Goal: Task Accomplishment & Management: Manage account settings

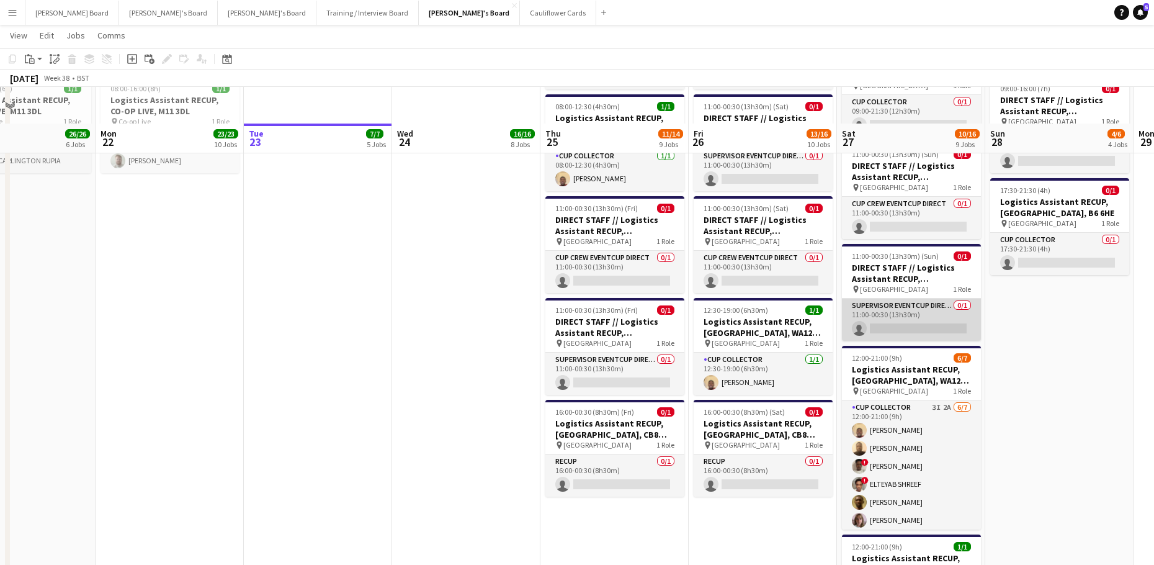
scroll to position [2234, 0]
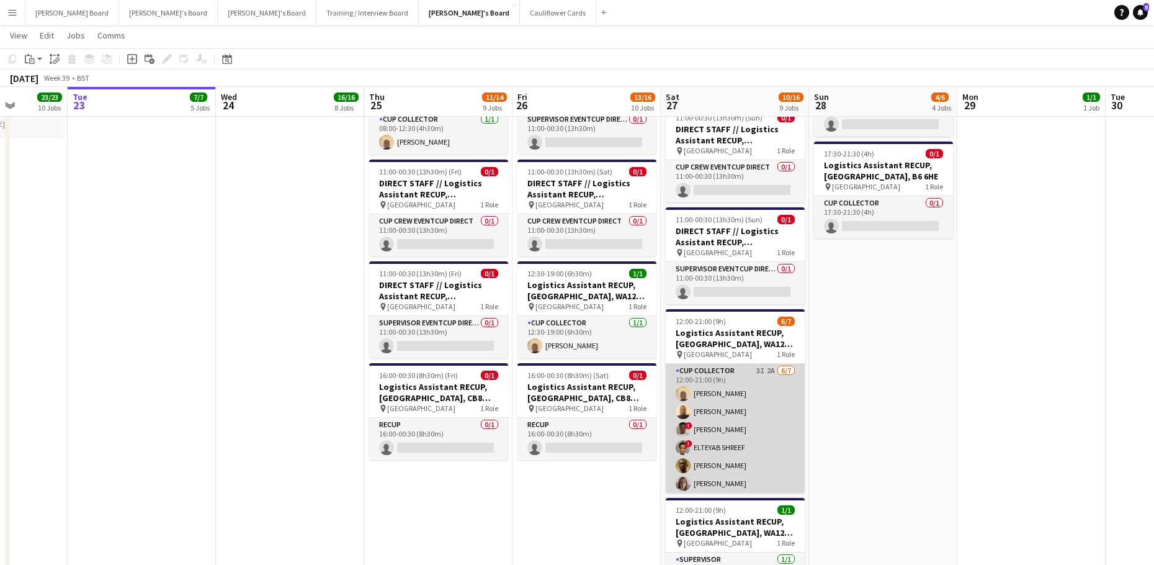
drag, startPoint x: 737, startPoint y: 413, endPoint x: 720, endPoint y: 410, distance: 16.4
click at [738, 414] on app-card-role "CUP COLLECTOR 3I 2A 6/7 12:00-21:00 (9h) Daniel Agammegwa Oluwadamilola Olagbaj…" at bounding box center [735, 439] width 139 height 150
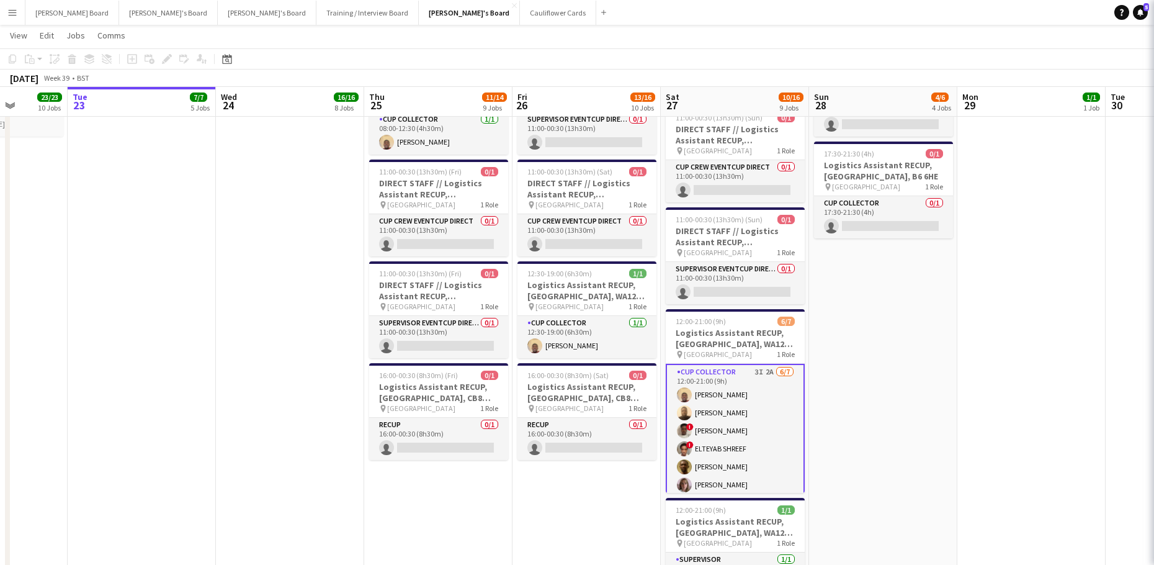
scroll to position [0, 375]
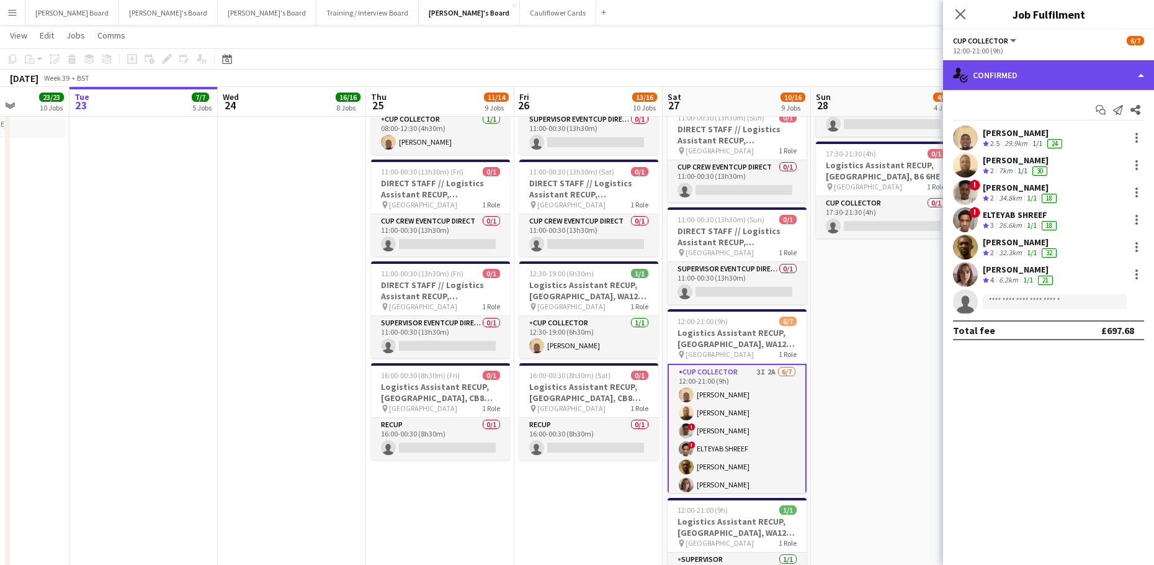
click at [1032, 74] on div "single-neutral-actions-check-2 Confirmed" at bounding box center [1048, 75] width 211 height 30
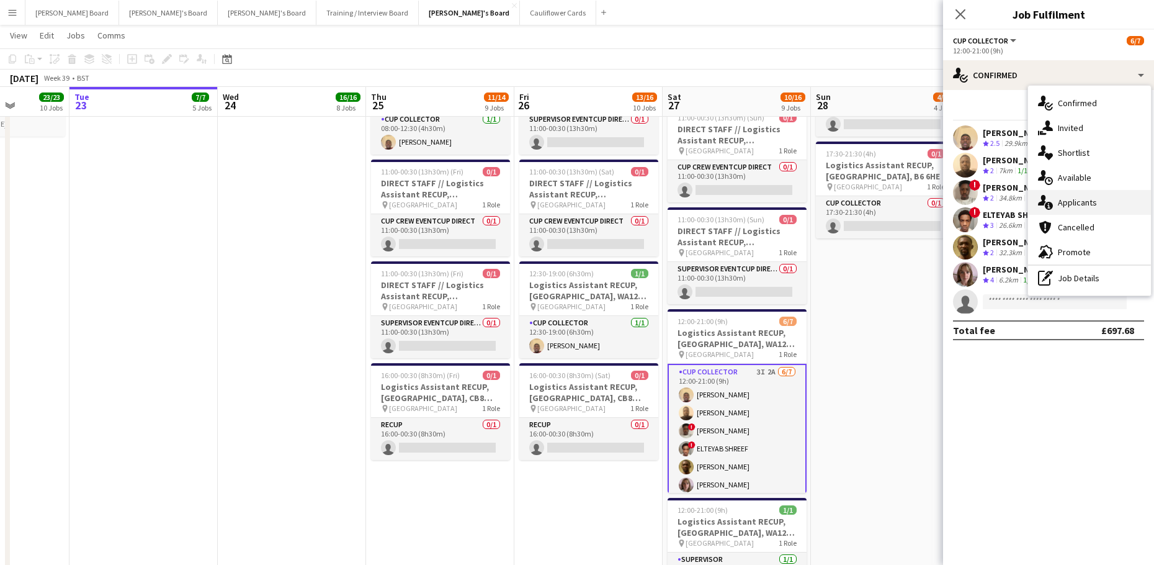
click at [1090, 194] on div "single-neutral-actions-information Applicants" at bounding box center [1089, 202] width 123 height 25
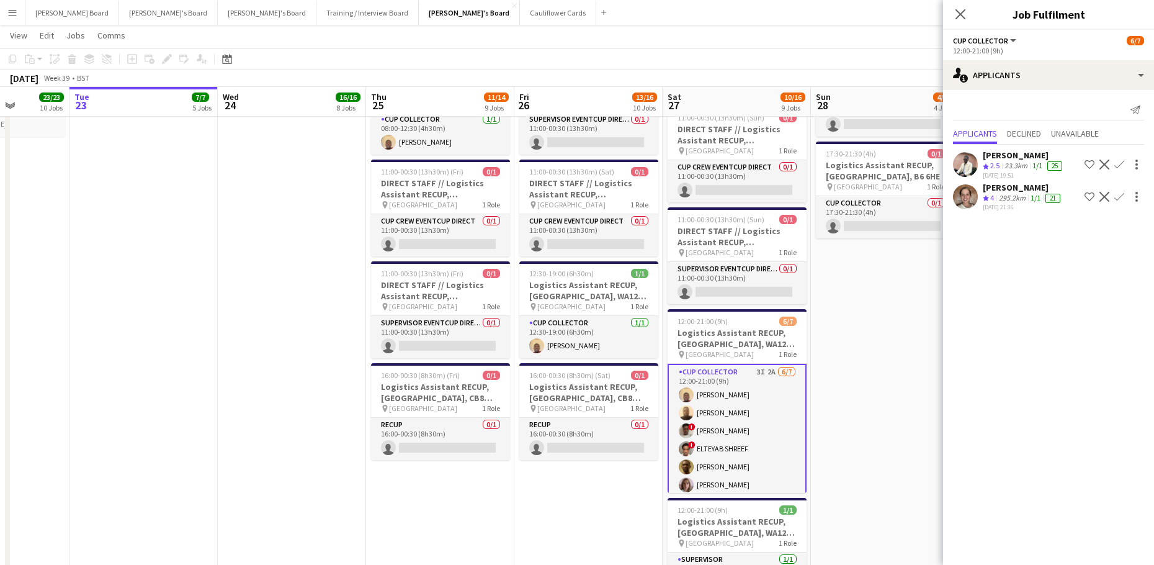
click at [1023, 193] on div "[PERSON_NAME]" at bounding box center [1023, 187] width 80 height 11
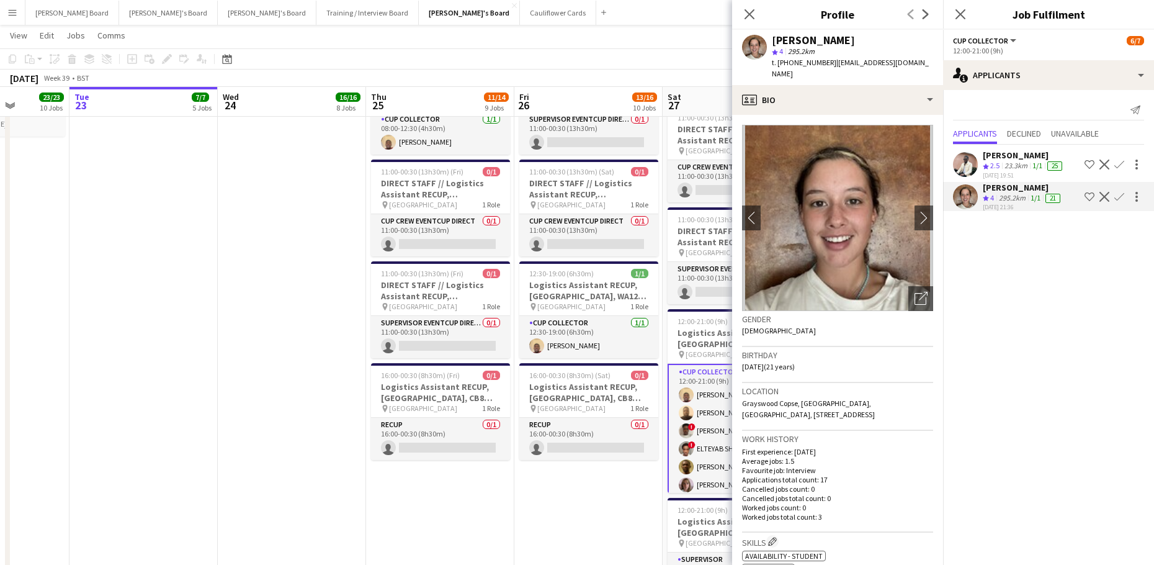
click at [338, 272] on app-date-cell at bounding box center [292, 312] width 148 height 830
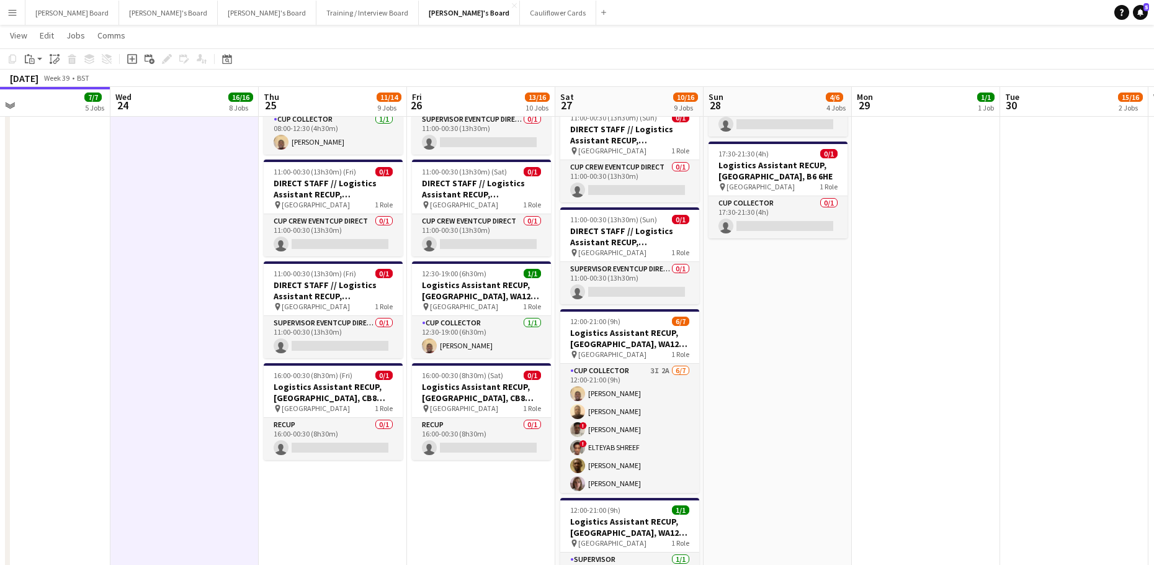
drag, startPoint x: 872, startPoint y: 404, endPoint x: 697, endPoint y: 414, distance: 175.3
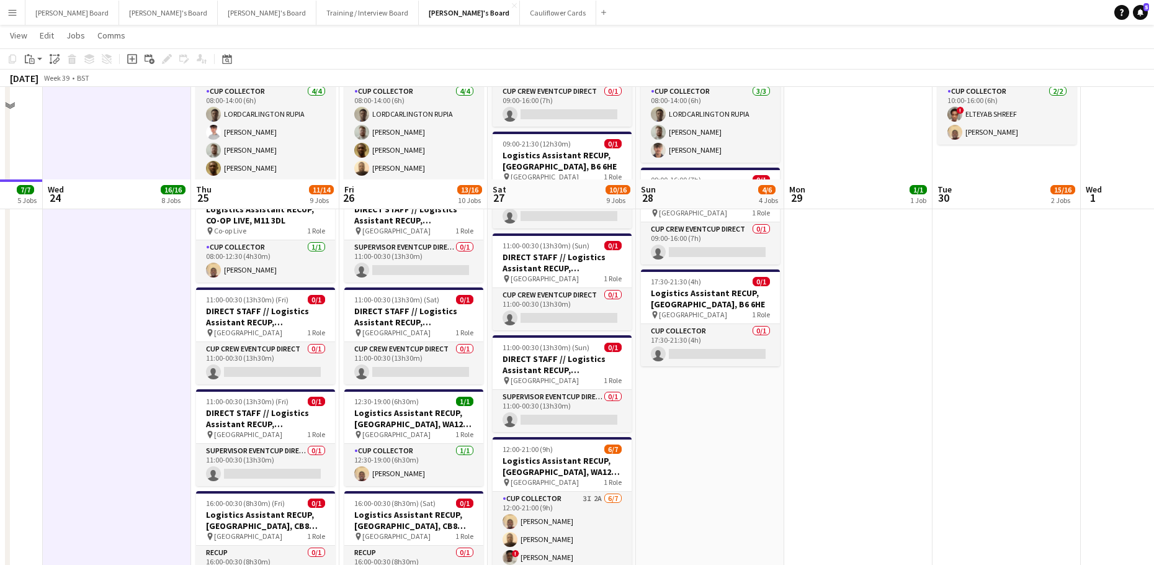
scroll to position [1986, 0]
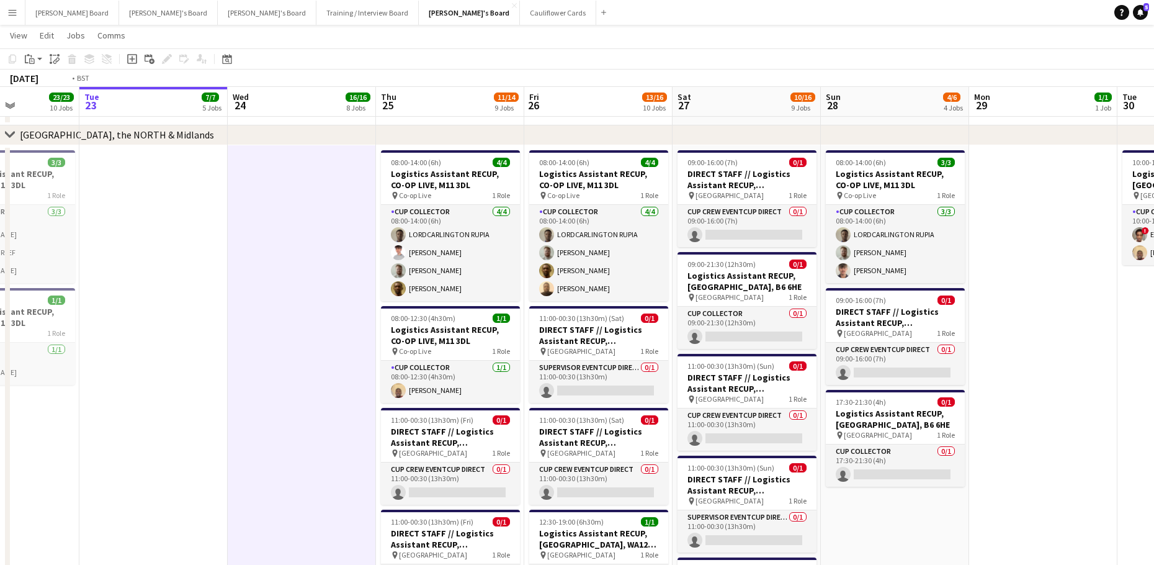
drag, startPoint x: 153, startPoint y: 308, endPoint x: 661, endPoint y: 331, distance: 508.7
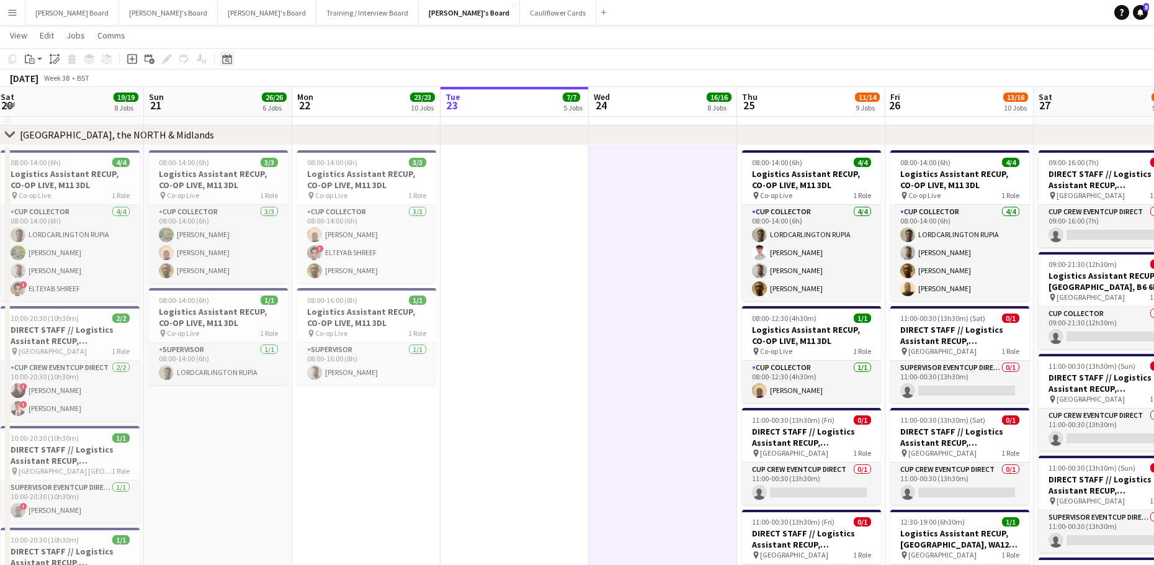
click at [228, 58] on icon "Date picker" at bounding box center [227, 59] width 10 height 10
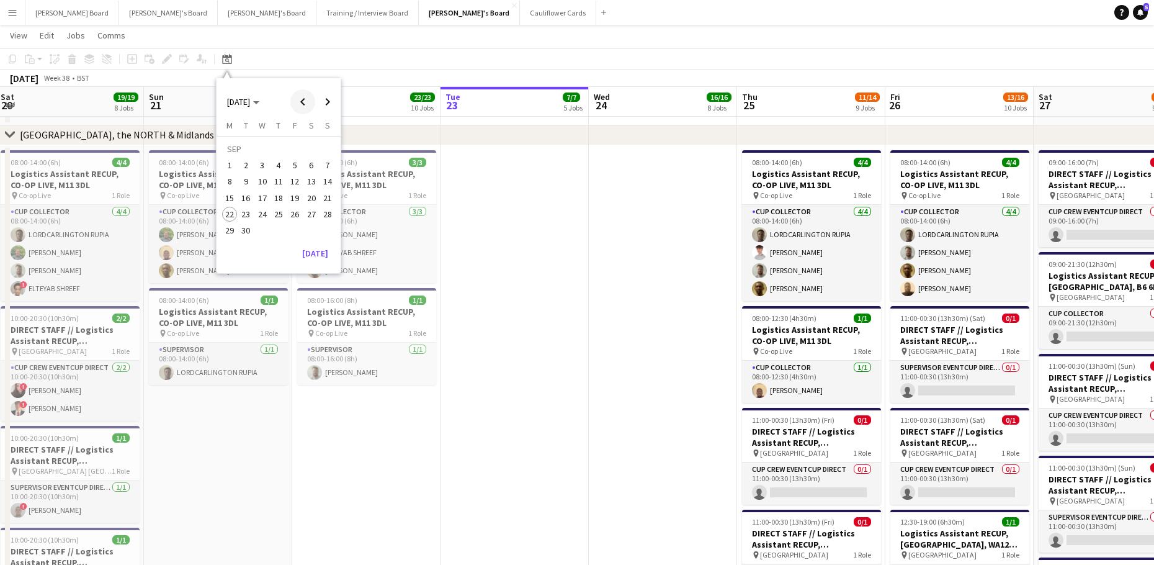
click at [300, 105] on span "Previous month" at bounding box center [302, 101] width 25 height 25
click at [326, 184] on span "13" at bounding box center [327, 181] width 15 height 15
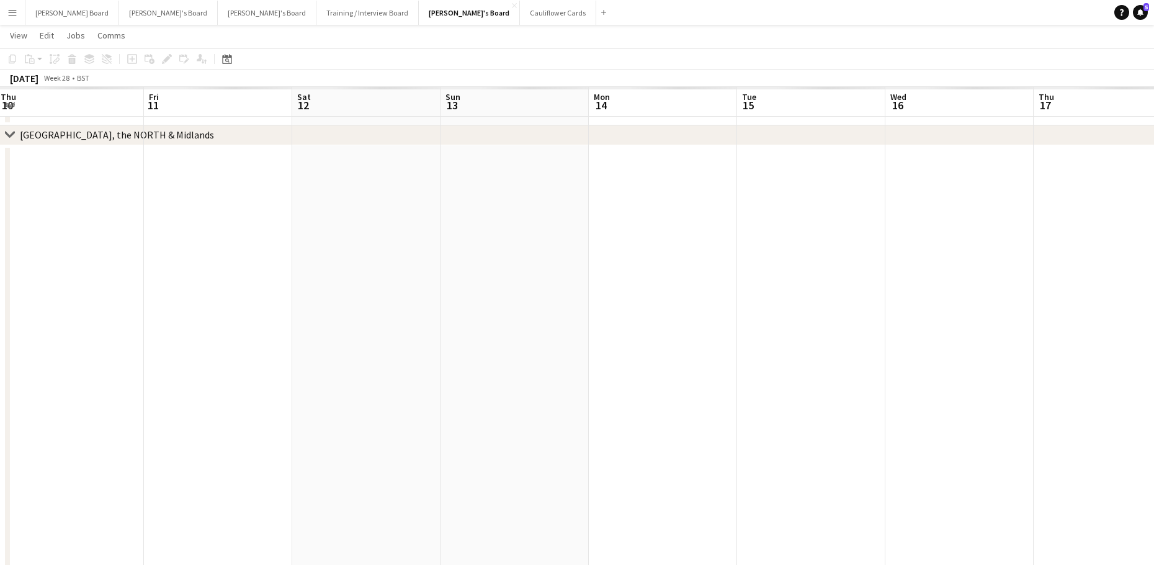
scroll to position [0, 427]
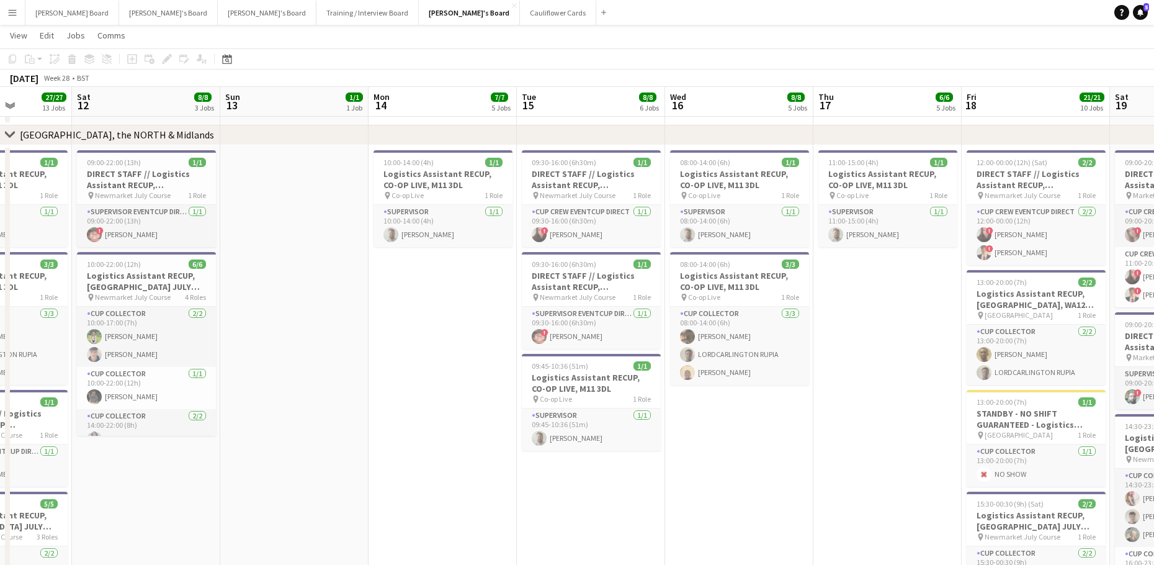
drag, startPoint x: 558, startPoint y: 356, endPoint x: 369, endPoint y: 351, distance: 189.3
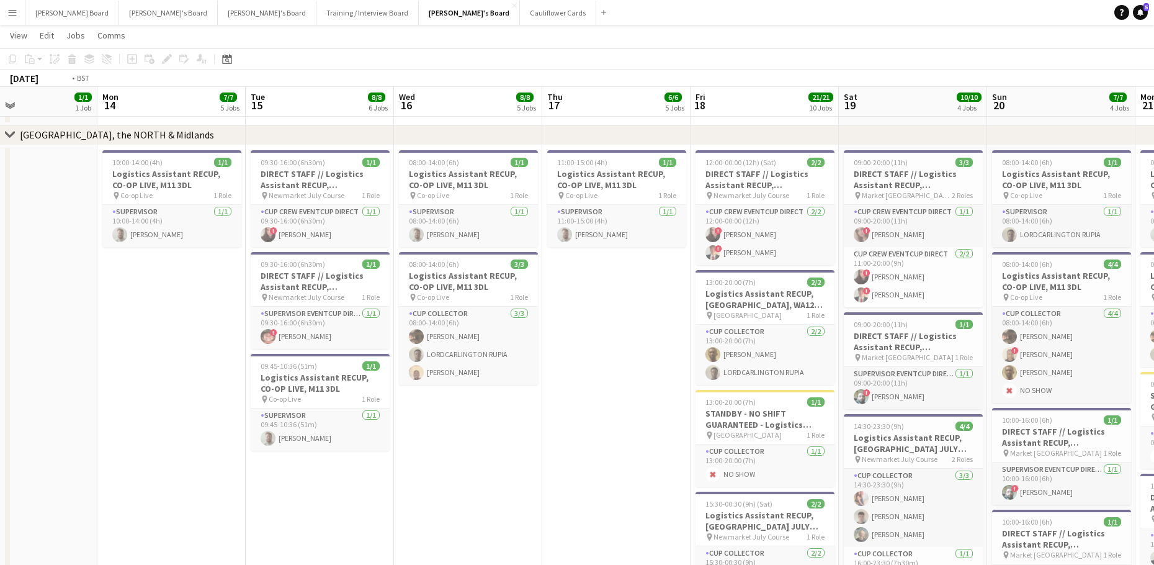
drag, startPoint x: 638, startPoint y: 364, endPoint x: 377, endPoint y: 342, distance: 261.6
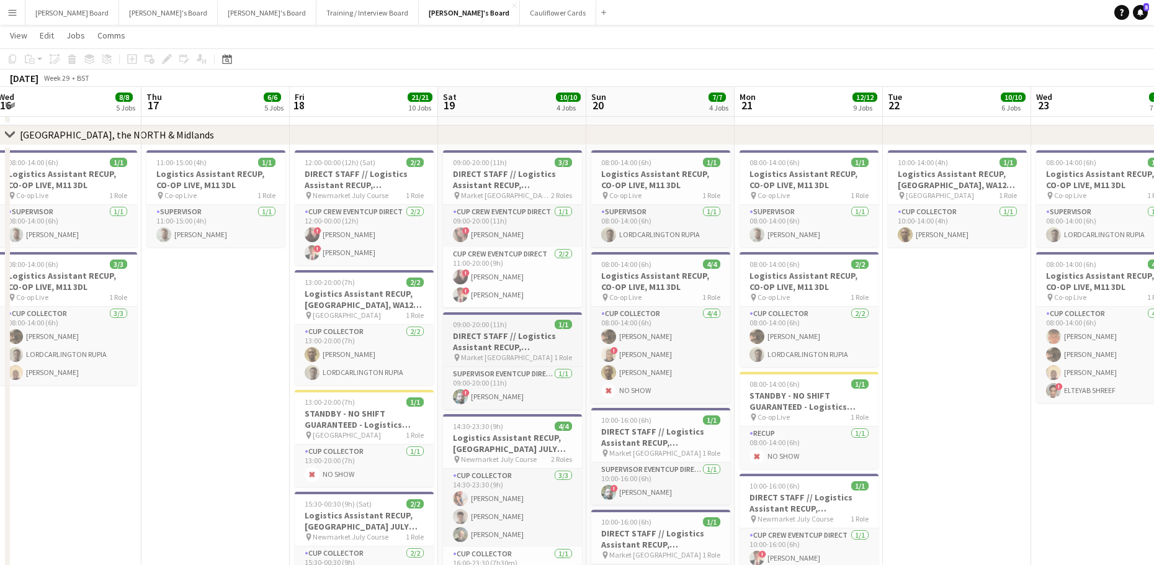
drag, startPoint x: 777, startPoint y: 371, endPoint x: 534, endPoint y: 361, distance: 242.8
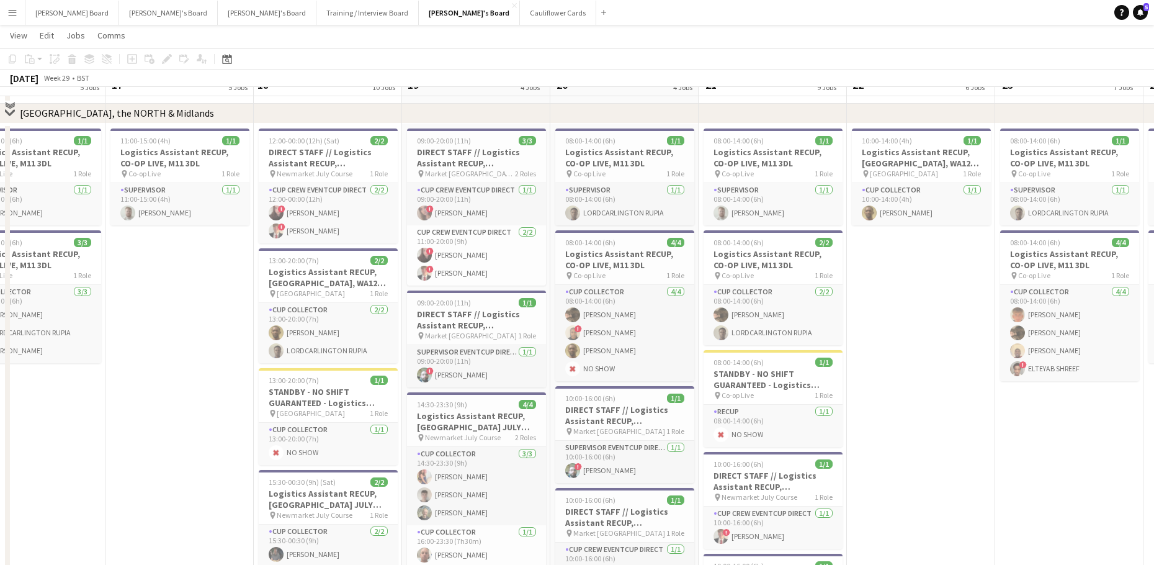
scroll to position [2068, 0]
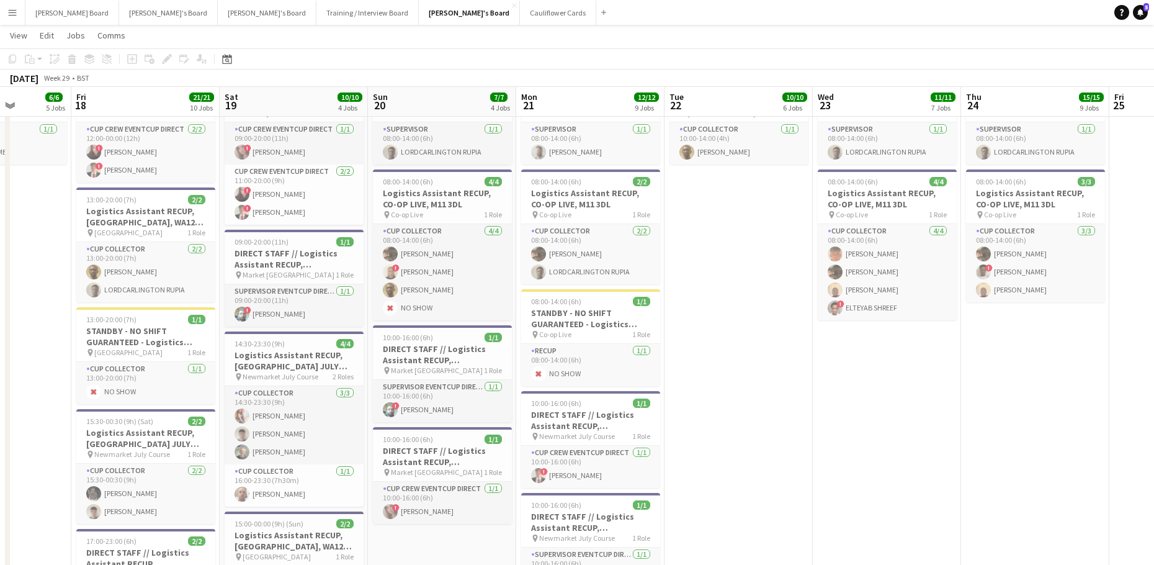
drag, startPoint x: 921, startPoint y: 362, endPoint x: 544, endPoint y: 423, distance: 382.1
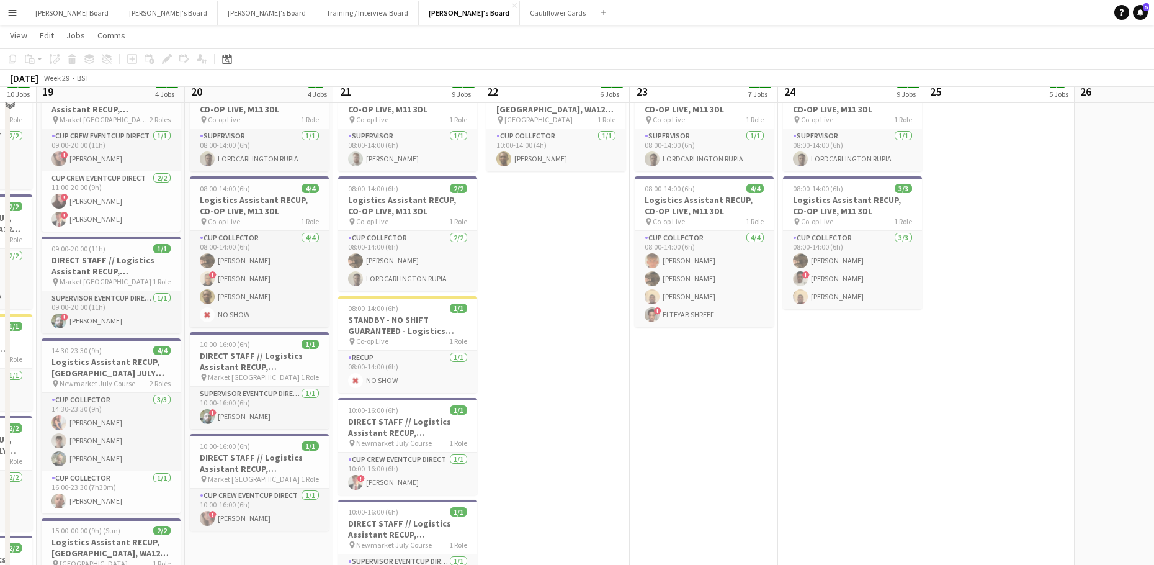
scroll to position [2142, 0]
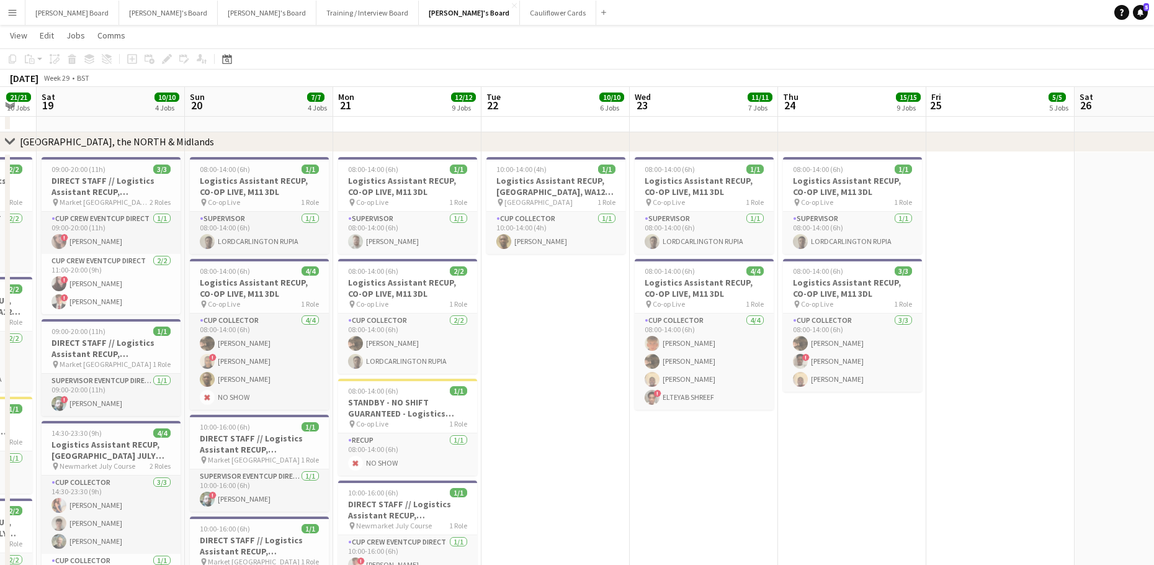
drag, startPoint x: 588, startPoint y: 463, endPoint x: 1132, endPoint y: 433, distance: 545.6
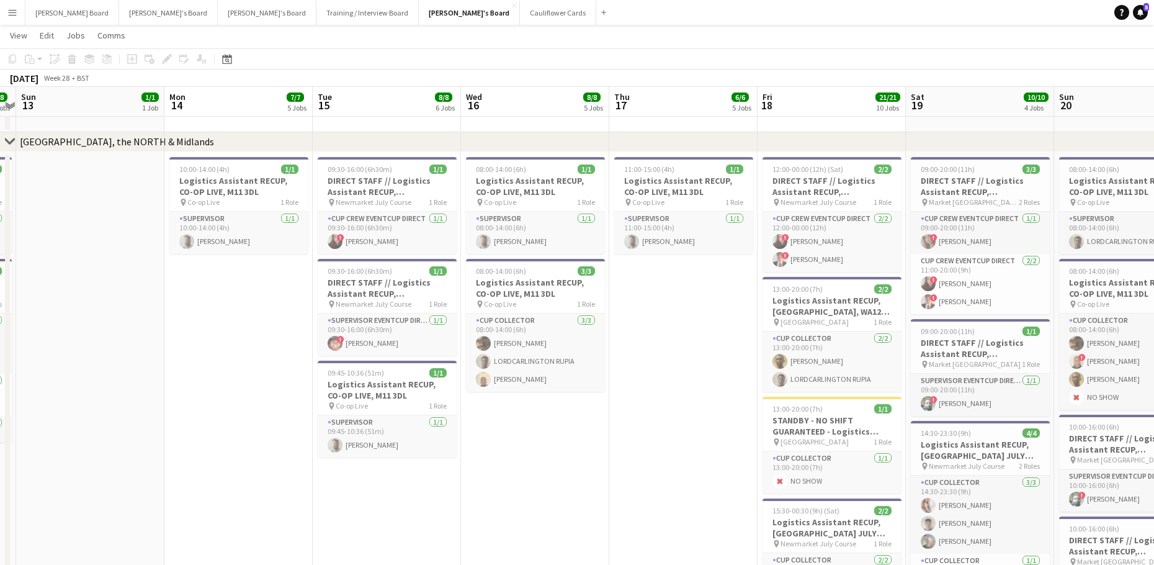
drag, startPoint x: 840, startPoint y: 393, endPoint x: 1023, endPoint y: 396, distance: 183.1
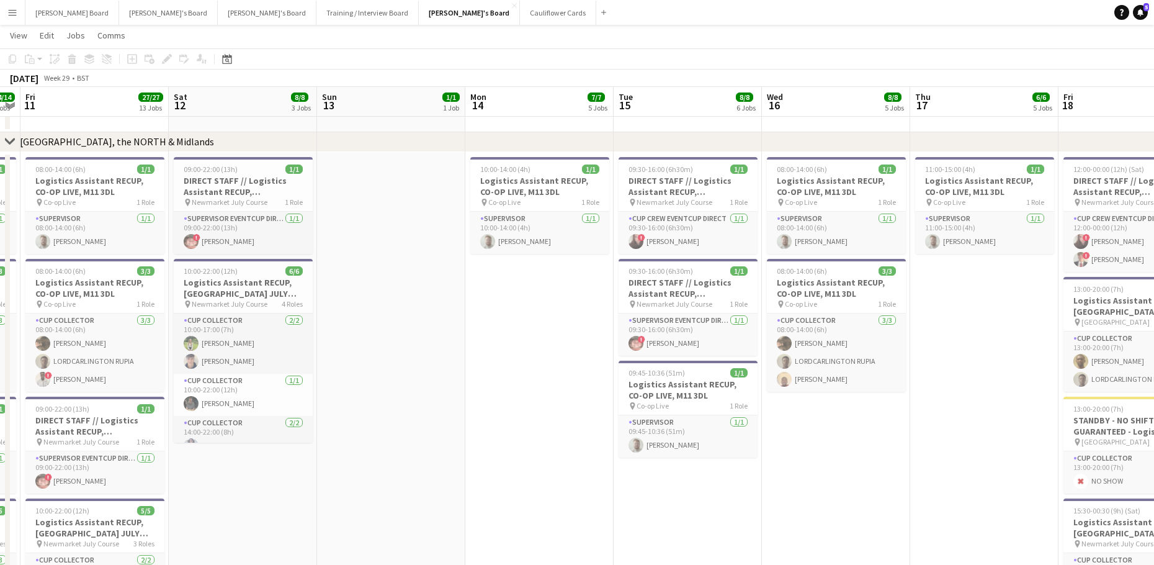
drag, startPoint x: 787, startPoint y: 391, endPoint x: 902, endPoint y: 392, distance: 114.2
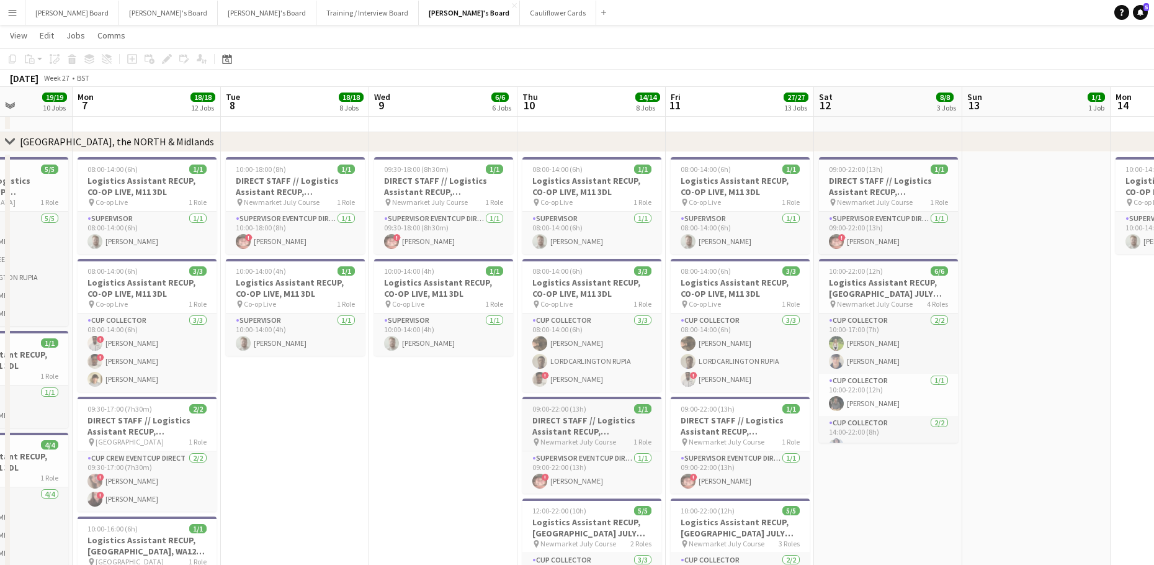
drag, startPoint x: 284, startPoint y: 401, endPoint x: 602, endPoint y: 437, distance: 320.3
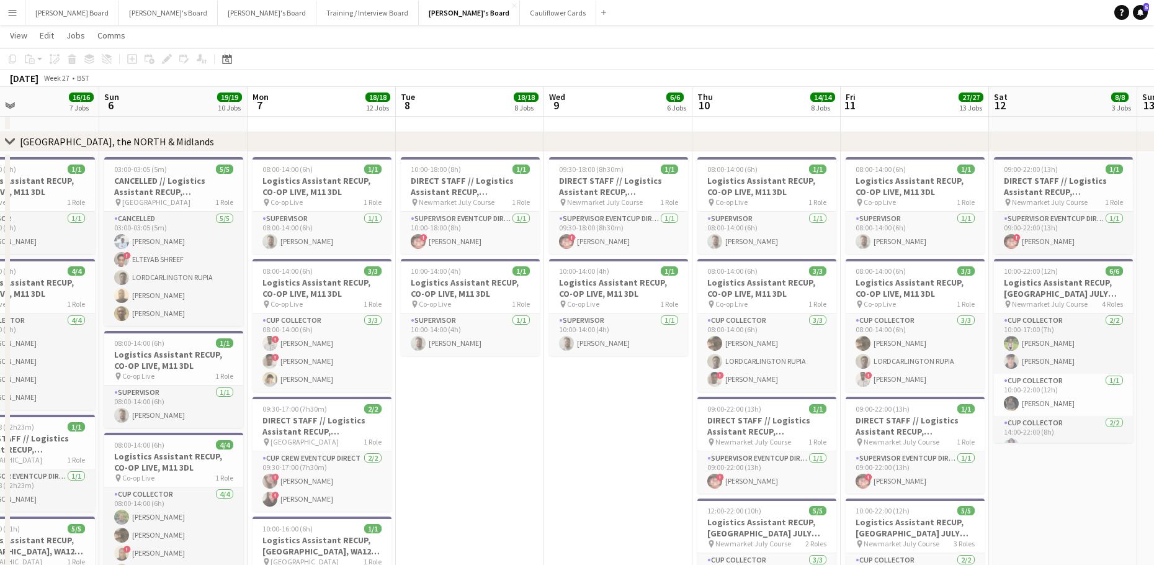
drag, startPoint x: 293, startPoint y: 444, endPoint x: 462, endPoint y: 444, distance: 168.8
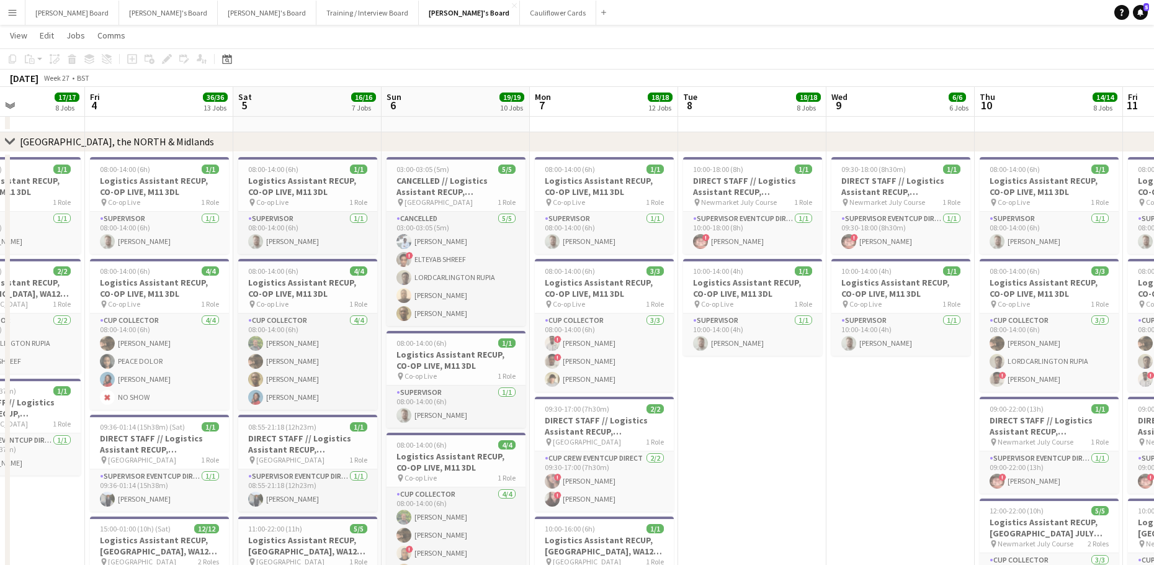
drag, startPoint x: 421, startPoint y: 441, endPoint x: 668, endPoint y: 467, distance: 249.0
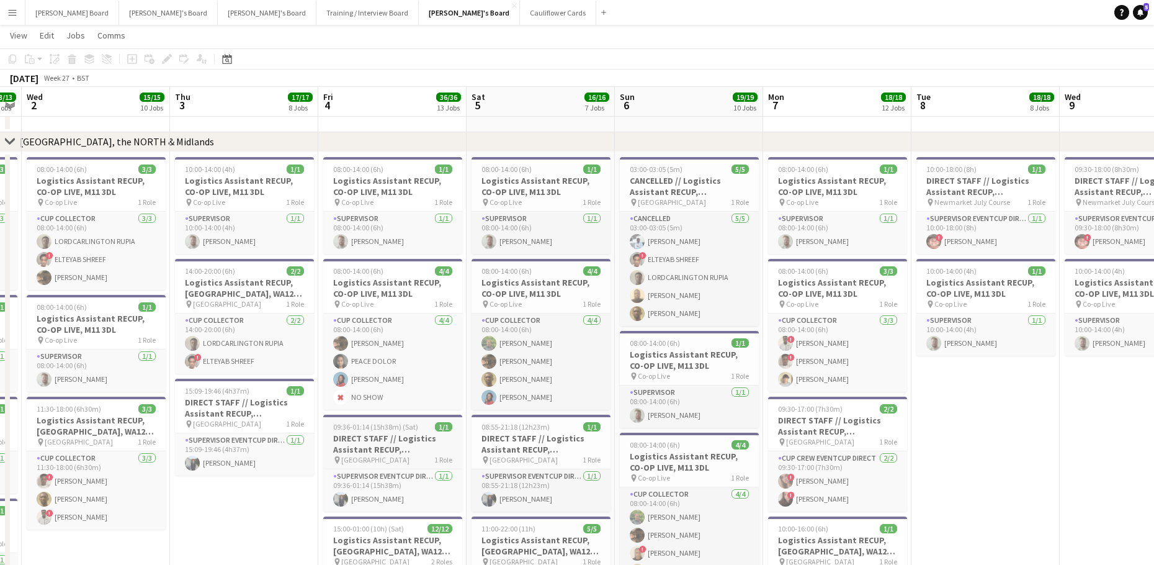
scroll to position [0, 423]
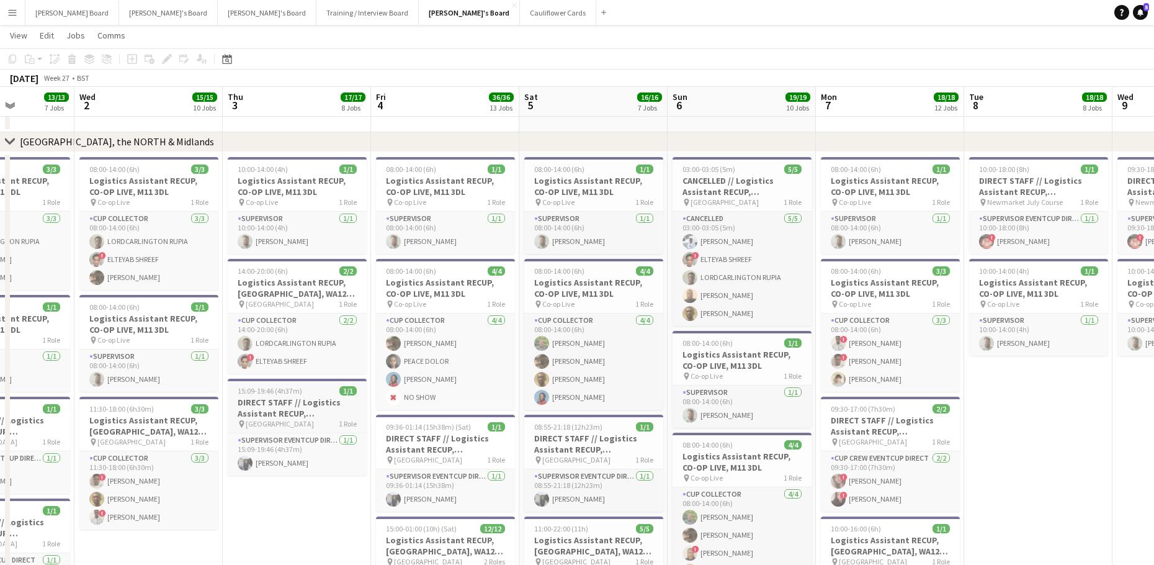
drag, startPoint x: 203, startPoint y: 386, endPoint x: 432, endPoint y: 400, distance: 230.0
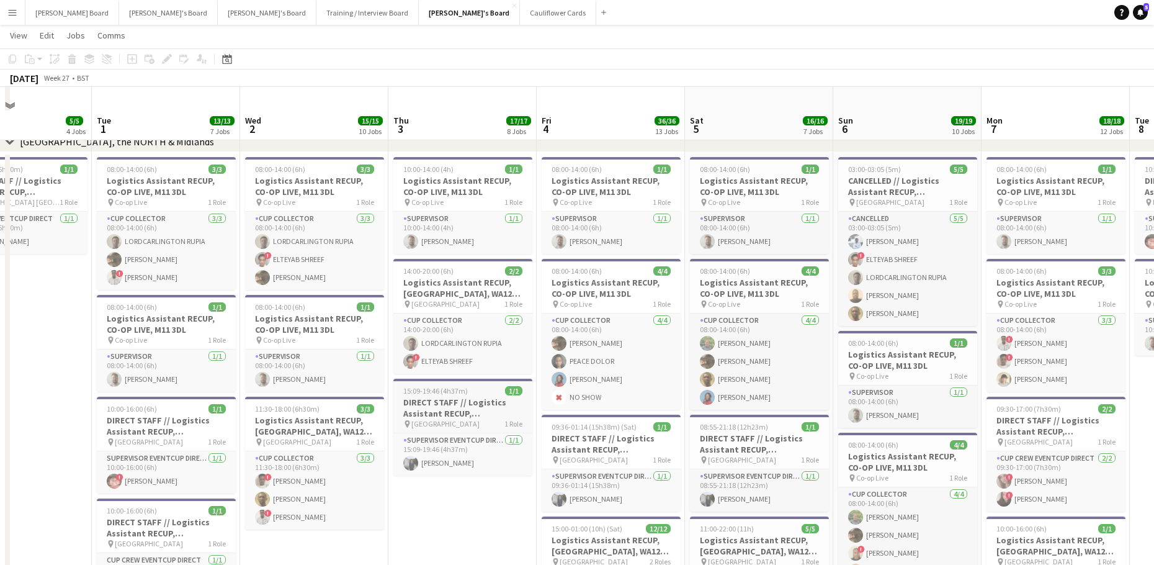
scroll to position [2224, 0]
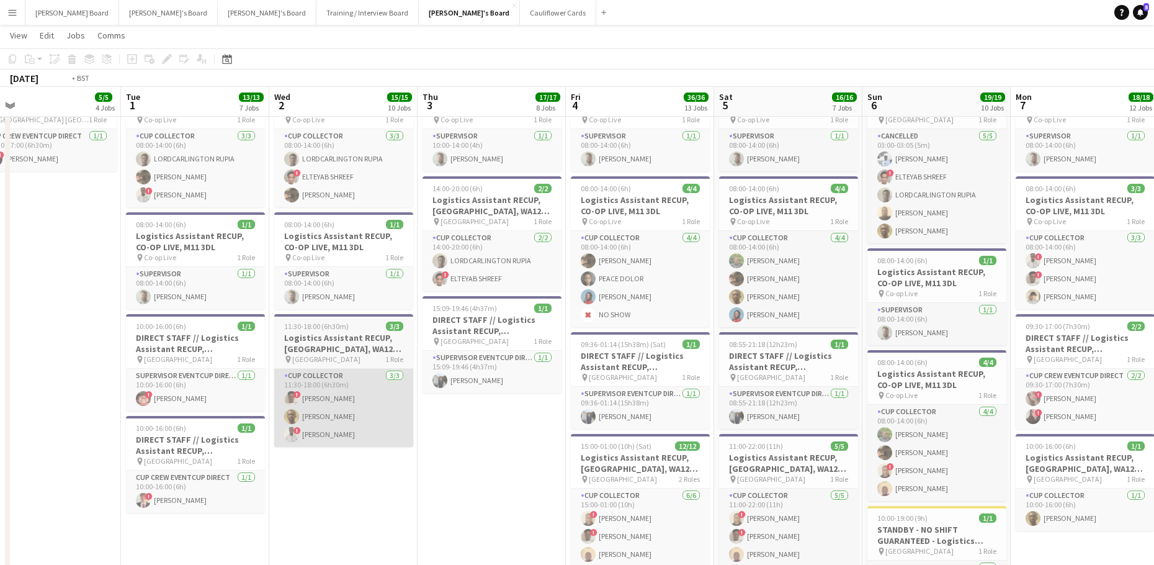
drag, startPoint x: 377, startPoint y: 426, endPoint x: 588, endPoint y: 436, distance: 211.8
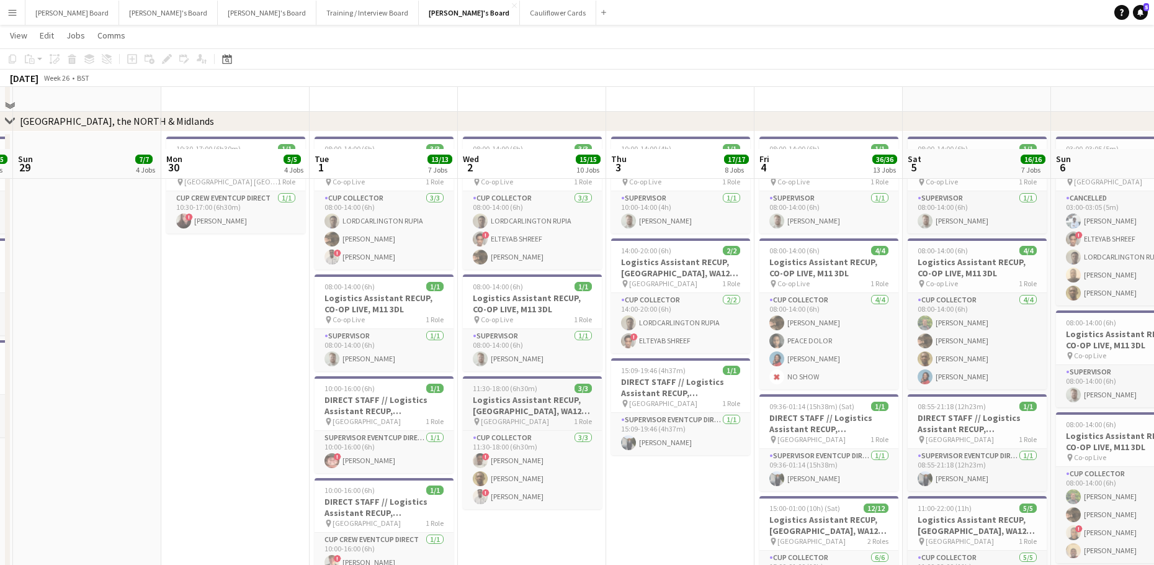
scroll to position [2142, 0]
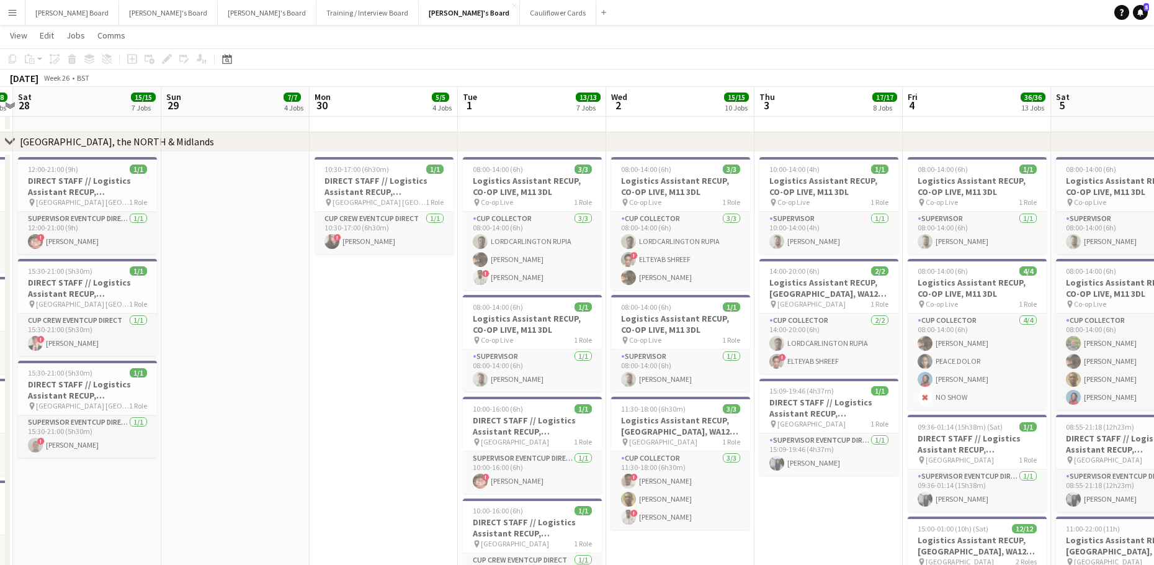
drag, startPoint x: 256, startPoint y: 411, endPoint x: 743, endPoint y: 448, distance: 488.5
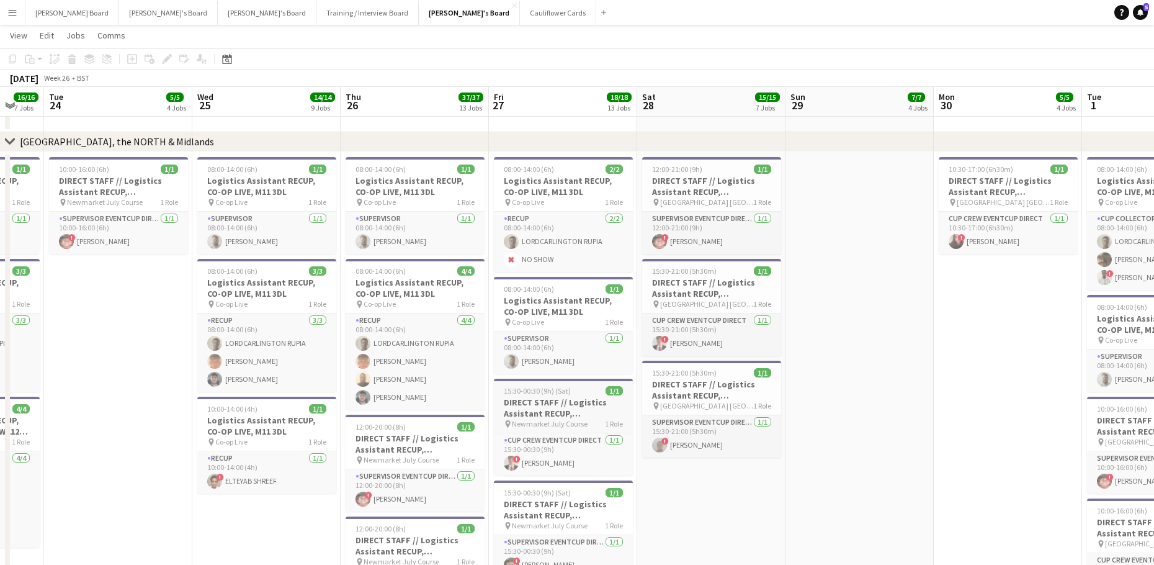
drag, startPoint x: 321, startPoint y: 412, endPoint x: 589, endPoint y: 418, distance: 268.1
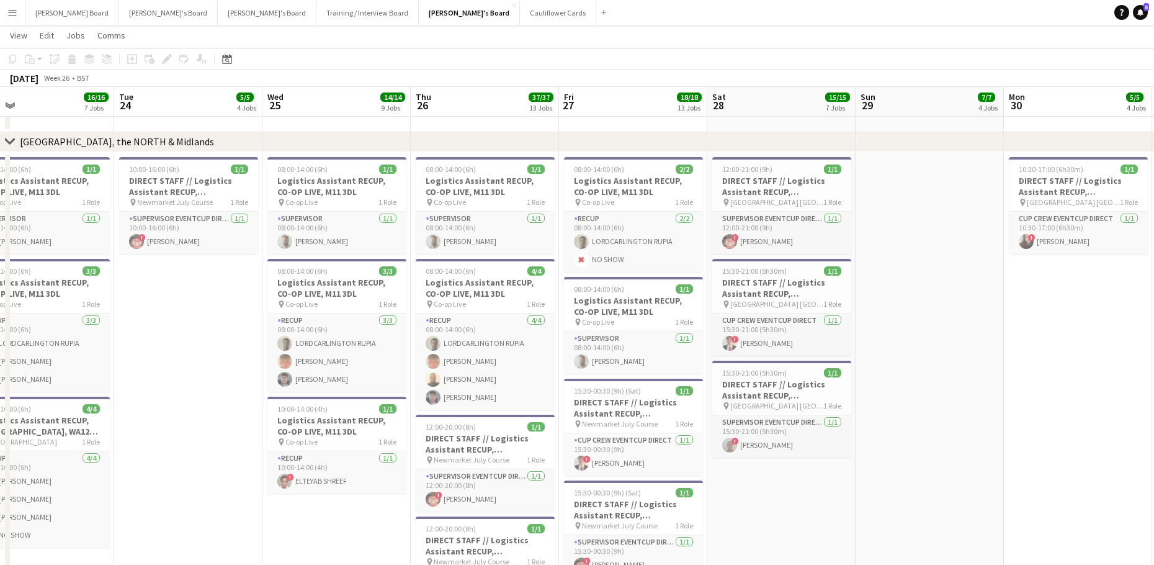
drag, startPoint x: 303, startPoint y: 411, endPoint x: 374, endPoint y: 418, distance: 71.7
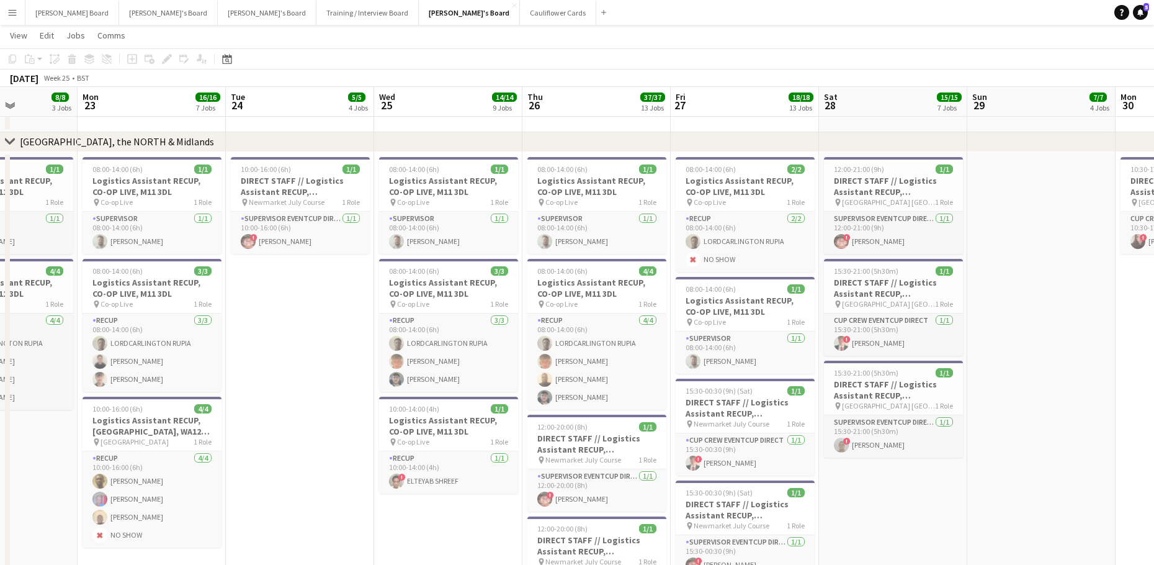
drag, startPoint x: 434, startPoint y: 423, endPoint x: 566, endPoint y: 424, distance: 131.5
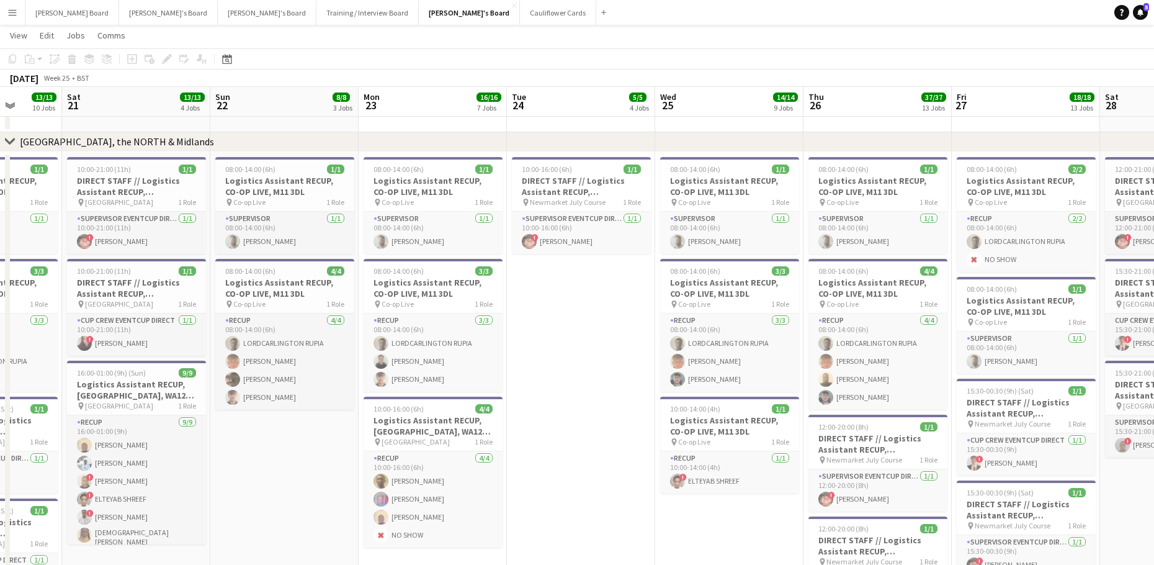
drag, startPoint x: 210, startPoint y: 380, endPoint x: 530, endPoint y: 381, distance: 319.5
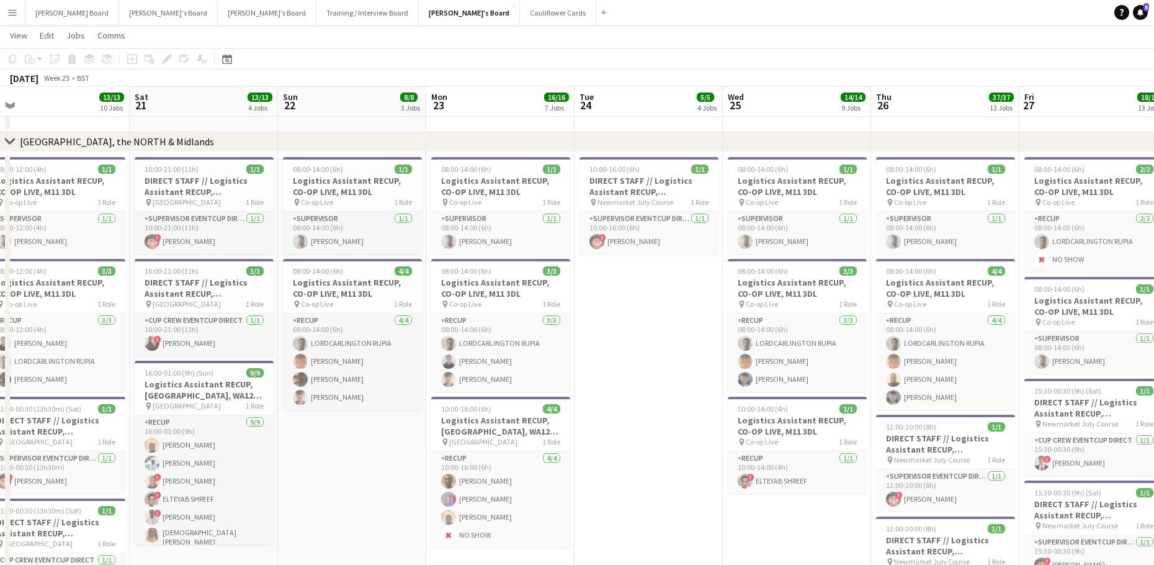
drag, startPoint x: 371, startPoint y: 400, endPoint x: 630, endPoint y: 395, distance: 258.8
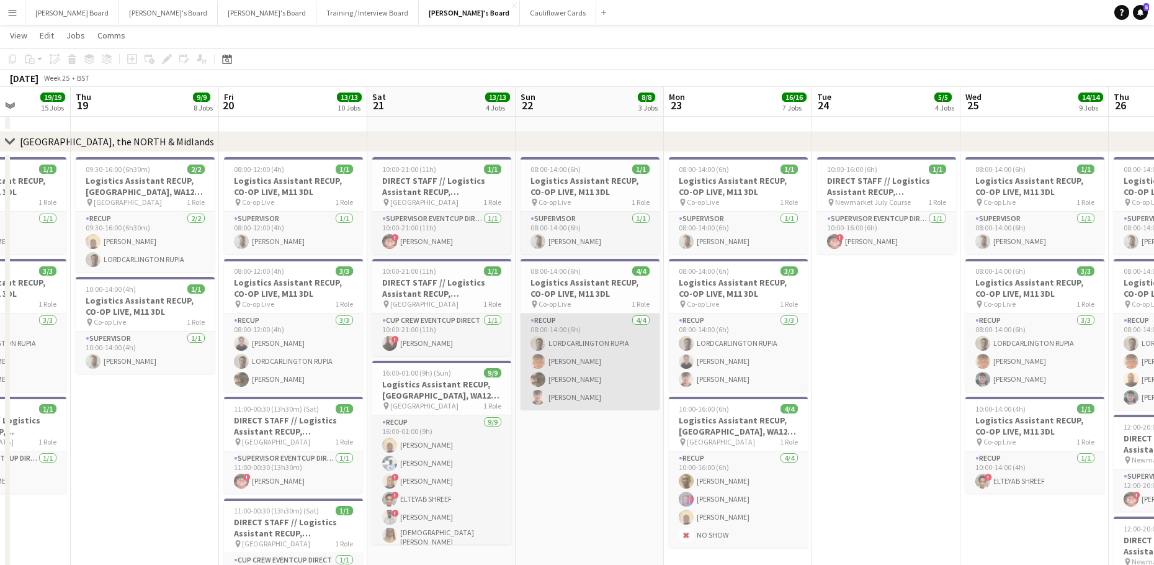
scroll to position [0, 374]
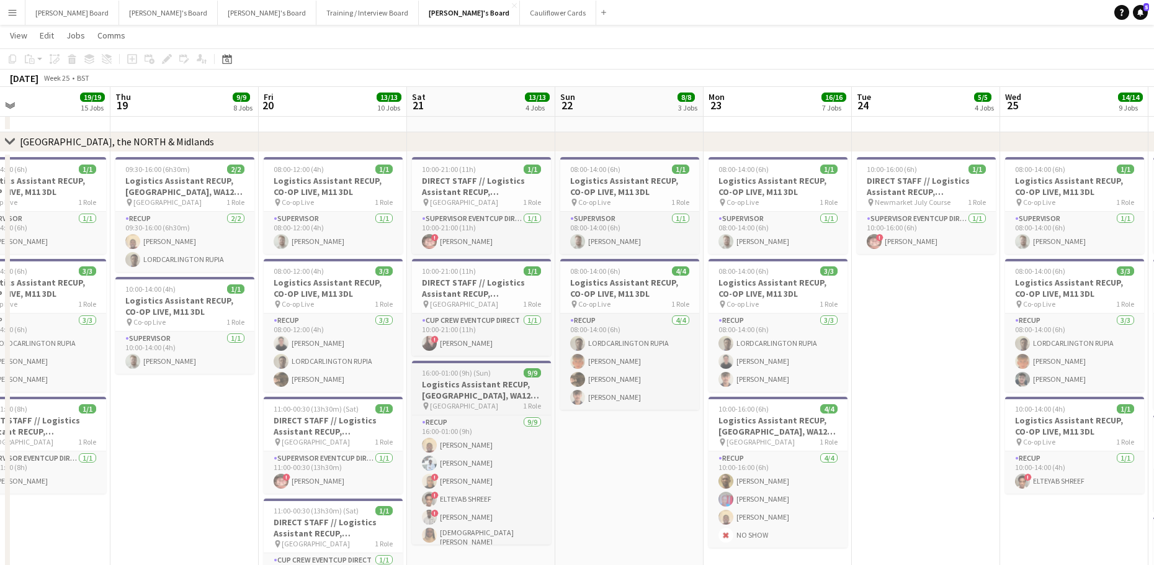
drag, startPoint x: 399, startPoint y: 414, endPoint x: 570, endPoint y: 412, distance: 170.6
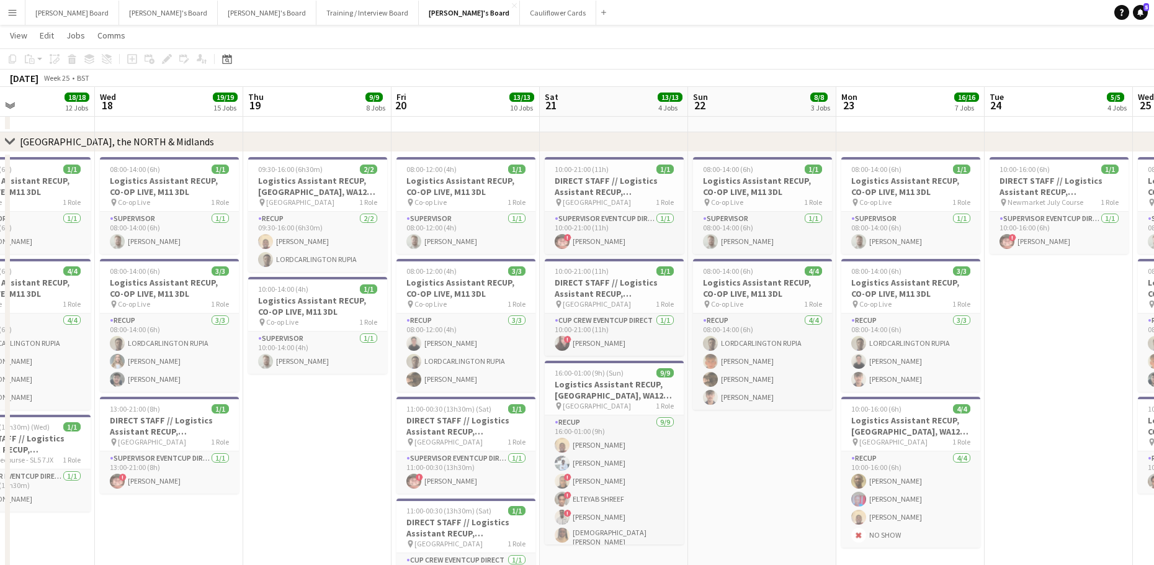
drag, startPoint x: 297, startPoint y: 419, endPoint x: 584, endPoint y: 436, distance: 288.4
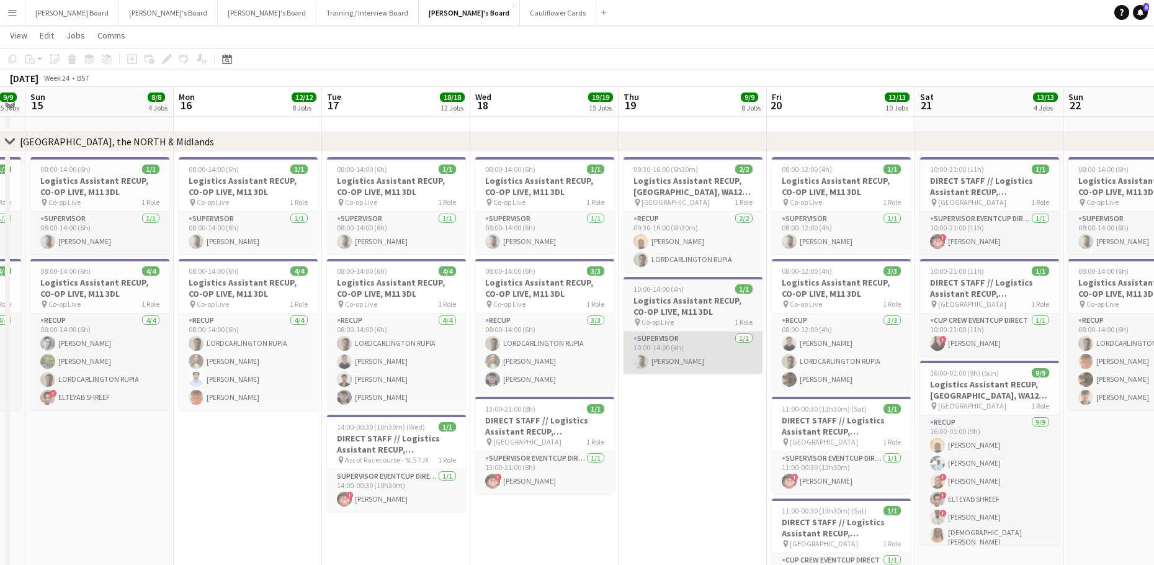
drag, startPoint x: 454, startPoint y: 410, endPoint x: 722, endPoint y: 362, distance: 272.3
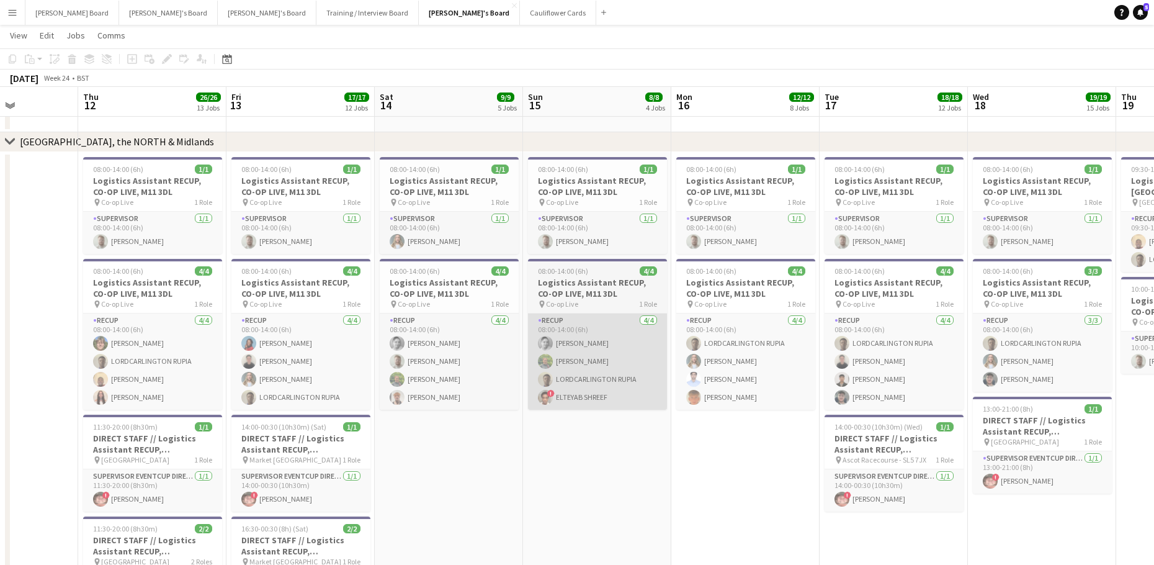
drag, startPoint x: 225, startPoint y: 354, endPoint x: 655, endPoint y: 378, distance: 430.6
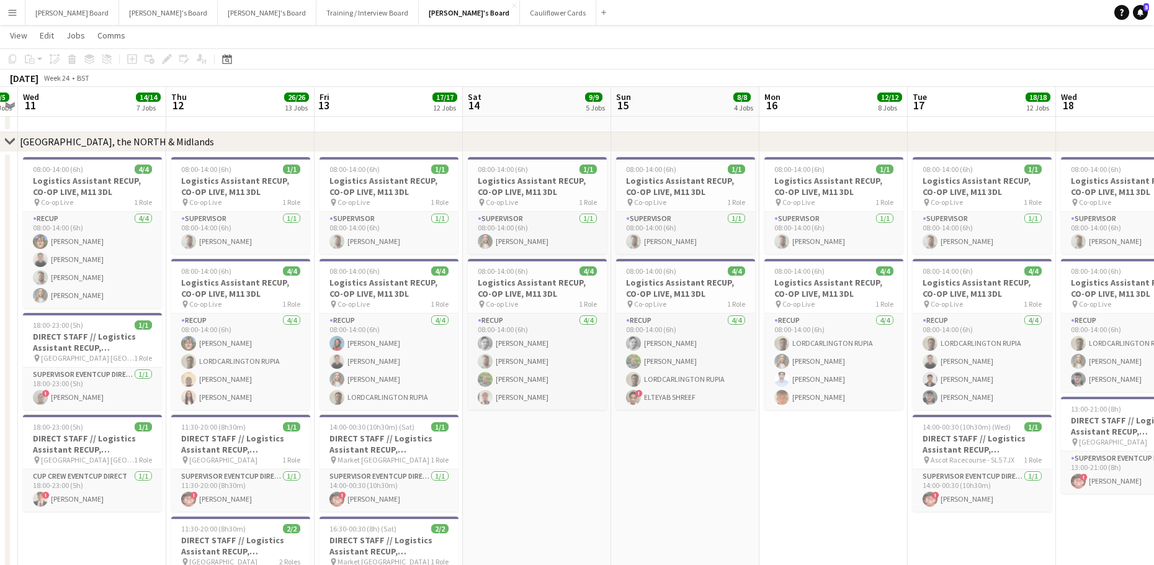
drag, startPoint x: 362, startPoint y: 393, endPoint x: 739, endPoint y: 435, distance: 379.5
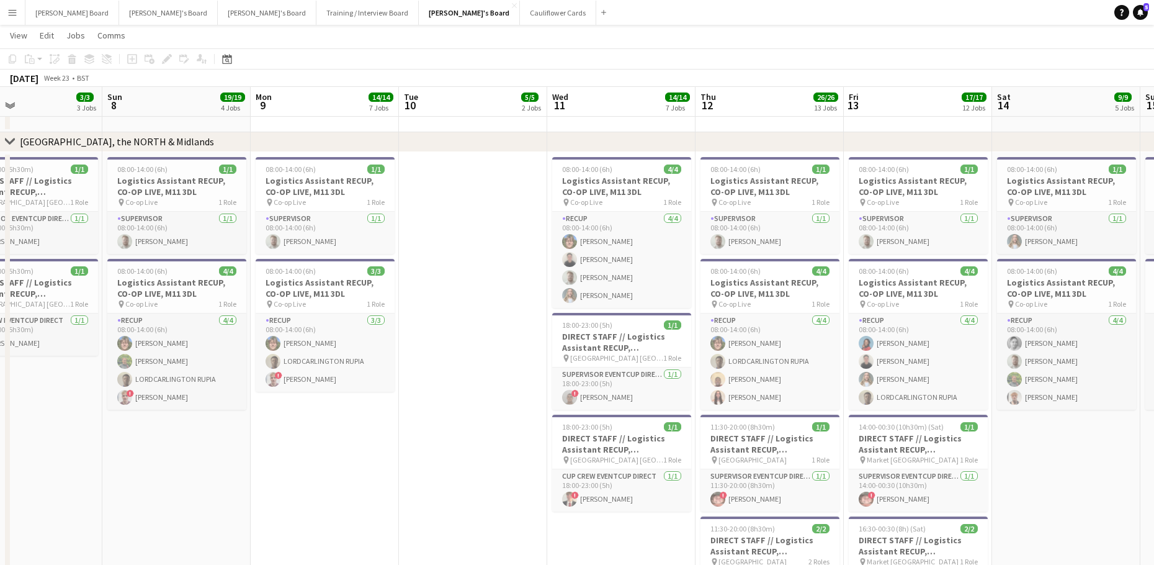
drag, startPoint x: 277, startPoint y: 388, endPoint x: 878, endPoint y: 462, distance: 605.1
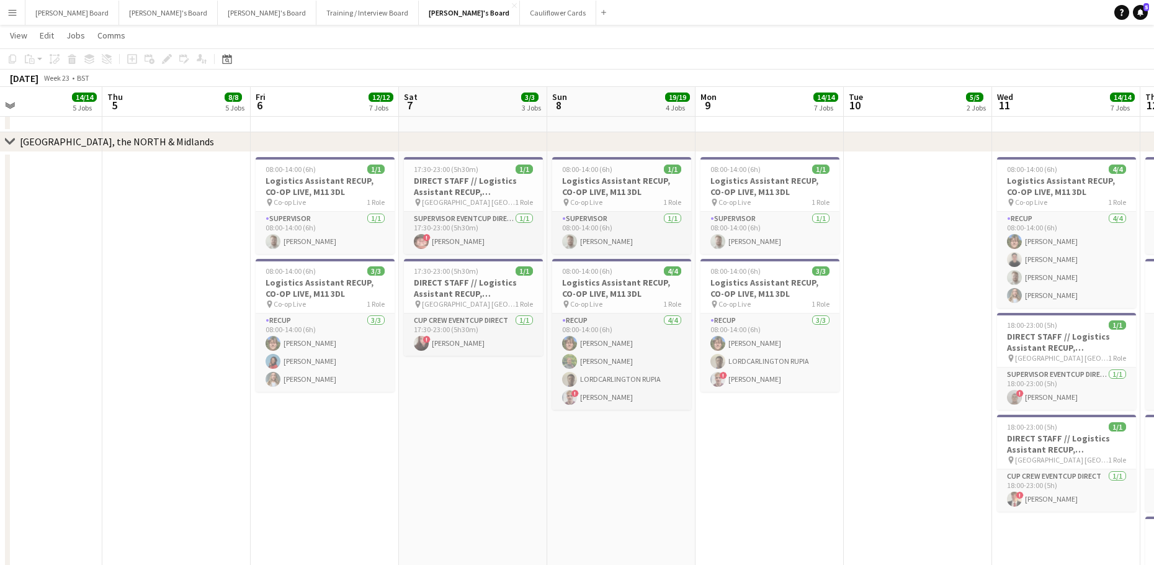
scroll to position [0, 375]
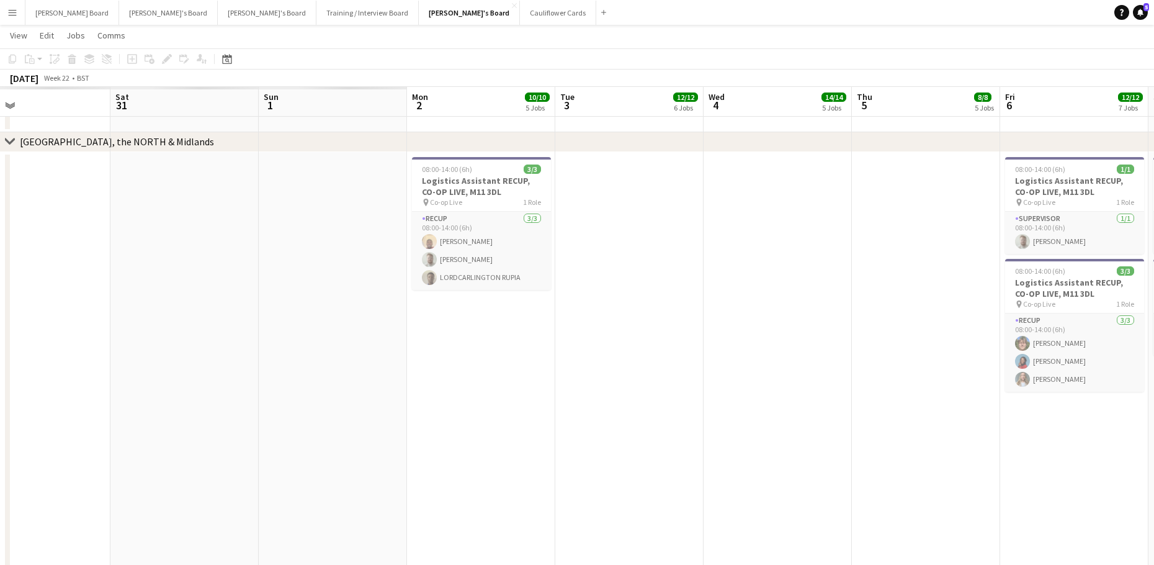
drag, startPoint x: 314, startPoint y: 380, endPoint x: 1001, endPoint y: 440, distance: 690.1
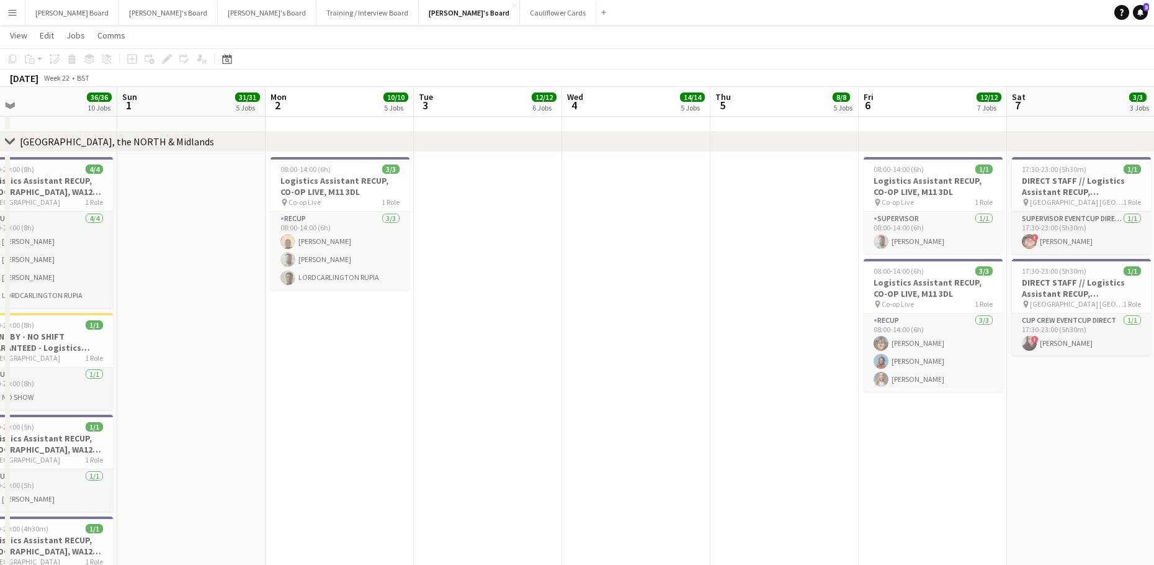
drag, startPoint x: 493, startPoint y: 351, endPoint x: 712, endPoint y: 359, distance: 218.6
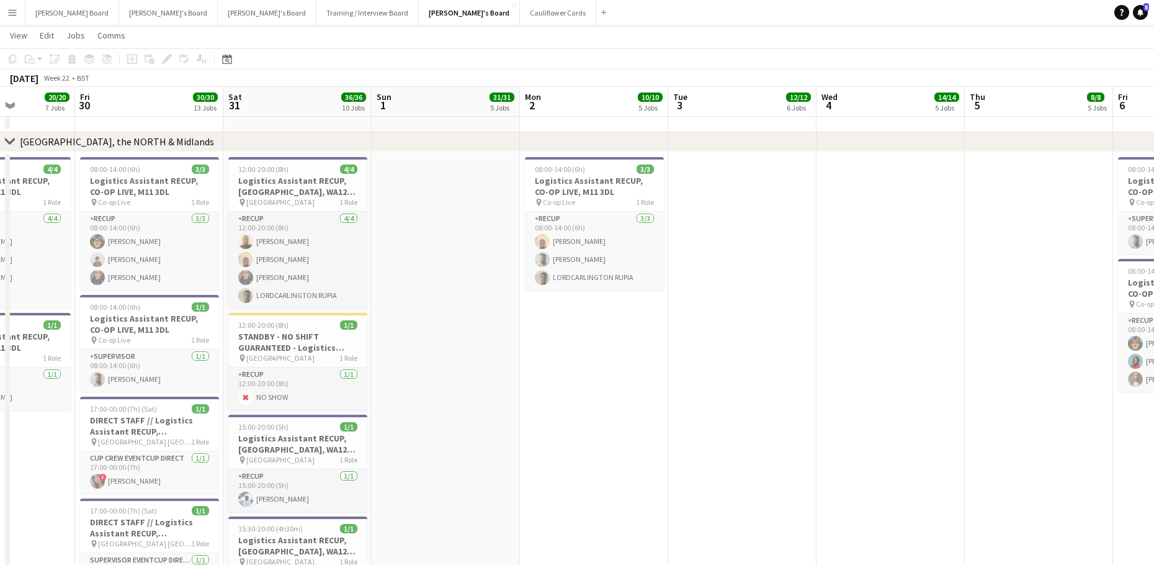
scroll to position [0, 370]
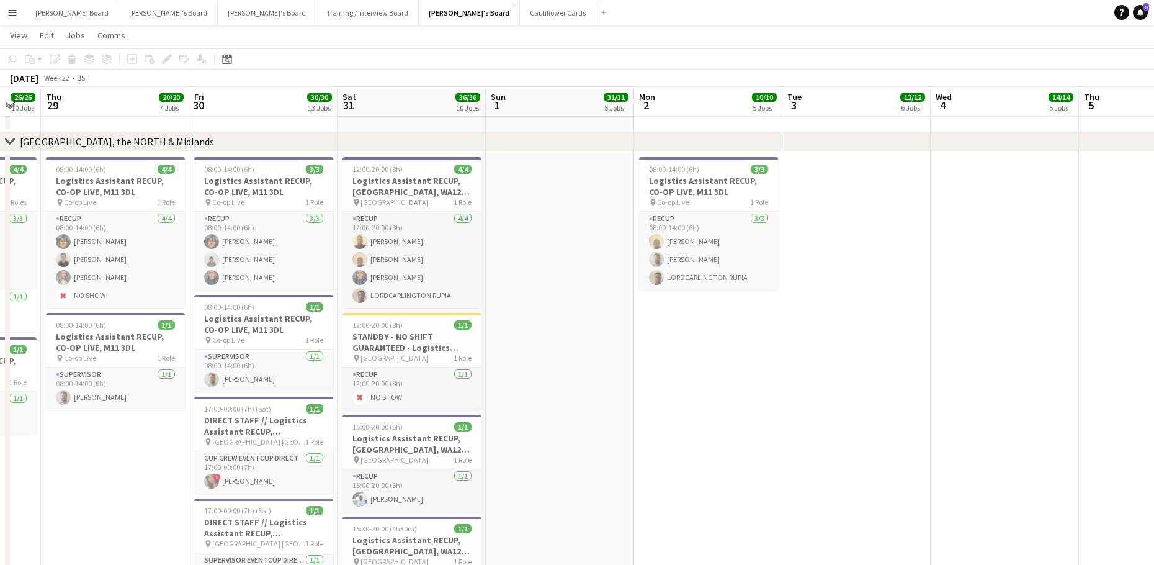
drag, startPoint x: 437, startPoint y: 320, endPoint x: 741, endPoint y: 331, distance: 304.2
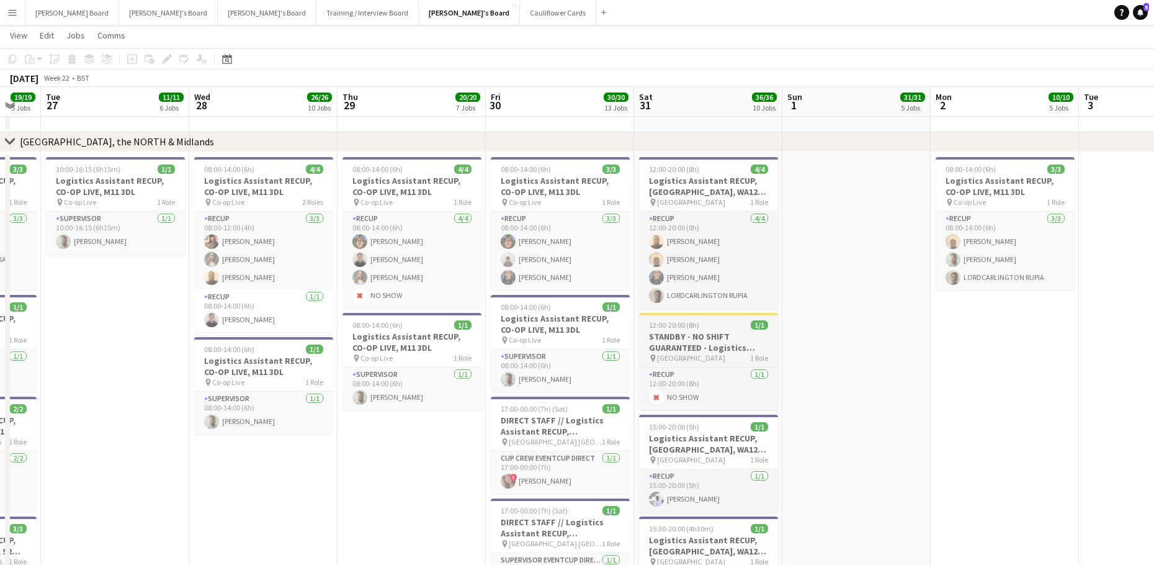
scroll to position [0, 363]
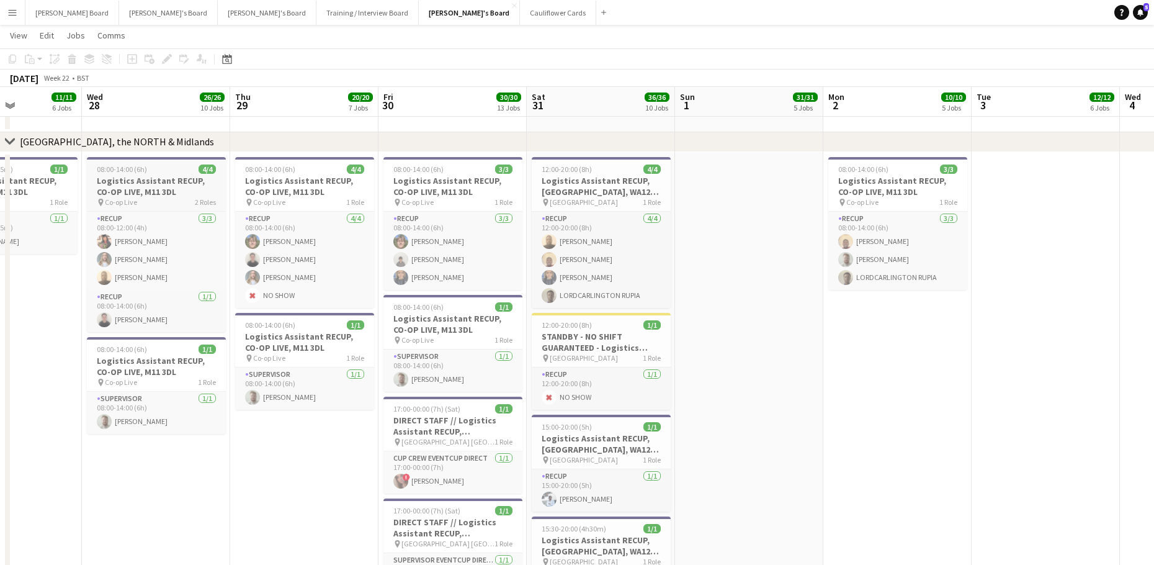
drag, startPoint x: 141, startPoint y: 174, endPoint x: 147, endPoint y: 172, distance: 6.5
click at [141, 174] on app-job-card "08:00-14:00 (6h) 4/4 Logistics Assistant RECUP, CO-OP LIVE, M11 3DL pin Co-op L…" at bounding box center [156, 244] width 139 height 175
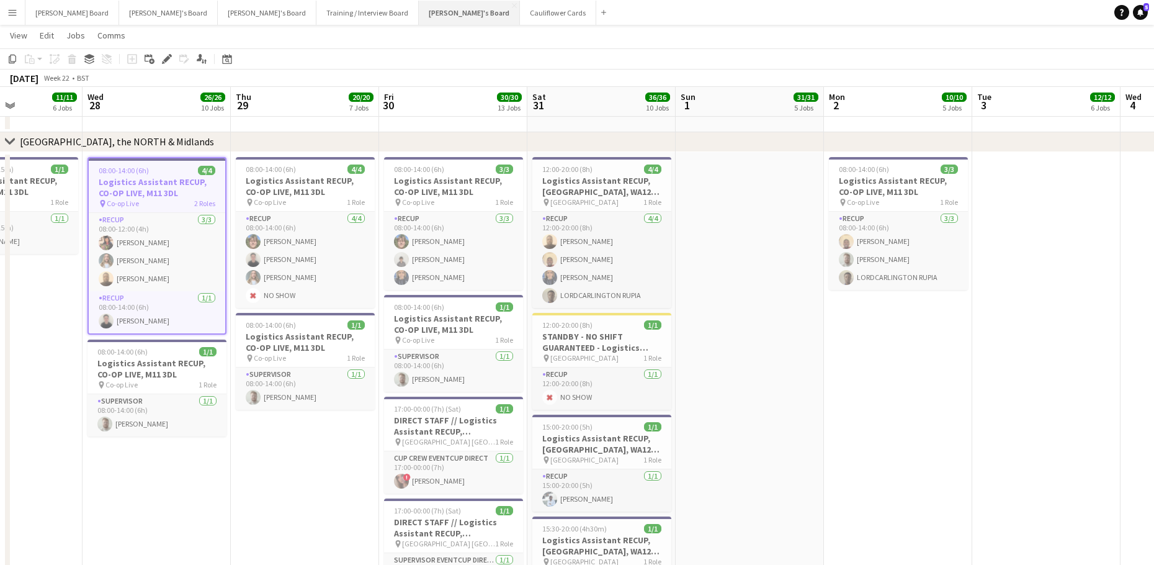
click at [419, 21] on button "Jakub's Board Close" at bounding box center [469, 13] width 101 height 24
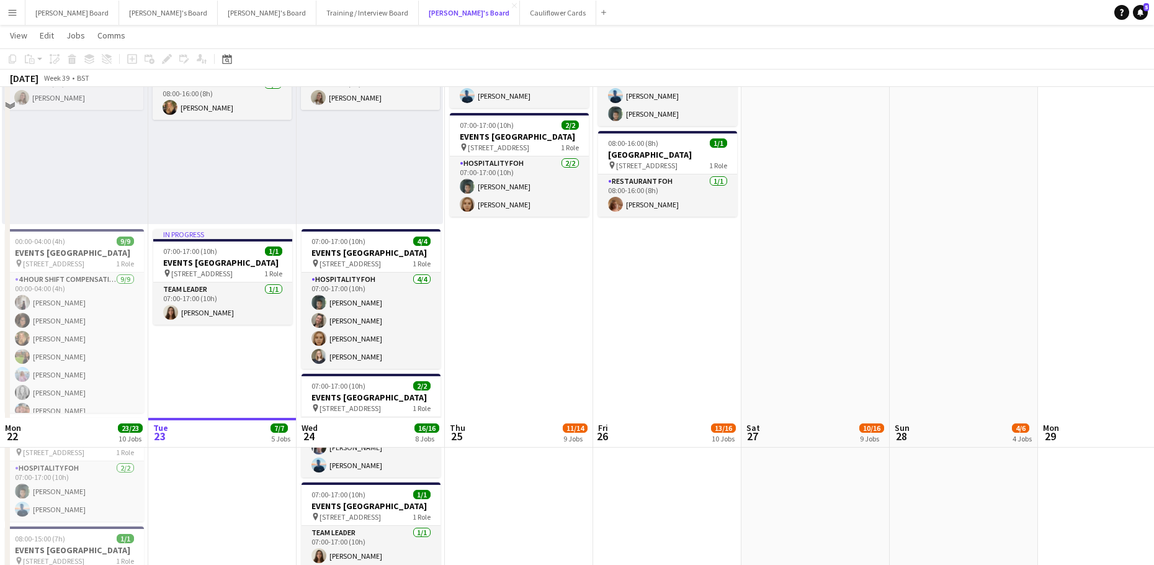
scroll to position [1241, 0]
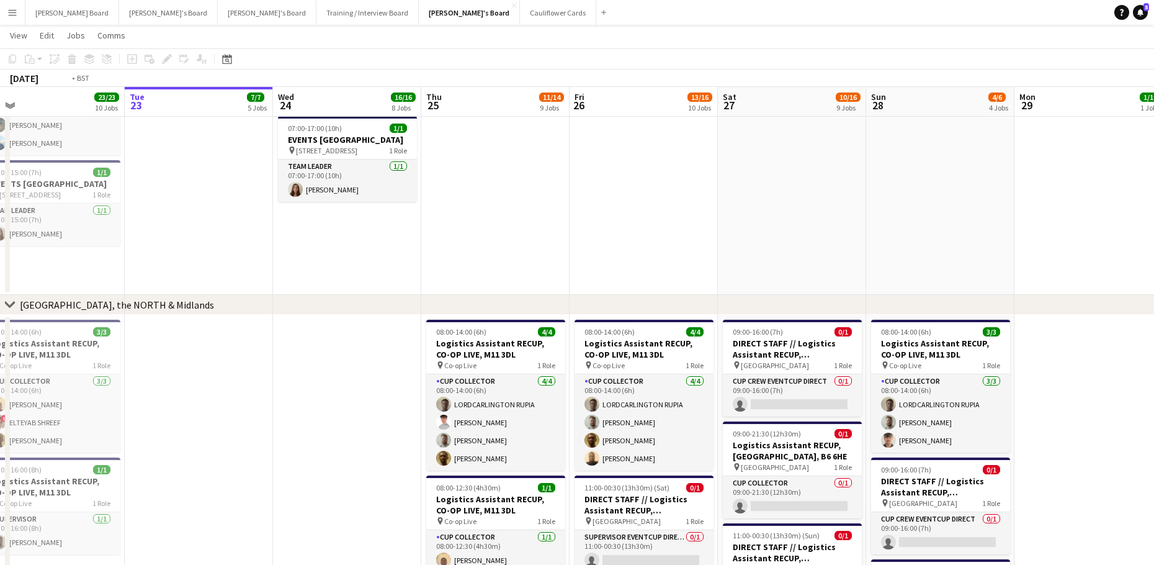
drag, startPoint x: 259, startPoint y: 350, endPoint x: 562, endPoint y: 330, distance: 303.4
click at [561, 330] on app-calendar-viewport "Sat 20 19/19 8 Jobs Sun 21 26/26 6 Jobs Mon 22 23/23 10 Jobs Tue 23 7/7 5 Jobs …" at bounding box center [577, 139] width 1154 height 2665
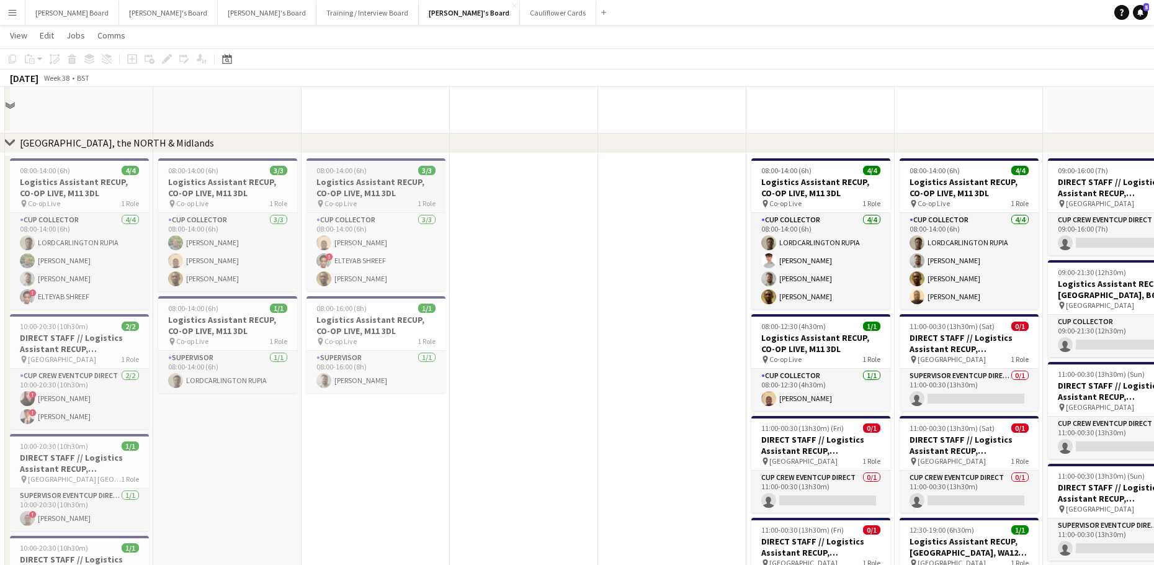
scroll to position [1903, 0]
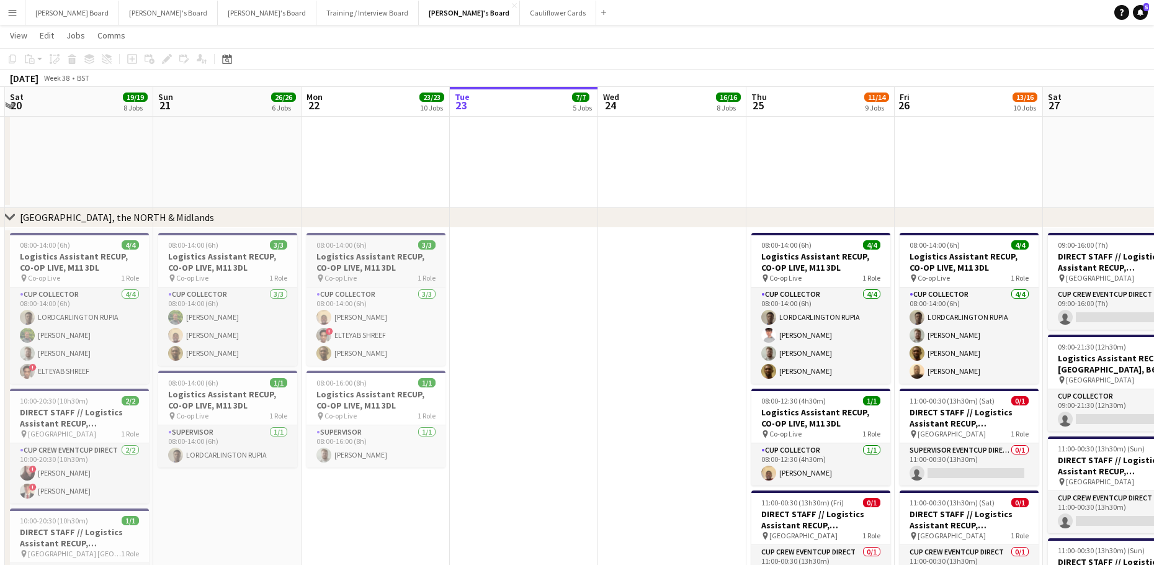
click at [367, 259] on h3 "Logistics Assistant RECUP, CO-OP LIVE, M11 3DL" at bounding box center [376, 262] width 139 height 22
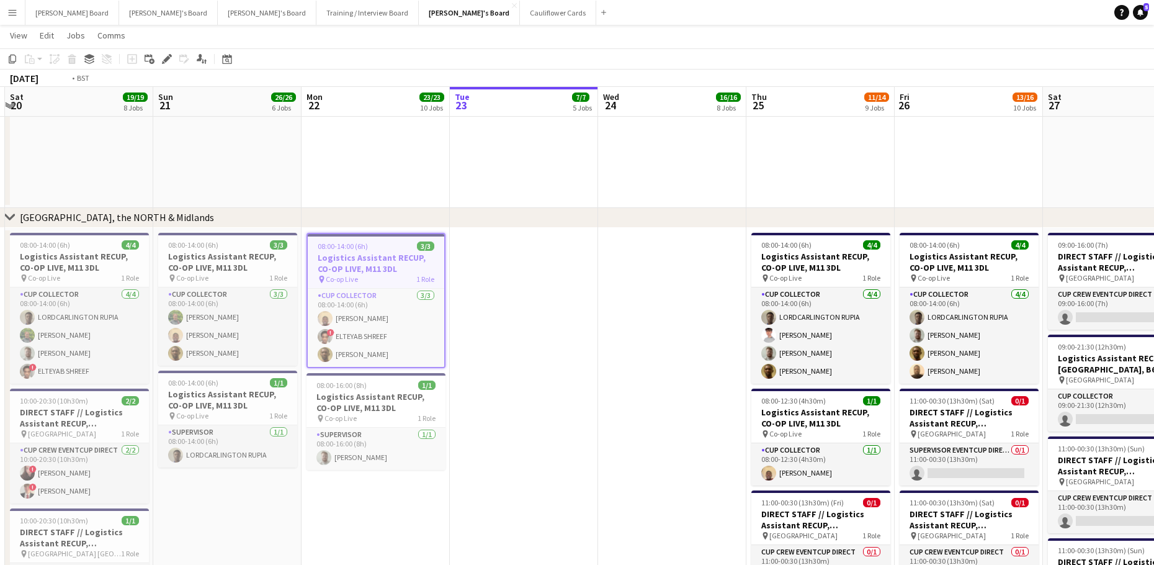
drag, startPoint x: 537, startPoint y: 313, endPoint x: 187, endPoint y: 320, distance: 349.4
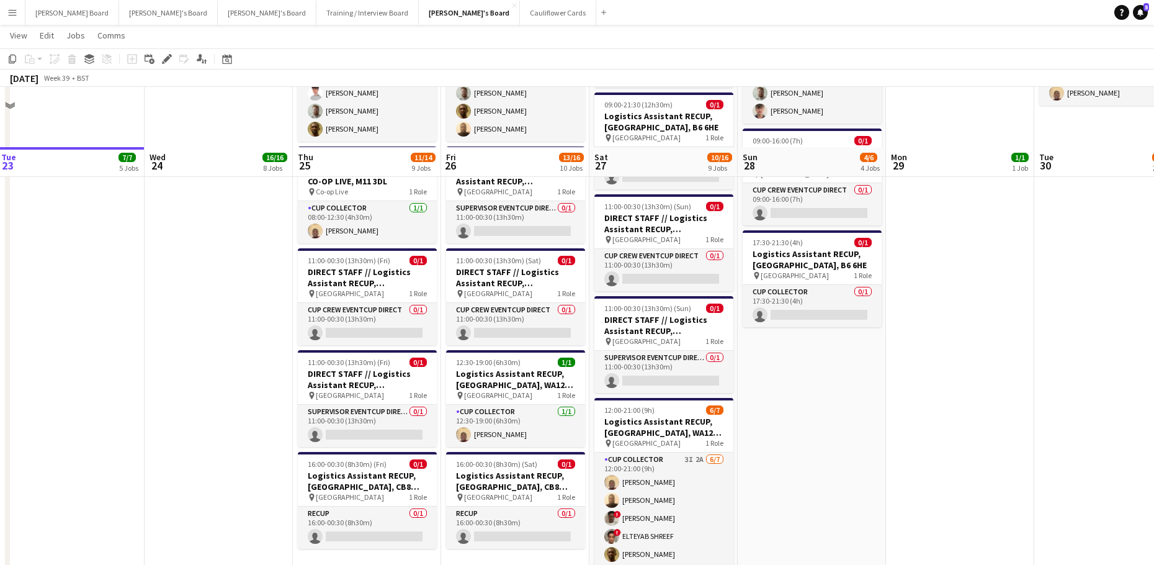
scroll to position [2310, 0]
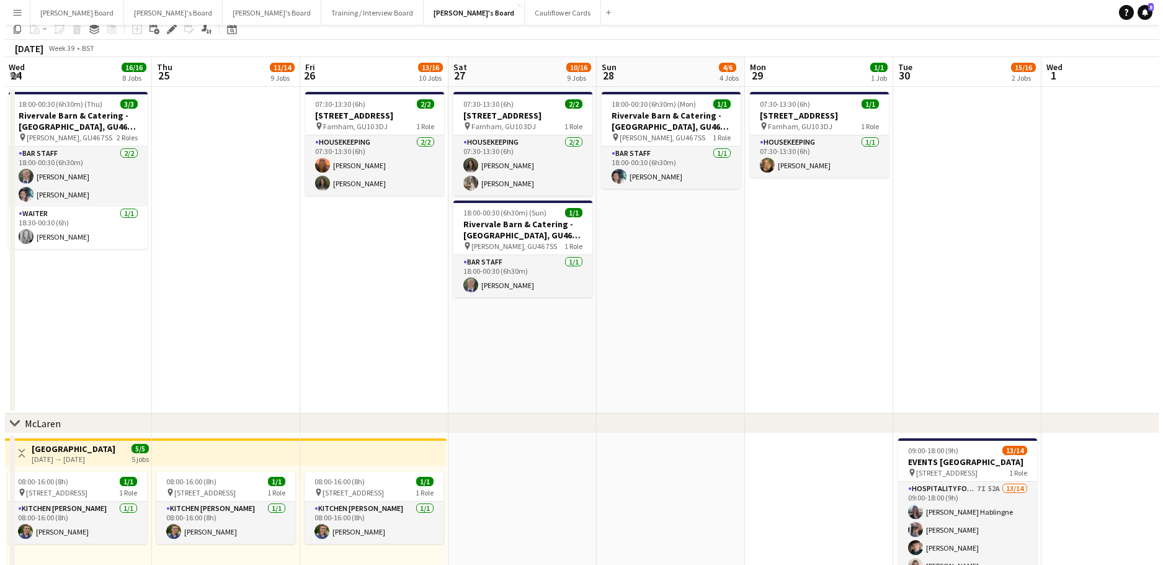
scroll to position [0, 0]
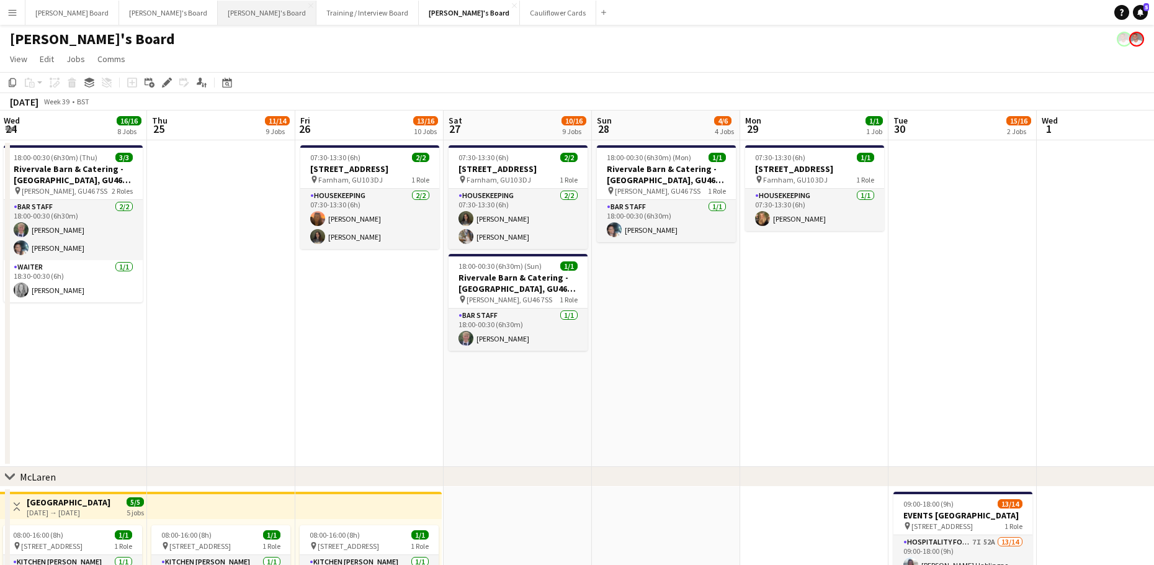
click at [218, 20] on button "[PERSON_NAME]'s Board Close" at bounding box center [267, 13] width 99 height 24
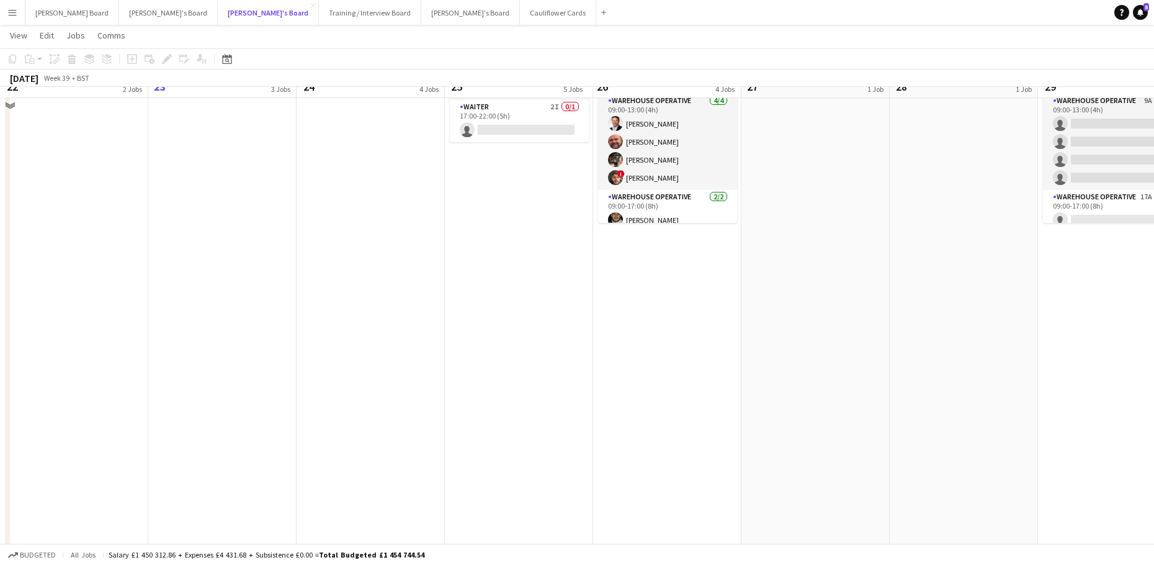
scroll to position [331, 0]
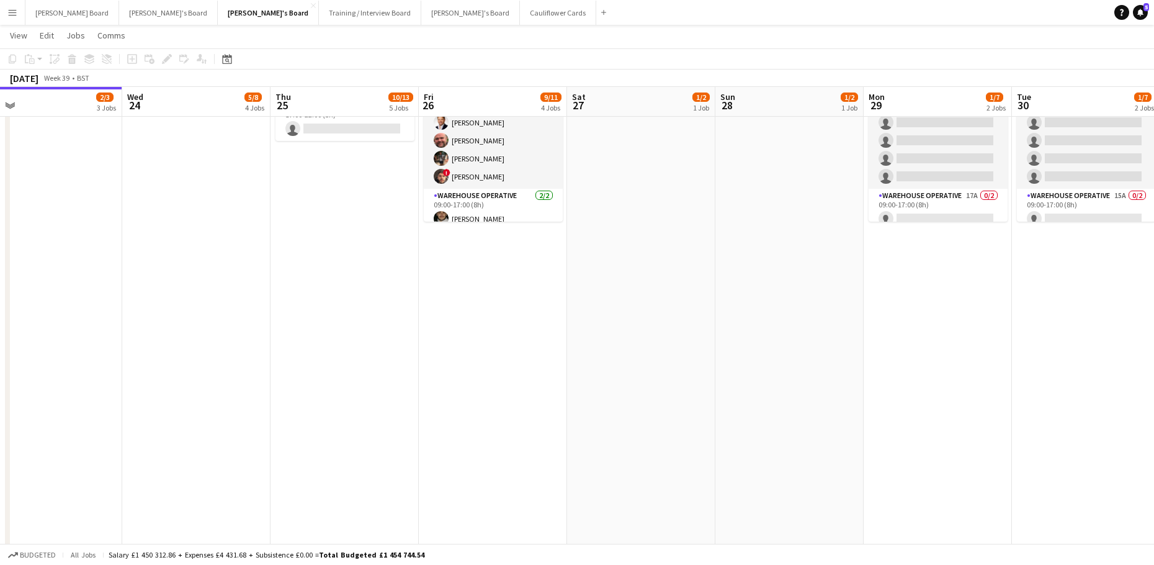
drag, startPoint x: 689, startPoint y: 329, endPoint x: 437, endPoint y: 292, distance: 254.7
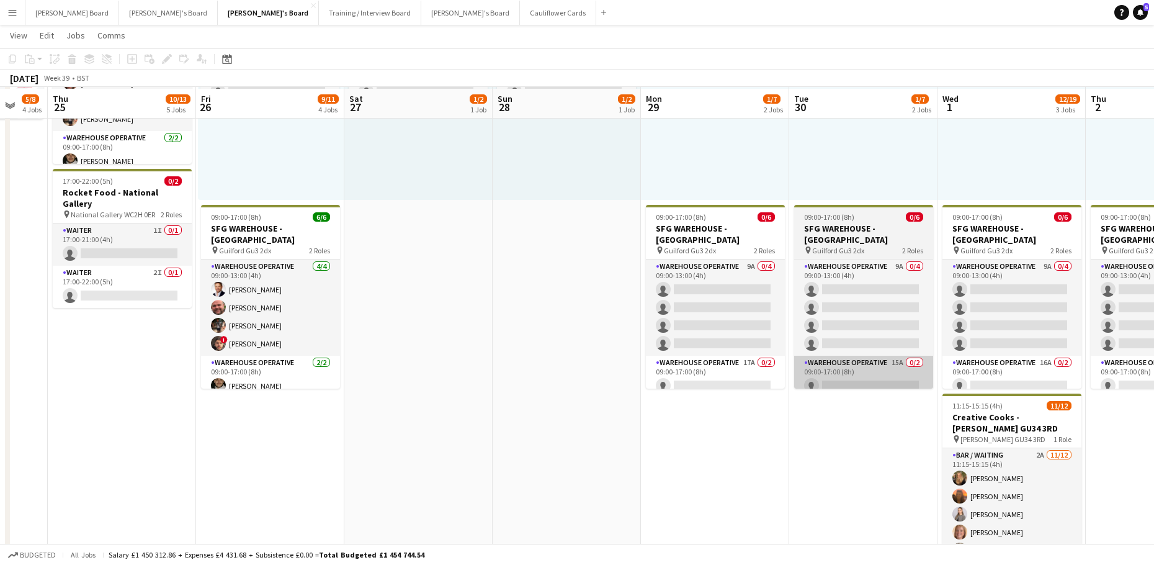
scroll to position [166, 0]
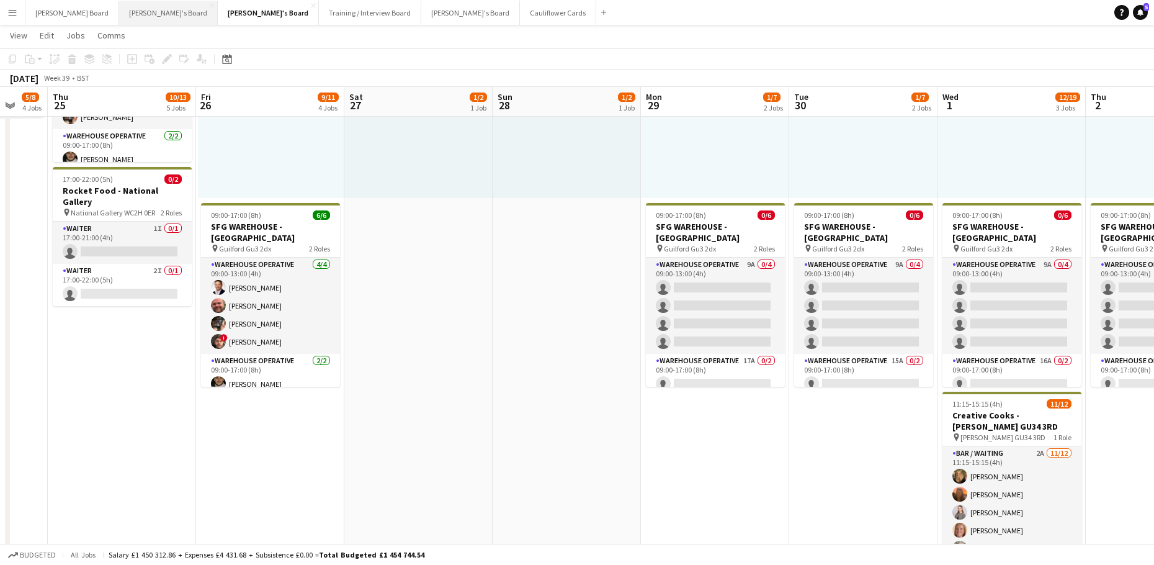
click at [119, 9] on button "Caitlin's Board Close" at bounding box center [168, 13] width 99 height 24
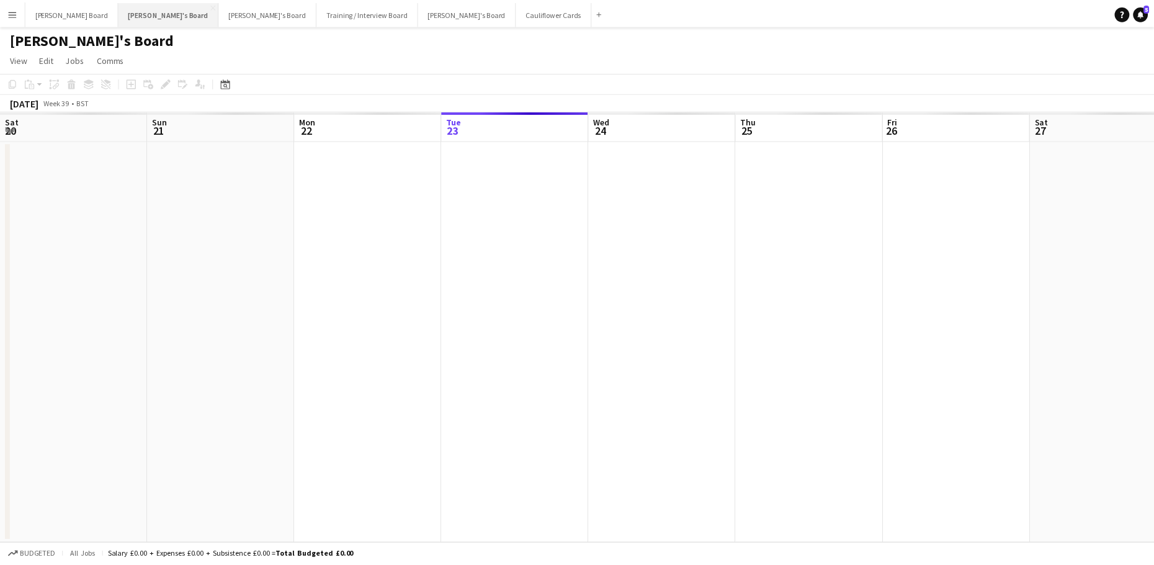
scroll to position [0, 297]
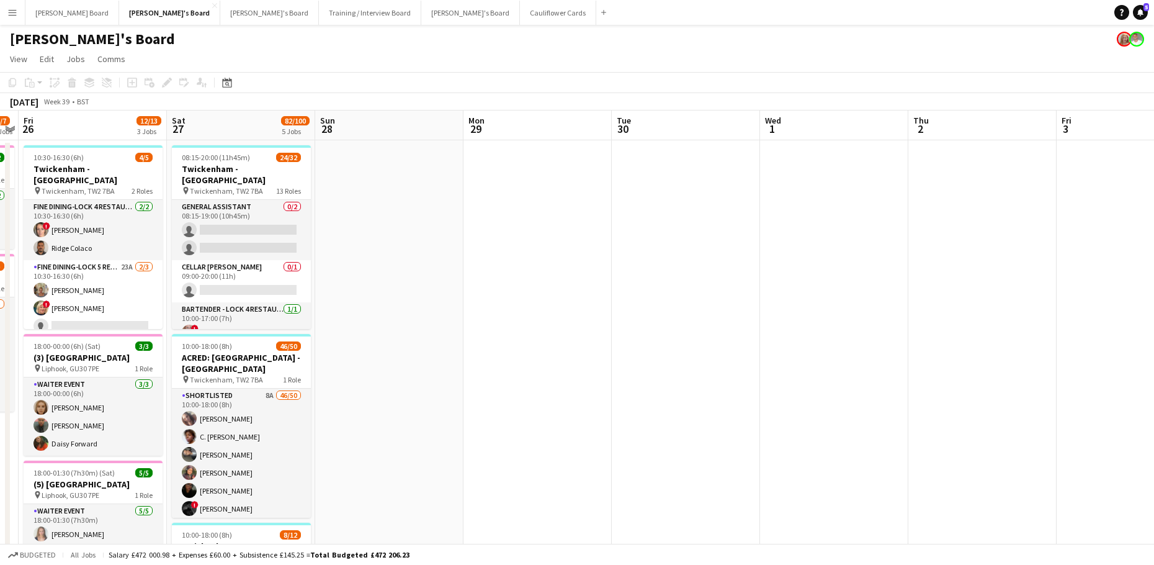
drag, startPoint x: 904, startPoint y: 384, endPoint x: 179, endPoint y: 256, distance: 736.0
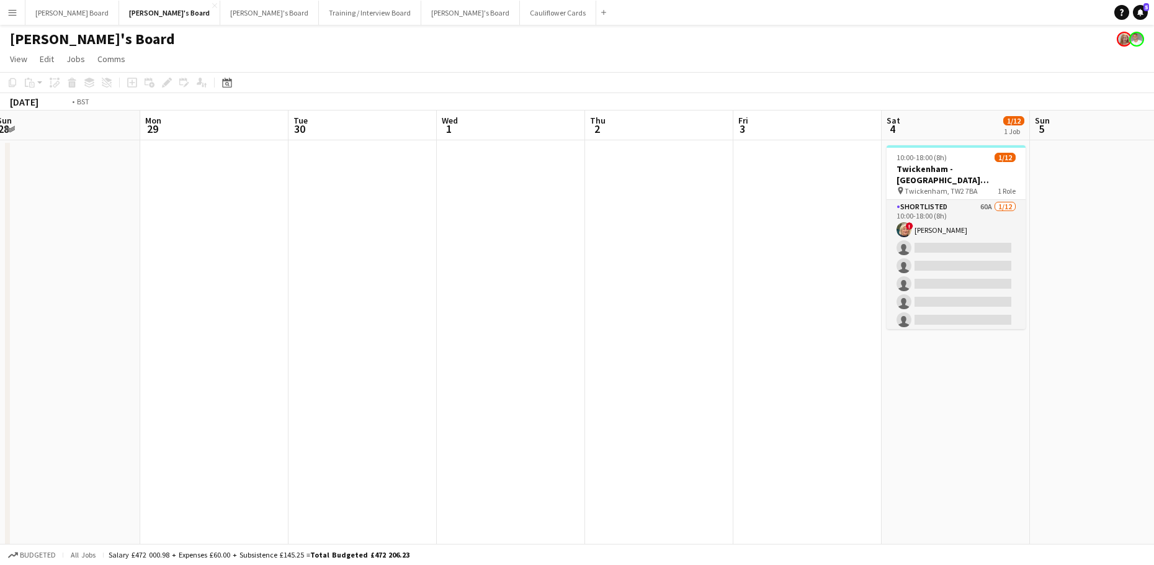
drag, startPoint x: 729, startPoint y: 274, endPoint x: 403, endPoint y: 271, distance: 325.8
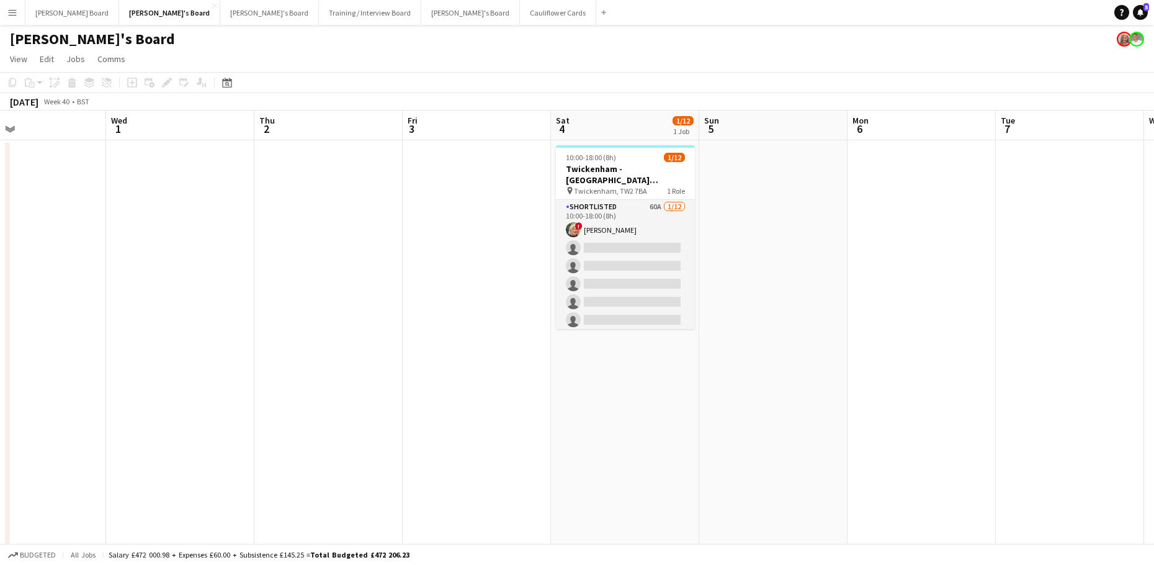
drag, startPoint x: 891, startPoint y: 325, endPoint x: 875, endPoint y: 369, distance: 46.7
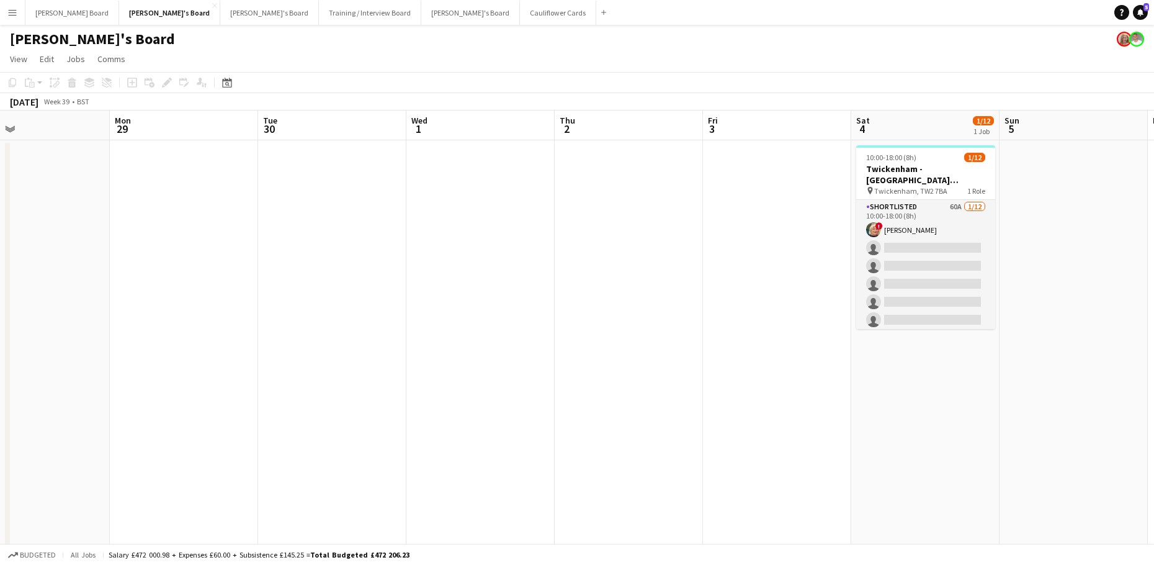
drag, startPoint x: 627, startPoint y: 377, endPoint x: 910, endPoint y: 372, distance: 282.4
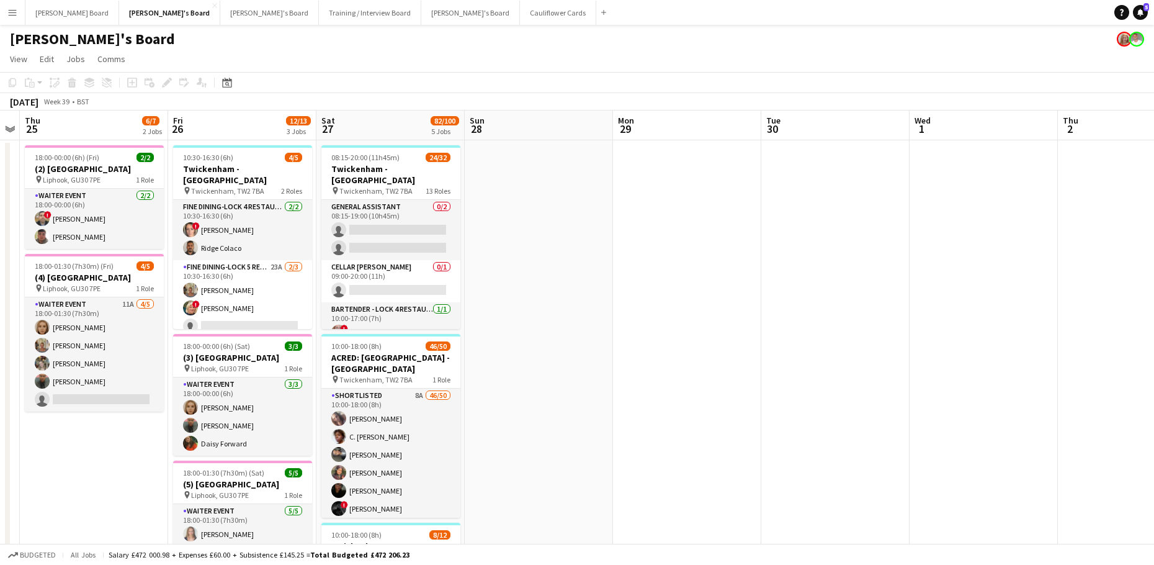
drag, startPoint x: 626, startPoint y: 351, endPoint x: 935, endPoint y: 334, distance: 309.5
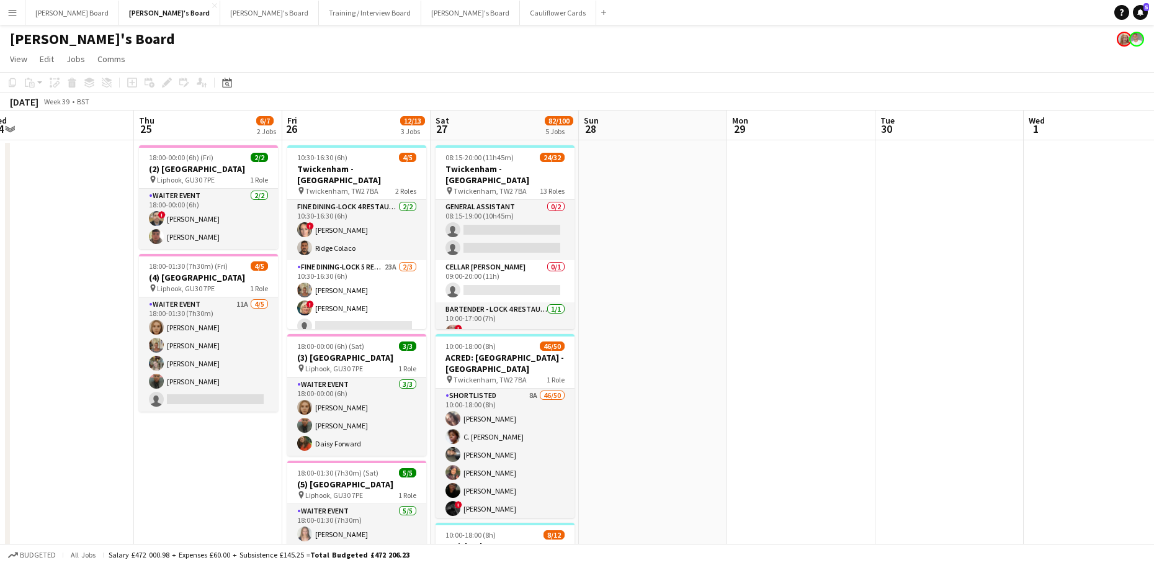
drag, startPoint x: 847, startPoint y: 267, endPoint x: 802, endPoint y: 279, distance: 47.0
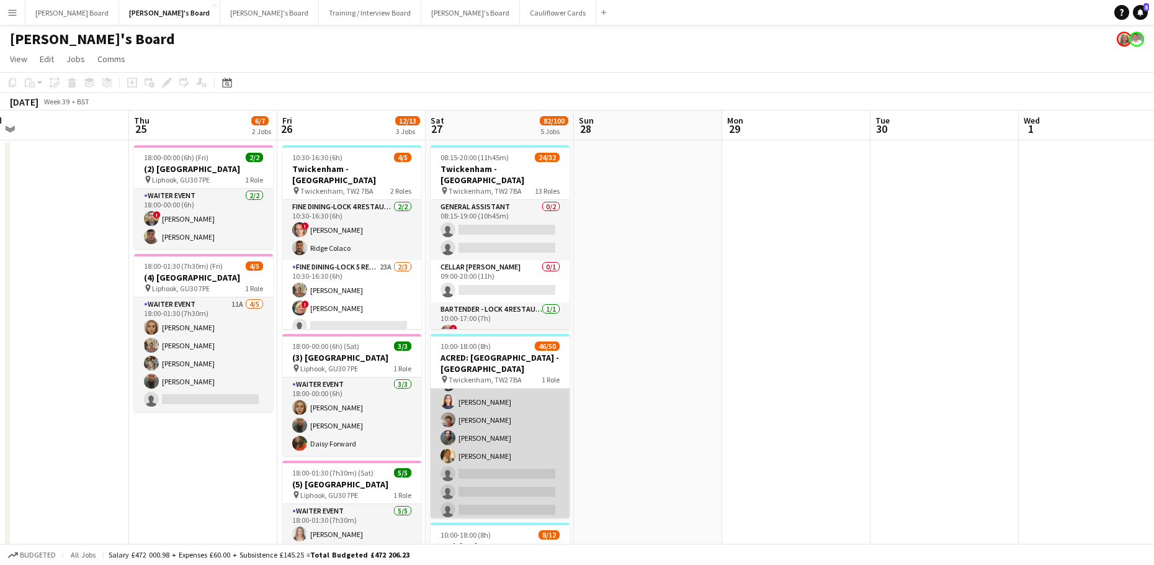
scroll to position [795, 0]
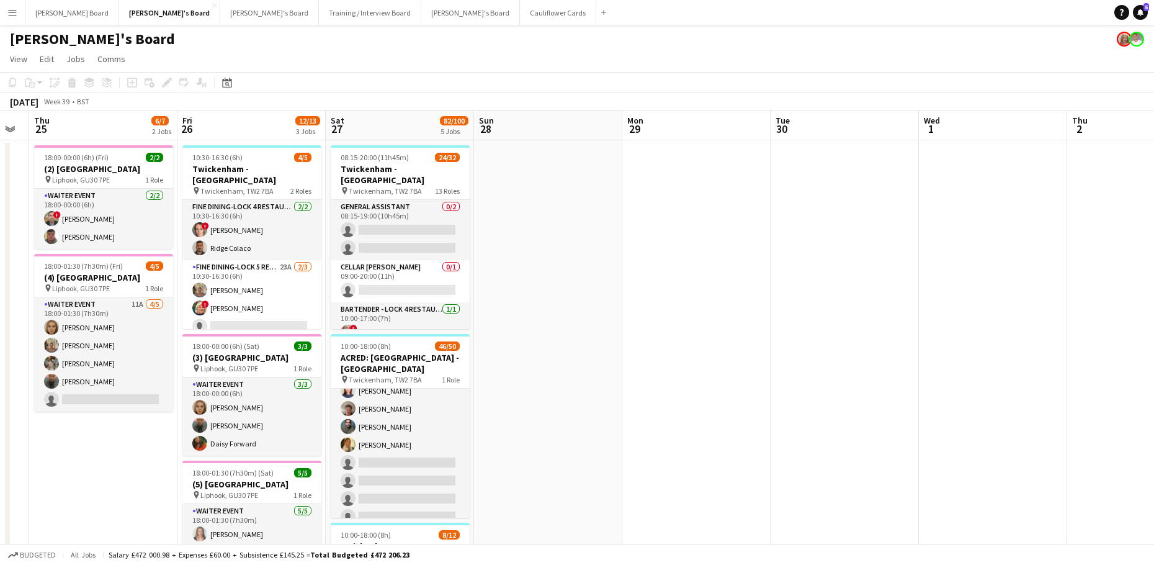
drag, startPoint x: 782, startPoint y: 407, endPoint x: 655, endPoint y: 396, distance: 127.6
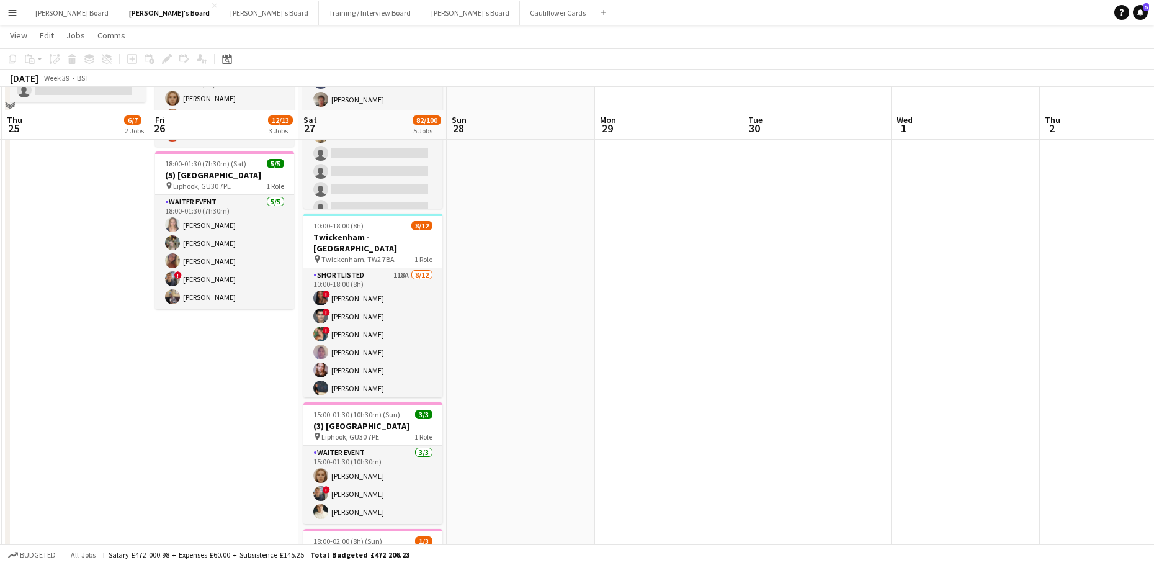
scroll to position [331, 0]
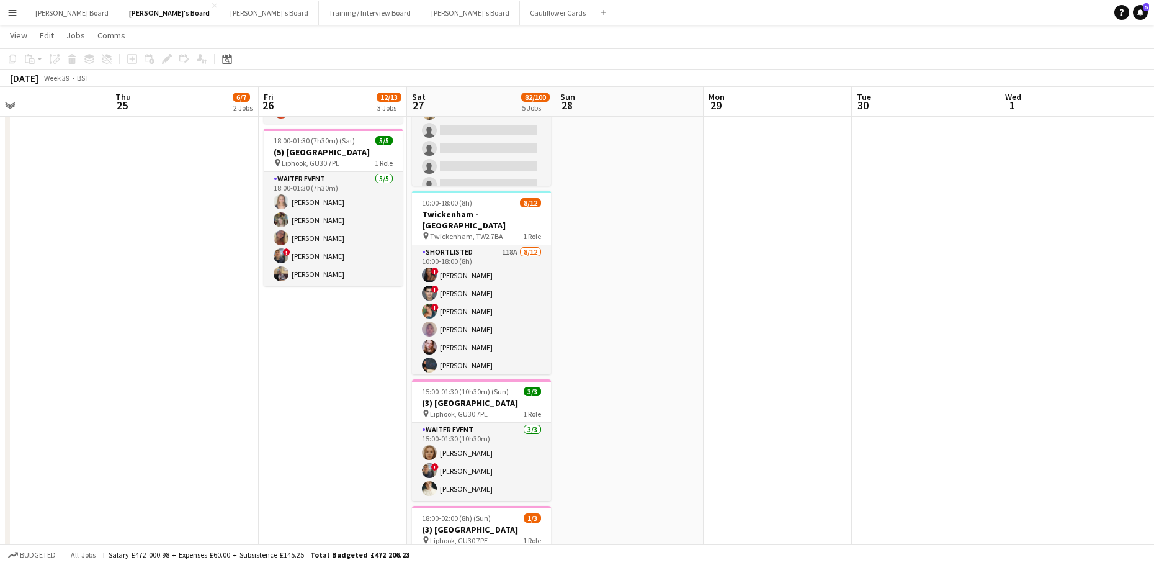
drag, startPoint x: 630, startPoint y: 388, endPoint x: 718, endPoint y: 389, distance: 87.5
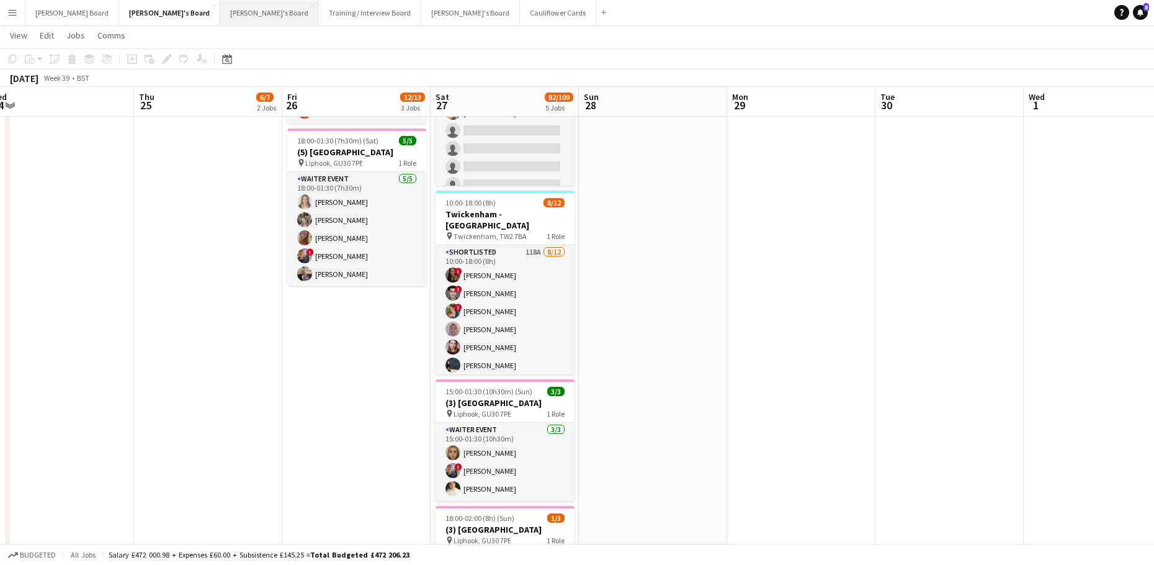
click at [220, 17] on button "[PERSON_NAME]'s Board Close" at bounding box center [269, 13] width 99 height 24
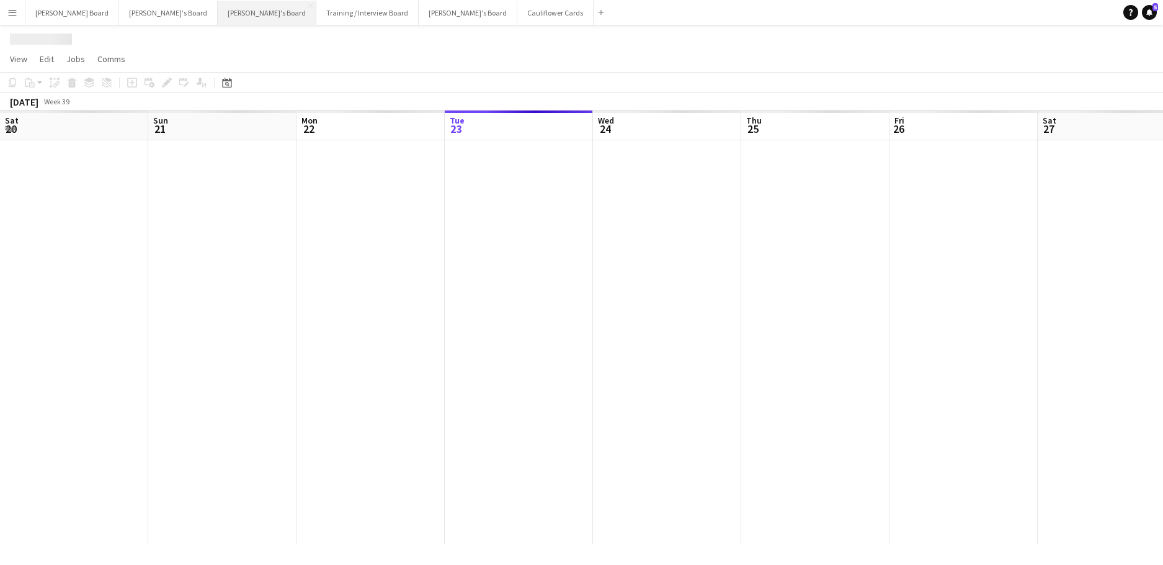
scroll to position [0, 297]
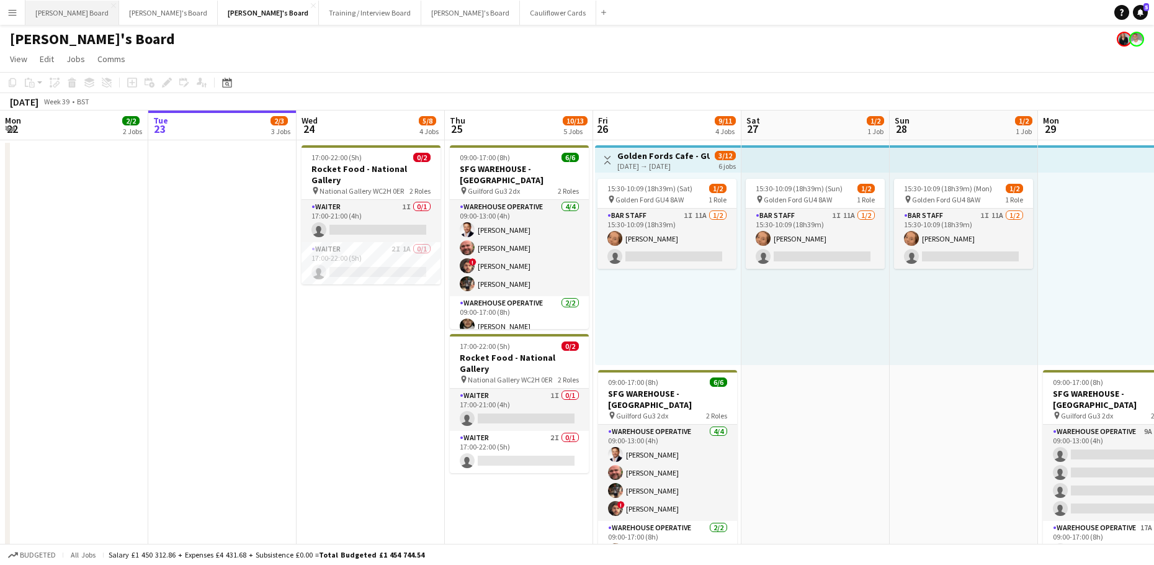
click at [67, 9] on button "Dean's Board Close" at bounding box center [72, 13] width 94 height 24
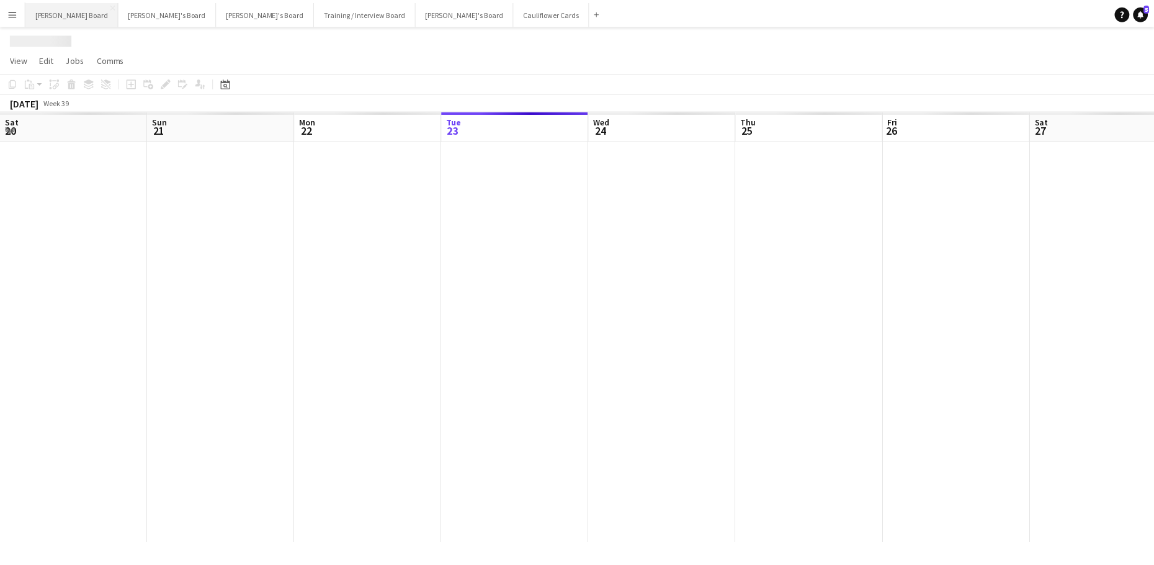
scroll to position [0, 297]
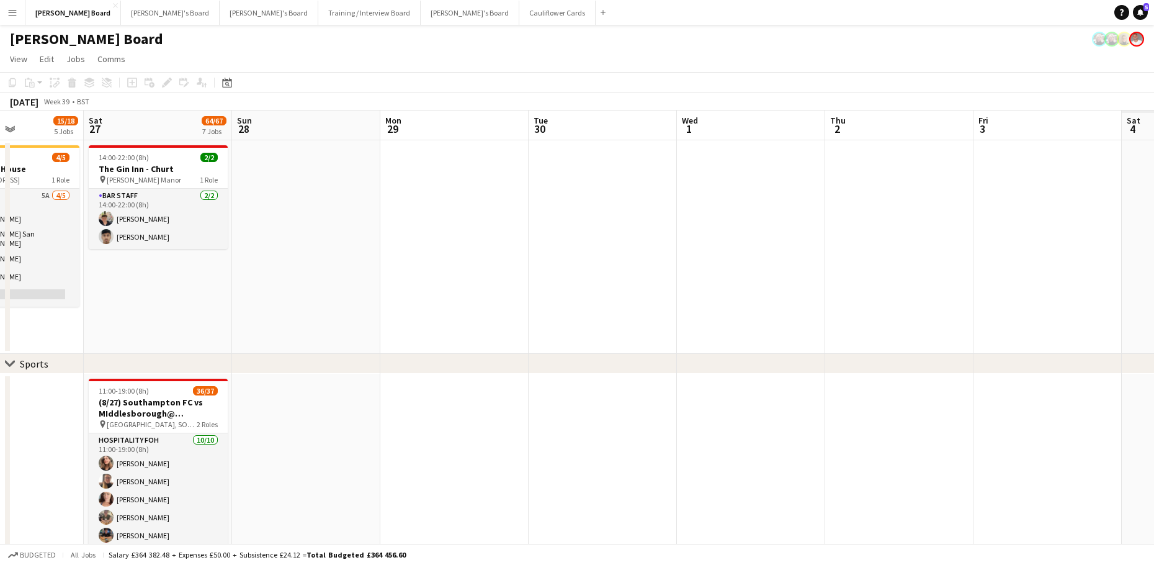
drag, startPoint x: 723, startPoint y: 290, endPoint x: 89, endPoint y: 295, distance: 634.1
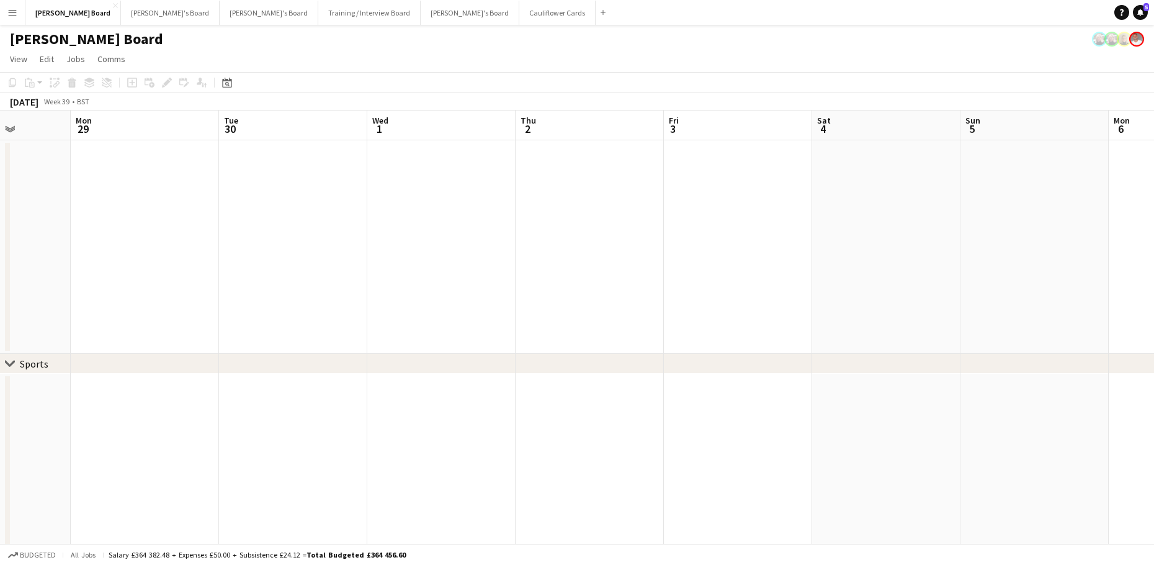
drag, startPoint x: 353, startPoint y: 302, endPoint x: 319, endPoint y: 303, distance: 34.2
drag, startPoint x: 531, startPoint y: 259, endPoint x: 660, endPoint y: 303, distance: 136.2
drag, startPoint x: 437, startPoint y: 268, endPoint x: 806, endPoint y: 292, distance: 369.3
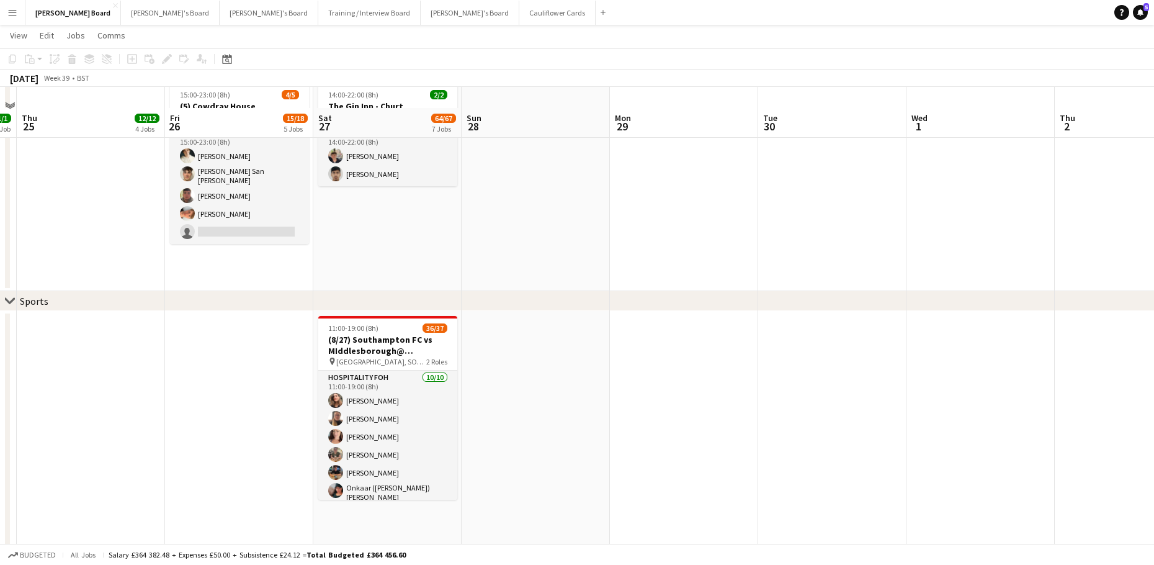
scroll to position [83, 0]
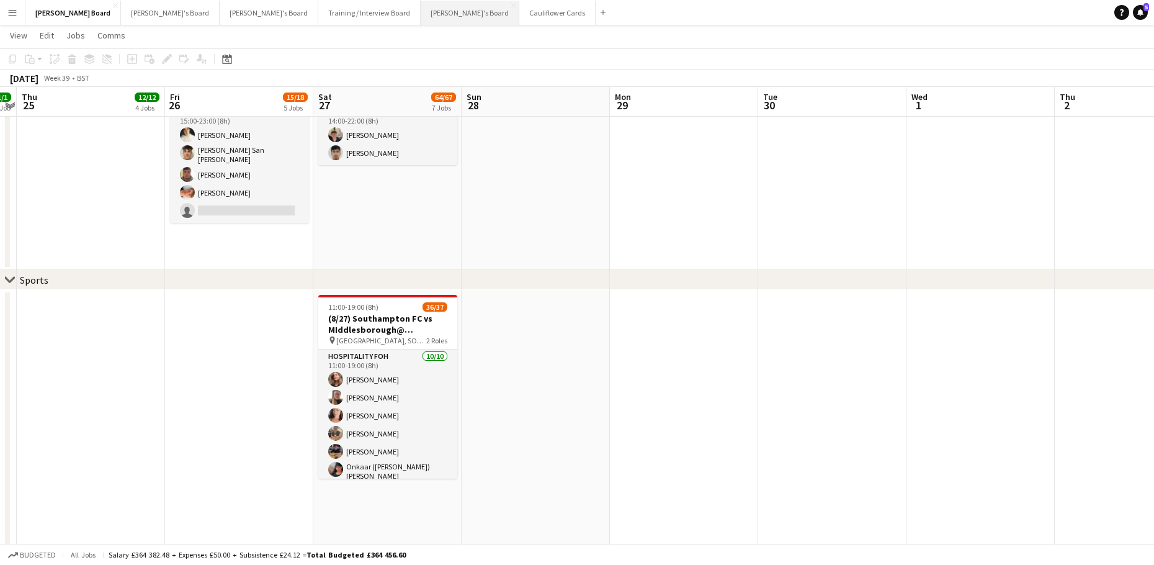
click at [421, 10] on button "Jakub's Board Close" at bounding box center [470, 13] width 99 height 24
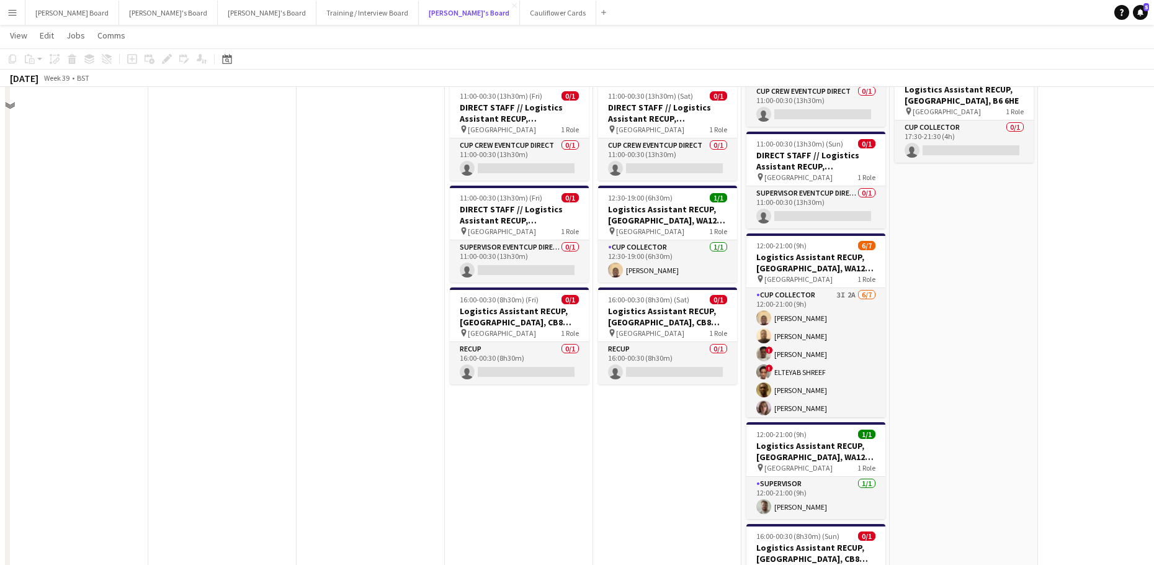
scroll to position [1737, 0]
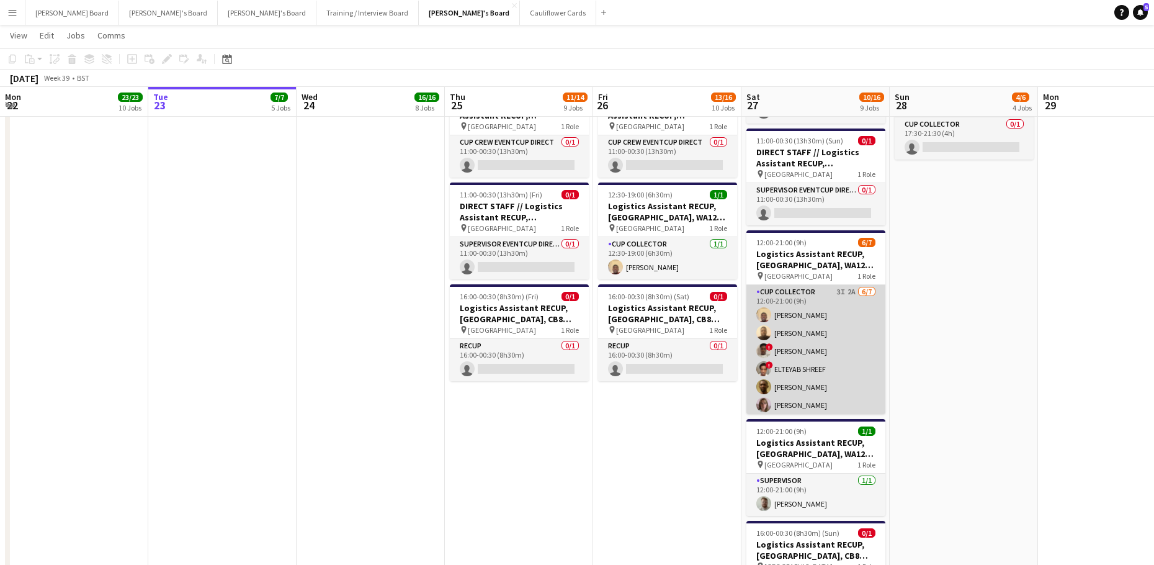
click at [840, 351] on app-card-role "CUP COLLECTOR 3I 2A 6/7 12:00-21:00 (9h) Daniel Agammegwa Oluwadamilola Olagbaj…" at bounding box center [815, 360] width 139 height 150
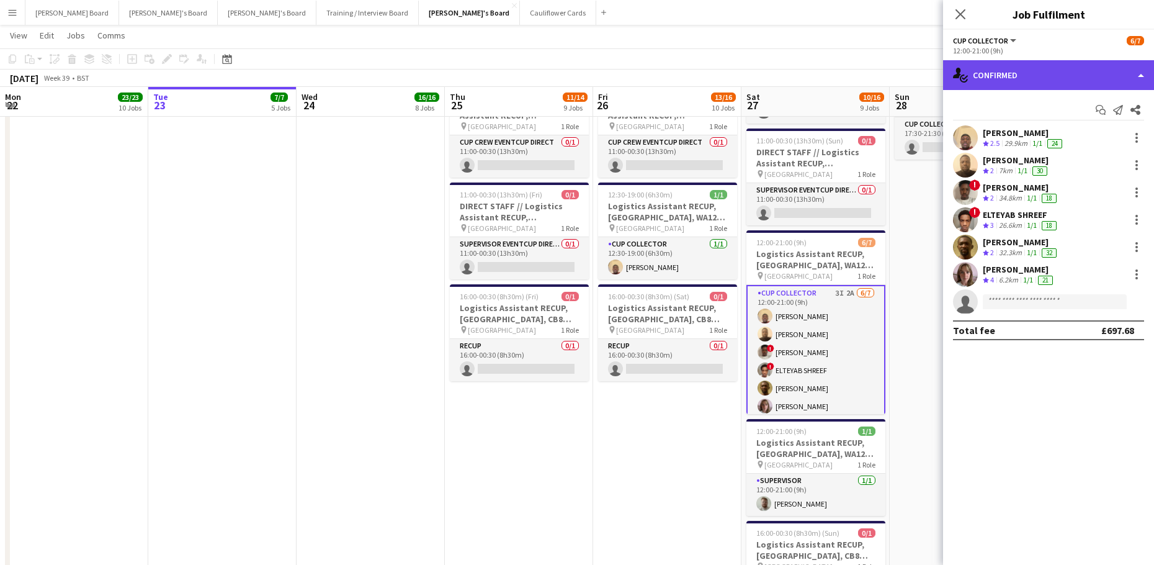
click at [1041, 65] on div "single-neutral-actions-check-2 Confirmed" at bounding box center [1048, 75] width 211 height 30
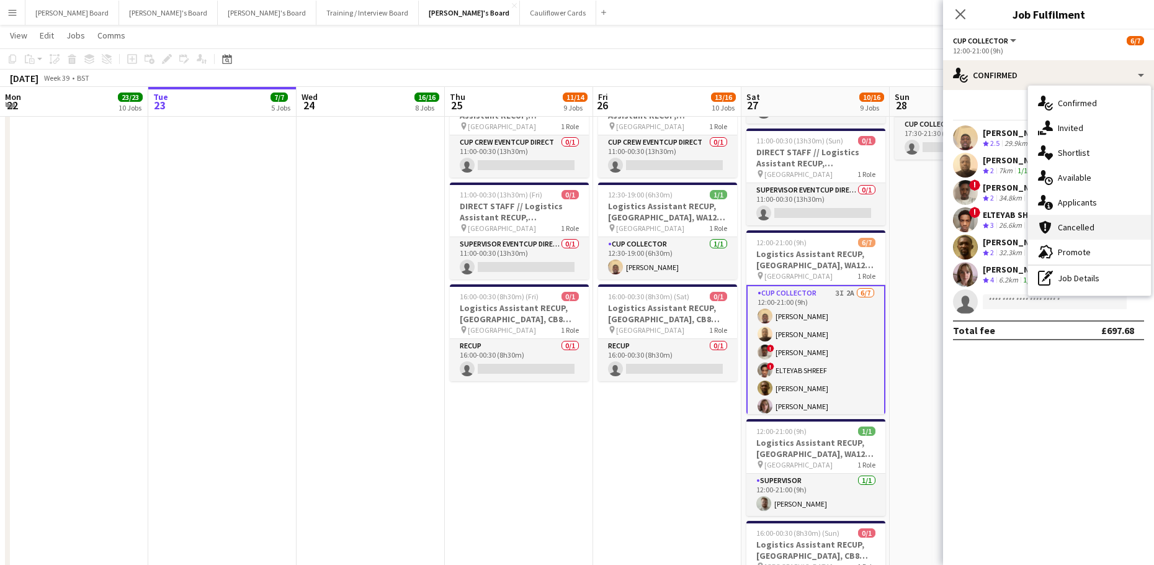
click at [1099, 221] on div "cancellation Cancelled" at bounding box center [1089, 227] width 123 height 25
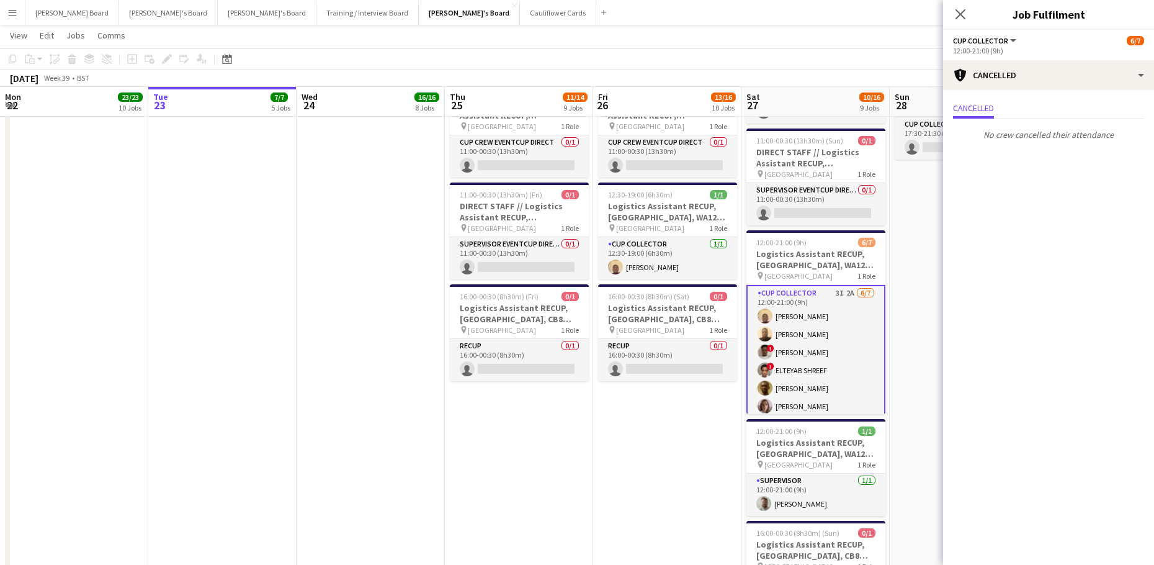
click at [1049, 58] on app-options-switcher "CUP COLLECTOR All roles CUP COLLECTOR 6/7 12:00-21:00 (9h)" at bounding box center [1048, 45] width 211 height 30
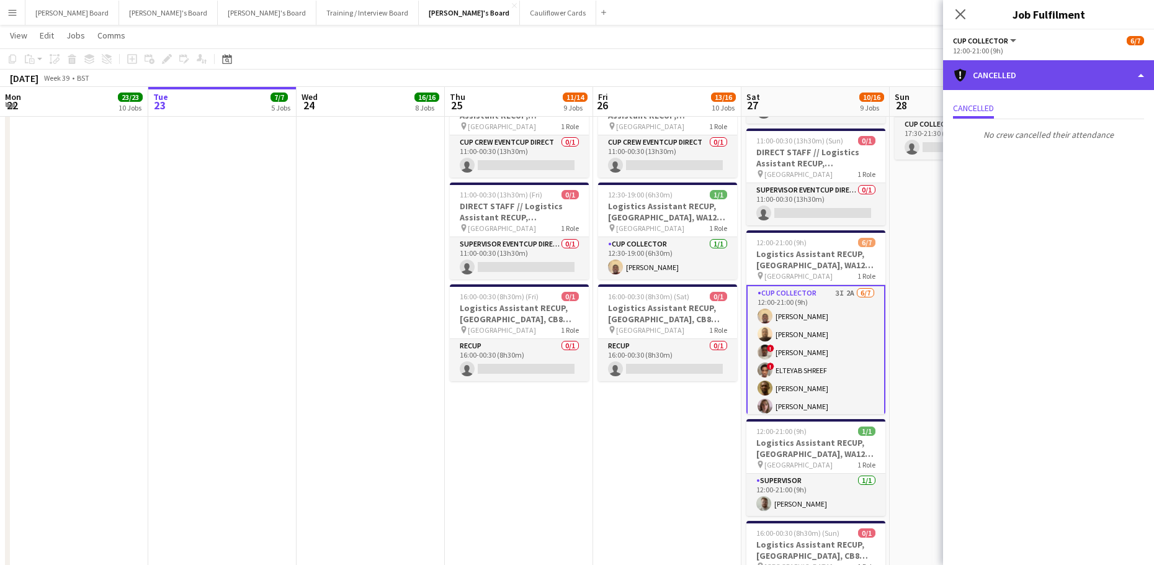
click at [1063, 79] on div "cancellation Cancelled" at bounding box center [1048, 75] width 211 height 30
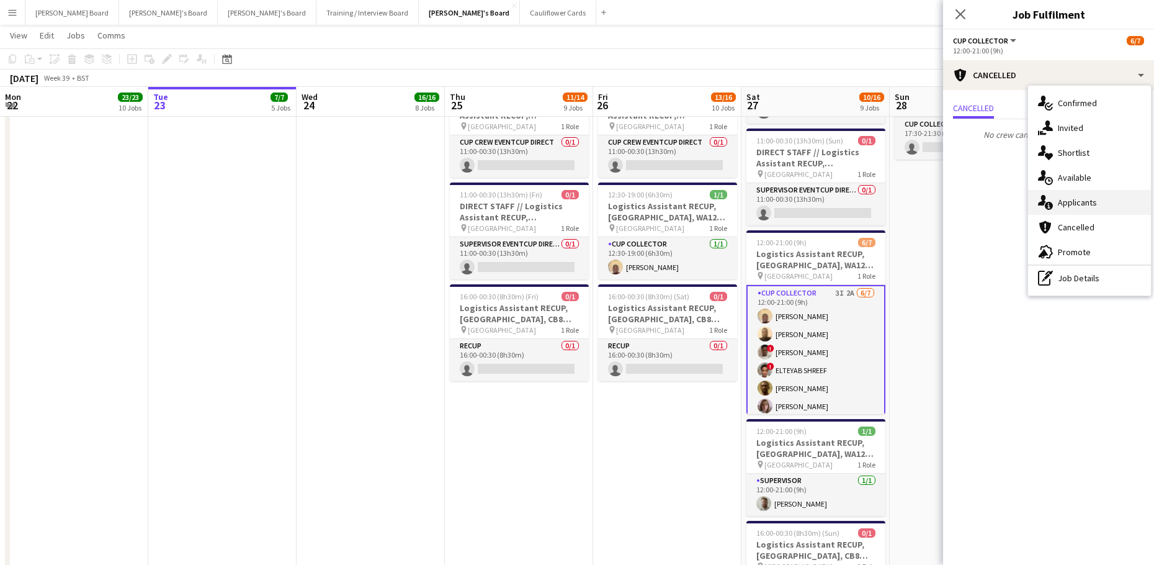
click at [1104, 197] on div "single-neutral-actions-information Applicants" at bounding box center [1089, 202] width 123 height 25
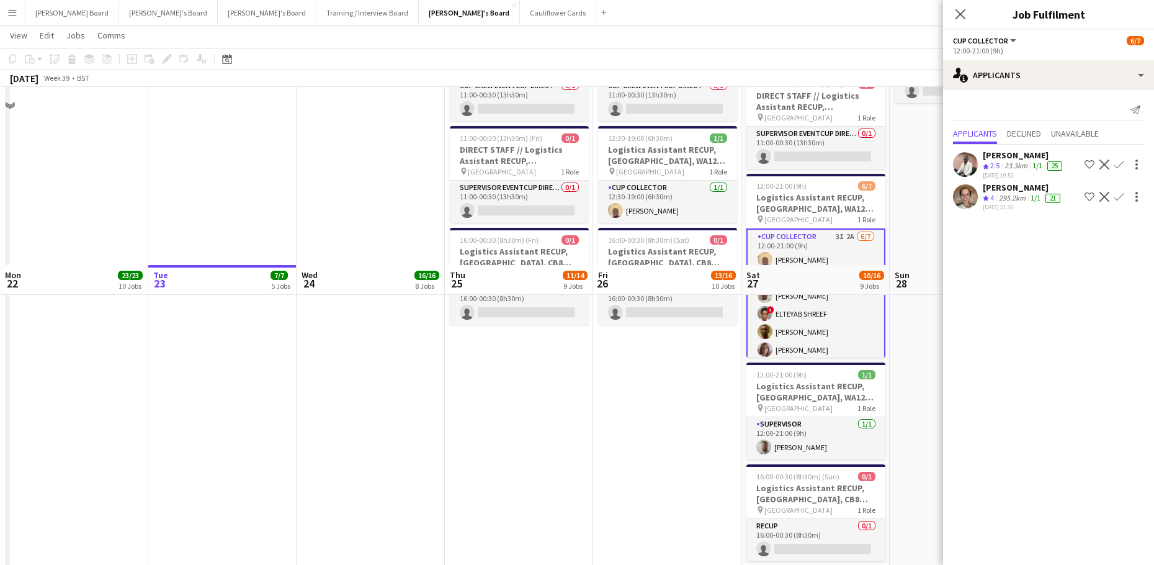
scroll to position [1570, 0]
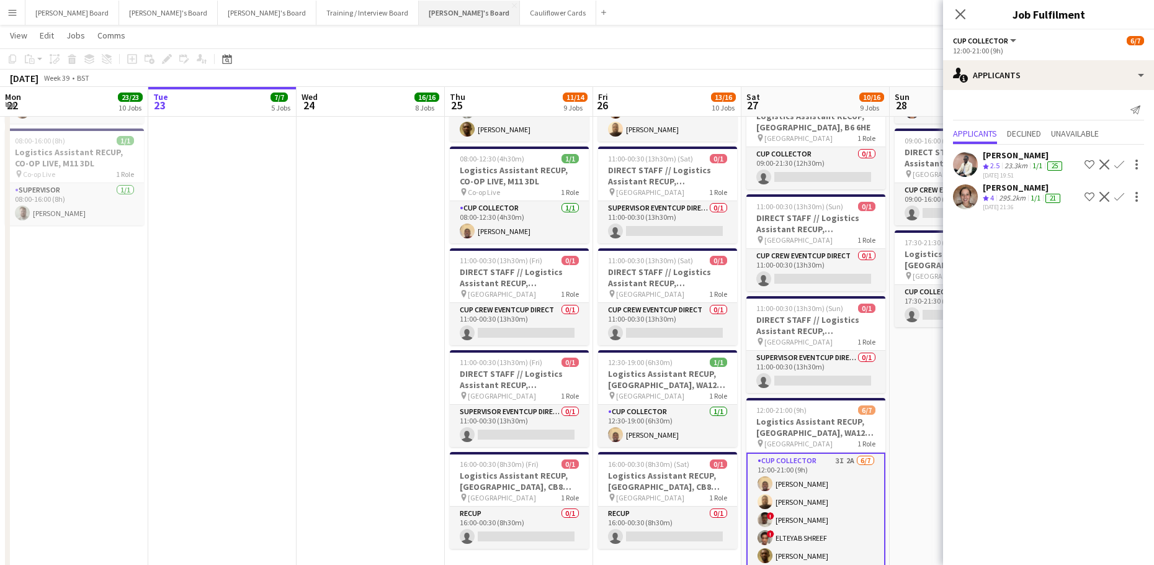
click at [419, 12] on button "Jakub's Board Close" at bounding box center [469, 13] width 101 height 24
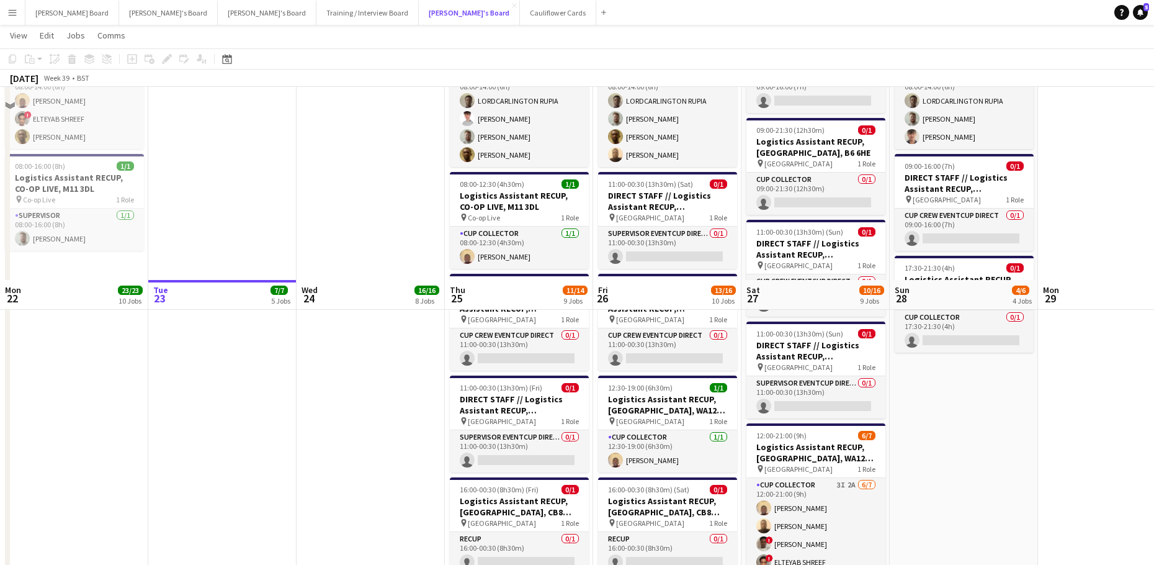
scroll to position [1737, 0]
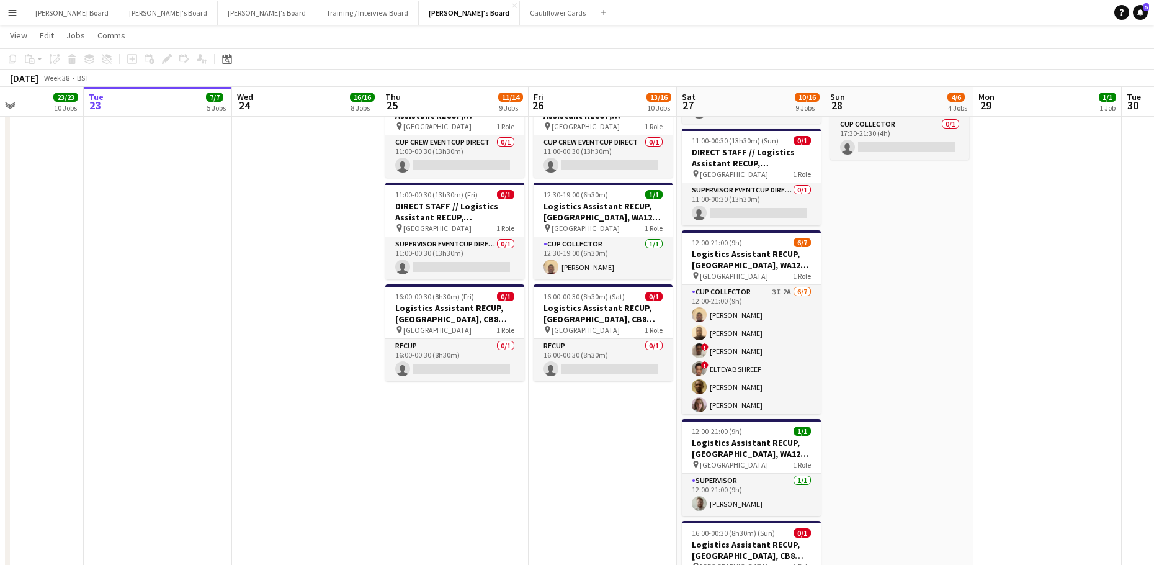
drag, startPoint x: 248, startPoint y: 370, endPoint x: 450, endPoint y: 358, distance: 202.0
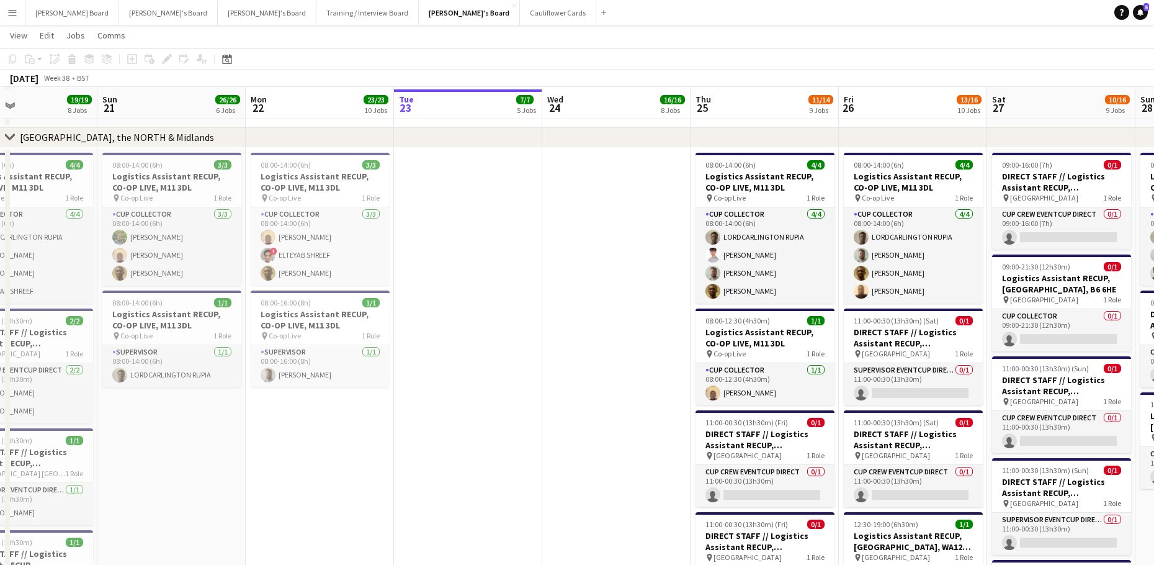
scroll to position [1986, 0]
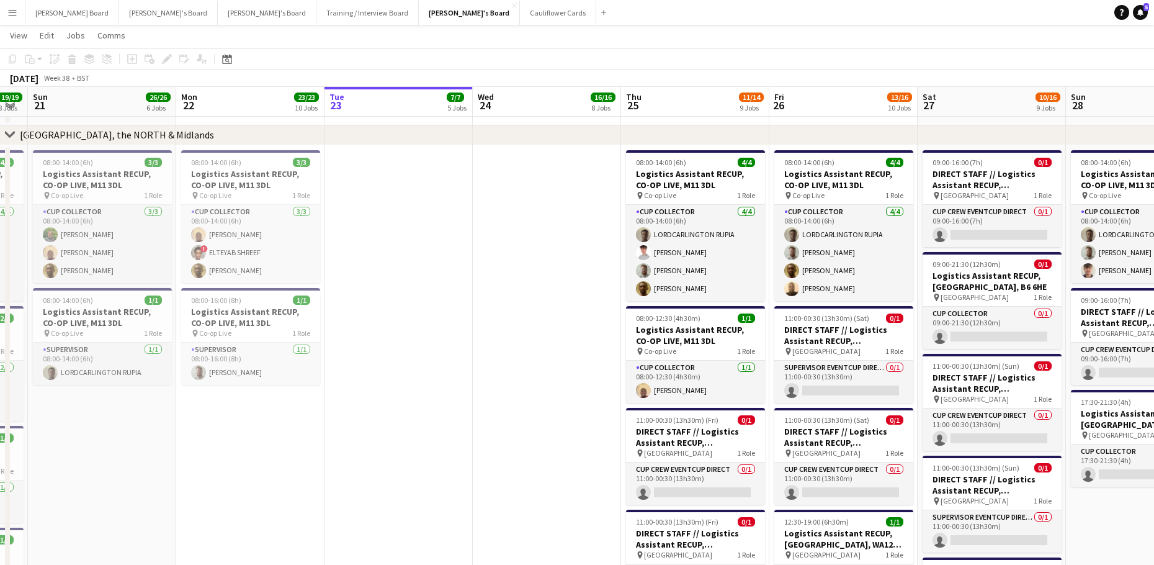
drag, startPoint x: 493, startPoint y: 417, endPoint x: 359, endPoint y: 376, distance: 140.1
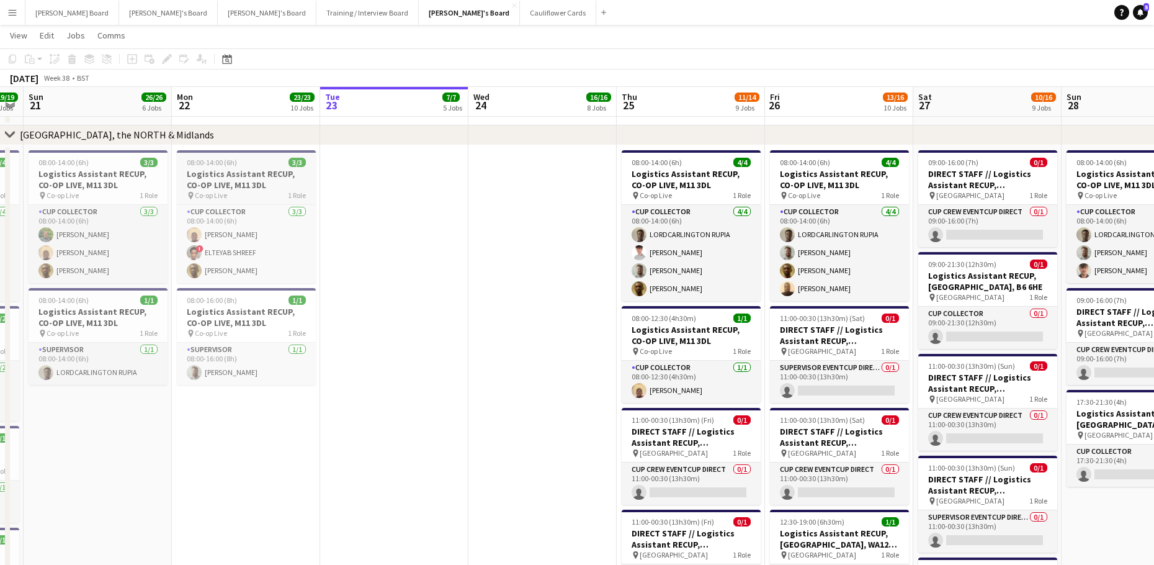
click at [214, 164] on span "08:00-14:00 (6h)" at bounding box center [212, 162] width 50 height 9
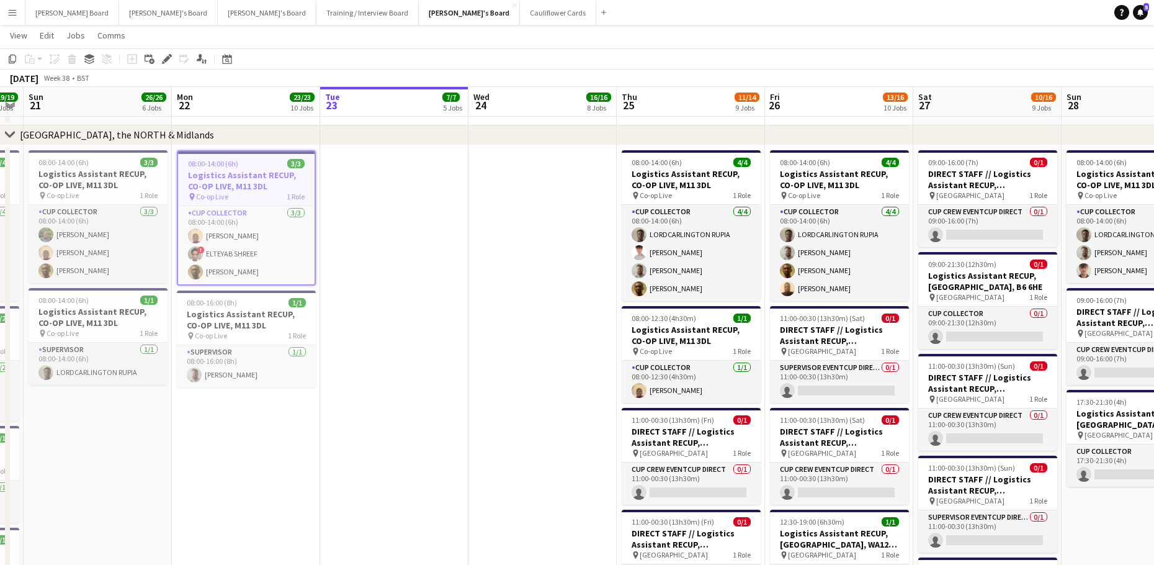
click at [166, 56] on icon "Edit" at bounding box center [167, 59] width 10 height 10
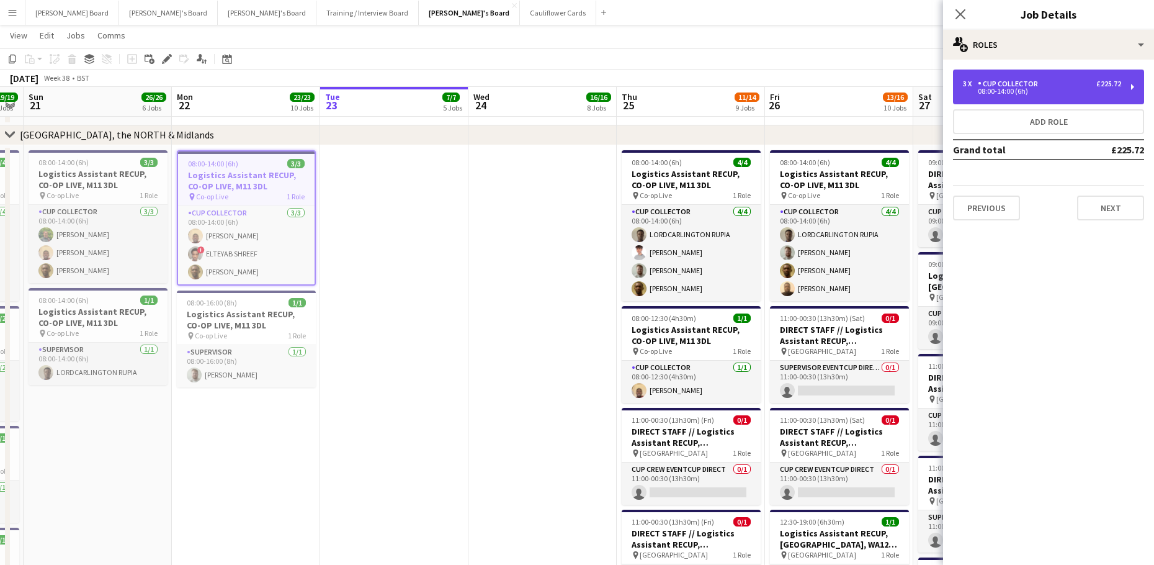
click at [1011, 87] on div "CUP COLLECTOR" at bounding box center [1010, 83] width 65 height 9
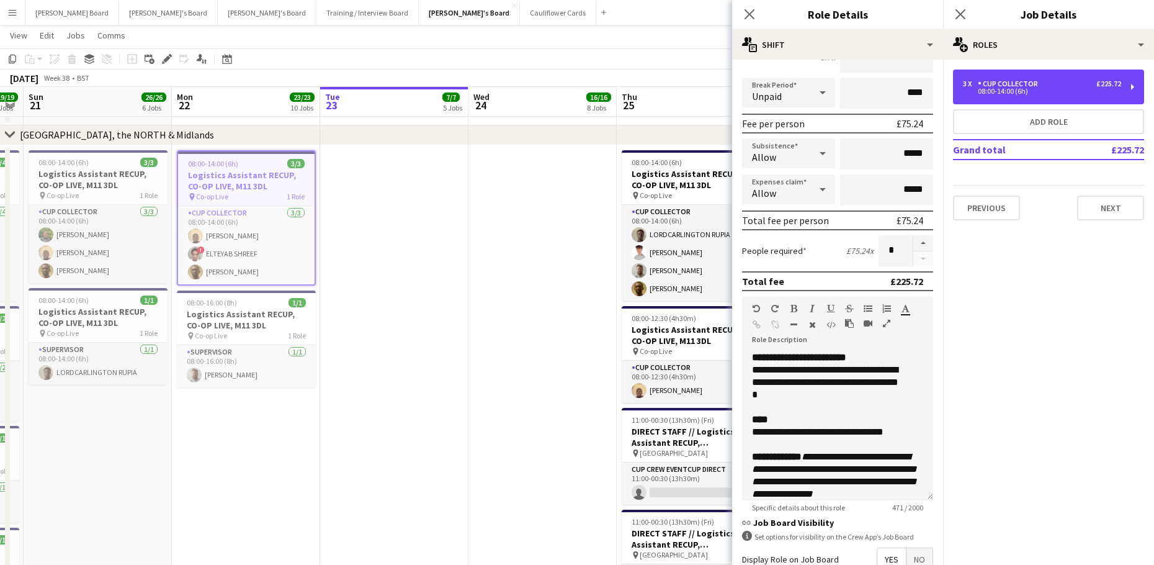
scroll to position [276, 0]
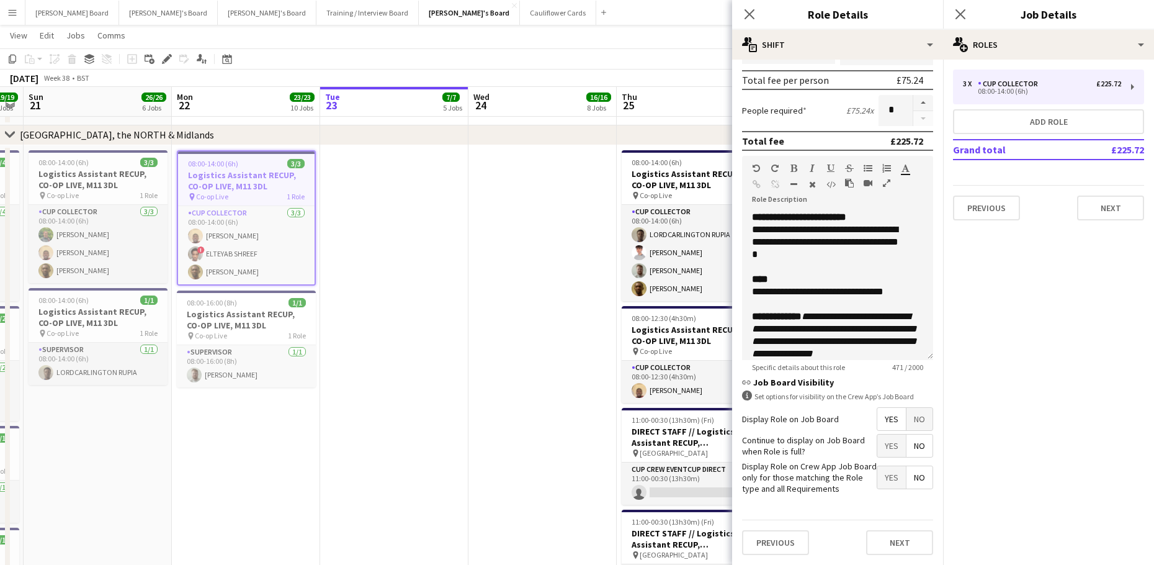
click at [885, 528] on div "Previous Next" at bounding box center [837, 541] width 191 height 45
click at [890, 548] on button "Next" at bounding box center [899, 542] width 67 height 25
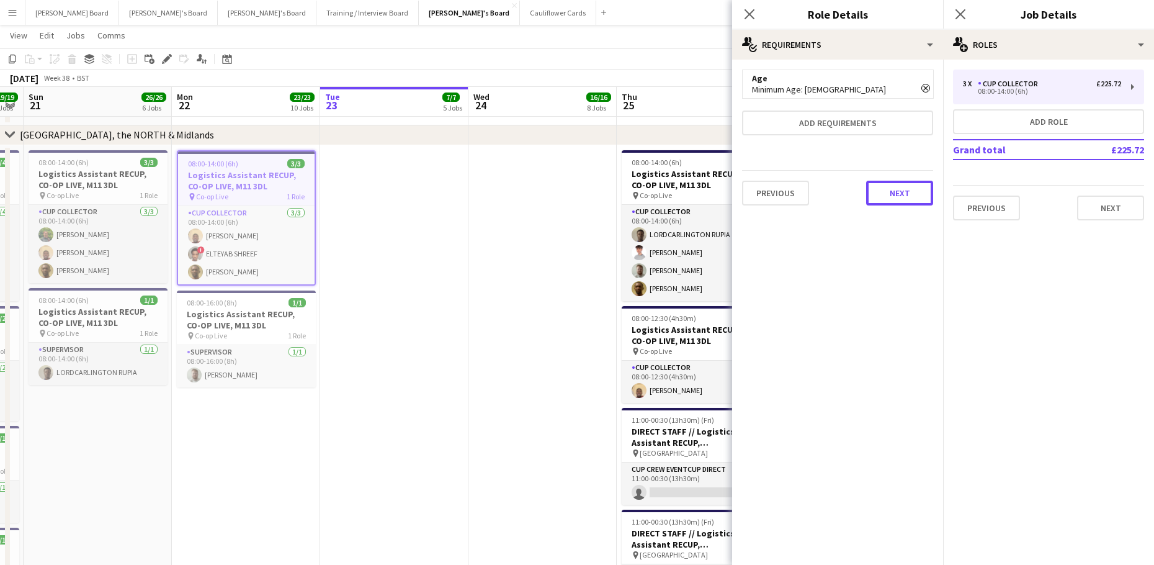
click at [898, 199] on button "Next" at bounding box center [899, 193] width 67 height 25
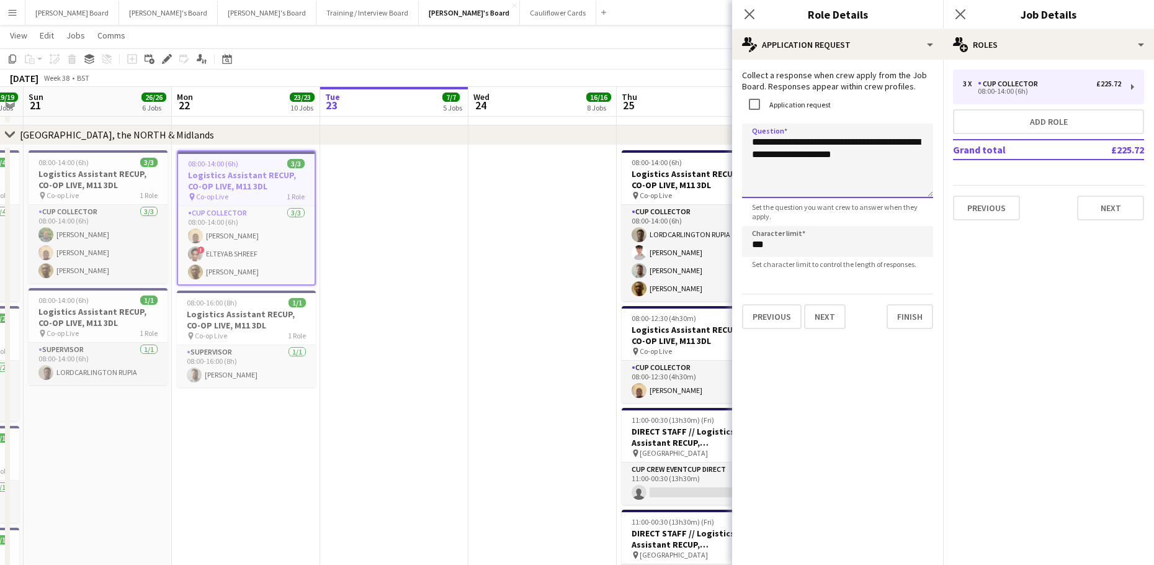
drag, startPoint x: 890, startPoint y: 154, endPoint x: 732, endPoint y: 137, distance: 158.6
click at [732, 137] on form "**********" at bounding box center [837, 198] width 211 height 259
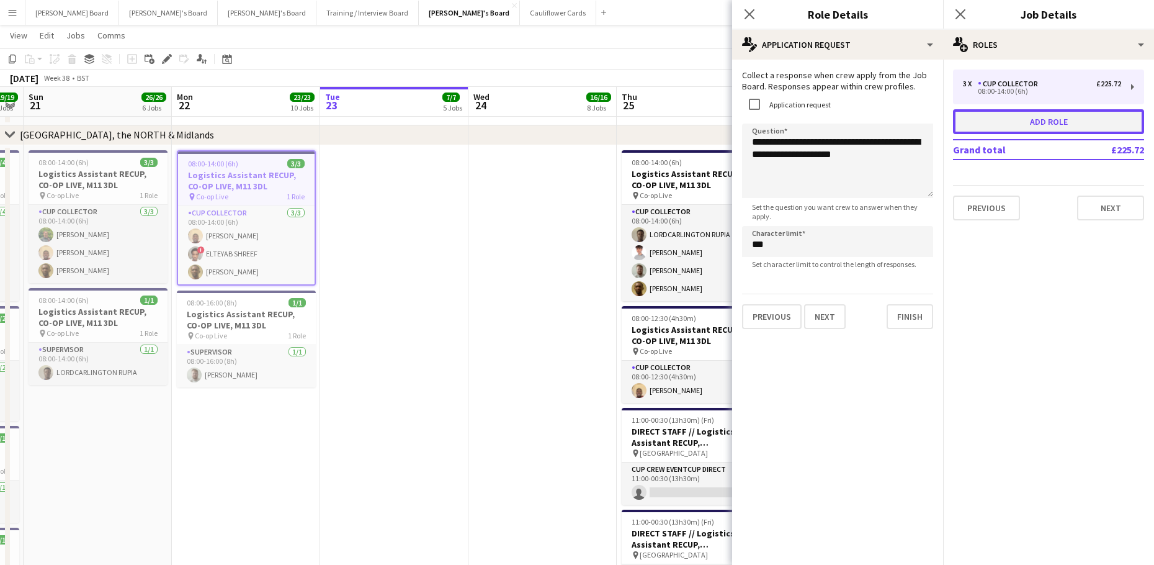
click at [1050, 110] on button "Add role" at bounding box center [1048, 121] width 191 height 25
type input "**********"
type input "*****"
type input "***"
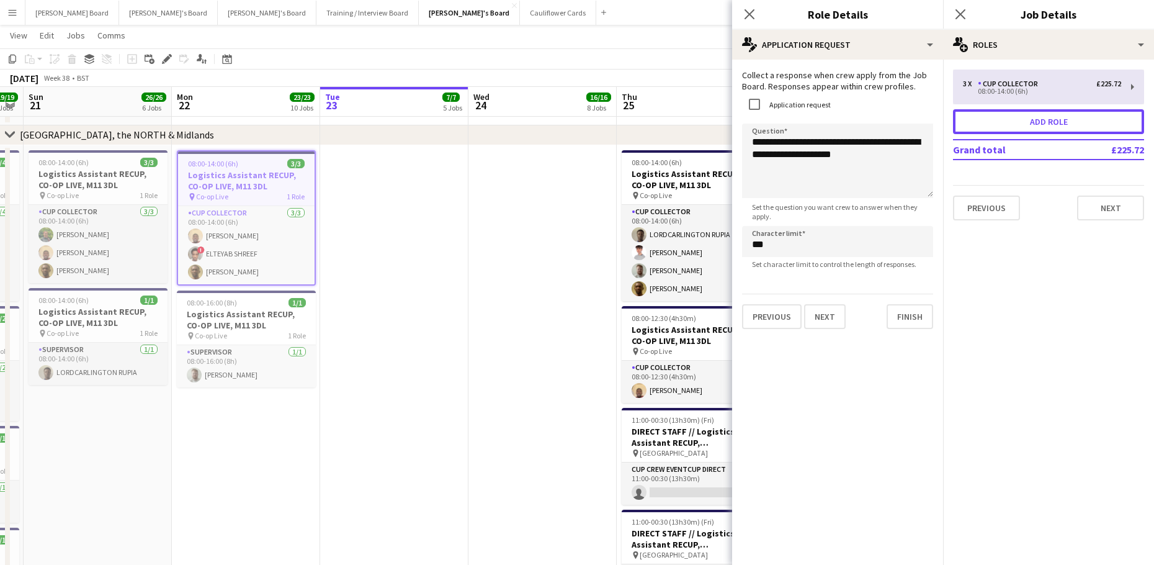
type input "*"
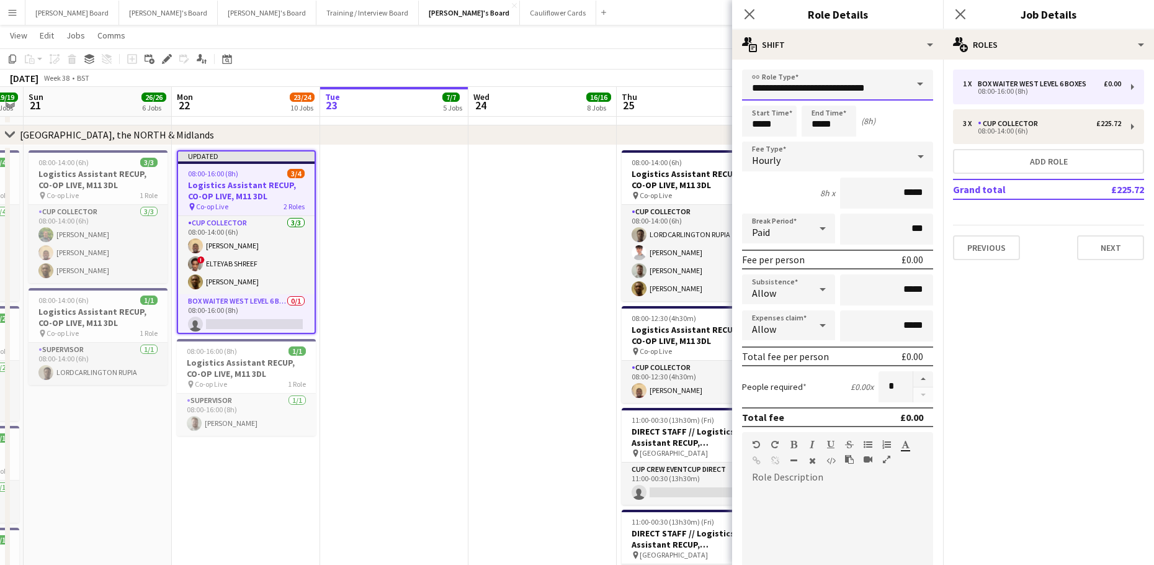
click at [833, 76] on input "**********" at bounding box center [837, 84] width 191 height 31
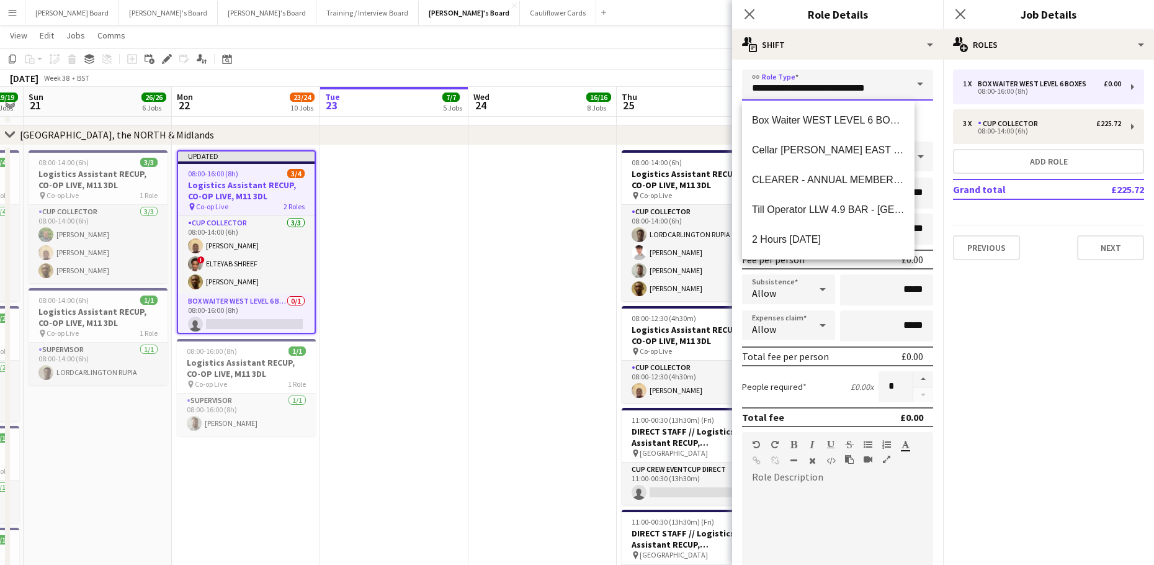
click at [833, 76] on input "**********" at bounding box center [837, 84] width 191 height 31
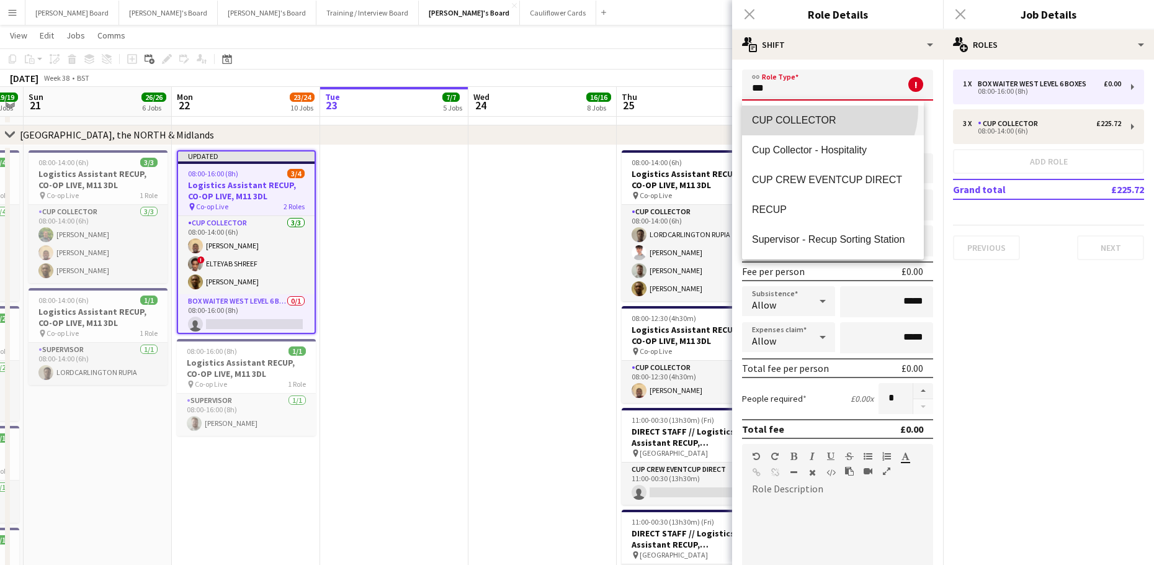
click at [828, 109] on mat-option "CUP COLLECTOR" at bounding box center [833, 120] width 182 height 30
type input "**********"
type input "******"
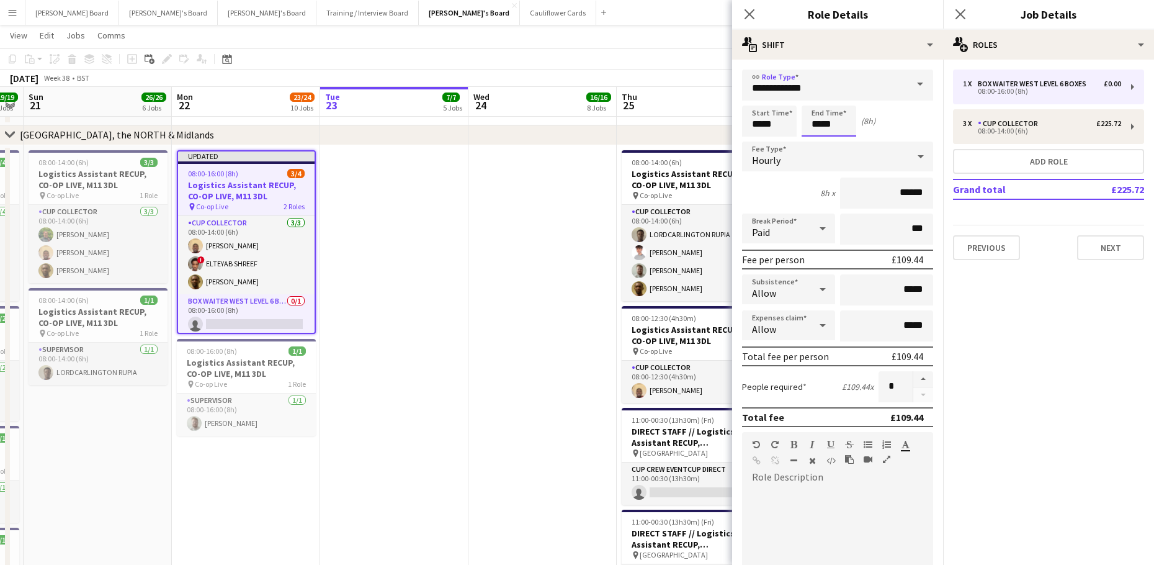
click at [831, 128] on input "*****" at bounding box center [829, 120] width 55 height 31
click at [774, 239] on div "Paid" at bounding box center [776, 228] width 68 height 30
click at [775, 290] on span "Unpaid" at bounding box center [786, 295] width 69 height 12
click at [854, 236] on input "***" at bounding box center [886, 228] width 93 height 31
type input "****"
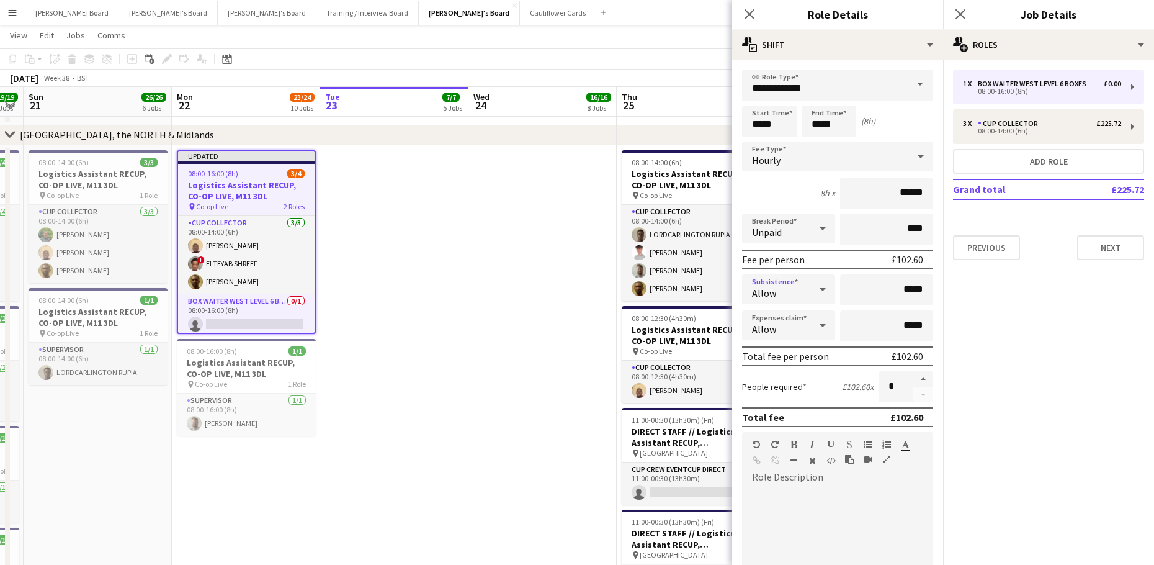
click at [787, 301] on div "Allow" at bounding box center [776, 289] width 68 height 30
click at [784, 353] on span "Don't allow" at bounding box center [786, 355] width 69 height 12
click at [790, 324] on div "Allow" at bounding box center [776, 325] width 68 height 30
click at [786, 383] on mat-option "Don't allow" at bounding box center [786, 391] width 89 height 31
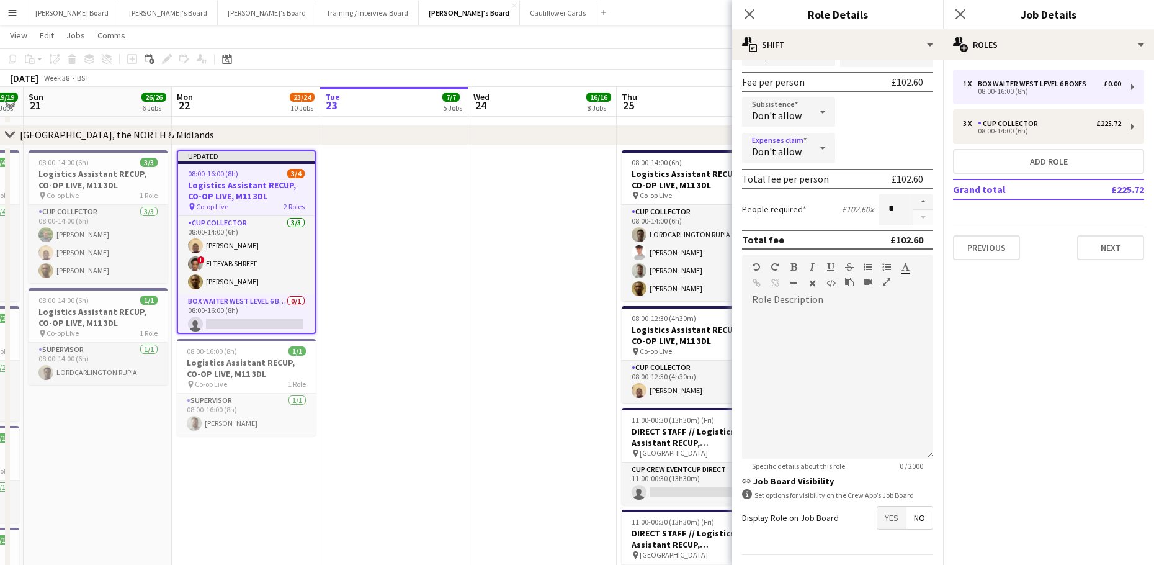
scroll to position [212, 0]
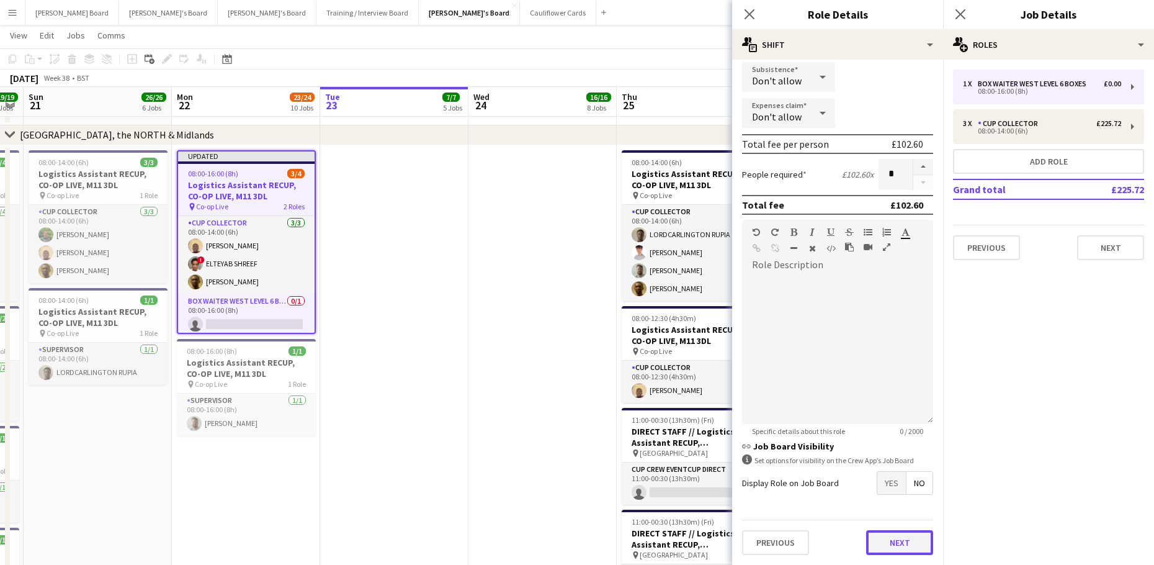
click at [895, 552] on button "Next" at bounding box center [899, 542] width 67 height 25
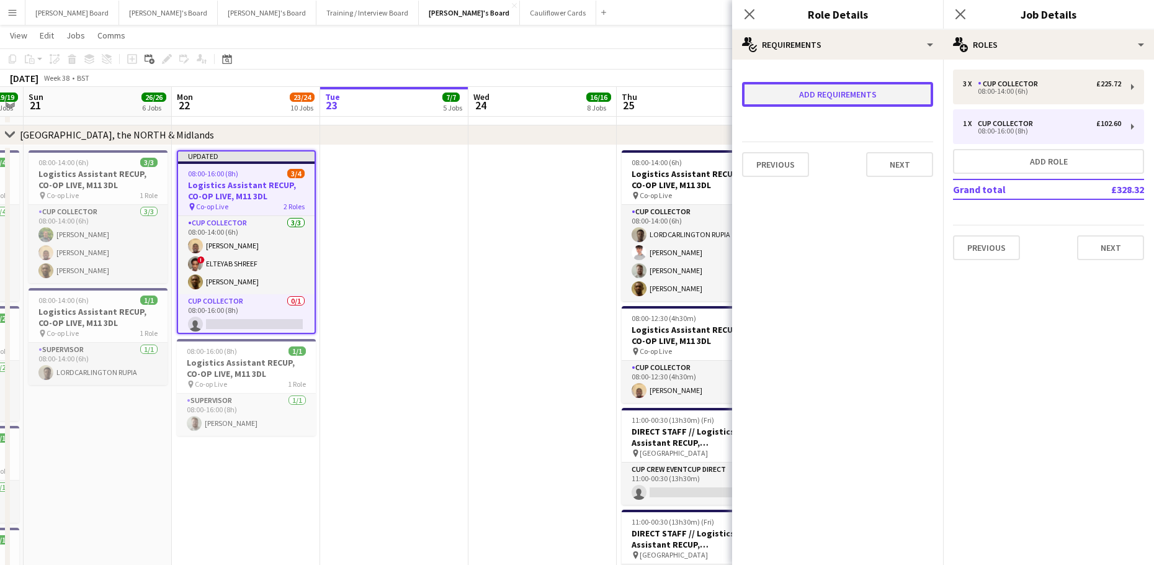
click at [831, 91] on button "Add requirements" at bounding box center [837, 94] width 191 height 25
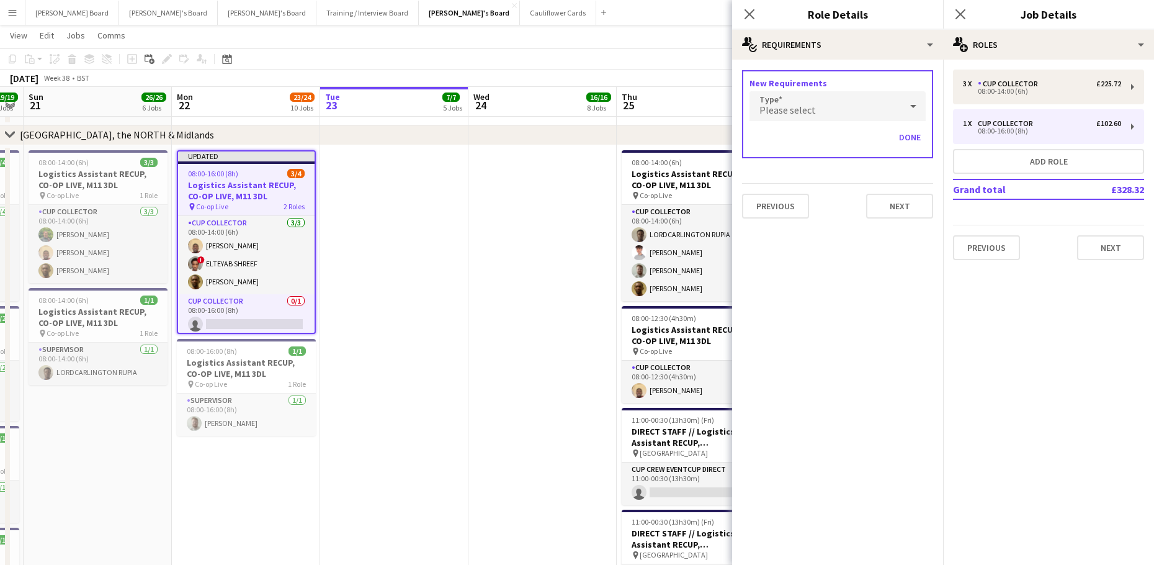
click at [807, 109] on span "Please select" at bounding box center [787, 110] width 56 height 12
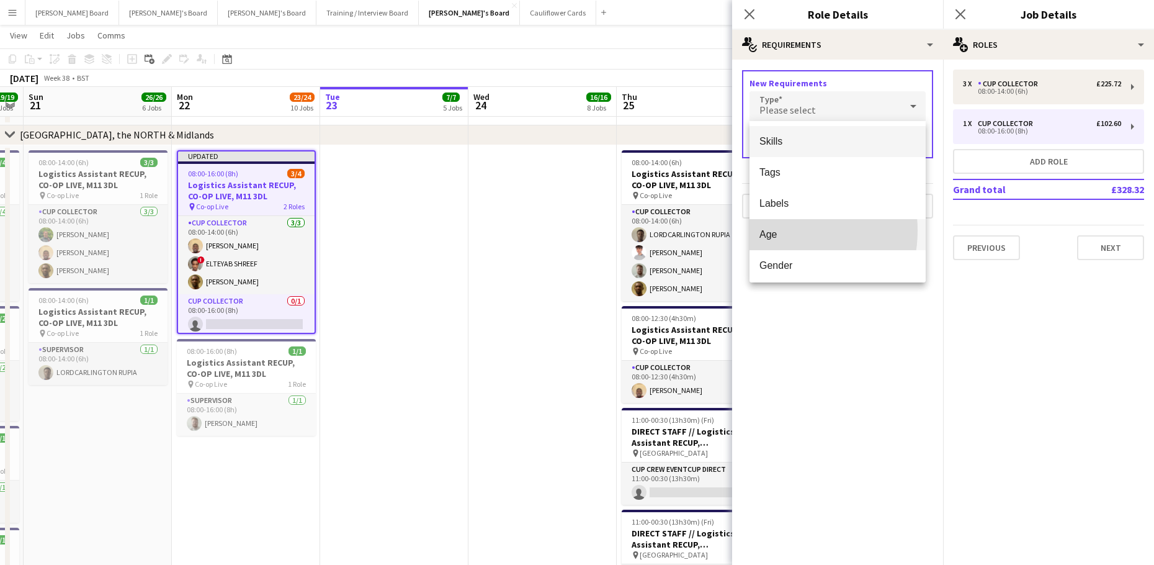
click at [772, 230] on span "Age" at bounding box center [837, 234] width 156 height 12
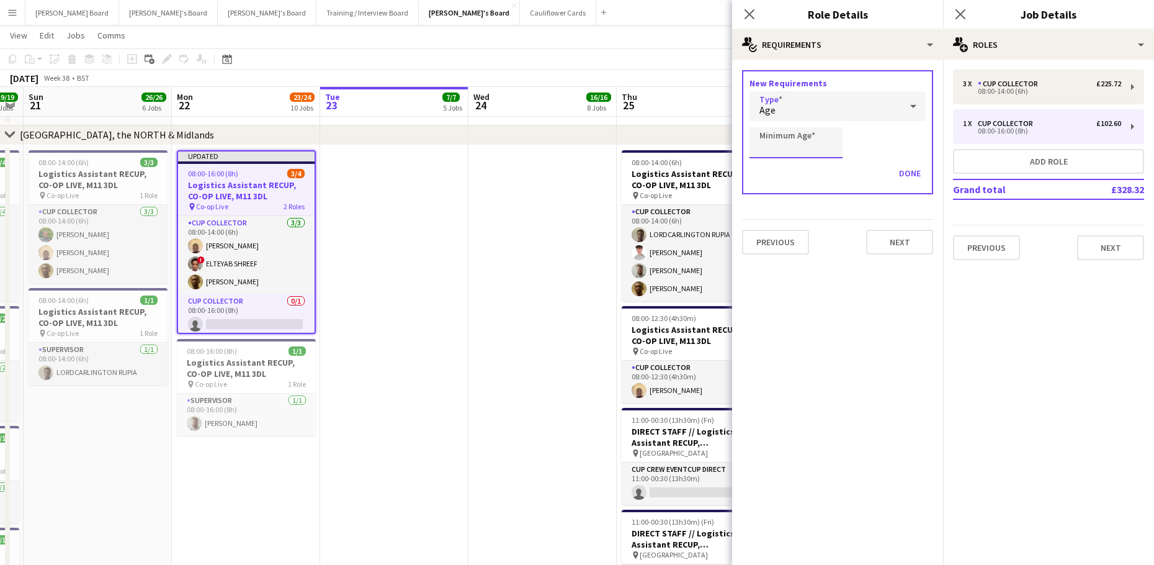
click at [786, 145] on input "Minimum Age" at bounding box center [796, 142] width 93 height 31
type input "**"
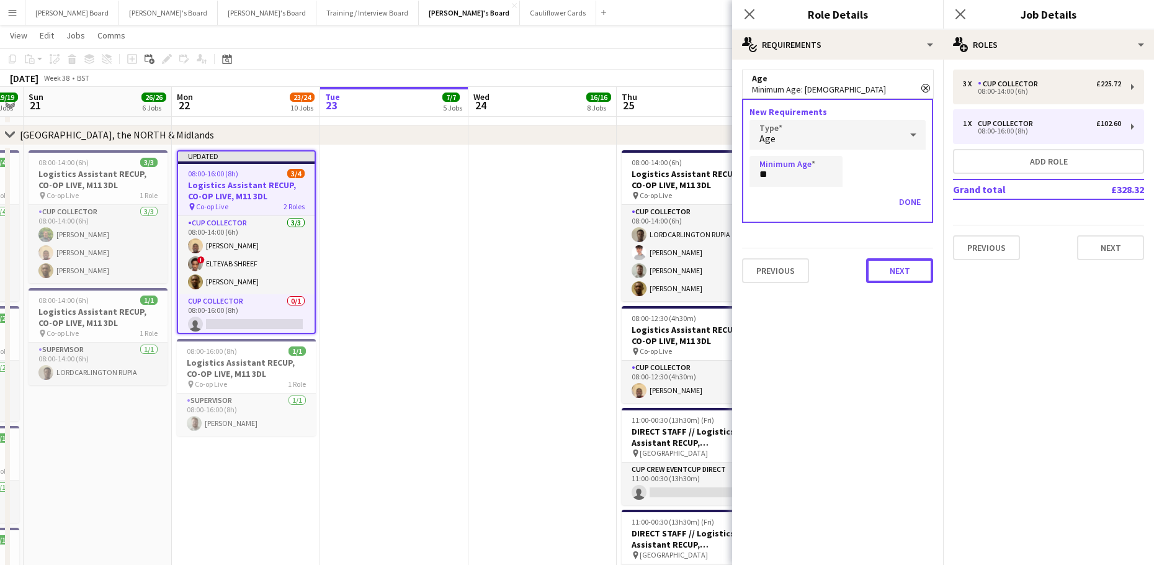
click at [905, 275] on button "Next" at bounding box center [899, 270] width 67 height 25
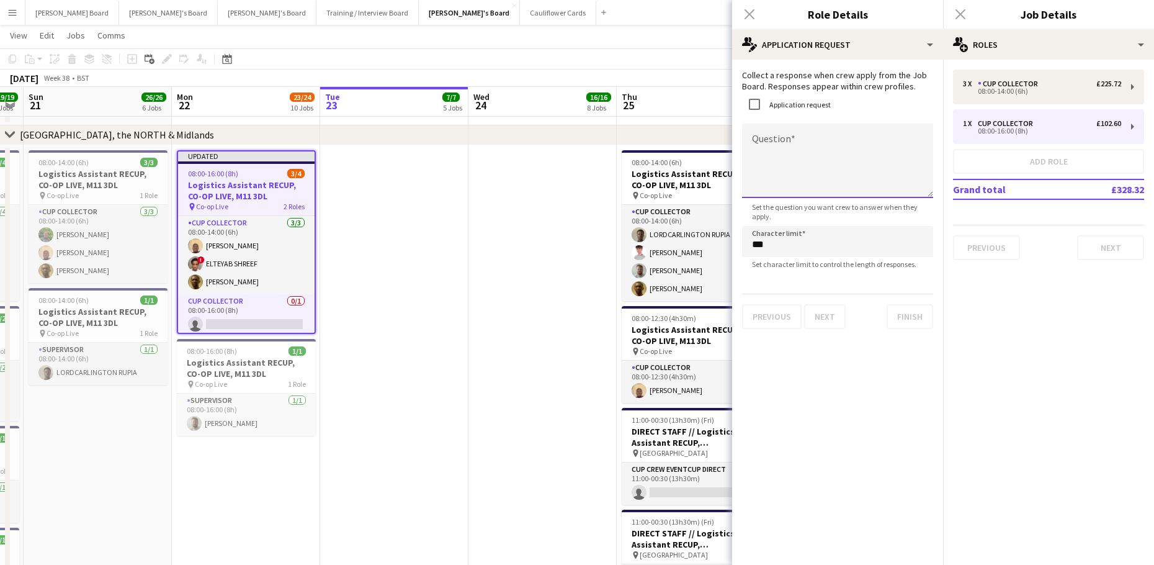
click at [769, 144] on textarea "Question" at bounding box center [837, 160] width 191 height 74
paste textarea "**********"
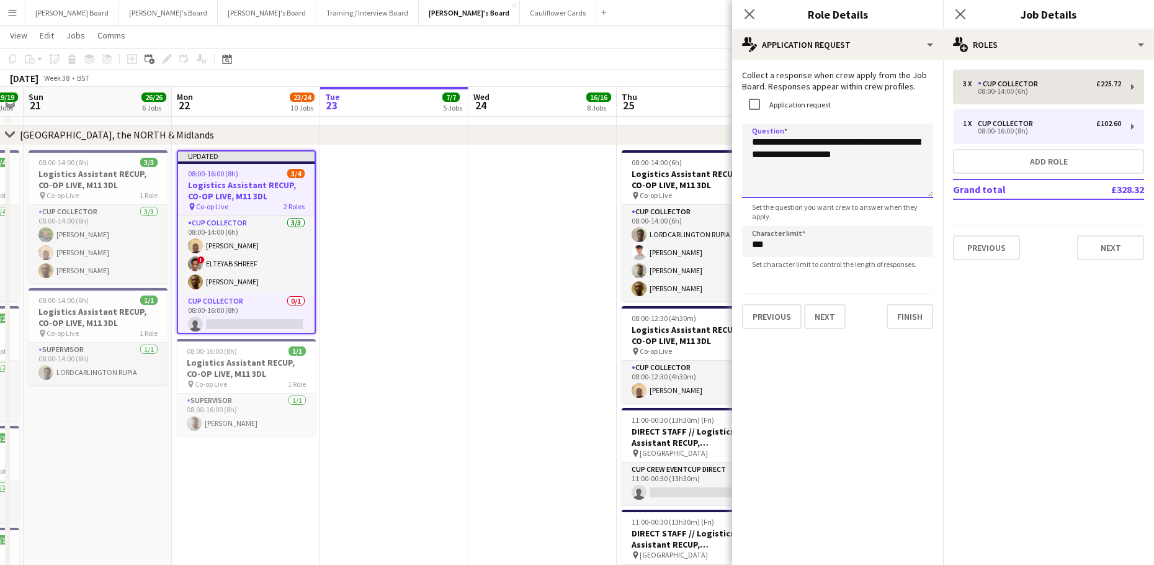
type textarea "**********"
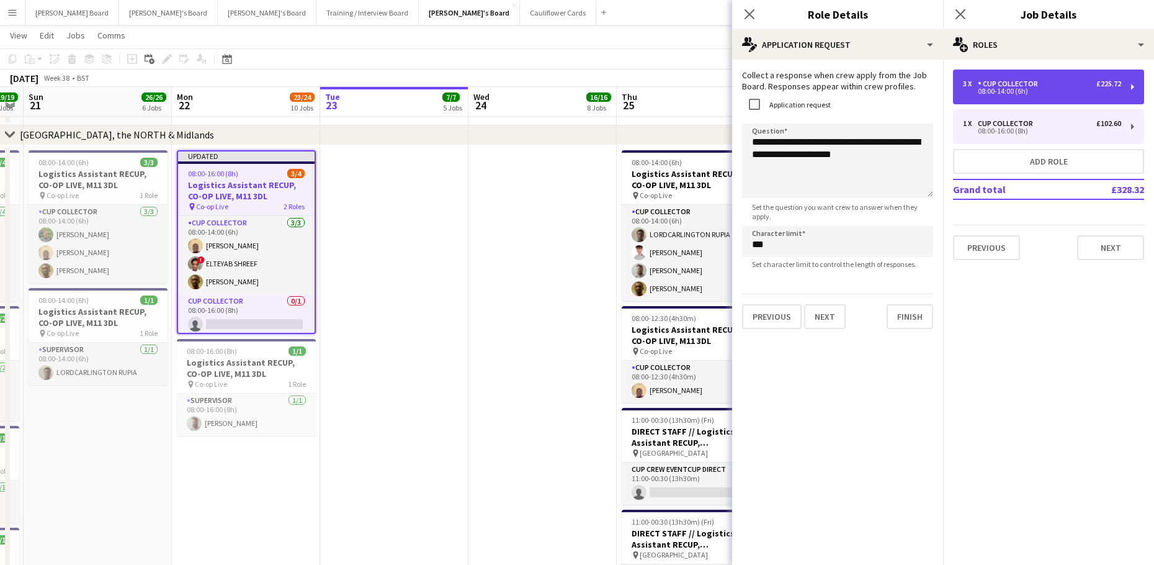
click at [1058, 81] on div "3 x CUP COLLECTOR £225.72" at bounding box center [1042, 83] width 158 height 9
type input "*****"
type input "*"
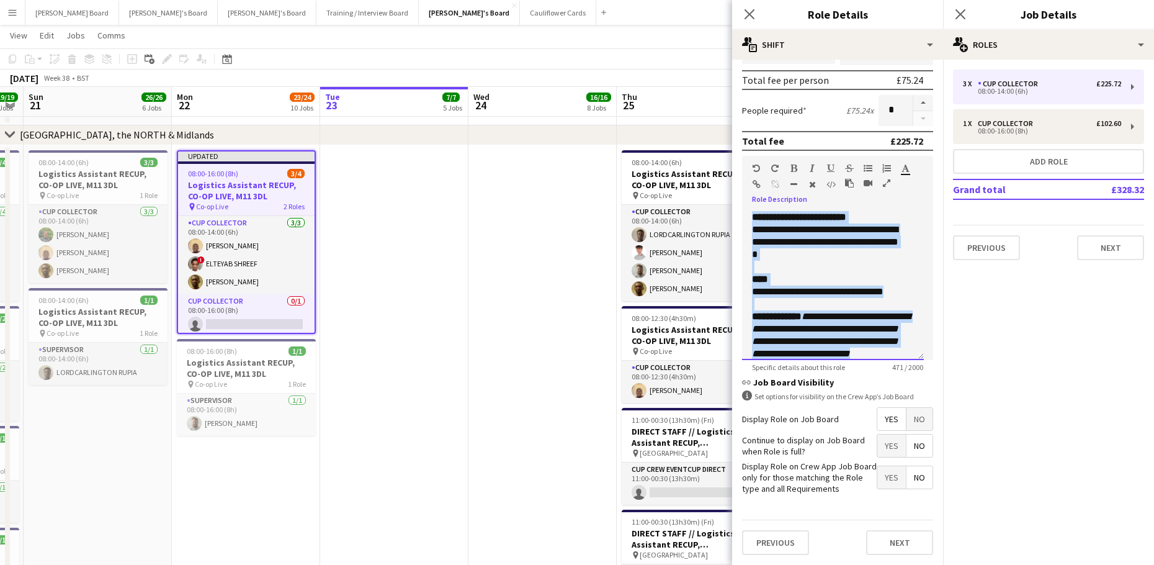
drag, startPoint x: 889, startPoint y: 296, endPoint x: 746, endPoint y: 210, distance: 166.4
click at [746, 210] on div "**********" at bounding box center [837, 281] width 191 height 158
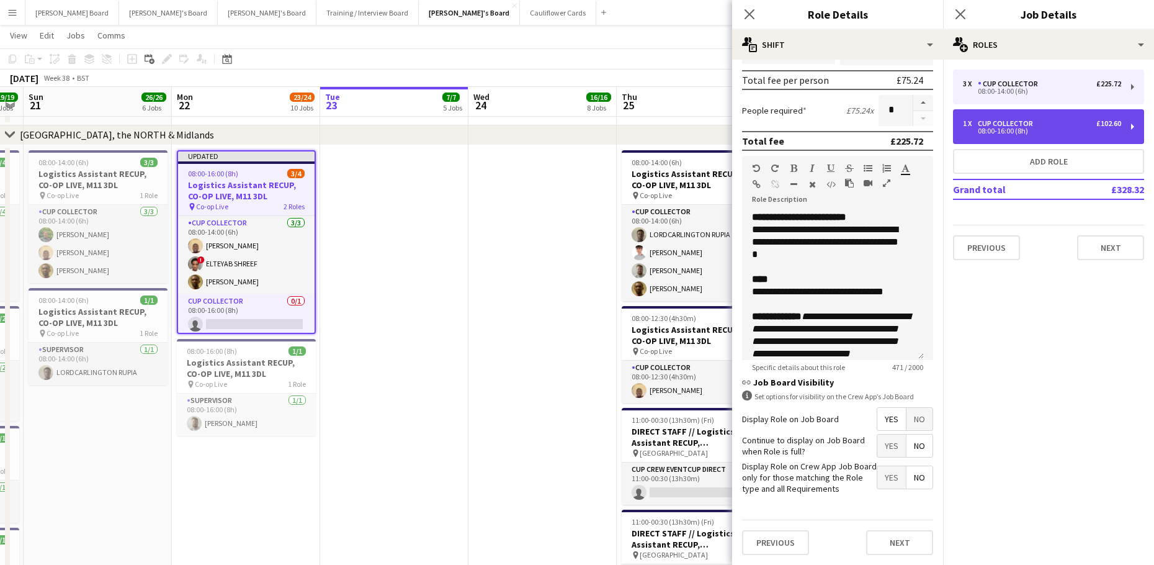
drag, startPoint x: 1013, startPoint y: 125, endPoint x: 965, endPoint y: 142, distance: 50.6
click at [1013, 125] on div "CUP COLLECTOR" at bounding box center [1008, 123] width 60 height 9
type input "*****"
type input "*"
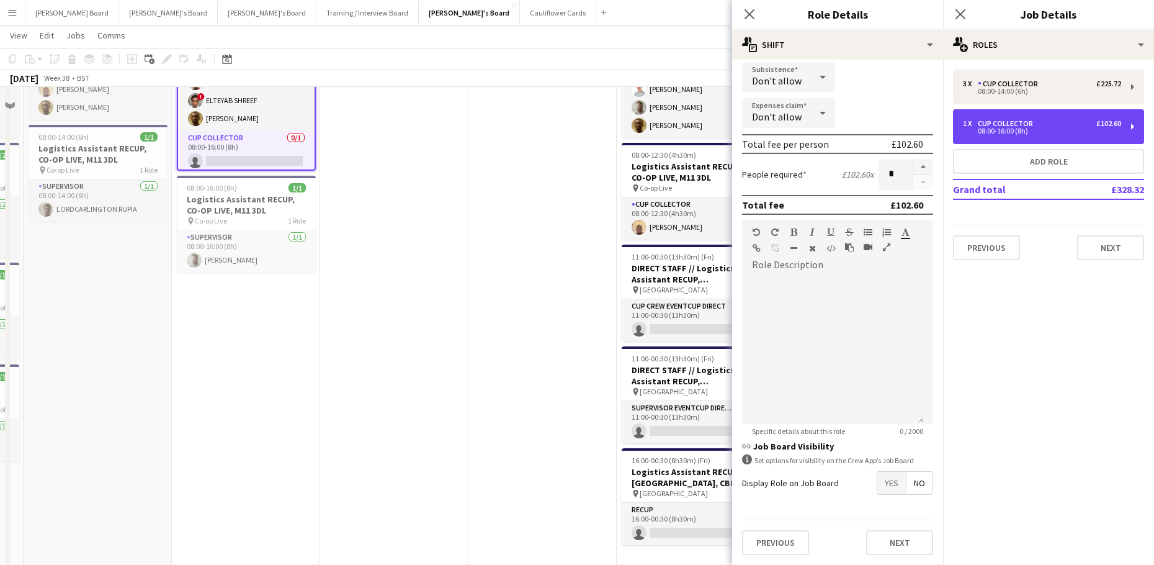
scroll to position [2234, 0]
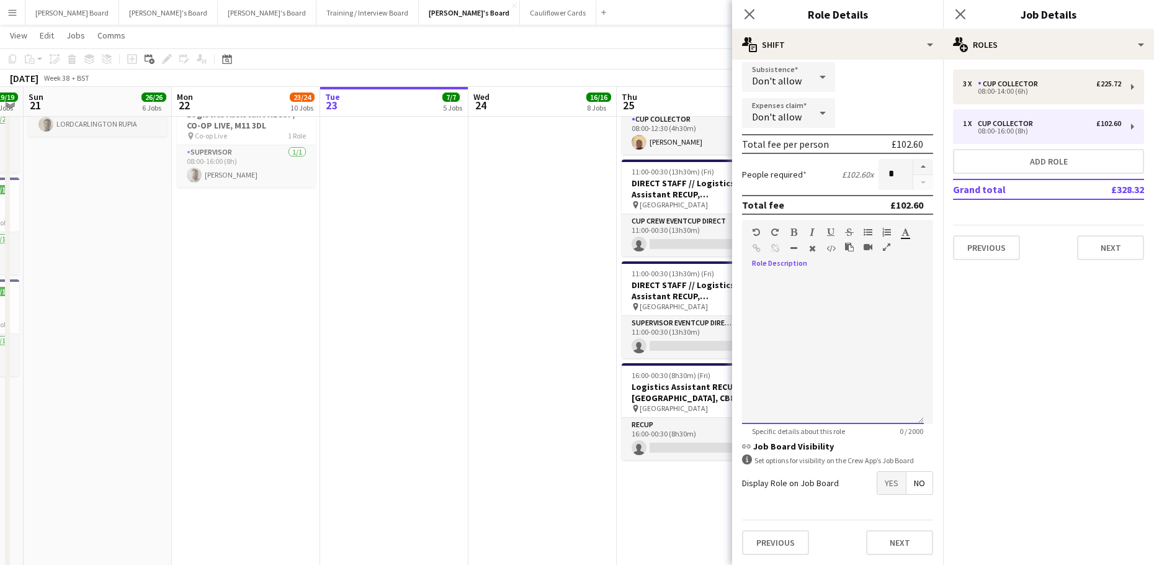
click at [849, 279] on div at bounding box center [833, 349] width 182 height 149
paste div
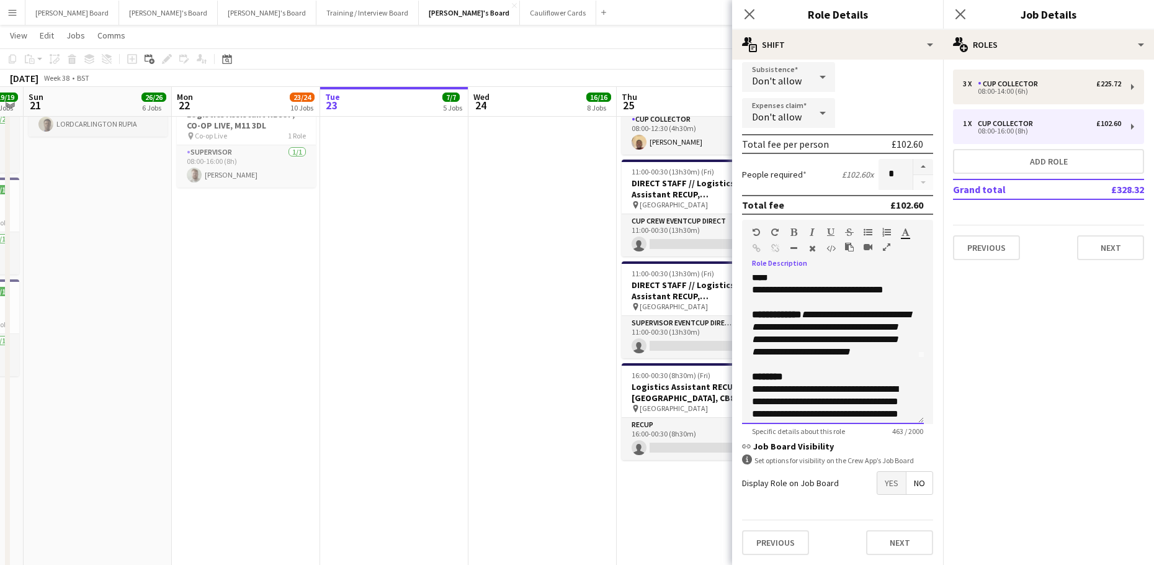
scroll to position [0, 0]
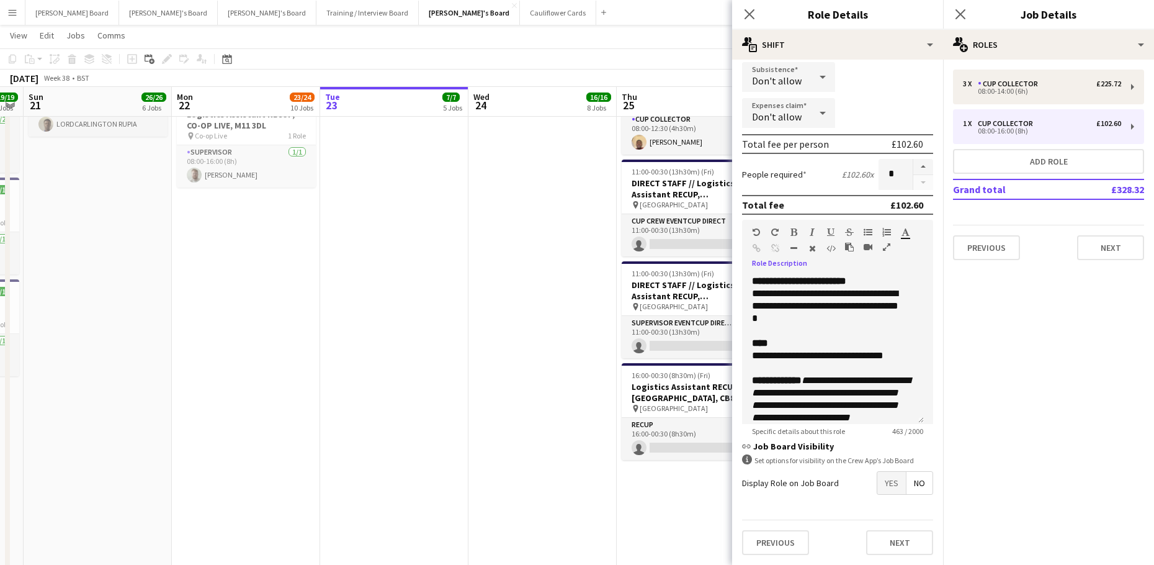
click at [880, 481] on span "Yes" at bounding box center [891, 483] width 29 height 22
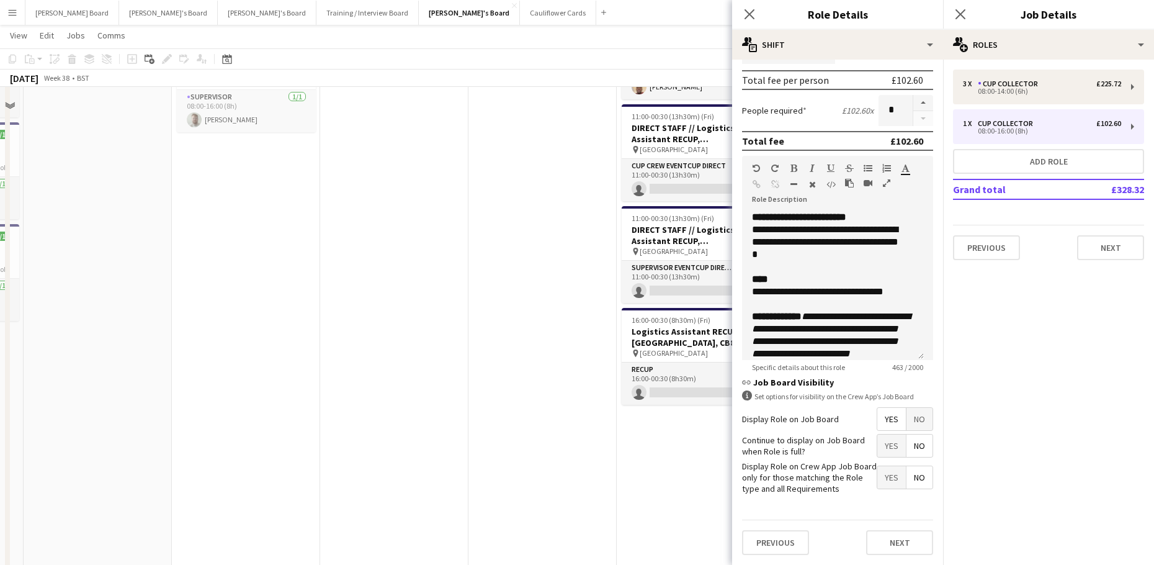
scroll to position [2316, 0]
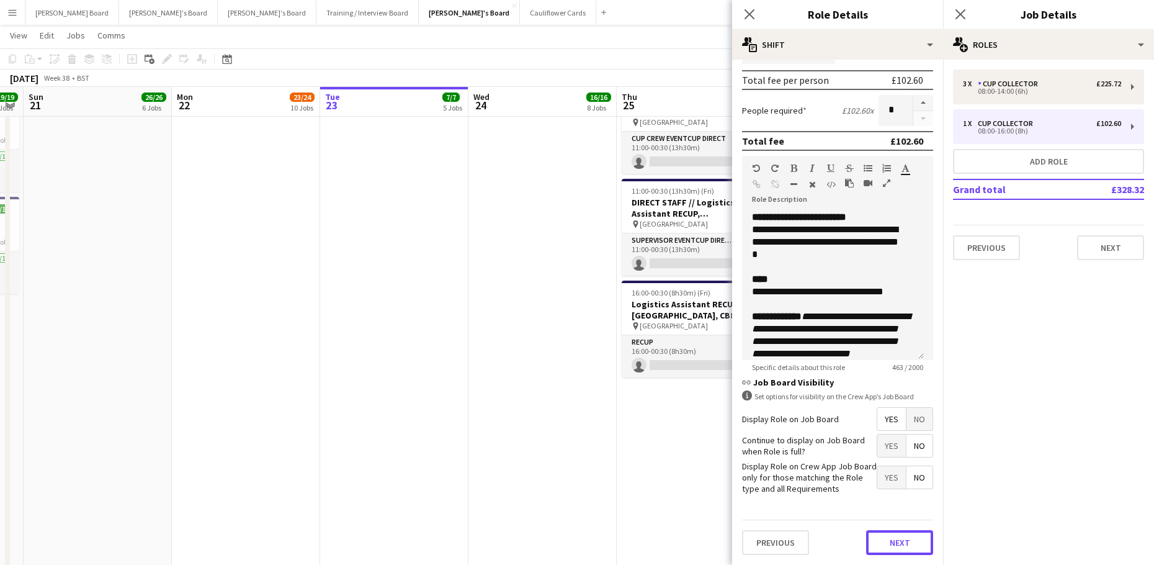
click at [883, 545] on button "Next" at bounding box center [899, 542] width 67 height 25
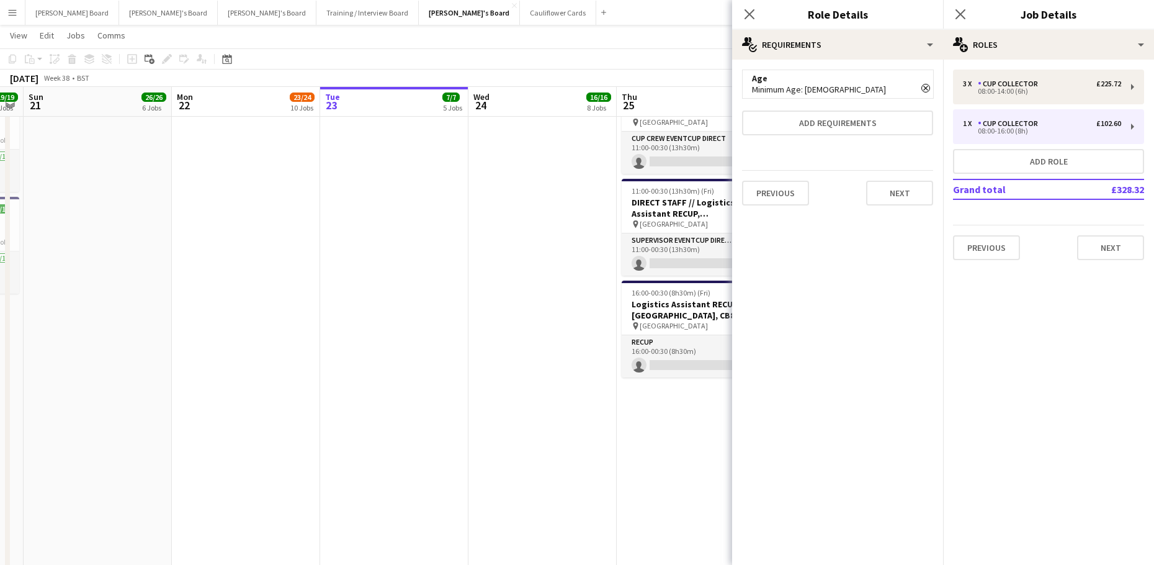
click at [513, 293] on app-date-cell at bounding box center [542, 229] width 148 height 830
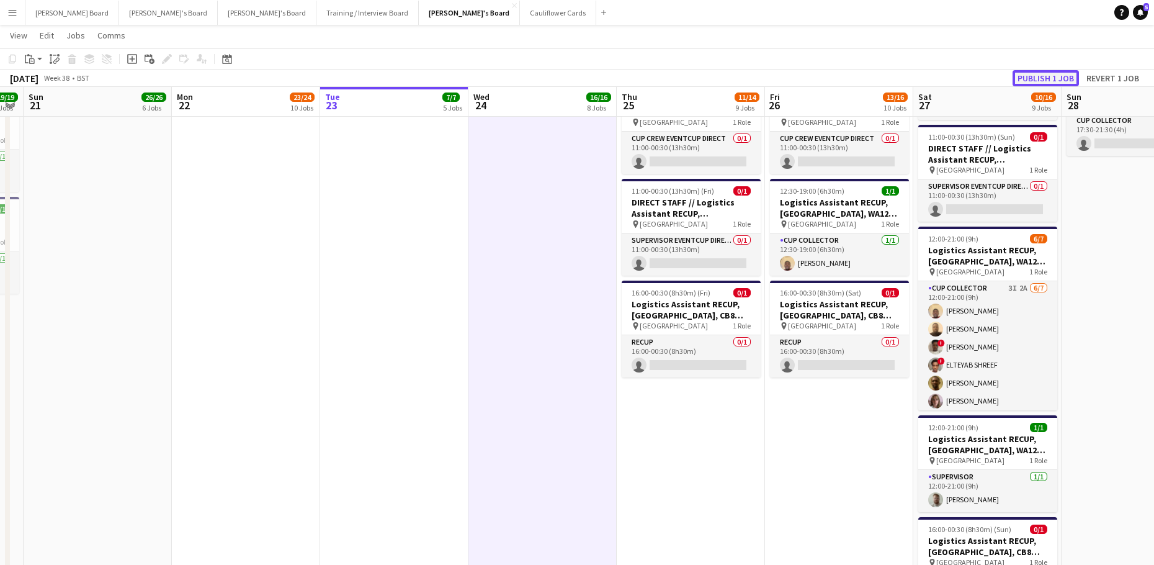
click at [1044, 75] on button "Publish 1 job" at bounding box center [1046, 78] width 66 height 16
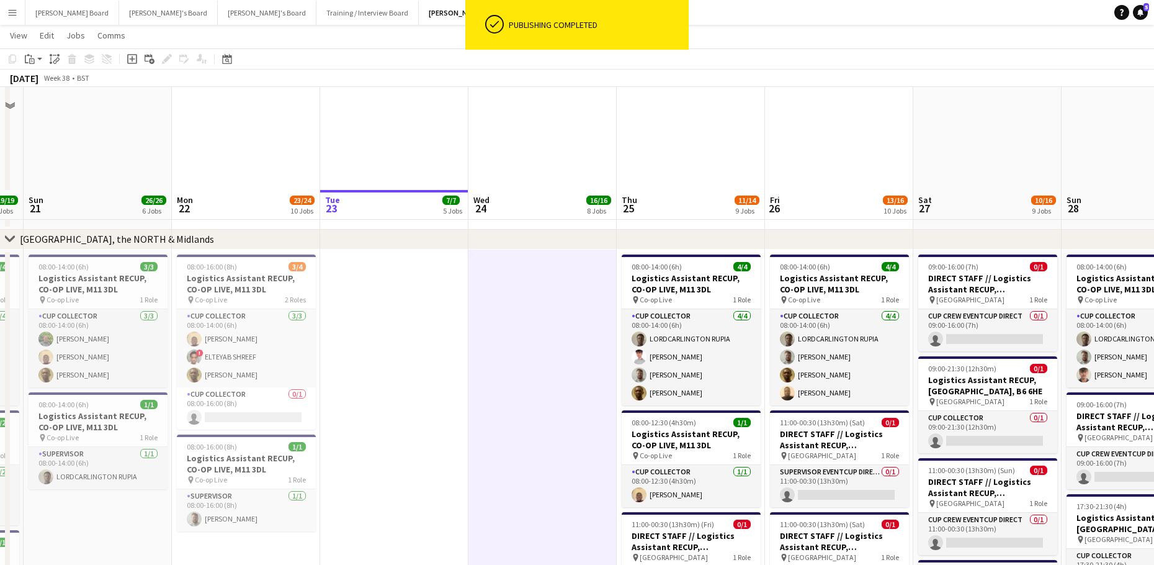
scroll to position [1986, 0]
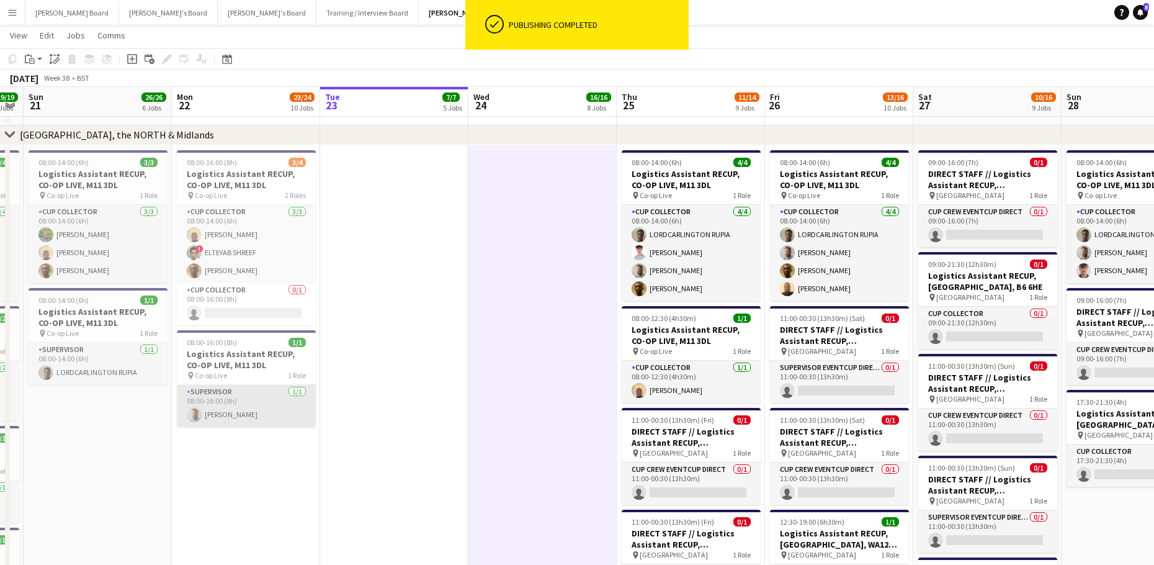
click at [225, 418] on app-card-role "Supervisor 1/1 08:00-16:00 (8h) Dylan Ashton" at bounding box center [246, 406] width 139 height 42
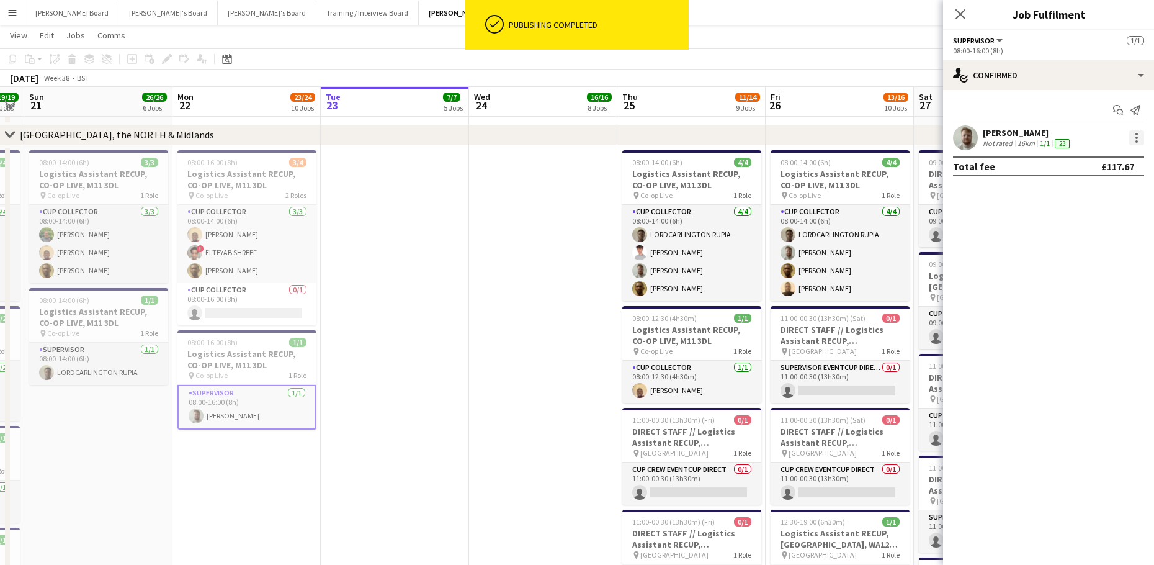
click at [1134, 136] on div at bounding box center [1136, 137] width 15 height 15
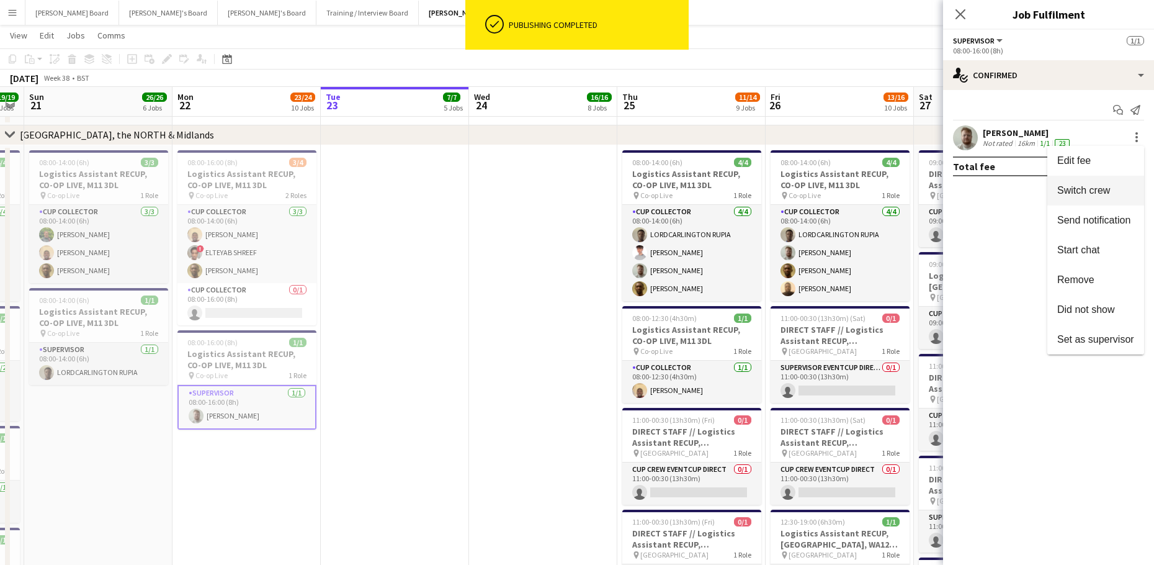
click at [1092, 187] on span "Switch crew" at bounding box center [1083, 190] width 53 height 11
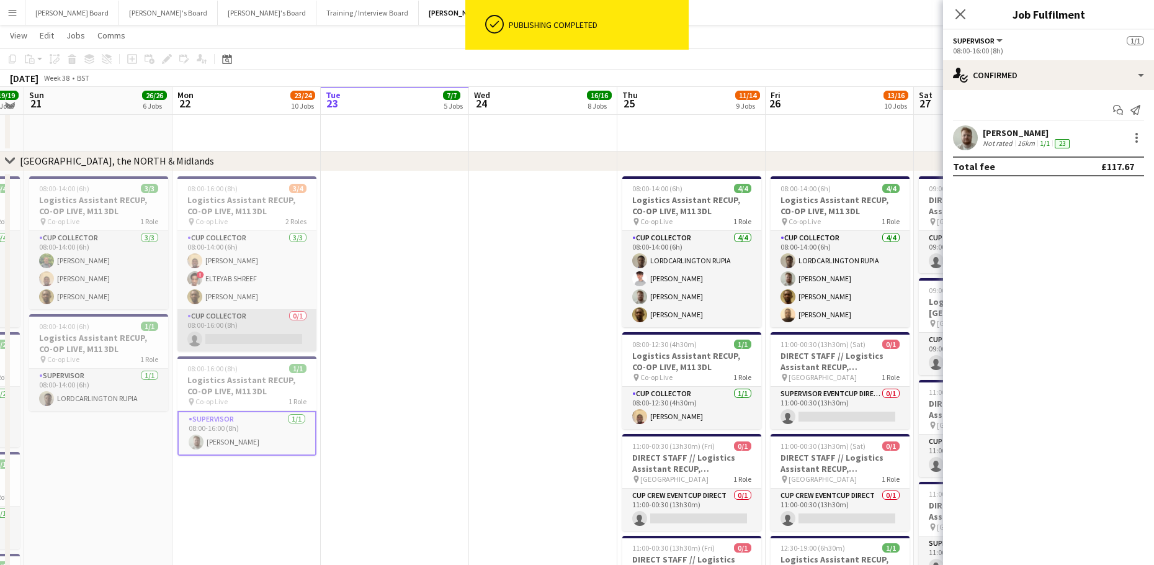
click at [279, 317] on app-card-role "CUP COLLECTOR 0/1 08:00-16:00 (8h) single-neutral-actions" at bounding box center [246, 330] width 139 height 42
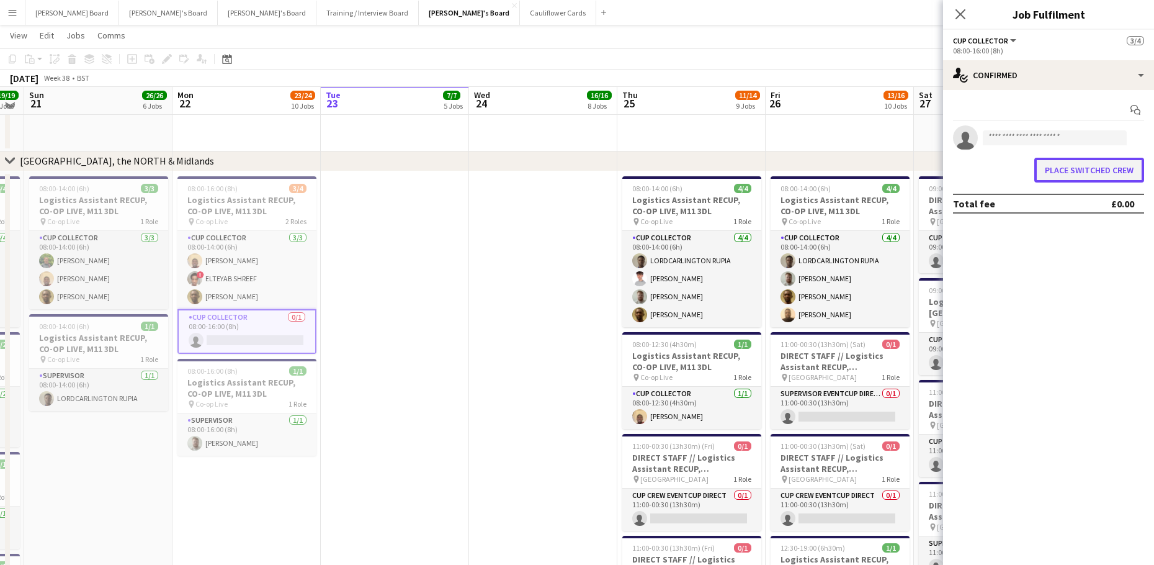
click at [1097, 181] on button "Place switched crew" at bounding box center [1089, 170] width 110 height 25
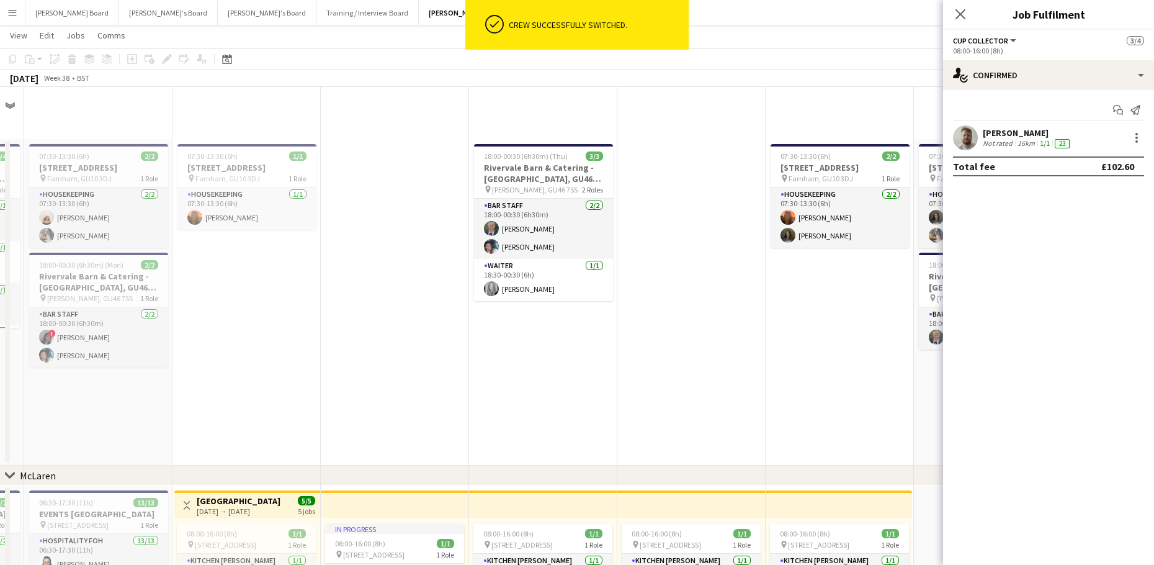
scroll to position [1986, 0]
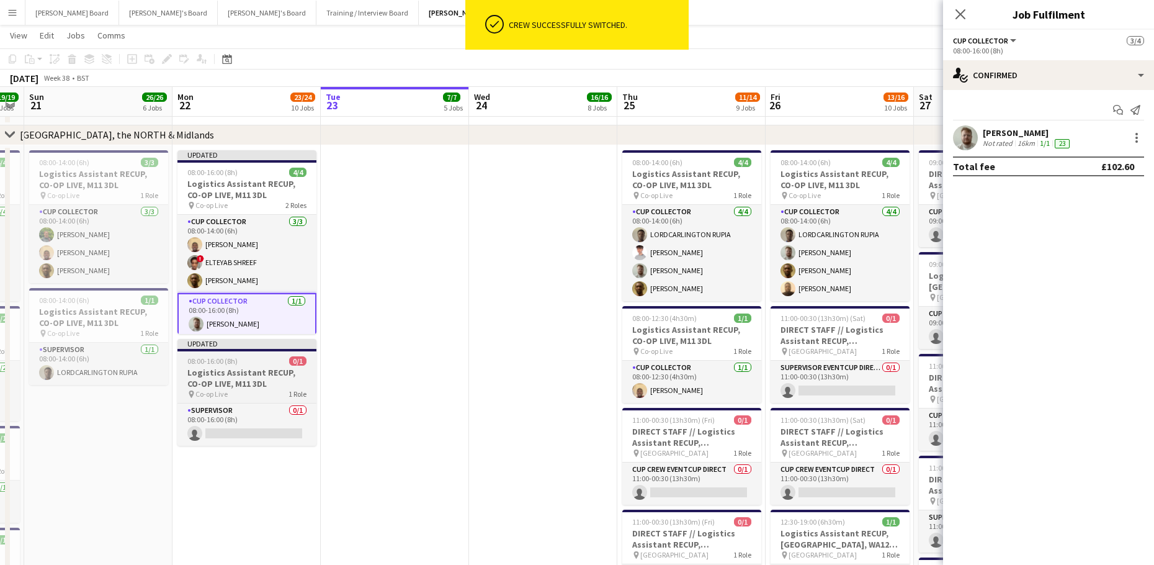
click at [249, 357] on div "08:00-16:00 (8h) 0/1" at bounding box center [246, 360] width 139 height 9
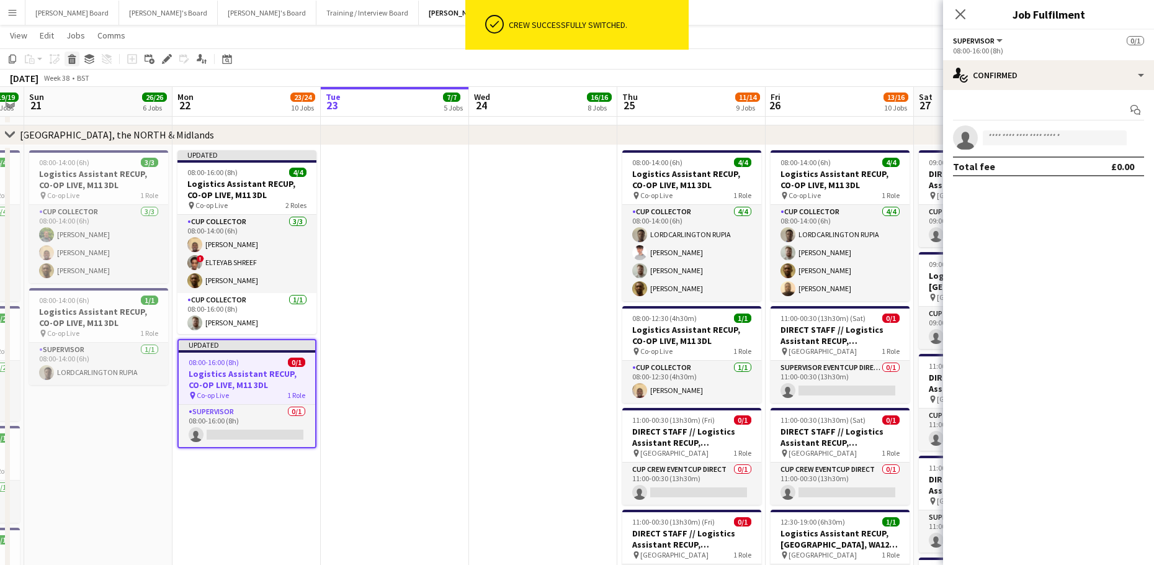
click at [72, 58] on icon at bounding box center [72, 61] width 7 height 6
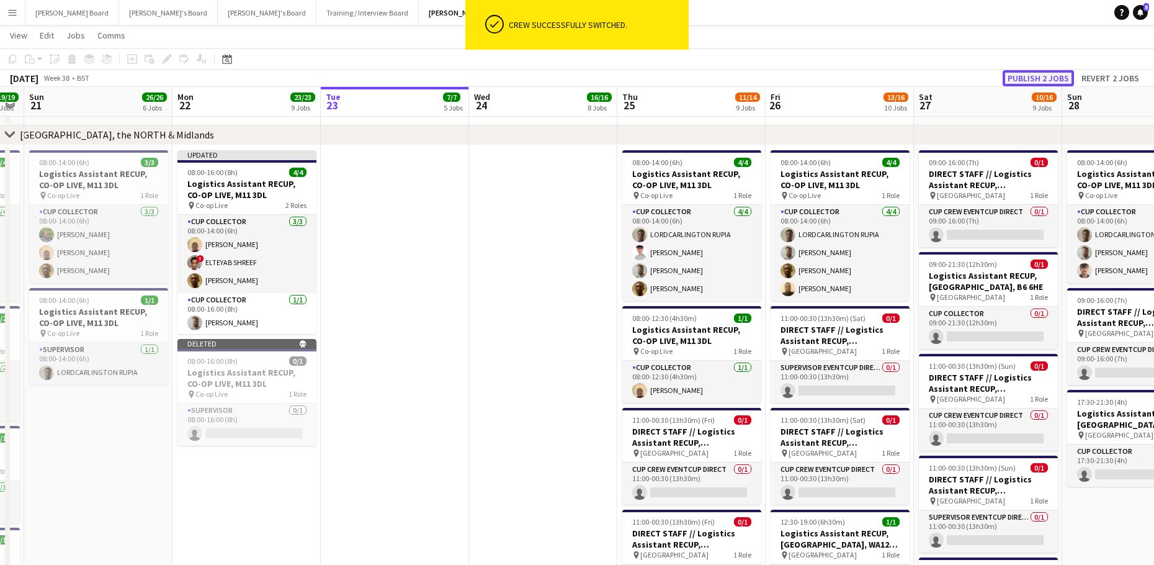
click at [1031, 85] on button "Publish 2 jobs" at bounding box center [1038, 78] width 71 height 16
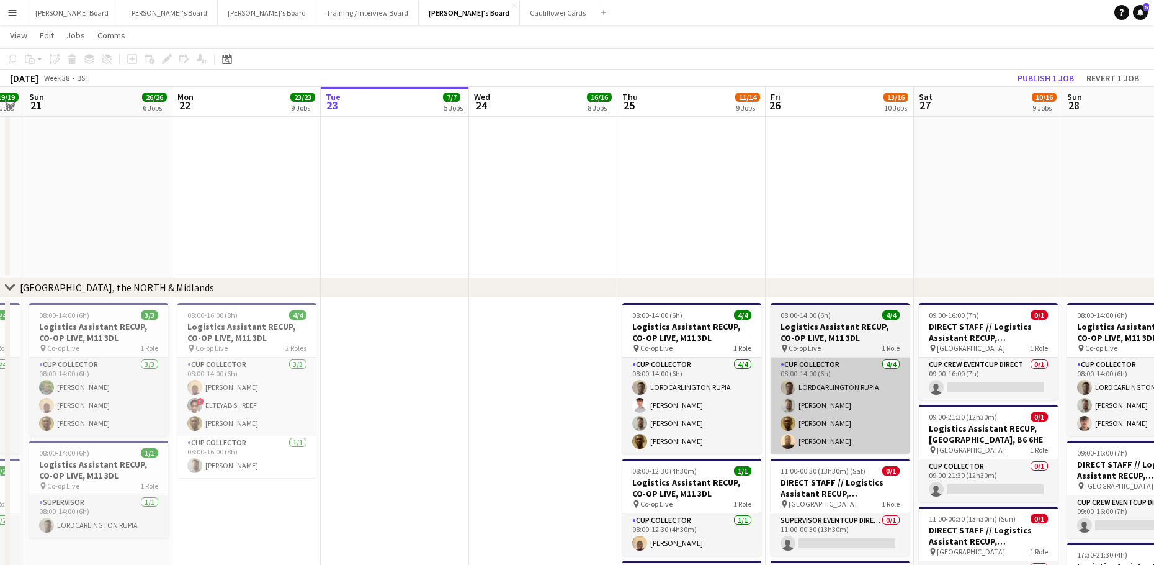
scroll to position [1820, 0]
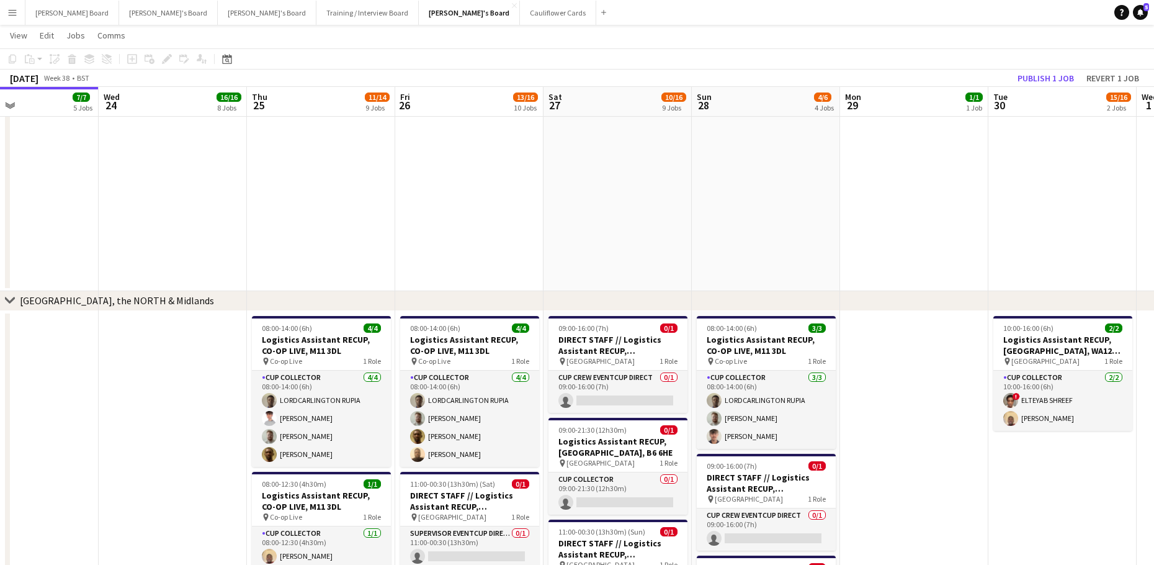
drag, startPoint x: 968, startPoint y: 420, endPoint x: 665, endPoint y: 414, distance: 302.8
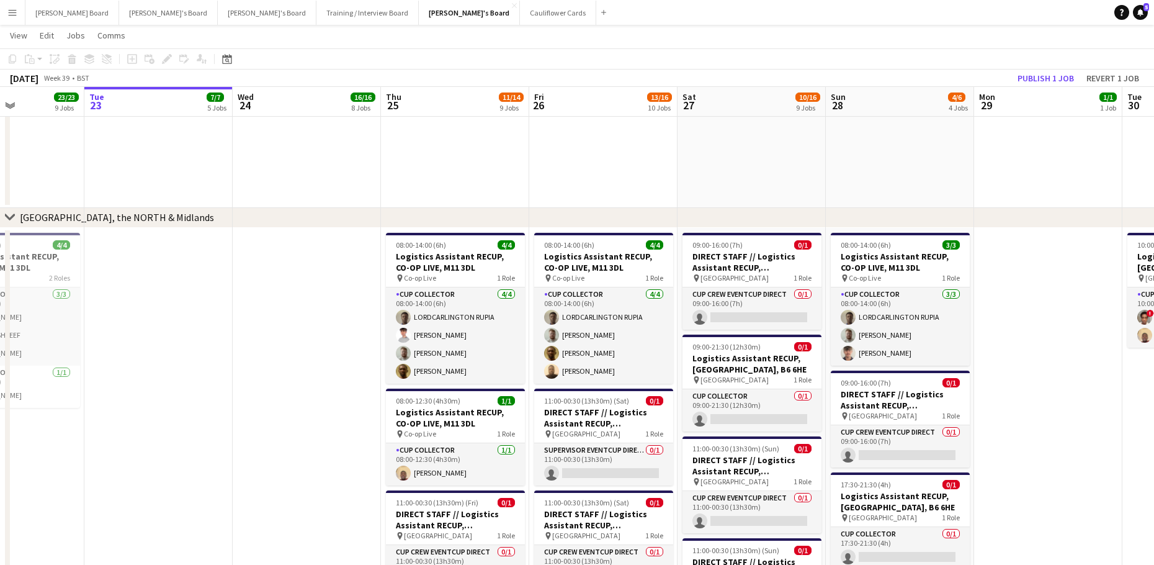
scroll to position [0, 381]
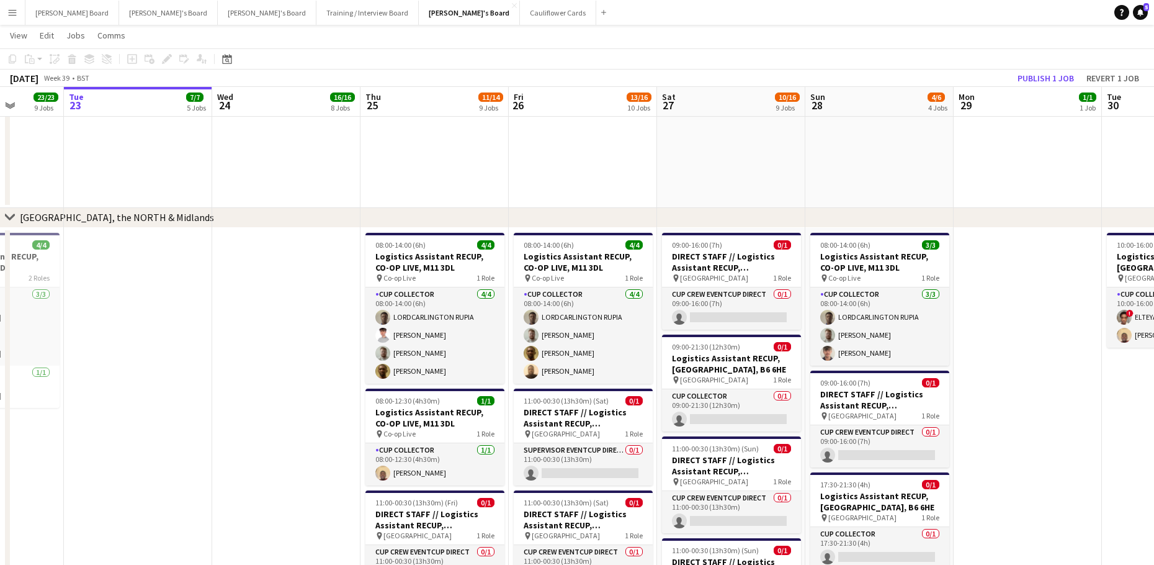
drag, startPoint x: 328, startPoint y: 369, endPoint x: 404, endPoint y: 377, distance: 76.1
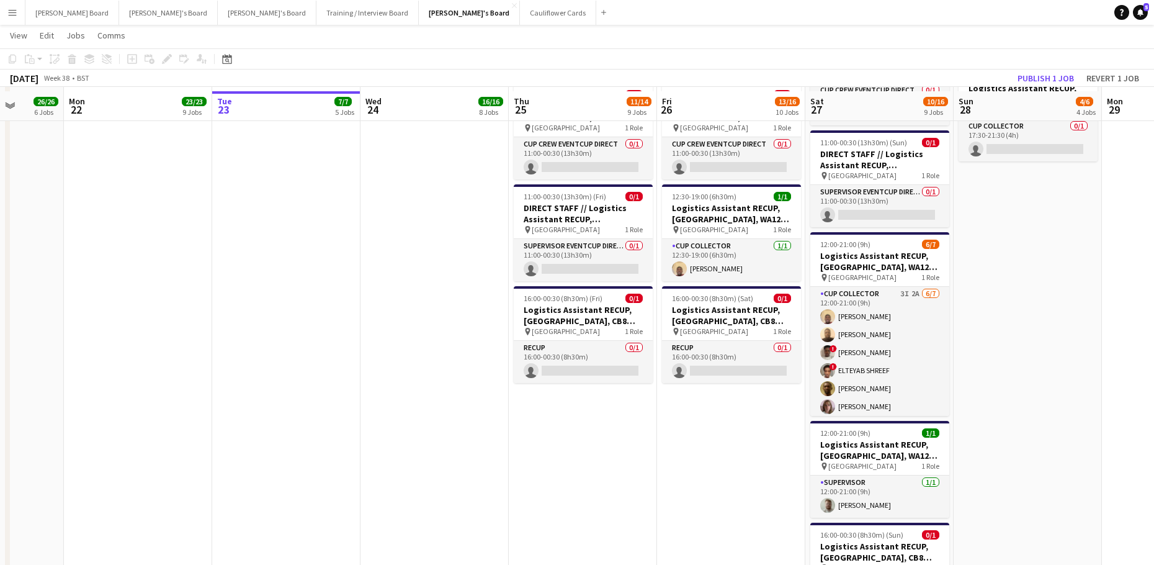
scroll to position [2316, 0]
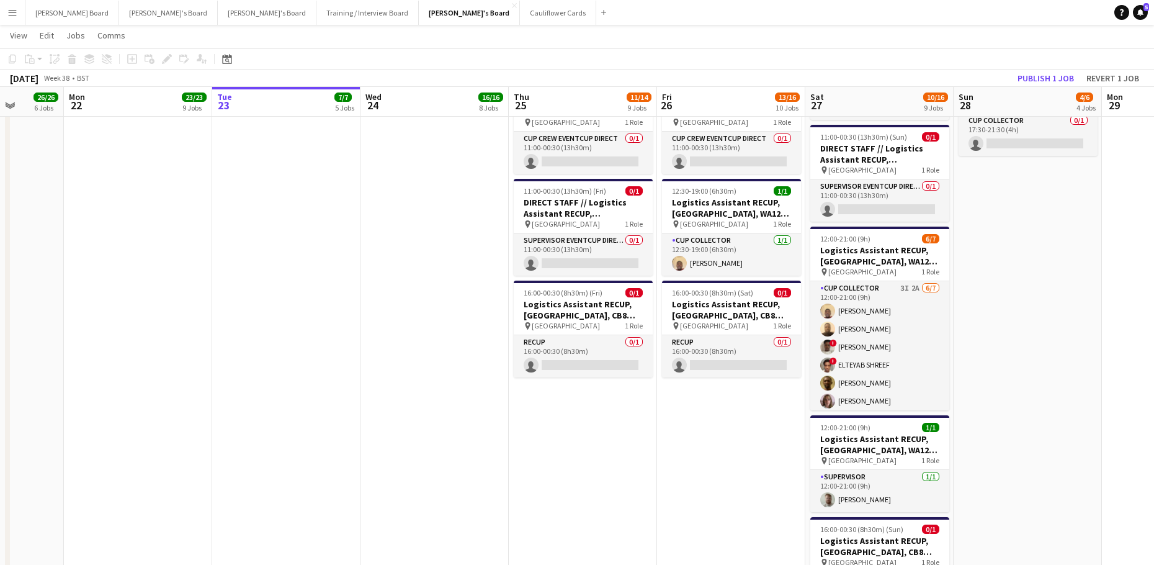
drag, startPoint x: 1036, startPoint y: 401, endPoint x: 856, endPoint y: 378, distance: 181.5
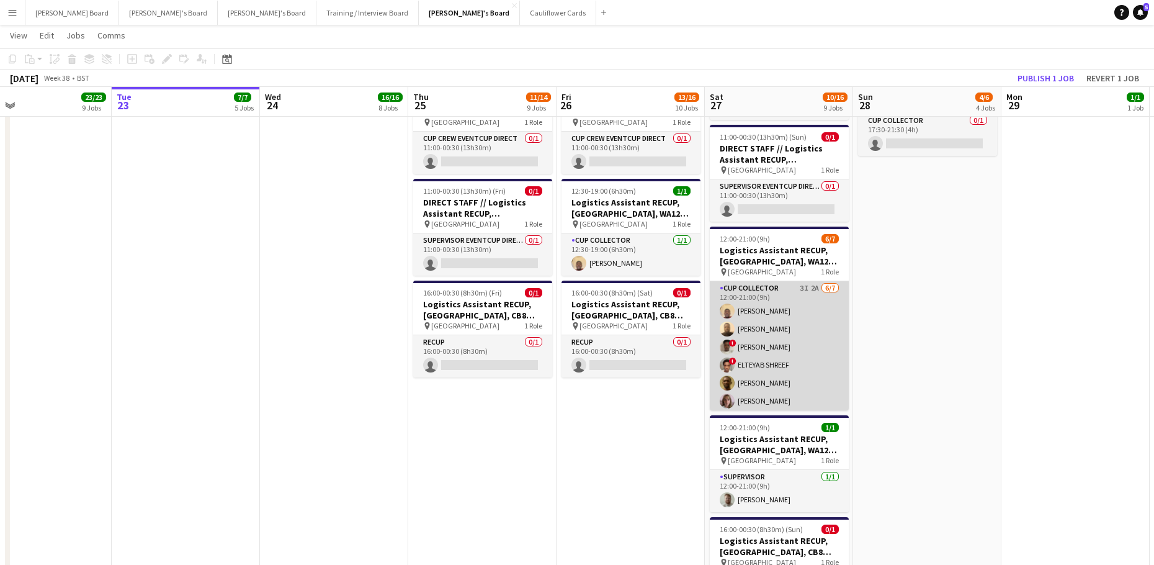
click at [766, 356] on app-card-role "CUP COLLECTOR 3I 2A 6/7 12:00-21:00 (9h) Daniel Agammegwa Oluwadamilola Olagbaj…" at bounding box center [779, 356] width 139 height 150
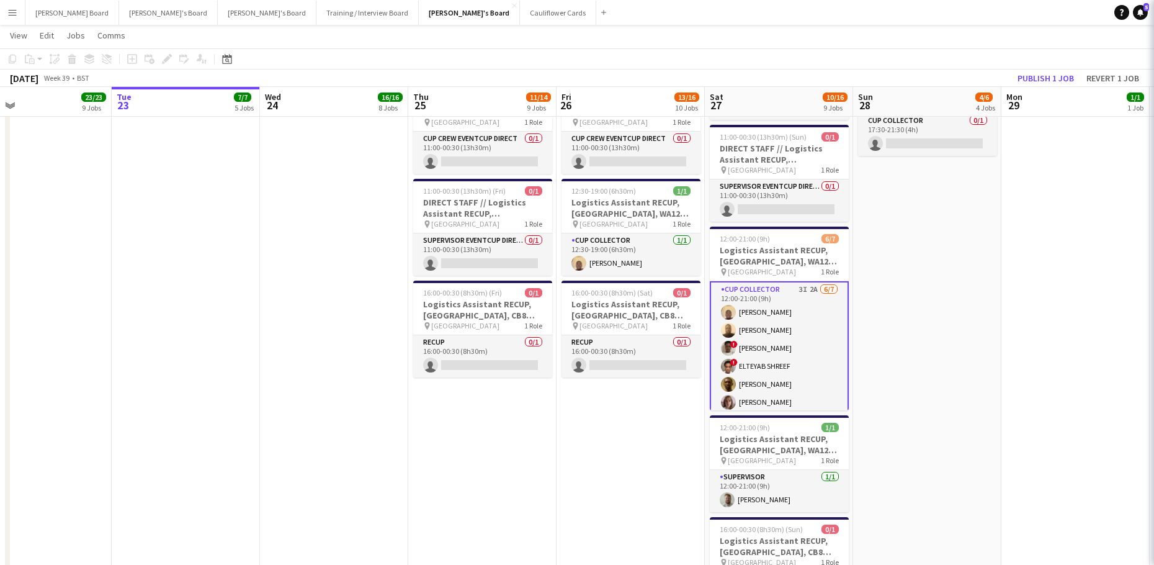
scroll to position [0, 481]
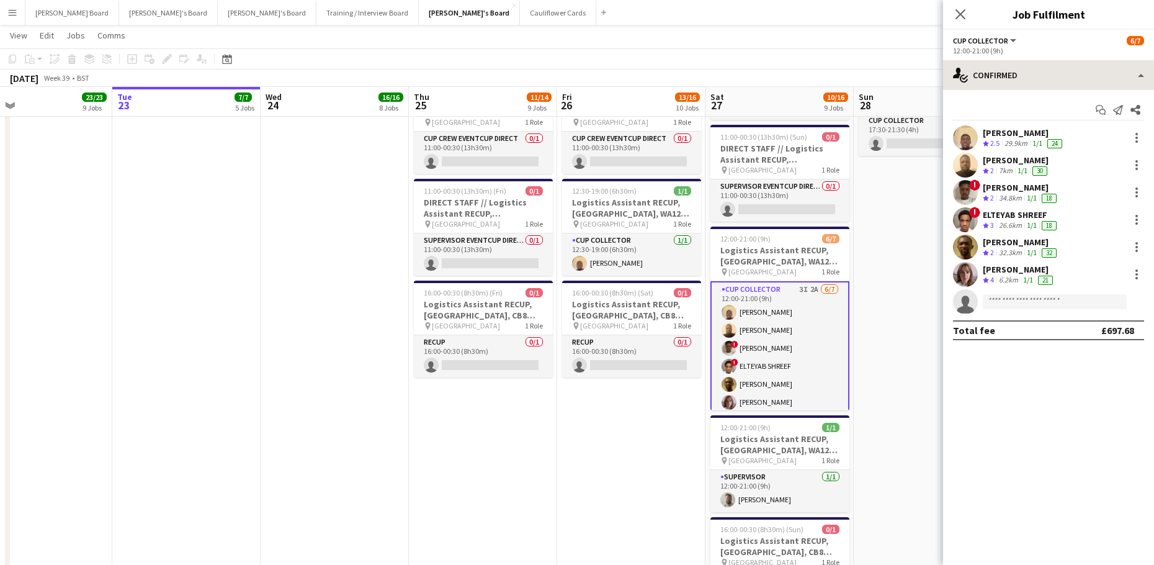
click at [997, 83] on div "single-neutral-actions-check-2 Confirmed single-neutral-actions-check-2 Confirm…" at bounding box center [1048, 312] width 211 height 504
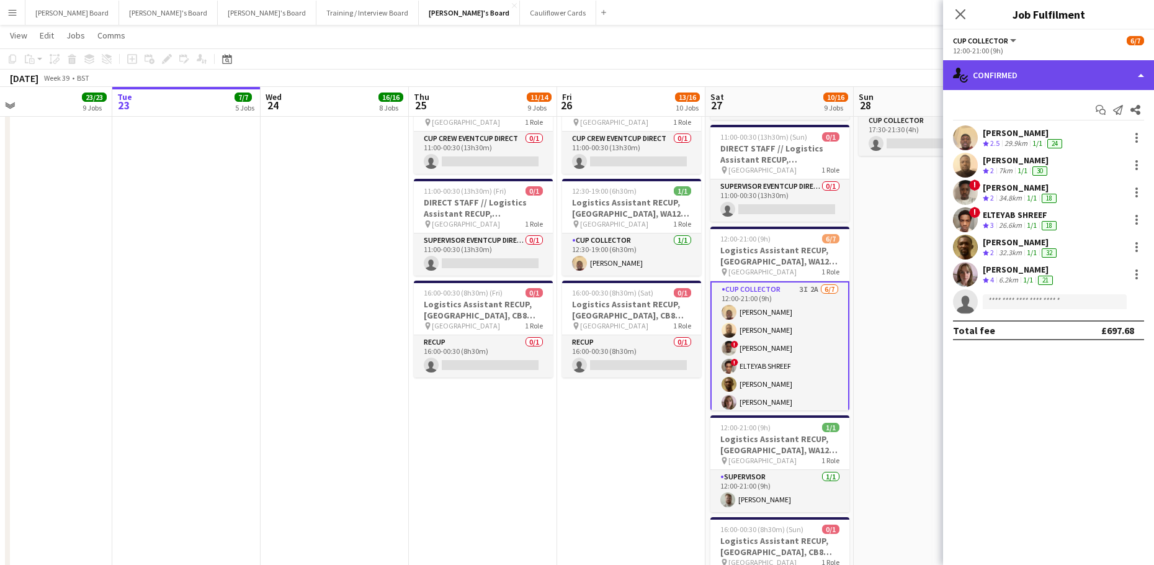
click at [1015, 68] on div "single-neutral-actions-check-2 Confirmed" at bounding box center [1048, 75] width 211 height 30
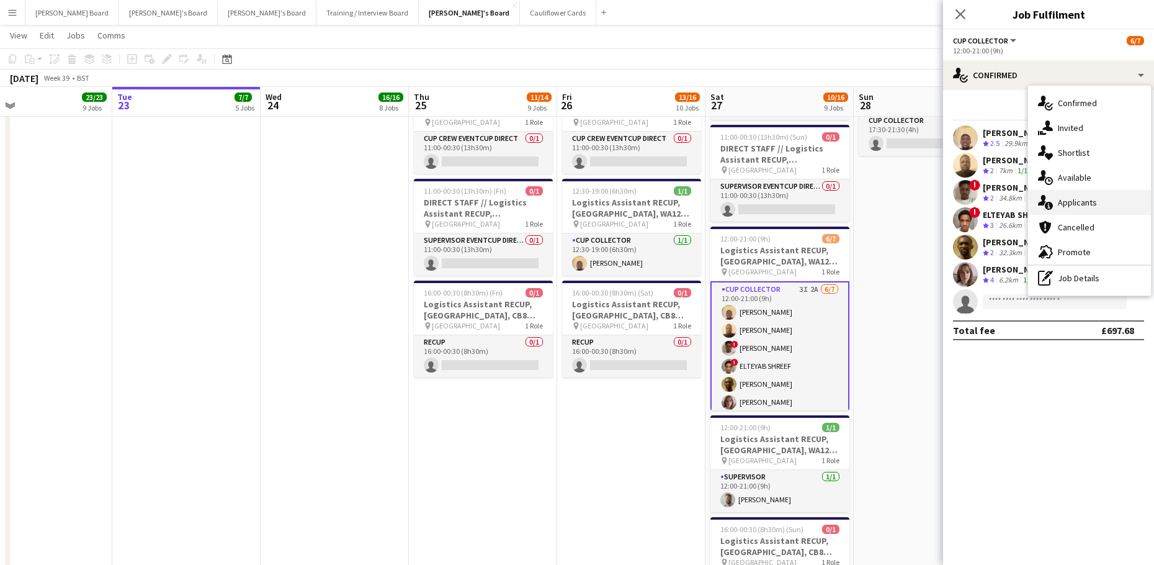
click at [1103, 209] on div "single-neutral-actions-information Applicants" at bounding box center [1089, 202] width 123 height 25
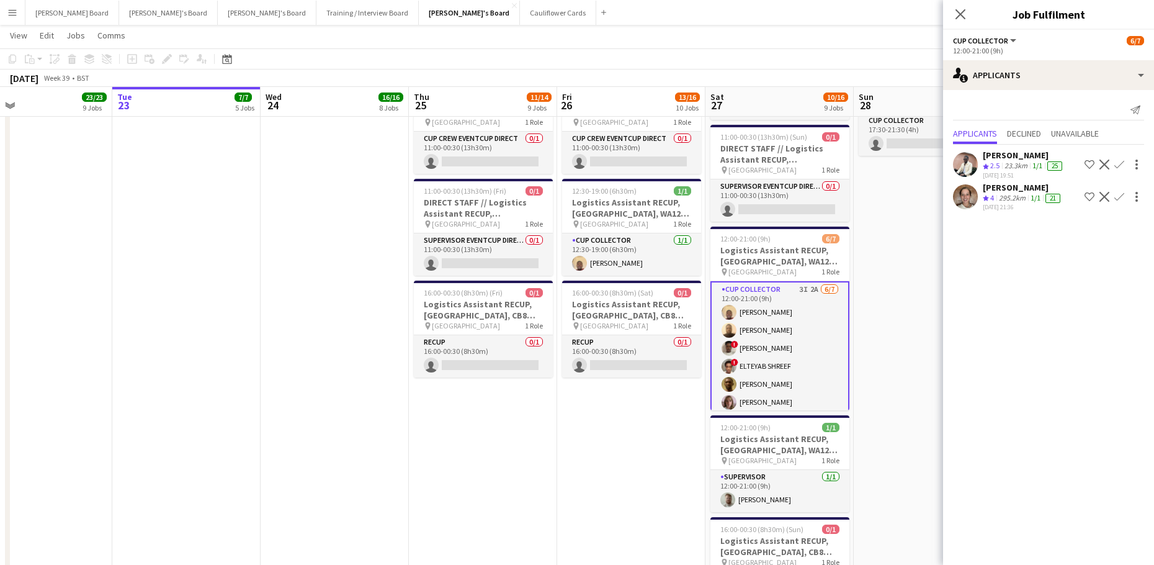
click at [1006, 204] on div "295.2km" at bounding box center [1012, 198] width 32 height 11
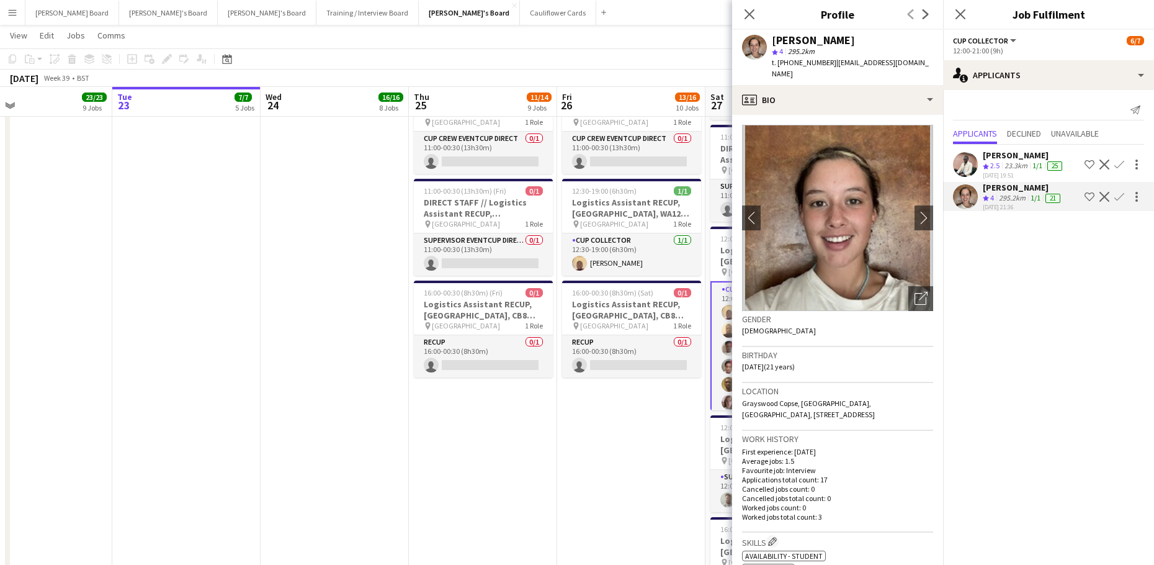
drag, startPoint x: 604, startPoint y: 461, endPoint x: 612, endPoint y: 454, distance: 11.0
click at [605, 462] on app-date-cell "08:00-14:00 (6h) 4/4 Logistics Assistant RECUP, CO-OP LIVE, M11 3DL pin Co-op L…" at bounding box center [631, 229] width 148 height 830
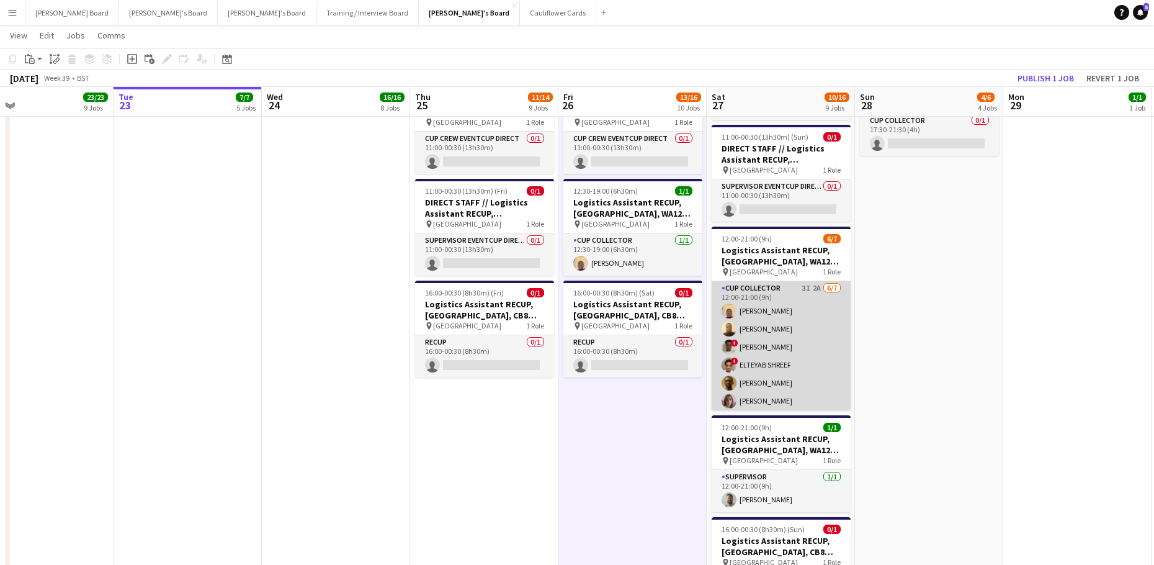
click at [761, 347] on app-card-role "CUP COLLECTOR 3I 2A 6/7 12:00-21:00 (9h) Daniel Agammegwa Oluwadamilola Olagbaj…" at bounding box center [781, 356] width 139 height 150
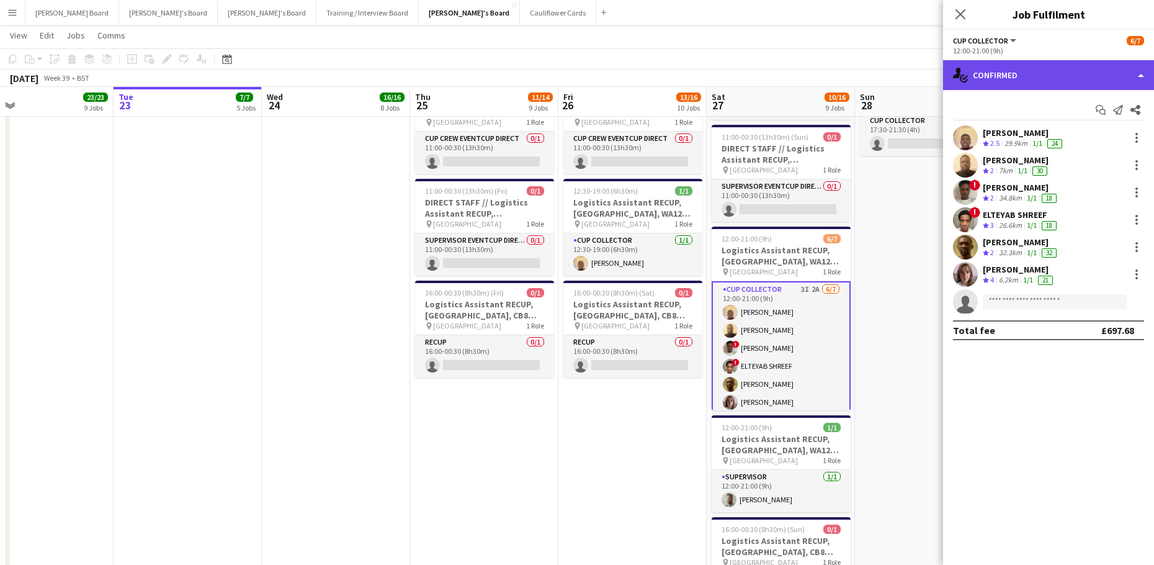
click at [1028, 80] on div "single-neutral-actions-check-2 Confirmed" at bounding box center [1048, 75] width 211 height 30
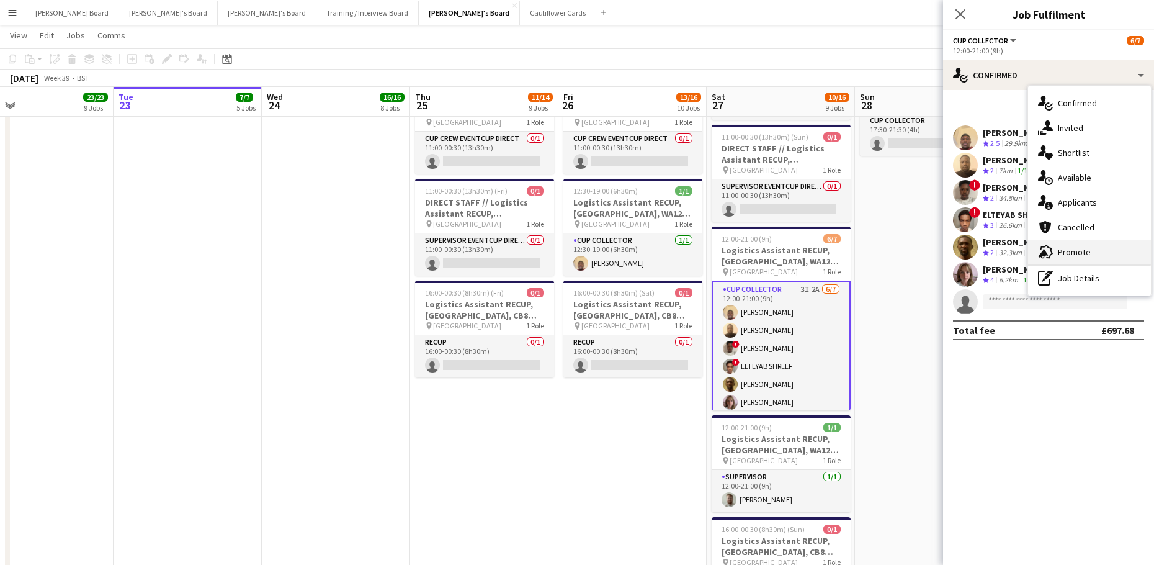
click at [1091, 246] on div "advertising-megaphone Promote" at bounding box center [1089, 252] width 123 height 25
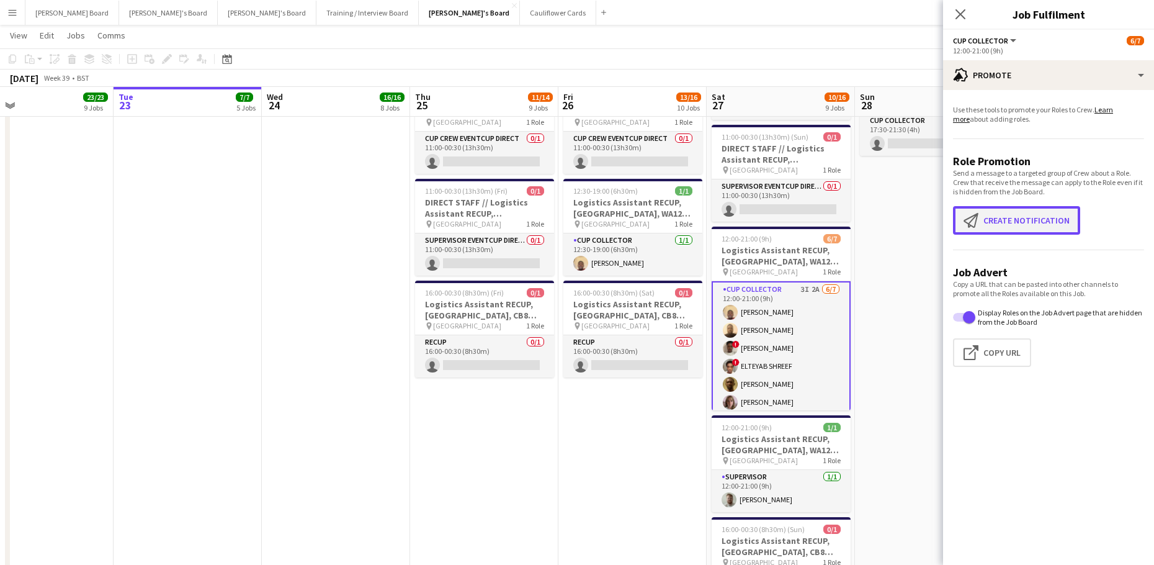
click at [1014, 228] on button "Create notification Create notification" at bounding box center [1016, 220] width 127 height 29
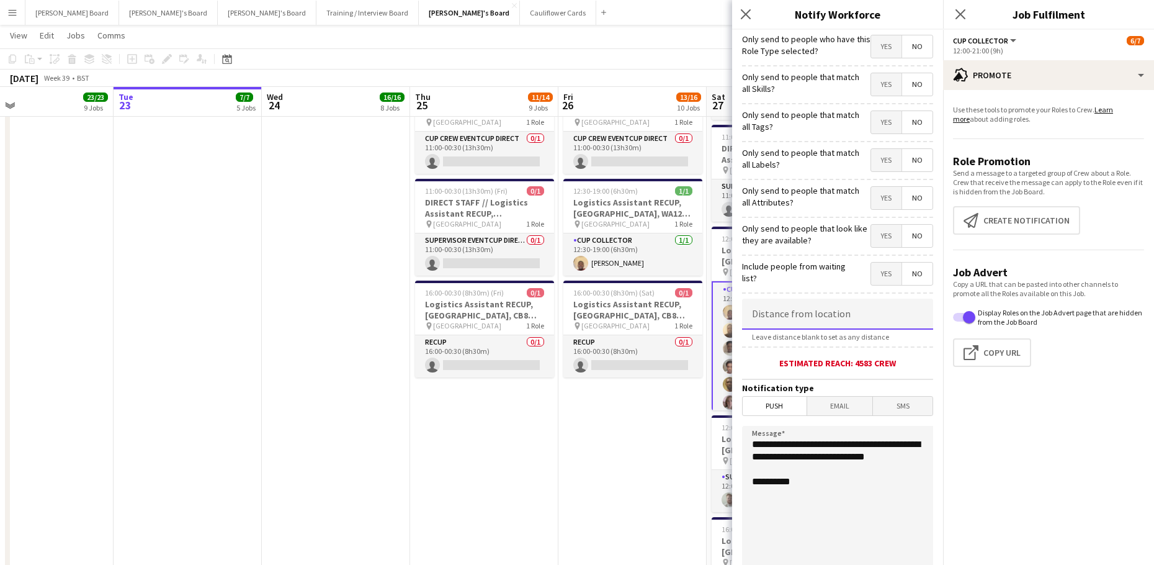
click at [837, 320] on input at bounding box center [837, 313] width 191 height 31
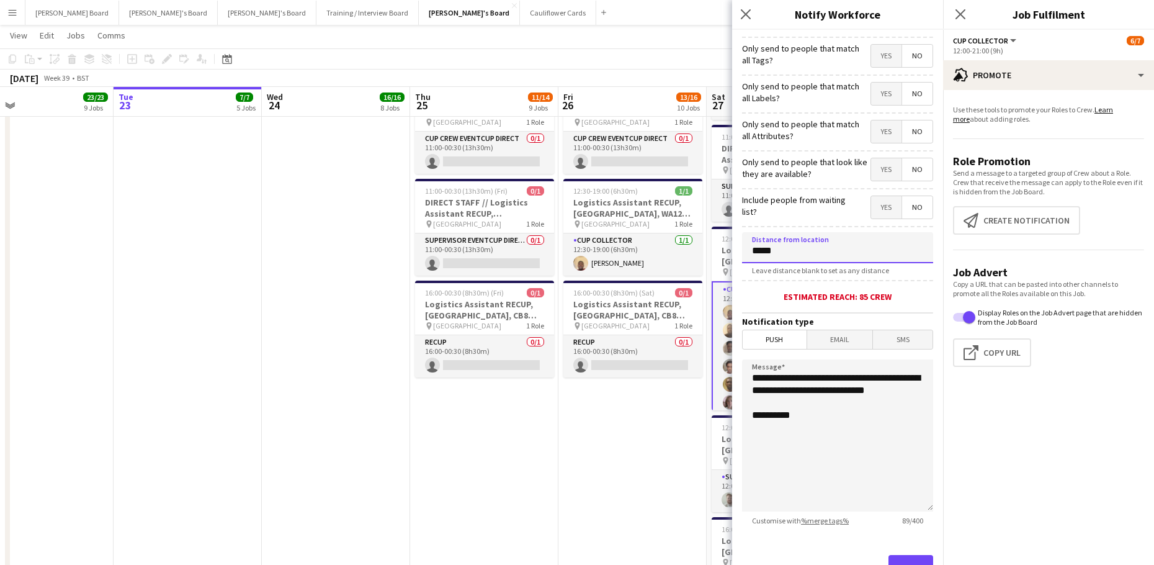
scroll to position [119, 0]
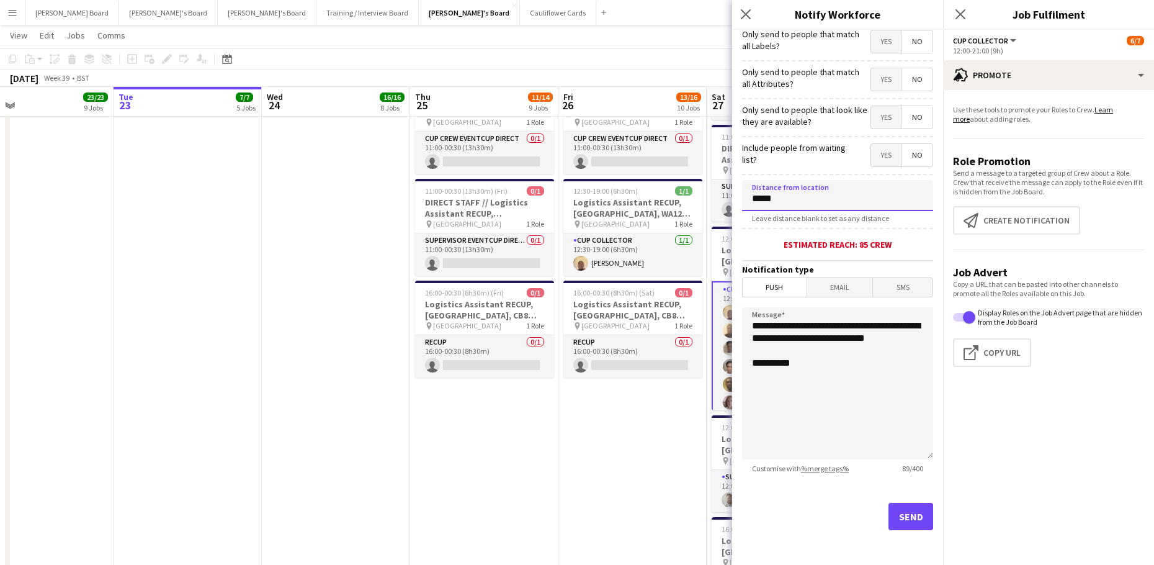
type input "*****"
click at [889, 515] on button "Send" at bounding box center [911, 516] width 45 height 27
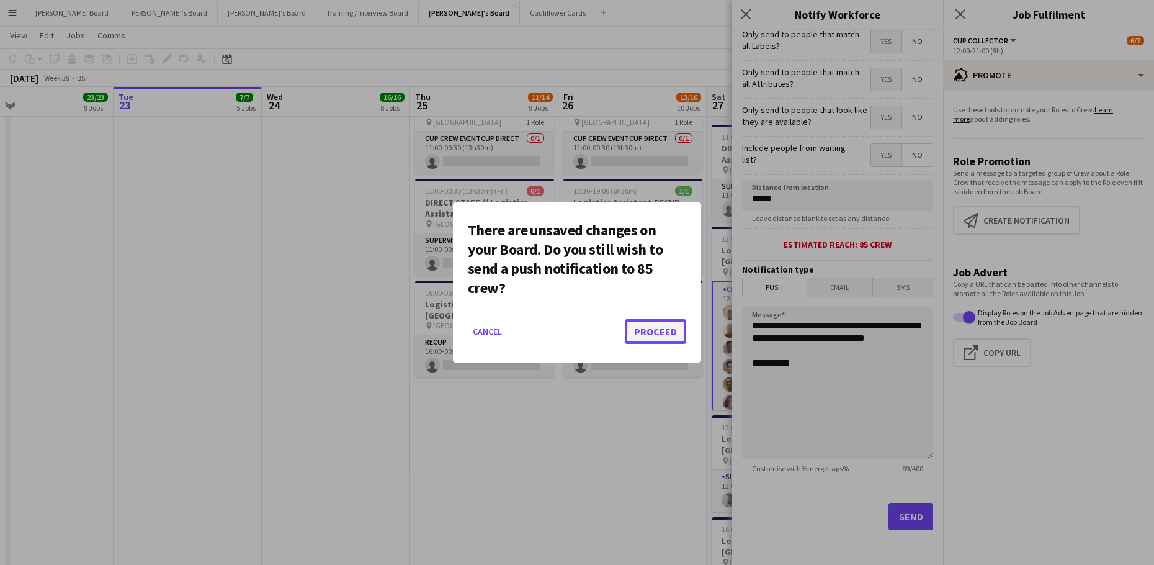
click at [646, 325] on button "Proceed" at bounding box center [655, 331] width 61 height 25
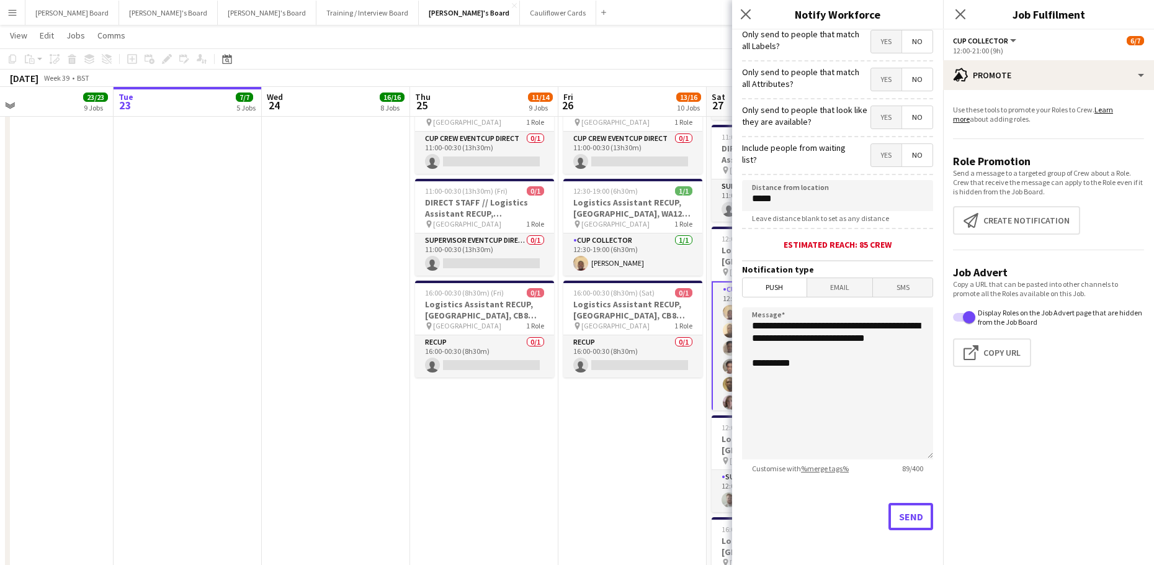
scroll to position [2316, 0]
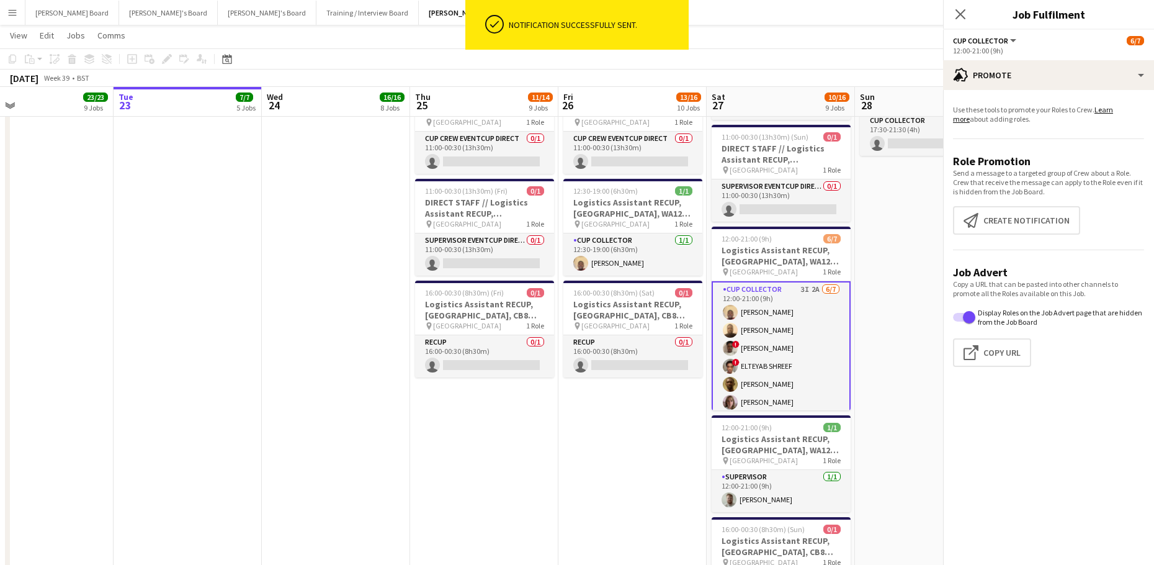
click at [632, 429] on app-date-cell "08:00-14:00 (6h) 4/4 Logistics Assistant RECUP, CO-OP LIVE, M11 3DL pin Co-op L…" at bounding box center [632, 229] width 148 height 830
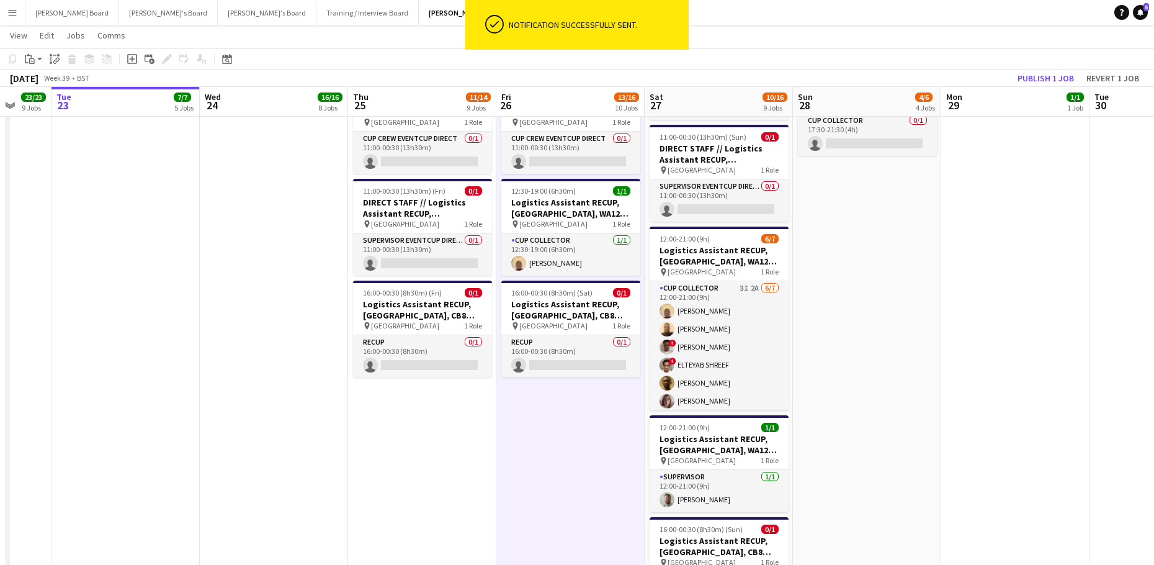
drag, startPoint x: 901, startPoint y: 400, endPoint x: 665, endPoint y: 408, distance: 235.9
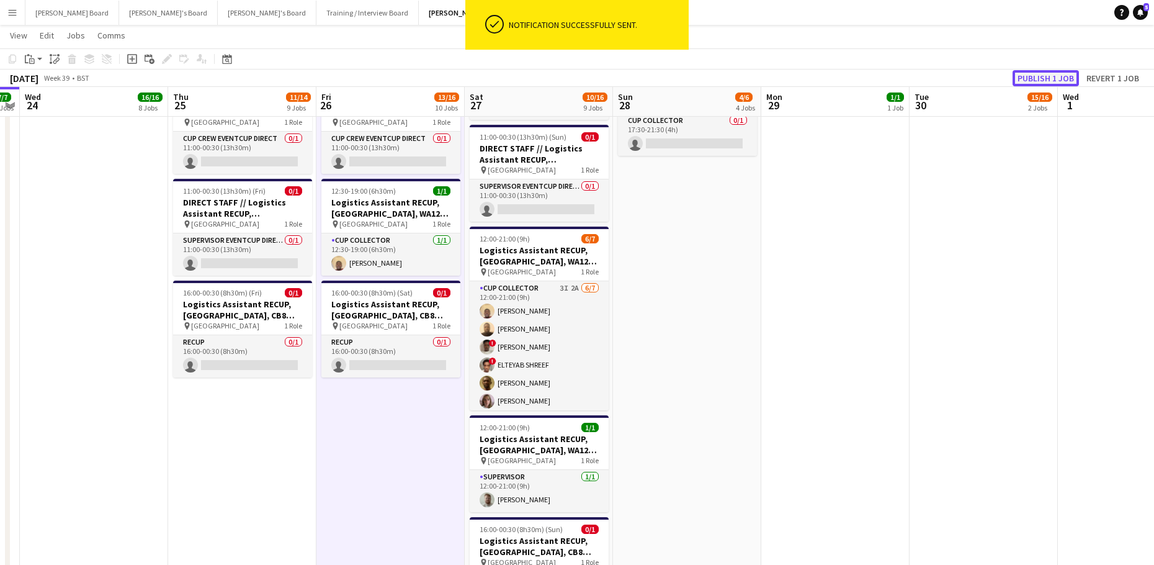
click at [1052, 79] on button "Publish 1 job" at bounding box center [1046, 78] width 66 height 16
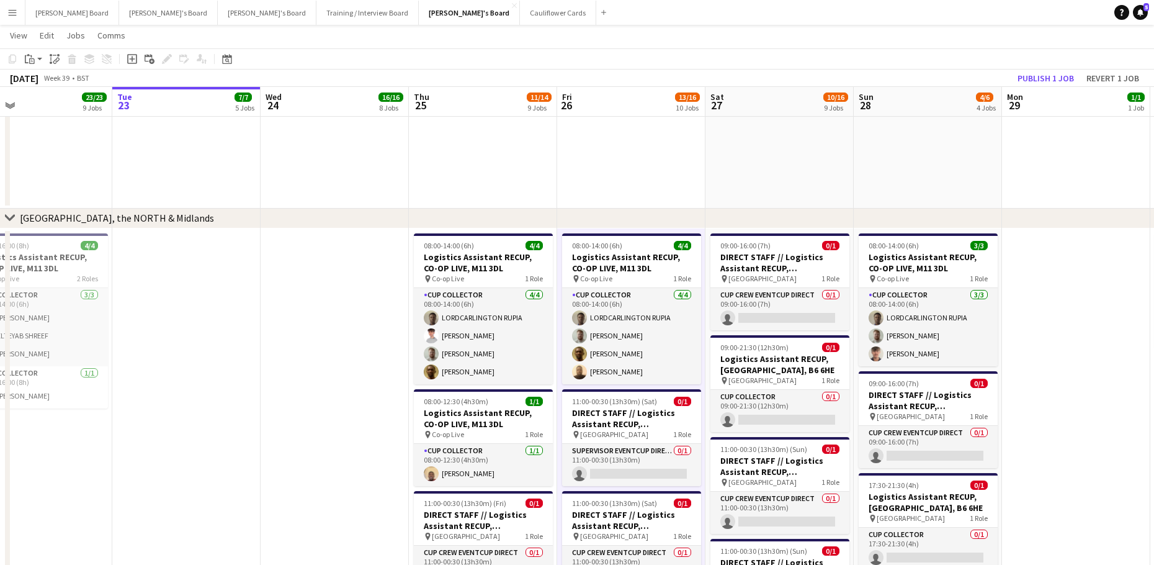
scroll to position [0, 332]
drag, startPoint x: 375, startPoint y: 437, endPoint x: 616, endPoint y: 449, distance: 241.7
click at [1032, 86] on button "Publish 1 job" at bounding box center [1046, 78] width 66 height 16
click at [1031, 80] on button "Publish 1 job" at bounding box center [1046, 78] width 66 height 16
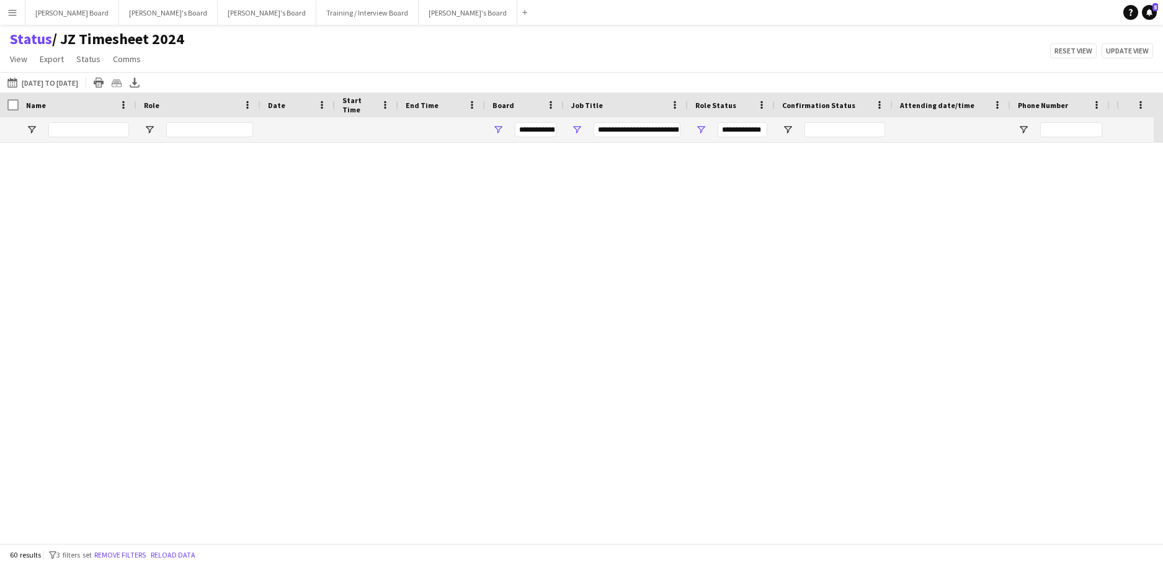
scroll to position [1520, 0]
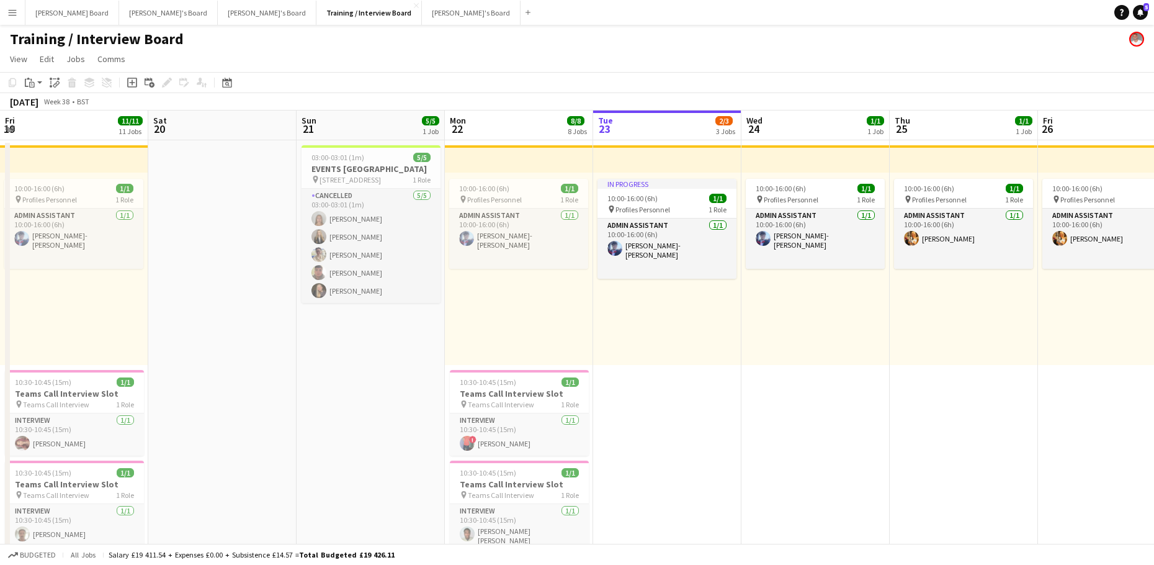
scroll to position [0, 297]
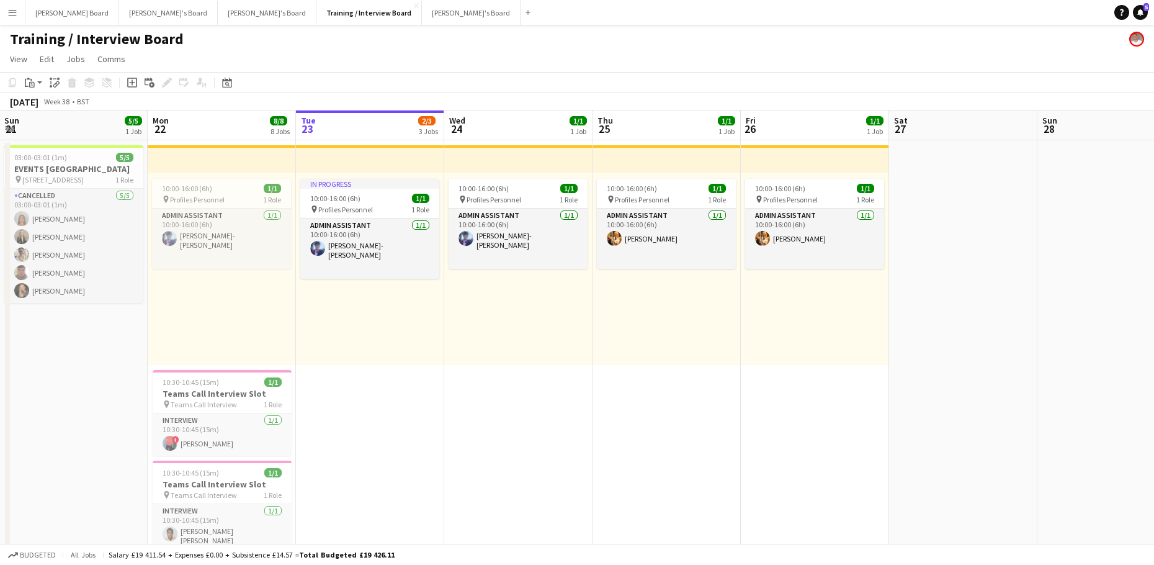
click at [19, 16] on button "Menu" at bounding box center [12, 12] width 25 height 25
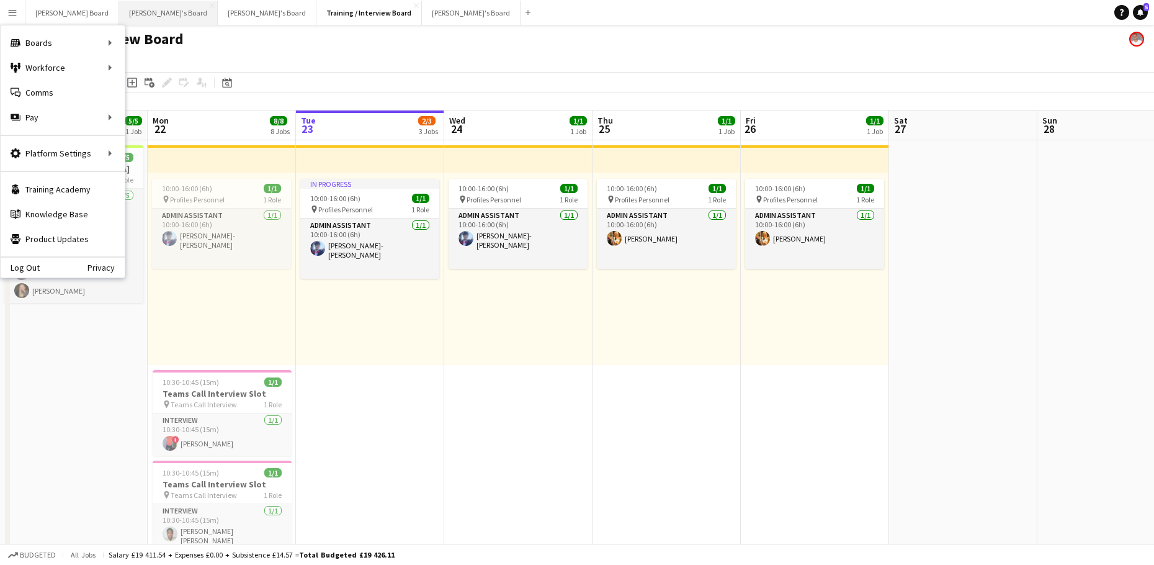
click at [138, 16] on button "[PERSON_NAME]'s Board Close" at bounding box center [168, 13] width 99 height 24
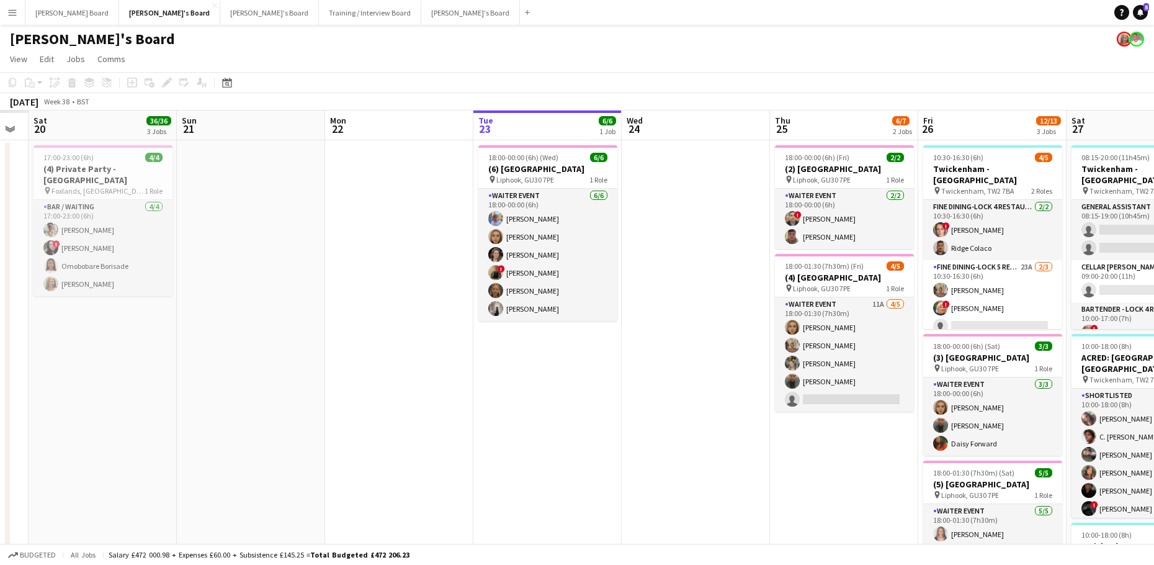
drag, startPoint x: 270, startPoint y: 369, endPoint x: 733, endPoint y: 356, distance: 463.0
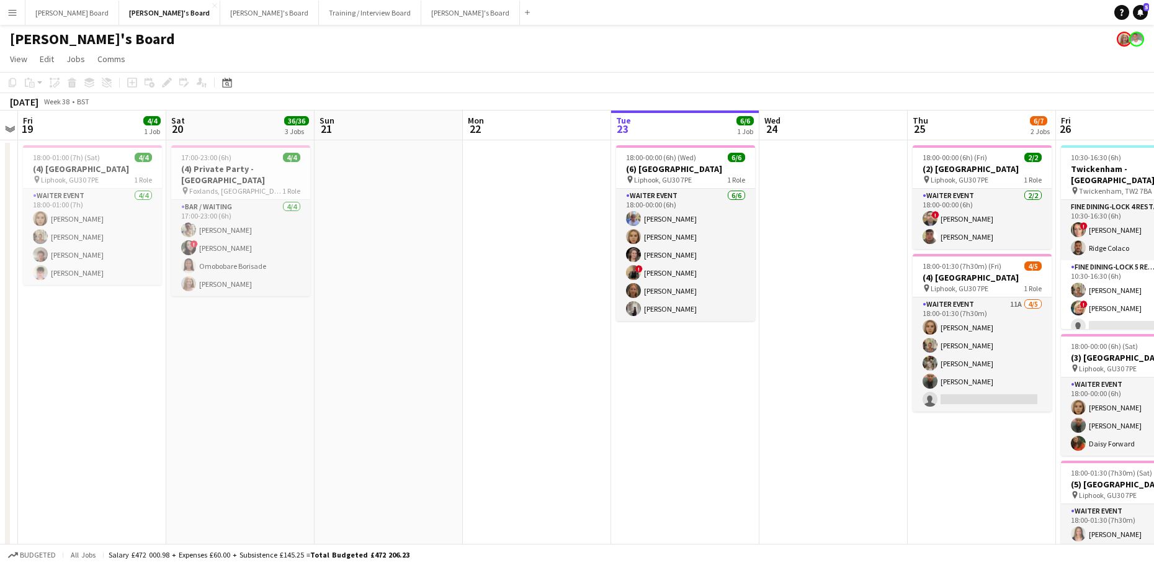
scroll to position [0, 326]
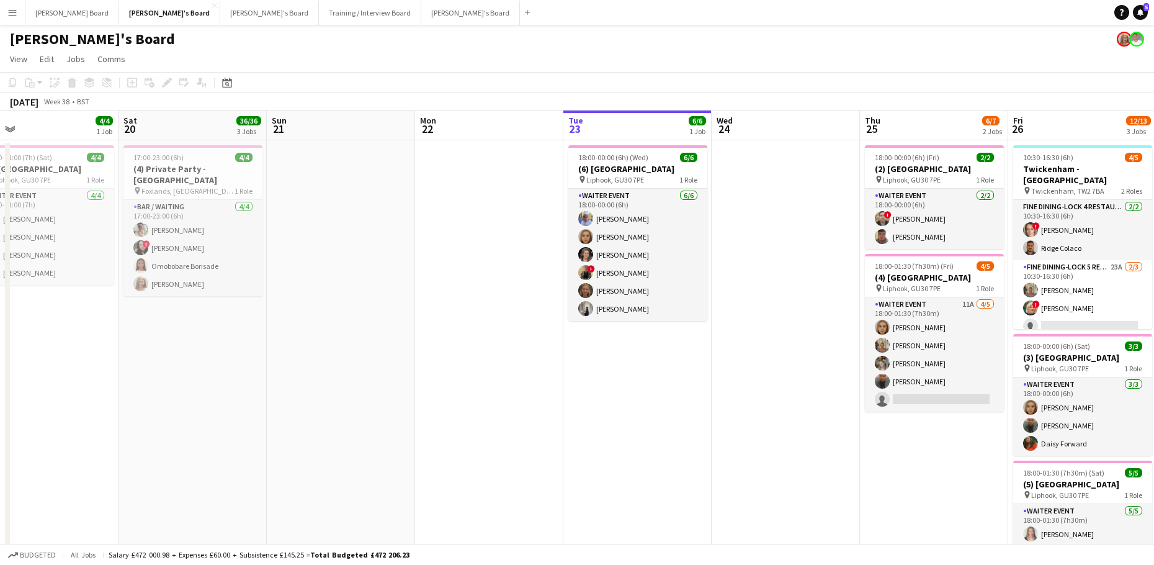
drag, startPoint x: 413, startPoint y: 372, endPoint x: 653, endPoint y: 393, distance: 241.0
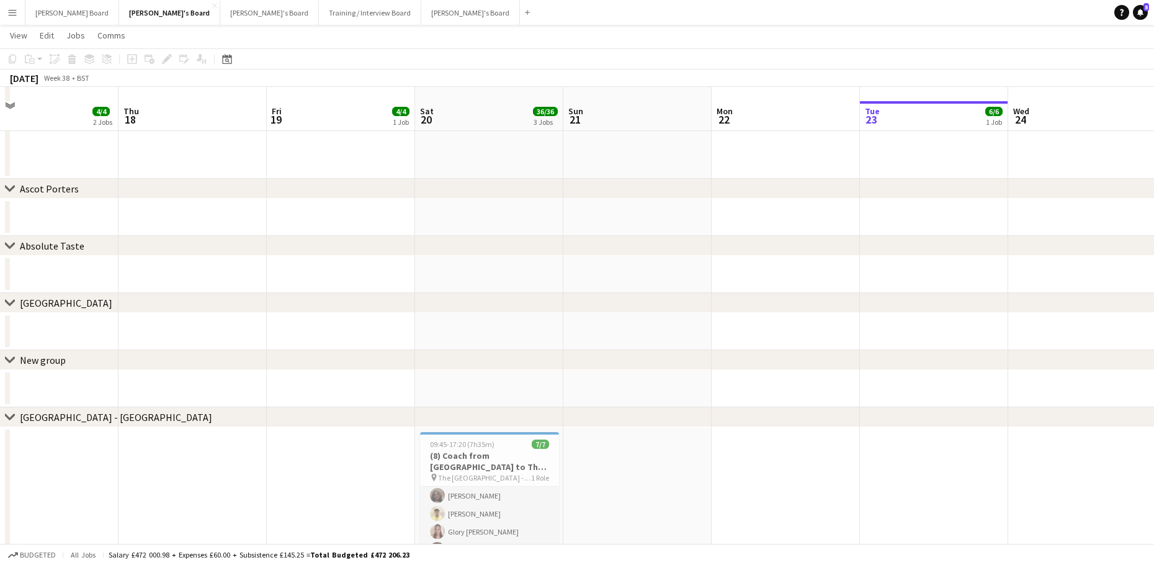
scroll to position [814, 0]
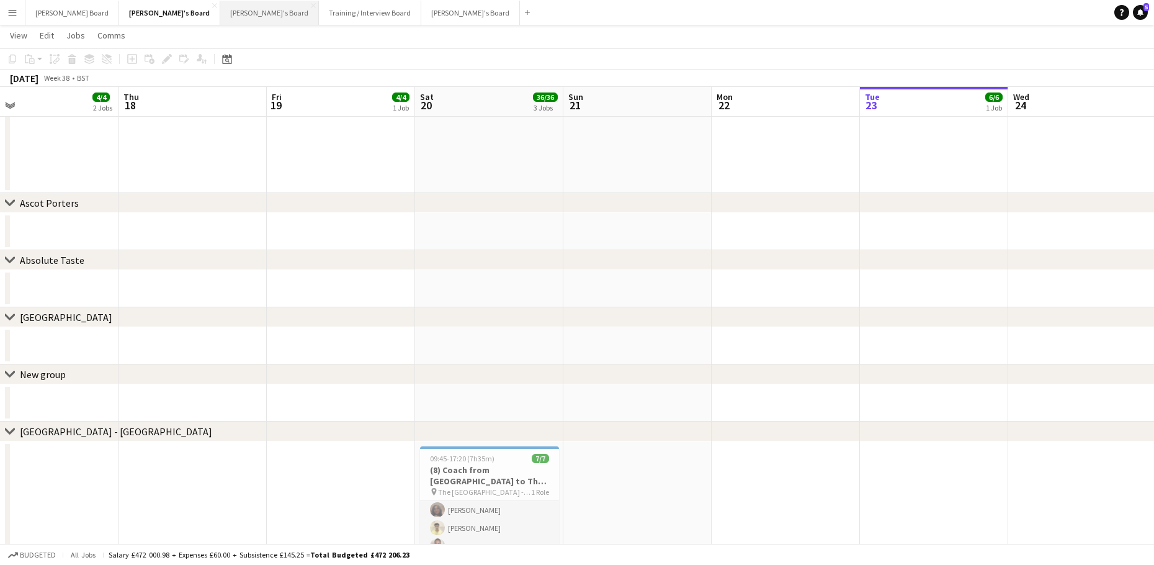
click at [220, 16] on button "Thomasina's Board Close" at bounding box center [269, 13] width 99 height 24
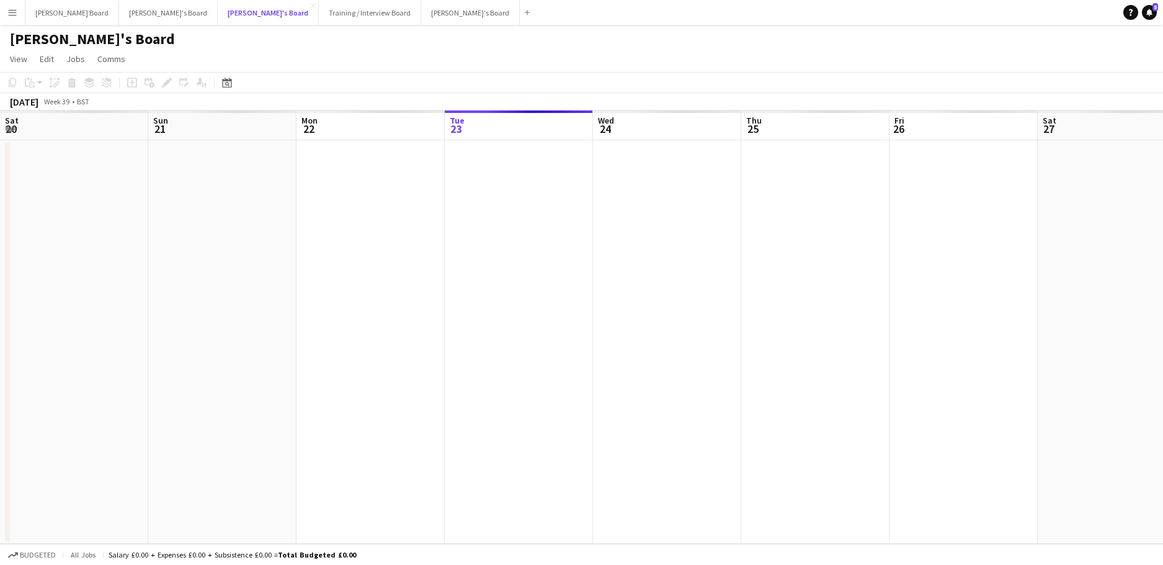
scroll to position [0, 297]
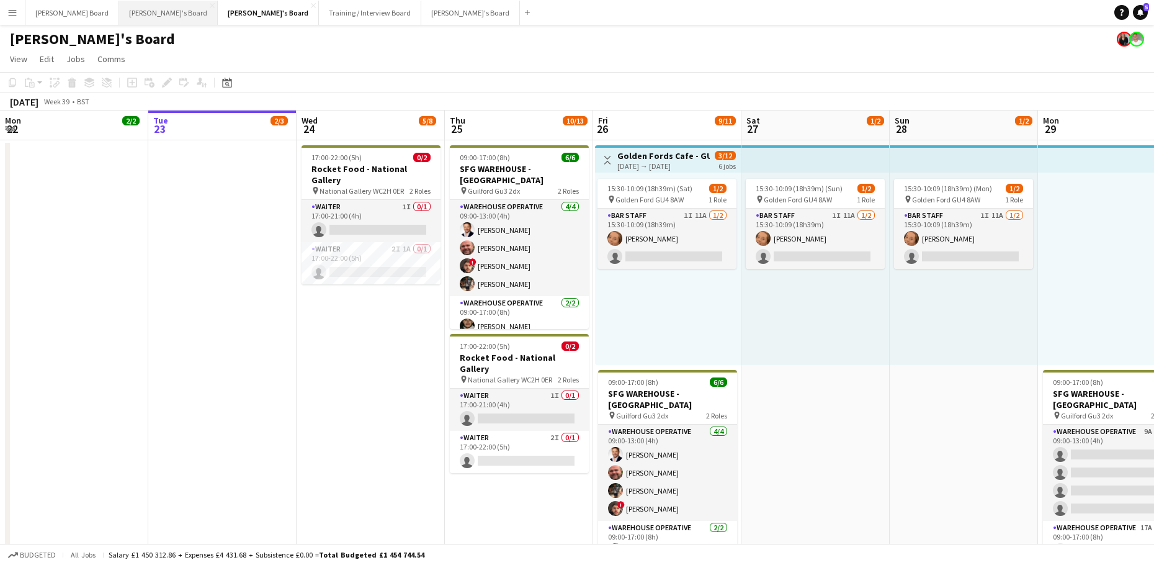
drag, startPoint x: 114, startPoint y: 13, endPoint x: 114, endPoint y: 20, distance: 7.5
click at [119, 13] on button "Caitlin's Board Close" at bounding box center [168, 13] width 99 height 24
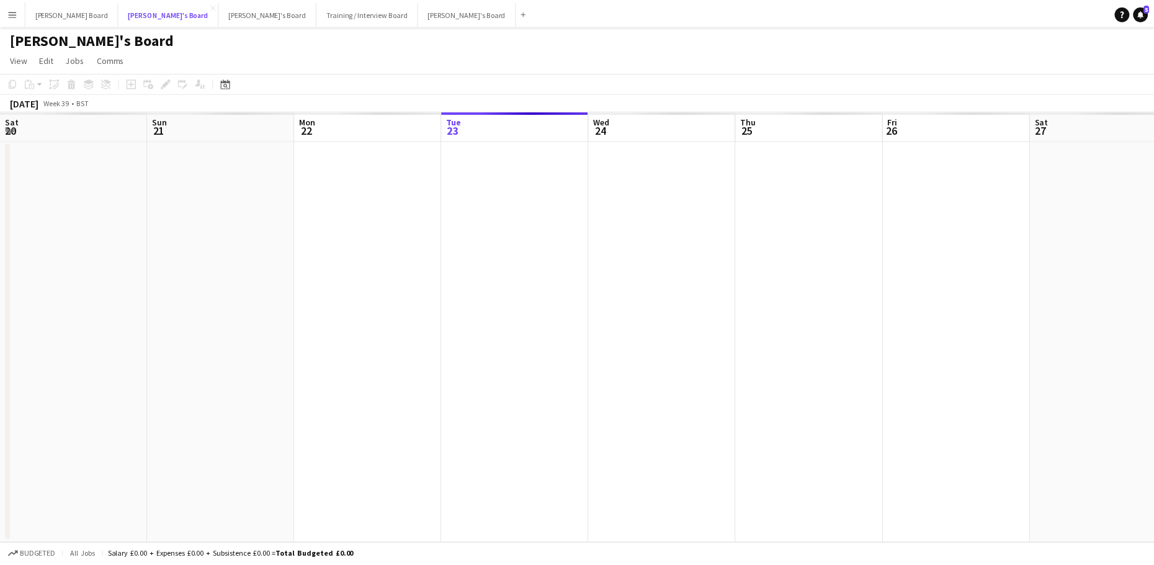
scroll to position [0, 297]
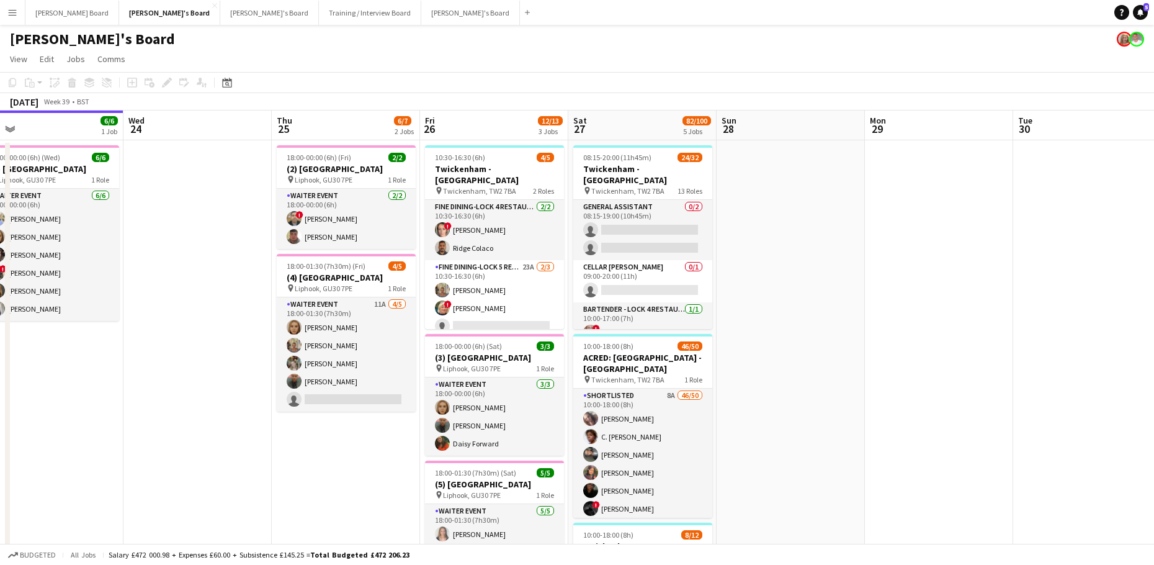
drag, startPoint x: 987, startPoint y: 369, endPoint x: 853, endPoint y: 368, distance: 134.0
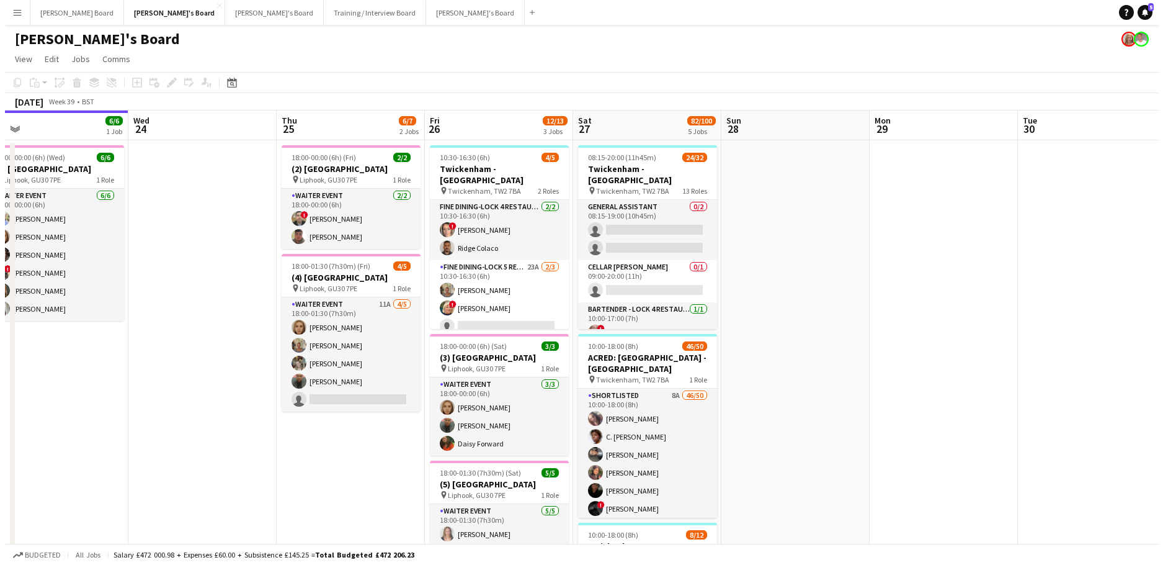
scroll to position [0, 478]
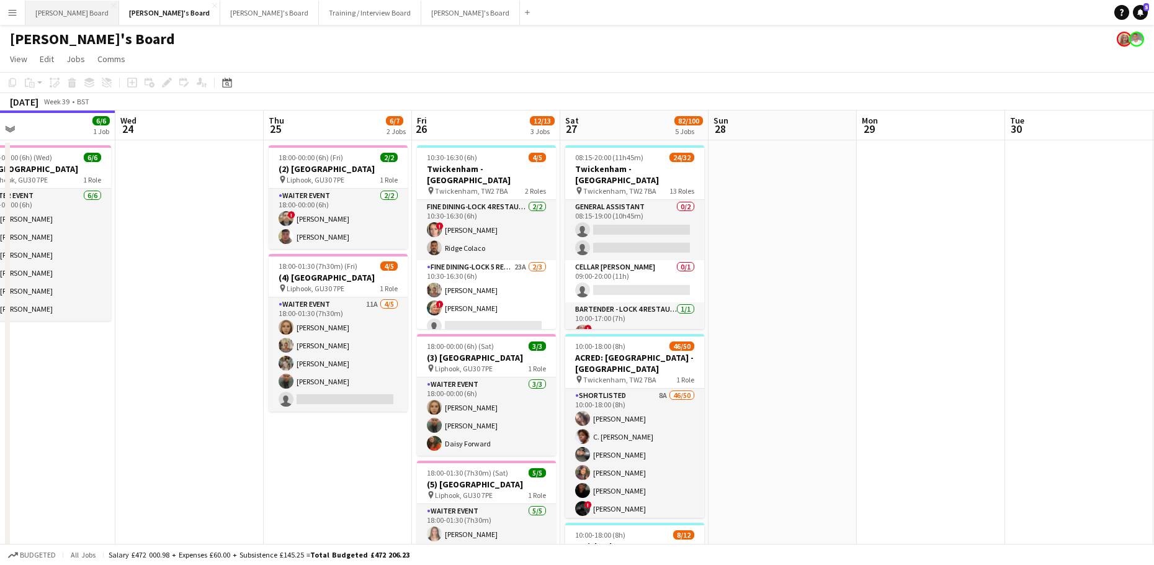
click at [55, 17] on button "Dean's Board Close" at bounding box center [72, 13] width 94 height 24
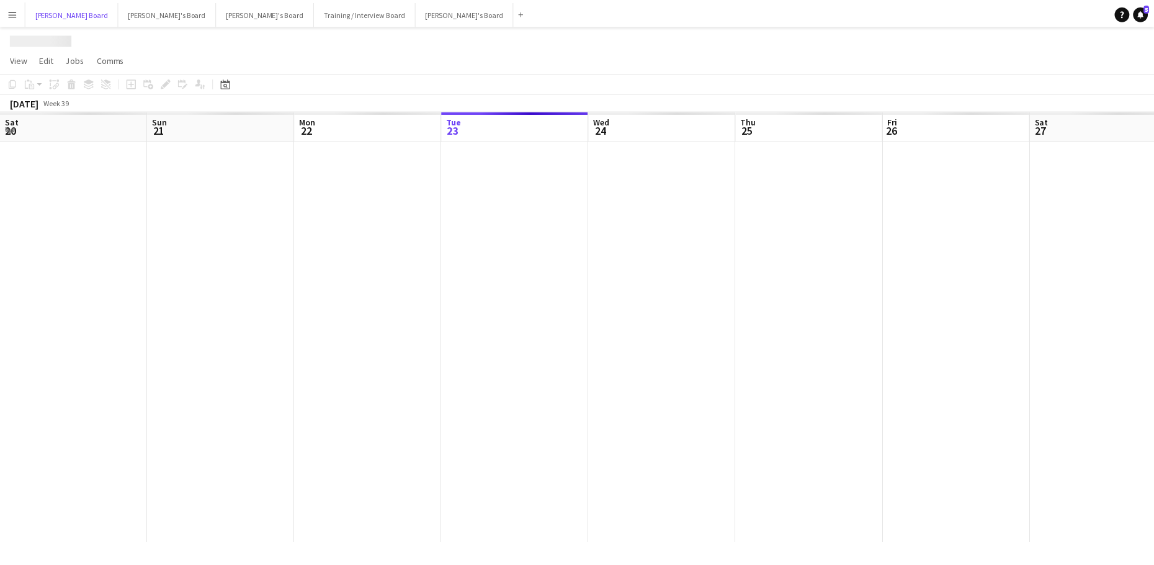
scroll to position [0, 297]
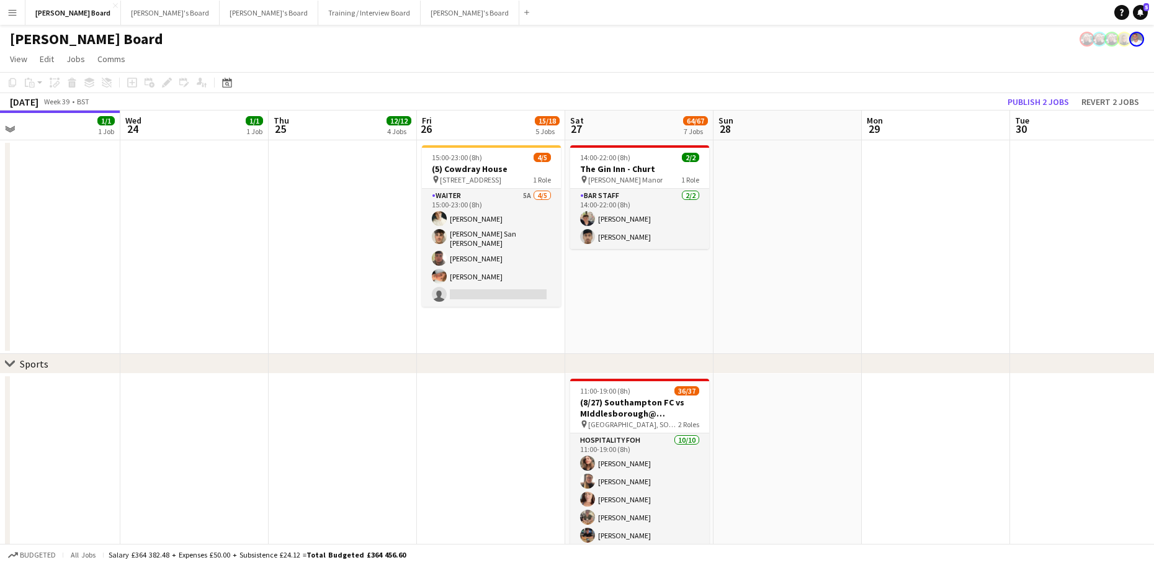
drag, startPoint x: 977, startPoint y: 331, endPoint x: 699, endPoint y: 309, distance: 278.8
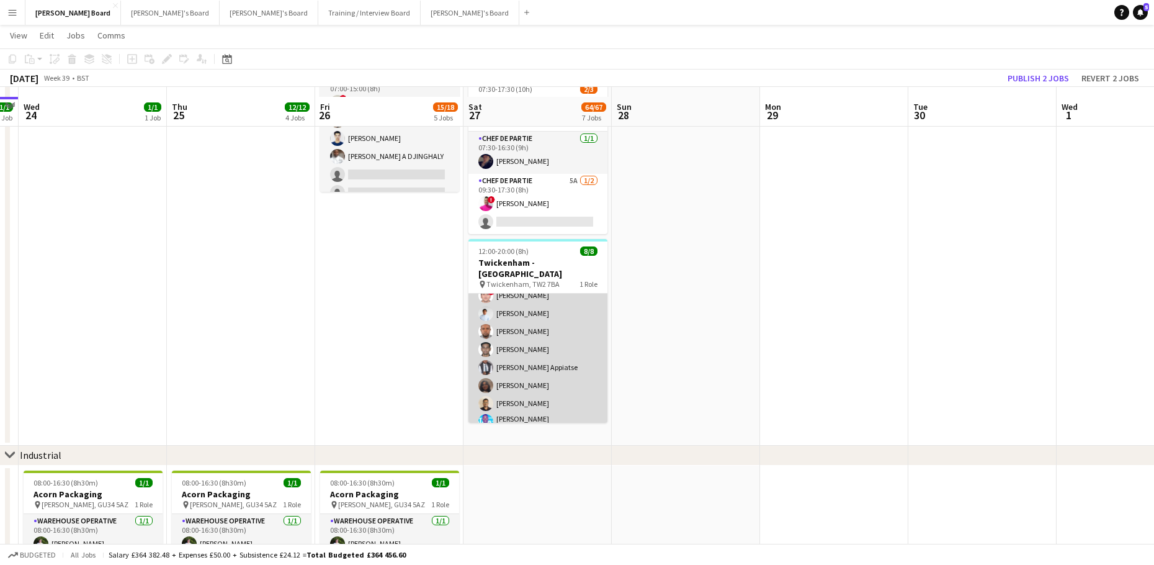
scroll to position [1444, 0]
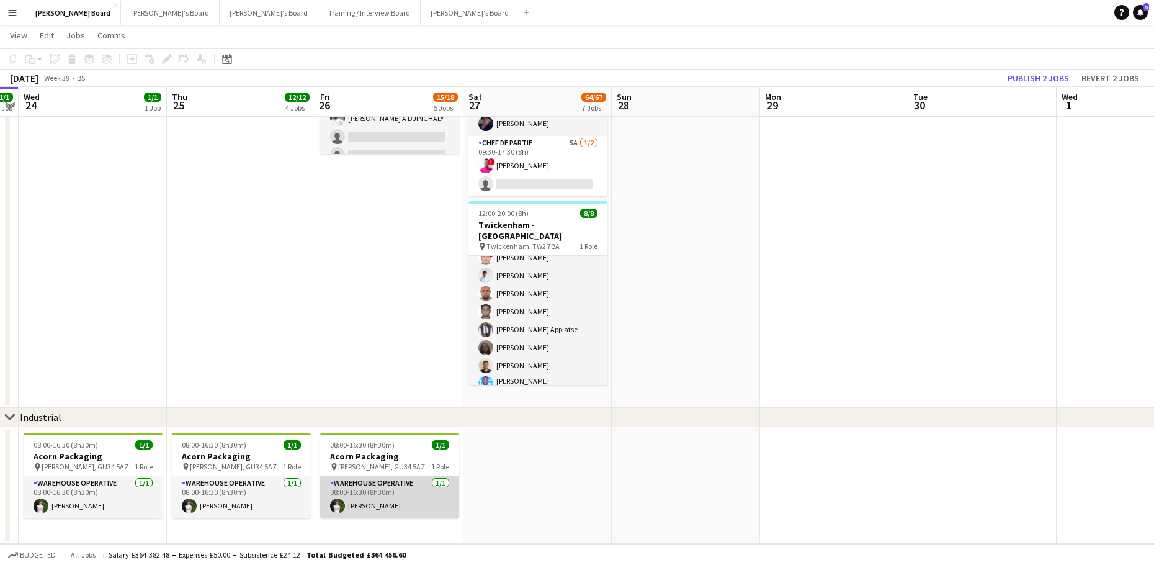
click at [390, 498] on app-card-role "Warehouse Operative 1/1 08:00-16:30 (8h30m) Thomas Holmes" at bounding box center [389, 497] width 139 height 42
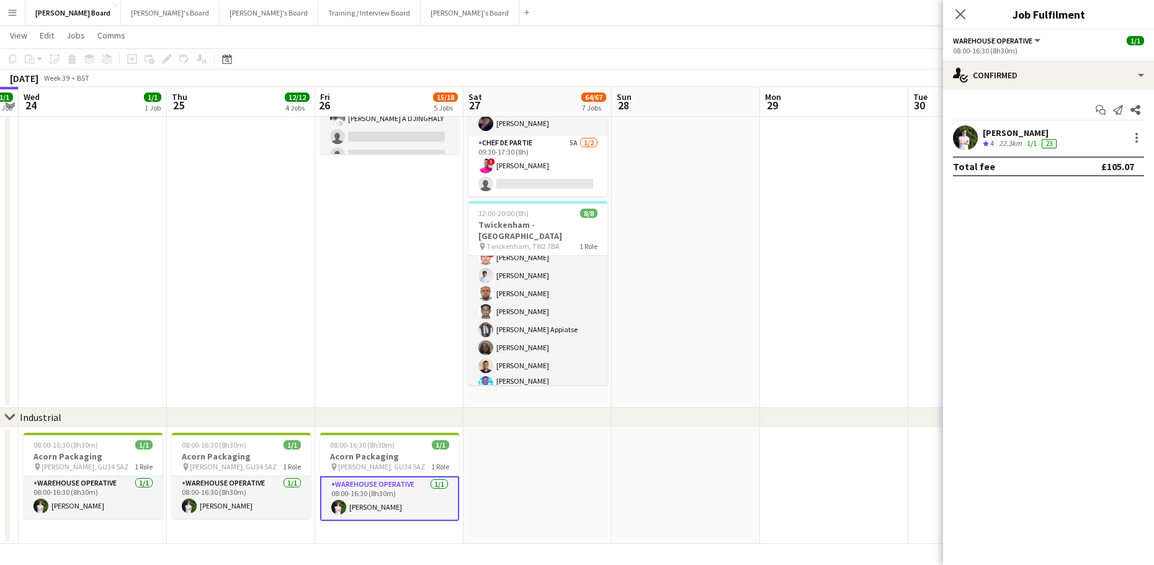
click at [985, 119] on div "Start chat Send notification Share" at bounding box center [1048, 110] width 191 height 20
click at [975, 133] on app-user-avatar at bounding box center [965, 137] width 25 height 25
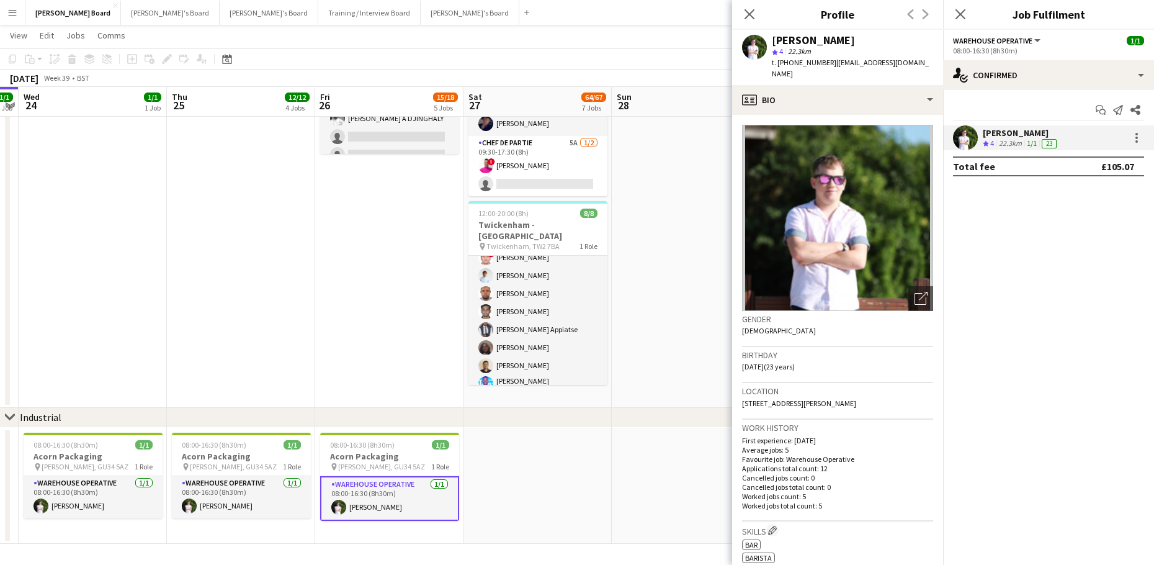
click at [696, 289] on app-date-cell at bounding box center [686, 47] width 148 height 722
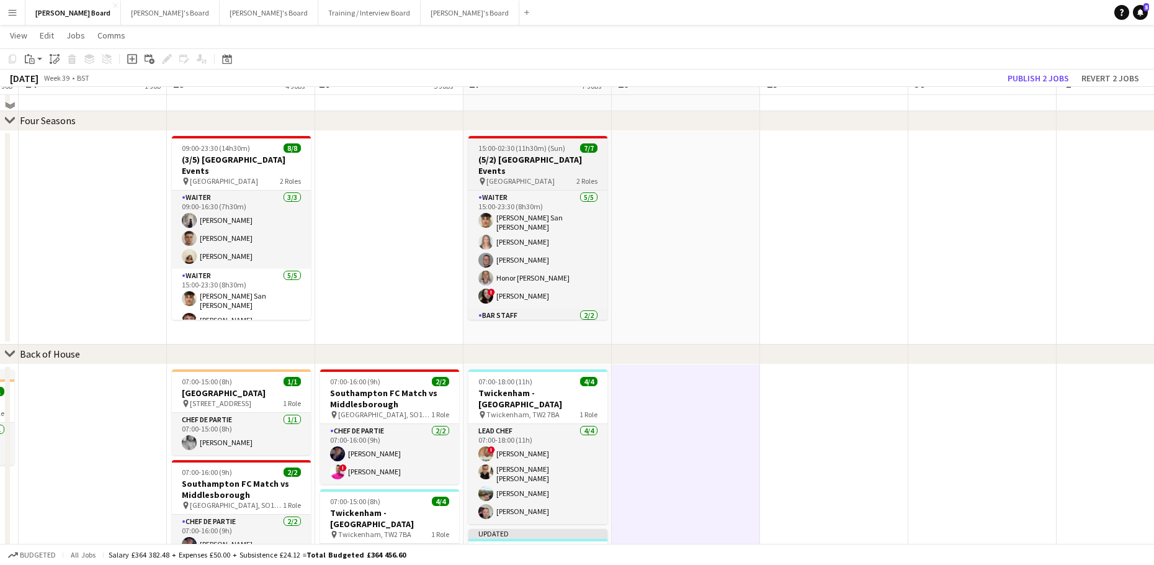
scroll to position [745, 0]
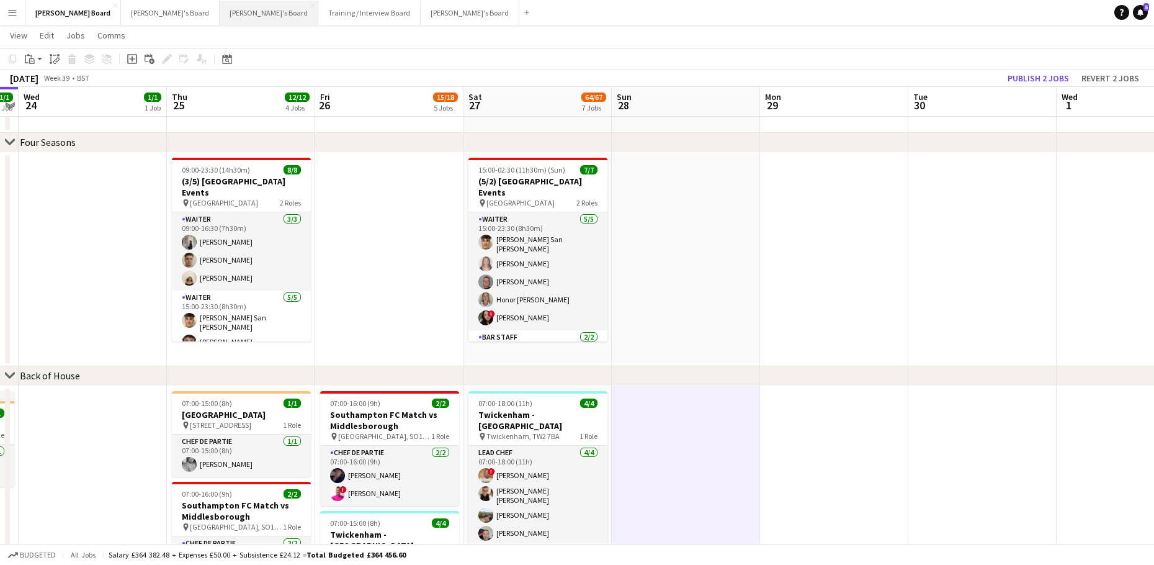
click at [220, 7] on button "Thomasina's Board Close" at bounding box center [269, 13] width 99 height 24
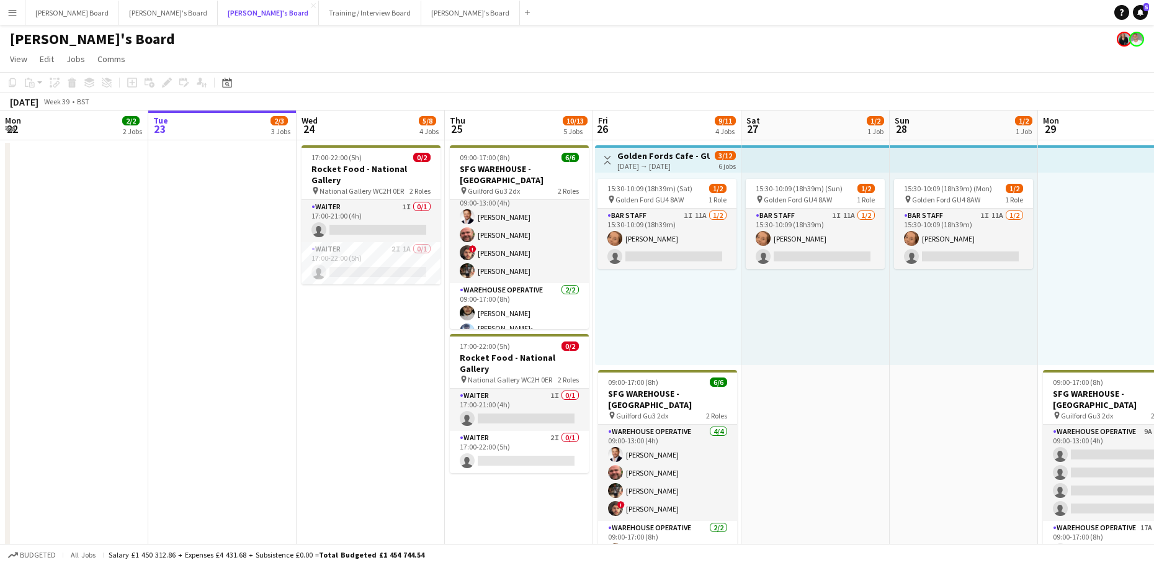
scroll to position [16, 0]
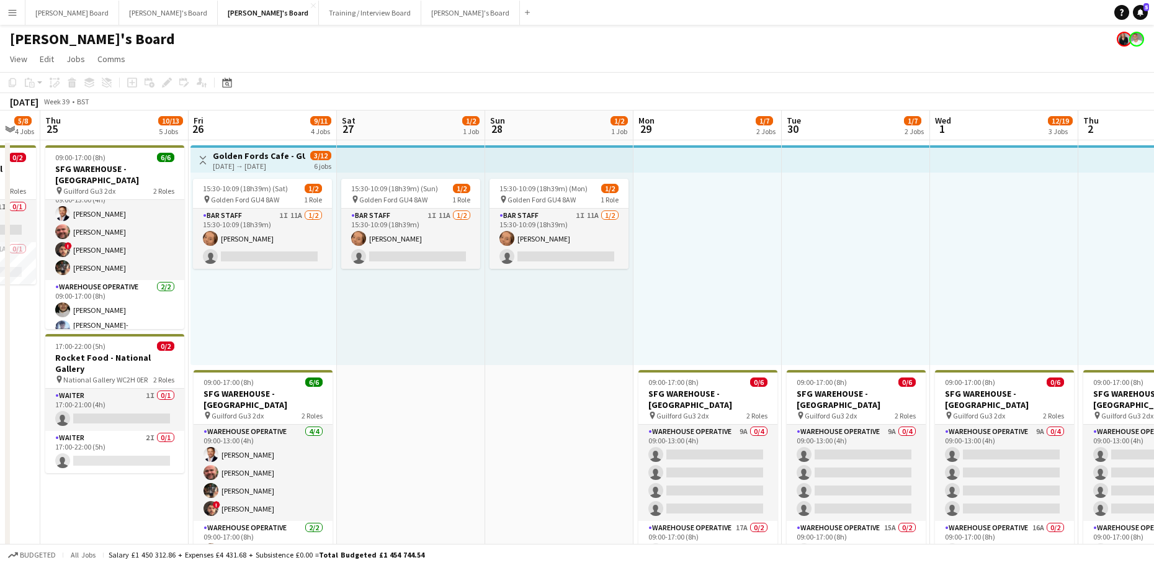
drag, startPoint x: 759, startPoint y: 387, endPoint x: 618, endPoint y: 375, distance: 142.0
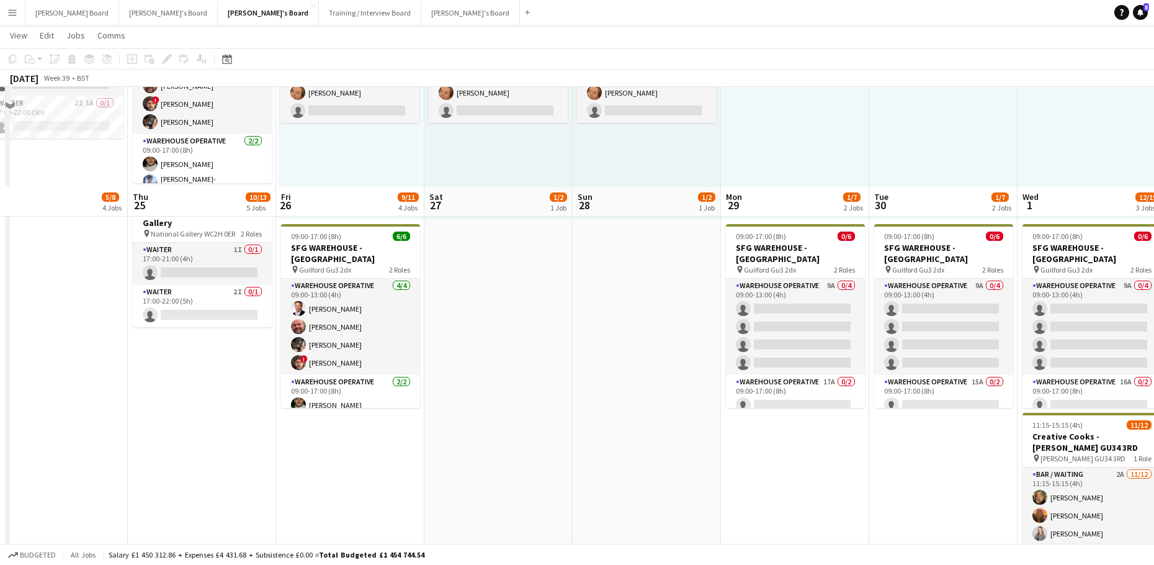
scroll to position [83, 0]
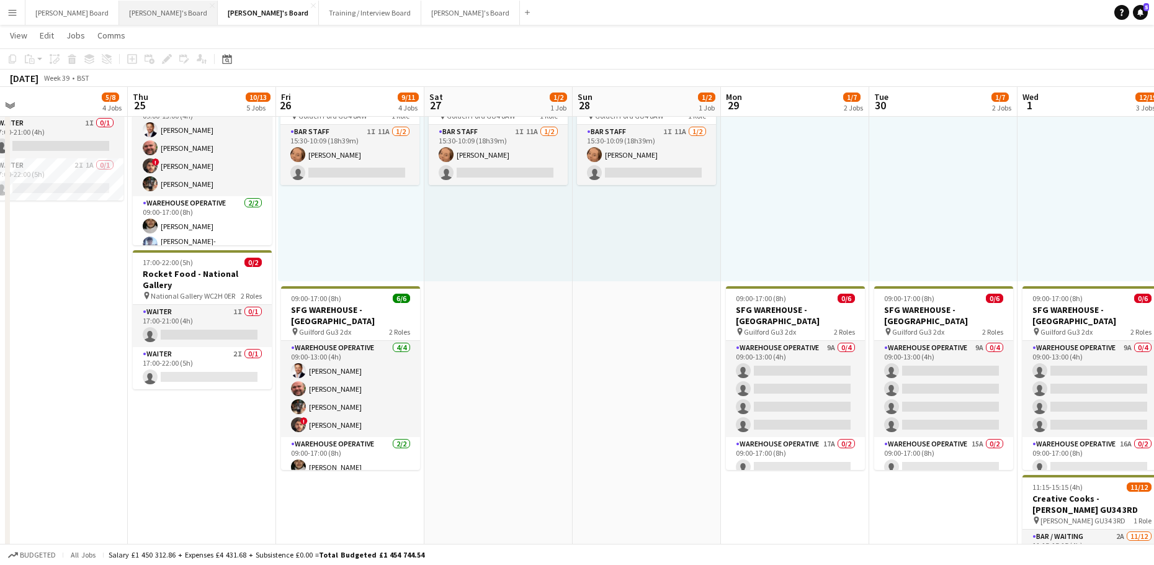
click at [123, 3] on button "Caitlin's Board Close" at bounding box center [168, 13] width 99 height 24
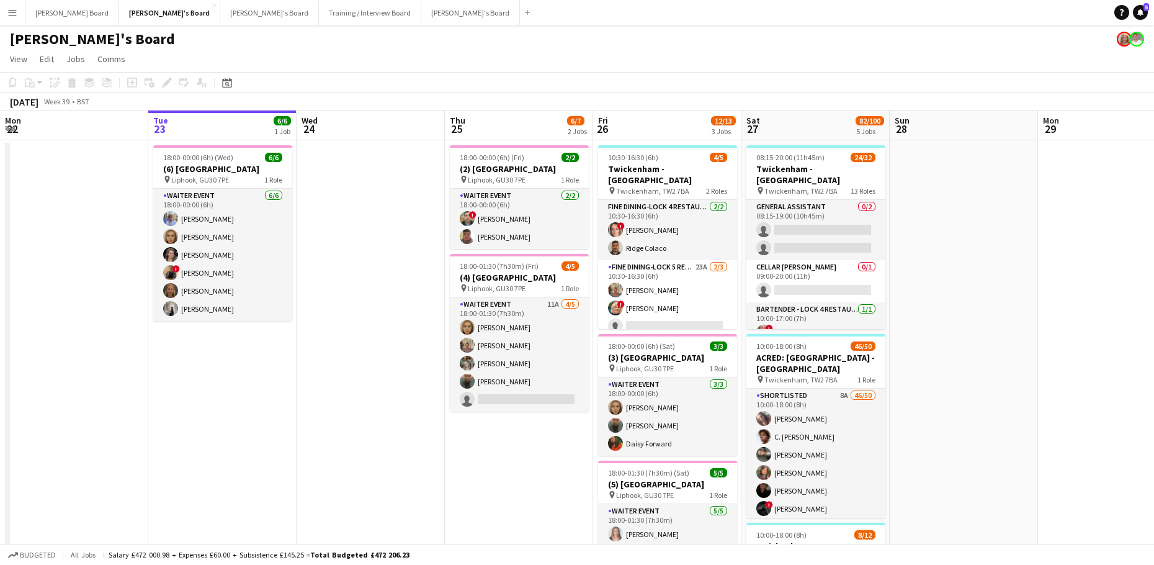
scroll to position [0, 403]
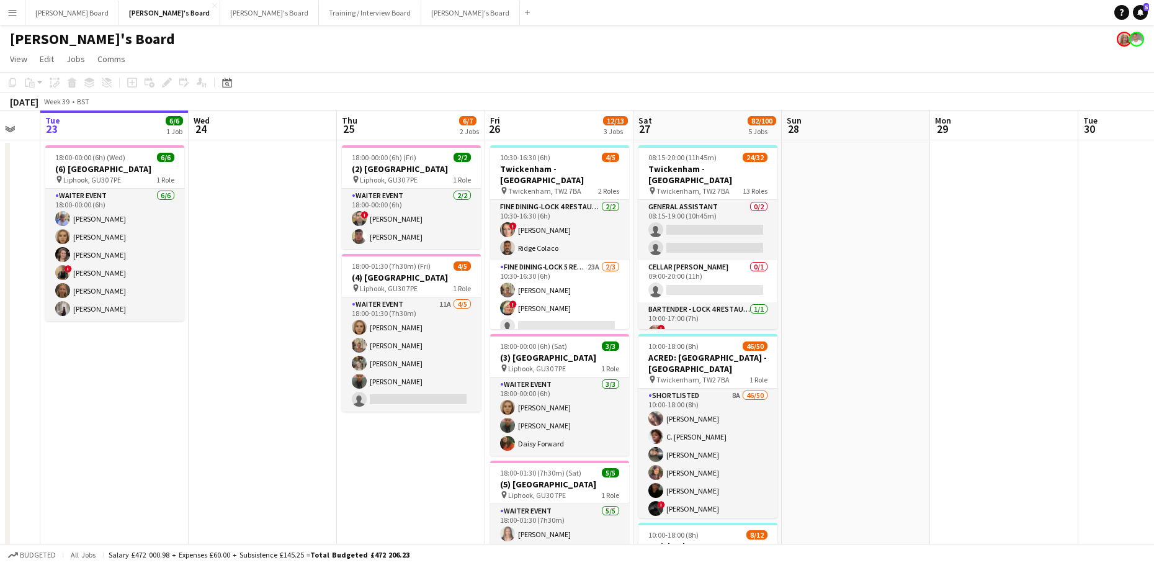
drag, startPoint x: 1005, startPoint y: 406, endPoint x: 750, endPoint y: 391, distance: 254.8
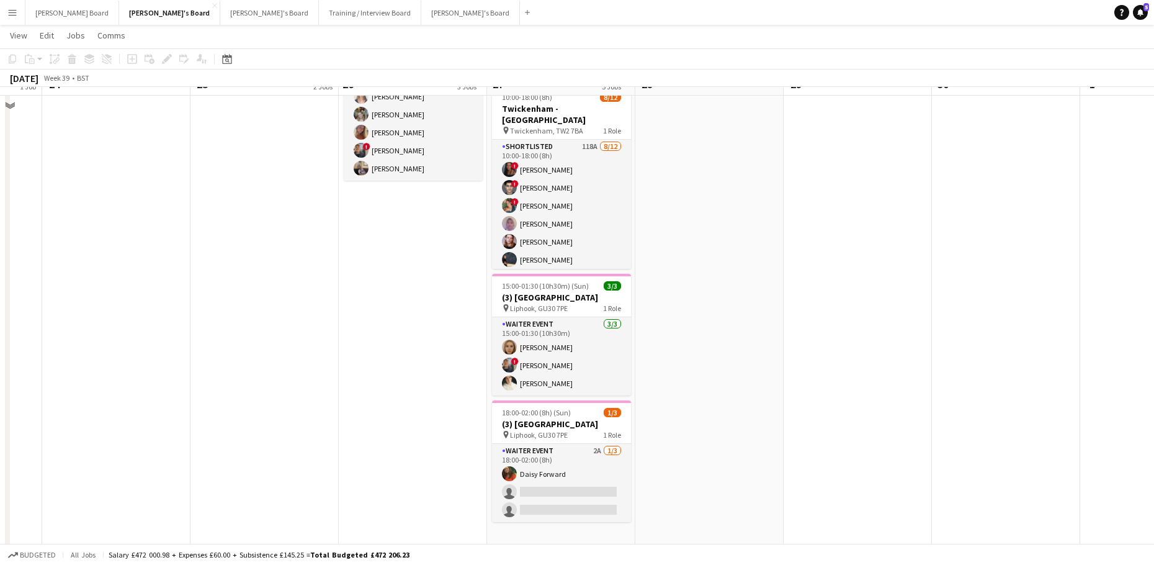
scroll to position [496, 0]
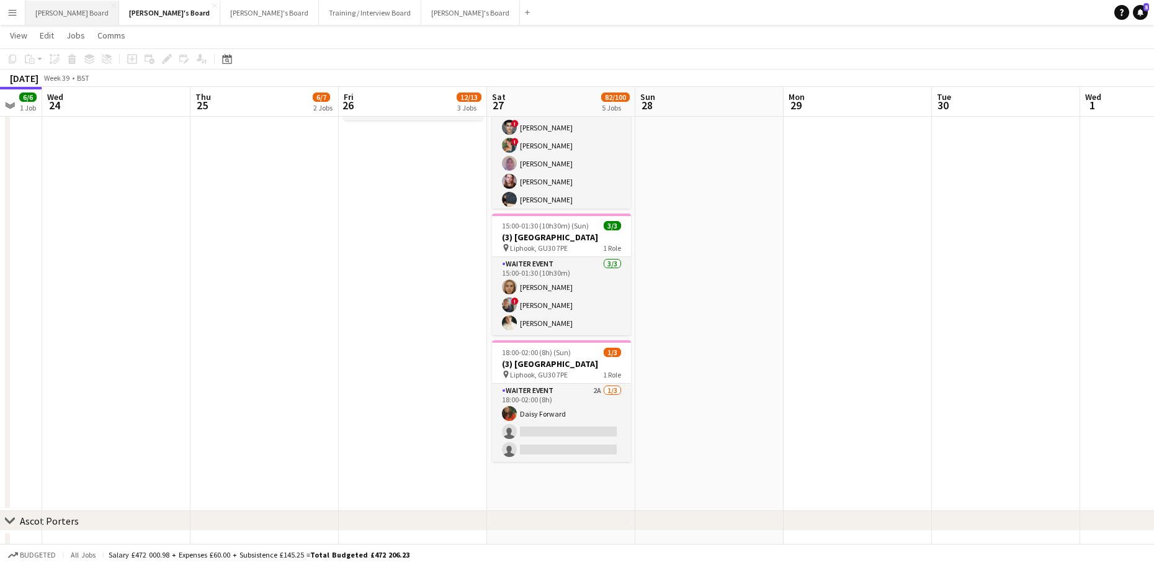
click at [31, 6] on button "Dean's Board Close" at bounding box center [72, 13] width 94 height 24
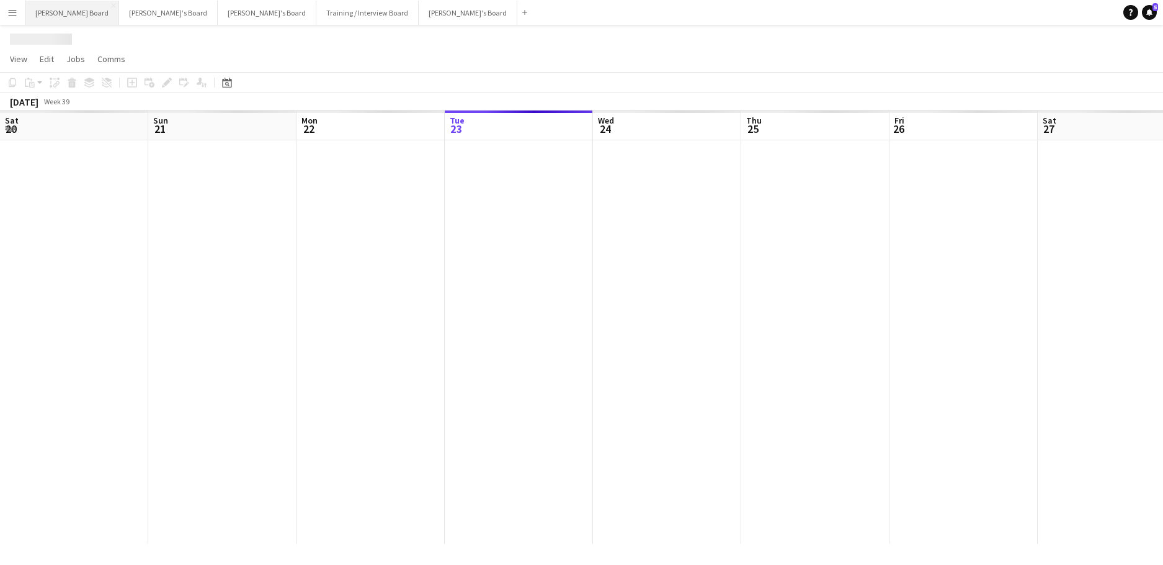
scroll to position [0, 297]
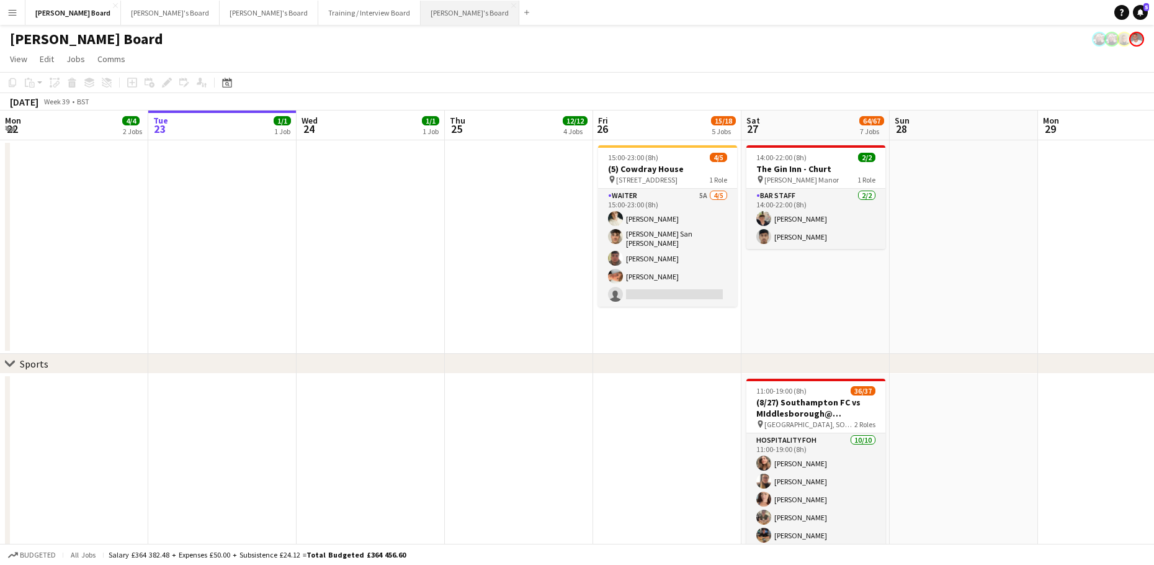
click at [421, 14] on button "[PERSON_NAME]'s Board Close" at bounding box center [470, 13] width 99 height 24
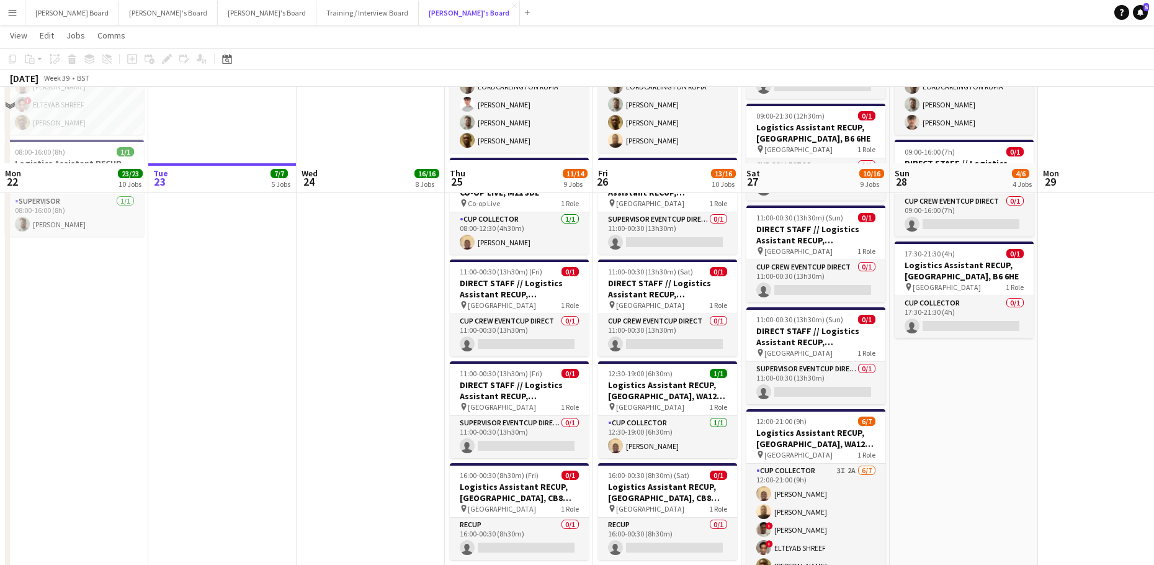
scroll to position [1655, 0]
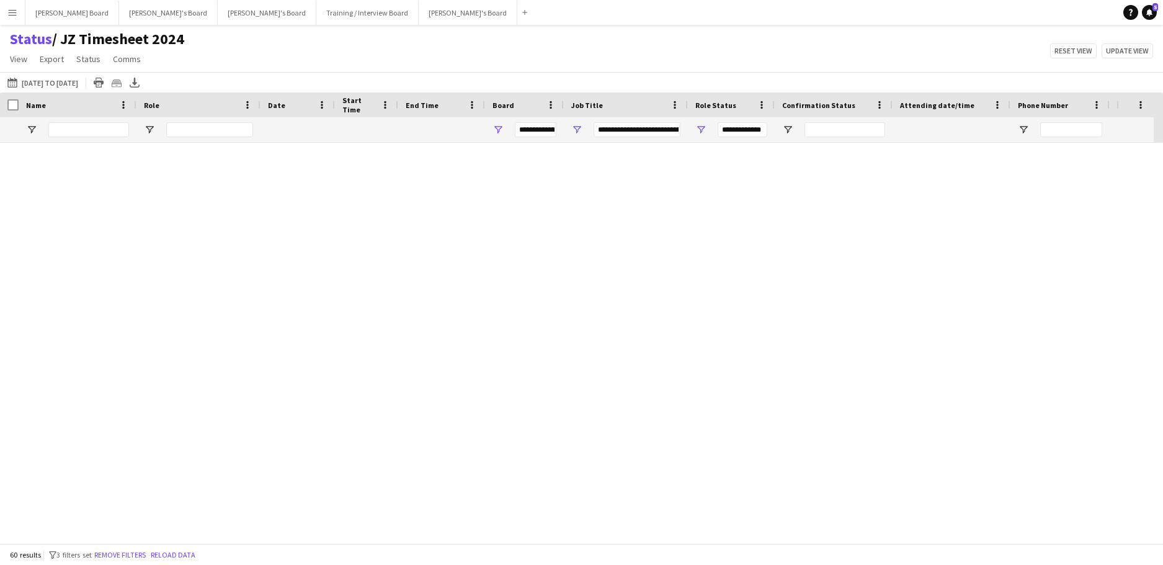
scroll to position [1520, 0]
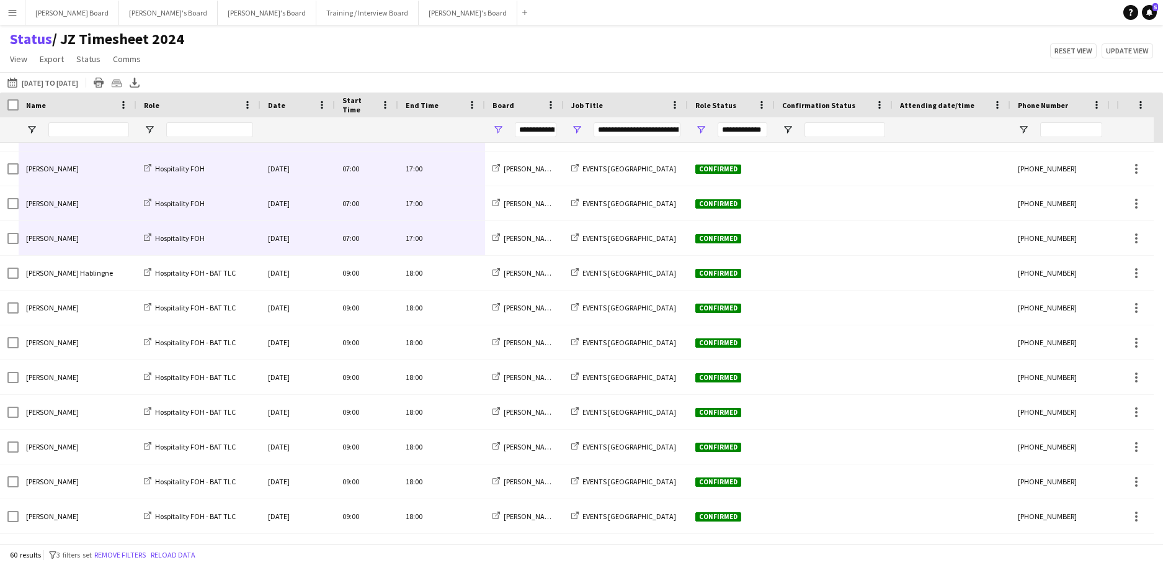
click at [15, 13] on app-icon "Menu" at bounding box center [12, 12] width 10 height 10
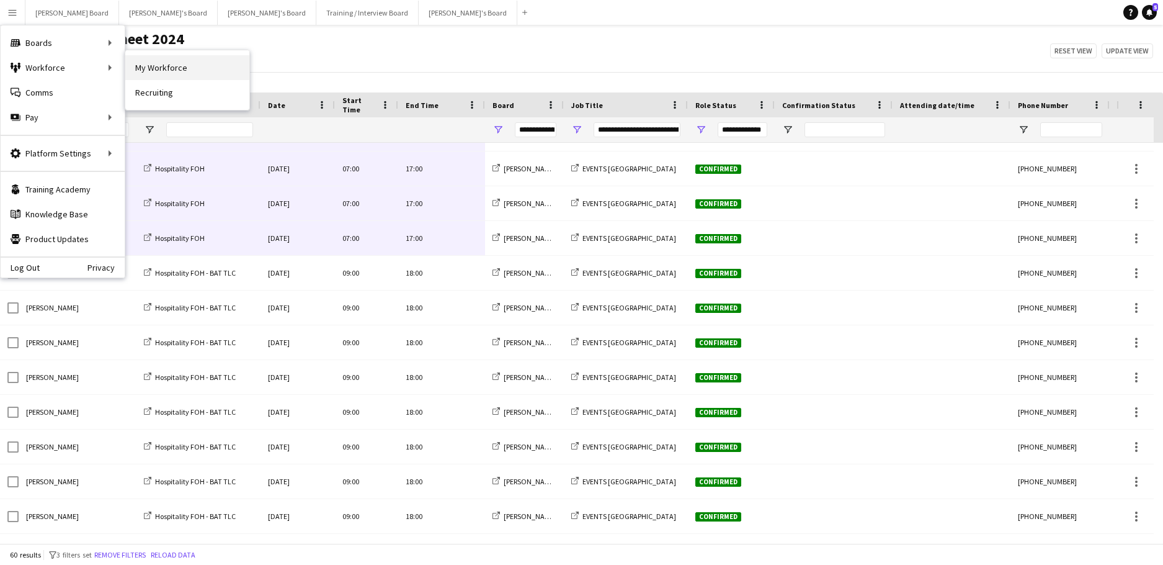
click at [153, 69] on link "My Workforce" at bounding box center [187, 67] width 124 height 25
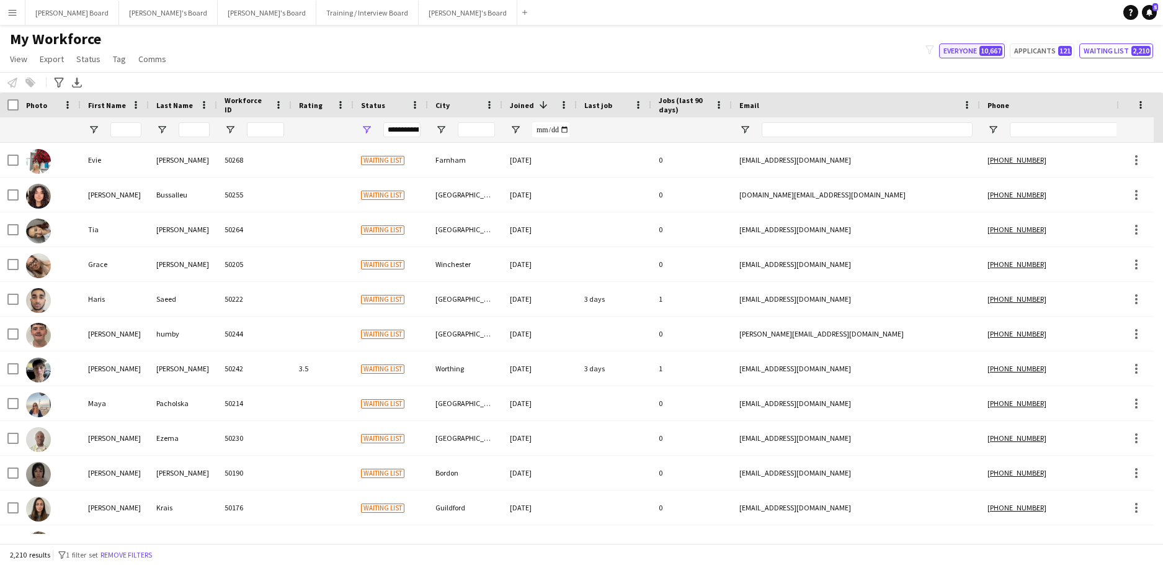
click at [988, 47] on span "10,667" at bounding box center [991, 51] width 23 height 10
type input "**********"
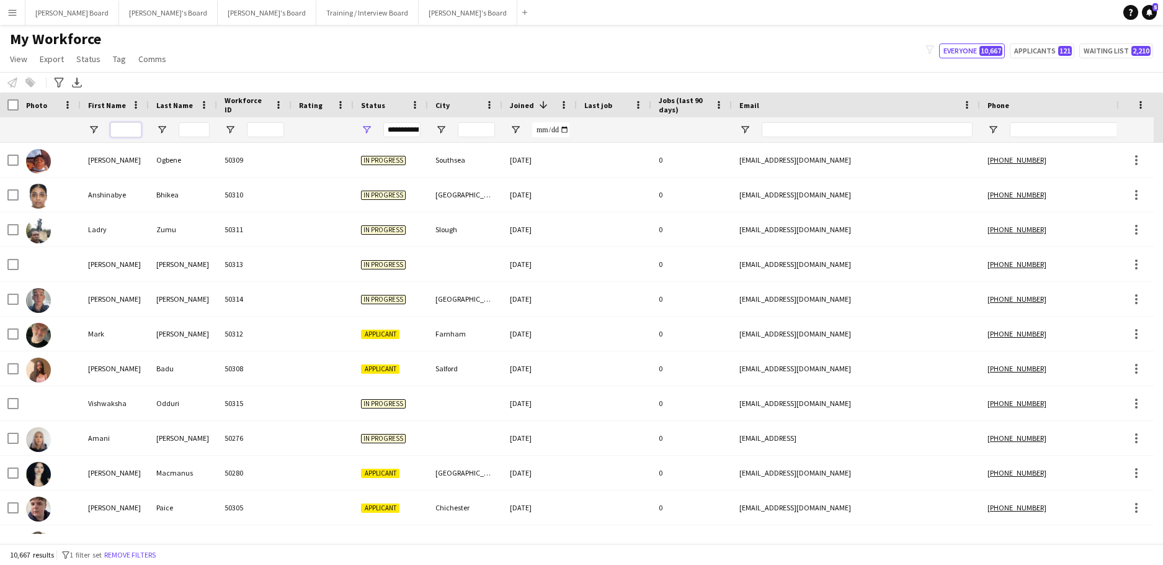
click at [135, 126] on input "First Name Filter Input" at bounding box center [125, 129] width 31 height 15
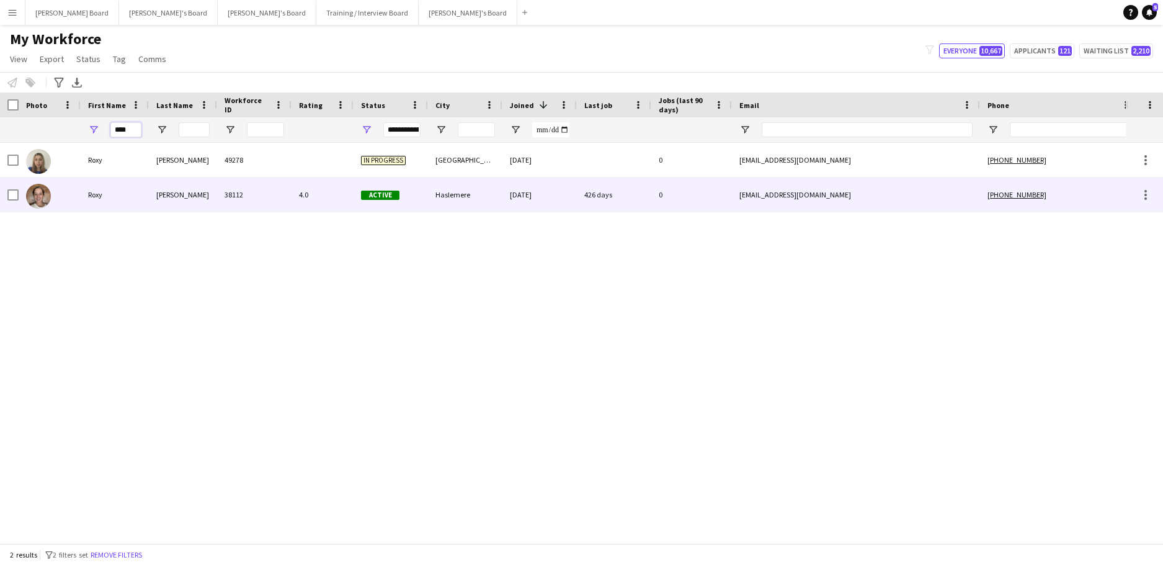
type input "****"
click at [192, 195] on div "Benson" at bounding box center [183, 194] width 68 height 34
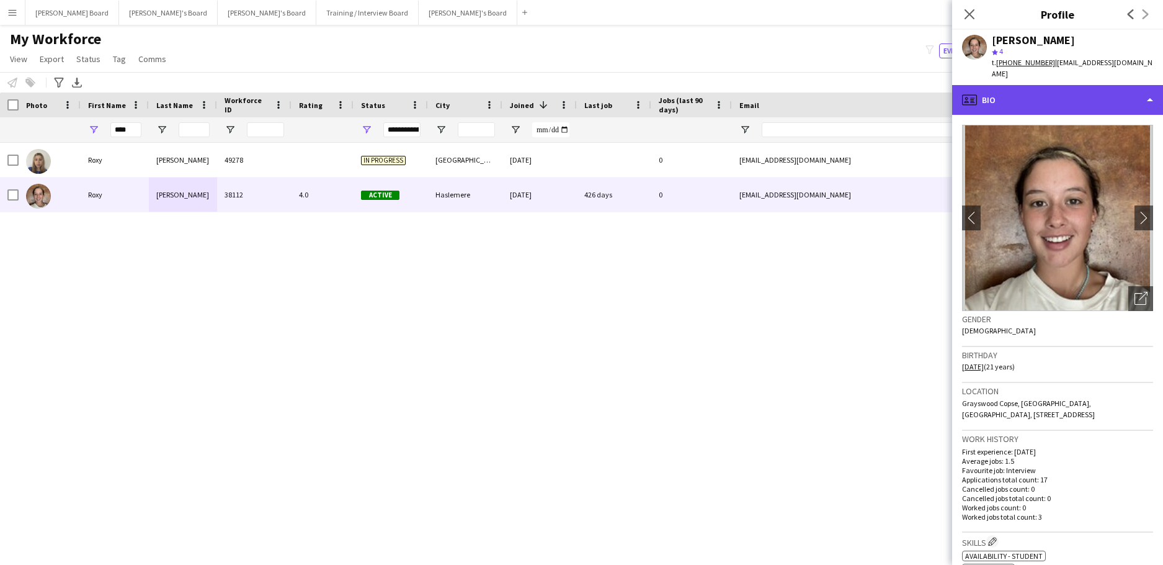
click at [1005, 86] on div "profile Bio" at bounding box center [1057, 100] width 211 height 30
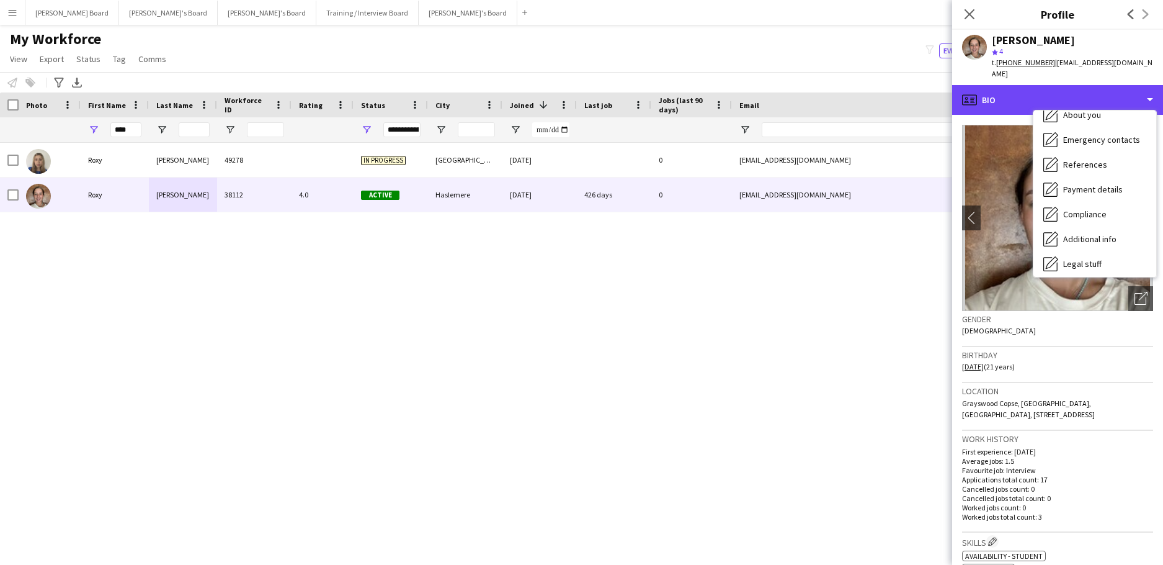
scroll to position [166, 0]
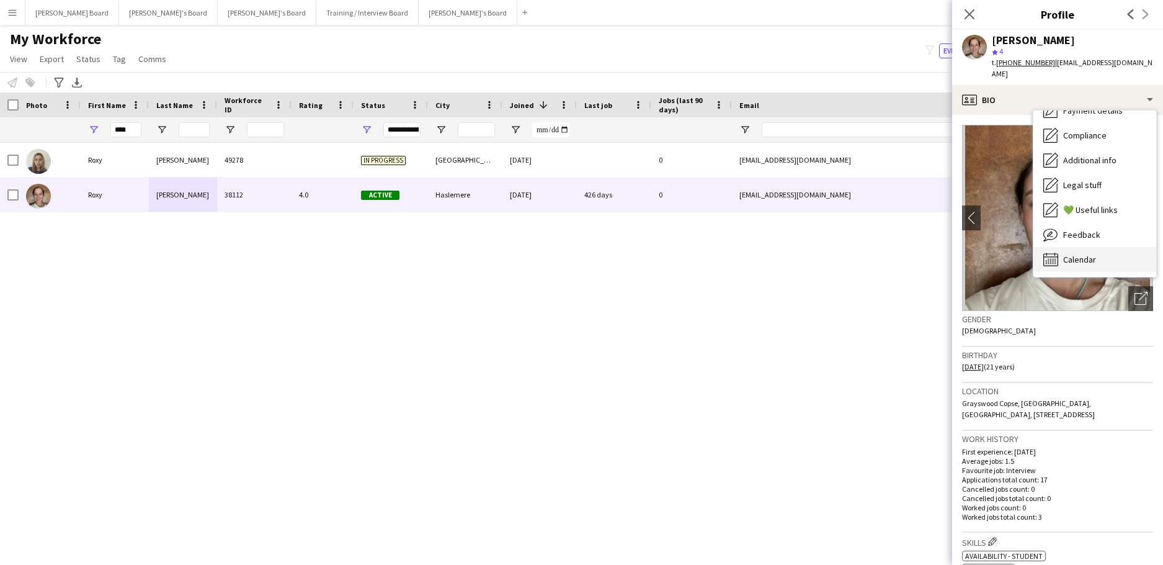
click at [1083, 247] on div "Calendar Calendar" at bounding box center [1095, 259] width 123 height 25
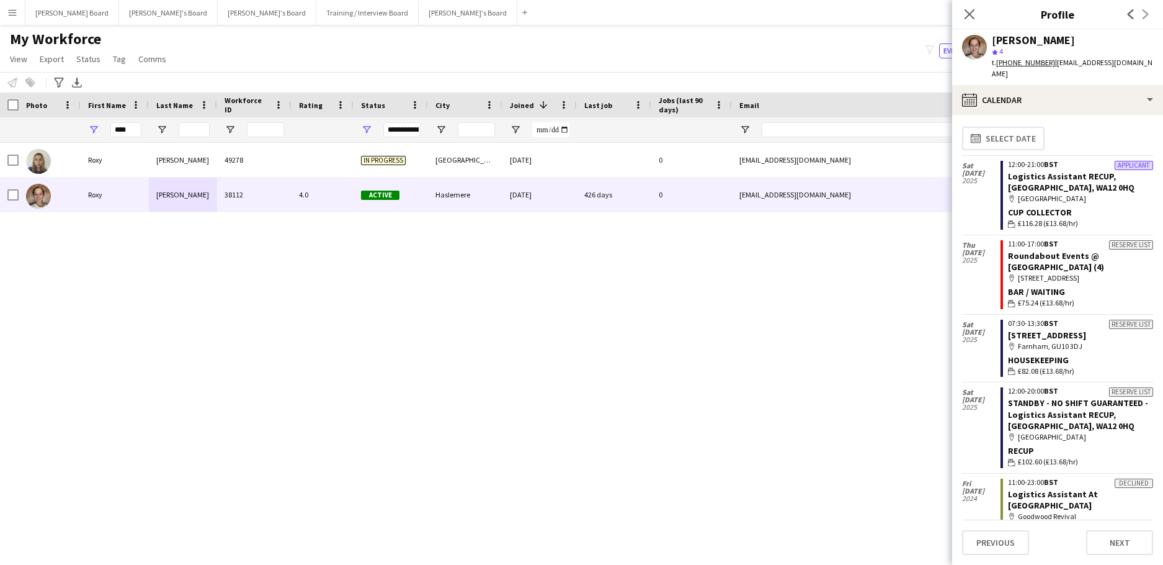
scroll to position [0, 0]
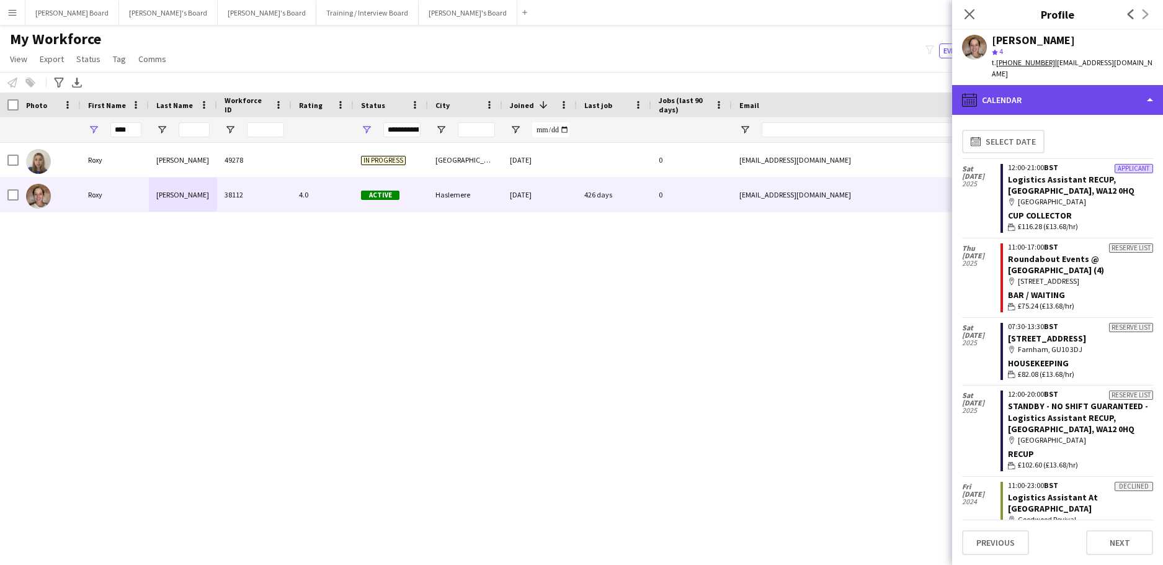
click at [1041, 92] on div "calendar-full Calendar" at bounding box center [1057, 100] width 211 height 30
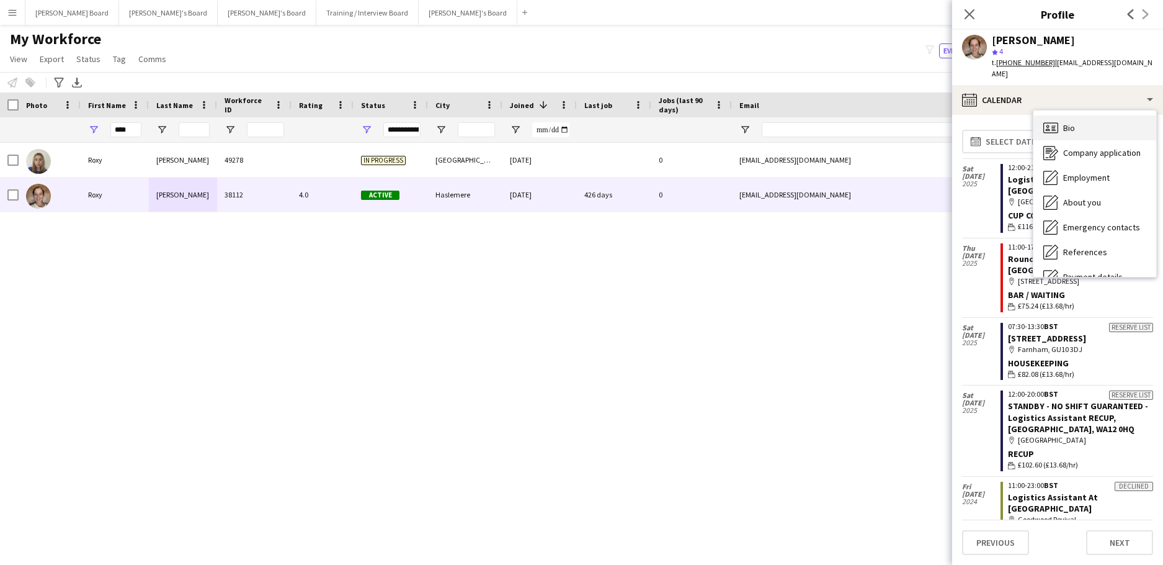
click at [1070, 115] on div "Bio Bio" at bounding box center [1095, 127] width 123 height 25
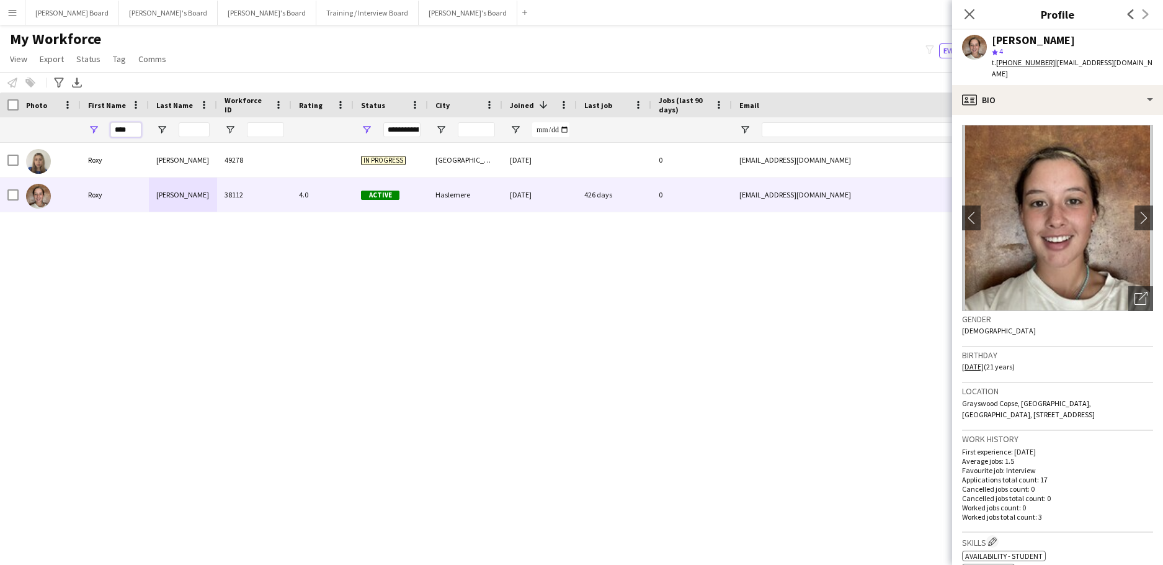
click at [133, 123] on input "****" at bounding box center [125, 129] width 31 height 15
click at [132, 124] on input "****" at bounding box center [125, 129] width 31 height 15
click div
click input "Last Name Filter Input"
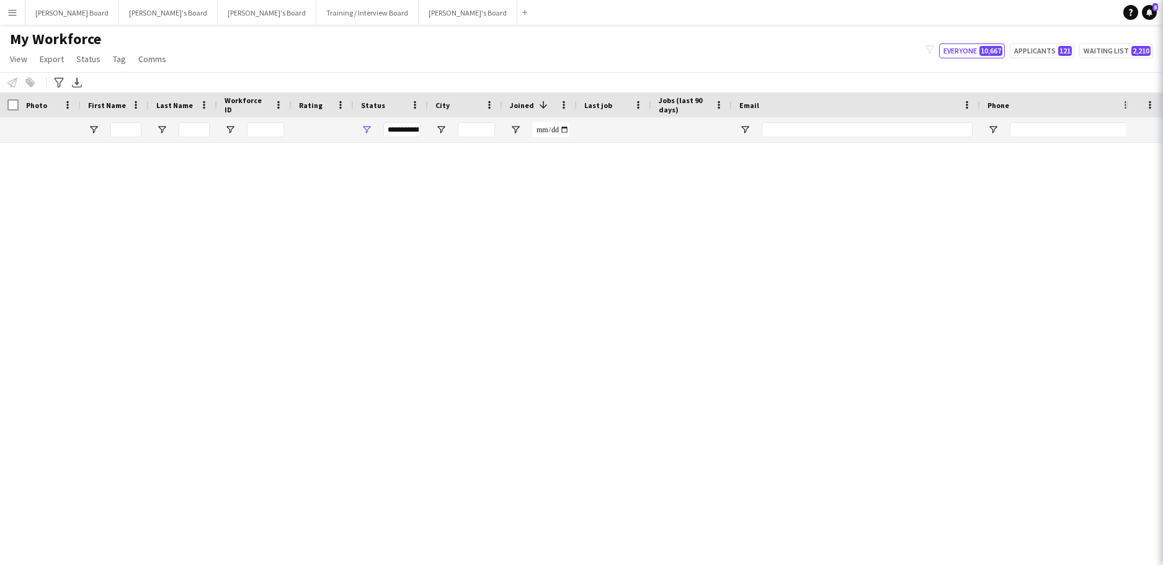
click icon
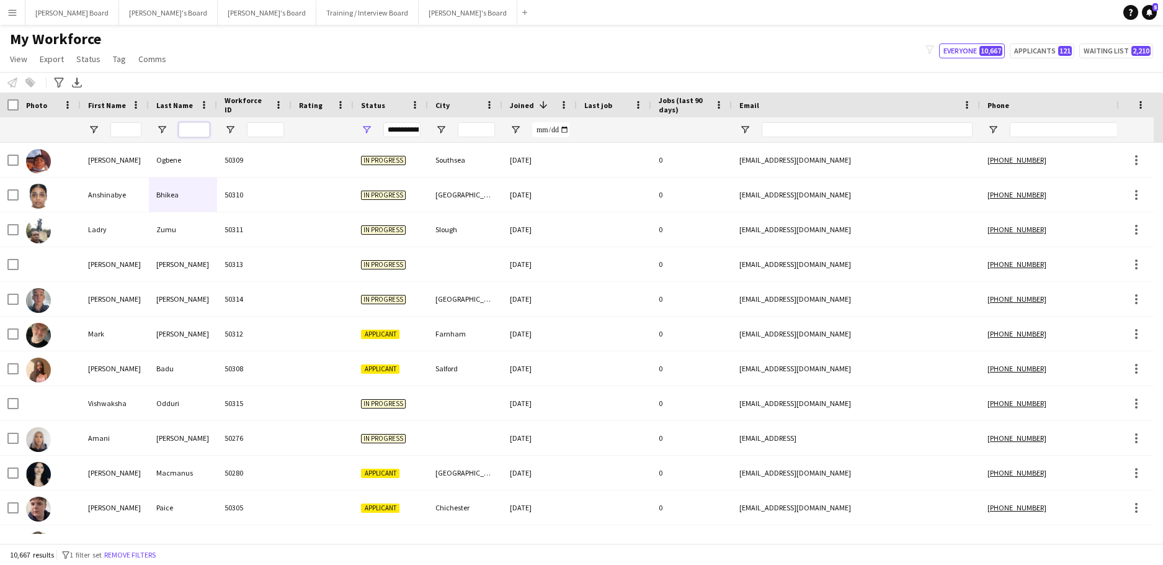
click input "Last Name Filter Input"
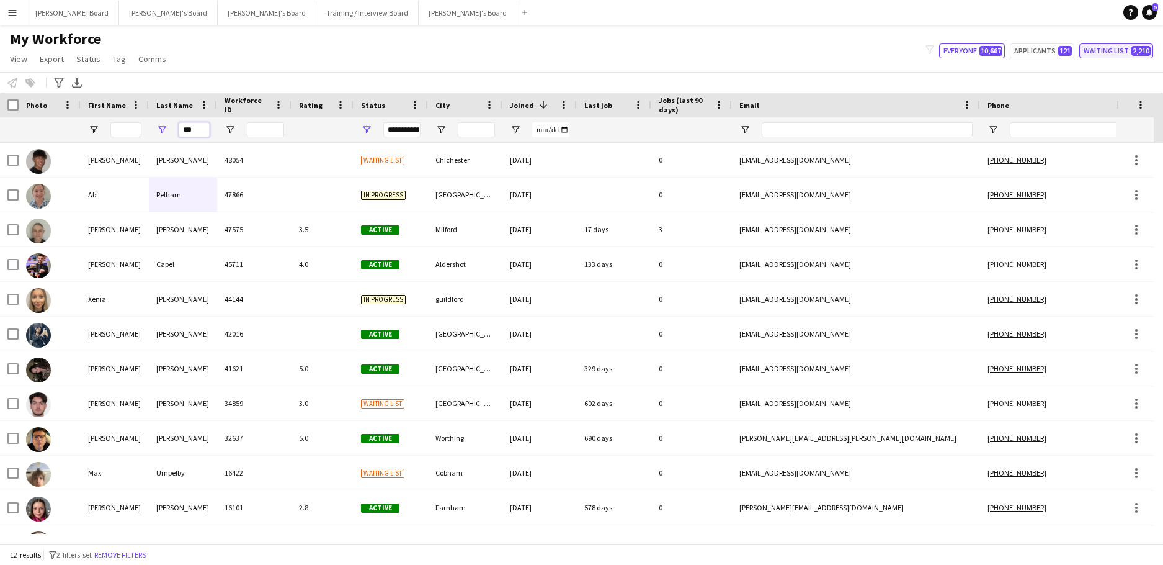
type input "***"
click button "Waiting list 2,210"
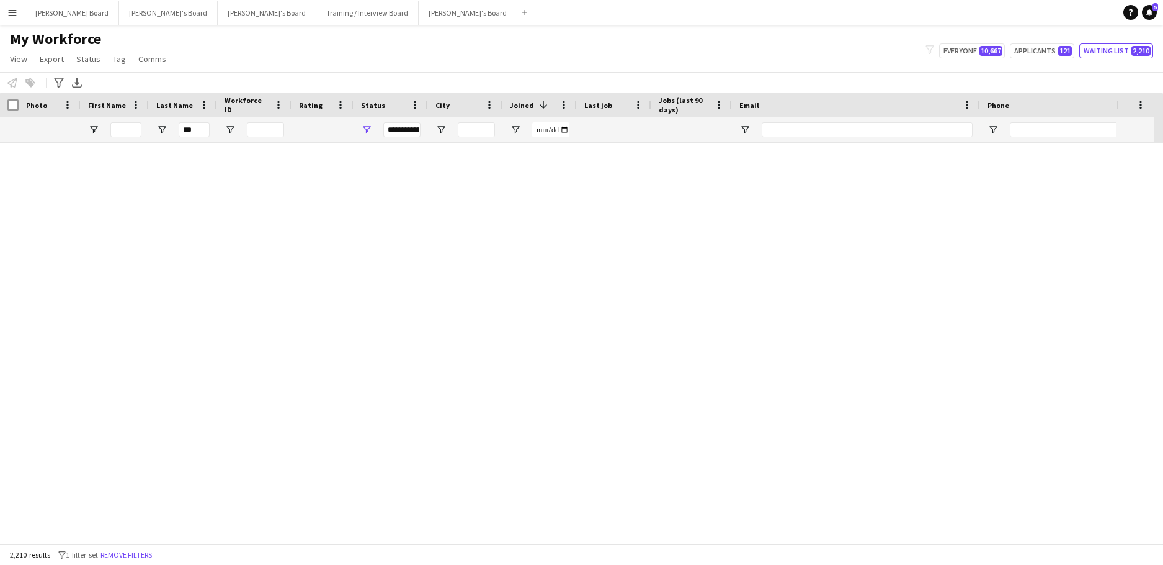
type input "**********"
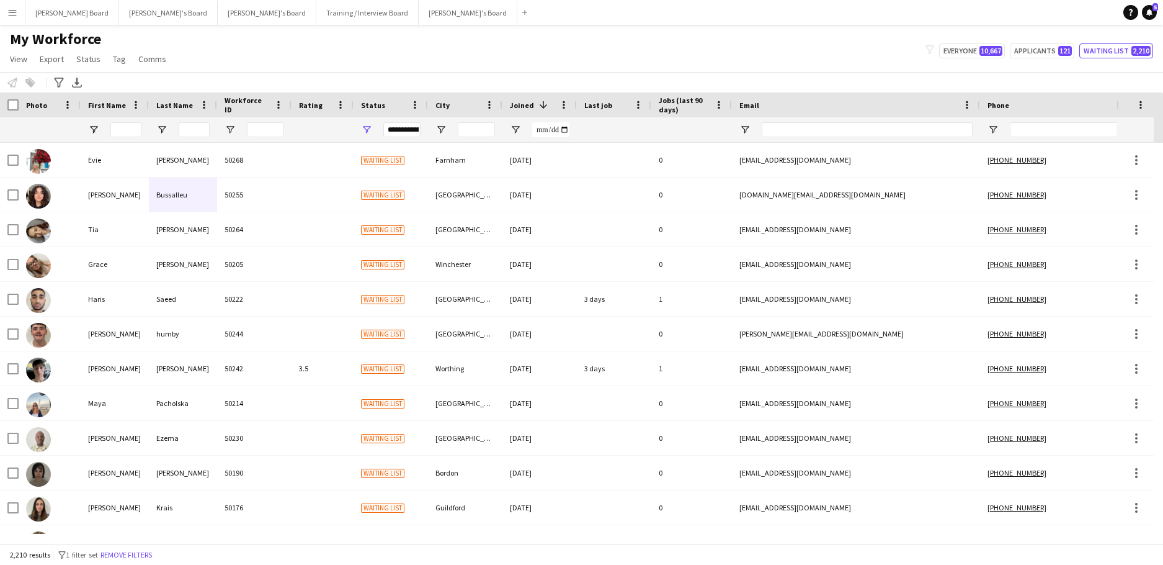
click div
click input "Last Name Filter Input"
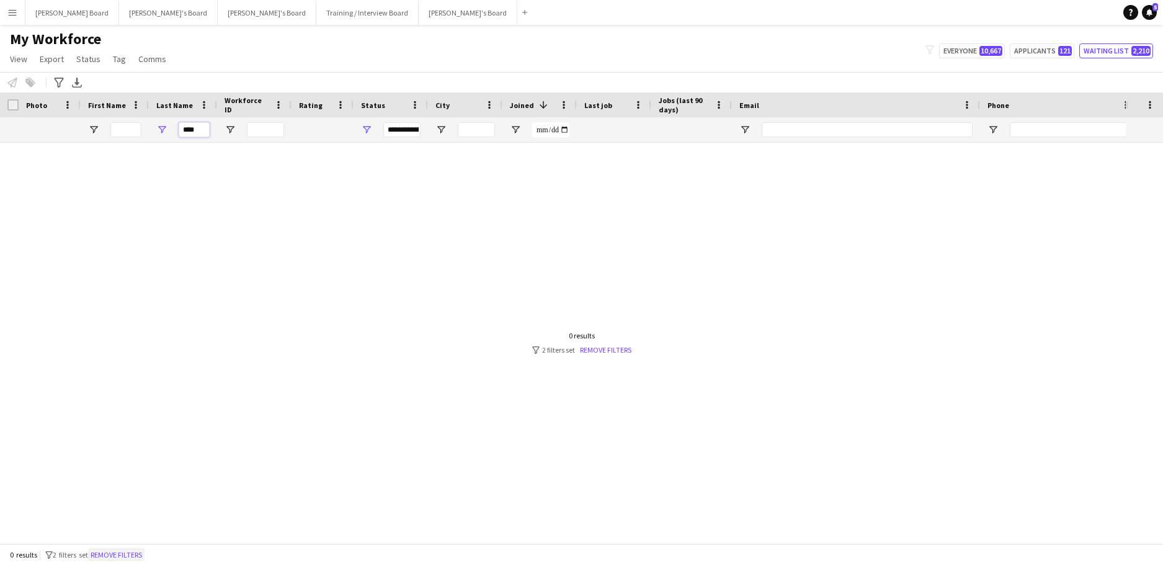
type input "****"
click button "Remove filters"
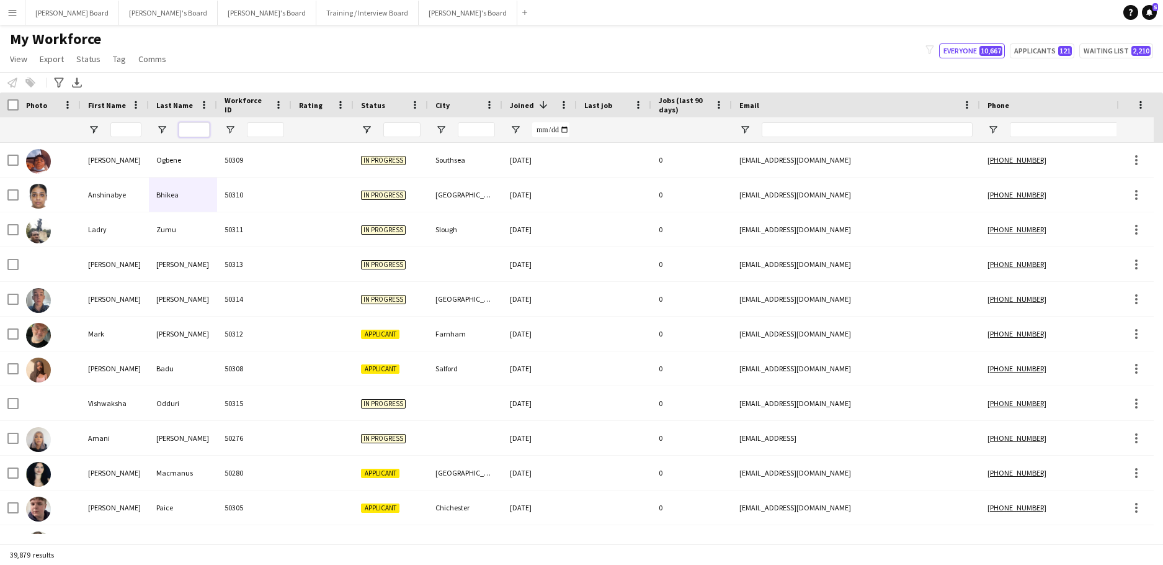
click input "Last Name Filter Input"
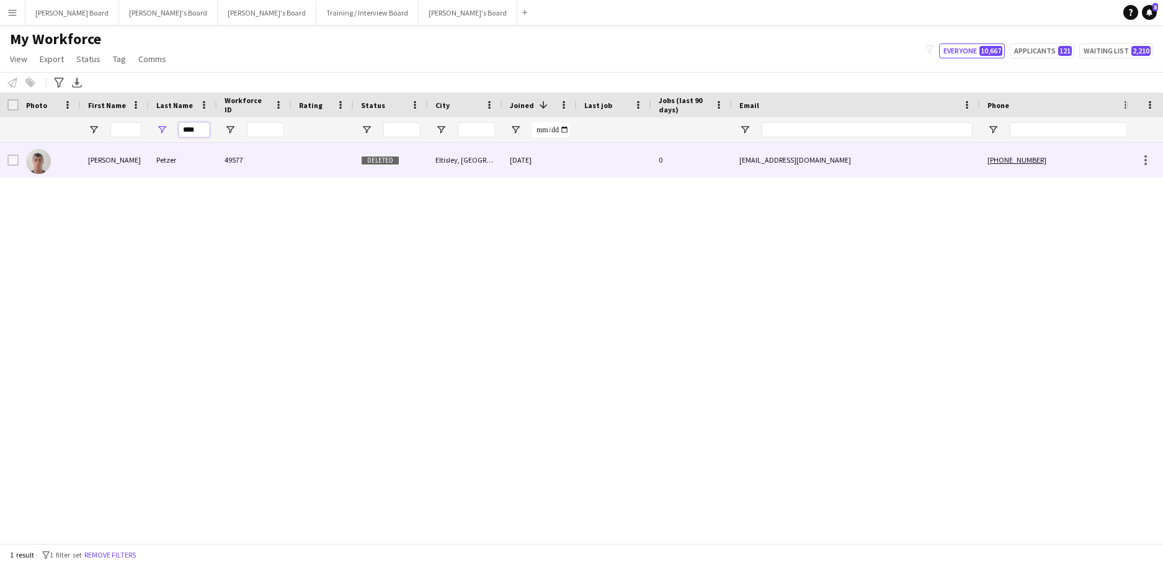
type input "****"
click div "[PERSON_NAME]"
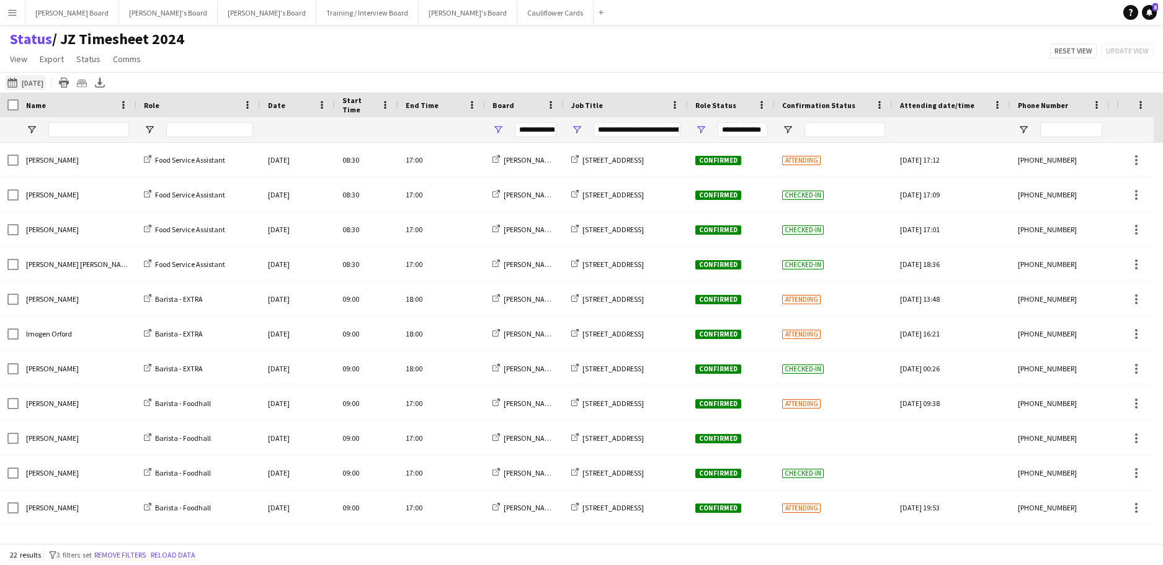
click at [43, 76] on button "[DATE] to [DATE] [DATE]" at bounding box center [25, 82] width 41 height 15
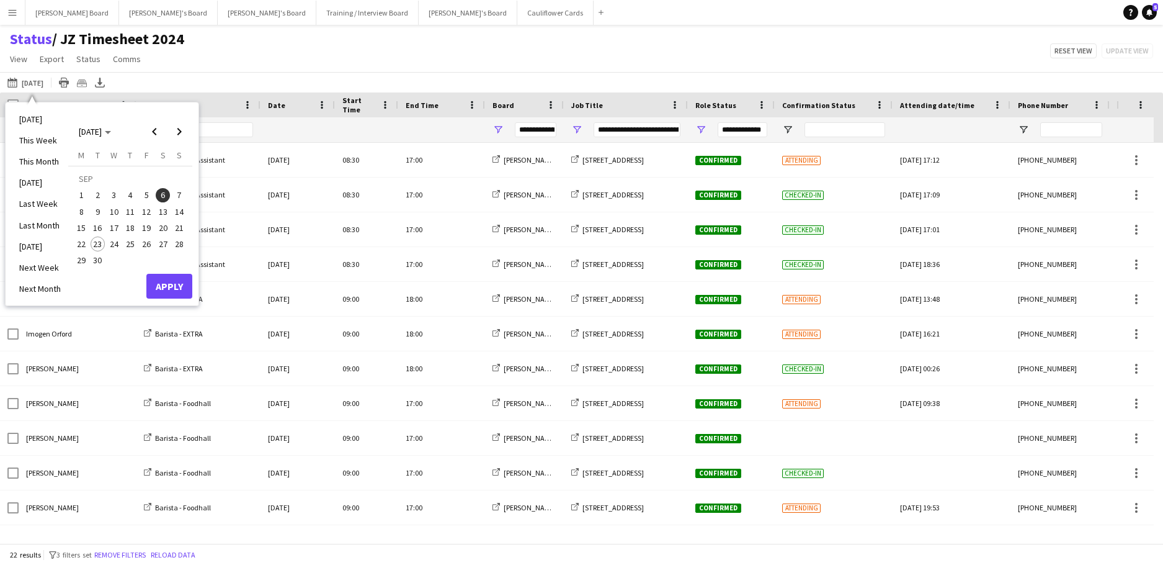
click at [83, 238] on span "22" at bounding box center [81, 243] width 15 height 15
click at [91, 253] on button "30" at bounding box center [97, 260] width 16 height 16
click at [159, 277] on button "Apply" at bounding box center [169, 286] width 46 height 25
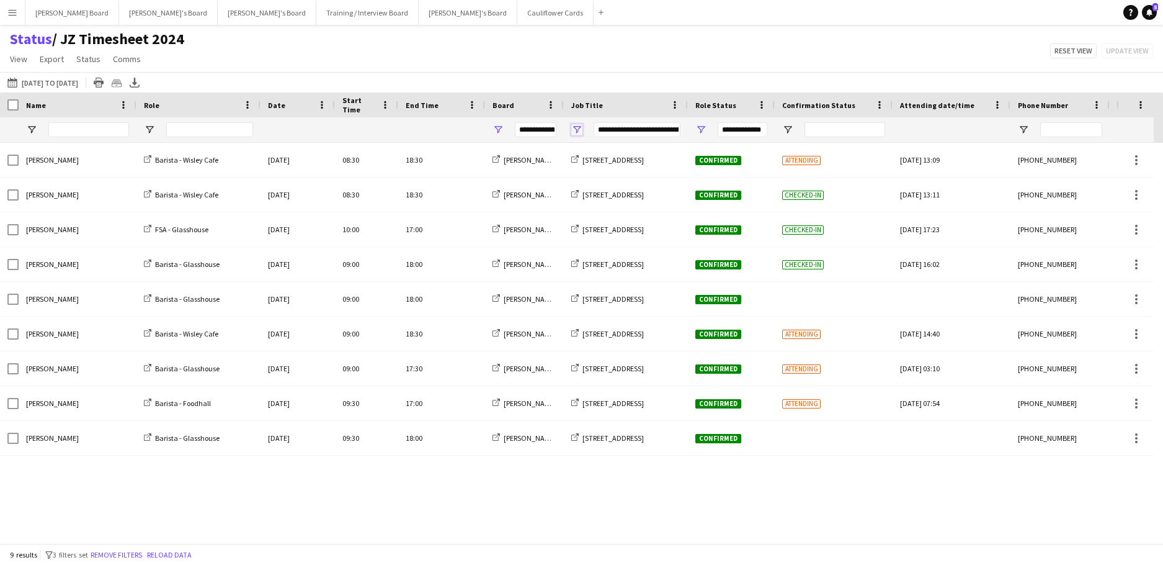
click at [581, 127] on span "Open Filter Menu" at bounding box center [576, 129] width 11 height 11
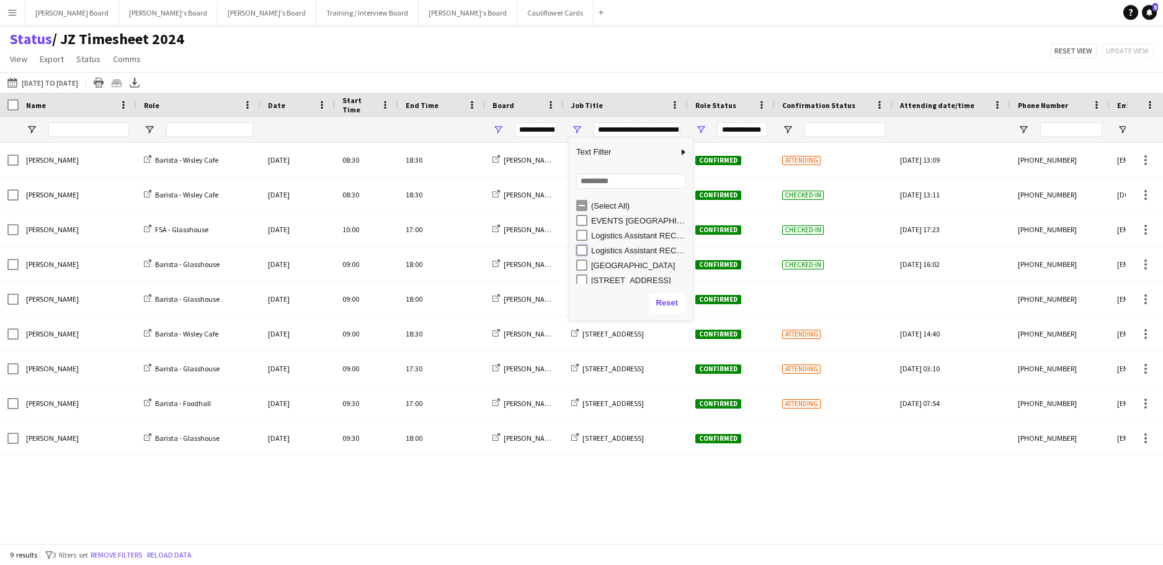
type input "**********"
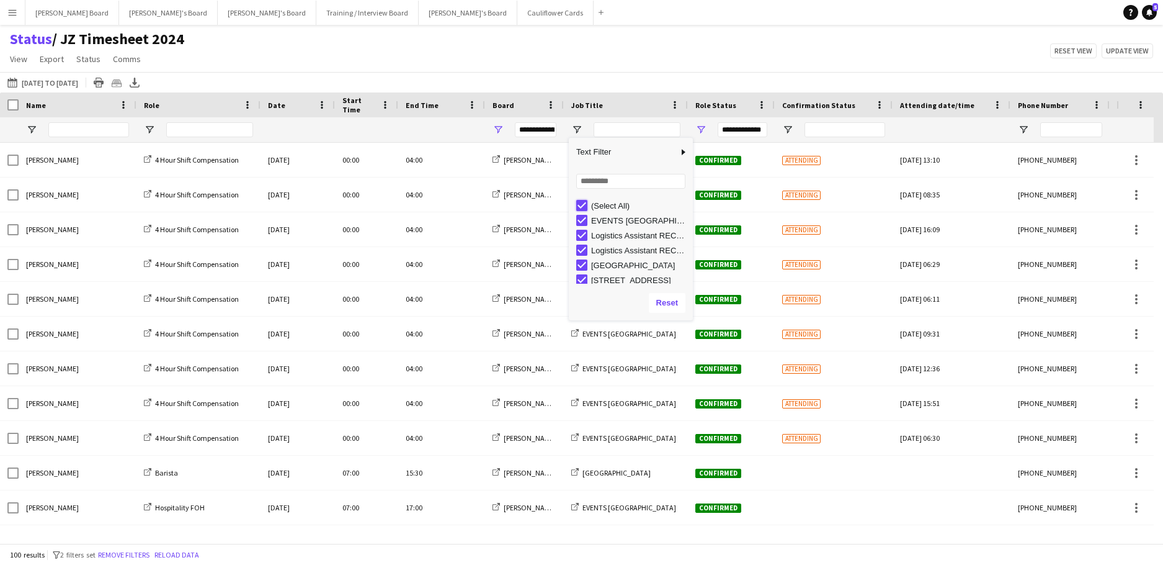
type input "***"
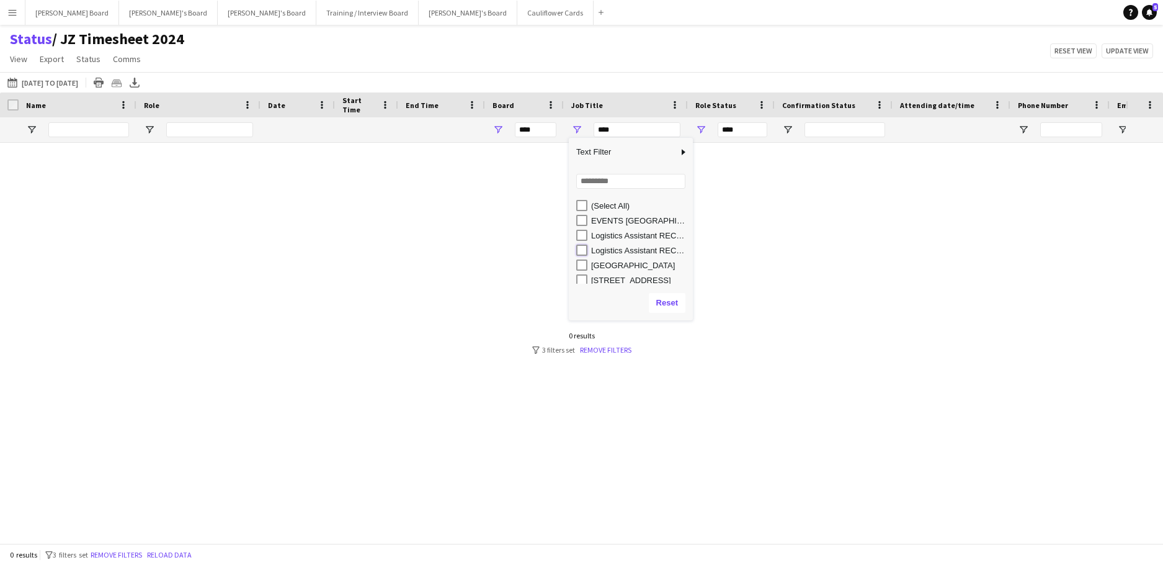
type input "**********"
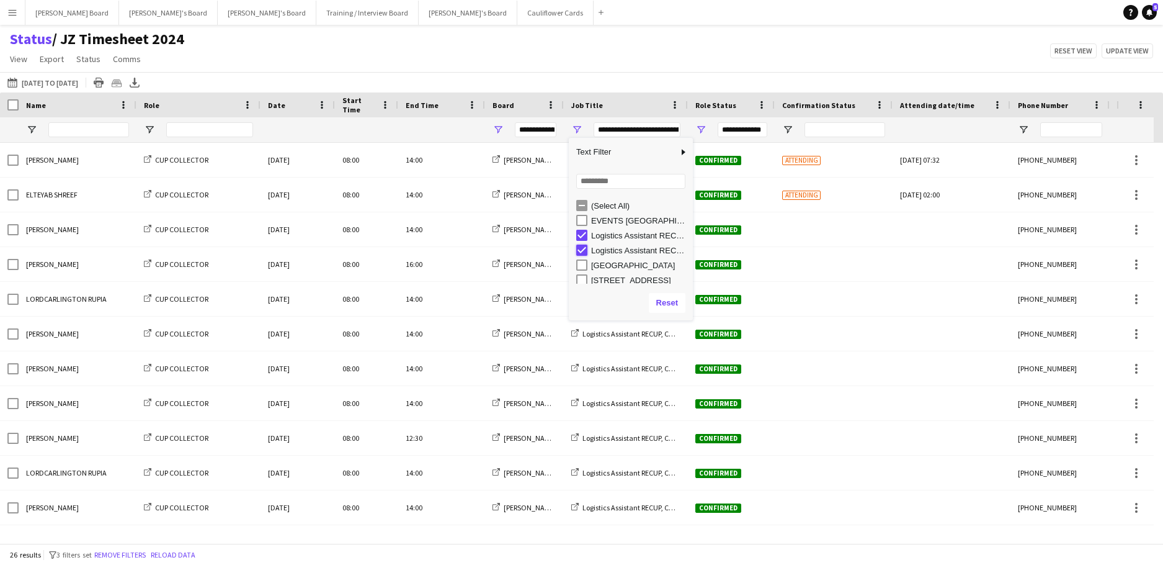
type input "**********"
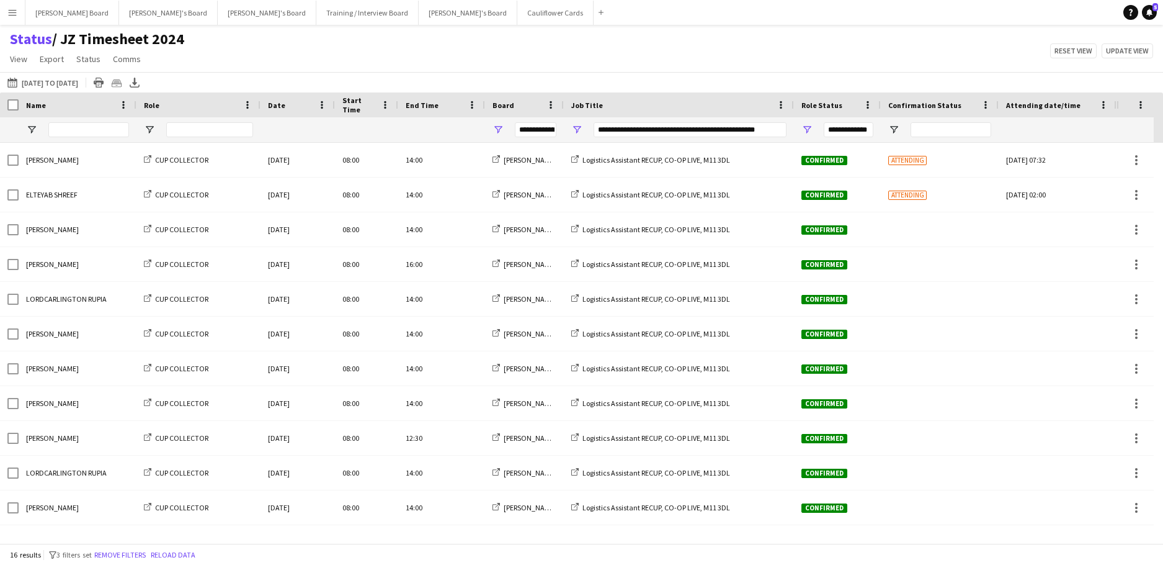
drag, startPoint x: 686, startPoint y: 105, endPoint x: 792, endPoint y: 126, distance: 108.1
click at [792, 126] on div "Crew Shift Details Date Name" at bounding box center [670, 117] width 1340 height 50
click at [577, 131] on span "Open Filter Menu" at bounding box center [576, 129] width 11 height 11
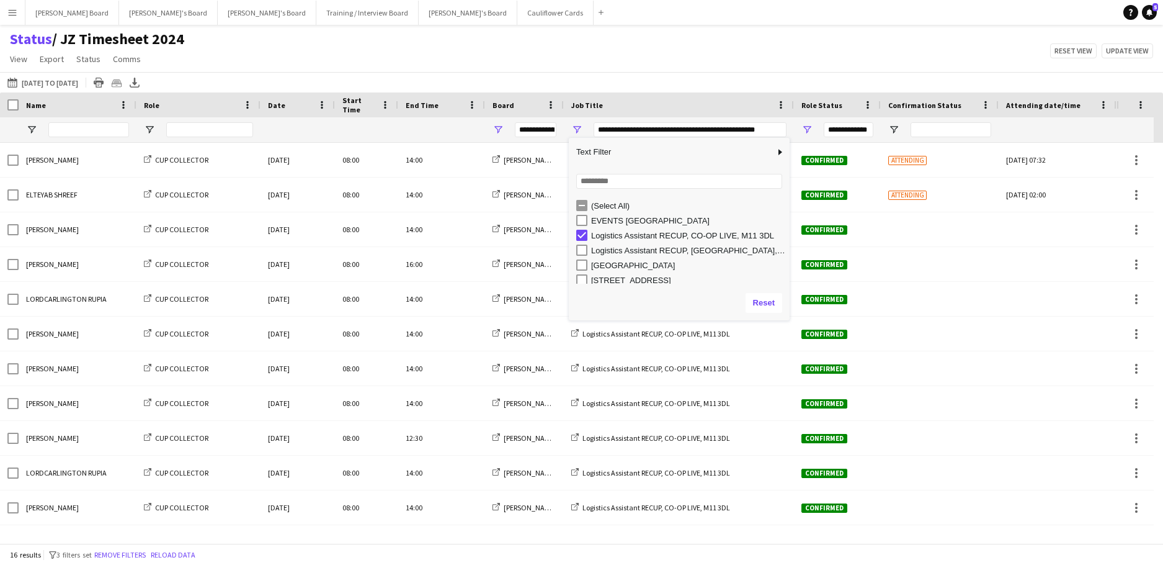
drag, startPoint x: 692, startPoint y: 170, endPoint x: 790, endPoint y: 177, distance: 97.7
click at [790, 177] on div "Column Filter" at bounding box center [788, 229] width 3 height 176
click at [1122, 55] on button "Update view" at bounding box center [1127, 50] width 51 height 15
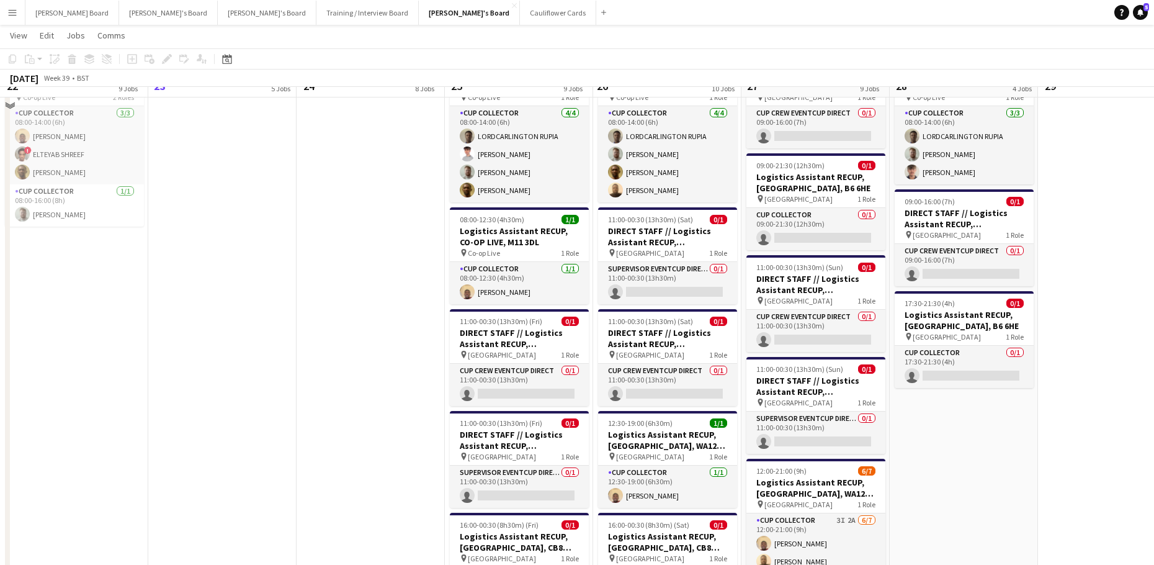
scroll to position [1489, 0]
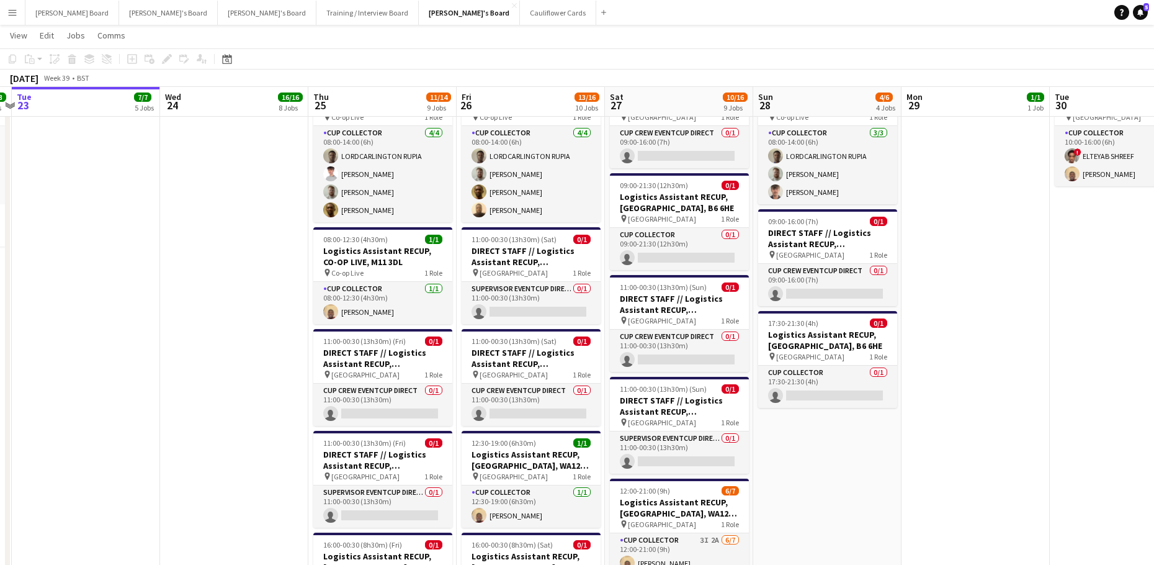
drag, startPoint x: 967, startPoint y: 437, endPoint x: 872, endPoint y: 437, distance: 95.6
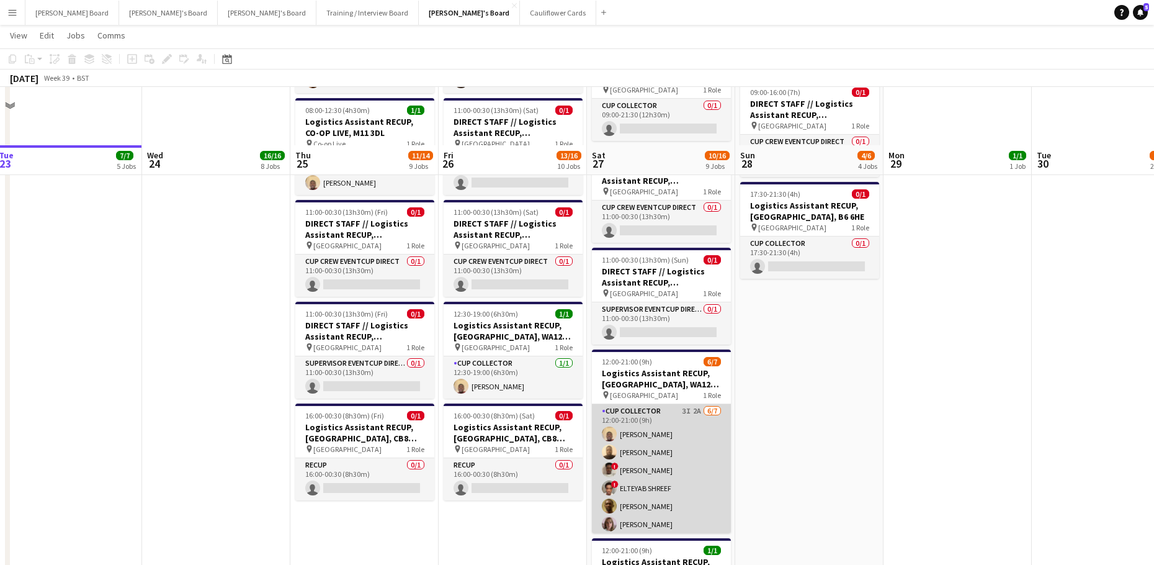
scroll to position [1737, 0]
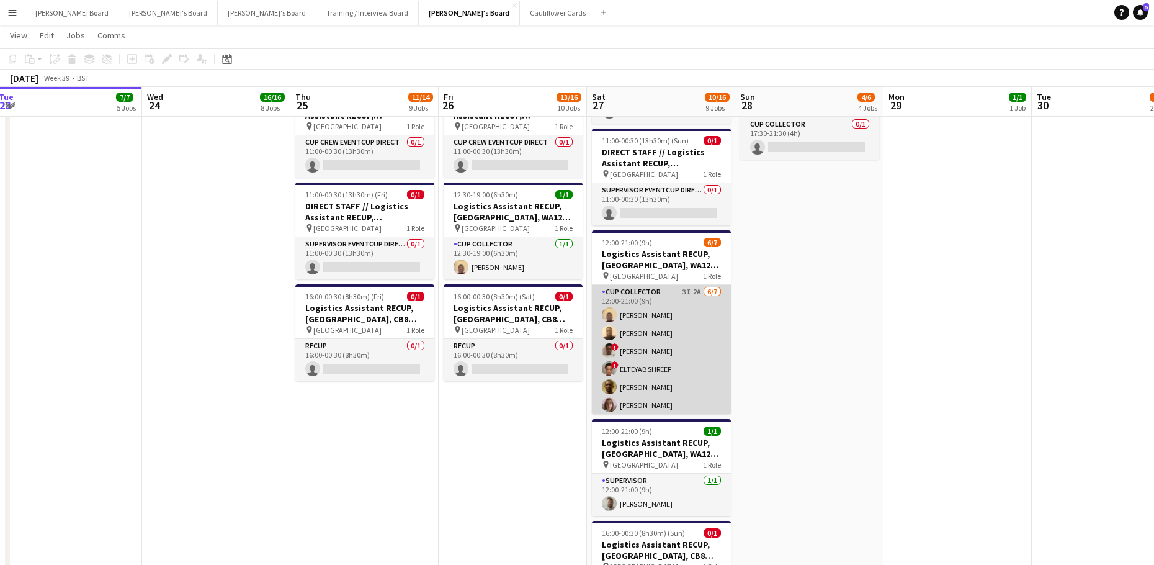
click at [670, 352] on app-card-role "CUP COLLECTOR 3I 2A 6/7 12:00-21:00 (9h) Daniel Agammegwa Oluwadamilola Olagbaj…" at bounding box center [661, 360] width 139 height 150
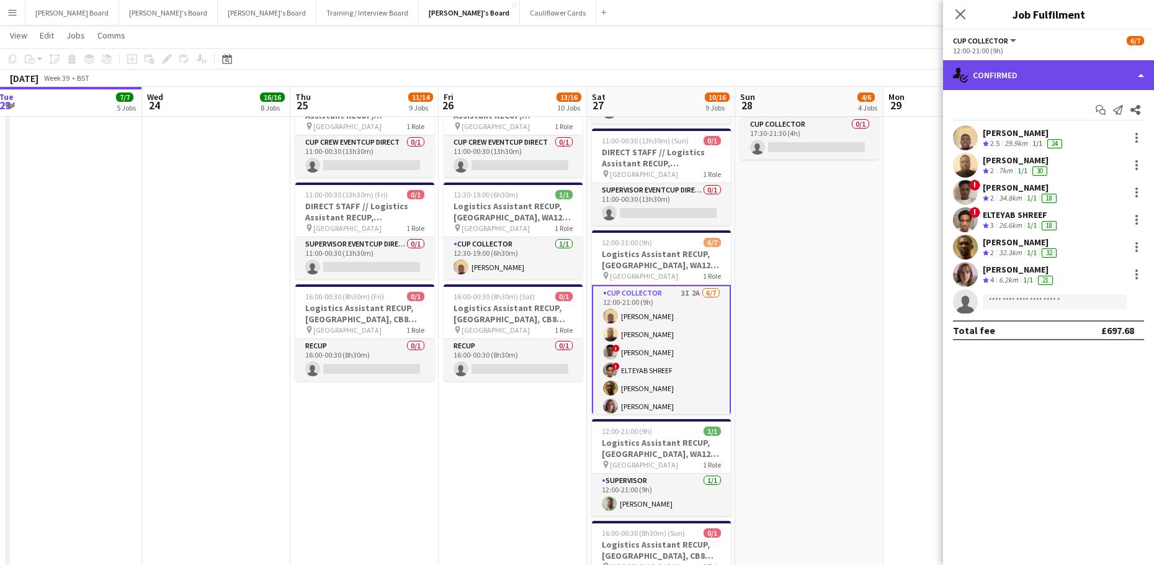
click at [1034, 70] on div "single-neutral-actions-check-2 Confirmed" at bounding box center [1048, 75] width 211 height 30
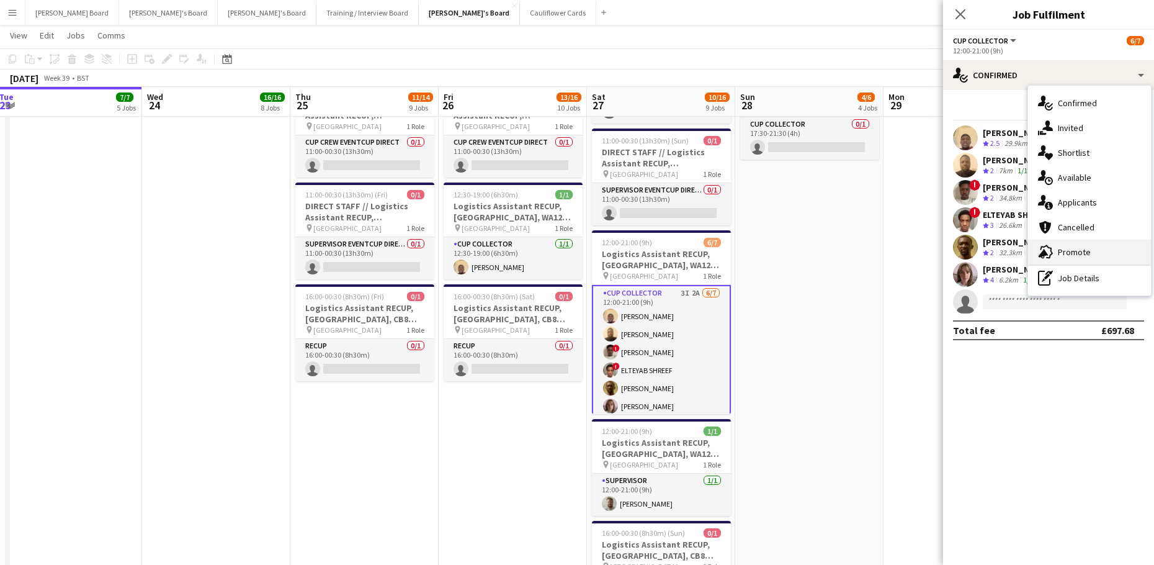
click at [1096, 255] on div "advertising-megaphone Promote" at bounding box center [1089, 252] width 123 height 25
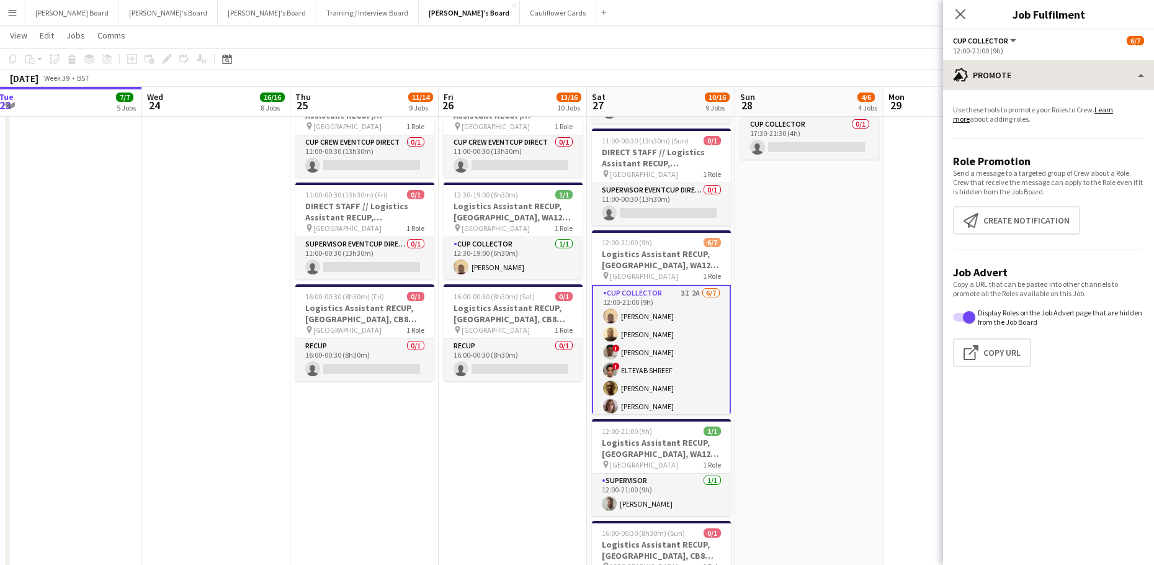
drag, startPoint x: 1003, startPoint y: 92, endPoint x: 1009, endPoint y: 82, distance: 11.7
click at [1003, 91] on div "Use these tools to promote your Roles to Crew. Learn more about adding roles. R…" at bounding box center [1048, 241] width 211 height 302
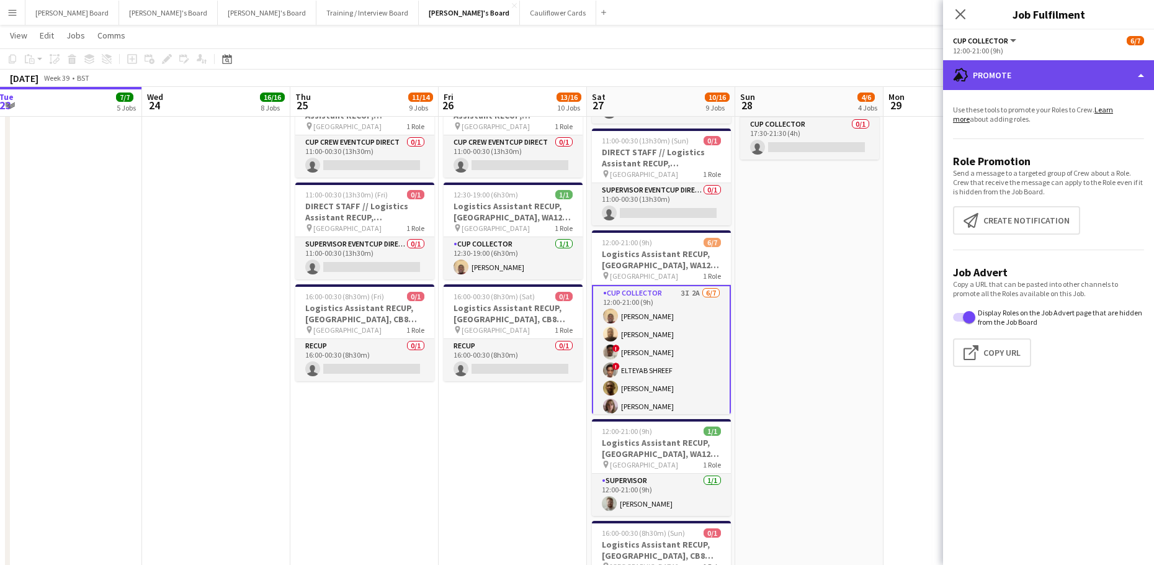
click at [1012, 78] on div "advertising-megaphone Promote" at bounding box center [1048, 75] width 211 height 30
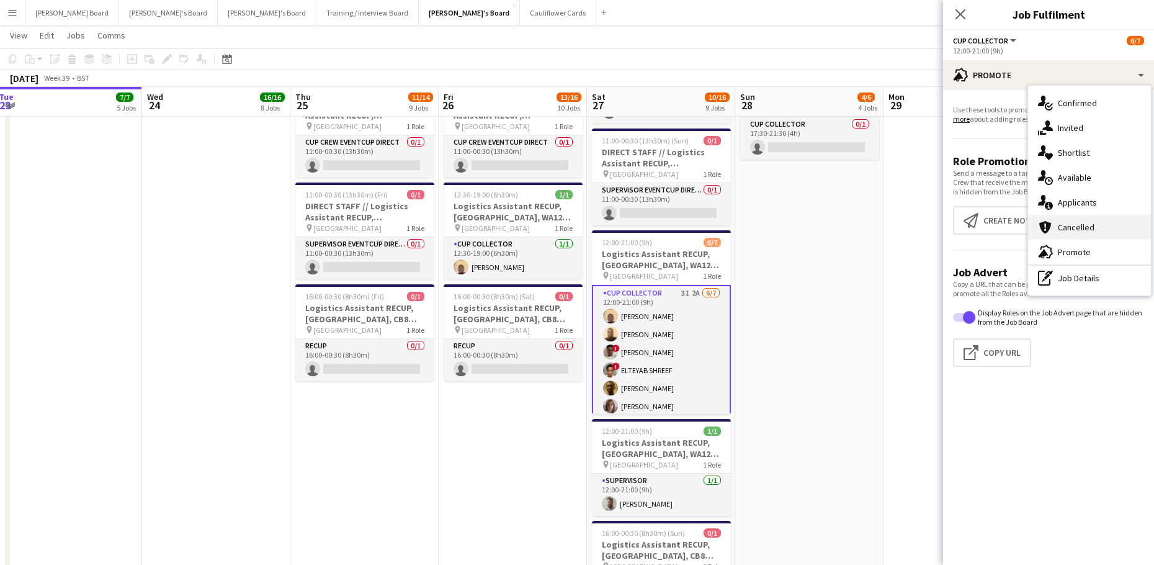
click at [1107, 225] on div "cancellation Cancelled" at bounding box center [1089, 227] width 123 height 25
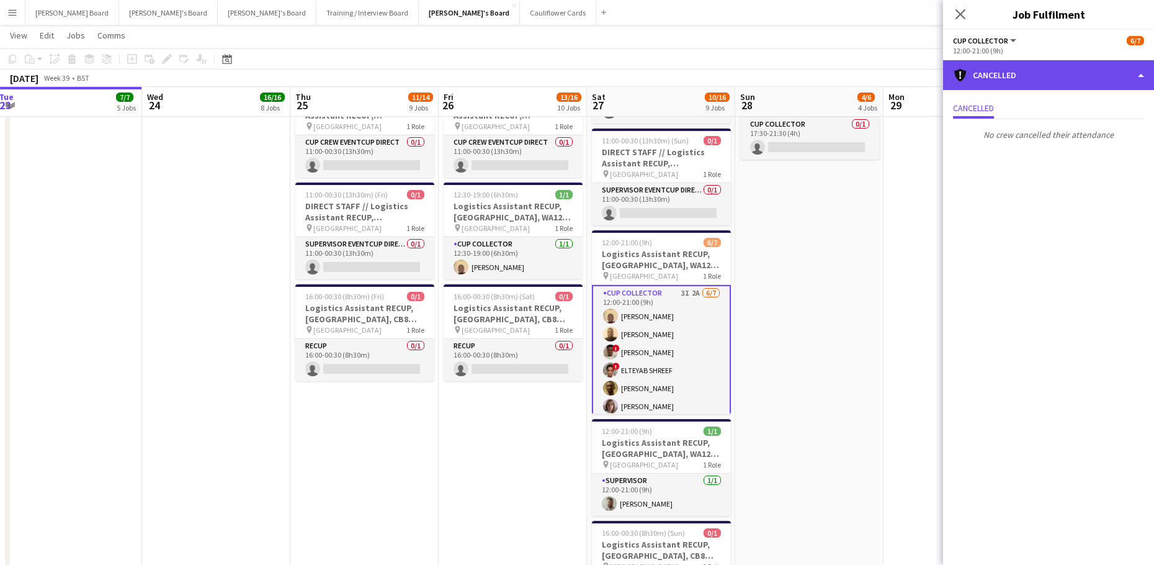
click at [1053, 83] on div "cancellation Cancelled" at bounding box center [1048, 75] width 211 height 30
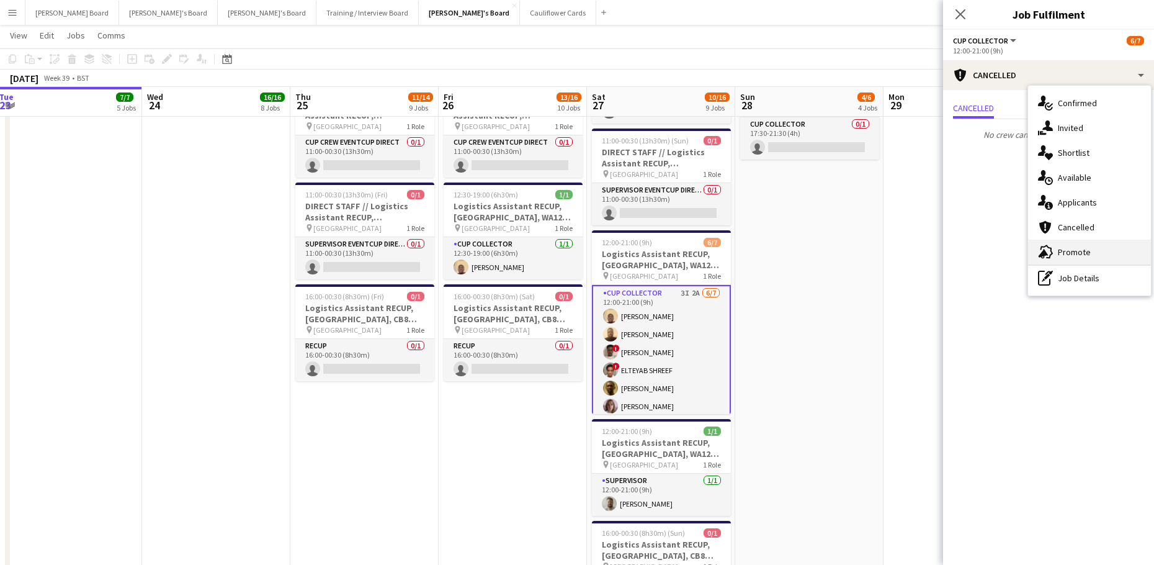
click at [1102, 253] on div "advertising-megaphone Promote" at bounding box center [1089, 252] width 123 height 25
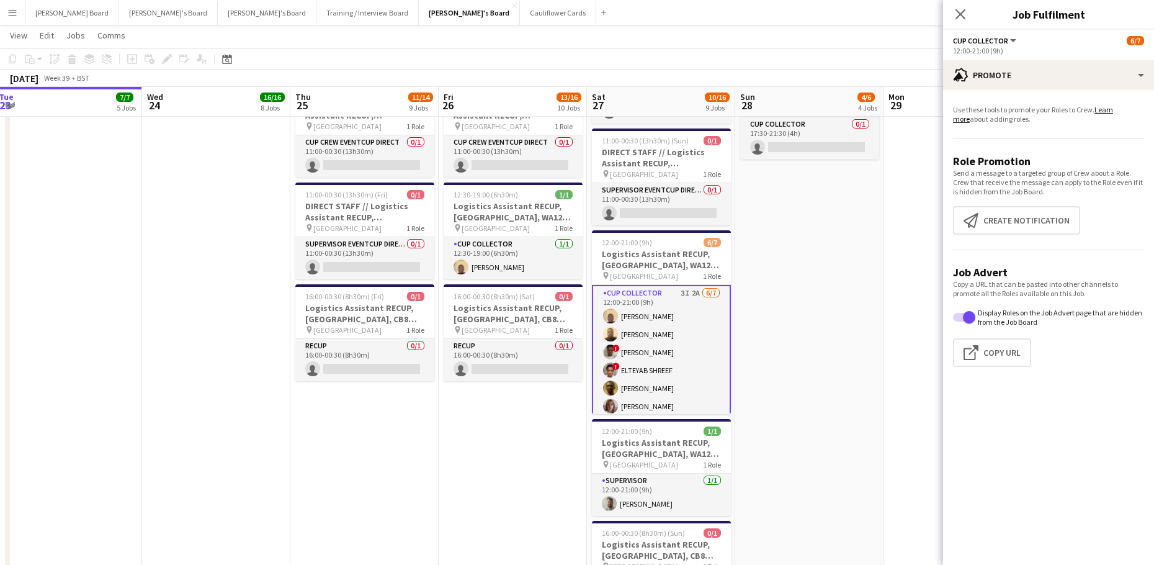
click at [978, 60] on app-options-switcher "CUP COLLECTOR All roles CUP COLLECTOR 6/7 12:00-21:00 (9h)" at bounding box center [1048, 45] width 211 height 30
click at [656, 359] on app-card-role "CUP COLLECTOR 3I 2A 6/7 12:00-21:00 (9h) Daniel Agammegwa Oluwadamilola Olagbaj…" at bounding box center [661, 361] width 139 height 153
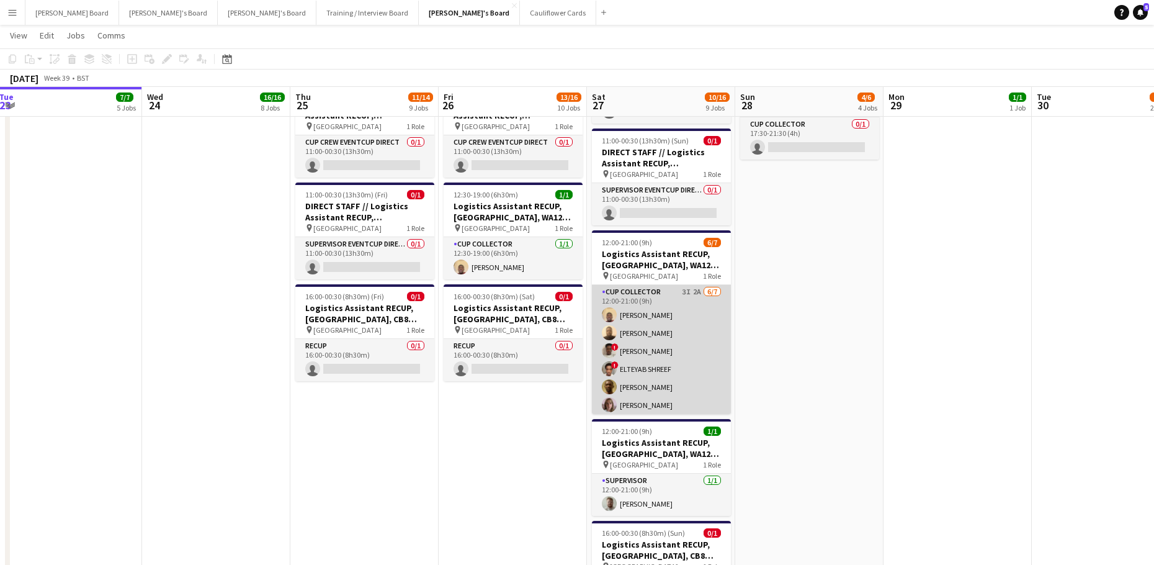
click at [653, 360] on app-card-role "CUP COLLECTOR 3I 2A 6/7 12:00-21:00 (9h) Daniel Agammegwa Oluwadamilola Olagbaj…" at bounding box center [661, 360] width 139 height 150
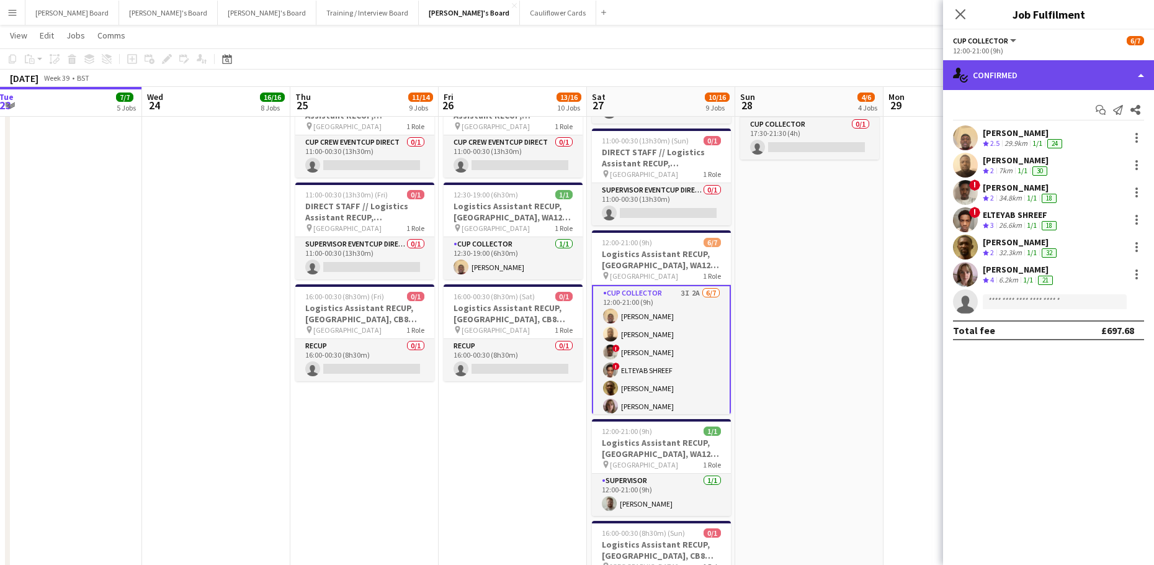
click at [1009, 78] on div "single-neutral-actions-check-2 Confirmed" at bounding box center [1048, 75] width 211 height 30
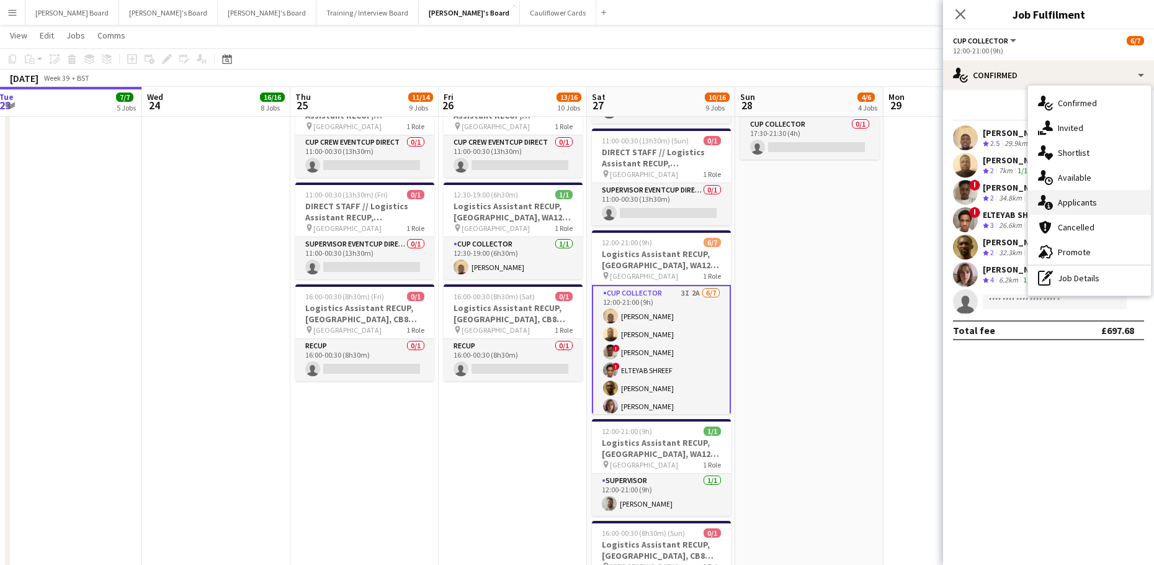
click at [1083, 202] on span "Applicants" at bounding box center [1077, 202] width 39 height 11
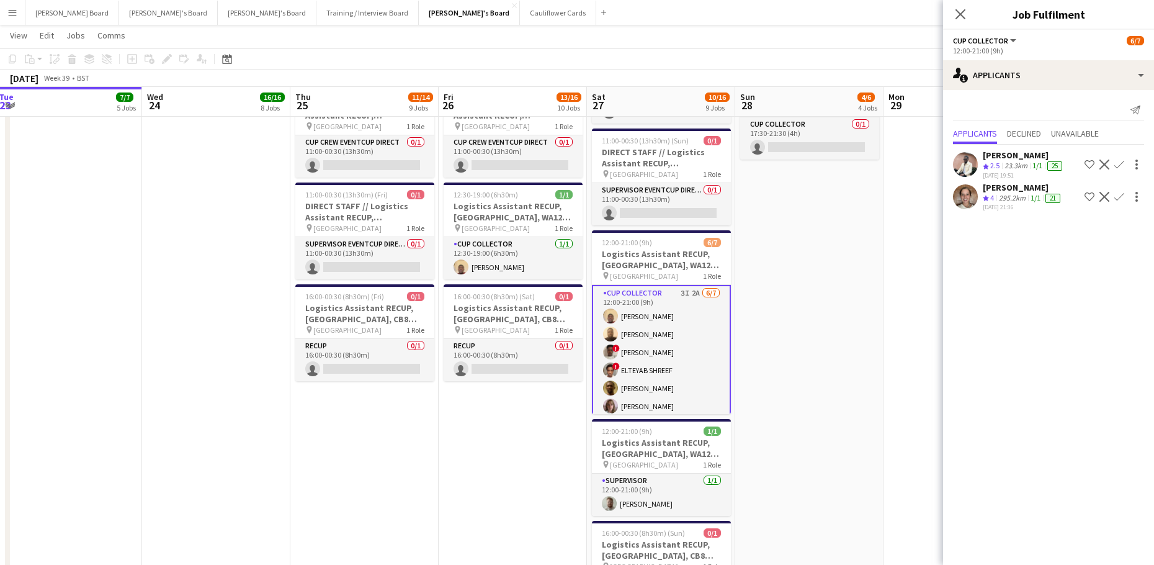
click at [1122, 202] on app-icon "Confirm" at bounding box center [1119, 197] width 10 height 10
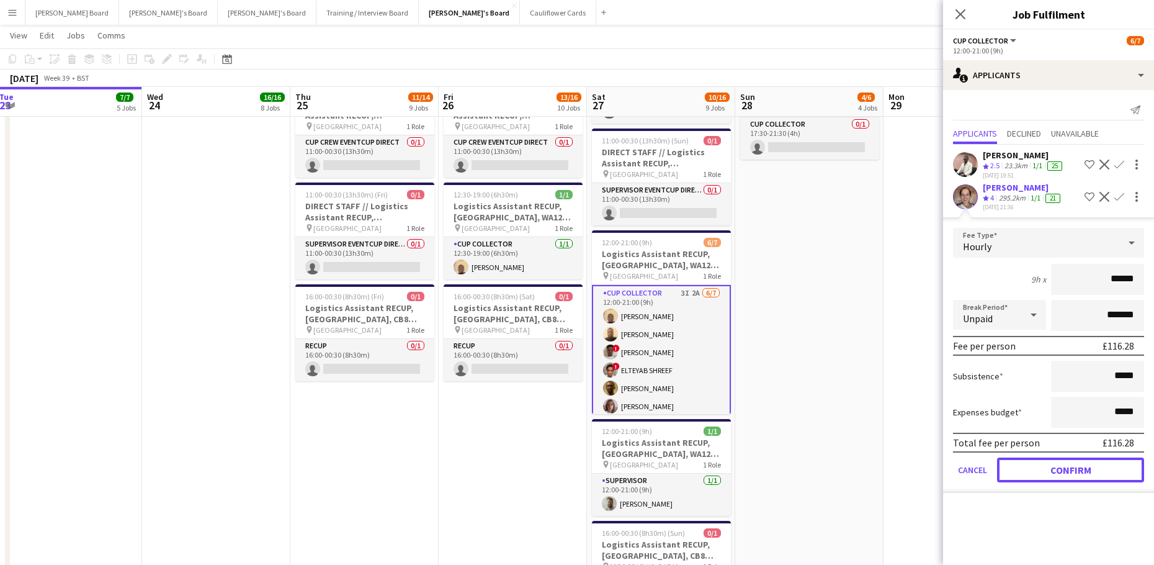
click at [1029, 482] on button "Confirm" at bounding box center [1070, 469] width 147 height 25
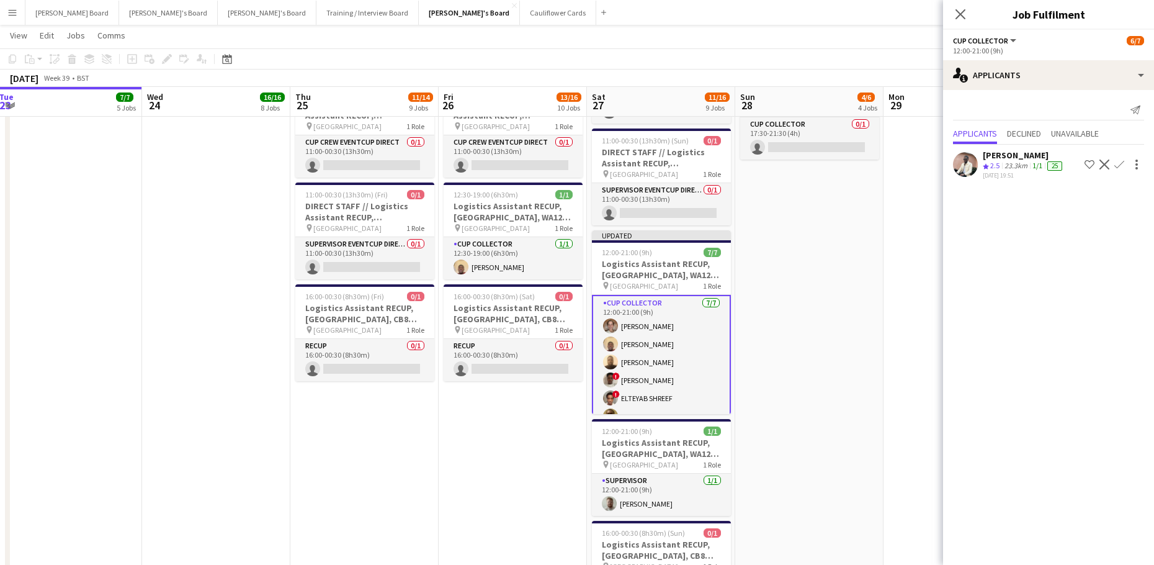
click at [885, 385] on app-date-cell at bounding box center [958, 233] width 148 height 830
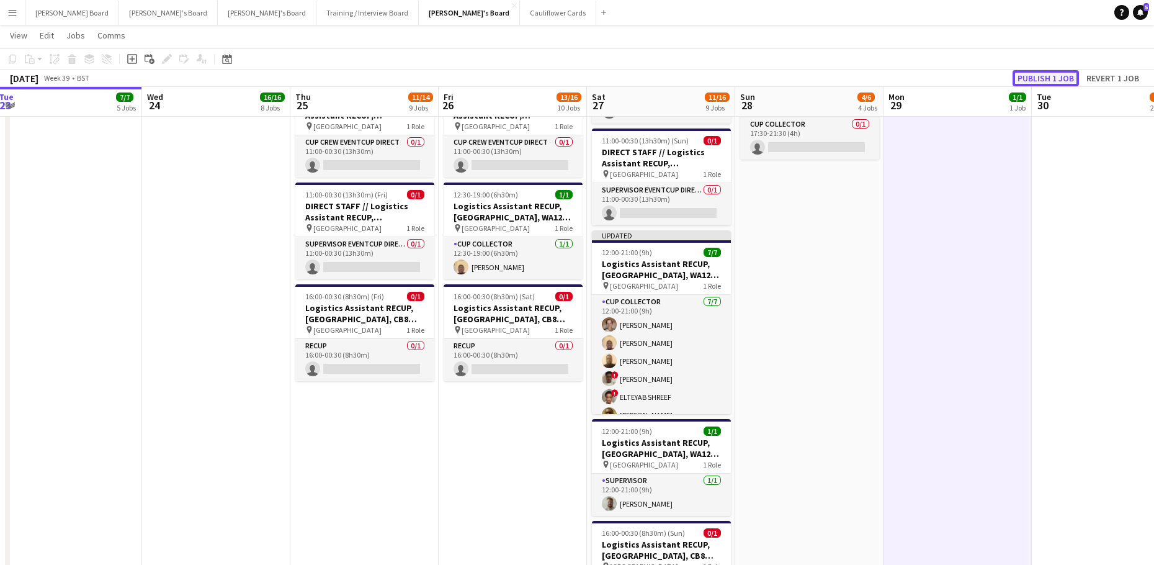
click at [1052, 80] on button "Publish 1 job" at bounding box center [1046, 78] width 66 height 16
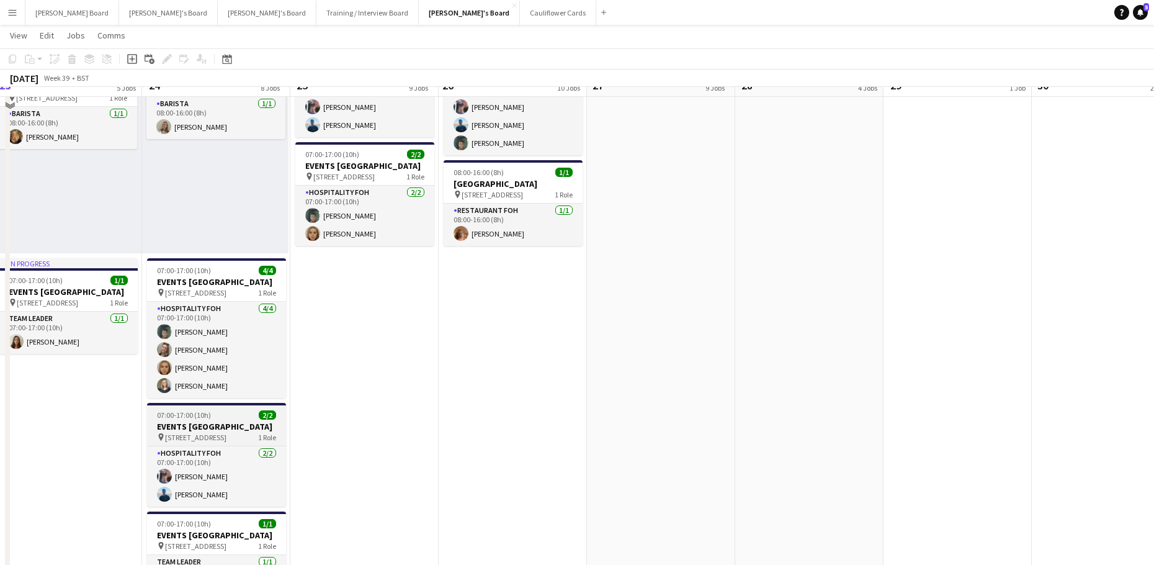
scroll to position [825, 0]
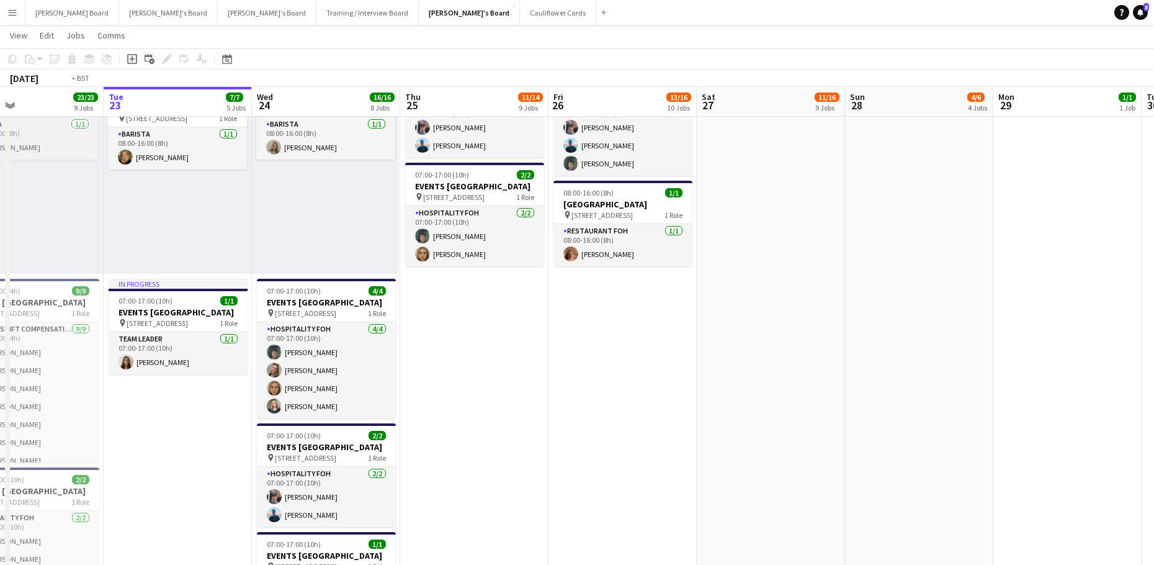
drag, startPoint x: 313, startPoint y: 438, endPoint x: 577, endPoint y: 434, distance: 263.7
click at [573, 436] on app-calendar-viewport "Sat 20 19/19 8 Jobs Sun 21 26/26 6 Jobs Mon 22 23/23 9 Jobs Tue 23 7/7 5 Jobs W…" at bounding box center [577, 555] width 1154 height 2665
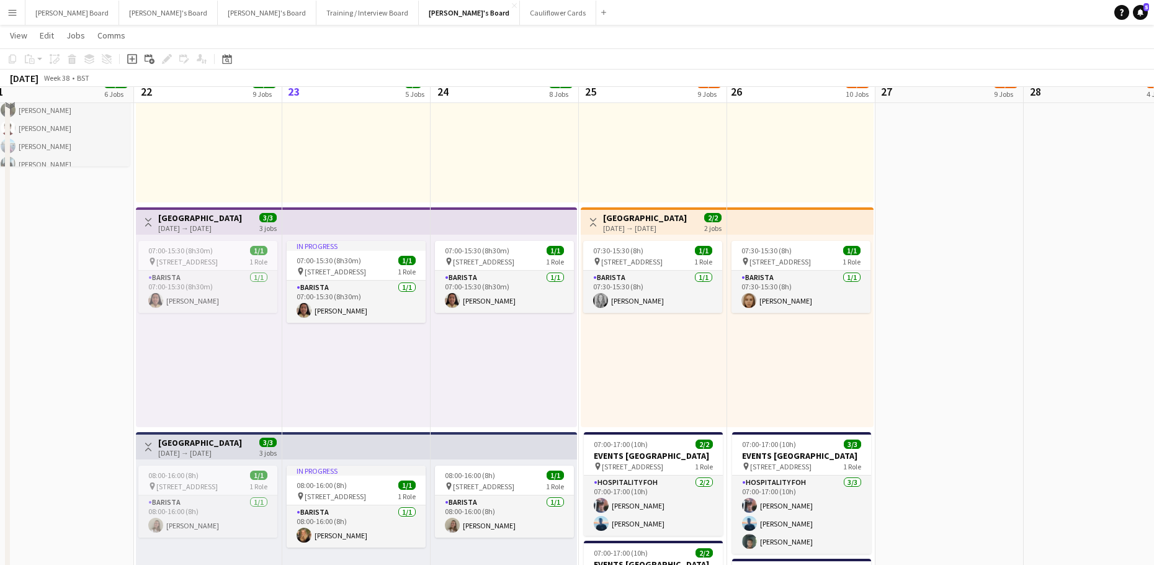
scroll to position [494, 0]
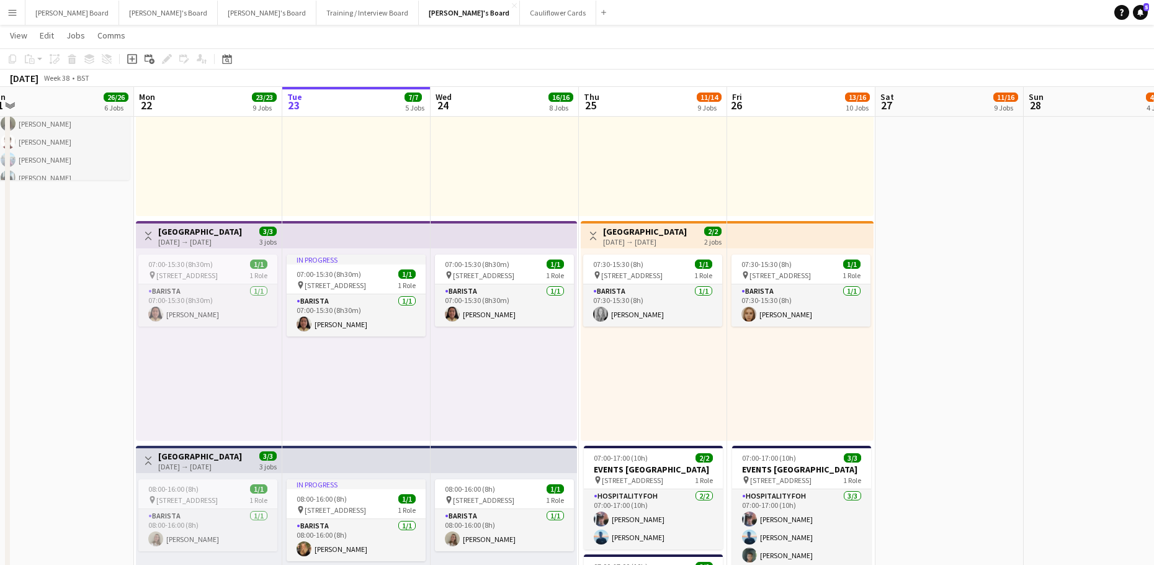
drag, startPoint x: 100, startPoint y: 426, endPoint x: 624, endPoint y: 428, distance: 523.7
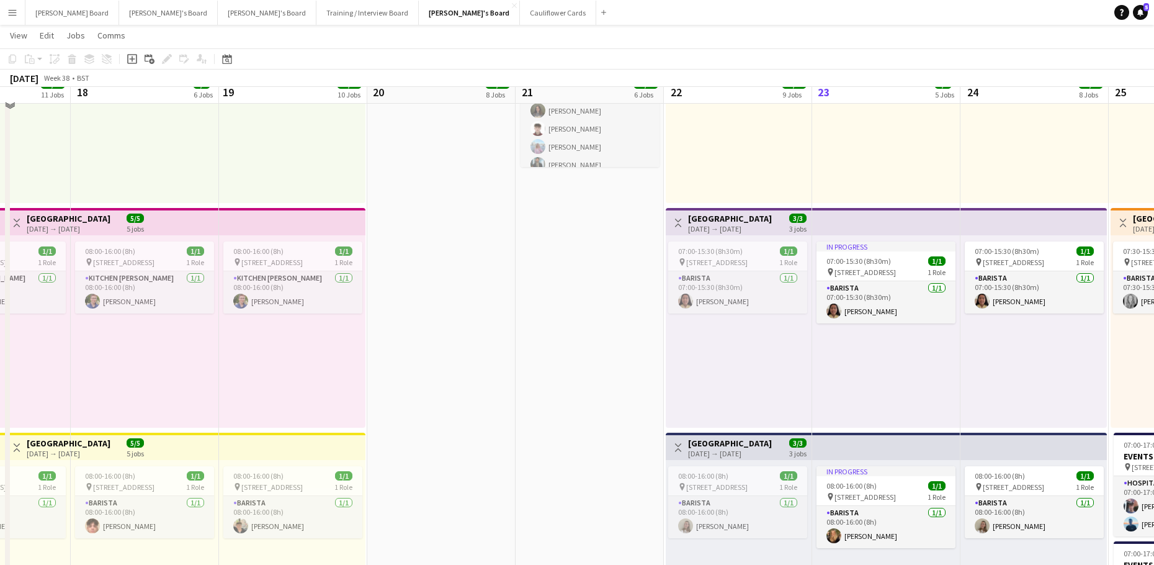
scroll to position [577, 0]
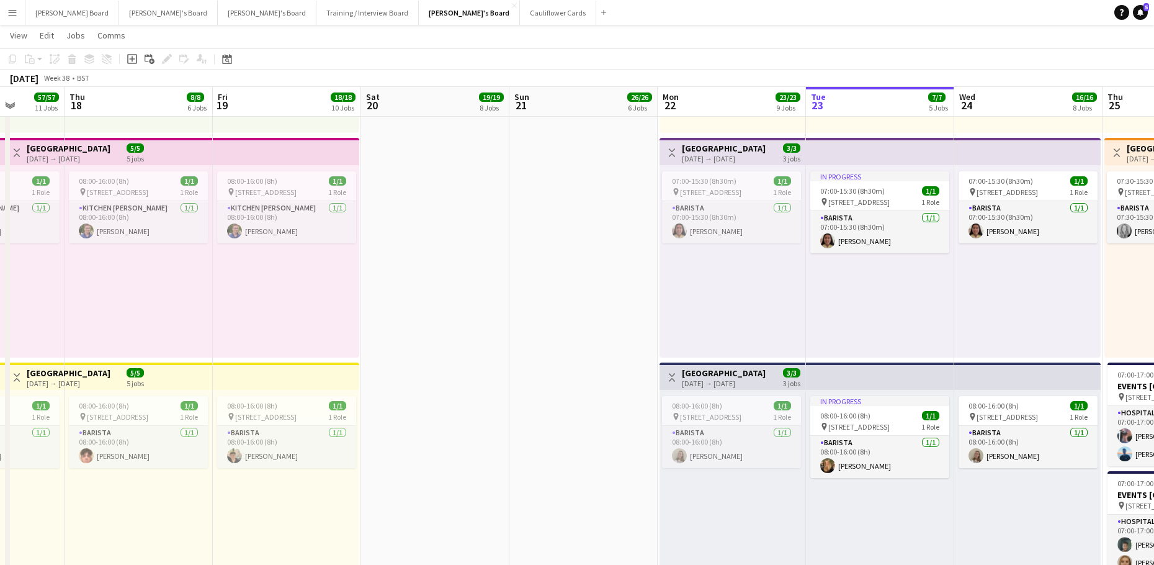
drag, startPoint x: 451, startPoint y: 398, endPoint x: 562, endPoint y: 398, distance: 111.1
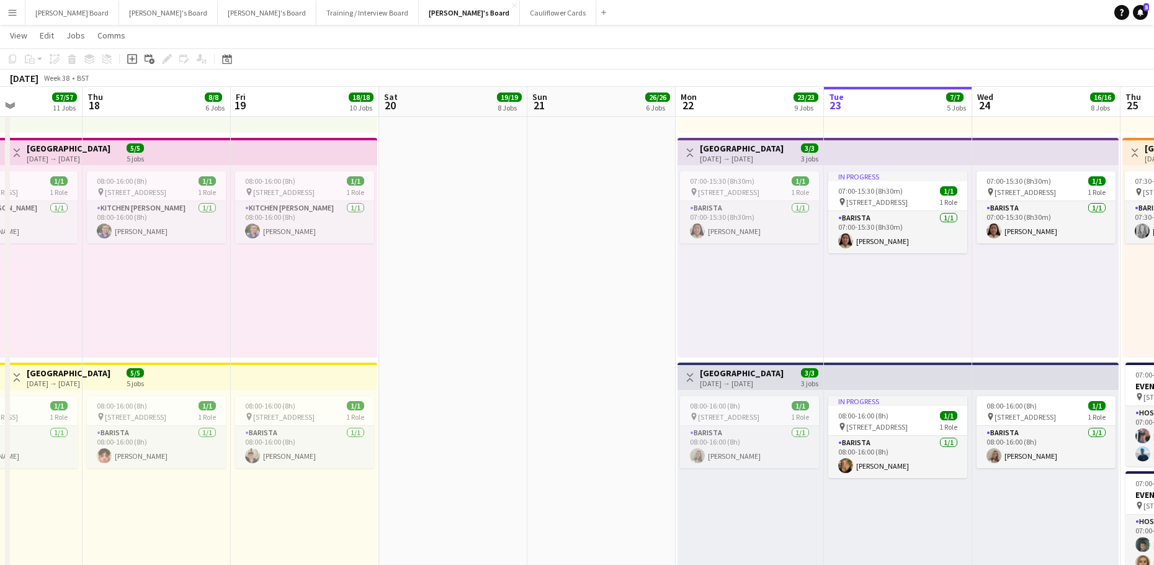
scroll to position [585, 0]
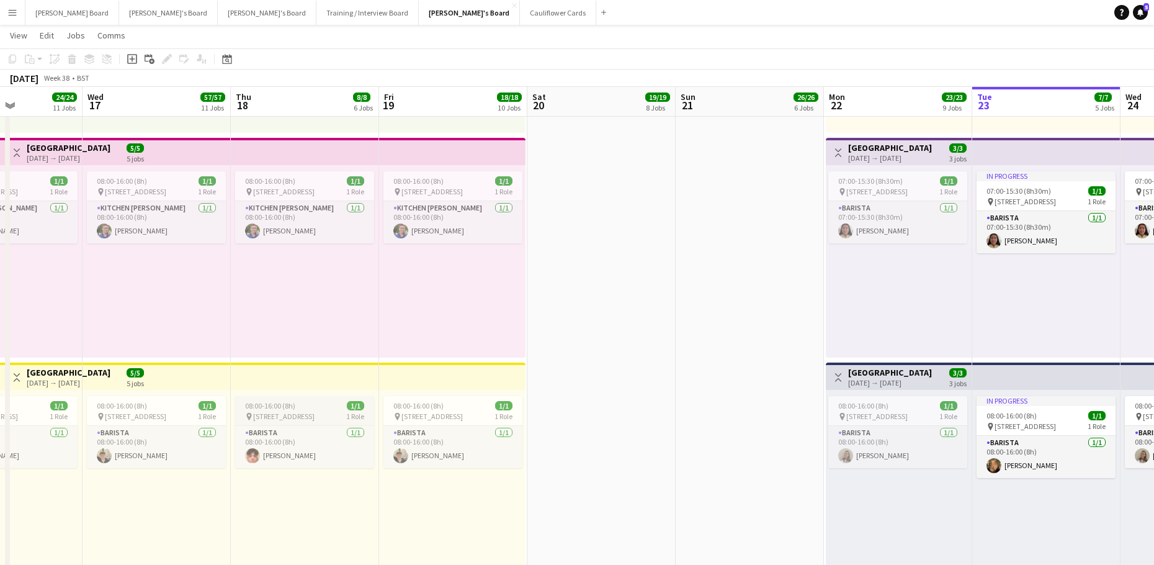
click at [282, 402] on span "08:00-16:00 (8h)" at bounding box center [270, 405] width 50 height 9
click at [266, 373] on app-top-bar at bounding box center [305, 375] width 148 height 27
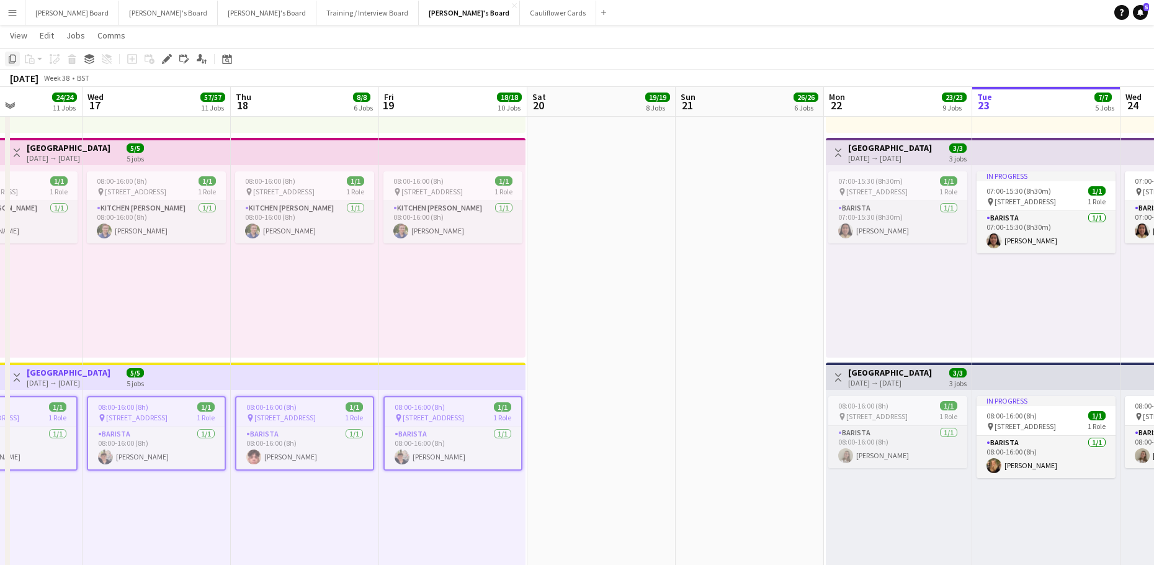
click at [13, 61] on icon at bounding box center [12, 59] width 7 height 9
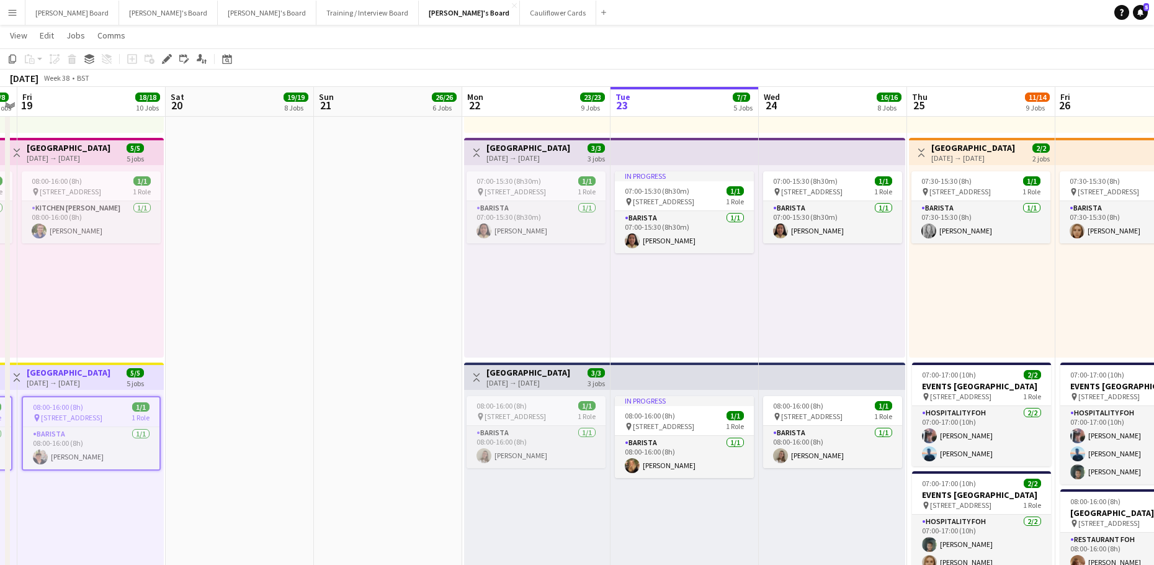
drag, startPoint x: 590, startPoint y: 403, endPoint x: -99, endPoint y: 346, distance: 691.1
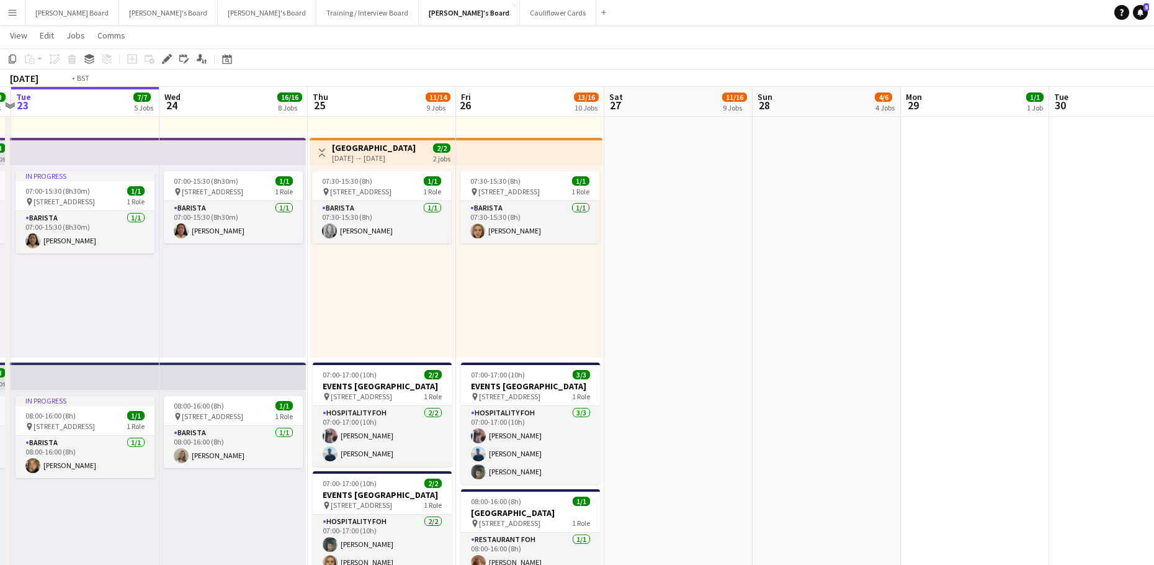
drag, startPoint x: 583, startPoint y: 372, endPoint x: 49, endPoint y: 315, distance: 537.3
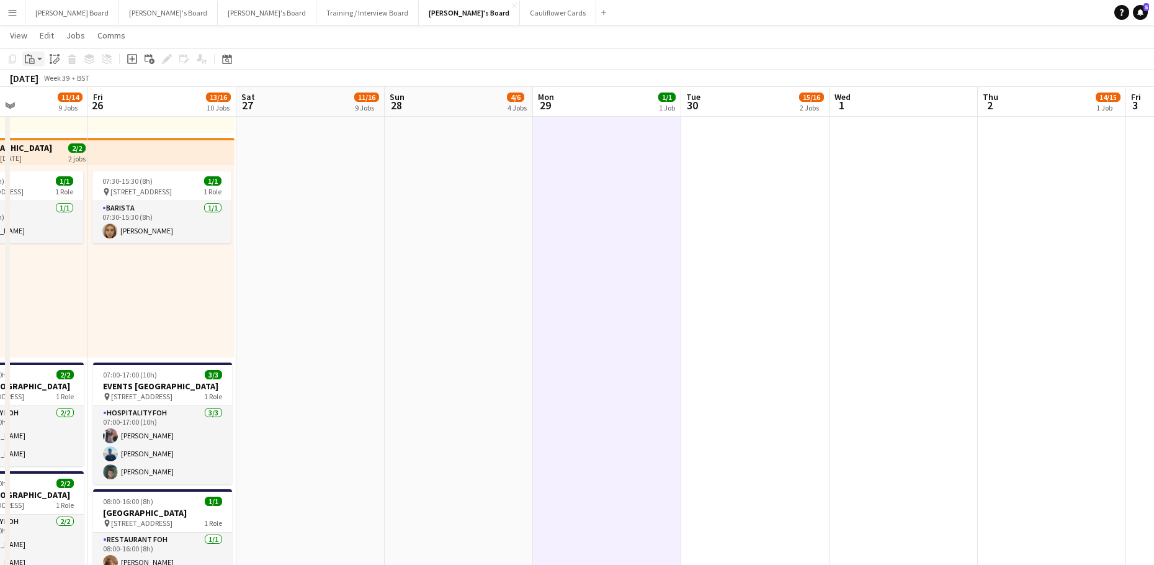
click at [37, 59] on app-action-btn "Paste" at bounding box center [33, 58] width 22 height 15
click at [52, 83] on link "Paste Ctrl+V" at bounding box center [91, 82] width 117 height 11
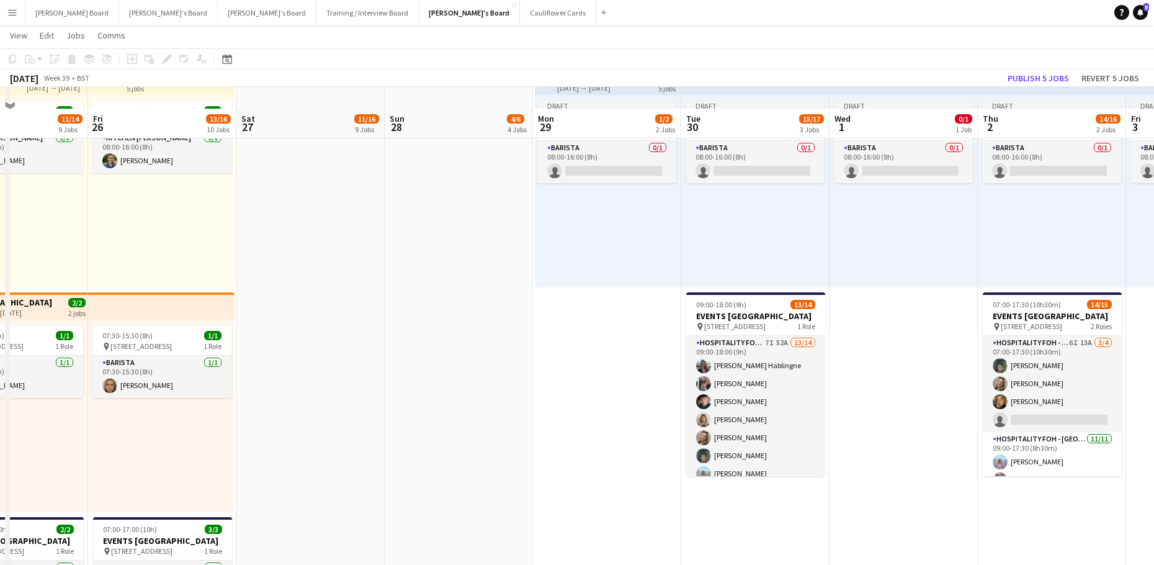
scroll to position [419, 0]
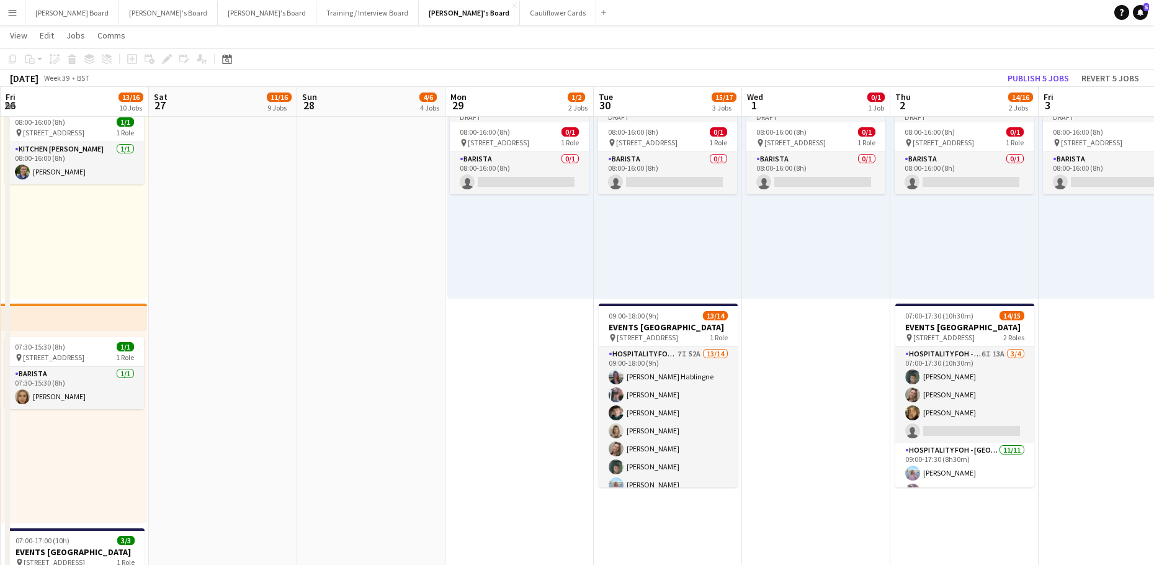
drag, startPoint x: 841, startPoint y: 425, endPoint x: 587, endPoint y: 441, distance: 254.9
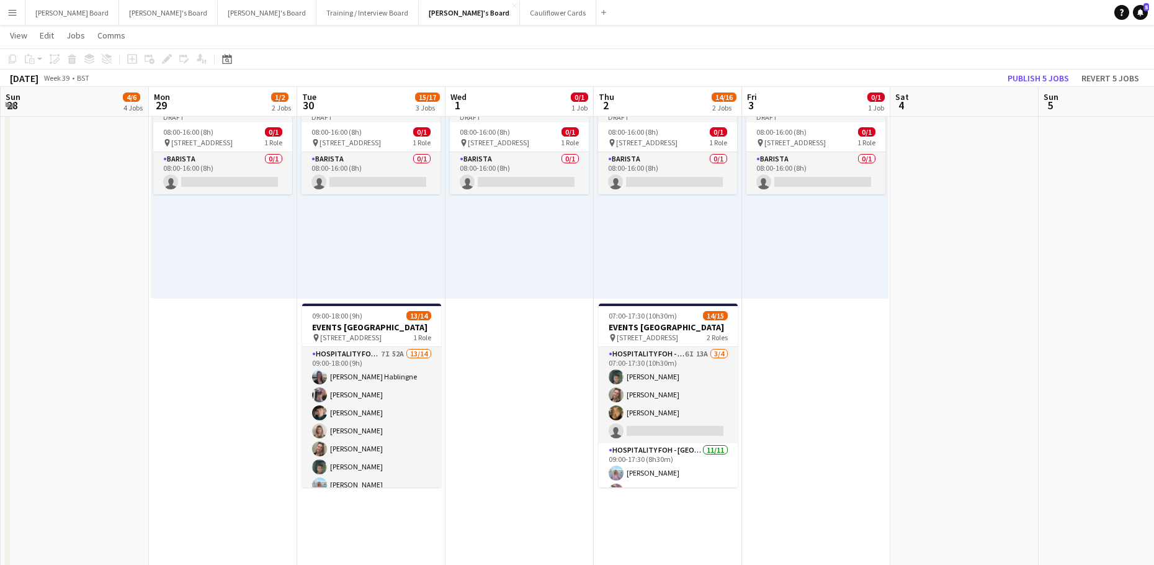
scroll to position [0, 385]
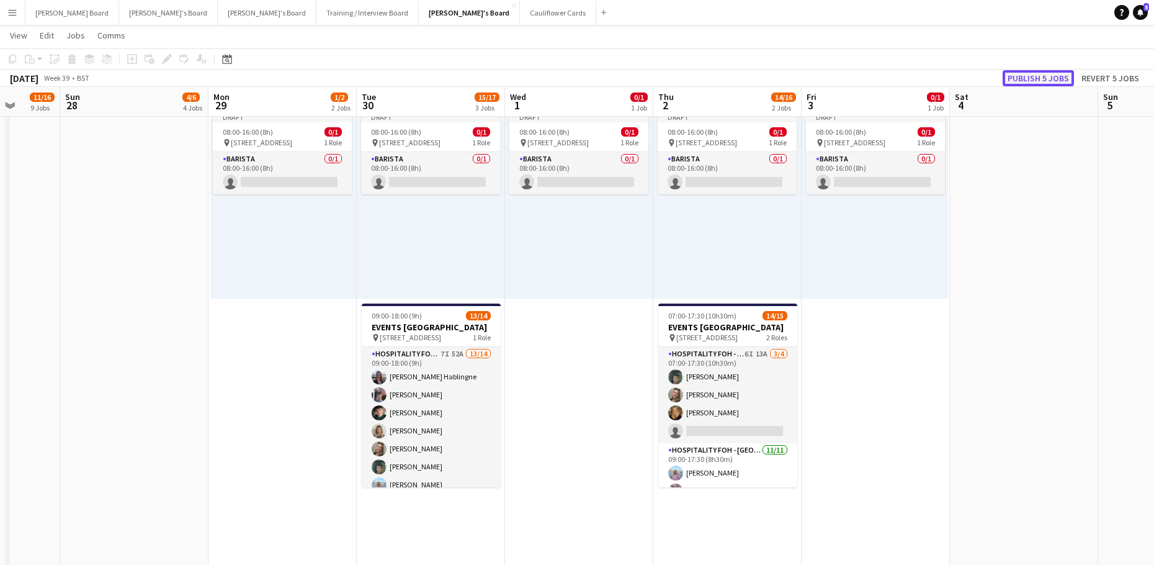
click at [1018, 80] on button "Publish 5 jobs" at bounding box center [1038, 78] width 71 height 16
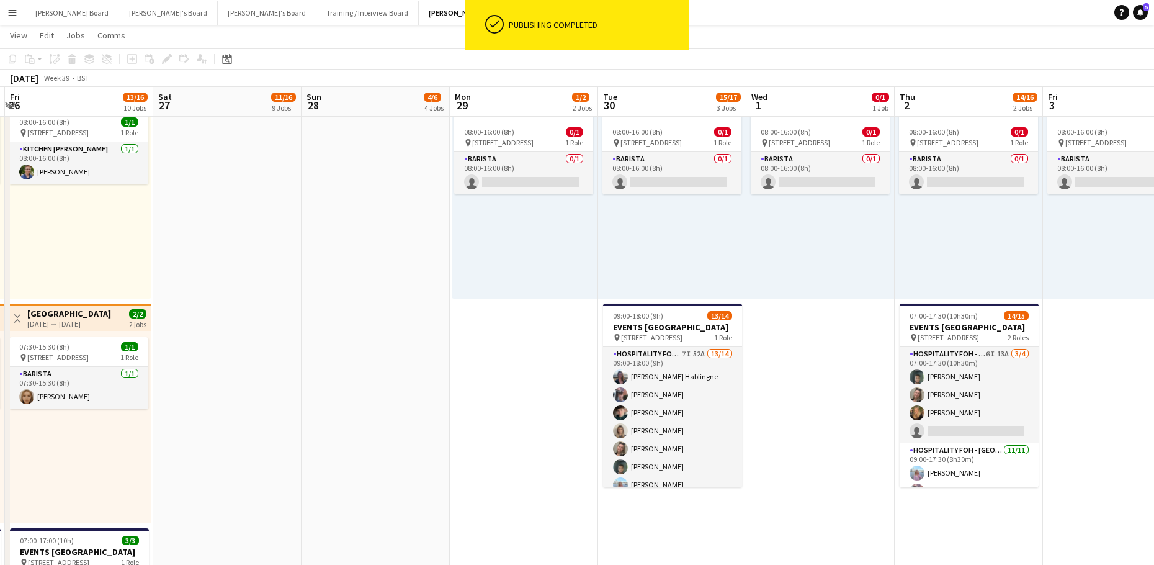
drag, startPoint x: 157, startPoint y: 422, endPoint x: 341, endPoint y: 413, distance: 184.5
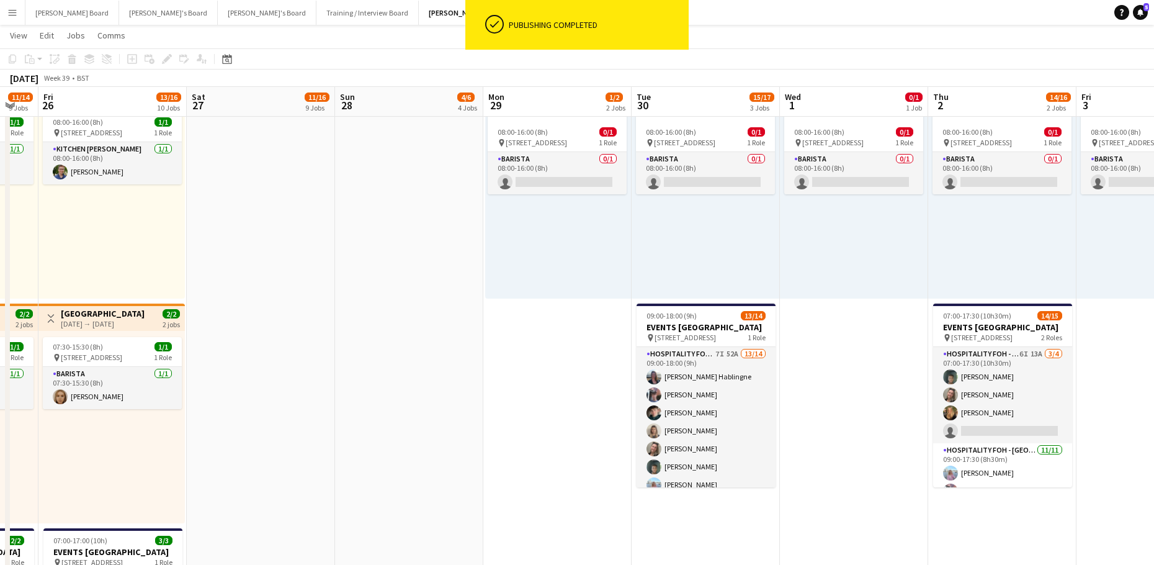
scroll to position [0, 340]
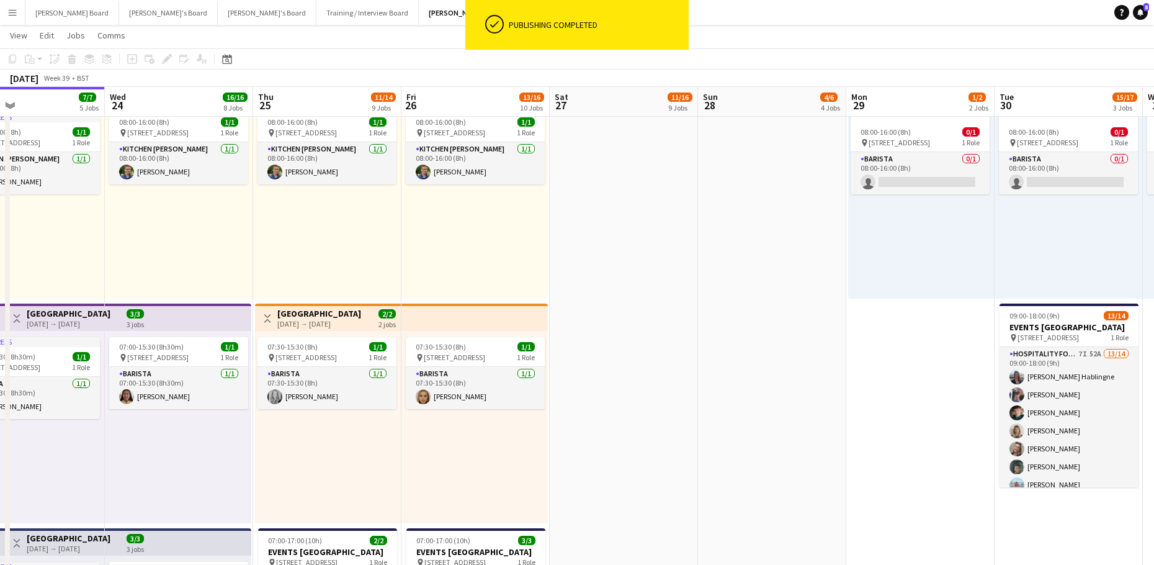
drag, startPoint x: 301, startPoint y: 429, endPoint x: 764, endPoint y: 426, distance: 463.5
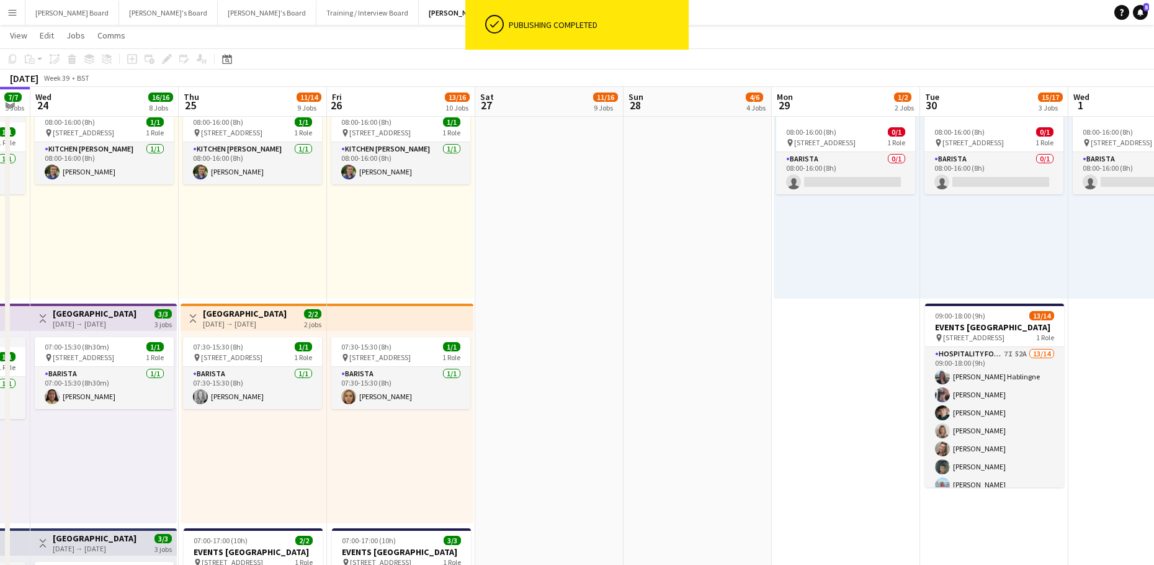
drag, startPoint x: 674, startPoint y: 418, endPoint x: 479, endPoint y: 422, distance: 195.5
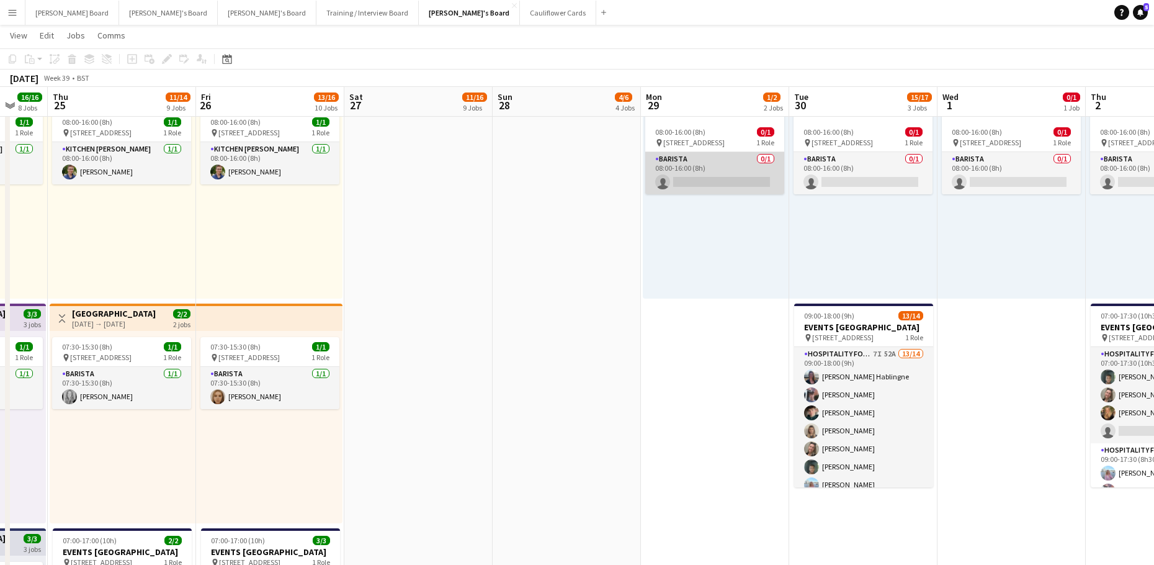
click at [738, 161] on app-card-role "Barista 0/1 08:00-16:00 (8h) single-neutral-actions" at bounding box center [714, 173] width 139 height 42
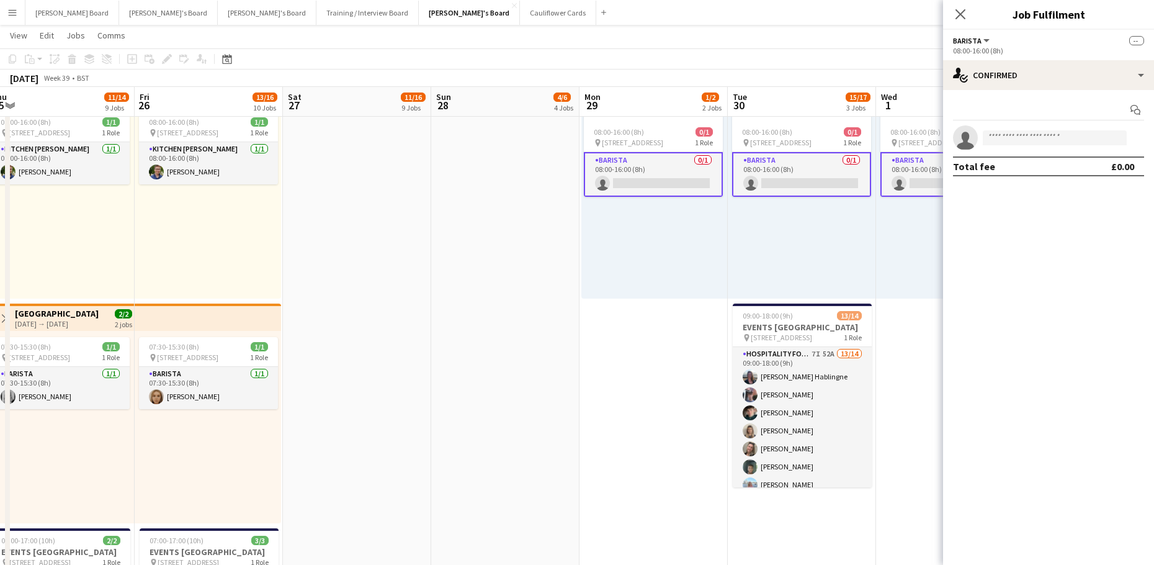
drag, startPoint x: 662, startPoint y: 342, endPoint x: 440, endPoint y: 320, distance: 223.2
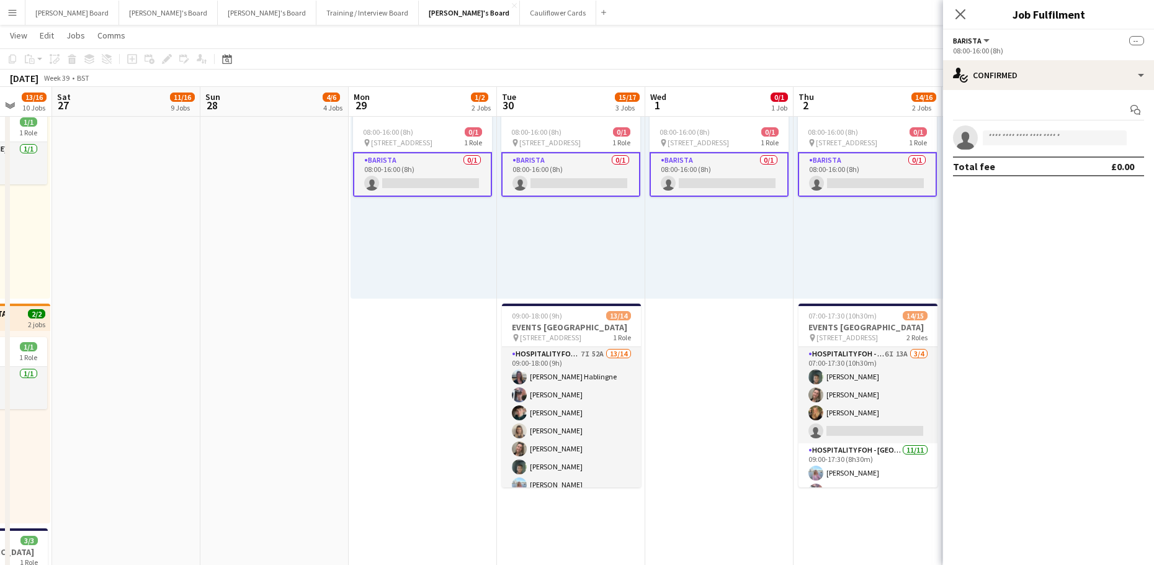
click at [467, 157] on app-card-role "Barista 0/1 08:00-16:00 (8h) single-neutral-actions" at bounding box center [422, 174] width 139 height 45
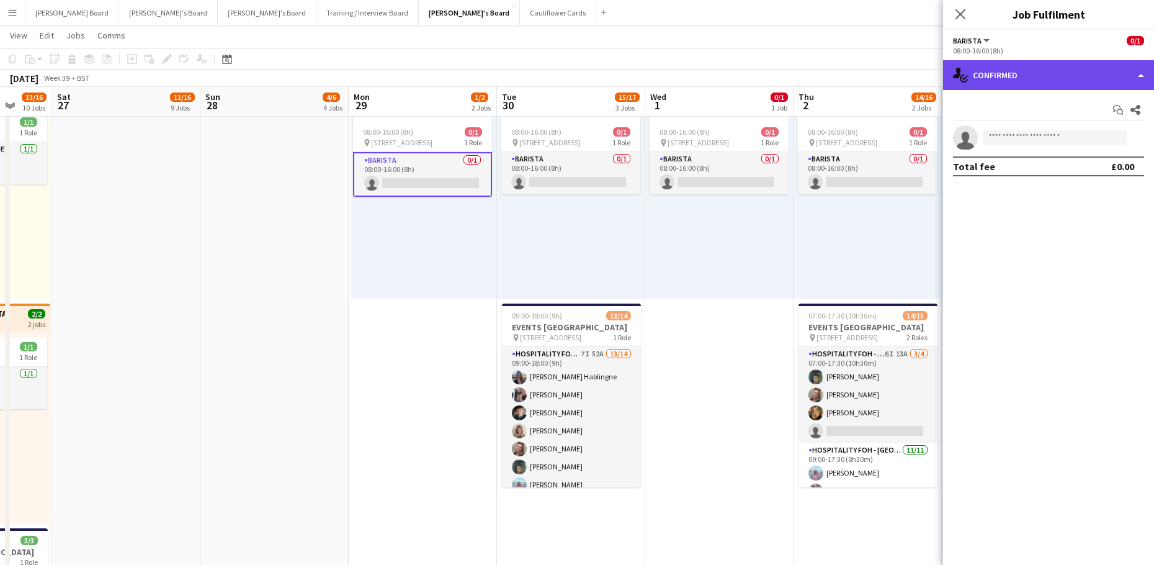
click at [1083, 63] on div "single-neutral-actions-check-2 Confirmed" at bounding box center [1048, 75] width 211 height 30
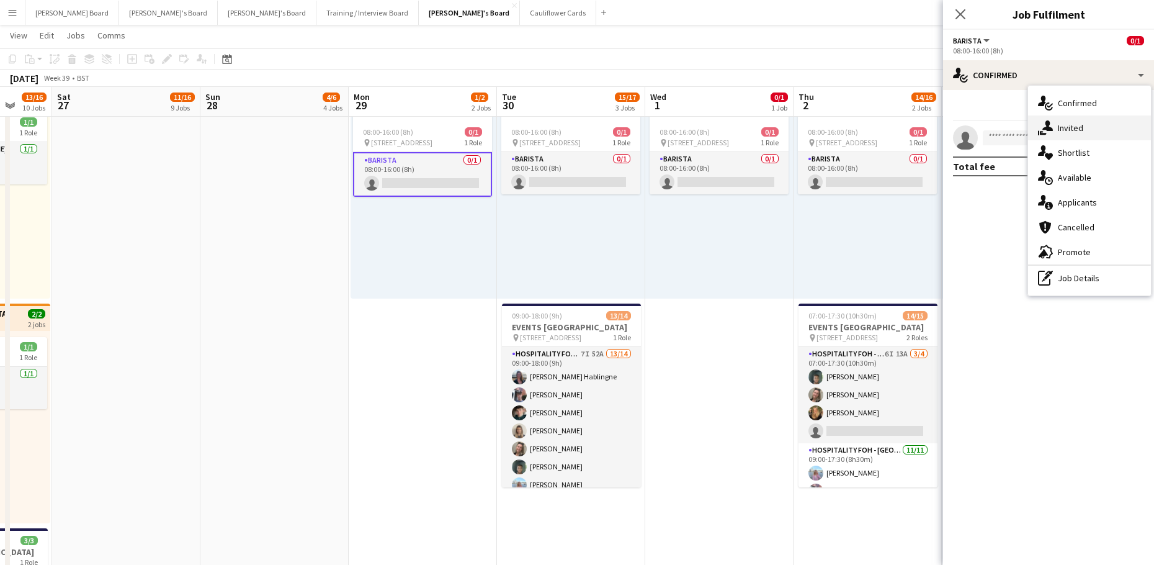
click at [1101, 128] on div "single-neutral-actions-share-1 Invited" at bounding box center [1089, 127] width 123 height 25
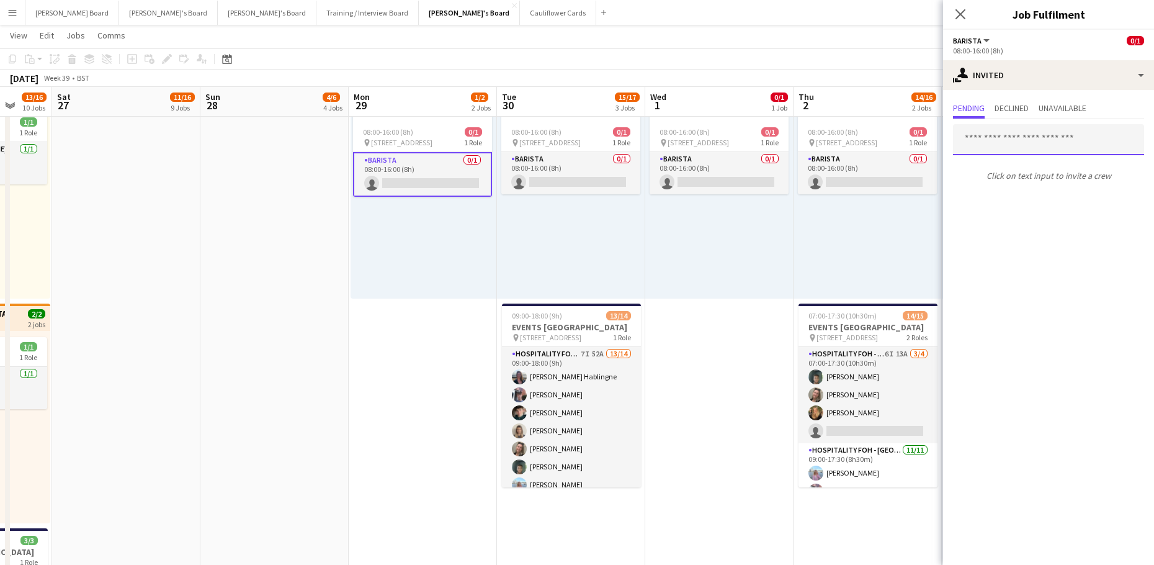
click at [1018, 138] on input "text" at bounding box center [1048, 139] width 191 height 31
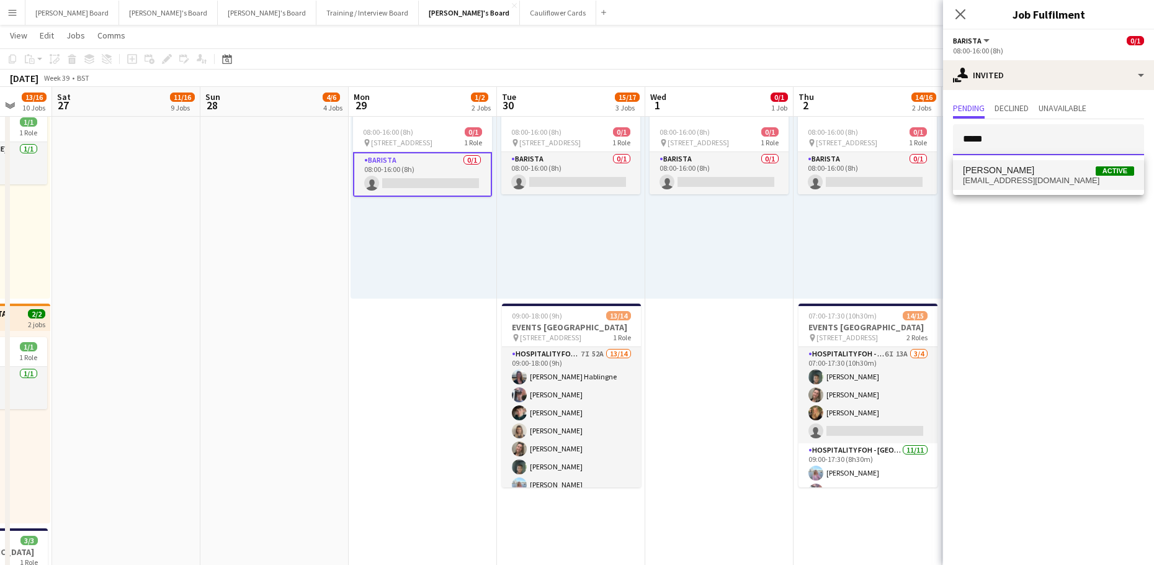
type input "*****"
click at [1051, 182] on span "[EMAIL_ADDRESS][DOMAIN_NAME]" at bounding box center [1048, 181] width 171 height 10
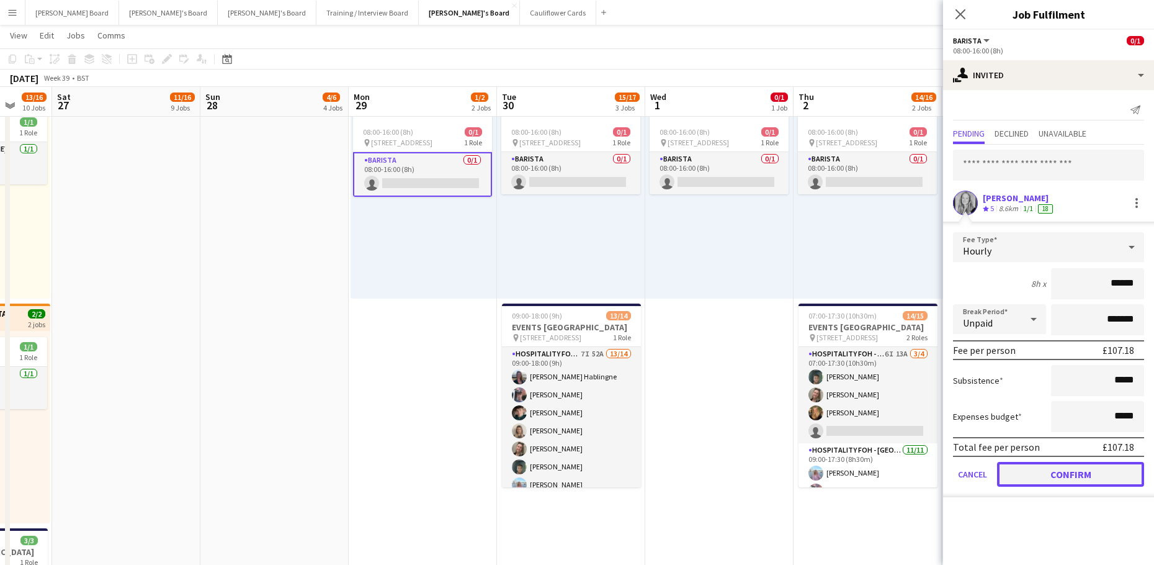
click at [1052, 478] on button "Confirm" at bounding box center [1070, 474] width 147 height 25
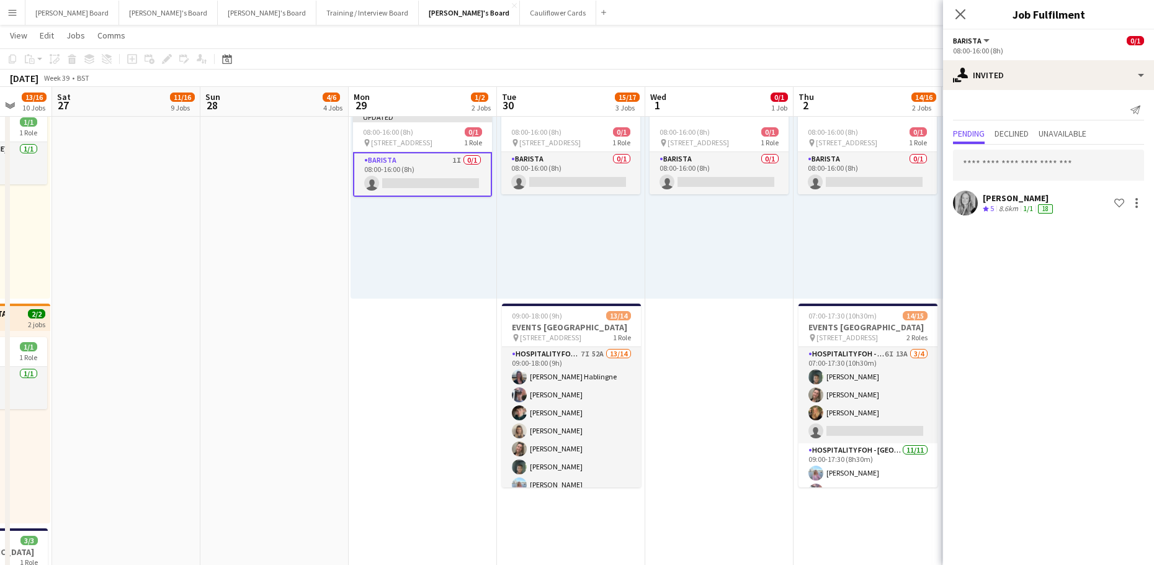
click at [708, 254] on div "08:00-16:00 (8h) 0/1 pin Woking, GU21 4YH 1 Role Barista 0/1 08:00-16:00 (8h) s…" at bounding box center [719, 202] width 148 height 192
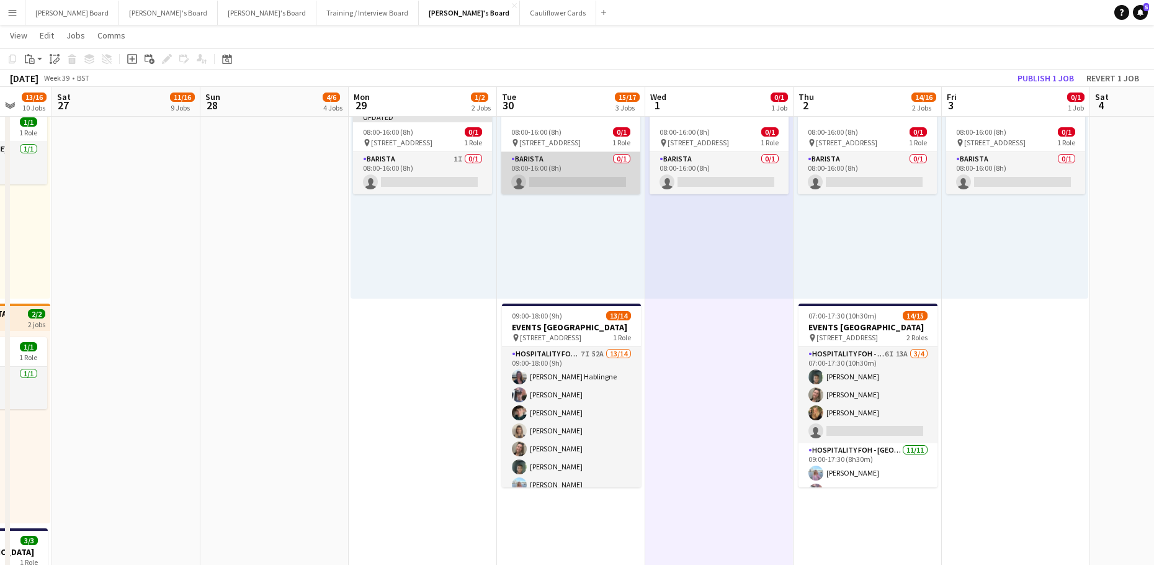
click at [580, 175] on app-card-role "Barista 0/1 08:00-16:00 (8h) single-neutral-actions" at bounding box center [570, 173] width 139 height 42
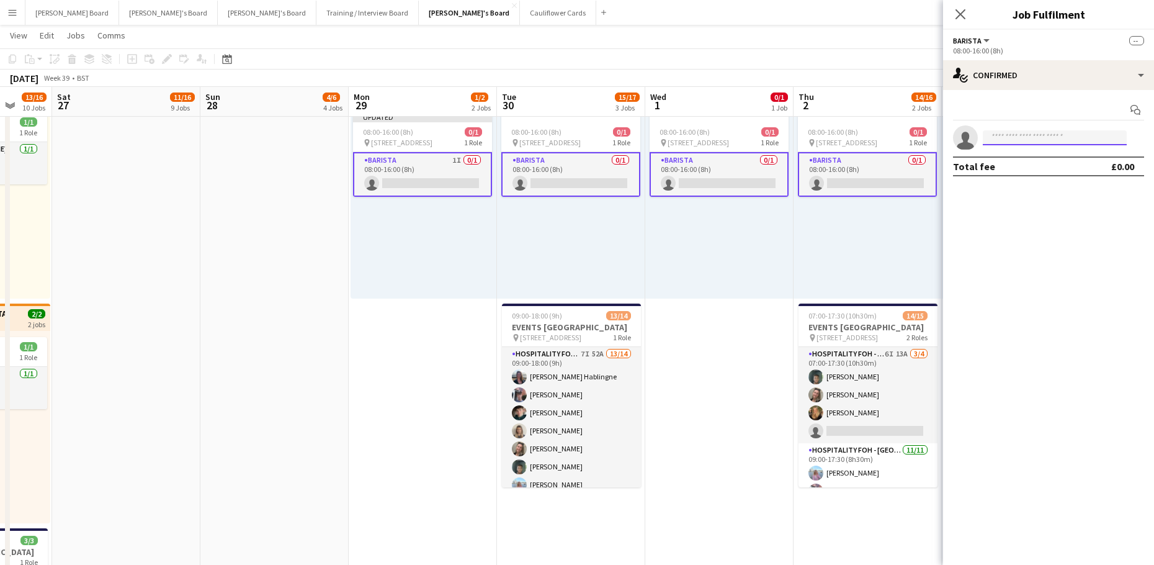
click at [1007, 133] on input at bounding box center [1055, 137] width 144 height 15
type input "*****"
click at [1067, 160] on span "Madeleine Balle Active" at bounding box center [1055, 155] width 124 height 11
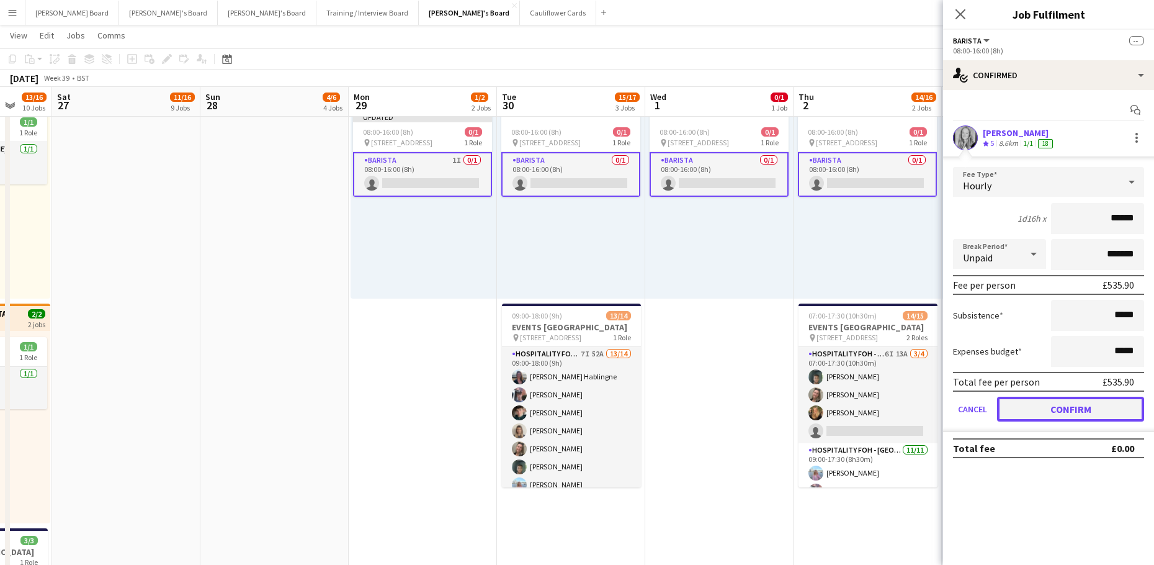
click at [1048, 403] on button "Confirm" at bounding box center [1070, 408] width 147 height 25
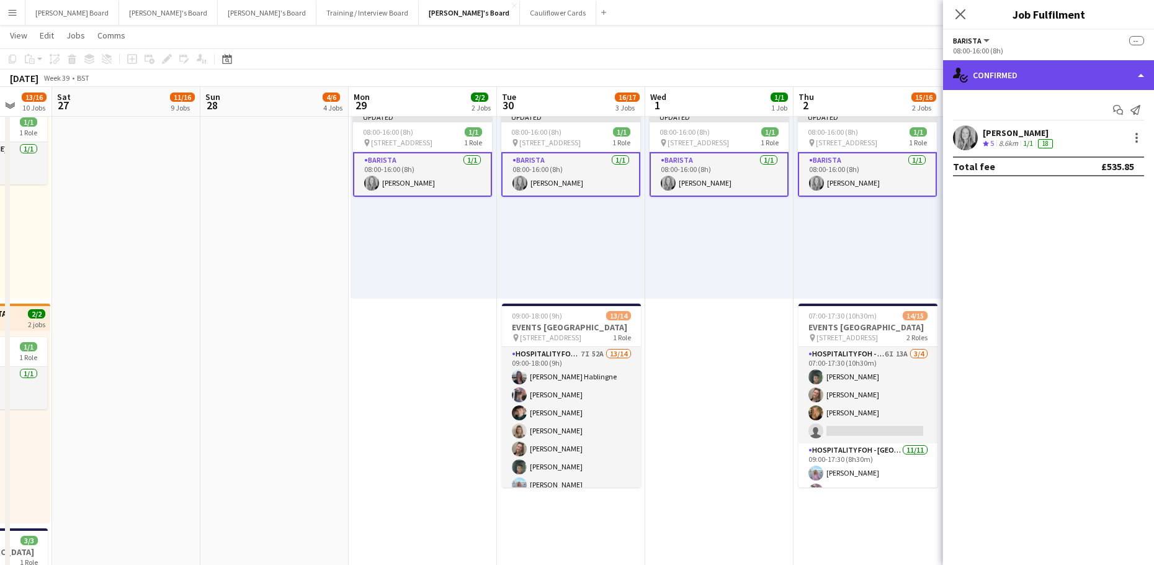
click at [1047, 70] on div "single-neutral-actions-check-2 Confirmed" at bounding box center [1048, 75] width 211 height 30
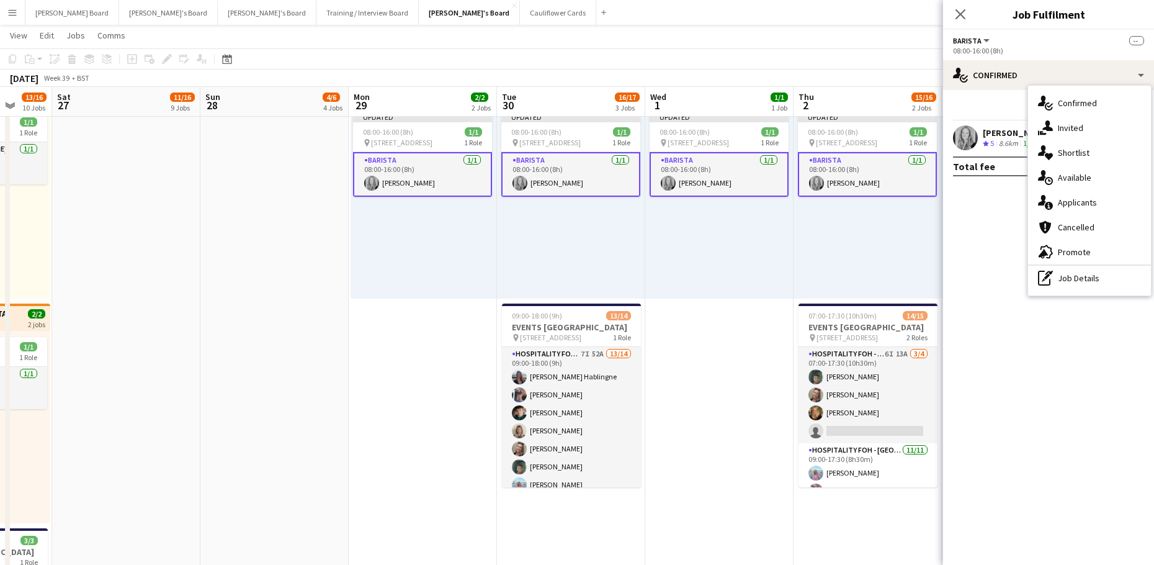
click at [882, 244] on div "Updated 08:00-16:00 (8h) 1/1 pin Woking, GU21 4YH 1 Role Barista 1/1 08:00-16:0…" at bounding box center [868, 202] width 148 height 192
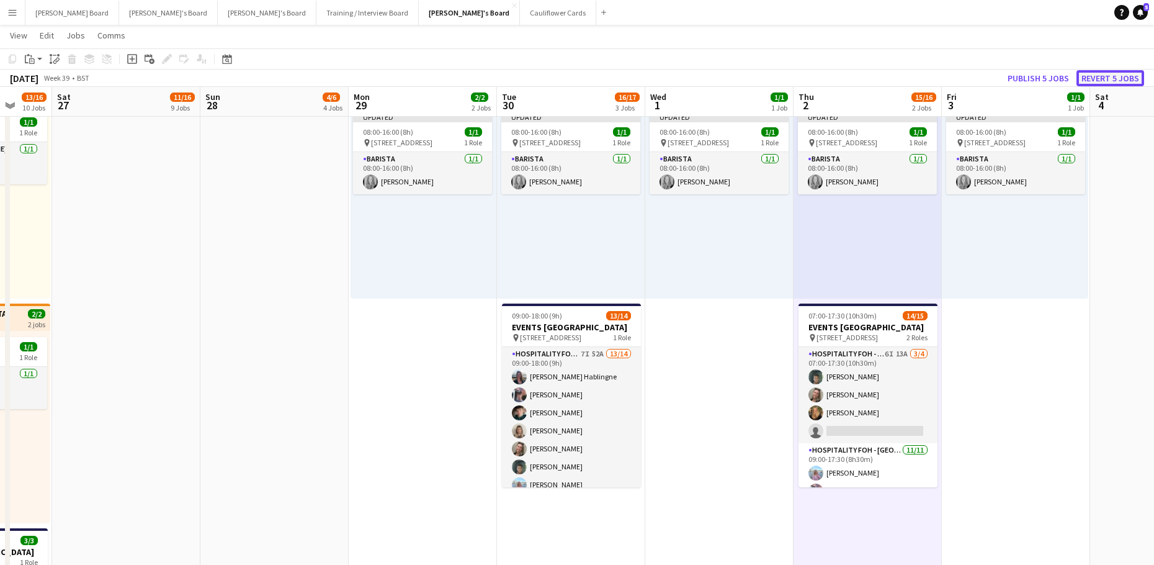
click at [1108, 78] on button "Revert 5 jobs" at bounding box center [1111, 78] width 68 height 16
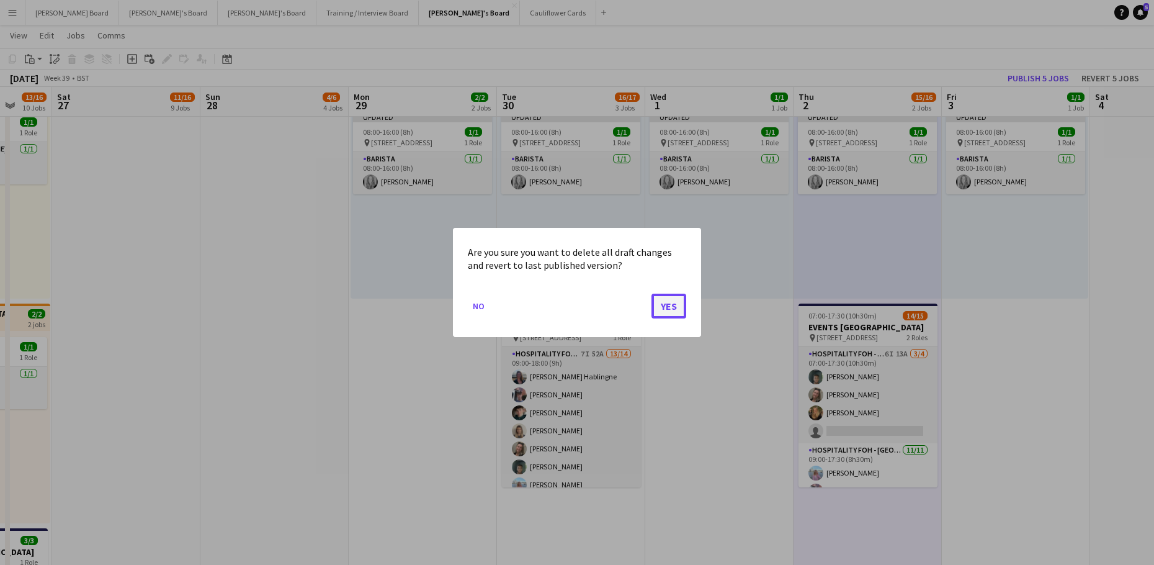
click at [662, 306] on button "Yes" at bounding box center [668, 305] width 35 height 25
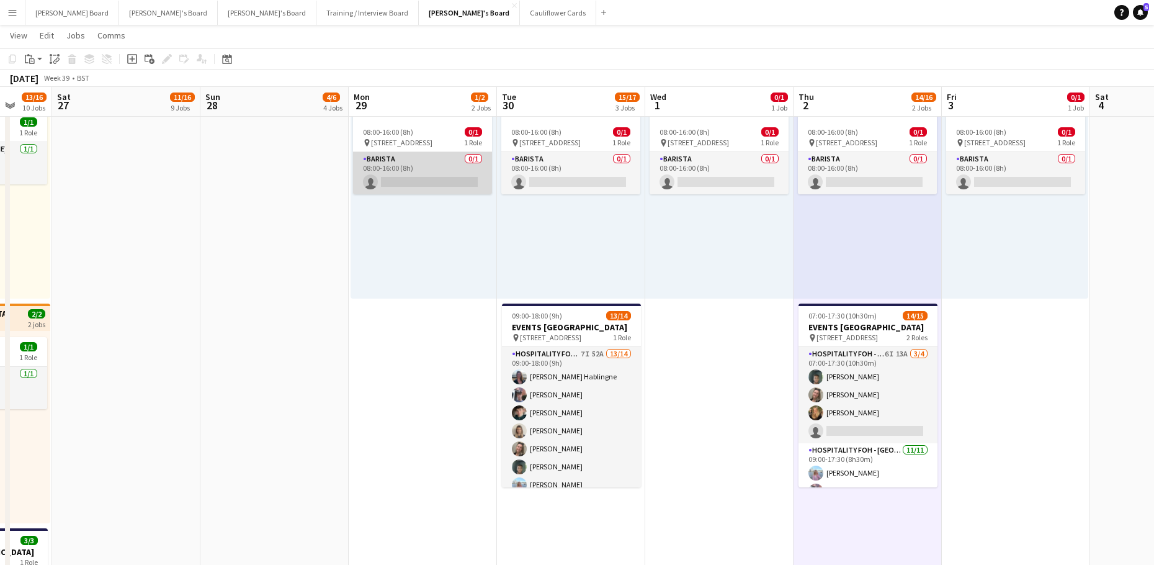
click at [418, 172] on app-card-role "Barista 0/1 08:00-16:00 (8h) single-neutral-actions" at bounding box center [422, 173] width 139 height 42
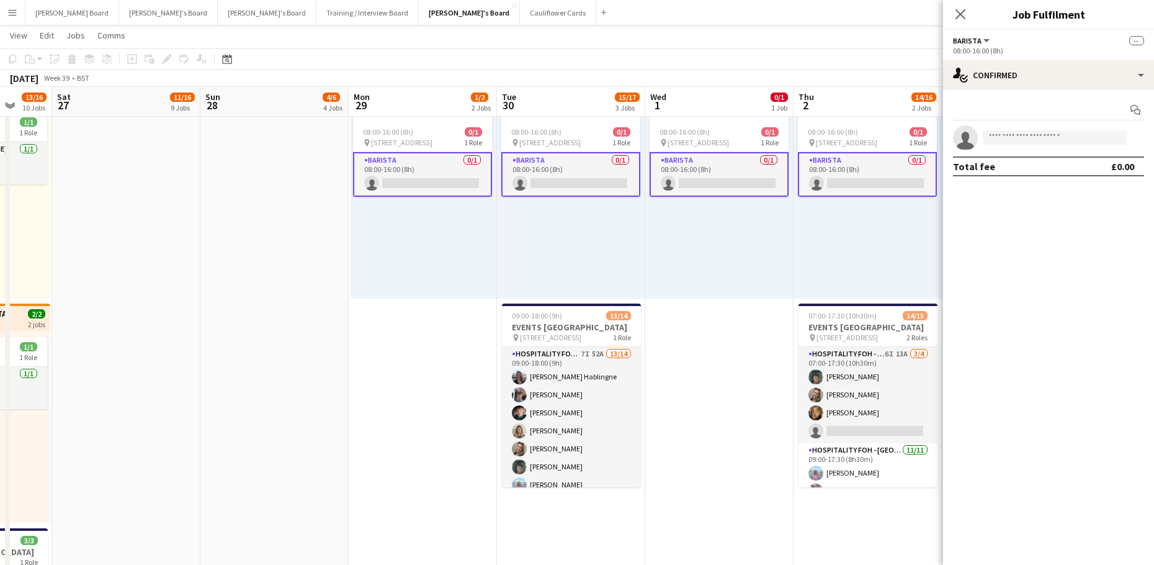
click at [999, 91] on div "Start chat single-neutral-actions Total fee £0.00" at bounding box center [1048, 138] width 211 height 96
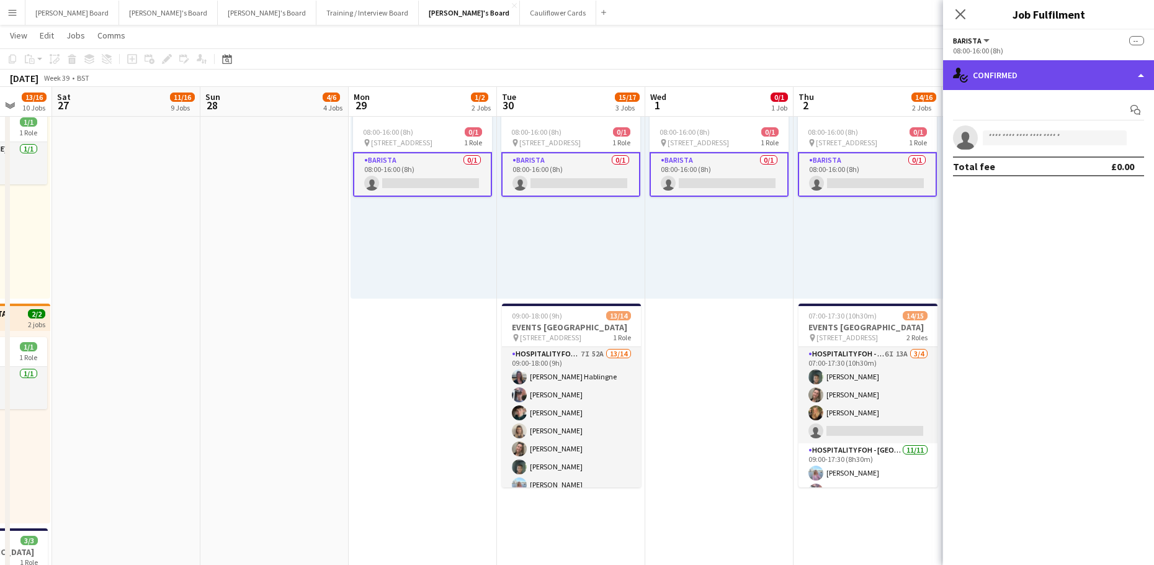
click at [1020, 89] on div "single-neutral-actions-check-2 Confirmed" at bounding box center [1048, 75] width 211 height 30
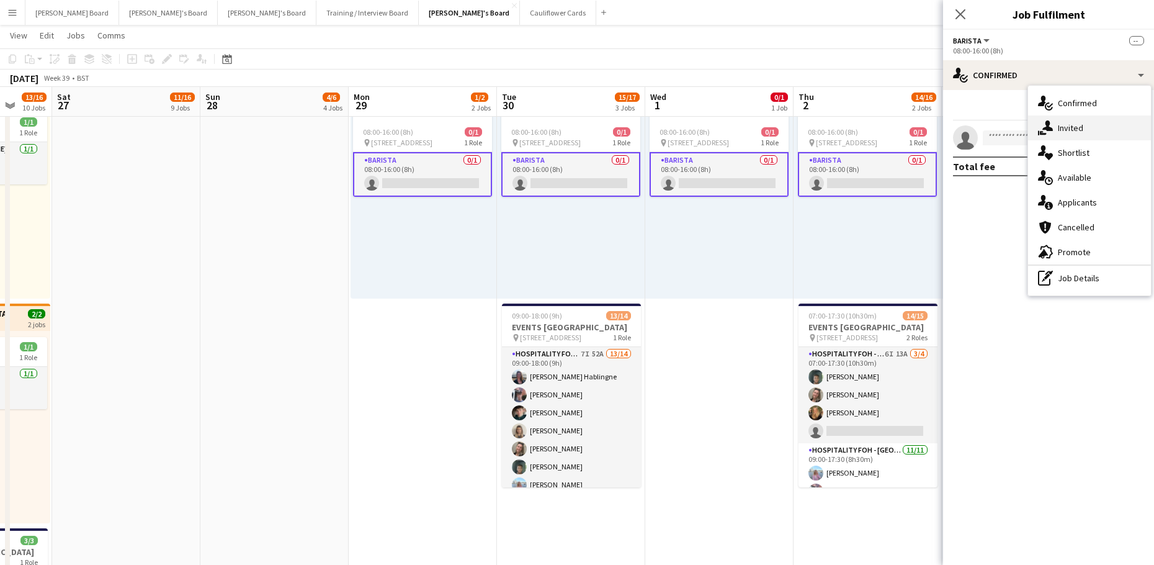
click at [1057, 122] on div "single-neutral-actions-share-1 Invited" at bounding box center [1089, 127] width 123 height 25
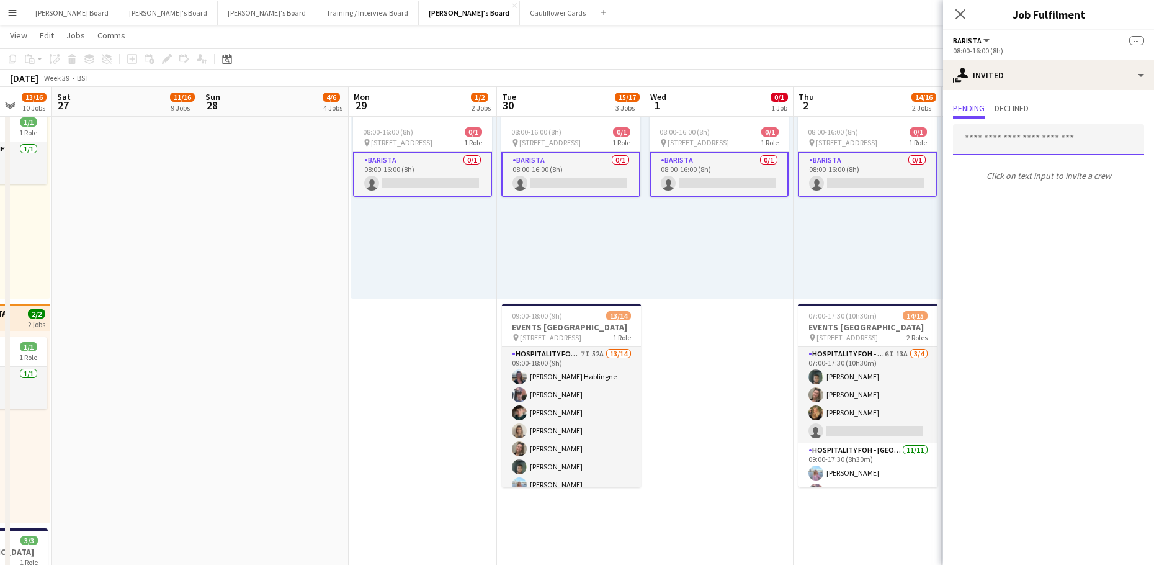
click at [982, 135] on input "text" at bounding box center [1048, 139] width 191 height 31
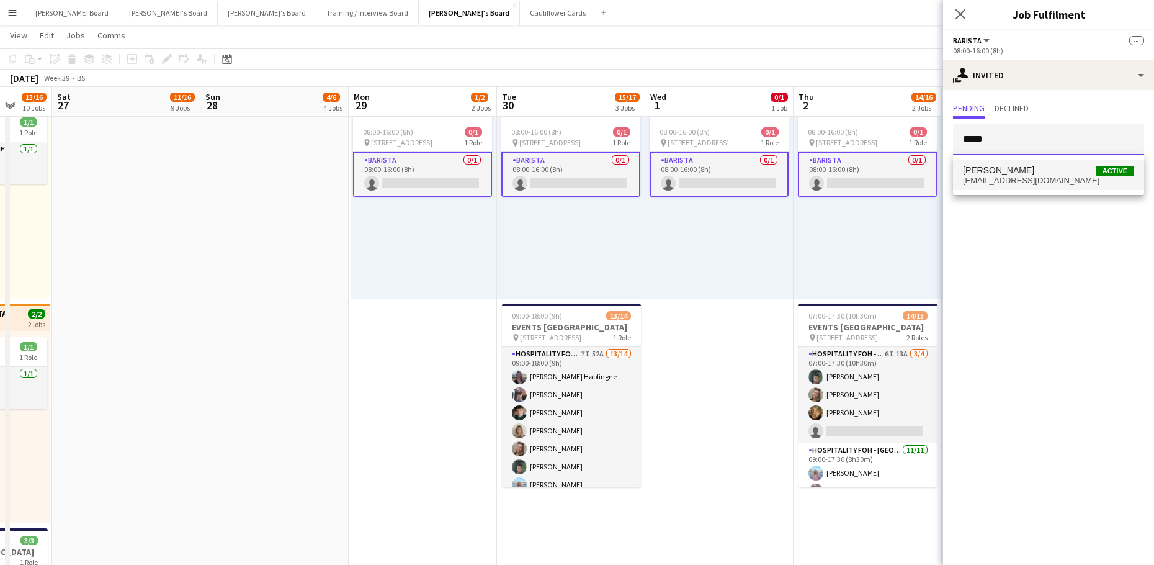
type input "*****"
click at [1033, 176] on span "[EMAIL_ADDRESS][DOMAIN_NAME]" at bounding box center [1048, 181] width 171 height 10
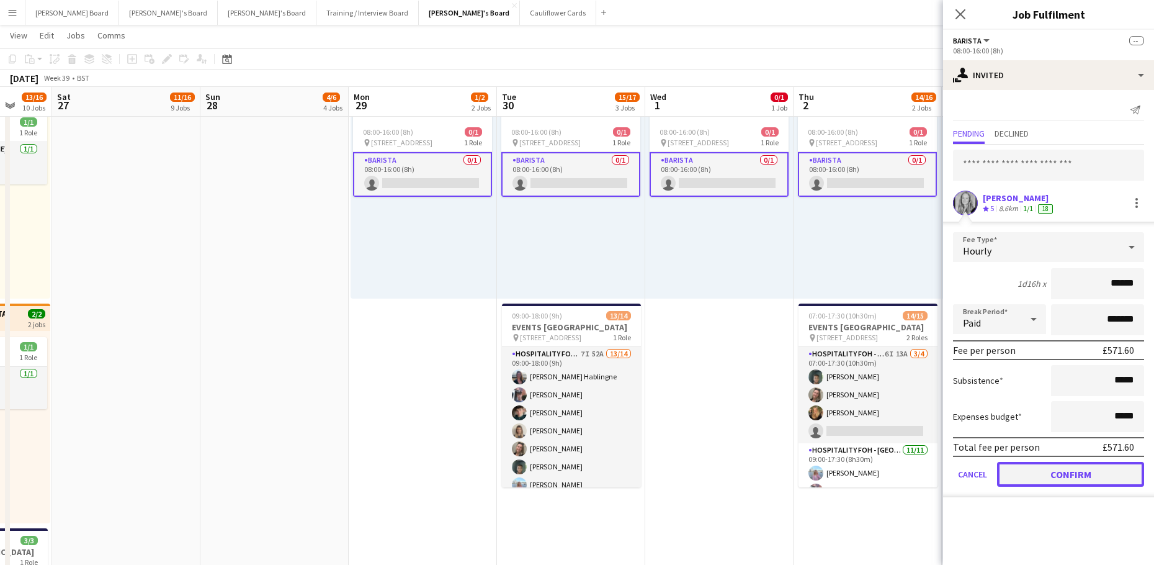
click at [1057, 477] on button "Confirm" at bounding box center [1070, 474] width 147 height 25
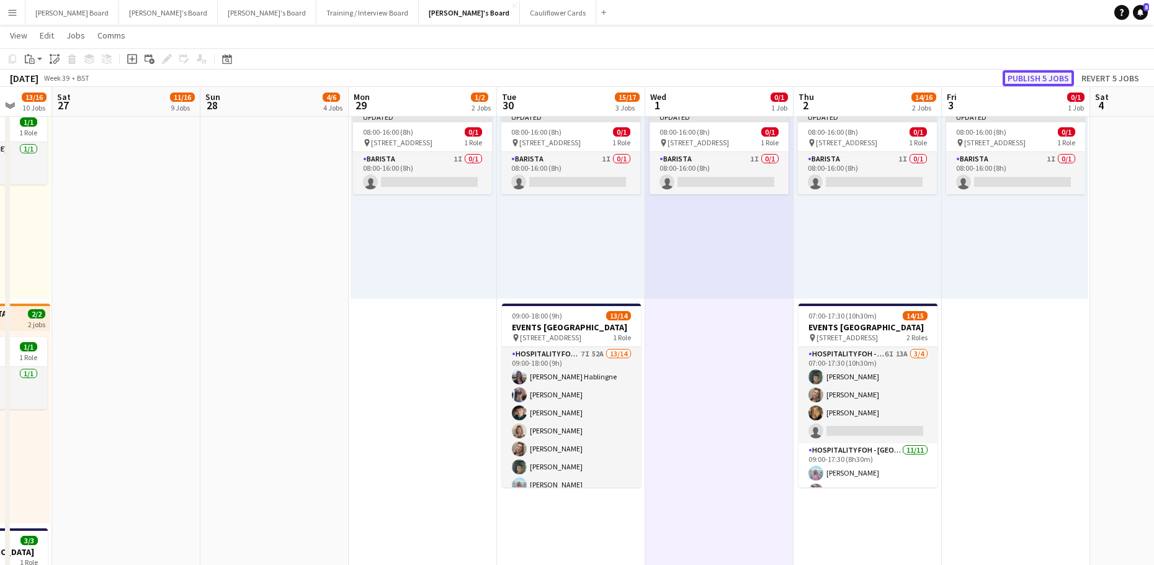
click at [1045, 75] on button "Publish 5 jobs" at bounding box center [1038, 78] width 71 height 16
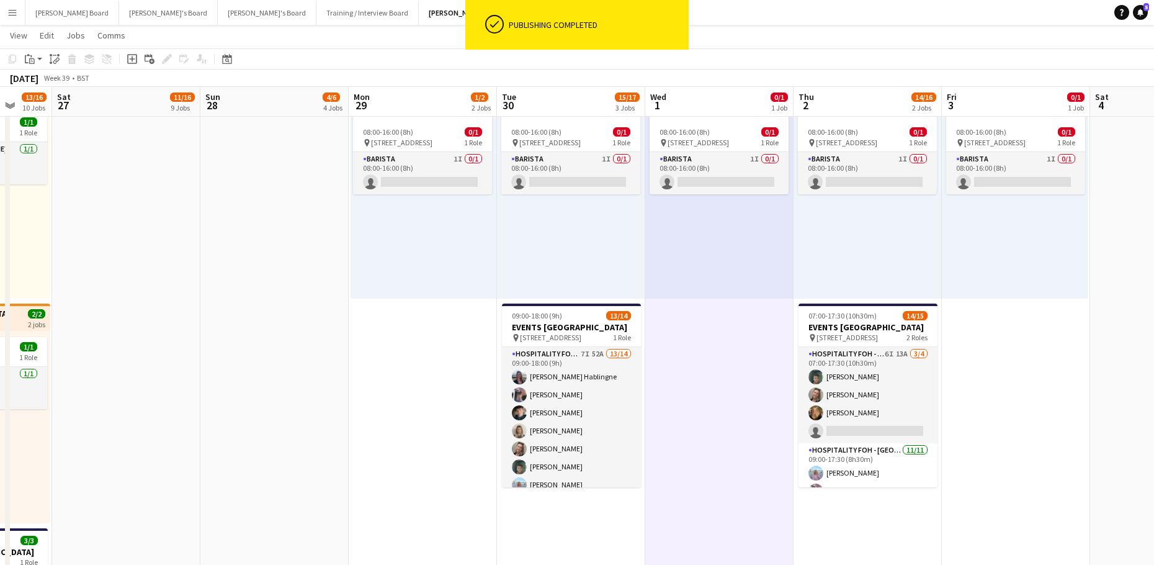
drag, startPoint x: 447, startPoint y: 412, endPoint x: 651, endPoint y: 434, distance: 205.4
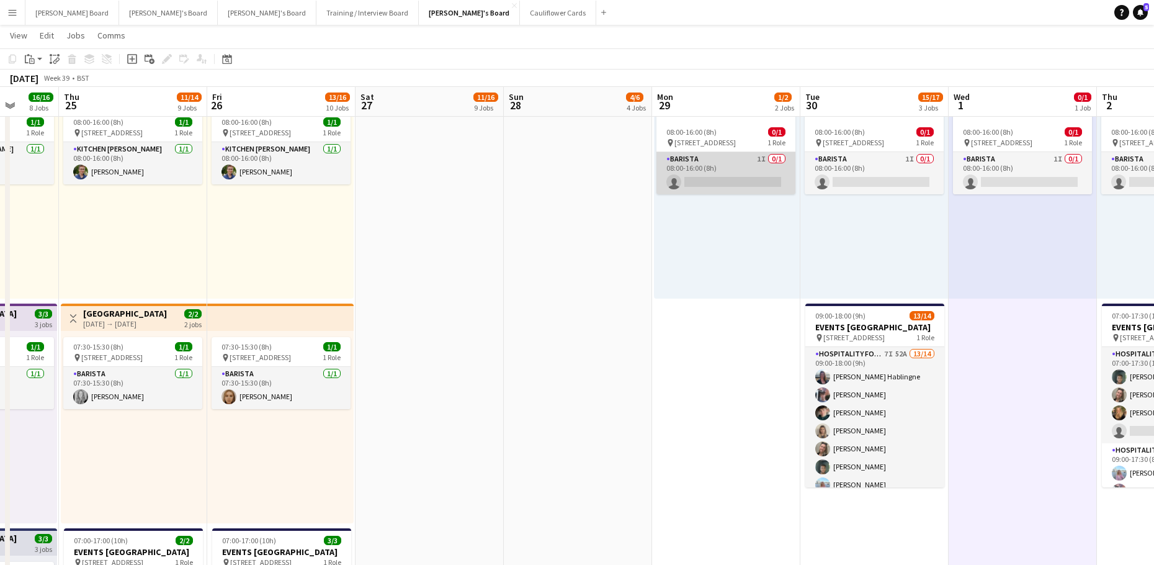
click at [759, 181] on app-card-role "Barista 1I 0/1 08:00-16:00 (8h) single-neutral-actions" at bounding box center [725, 173] width 139 height 42
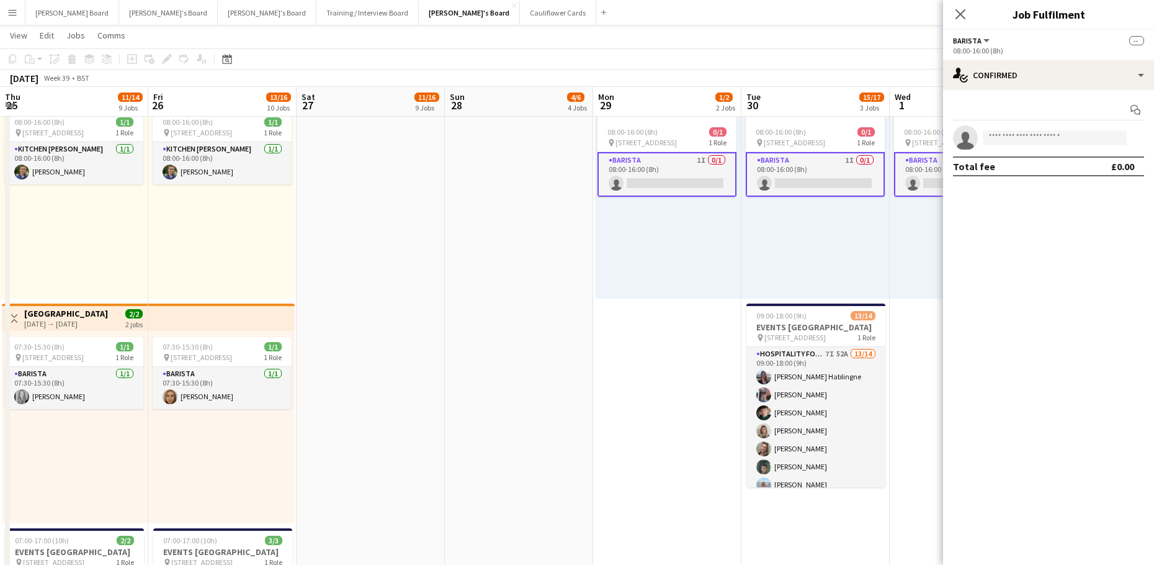
drag, startPoint x: 683, startPoint y: 410, endPoint x: 323, endPoint y: 426, distance: 360.2
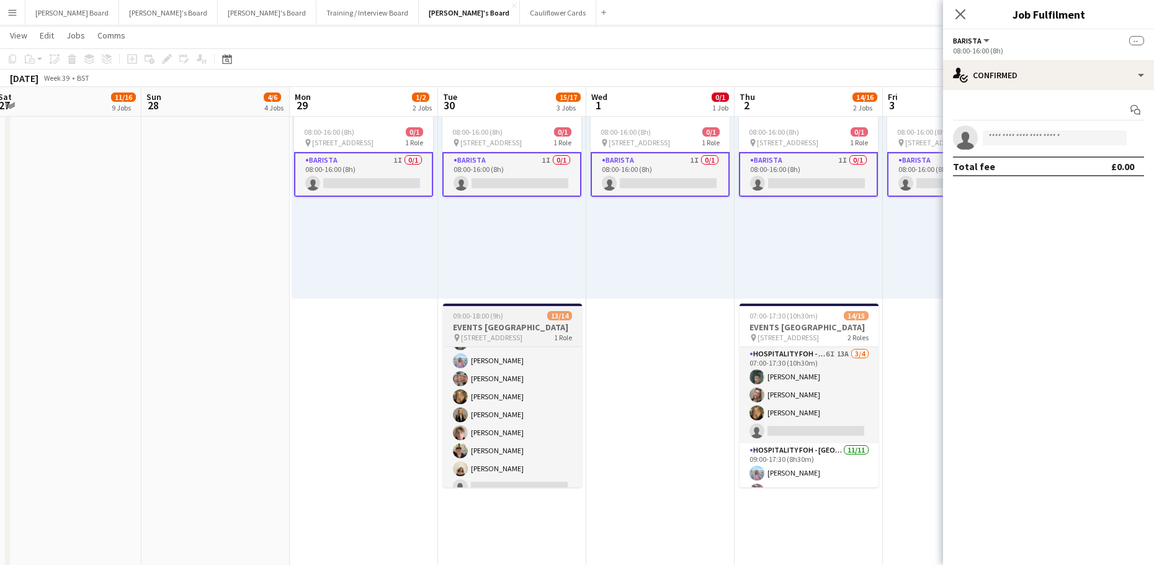
scroll to position [147, 0]
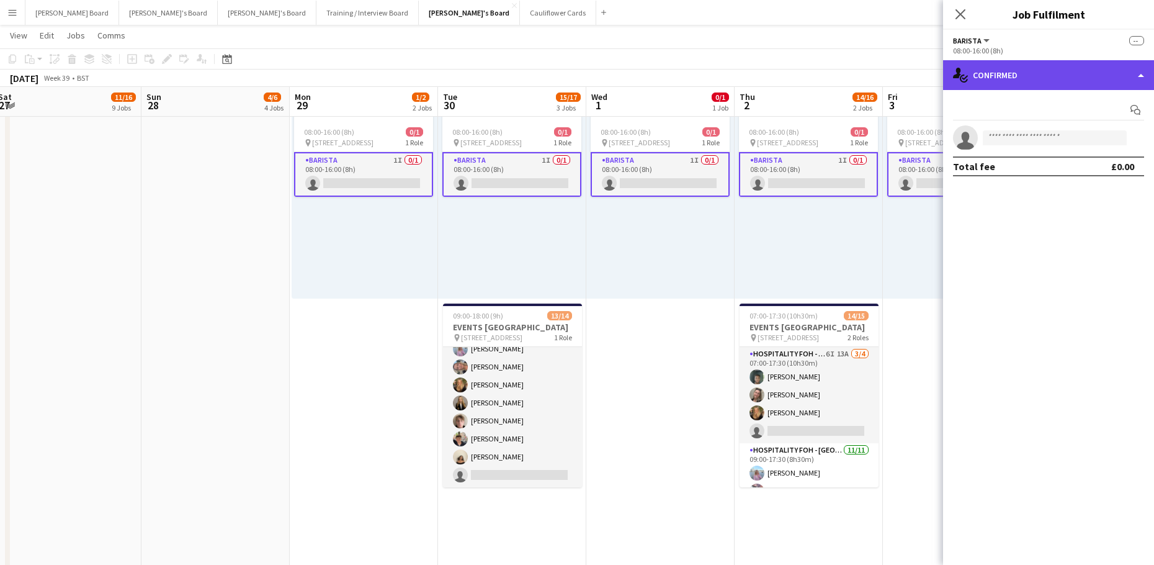
click at [1049, 76] on div "single-neutral-actions-check-2 Confirmed" at bounding box center [1048, 75] width 211 height 30
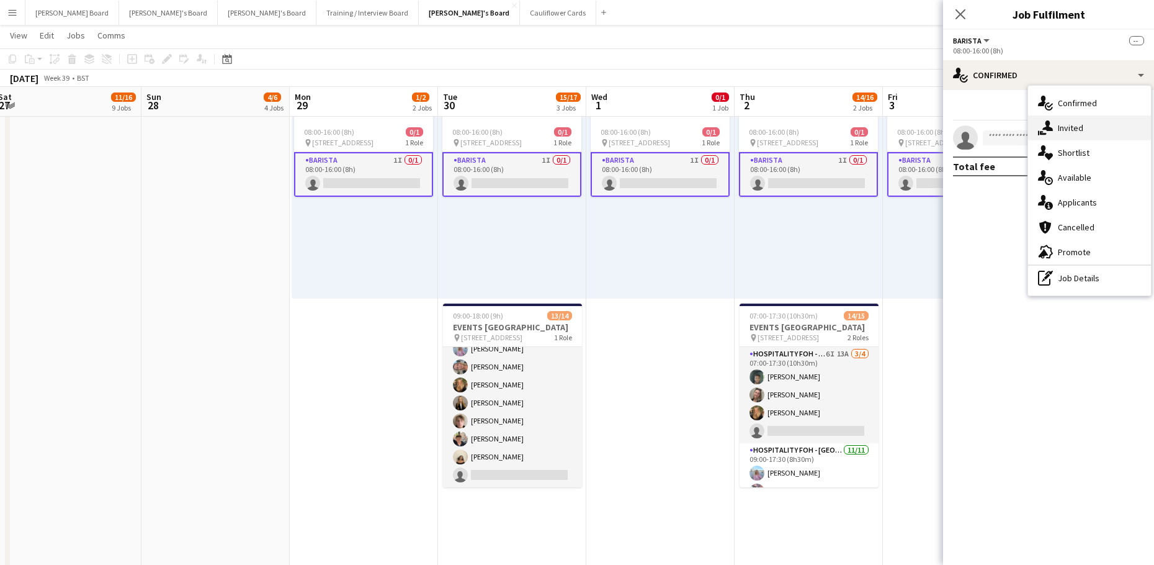
click at [1072, 123] on span "Invited" at bounding box center [1070, 127] width 25 height 11
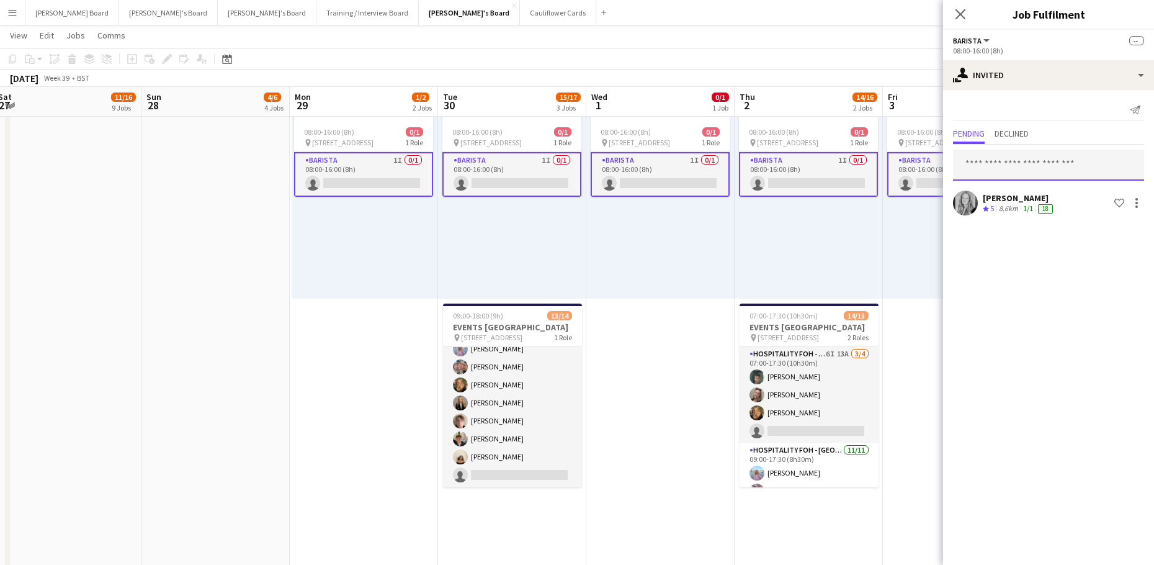
click at [1000, 163] on input "text" at bounding box center [1048, 165] width 191 height 31
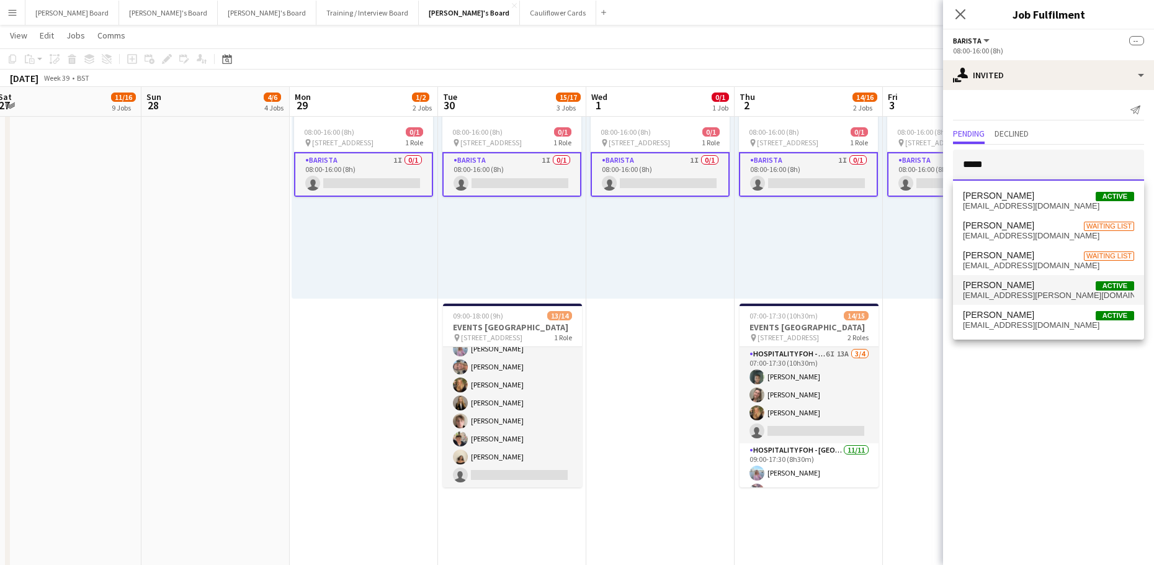
type input "*****"
click at [1034, 297] on span "megan.lj.ellis@gmail.com" at bounding box center [1048, 295] width 171 height 10
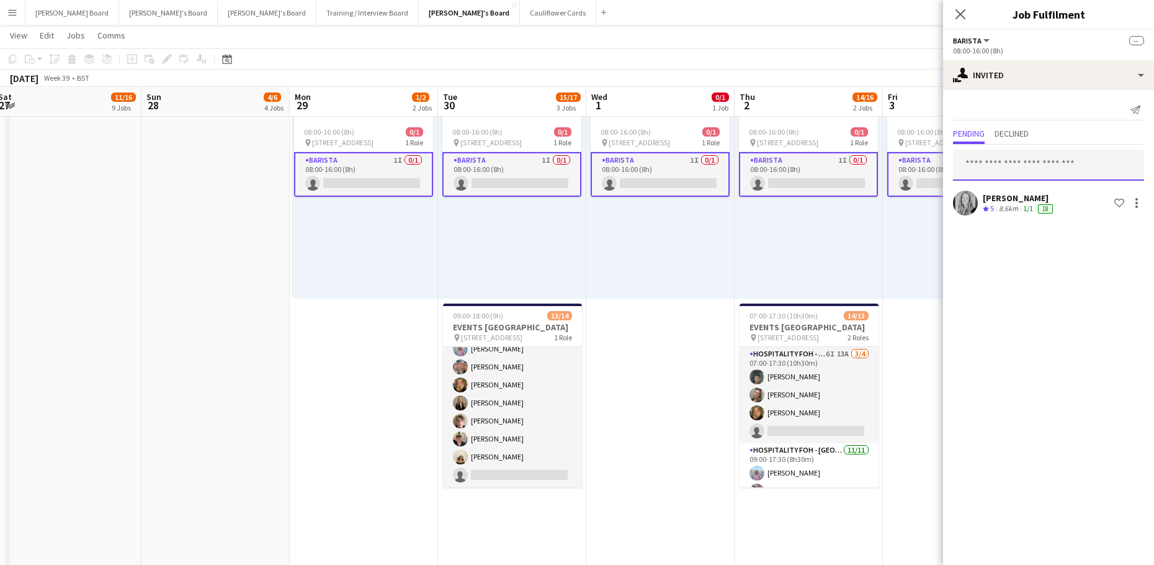
scroll to position [0, 0]
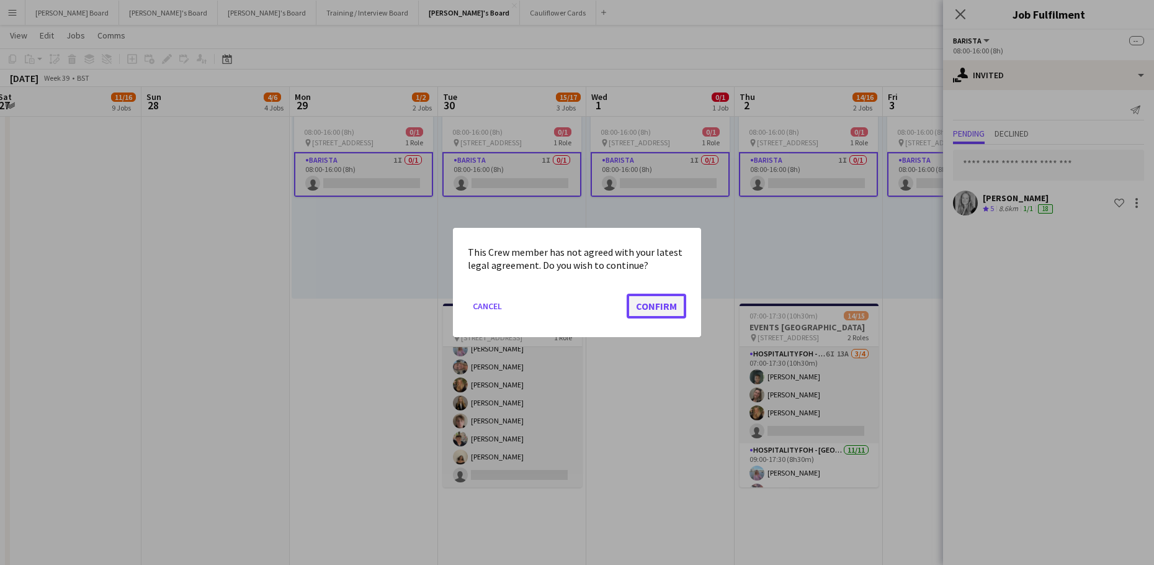
click at [669, 305] on button "Confirm" at bounding box center [657, 305] width 60 height 25
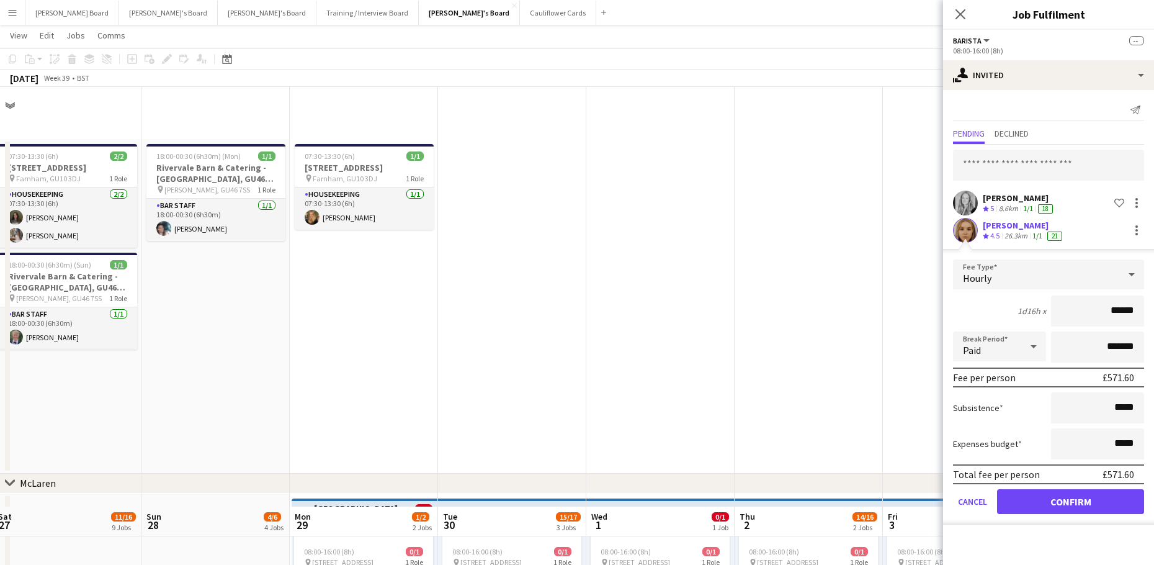
scroll to position [419, 0]
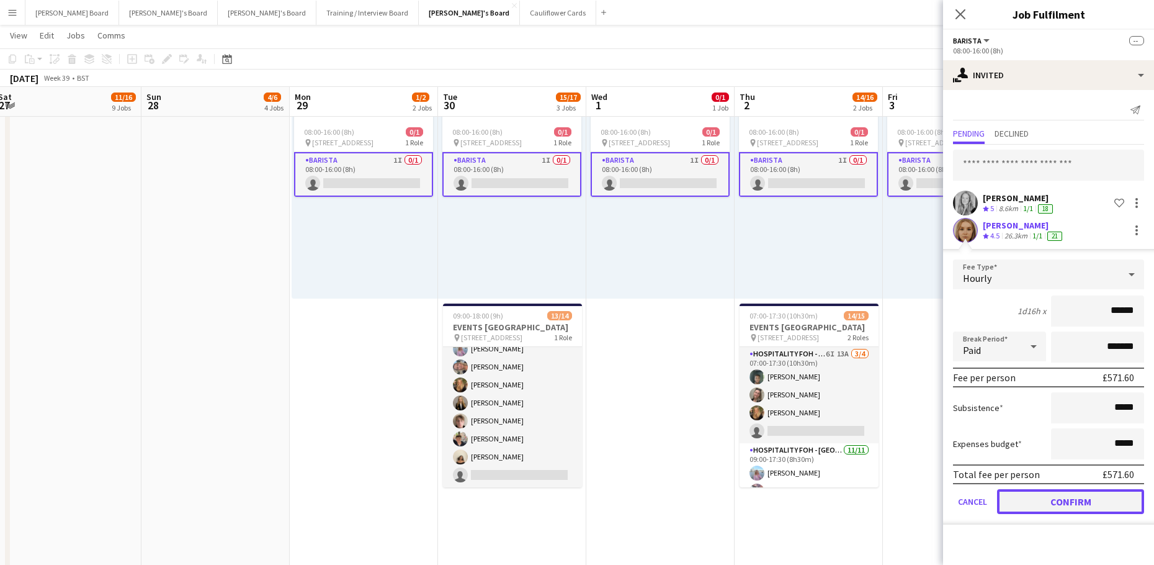
click at [1068, 498] on button "Confirm" at bounding box center [1070, 501] width 147 height 25
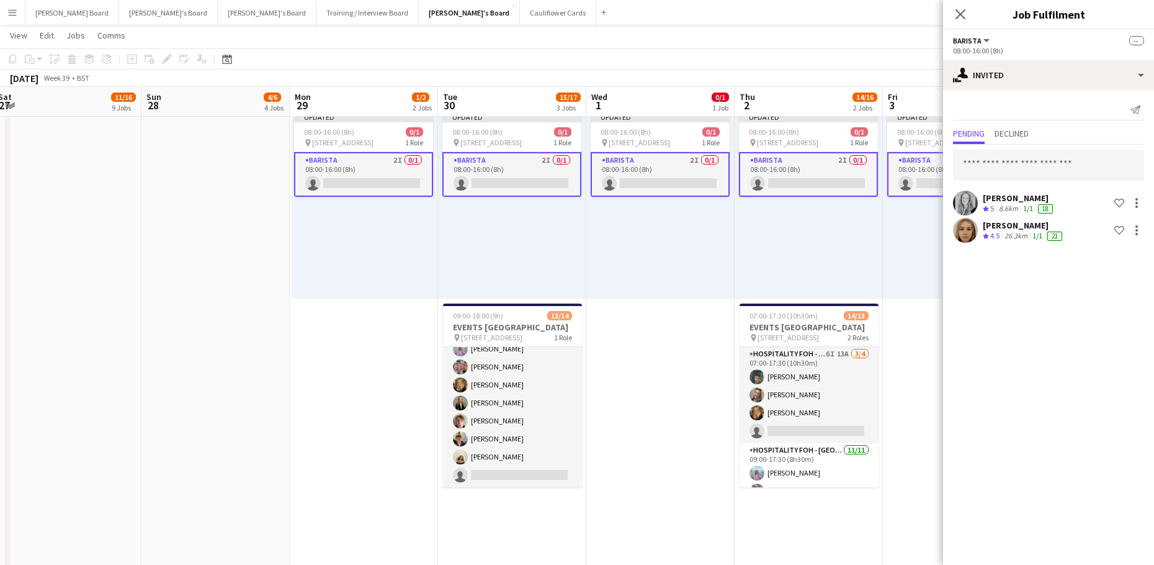
click at [802, 240] on div "Updated 08:00-16:00 (8h) 0/1 pin Woking, GU21 4YH 1 Role Barista 2I 0/1 08:00-1…" at bounding box center [809, 202] width 148 height 192
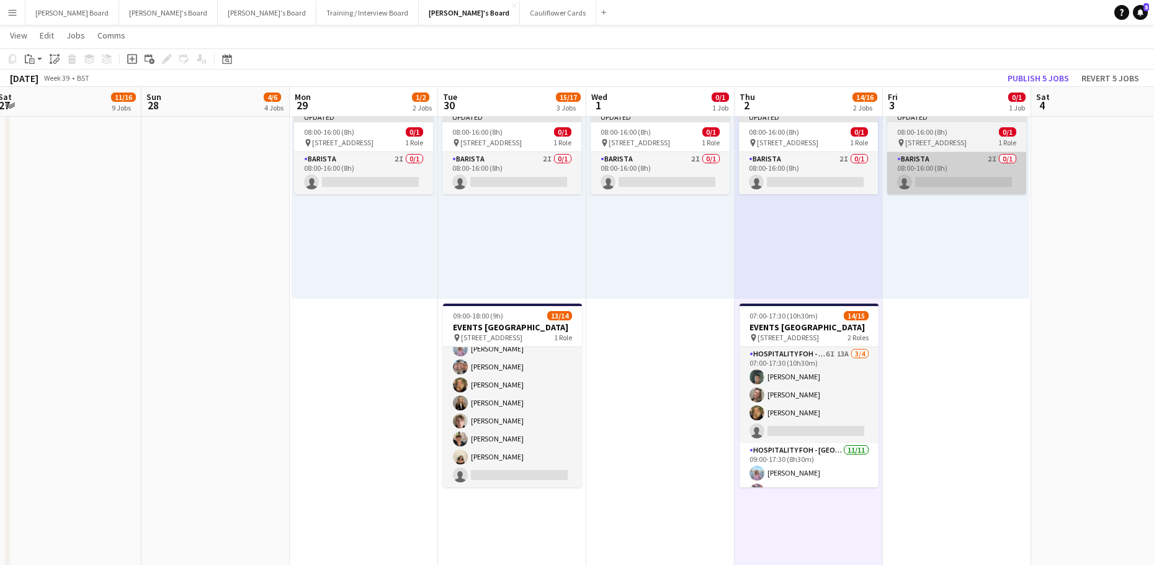
scroll to position [0, 451]
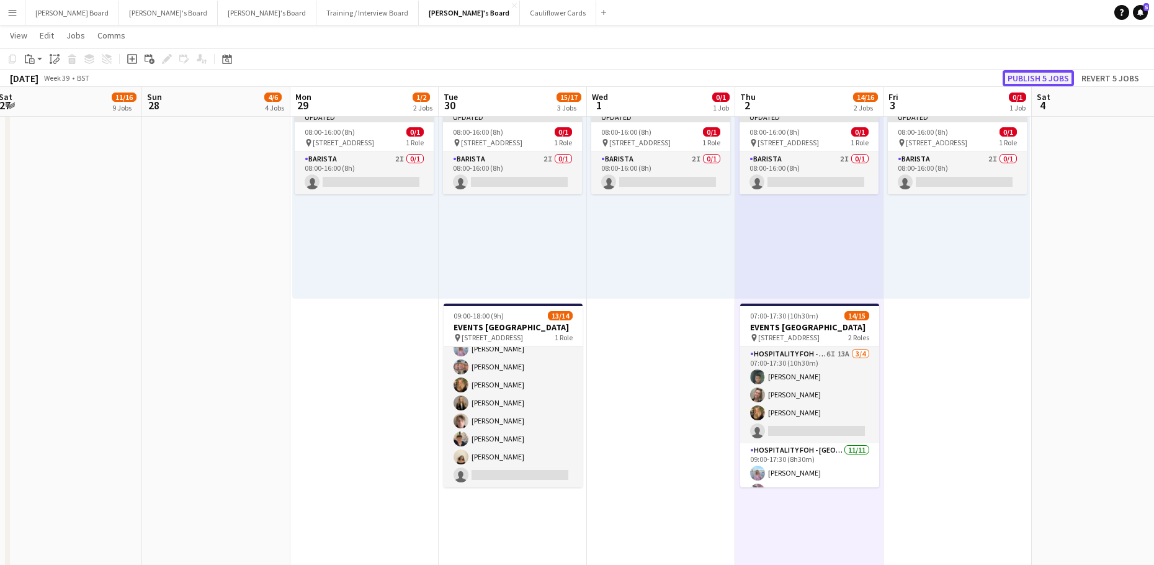
click at [1044, 76] on button "Publish 5 jobs" at bounding box center [1038, 78] width 71 height 16
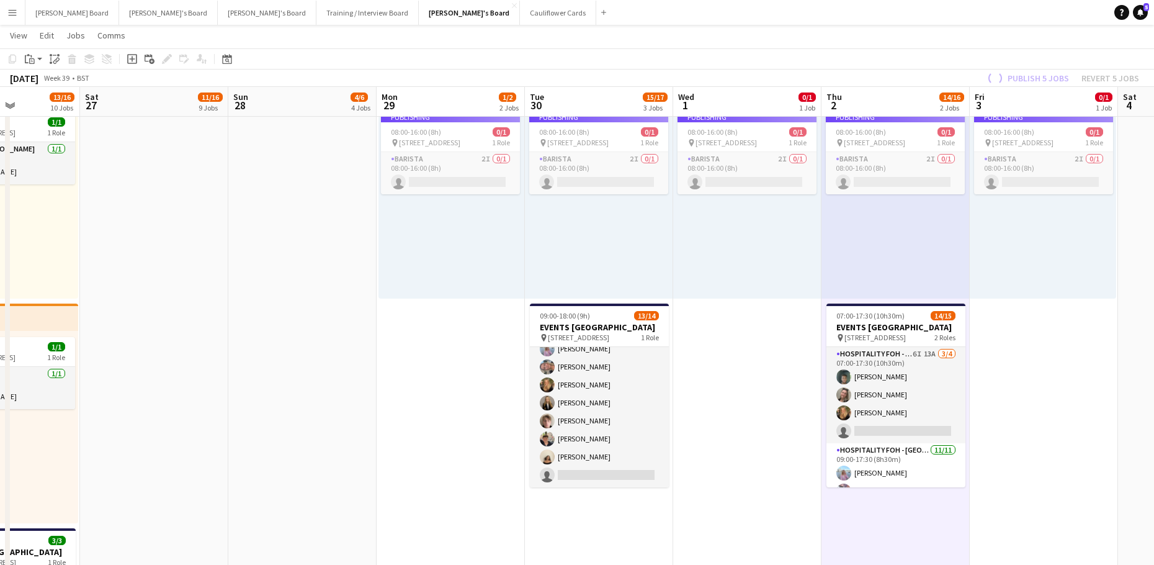
drag, startPoint x: 207, startPoint y: 303, endPoint x: 578, endPoint y: 317, distance: 371.3
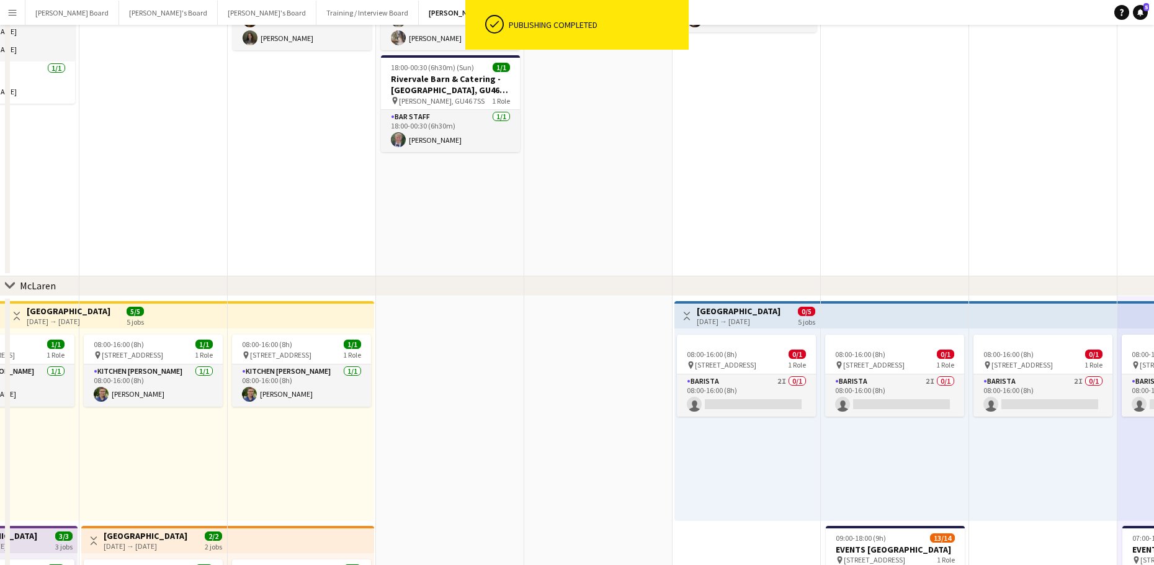
scroll to position [6, 0]
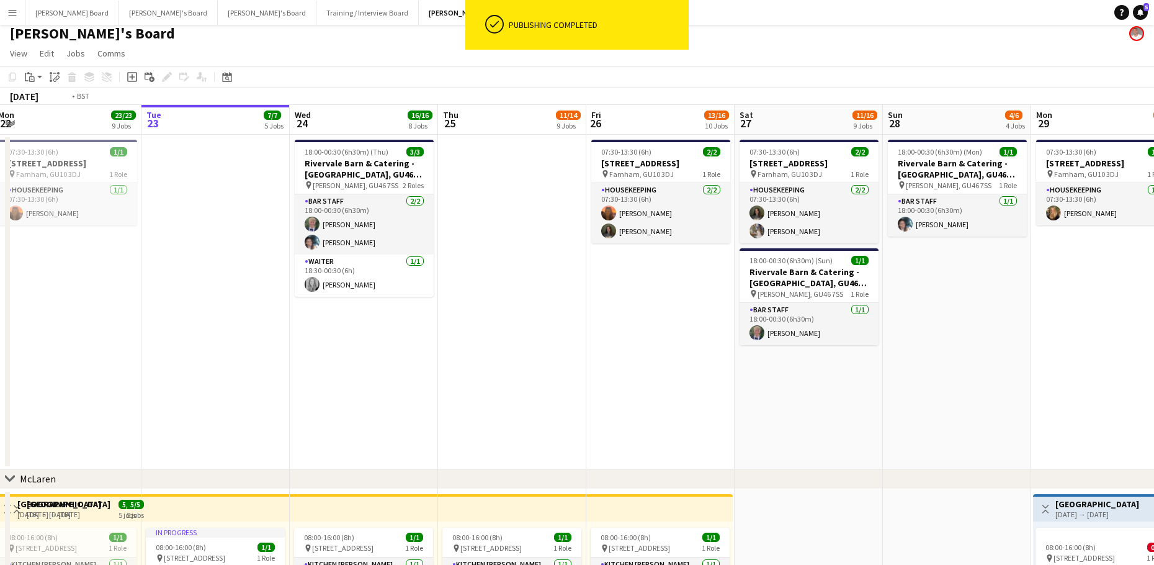
drag, startPoint x: 436, startPoint y: 360, endPoint x: 954, endPoint y: 349, distance: 518.8
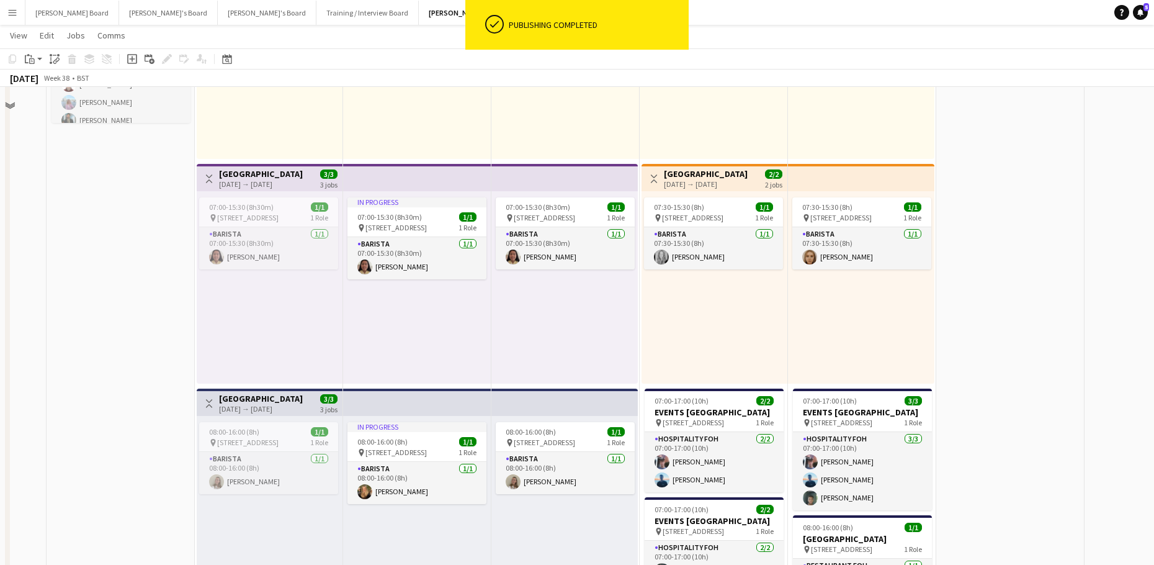
scroll to position [585, 0]
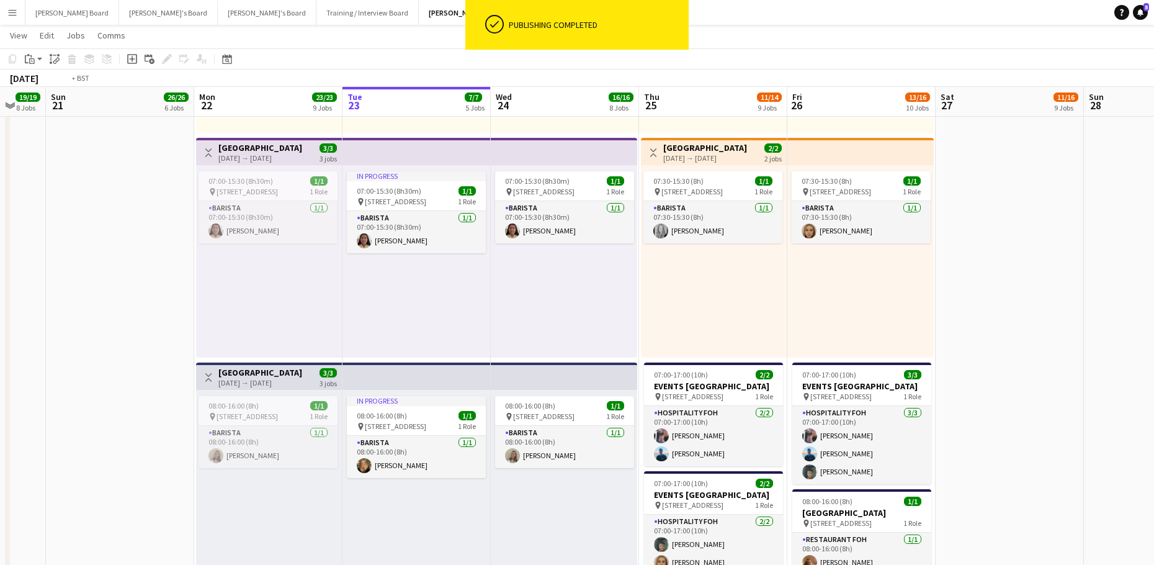
drag, startPoint x: 778, startPoint y: 382, endPoint x: 742, endPoint y: 379, distance: 36.1
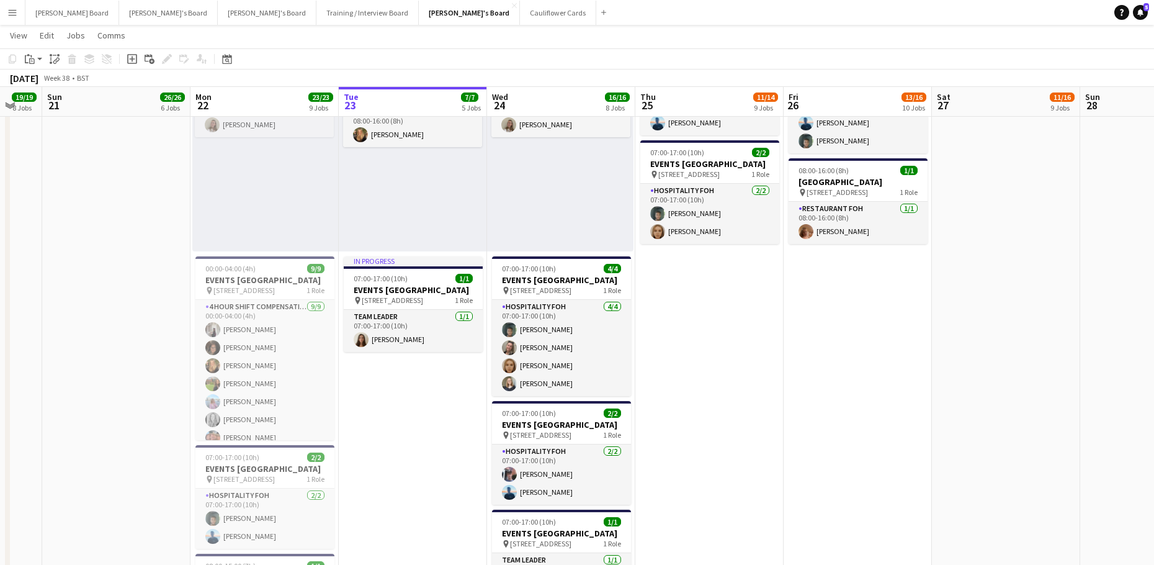
scroll to position [0, 347]
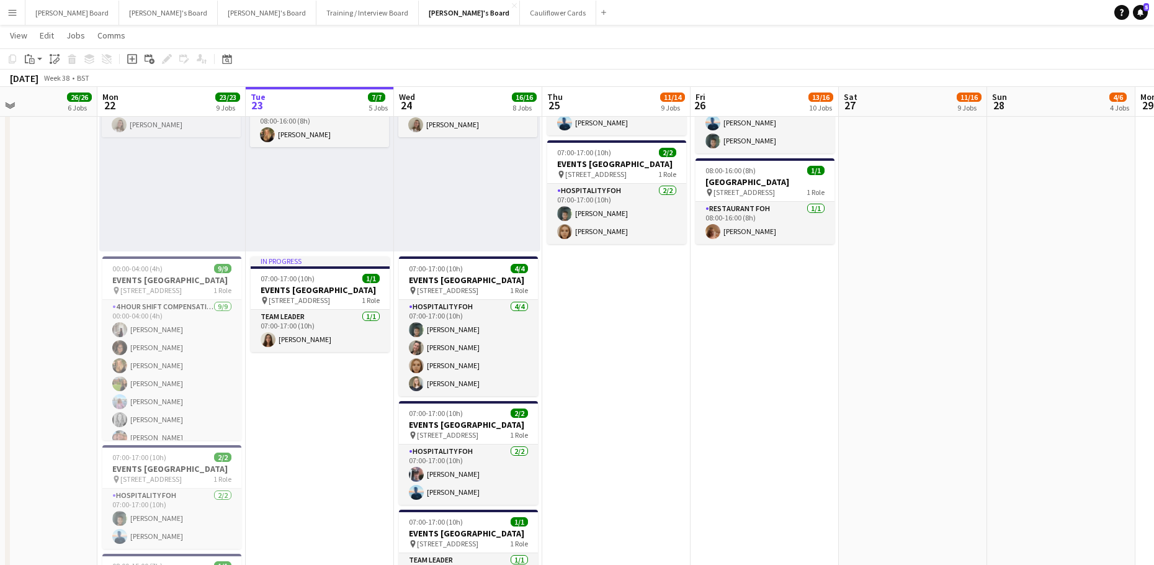
drag, startPoint x: 427, startPoint y: 420, endPoint x: 666, endPoint y: 432, distance: 239.8
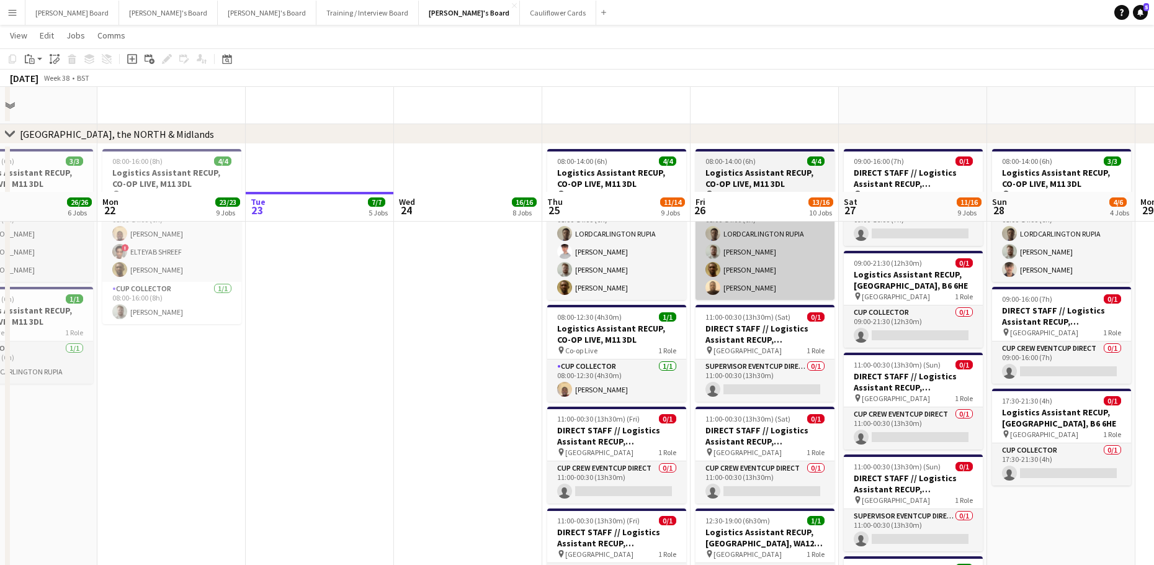
scroll to position [2157, 0]
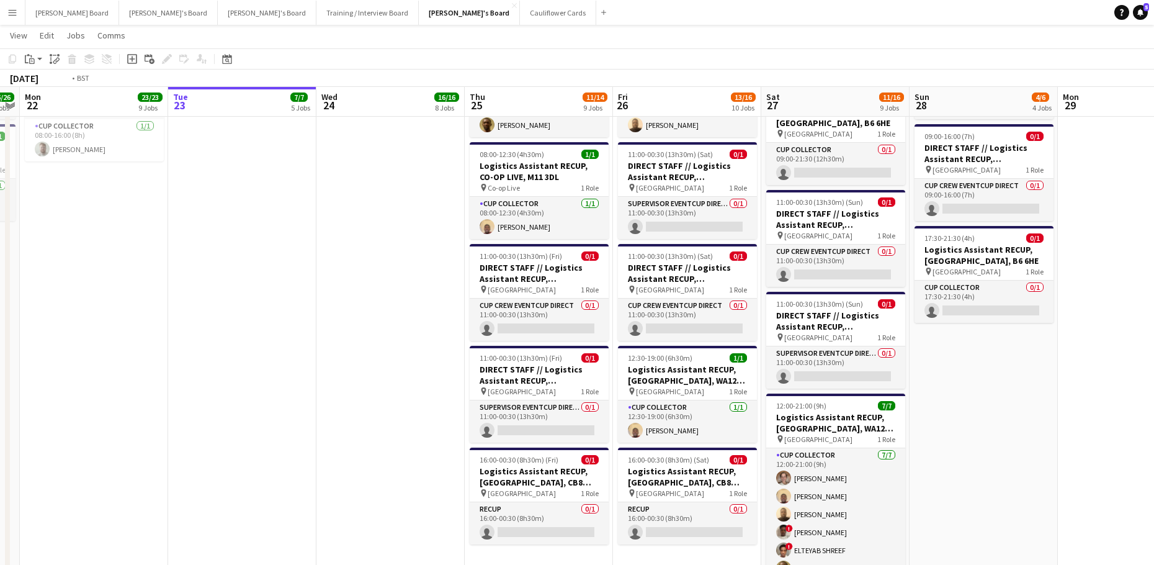
drag, startPoint x: 927, startPoint y: 445, endPoint x: 631, endPoint y: 451, distance: 296.0
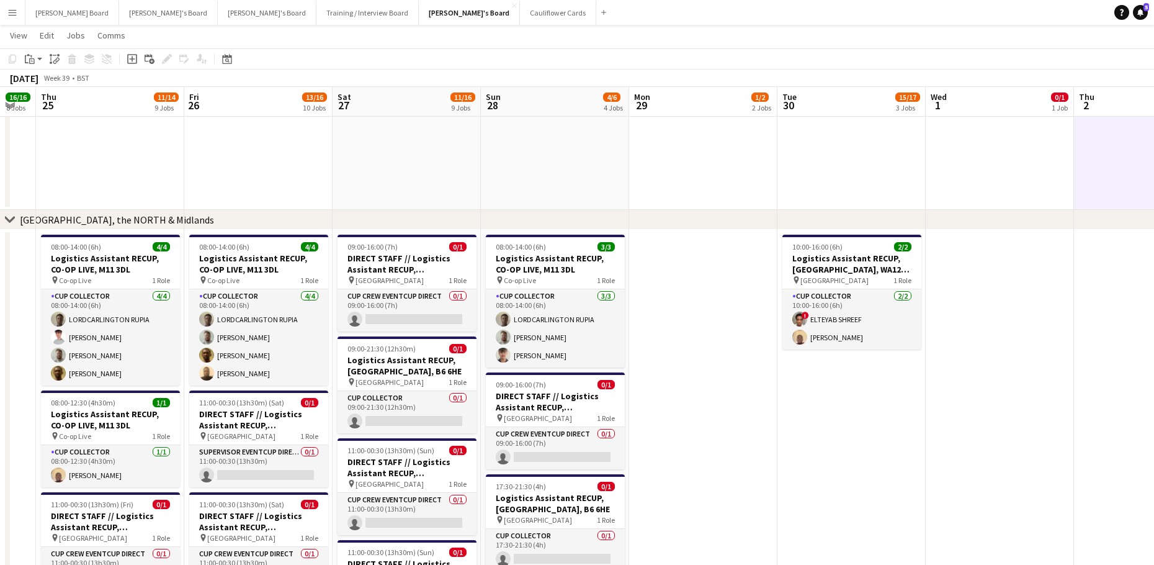
scroll to position [0, 375]
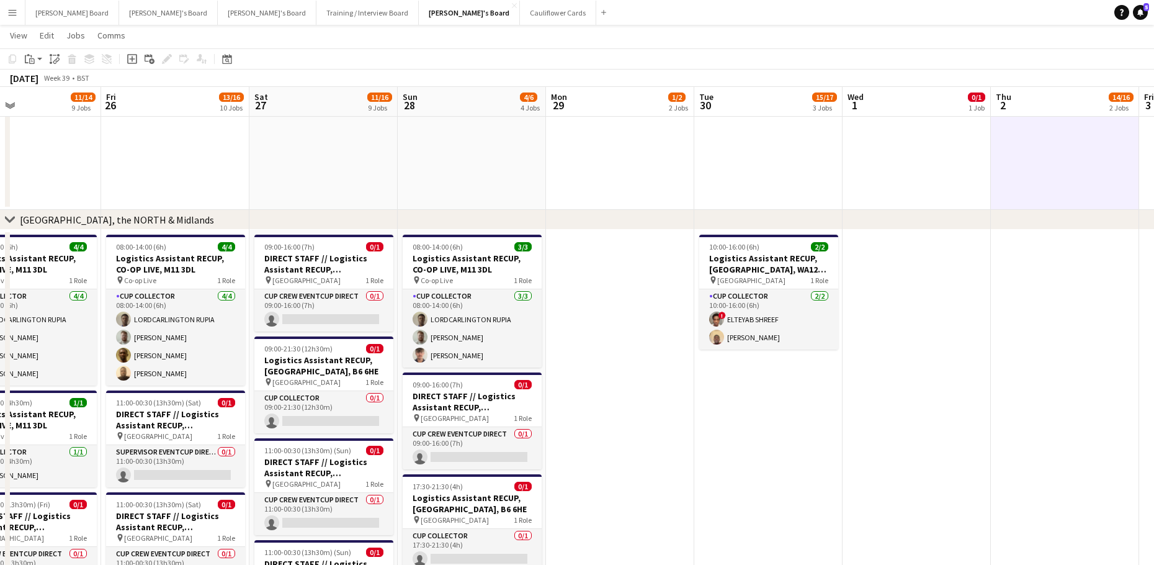
drag, startPoint x: 1017, startPoint y: 418, endPoint x: 845, endPoint y: 499, distance: 190.1
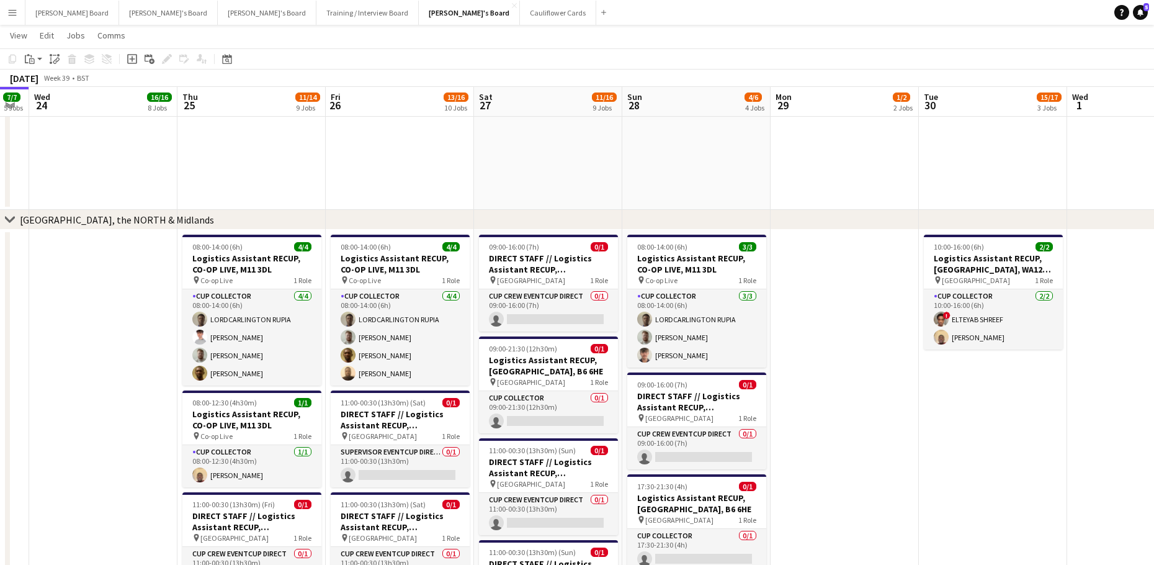
drag, startPoint x: 781, startPoint y: 413, endPoint x: 891, endPoint y: 418, distance: 110.6
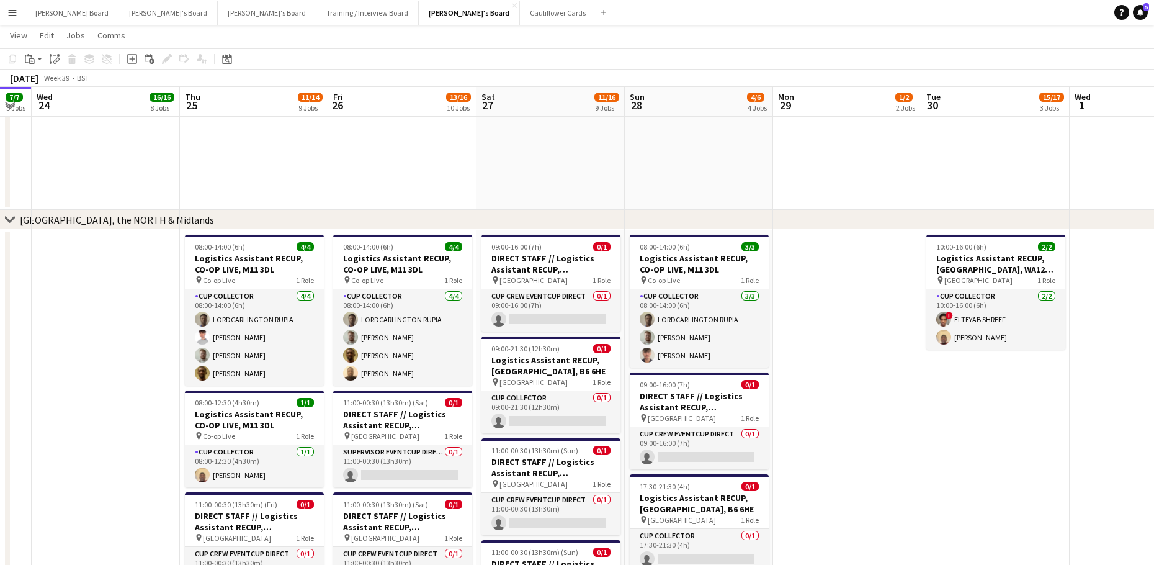
scroll to position [0, 373]
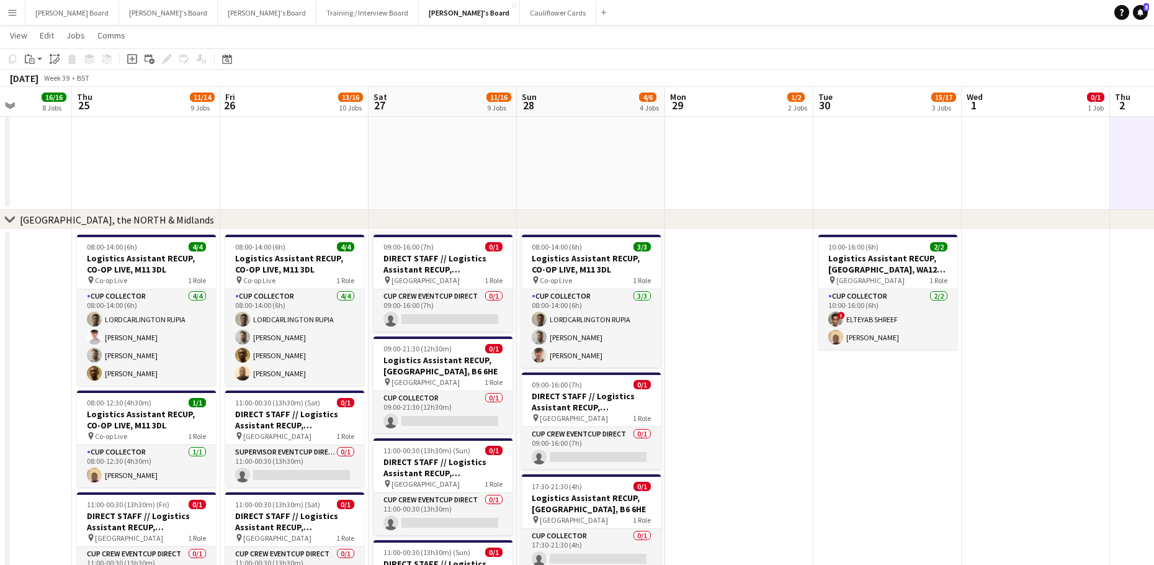
drag, startPoint x: 871, startPoint y: 419, endPoint x: 911, endPoint y: 414, distance: 40.6
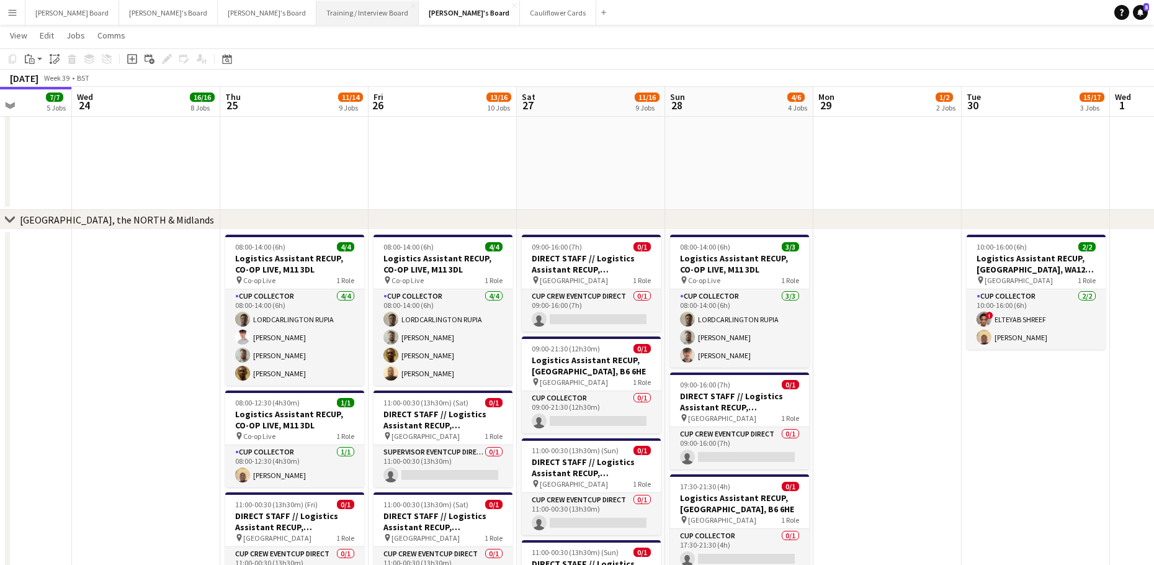
click at [316, 15] on button "Training / Interview Board Close" at bounding box center [367, 13] width 102 height 24
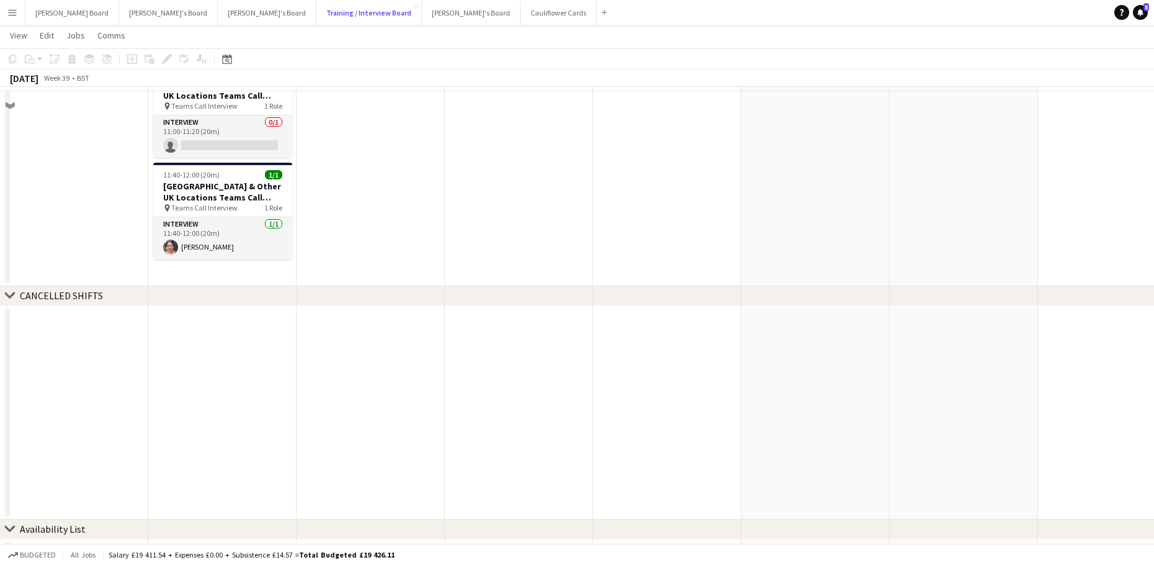
scroll to position [1737, 0]
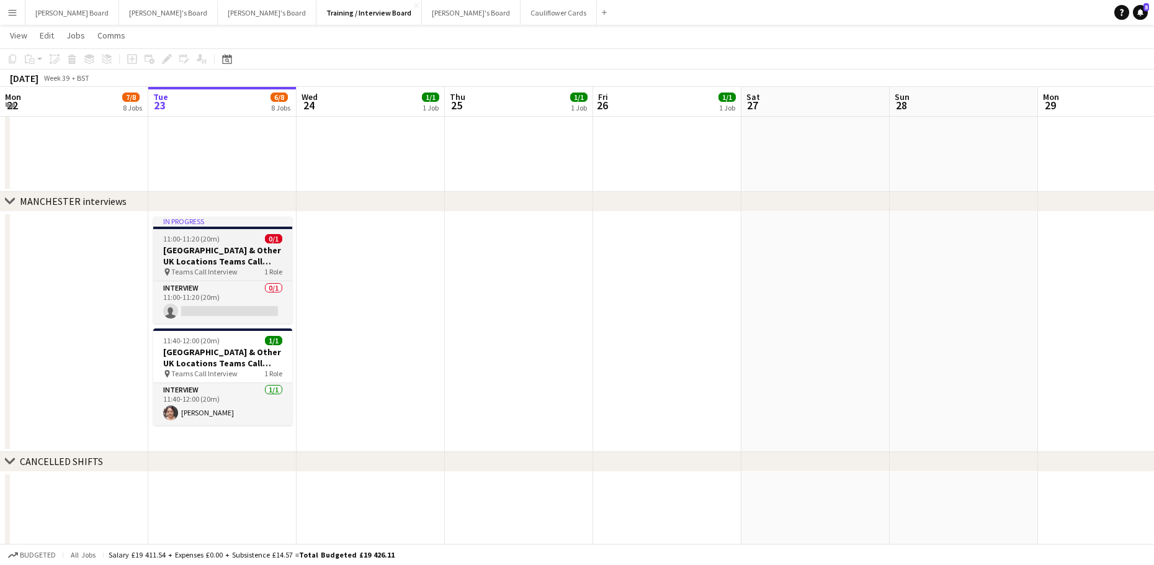
click at [220, 248] on h3 "[GEOGRAPHIC_DATA] & Other UK Locations Teams Call Interview Slot" at bounding box center [222, 255] width 139 height 22
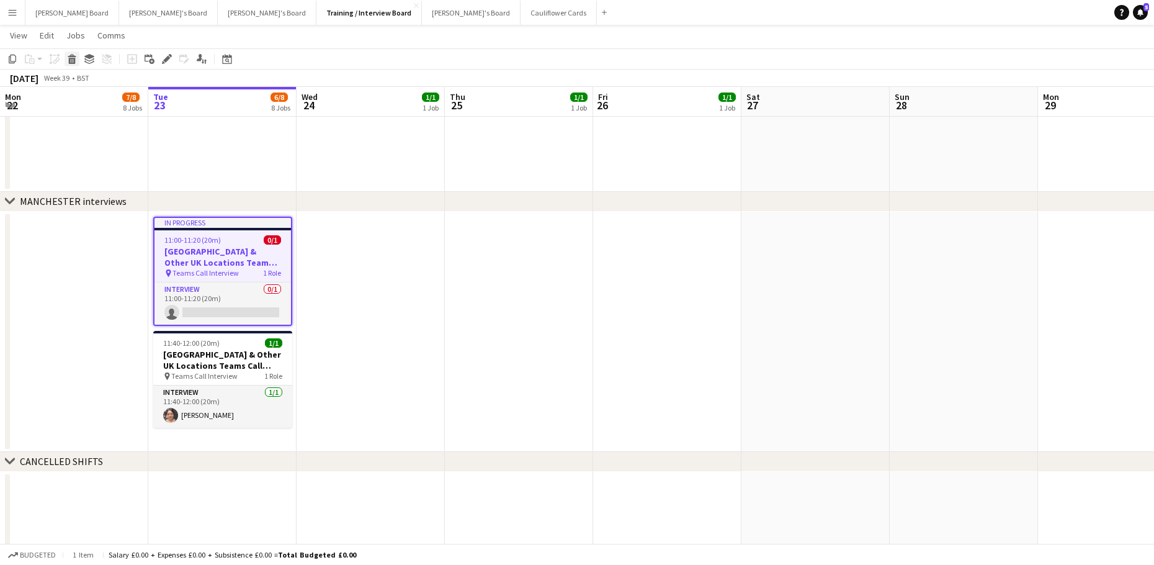
click at [74, 60] on icon at bounding box center [72, 61] width 7 height 6
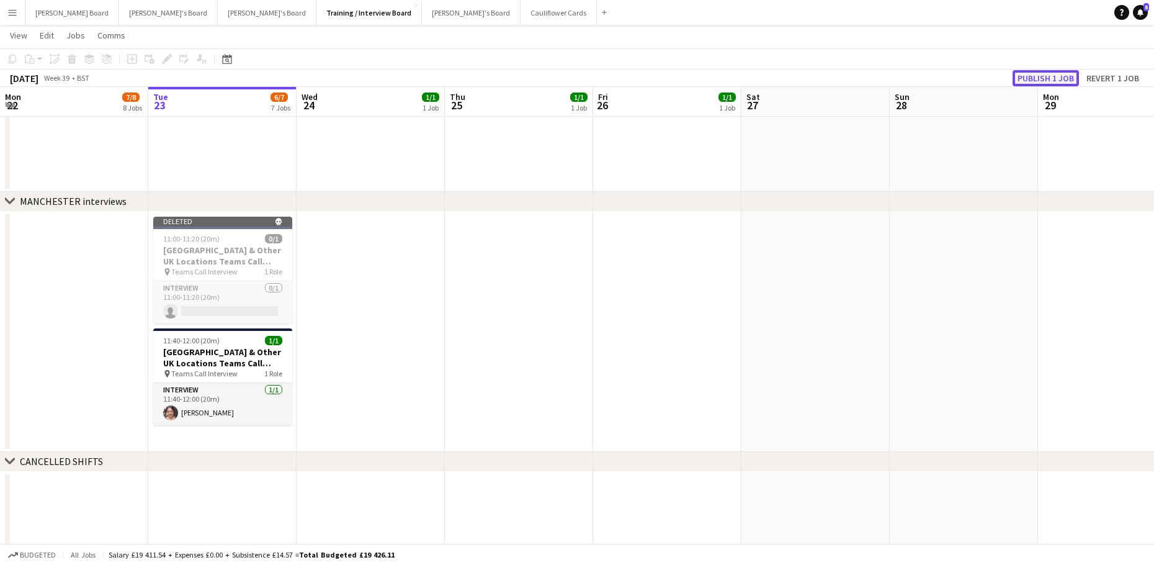
click at [1061, 82] on button "Publish 1 job" at bounding box center [1046, 78] width 66 height 16
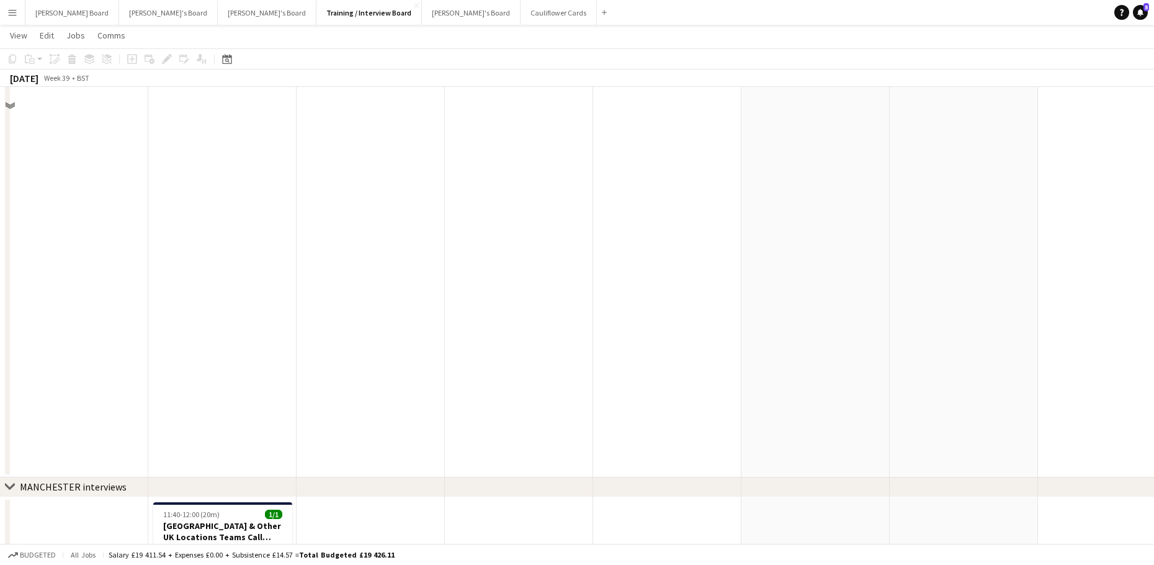
scroll to position [1407, 0]
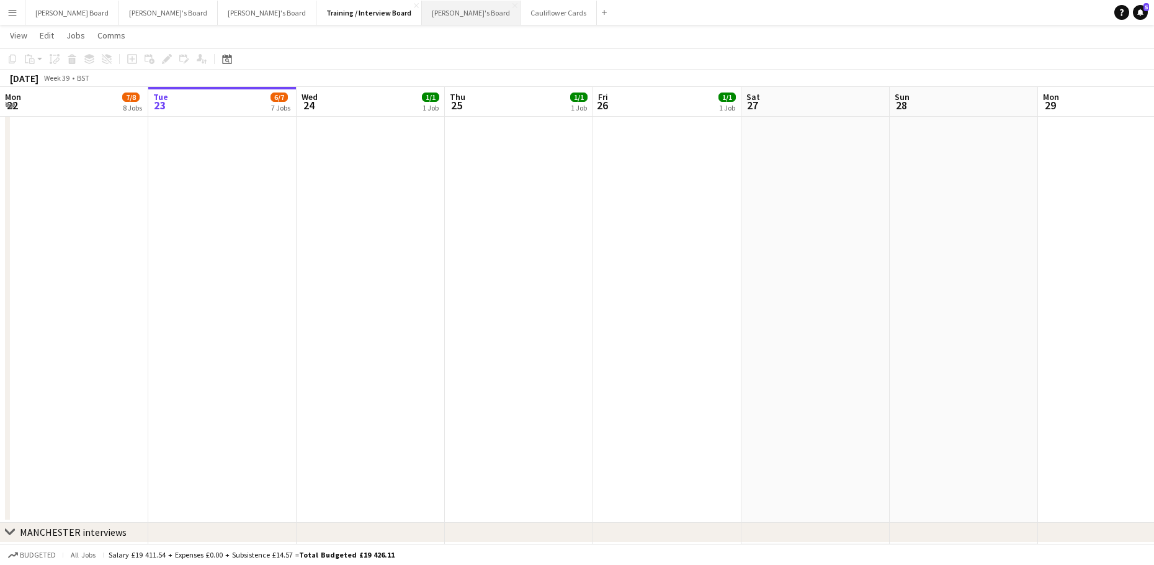
click at [422, 17] on button "Jakub's Board Close" at bounding box center [471, 13] width 99 height 24
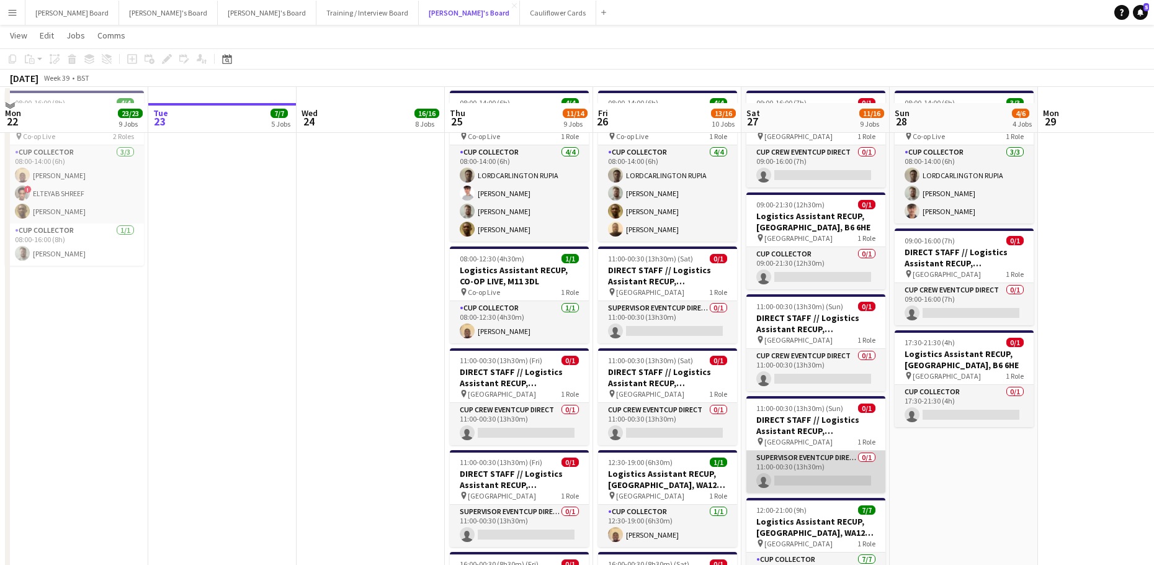
scroll to position [1489, 0]
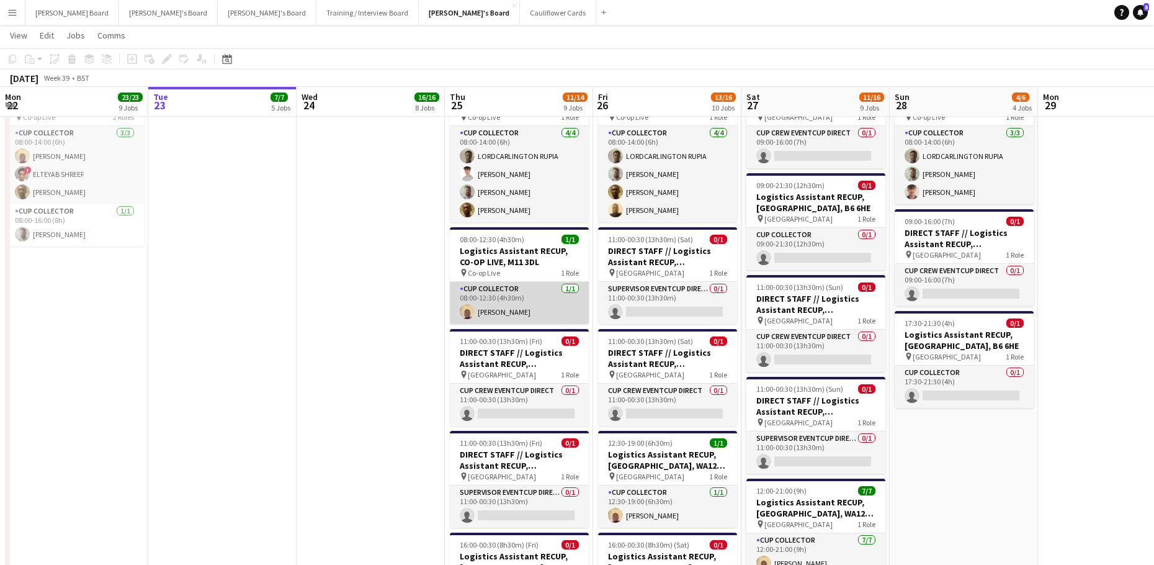
click at [498, 317] on app-card-role "CUP COLLECTOR 1/1 08:00-12:30 (4h30m) Daniel Agammegwa" at bounding box center [519, 303] width 139 height 42
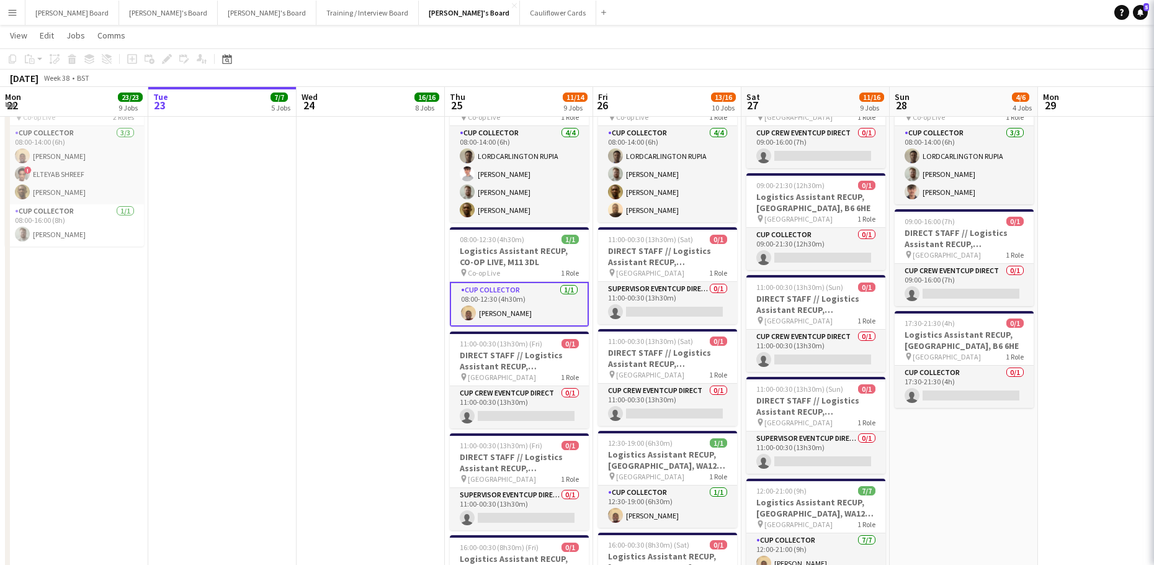
scroll to position [0, 296]
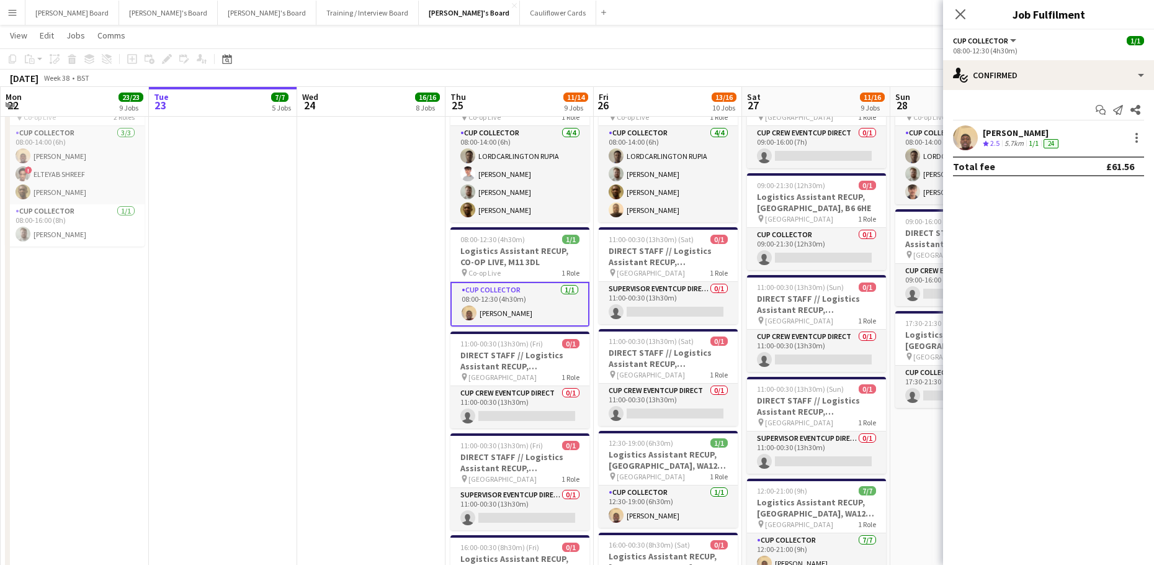
click at [959, 143] on app-user-avatar at bounding box center [965, 137] width 25 height 25
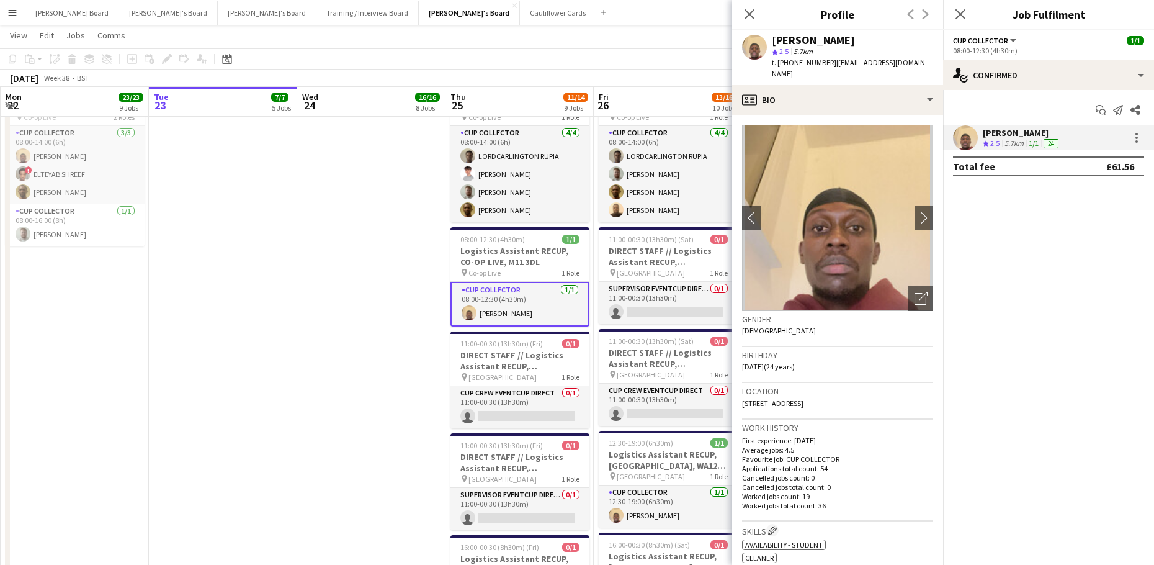
drag, startPoint x: 878, startPoint y: 38, endPoint x: 808, endPoint y: 42, distance: 69.6
click at [808, 42] on div "Daniel Agammegwa" at bounding box center [852, 40] width 161 height 11
copy div "Agammegwa"
drag, startPoint x: 915, startPoint y: 65, endPoint x: 831, endPoint y: 67, distance: 83.8
click at [831, 67] on div "Daniel Agammegwa star 2.5 5.7km t. +447881186812 | danagams13@gmail.com" at bounding box center [837, 57] width 211 height 55
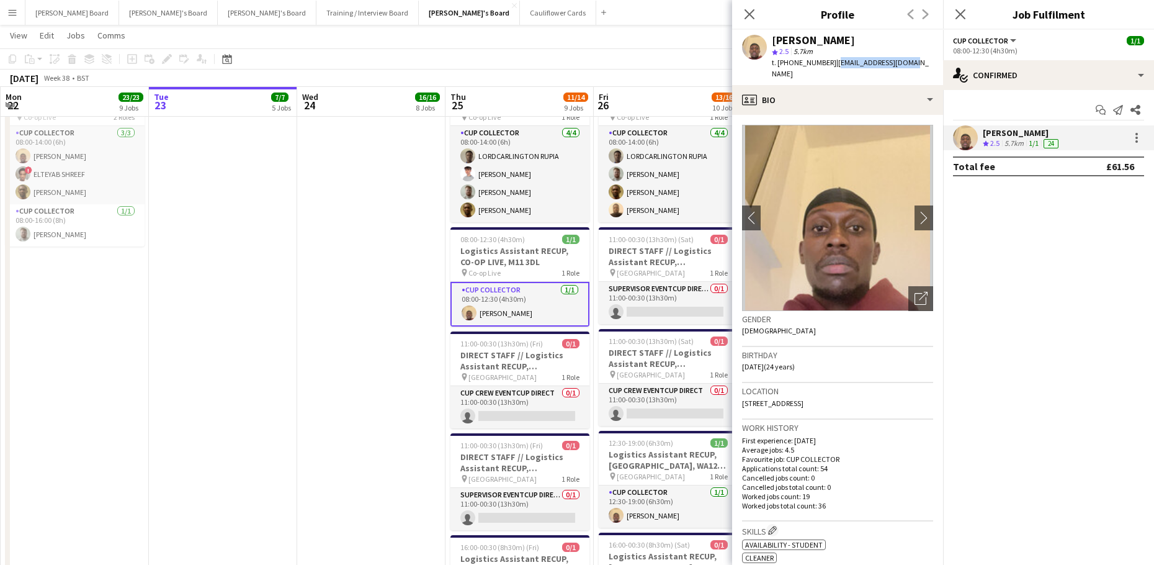
copy span "danagams13@gmail.com"
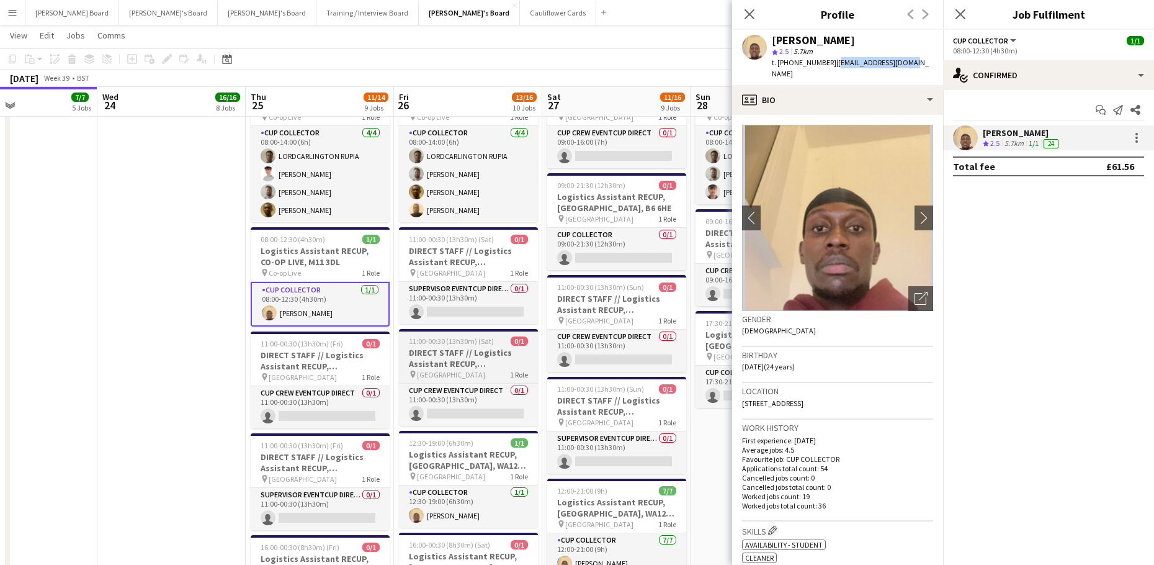
drag, startPoint x: 616, startPoint y: 396, endPoint x: 442, endPoint y: 379, distance: 175.2
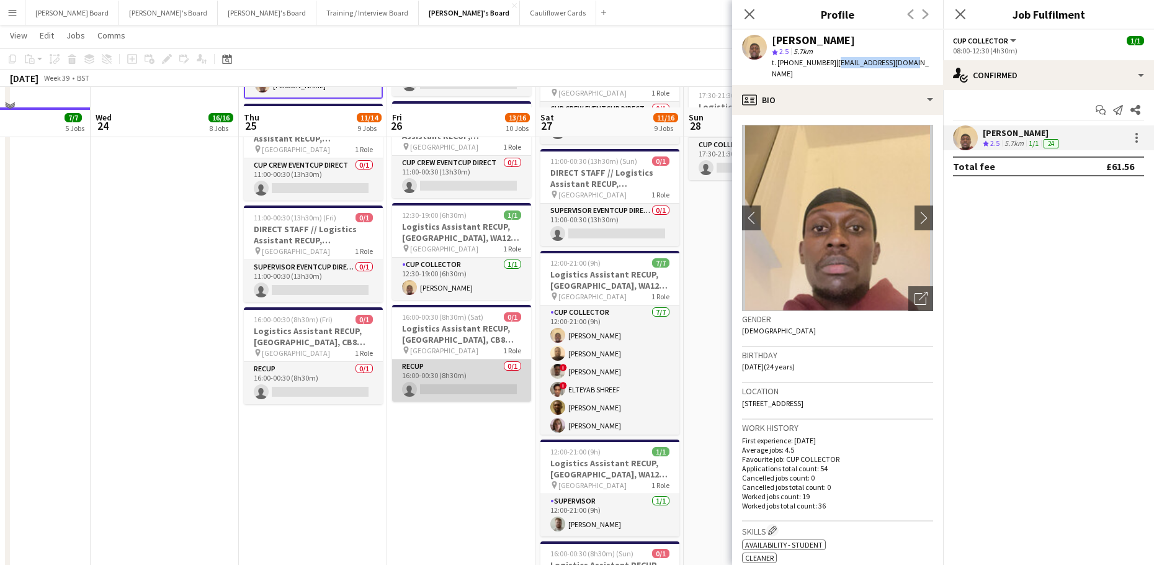
scroll to position [1737, 0]
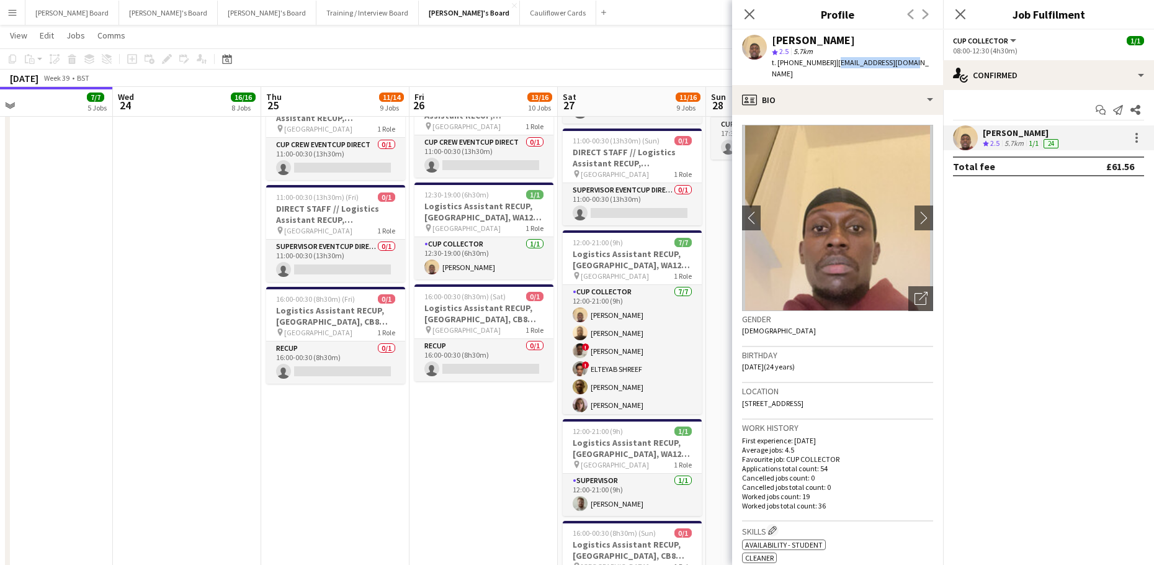
drag, startPoint x: 557, startPoint y: 414, endPoint x: 287, endPoint y: 415, distance: 270.5
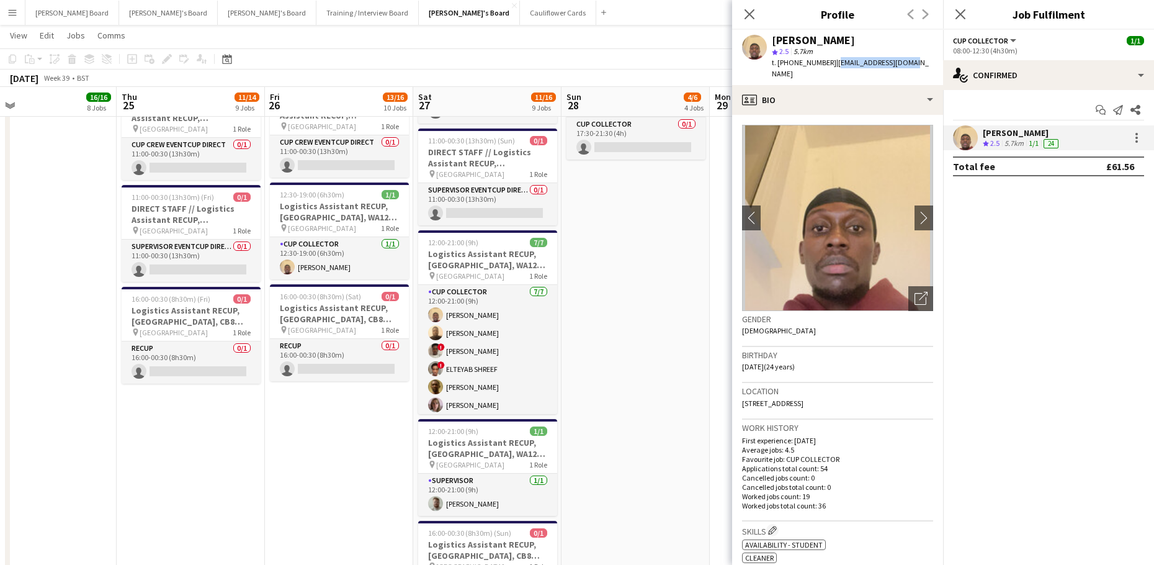
scroll to position [0, 328]
drag, startPoint x: 225, startPoint y: 448, endPoint x: 380, endPoint y: 479, distance: 157.6
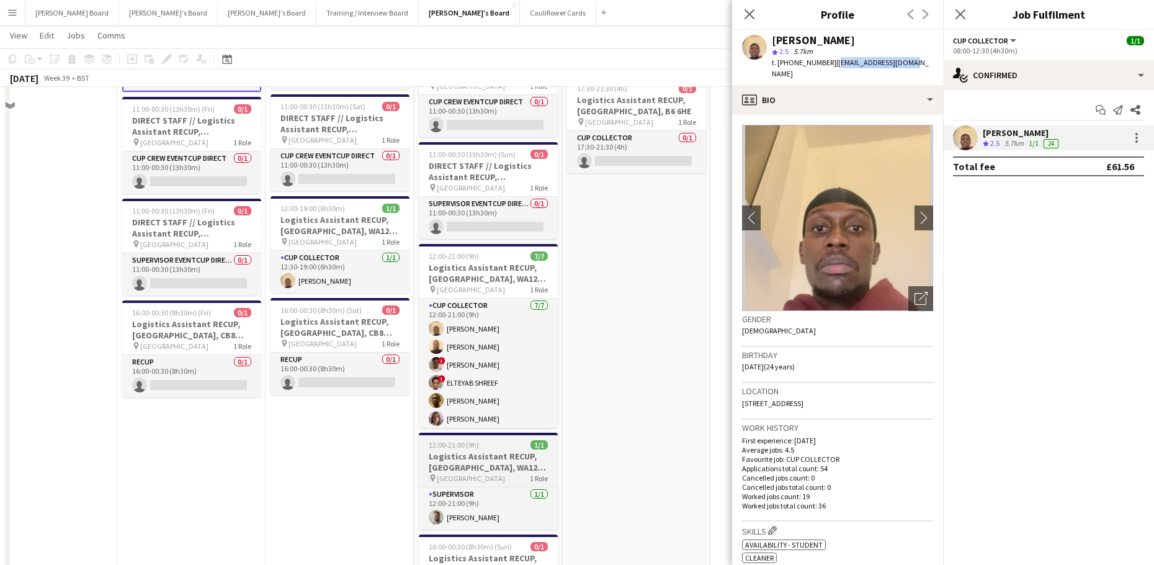
scroll to position [1737, 0]
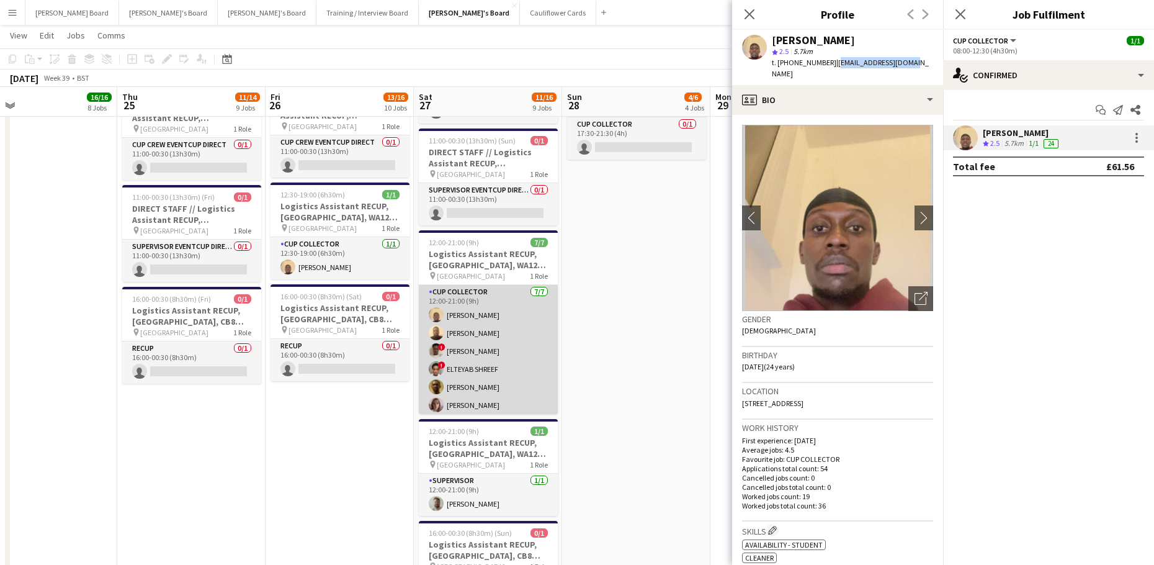
drag, startPoint x: 499, startPoint y: 362, endPoint x: 506, endPoint y: 372, distance: 12.0
click at [500, 362] on app-card-role "CUP COLLECTOR 7/7 12:00-21:00 (9h) Daniel Agammegwa Oluwadamilola Olagbaju ! Mo…" at bounding box center [488, 360] width 139 height 150
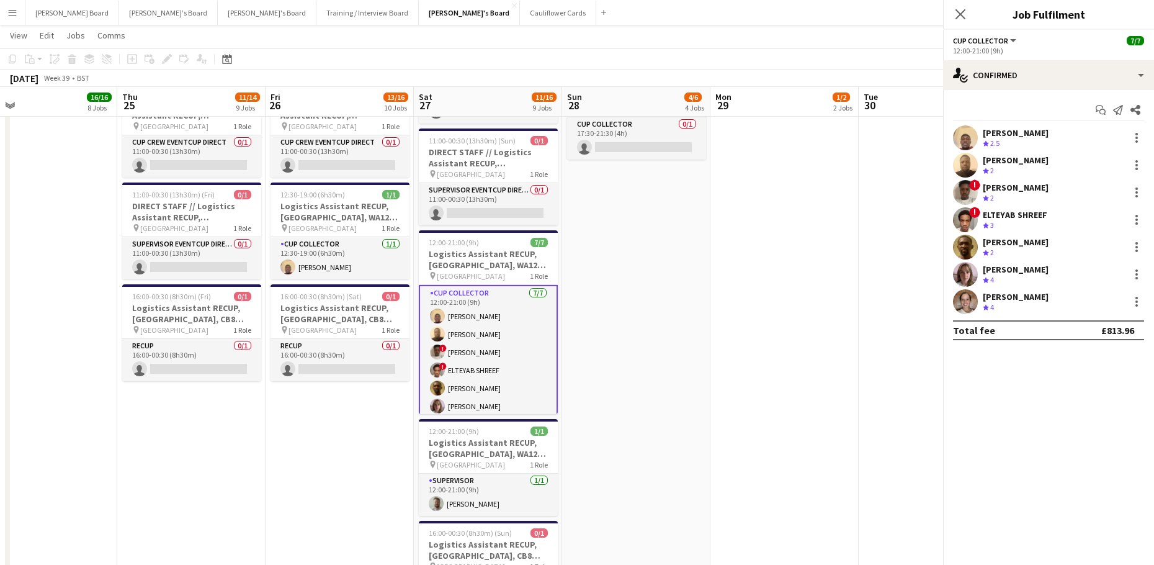
scroll to position [0, 327]
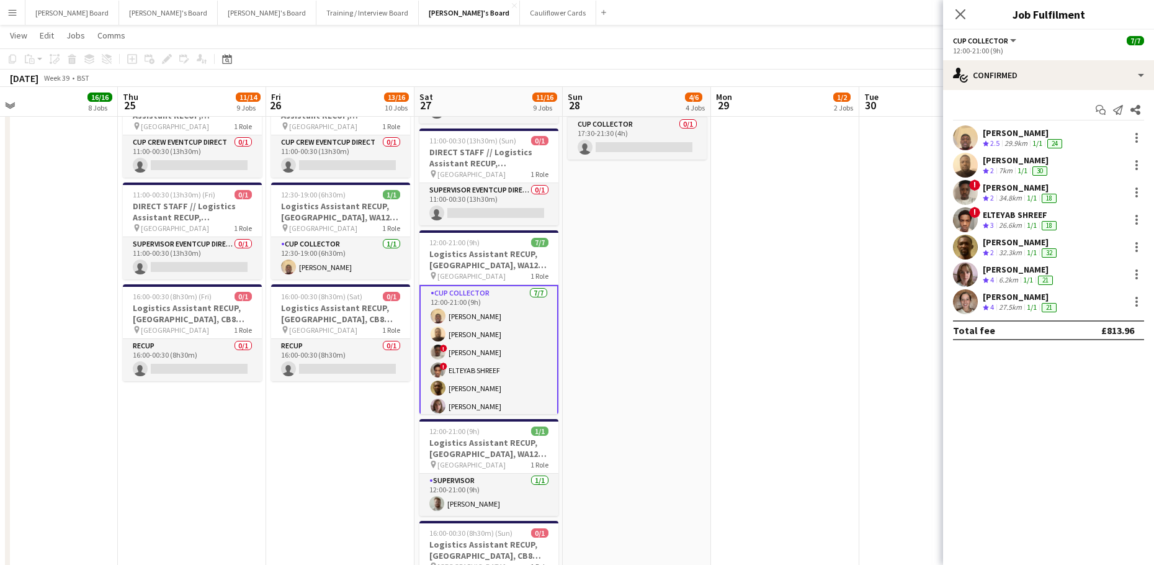
click at [1001, 164] on div "Oluwadamilola Olagbaju" at bounding box center [1016, 159] width 67 height 11
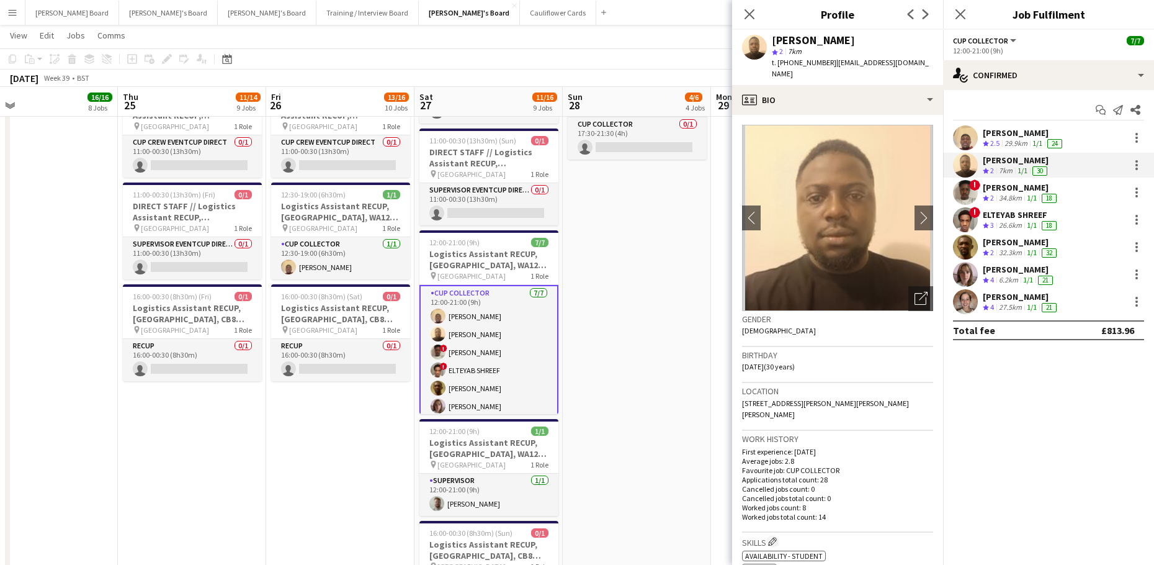
drag, startPoint x: 845, startPoint y: 42, endPoint x: 773, endPoint y: 40, distance: 72.0
click at [773, 40] on div "Oluwadamilola Olagbaju" at bounding box center [813, 40] width 83 height 11
copy div "Oluwadamilola"
drag, startPoint x: 892, startPoint y: 38, endPoint x: 851, endPoint y: 44, distance: 41.3
click at [851, 44] on div "Oluwadamilola Olagbaju" at bounding box center [813, 40] width 83 height 11
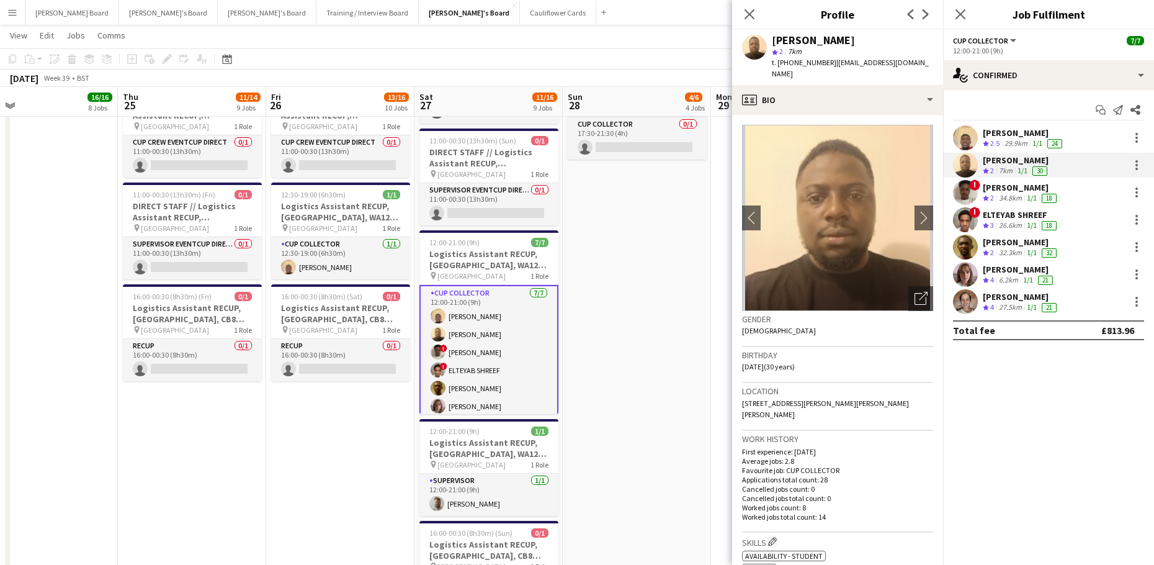
copy div "Olagbaju"
drag, startPoint x: 831, startPoint y: 61, endPoint x: 835, endPoint y: 69, distance: 8.6
click at [835, 69] on div "t. +447881189886 | olagbajuoluwadamilola5@gmail.com" at bounding box center [852, 68] width 161 height 22
copy span "olagbajuoluwadamilola5@gmail.com"
click at [1033, 194] on app-skills-label "1/1" at bounding box center [1032, 197] width 10 height 9
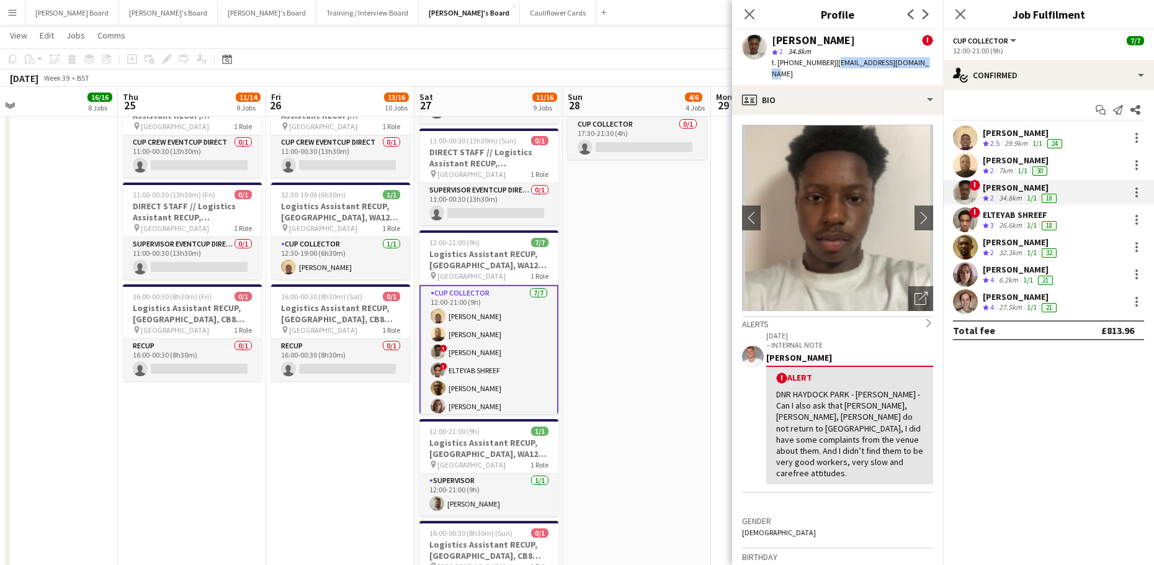
drag, startPoint x: 923, startPoint y: 64, endPoint x: 832, endPoint y: 66, distance: 90.6
click at [832, 66] on div "Morris Kromah ! star 2 34.8km t. +447888690064 | morriskromah6@icloud.com" at bounding box center [837, 57] width 211 height 55
copy span "morriskromah6@icloud.com"
click at [1016, 246] on div "Boniface Ogwuche" at bounding box center [1021, 241] width 76 height 11
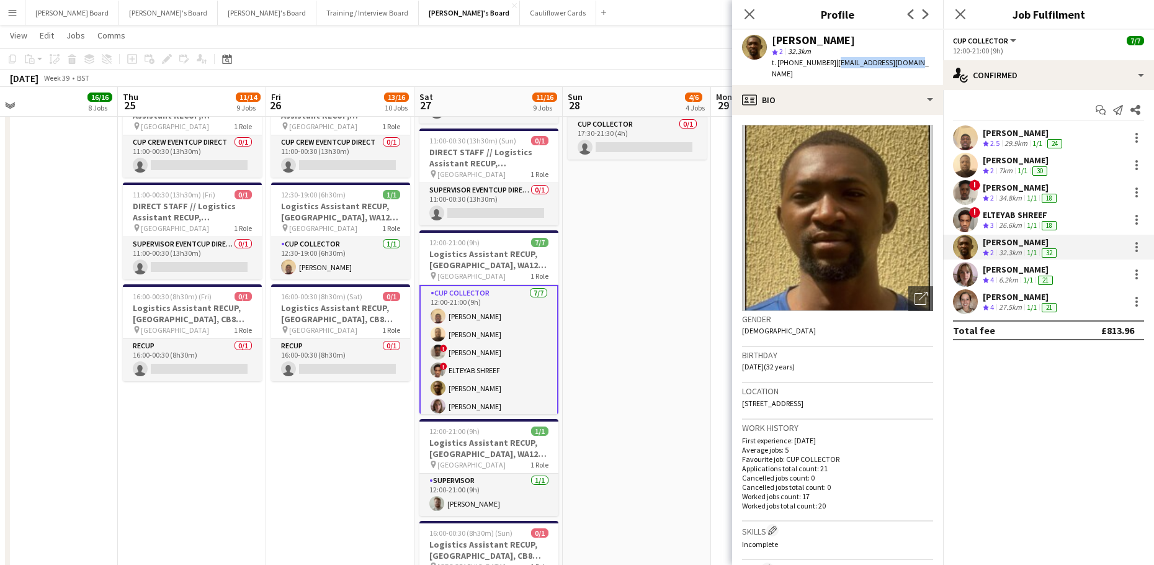
drag, startPoint x: 914, startPoint y: 65, endPoint x: 831, endPoint y: 66, distance: 82.5
click at [831, 66] on div "Boniface Ogwuche star 2 32.3km t. +447525547834 | ogwucheboni@gmail.com" at bounding box center [837, 57] width 211 height 55
copy span "ogwucheboni@gmail.com"
click at [1026, 273] on div "Emily Leatherbarrow" at bounding box center [1019, 269] width 73 height 11
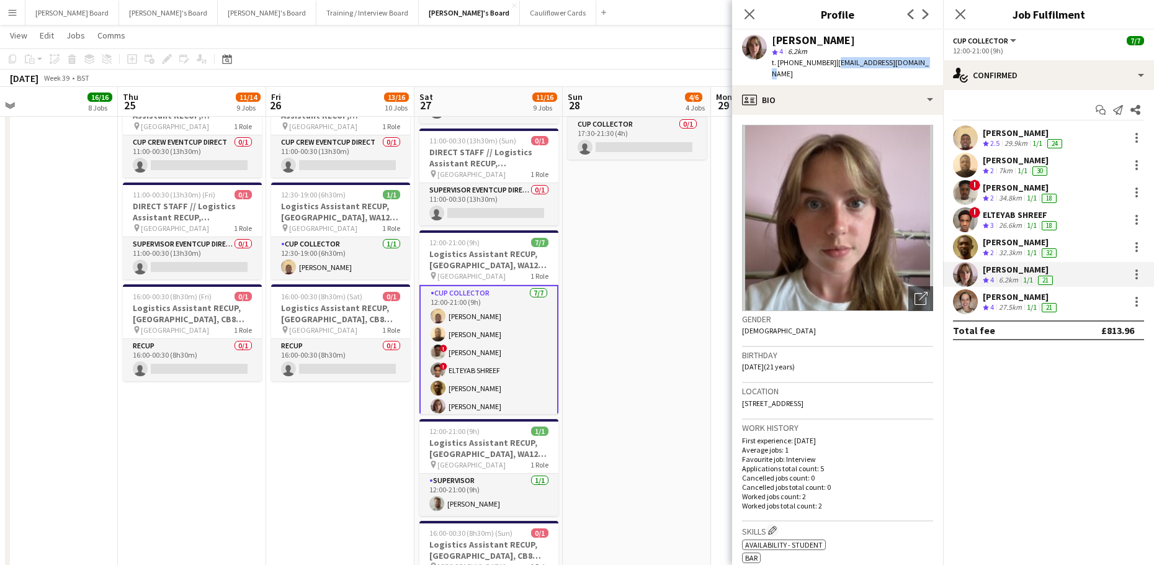
drag, startPoint x: 911, startPoint y: 65, endPoint x: 832, endPoint y: 69, distance: 78.9
click at [832, 69] on div "Emily Leatherbarrow star 4 6.2km t. +447739930765 | emilyl01@btinternet.com" at bounding box center [837, 57] width 211 height 55
copy span "emilyl01@btinternet.com"
click at [1020, 303] on div "27.5km" at bounding box center [1010, 307] width 28 height 11
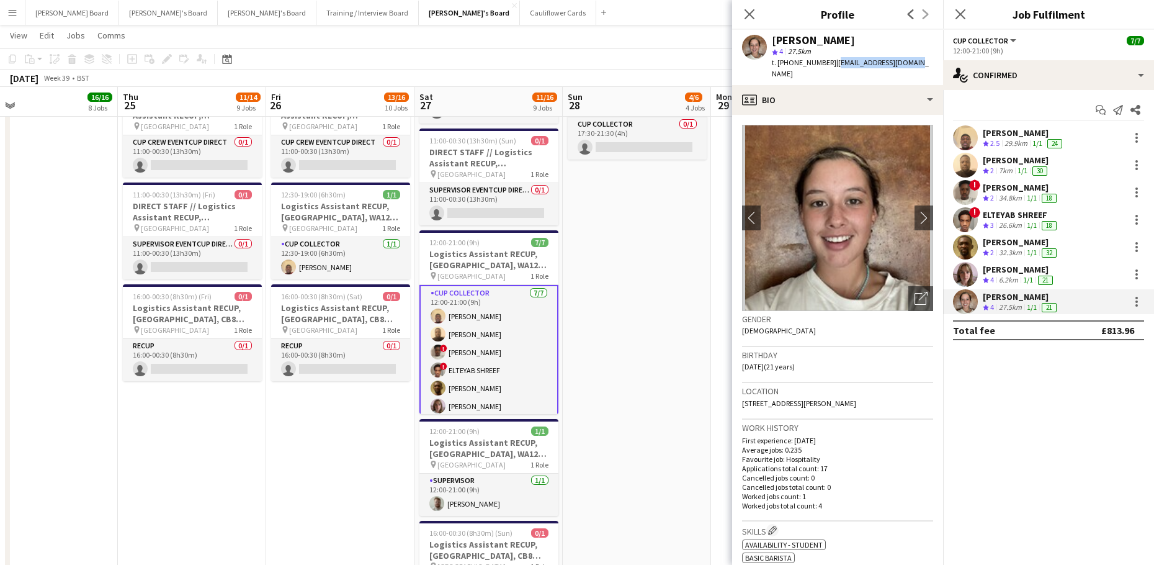
drag, startPoint x: 915, startPoint y: 62, endPoint x: 831, endPoint y: 68, distance: 84.6
click at [831, 68] on div "Roxy Benson star 4 27.5km t. +447557513536 | roxymbenson@gmail.com" at bounding box center [837, 57] width 211 height 55
copy span "roxymbenson@gmail.com"
click at [479, 491] on app-card-role "Supervisor 1/1 12:00-21:00 (9h) Dylan Ashton" at bounding box center [488, 494] width 139 height 42
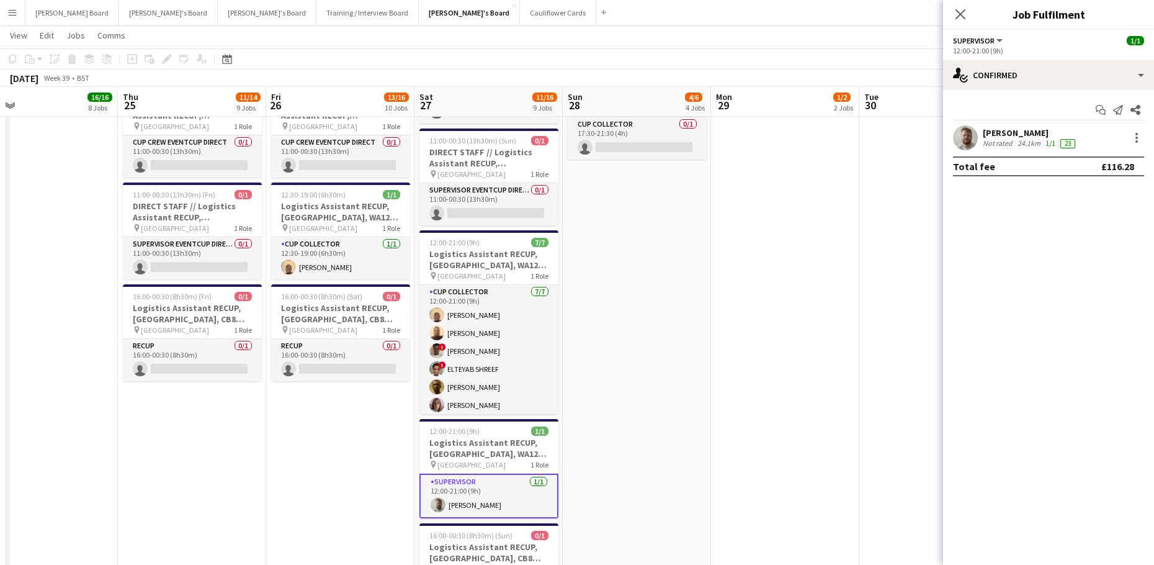
click at [979, 145] on app-confirmed-crew "Dylan Ashton Not rated 24.1km 1/1 23 Total fee £116.28" at bounding box center [1048, 150] width 211 height 51
click at [976, 127] on div at bounding box center [965, 137] width 25 height 25
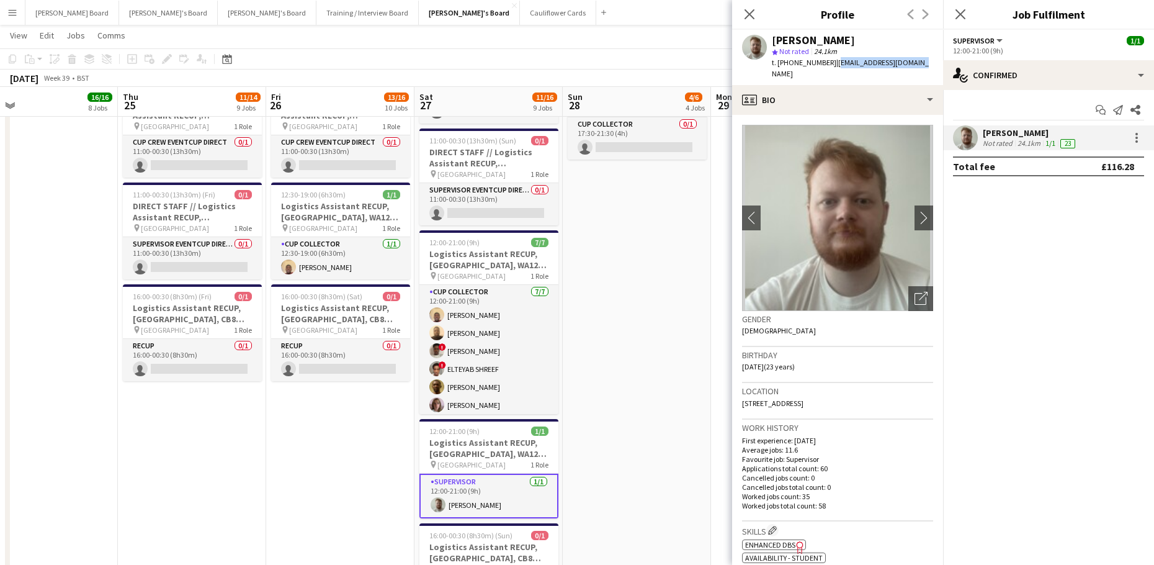
drag, startPoint x: 915, startPoint y: 65, endPoint x: 831, endPoint y: 66, distance: 83.8
click at [831, 66] on div "Dylan Ashton star Not rated 24.1km t. +447920158917 | 21359695@stu.mmu.ac.uk" at bounding box center [837, 57] width 211 height 55
copy span "21359695@stu.mmu.ac.uk"
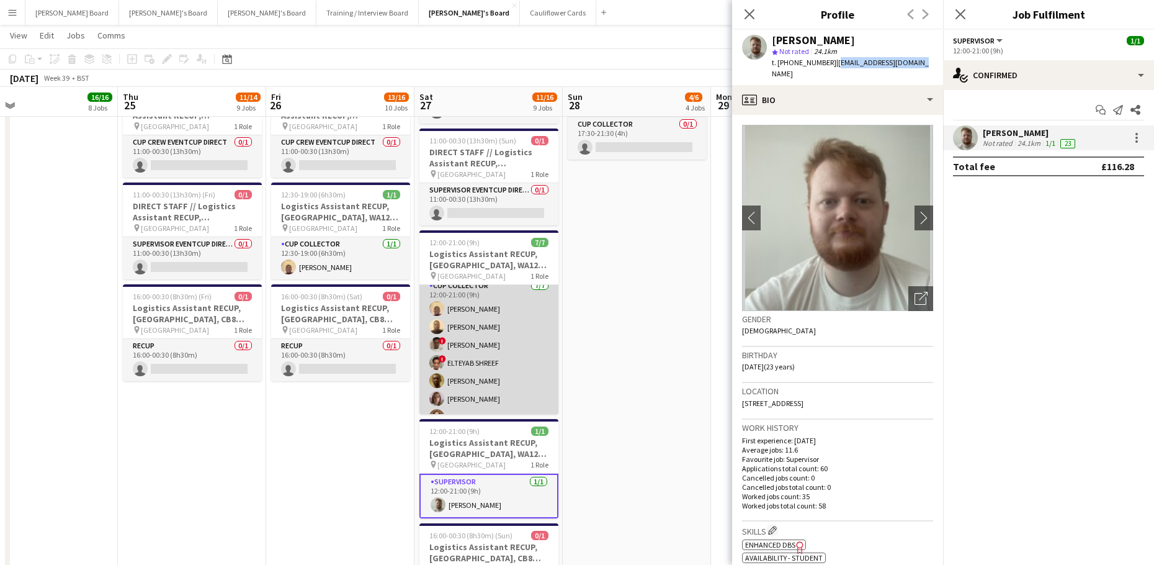
scroll to position [0, 0]
click at [493, 341] on app-card-role "CUP COLLECTOR 7/7 12:00-21:00 (9h) Daniel Agammegwa Oluwadamilola Olagbaju ! Mo…" at bounding box center [488, 360] width 139 height 150
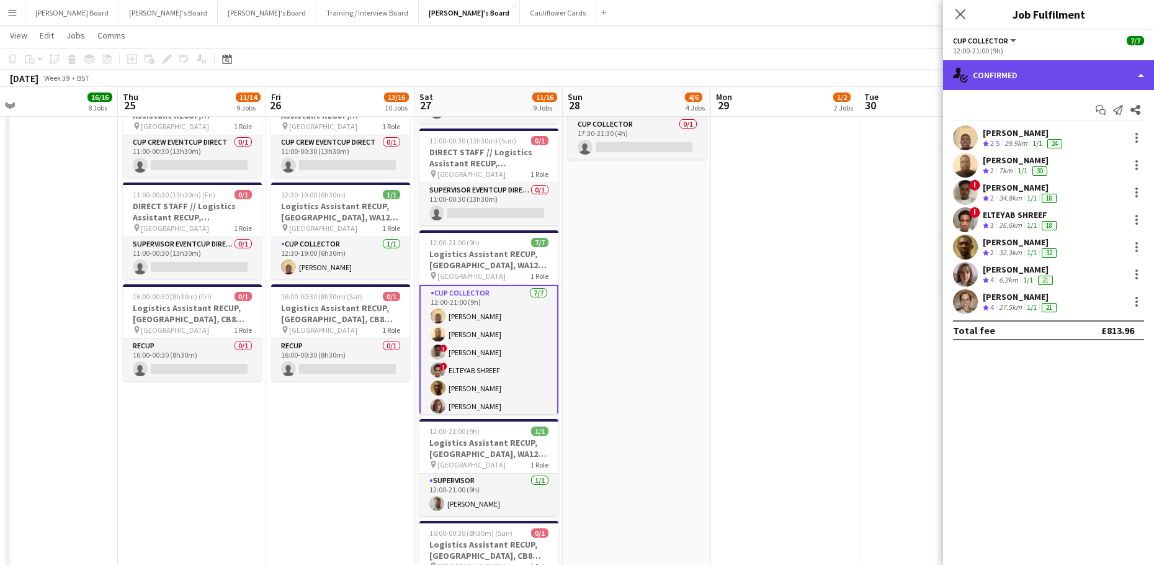
click at [1044, 83] on div "single-neutral-actions-check-2 Confirmed" at bounding box center [1048, 75] width 211 height 30
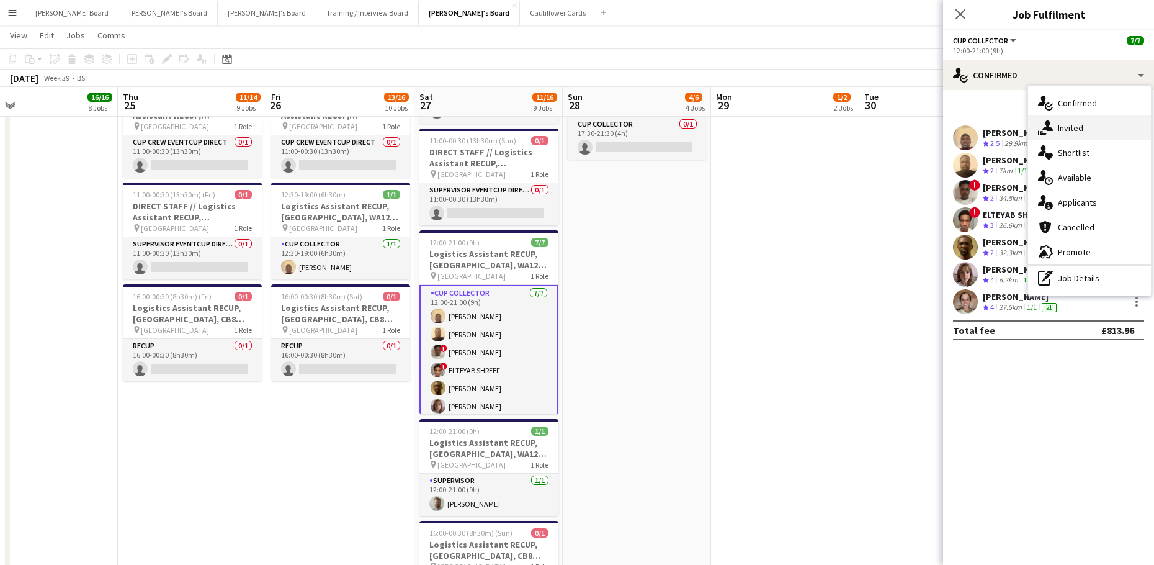
click at [1096, 133] on div "single-neutral-actions-share-1 Invited" at bounding box center [1089, 127] width 123 height 25
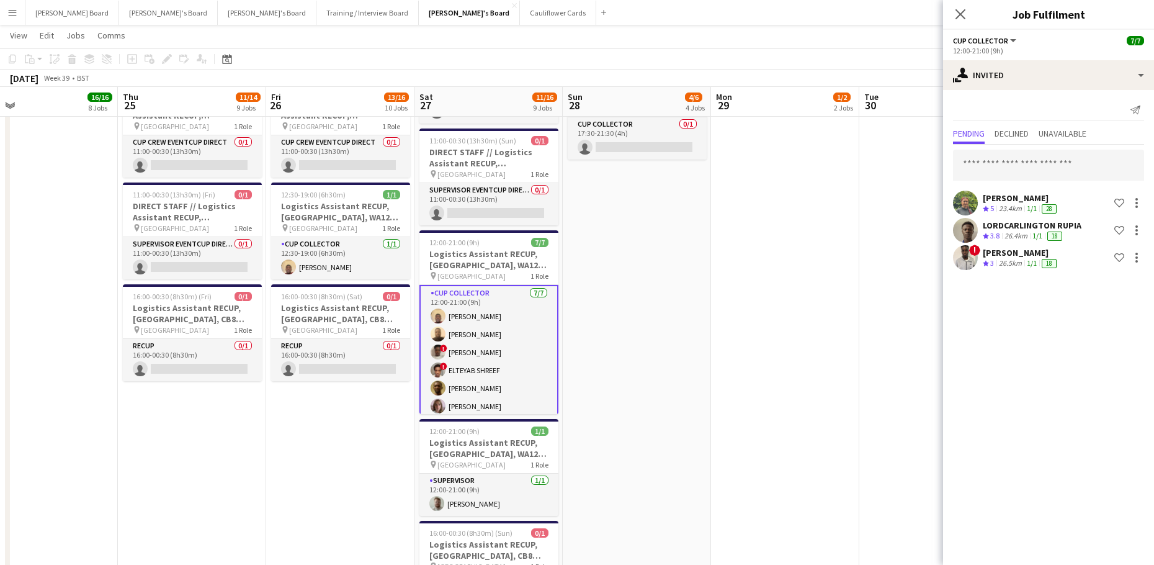
click at [990, 202] on div "Georgina Avins" at bounding box center [1021, 197] width 76 height 11
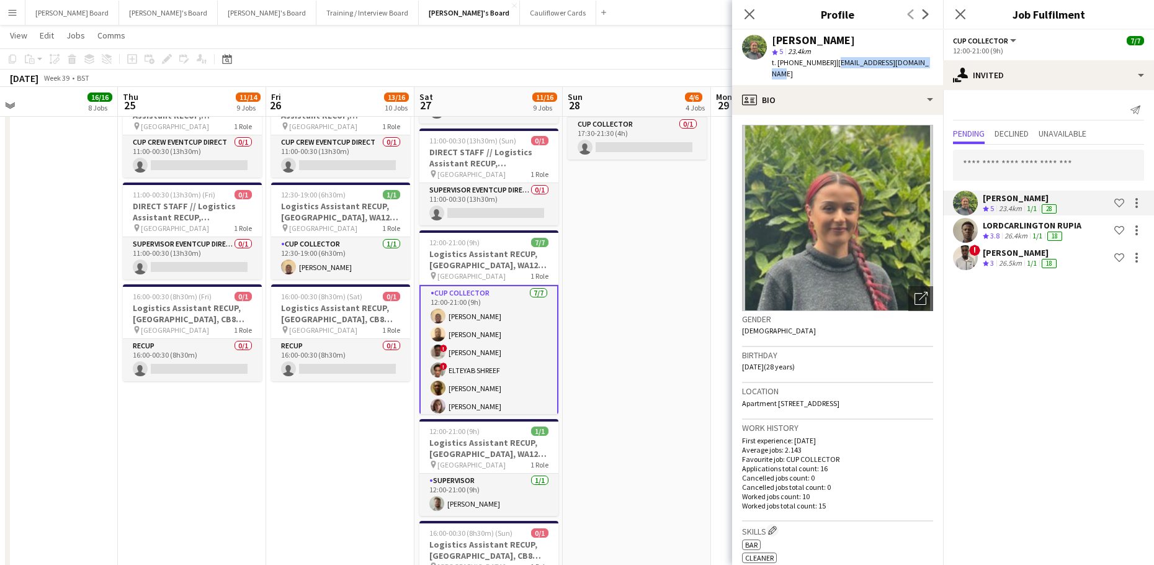
drag, startPoint x: 920, startPoint y: 63, endPoint x: 830, endPoint y: 68, distance: 89.5
click at [830, 68] on div "t. +447718423979 | georginaavins@outlook.com" at bounding box center [852, 68] width 161 height 22
click at [994, 231] on span "3.8" at bounding box center [994, 235] width 9 height 9
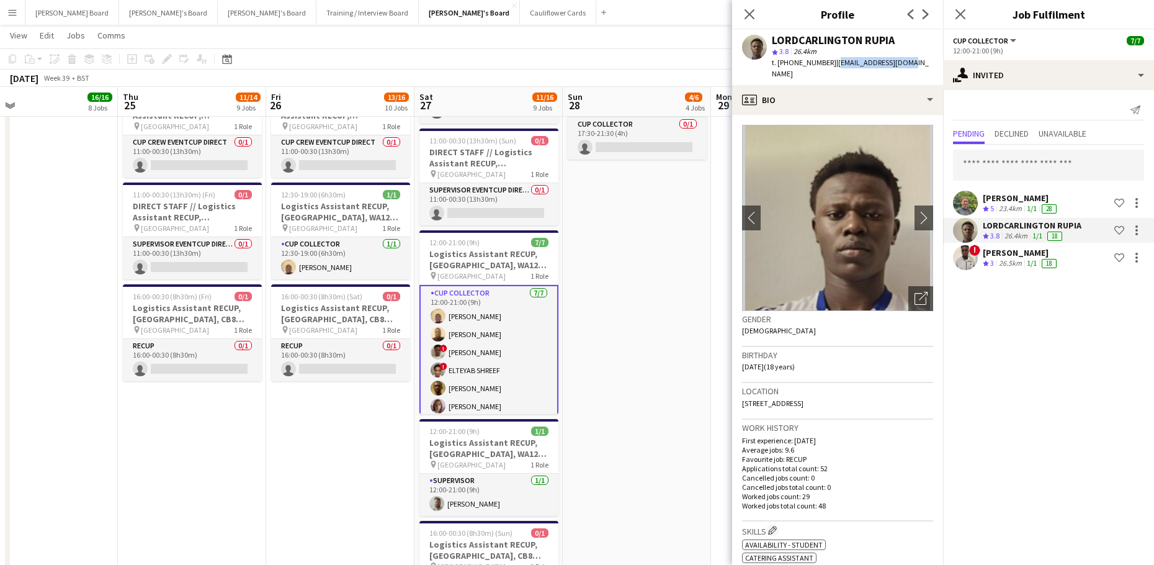
drag, startPoint x: 907, startPoint y: 65, endPoint x: 834, endPoint y: 67, distance: 72.6
click at [834, 67] on div "LORDCARLINGTON RUPIA star 3.8 26.4km t. +4407734354419 | rupiatony@gmail.com" at bounding box center [837, 57] width 211 height 55
click at [1006, 259] on div "26.5km" at bounding box center [1010, 263] width 28 height 11
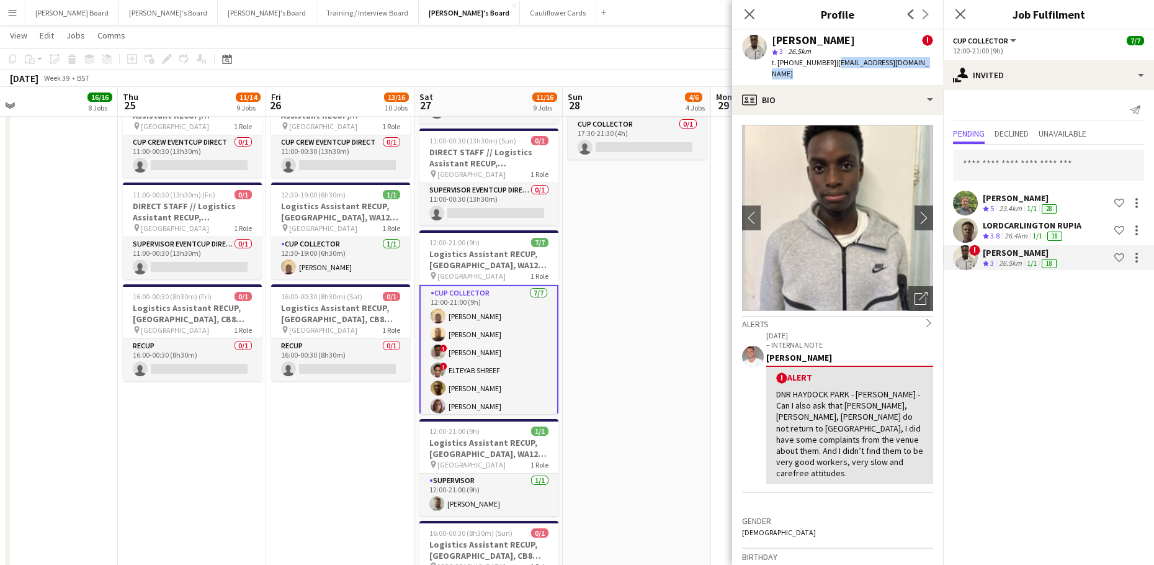
drag, startPoint x: 831, startPoint y: 64, endPoint x: 783, endPoint y: 80, distance: 50.4
click at [783, 80] on div "Emmanuel Acheampong ! star 3 26.5km t. +447944836420 | emmanzacheampong7@gmail.…" at bounding box center [837, 57] width 211 height 55
click at [607, 262] on app-date-cell "08:00-14:00 (6h) 3/3 Logistics Assistant RECUP, CO-OP LIVE, M11 3DL pin Co-op L…" at bounding box center [637, 233] width 148 height 830
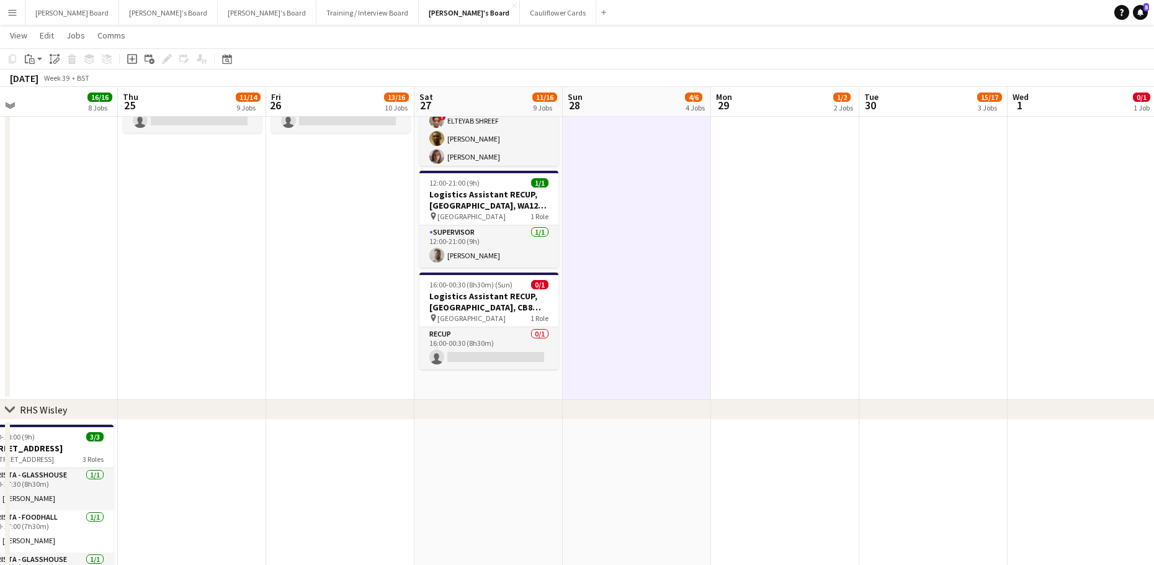
scroll to position [0, 296]
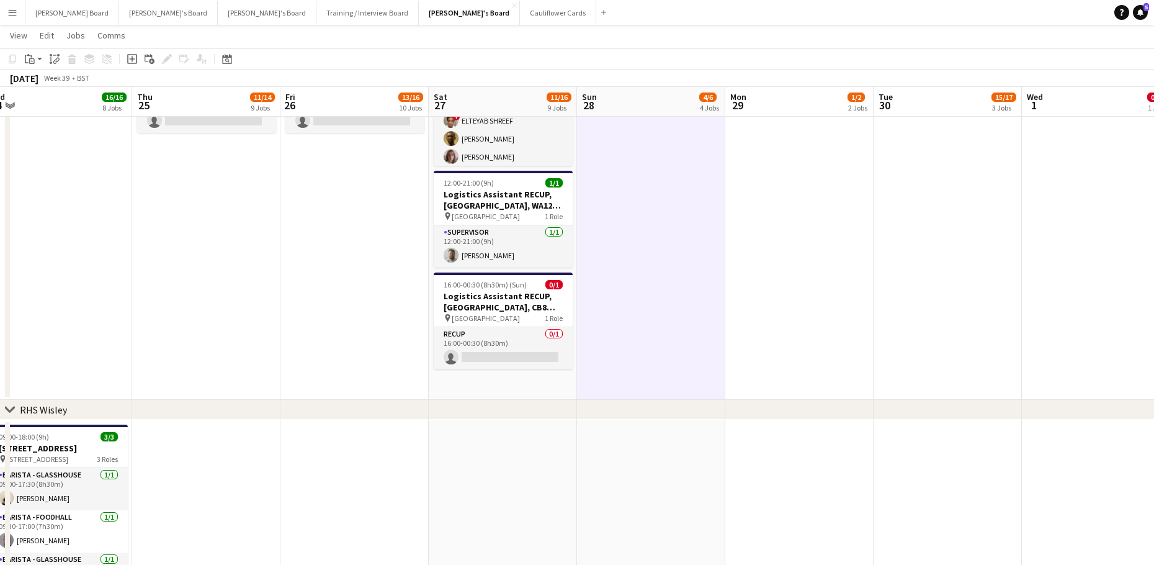
drag, startPoint x: 107, startPoint y: 372, endPoint x: 306, endPoint y: 328, distance: 204.0
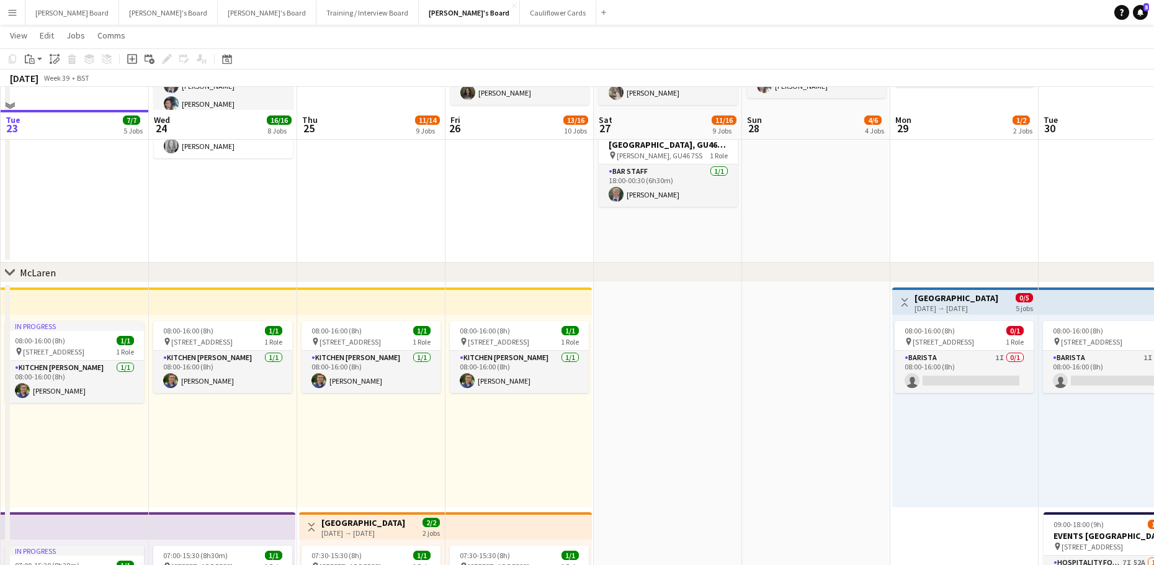
scroll to position [166, 0]
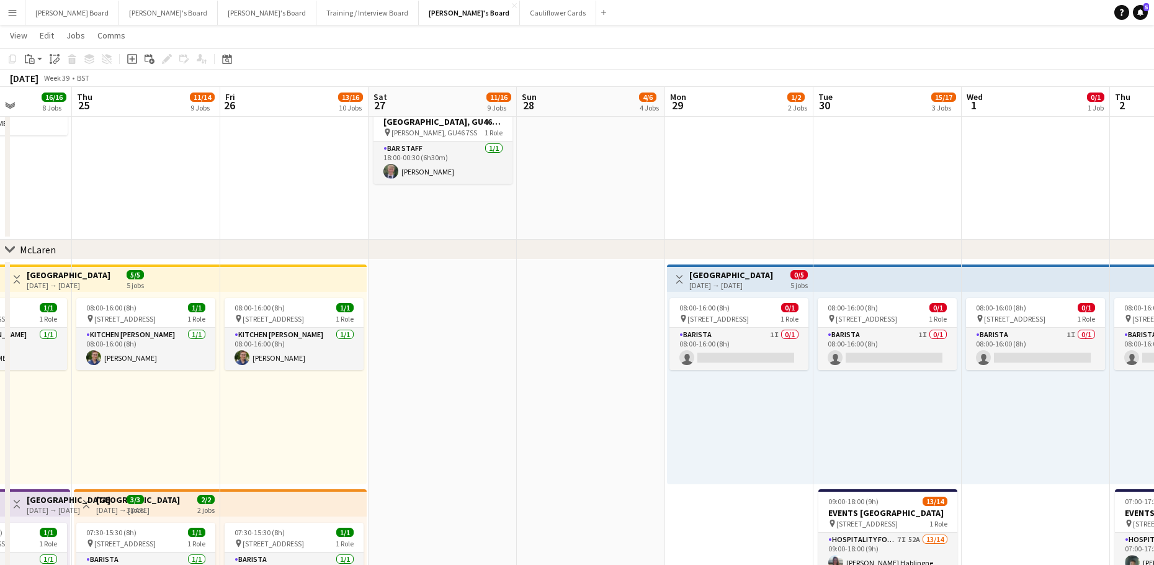
drag, startPoint x: 928, startPoint y: 408, endPoint x: 402, endPoint y: 380, distance: 526.9
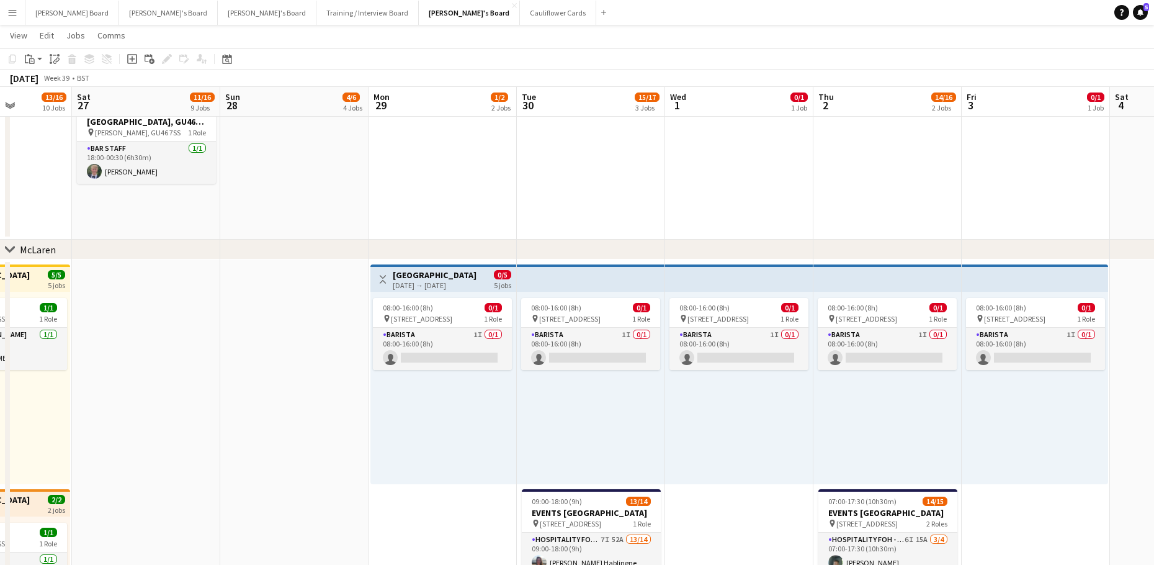
scroll to position [0, 377]
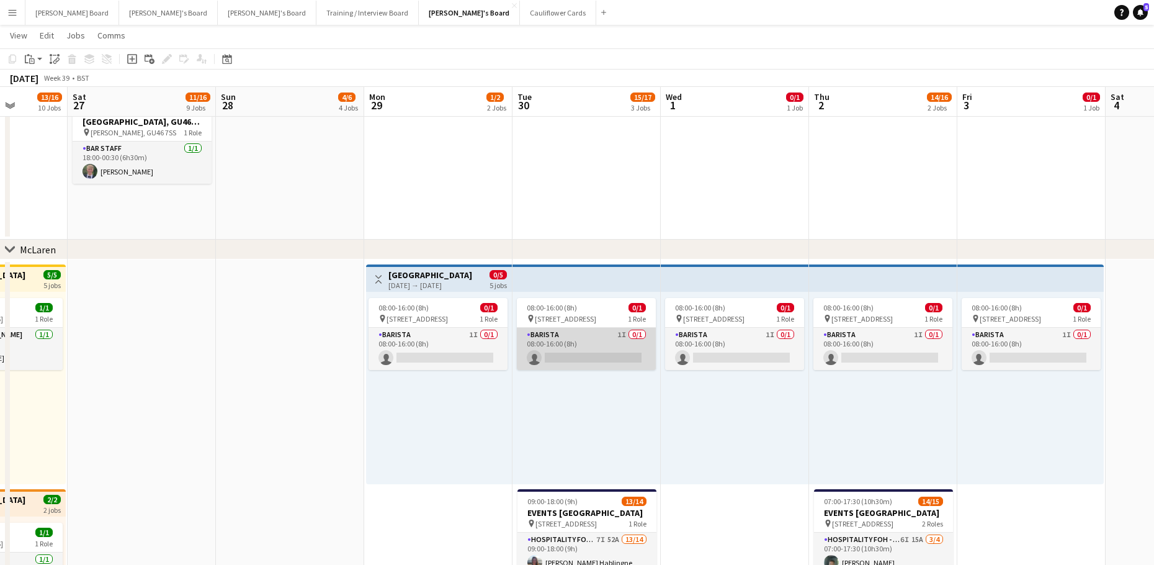
drag, startPoint x: 640, startPoint y: 339, endPoint x: 648, endPoint y: 336, distance: 8.4
click at [640, 338] on app-card-role "Barista 1I 0/1 08:00-16:00 (8h) single-neutral-actions" at bounding box center [586, 349] width 139 height 42
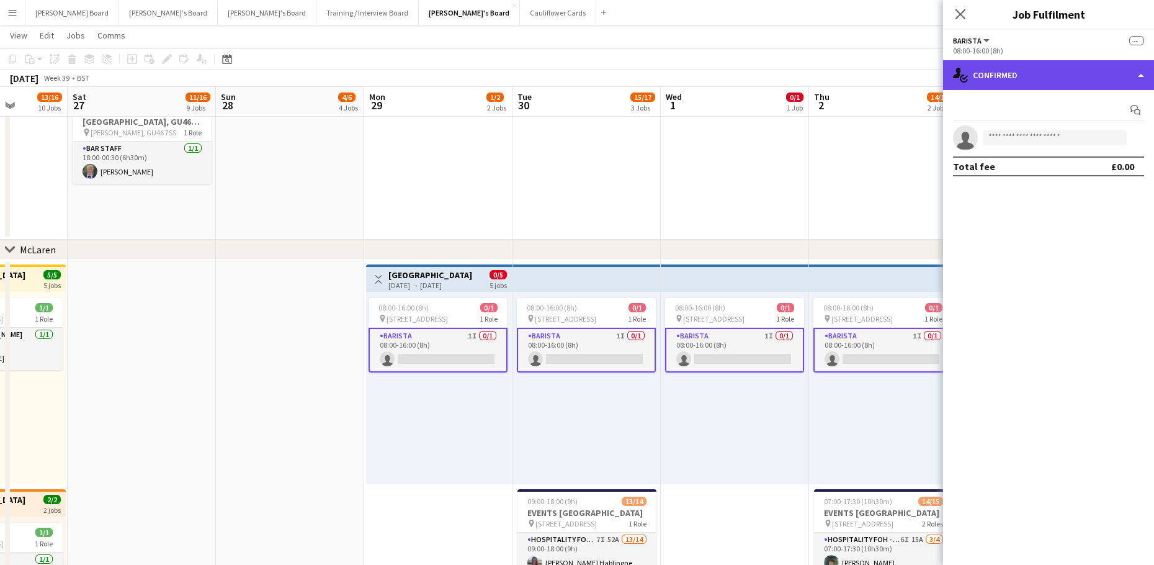
click at [1043, 75] on div "single-neutral-actions-check-2 Confirmed" at bounding box center [1048, 75] width 211 height 30
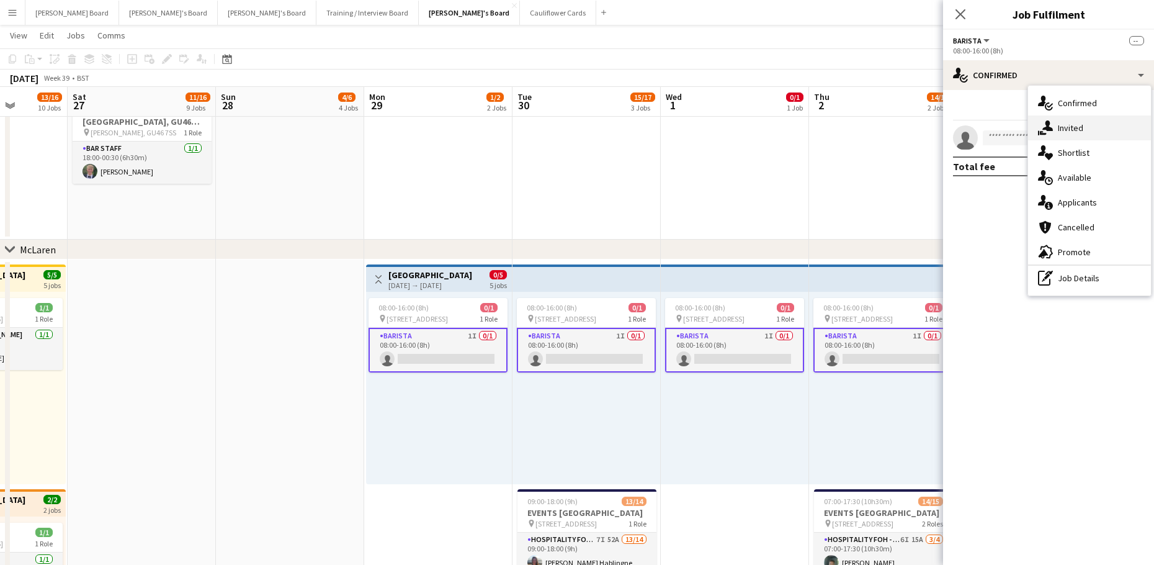
click at [1088, 129] on div "single-neutral-actions-share-1 Invited" at bounding box center [1089, 127] width 123 height 25
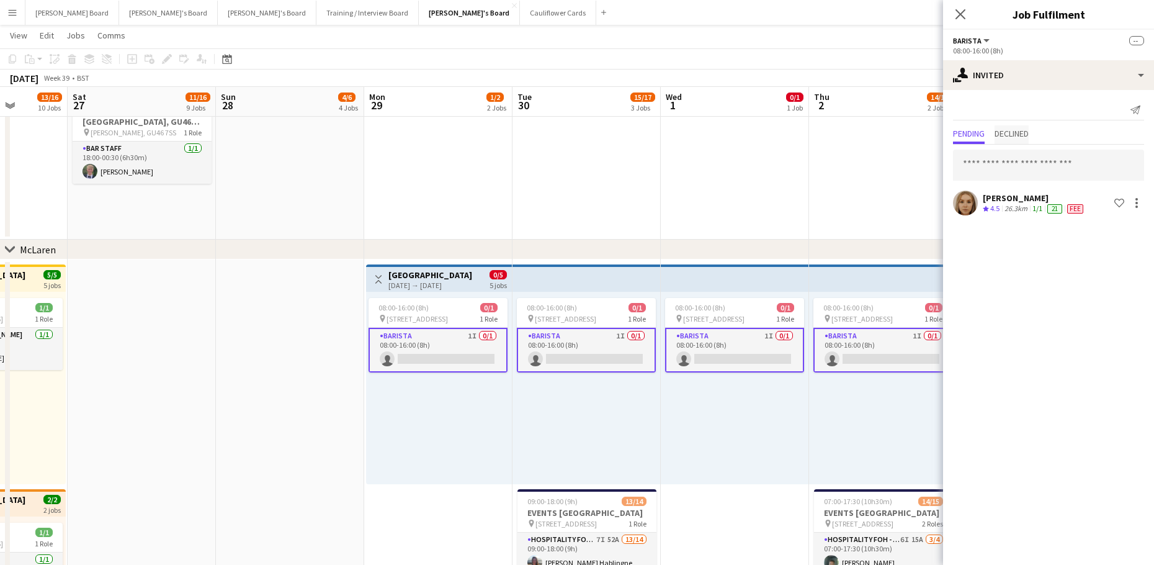
click at [1019, 137] on span "Declined" at bounding box center [1012, 133] width 34 height 9
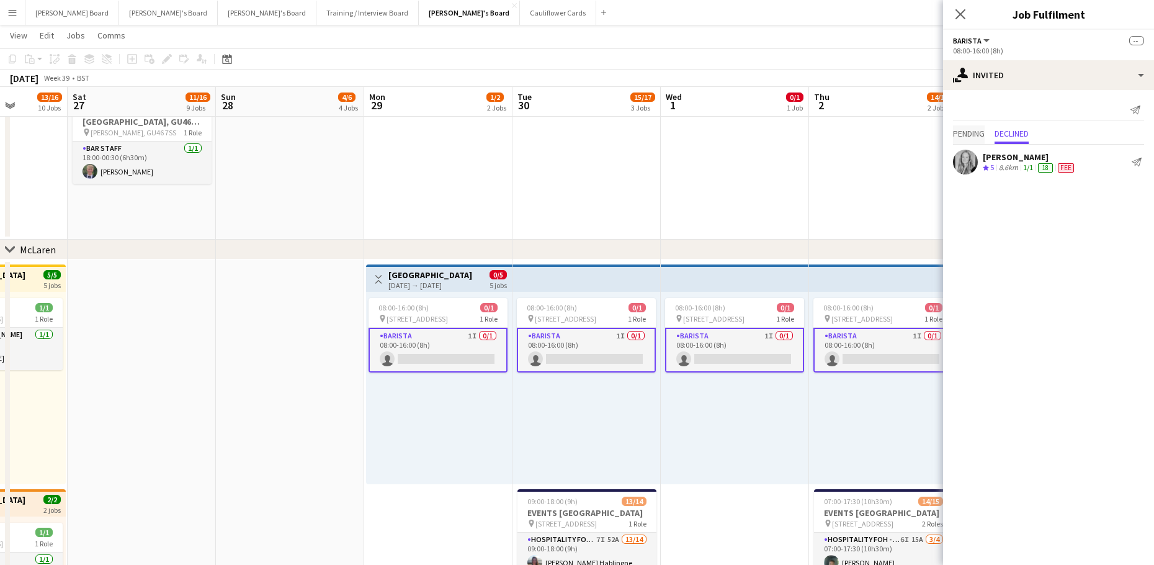
click at [977, 138] on span "Pending" at bounding box center [969, 133] width 32 height 9
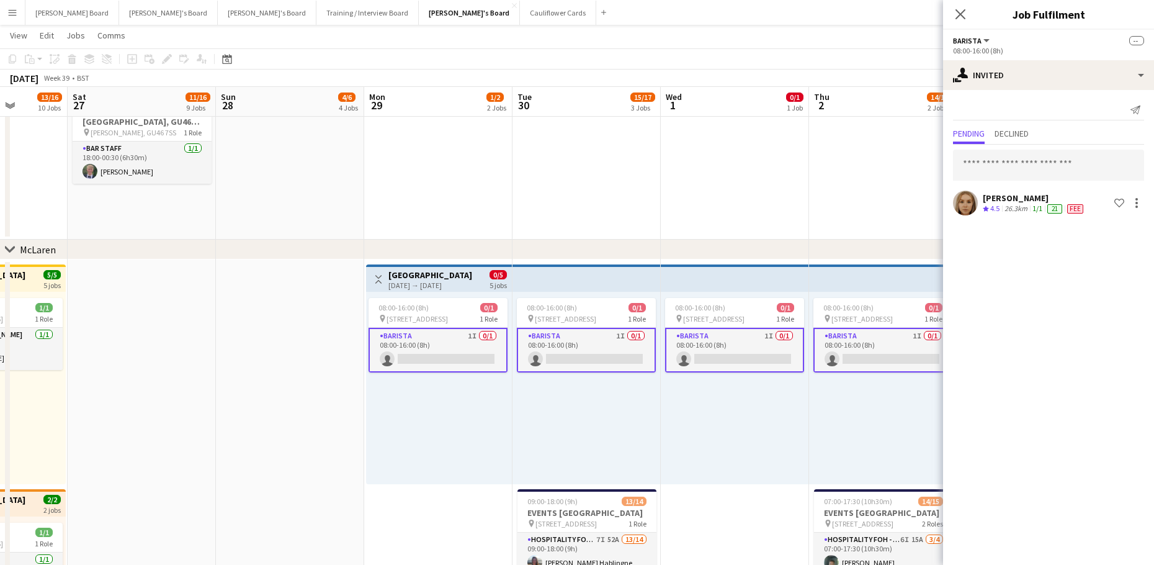
click at [763, 400] on div "08:00-16:00 (8h) 0/1 pin Woking, GU21 4YH 1 Role Barista 1I 0/1 08:00-16:00 (8h…" at bounding box center [735, 388] width 148 height 192
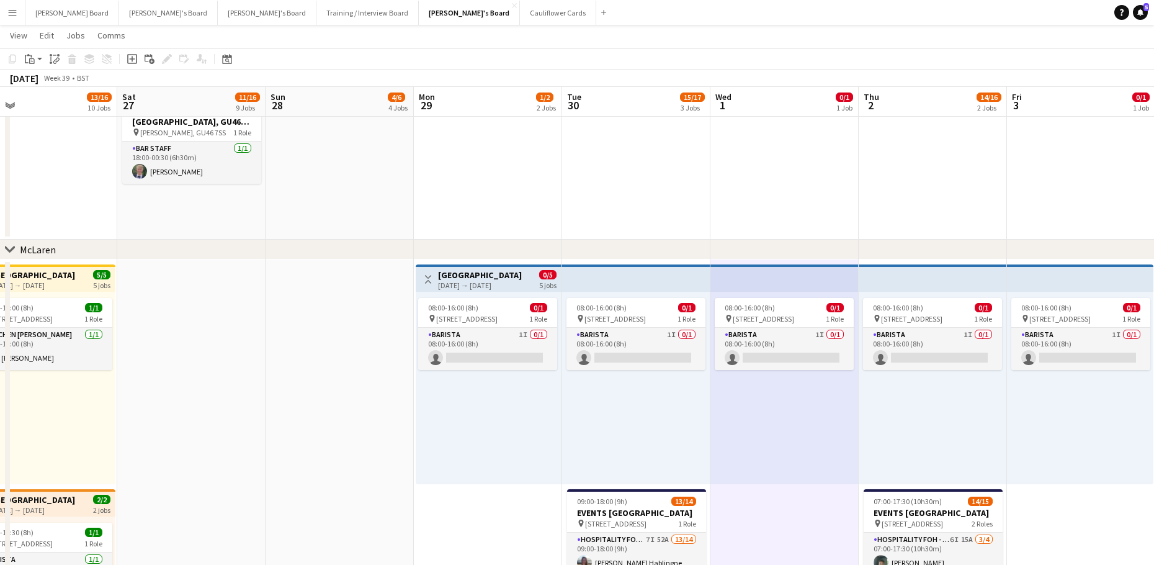
drag, startPoint x: 352, startPoint y: 423, endPoint x: 728, endPoint y: 416, distance: 376.7
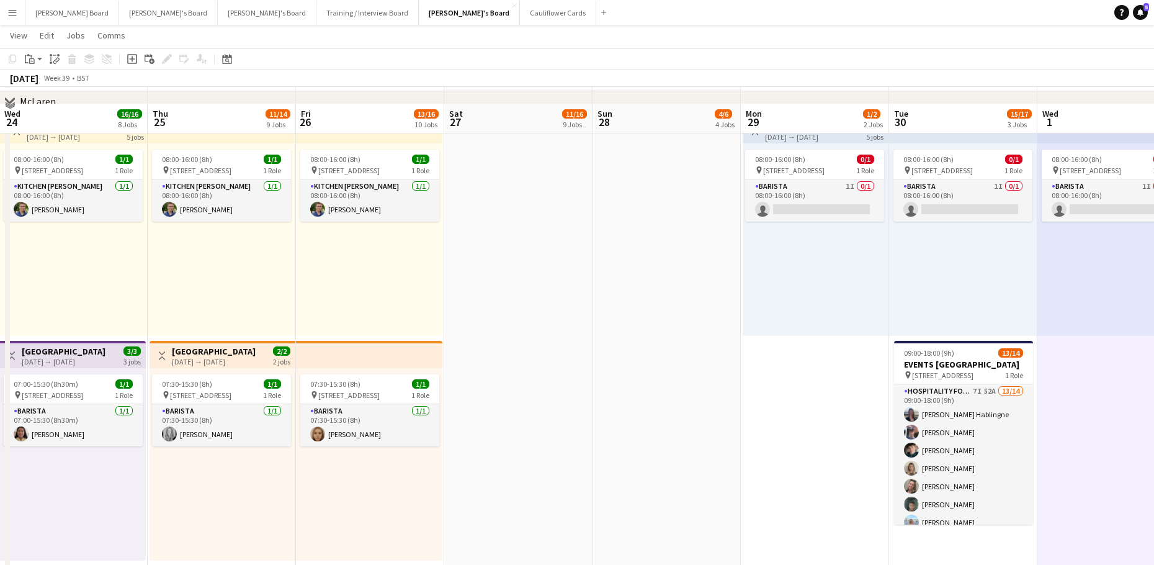
scroll to position [331, 0]
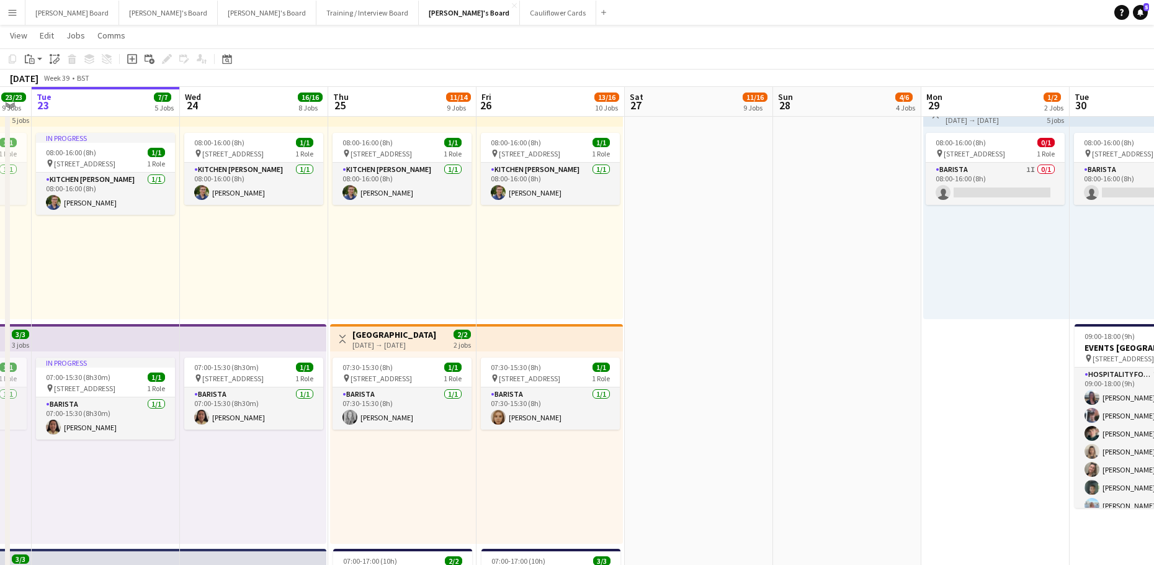
drag, startPoint x: 559, startPoint y: 385, endPoint x: 771, endPoint y: 356, distance: 213.6
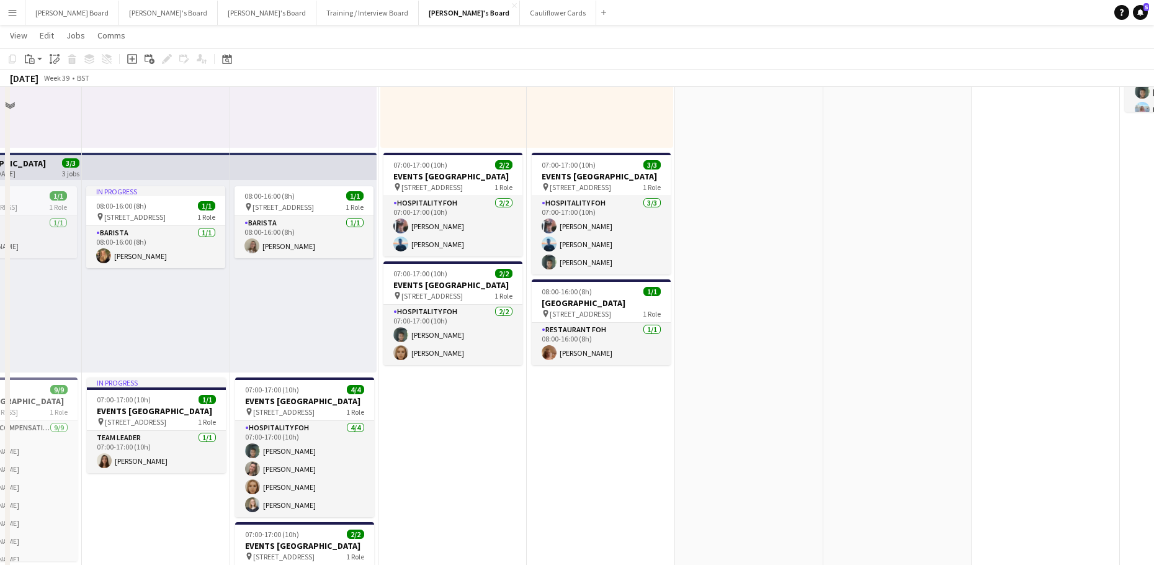
scroll to position [745, 0]
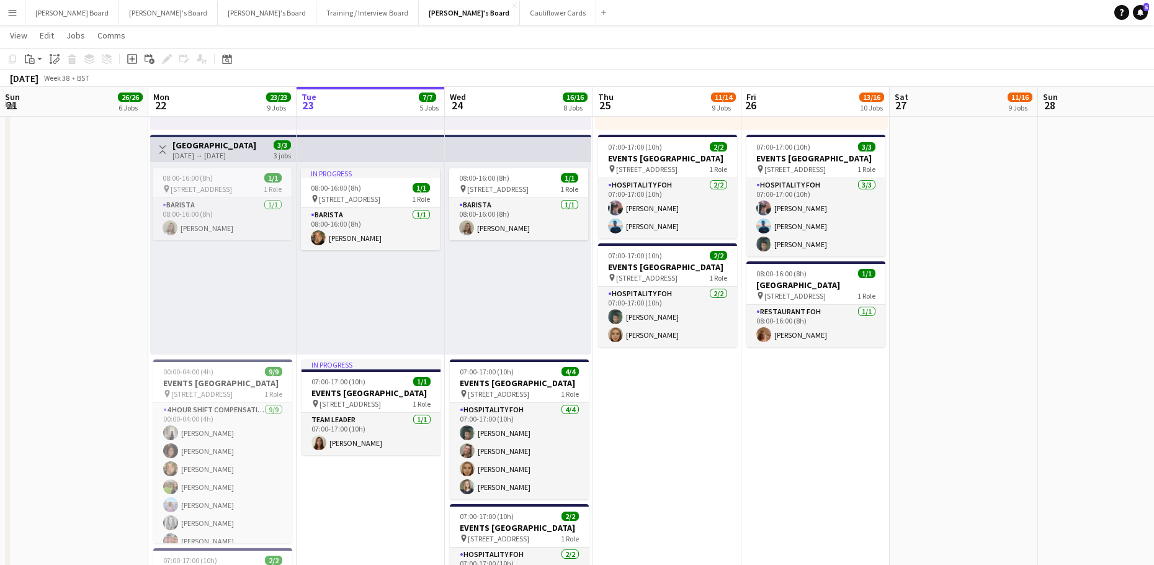
drag, startPoint x: 334, startPoint y: 359, endPoint x: 733, endPoint y: 390, distance: 399.6
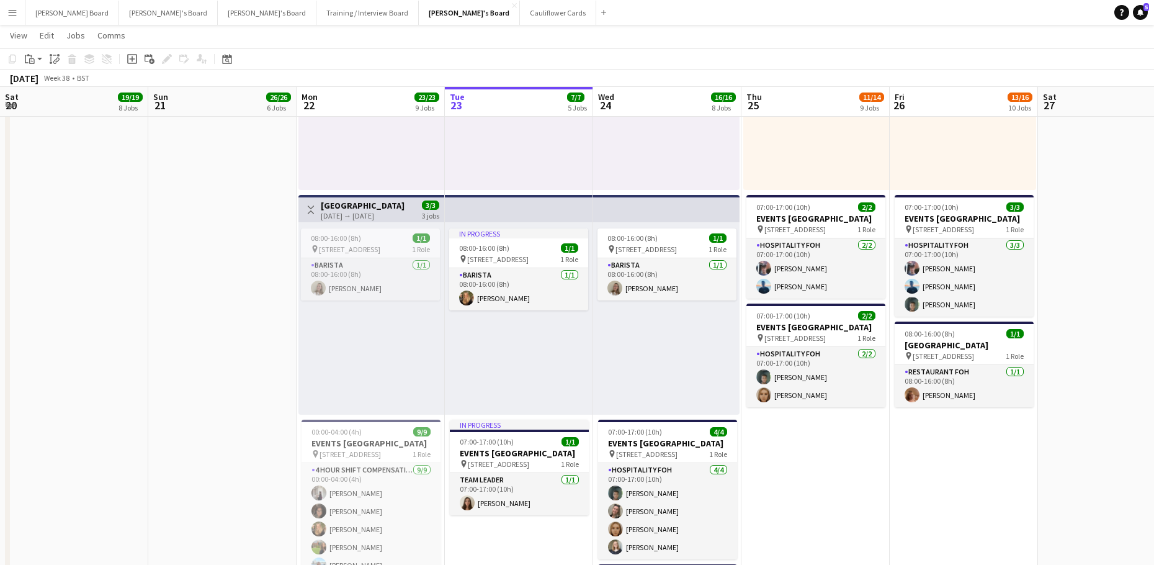
scroll to position [0, 262]
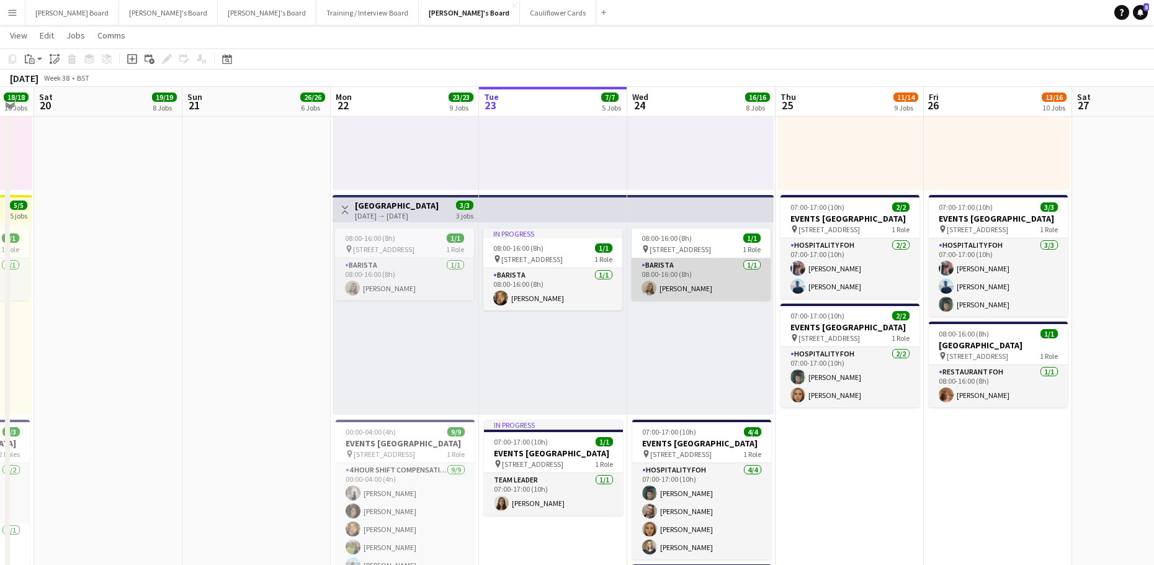
click at [696, 290] on app-card-role "Barista 1/1 08:00-16:00 (8h) Annabel Dougans" at bounding box center [701, 279] width 139 height 42
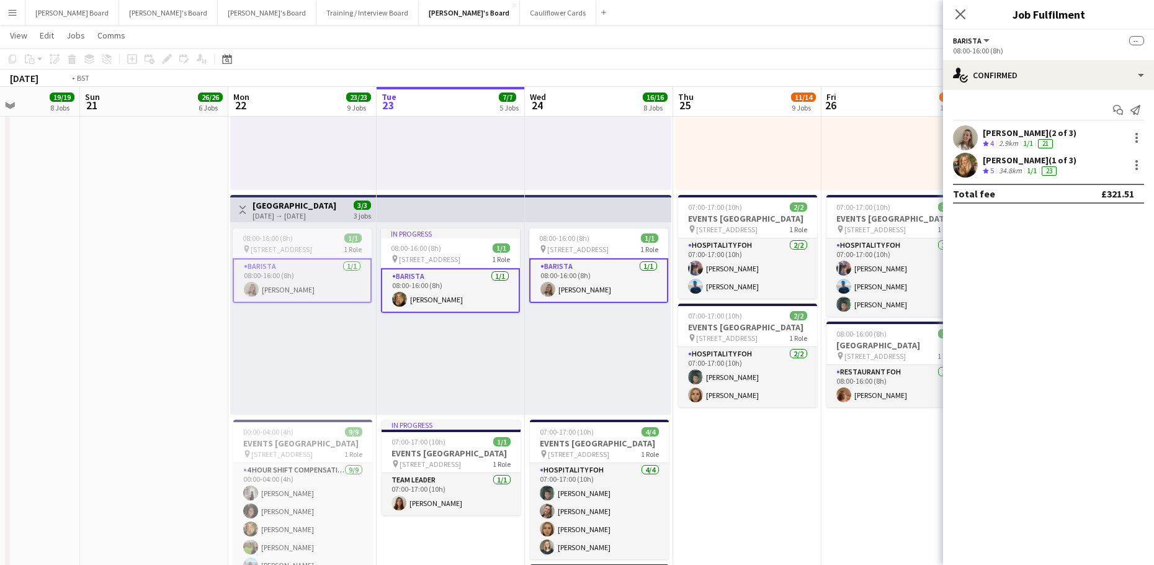
drag, startPoint x: 938, startPoint y: 264, endPoint x: 476, endPoint y: 245, distance: 462.0
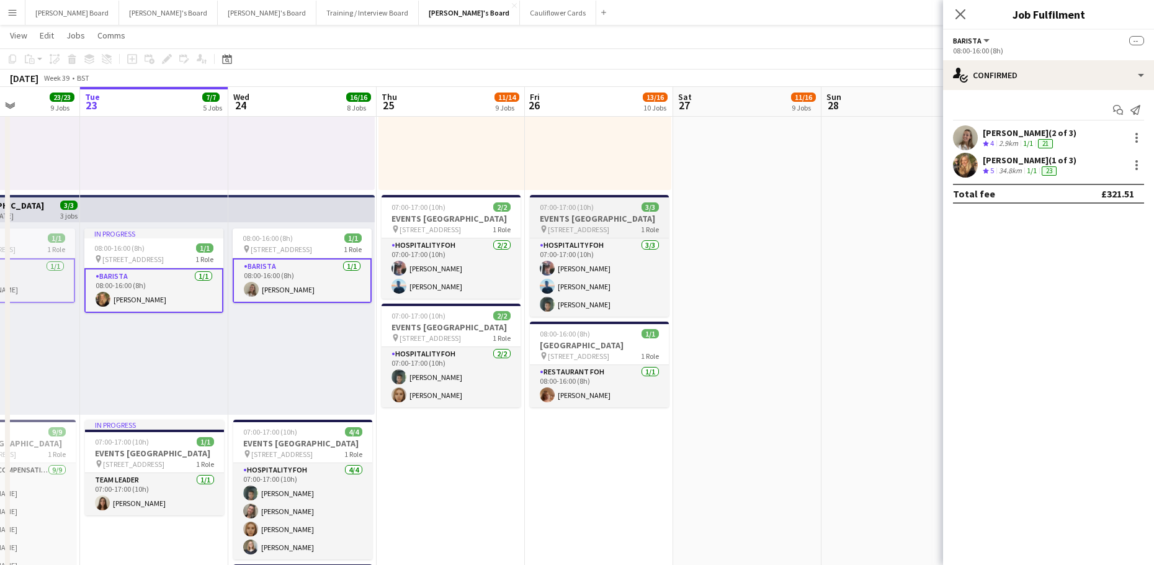
scroll to position [0, 425]
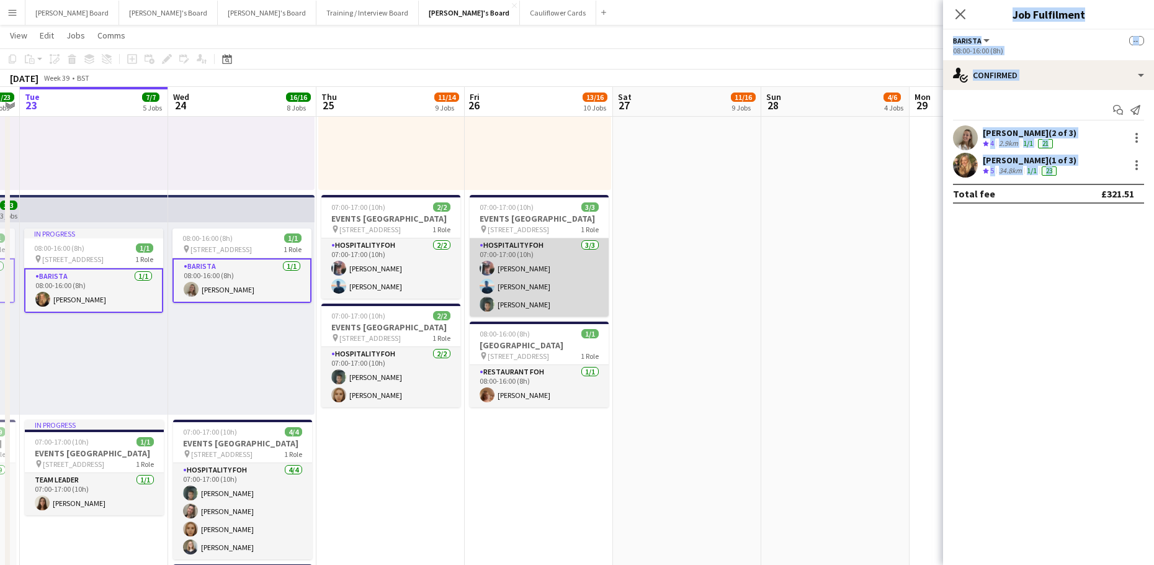
drag, startPoint x: 786, startPoint y: 310, endPoint x: 520, endPoint y: 286, distance: 267.3
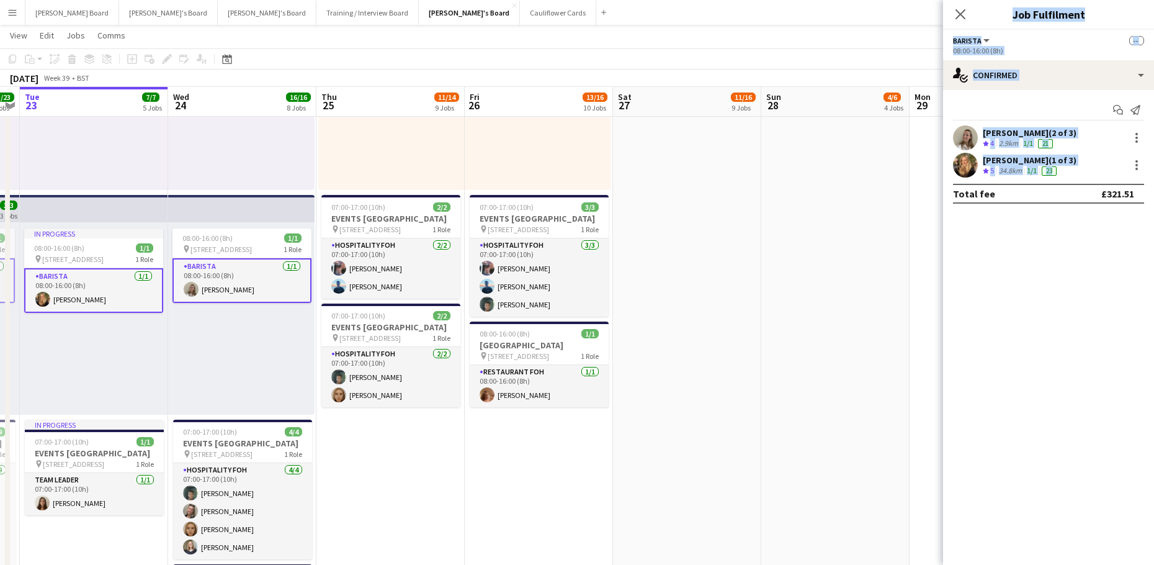
click at [679, 292] on app-date-cell at bounding box center [687, 554] width 148 height 1626
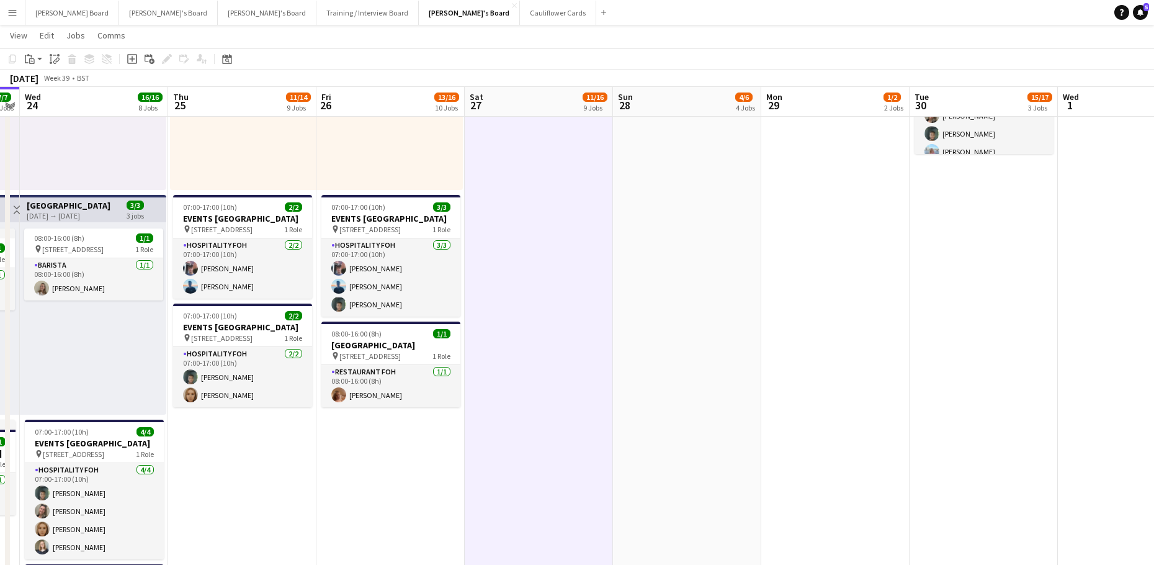
drag, startPoint x: 723, startPoint y: 329, endPoint x: 375, endPoint y: 316, distance: 348.3
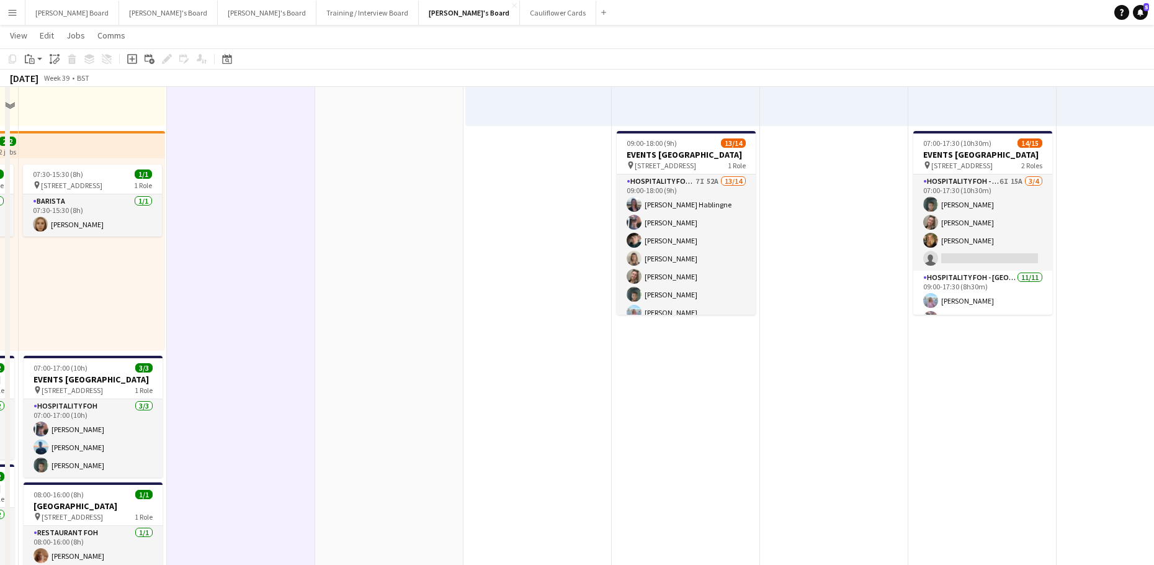
scroll to position [331, 0]
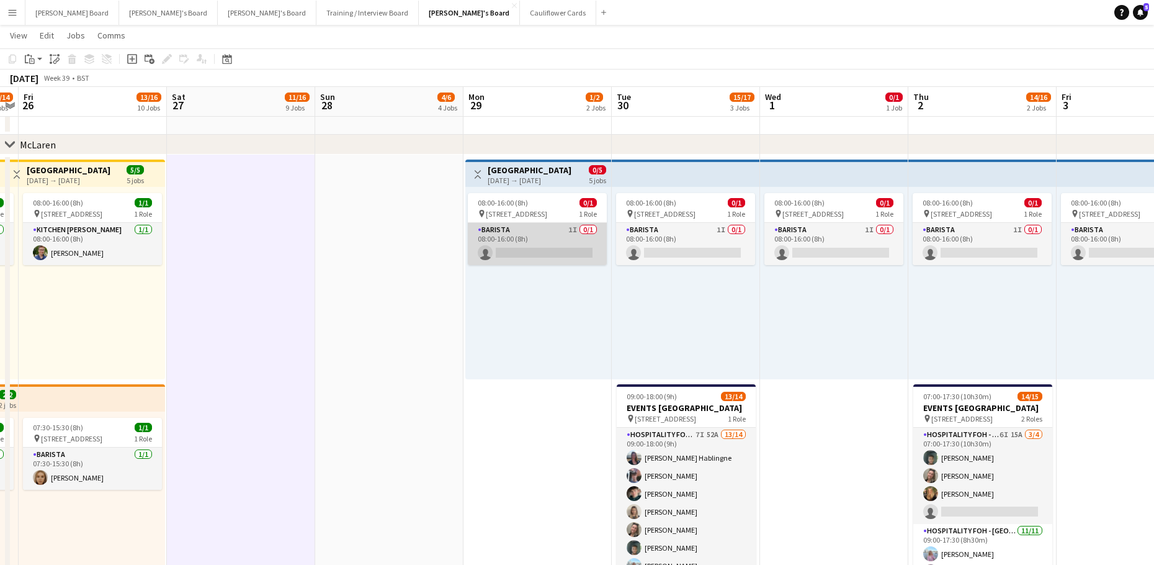
click at [538, 244] on app-card-role "Barista 1I 0/1 08:00-16:00 (8h) single-neutral-actions" at bounding box center [537, 244] width 139 height 42
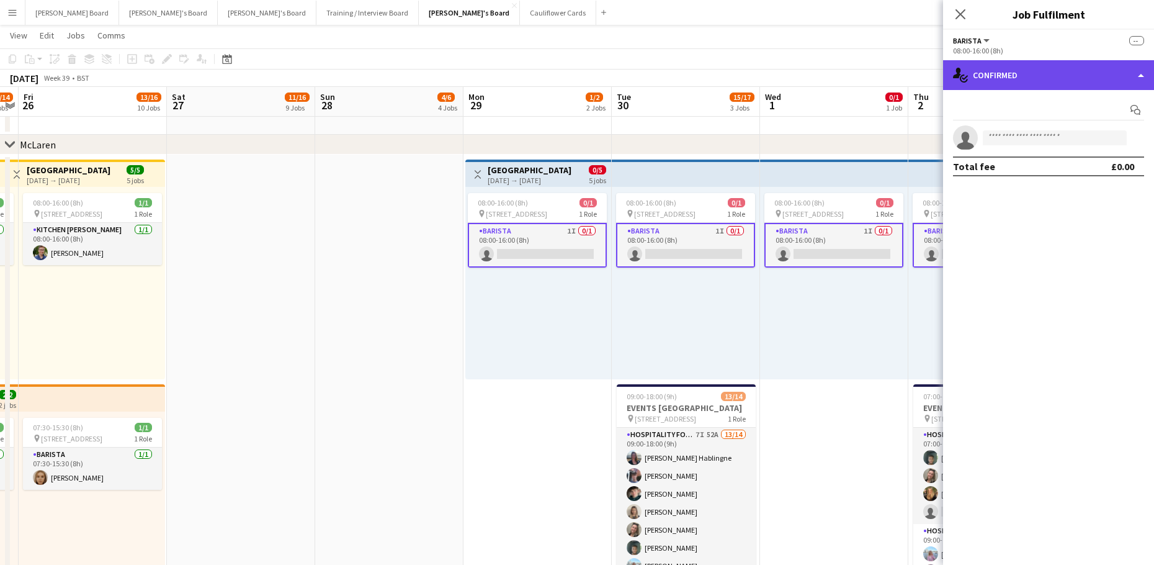
click at [1030, 76] on div "single-neutral-actions-check-2 Confirmed" at bounding box center [1048, 75] width 211 height 30
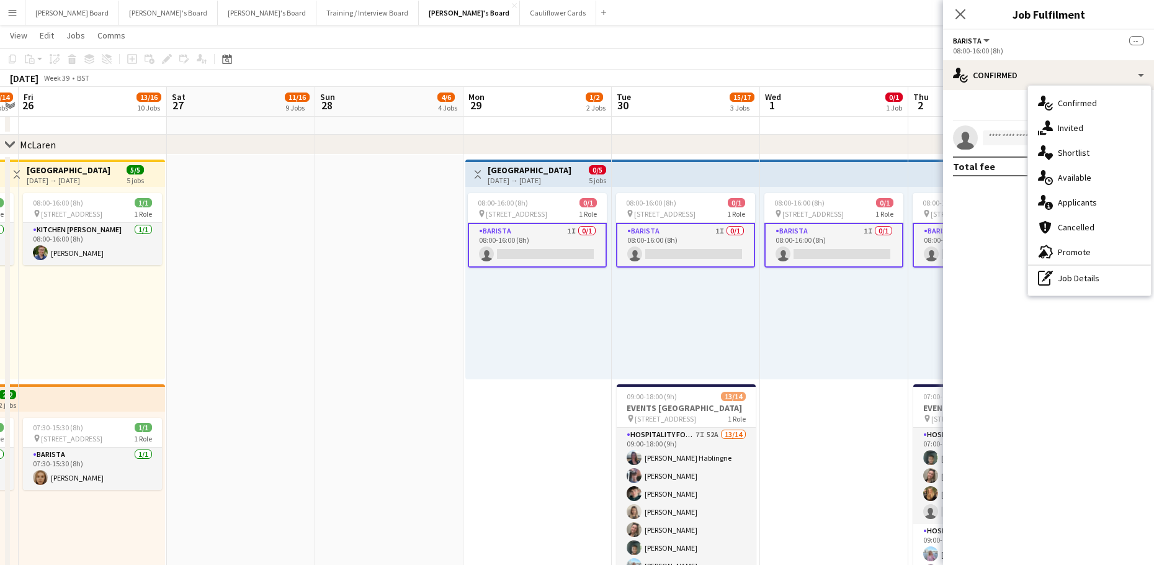
click at [1075, 120] on div "single-neutral-actions-share-1 Invited" at bounding box center [1089, 127] width 123 height 25
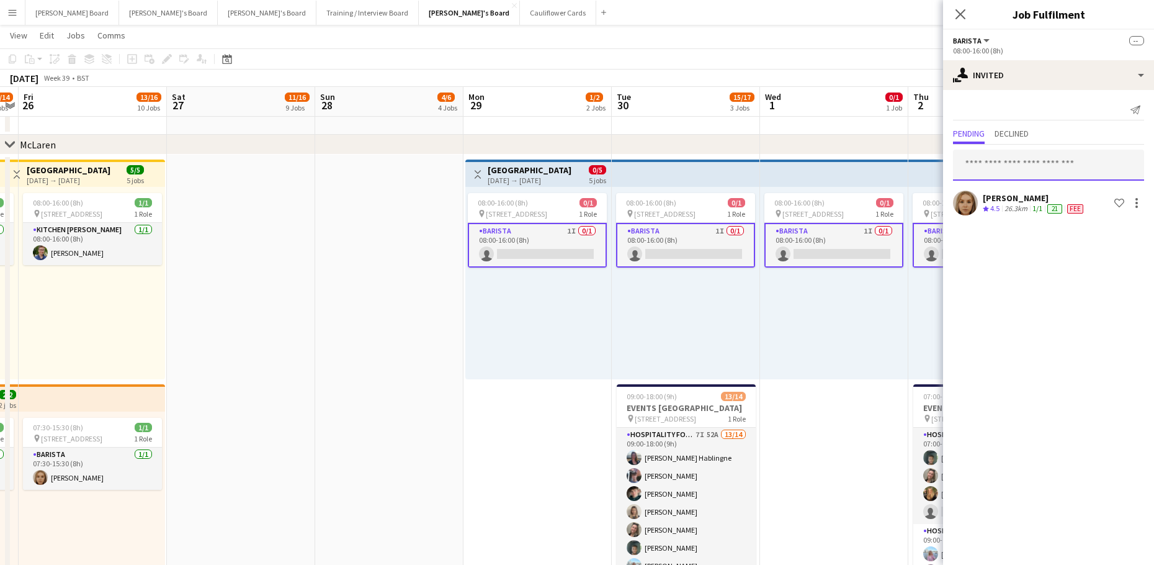
click at [980, 166] on input "text" at bounding box center [1048, 165] width 191 height 31
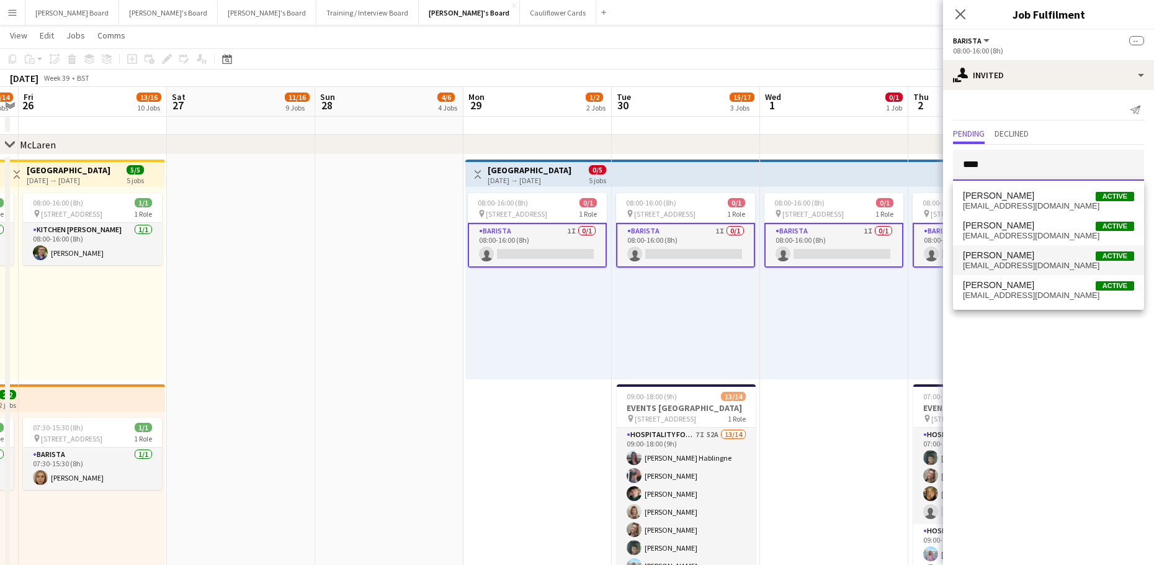
type input "****"
click at [1047, 252] on span "Annabel Dougans Active" at bounding box center [1048, 255] width 171 height 11
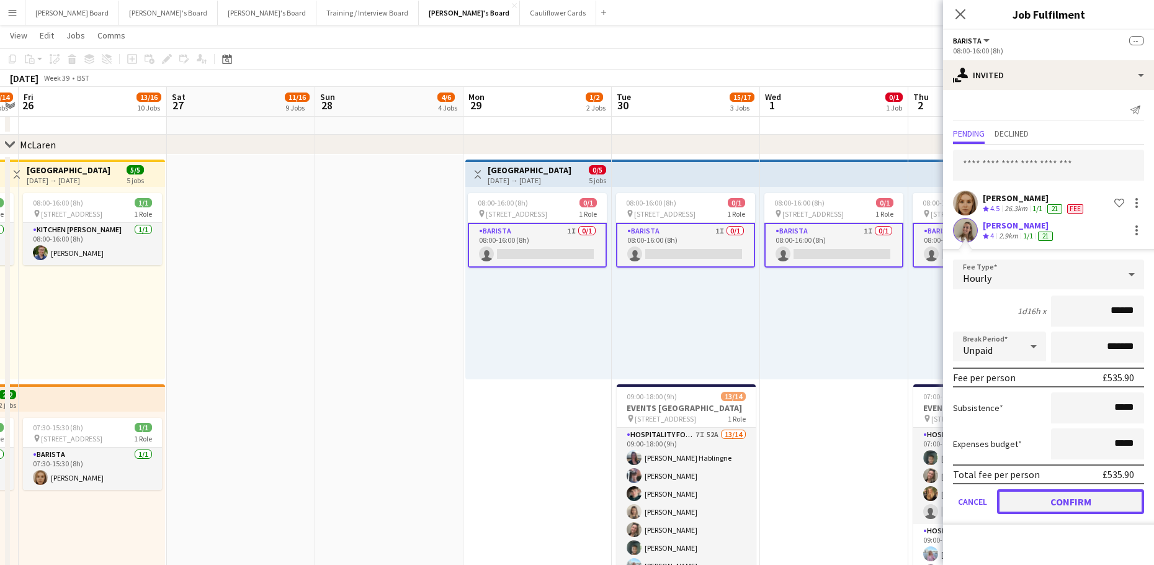
click at [1057, 501] on button "Confirm" at bounding box center [1070, 501] width 147 height 25
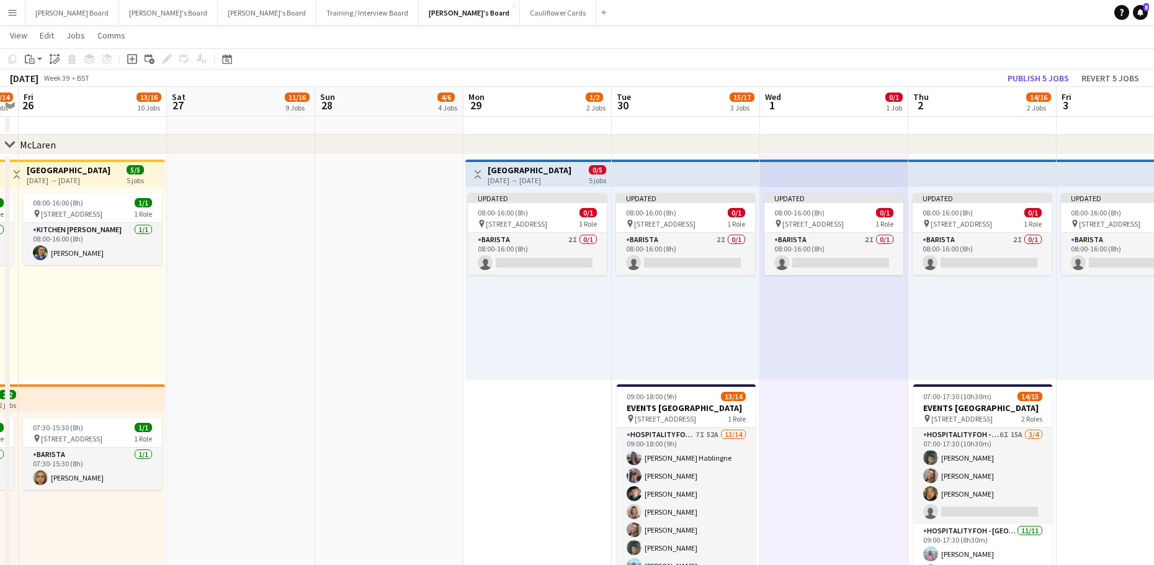
click at [1021, 68] on app-toolbar "Copy Paste Paste Ctrl+V Paste with crew Ctrl+Shift+V Paste linked Job Delete Gr…" at bounding box center [577, 58] width 1154 height 21
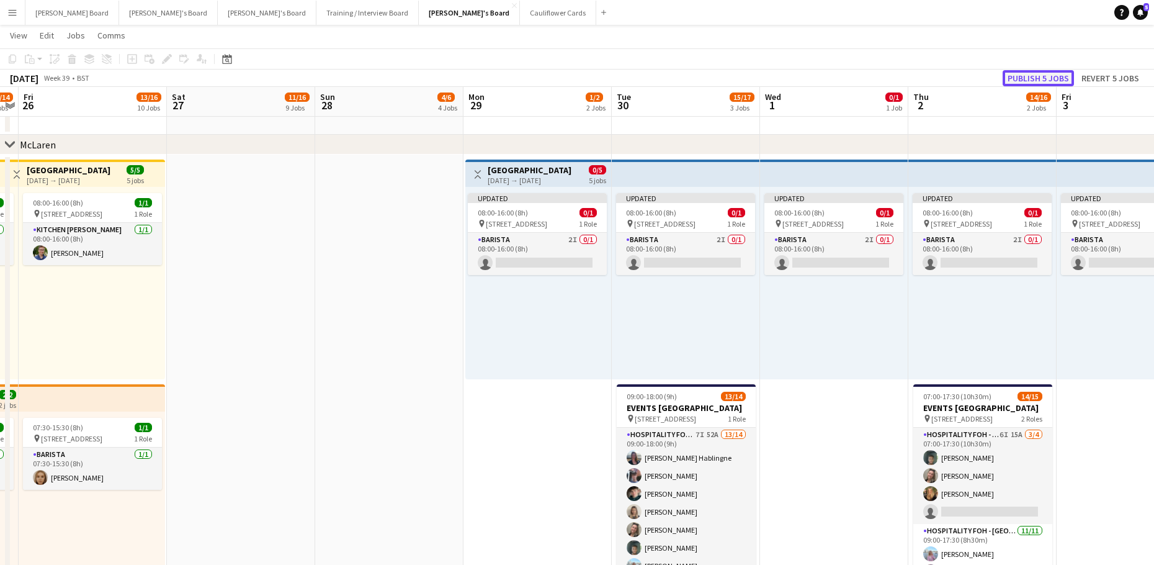
click at [1036, 71] on button "Publish 5 jobs" at bounding box center [1038, 78] width 71 height 16
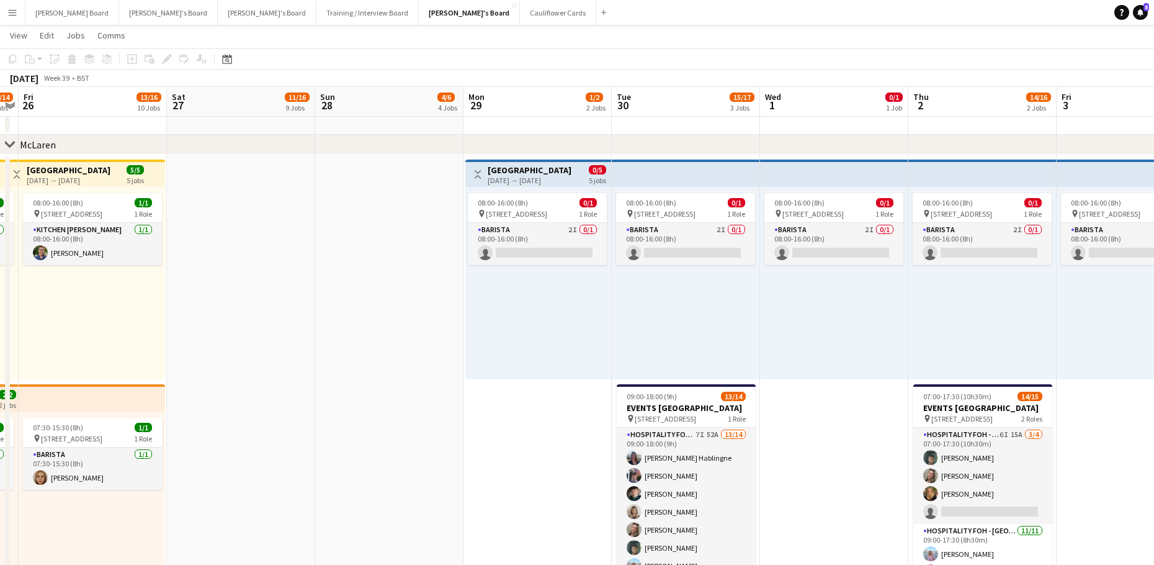
drag, startPoint x: 435, startPoint y: 323, endPoint x: 450, endPoint y: 323, distance: 14.9
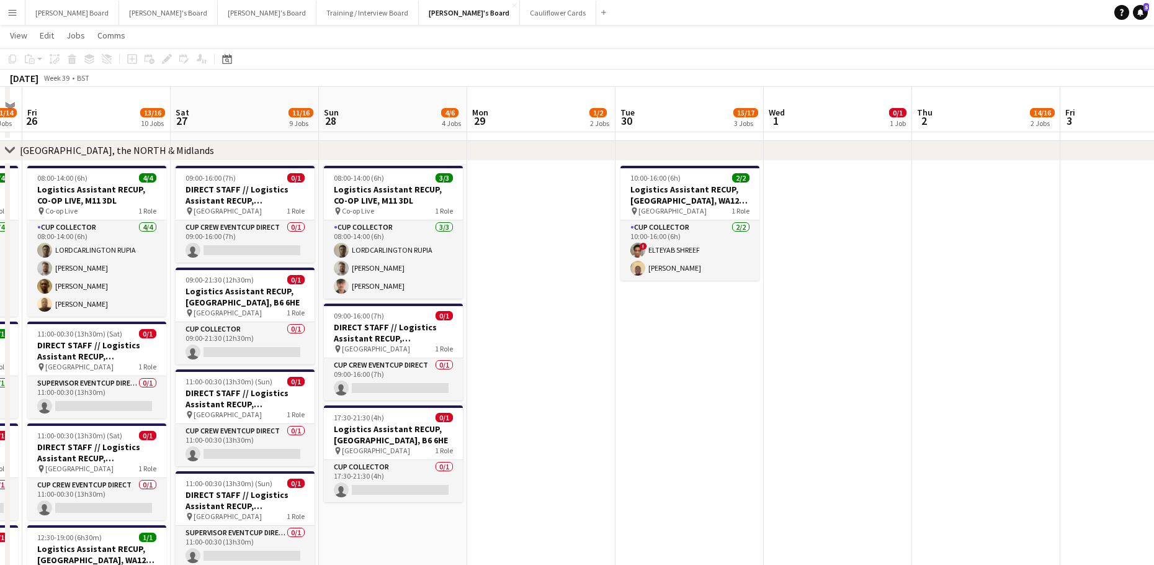
scroll to position [1986, 0]
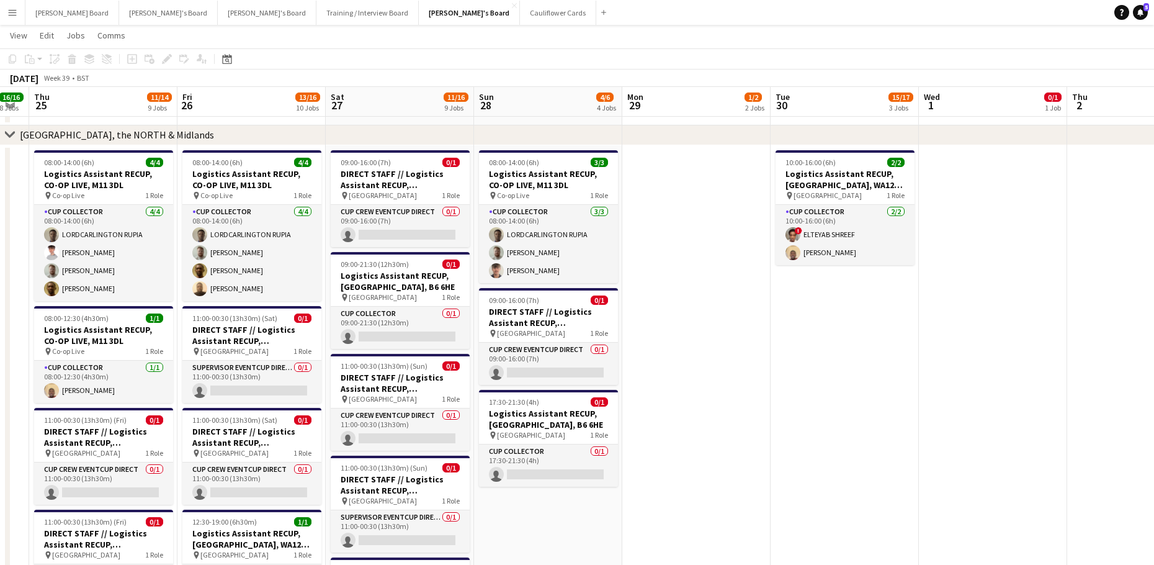
drag, startPoint x: 693, startPoint y: 354, endPoint x: 936, endPoint y: 407, distance: 248.9
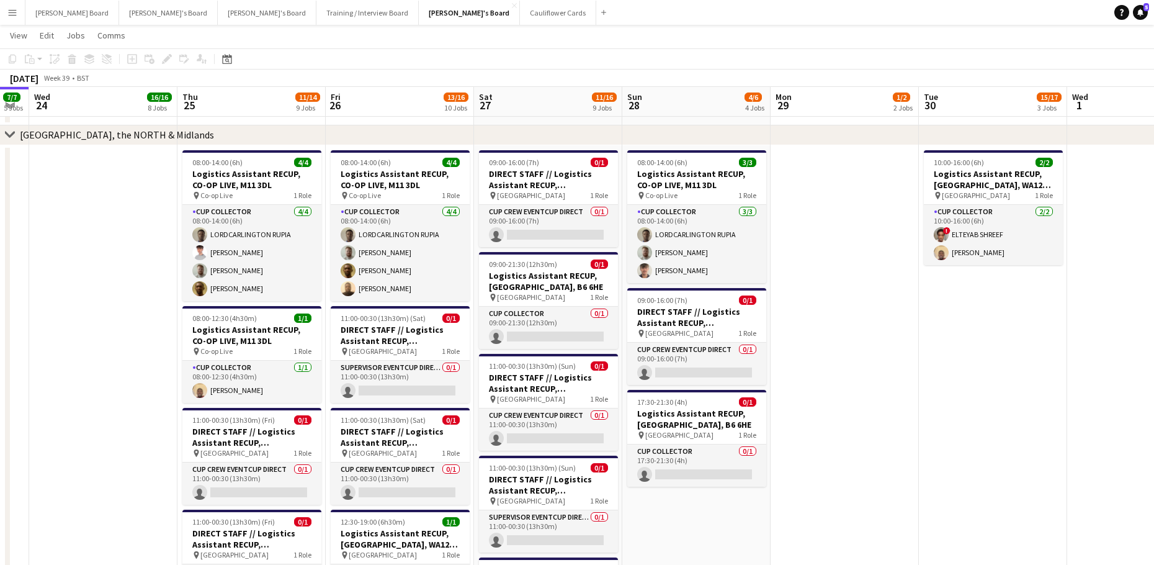
scroll to position [0, 266]
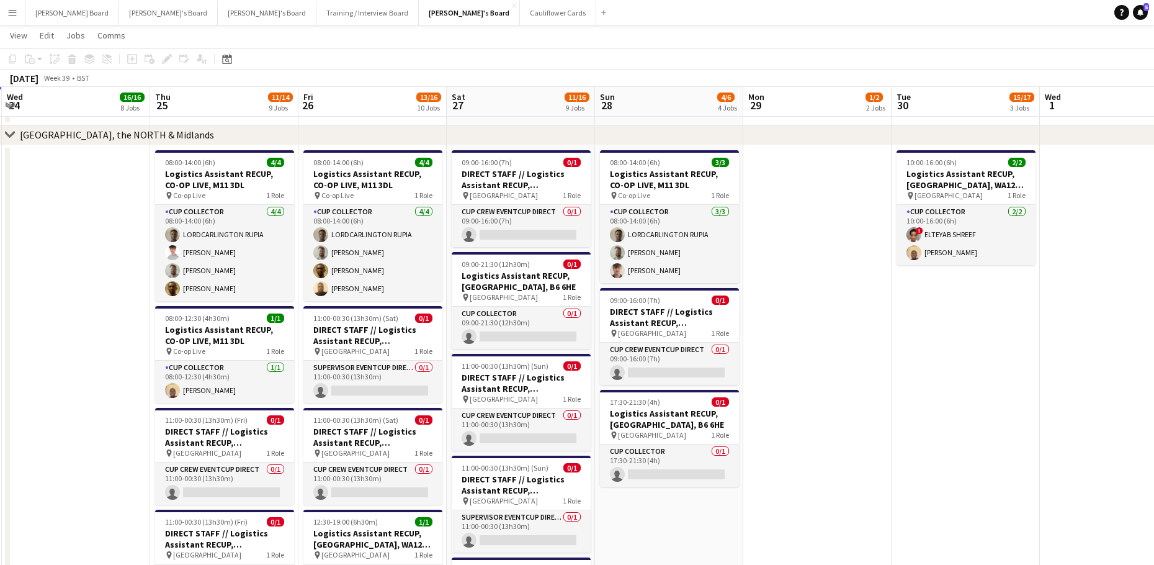
drag, startPoint x: 953, startPoint y: 405, endPoint x: 945, endPoint y: 408, distance: 8.4
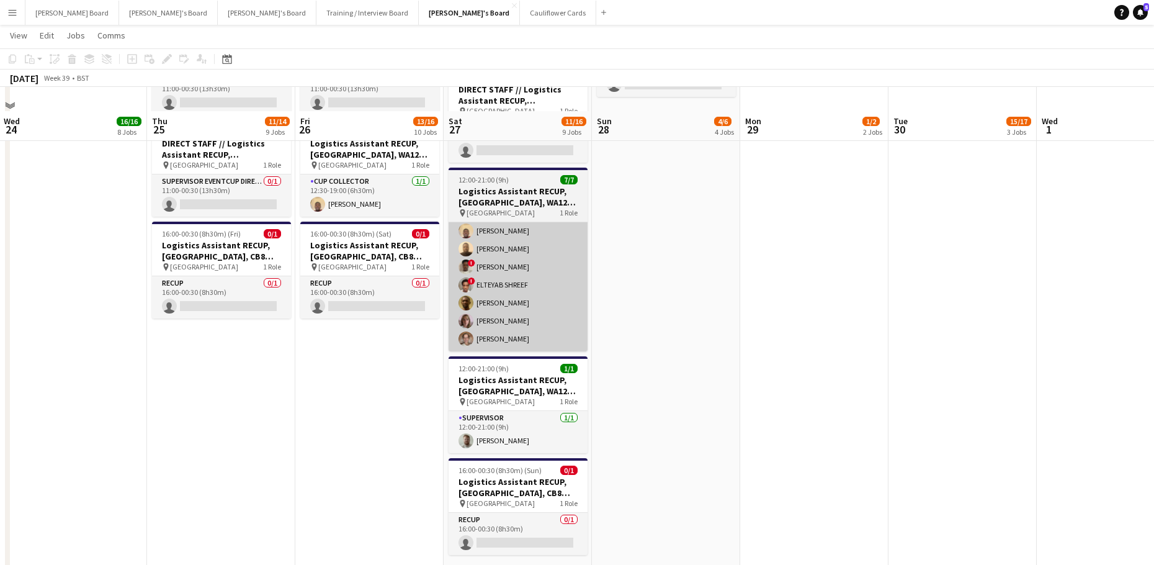
scroll to position [2399, 0]
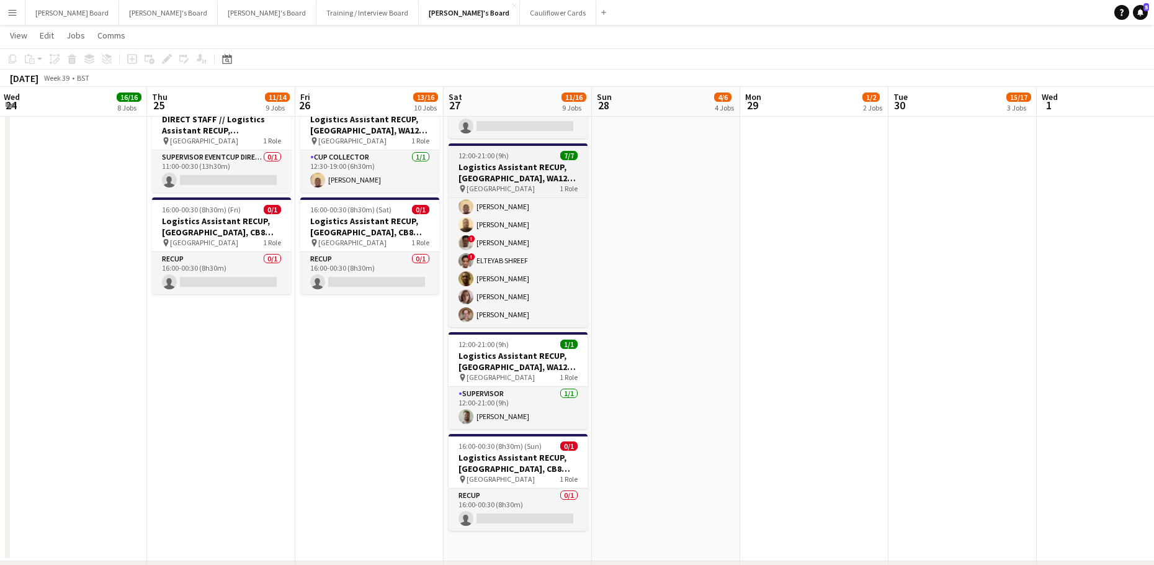
click at [491, 161] on h3 "Logistics Assistant RECUP, HAYDOCK PARK, WA12 0HQ" at bounding box center [518, 172] width 139 height 22
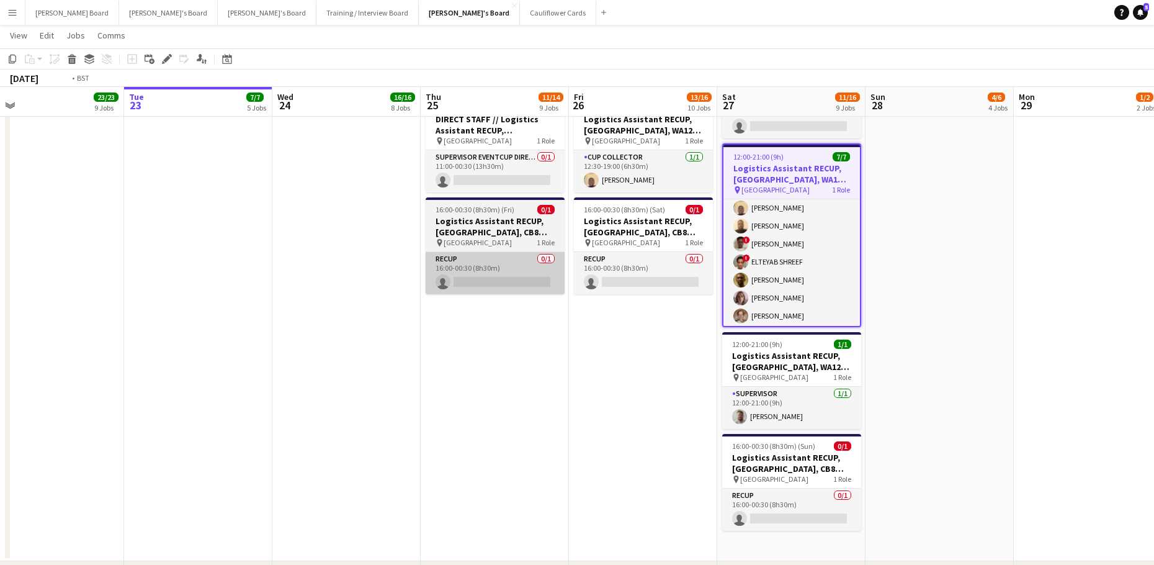
drag, startPoint x: 182, startPoint y: 332, endPoint x: 703, endPoint y: 292, distance: 522.7
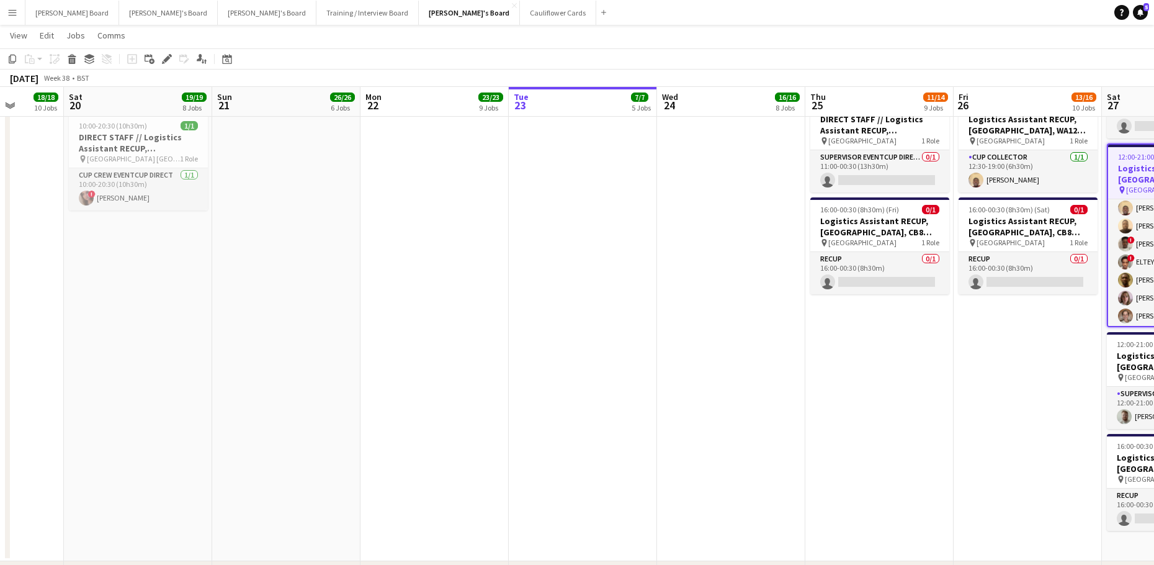
drag, startPoint x: 414, startPoint y: 311, endPoint x: 776, endPoint y: 326, distance: 361.4
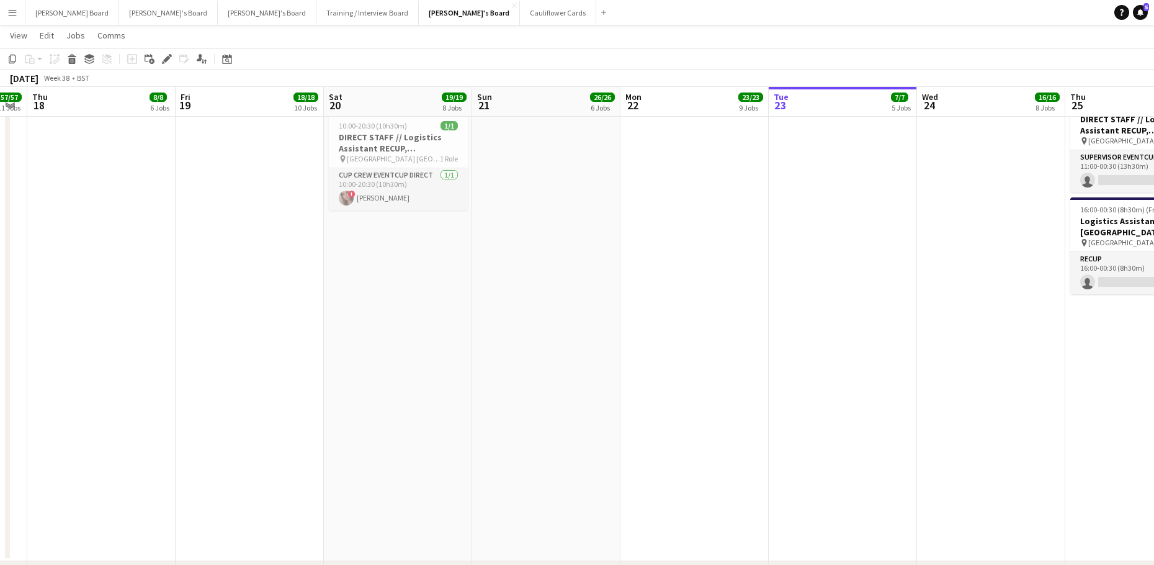
scroll to position [0, 266]
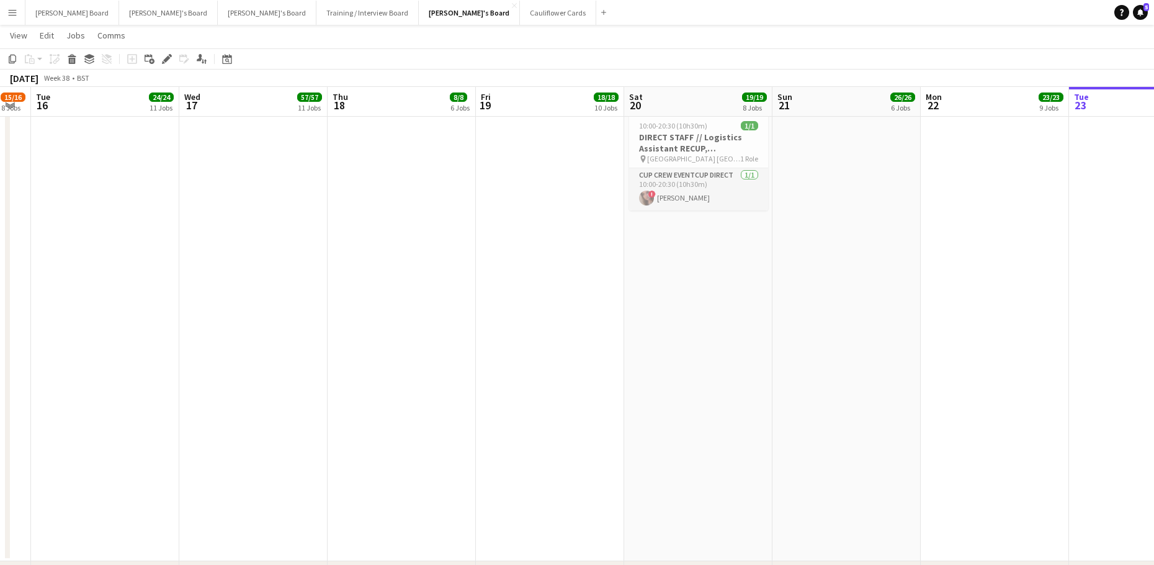
drag, startPoint x: 454, startPoint y: 310, endPoint x: 533, endPoint y: 302, distance: 79.8
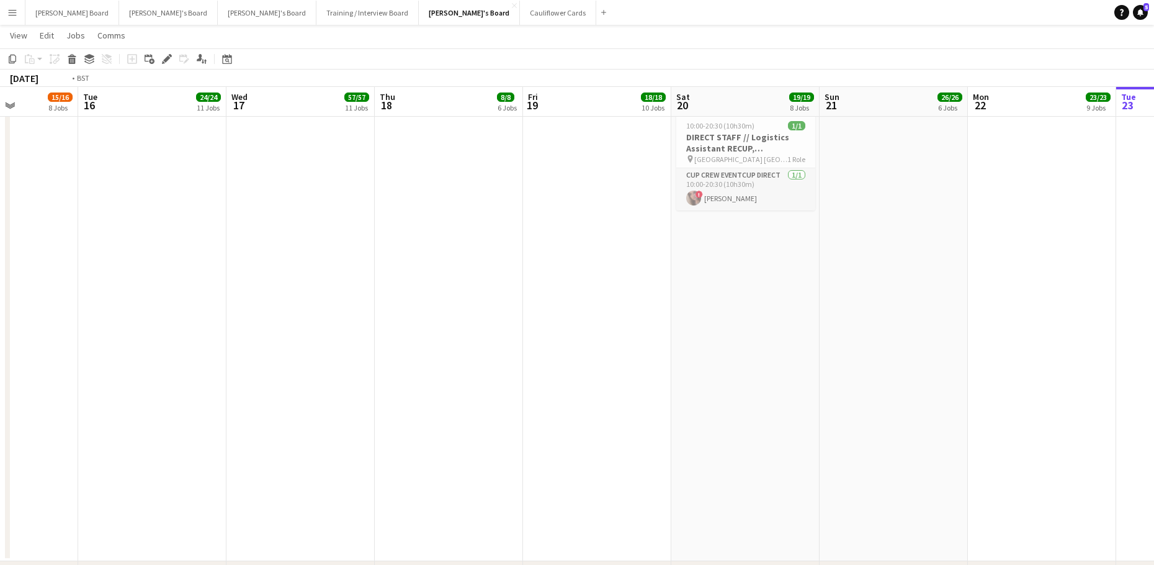
drag, startPoint x: 163, startPoint y: 221, endPoint x: 622, endPoint y: 310, distance: 467.8
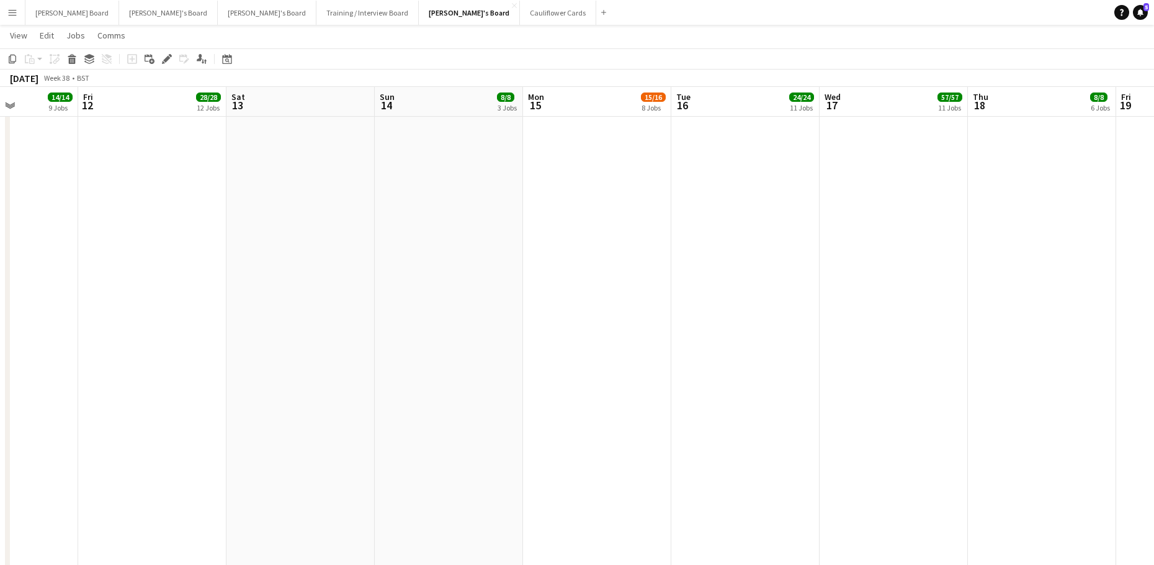
scroll to position [2484, 0]
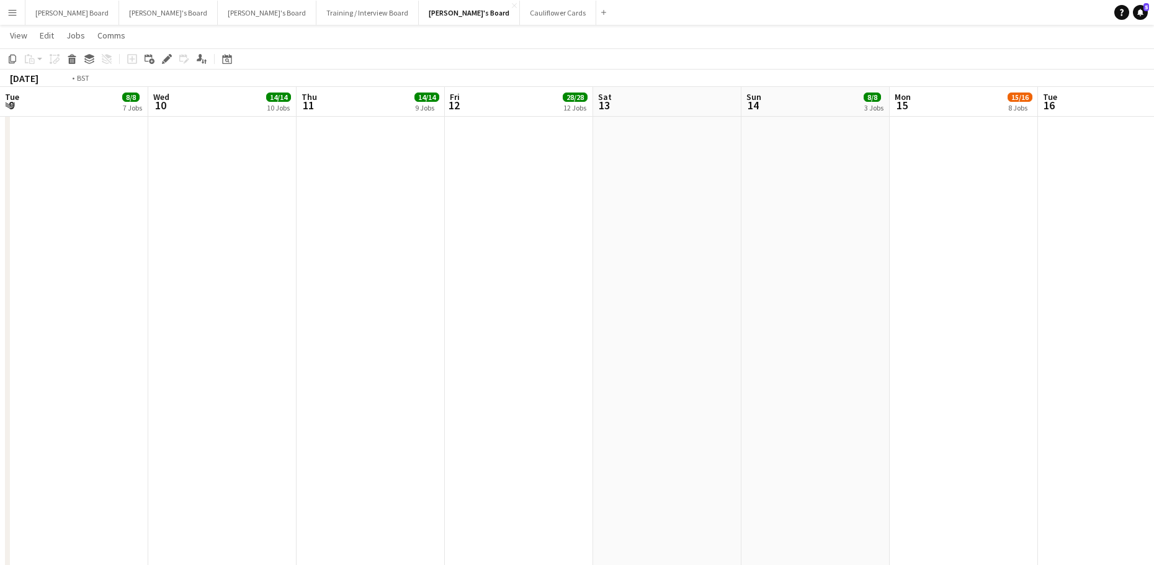
drag, startPoint x: 287, startPoint y: 326, endPoint x: 562, endPoint y: 344, distance: 275.5
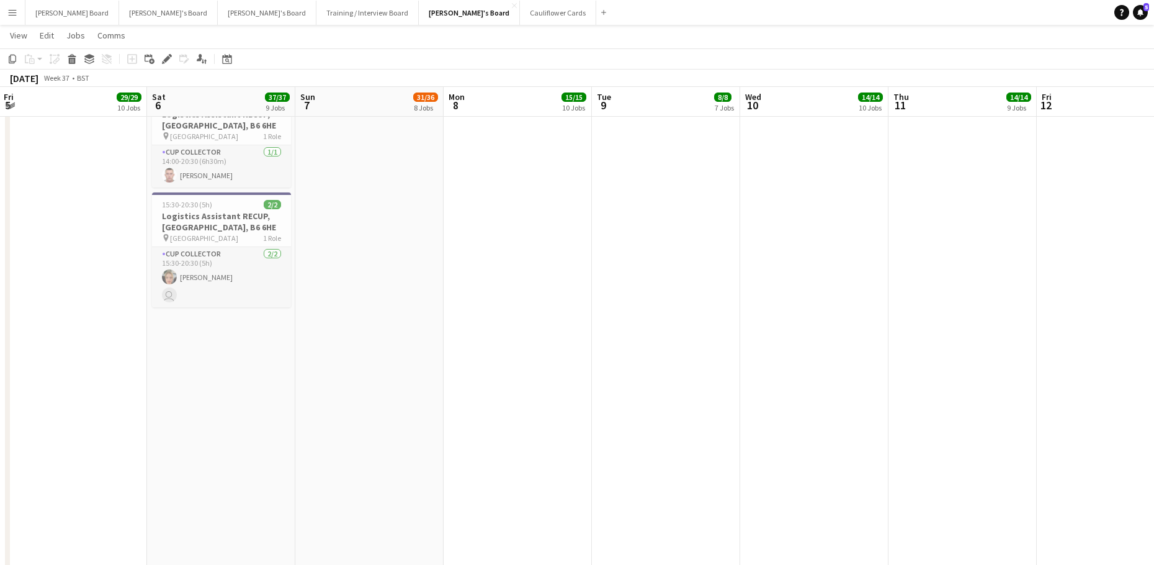
drag, startPoint x: 482, startPoint y: 318, endPoint x: 630, endPoint y: 346, distance: 150.2
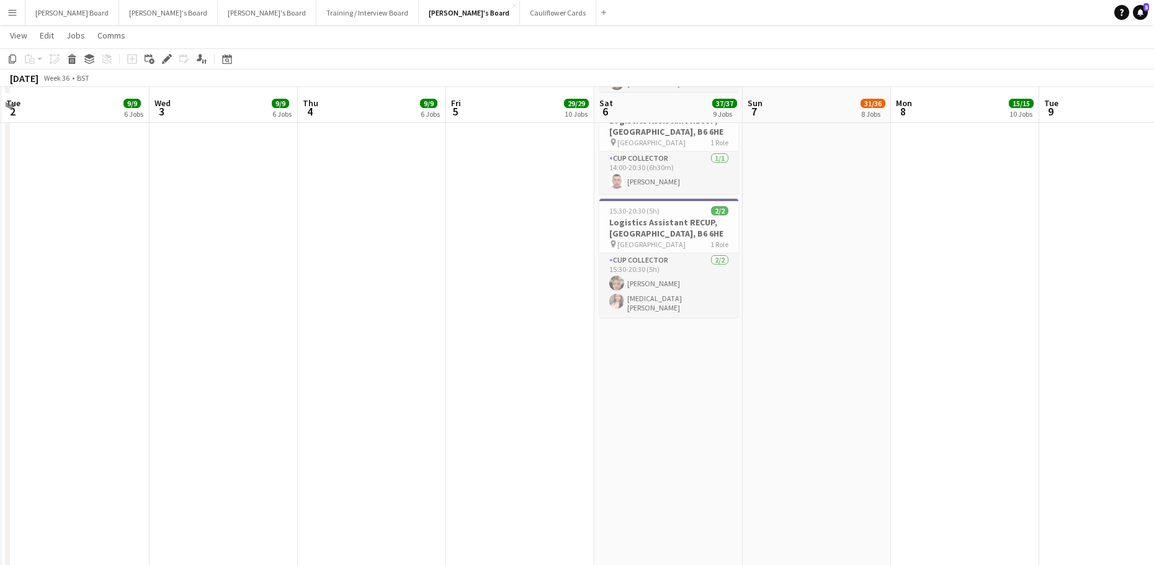
scroll to position [2429, 0]
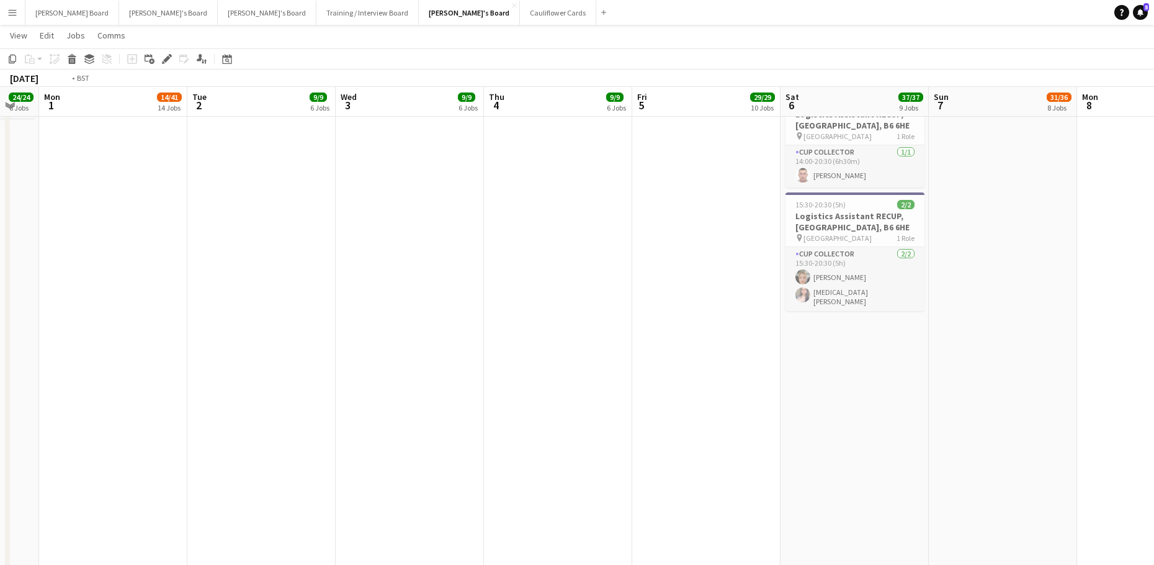
drag, startPoint x: 366, startPoint y: 302, endPoint x: 401, endPoint y: 305, distance: 35.5
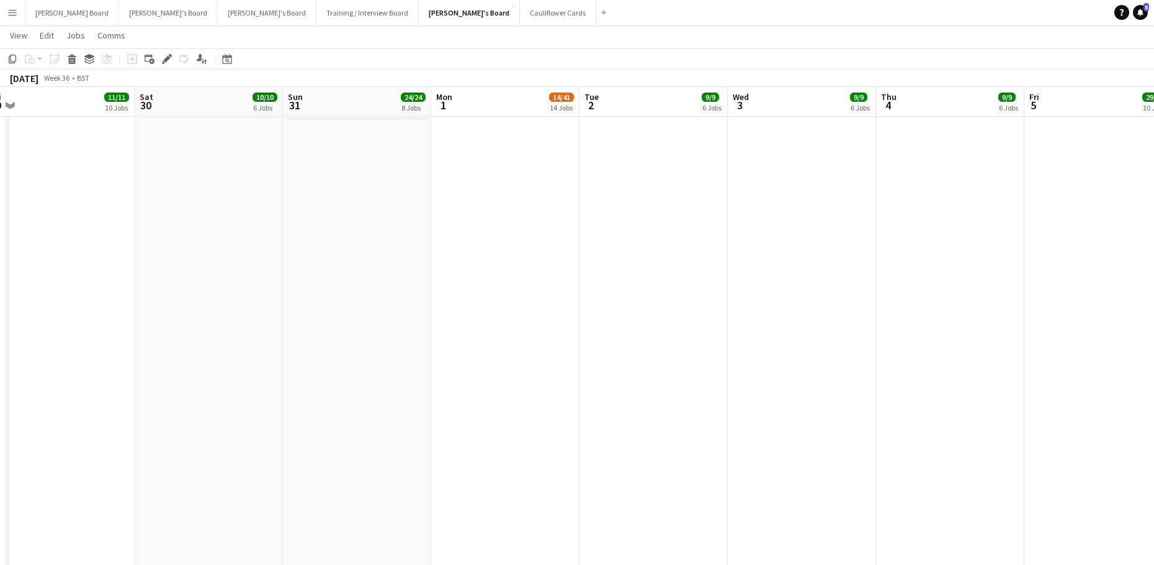
drag, startPoint x: 630, startPoint y: 330, endPoint x: 695, endPoint y: 326, distance: 65.3
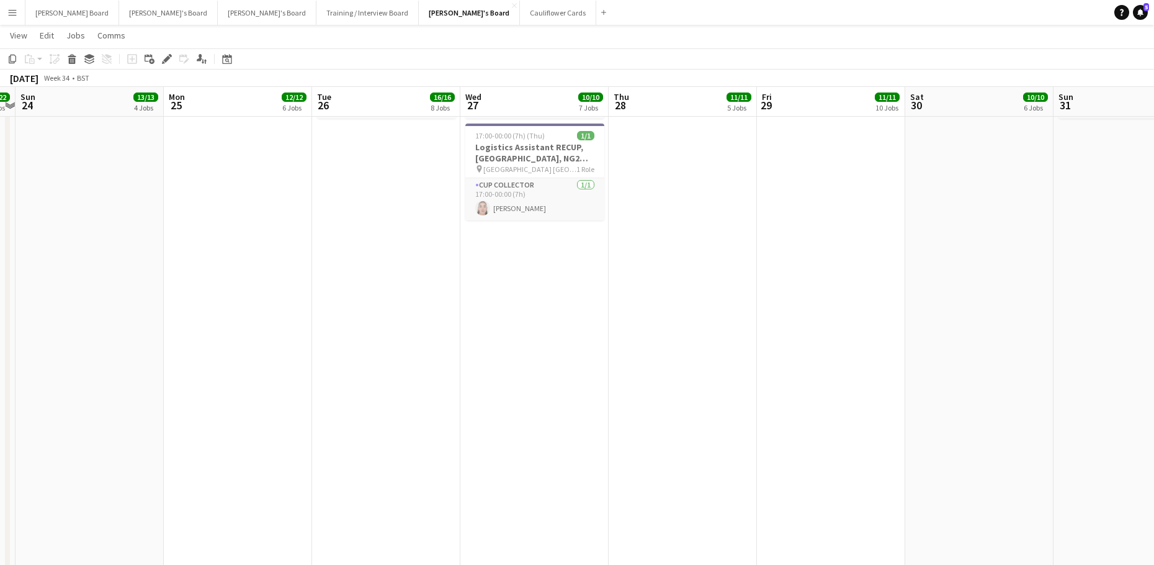
drag, startPoint x: 635, startPoint y: 293, endPoint x: 725, endPoint y: 311, distance: 91.1
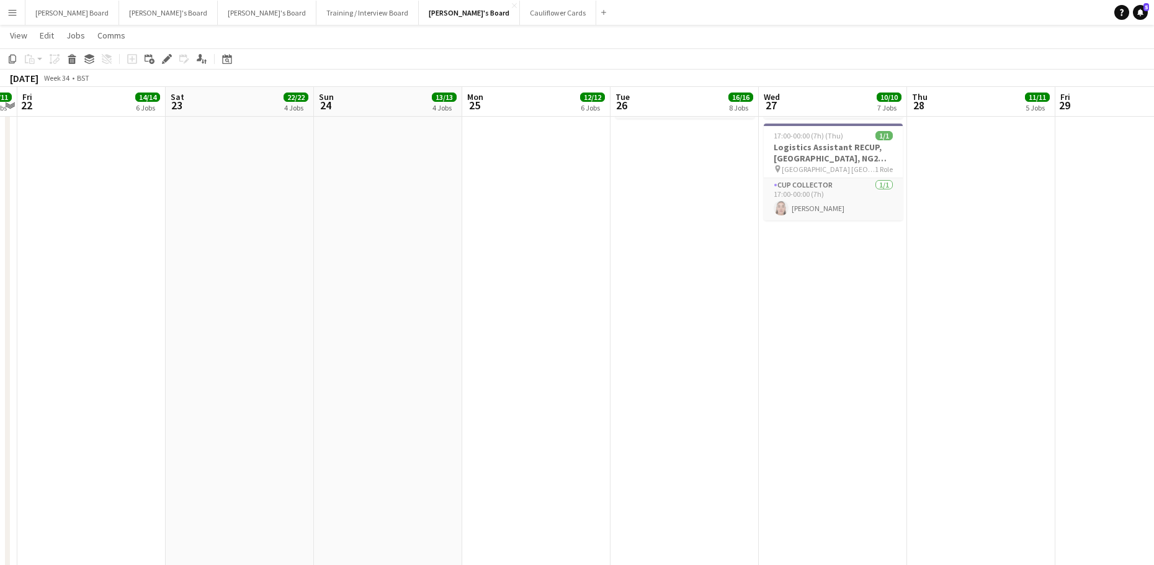
drag, startPoint x: 519, startPoint y: 275, endPoint x: 720, endPoint y: 295, distance: 201.5
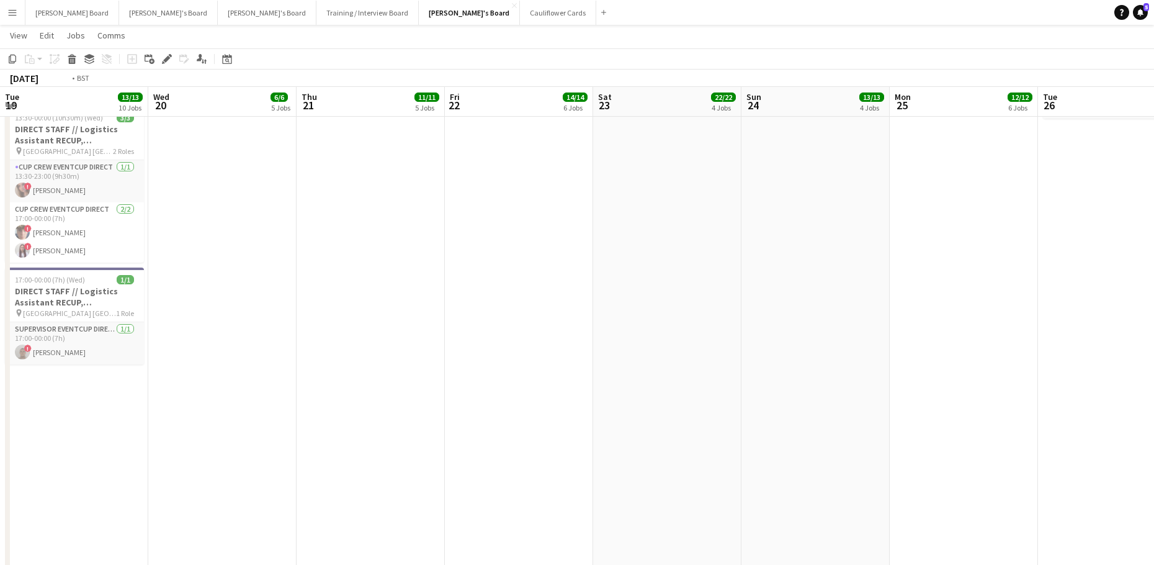
drag, startPoint x: 866, startPoint y: 294, endPoint x: 932, endPoint y: 301, distance: 66.1
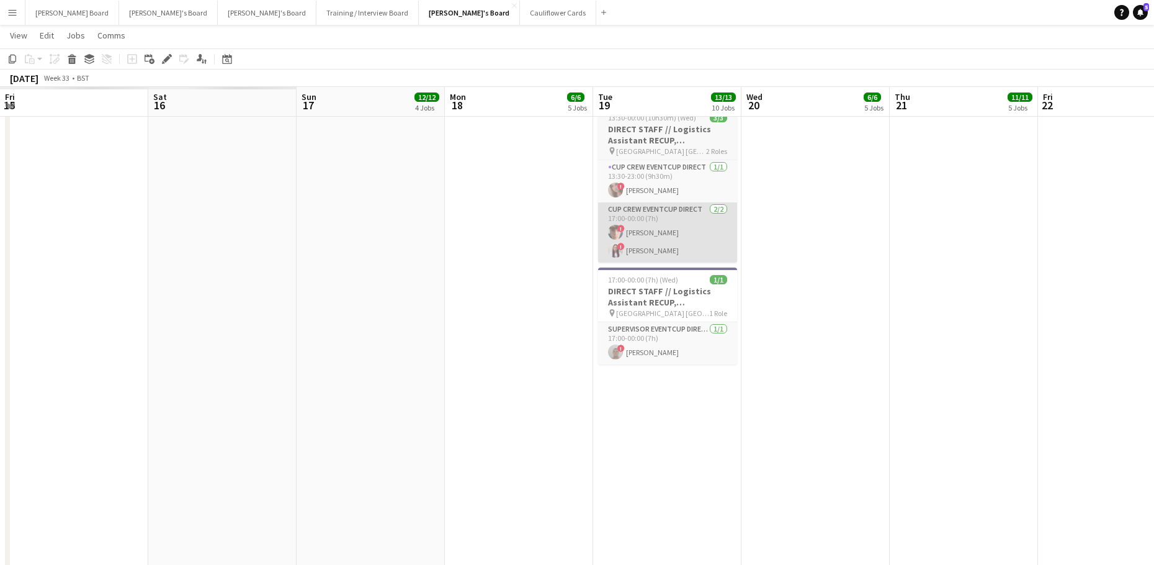
scroll to position [0, 429]
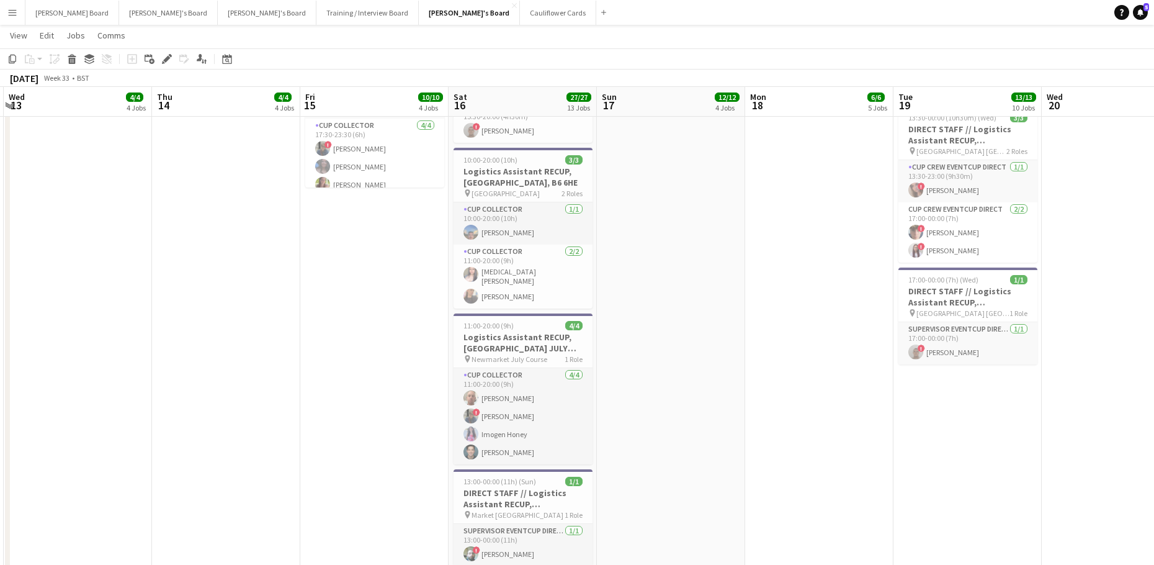
drag, startPoint x: 576, startPoint y: 257, endPoint x: 734, endPoint y: 257, distance: 157.6
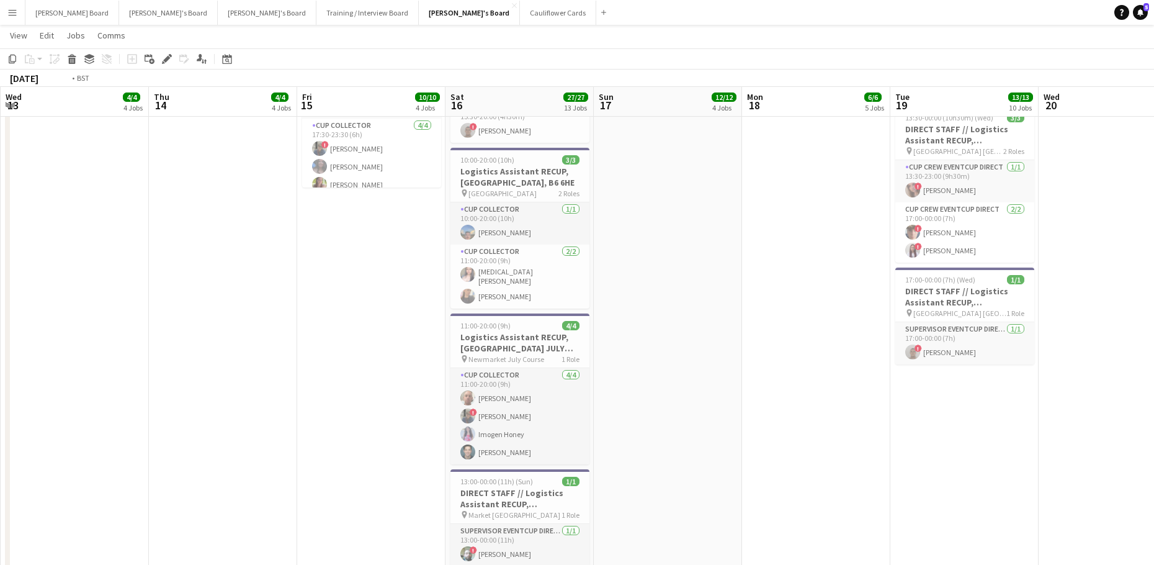
scroll to position [0, 316]
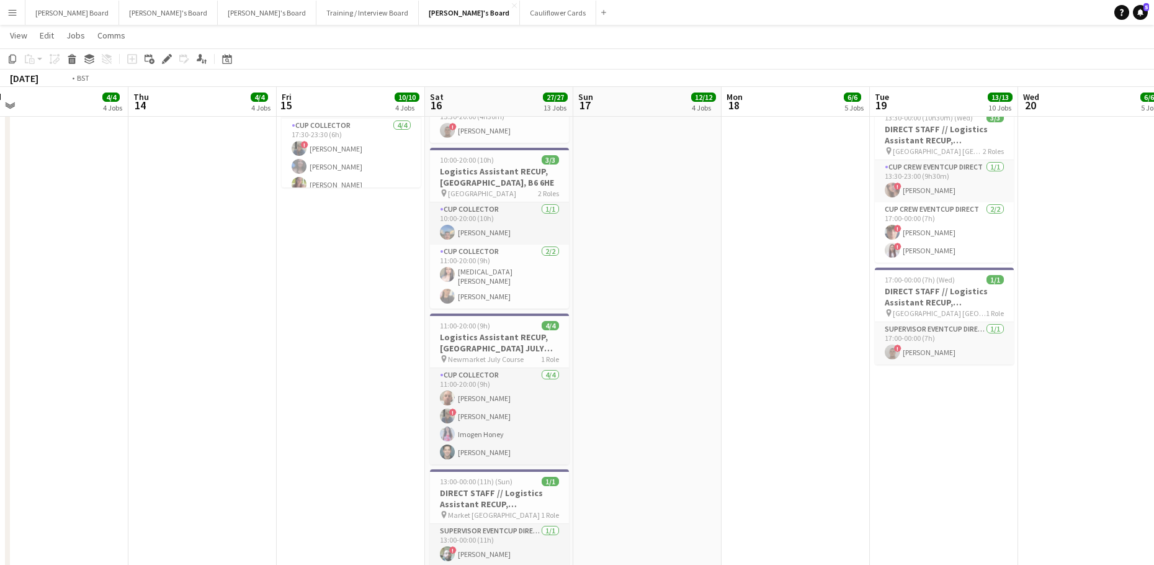
drag, startPoint x: 315, startPoint y: 333, endPoint x: 773, endPoint y: 396, distance: 462.3
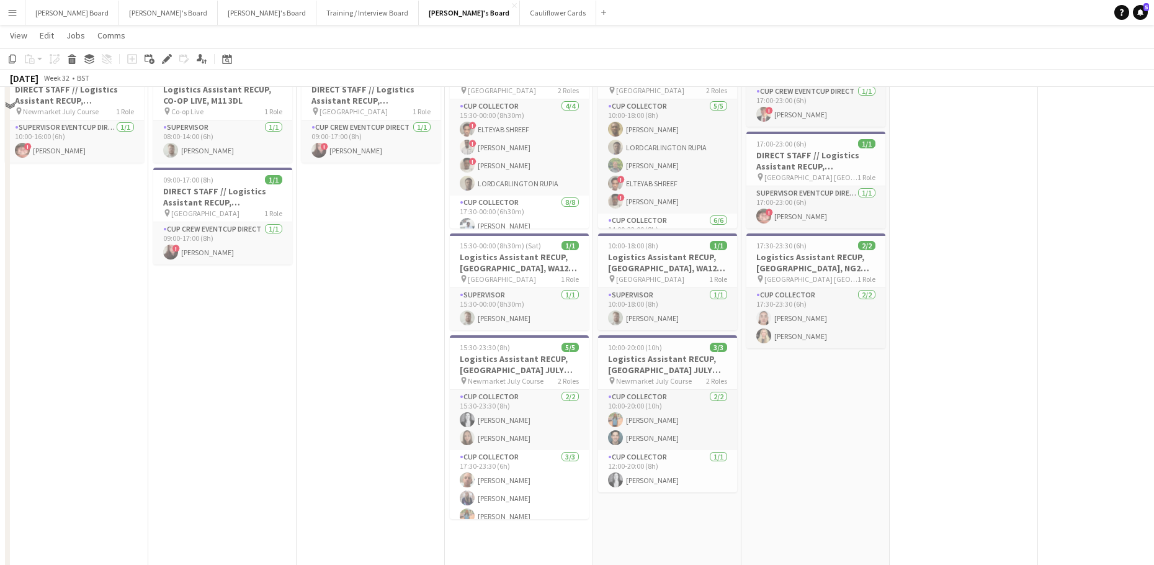
scroll to position [2760, 0]
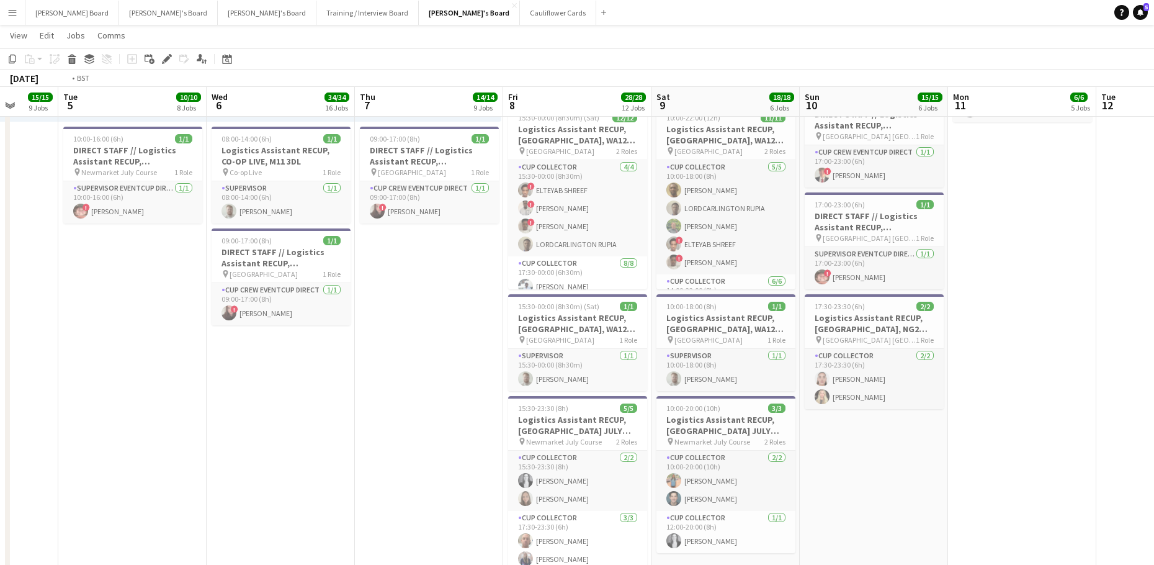
drag, startPoint x: 303, startPoint y: 339, endPoint x: 655, endPoint y: 388, distance: 355.2
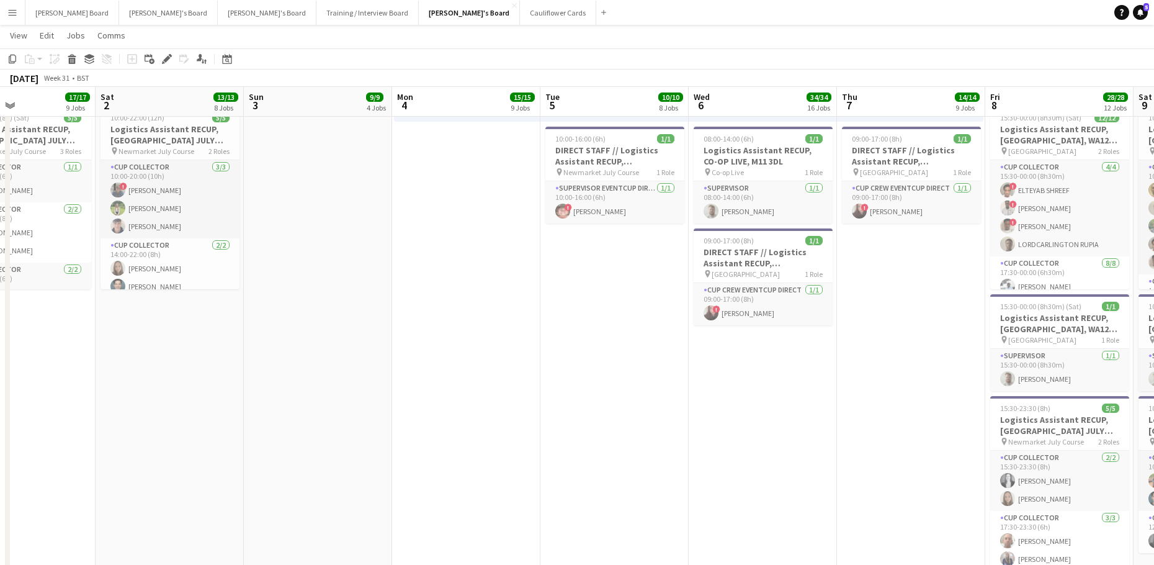
drag, startPoint x: 543, startPoint y: 417, endPoint x: 748, endPoint y: 424, distance: 205.5
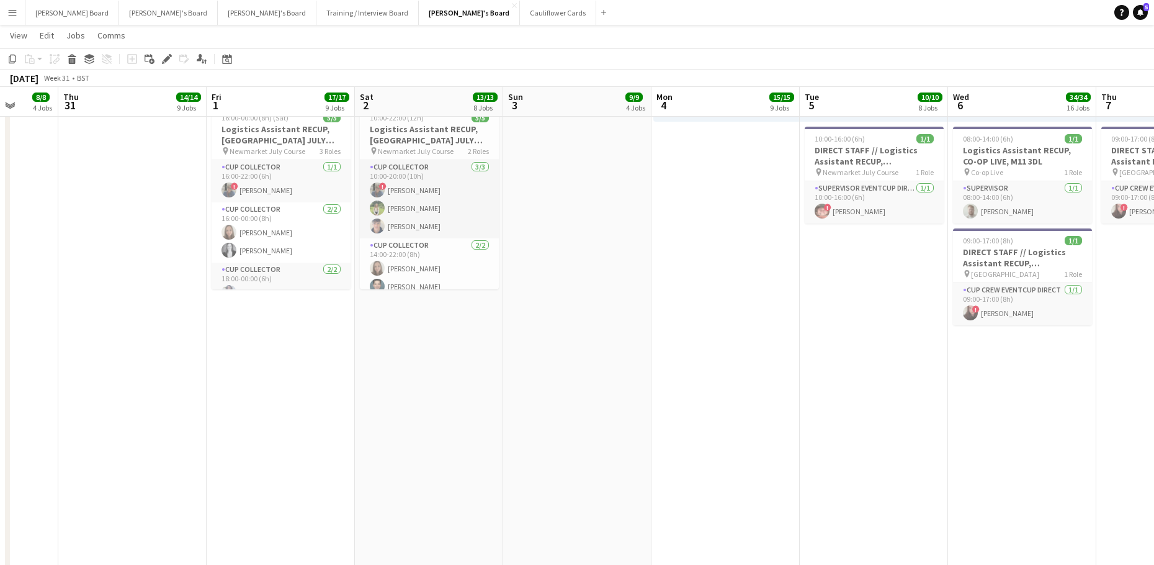
drag, startPoint x: 368, startPoint y: 370, endPoint x: 737, endPoint y: 408, distance: 370.4
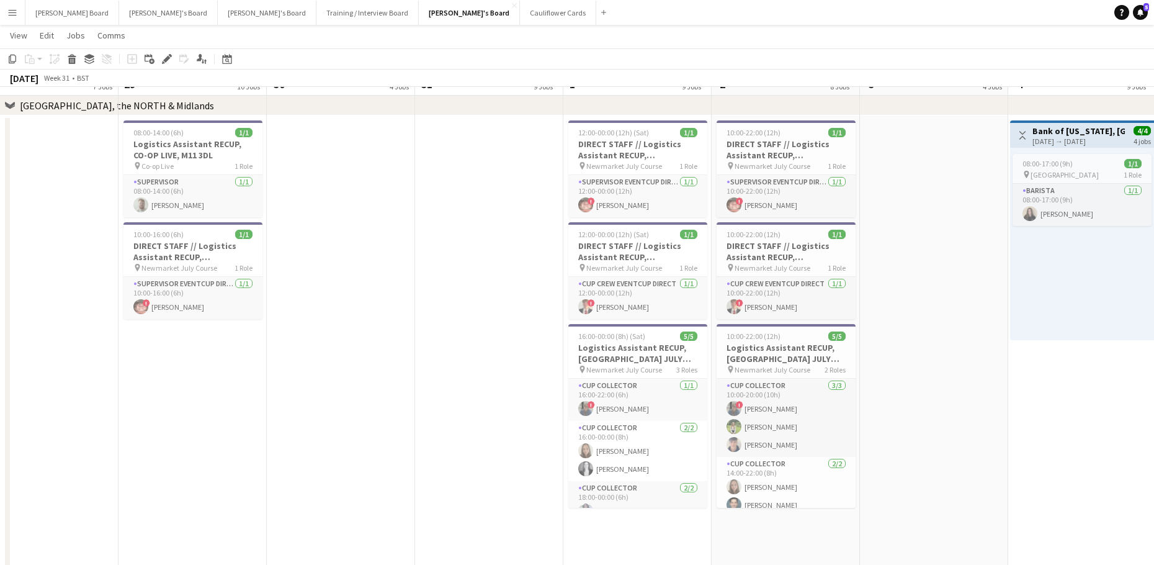
scroll to position [2512, 0]
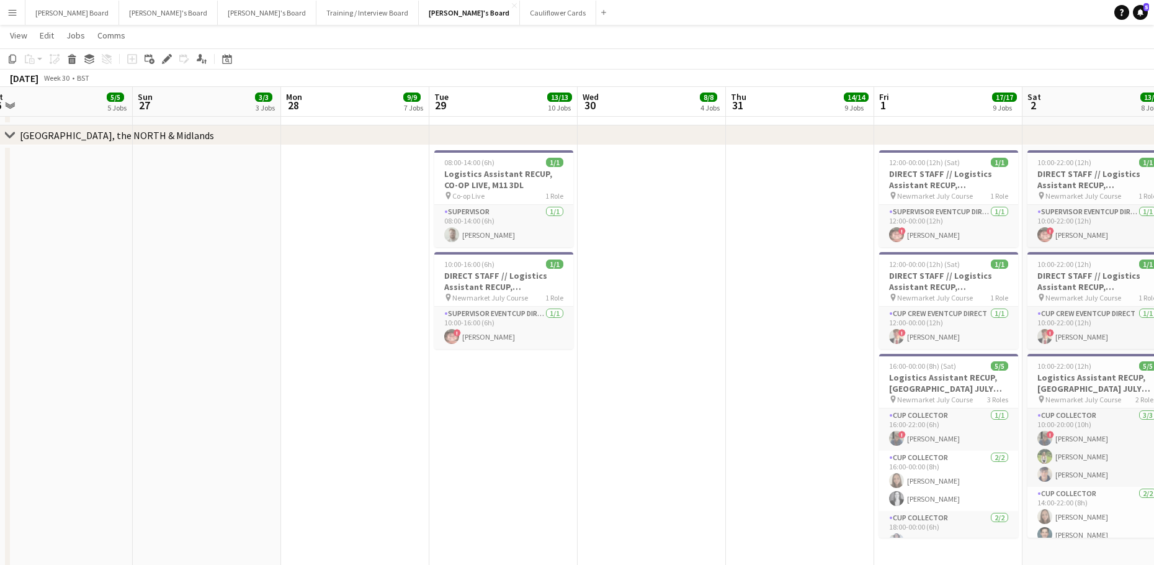
drag, startPoint x: 393, startPoint y: 367, endPoint x: 707, endPoint y: 394, distance: 315.1
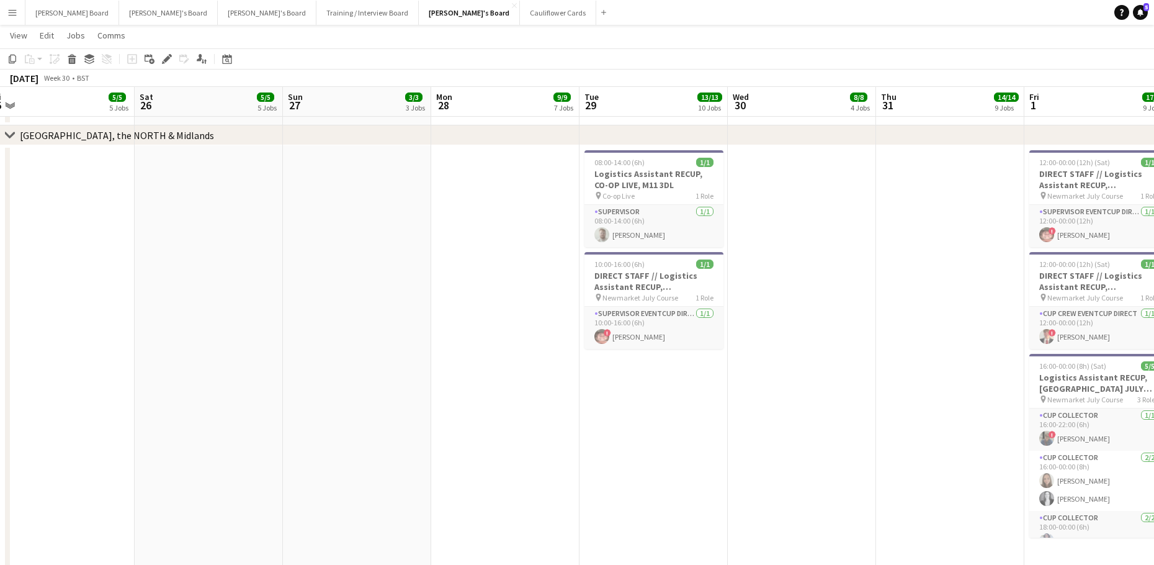
drag, startPoint x: 593, startPoint y: 378, endPoint x: 659, endPoint y: 388, distance: 67.0
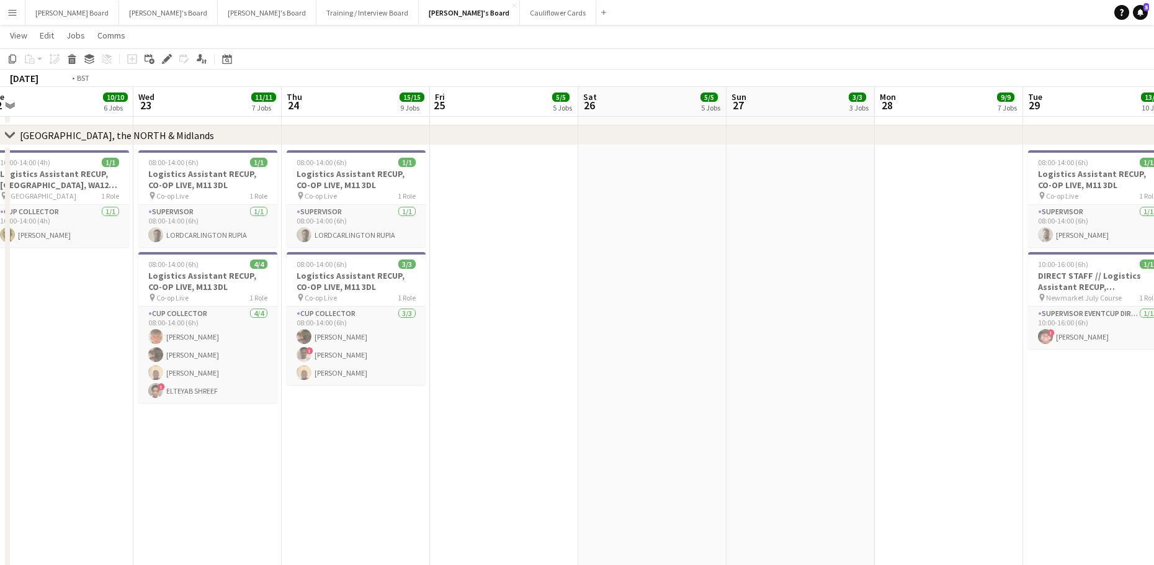
drag, startPoint x: 475, startPoint y: 377, endPoint x: 744, endPoint y: 403, distance: 269.9
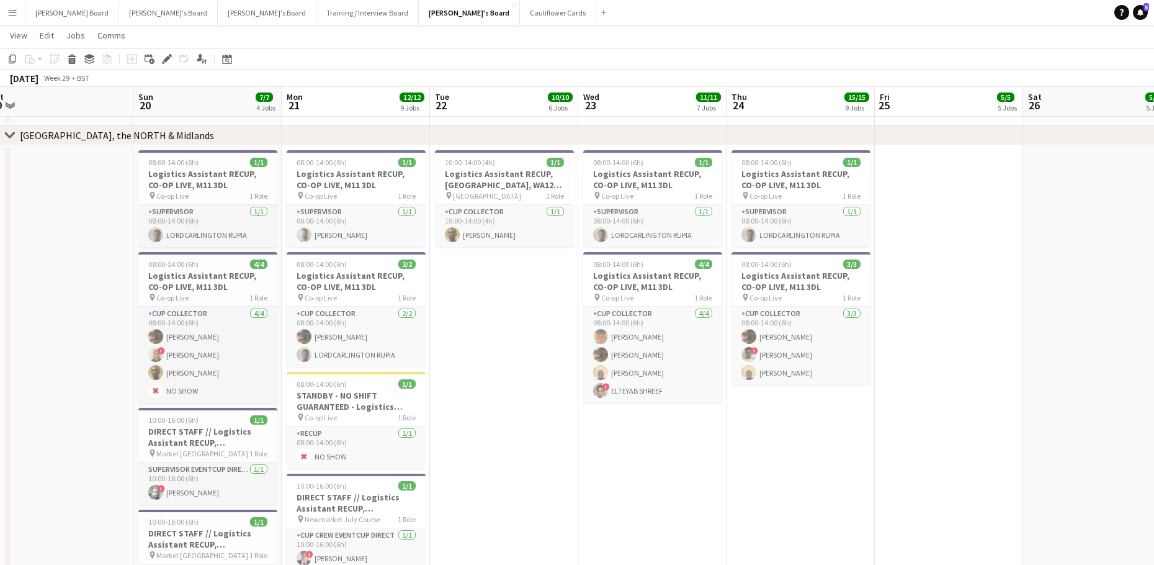
scroll to position [0, 432]
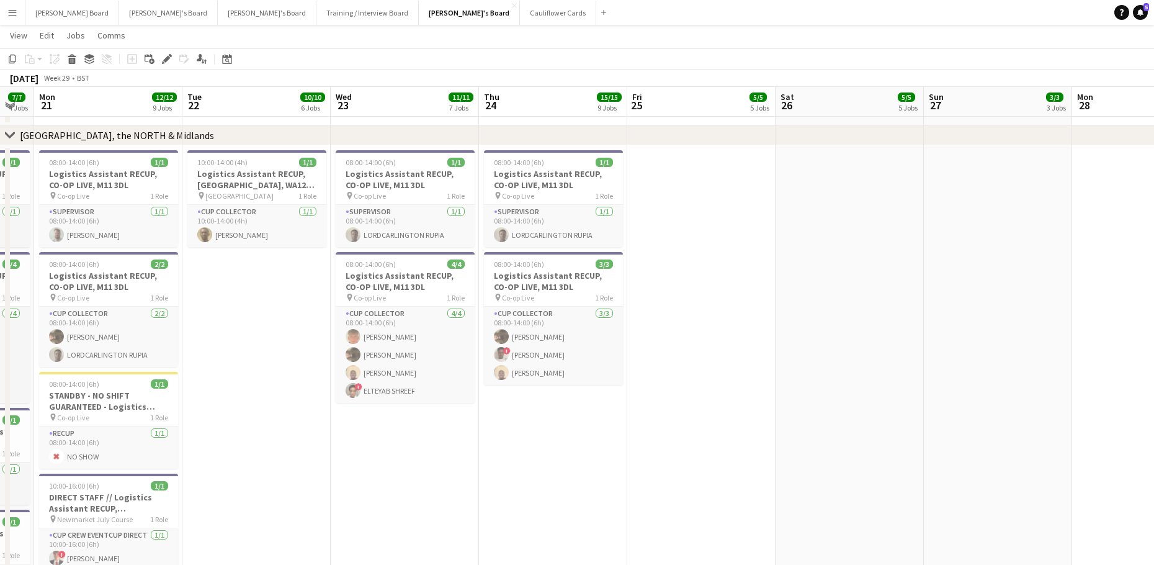
drag, startPoint x: 289, startPoint y: 471, endPoint x: 333, endPoint y: 471, distance: 44.1
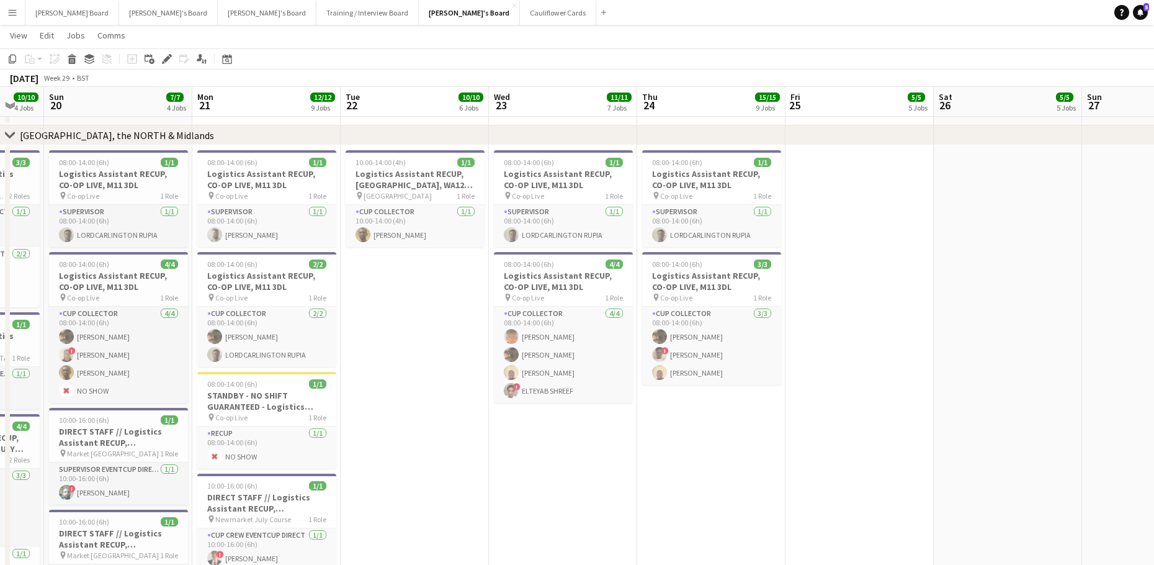
drag, startPoint x: 348, startPoint y: 422, endPoint x: 625, endPoint y: 412, distance: 276.9
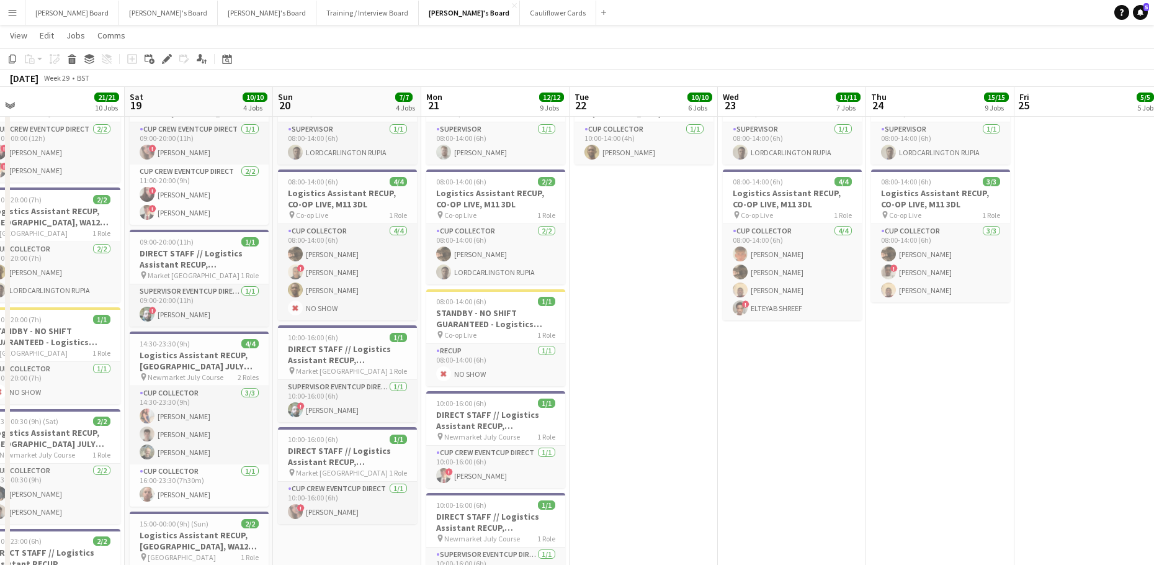
drag, startPoint x: 590, startPoint y: 411, endPoint x: 746, endPoint y: 415, distance: 155.8
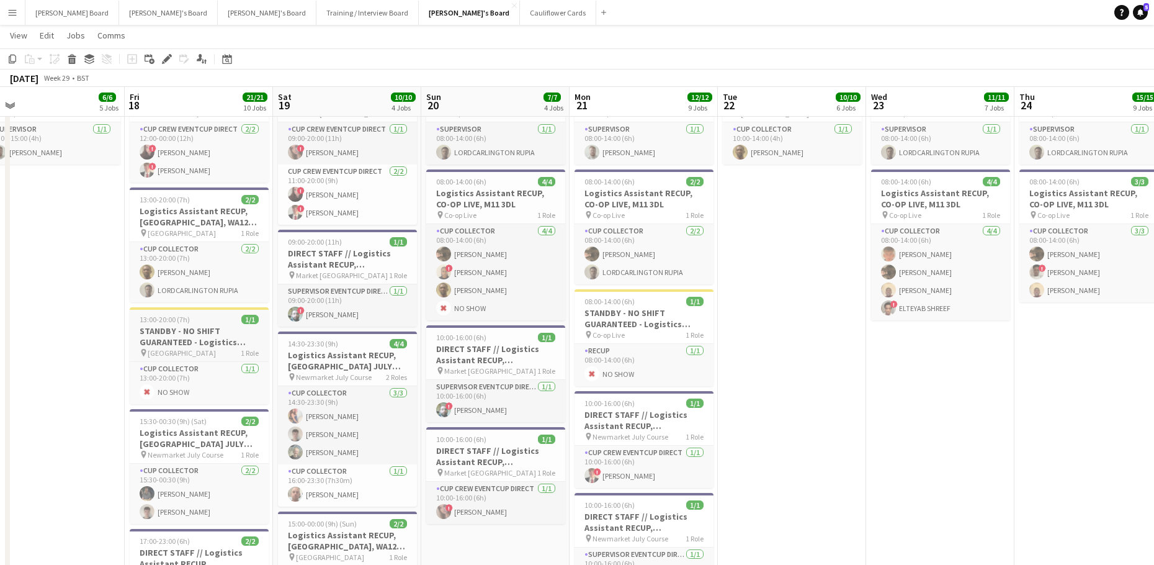
click at [181, 318] on span "13:00-20:00 (7h)" at bounding box center [165, 319] width 50 height 9
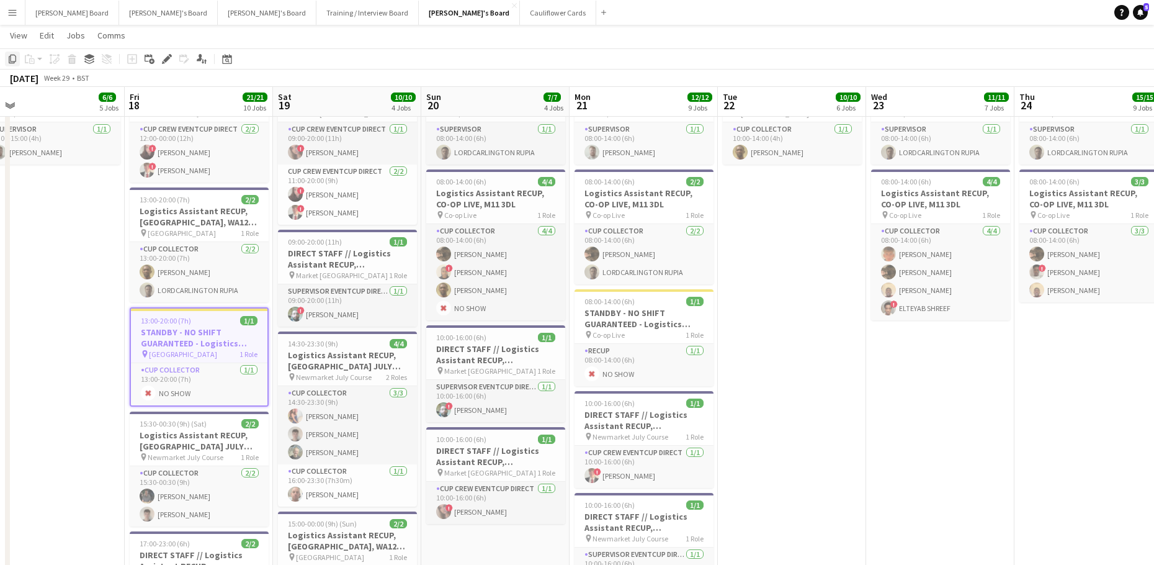
click at [11, 58] on icon "Copy" at bounding box center [12, 59] width 10 height 10
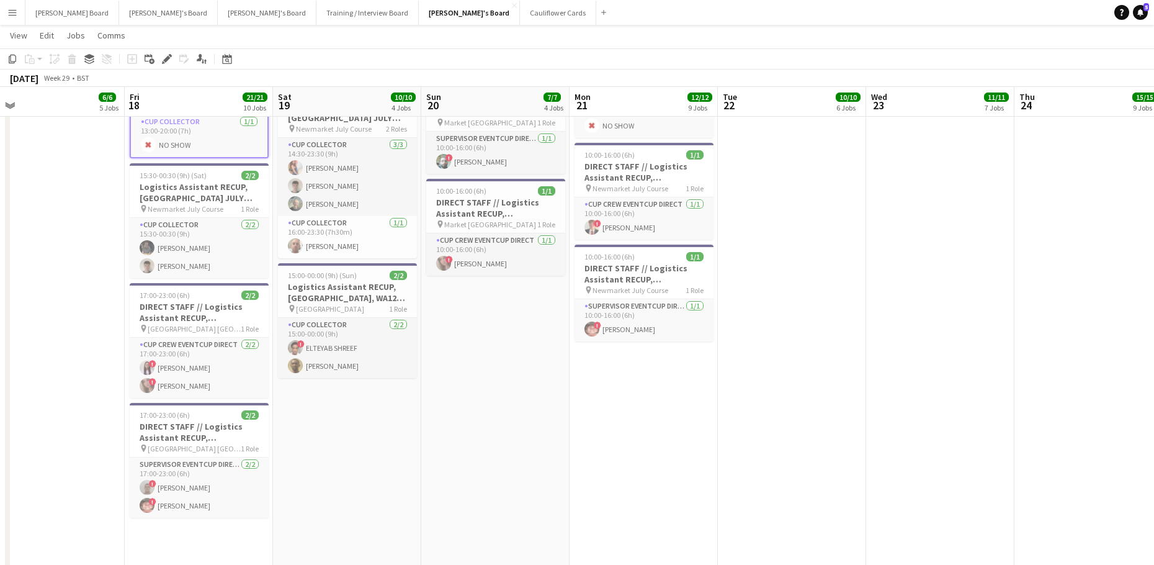
click at [189, 531] on app-date-cell "12:00-00:00 (12h) (Sat) 2/2 DIRECT STAFF // Logistics Assistant RECUP, NEWMARKE…" at bounding box center [199, 303] width 148 height 978
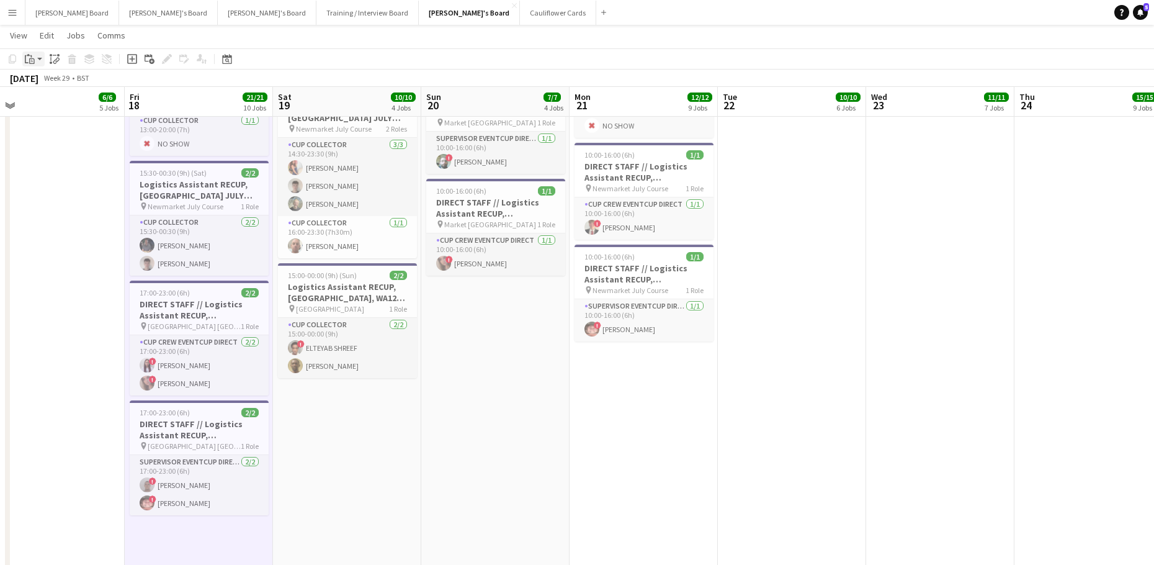
click at [32, 63] on icon at bounding box center [32, 61] width 6 height 6
click at [48, 83] on link "Paste Ctrl+V" at bounding box center [91, 82] width 117 height 11
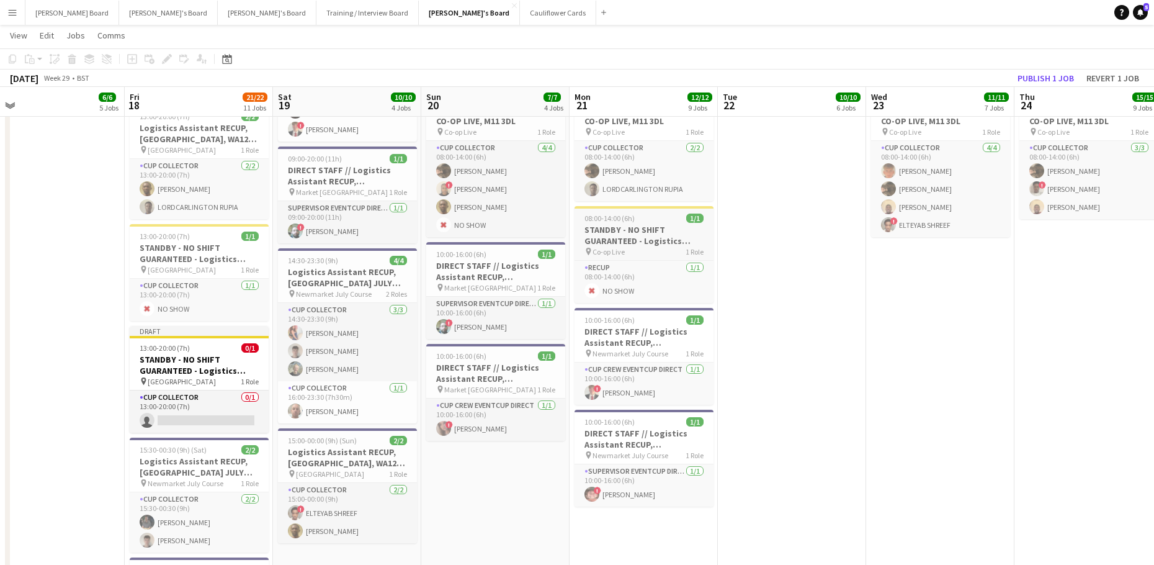
click at [616, 215] on span "08:00-14:00 (6h)" at bounding box center [609, 217] width 50 height 9
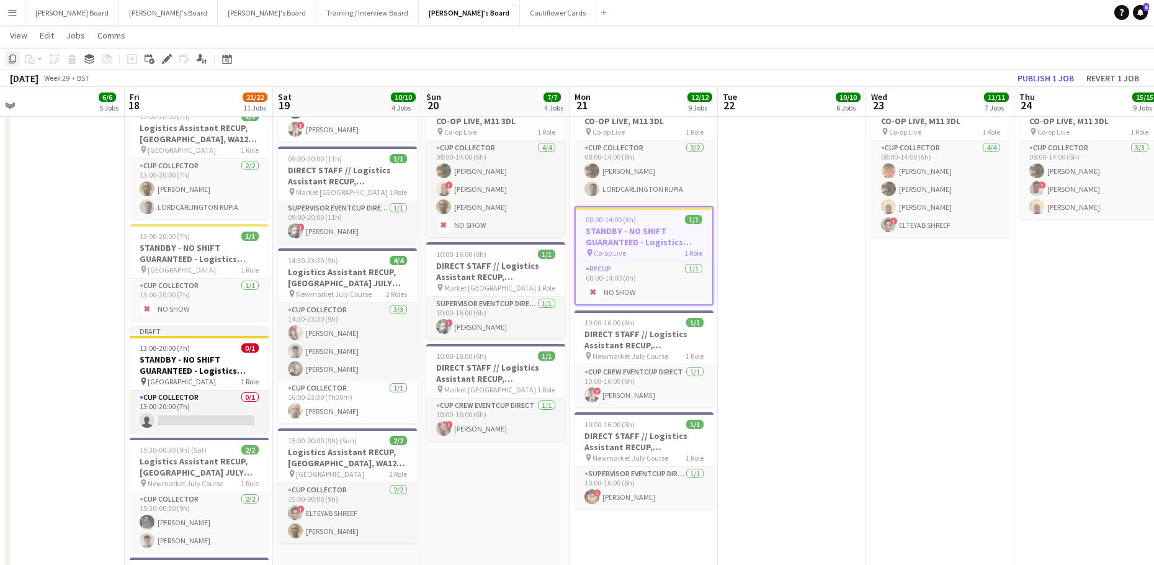
click at [11, 57] on icon at bounding box center [12, 59] width 7 height 9
click at [622, 534] on app-date-cell "08:00-14:00 (6h) 1/1 Logistics Assistant RECUP, CO-OP LIVE, M11 3DL pin Co-op L…" at bounding box center [644, 469] width 148 height 978
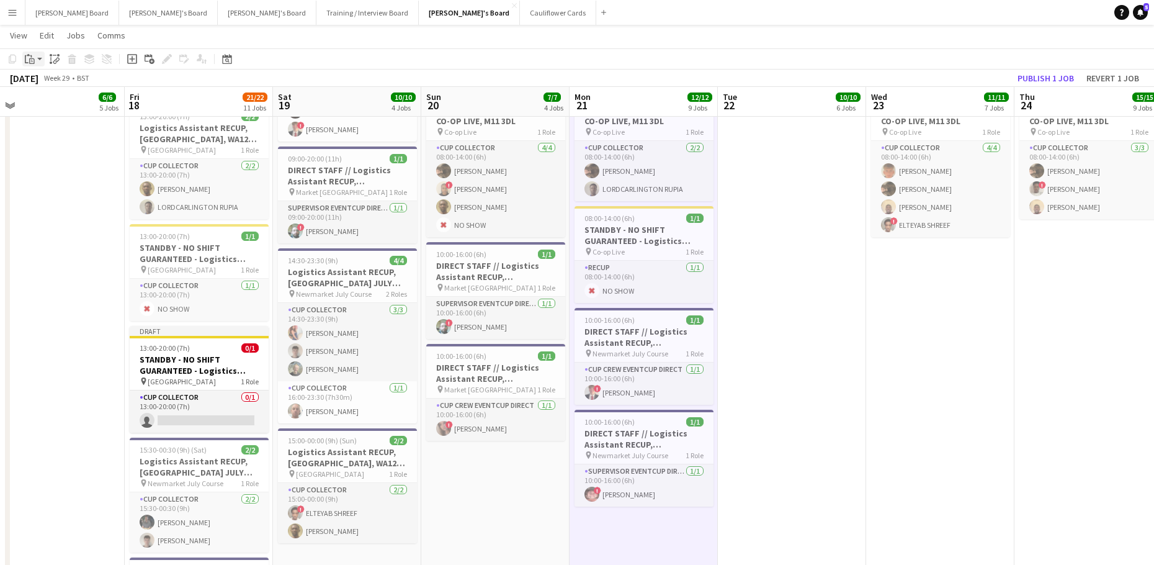
click at [24, 60] on div "Paste" at bounding box center [29, 58] width 15 height 15
click at [45, 81] on link "Paste Ctrl+V" at bounding box center [91, 82] width 117 height 11
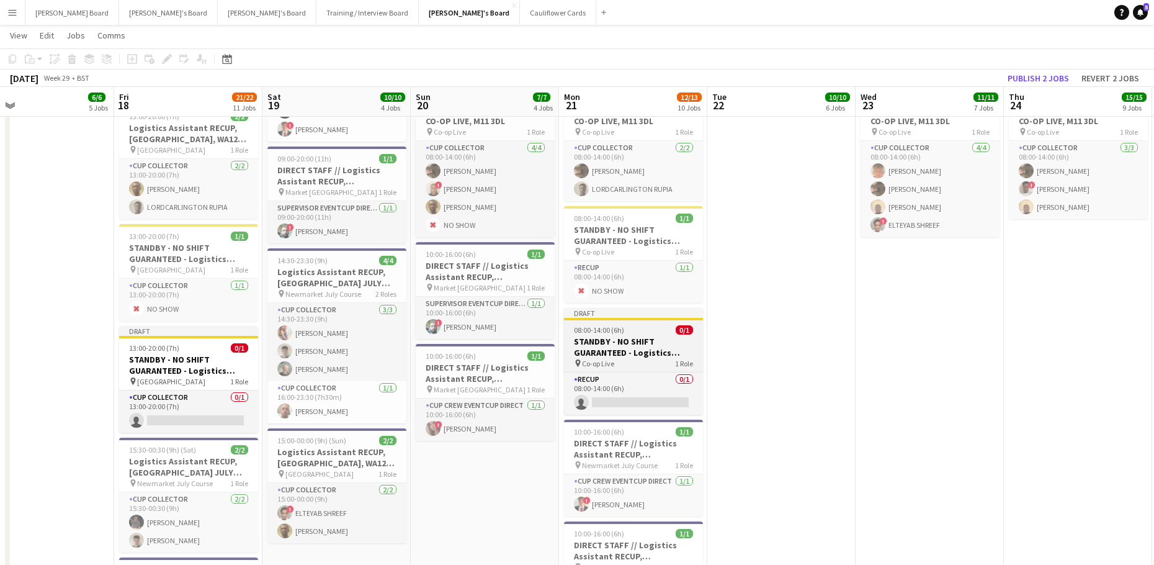
click at [660, 334] on app-job-card "Draft 08:00-14:00 (6h) 0/1 STANDBY - NO SHIFT GUARANTEED - Logistics Assistant …" at bounding box center [633, 361] width 139 height 107
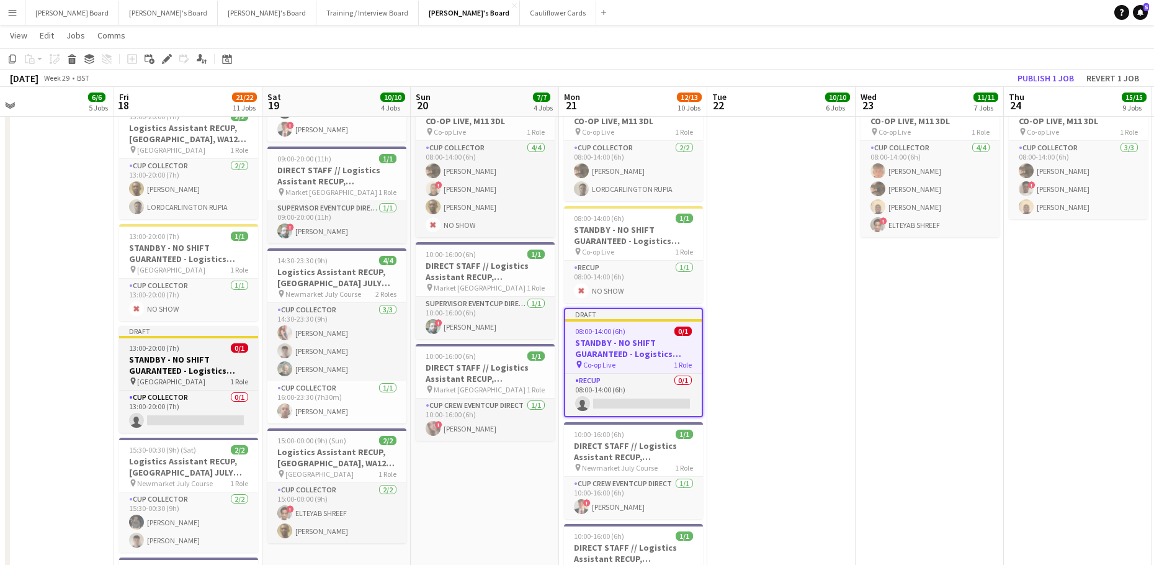
click at [176, 352] on app-job-card "Draft 13:00-20:00 (7h) 0/1 STANDBY - NO SHIFT GUARANTEED - Logistics Assistant …" at bounding box center [188, 379] width 139 height 107
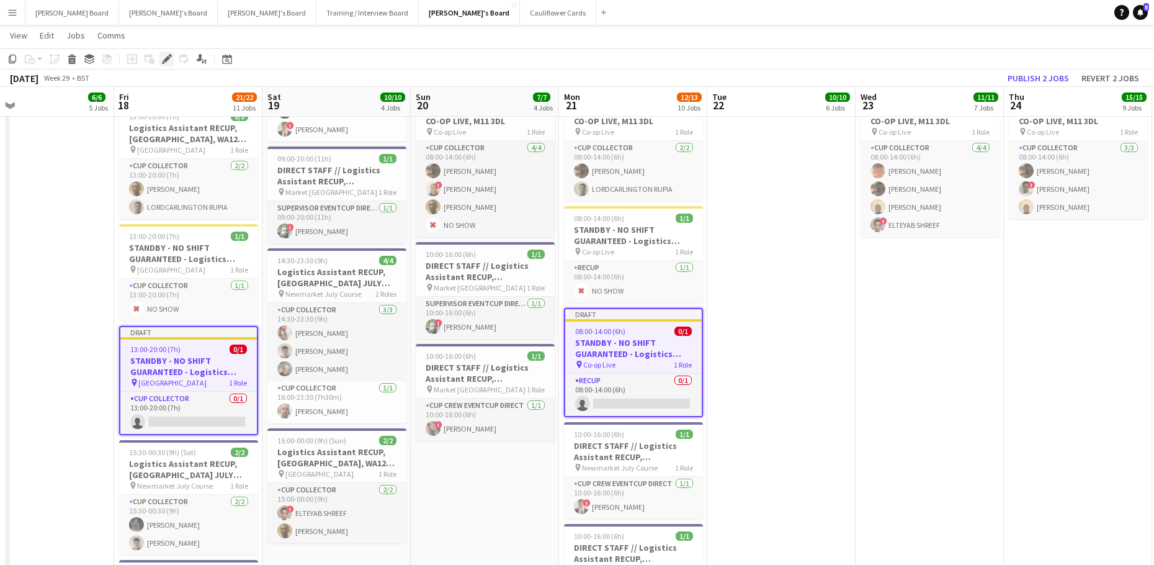
click at [169, 56] on icon at bounding box center [166, 59] width 7 height 7
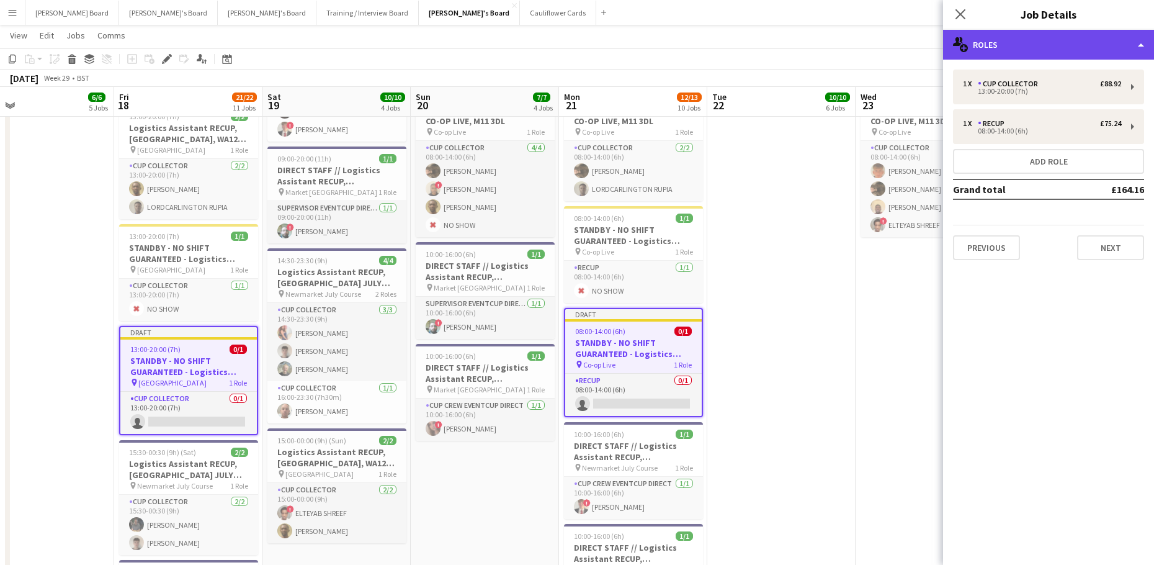
click at [1016, 54] on div "multiple-users-add Roles" at bounding box center [1048, 45] width 211 height 30
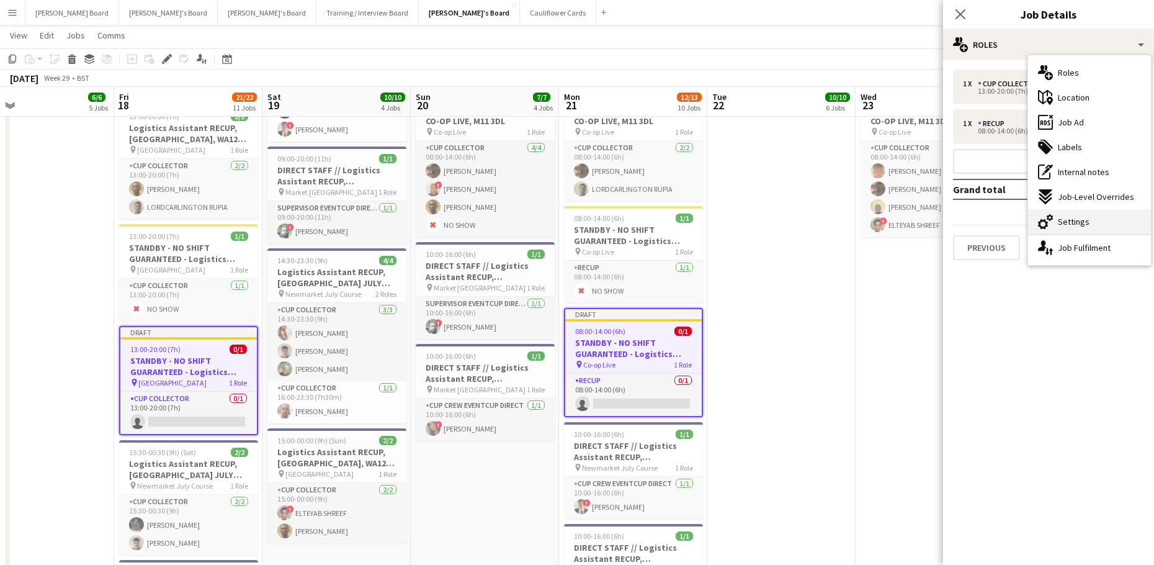
click at [1094, 220] on div "cog-double-3 Settings" at bounding box center [1089, 221] width 123 height 25
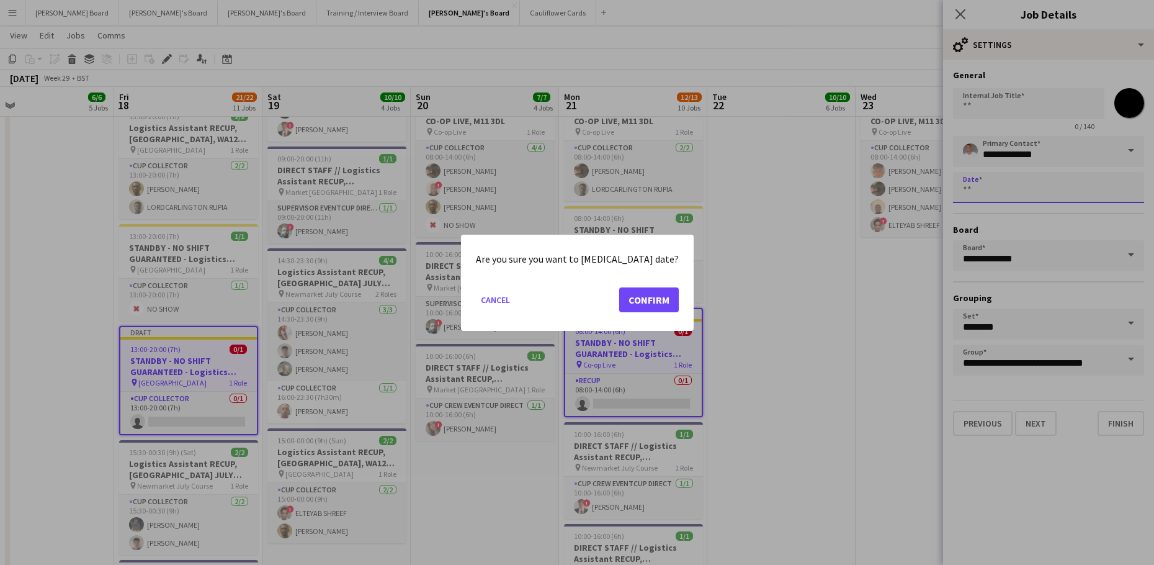
click at [640, 294] on button "Confirm" at bounding box center [649, 299] width 60 height 25
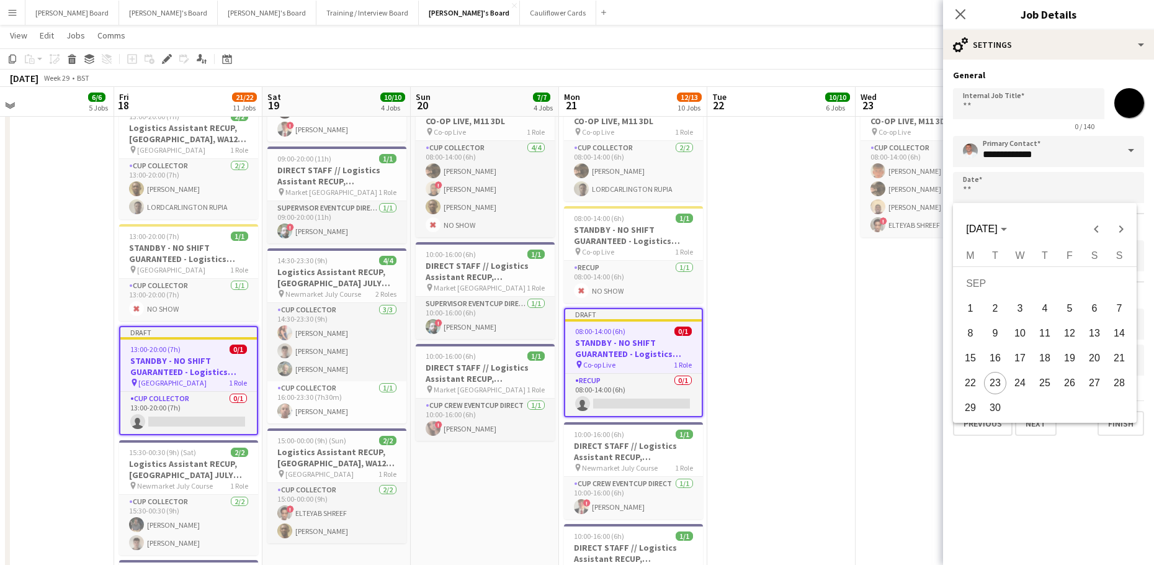
click at [967, 378] on span "22" at bounding box center [970, 383] width 22 height 22
type input "**********"
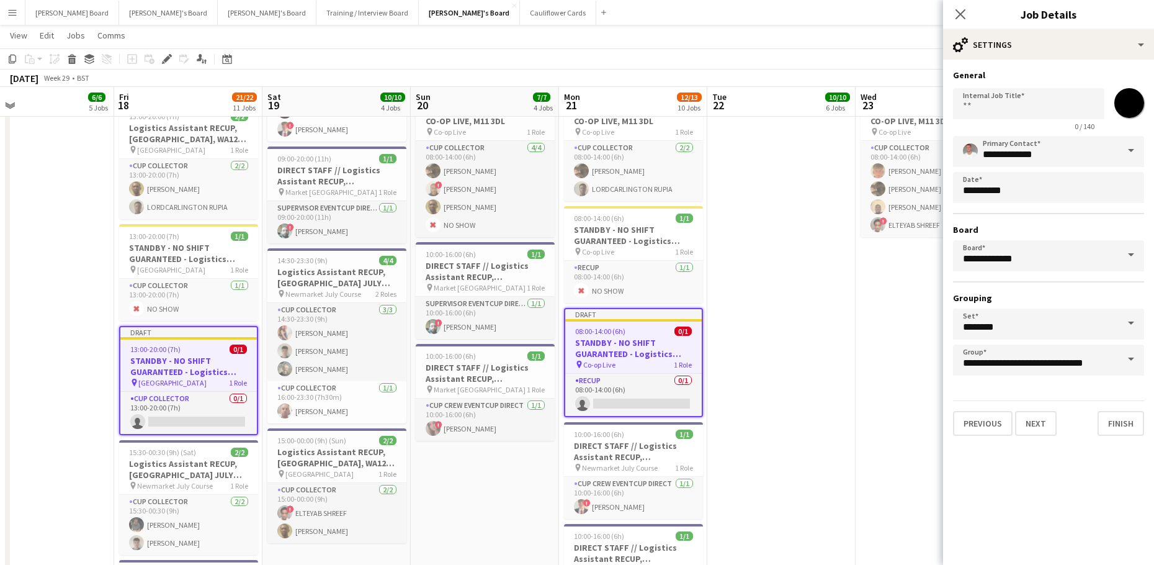
click at [826, 366] on app-date-cell "10:00-14:00 (4h) 1/1 Logistics Assistant RECUP, HAYDOCK PARK, WA12 0HQ pin Hayd…" at bounding box center [781, 469] width 148 height 978
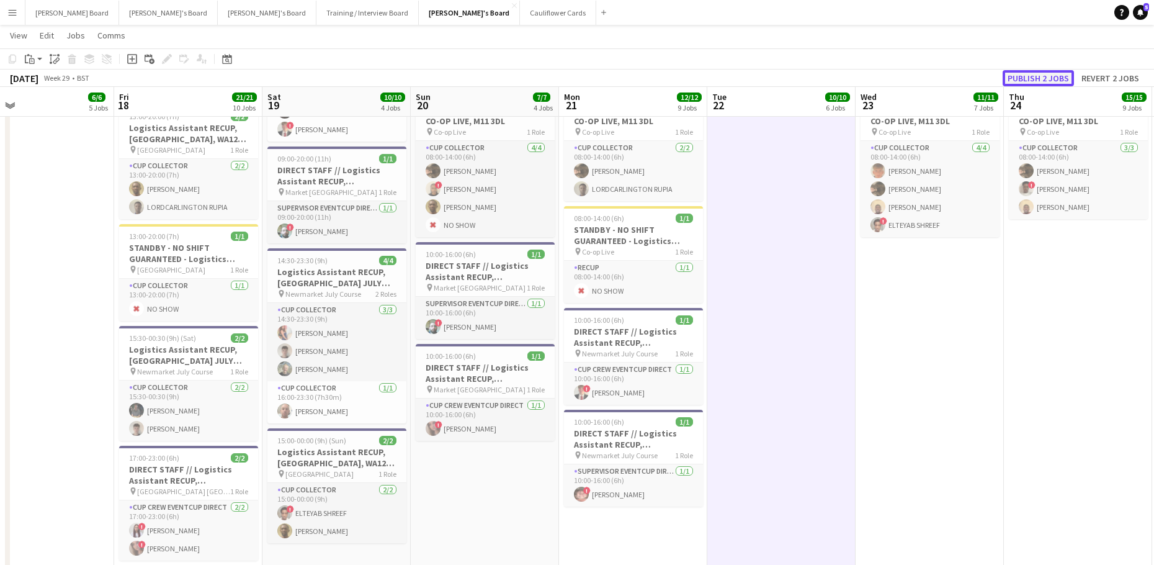
click at [1024, 80] on button "Publish 2 jobs" at bounding box center [1038, 78] width 71 height 16
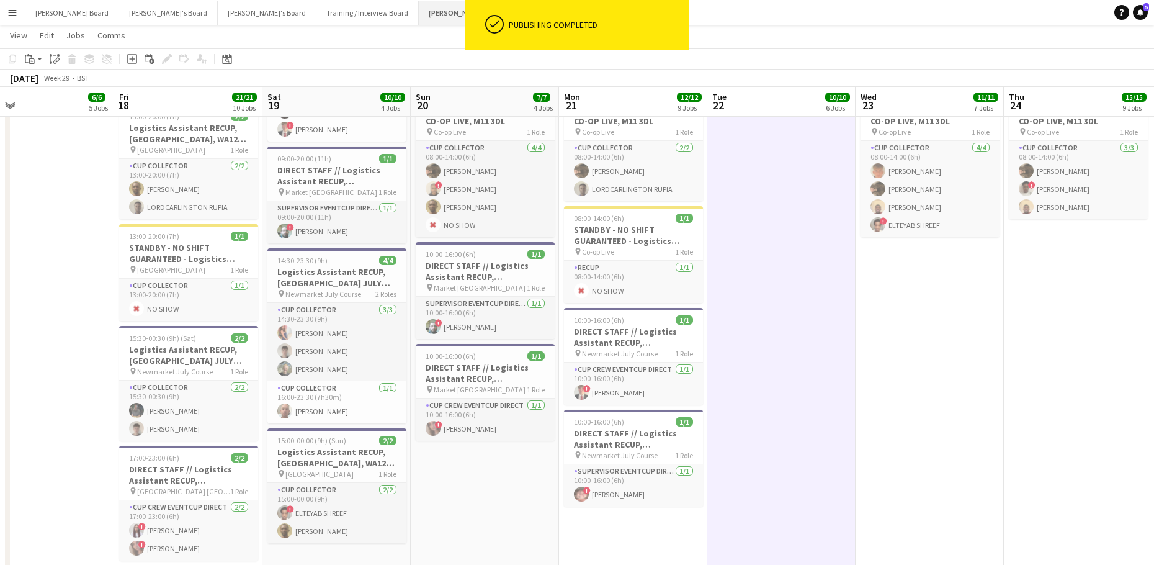
click at [419, 17] on button "Jakub's Board Close" at bounding box center [469, 13] width 101 height 24
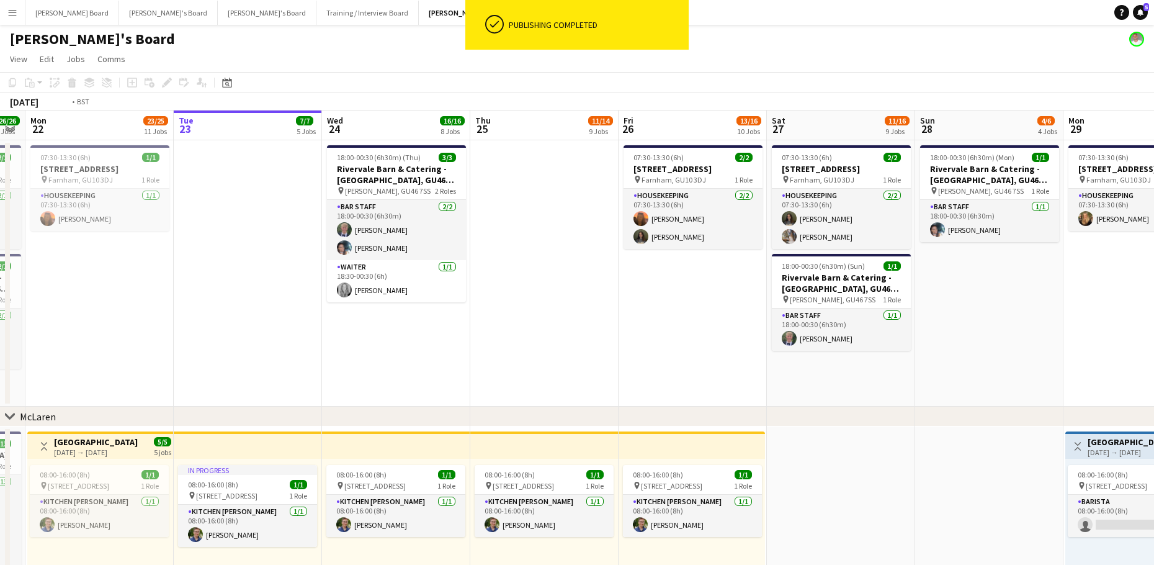
drag, startPoint x: 246, startPoint y: 243, endPoint x: 418, endPoint y: 238, distance: 172.0
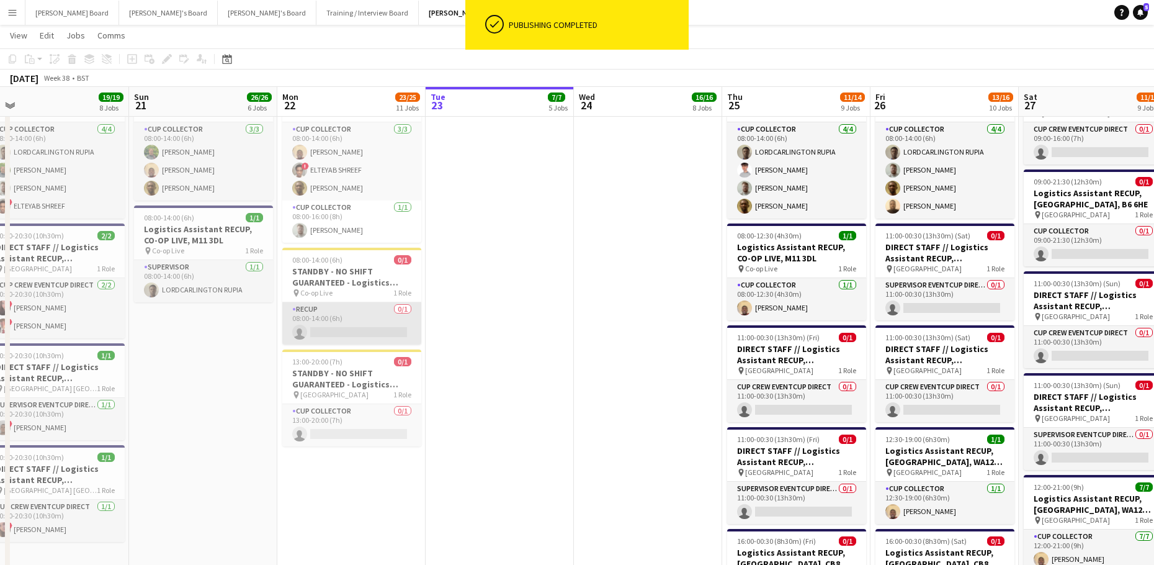
click at [344, 333] on app-card-role "RECUP 0/1 08:00-14:00 (6h) single-neutral-actions" at bounding box center [351, 323] width 139 height 42
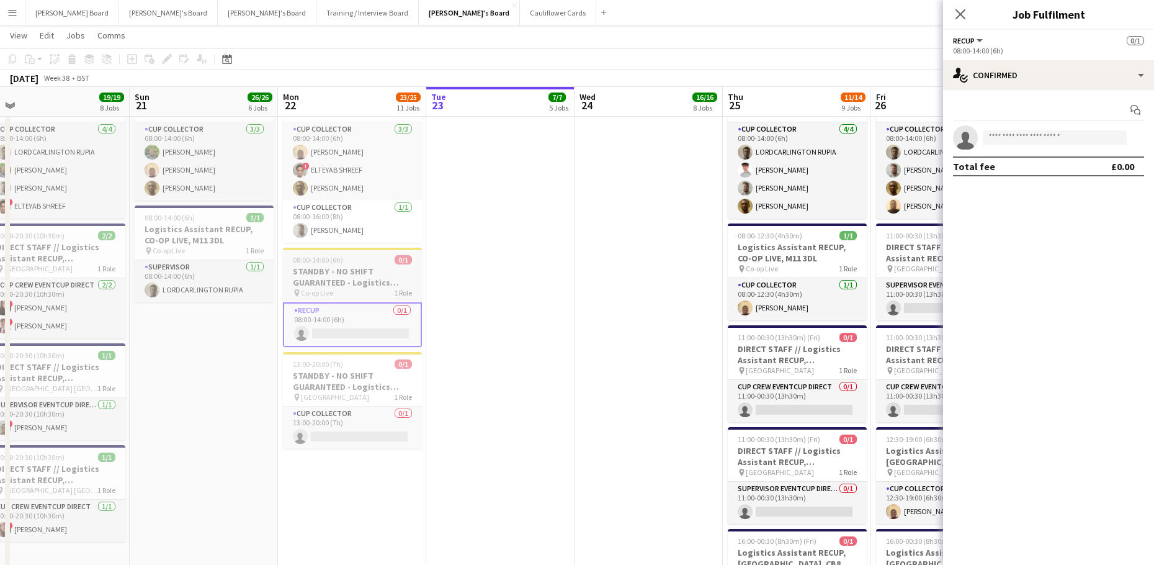
click at [319, 261] on span "08:00-14:00 (6h)" at bounding box center [318, 259] width 50 height 9
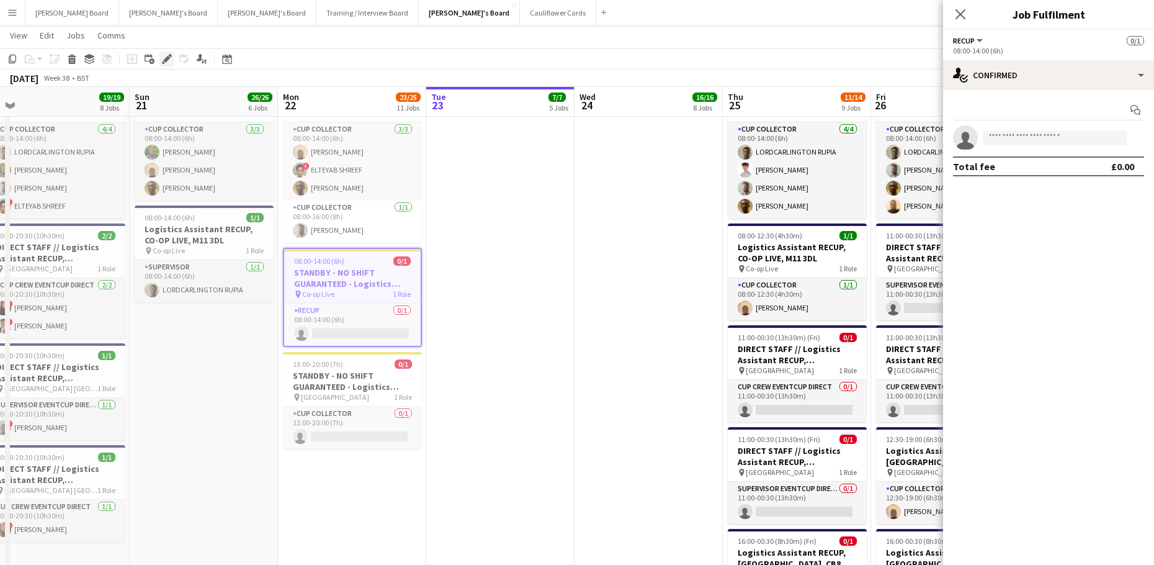
click at [168, 59] on icon at bounding box center [166, 59] width 7 height 7
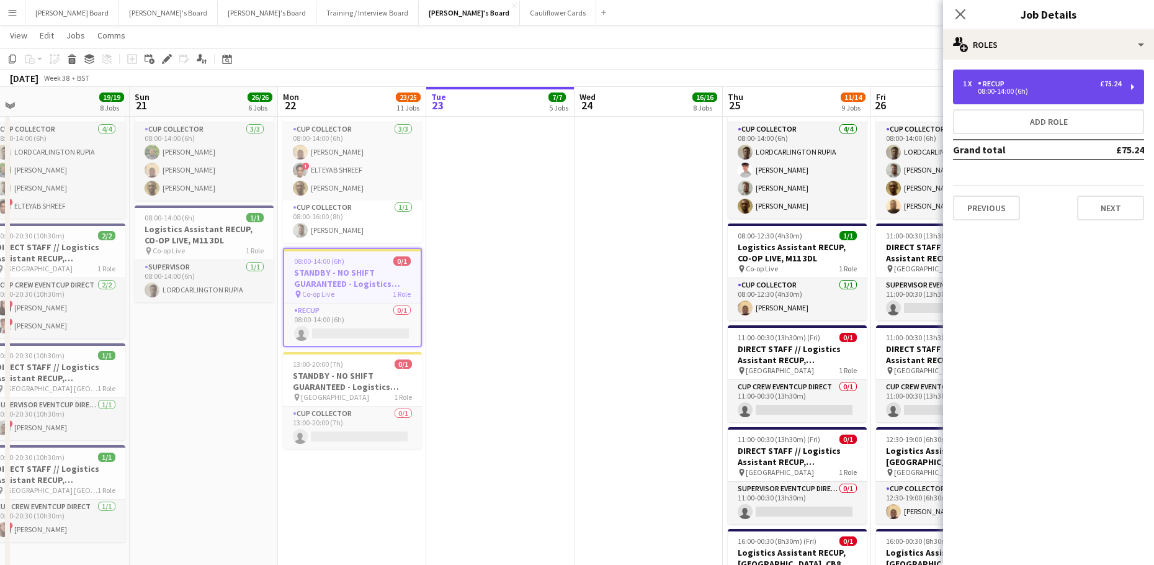
click at [1013, 89] on div "08:00-14:00 (6h)" at bounding box center [1042, 91] width 158 height 6
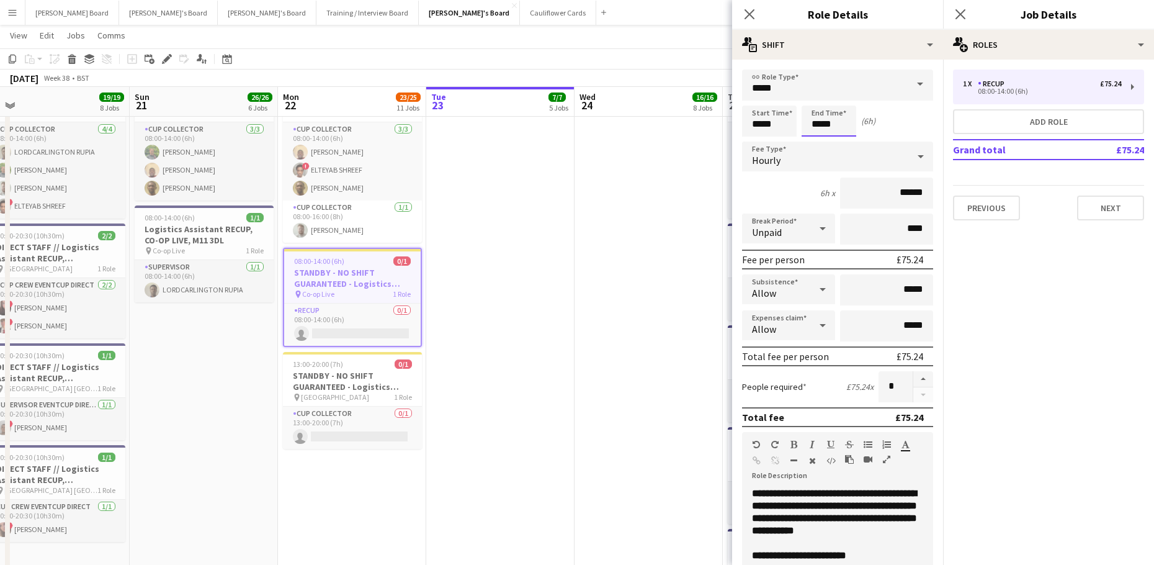
click at [842, 128] on input "*****" at bounding box center [829, 120] width 55 height 31
click at [848, 138] on div at bounding box center [841, 143] width 25 height 12
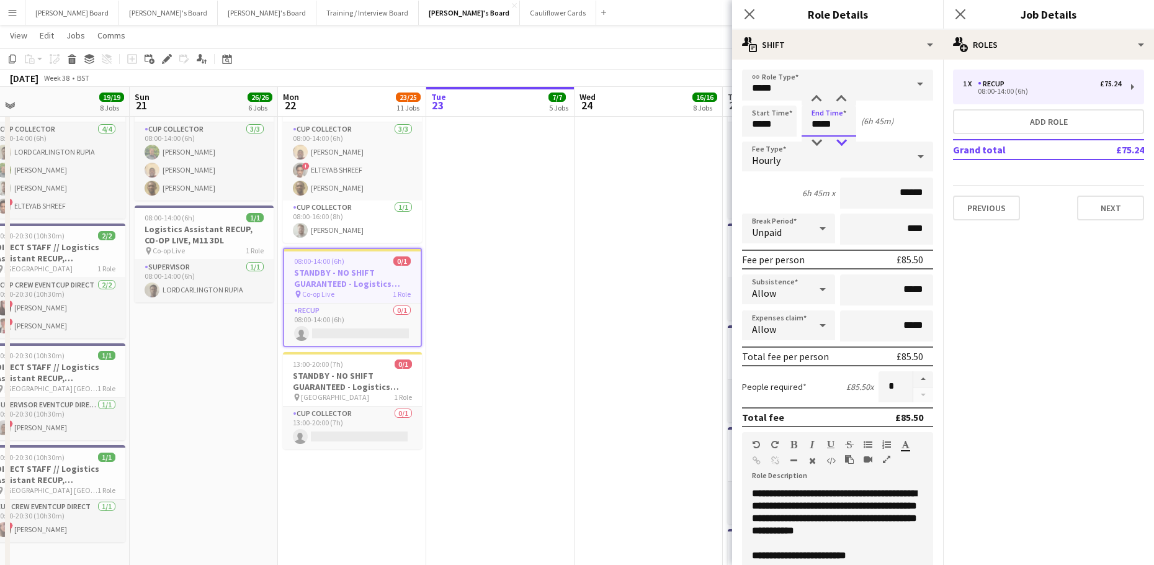
click at [848, 138] on div at bounding box center [841, 143] width 25 height 12
click at [817, 138] on div at bounding box center [816, 143] width 25 height 12
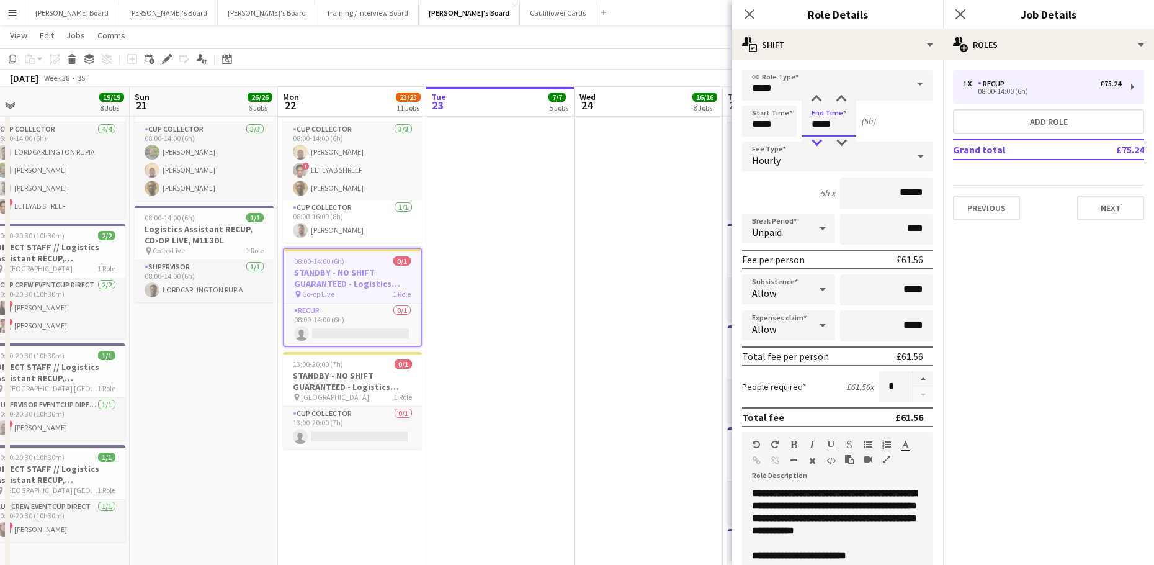
type input "*****"
click at [817, 138] on div at bounding box center [816, 143] width 25 height 12
click at [650, 223] on app-date-cell at bounding box center [649, 478] width 148 height 830
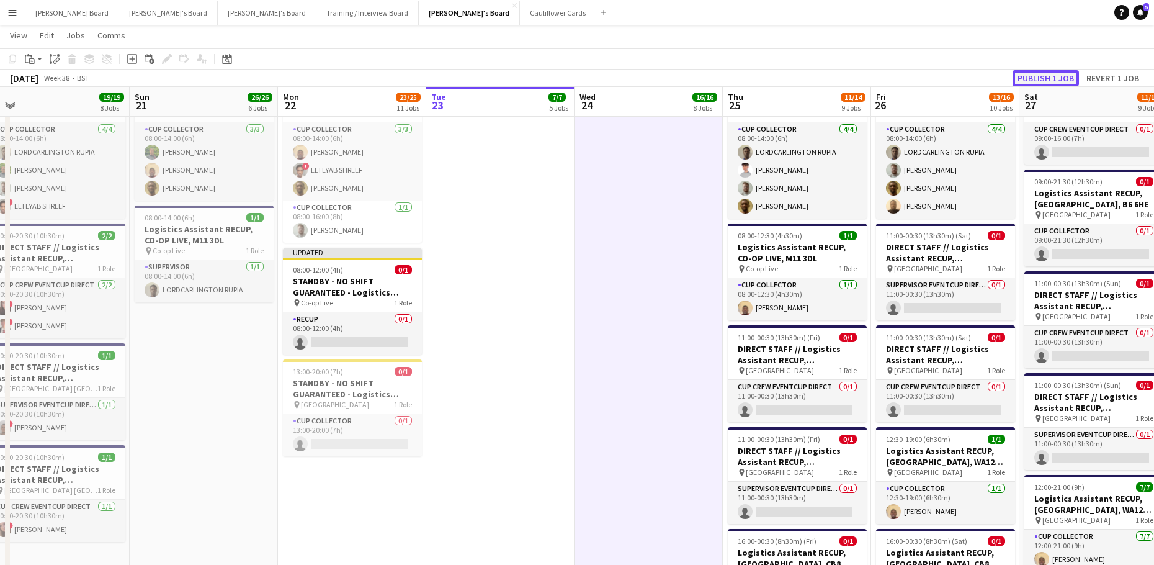
click at [1042, 79] on button "Publish 1 job" at bounding box center [1046, 78] width 66 height 16
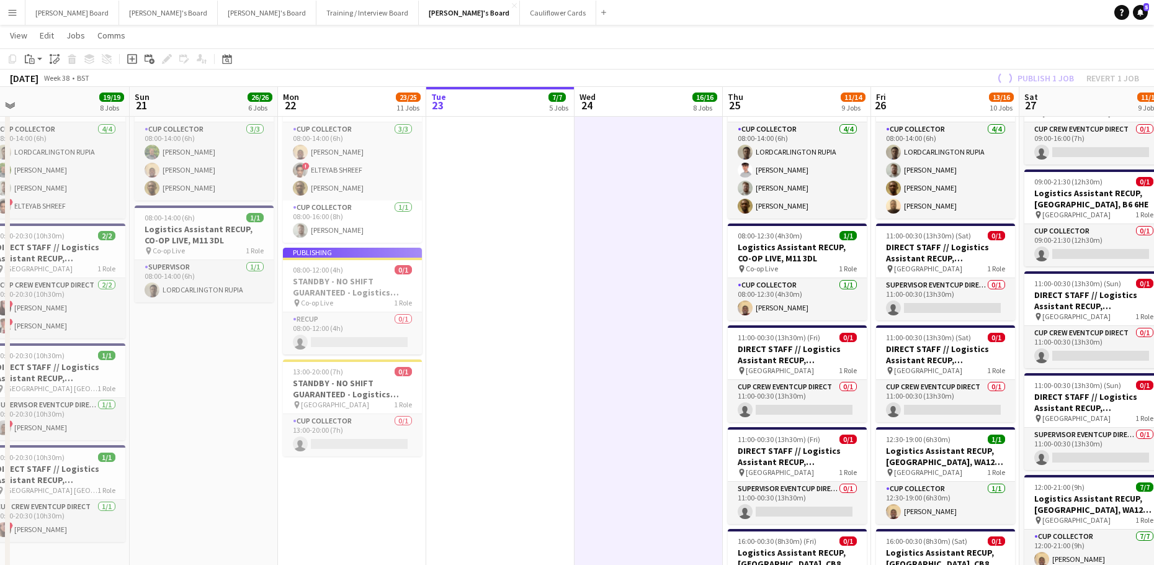
click at [358, 328] on app-job-card "Publishing 08:00-12:00 (4h) 0/1 STANDBY - NO SHIFT GUARANTEED - Logistics Assis…" at bounding box center [352, 301] width 139 height 107
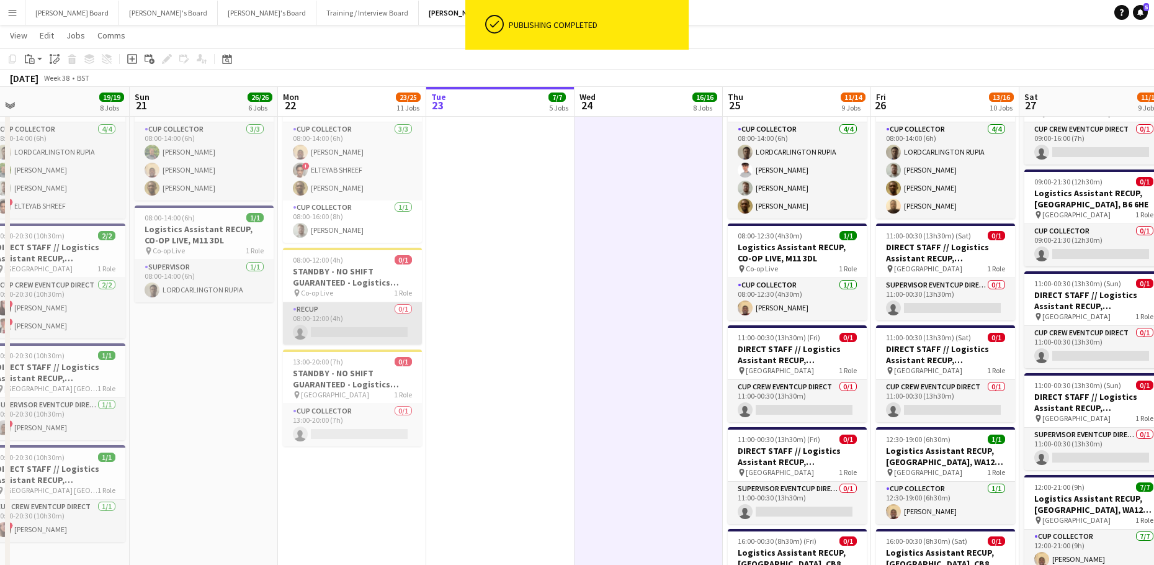
click at [360, 326] on app-card-role "RECUP 0/1 08:00-12:00 (4h) single-neutral-actions" at bounding box center [352, 323] width 139 height 42
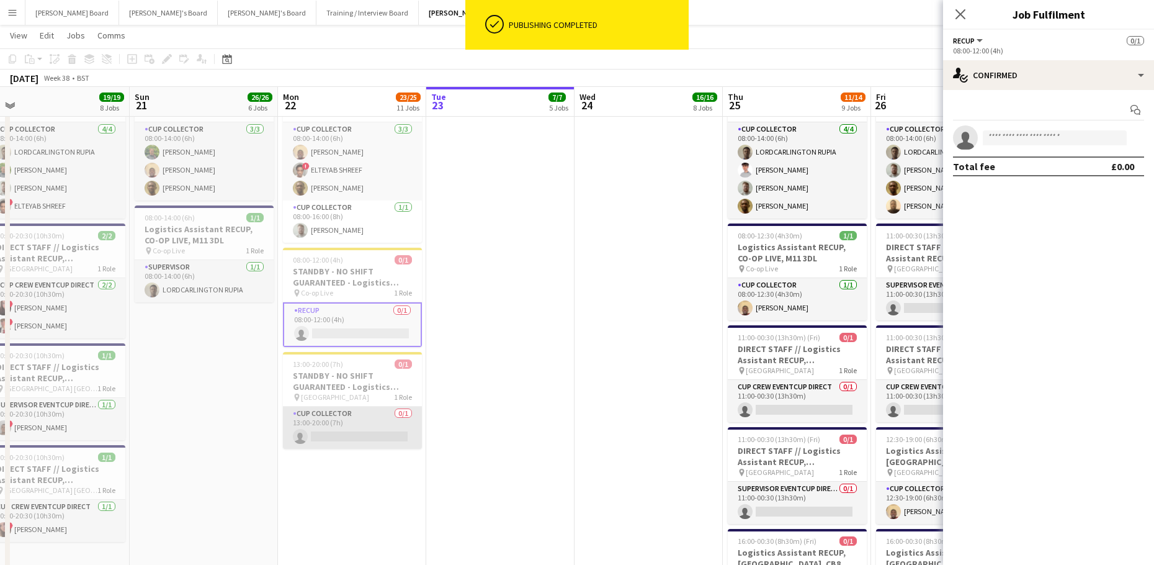
click at [363, 423] on app-card-role "CUP COLLECTOR 0/1 13:00-20:00 (7h) single-neutral-actions" at bounding box center [352, 427] width 139 height 42
click at [993, 141] on input at bounding box center [1055, 137] width 144 height 15
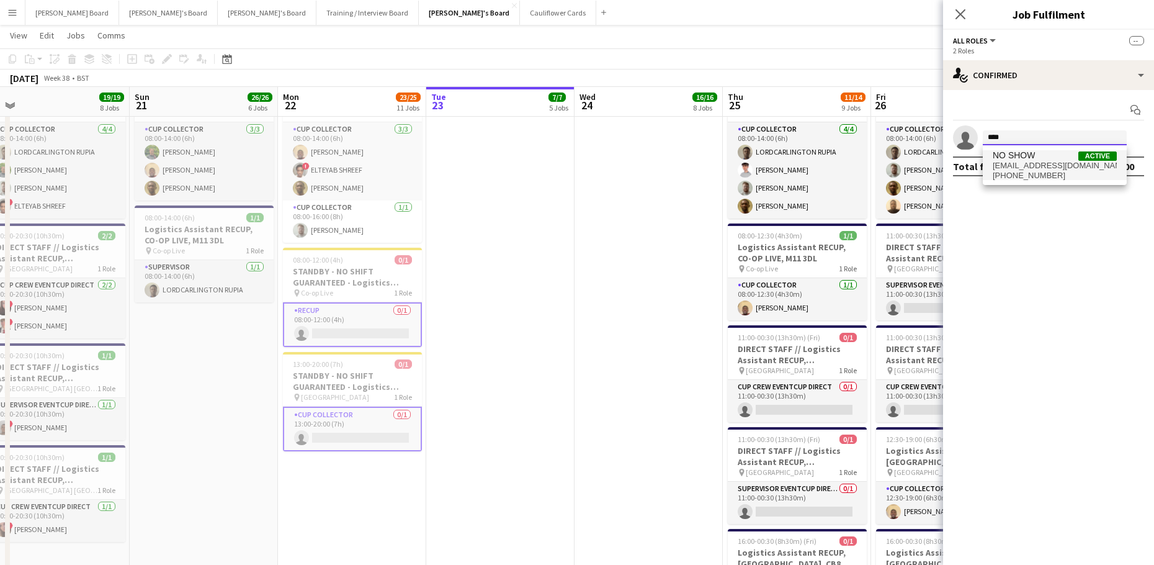
type input "****"
click at [1020, 154] on span "NO SHOW" at bounding box center [1014, 155] width 42 height 11
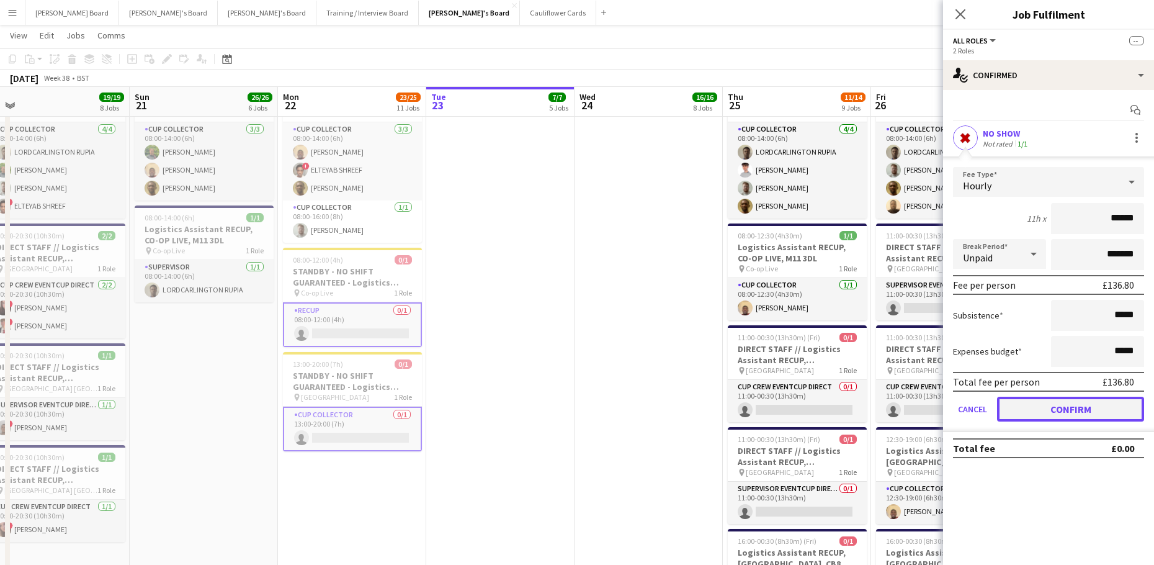
click at [1006, 408] on button "Confirm" at bounding box center [1070, 408] width 147 height 25
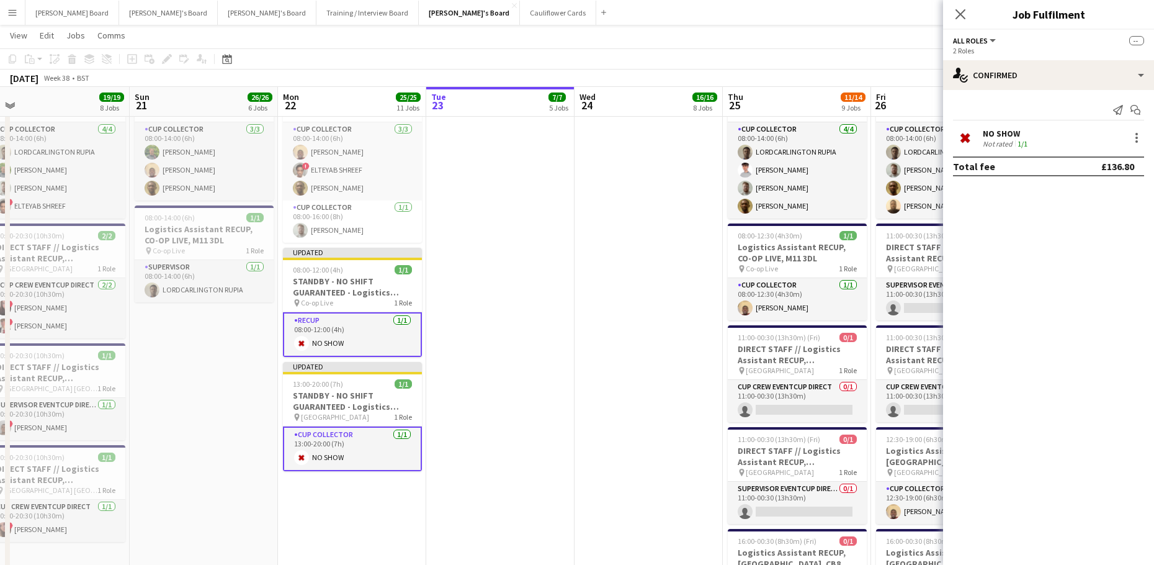
click at [596, 343] on app-date-cell at bounding box center [649, 478] width 148 height 830
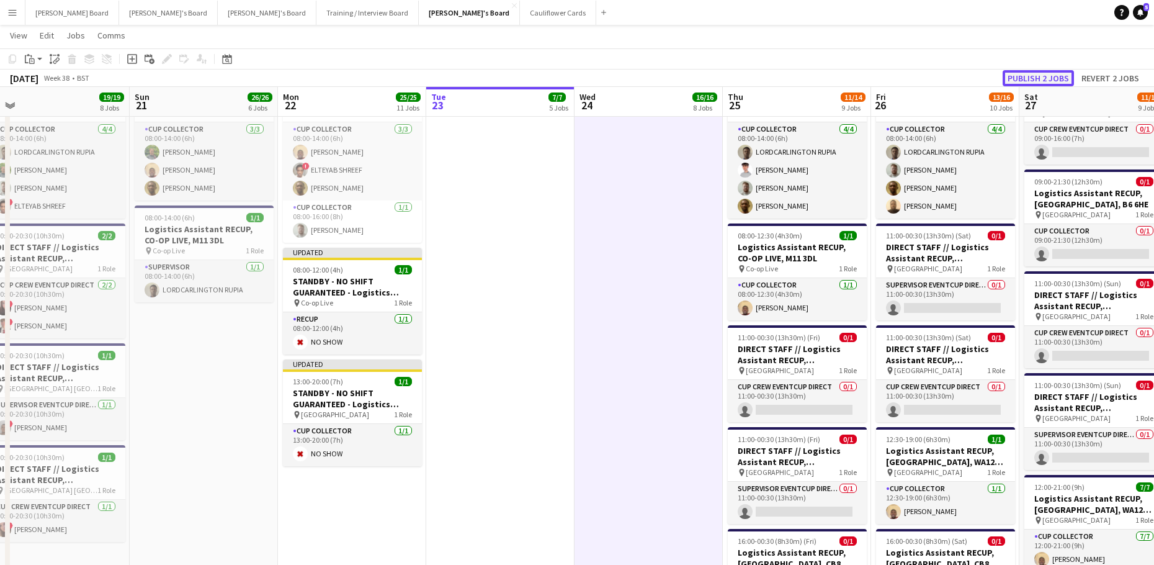
click at [1038, 81] on button "Publish 2 jobs" at bounding box center [1038, 78] width 71 height 16
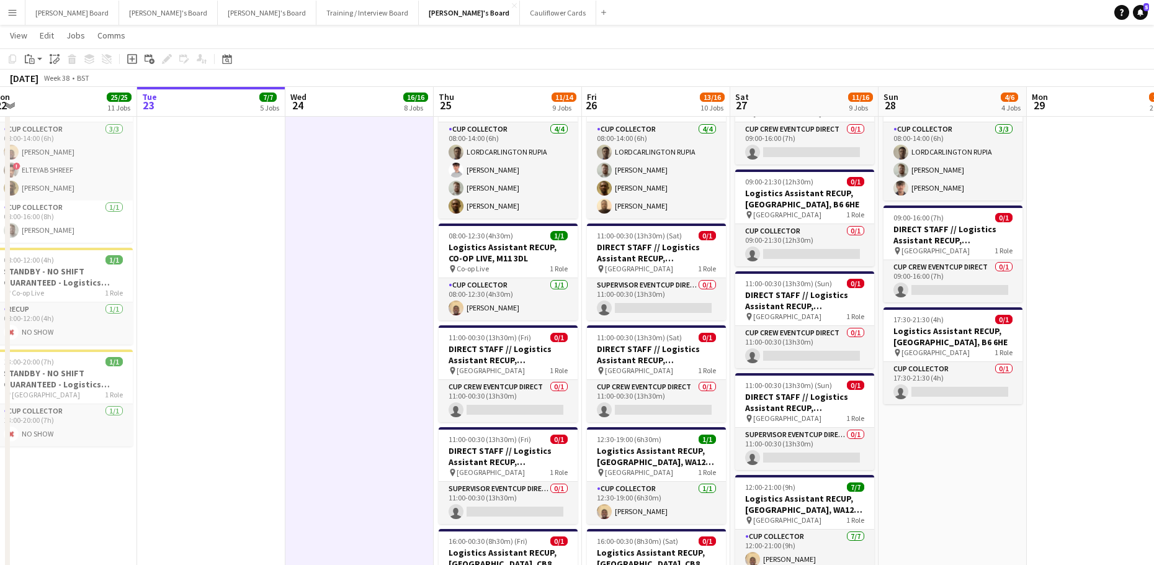
scroll to position [0, 499]
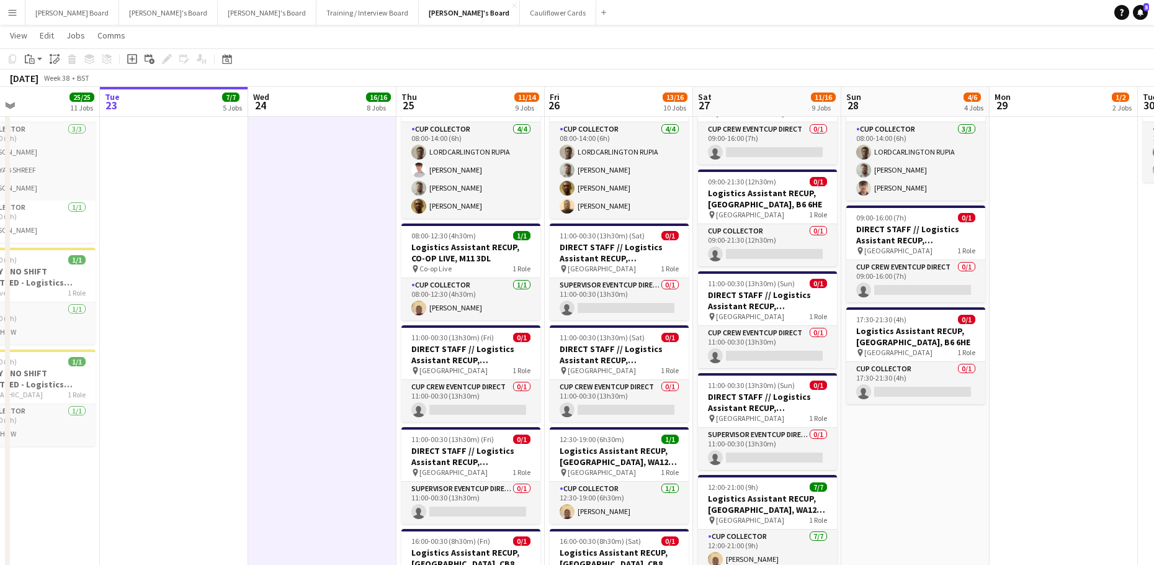
drag, startPoint x: 715, startPoint y: 360, endPoint x: 385, endPoint y: 362, distance: 330.1
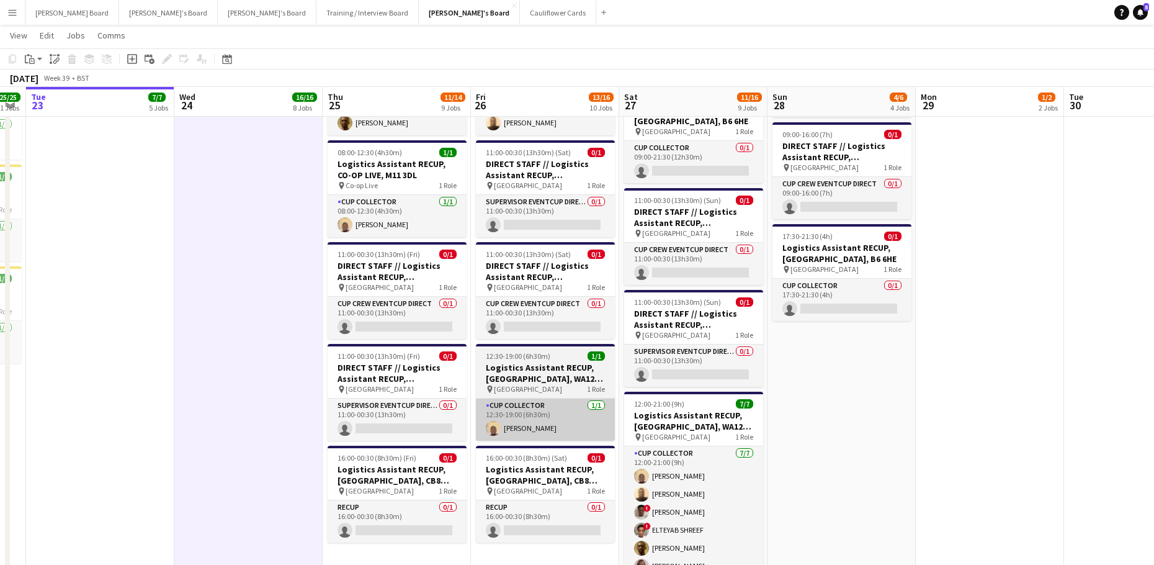
scroll to position [0, 431]
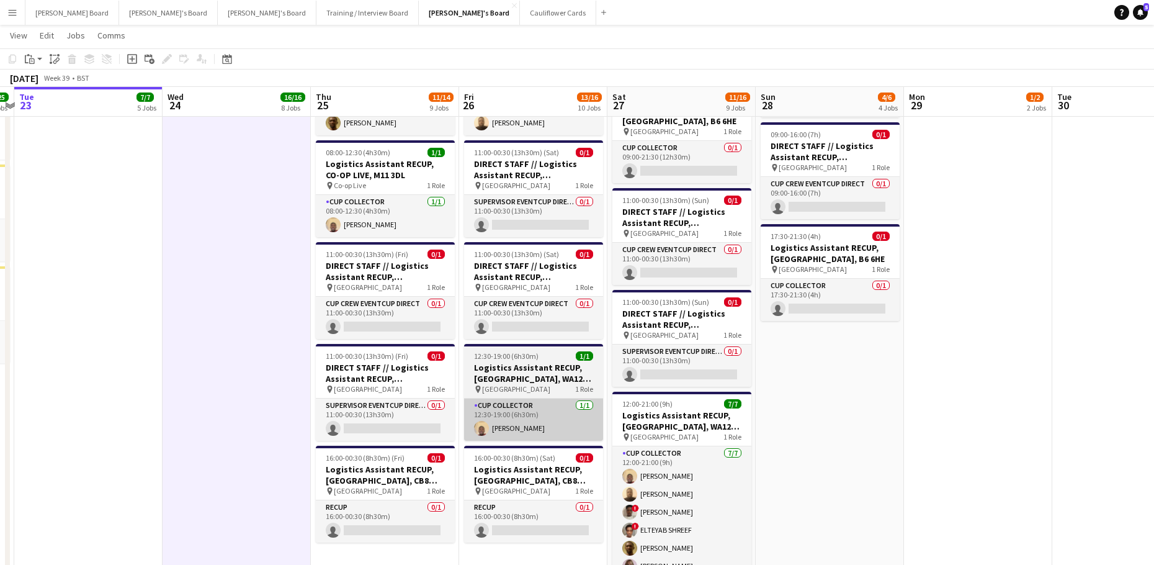
drag, startPoint x: 606, startPoint y: 419, endPoint x: 594, endPoint y: 421, distance: 11.3
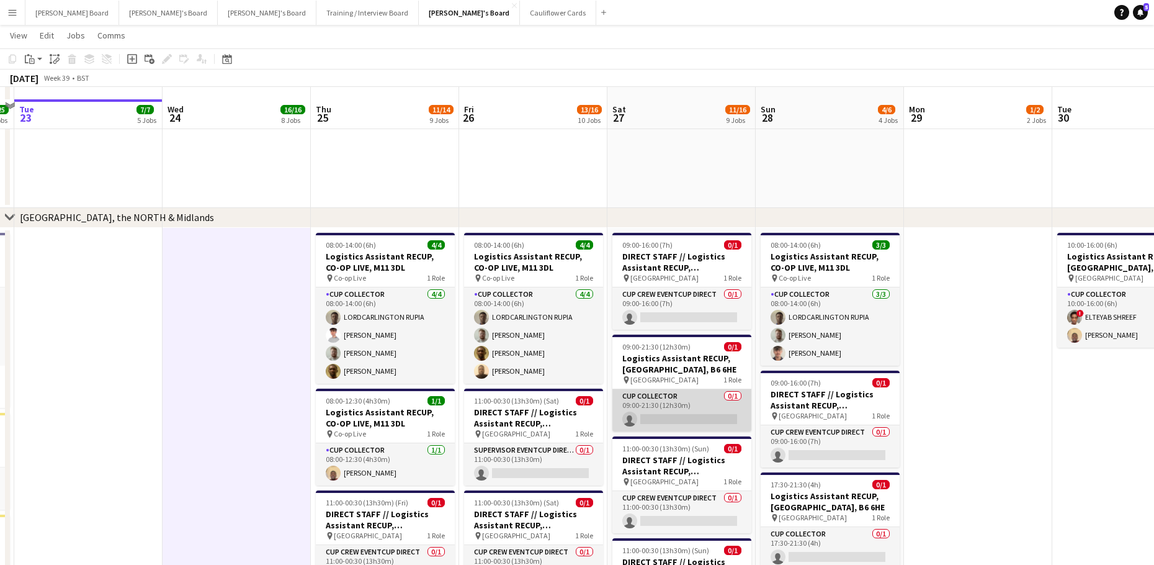
scroll to position [1986, 0]
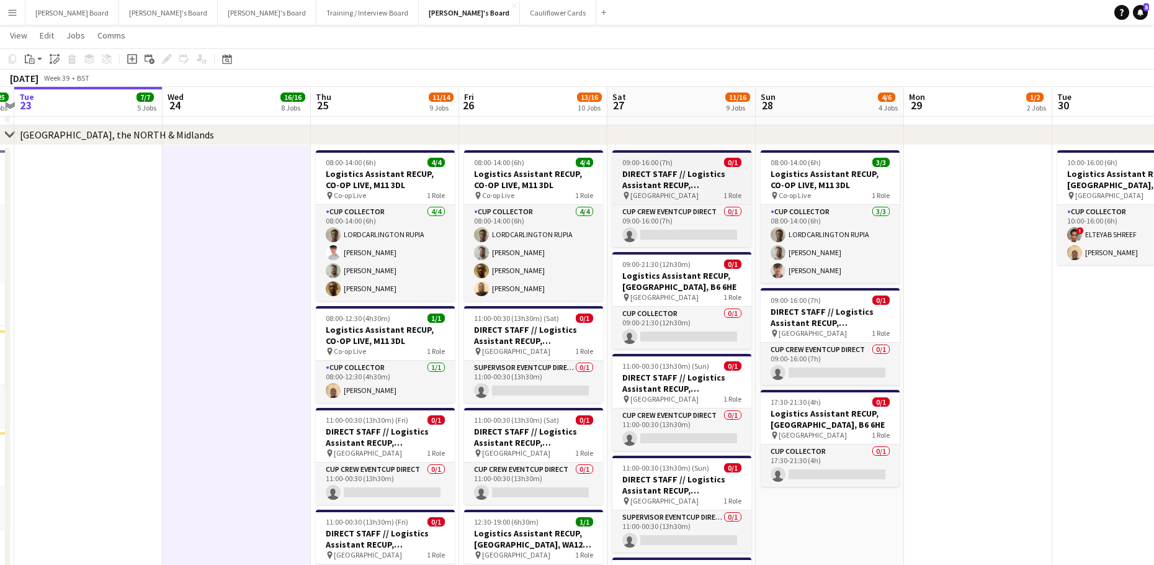
click at [669, 177] on h3 "DIRECT STAFF // Logistics Assistant RECUP, VILLA PARK, B6 6HE" at bounding box center [681, 179] width 139 height 22
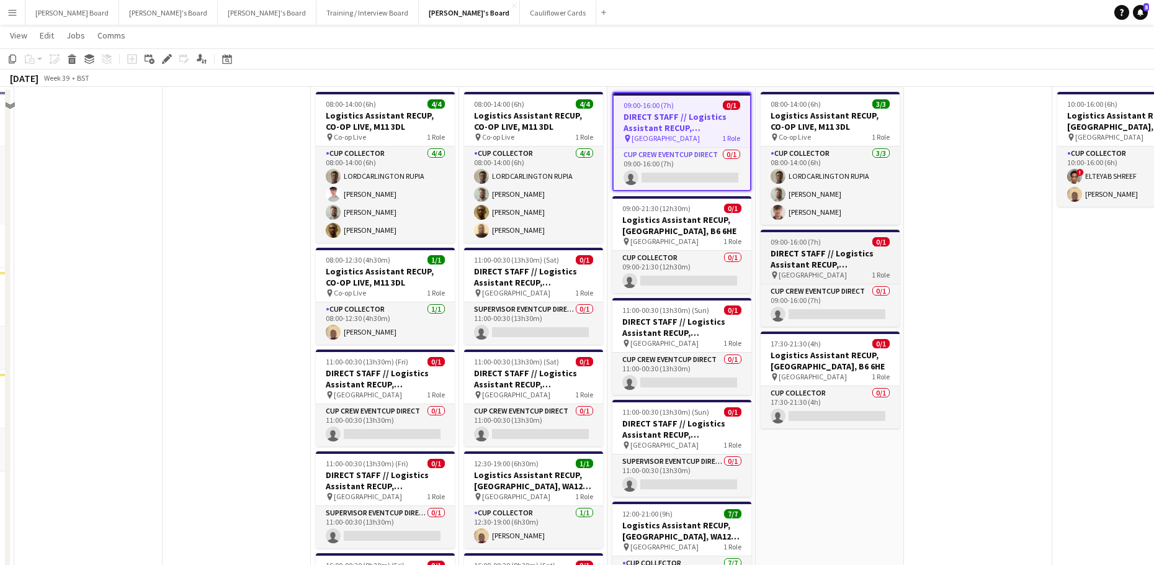
scroll to position [2068, 0]
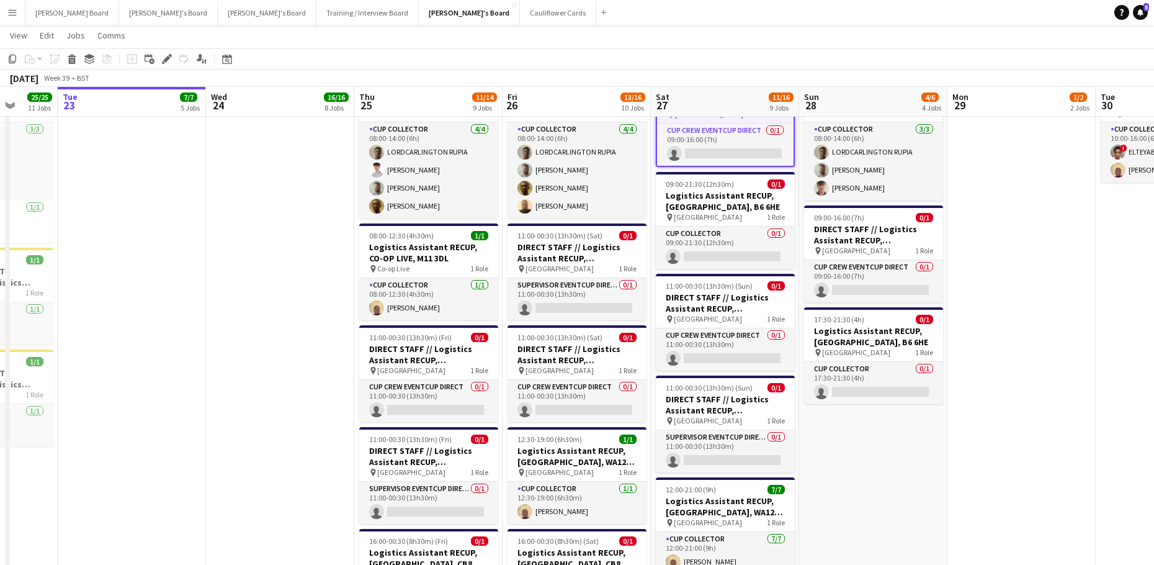
drag, startPoint x: 865, startPoint y: 466, endPoint x: 756, endPoint y: 470, distance: 108.6
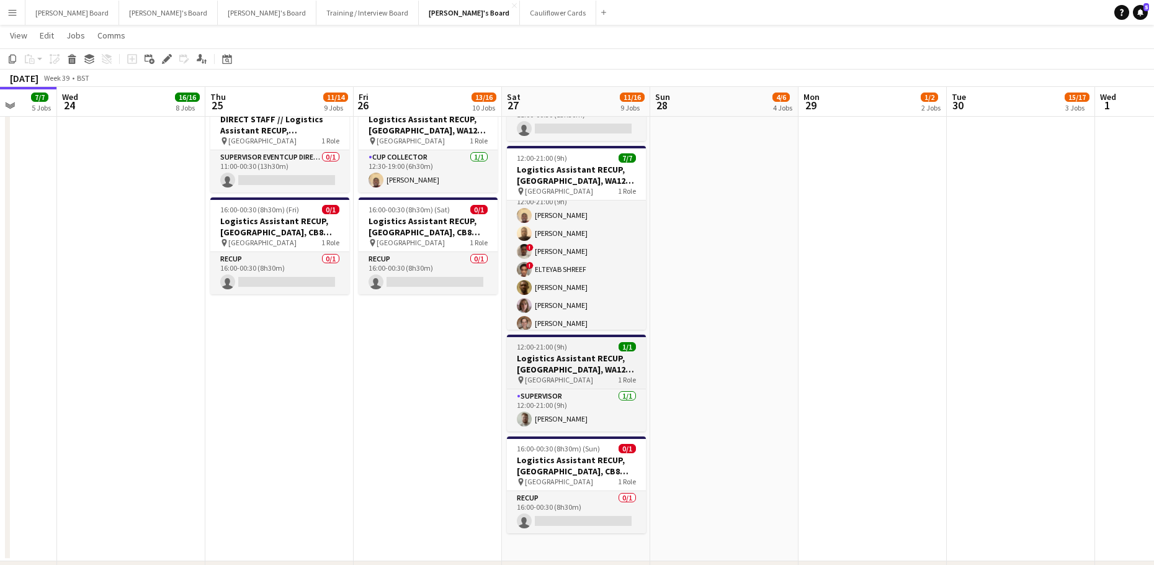
scroll to position [21, 0]
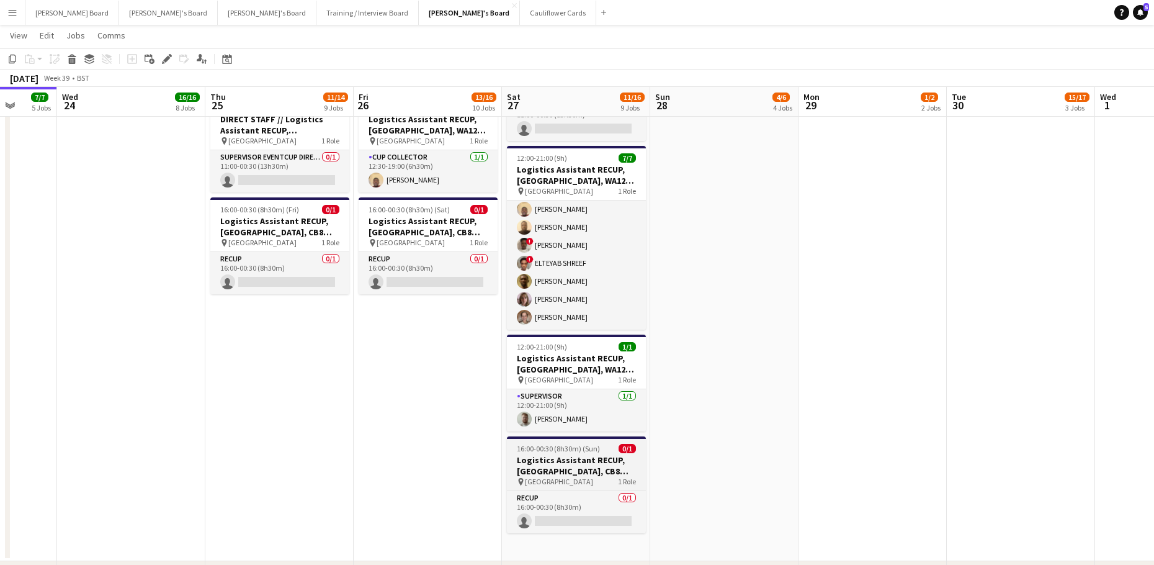
click at [563, 463] on h3 "Logistics Assistant RECUP, NEWMARKET RACECOURSE, CB8 0TF" at bounding box center [576, 465] width 139 height 22
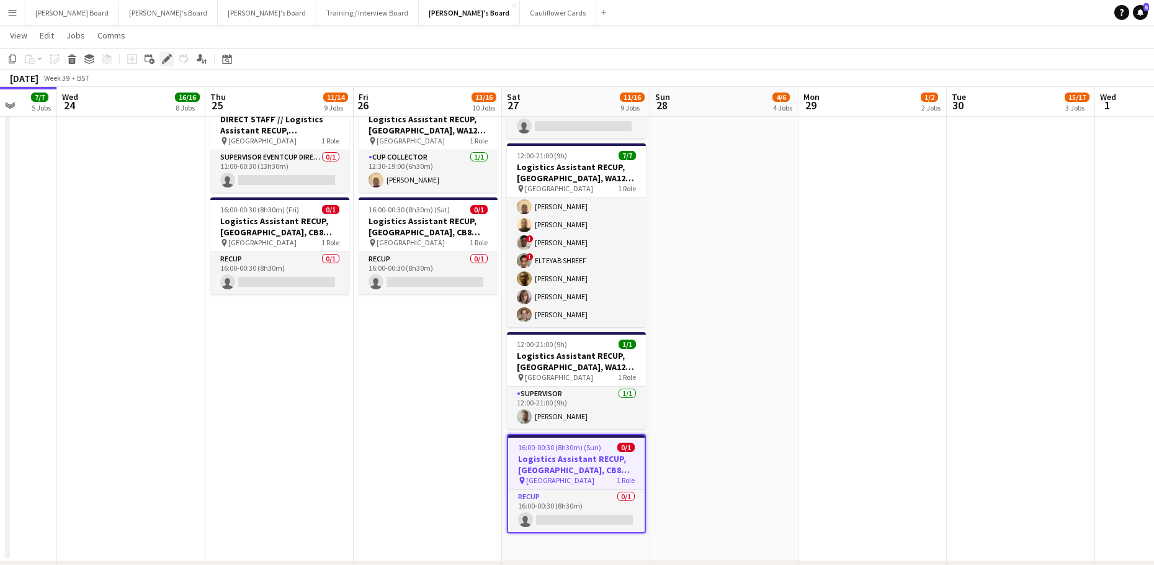
click at [164, 58] on icon "Edit" at bounding box center [167, 59] width 10 height 10
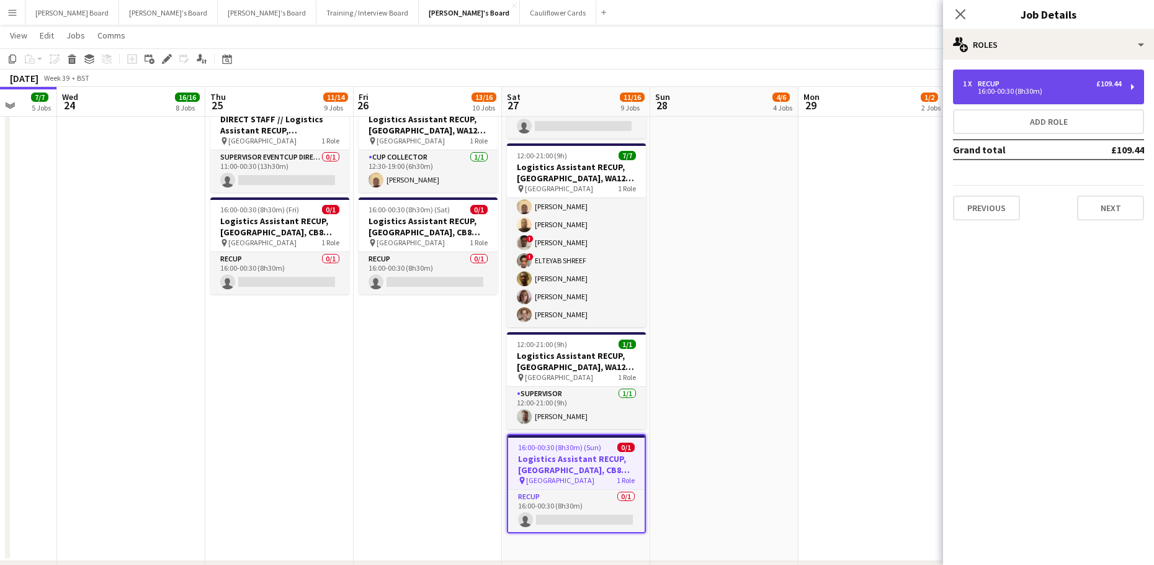
click at [1011, 97] on div "1 x RECUP £109.44 16:00-00:30 (8h30m)" at bounding box center [1048, 86] width 191 height 35
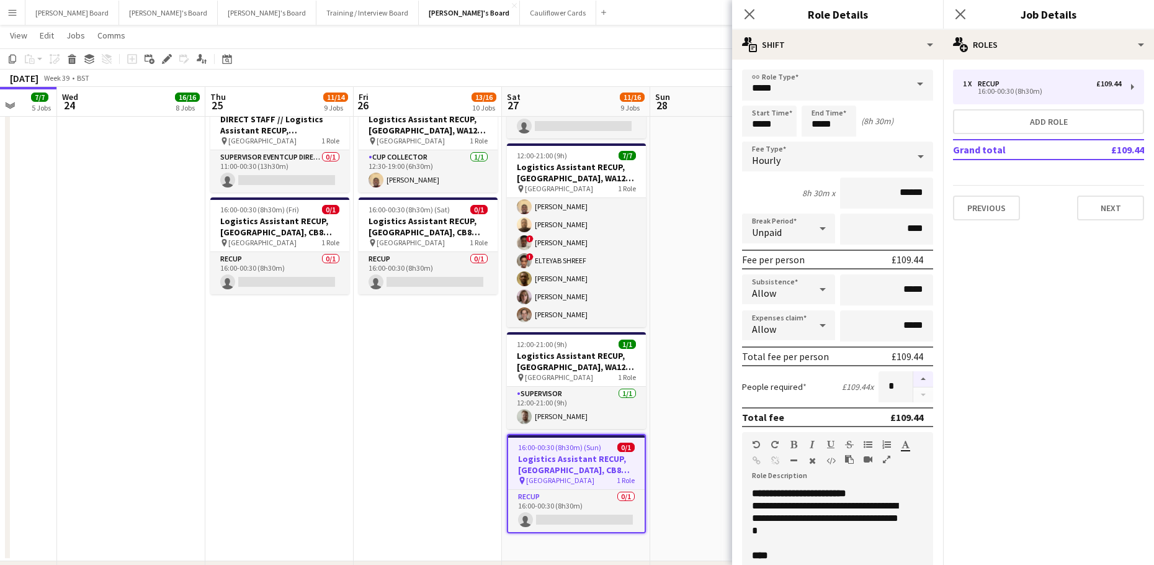
click at [918, 380] on button "button" at bounding box center [923, 379] width 20 height 16
type input "*"
click at [769, 123] on input "*****" at bounding box center [769, 120] width 55 height 31
click at [757, 146] on div at bounding box center [757, 143] width 25 height 12
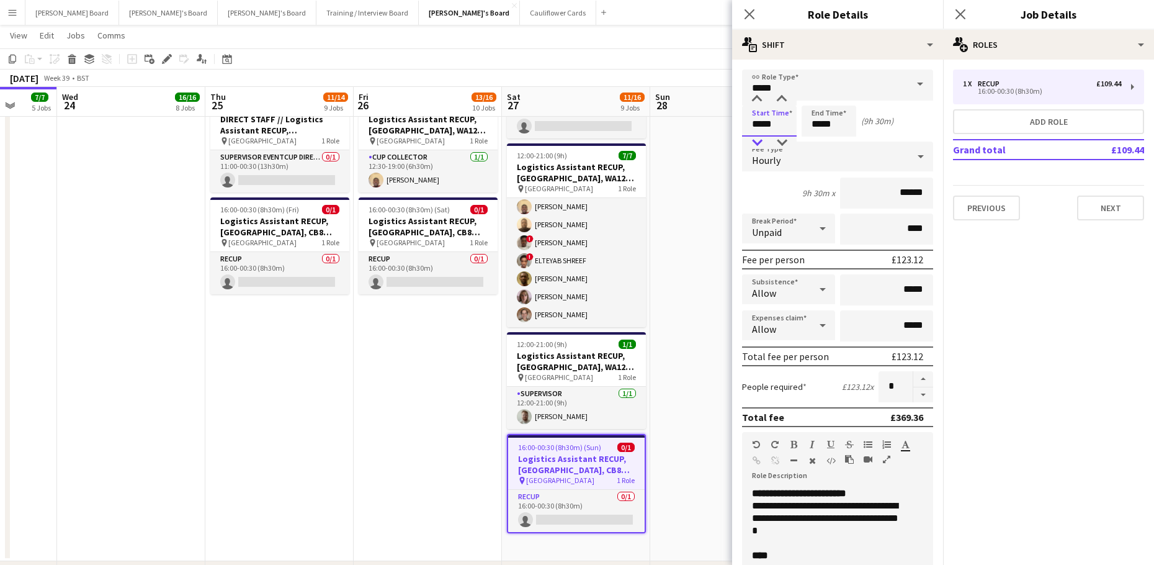
click at [757, 146] on div at bounding box center [757, 143] width 25 height 12
type input "*****"
click at [756, 146] on div at bounding box center [757, 143] width 25 height 12
click at [816, 117] on input "*****" at bounding box center [829, 120] width 55 height 31
click at [817, 138] on div at bounding box center [816, 143] width 25 height 12
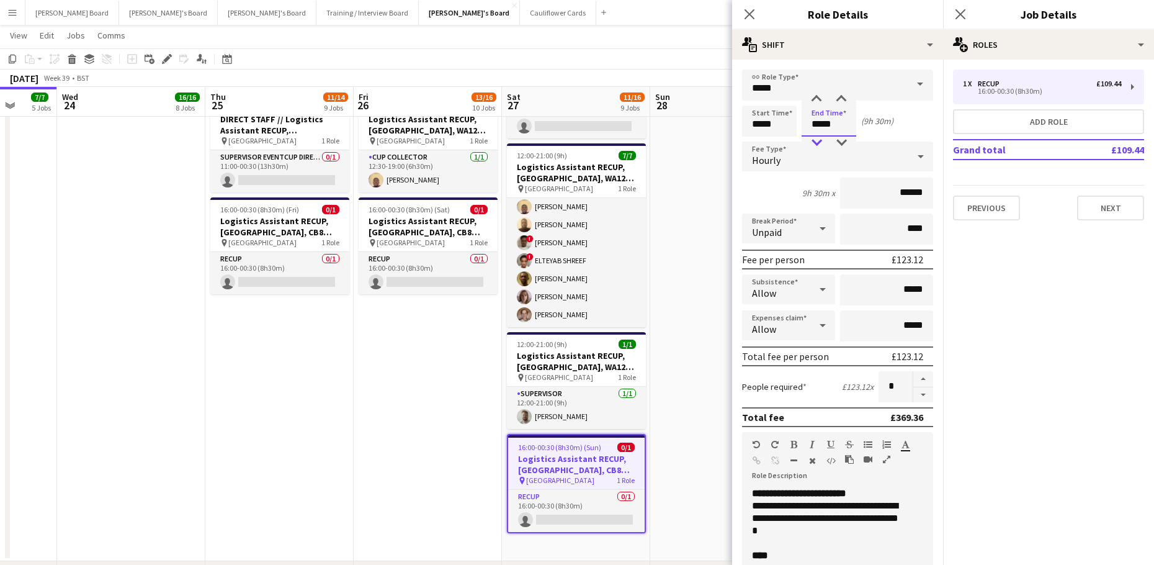
click at [817, 138] on div at bounding box center [816, 143] width 25 height 12
click at [839, 137] on div at bounding box center [841, 143] width 25 height 12
type input "*****"
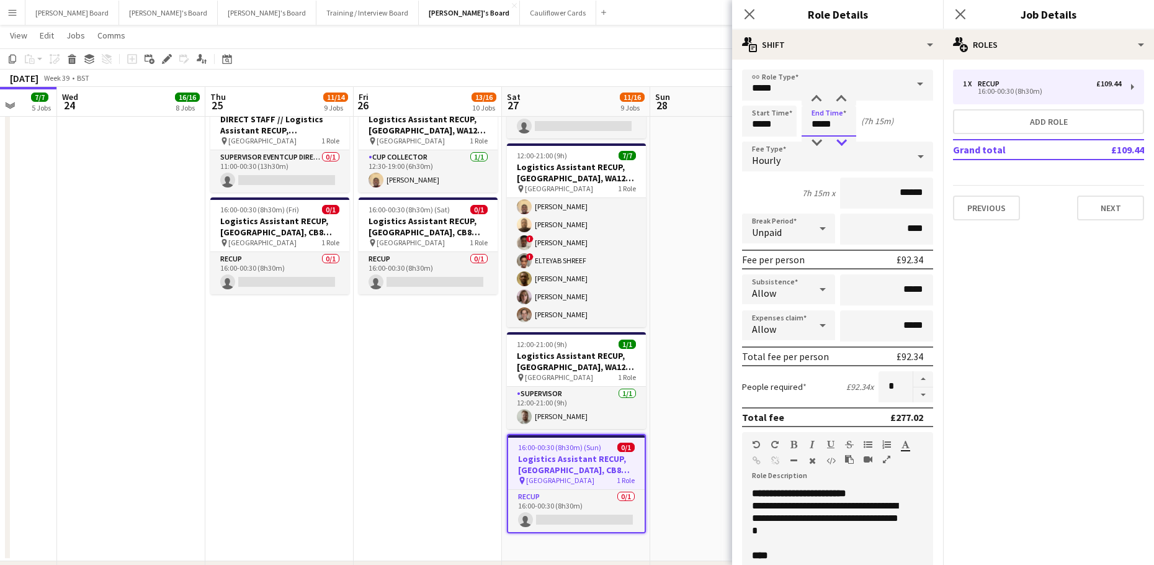
click at [839, 137] on div at bounding box center [841, 143] width 25 height 12
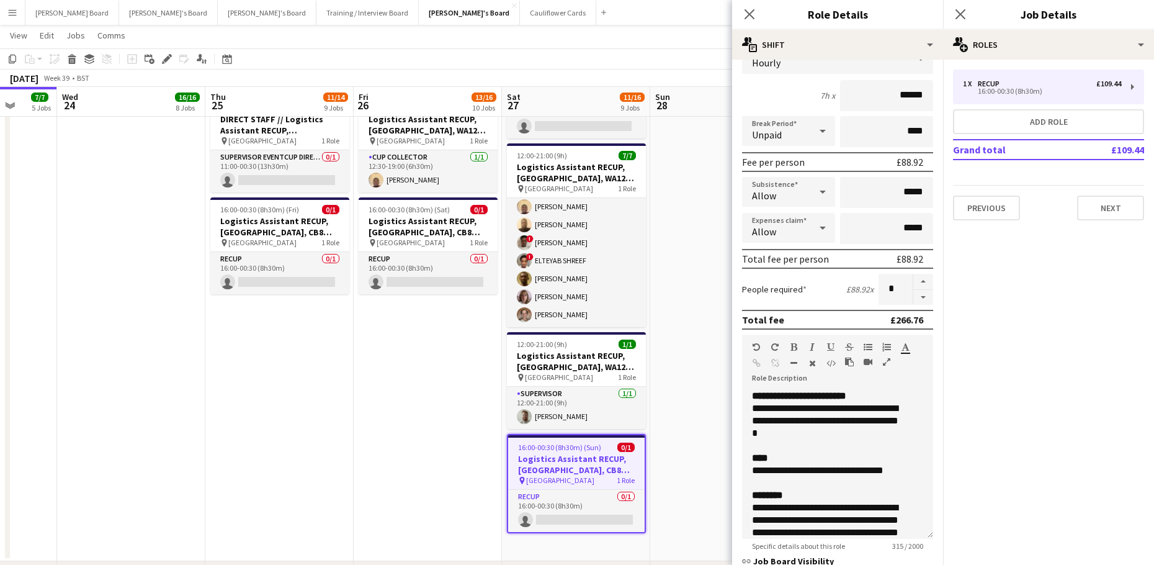
scroll to position [212, 0]
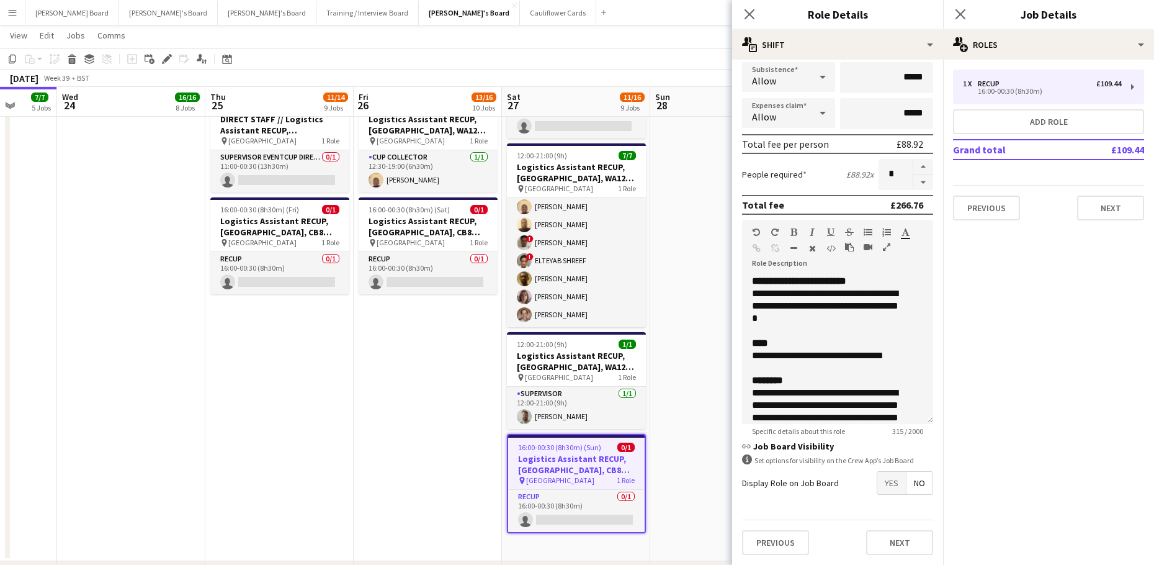
click at [890, 478] on span "Yes" at bounding box center [891, 483] width 29 height 22
click at [717, 347] on app-date-cell "08:00-14:00 (6h) 3/3 Logistics Assistant RECUP, CO-OP LIVE, M11 3DL pin Co-op L…" at bounding box center [724, 146] width 148 height 830
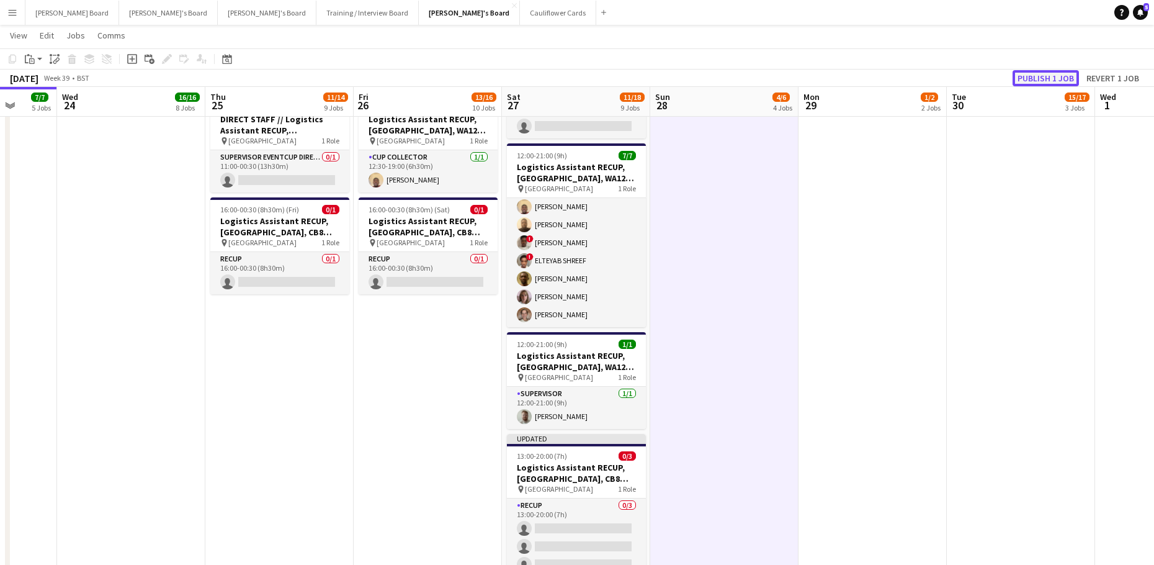
click at [1037, 82] on button "Publish 1 job" at bounding box center [1046, 78] width 66 height 16
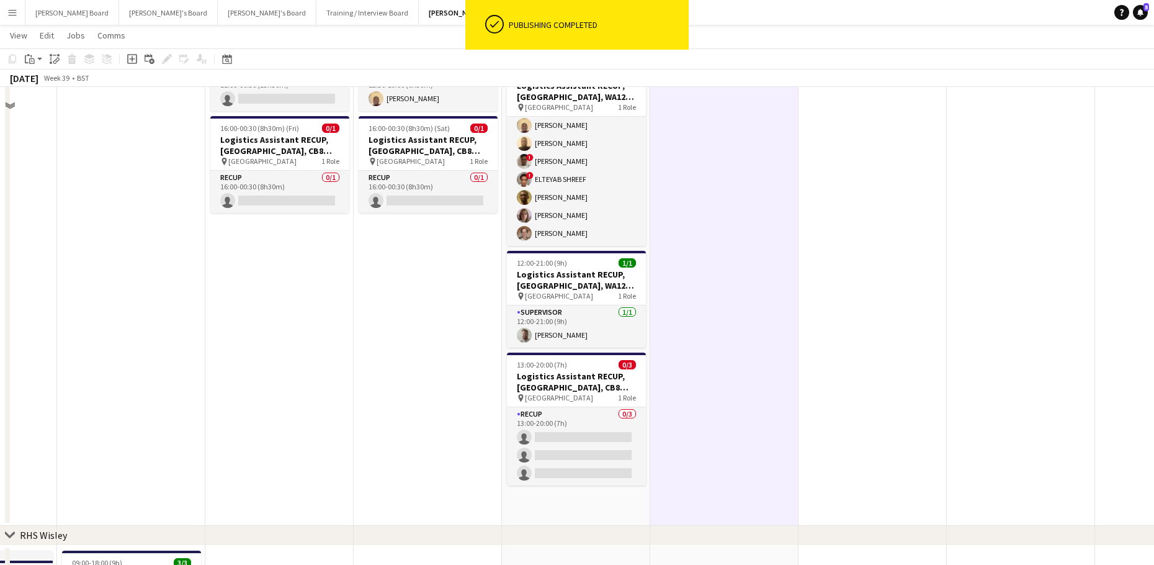
scroll to position [2564, 0]
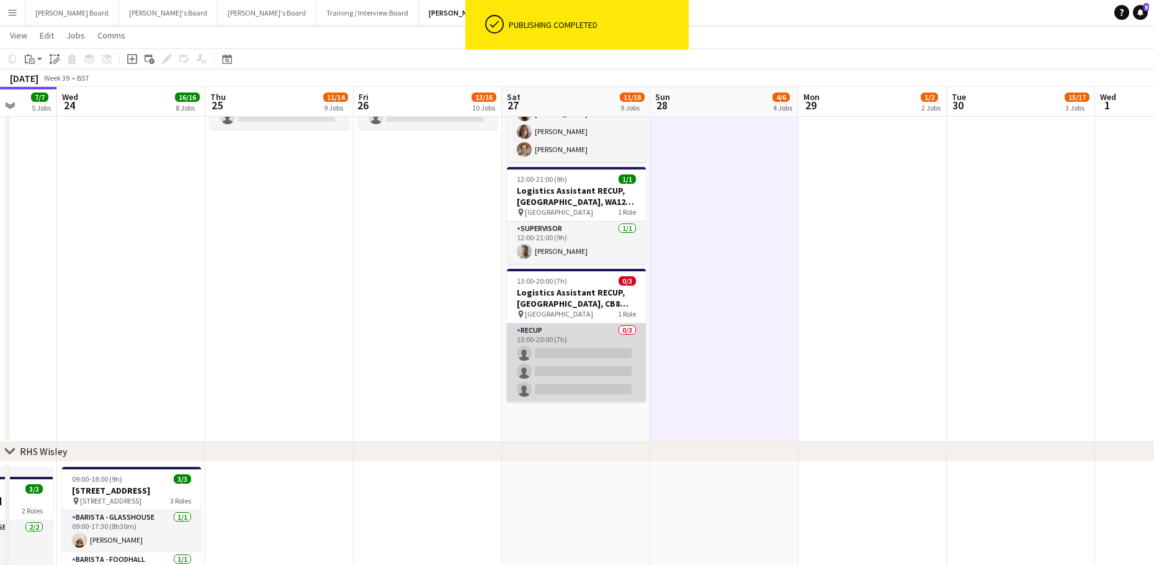
click at [609, 350] on app-card-role "RECUP 0/3 13:00-20:00 (7h) single-neutral-actions single-neutral-actions single…" at bounding box center [576, 362] width 139 height 78
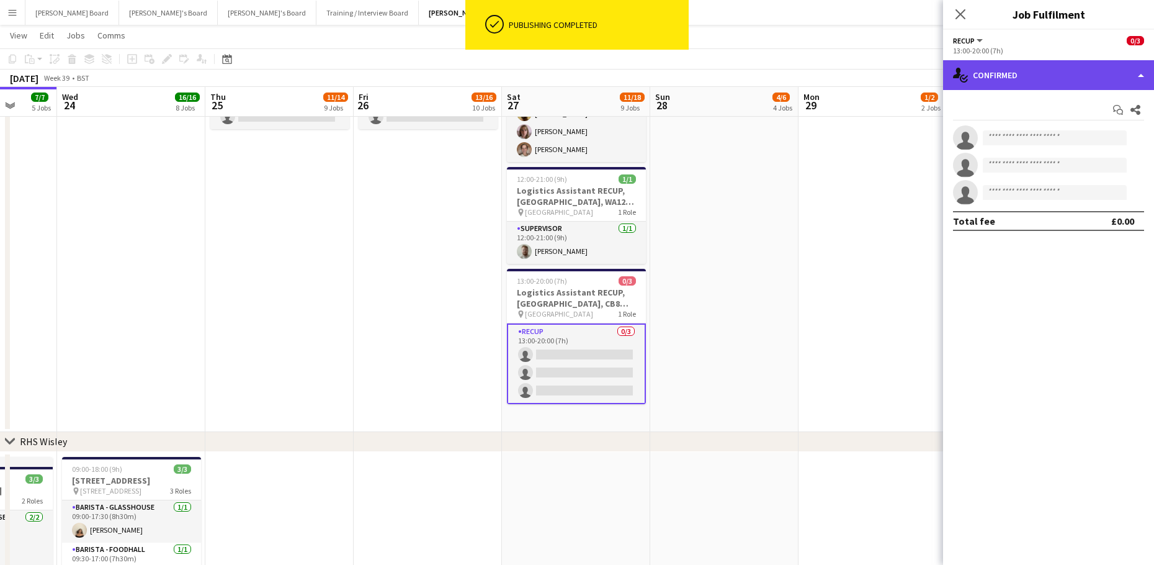
click at [1000, 65] on div "single-neutral-actions-check-2 Confirmed" at bounding box center [1048, 75] width 211 height 30
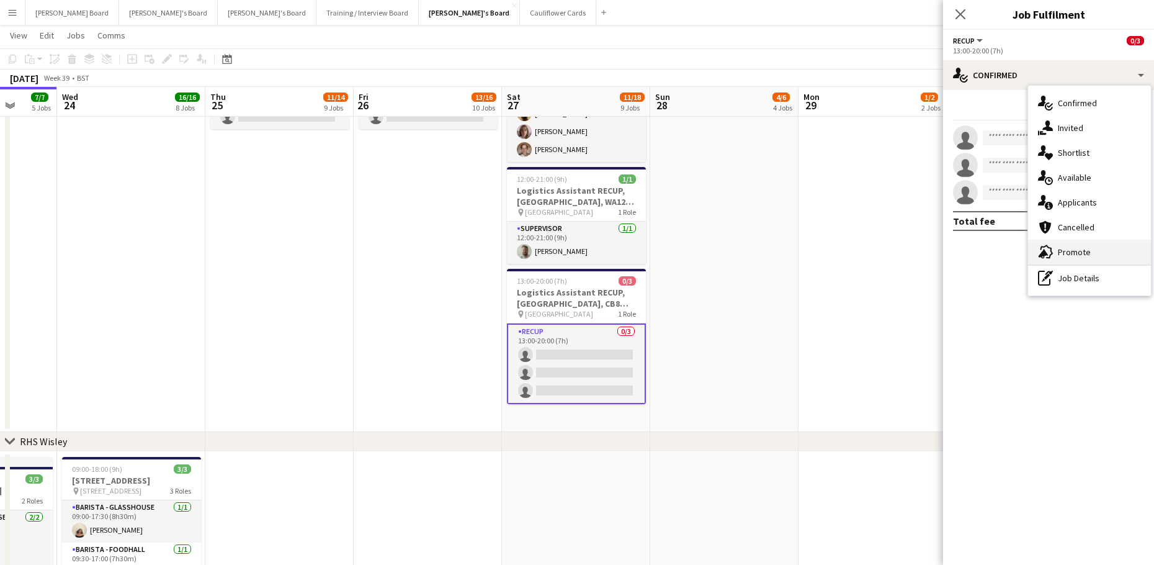
click at [1081, 253] on span "Promote" at bounding box center [1074, 251] width 33 height 11
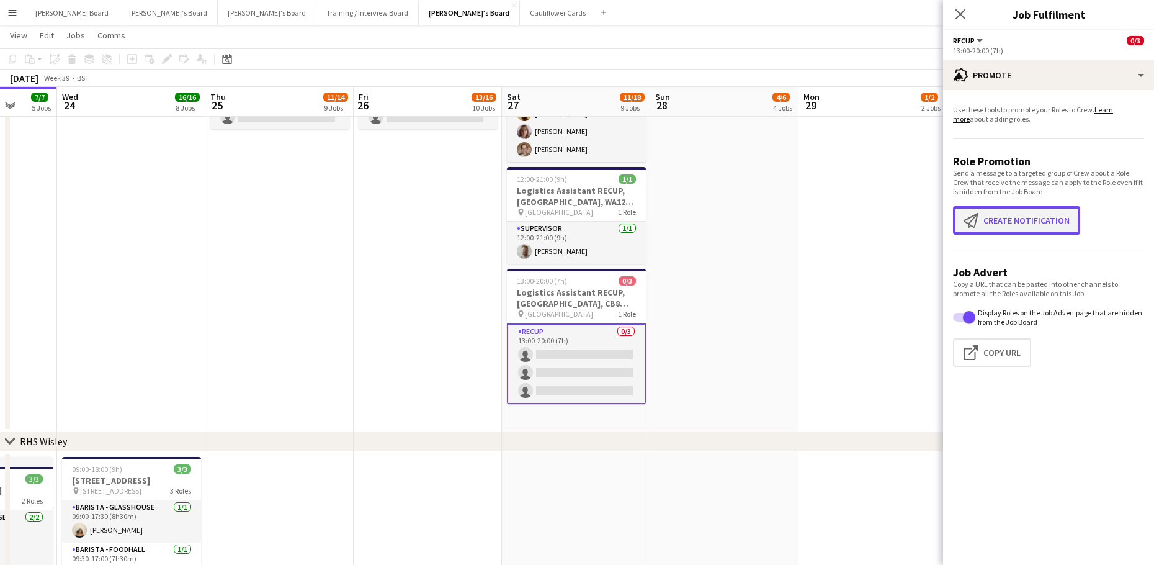
click at [1017, 217] on button "Create notification Create notification" at bounding box center [1016, 220] width 127 height 29
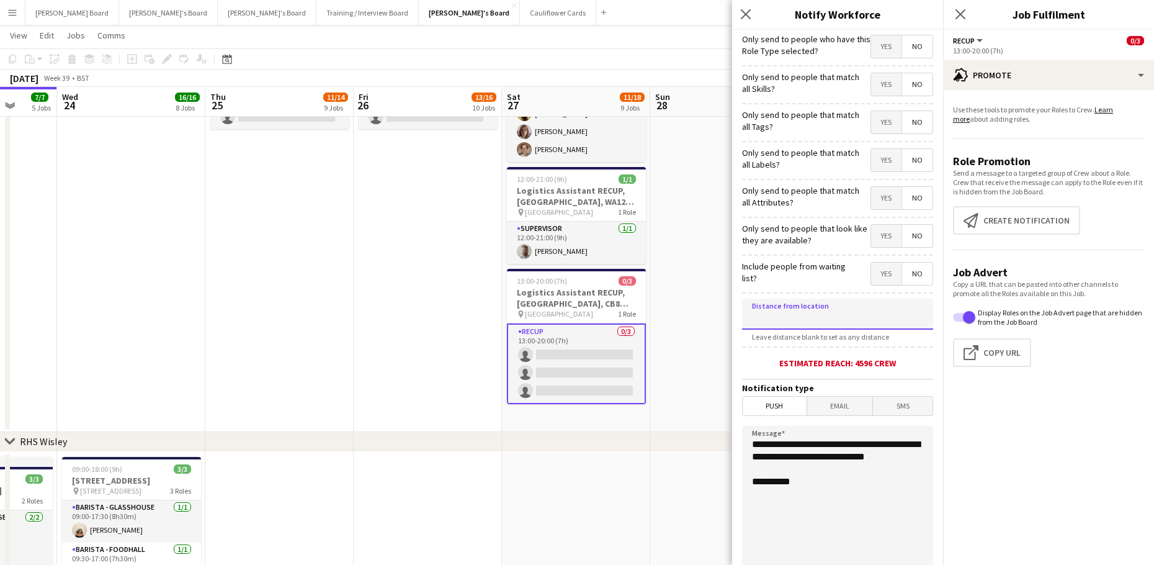
click at [764, 303] on input at bounding box center [837, 313] width 191 height 31
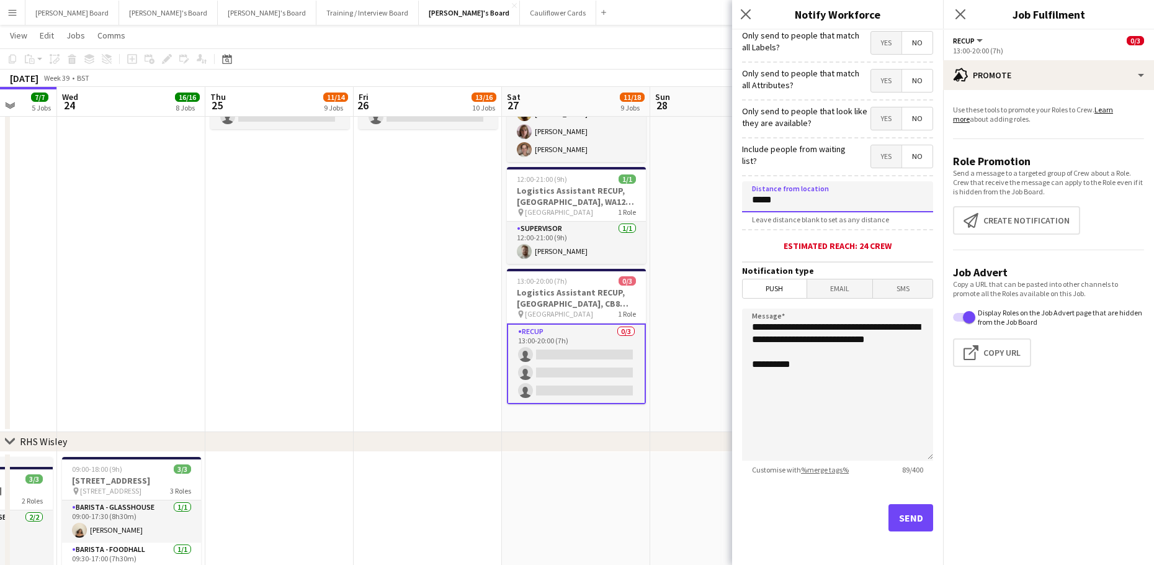
scroll to position [119, 0]
type input "*****"
click at [890, 512] on button "Send" at bounding box center [911, 516] width 45 height 27
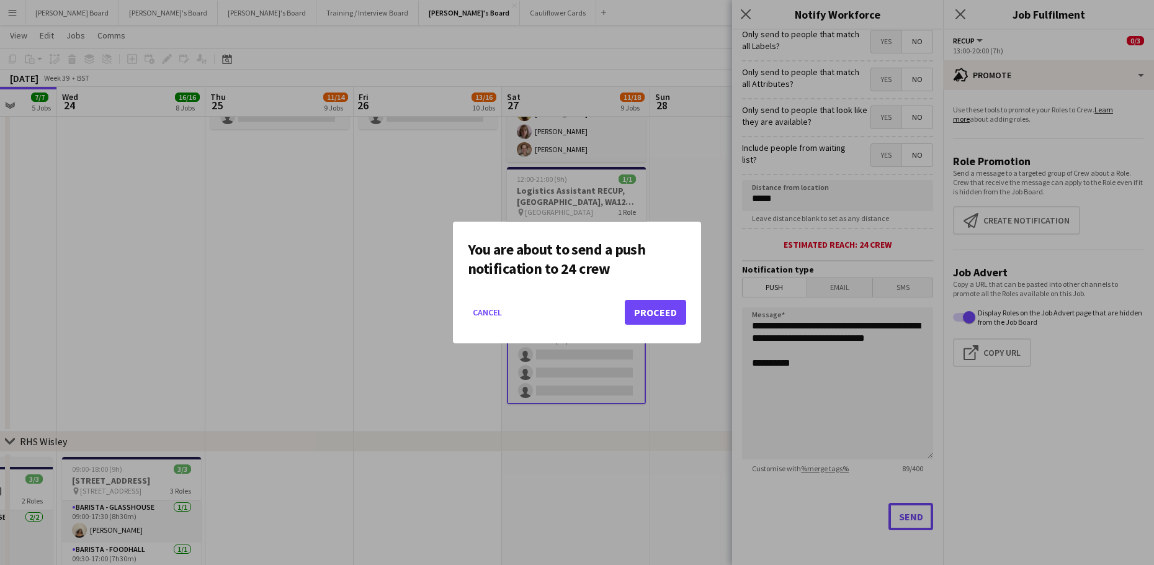
scroll to position [0, 0]
click at [669, 305] on button "Proceed" at bounding box center [655, 312] width 61 height 25
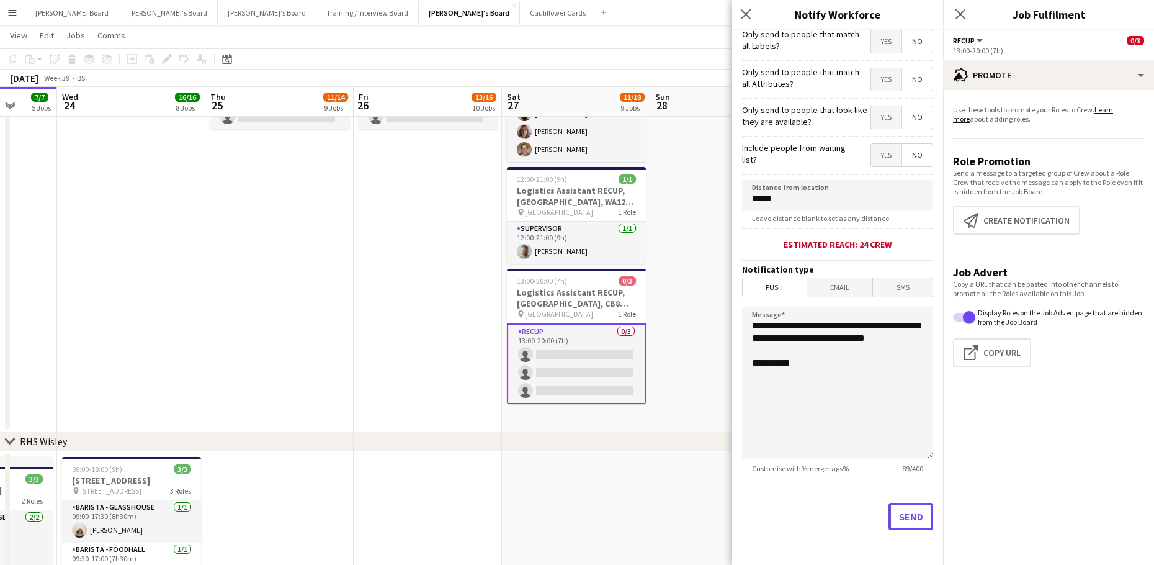
scroll to position [2564, 0]
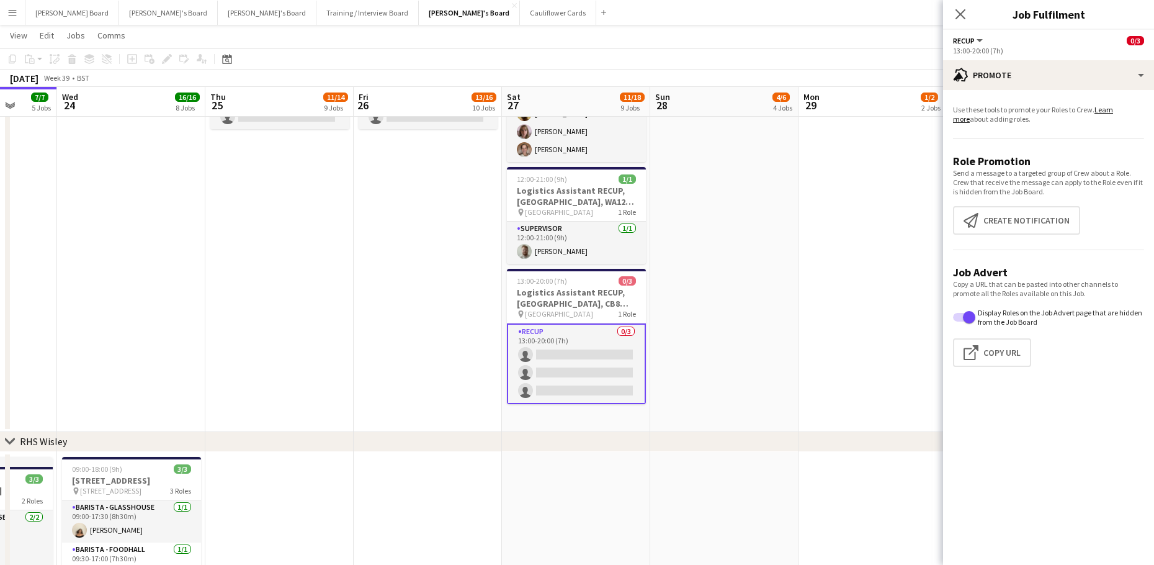
drag, startPoint x: 692, startPoint y: 329, endPoint x: 671, endPoint y: 353, distance: 31.6
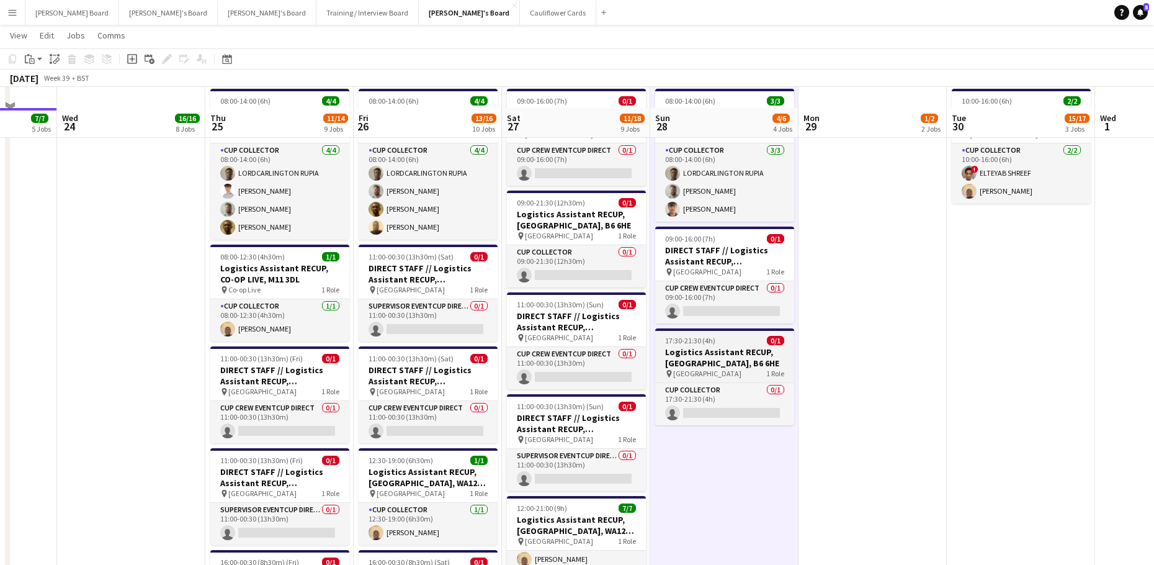
scroll to position [2068, 0]
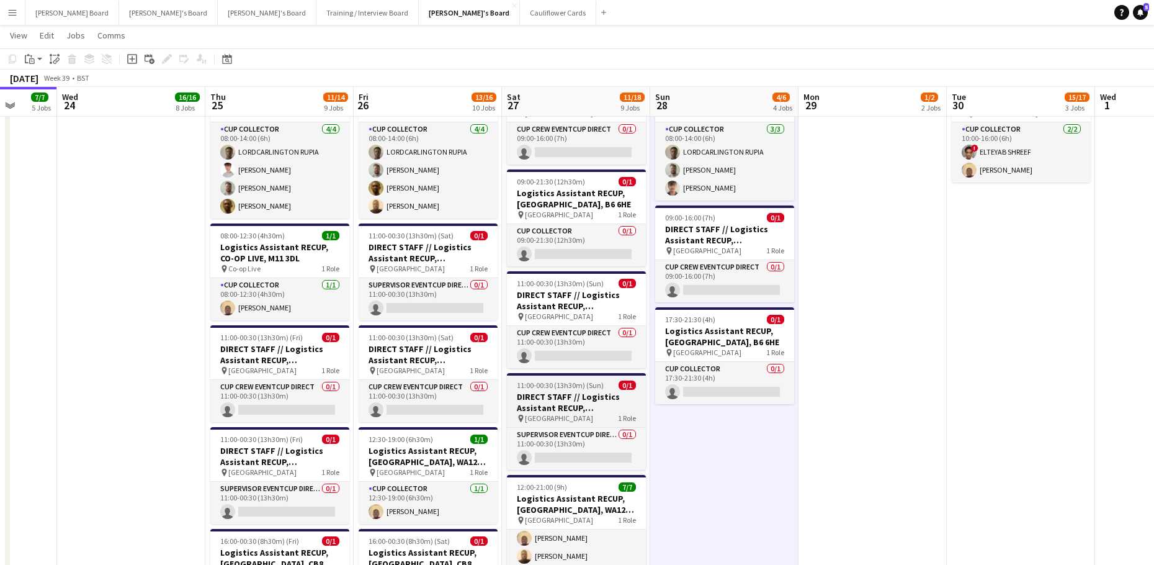
click at [544, 395] on h3 "DIRECT STAFF // Logistics Assistant RECUP, NEWMARKET RACECOURSE, CB8 0TF" at bounding box center [576, 402] width 139 height 22
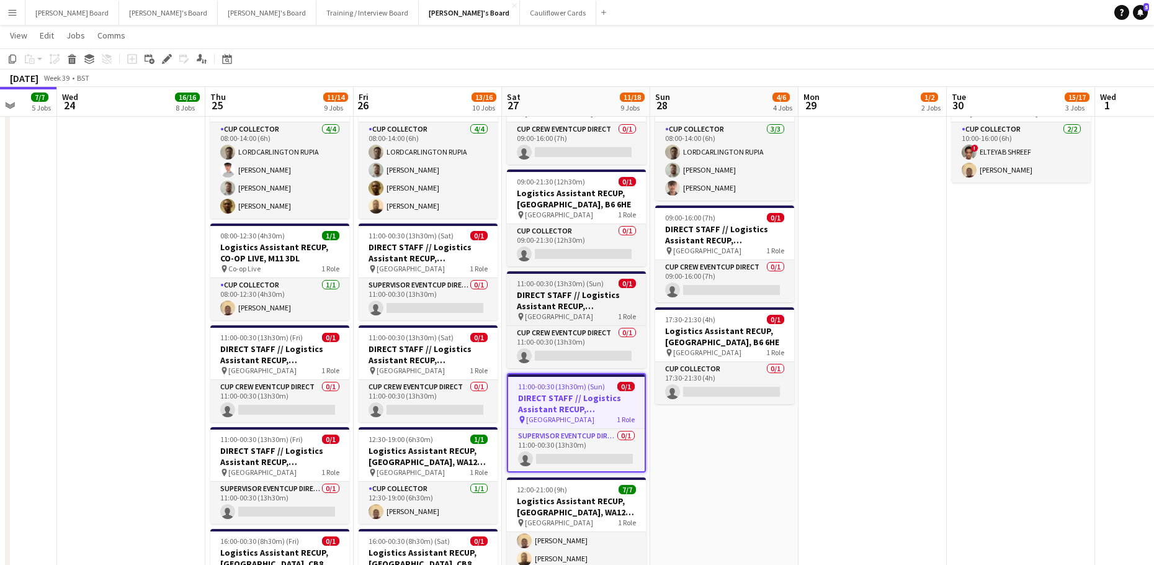
click at [558, 297] on h3 "DIRECT STAFF // Logistics Assistant RECUP, NEWMARKET RACECOURSE, CB8 0TF" at bounding box center [576, 300] width 139 height 22
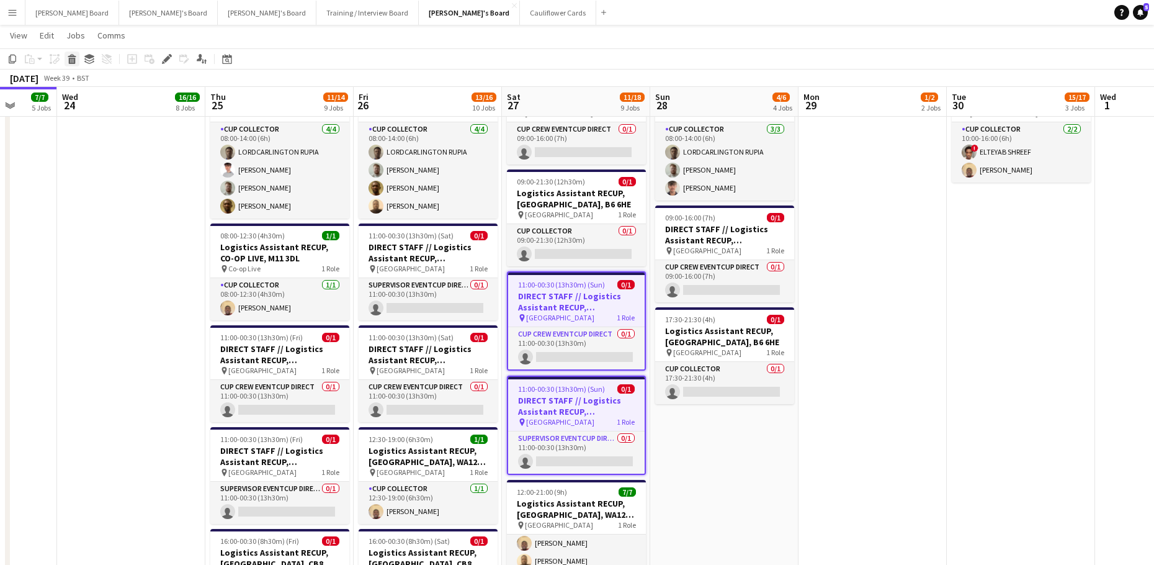
click at [73, 60] on icon "Delete" at bounding box center [72, 59] width 10 height 10
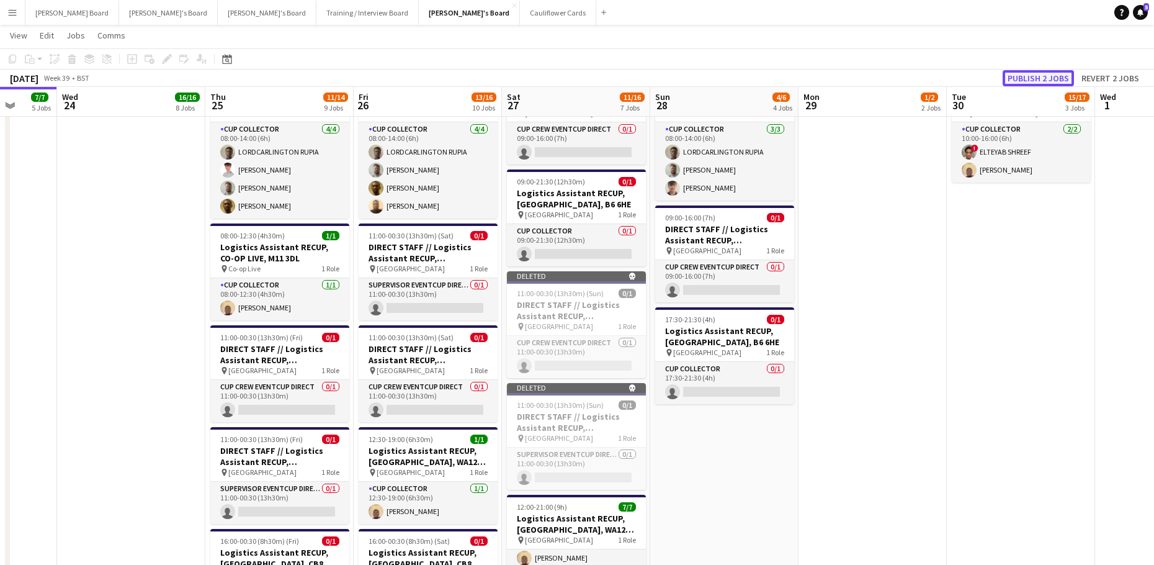
click at [1054, 77] on button "Publish 2 jobs" at bounding box center [1038, 78] width 71 height 16
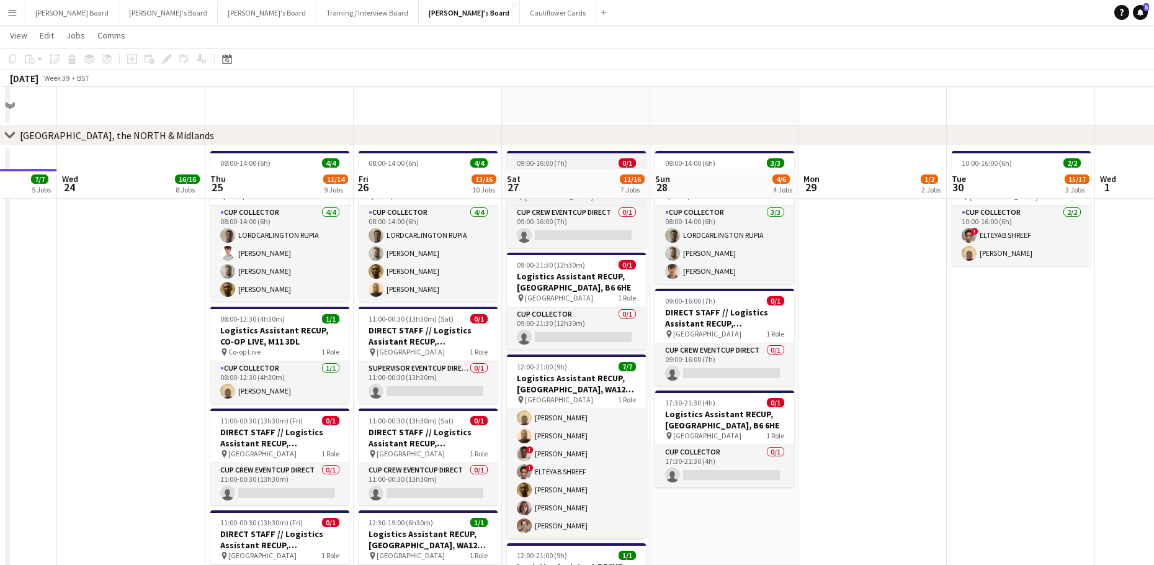
scroll to position [1902, 0]
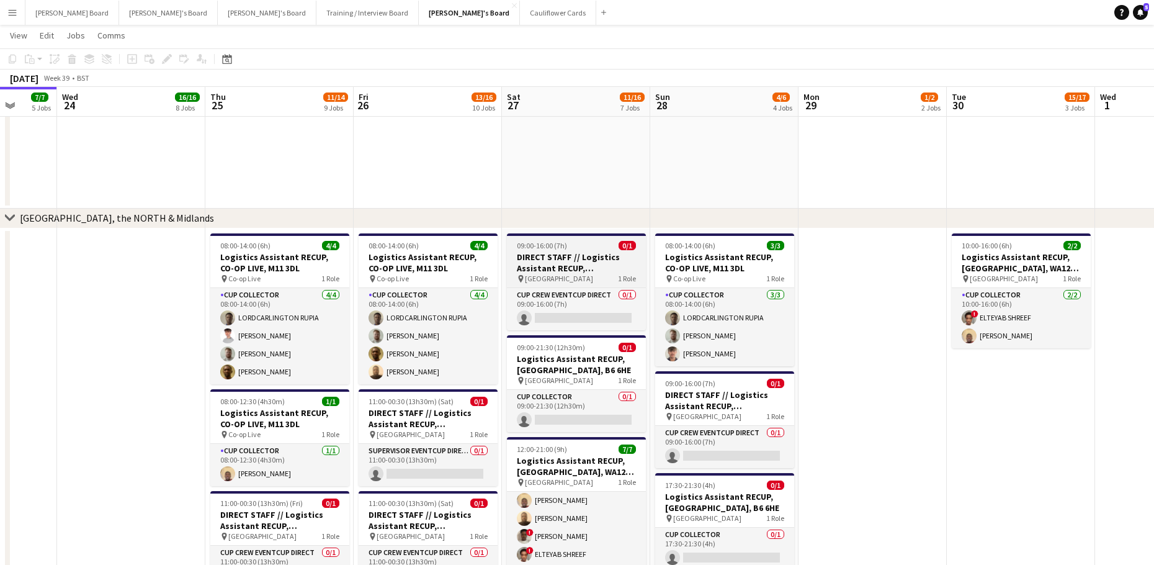
click at [545, 259] on h3 "DIRECT STAFF // Logistics Assistant RECUP, VILLA PARK, B6 6HE" at bounding box center [576, 262] width 139 height 22
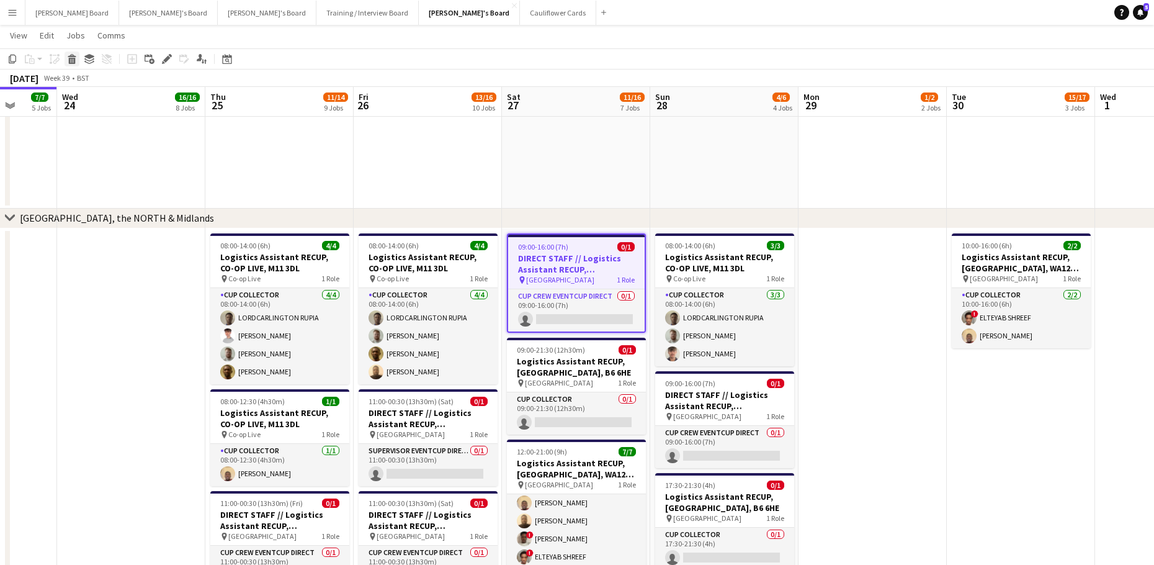
click at [67, 58] on icon "Delete" at bounding box center [72, 59] width 10 height 10
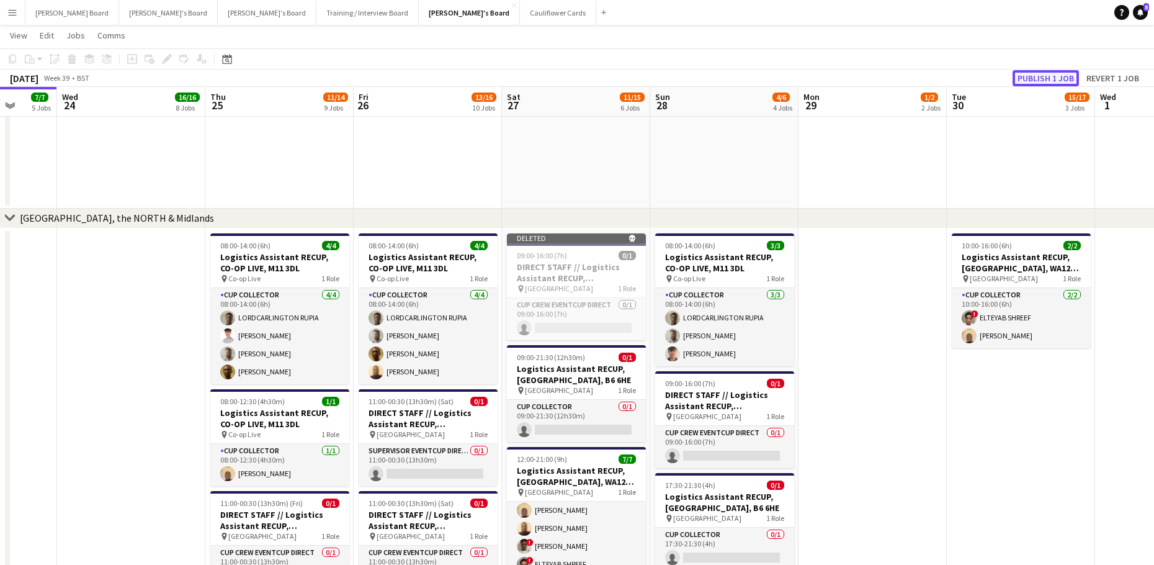
click at [1052, 76] on button "Publish 1 job" at bounding box center [1046, 78] width 66 height 16
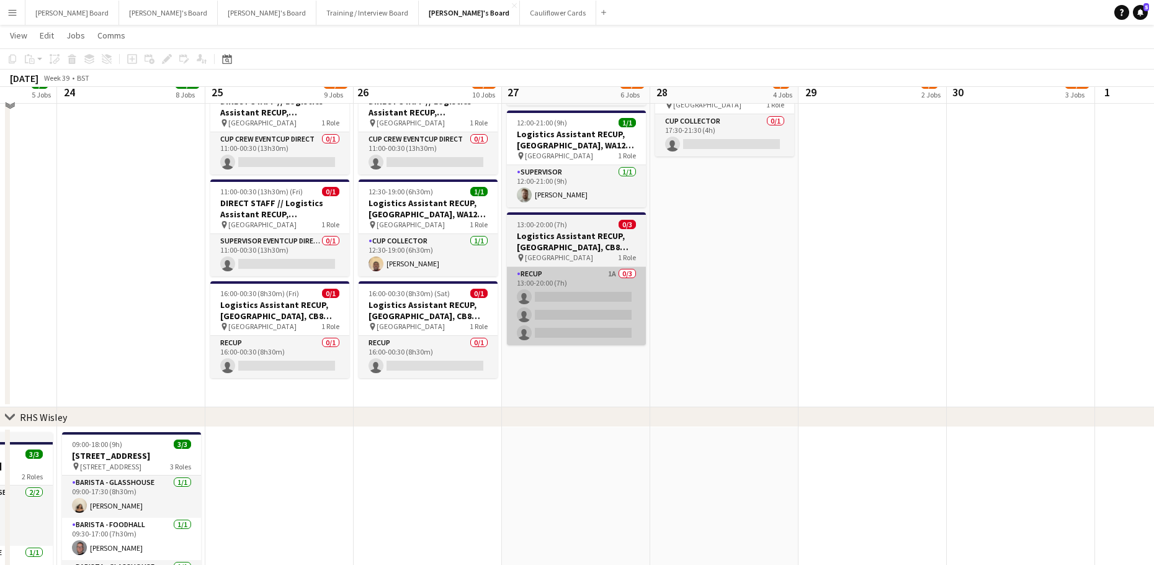
scroll to position [2316, 0]
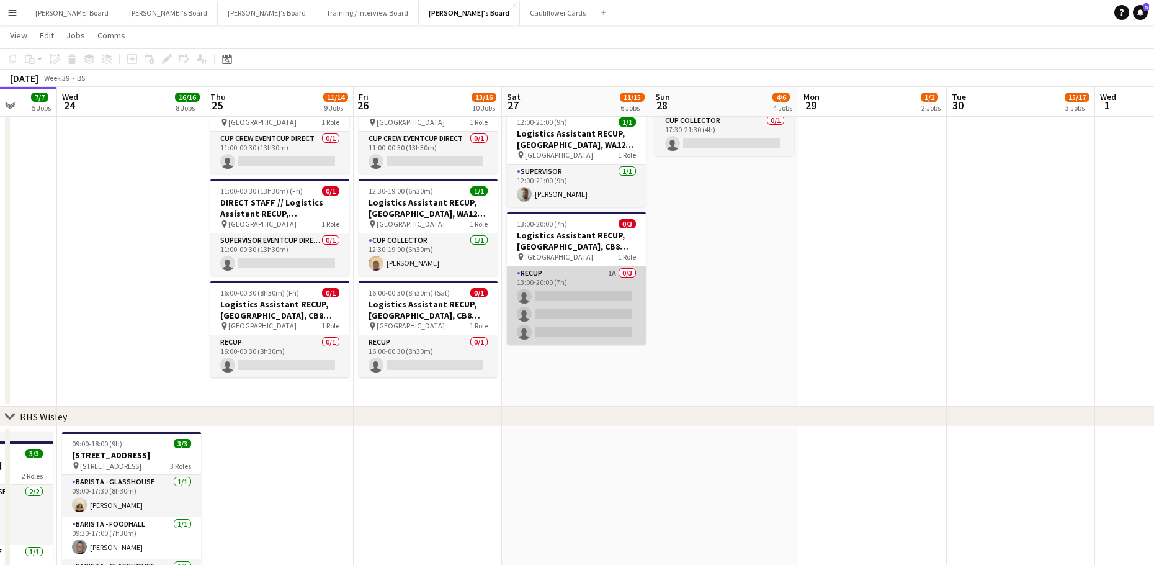
drag, startPoint x: 586, startPoint y: 316, endPoint x: 577, endPoint y: 321, distance: 10.3
click at [587, 316] on app-card-role "RECUP 1A 0/3 13:00-20:00 (7h) single-neutral-actions single-neutral-actions sin…" at bounding box center [576, 305] width 139 height 78
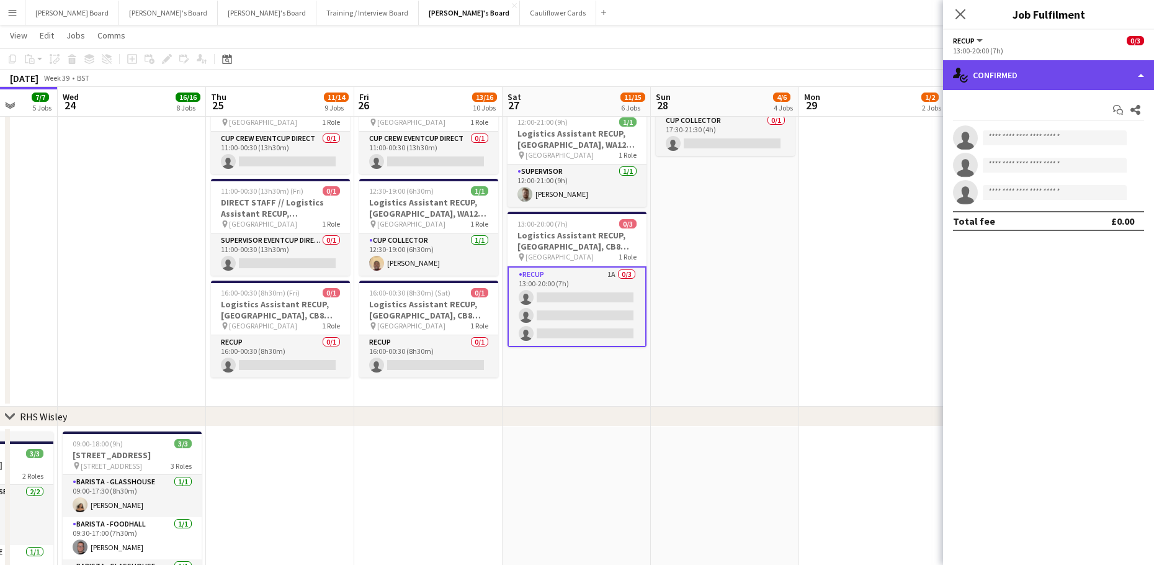
click at [1066, 77] on div "single-neutral-actions-check-2 Confirmed" at bounding box center [1048, 75] width 211 height 30
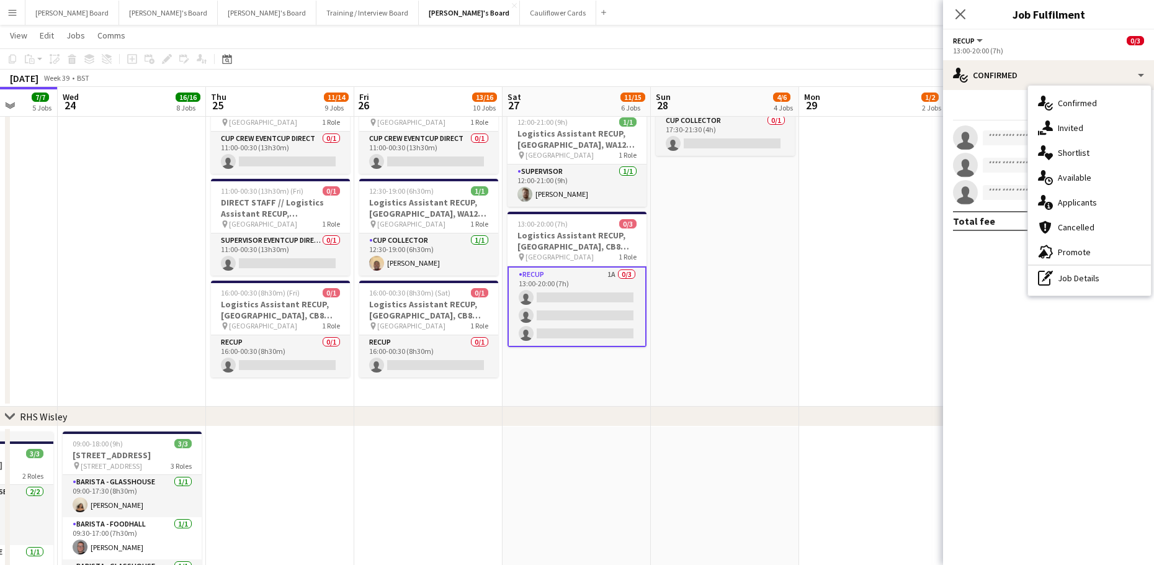
click at [1096, 212] on div "single-neutral-actions-information Applicants" at bounding box center [1089, 202] width 123 height 25
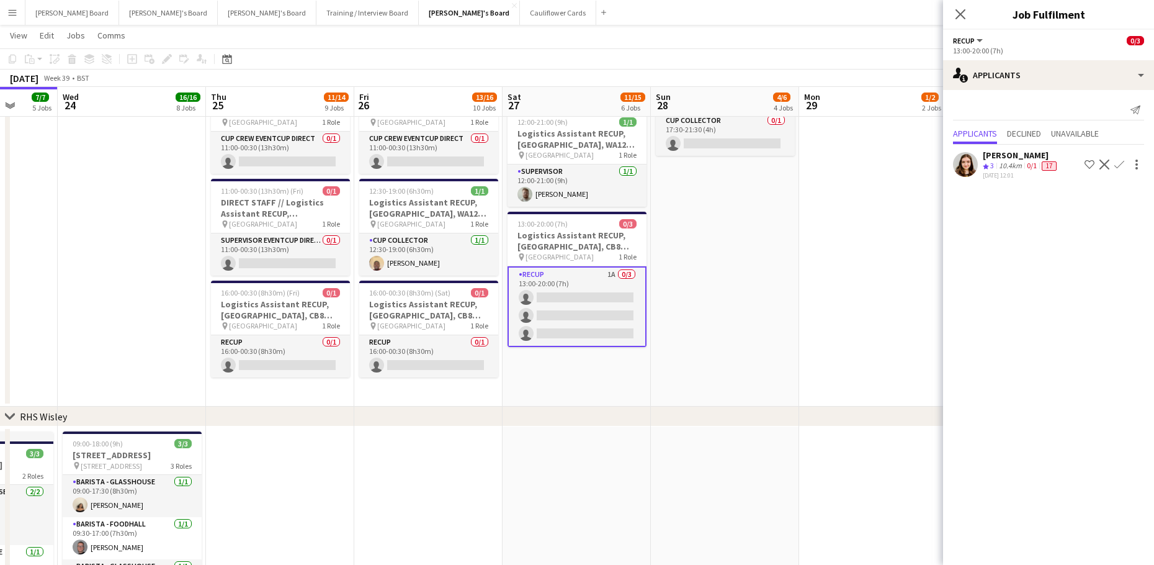
click at [1033, 164] on app-skills-label "0/1" at bounding box center [1032, 165] width 10 height 9
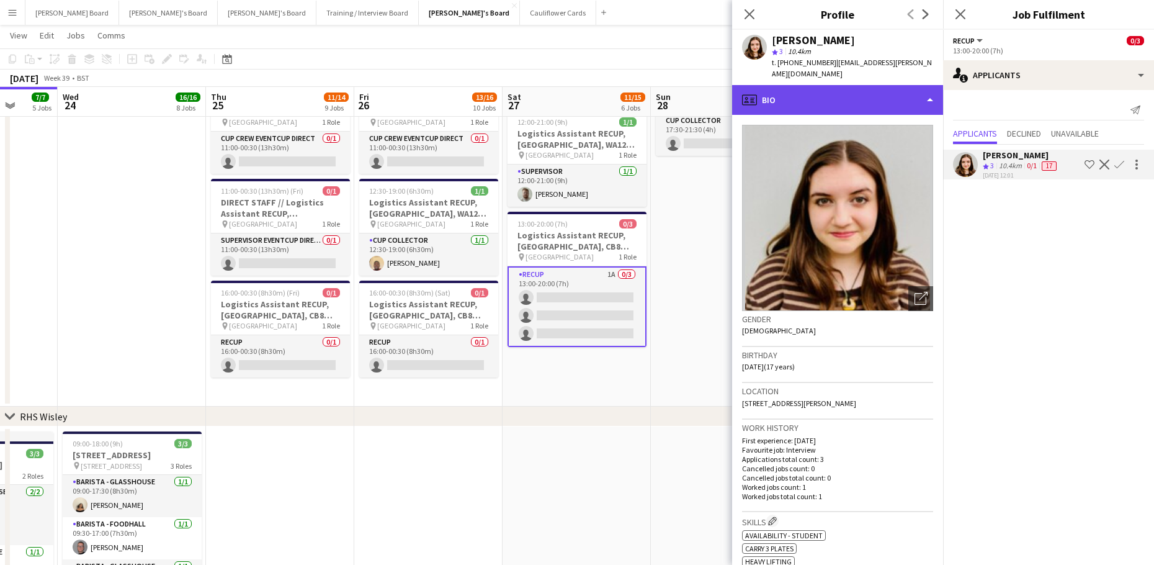
click at [826, 90] on div "profile Bio" at bounding box center [837, 100] width 211 height 30
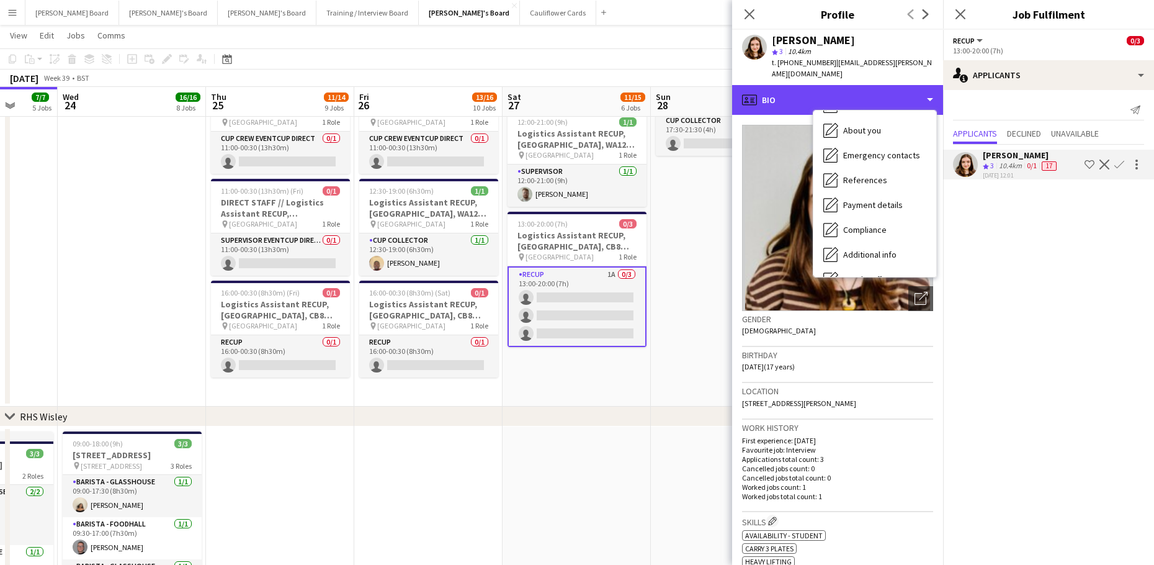
scroll to position [191, 0]
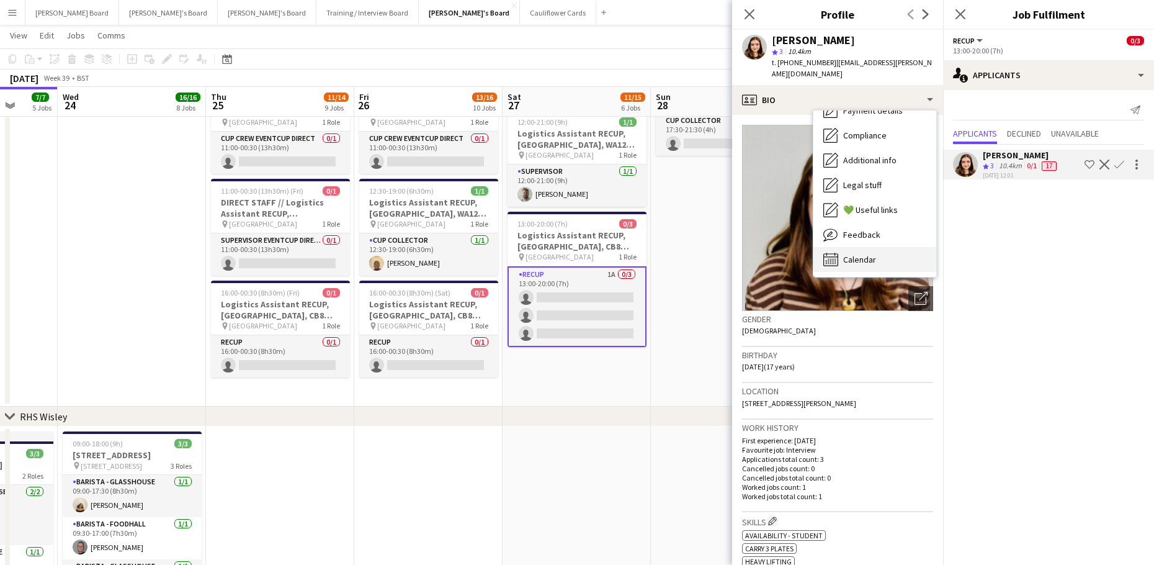
click at [869, 247] on div "Calendar Calendar" at bounding box center [874, 259] width 123 height 25
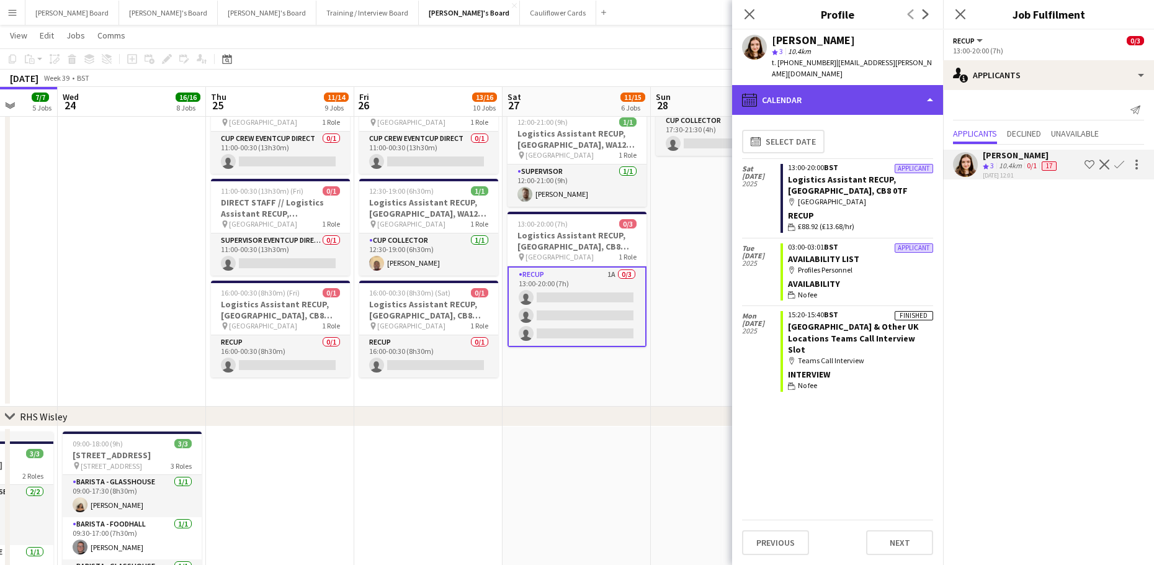
click at [847, 87] on div "calendar-full Calendar" at bounding box center [837, 100] width 211 height 30
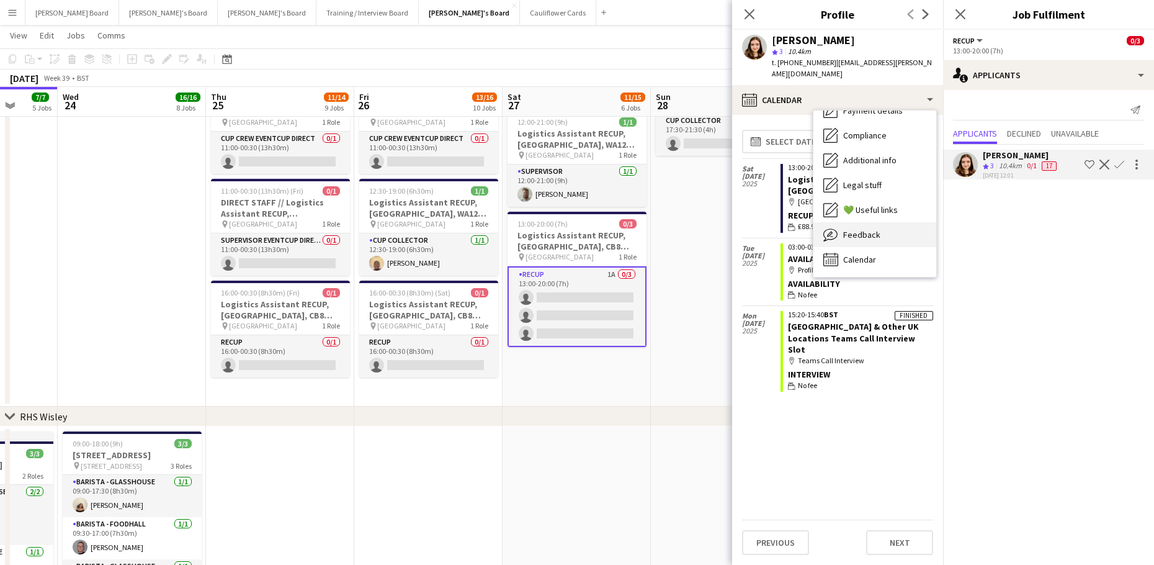
click at [902, 231] on div "Feedback Feedback" at bounding box center [874, 234] width 123 height 25
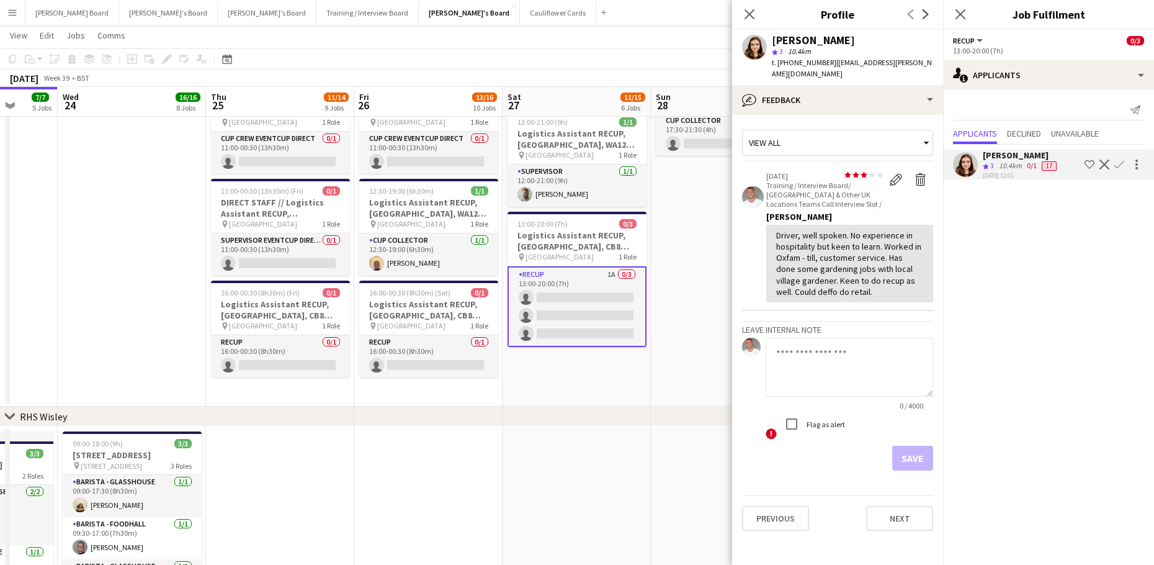
click at [714, 251] on app-date-cell "08:00-14:00 (6h) 3/3 Logistics Assistant RECUP, CO-OP LIVE, M11 3DL pin Co-op L…" at bounding box center [725, 110] width 148 height 593
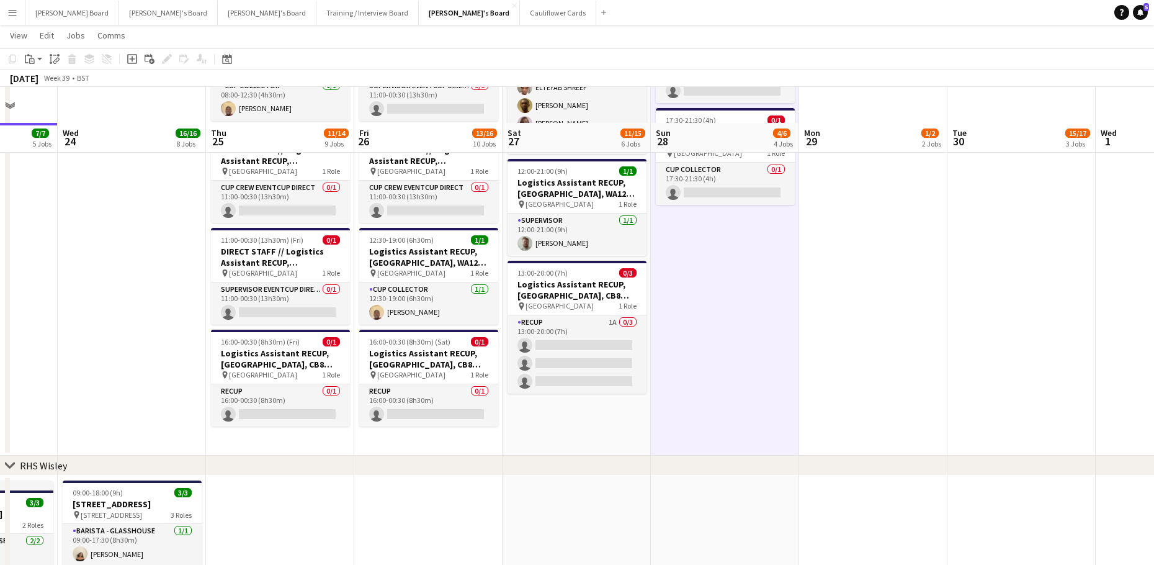
scroll to position [2234, 0]
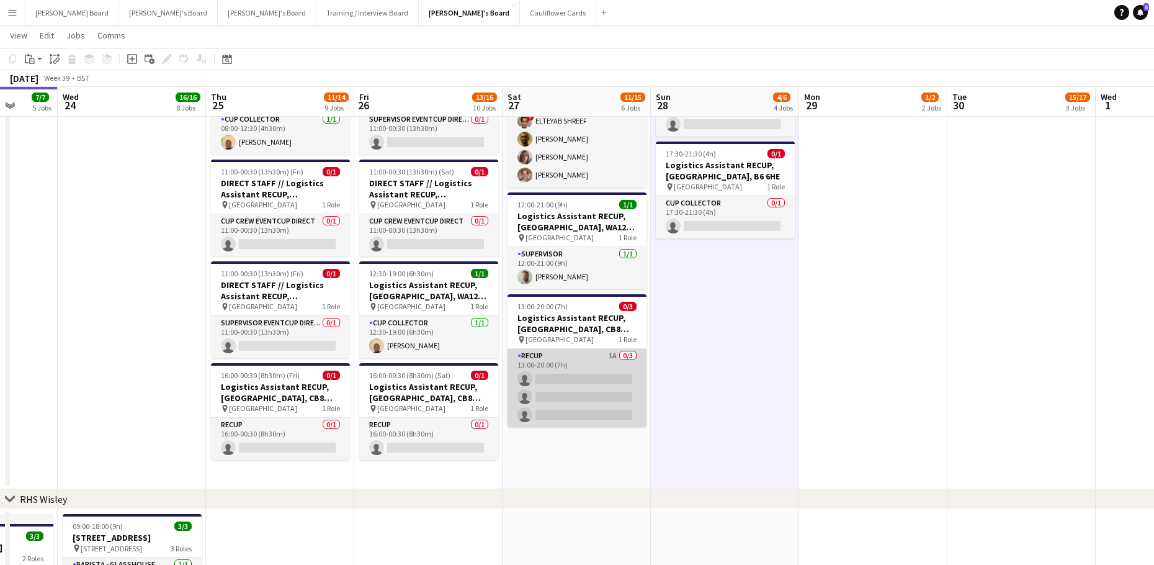
click at [625, 382] on app-card-role "RECUP 1A 0/3 13:00-20:00 (7h) single-neutral-actions single-neutral-actions sin…" at bounding box center [577, 388] width 139 height 78
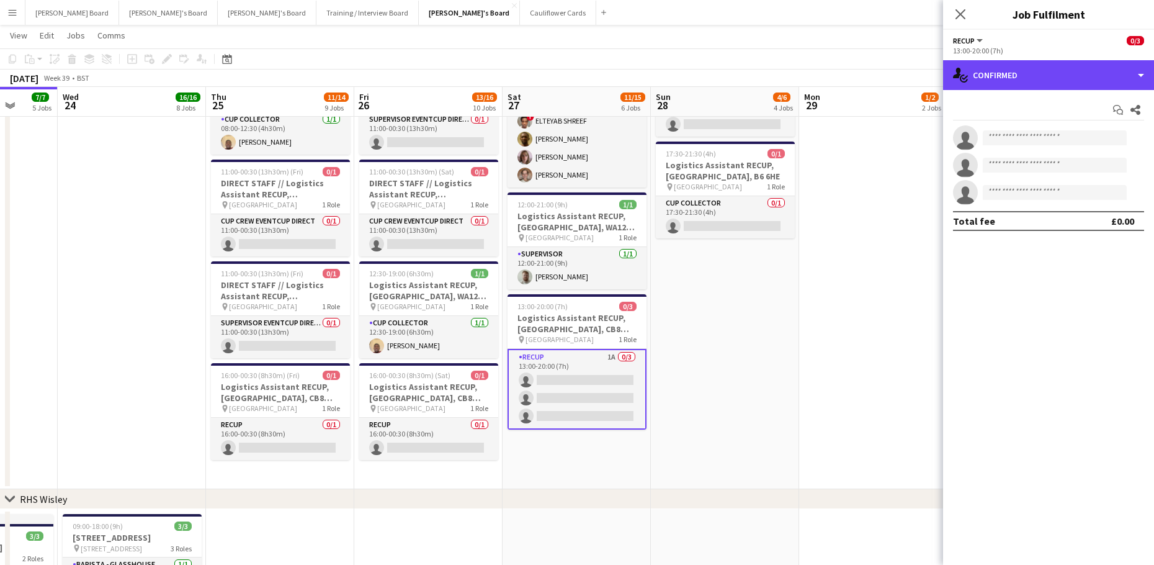
drag, startPoint x: 987, startPoint y: 78, endPoint x: 1035, endPoint y: 132, distance: 72.6
click at [988, 78] on div "single-neutral-actions-check-2 Confirmed" at bounding box center [1048, 75] width 211 height 30
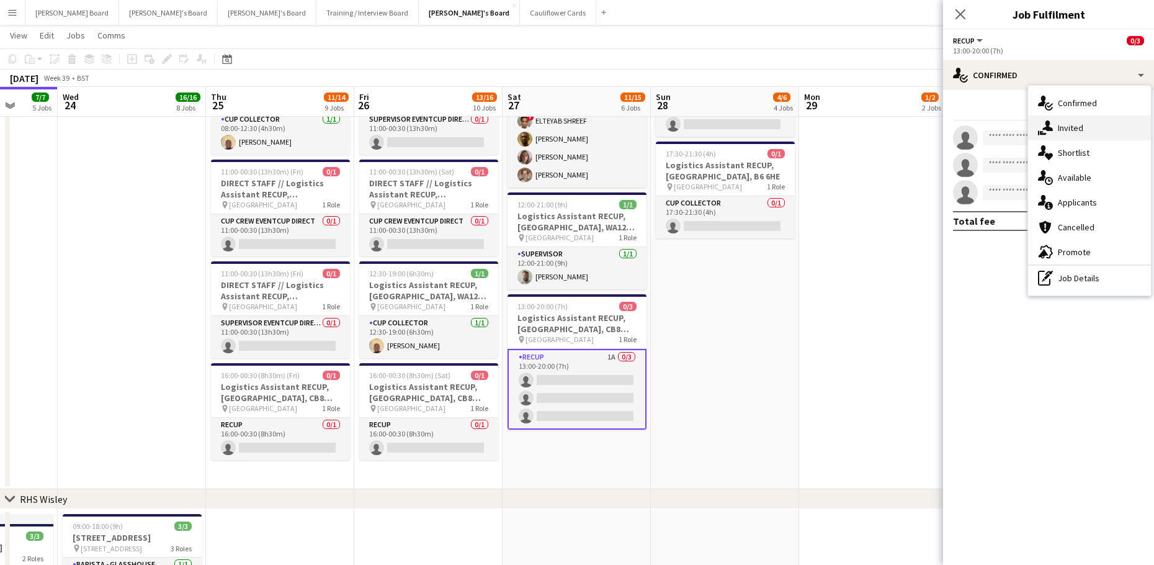
click at [1070, 132] on span "Invited" at bounding box center [1070, 127] width 25 height 11
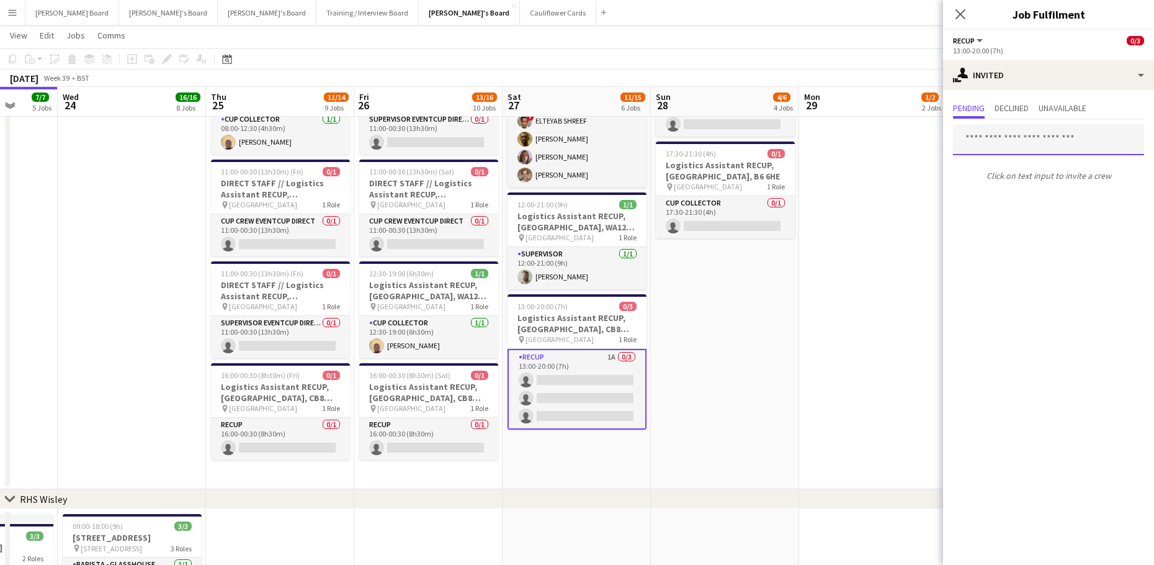
click at [991, 139] on input "text" at bounding box center [1048, 139] width 191 height 31
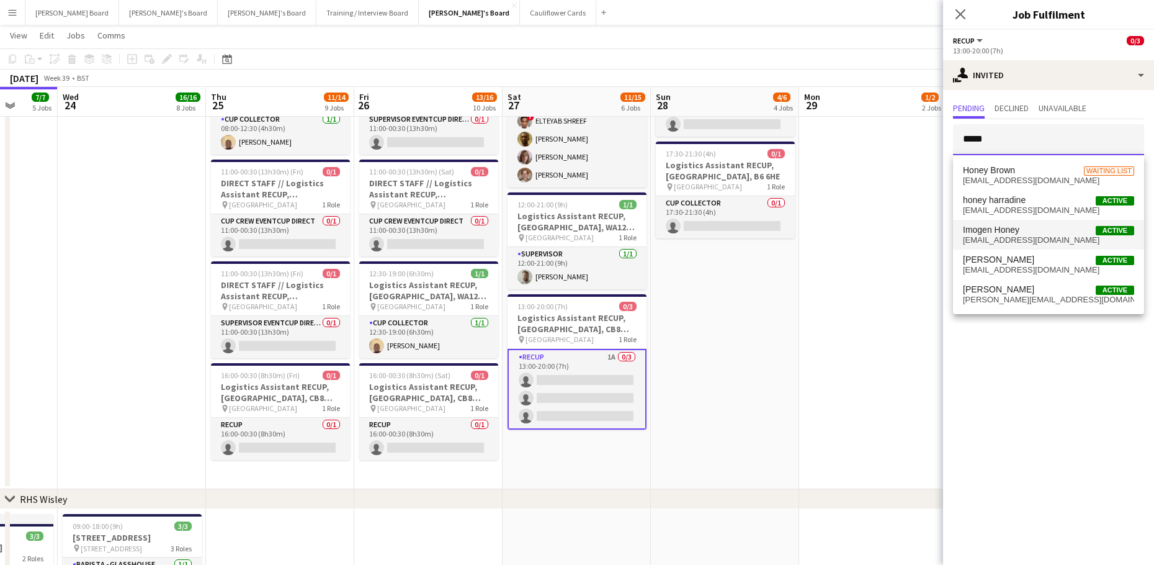
type input "*****"
click at [1038, 241] on span "imogen.honey@outlook.com" at bounding box center [1048, 240] width 171 height 10
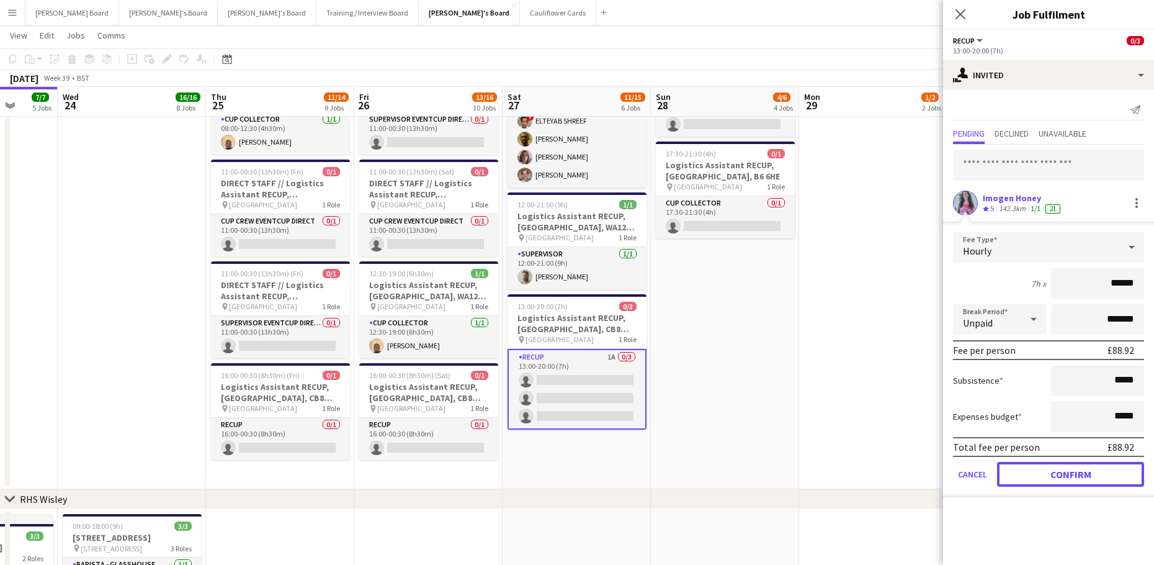
click at [1056, 472] on button "Confirm" at bounding box center [1070, 474] width 147 height 25
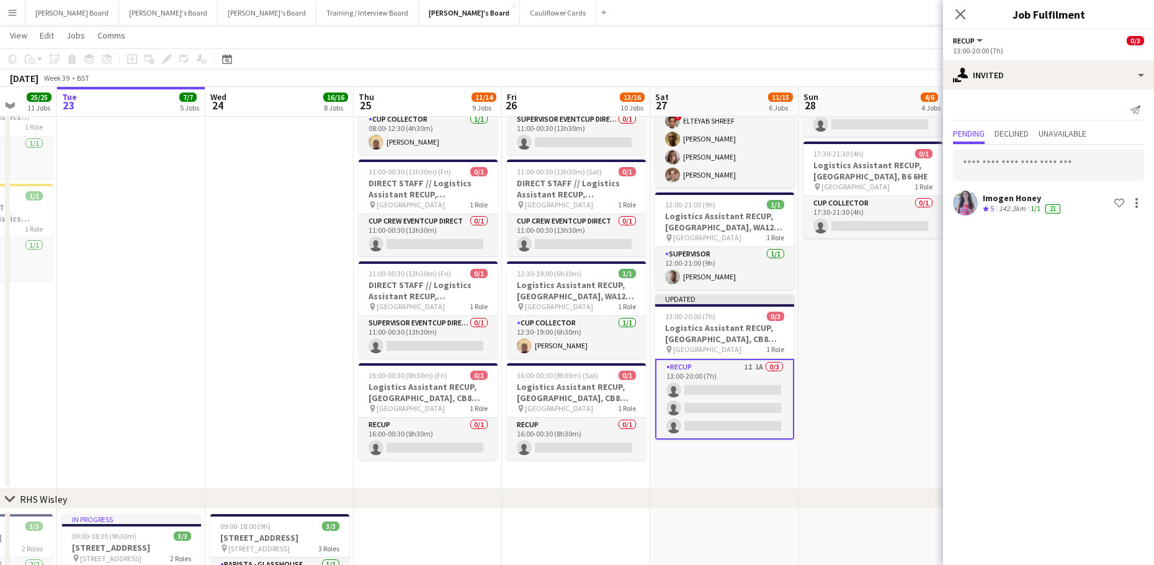
drag, startPoint x: 302, startPoint y: 365, endPoint x: 429, endPoint y: 367, distance: 127.8
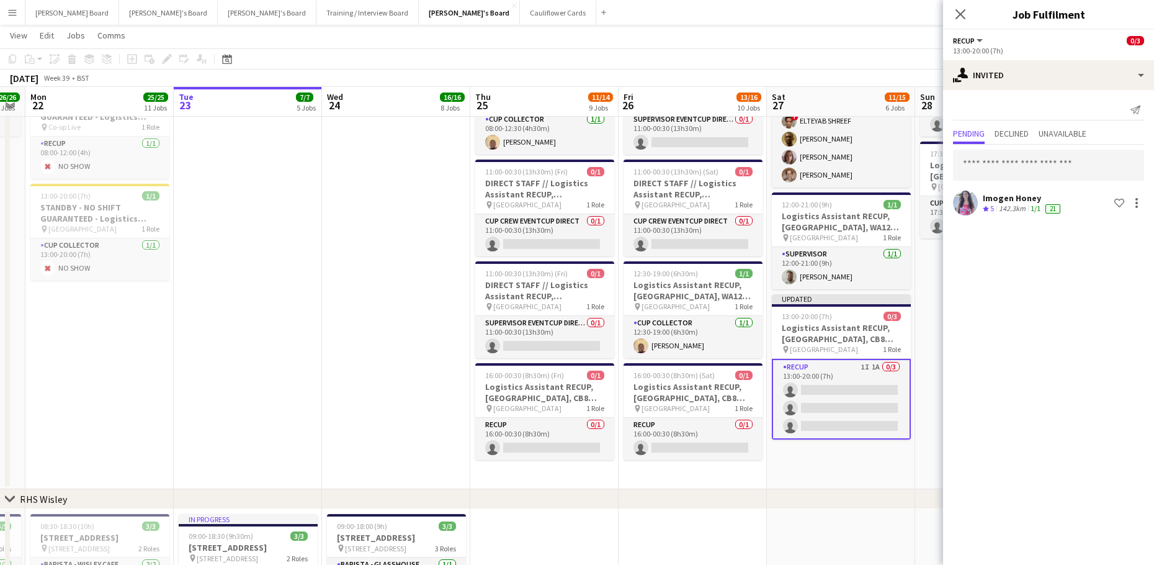
drag, startPoint x: 438, startPoint y: 370, endPoint x: 478, endPoint y: 395, distance: 46.5
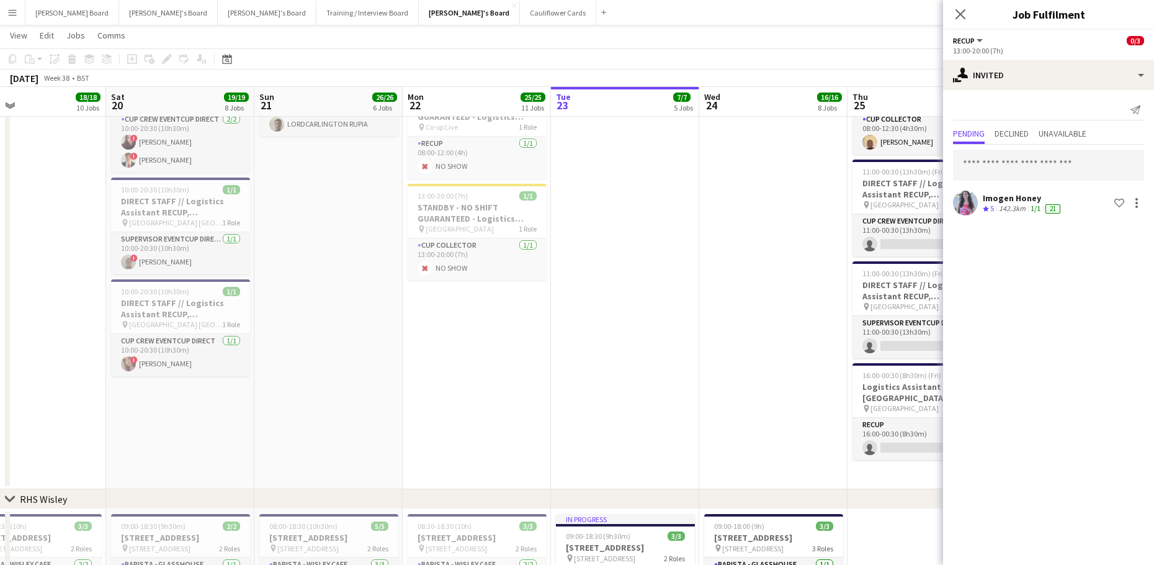
drag, startPoint x: 517, startPoint y: 398, endPoint x: 679, endPoint y: 407, distance: 162.2
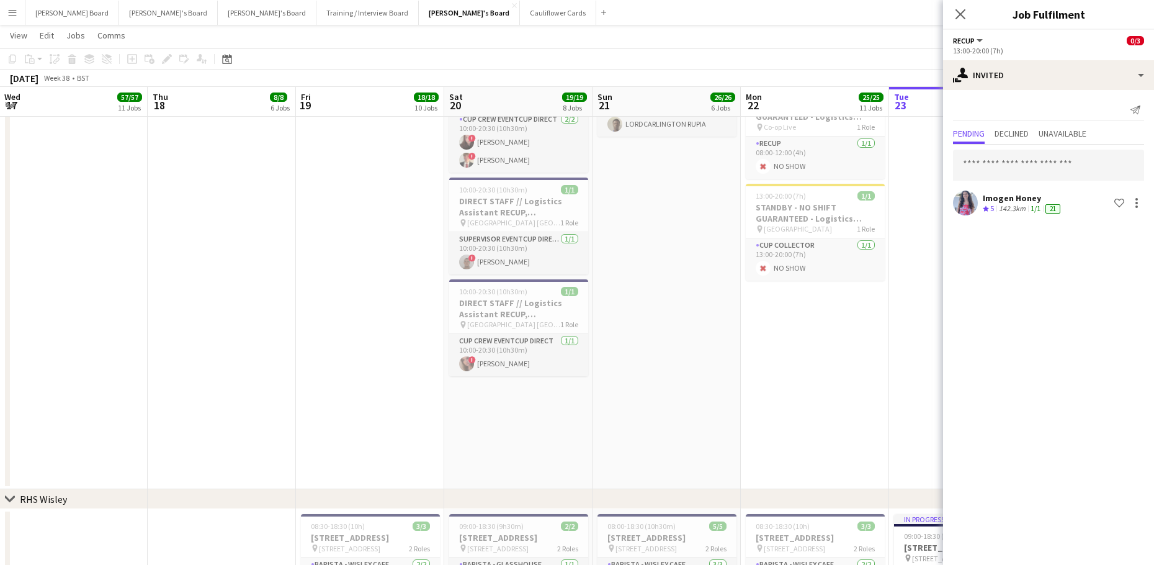
scroll to position [0, 271]
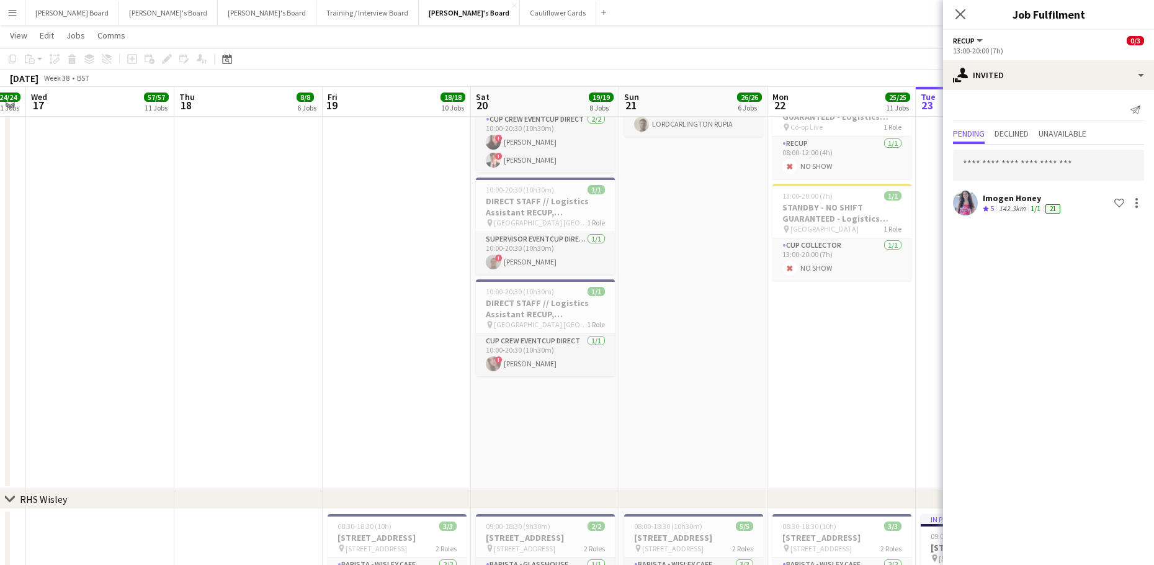
drag, startPoint x: 382, startPoint y: 412, endPoint x: 568, endPoint y: 412, distance: 186.1
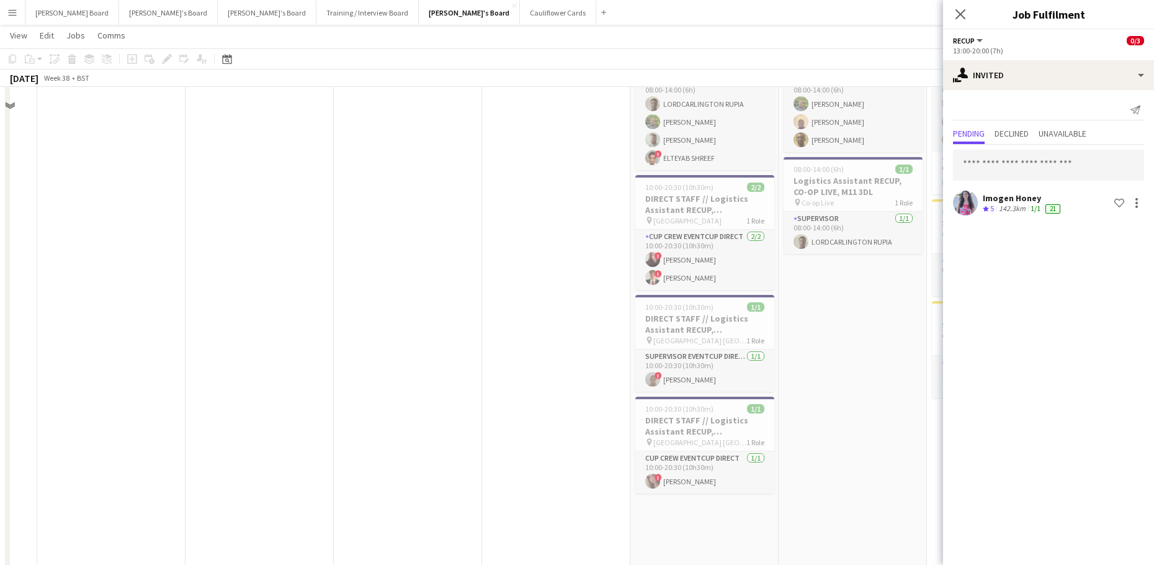
scroll to position [2075, 0]
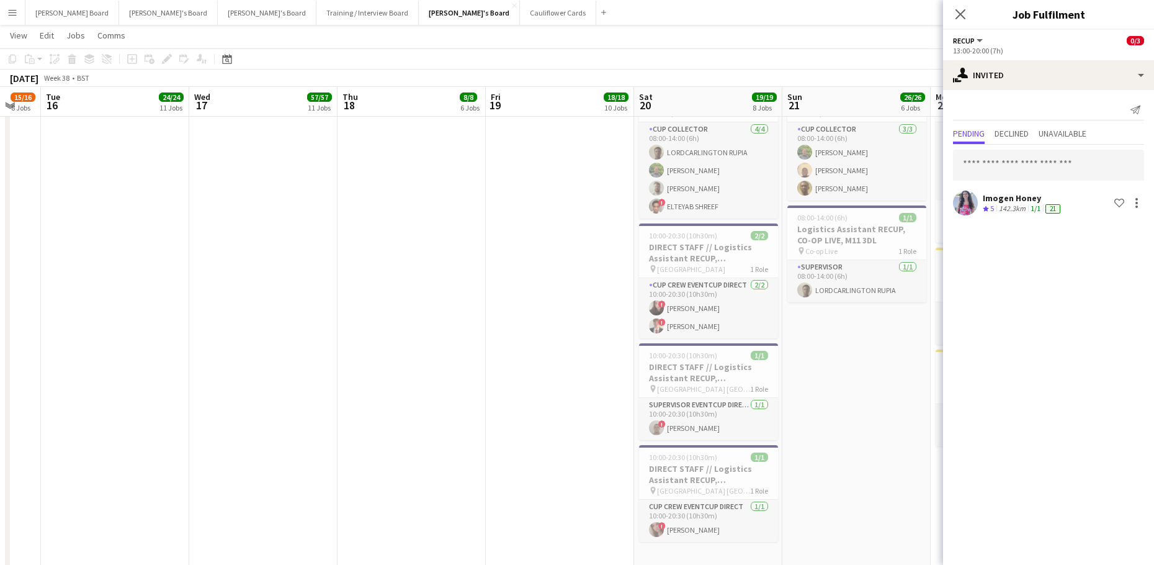
drag, startPoint x: 345, startPoint y: 410, endPoint x: 684, endPoint y: 406, distance: 338.8
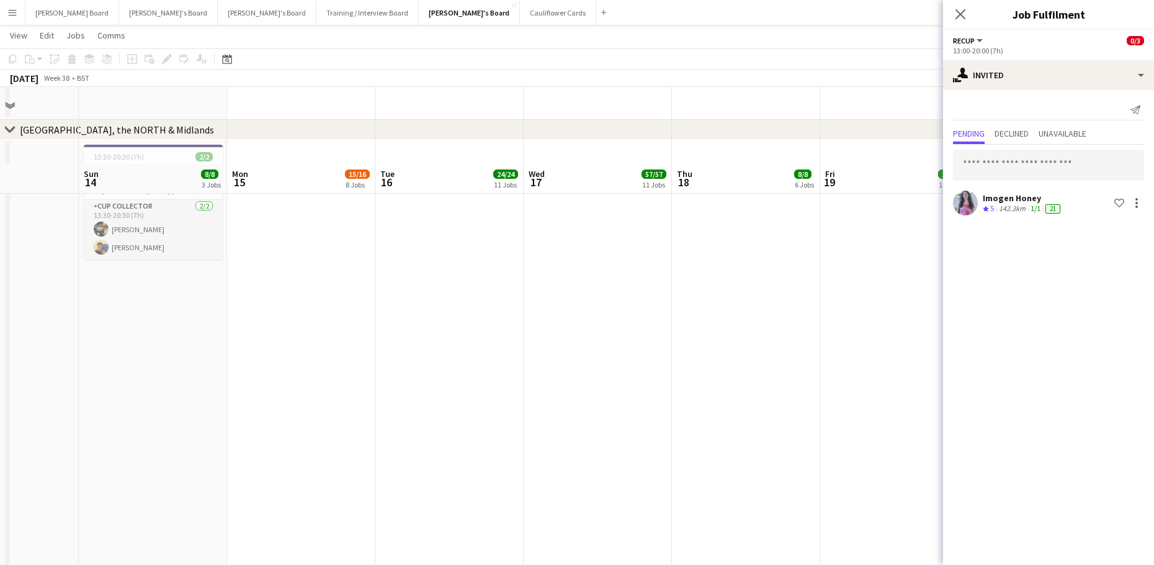
drag, startPoint x: 460, startPoint y: 413, endPoint x: 671, endPoint y: 411, distance: 210.4
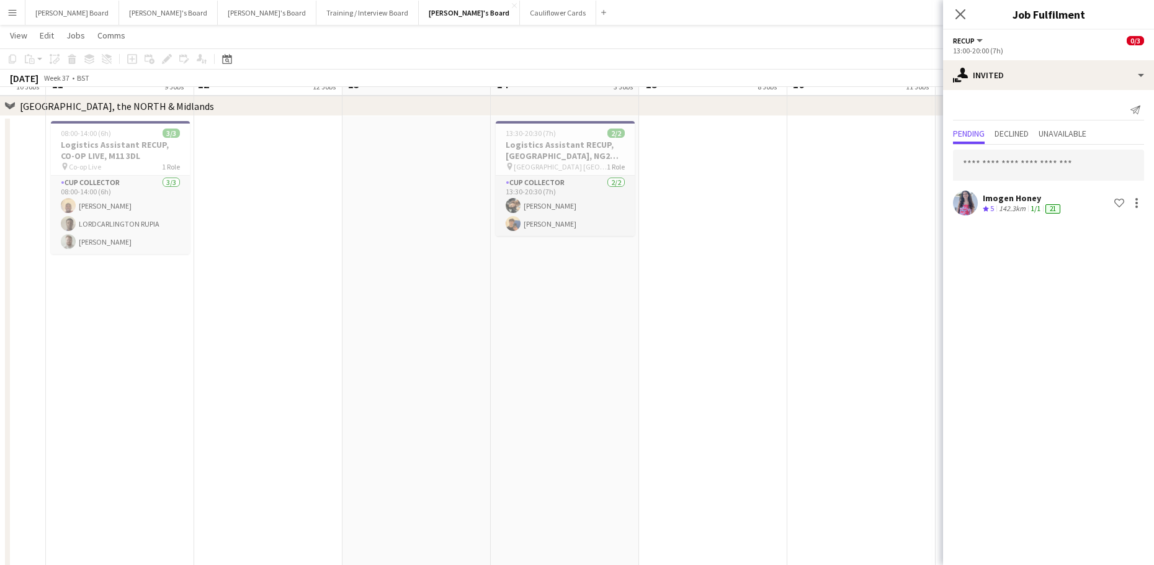
scroll to position [2070, 0]
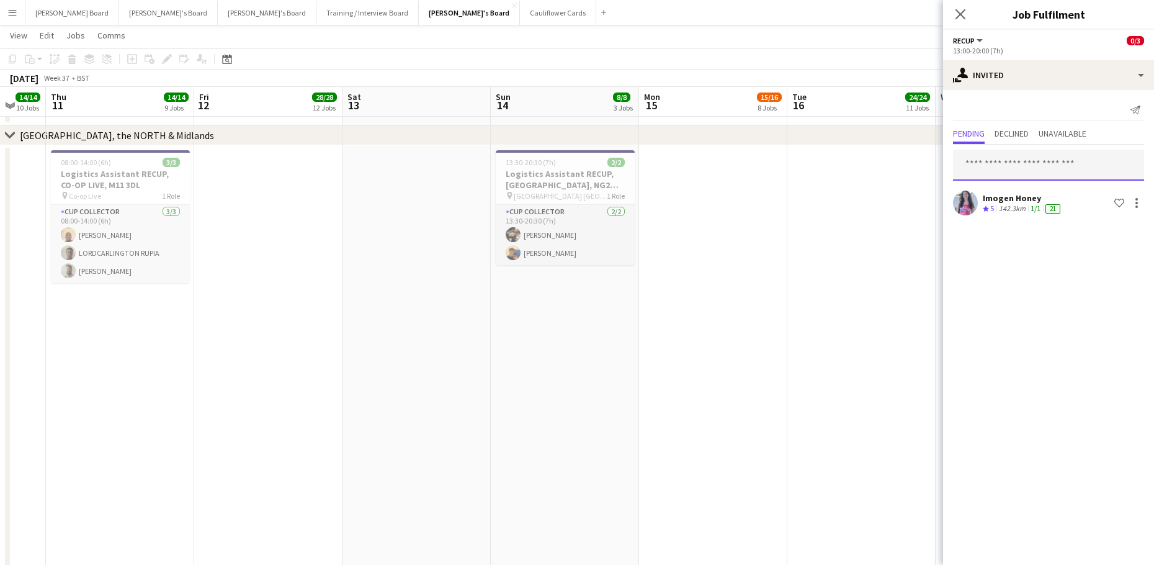
click at [1028, 167] on input "text" at bounding box center [1048, 165] width 191 height 31
type input "*****"
click at [1014, 200] on span "Henry Rainbow" at bounding box center [998, 195] width 71 height 11
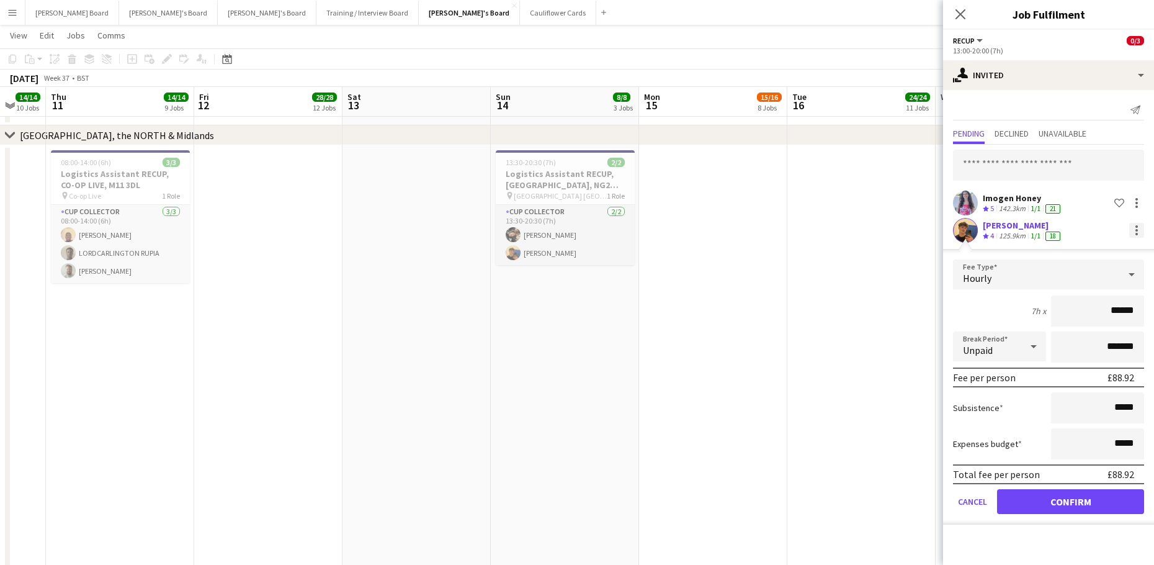
click at [1138, 233] on div at bounding box center [1136, 230] width 15 height 15
click at [1087, 350] on button "Cancel invitation" at bounding box center [1097, 343] width 93 height 30
click at [960, 496] on button "Cancel" at bounding box center [972, 501] width 39 height 25
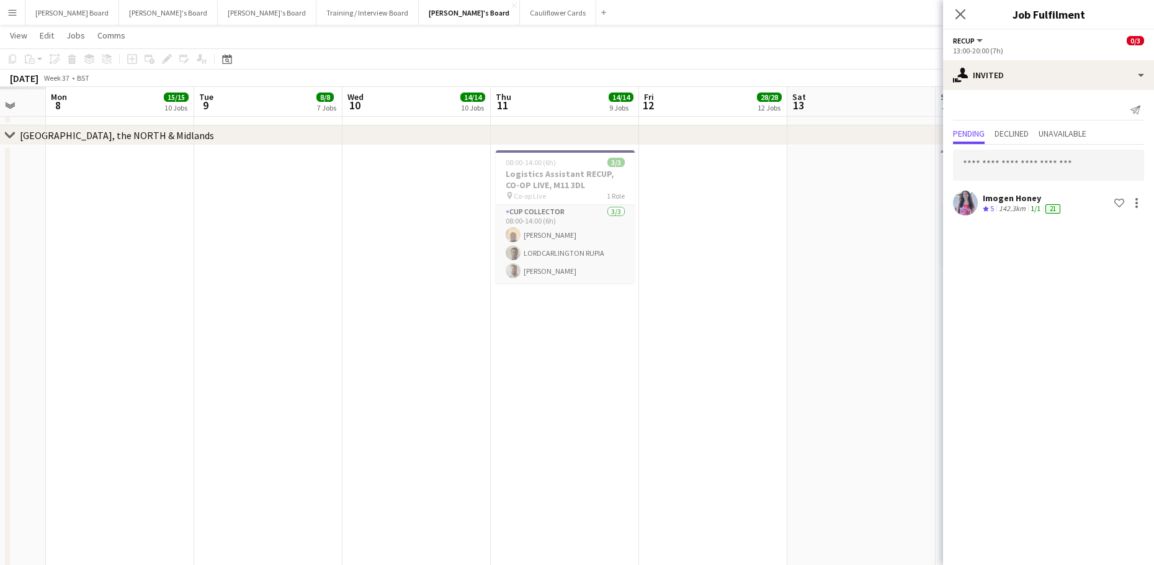
drag, startPoint x: 395, startPoint y: 490, endPoint x: 857, endPoint y: 461, distance: 463.8
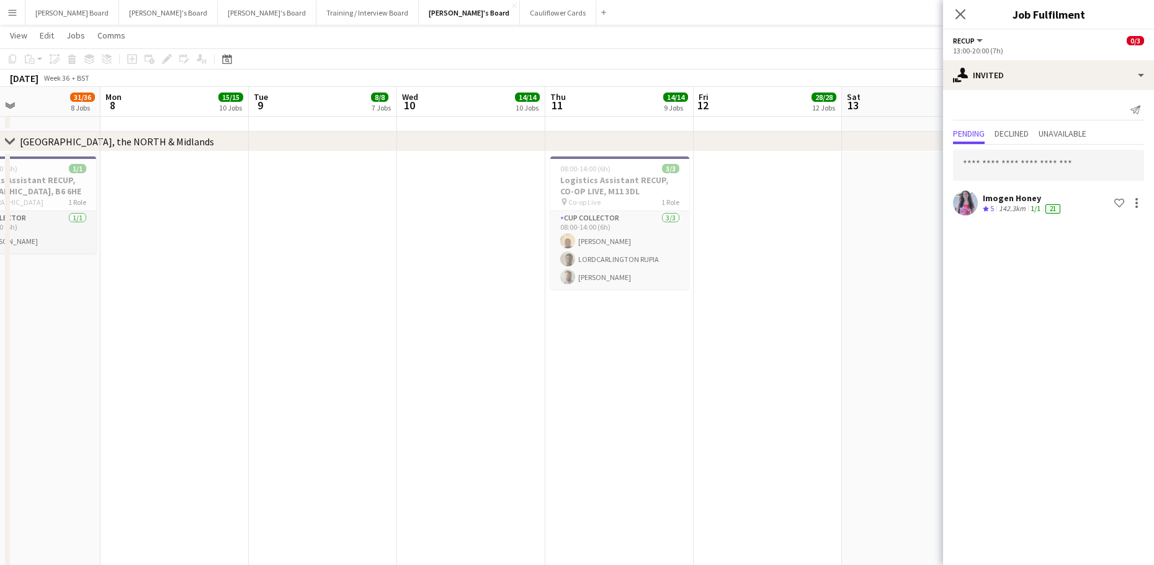
scroll to position [2076, 0]
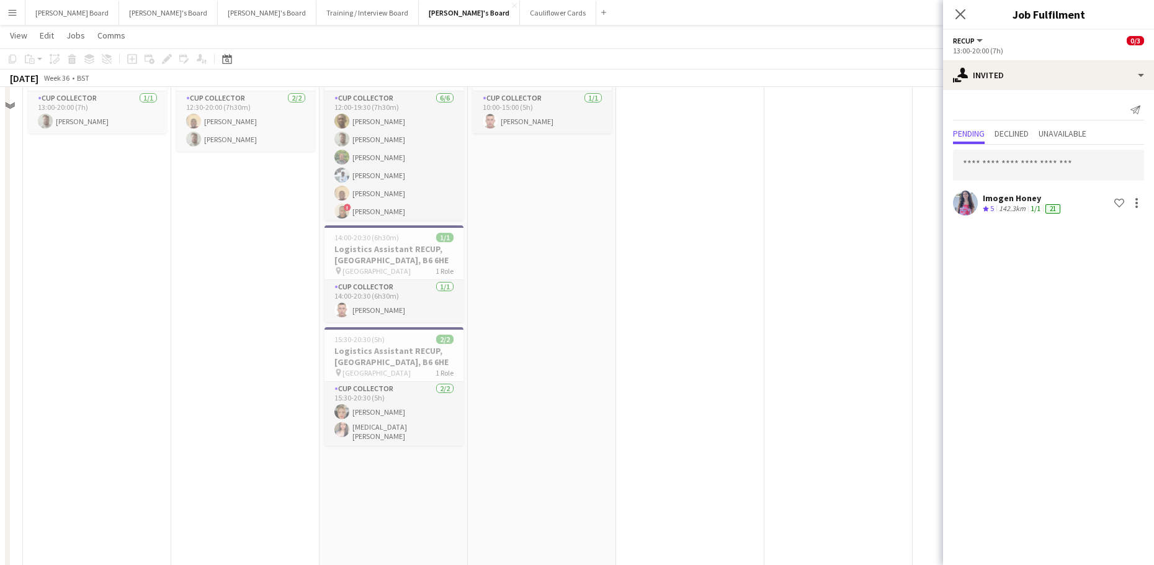
scroll to position [2159, 0]
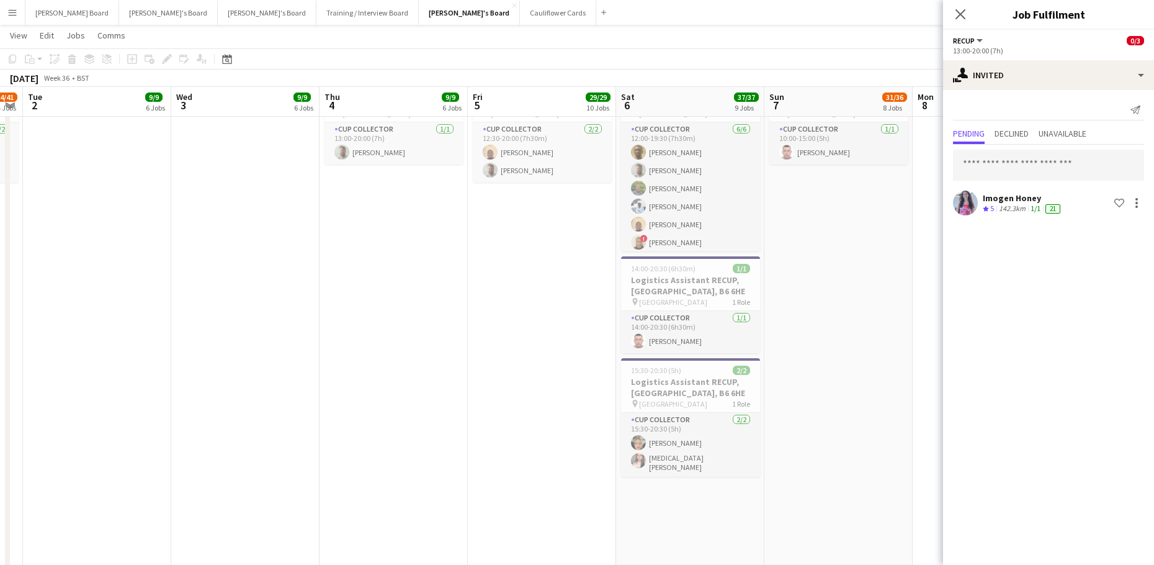
drag, startPoint x: 159, startPoint y: 456, endPoint x: 701, endPoint y: 410, distance: 543.1
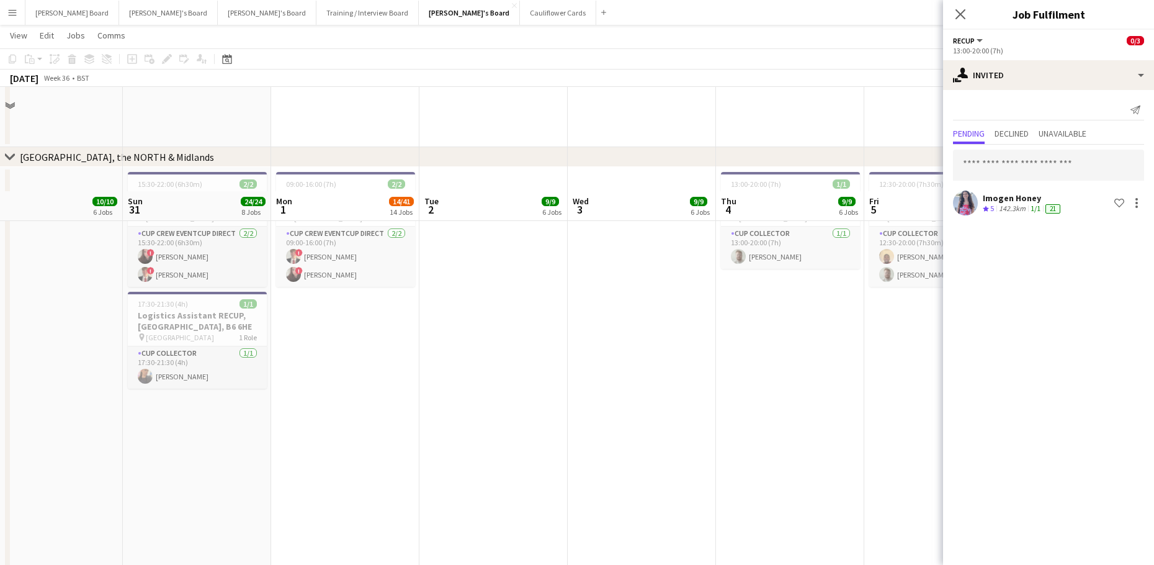
drag, startPoint x: 529, startPoint y: 431, endPoint x: 732, endPoint y: 431, distance: 202.9
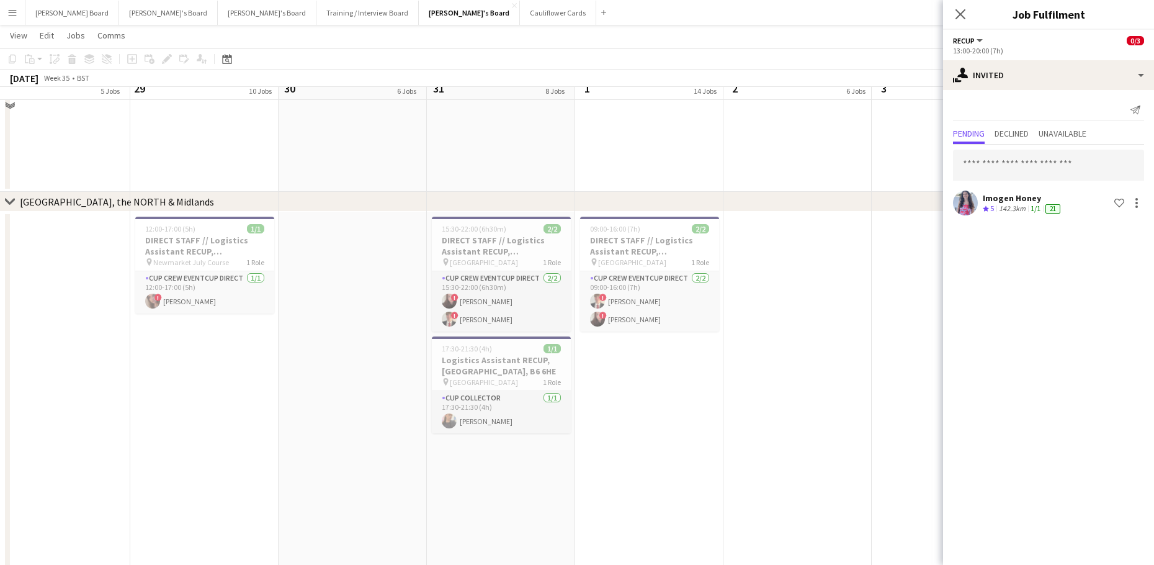
scroll to position [2097, 0]
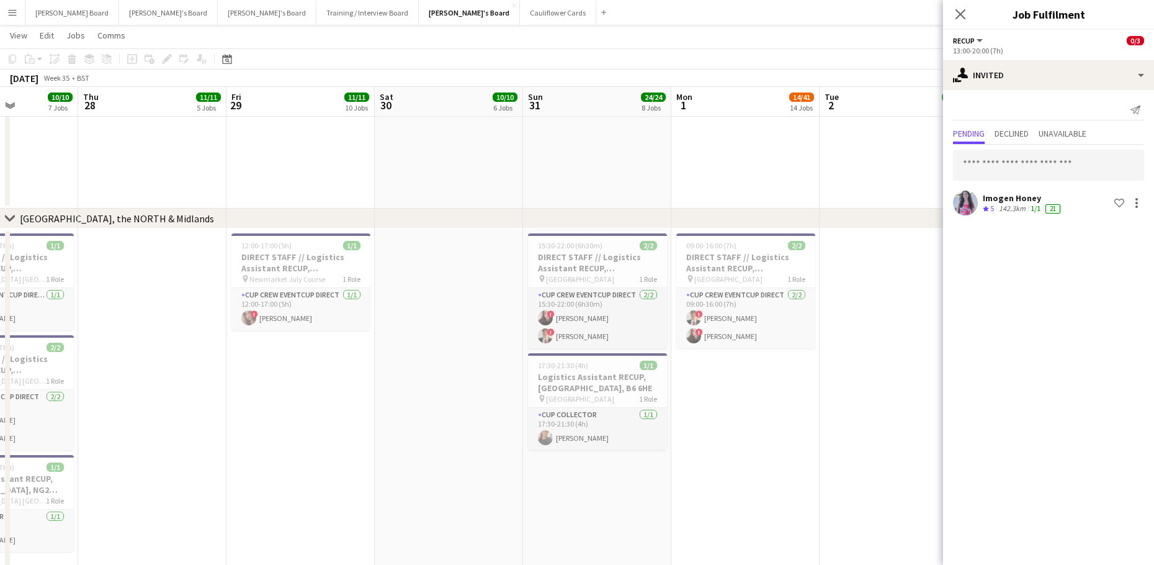
drag, startPoint x: 249, startPoint y: 484, endPoint x: 642, endPoint y: 496, distance: 393.0
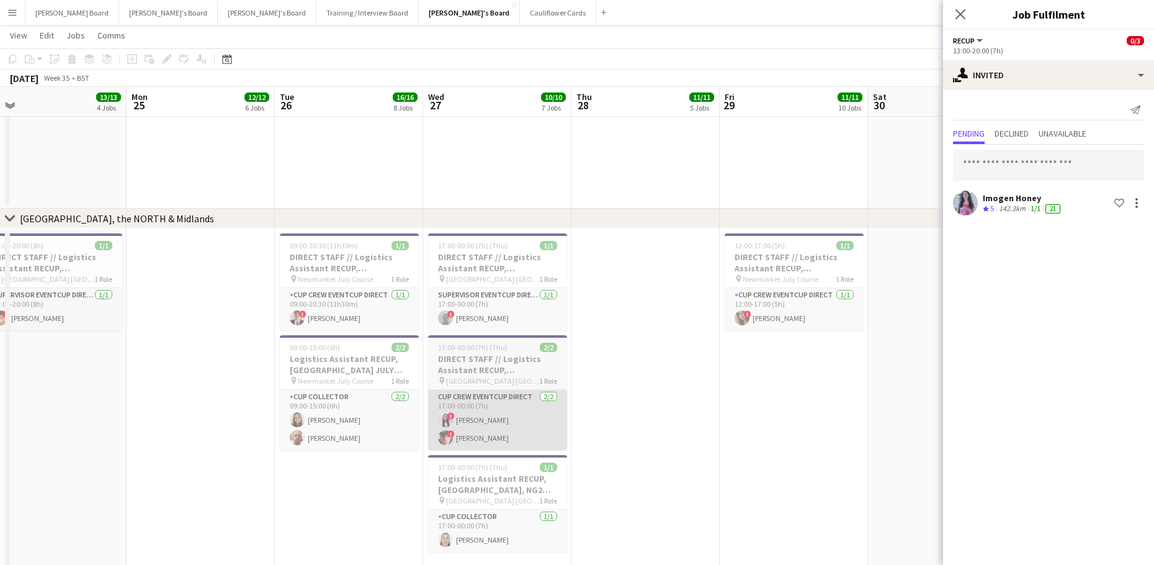
drag, startPoint x: 558, startPoint y: 471, endPoint x: 599, endPoint y: 418, distance: 67.6
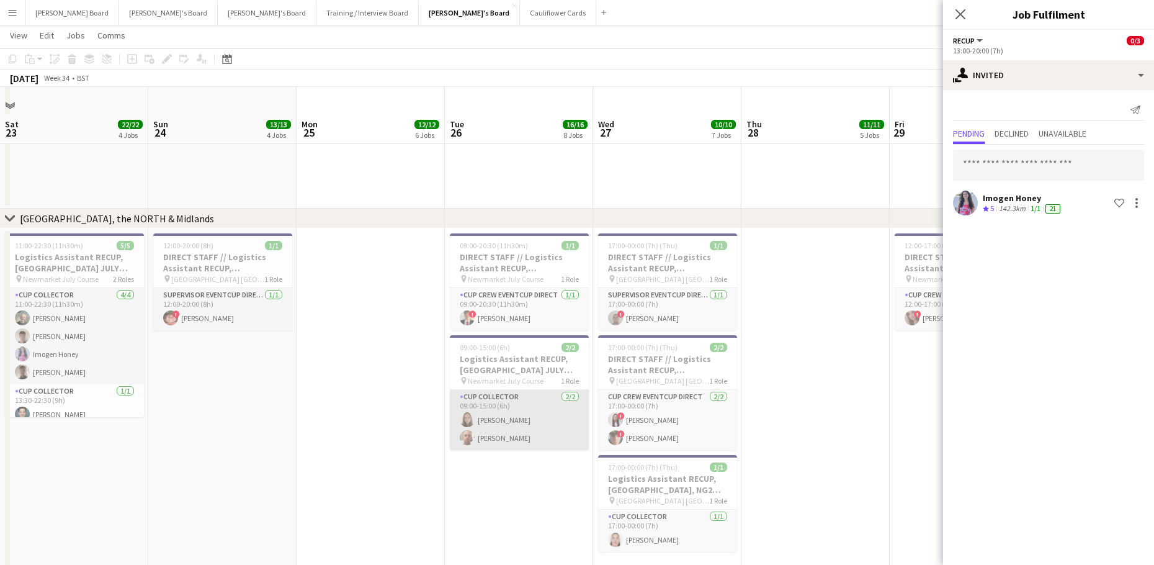
scroll to position [2180, 0]
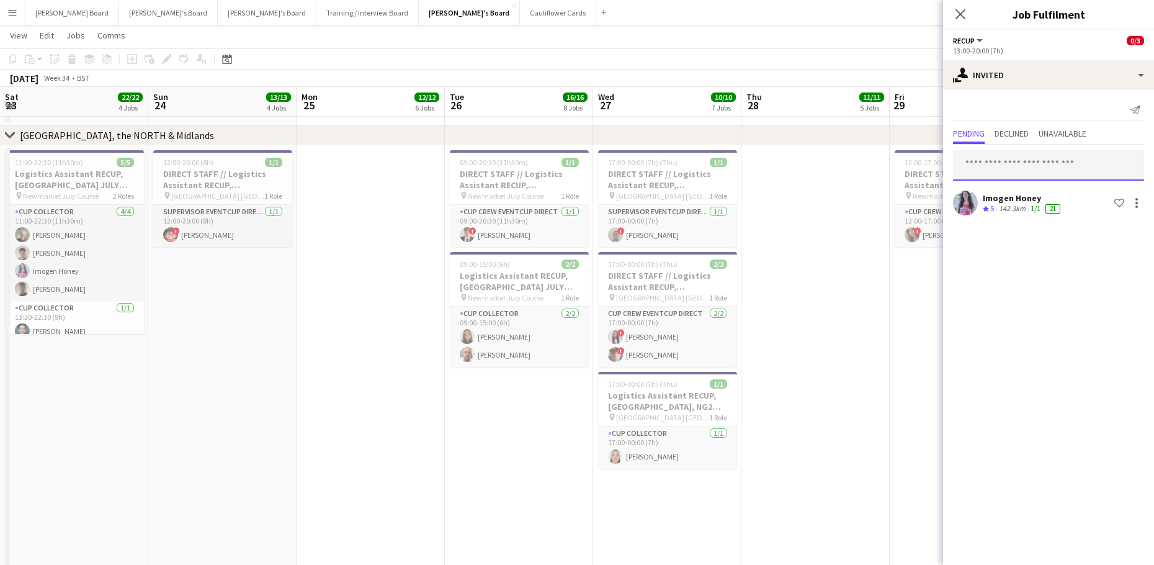
click at [995, 168] on input "text" at bounding box center [1048, 165] width 191 height 31
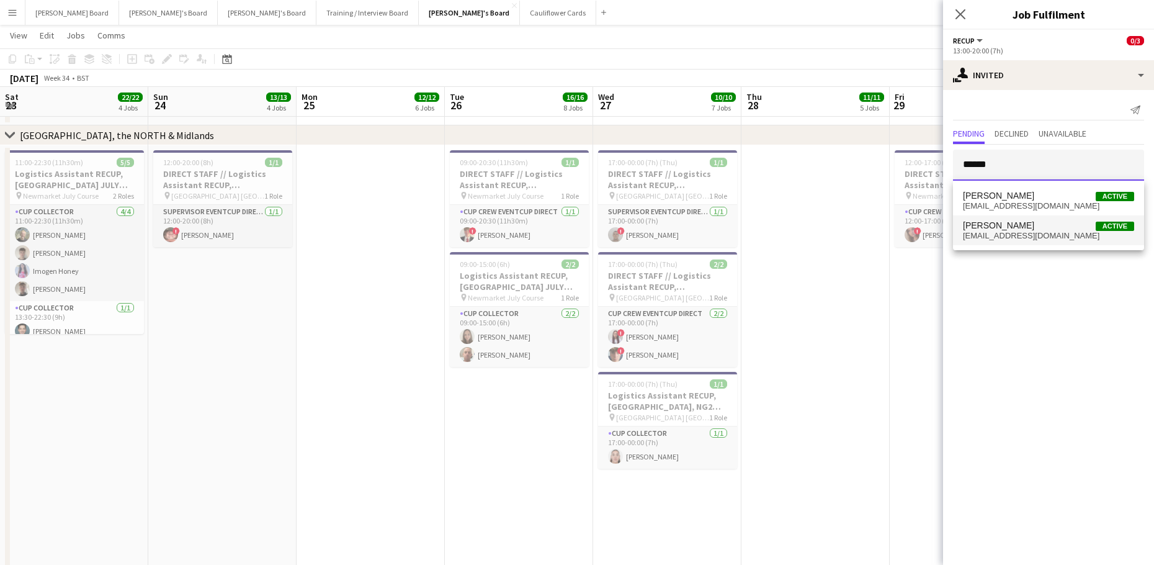
type input "******"
drag, startPoint x: 1026, startPoint y: 223, endPoint x: 1009, endPoint y: 235, distance: 21.0
click at [1026, 223] on span "Natalie Napier Active" at bounding box center [1048, 225] width 171 height 11
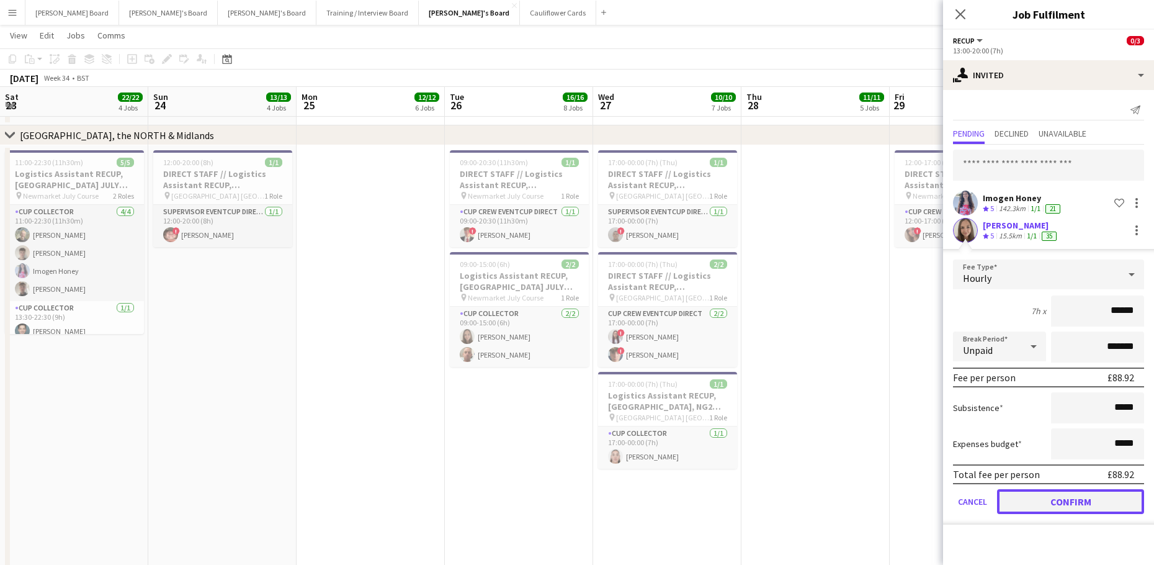
click at [1046, 508] on button "Confirm" at bounding box center [1070, 501] width 147 height 25
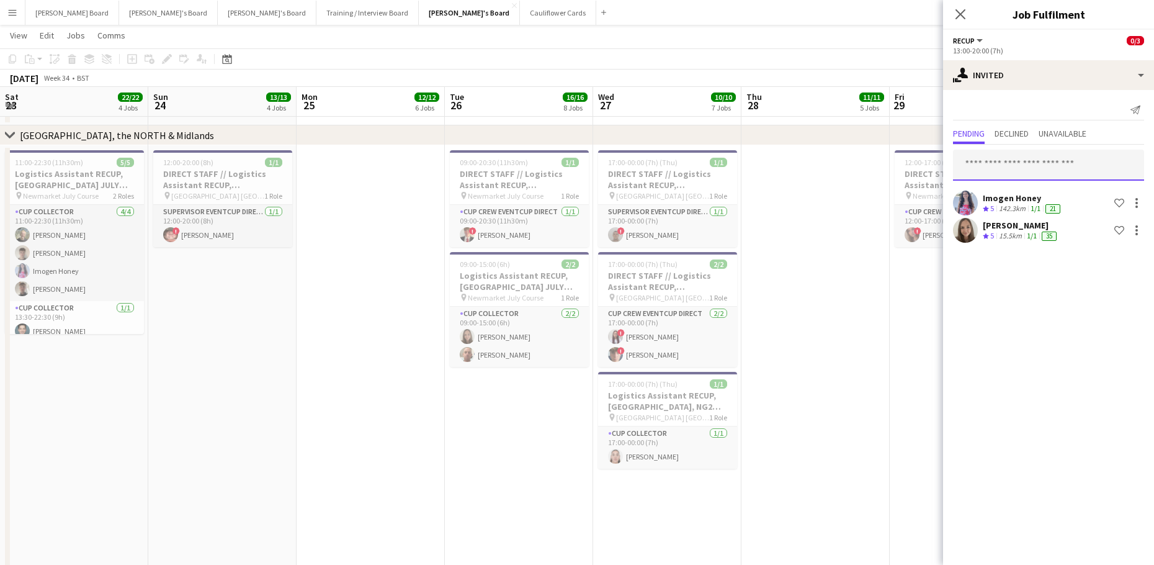
click at [988, 173] on input "text" at bounding box center [1048, 165] width 191 height 31
type input "*********"
click at [1044, 215] on div "Robert Smith Active nibbysmith2000@yahoo.com" at bounding box center [1048, 201] width 191 height 40
click at [1039, 210] on span "nibbysmith2000@yahoo.com" at bounding box center [1048, 206] width 171 height 10
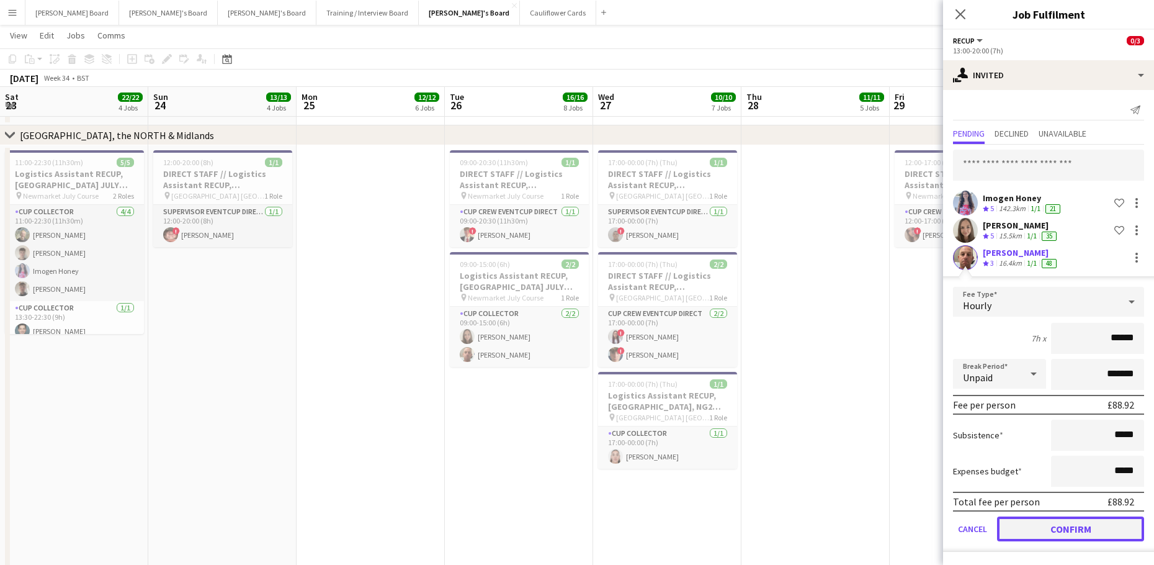
click at [1024, 526] on button "Confirm" at bounding box center [1070, 528] width 147 height 25
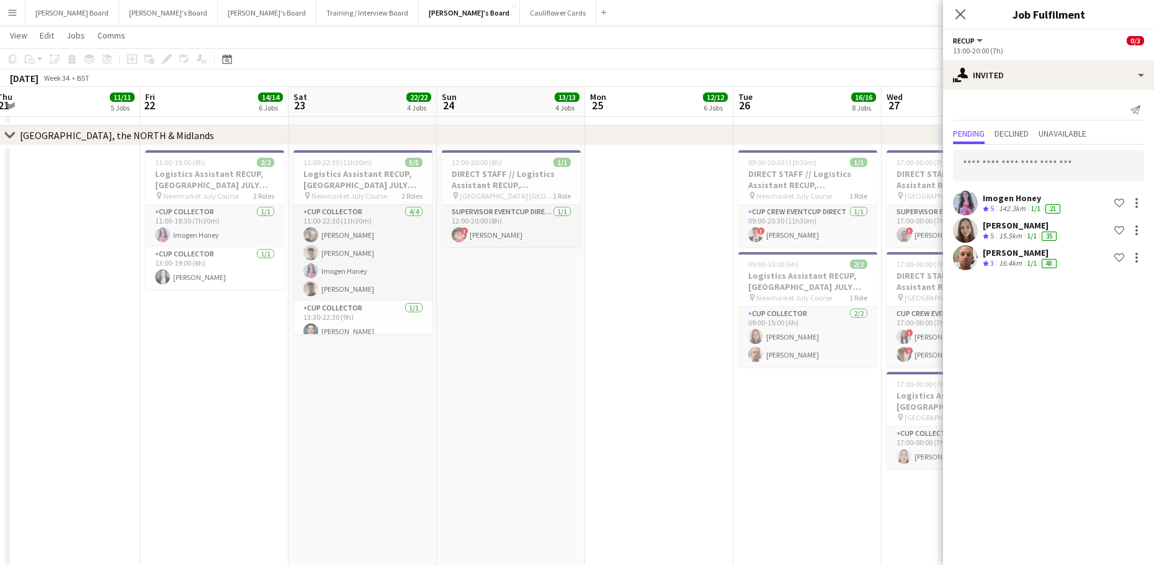
drag, startPoint x: 396, startPoint y: 465, endPoint x: 513, endPoint y: 462, distance: 117.3
click at [1005, 168] on input "text" at bounding box center [1048, 165] width 191 height 31
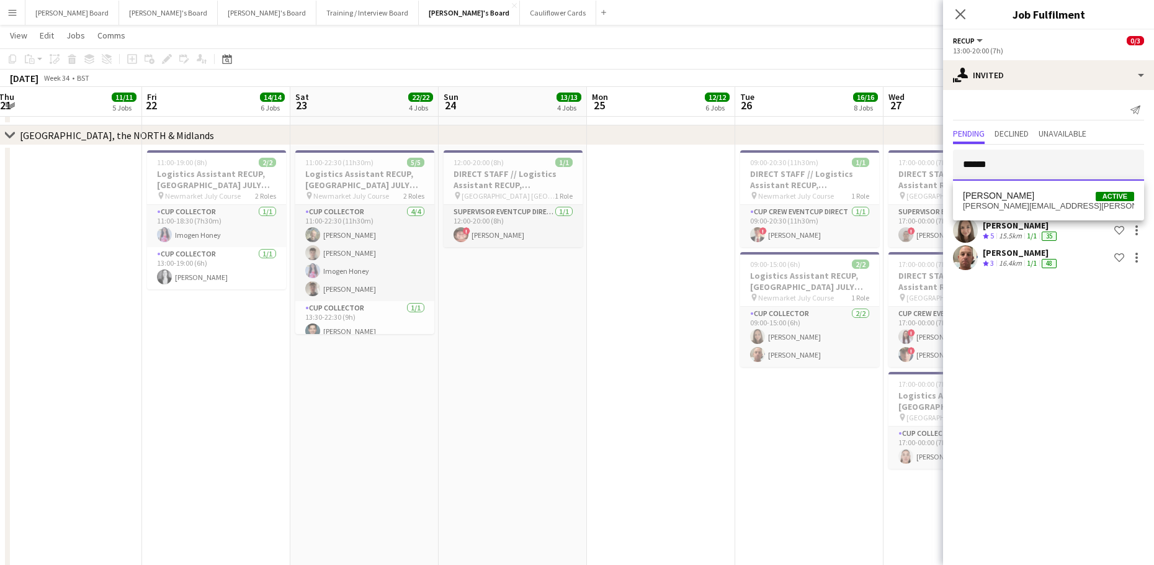
type input "******"
click at [1015, 202] on span "lois.brisley@gmail.com" at bounding box center [1048, 206] width 171 height 10
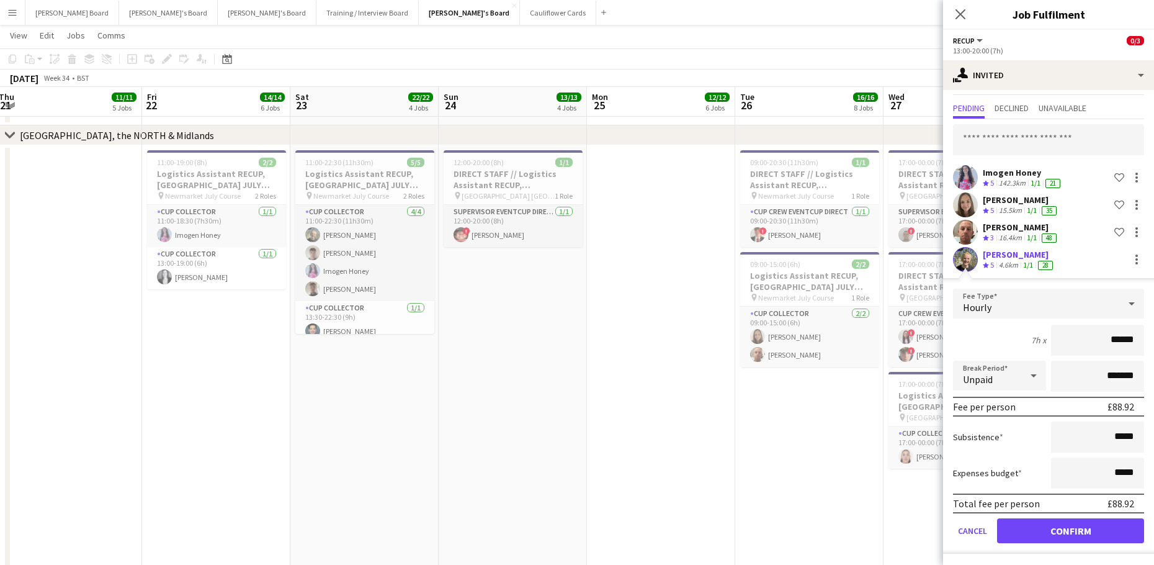
scroll to position [27, 0]
click at [1039, 526] on button "Confirm" at bounding box center [1070, 529] width 147 height 25
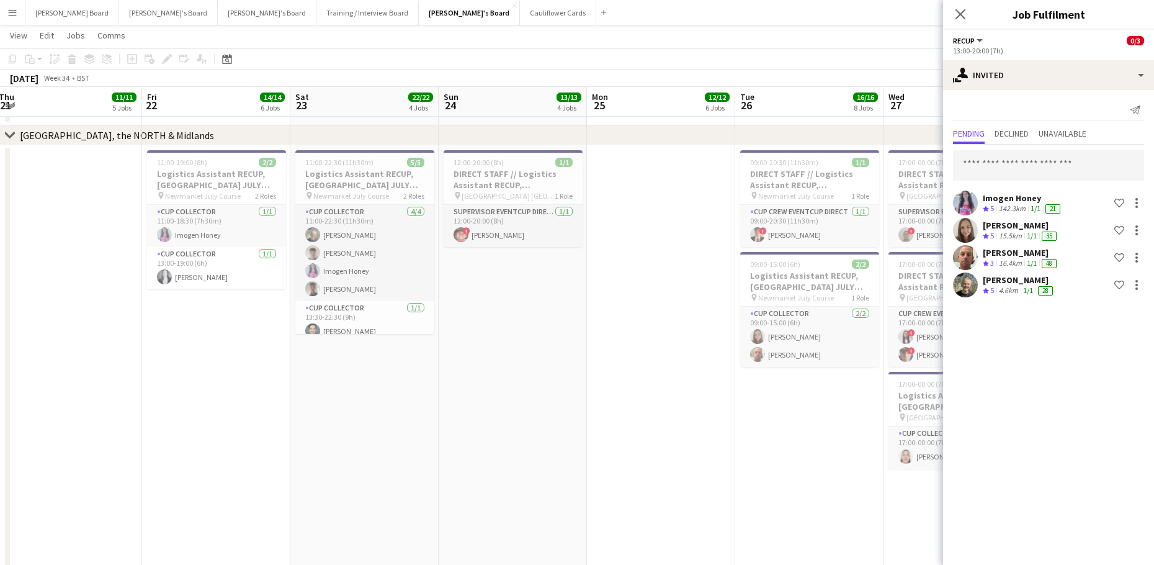
scroll to position [0, 0]
click at [1014, 154] on input "text" at bounding box center [1048, 165] width 191 height 31
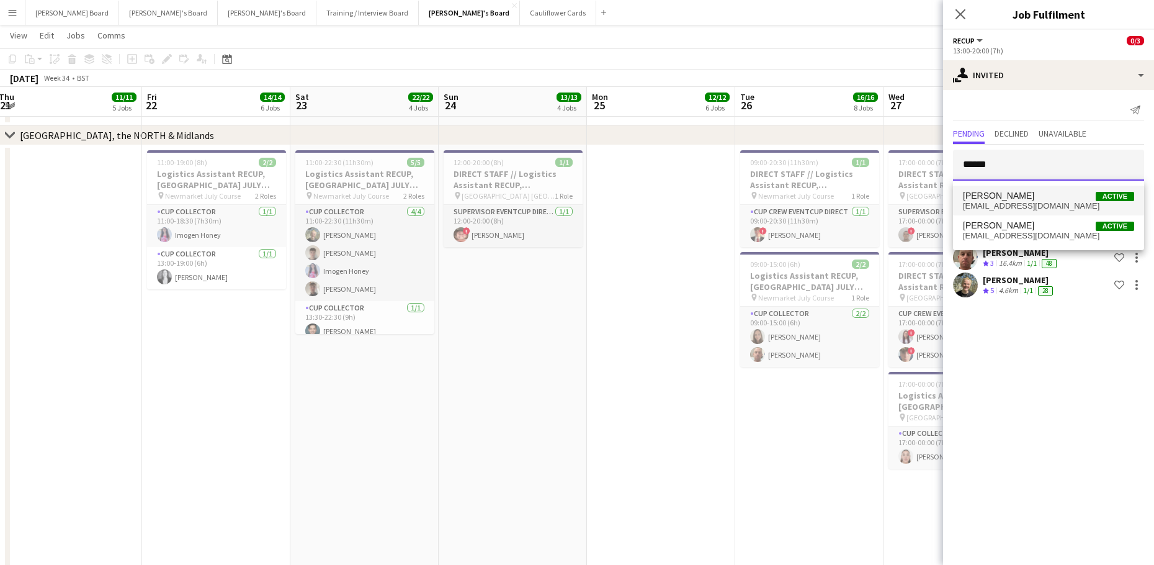
type input "******"
click at [1031, 193] on span "Hugh Saunders Active" at bounding box center [1048, 195] width 171 height 11
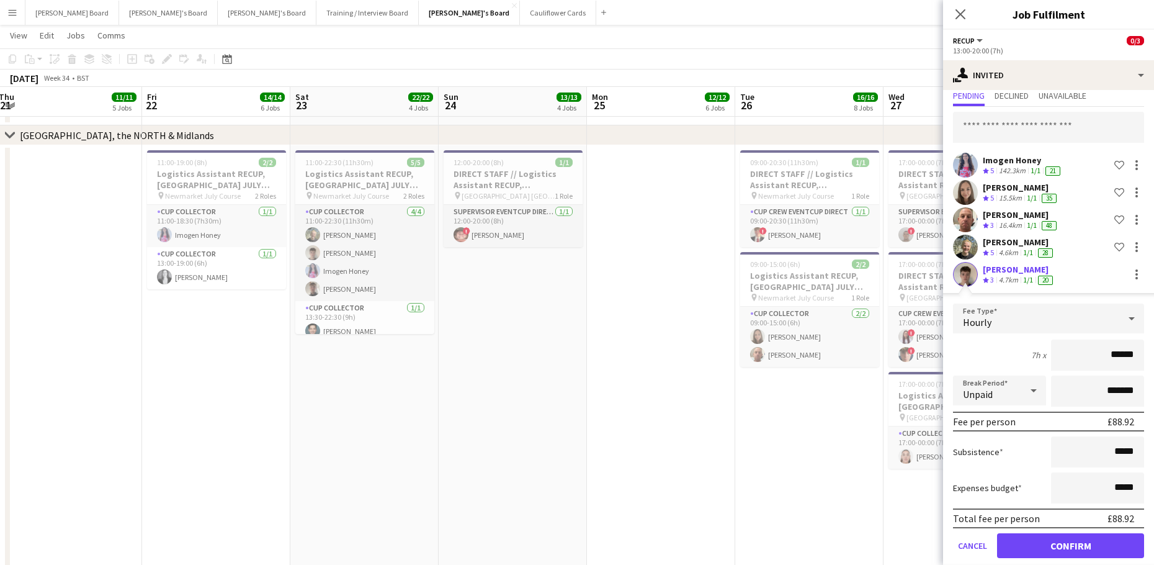
scroll to position [54, 0]
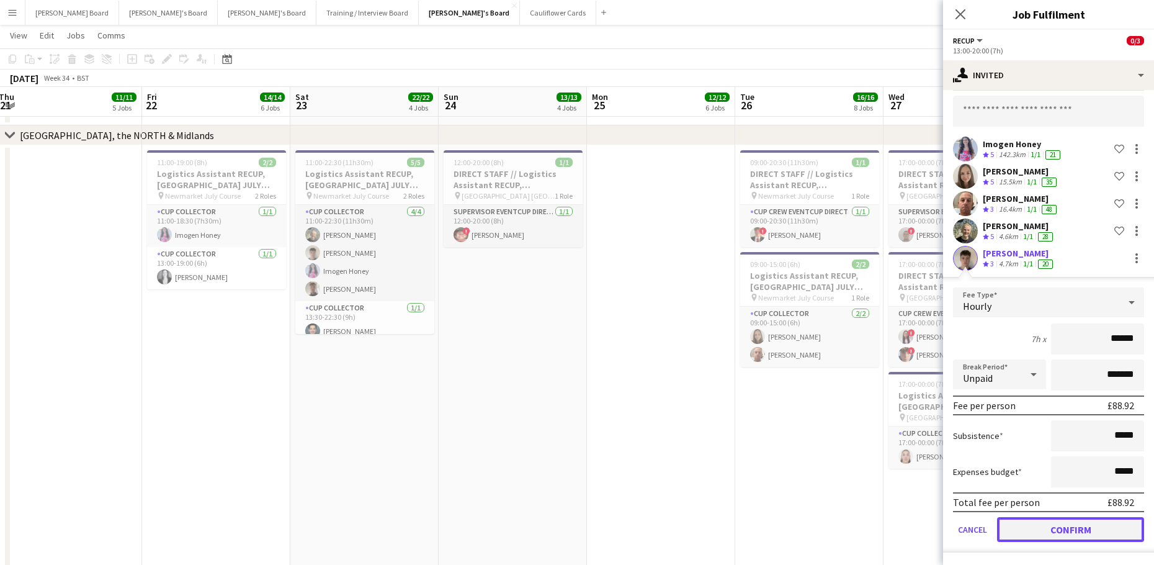
click at [1054, 527] on button "Confirm" at bounding box center [1070, 529] width 147 height 25
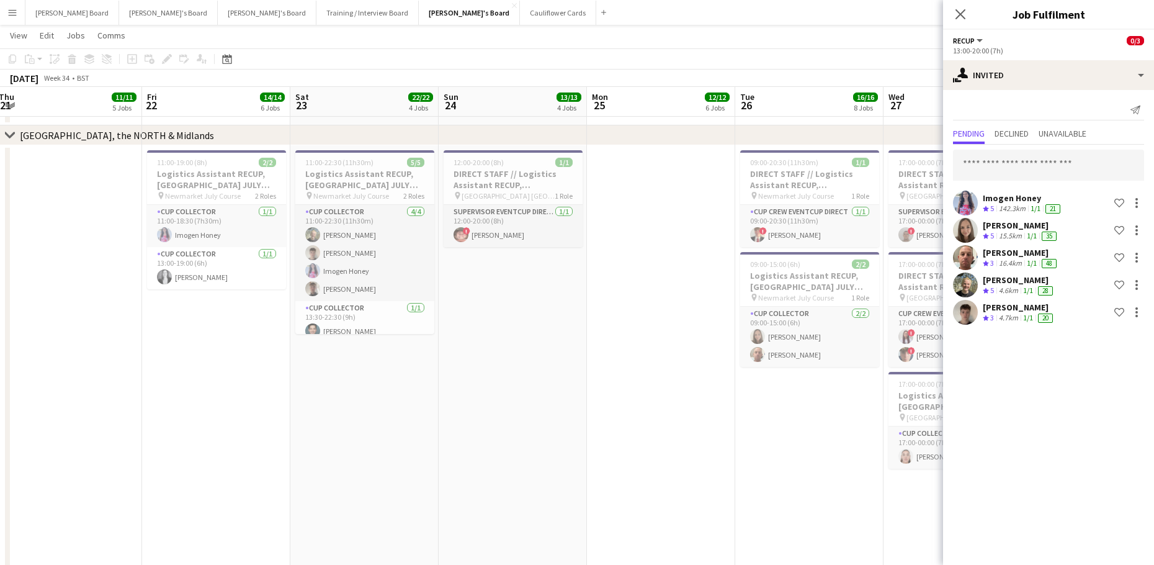
scroll to position [0, 0]
click at [981, 168] on input "text" at bounding box center [1048, 165] width 191 height 31
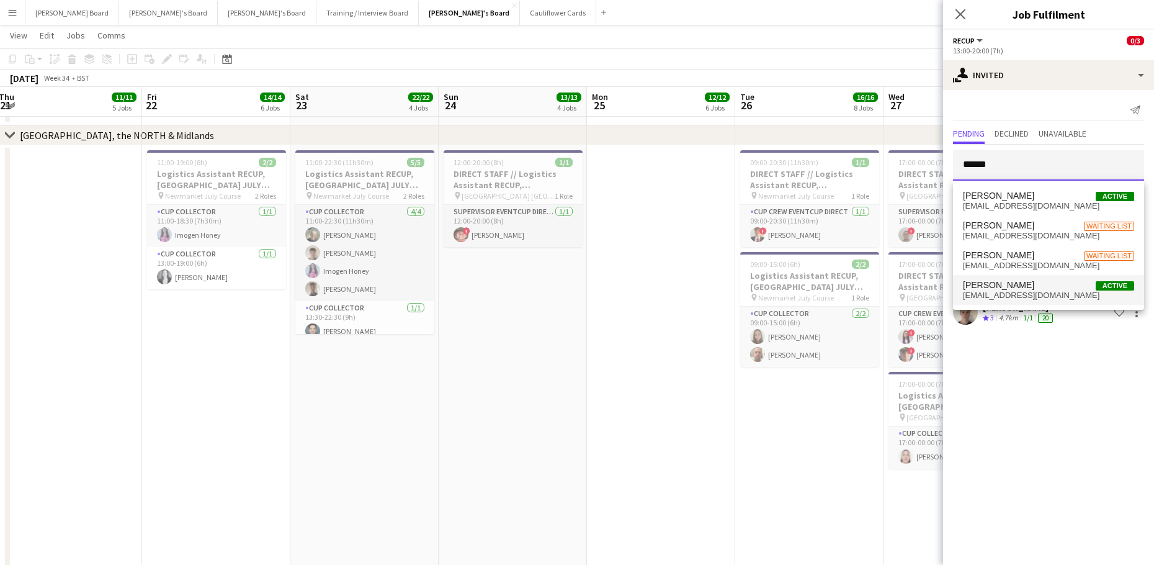
type input "******"
click at [1022, 285] on span "Henry Burrows Active" at bounding box center [1048, 285] width 171 height 11
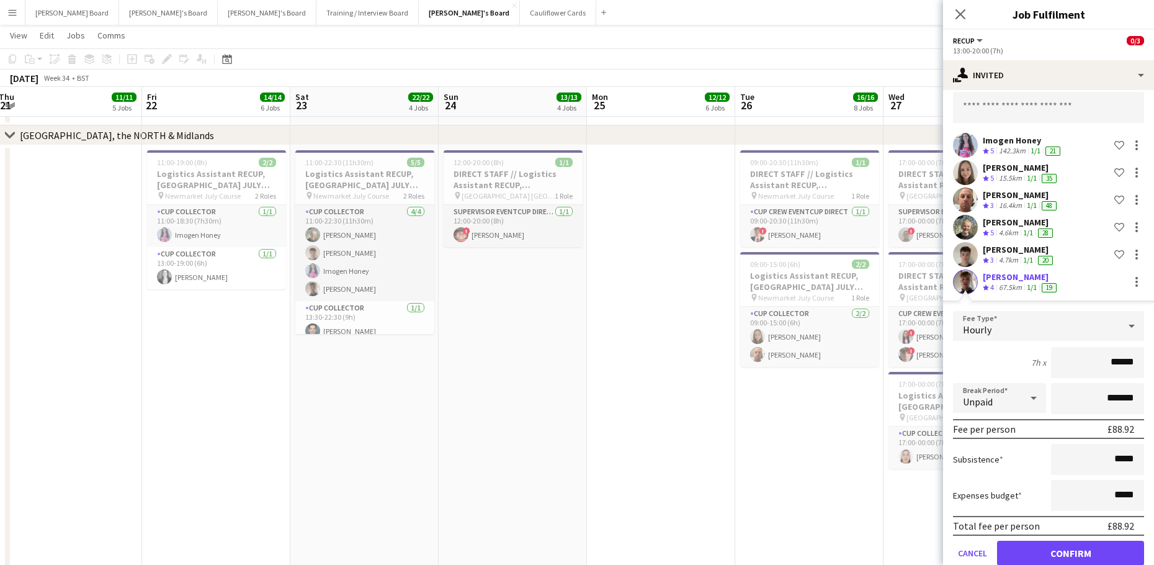
scroll to position [81, 0]
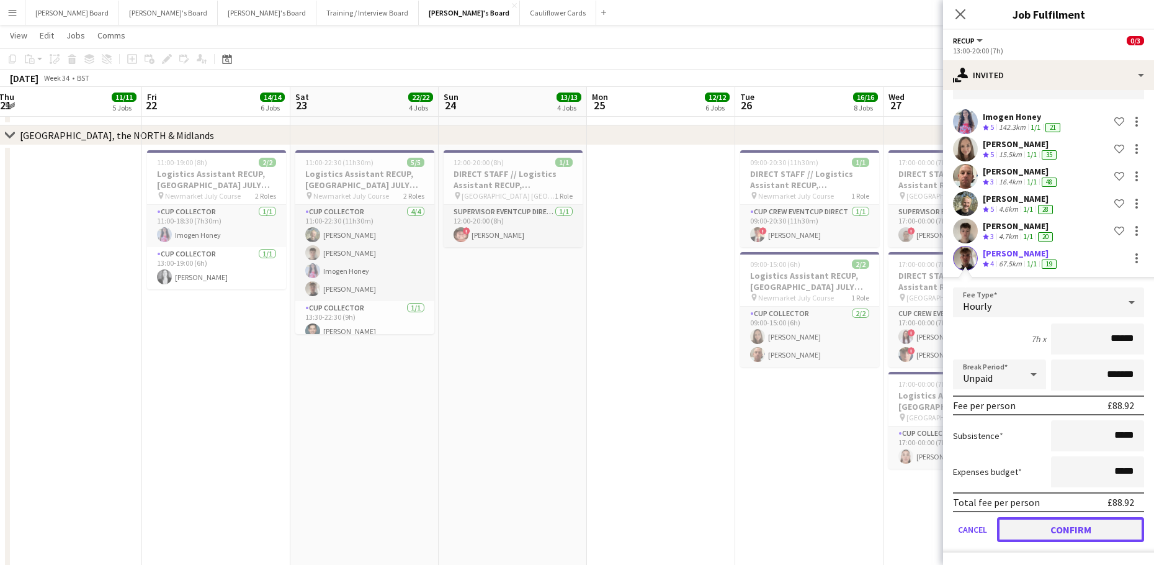
click at [1044, 529] on button "Confirm" at bounding box center [1070, 529] width 147 height 25
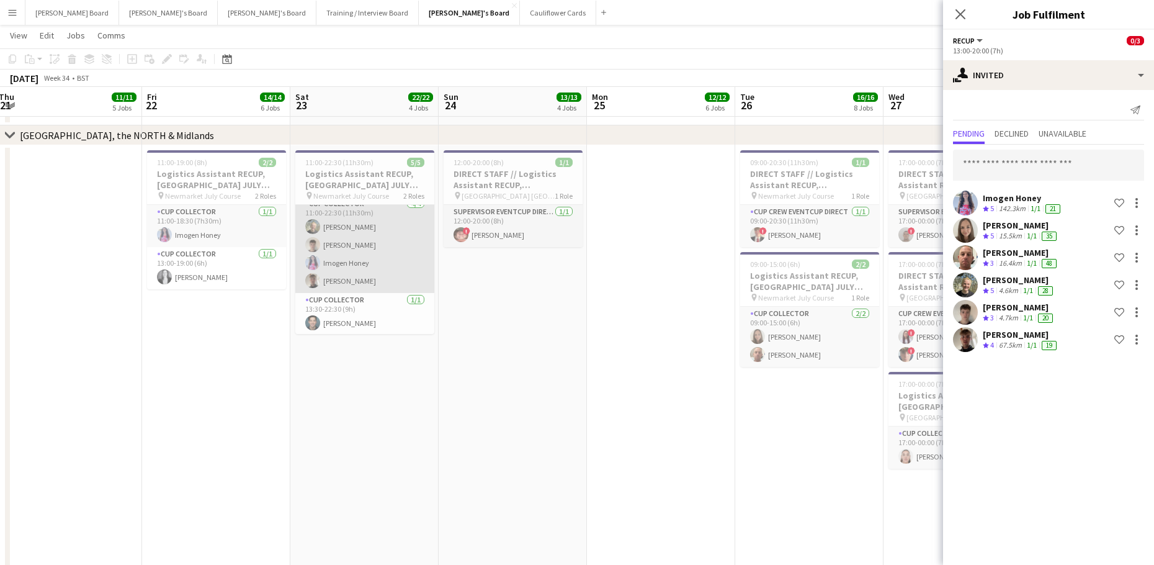
scroll to position [9, 0]
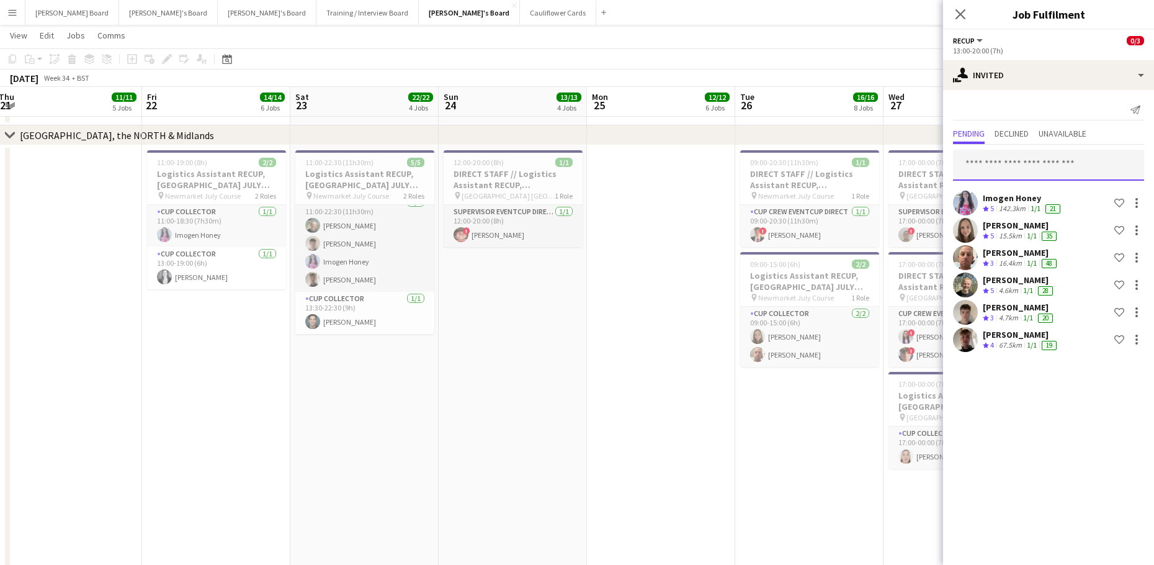
click at [1000, 157] on input "text" at bounding box center [1048, 165] width 191 height 31
type input "*****"
click at [1031, 204] on span "leo12052001@outlook.com" at bounding box center [1048, 206] width 171 height 10
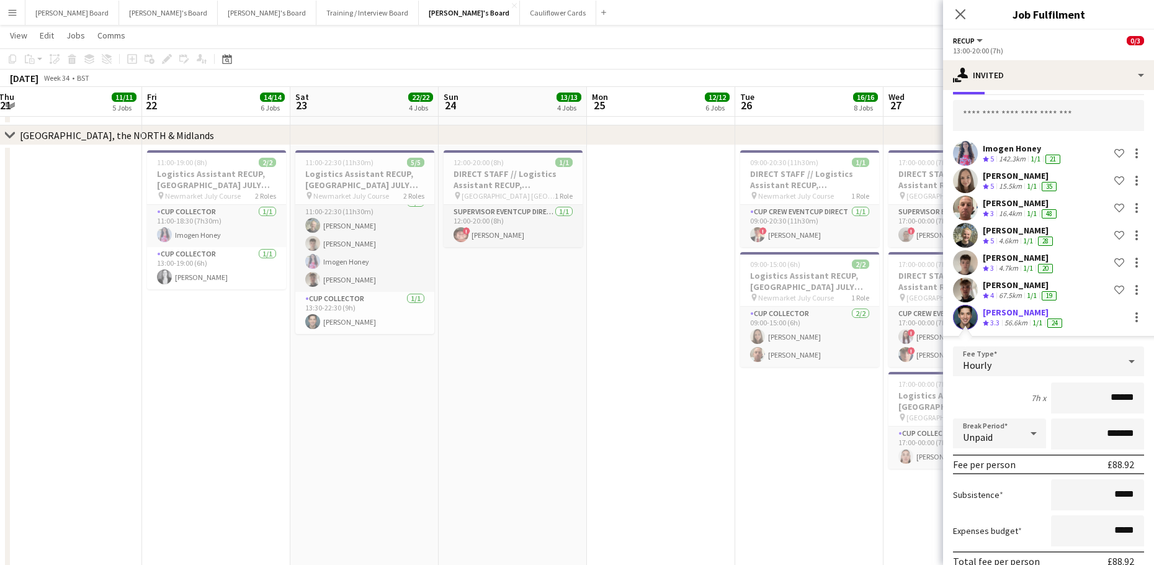
scroll to position [83, 0]
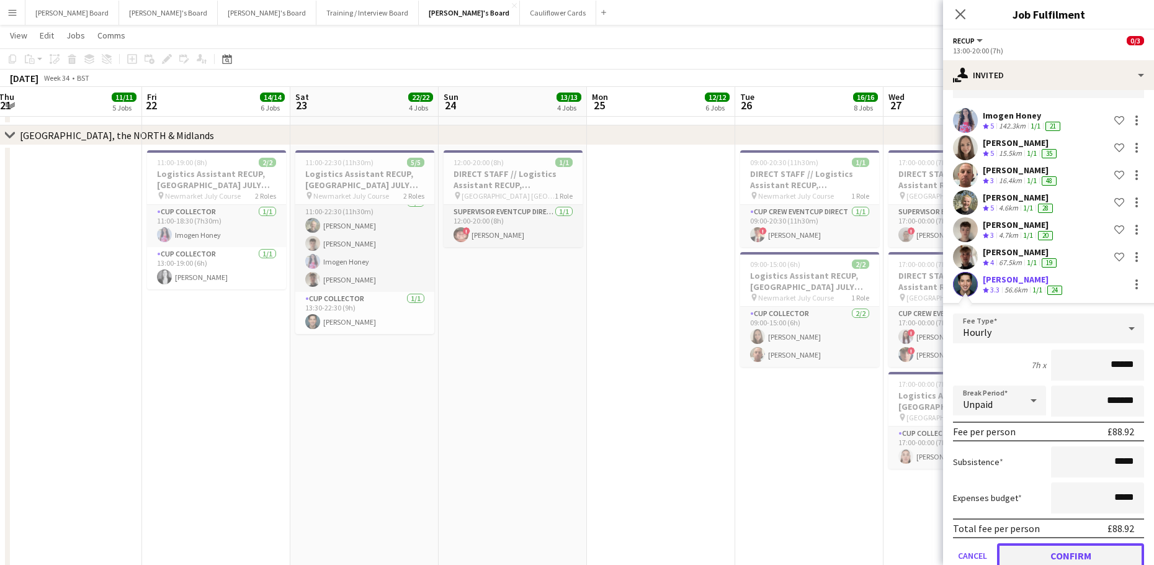
click at [1060, 557] on button "Confirm" at bounding box center [1070, 555] width 147 height 25
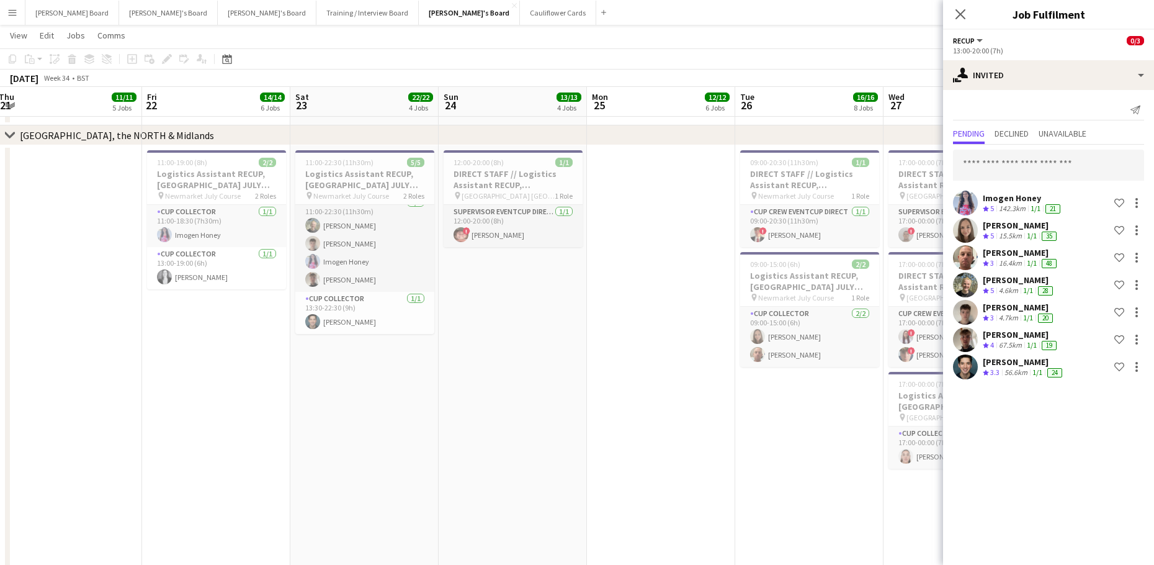
scroll to position [0, 0]
click at [1011, 161] on input "text" at bounding box center [1048, 165] width 191 height 31
type input "*********"
click at [1000, 201] on span "bethany.elliott@me.com" at bounding box center [1048, 206] width 171 height 10
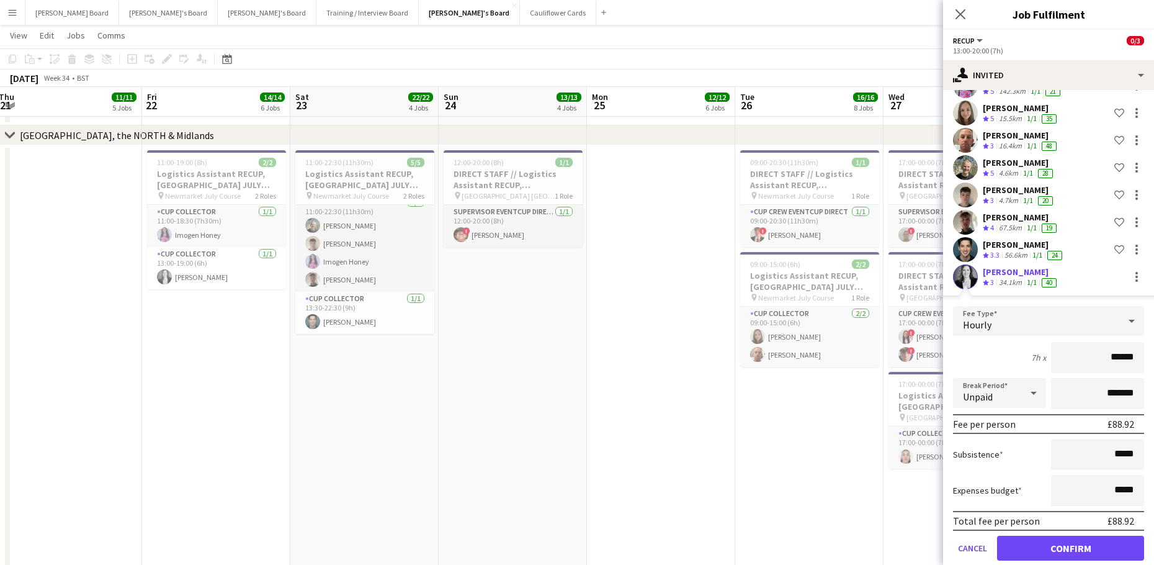
scroll to position [136, 0]
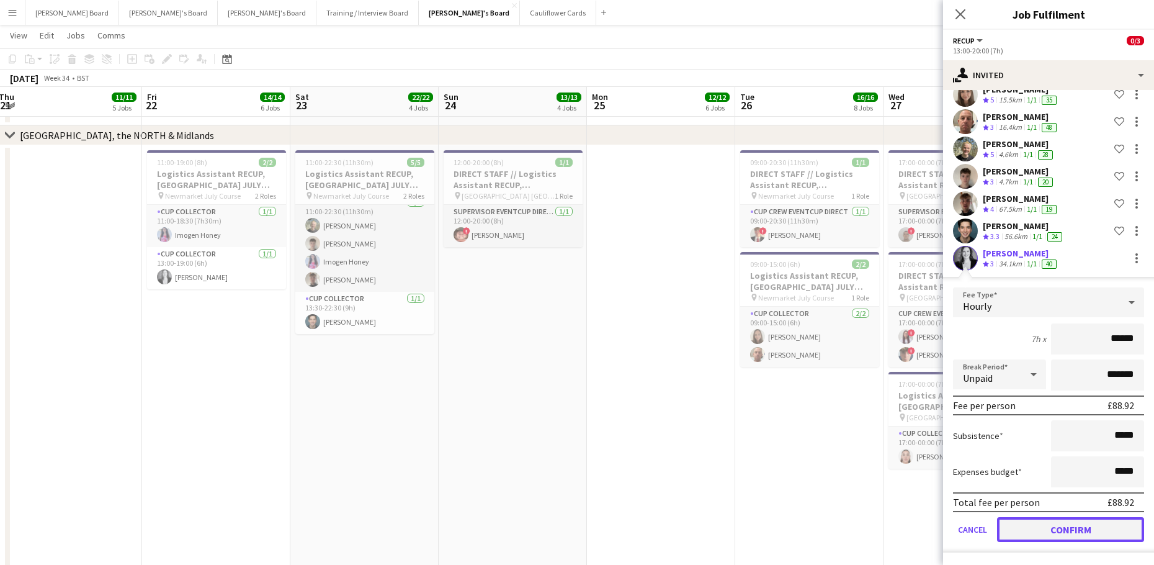
click at [1047, 526] on button "Confirm" at bounding box center [1070, 529] width 147 height 25
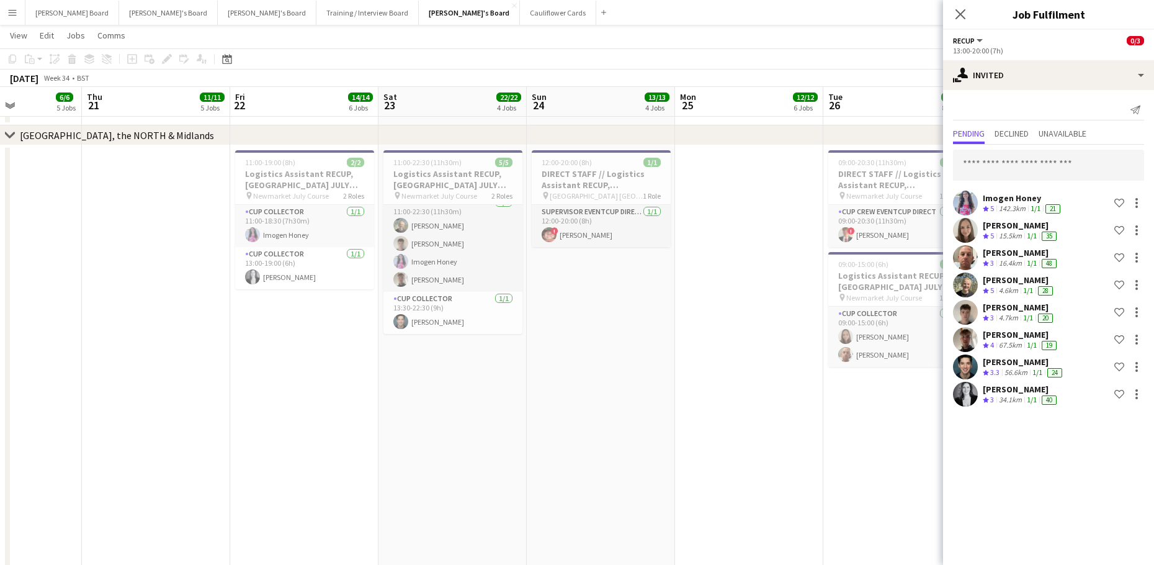
drag, startPoint x: 311, startPoint y: 387, endPoint x: 738, endPoint y: 388, distance: 426.9
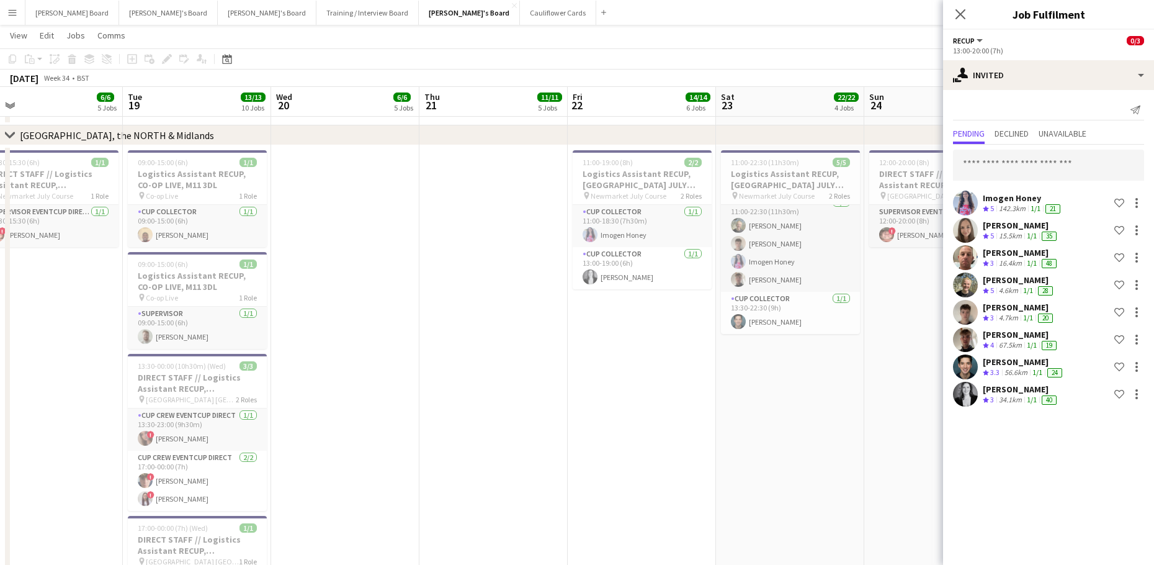
drag, startPoint x: 341, startPoint y: 386, endPoint x: 636, endPoint y: 374, distance: 295.0
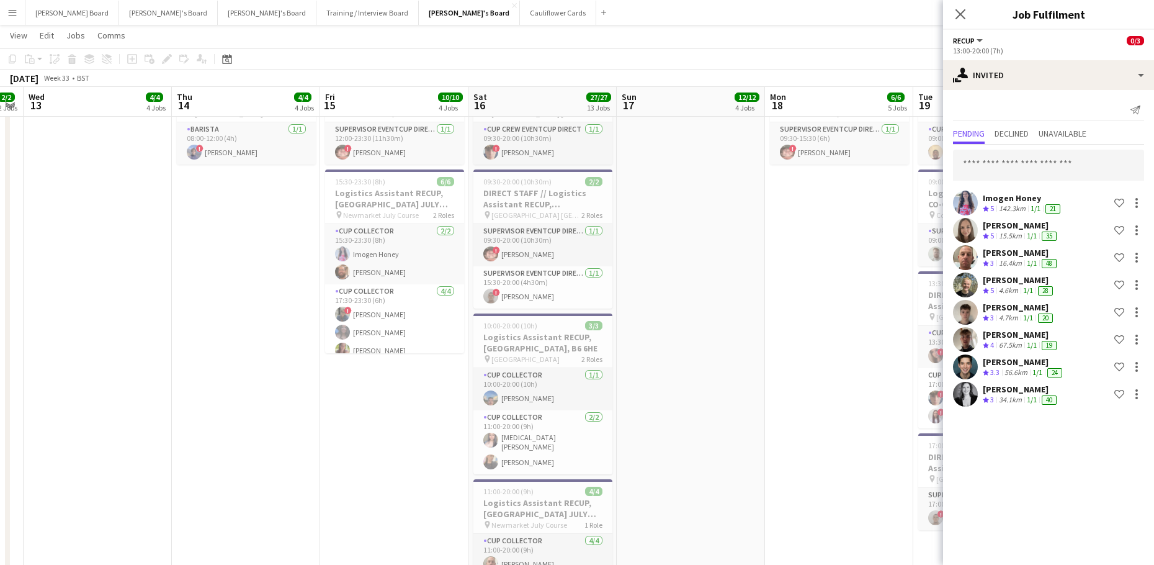
scroll to position [0, 380]
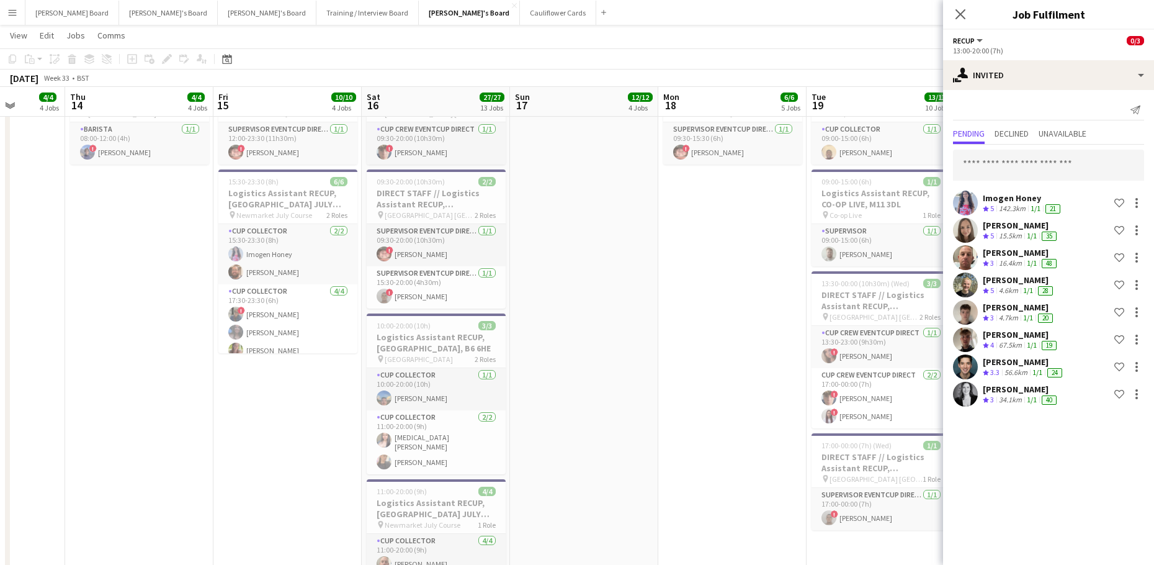
drag, startPoint x: 307, startPoint y: 383, endPoint x: 741, endPoint y: 371, distance: 433.9
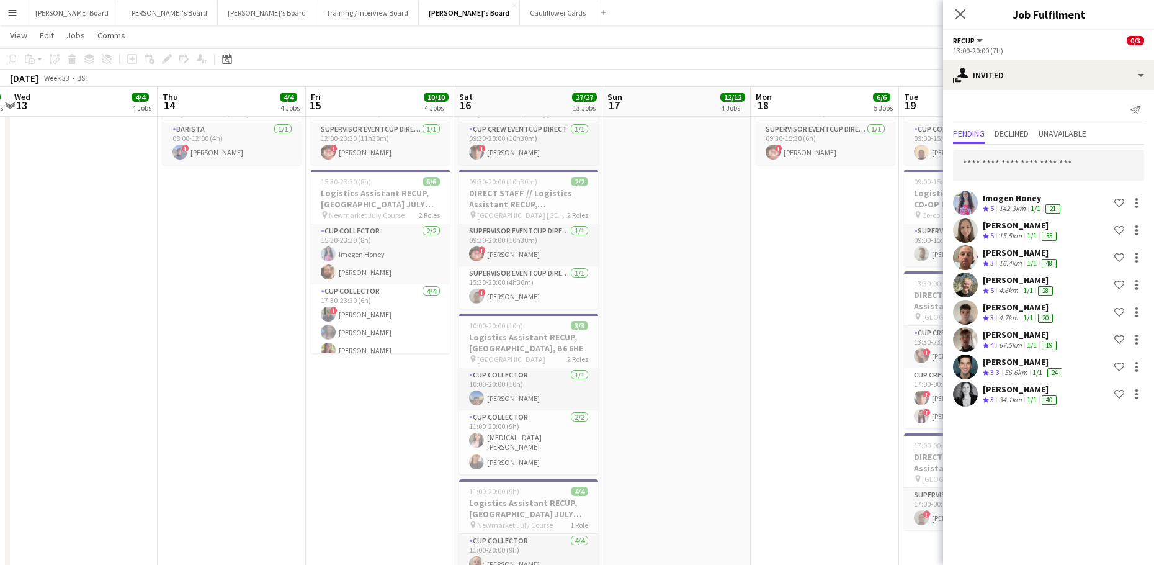
drag, startPoint x: 670, startPoint y: 375, endPoint x: 661, endPoint y: 370, distance: 10.0
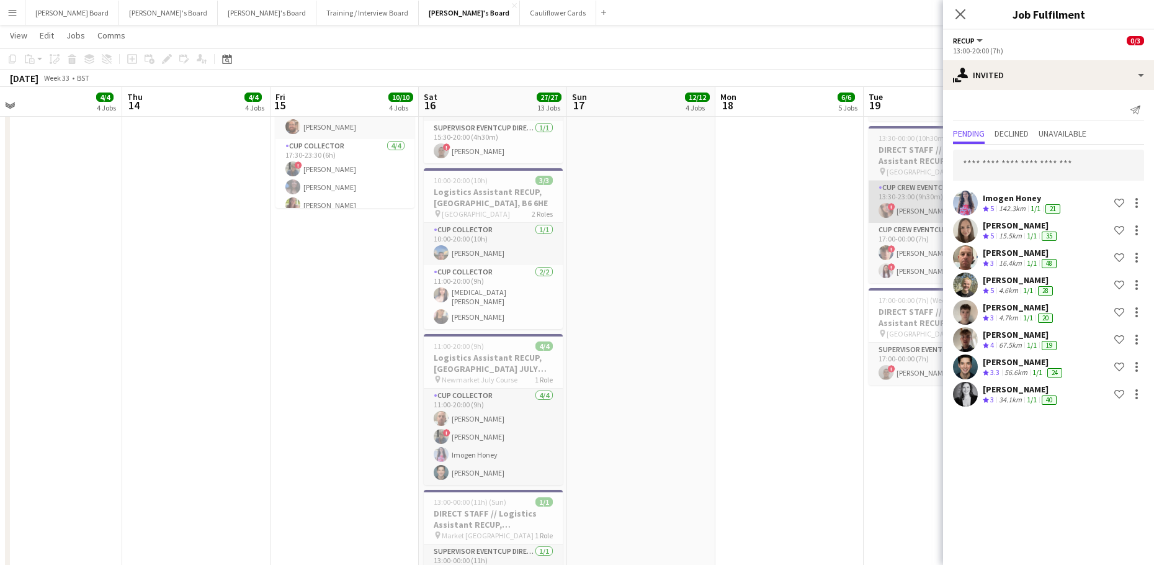
scroll to position [2429, 0]
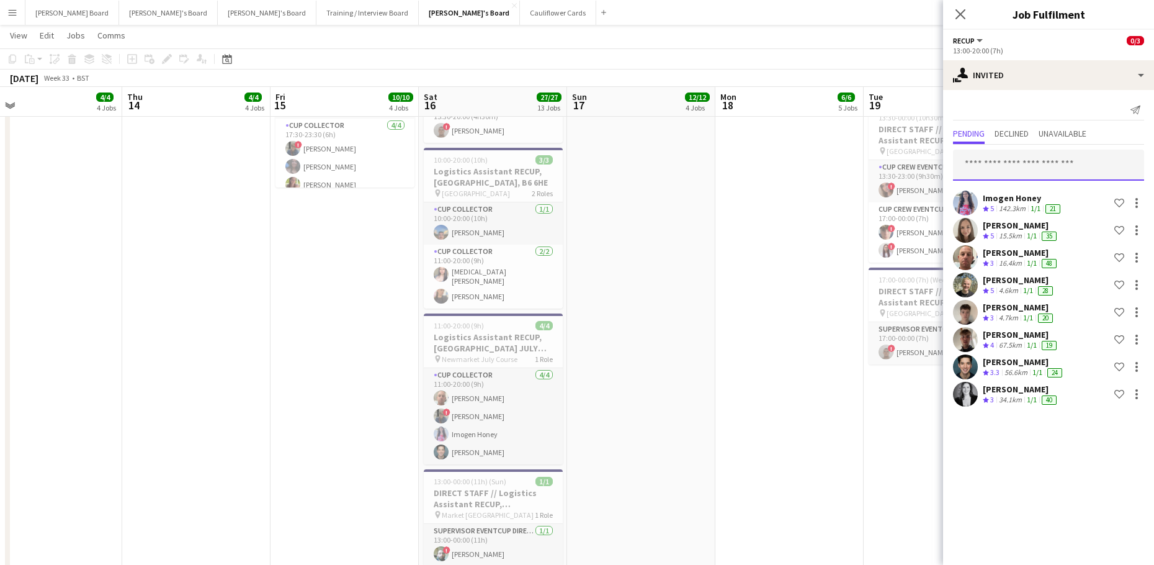
click at [986, 164] on input "text" at bounding box center [1048, 165] width 191 height 31
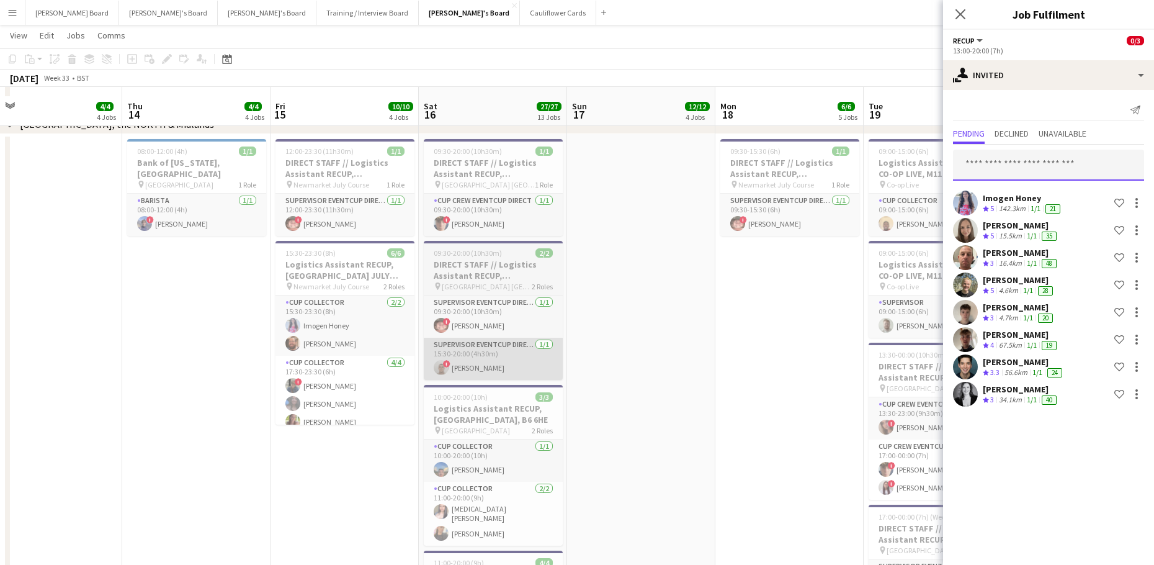
scroll to position [2180, 0]
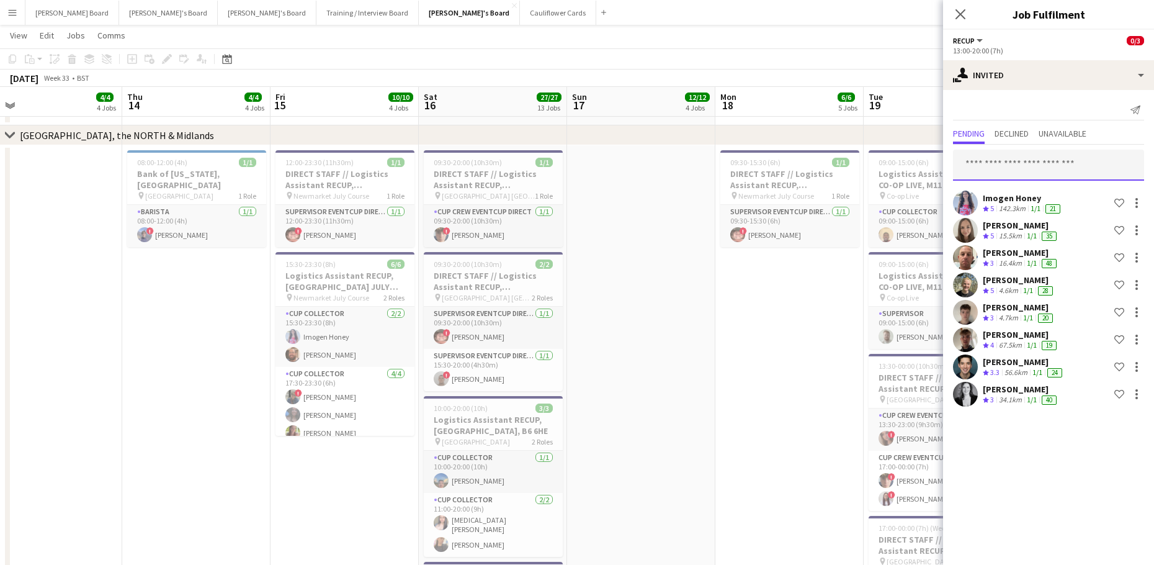
click at [987, 159] on input "text" at bounding box center [1048, 165] width 191 height 31
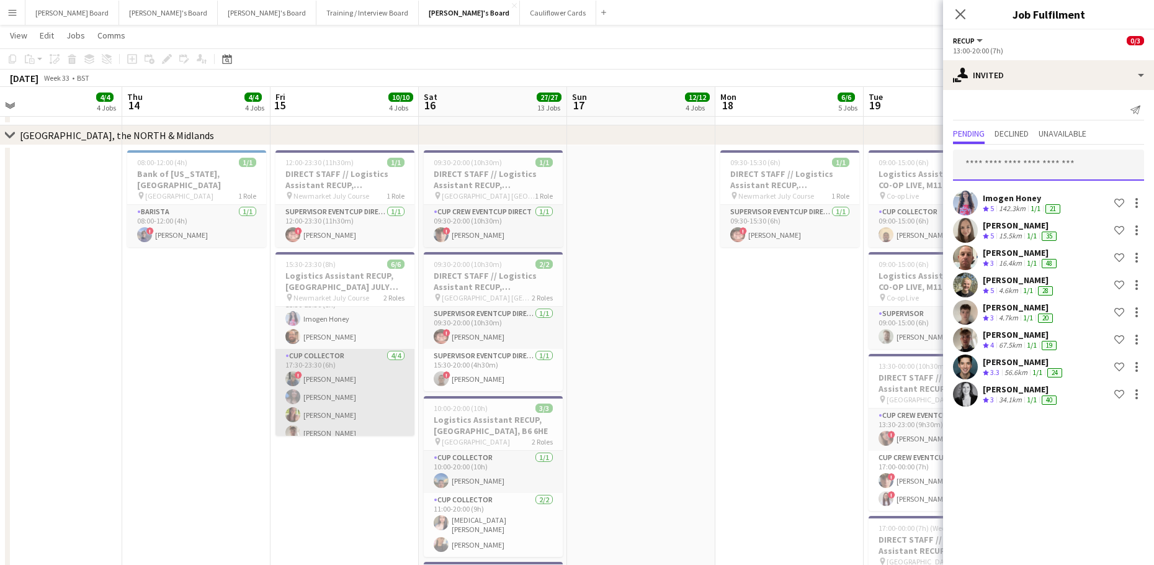
scroll to position [27, 0]
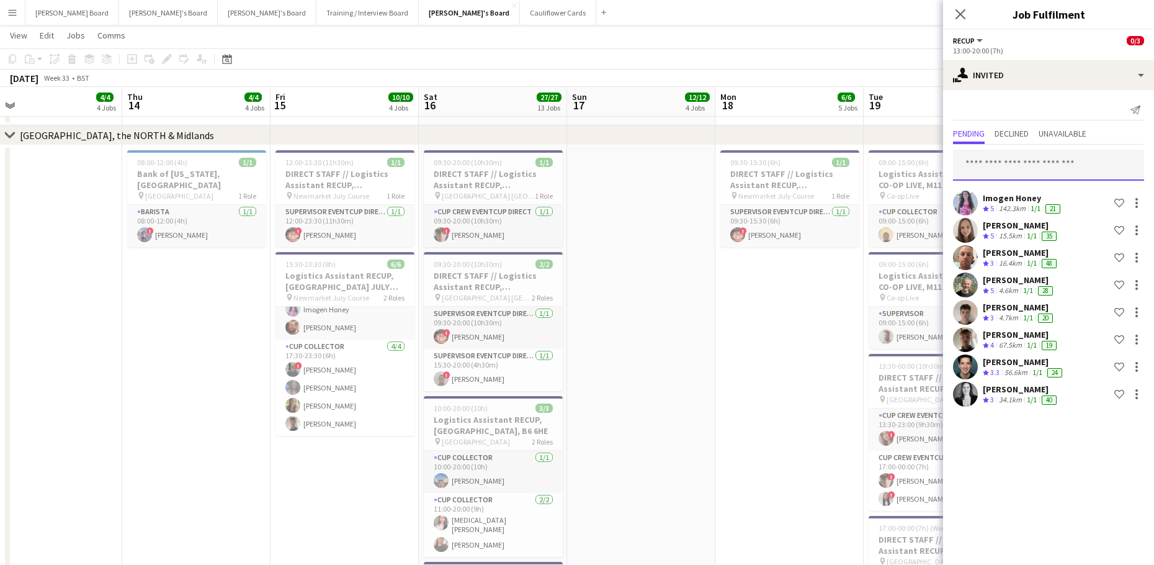
click at [999, 159] on input "text" at bounding box center [1048, 165] width 191 height 31
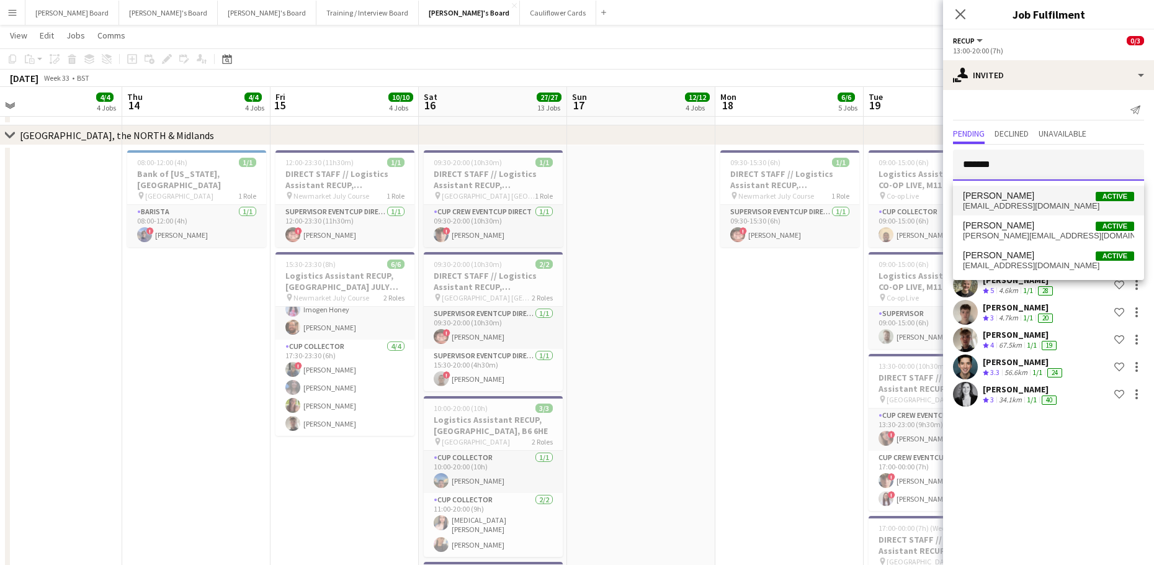
type input "*******"
click at [1034, 207] on span "chloemfking@outlook.com" at bounding box center [1048, 206] width 171 height 10
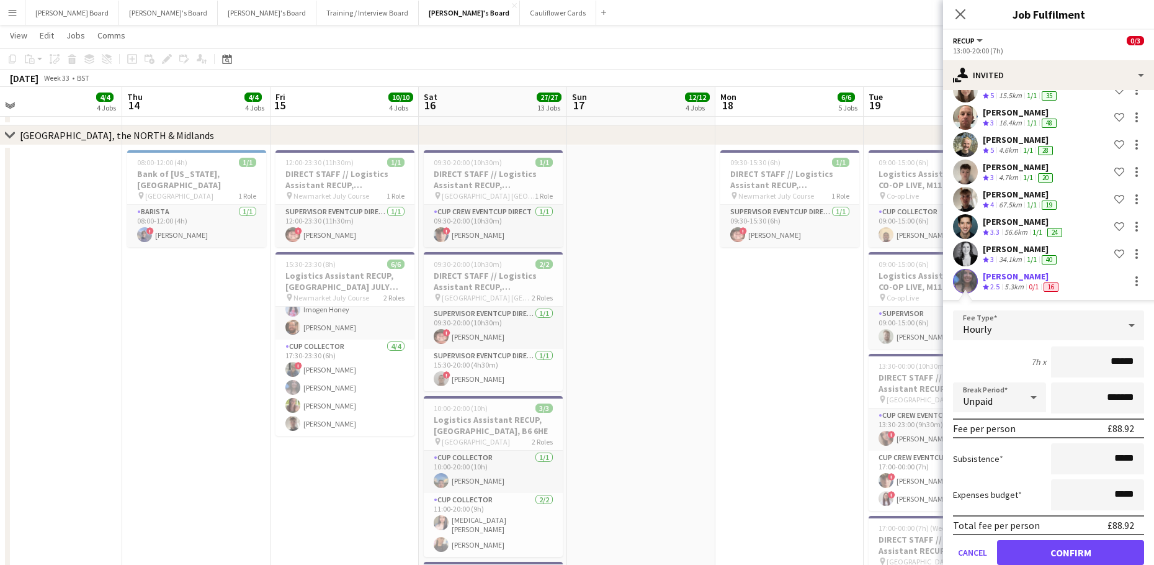
scroll to position [163, 0]
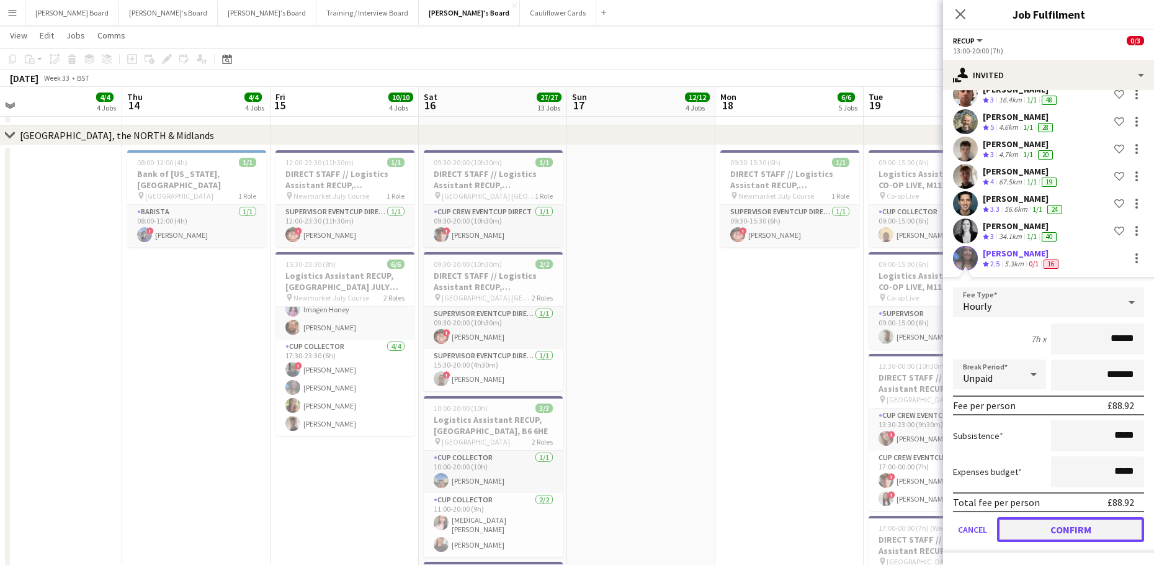
click at [1048, 521] on button "Confirm" at bounding box center [1070, 529] width 147 height 25
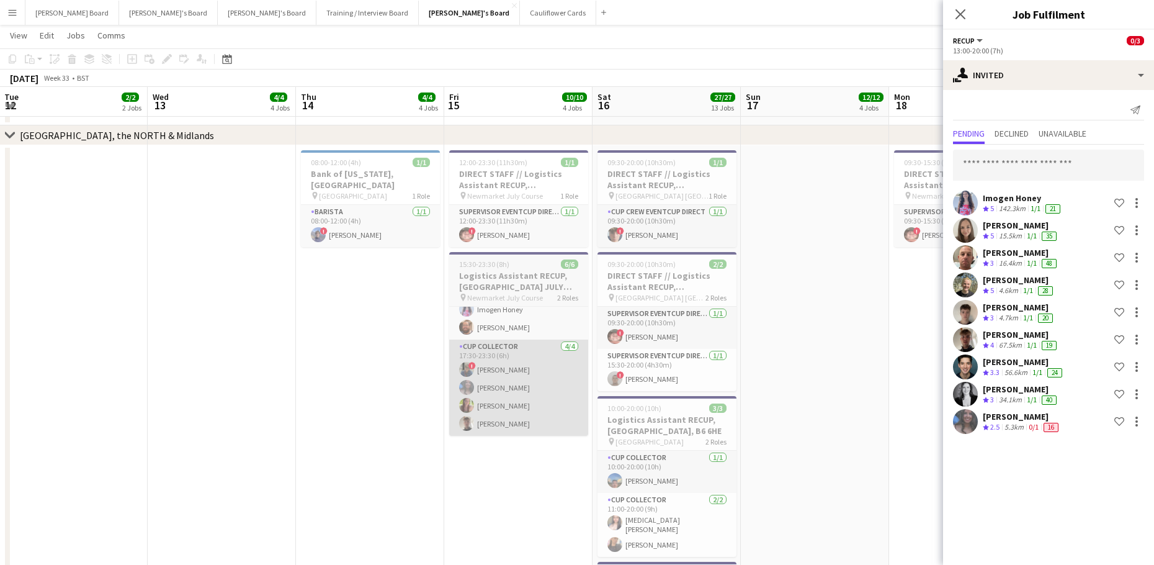
drag, startPoint x: 332, startPoint y: 394, endPoint x: 576, endPoint y: 383, distance: 244.7
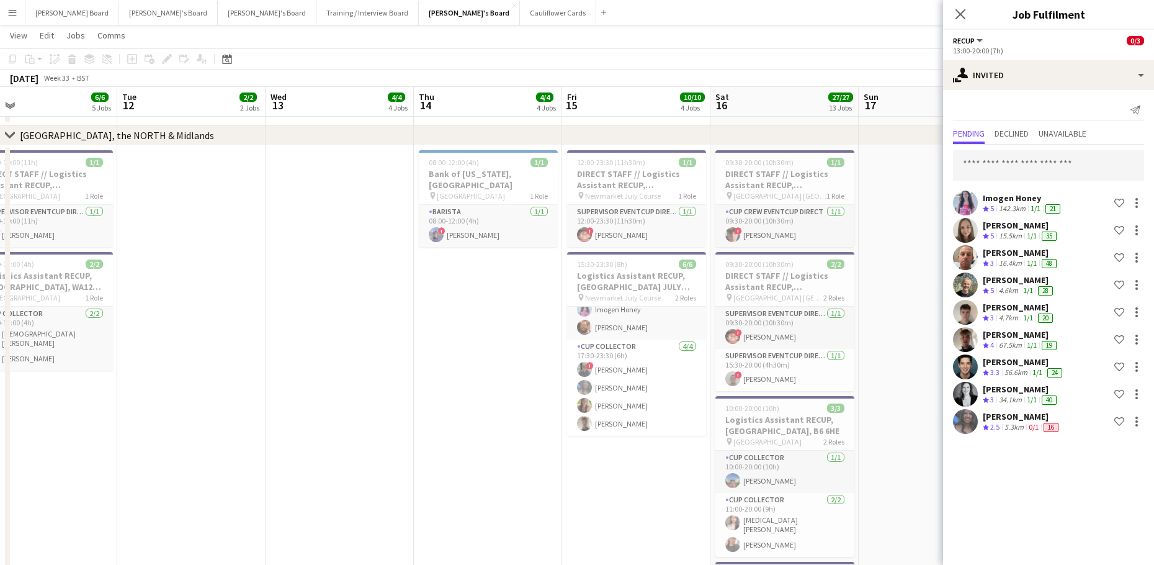
scroll to position [0, 317]
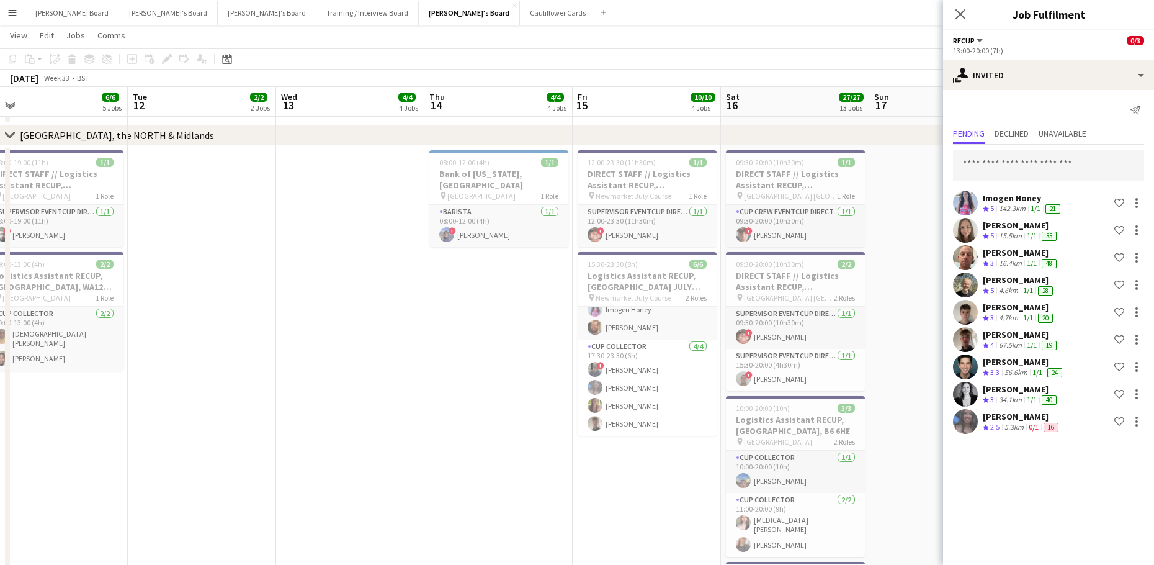
drag, startPoint x: 370, startPoint y: 366, endPoint x: 620, endPoint y: 370, distance: 250.7
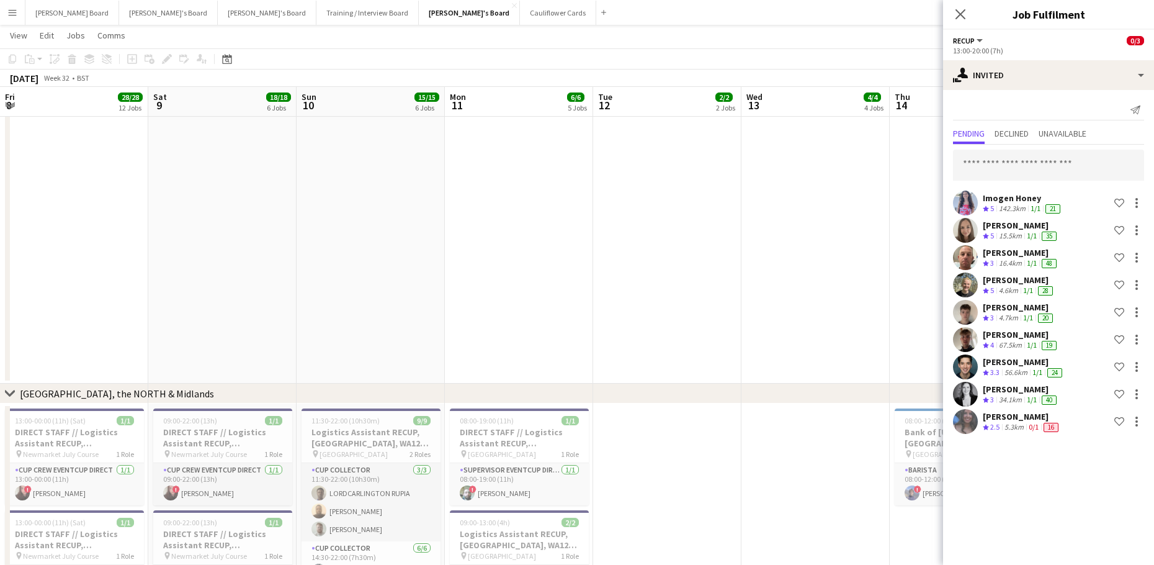
scroll to position [0, 302]
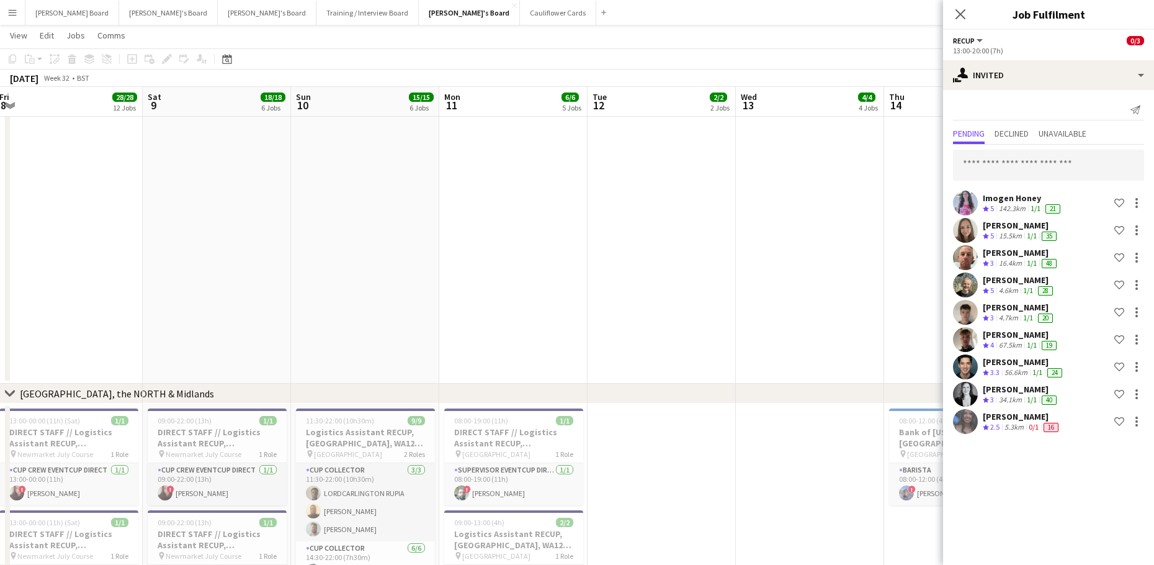
drag, startPoint x: 568, startPoint y: 406, endPoint x: 610, endPoint y: 380, distance: 49.6
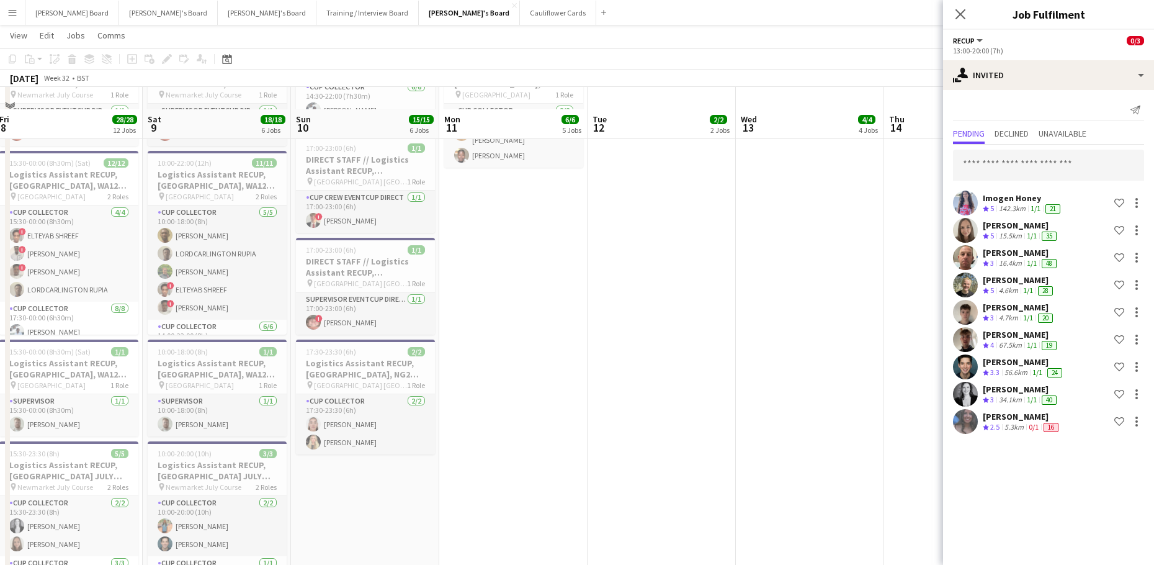
scroll to position [2750, 0]
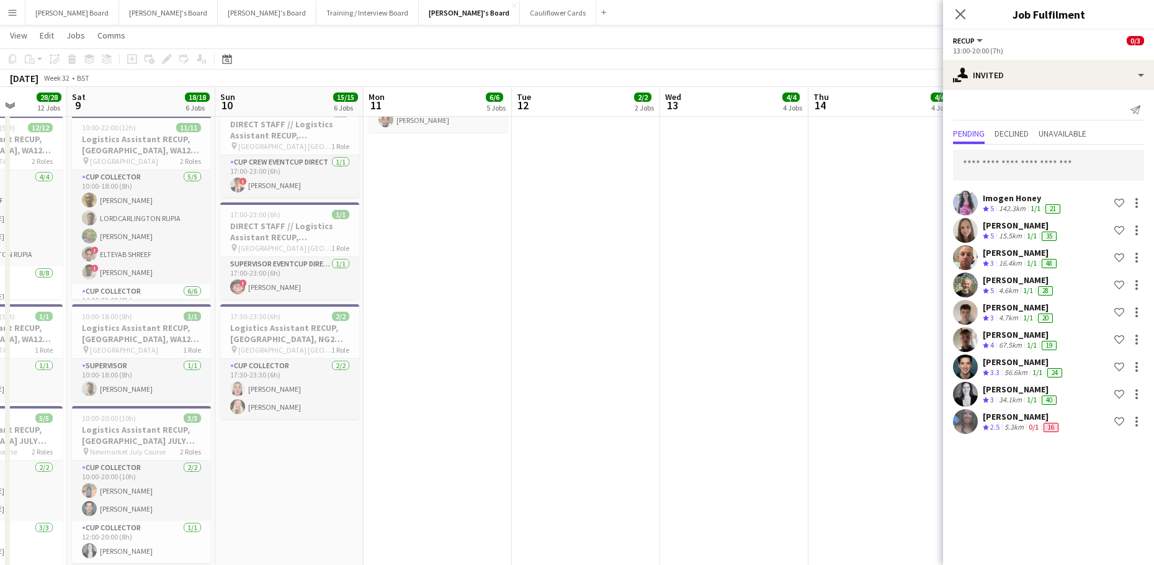
drag, startPoint x: 504, startPoint y: 382, endPoint x: 577, endPoint y: 377, distance: 73.4
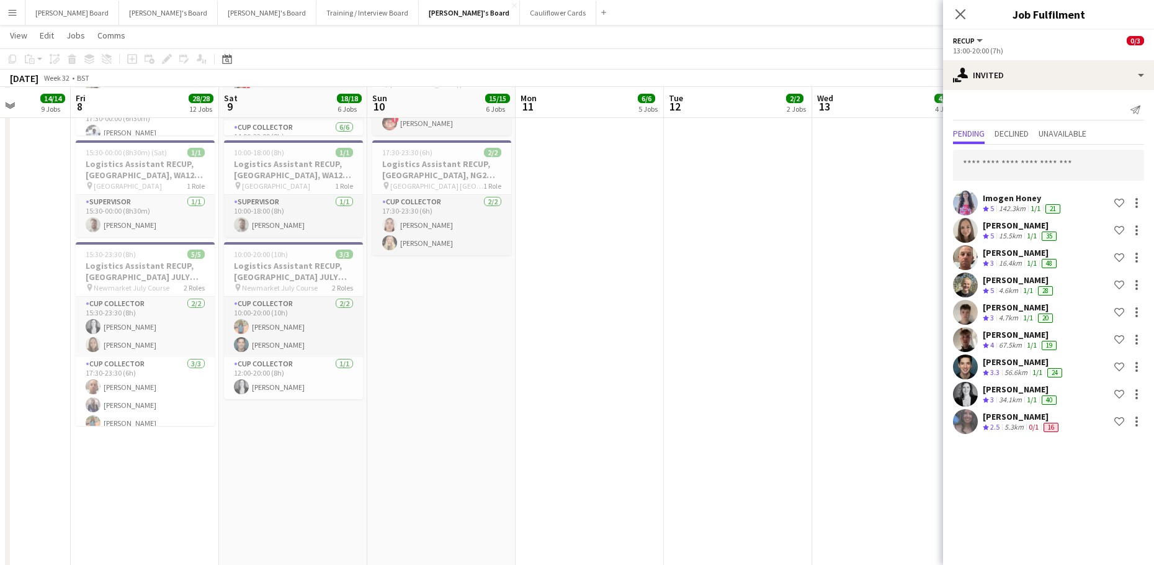
scroll to position [2915, 0]
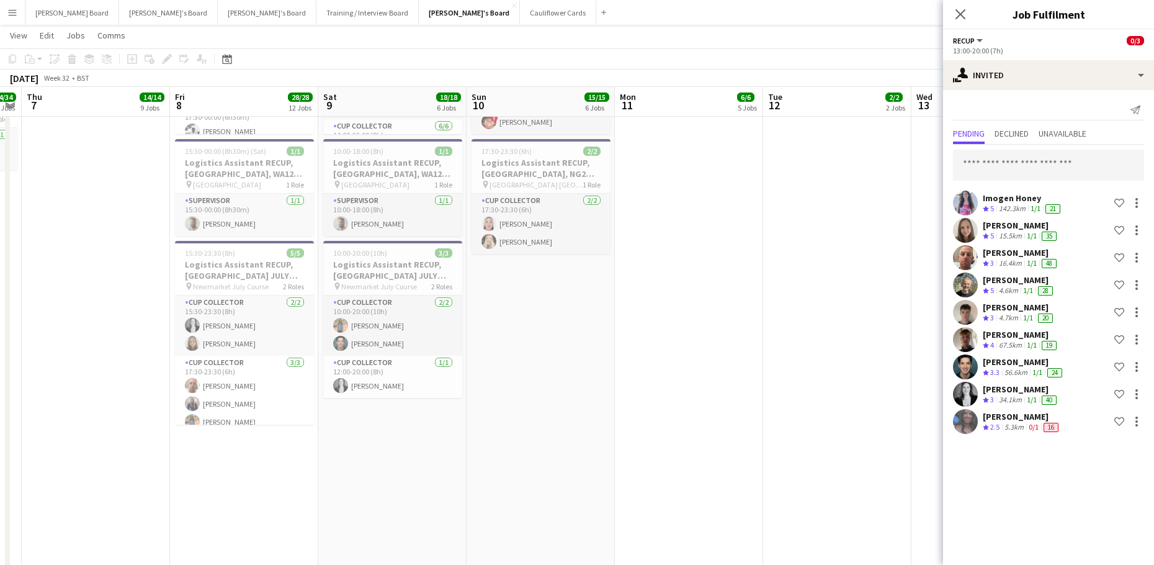
drag, startPoint x: 311, startPoint y: 495, endPoint x: 468, endPoint y: 487, distance: 157.2
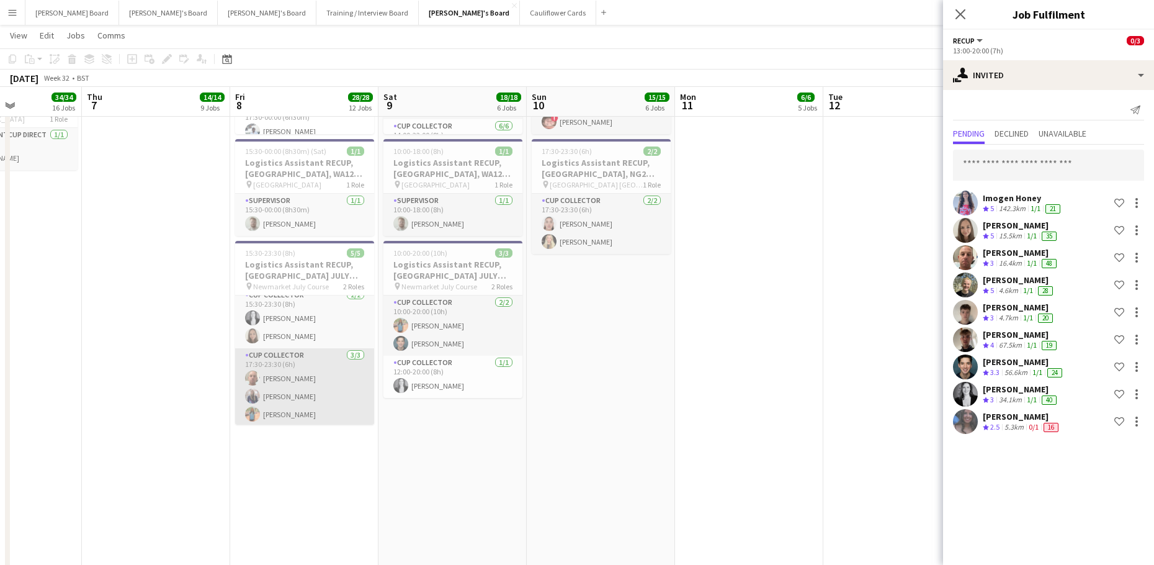
scroll to position [9, 0]
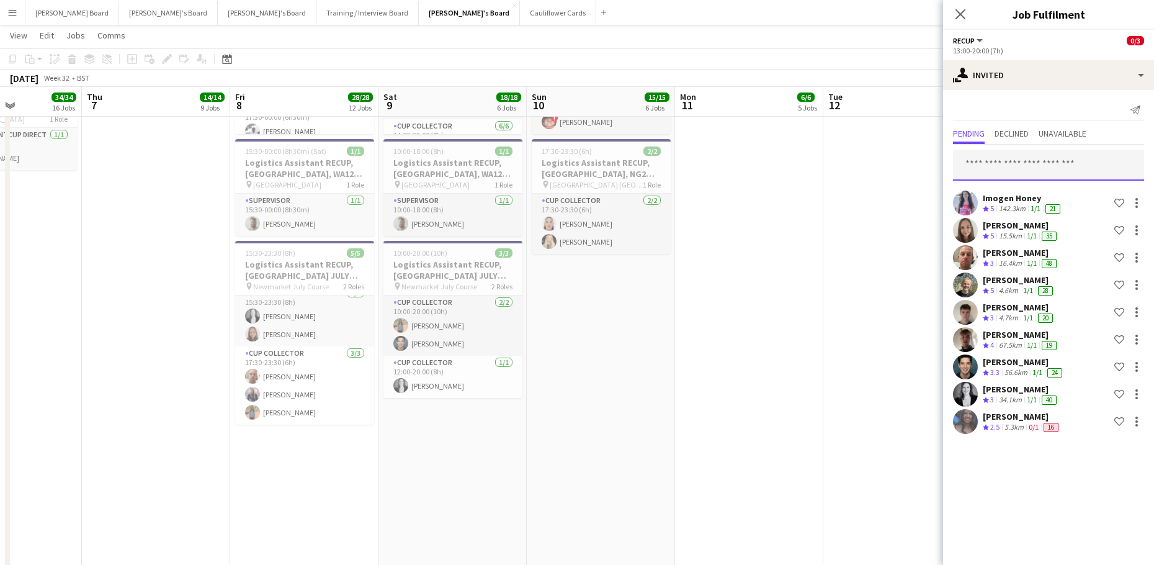
click at [986, 163] on input "text" at bounding box center [1048, 165] width 191 height 31
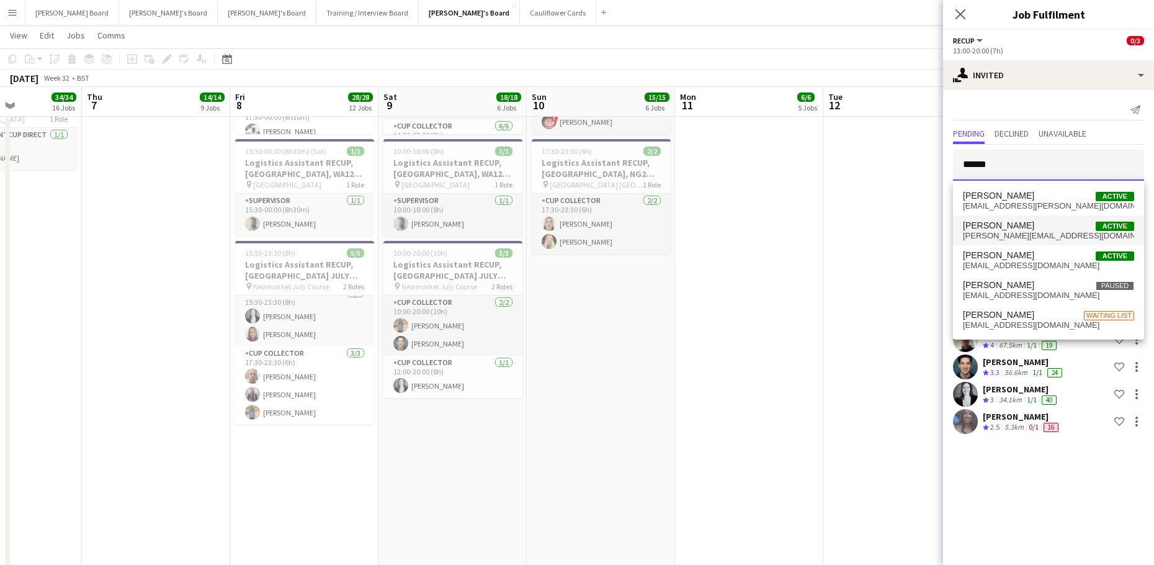
type input "******"
click at [1043, 244] on mat-option "Aliciamae Howard Active howard.aliciamae23@gmail.com" at bounding box center [1048, 230] width 191 height 30
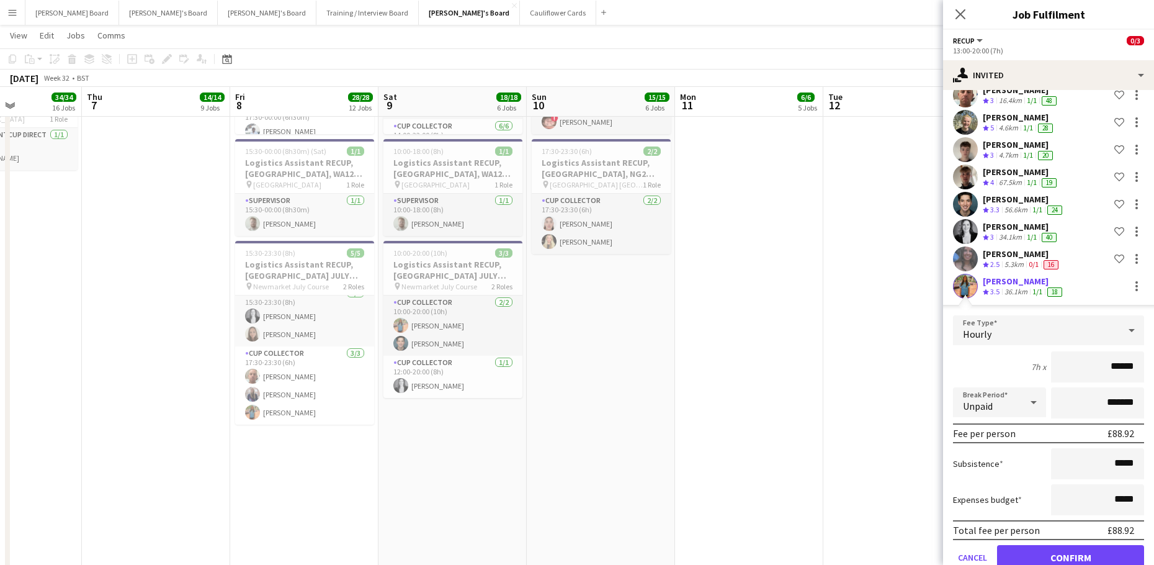
scroll to position [166, 0]
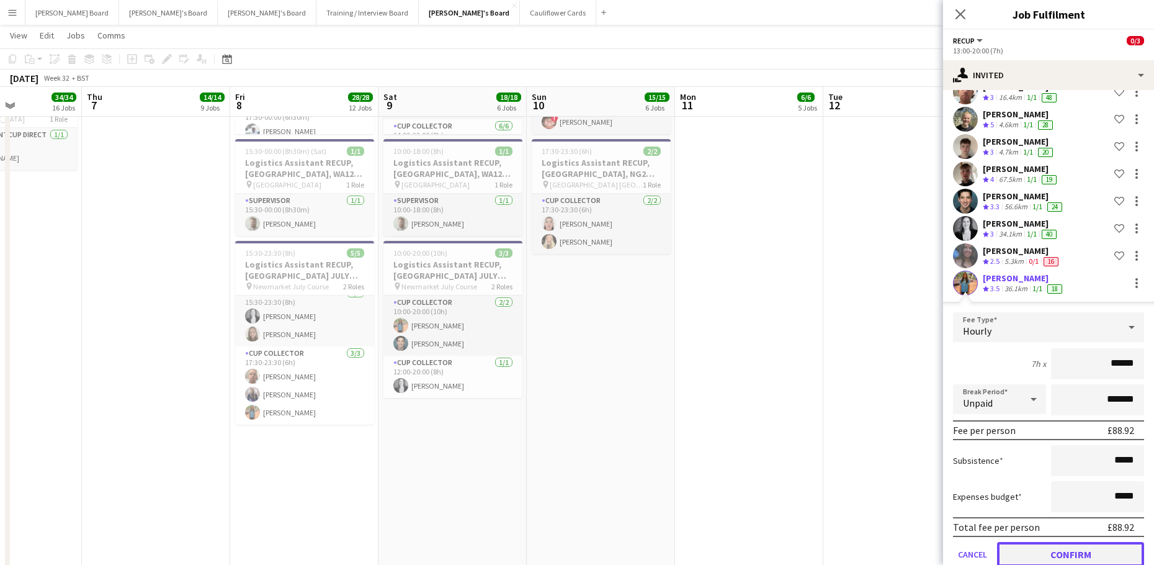
click at [1029, 552] on button "Confirm" at bounding box center [1070, 554] width 147 height 25
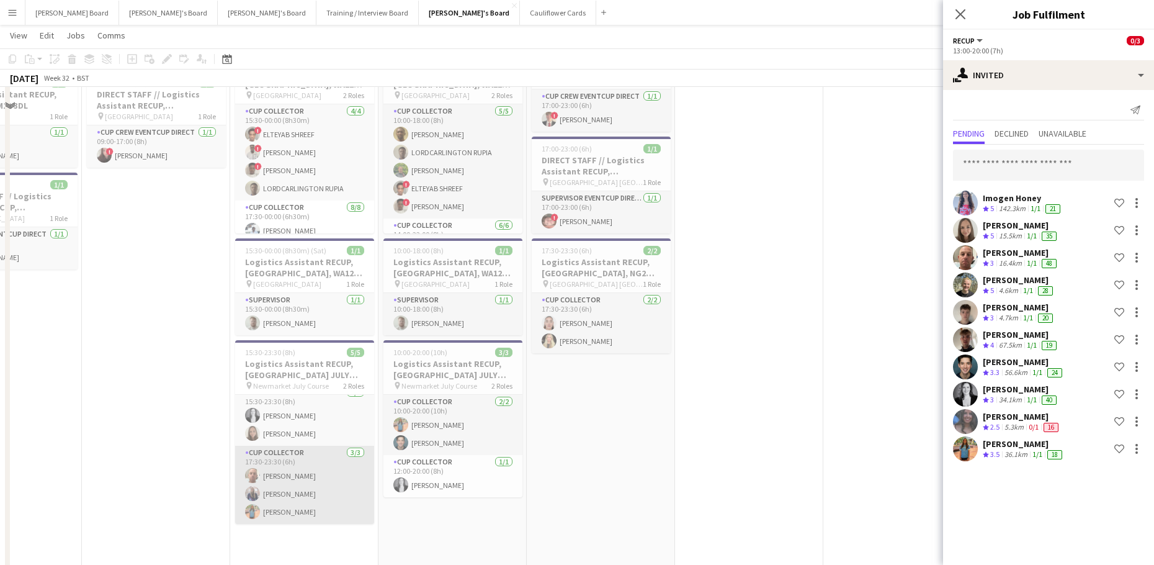
scroll to position [2750, 0]
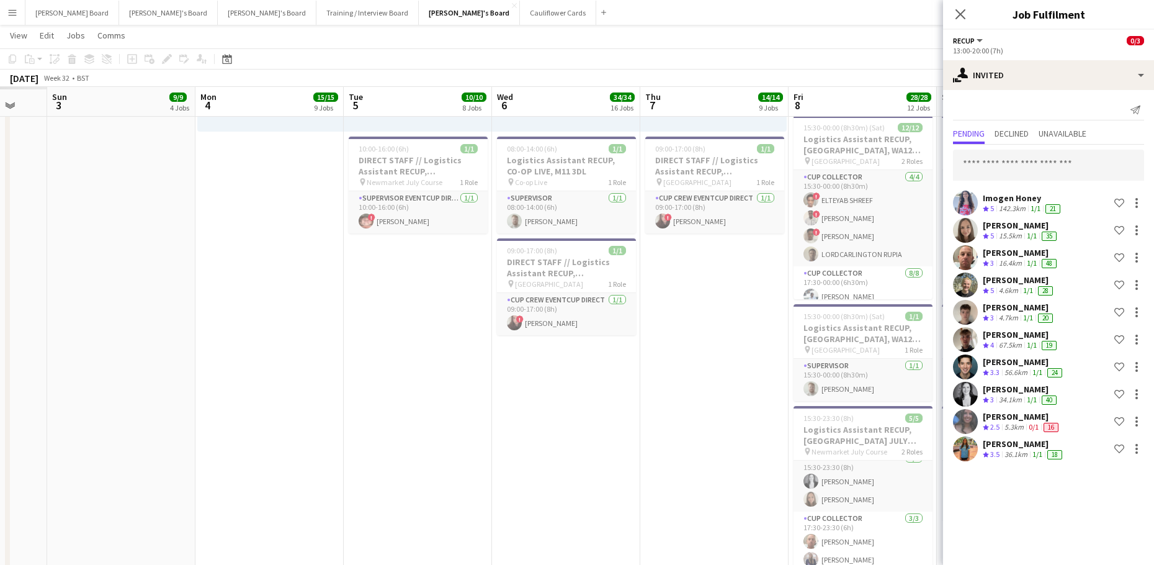
drag, startPoint x: 163, startPoint y: 494, endPoint x: 712, endPoint y: 409, distance: 556.3
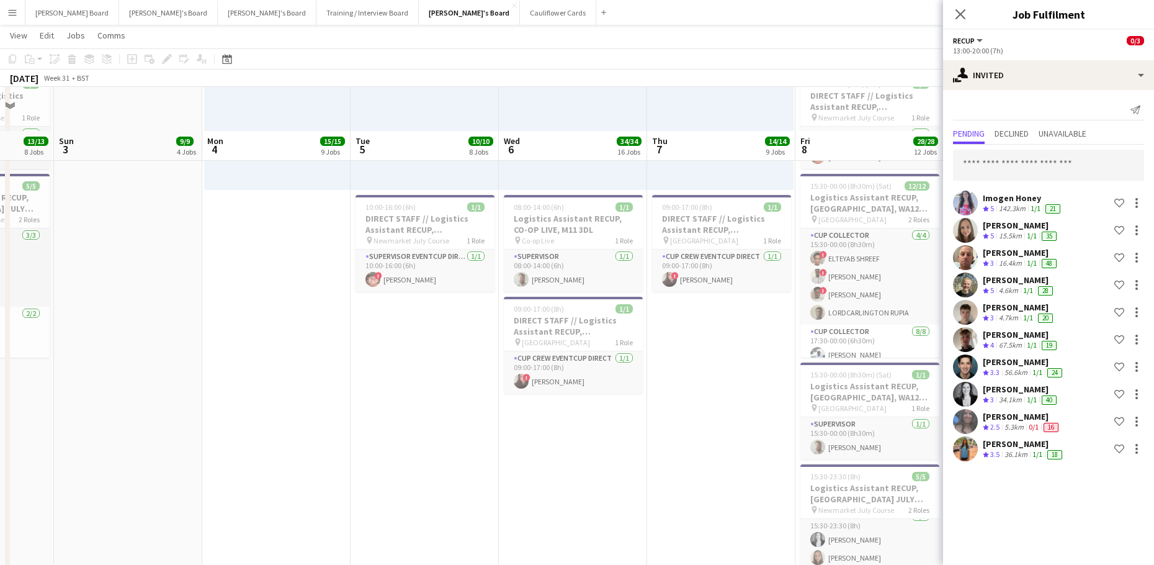
scroll to position [2584, 0]
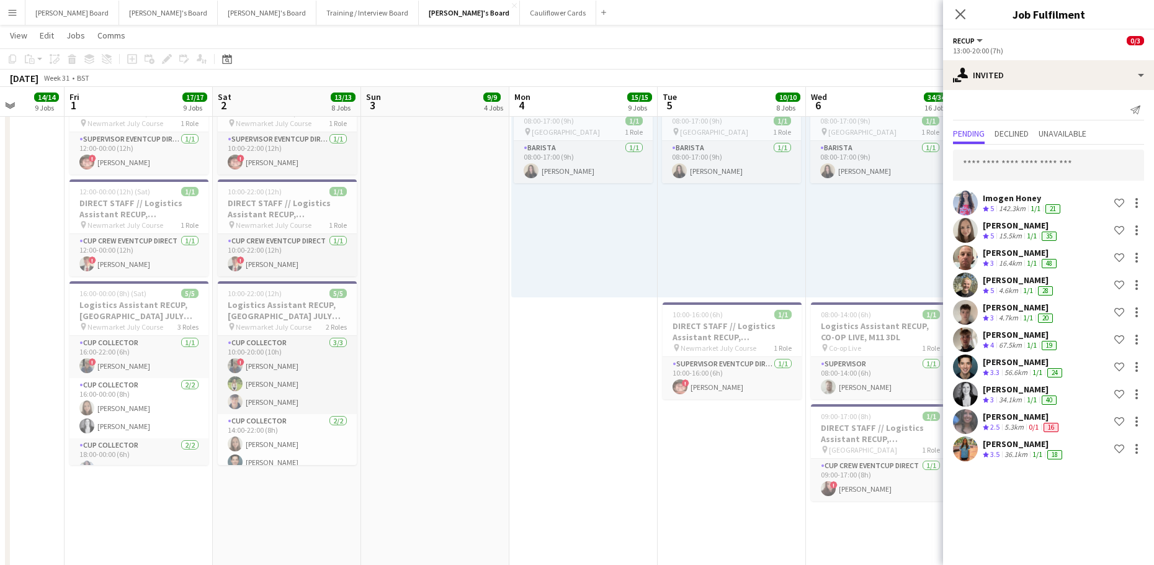
drag, startPoint x: 277, startPoint y: 499, endPoint x: 661, endPoint y: 470, distance: 385.8
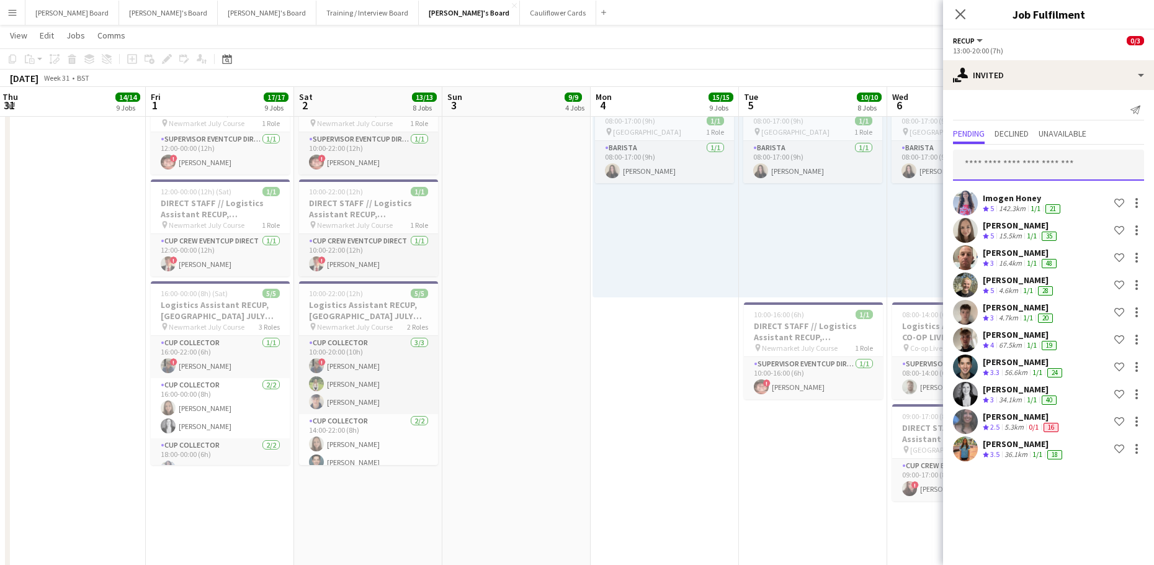
click at [980, 156] on input "text" at bounding box center [1048, 165] width 191 height 31
type input "******"
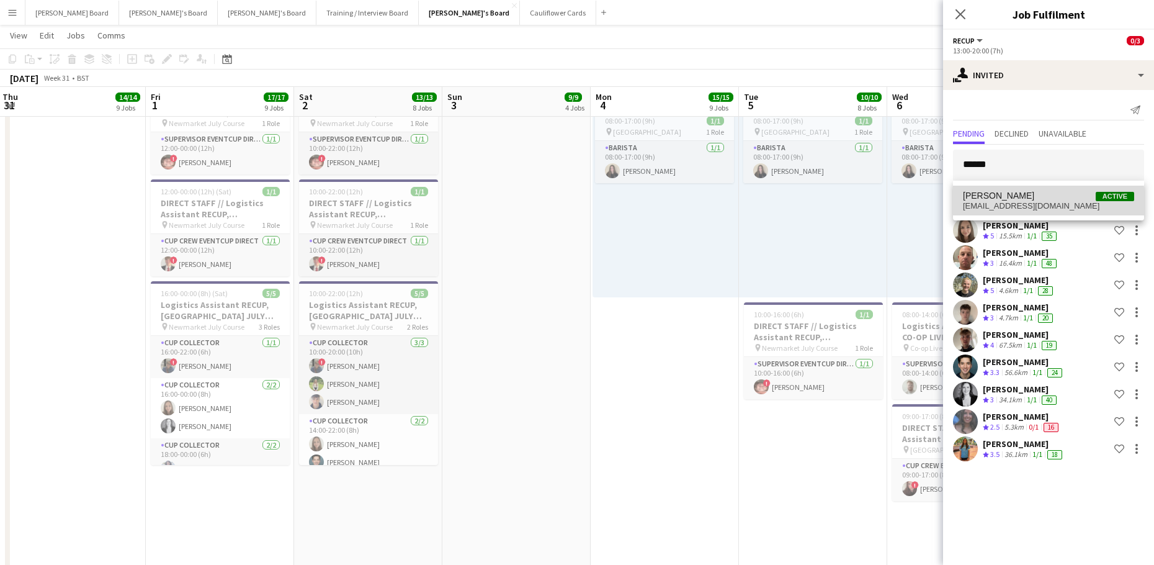
click at [1036, 207] on span "imcardle0608@gmail.com" at bounding box center [1048, 206] width 171 height 10
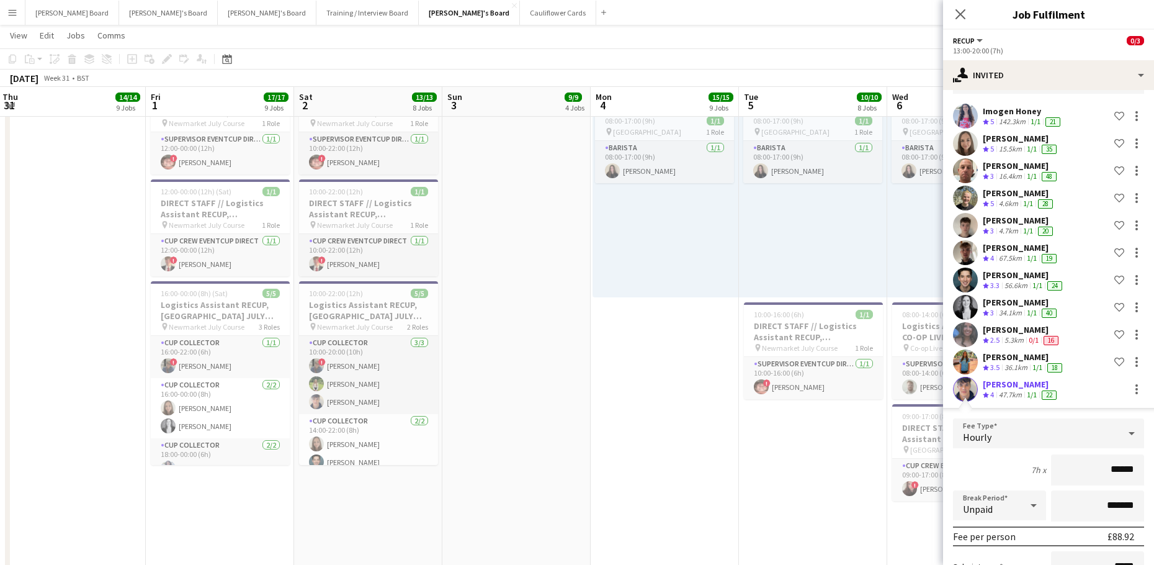
scroll to position [218, 0]
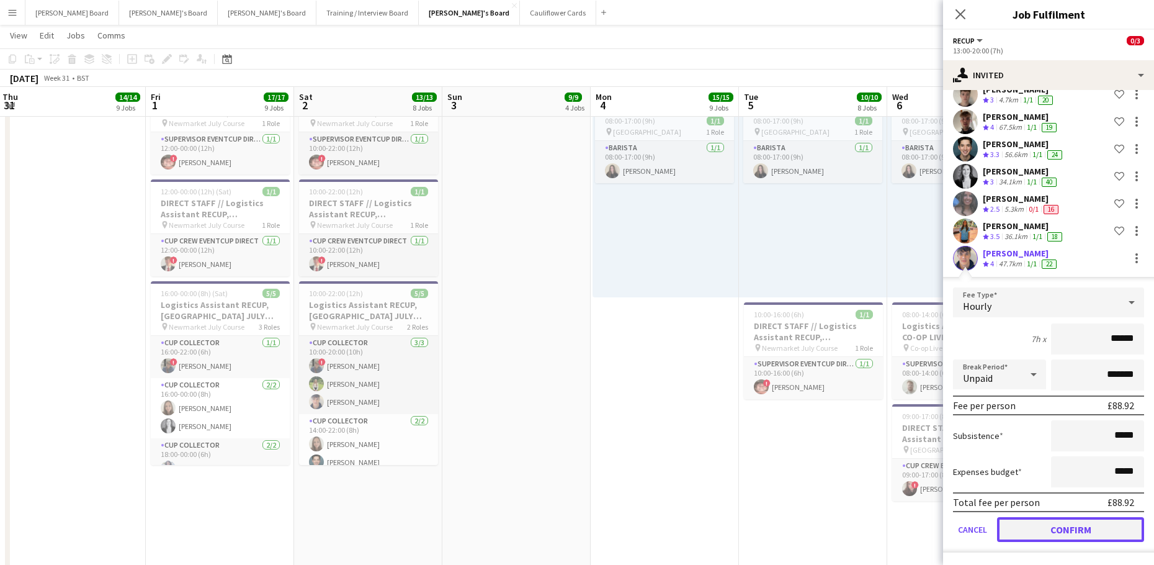
click at [1016, 526] on button "Confirm" at bounding box center [1070, 529] width 147 height 25
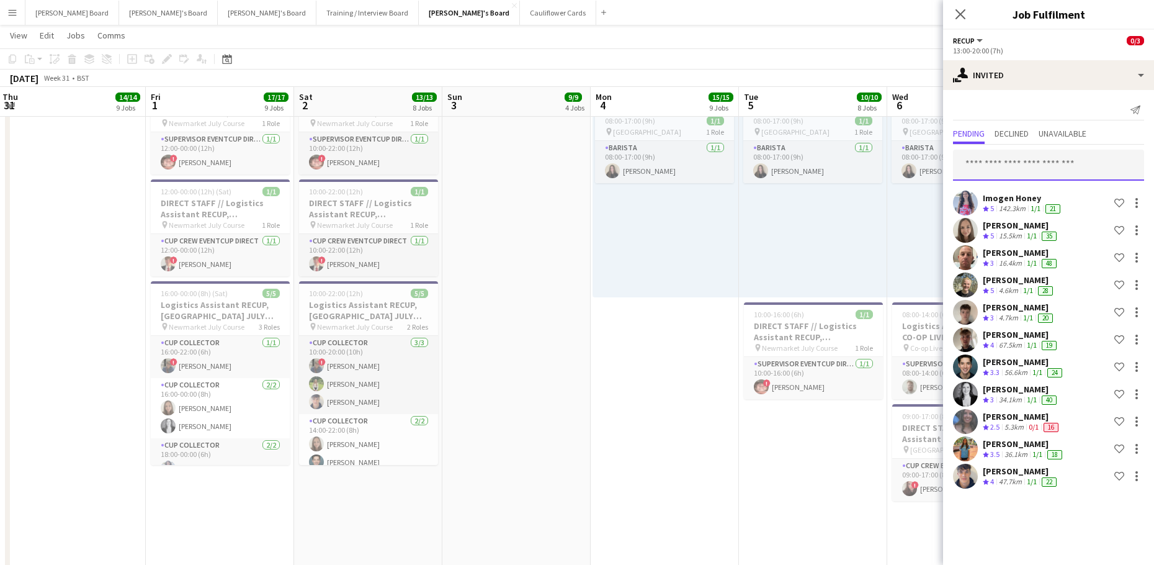
click at [1001, 169] on input "text" at bounding box center [1048, 165] width 191 height 31
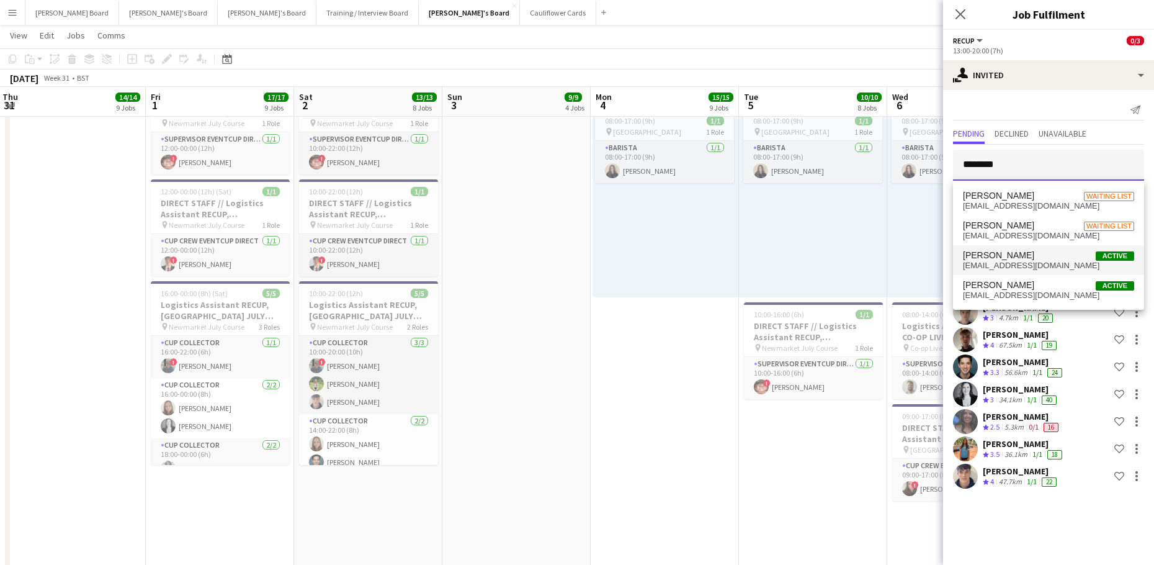
type input "********"
click at [1038, 261] on span "livi.smns@gmail.com" at bounding box center [1048, 266] width 171 height 10
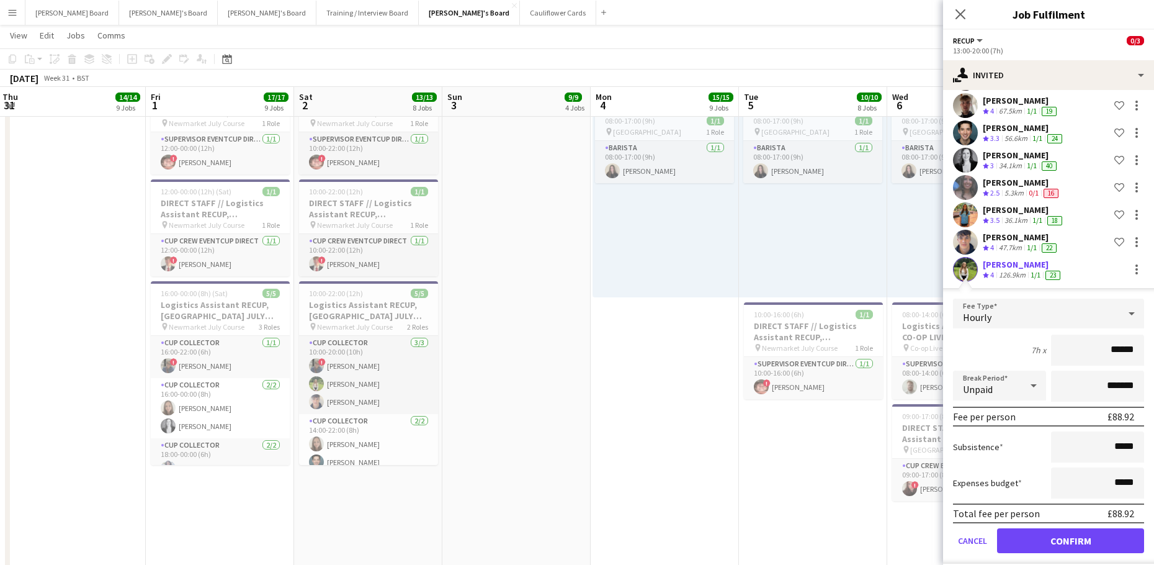
scroll to position [245, 0]
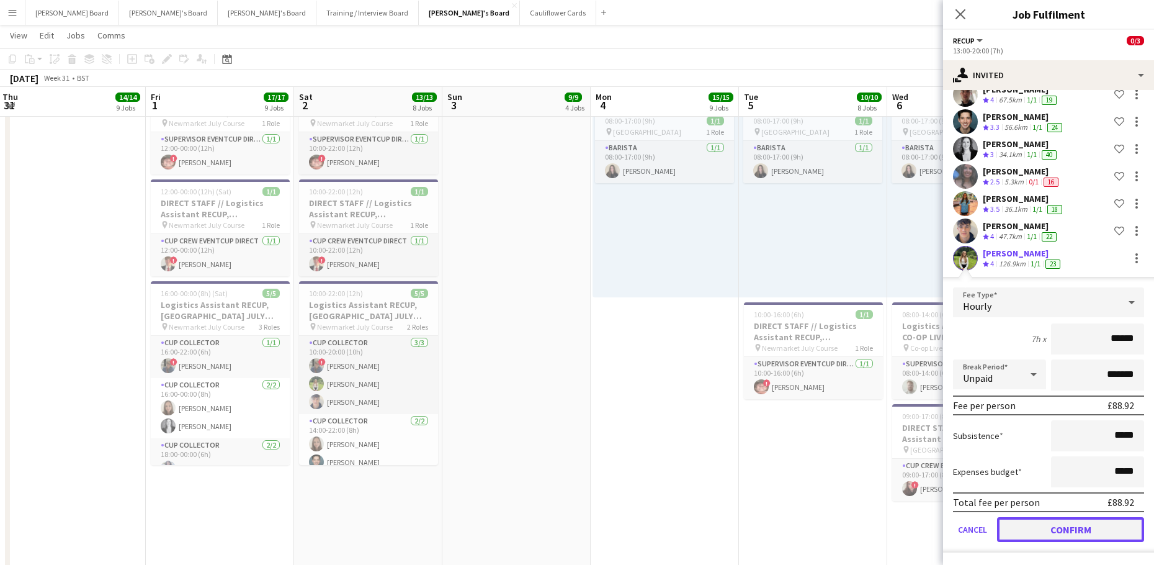
click at [1033, 527] on button "Confirm" at bounding box center [1070, 529] width 147 height 25
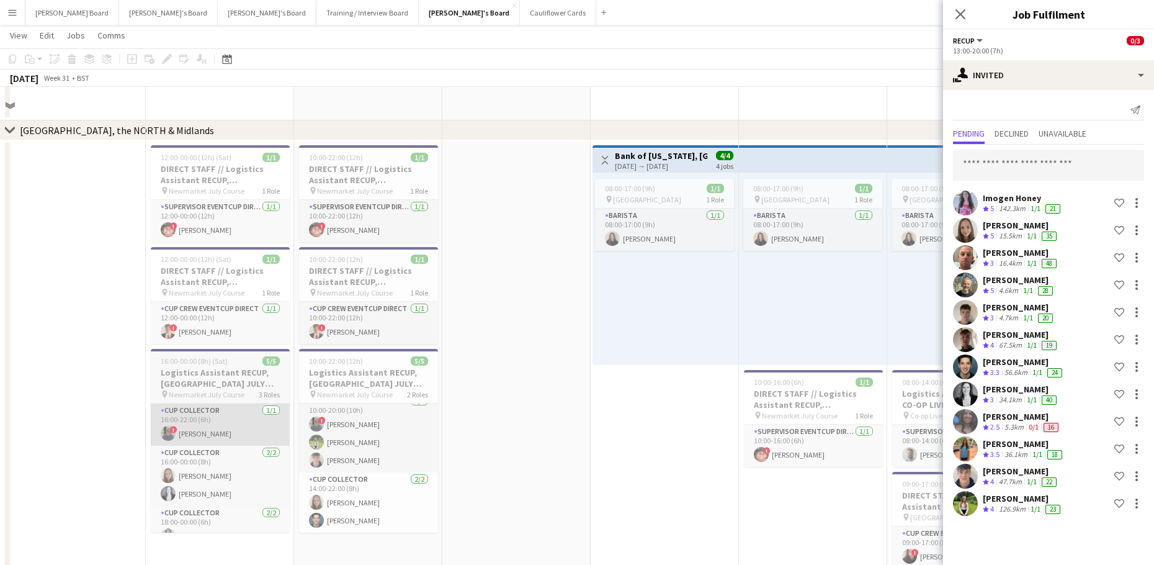
scroll to position [2419, 0]
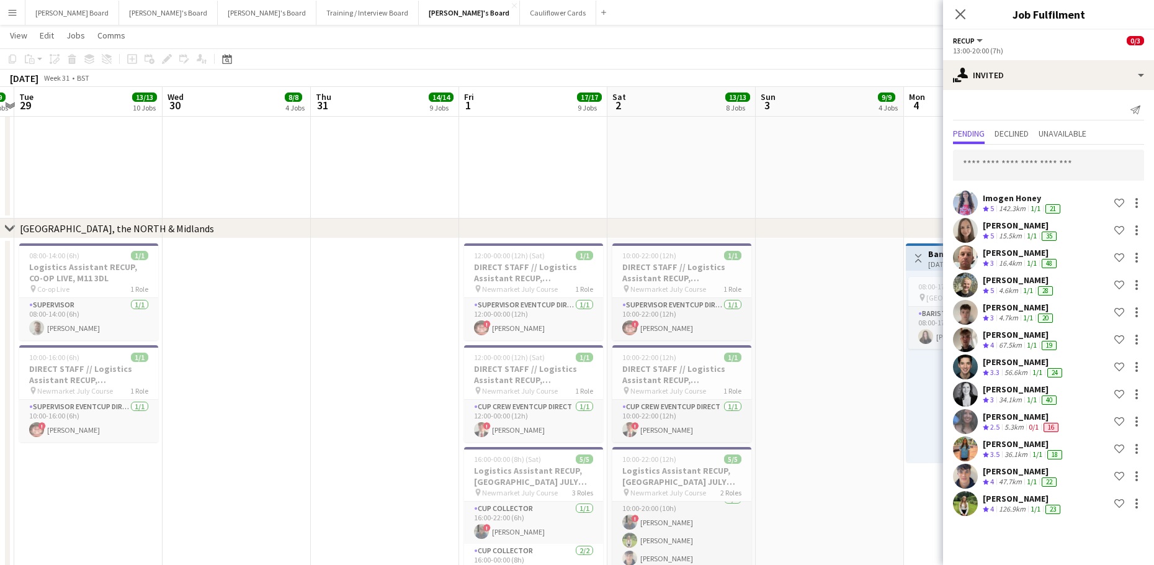
drag, startPoint x: 123, startPoint y: 390, endPoint x: 681, endPoint y: 388, distance: 557.8
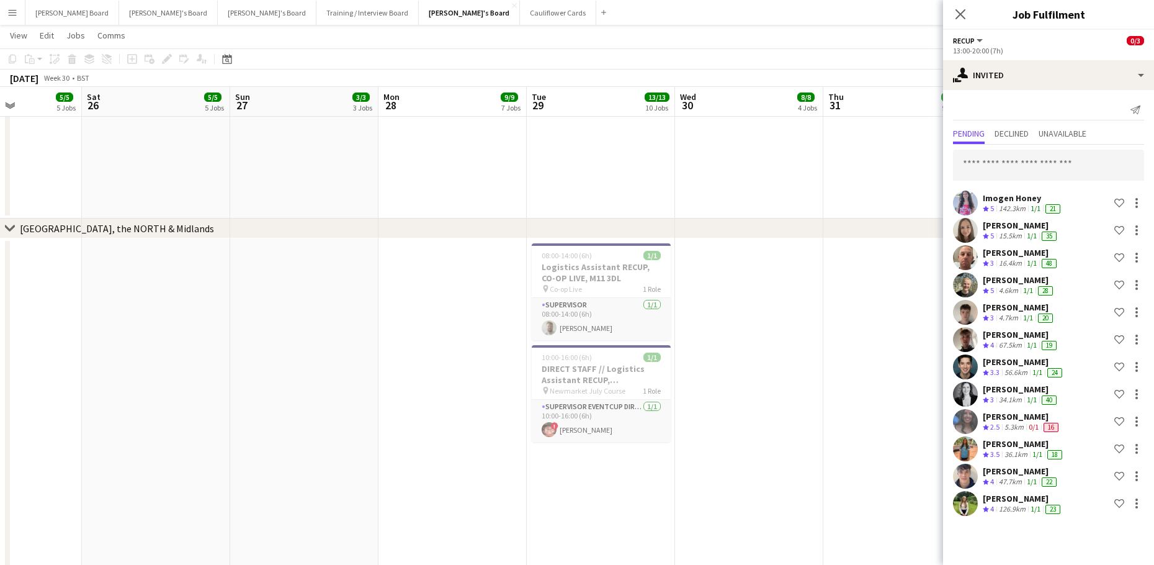
drag, startPoint x: 237, startPoint y: 383, endPoint x: 717, endPoint y: 387, distance: 480.3
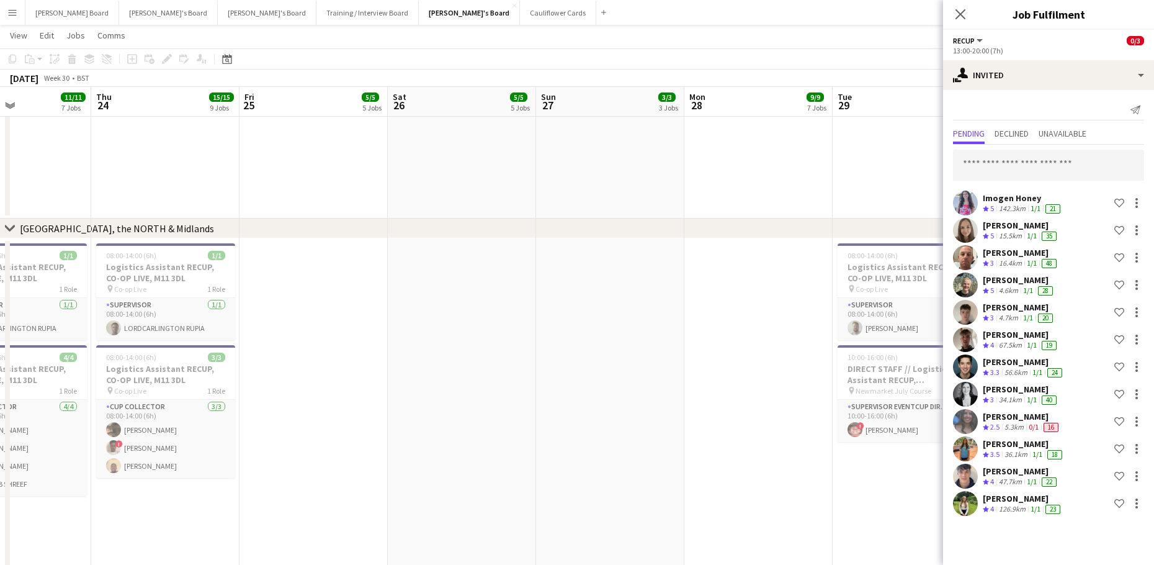
drag, startPoint x: 389, startPoint y: 382, endPoint x: 625, endPoint y: 376, distance: 236.5
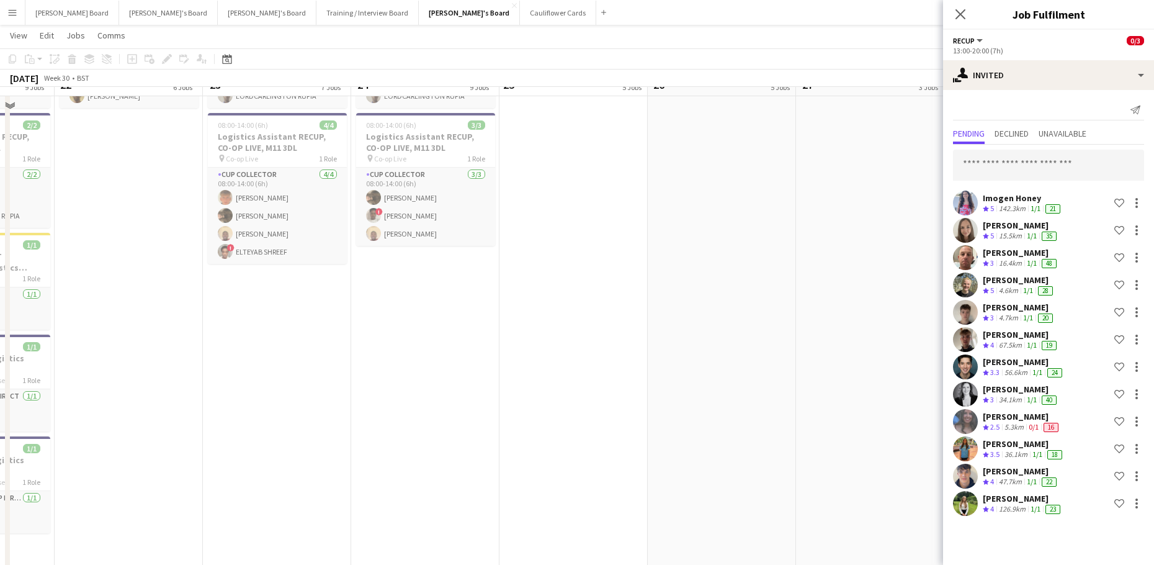
scroll to position [2667, 0]
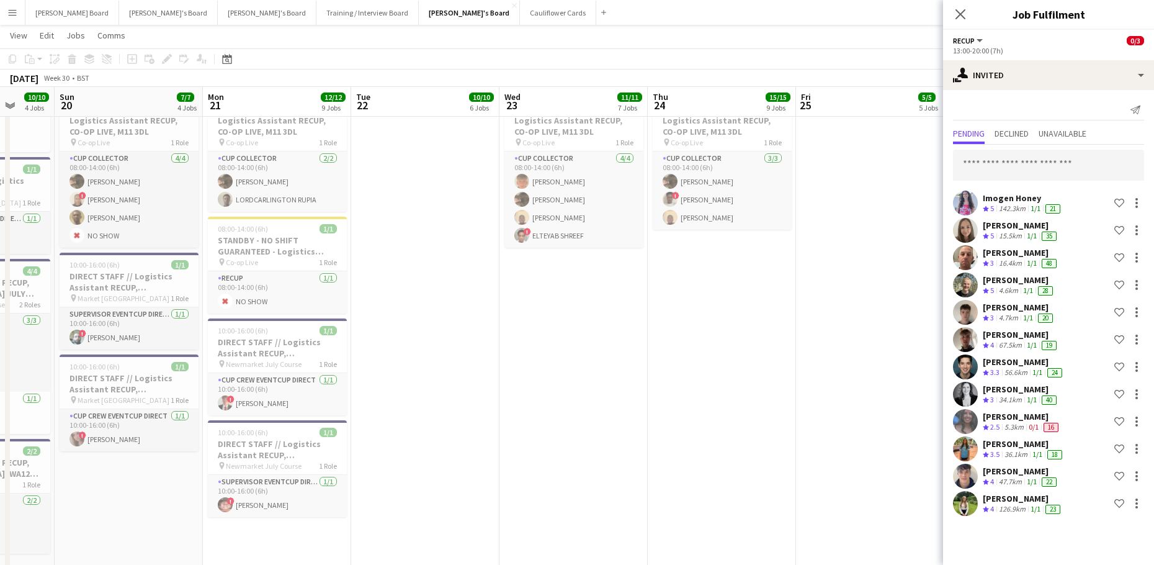
drag, startPoint x: 364, startPoint y: 394, endPoint x: 660, endPoint y: 392, distance: 296.0
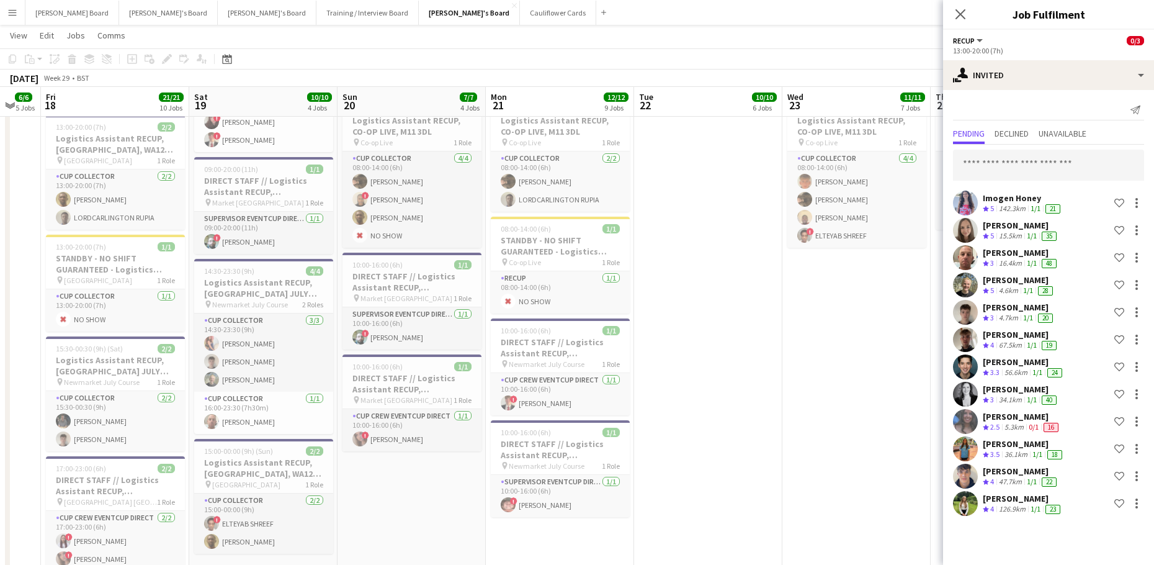
drag, startPoint x: 299, startPoint y: 508, endPoint x: 507, endPoint y: 497, distance: 208.2
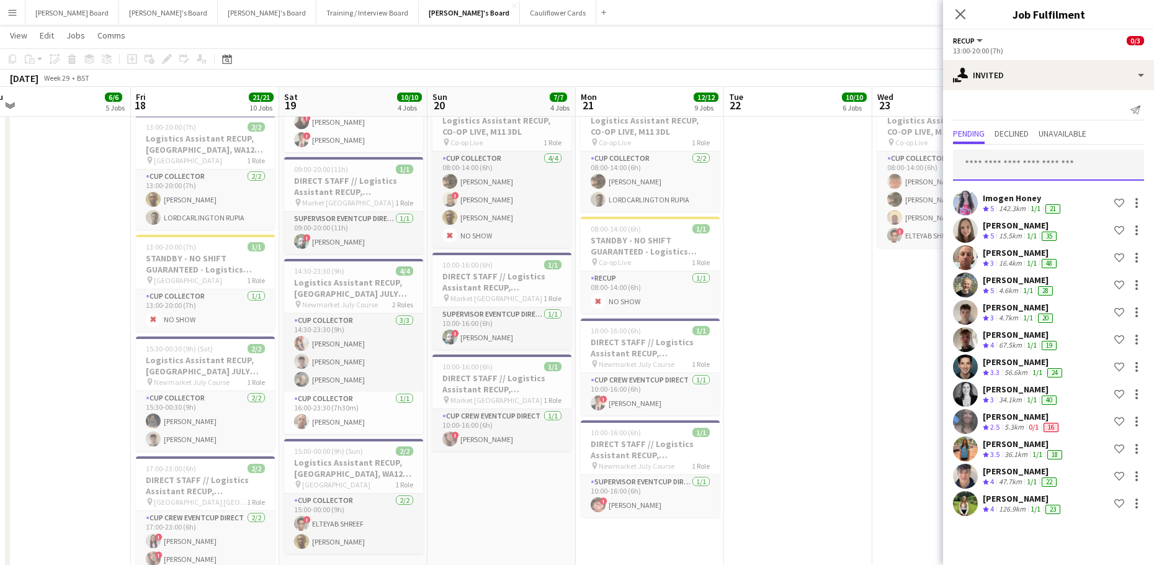
click at [1020, 171] on input "text" at bounding box center [1048, 165] width 191 height 31
type input "********"
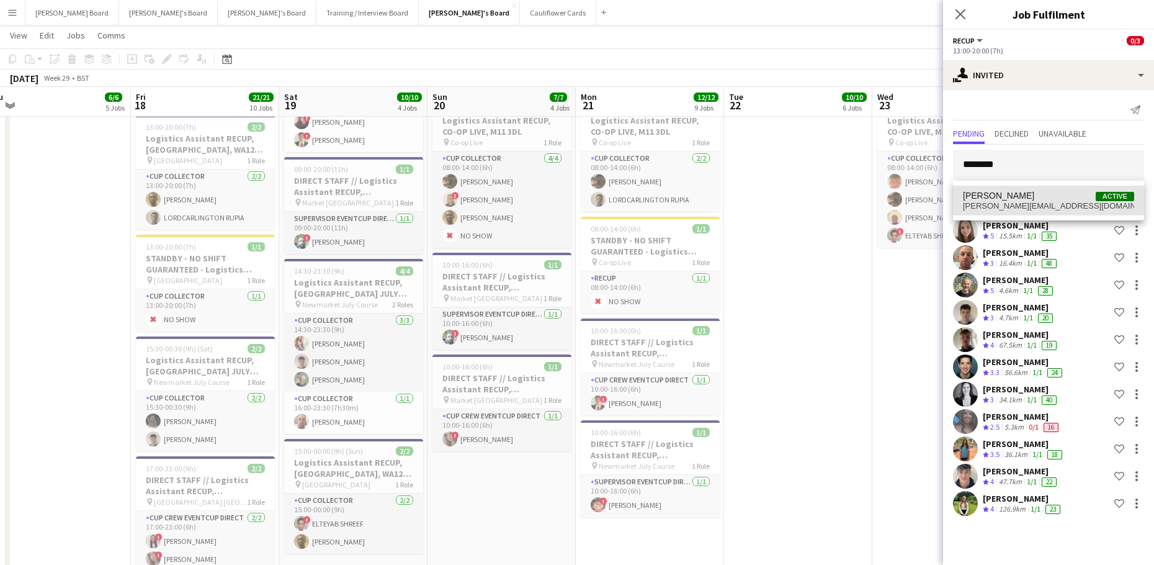
click at [1014, 187] on mat-option "Eloise Allen Active eloise.allen07@icloud.com" at bounding box center [1048, 201] width 191 height 30
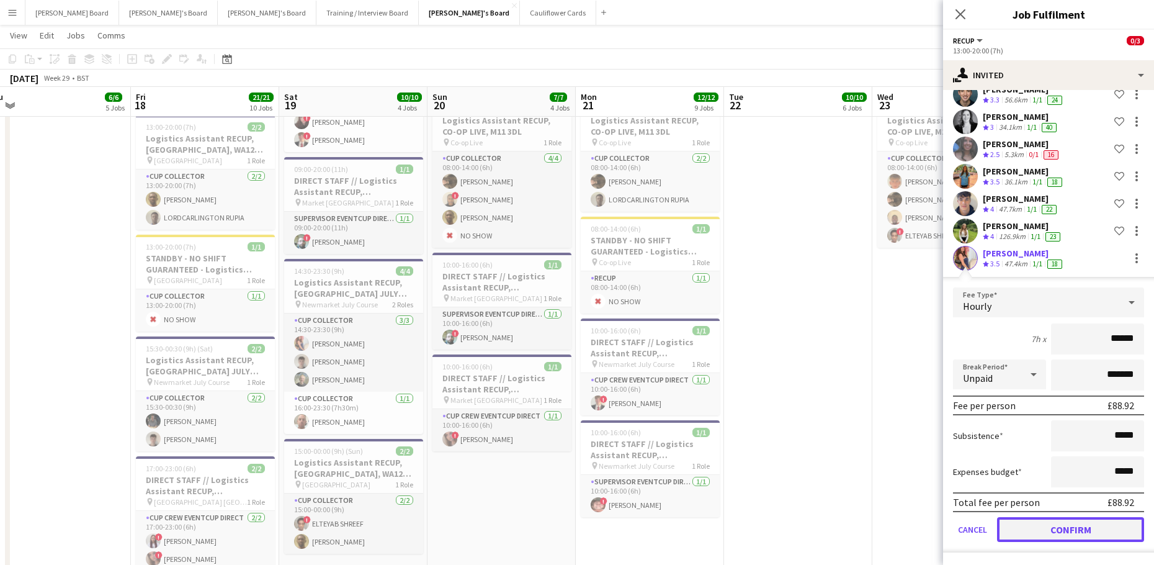
click at [1032, 528] on button "Confirm" at bounding box center [1070, 529] width 147 height 25
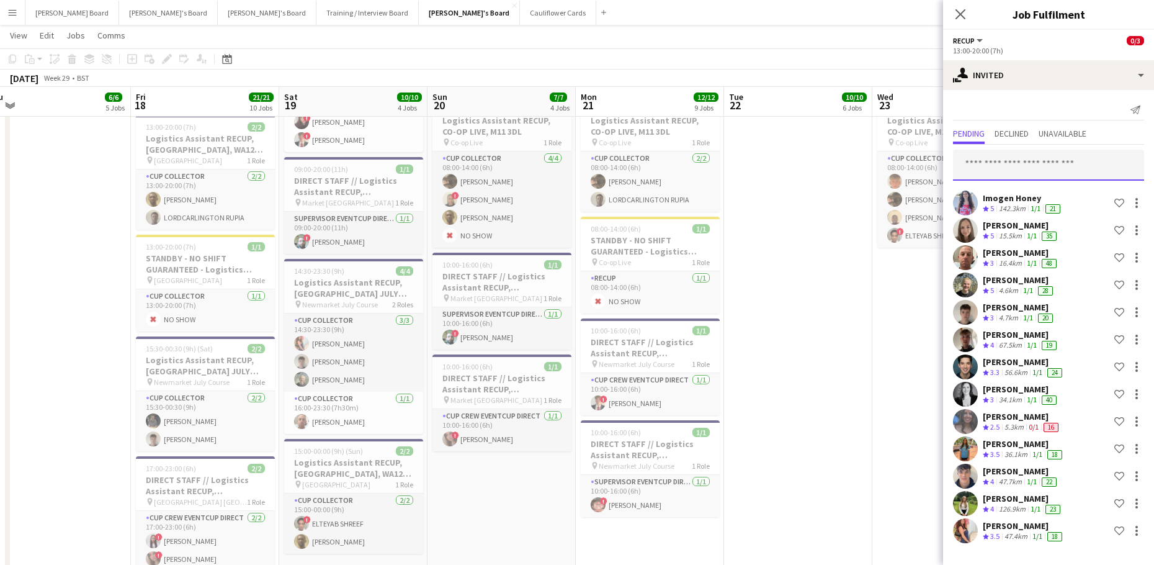
click at [988, 159] on input "text" at bounding box center [1048, 165] width 191 height 31
type input "*****"
click at [1054, 205] on span "jemdennis123@gmail.com" at bounding box center [1048, 206] width 171 height 10
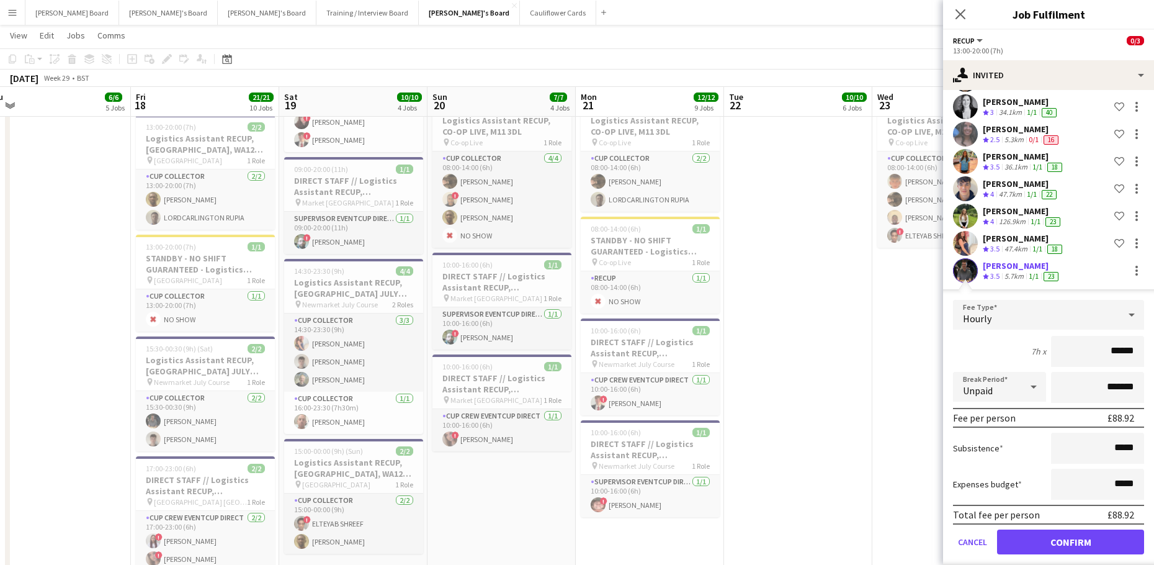
scroll to position [300, 0]
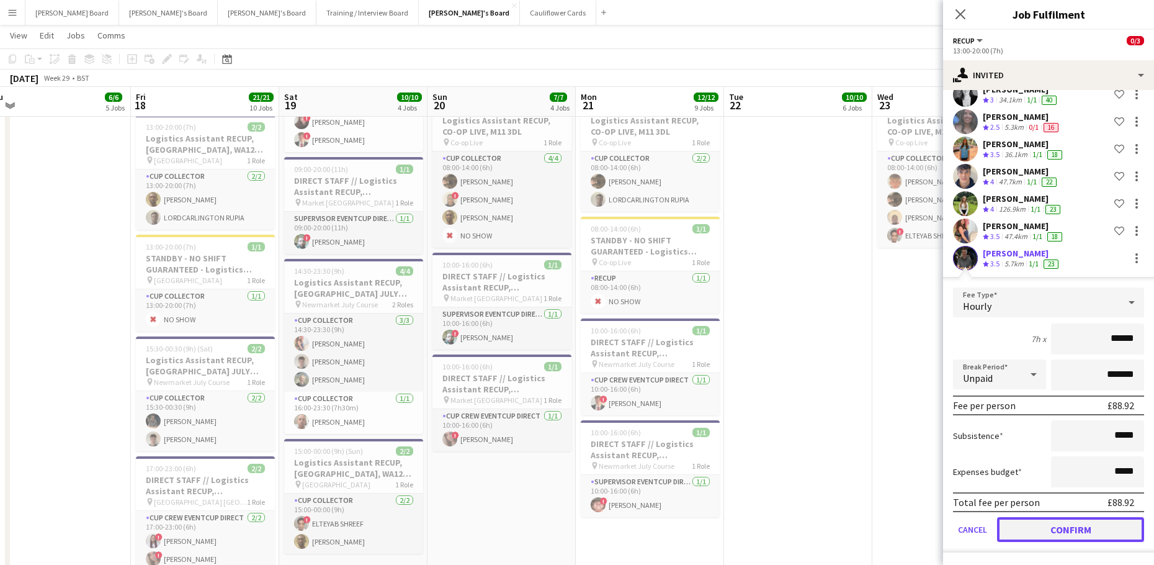
click at [1036, 536] on button "Confirm" at bounding box center [1070, 529] width 147 height 25
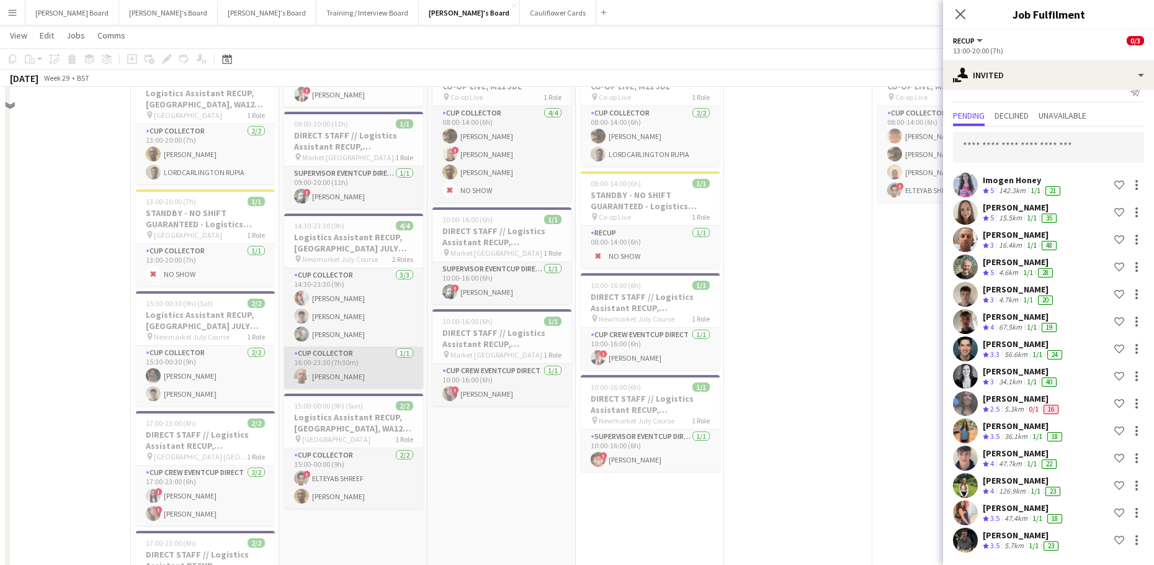
scroll to position [2750, 0]
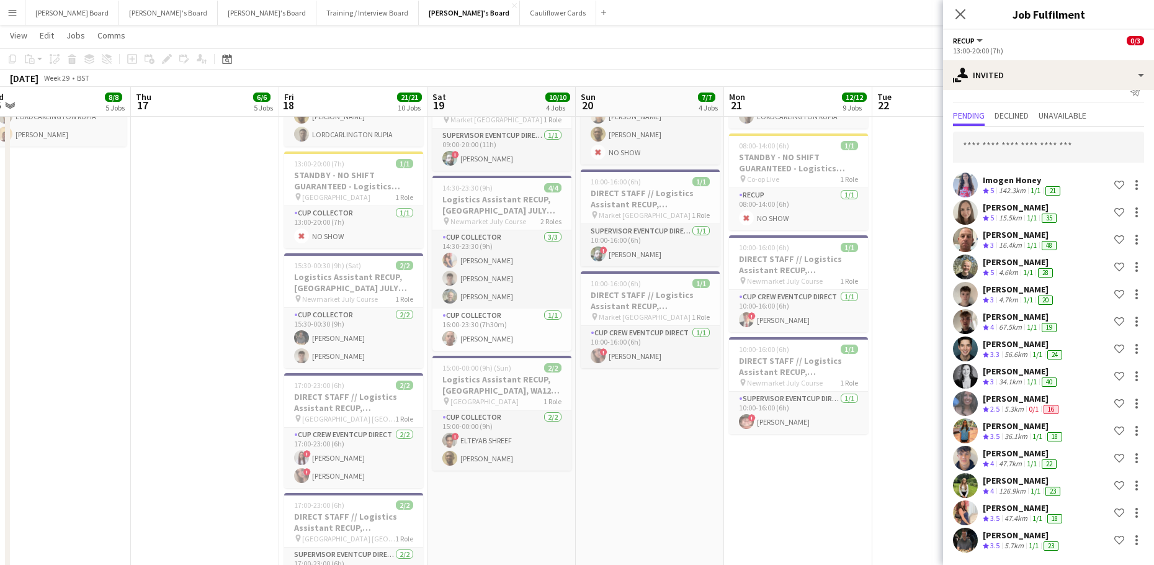
drag, startPoint x: 224, startPoint y: 458, endPoint x: 324, endPoint y: 446, distance: 100.6
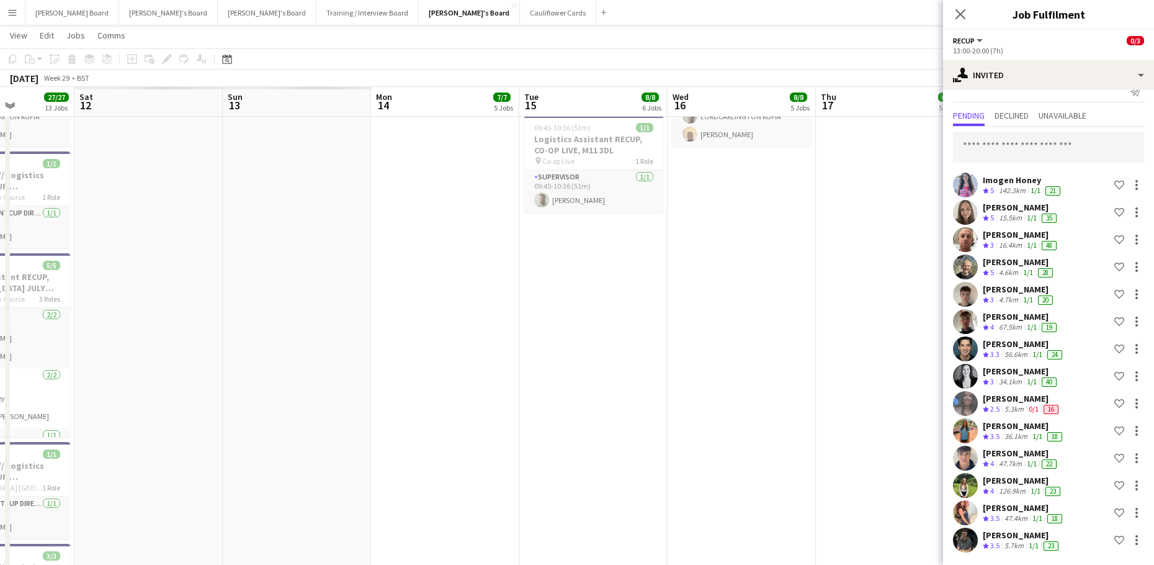
drag, startPoint x: 140, startPoint y: 407, endPoint x: 804, endPoint y: 424, distance: 664.1
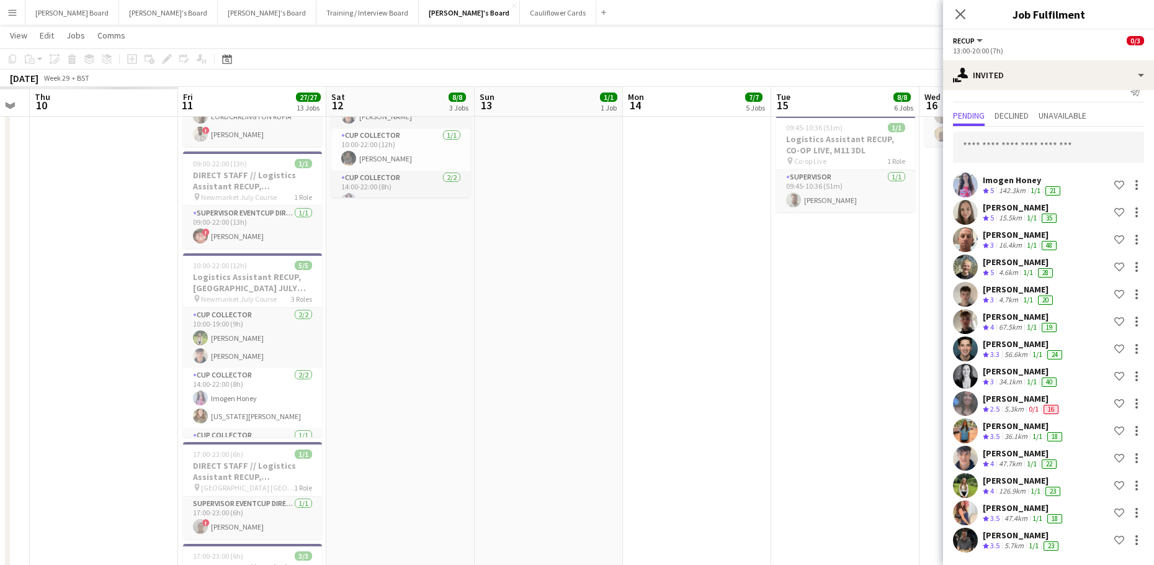
drag, startPoint x: 773, startPoint y: 411, endPoint x: 834, endPoint y: 411, distance: 60.8
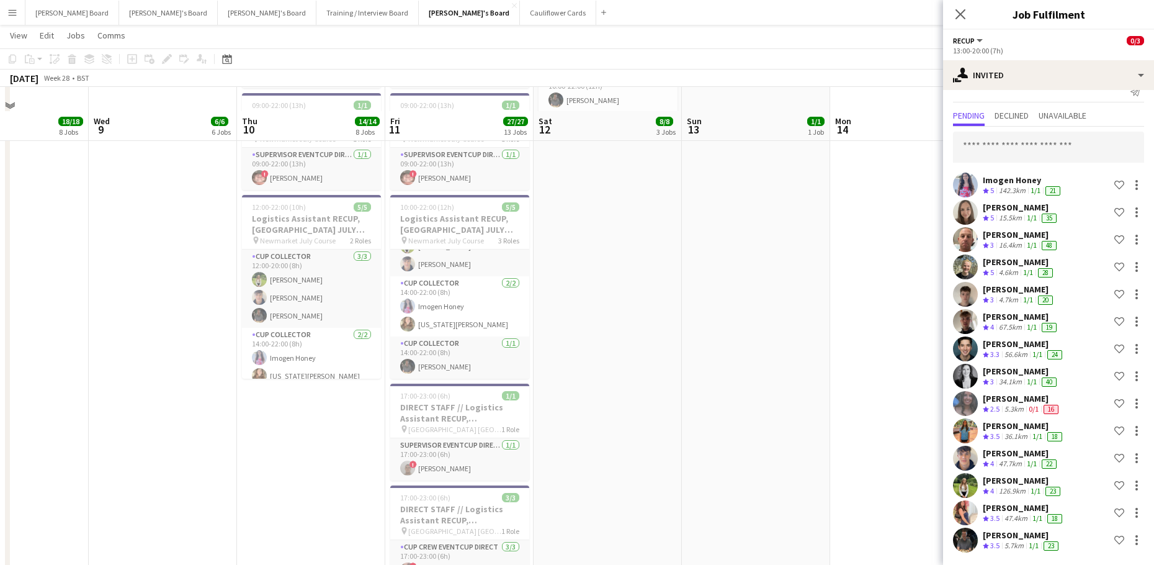
scroll to position [2832, 0]
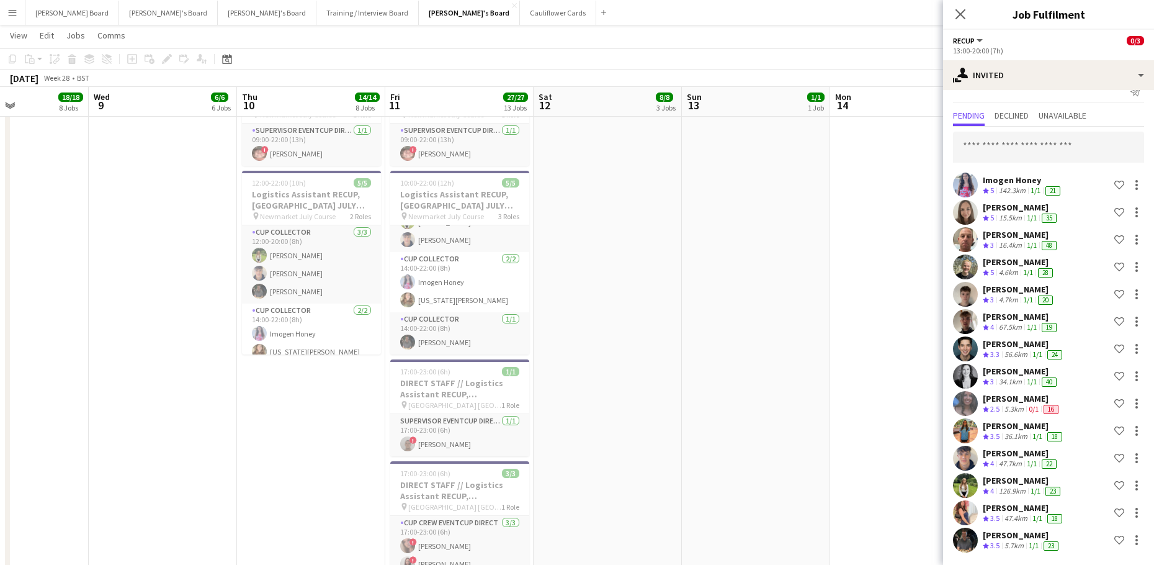
click at [1010, 128] on div "Imogen Honey Crew rating 5 142.3km 1/1 21 Shortlist crew Natalie Napier Crew ra…" at bounding box center [1048, 341] width 211 height 428
click at [999, 146] on input "text" at bounding box center [1048, 147] width 191 height 31
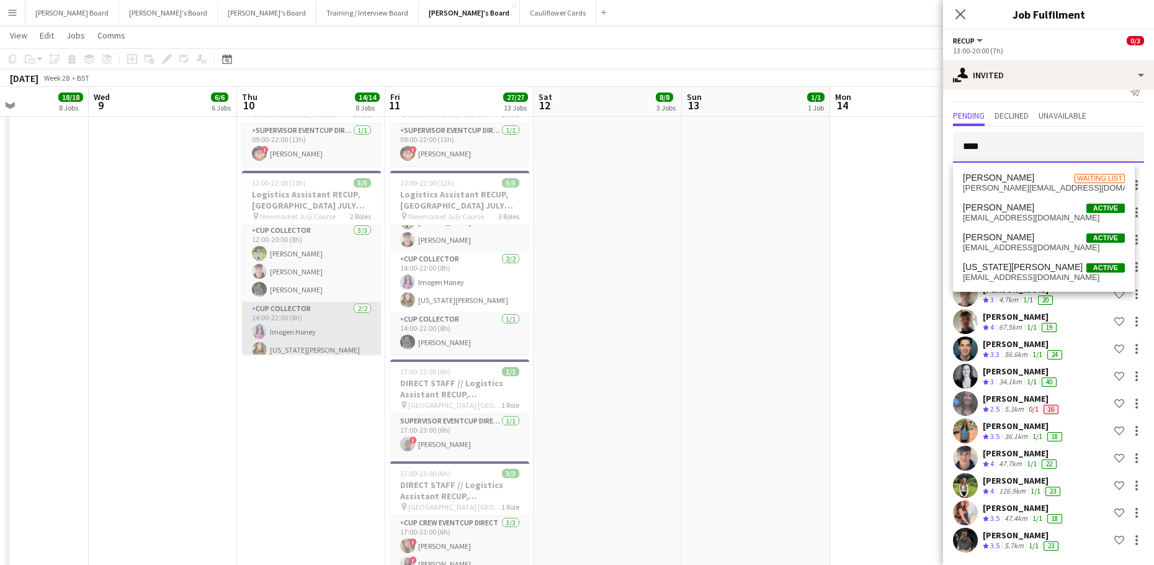
scroll to position [0, 0]
type input "****"
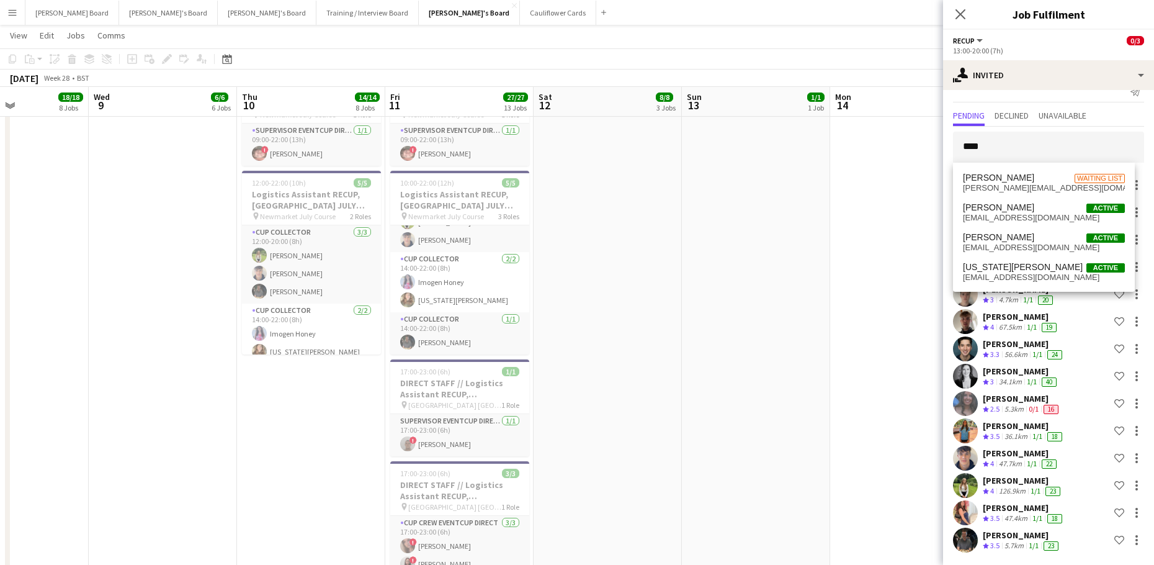
click at [707, 275] on app-date-cell at bounding box center [756, 313] width 148 height 978
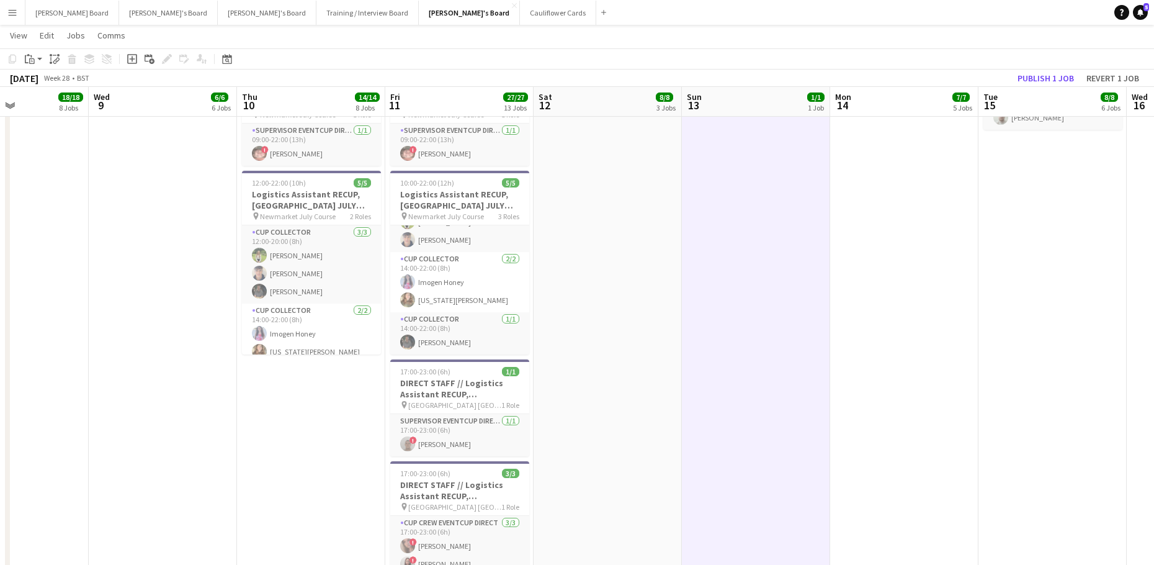
click at [1027, 65] on app-toolbar "Copy Paste Paste Ctrl+V Paste with crew Ctrl+Shift+V Paste linked Job Delete Gr…" at bounding box center [577, 58] width 1154 height 21
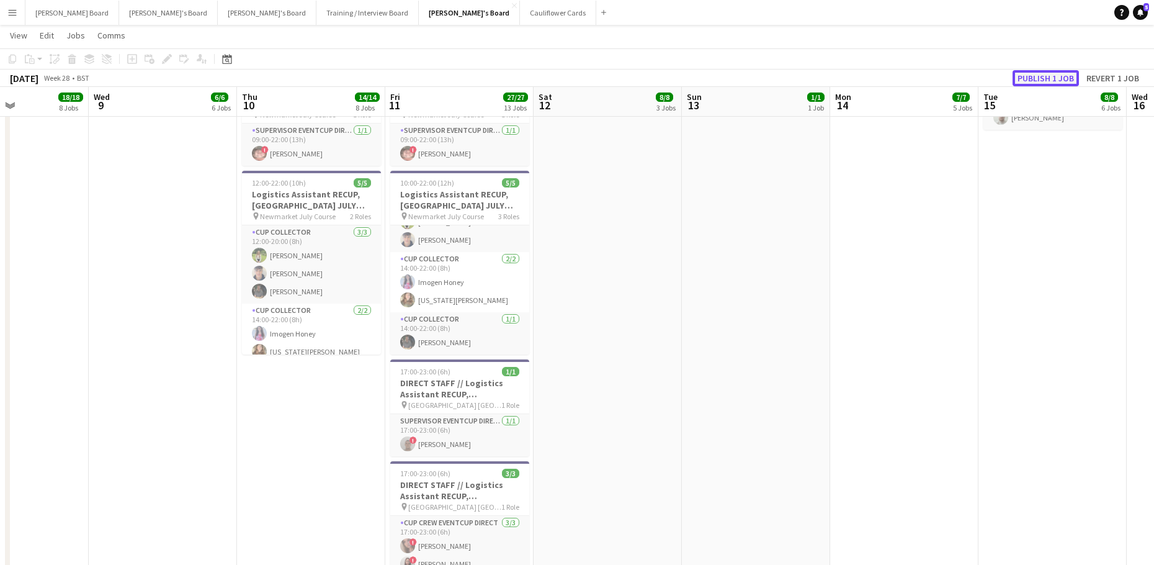
click at [1026, 70] on button "Publish 1 job" at bounding box center [1046, 78] width 66 height 16
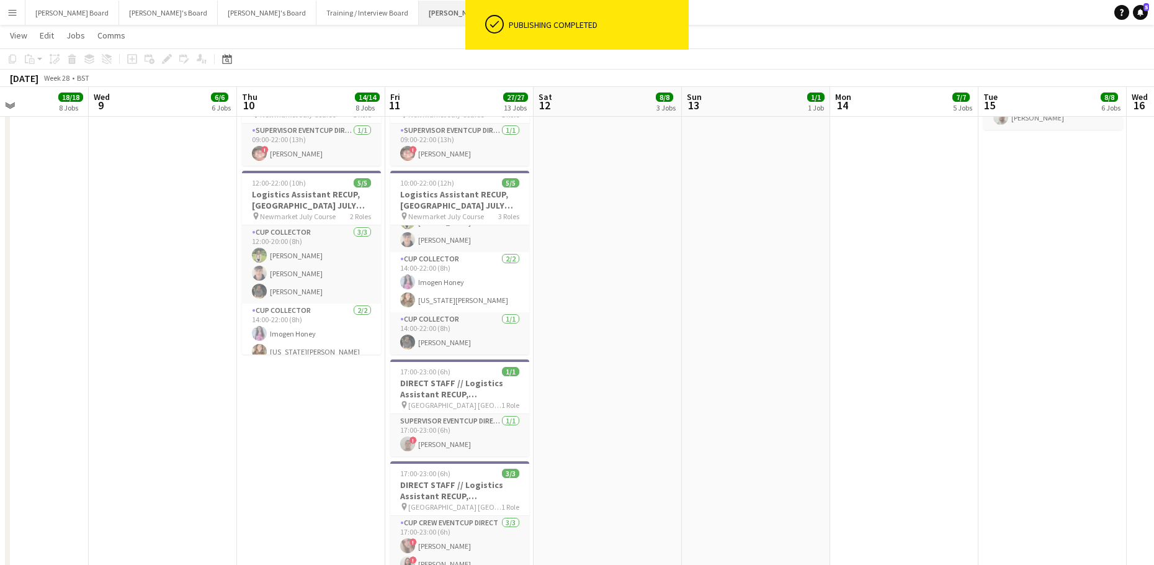
click at [419, 9] on button "Jakub's Board Close" at bounding box center [469, 13] width 101 height 24
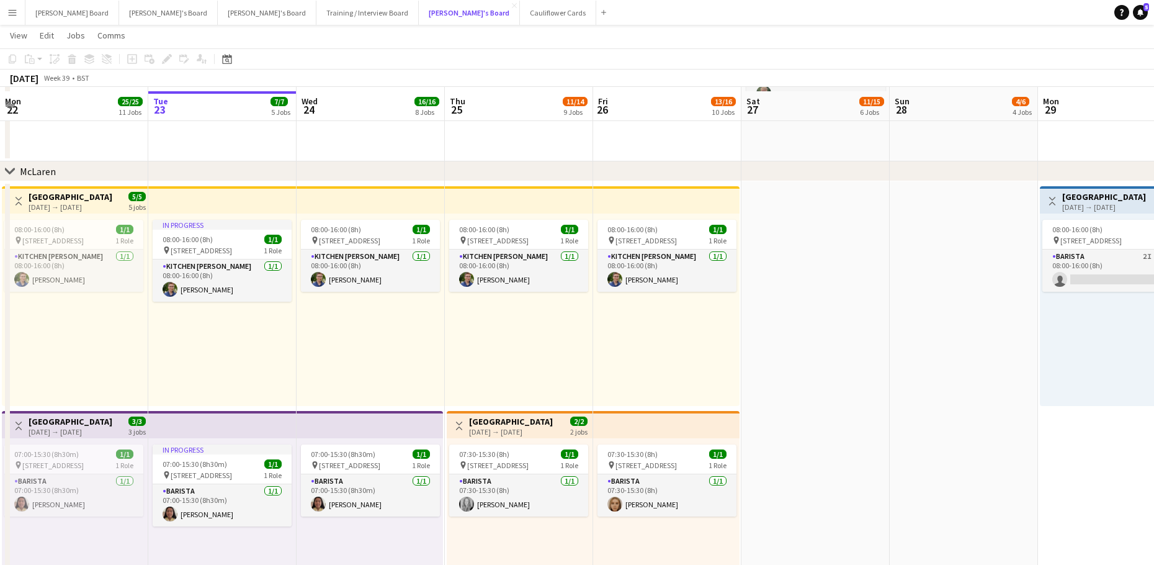
scroll to position [248, 0]
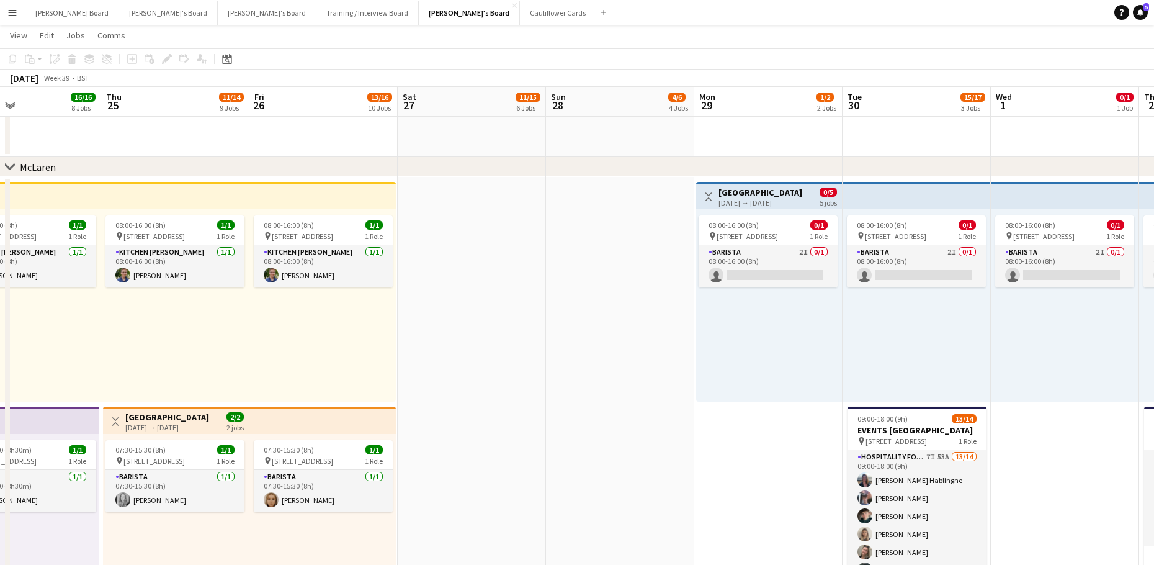
drag, startPoint x: 902, startPoint y: 372, endPoint x: 335, endPoint y: 401, distance: 567.2
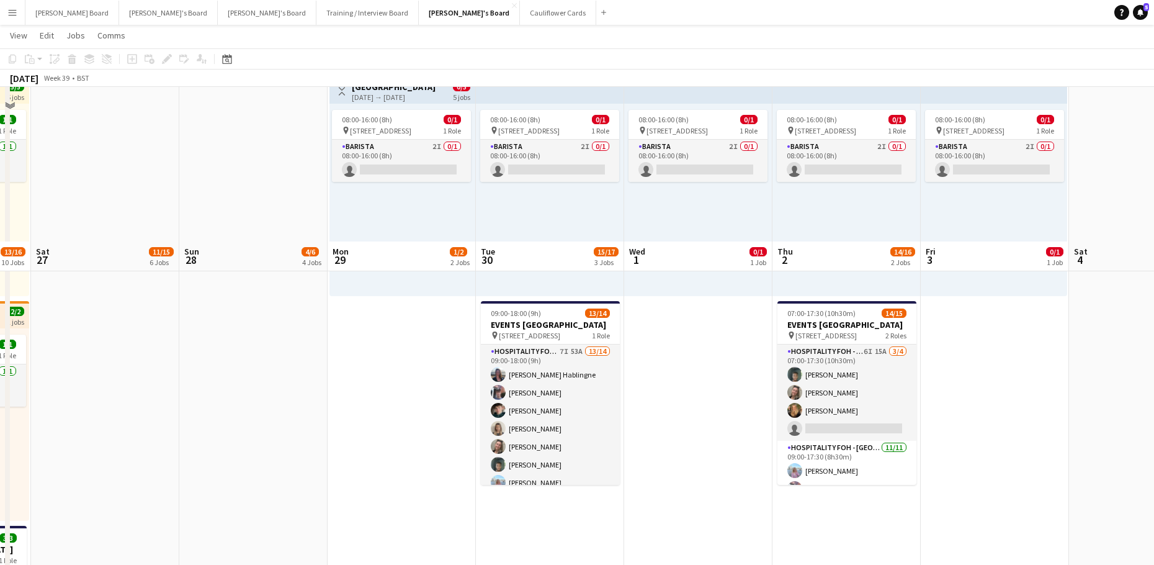
scroll to position [662, 0]
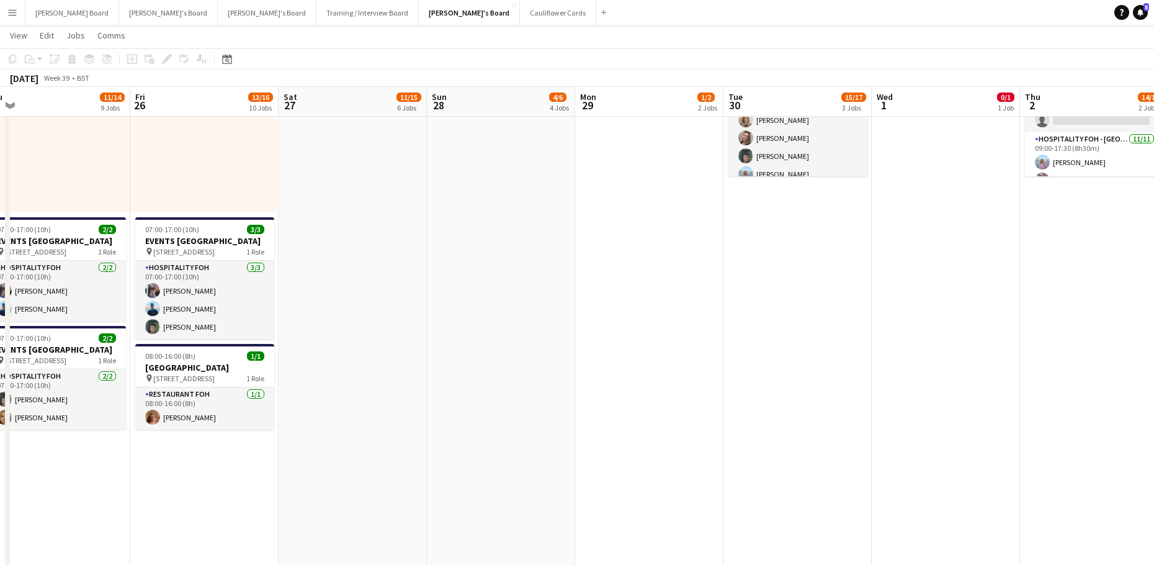
drag, startPoint x: 887, startPoint y: 351, endPoint x: 1003, endPoint y: 346, distance: 115.5
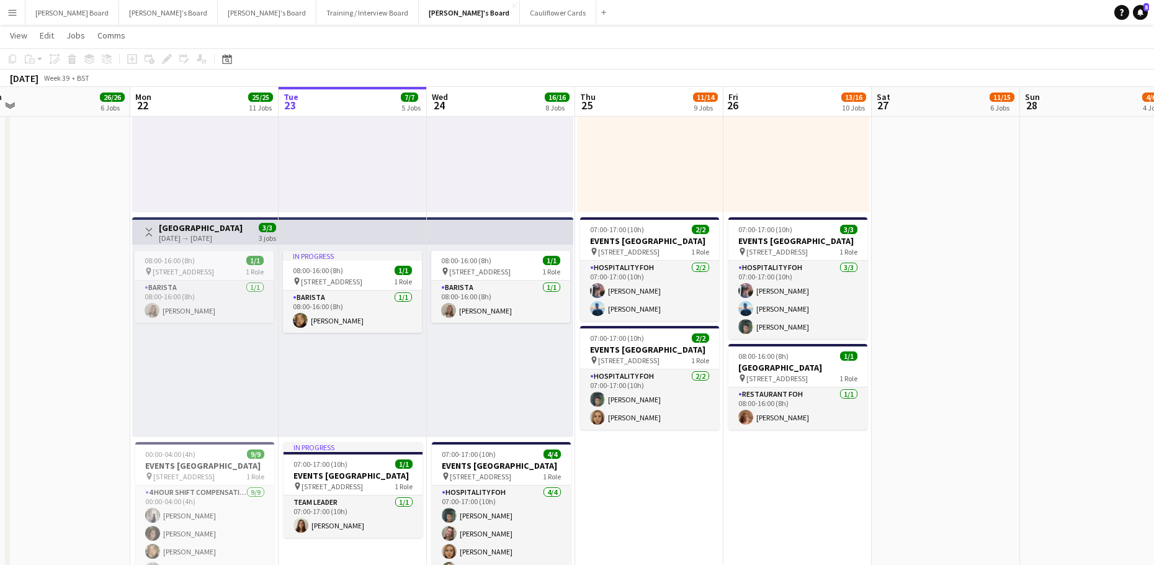
scroll to position [0, 347]
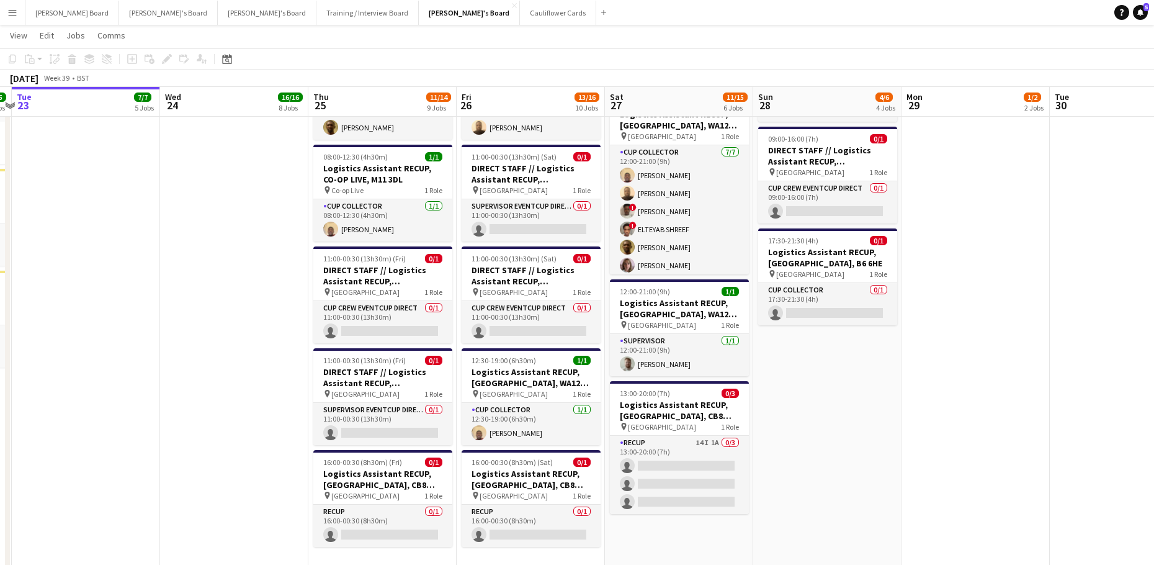
drag, startPoint x: 884, startPoint y: 333, endPoint x: 659, endPoint y: 366, distance: 227.7
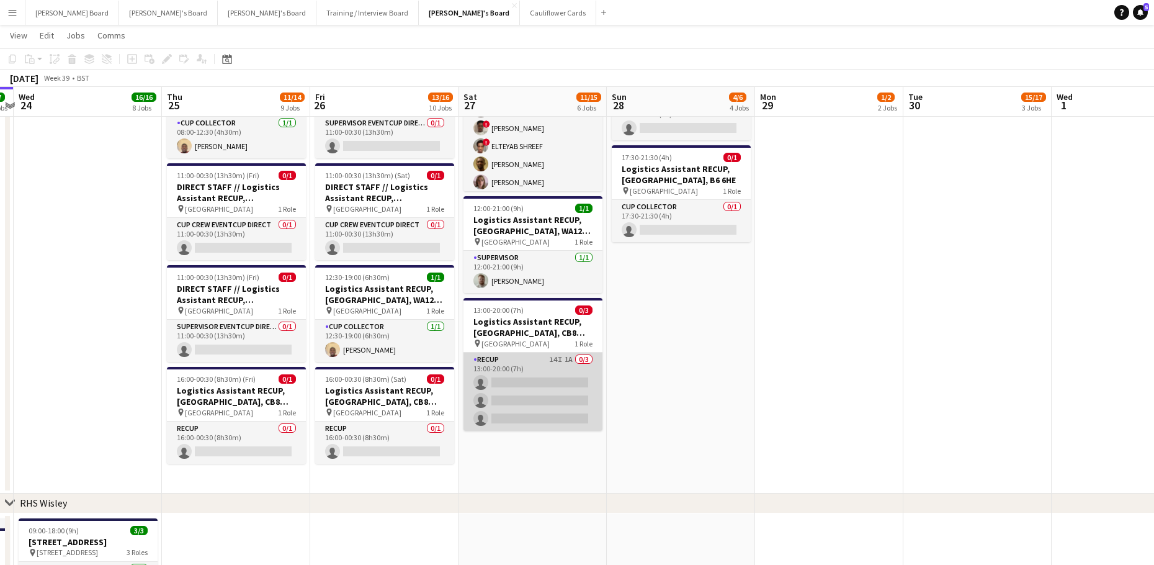
click at [557, 404] on app-card-role "RECUP 14I 1A 0/3 13:00-20:00 (7h) single-neutral-actions single-neutral-actions…" at bounding box center [532, 391] width 139 height 78
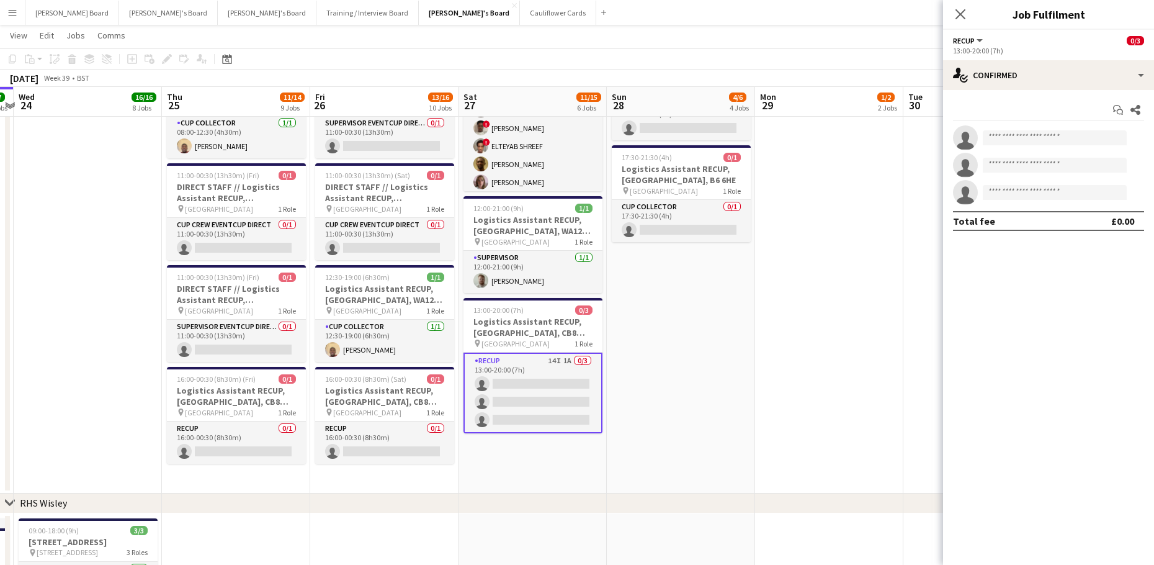
click at [1047, 95] on div "Start chat Share single-neutral-actions single-neutral-actions single-neutral-a…" at bounding box center [1048, 165] width 211 height 151
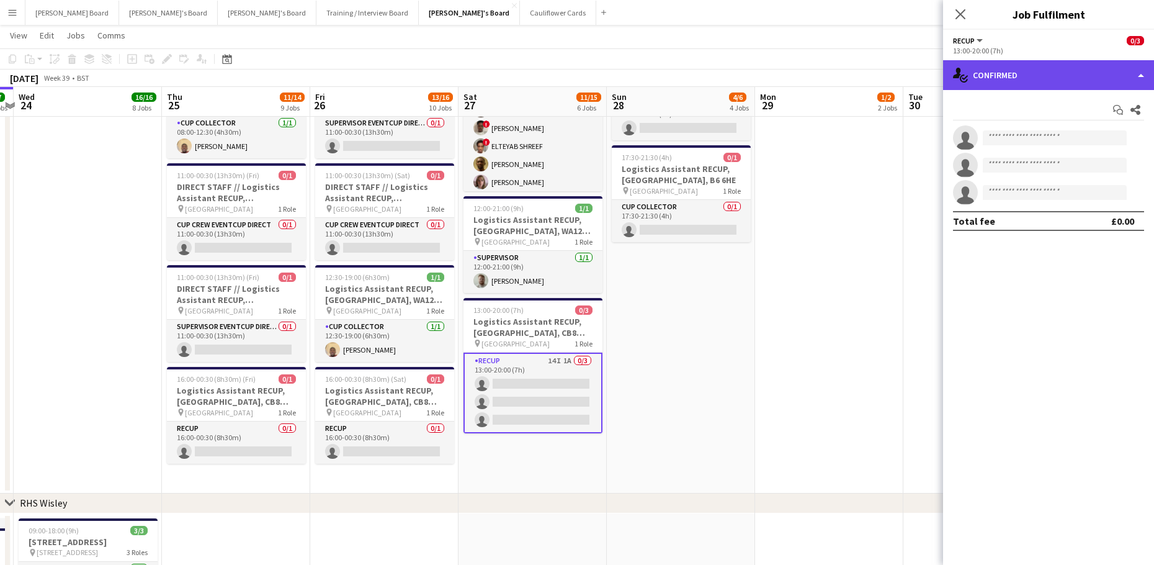
click at [1047, 78] on div "single-neutral-actions-check-2 Confirmed" at bounding box center [1048, 75] width 211 height 30
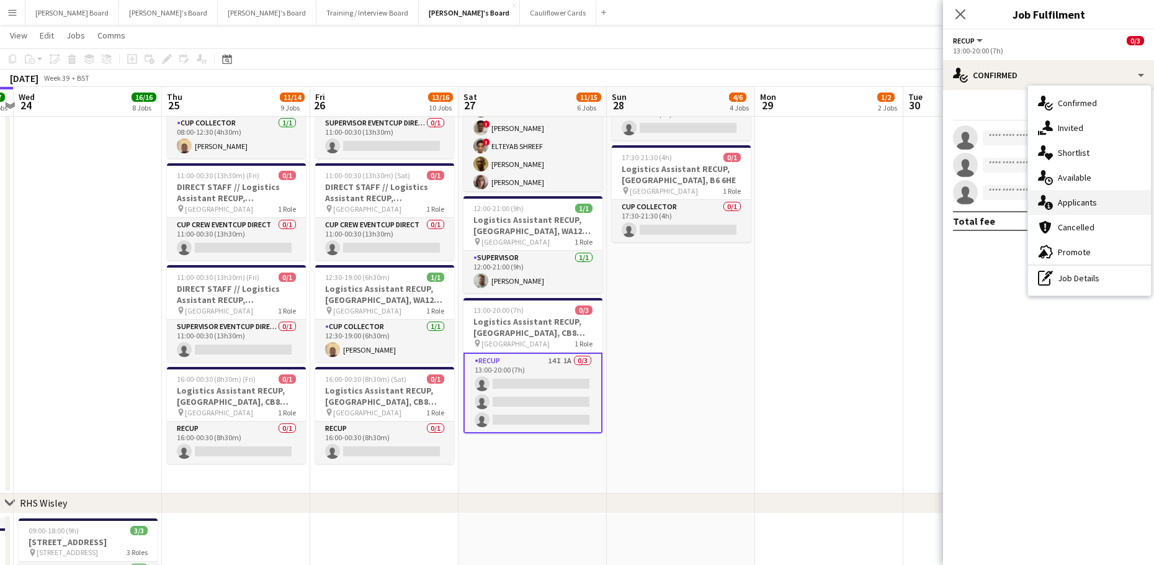
click at [1099, 202] on div "single-neutral-actions-information Applicants" at bounding box center [1089, 202] width 123 height 25
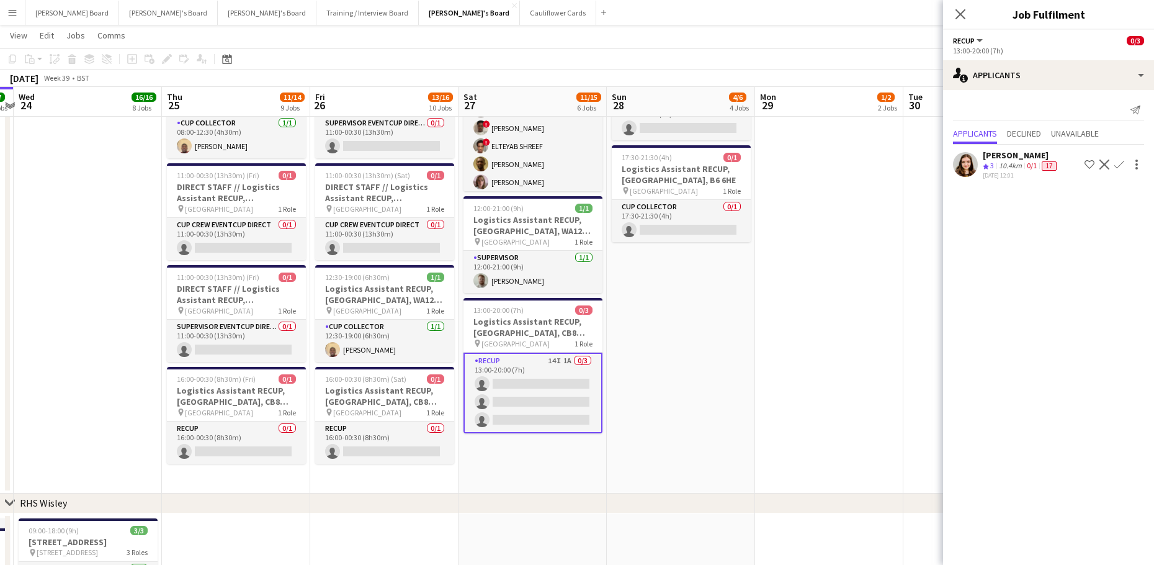
click at [994, 168] on span "3" at bounding box center [992, 165] width 4 height 9
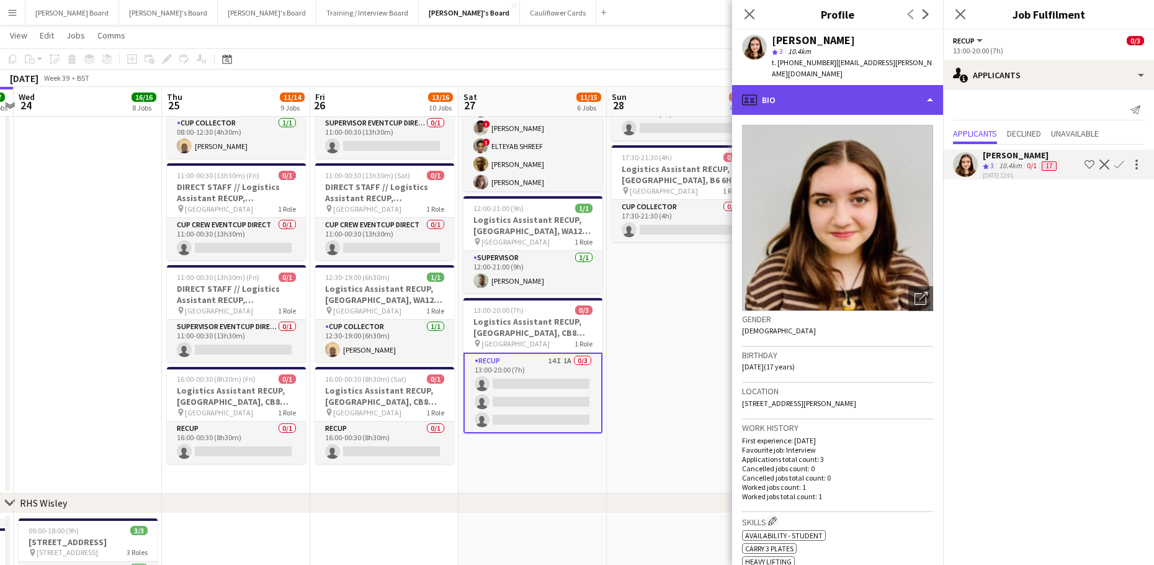
click at [762, 89] on div "profile Bio" at bounding box center [837, 100] width 211 height 30
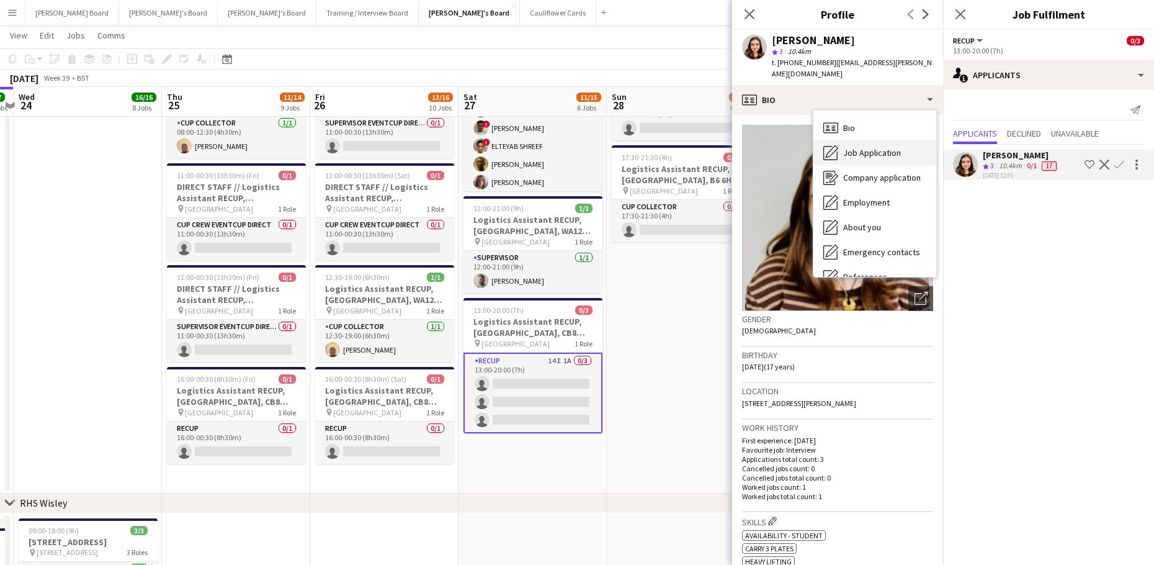
click at [845, 140] on div "Job Application Job Application" at bounding box center [874, 152] width 123 height 25
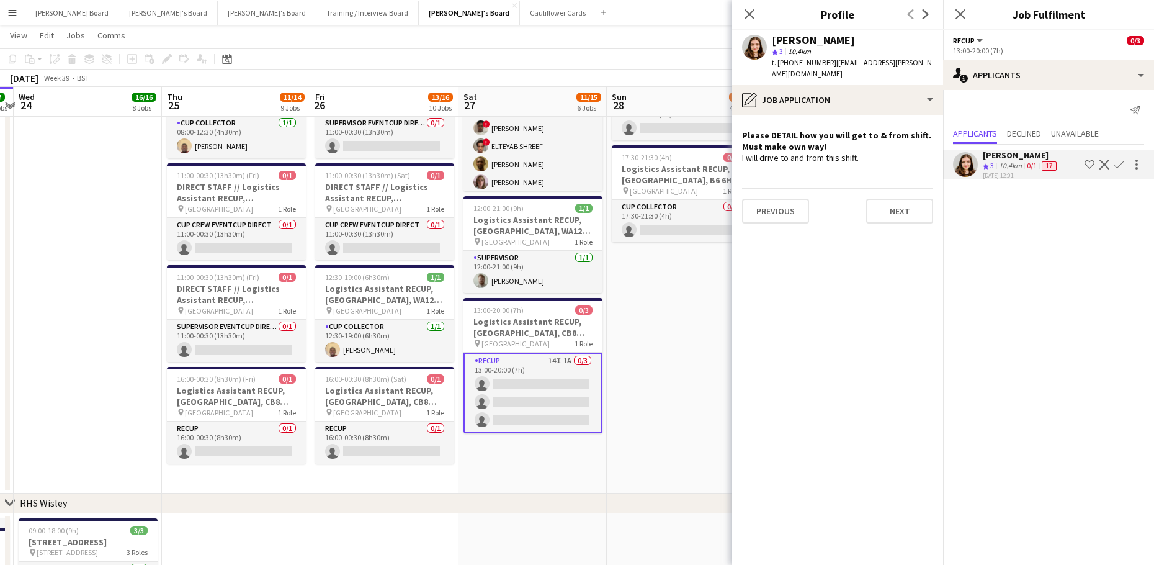
click at [674, 351] on app-date-cell "08:00-14:00 (6h) 3/3 Logistics Assistant RECUP, CO-OP LIVE, M11 3DL pin Co-op L…" at bounding box center [681, 197] width 148 height 593
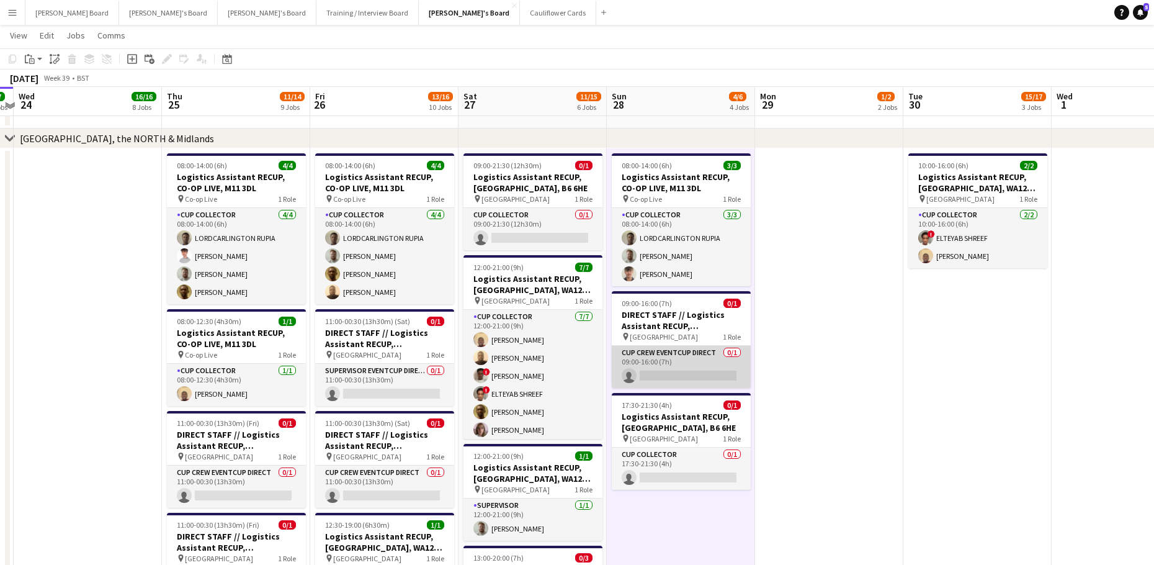
scroll to position [1407, 0]
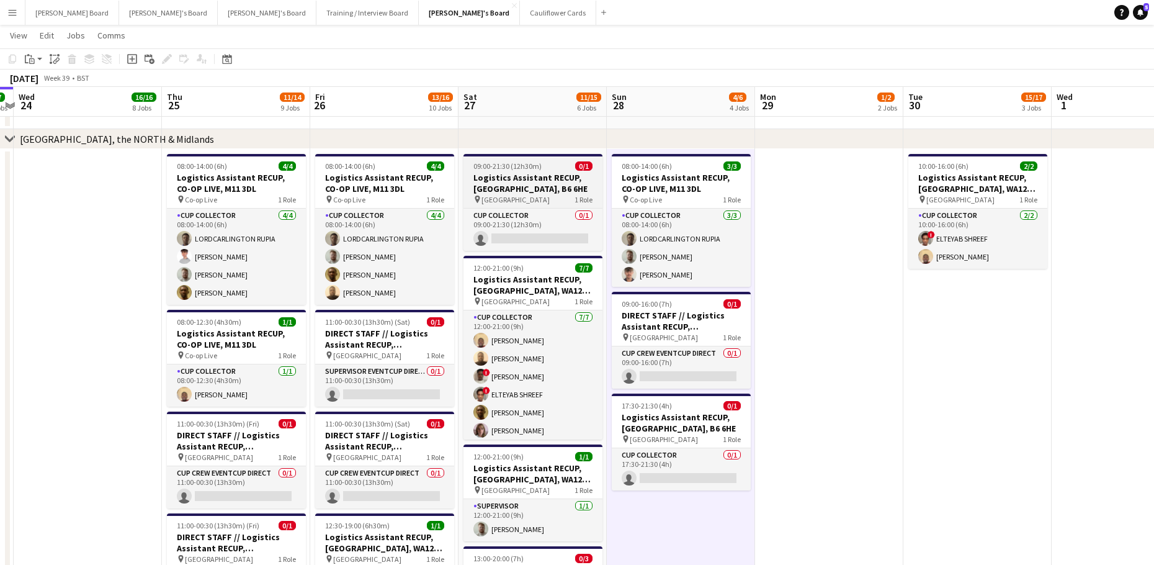
click at [536, 176] on h3 "Logistics Assistant RECUP, VILLA PARK, B6 6HE" at bounding box center [532, 183] width 139 height 22
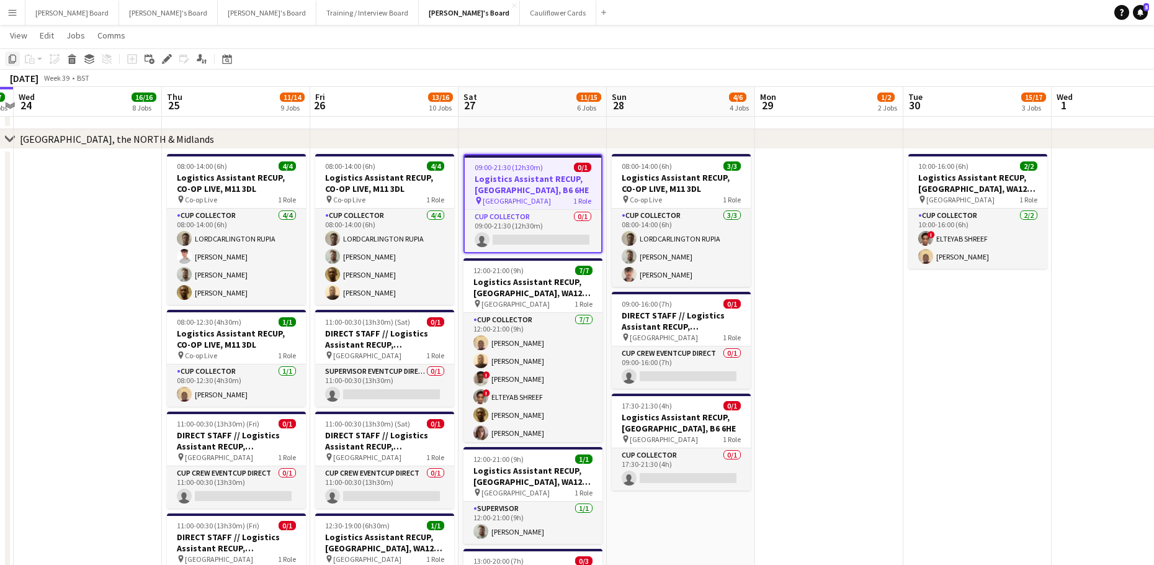
click at [11, 60] on icon at bounding box center [12, 59] width 7 height 9
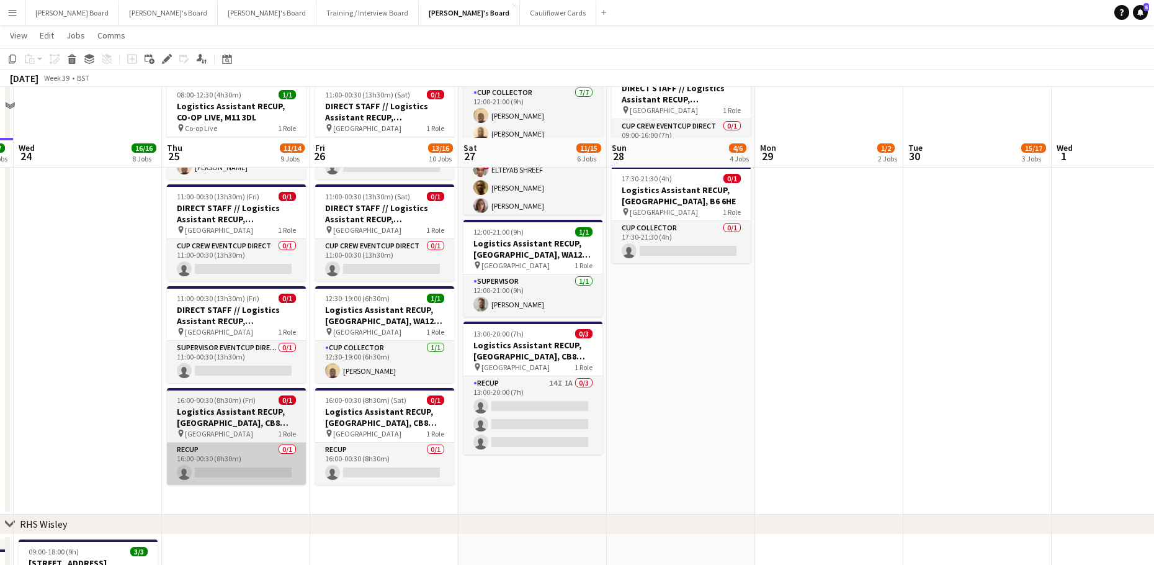
scroll to position [1737, 0]
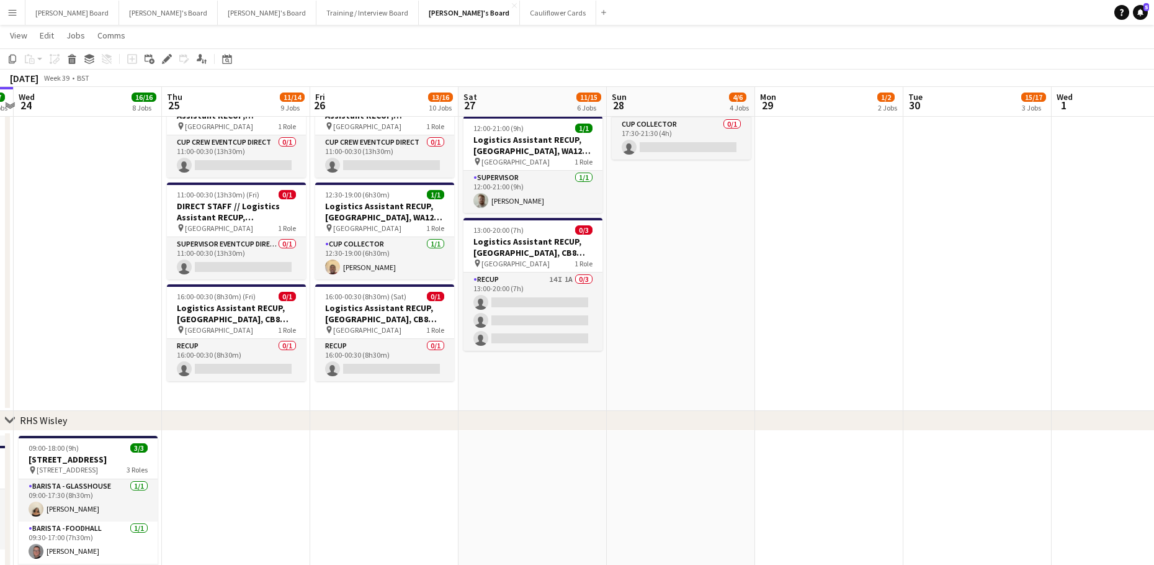
click at [208, 398] on app-date-cell "08:00-14:00 (6h) 4/4 Logistics Assistant RECUP, CO-OP LIVE, M11 3DL pin Co-op L…" at bounding box center [236, 114] width 148 height 593
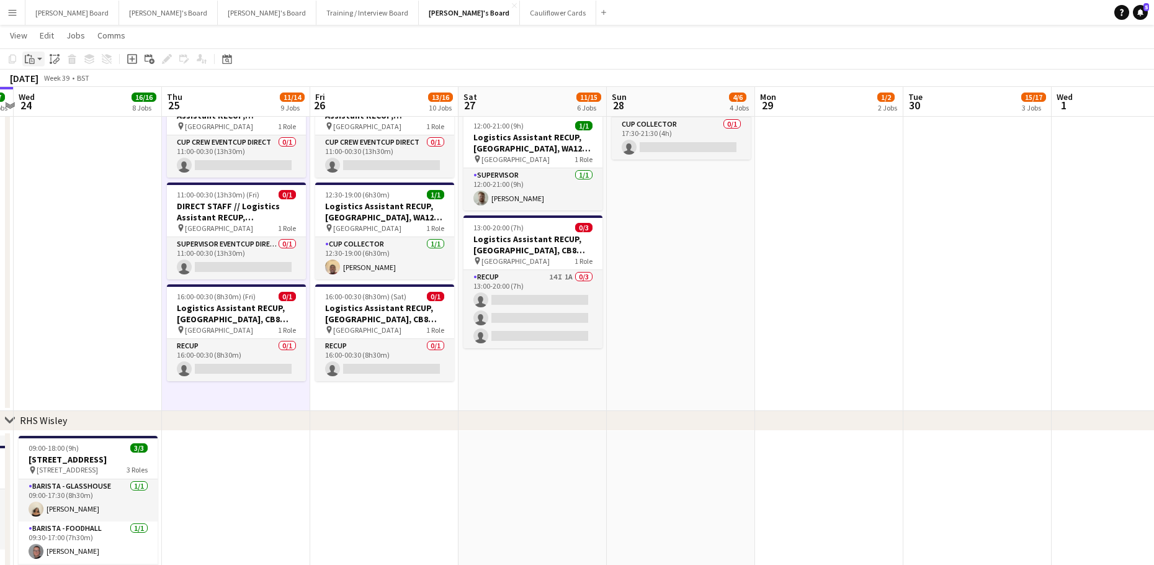
click at [35, 62] on div "Paste" at bounding box center [29, 58] width 15 height 15
click at [47, 83] on link "Paste Ctrl+V" at bounding box center [91, 82] width 117 height 11
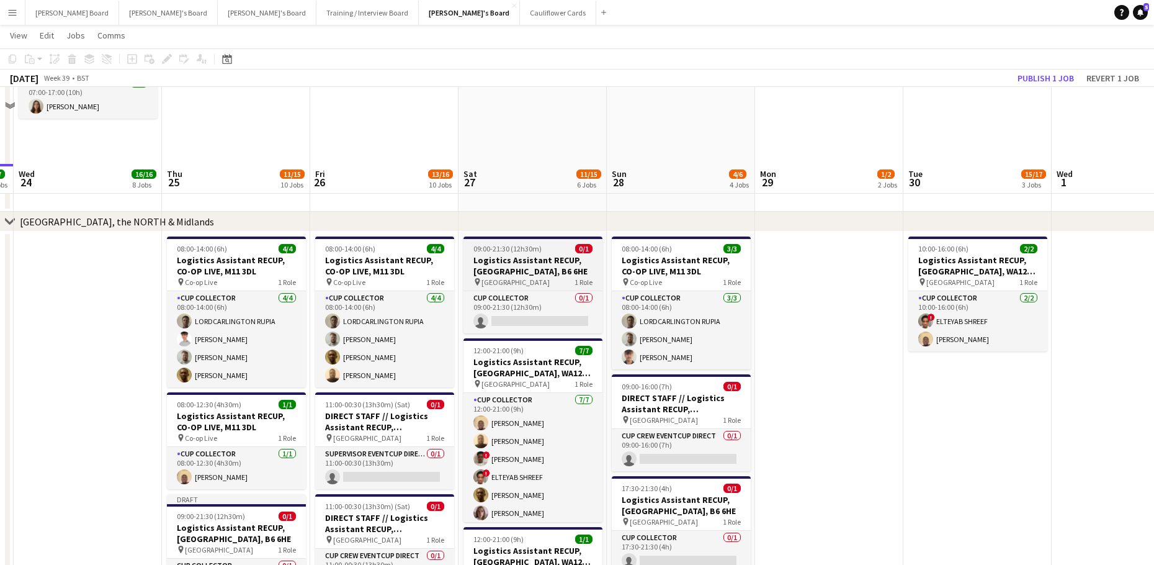
scroll to position [1323, 0]
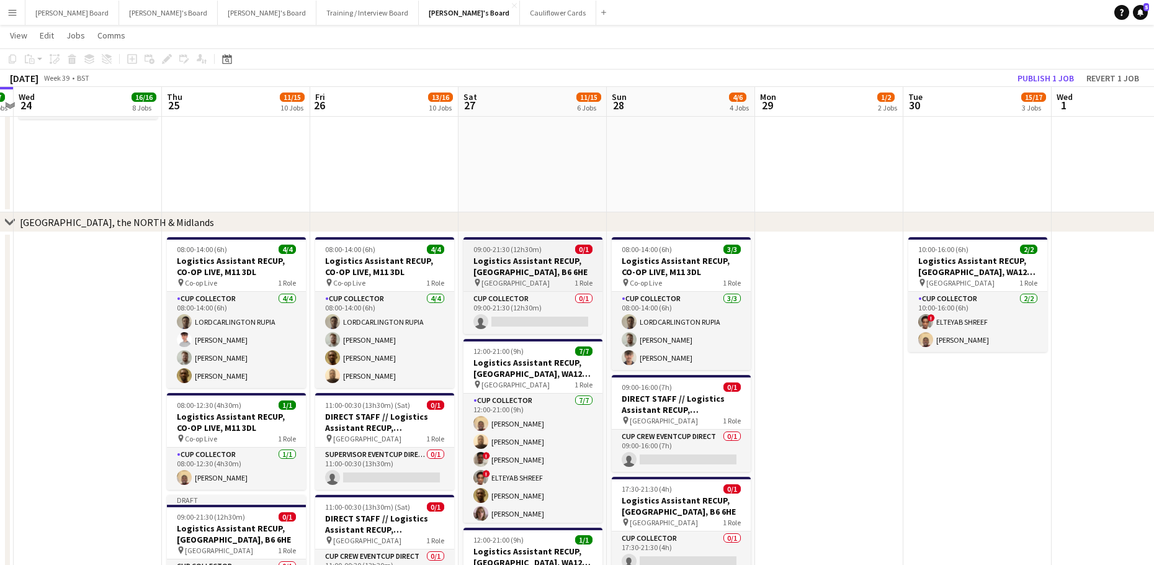
click at [485, 248] on span "09:00-21:30 (12h30m)" at bounding box center [507, 248] width 68 height 9
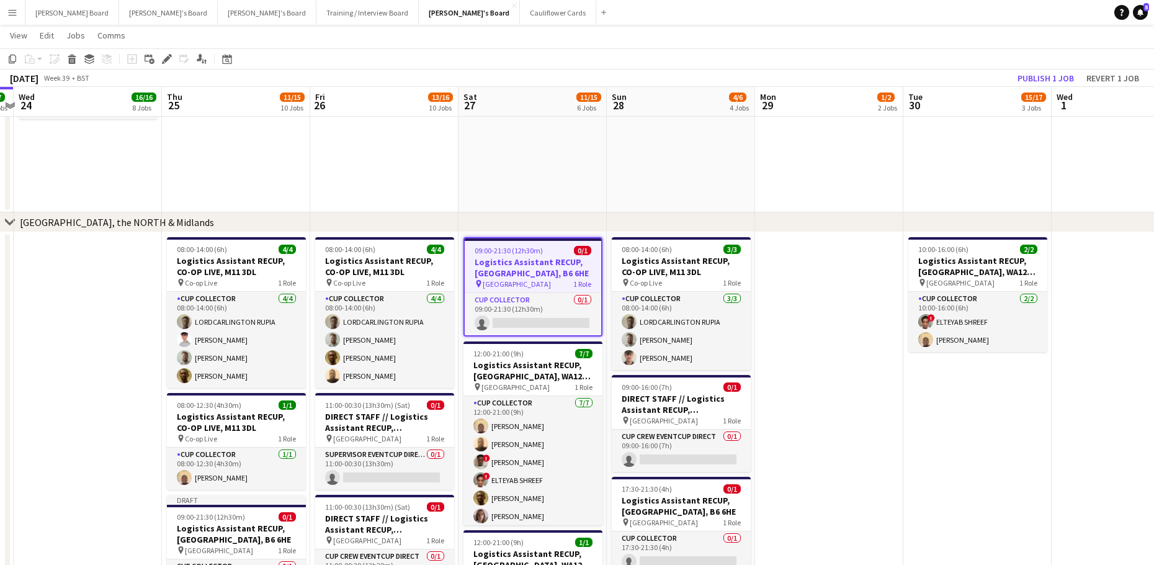
scroll to position [0, 431]
click at [71, 61] on icon at bounding box center [72, 61] width 7 height 6
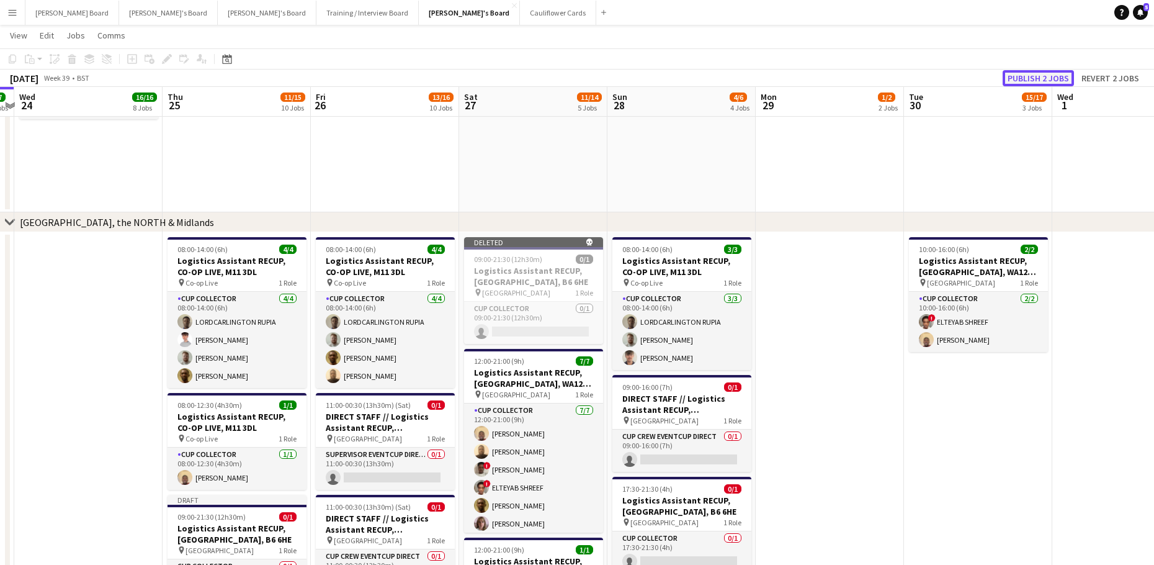
click at [1018, 77] on button "Publish 2 jobs" at bounding box center [1038, 78] width 71 height 16
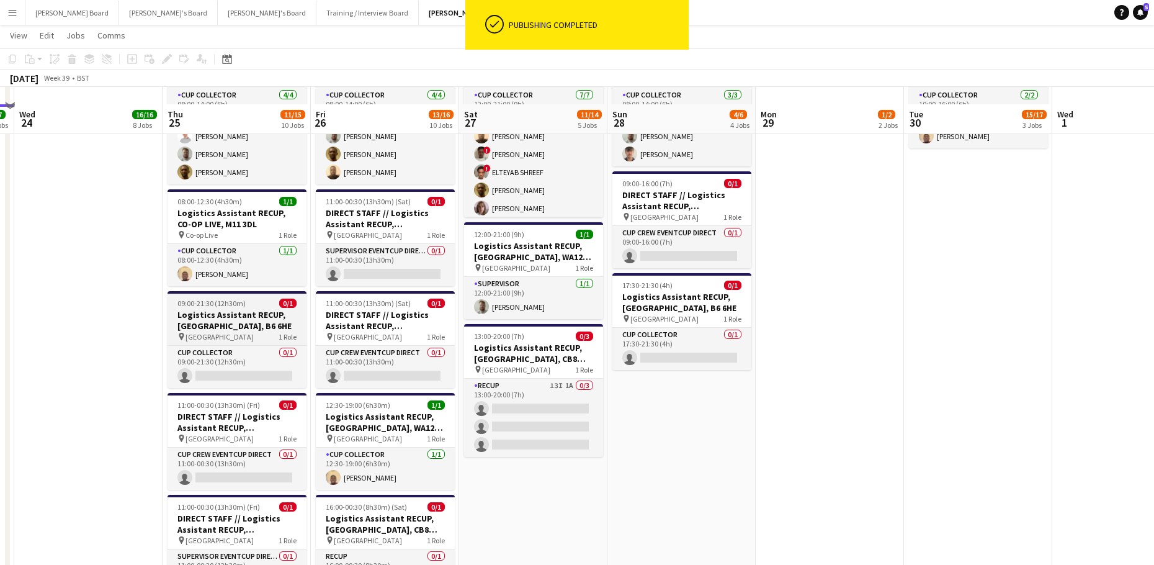
scroll to position [1489, 0]
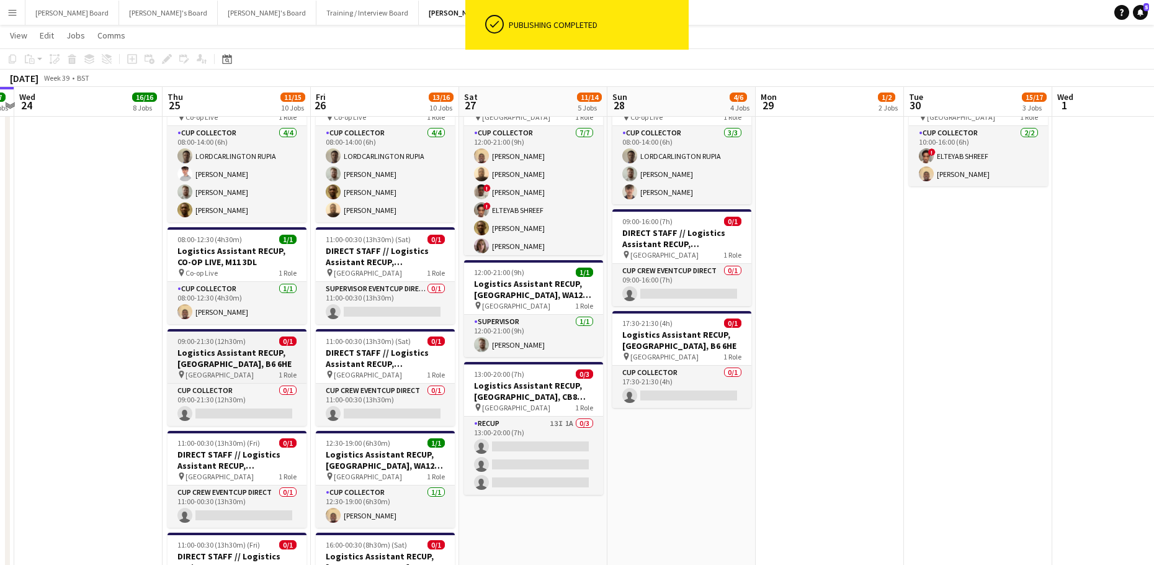
click at [220, 346] on app-job-card "09:00-21:30 (12h30m) 0/1 Logistics Assistant RECUP, VILLA PARK, B6 6HE pin Vill…" at bounding box center [237, 377] width 139 height 97
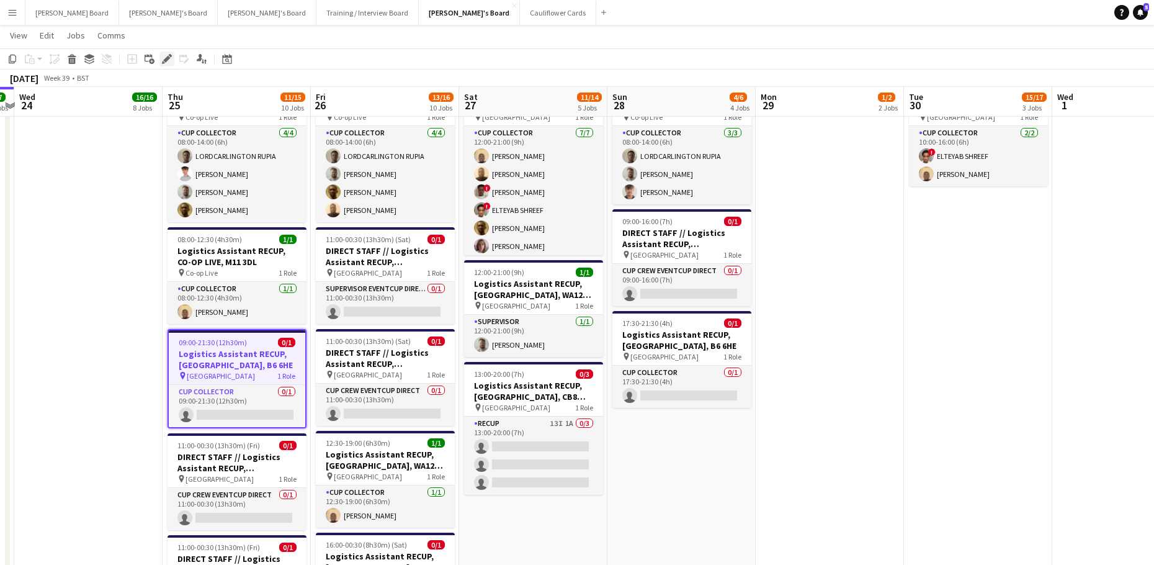
click at [171, 58] on icon "Edit" at bounding box center [167, 59] width 10 height 10
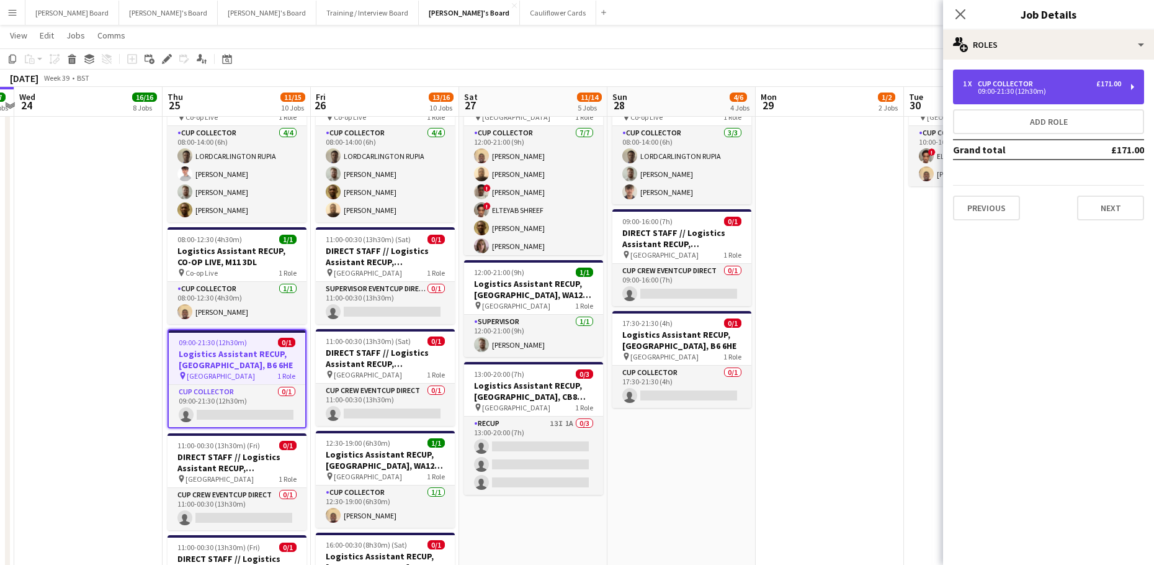
click at [970, 79] on div "1 x" at bounding box center [970, 83] width 15 height 9
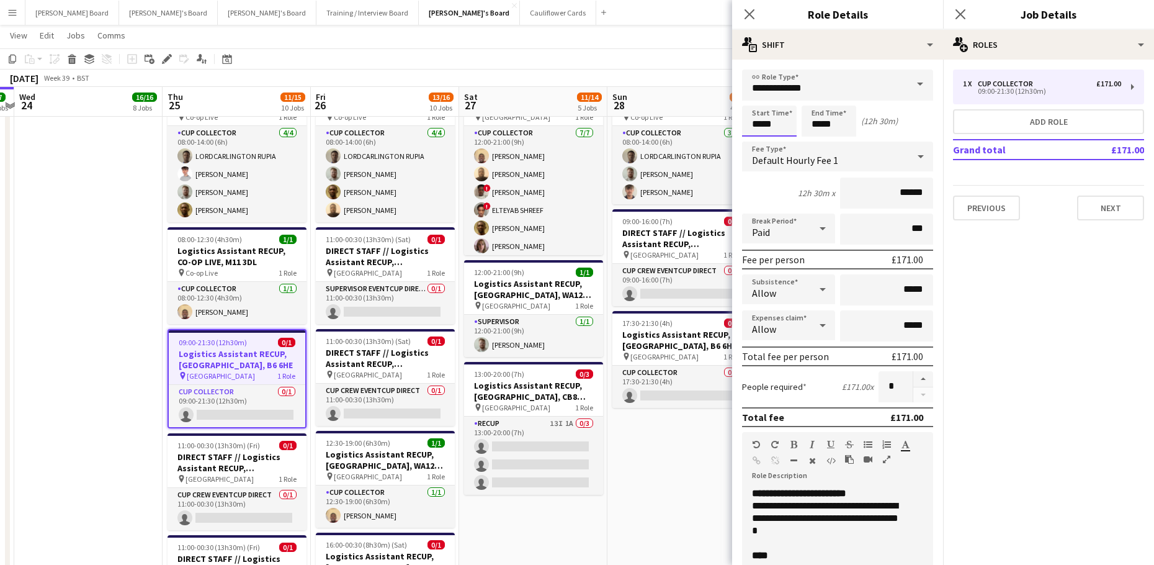
click at [778, 123] on input "*****" at bounding box center [769, 120] width 55 height 31
click at [760, 101] on div at bounding box center [757, 99] width 25 height 12
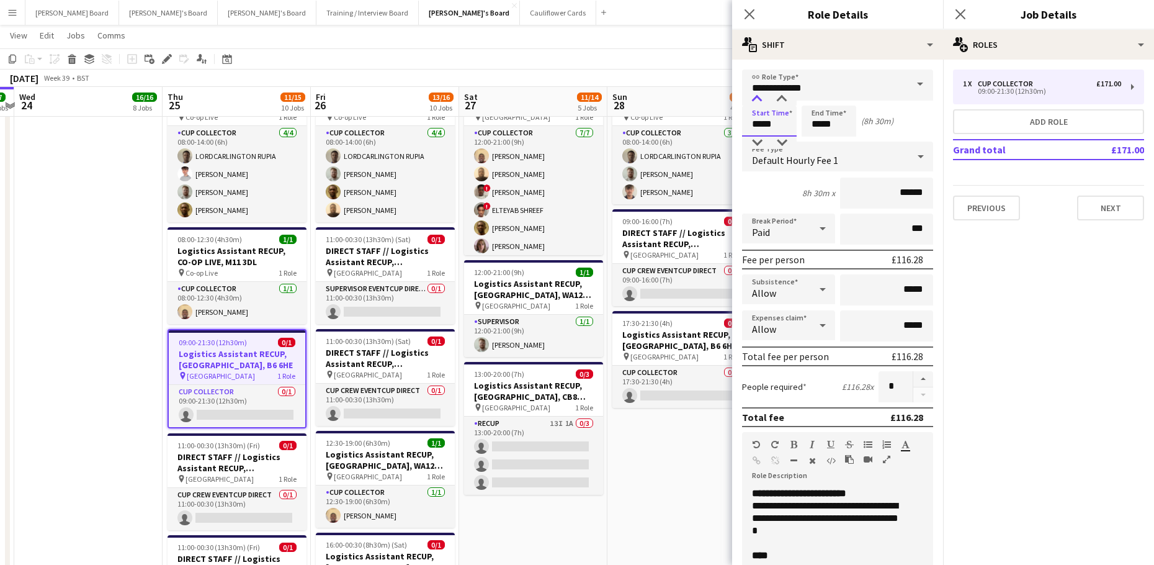
click at [760, 101] on div at bounding box center [757, 99] width 25 height 12
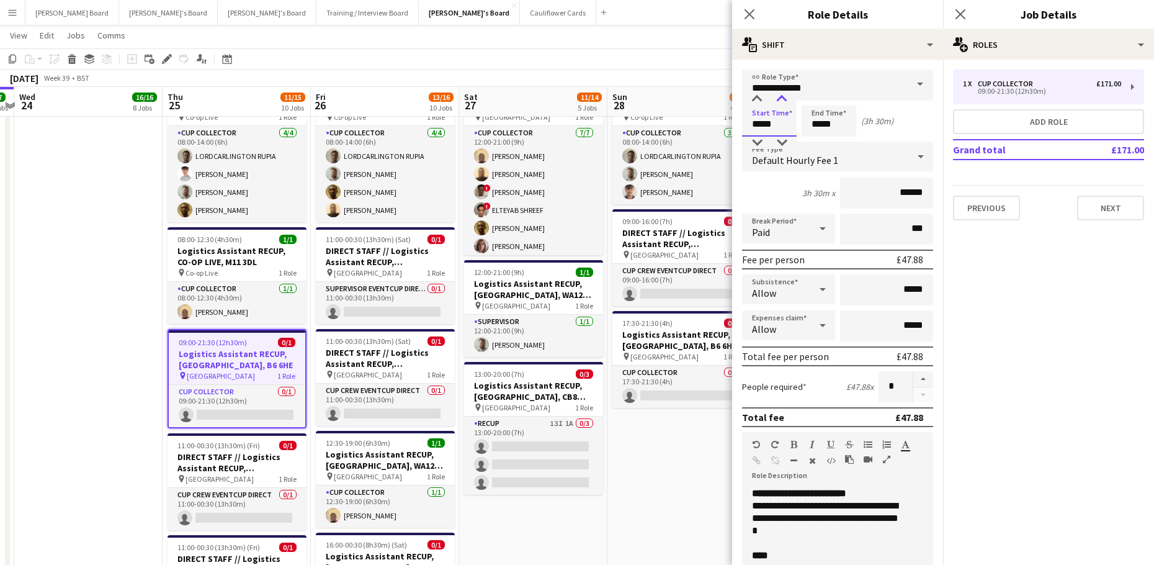
click at [782, 101] on div at bounding box center [781, 99] width 25 height 12
type input "*****"
click at [782, 101] on div at bounding box center [781, 99] width 25 height 12
click at [820, 120] on input "*****" at bounding box center [829, 120] width 55 height 31
click at [819, 90] on input "**********" at bounding box center [837, 84] width 191 height 31
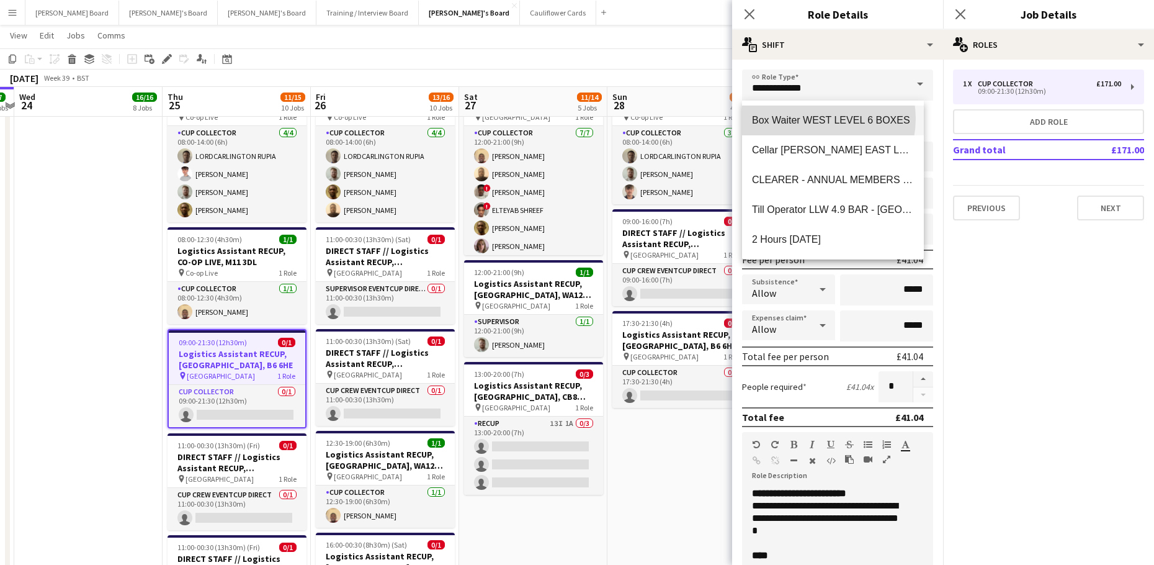
click at [816, 119] on span "Box Waiter WEST LEVEL 6 BOXES" at bounding box center [833, 120] width 162 height 12
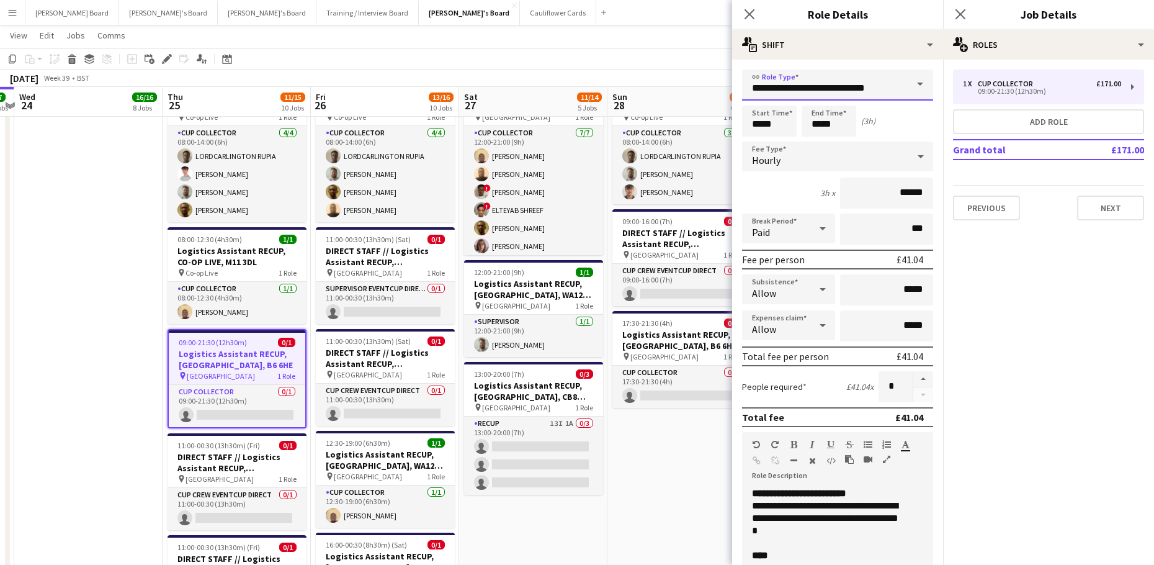
click at [870, 84] on input "**********" at bounding box center [837, 84] width 191 height 31
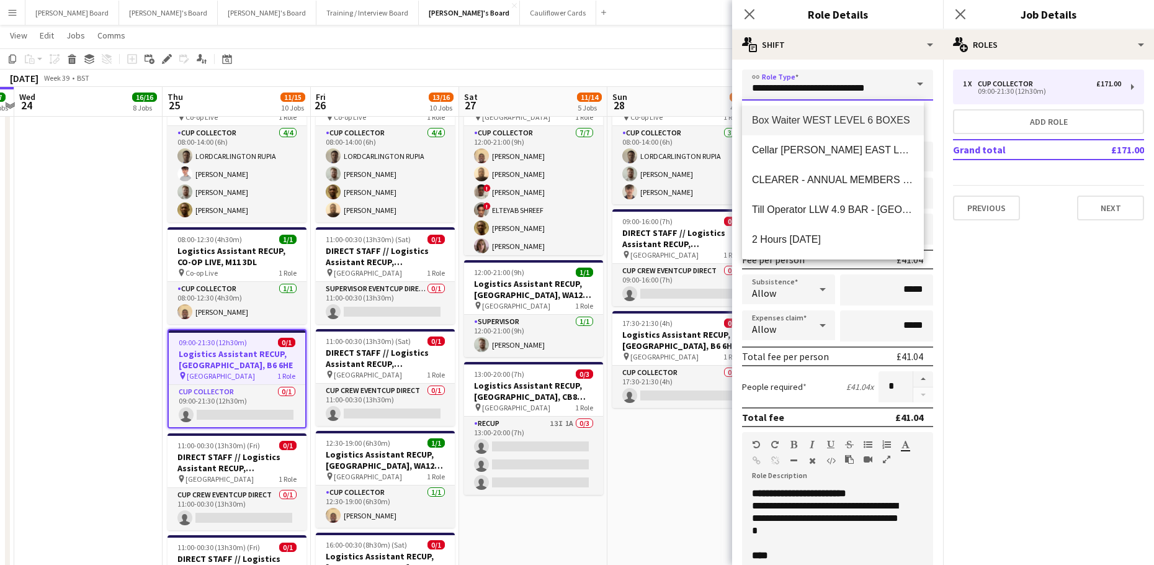
click at [870, 84] on input "**********" at bounding box center [837, 84] width 191 height 31
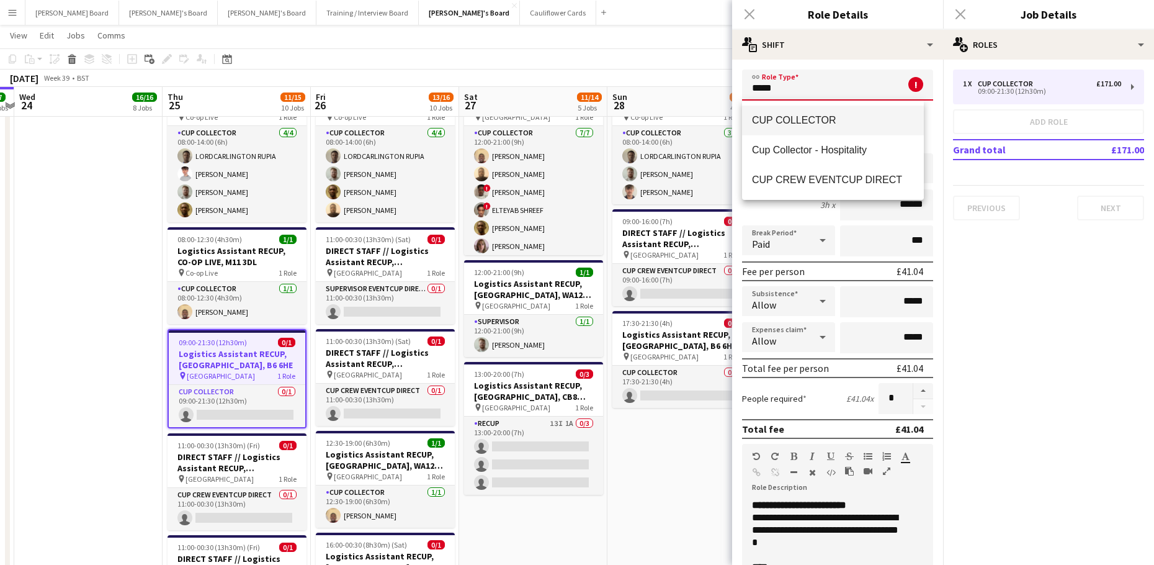
click at [812, 115] on span "CUP COLLECTOR" at bounding box center [833, 120] width 162 height 12
type input "**********"
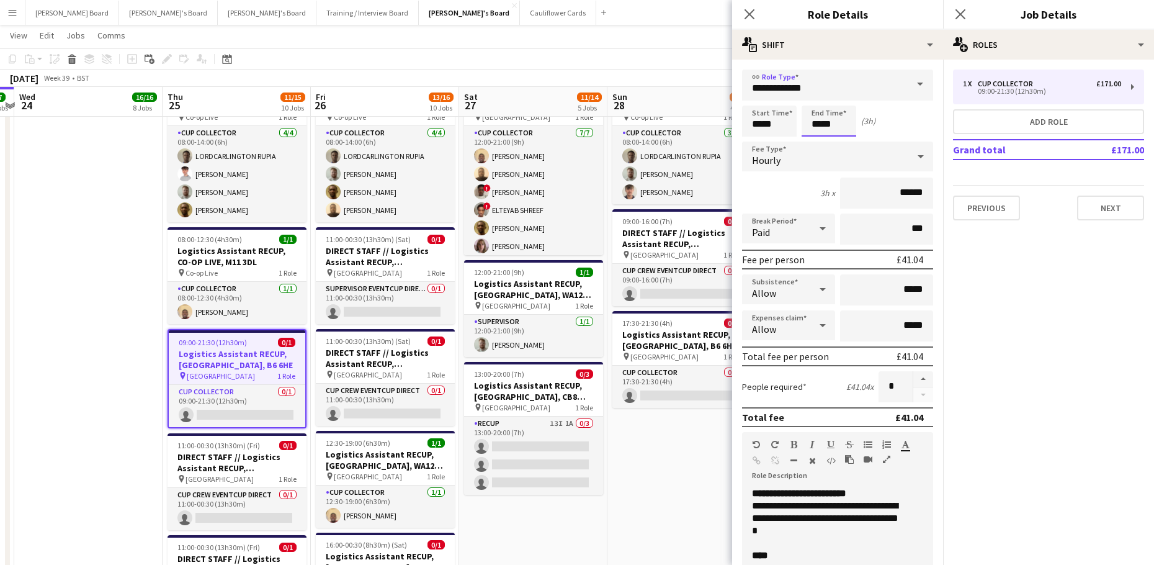
click at [826, 119] on input "*****" at bounding box center [829, 120] width 55 height 31
type input "*****"
click at [816, 102] on div at bounding box center [816, 99] width 25 height 12
click at [661, 450] on app-date-cell "08:00-14:00 (6h) 3/3 Logistics Assistant RECUP, CO-OP LIVE, M11 3DL pin Co-op L…" at bounding box center [681, 413] width 148 height 695
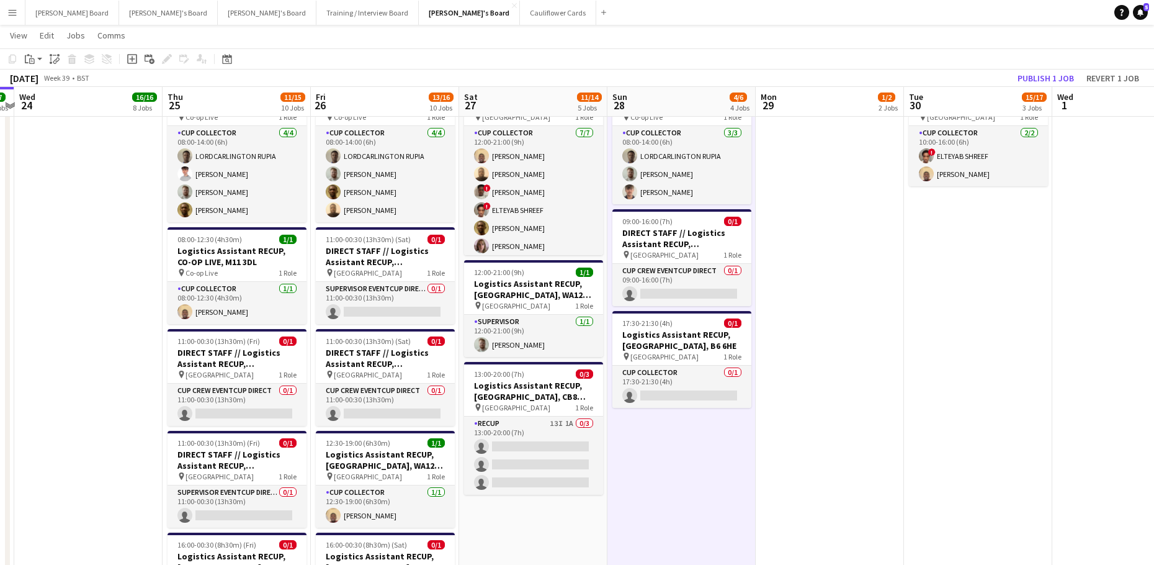
click at [1029, 68] on app-toolbar "Copy Paste Paste Ctrl+V Paste with crew Ctrl+Shift+V Paste linked Job Delete Gr…" at bounding box center [577, 58] width 1154 height 21
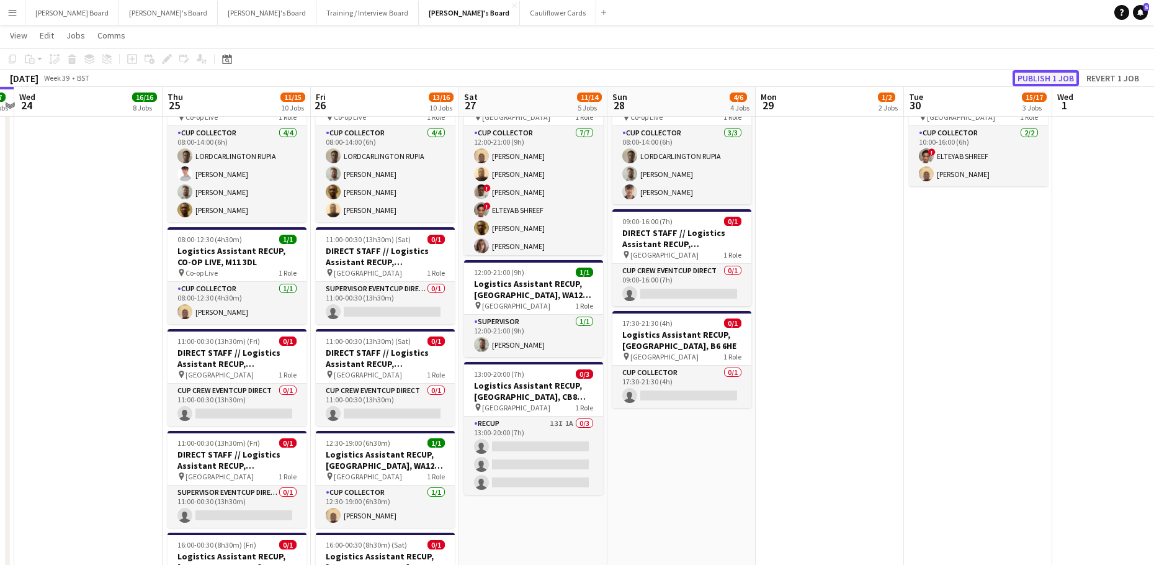
click at [1028, 74] on button "Publish 1 job" at bounding box center [1046, 78] width 66 height 16
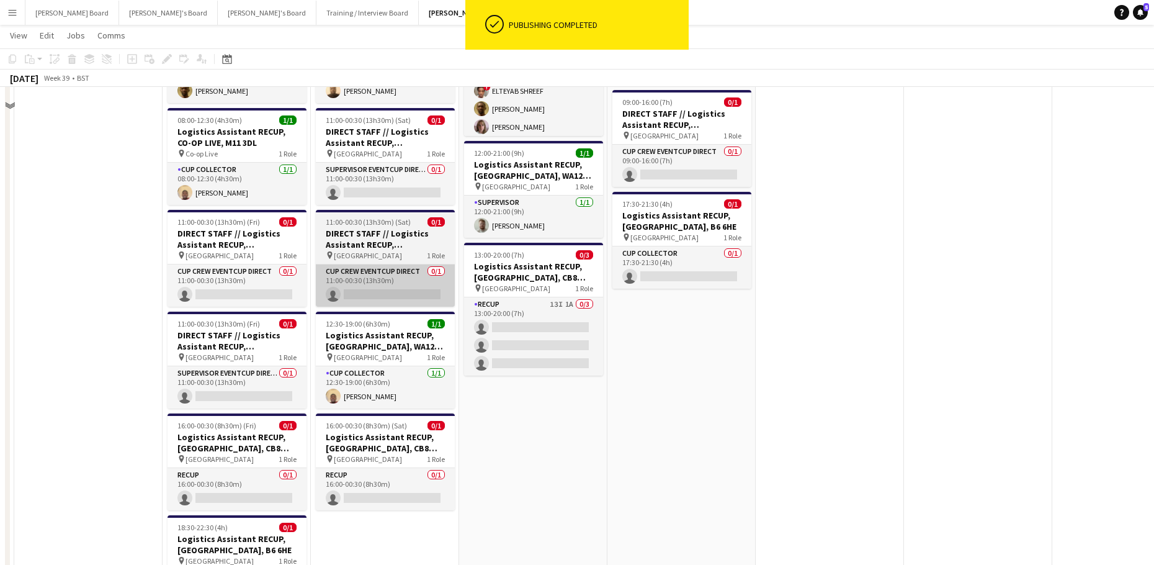
scroll to position [1655, 0]
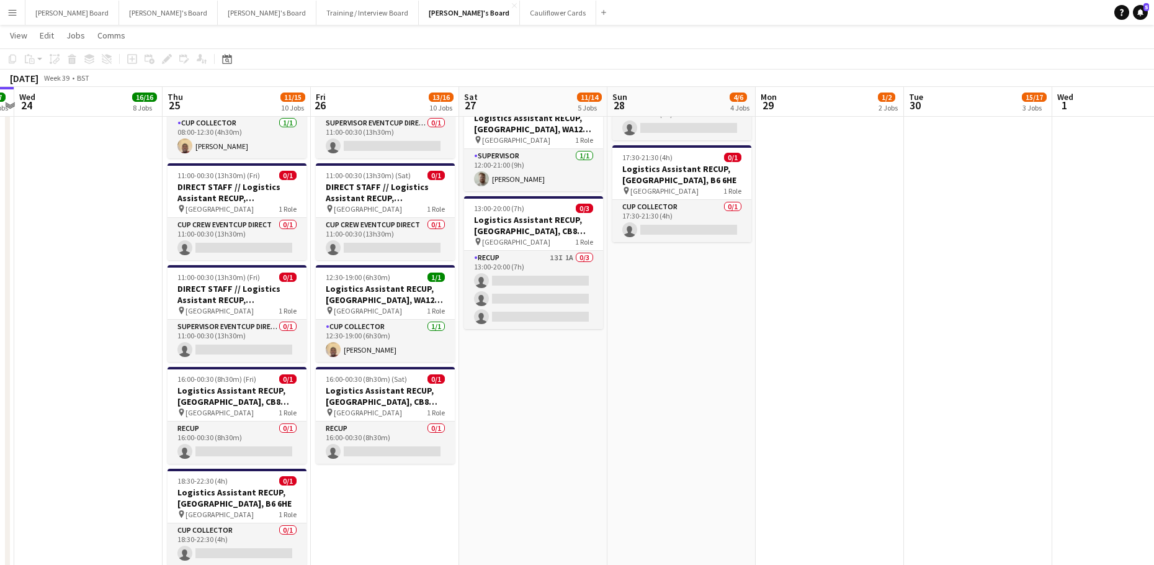
drag, startPoint x: 203, startPoint y: 207, endPoint x: 385, endPoint y: 232, distance: 183.5
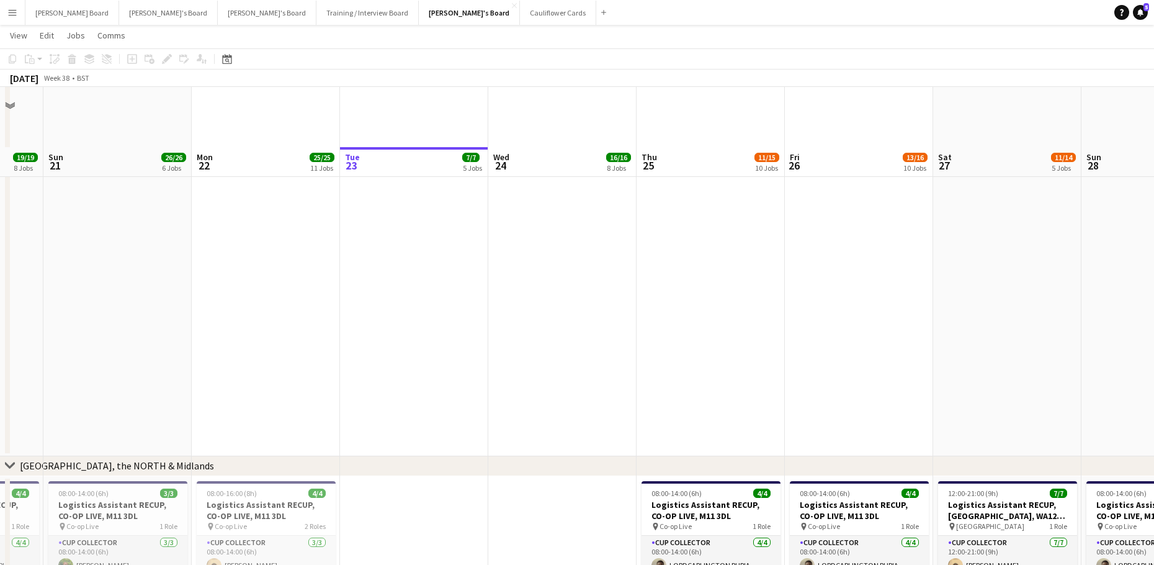
scroll to position [2230, 0]
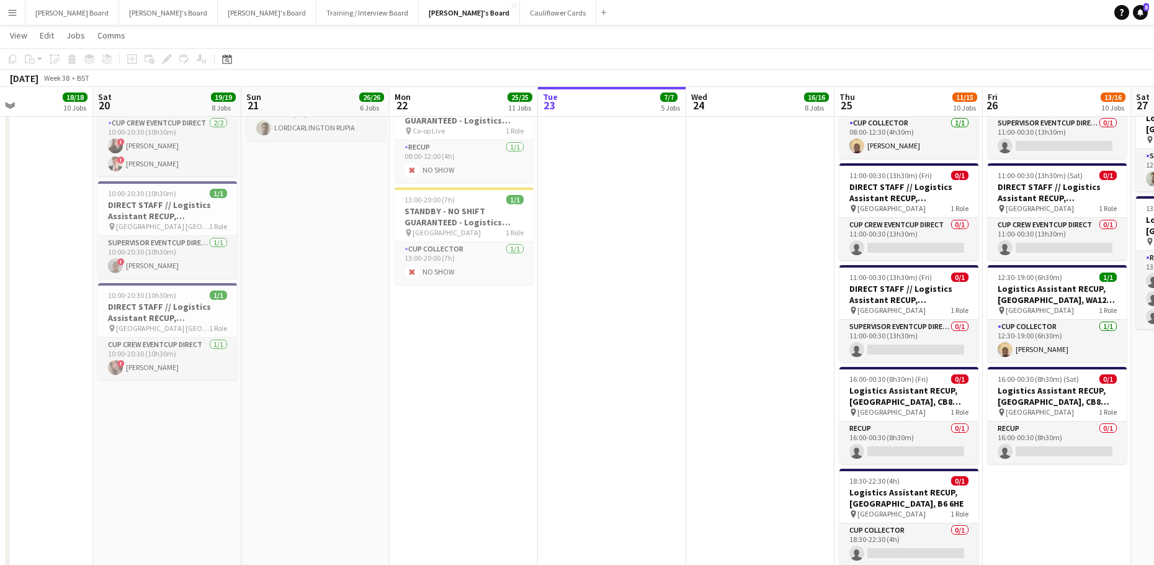
drag, startPoint x: 161, startPoint y: 370, endPoint x: 797, endPoint y: 400, distance: 637.3
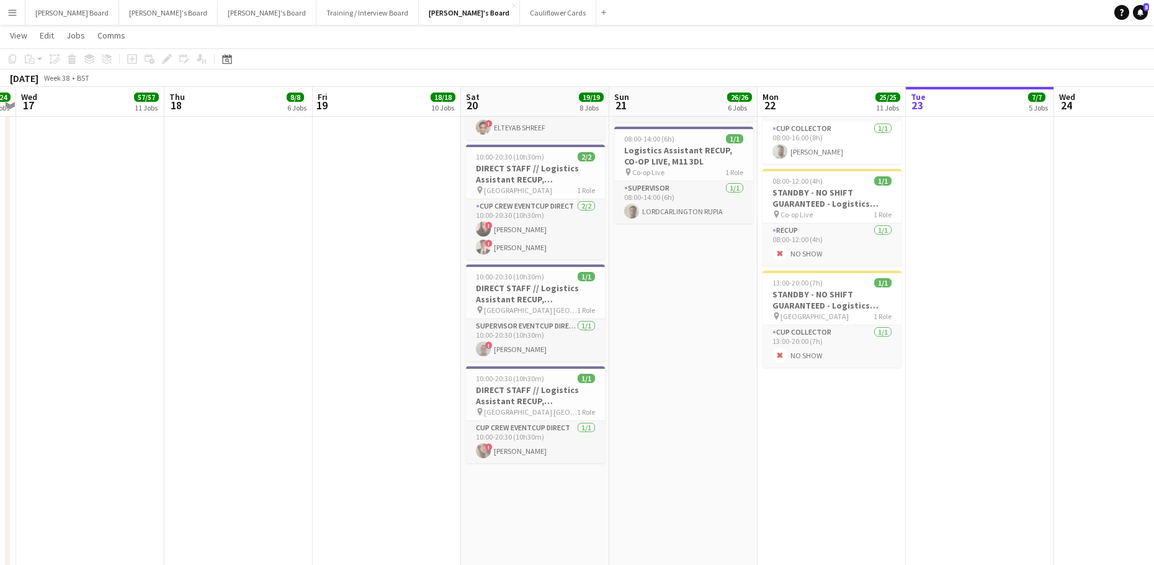
scroll to position [0, 480]
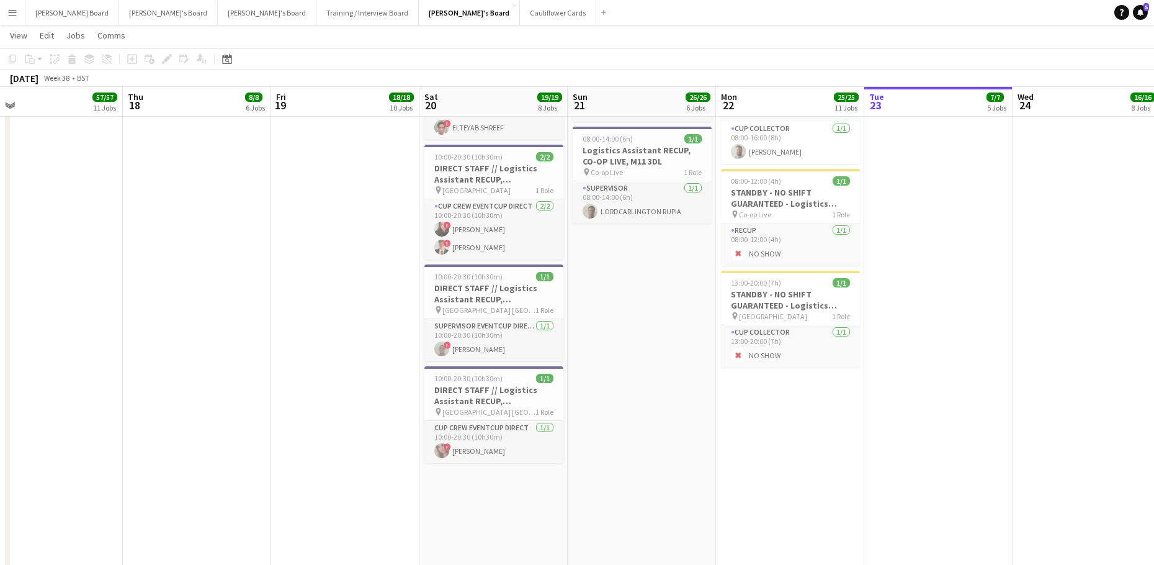
drag, startPoint x: 722, startPoint y: 460, endPoint x: 455, endPoint y: 475, distance: 267.3
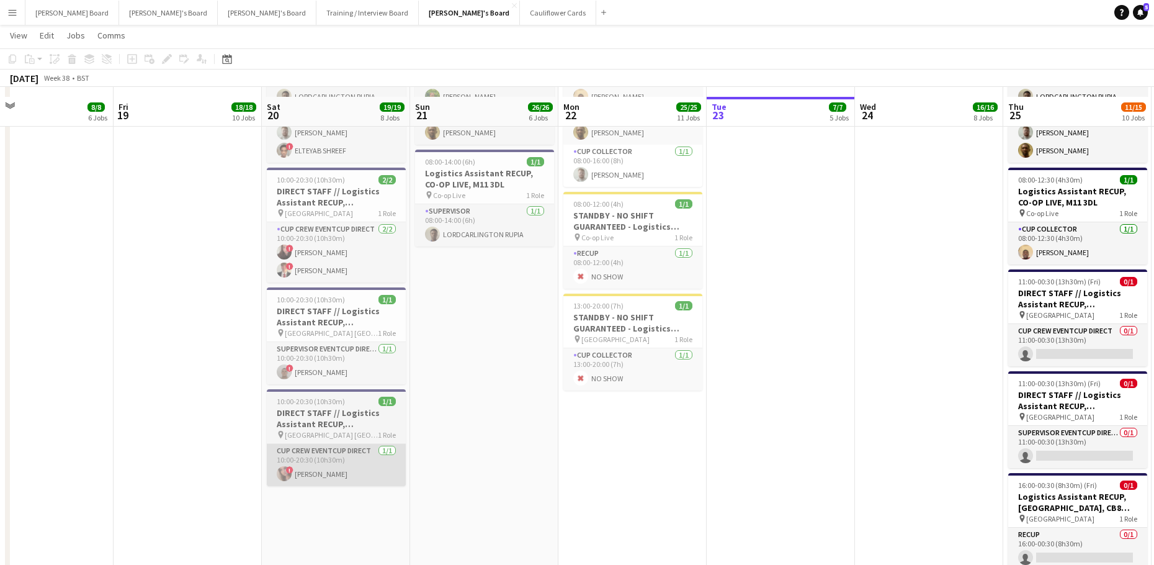
scroll to position [2154, 0]
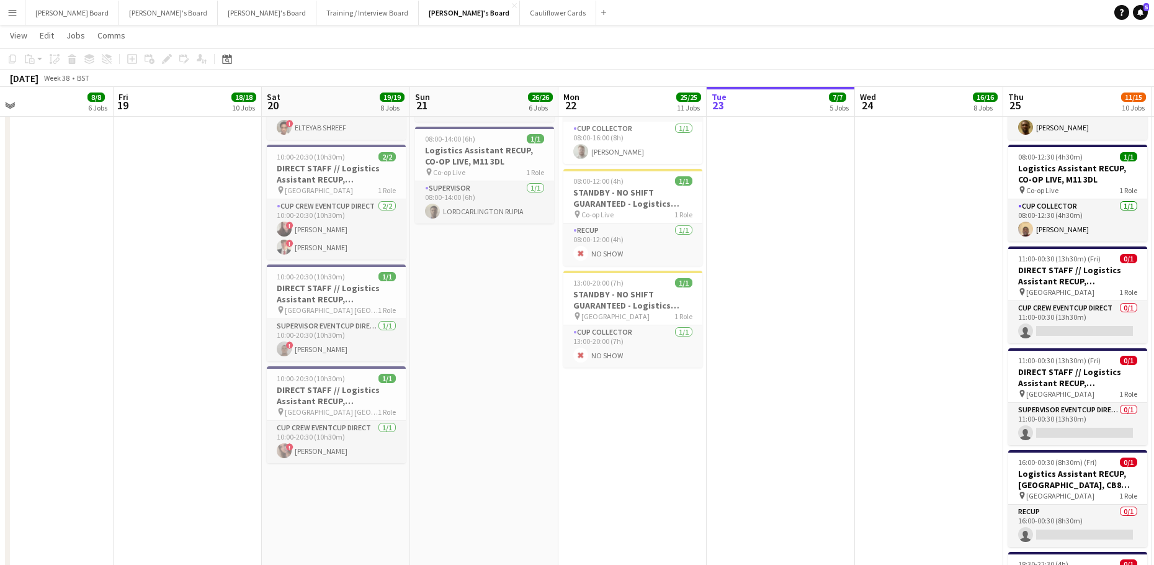
drag, startPoint x: 951, startPoint y: 414, endPoint x: -16, endPoint y: 348, distance: 968.4
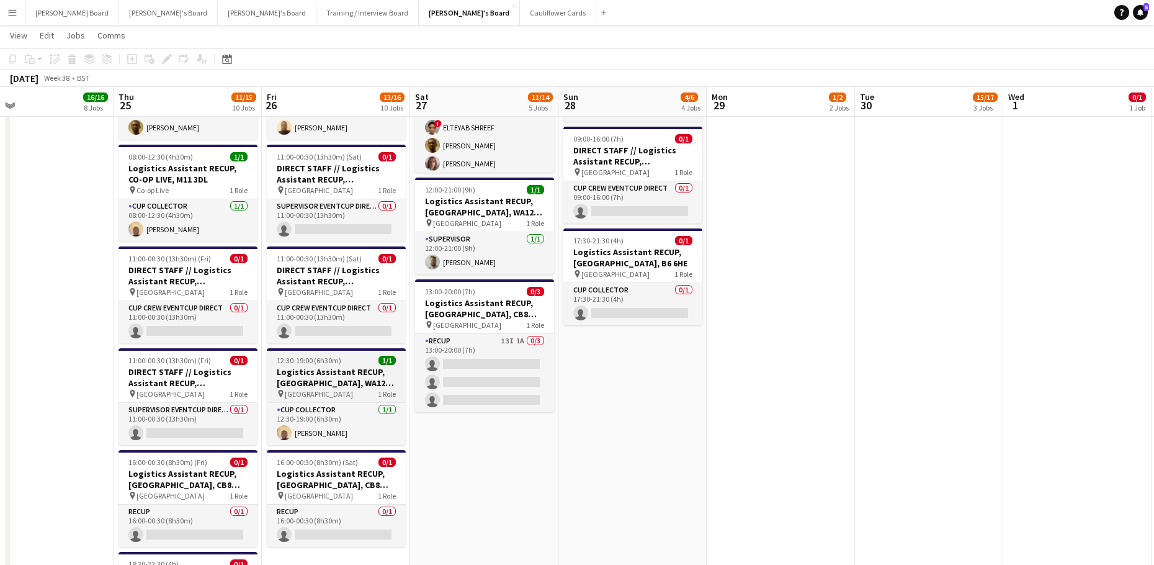
scroll to position [0, 329]
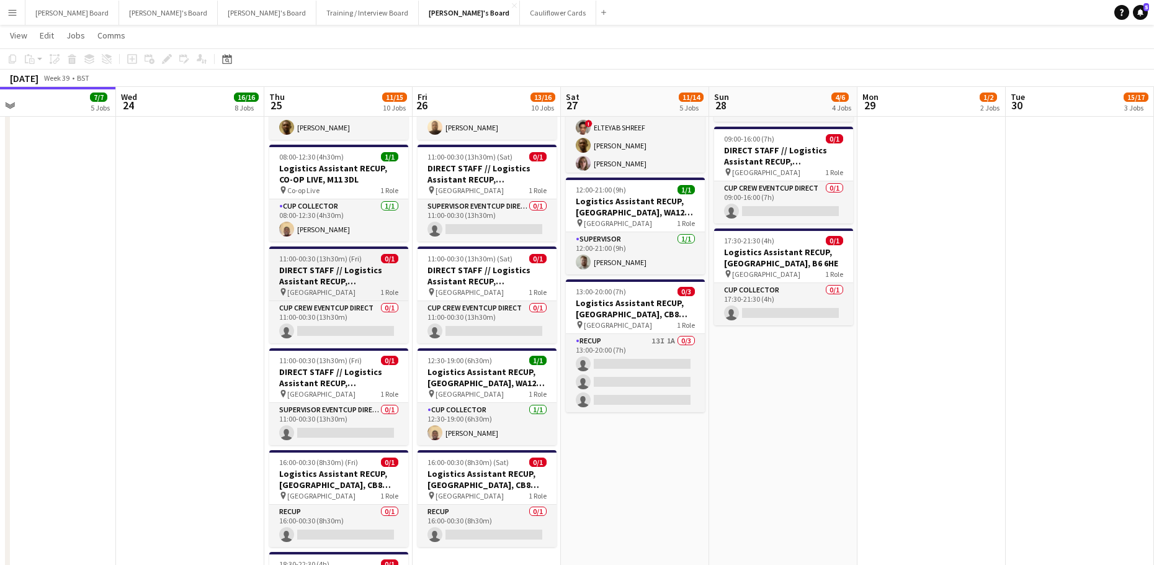
click at [329, 272] on h3 "DIRECT STAFF // Logistics Assistant RECUP, NEWMARKET RACECOURSE, CB8 0TF" at bounding box center [338, 275] width 139 height 22
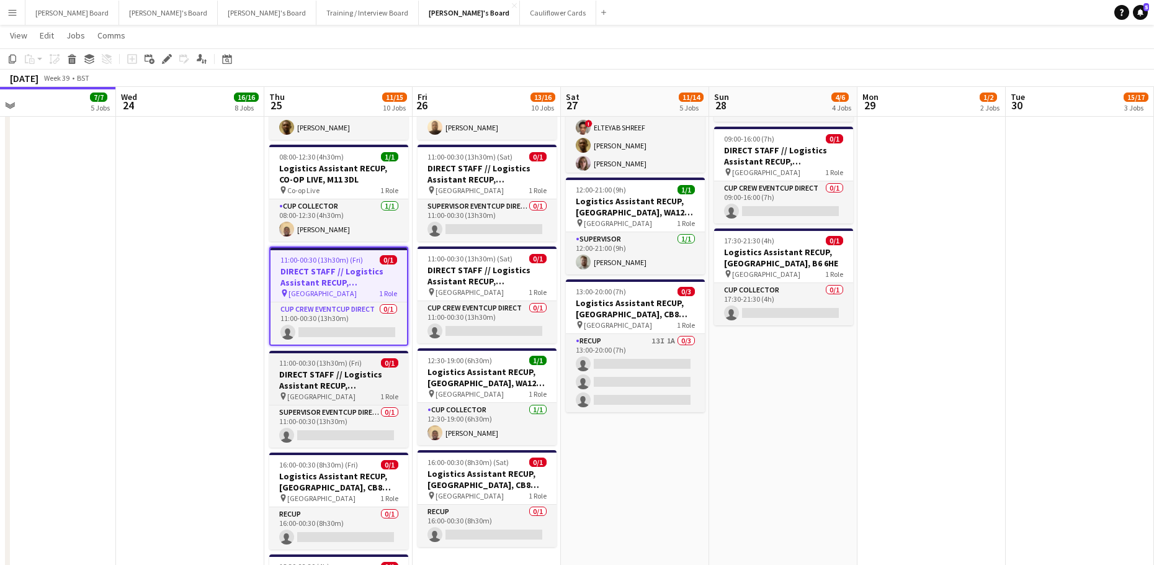
click at [323, 367] on span "11:00-00:30 (13h30m) (Fri)" at bounding box center [320, 362] width 83 height 9
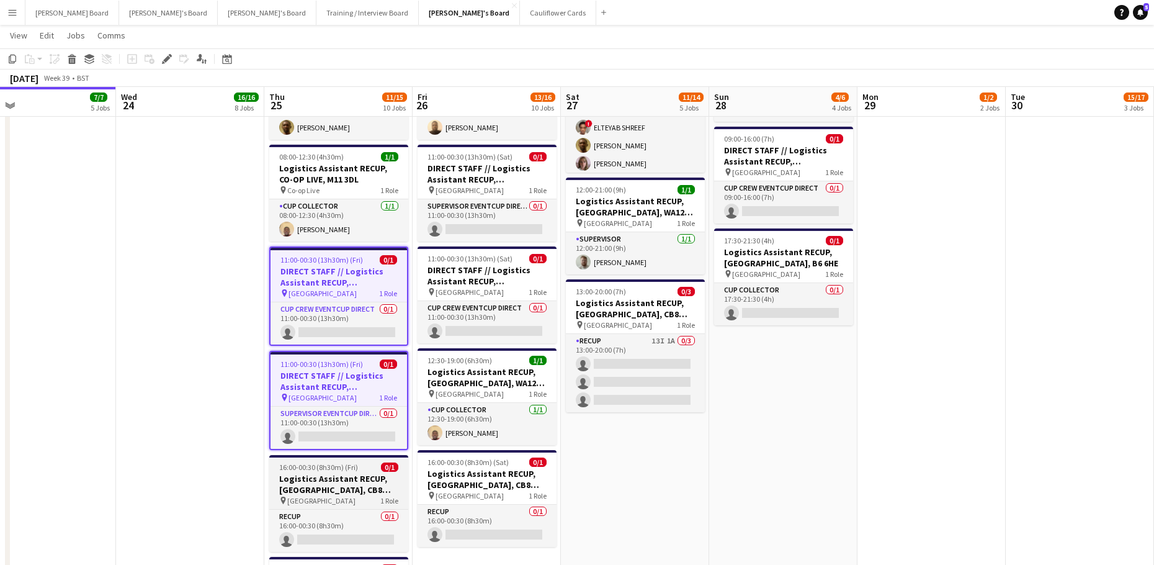
click at [326, 468] on span "16:00-00:30 (8h30m) (Fri)" at bounding box center [318, 466] width 79 height 9
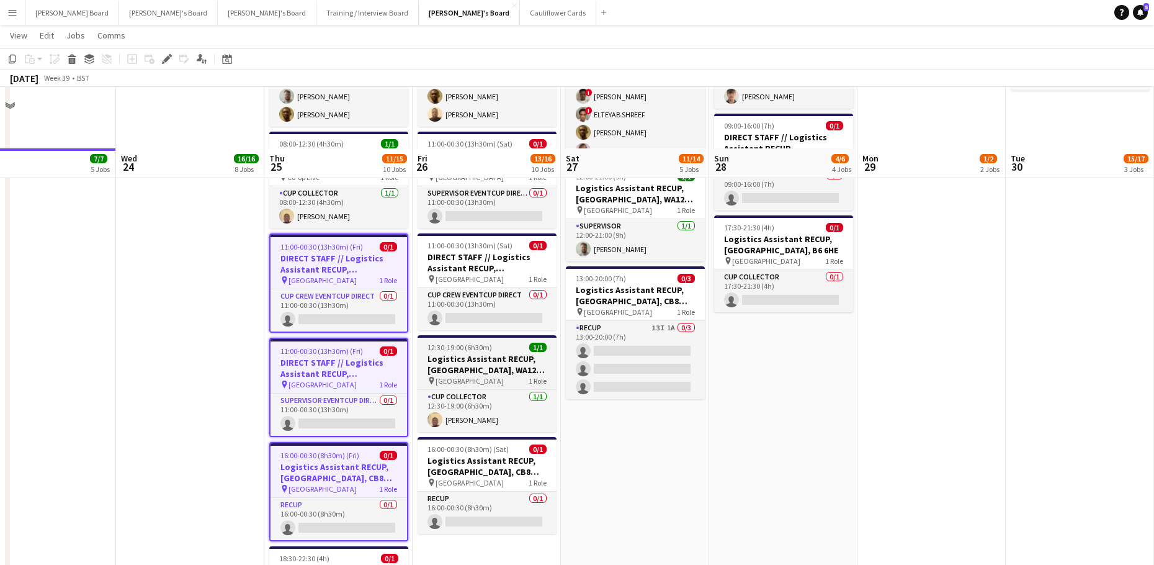
scroll to position [2237, 0]
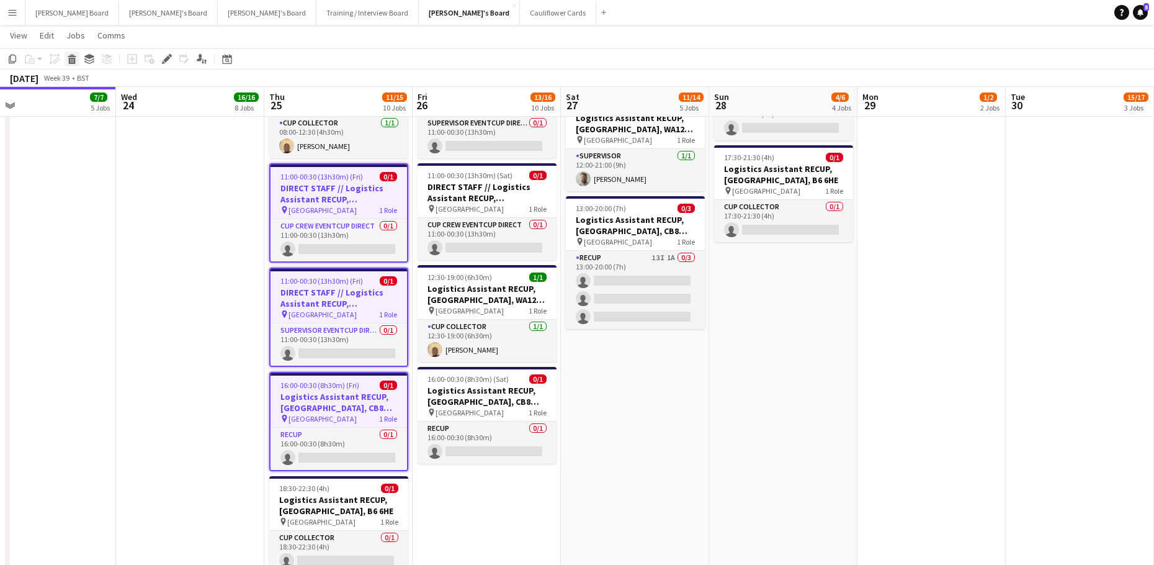
click at [69, 60] on icon at bounding box center [72, 61] width 7 height 6
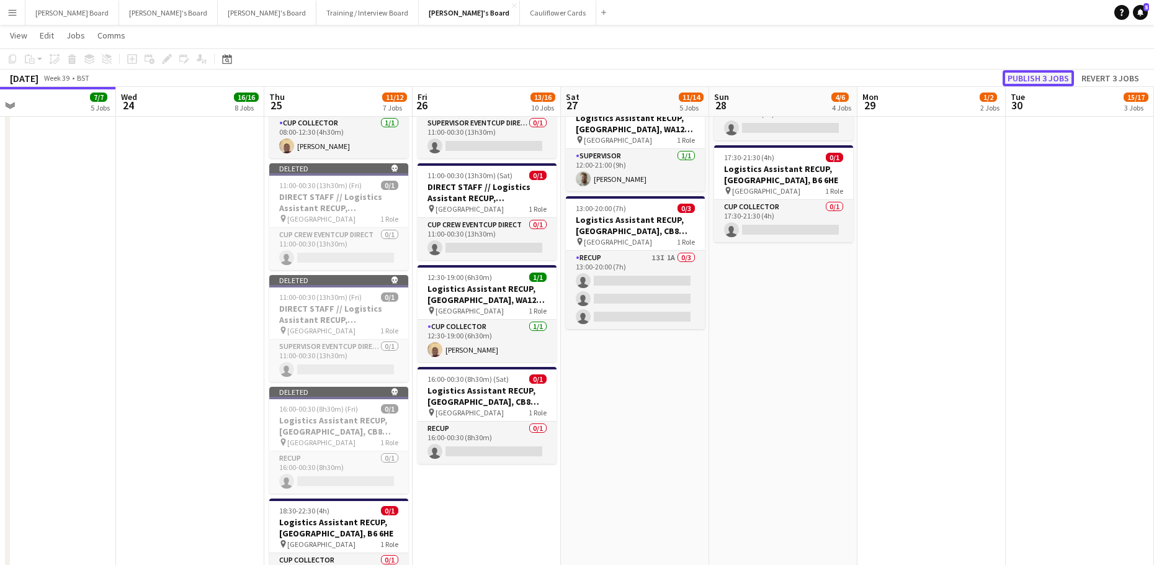
click at [1020, 80] on button "Publish 3 jobs" at bounding box center [1038, 78] width 71 height 16
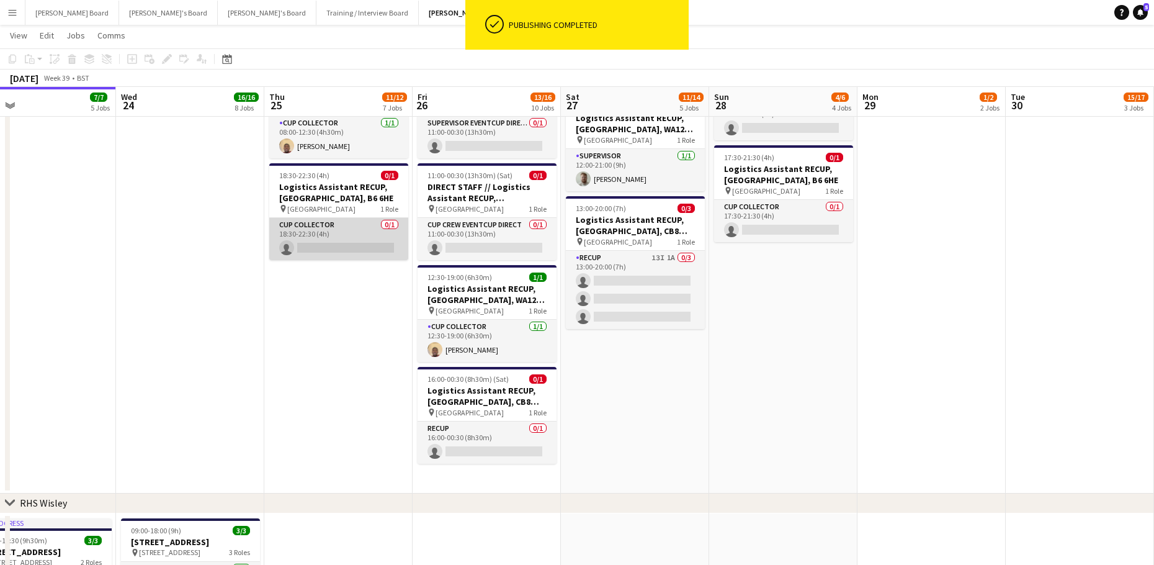
click at [318, 243] on app-card-role "CUP COLLECTOR 0/1 18:30-22:30 (4h) single-neutral-actions" at bounding box center [338, 239] width 139 height 42
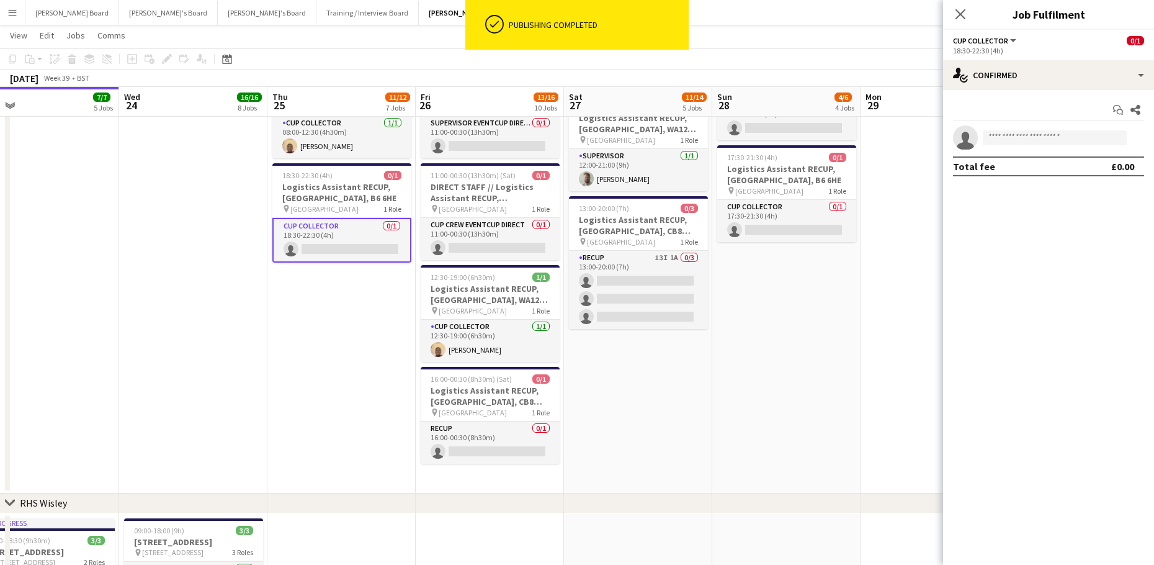
click at [1027, 92] on div "Start chat Share single-neutral-actions Total fee £0.00" at bounding box center [1048, 138] width 211 height 96
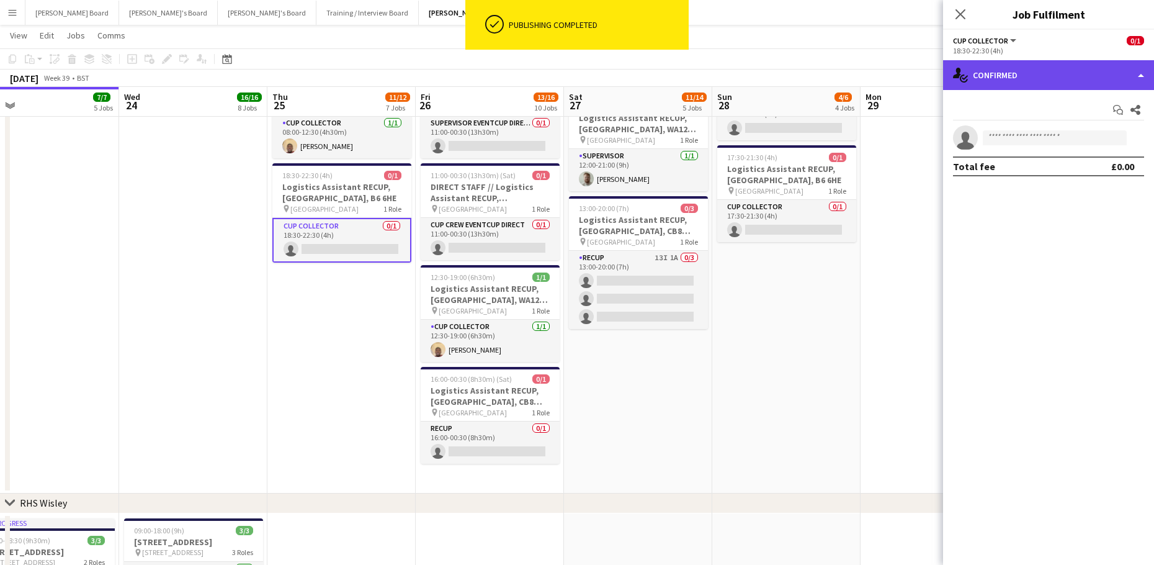
click at [1021, 86] on div "single-neutral-actions-check-2 Confirmed" at bounding box center [1048, 75] width 211 height 30
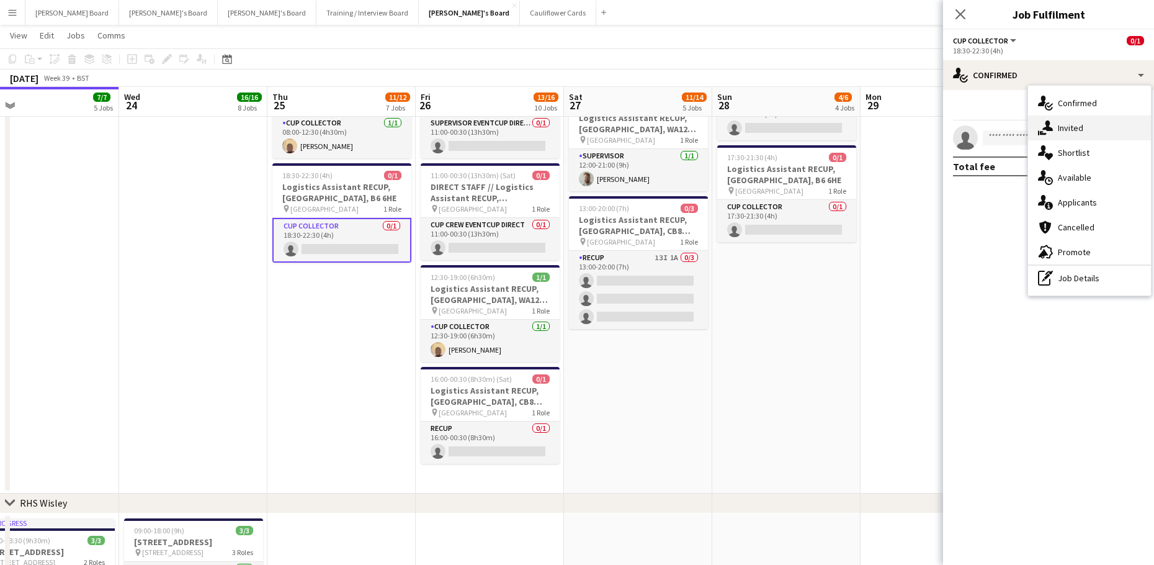
click at [1060, 122] on div "single-neutral-actions-share-1 Invited" at bounding box center [1089, 127] width 123 height 25
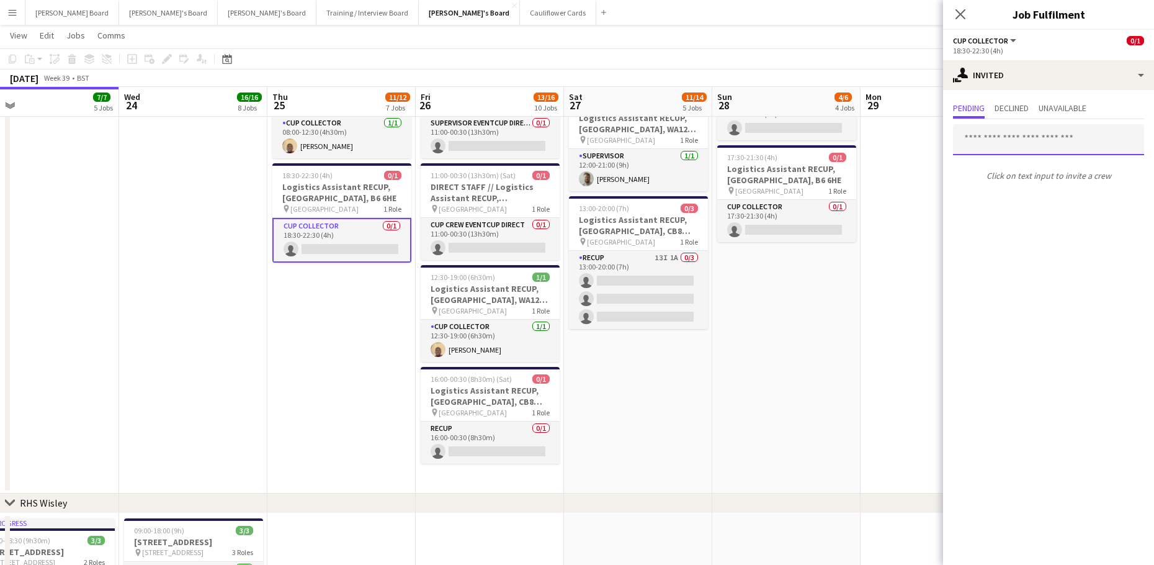
click at [1013, 137] on input "text" at bounding box center [1048, 139] width 191 height 31
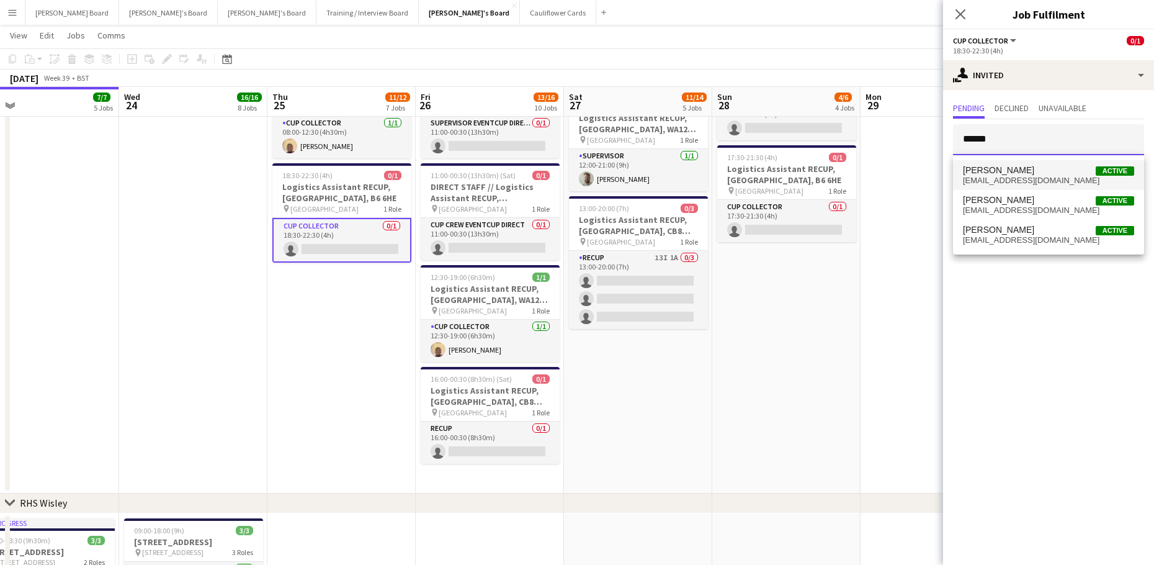
type input "******"
click at [1031, 177] on span "jacktawebb@gmail.com" at bounding box center [1048, 181] width 171 height 10
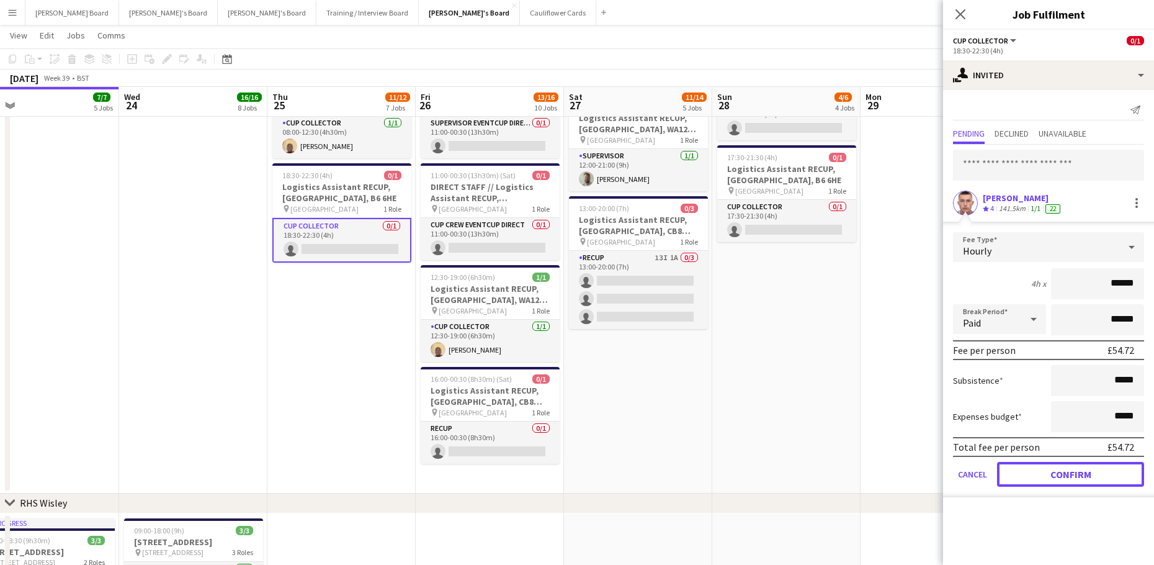
click at [1063, 471] on button "Confirm" at bounding box center [1070, 474] width 147 height 25
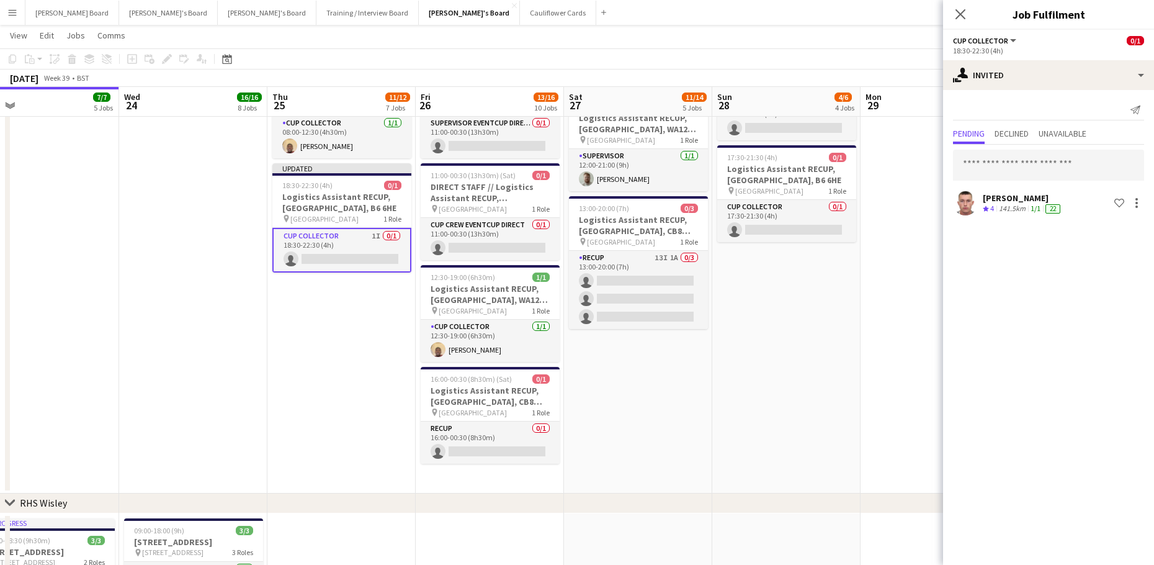
click at [886, 433] on app-date-cell at bounding box center [935, 197] width 148 height 593
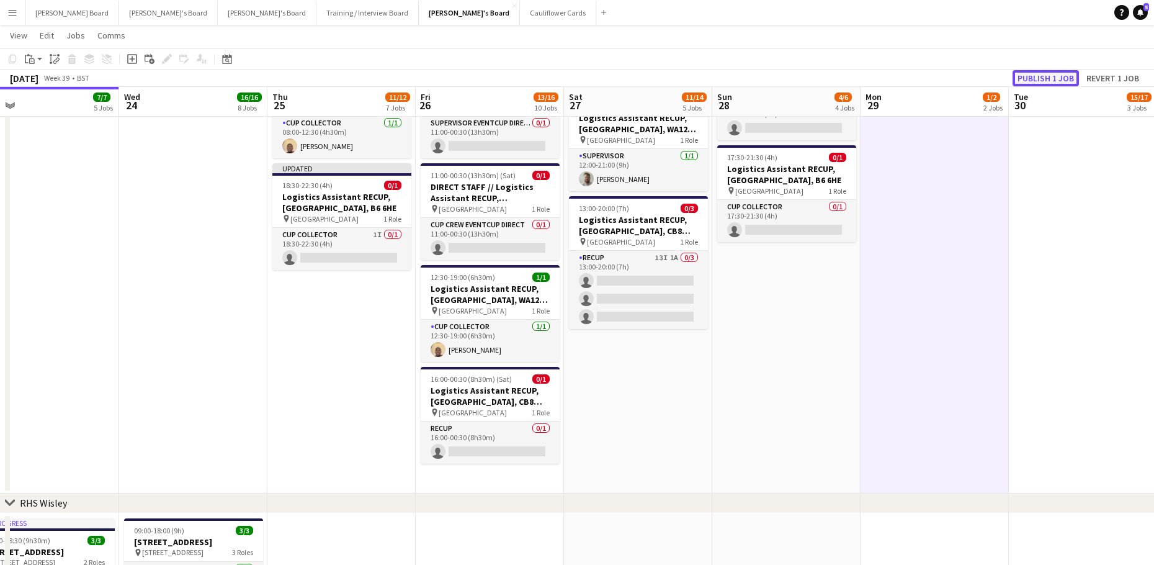
click at [1035, 72] on button "Publish 1 job" at bounding box center [1046, 78] width 66 height 16
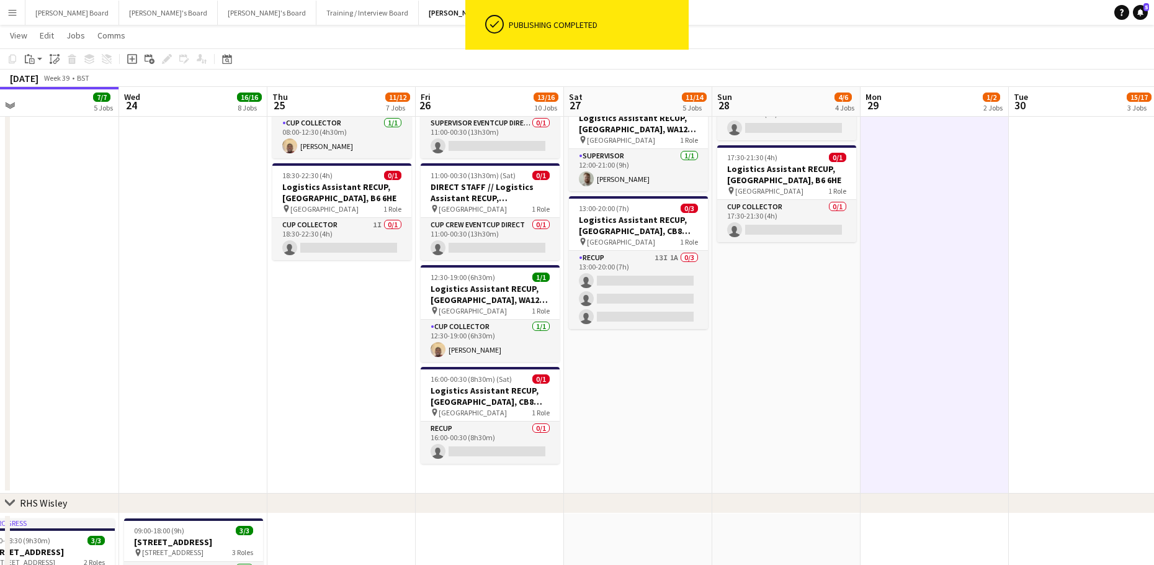
scroll to position [0, 278]
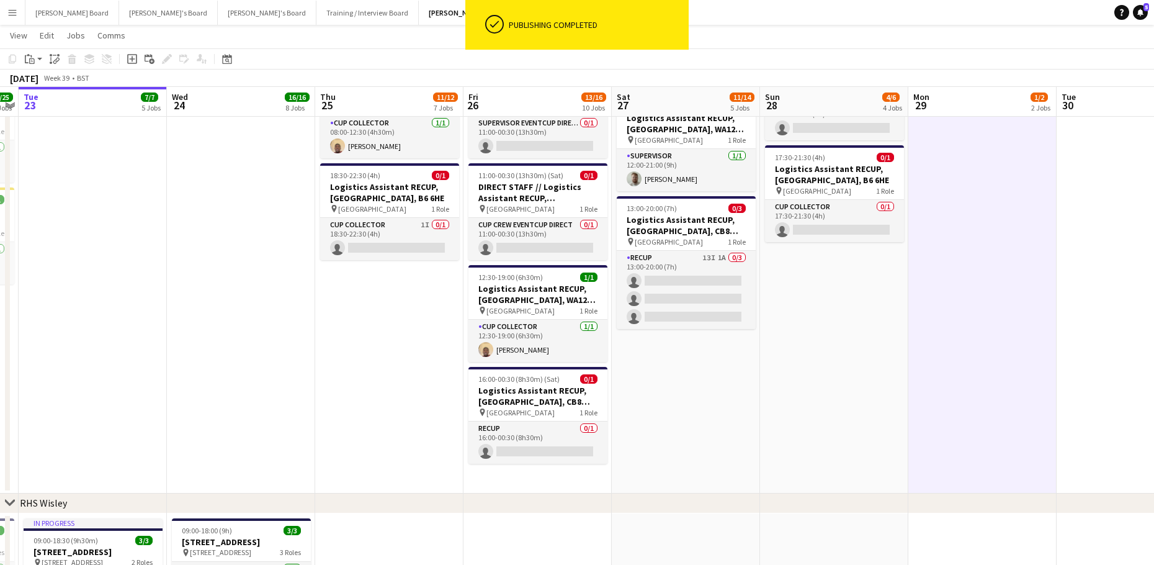
drag, startPoint x: 721, startPoint y: 380, endPoint x: 769, endPoint y: 382, distance: 47.8
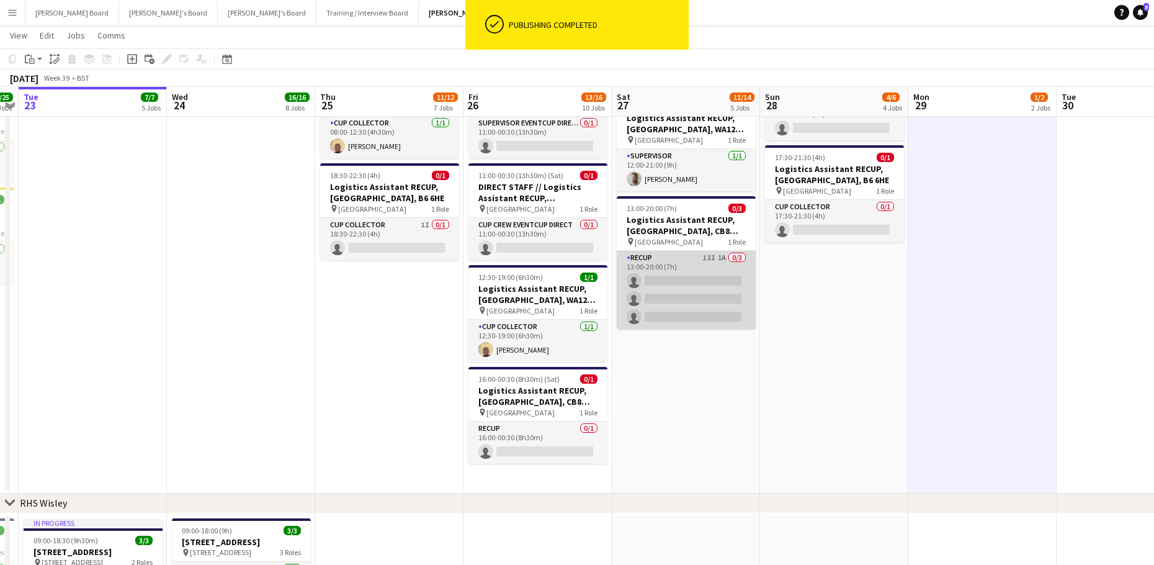
click at [663, 272] on app-card-role "RECUP 13I 1A 0/3 13:00-20:00 (7h) single-neutral-actions single-neutral-actions…" at bounding box center [686, 290] width 139 height 78
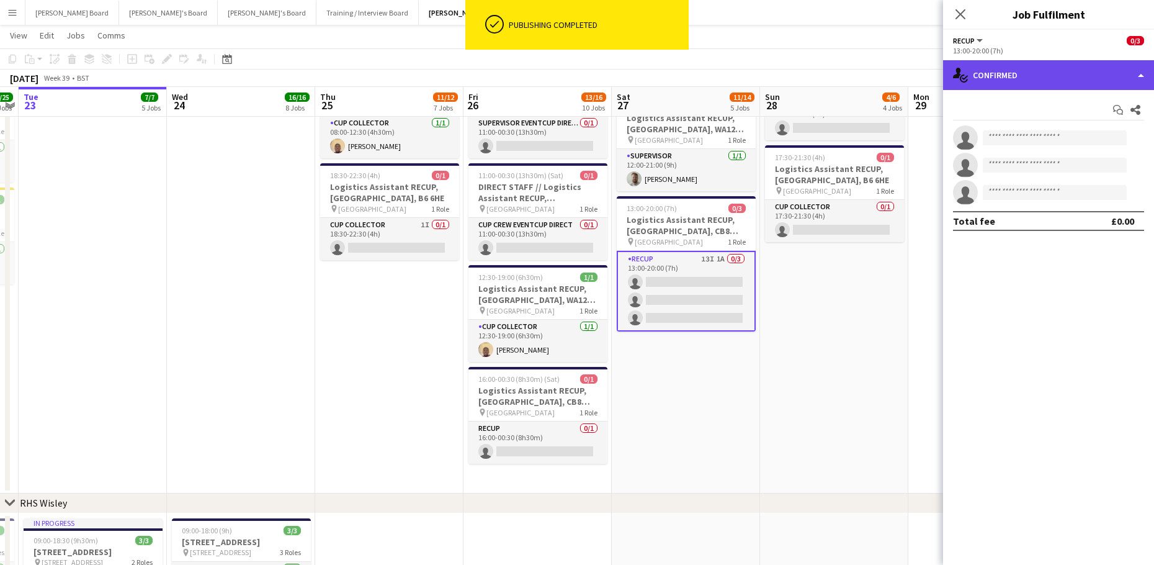
click at [1047, 75] on div "single-neutral-actions-check-2 Confirmed" at bounding box center [1048, 75] width 211 height 30
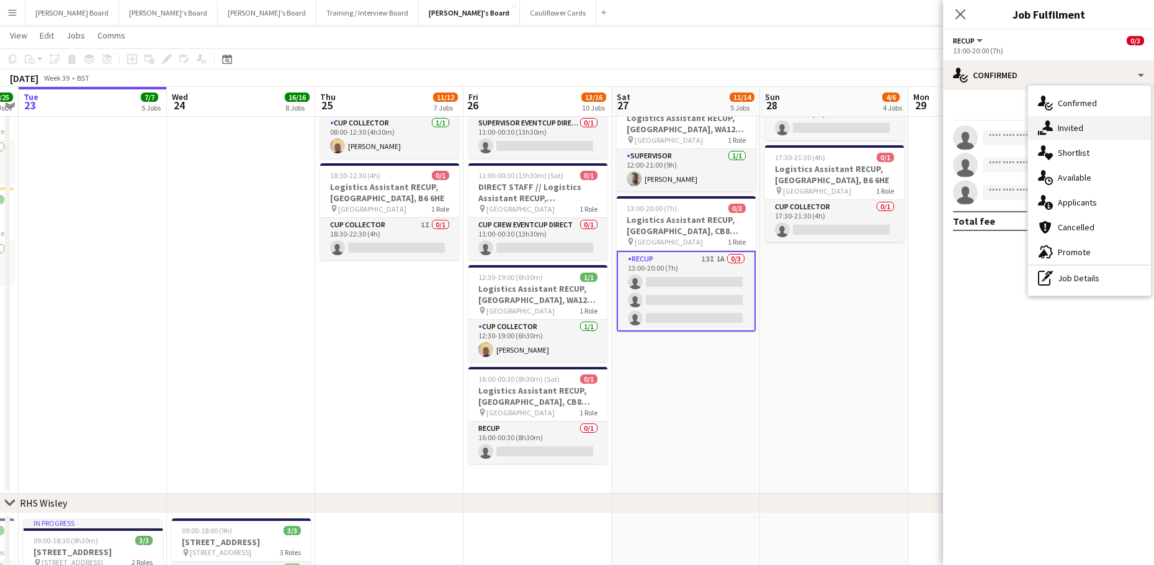
click at [1086, 137] on div "single-neutral-actions-share-1 Invited" at bounding box center [1089, 127] width 123 height 25
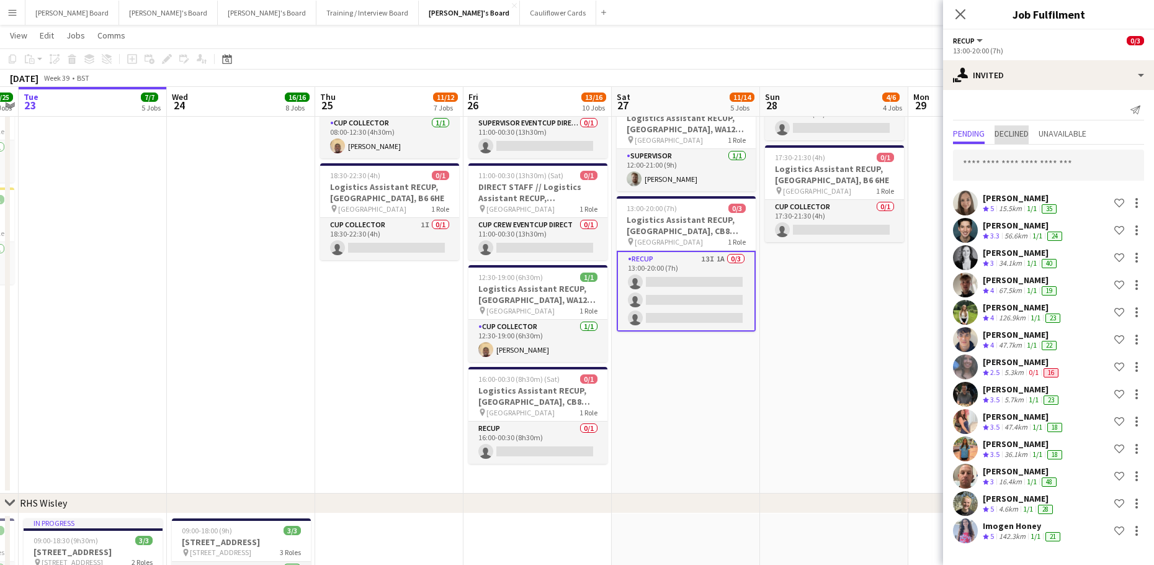
click at [1025, 133] on span "Declined" at bounding box center [1012, 133] width 34 height 9
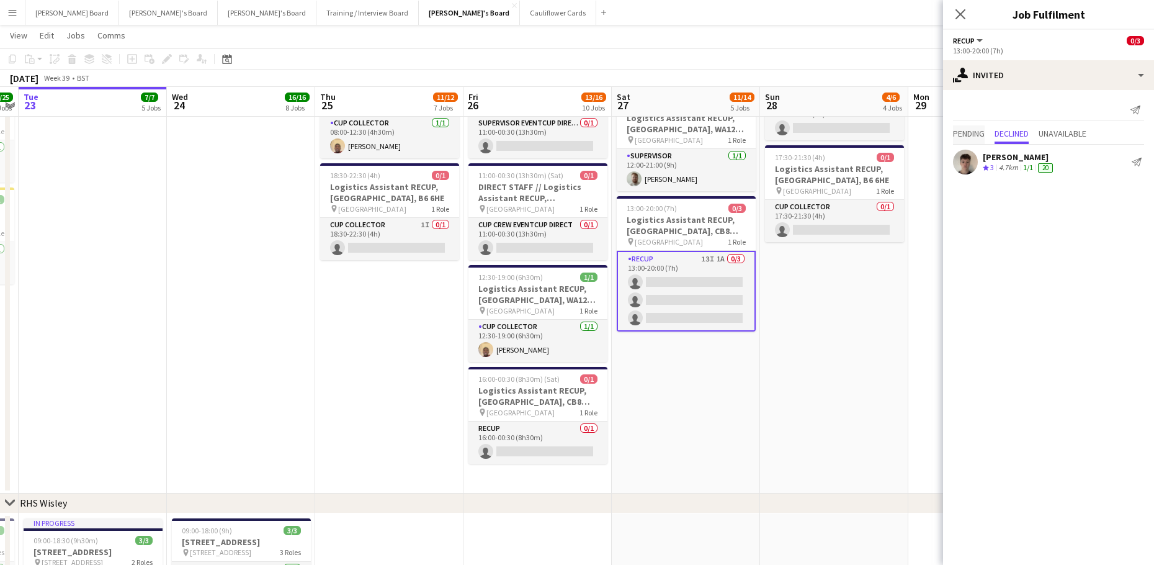
click at [985, 127] on span "Pending" at bounding box center [969, 134] width 32 height 19
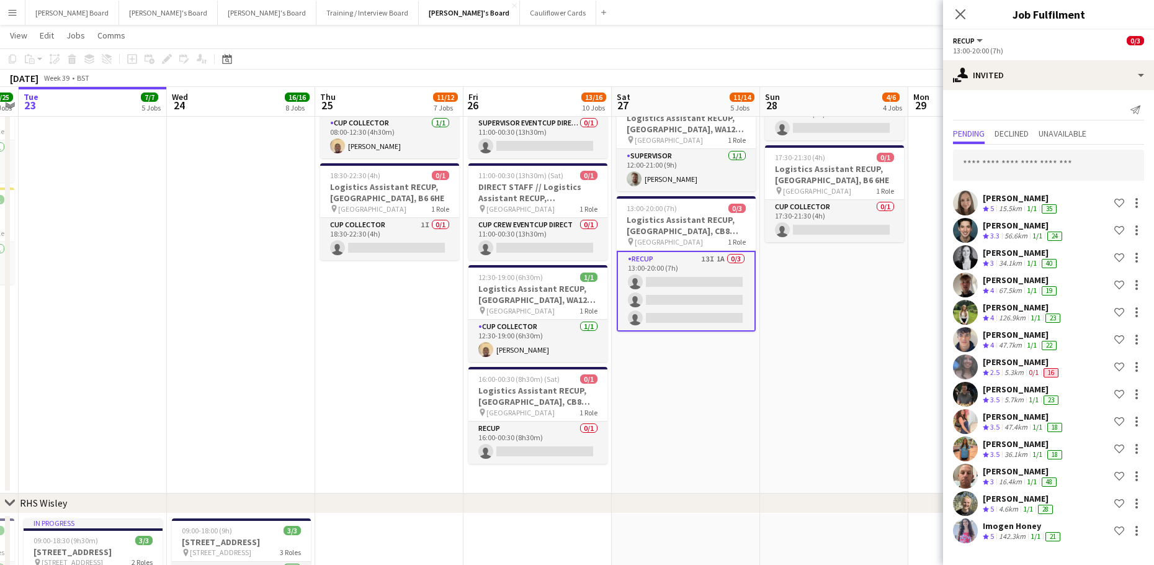
click at [805, 398] on app-date-cell "08:00-14:00 (6h) 3/3 Logistics Assistant RECUP, CO-OP LIVE, M11 3DL pin Co-op L…" at bounding box center [834, 197] width 148 height 593
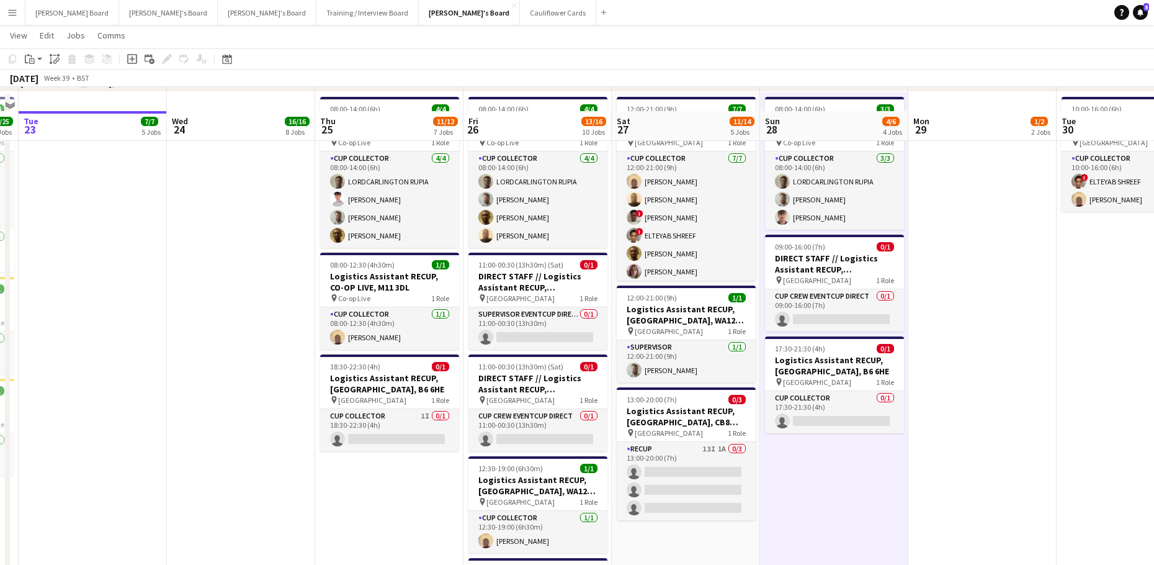
scroll to position [1989, 0]
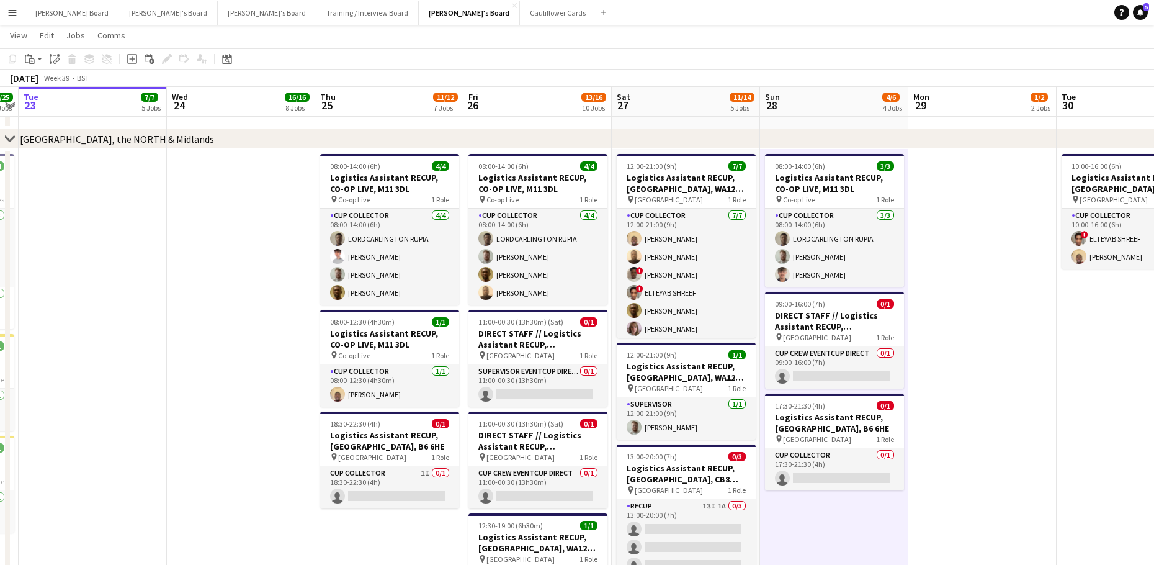
click at [955, 473] on app-date-cell at bounding box center [982, 445] width 148 height 593
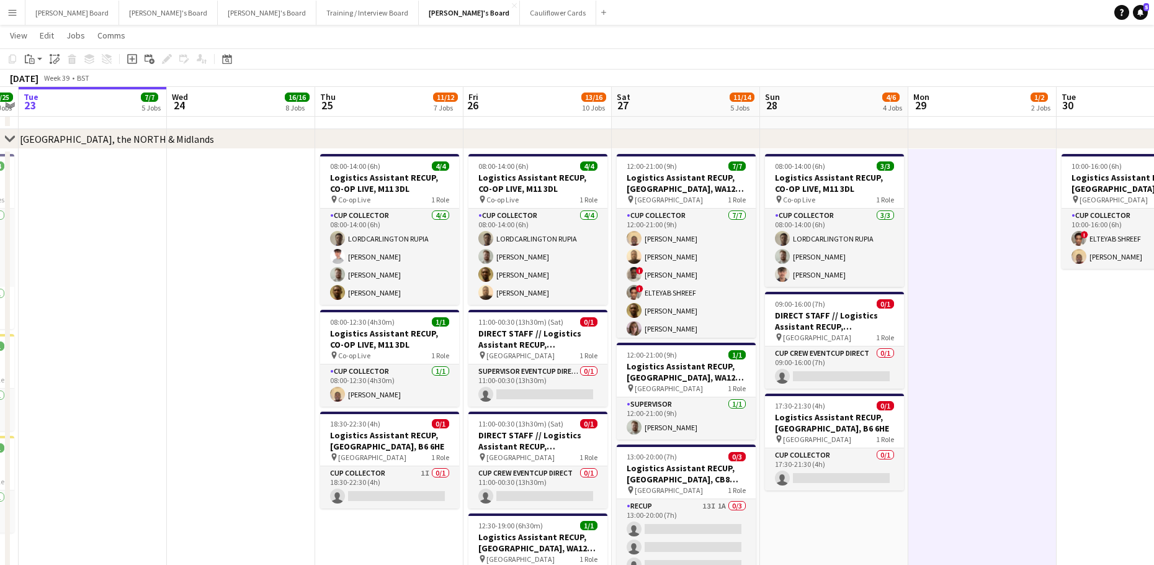
scroll to position [0, 277]
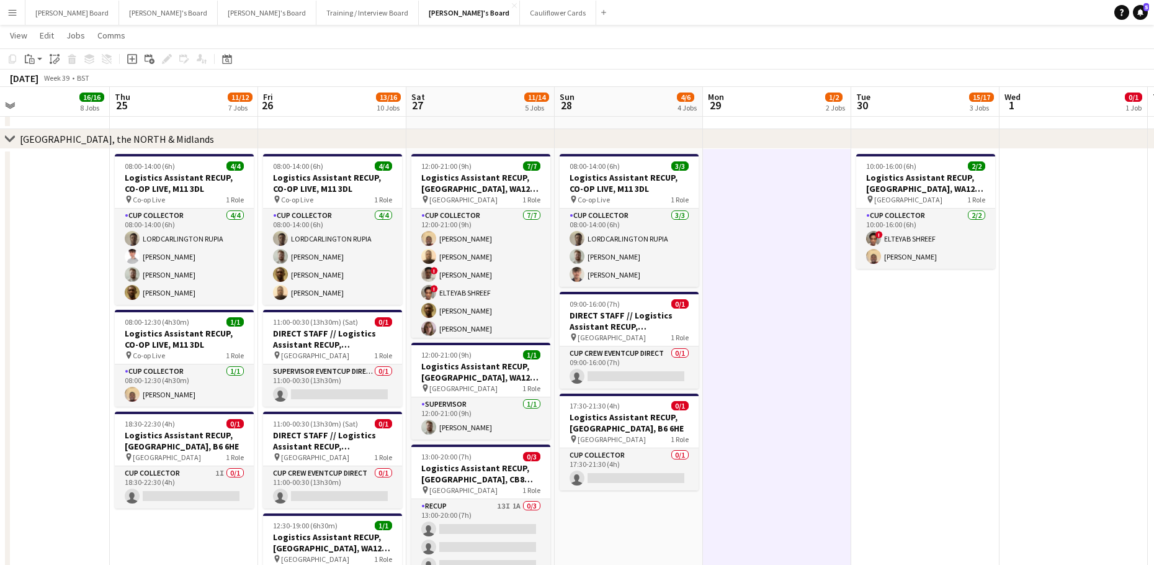
drag, startPoint x: 912, startPoint y: 428, endPoint x: 706, endPoint y: 424, distance: 206.0
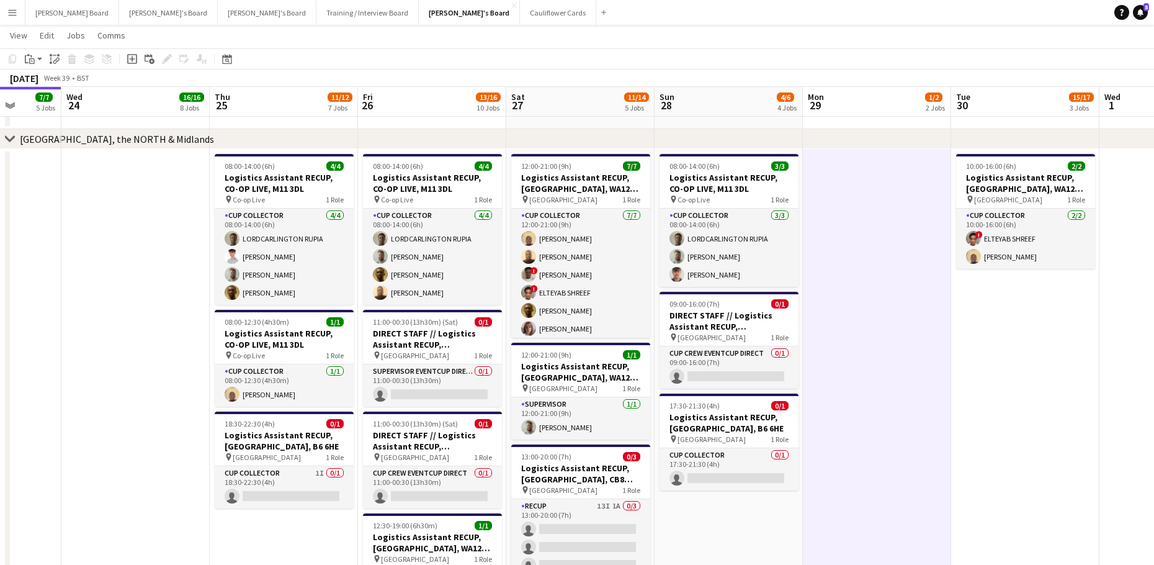
drag, startPoint x: 721, startPoint y: 416, endPoint x: 826, endPoint y: 421, distance: 105.6
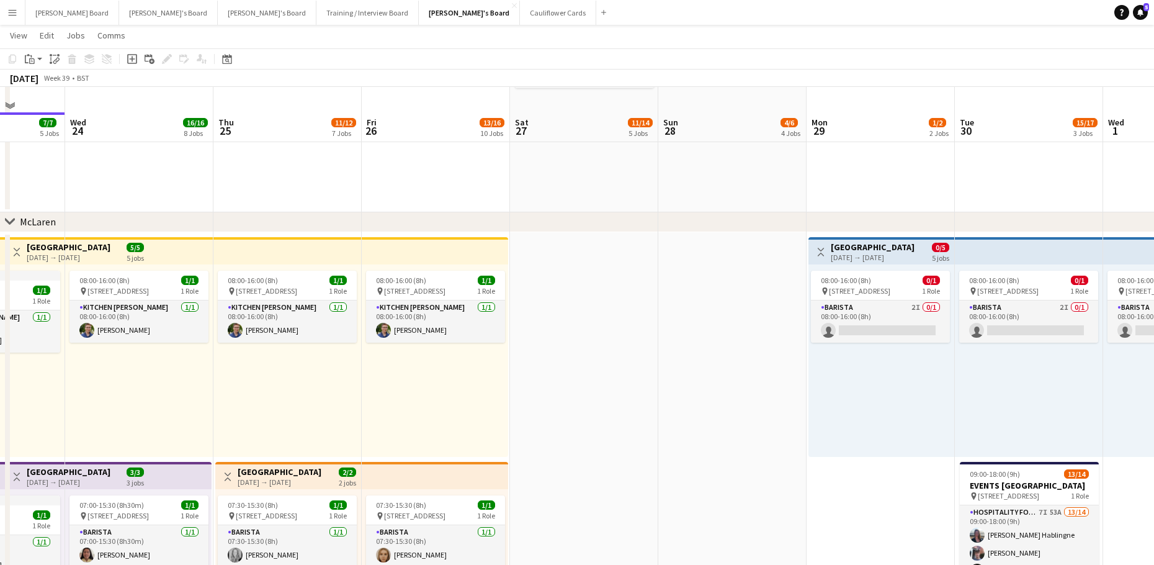
scroll to position [261, 0]
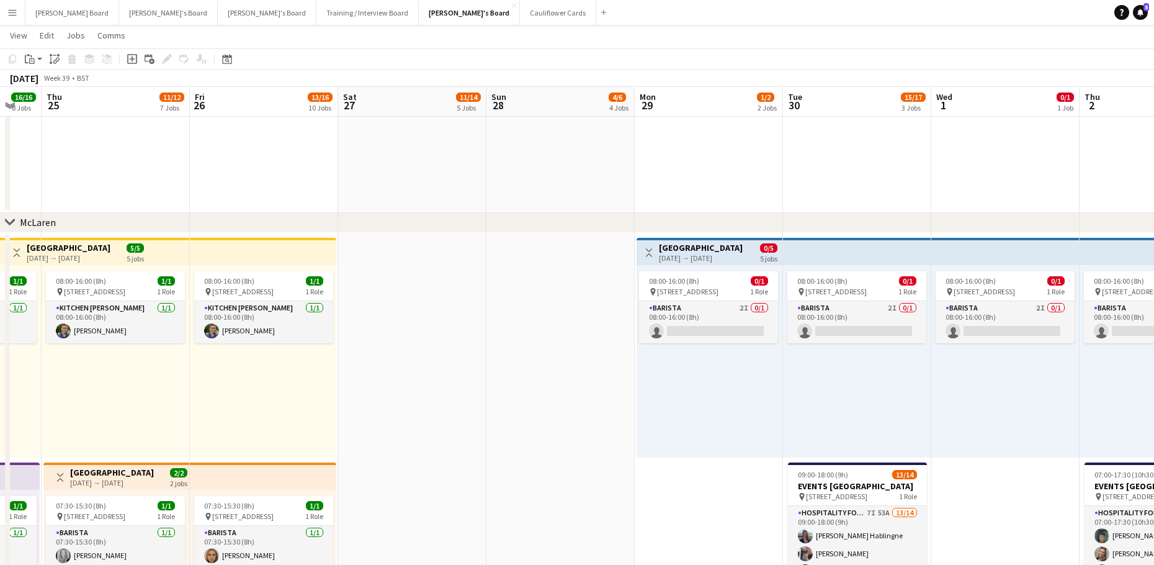
drag, startPoint x: 825, startPoint y: 438, endPoint x: 244, endPoint y: 448, distance: 580.8
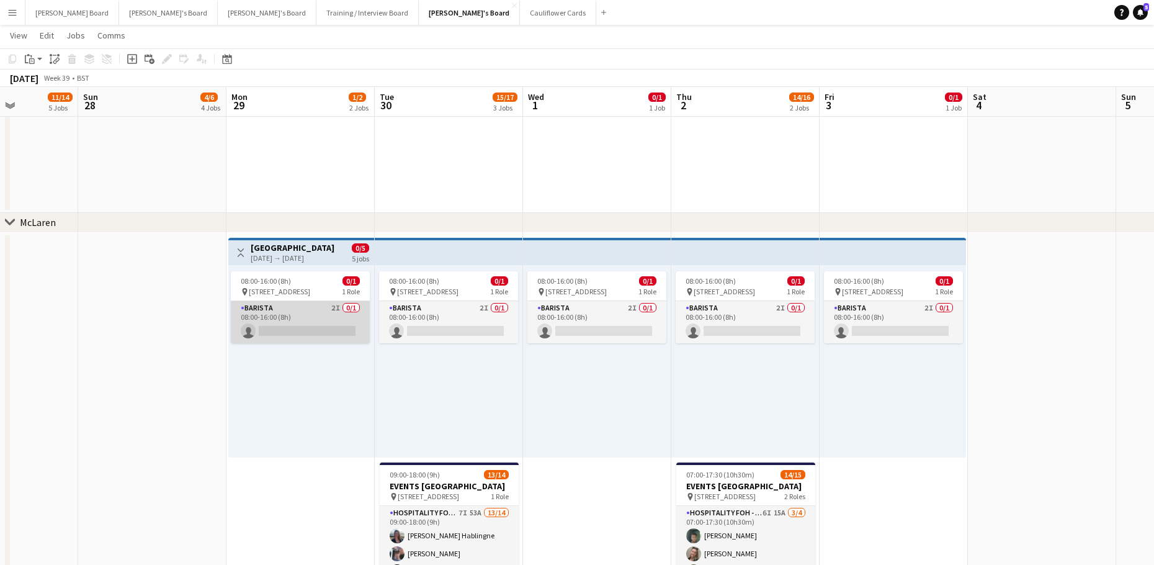
click at [340, 338] on app-card-role "Barista 2I 0/1 08:00-16:00 (8h) single-neutral-actions" at bounding box center [300, 322] width 139 height 42
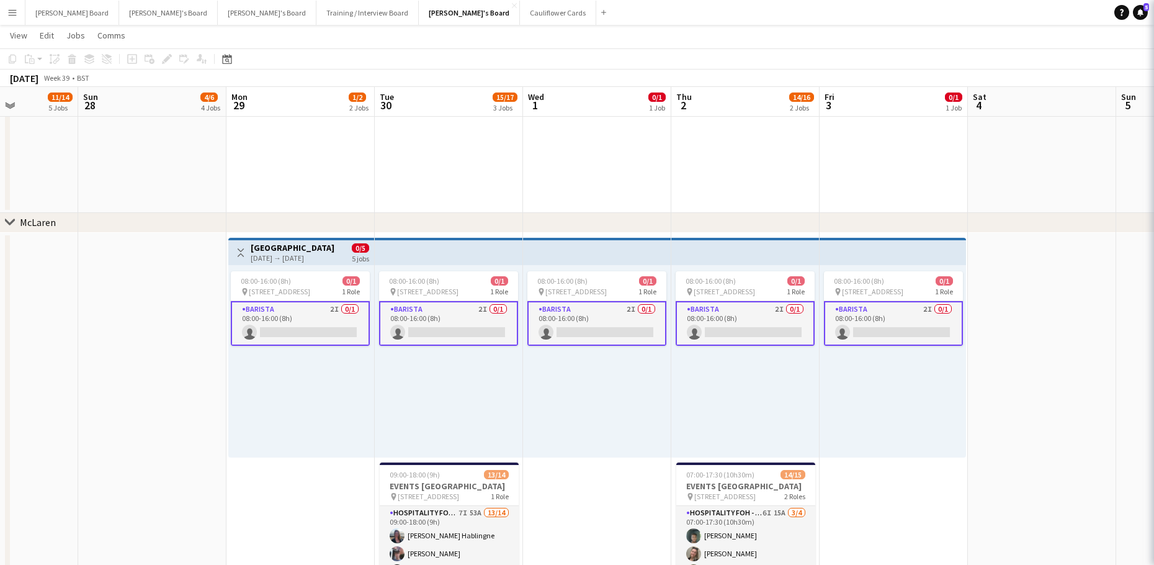
scroll to position [0, 514]
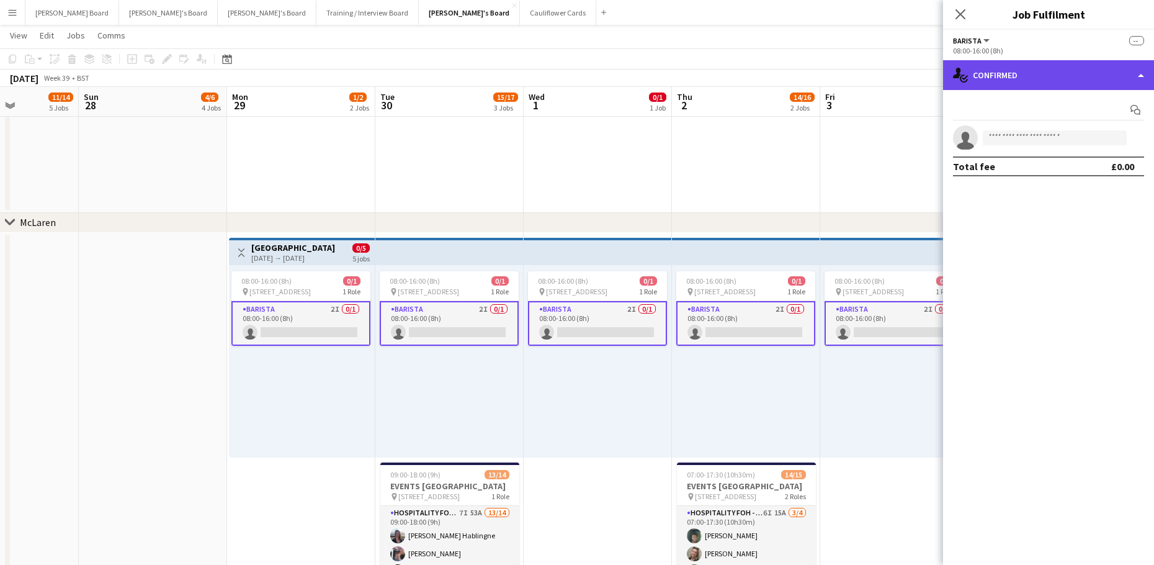
click at [1094, 76] on div "single-neutral-actions-check-2 Confirmed" at bounding box center [1048, 75] width 211 height 30
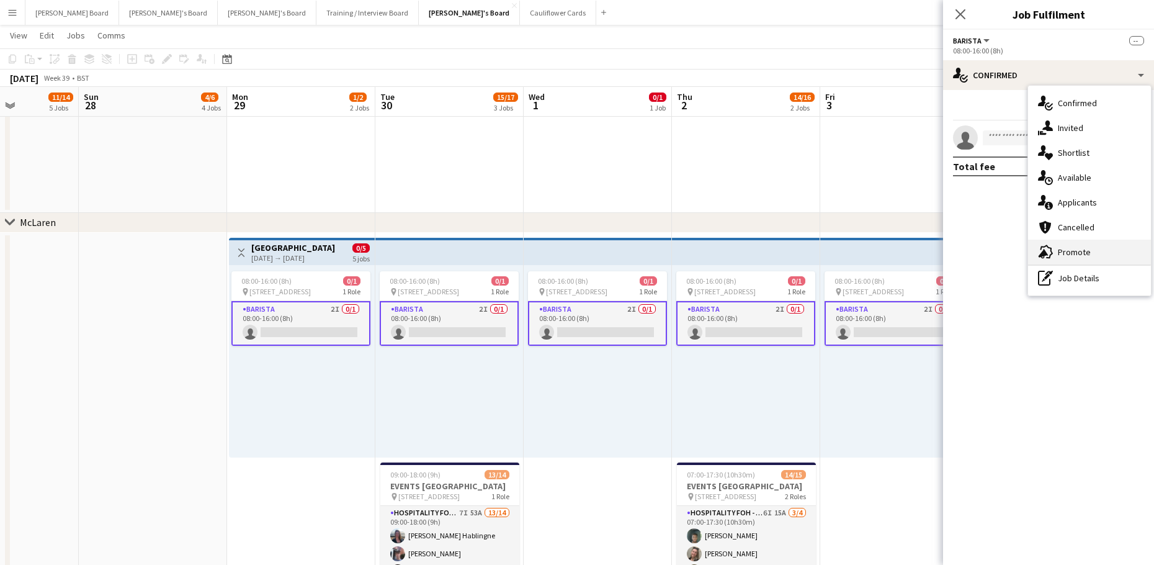
click at [1080, 243] on div "advertising-megaphone Promote" at bounding box center [1089, 252] width 123 height 25
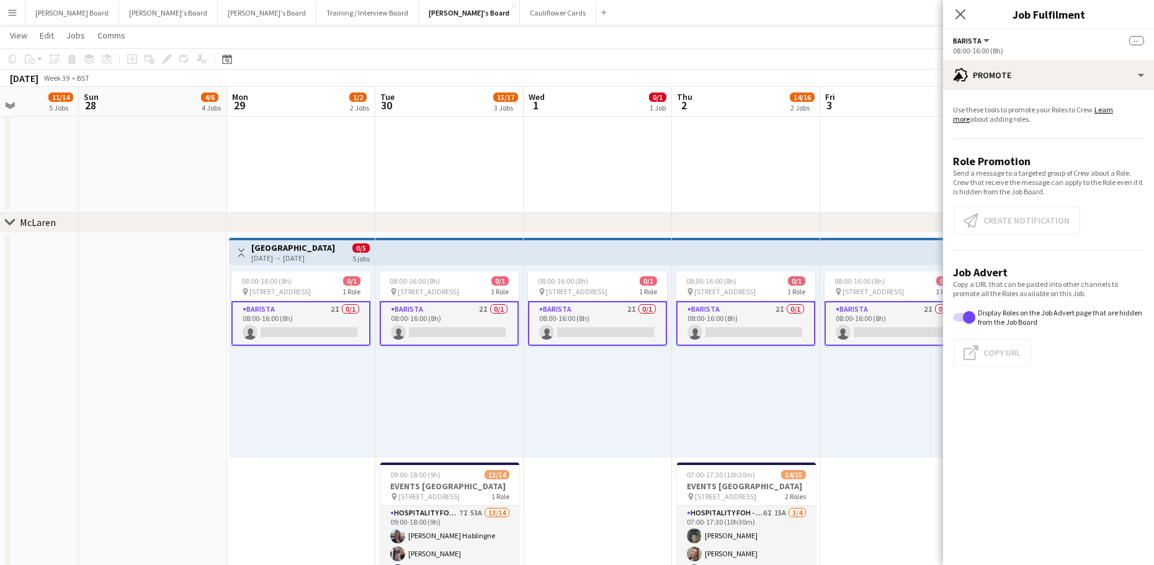
click at [421, 326] on app-card-role "Barista 2I 0/1 08:00-16:00 (8h) single-neutral-actions" at bounding box center [449, 323] width 139 height 45
click at [341, 325] on app-card-role "Barista 2I 0/1 08:00-16:00 (8h) single-neutral-actions" at bounding box center [300, 323] width 139 height 45
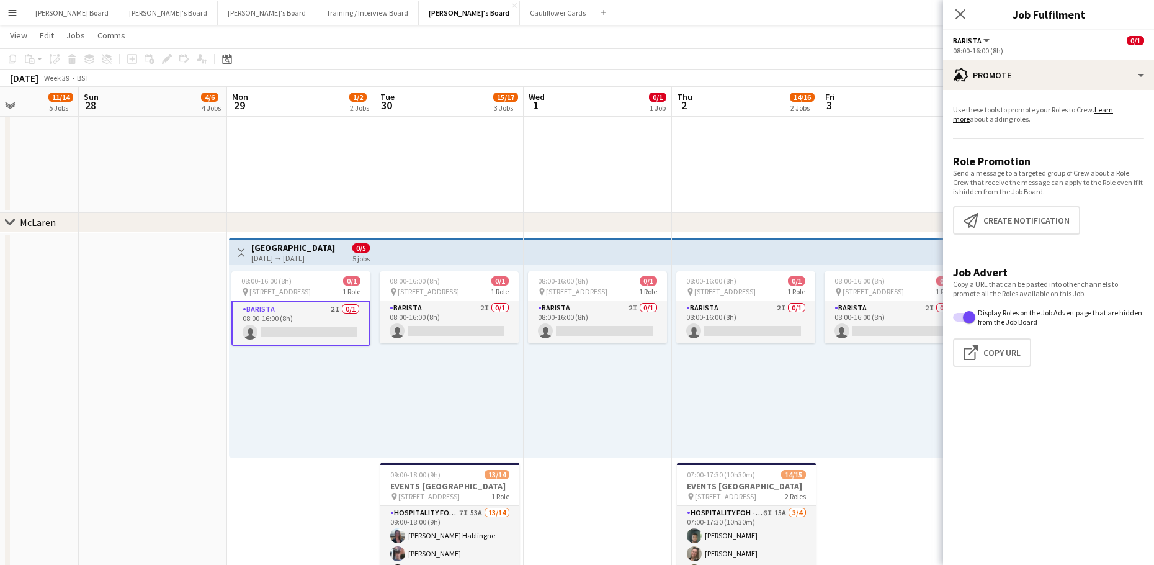
click at [343, 325] on app-card-role "Barista 2I 0/1 08:00-16:00 (8h) single-neutral-actions" at bounding box center [300, 323] width 139 height 45
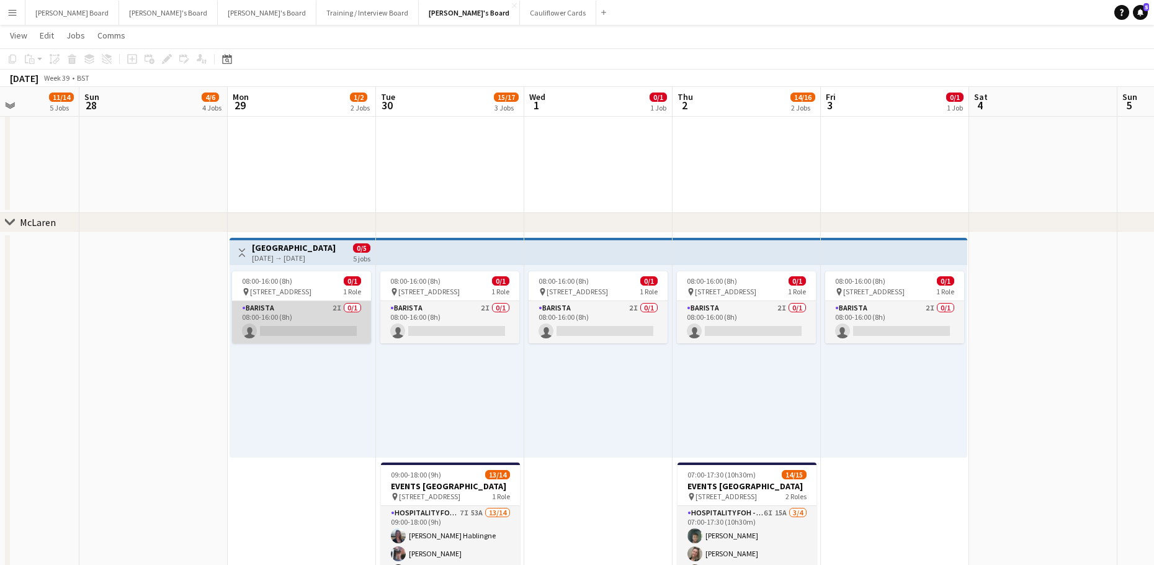
click at [343, 325] on app-card-role "Barista 2I 0/1 08:00-16:00 (8h) single-neutral-actions" at bounding box center [301, 322] width 139 height 42
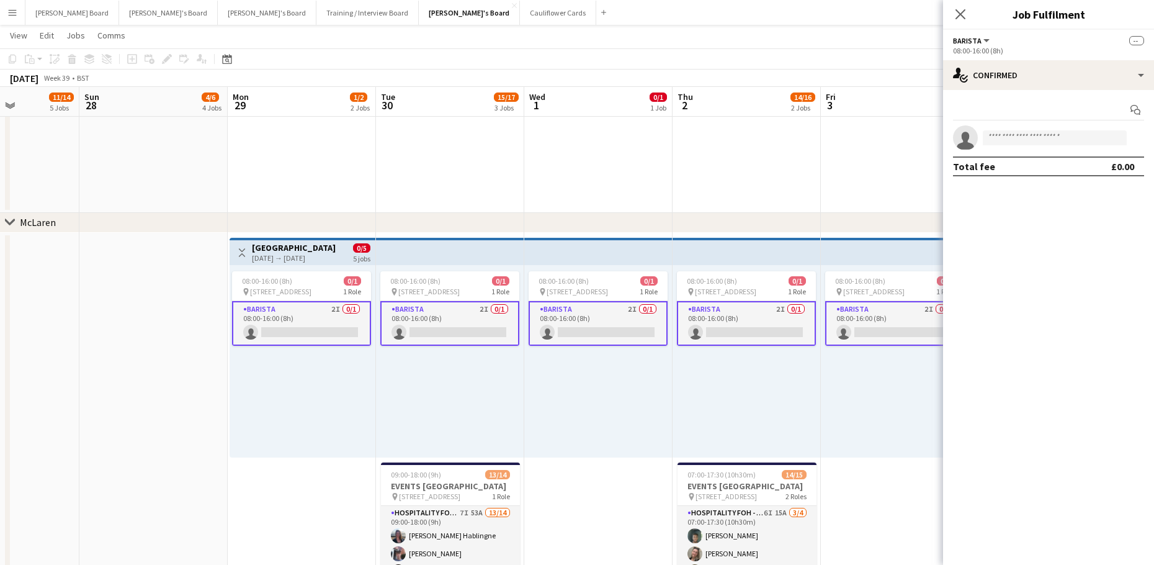
click at [356, 314] on app-card-role "Barista 2I 0/1 08:00-16:00 (8h) single-neutral-actions" at bounding box center [301, 323] width 139 height 45
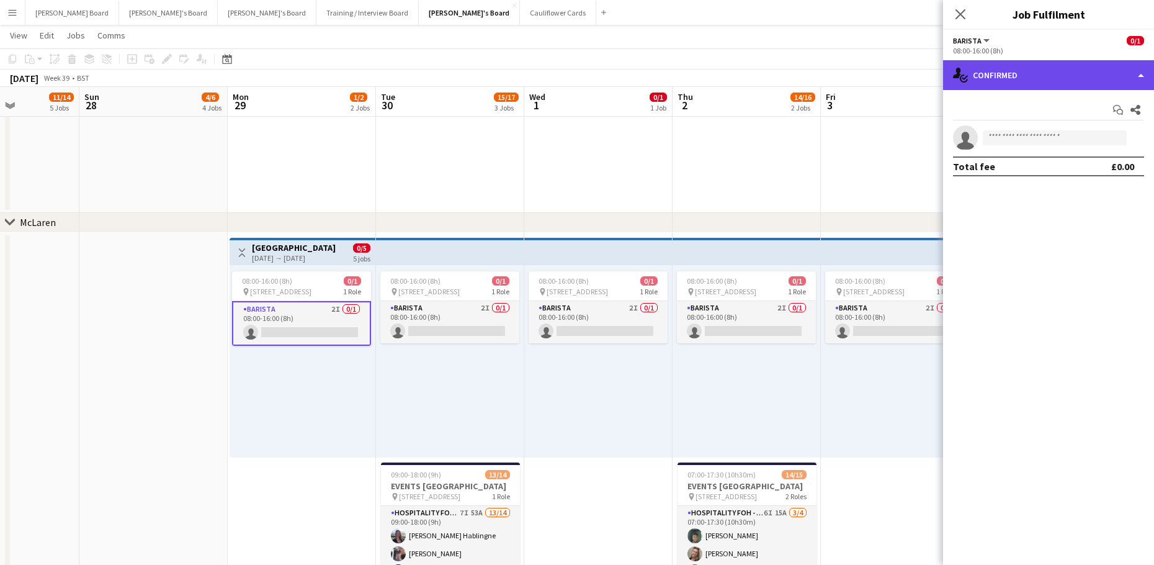
click at [1072, 71] on div "single-neutral-actions-check-2 Confirmed" at bounding box center [1048, 75] width 211 height 30
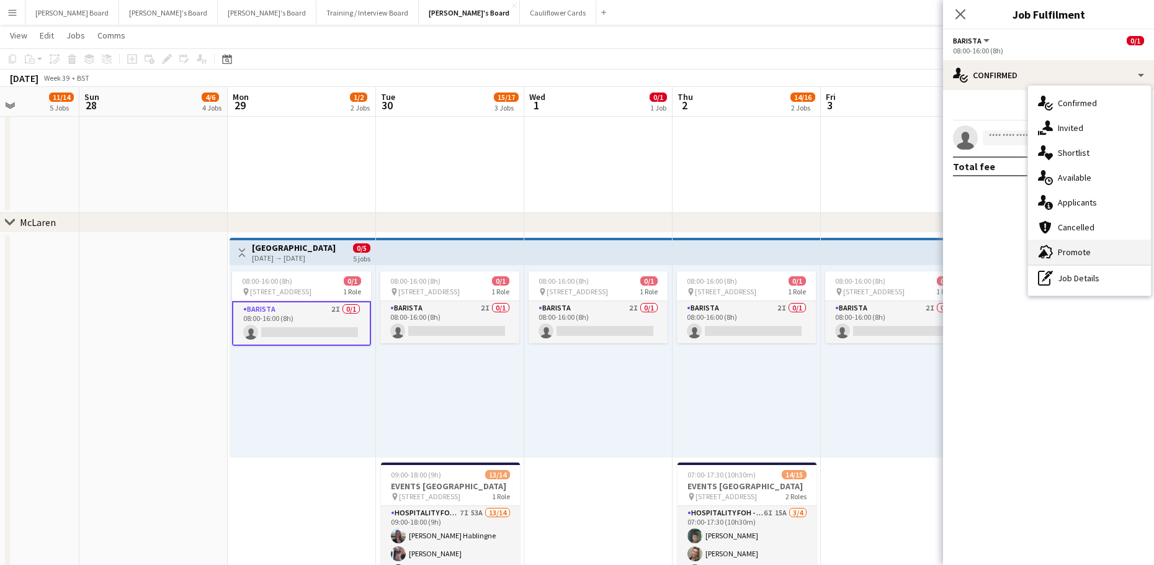
click at [1087, 252] on span "Promote" at bounding box center [1074, 251] width 33 height 11
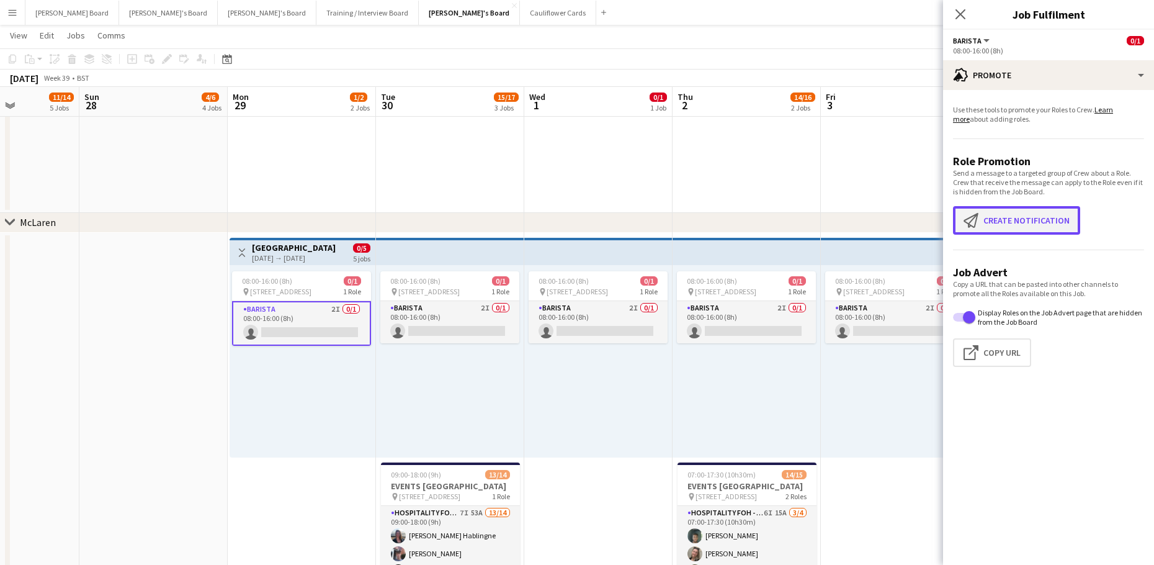
click at [1039, 223] on button "Create notification Create notification" at bounding box center [1016, 220] width 127 height 29
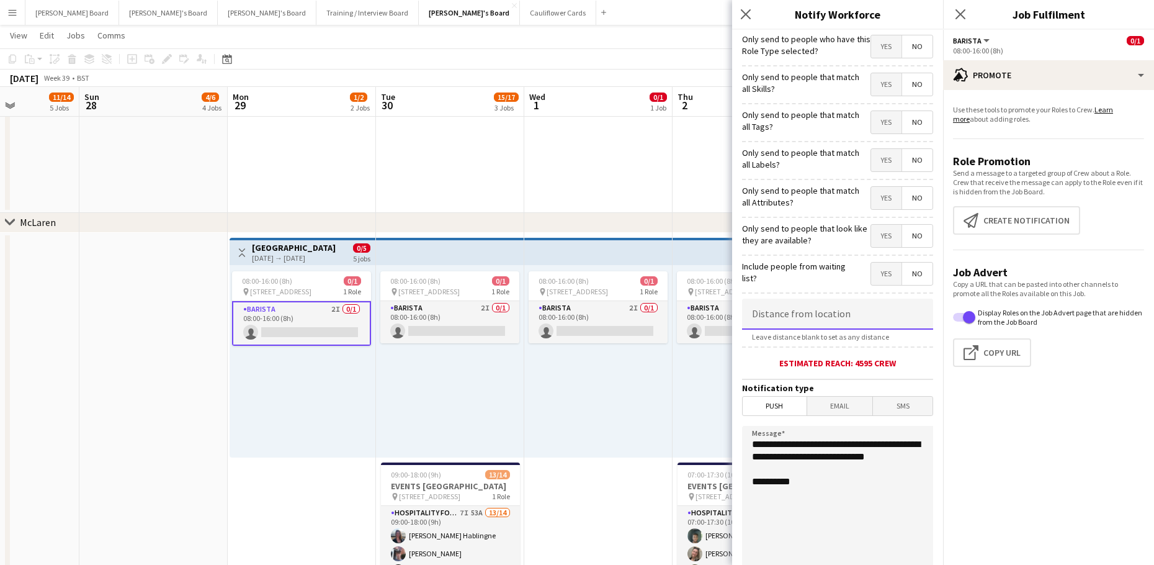
click at [825, 324] on input at bounding box center [837, 313] width 191 height 31
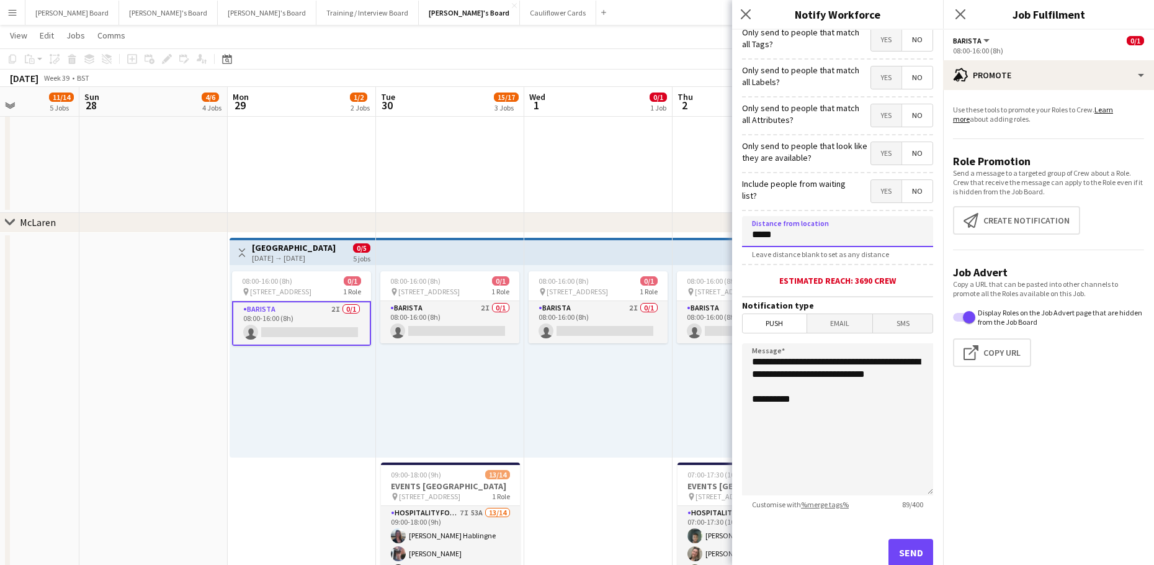
scroll to position [119, 0]
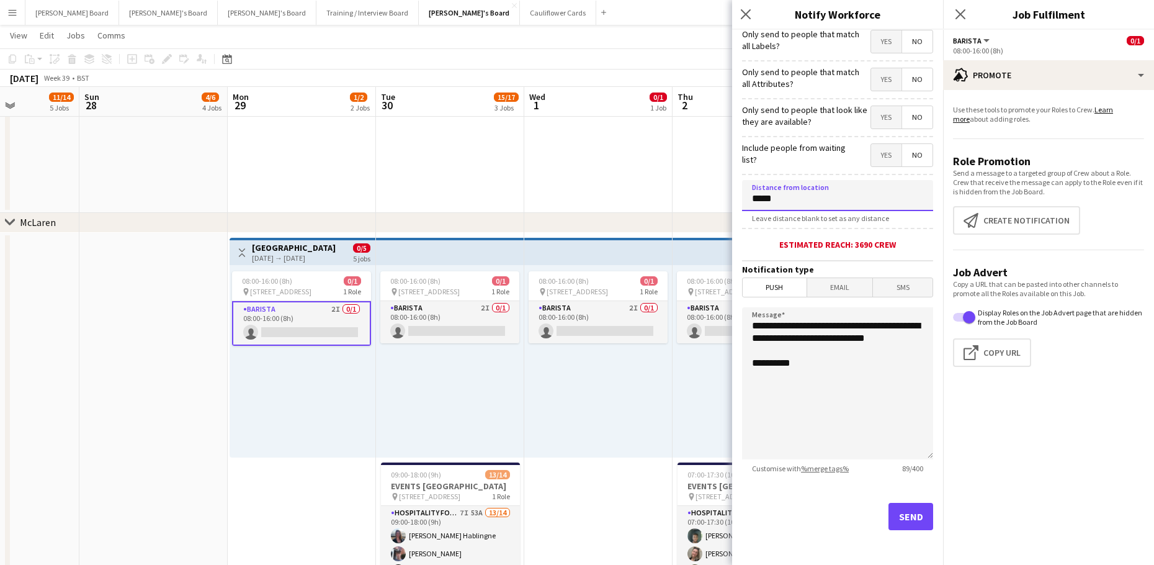
type input "*****"
click at [889, 516] on button "Send" at bounding box center [911, 516] width 45 height 27
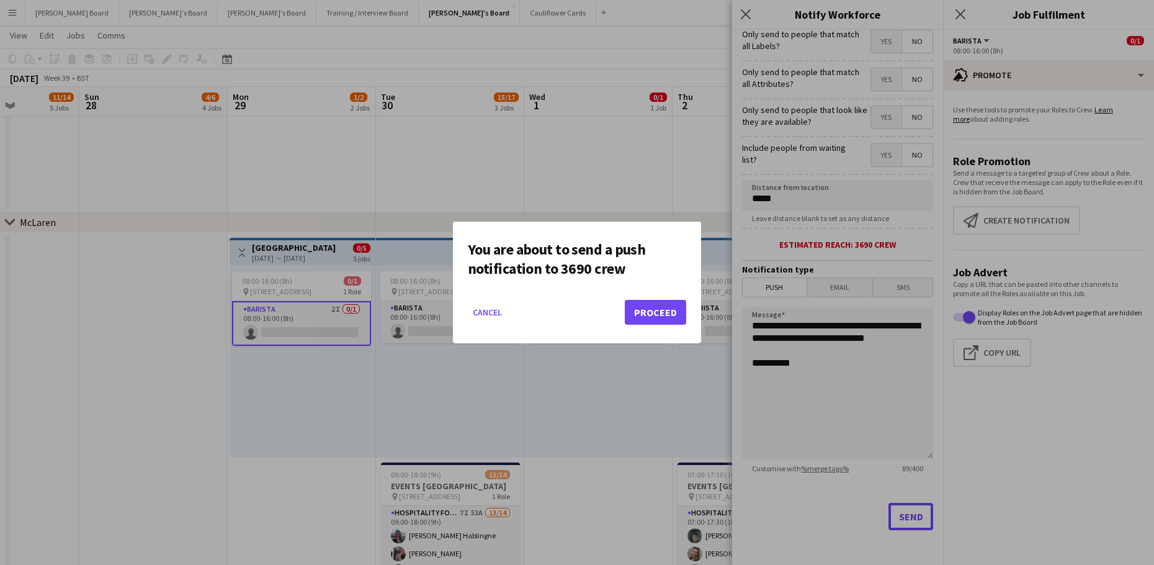
scroll to position [0, 0]
click at [667, 305] on button "Proceed" at bounding box center [655, 312] width 61 height 25
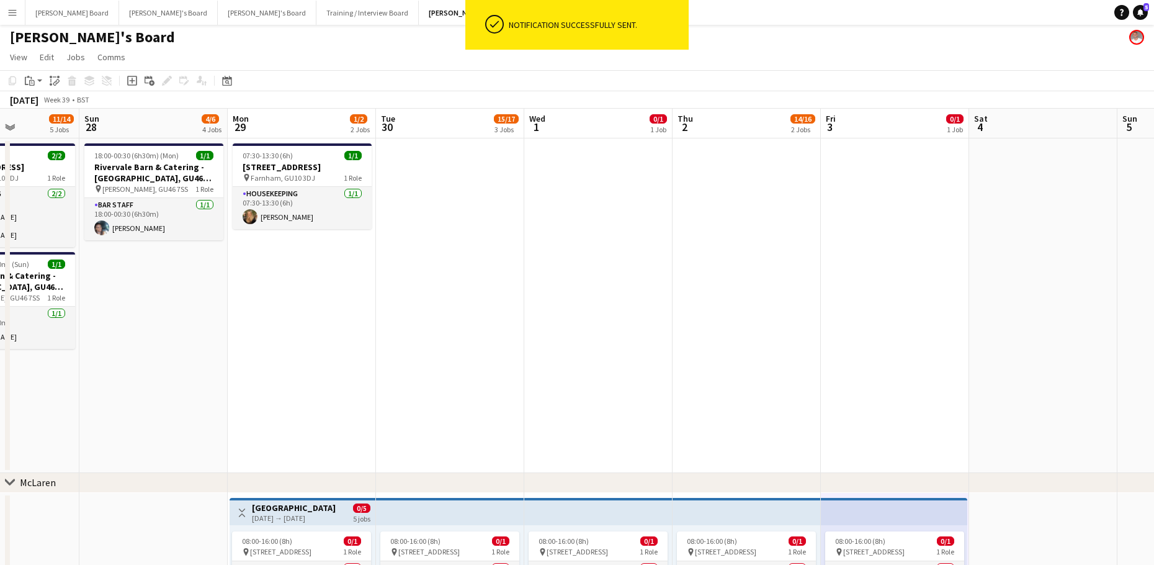
scroll to position [0, 0]
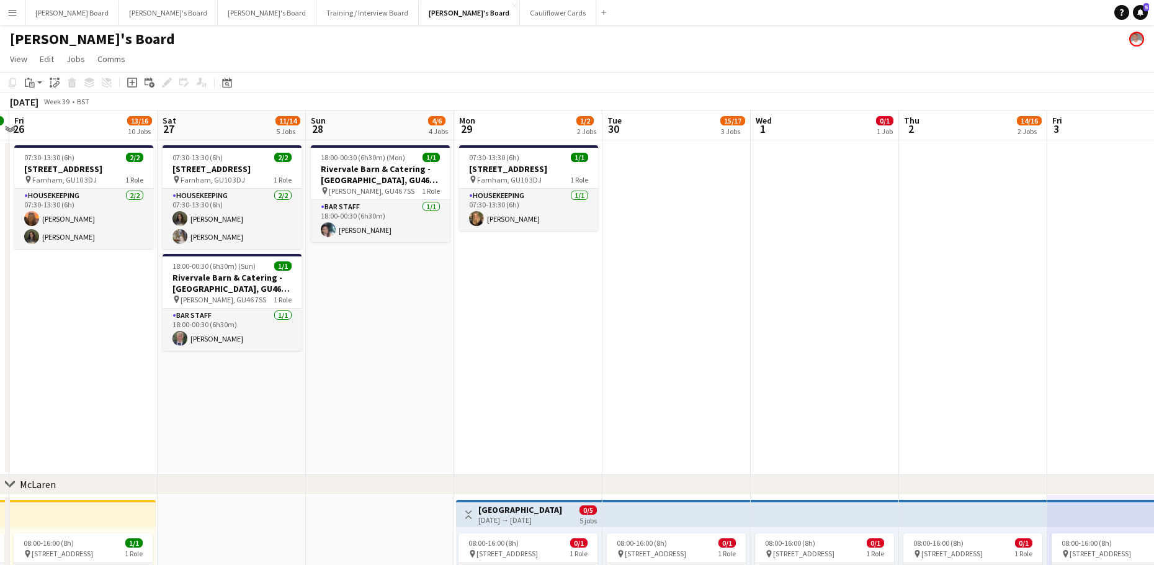
drag, startPoint x: 432, startPoint y: 320, endPoint x: 1094, endPoint y: 411, distance: 668.4
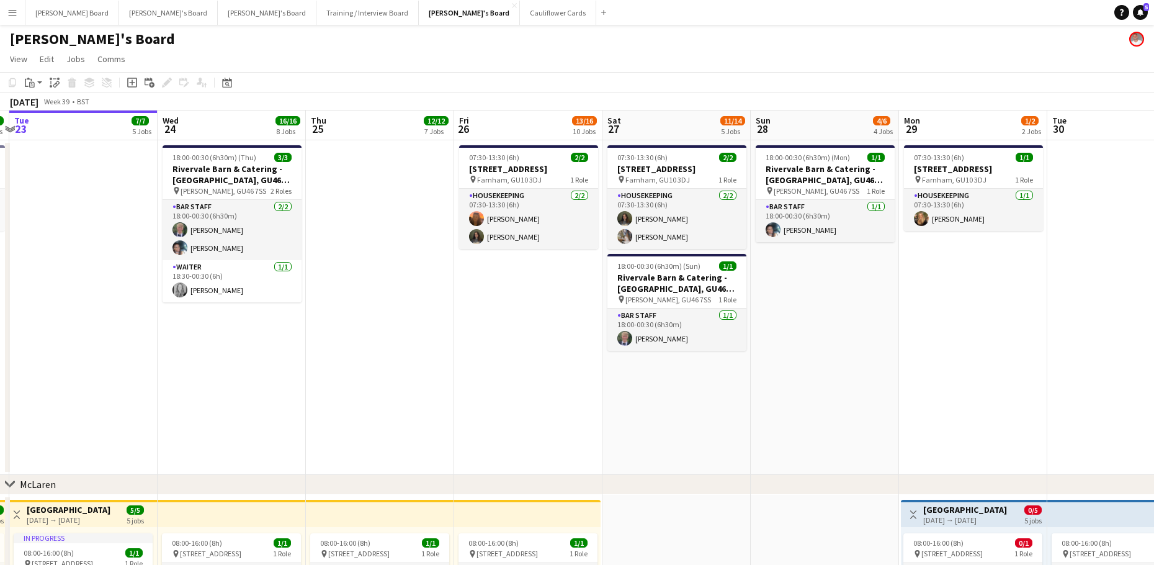
scroll to position [0, 385]
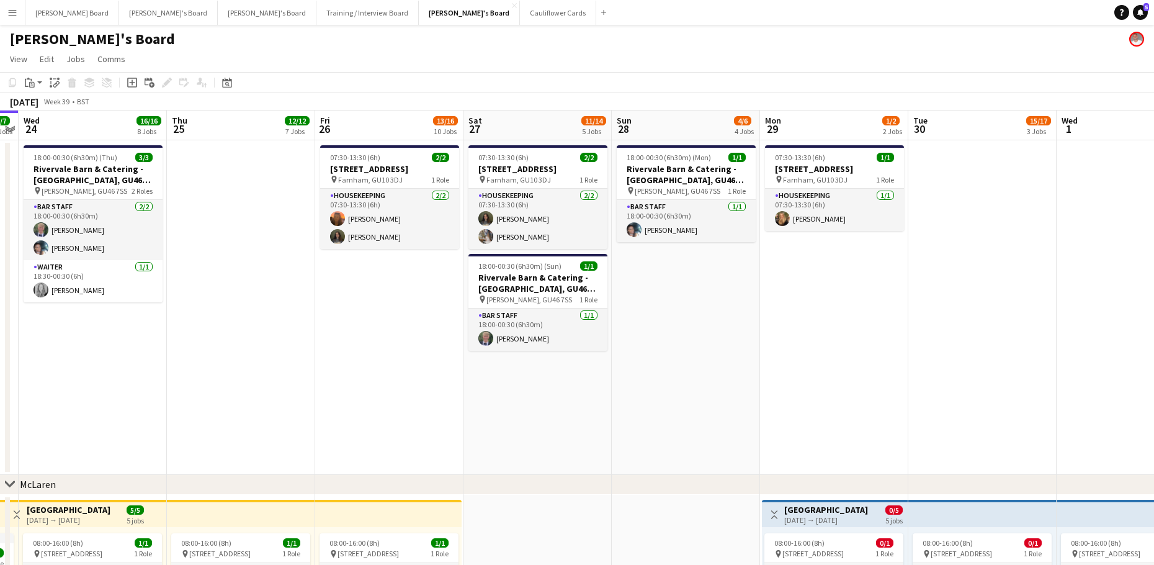
drag, startPoint x: 1083, startPoint y: 389, endPoint x: 823, endPoint y: 354, distance: 262.3
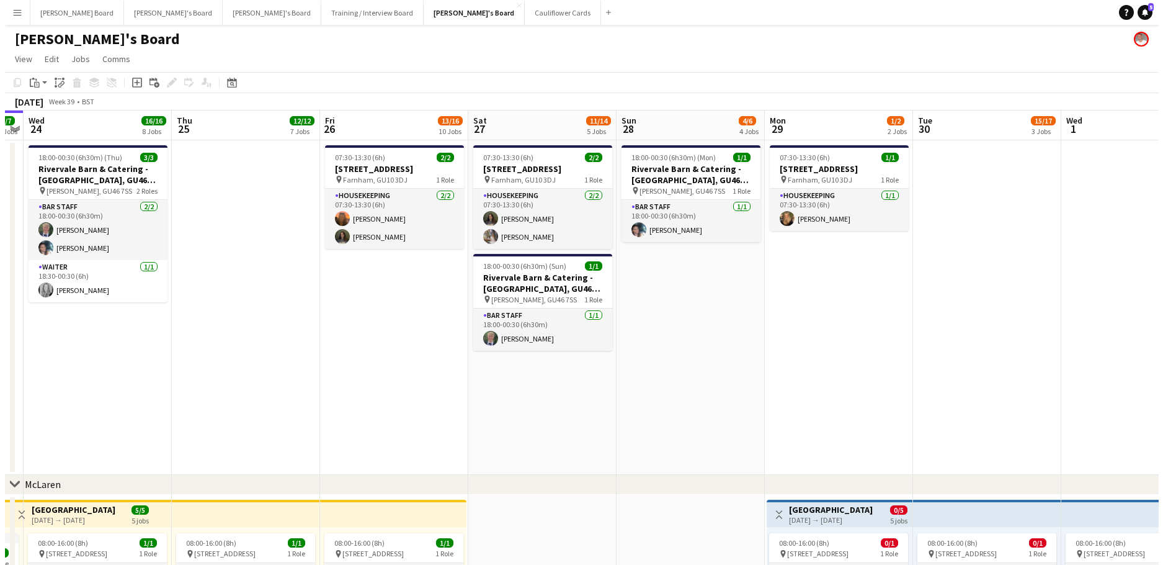
scroll to position [0, 513]
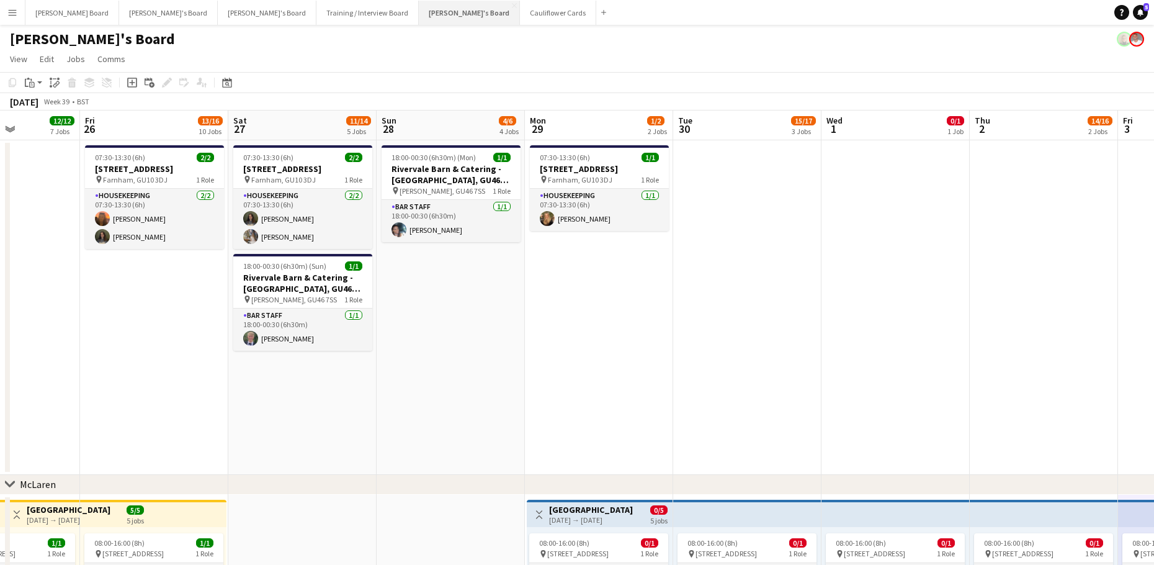
click at [419, 8] on button "Jakub's Board Close" at bounding box center [469, 13] width 101 height 24
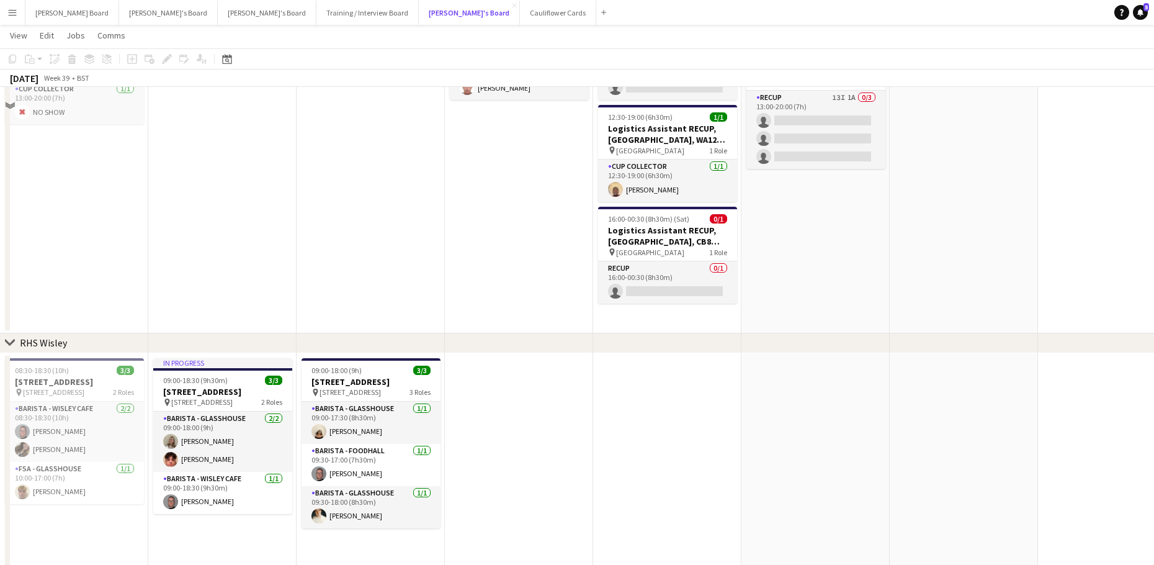
scroll to position [1820, 0]
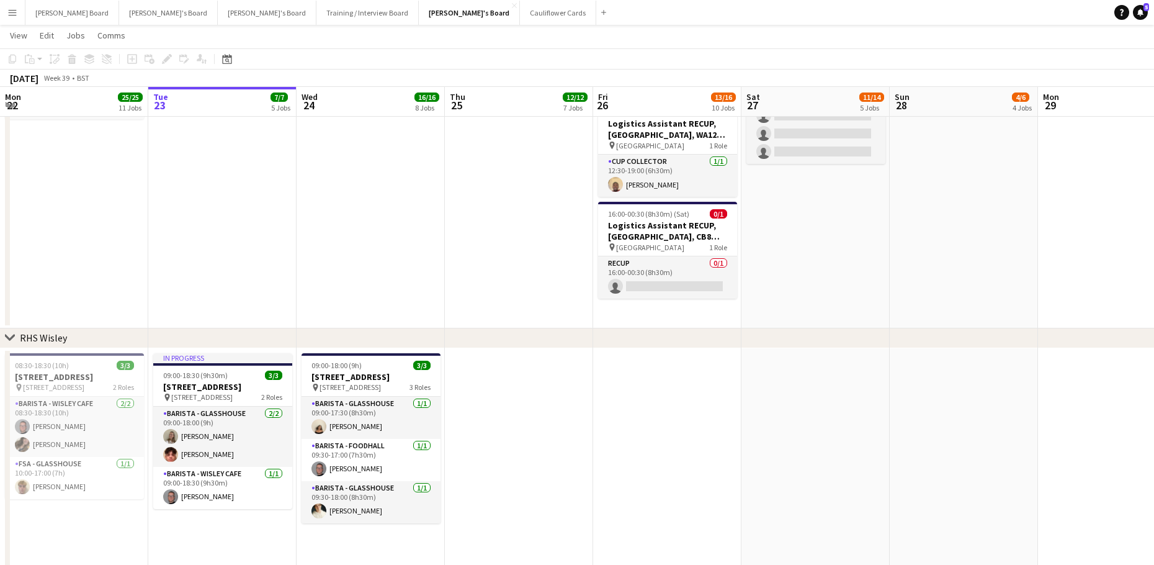
drag, startPoint x: 783, startPoint y: 345, endPoint x: 602, endPoint y: 360, distance: 181.2
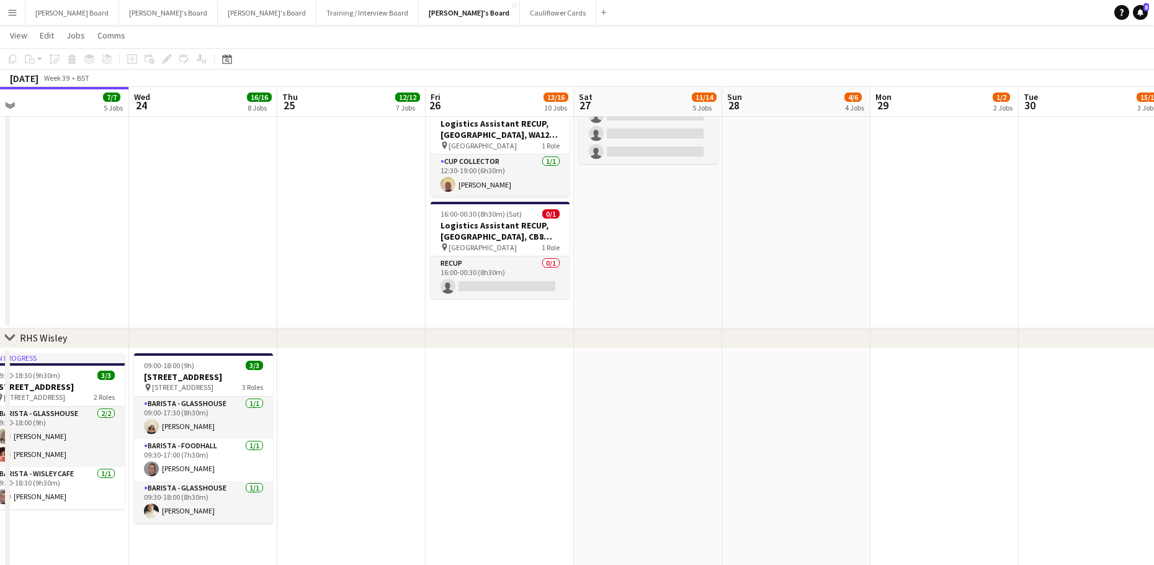
drag, startPoint x: 740, startPoint y: 266, endPoint x: 640, endPoint y: 290, distance: 102.8
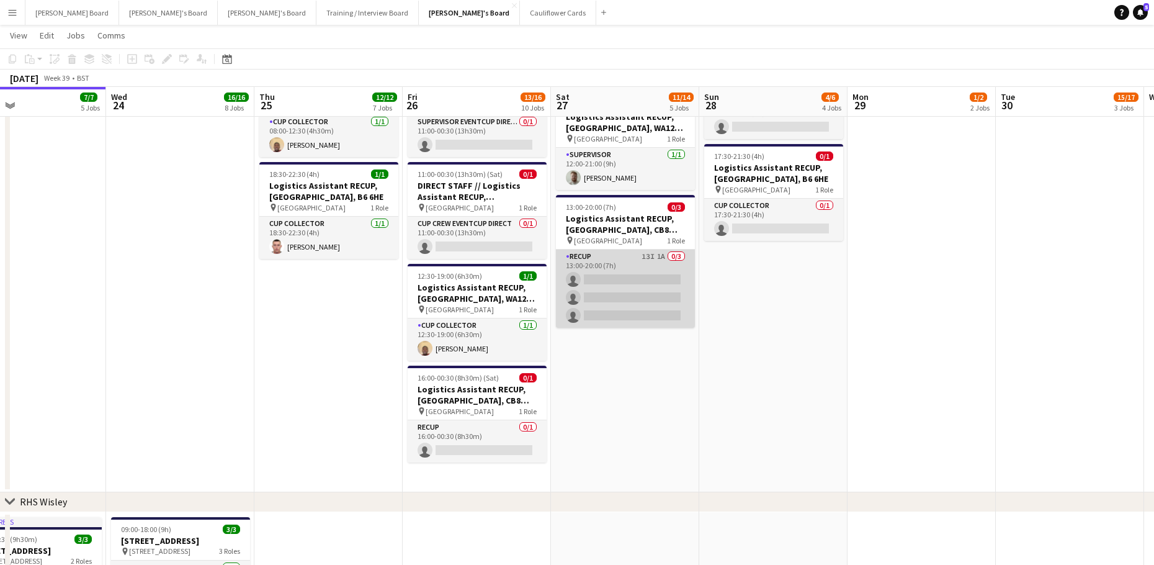
scroll to position [1655, 0]
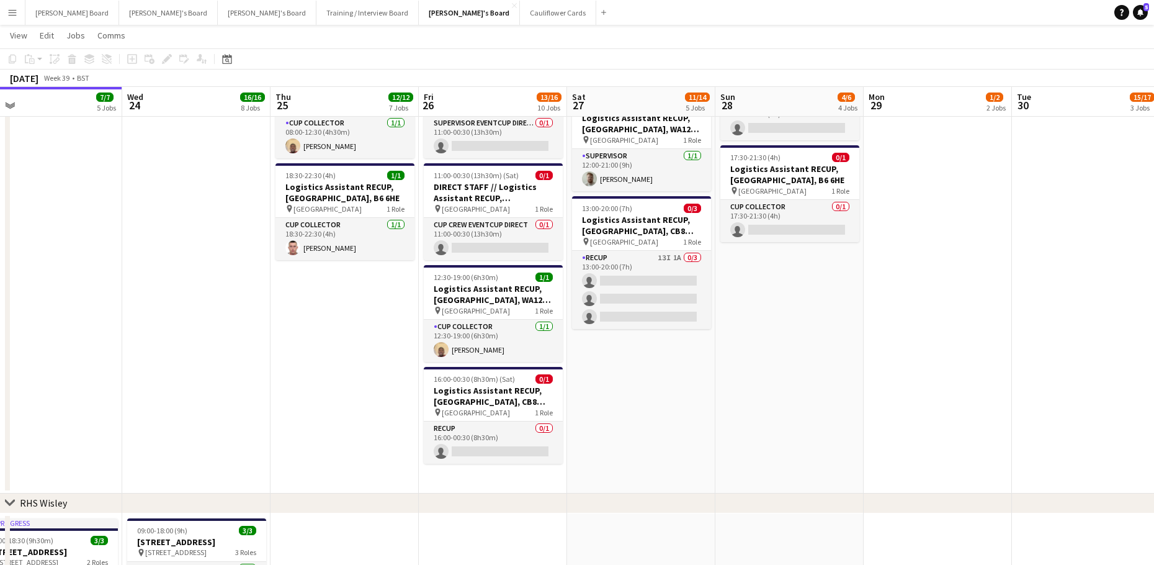
drag, startPoint x: 795, startPoint y: 293, endPoint x: 660, endPoint y: 310, distance: 136.4
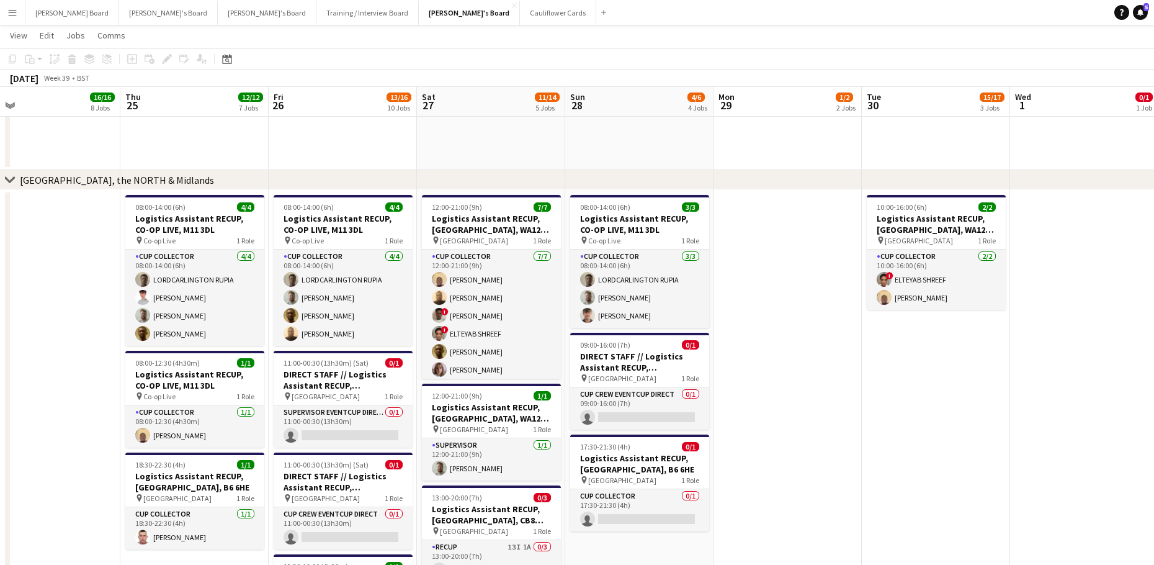
scroll to position [1158, 0]
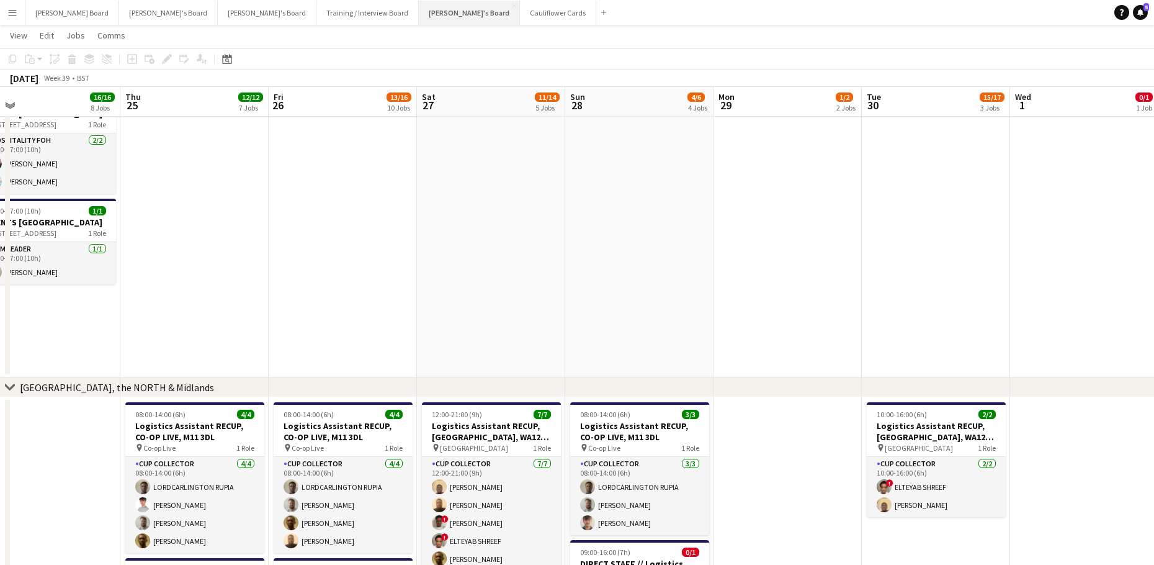
click at [419, 17] on button "Jakub's Board Close" at bounding box center [469, 13] width 101 height 24
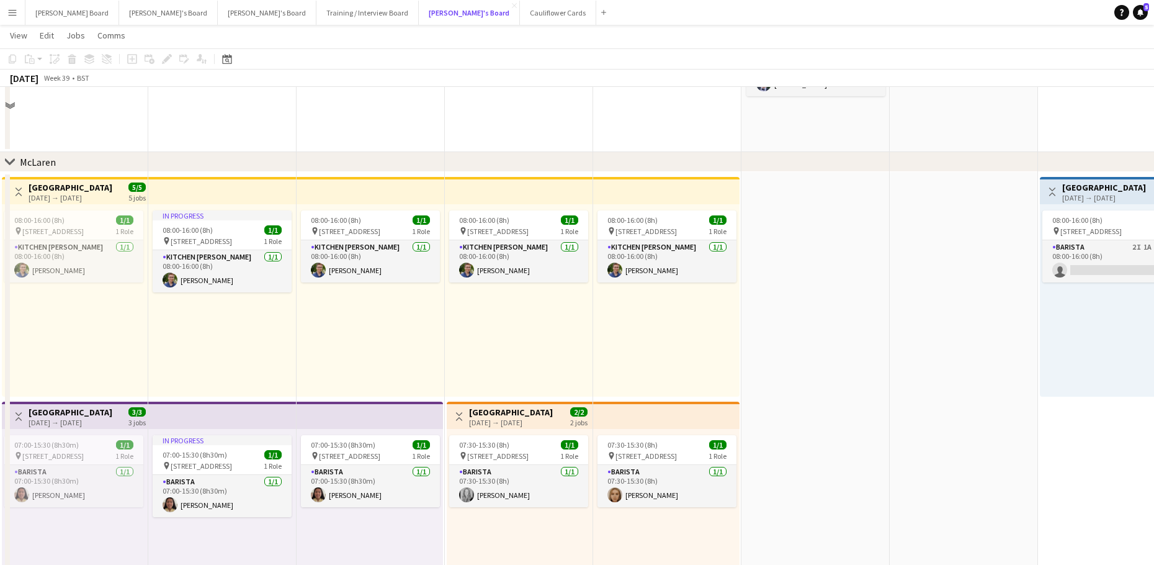
scroll to position [166, 0]
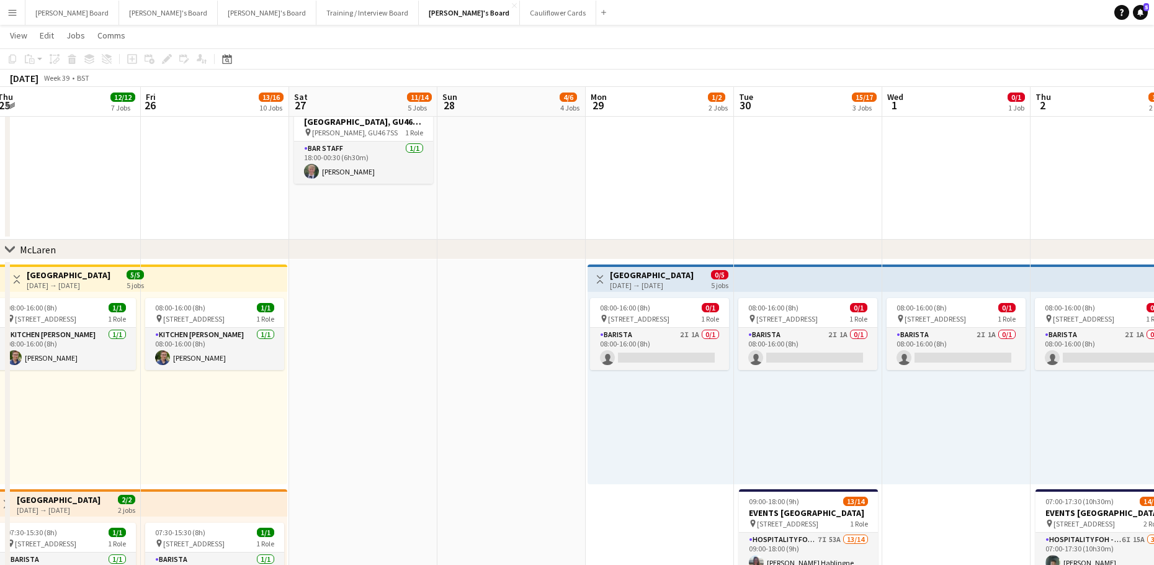
drag, startPoint x: 1047, startPoint y: 388, endPoint x: 625, endPoint y: 420, distance: 423.1
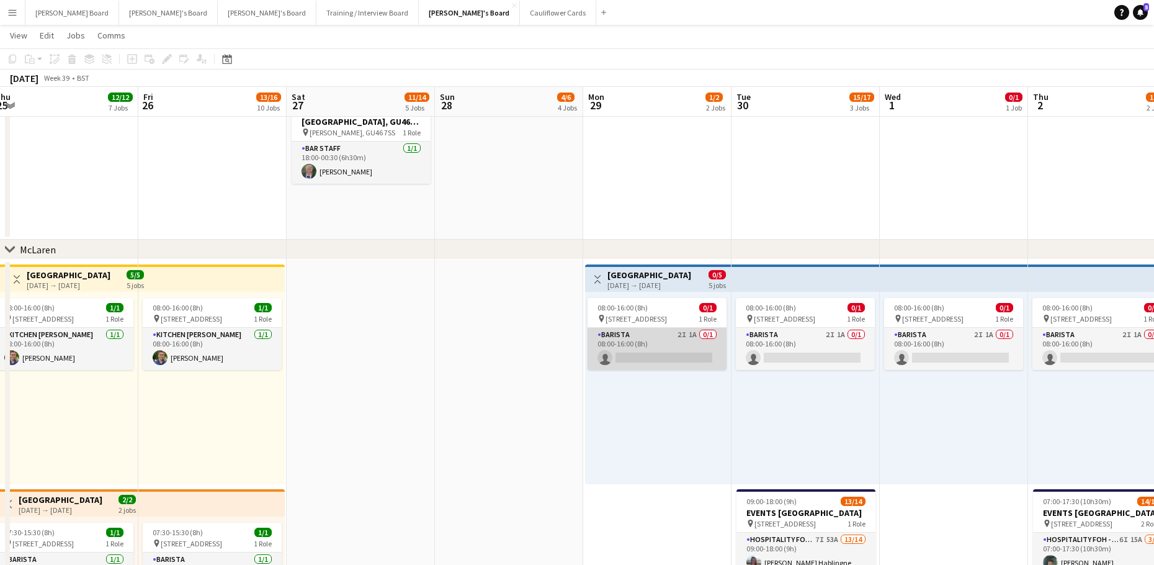
click at [679, 345] on app-card-role "Barista 2I 1A 0/1 08:00-16:00 (8h) single-neutral-actions" at bounding box center [657, 349] width 139 height 42
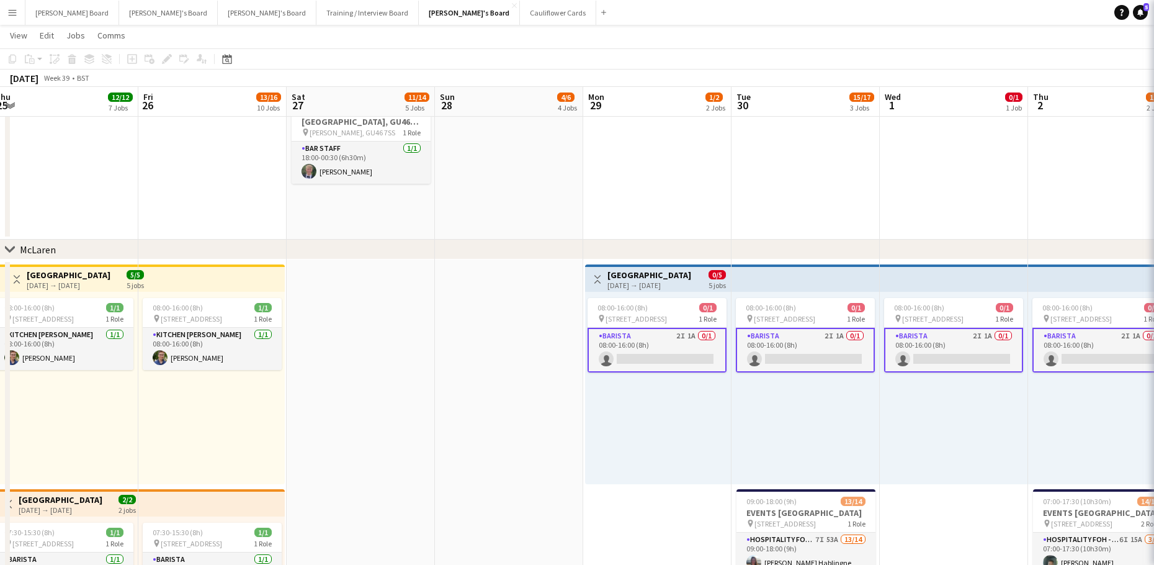
scroll to position [0, 454]
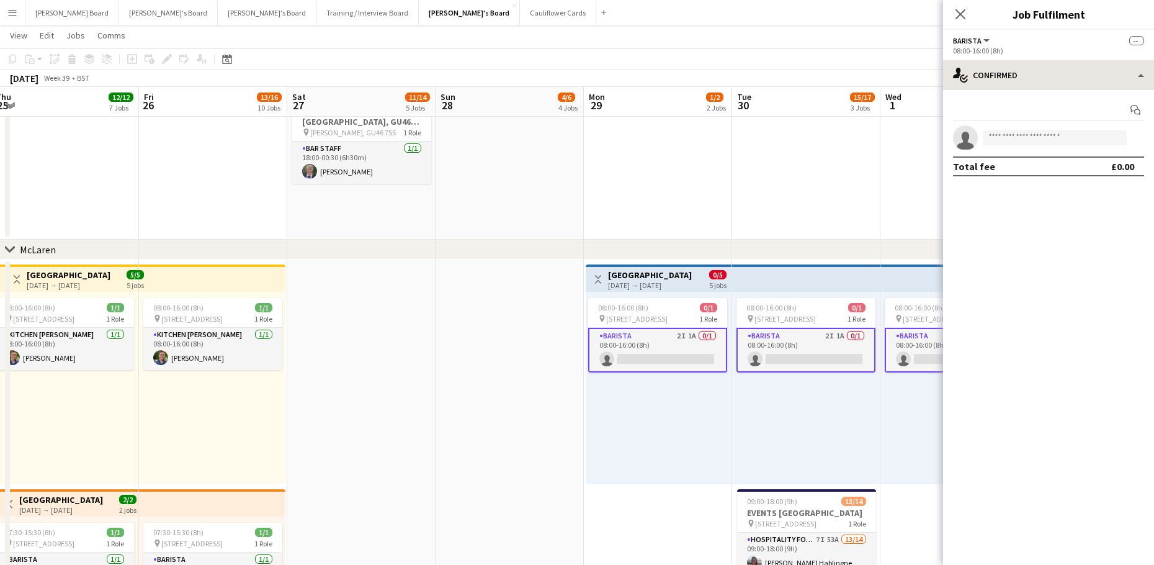
click at [1033, 63] on div "Barista All roles Barista -- 08:00-16:00 (8h) single-neutral-actions-check-2 Co…" at bounding box center [1048, 297] width 211 height 535
click at [1042, 91] on div "Start chat single-neutral-actions Total fee £0.00" at bounding box center [1048, 138] width 211 height 96
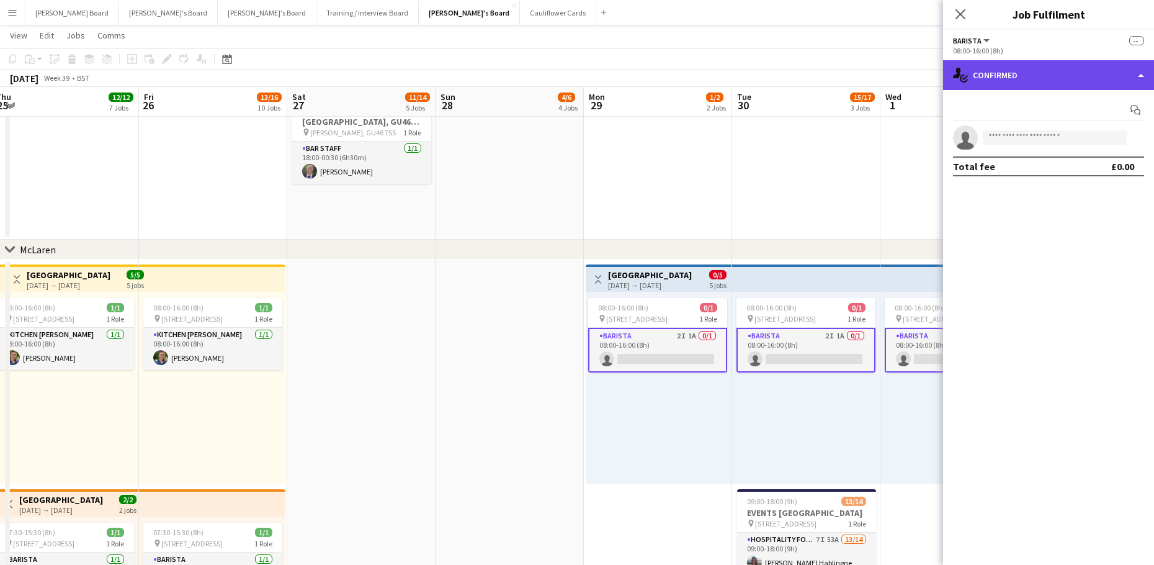
click at [1040, 83] on div "single-neutral-actions-check-2 Confirmed" at bounding box center [1048, 75] width 211 height 30
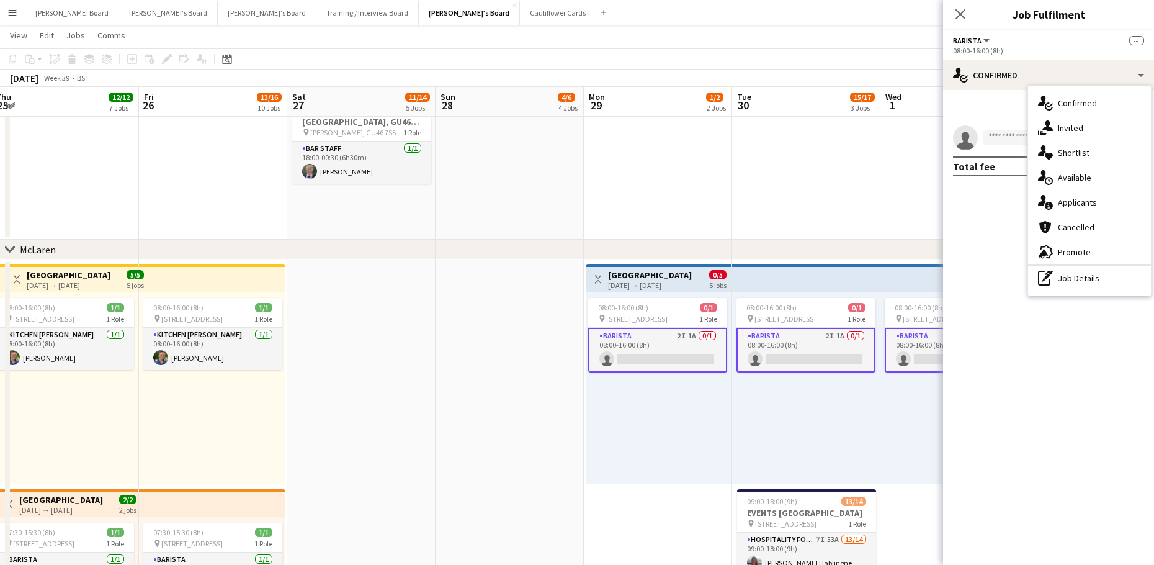
click at [1096, 189] on div "single-neutral-actions-upload Available" at bounding box center [1089, 177] width 123 height 25
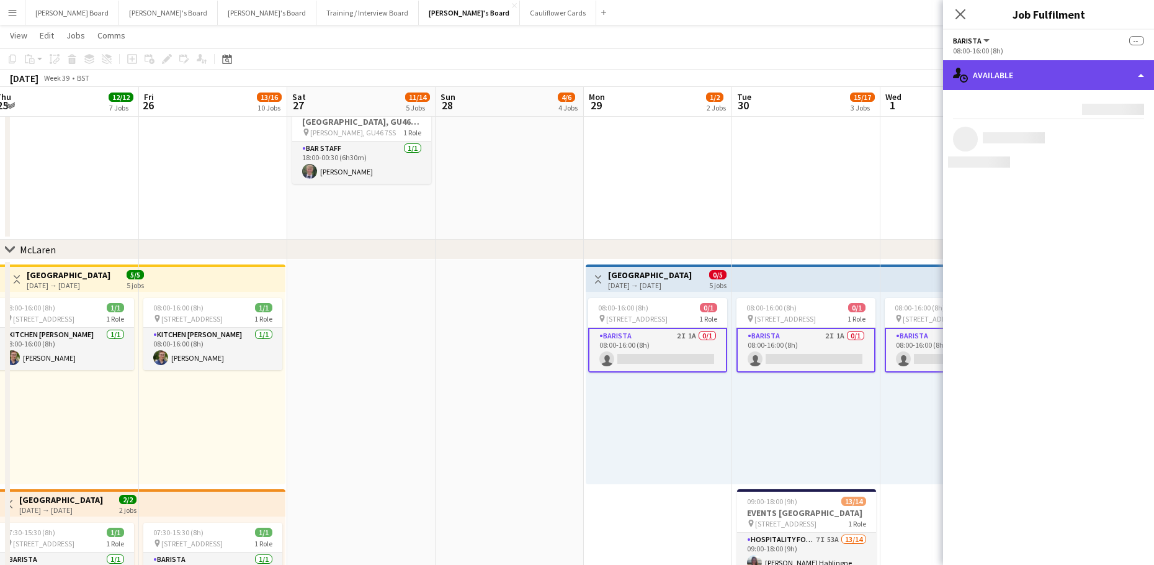
click at [1014, 74] on div "single-neutral-actions-upload Available" at bounding box center [1048, 75] width 211 height 30
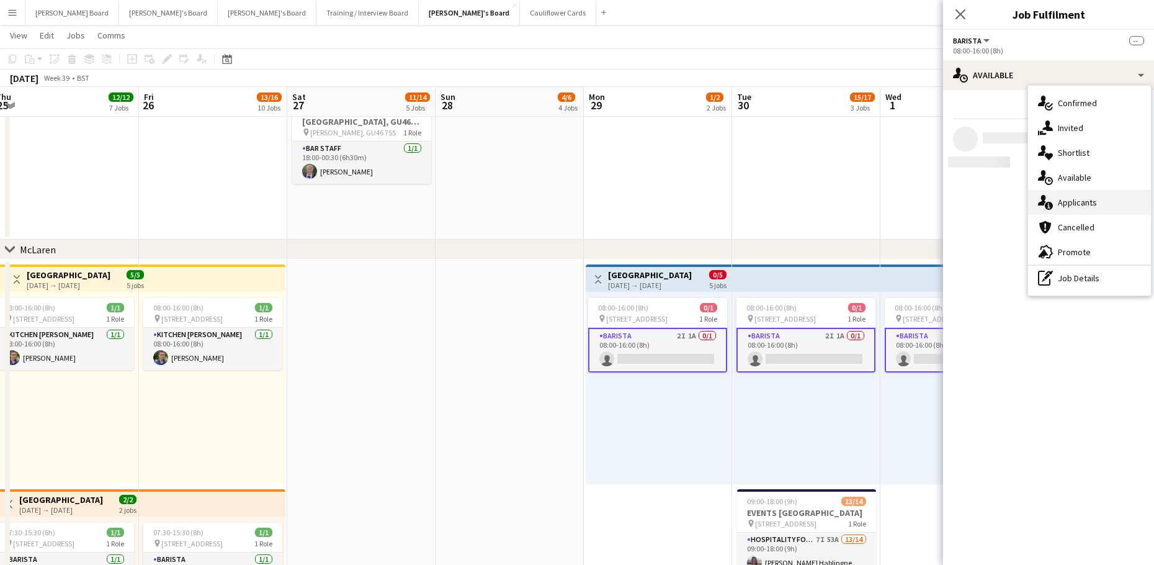
click at [1069, 205] on span "Applicants" at bounding box center [1077, 202] width 39 height 11
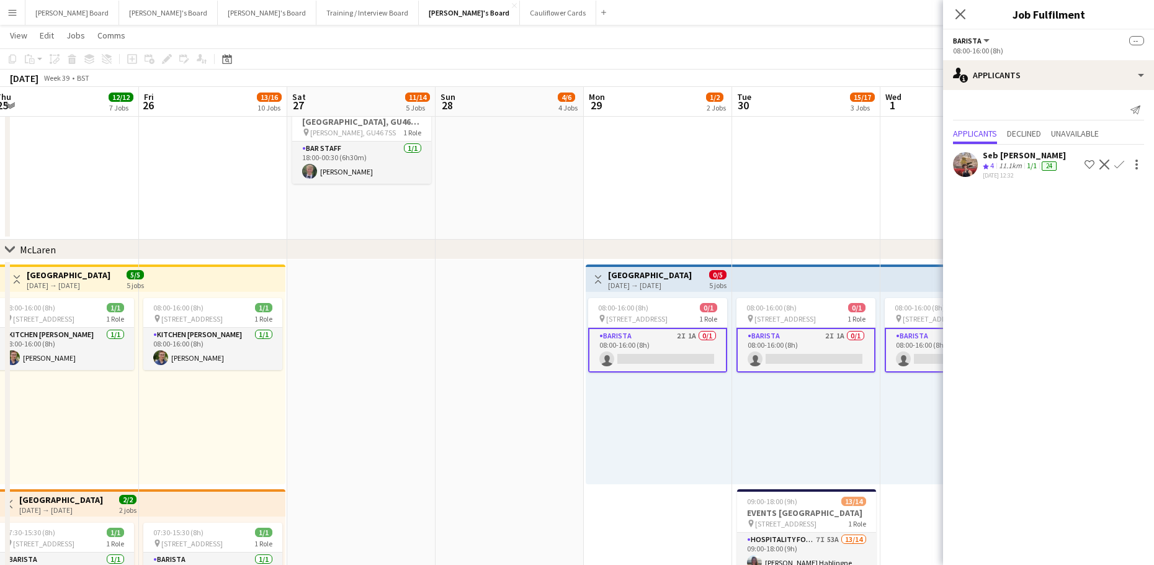
click at [1011, 166] on div "11.1km" at bounding box center [1010, 166] width 28 height 11
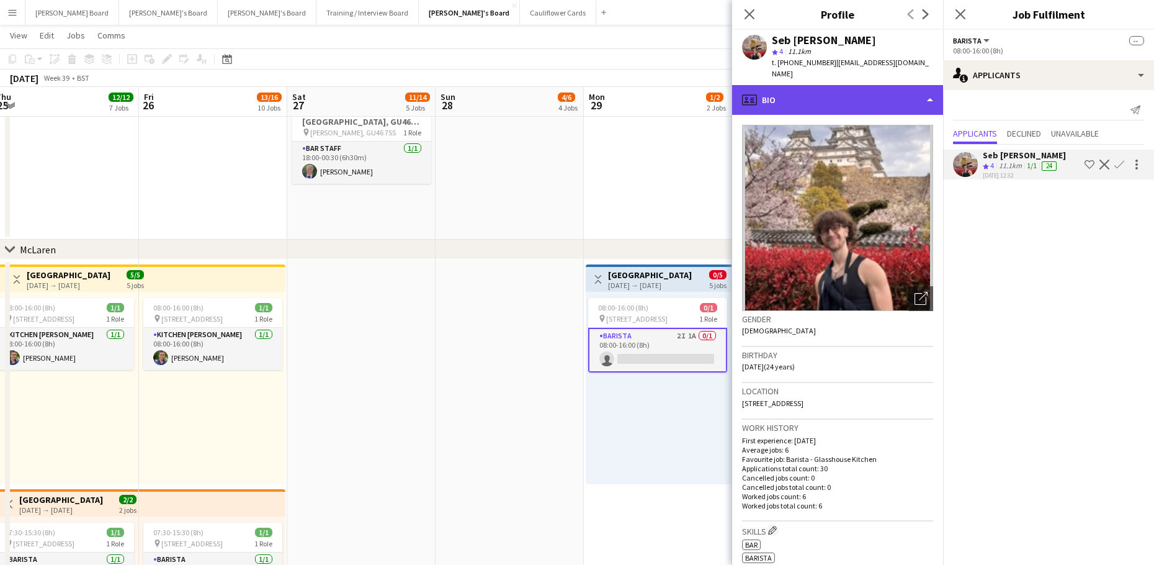
click at [849, 94] on div "profile Bio" at bounding box center [837, 100] width 211 height 30
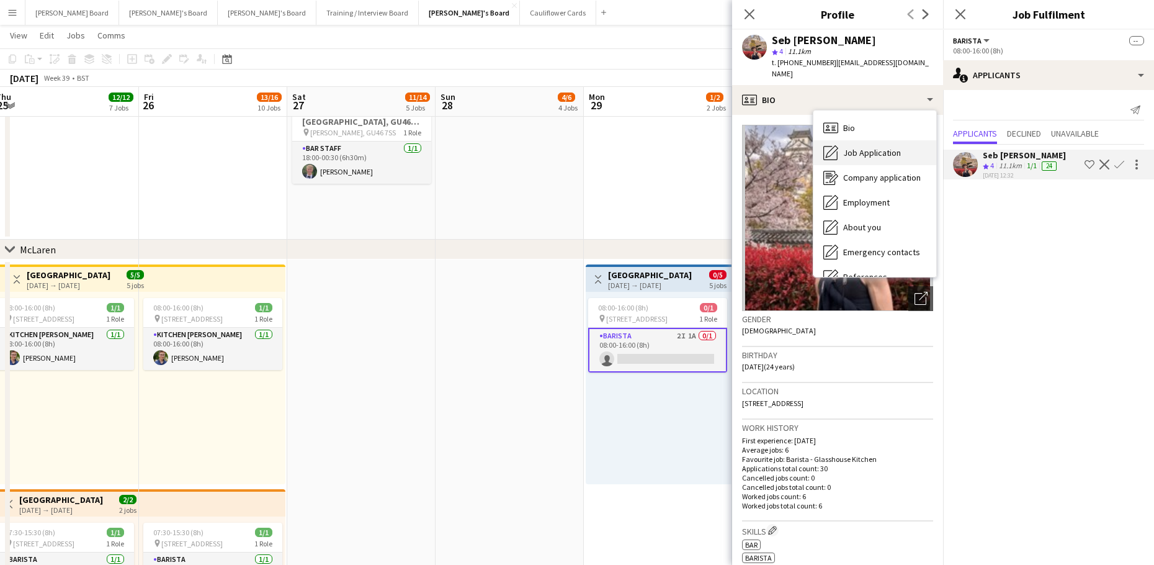
click at [859, 140] on div "Job Application Job Application" at bounding box center [874, 152] width 123 height 25
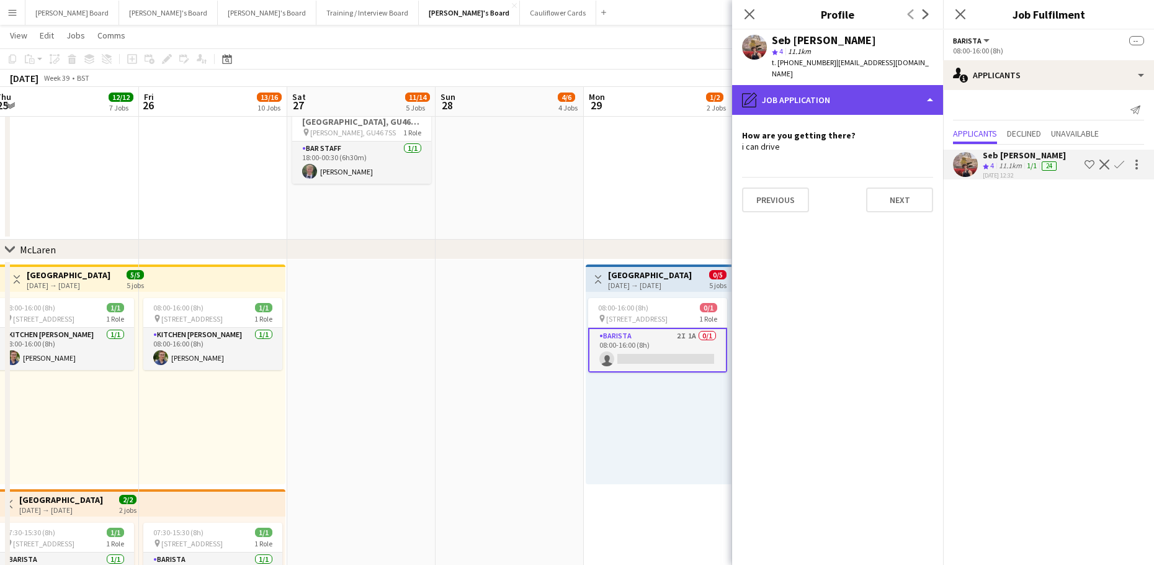
click at [834, 89] on div "pencil4 Job Application" at bounding box center [837, 100] width 211 height 30
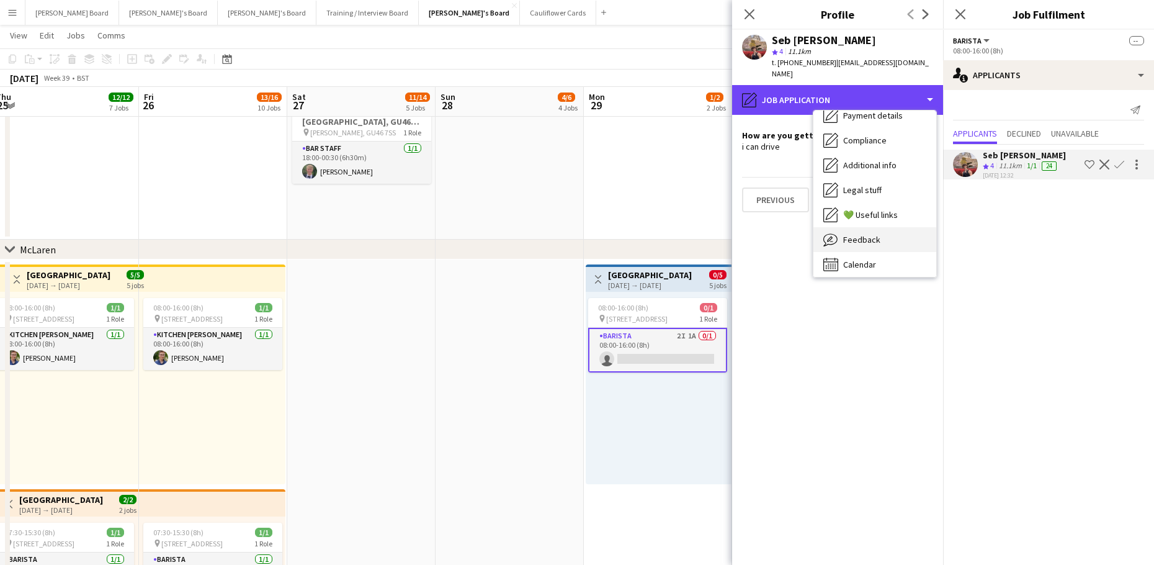
scroll to position [191, 0]
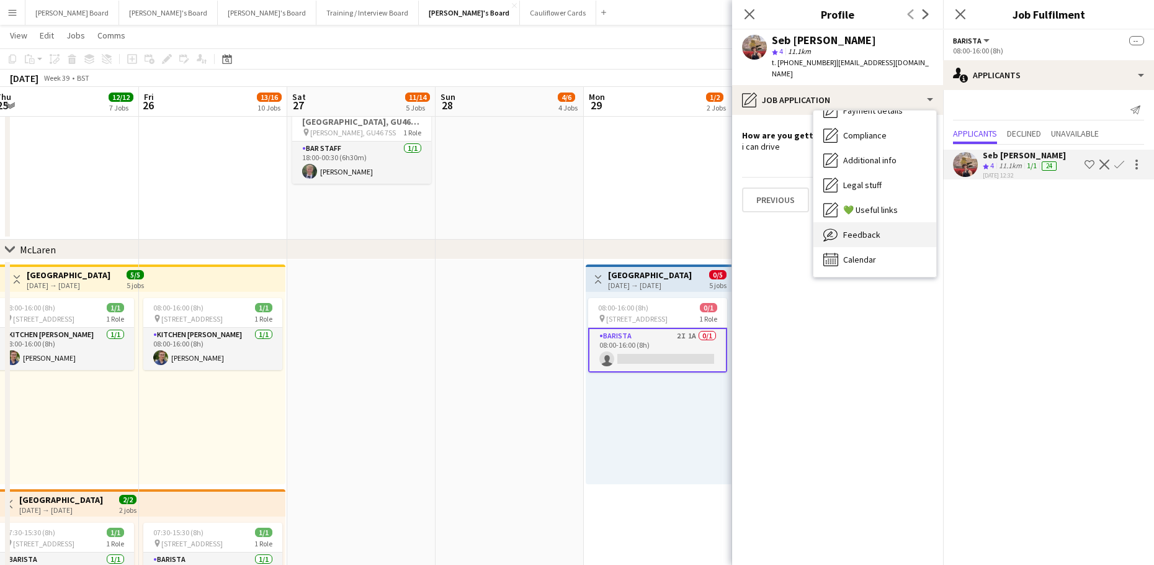
click at [882, 223] on div "Feedback Feedback" at bounding box center [874, 234] width 123 height 25
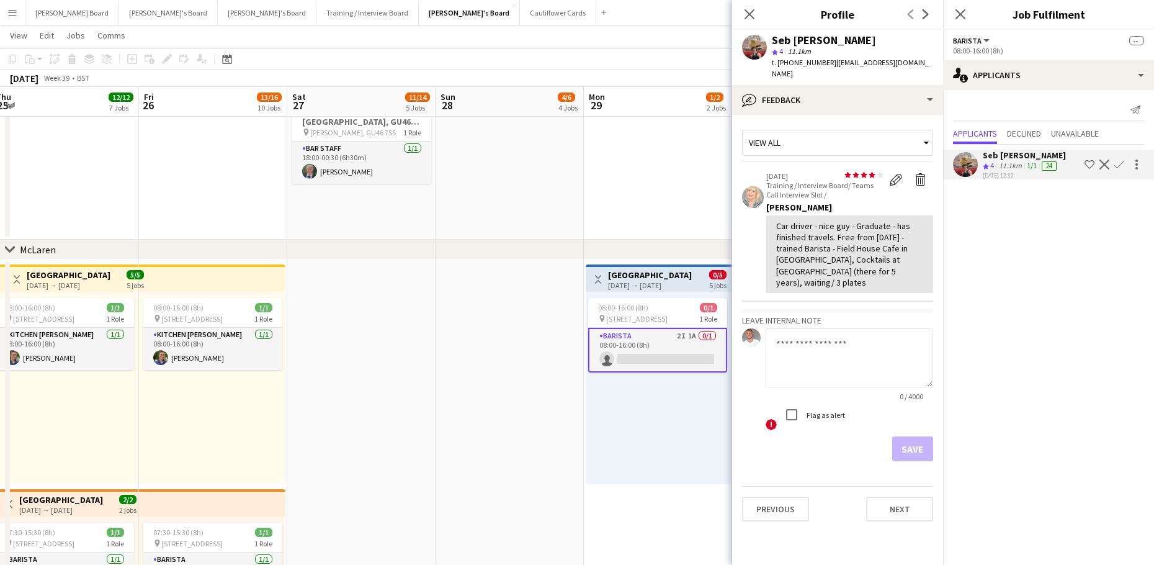
click at [692, 202] on app-date-cell "07:30-13:30 (6h) 1/1 Millbridge Court GU10 3DJ pin Farnham, GU10 3DJ 1 Role Hou…" at bounding box center [658, 106] width 148 height 266
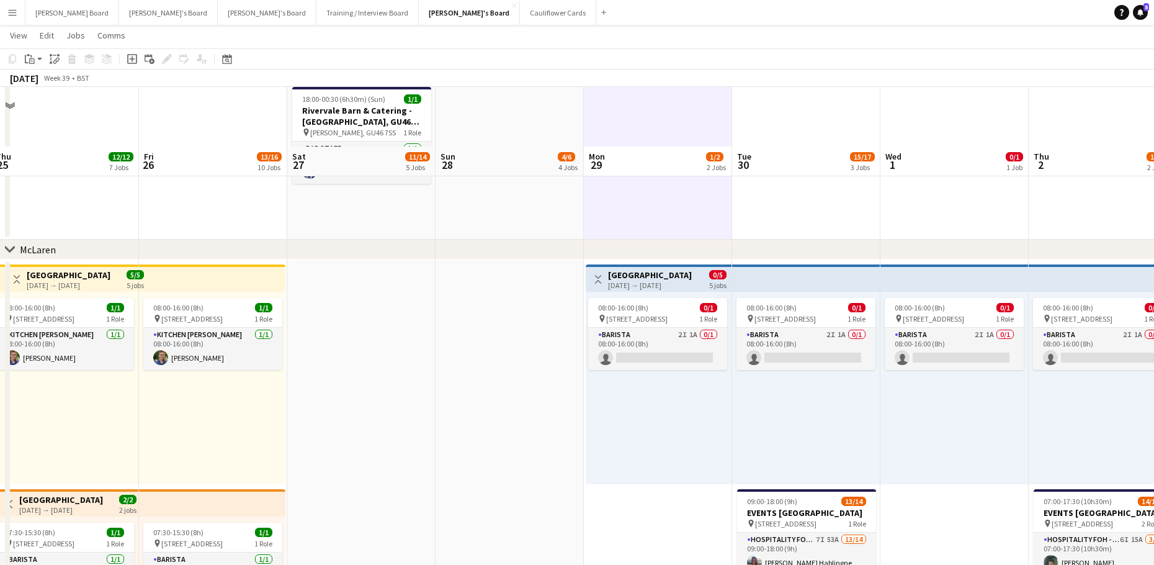
scroll to position [331, 0]
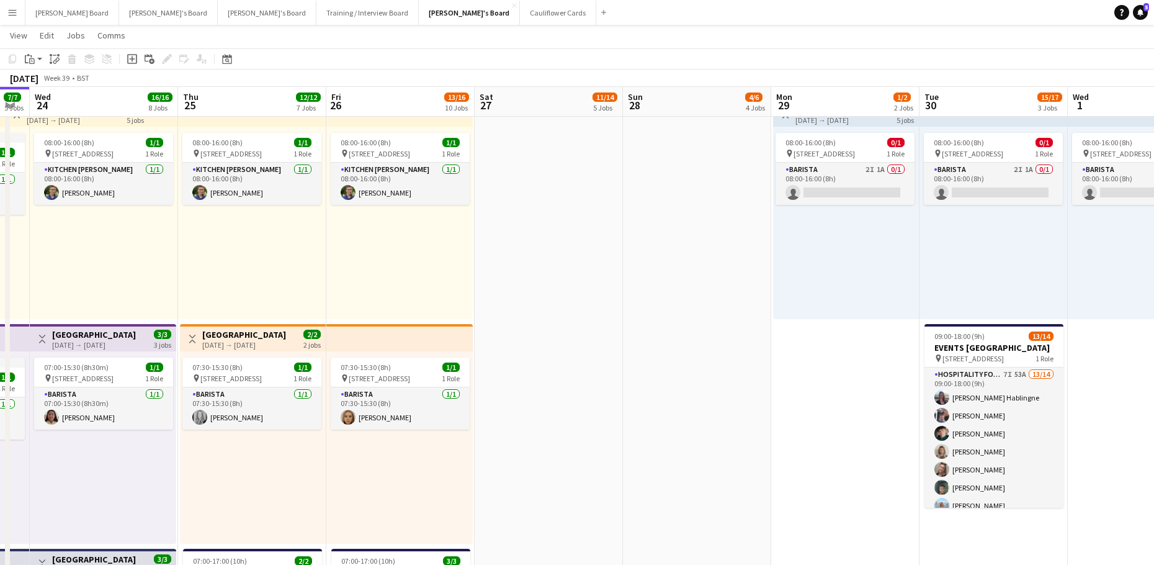
drag, startPoint x: 463, startPoint y: 343, endPoint x: 636, endPoint y: 311, distance: 176.0
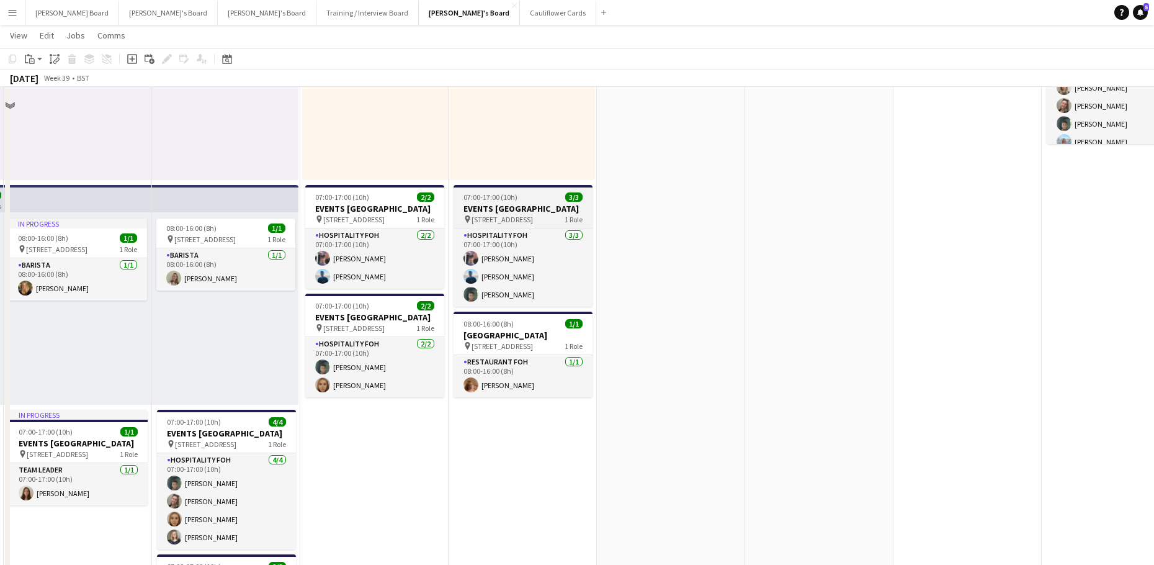
scroll to position [745, 0]
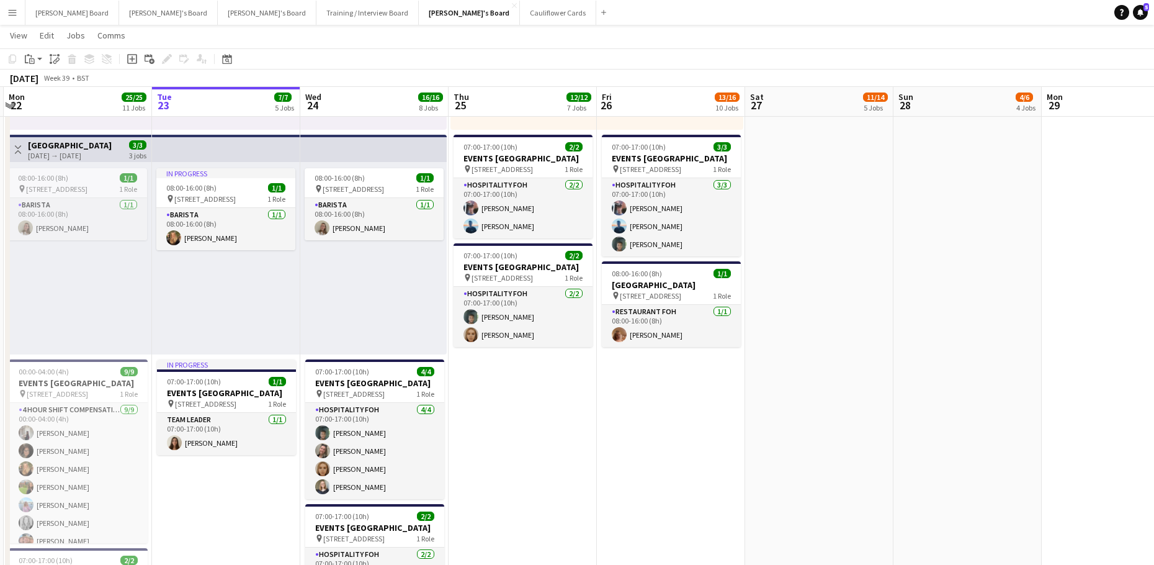
drag, startPoint x: 550, startPoint y: 299, endPoint x: 560, endPoint y: 282, distance: 19.8
click at [598, 299] on app-calendar-viewport "Sat 20 19/19 8 Jobs Sun 21 26/26 6 Jobs Mon 22 25/25 11 Jobs Tue 23 7/7 5 Jobs …" at bounding box center [577, 518] width 1154 height 2428
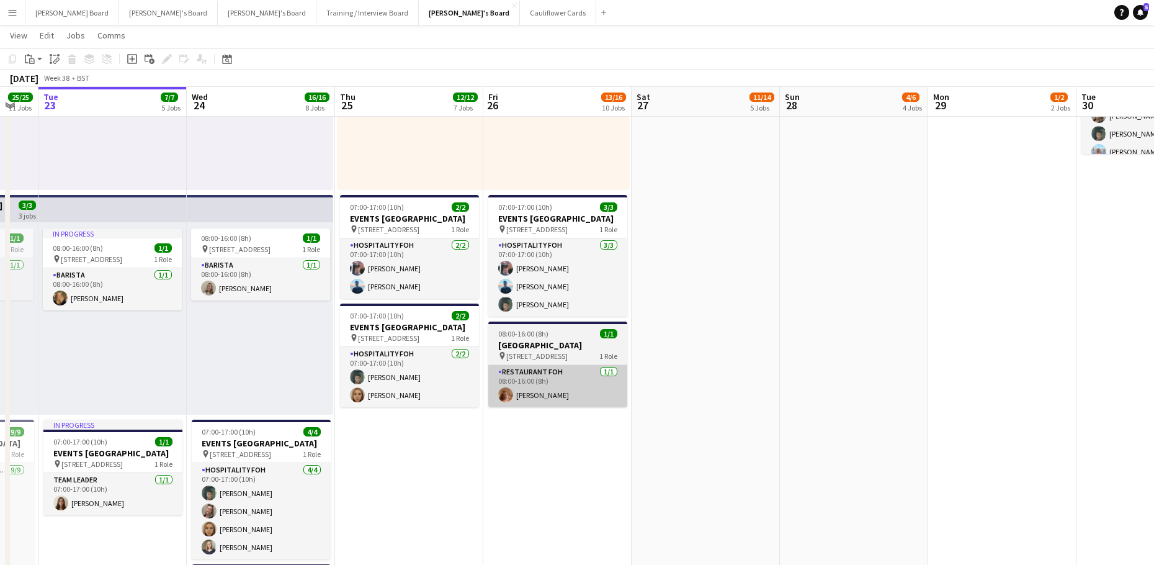
drag, startPoint x: 694, startPoint y: 424, endPoint x: 531, endPoint y: 418, distance: 163.3
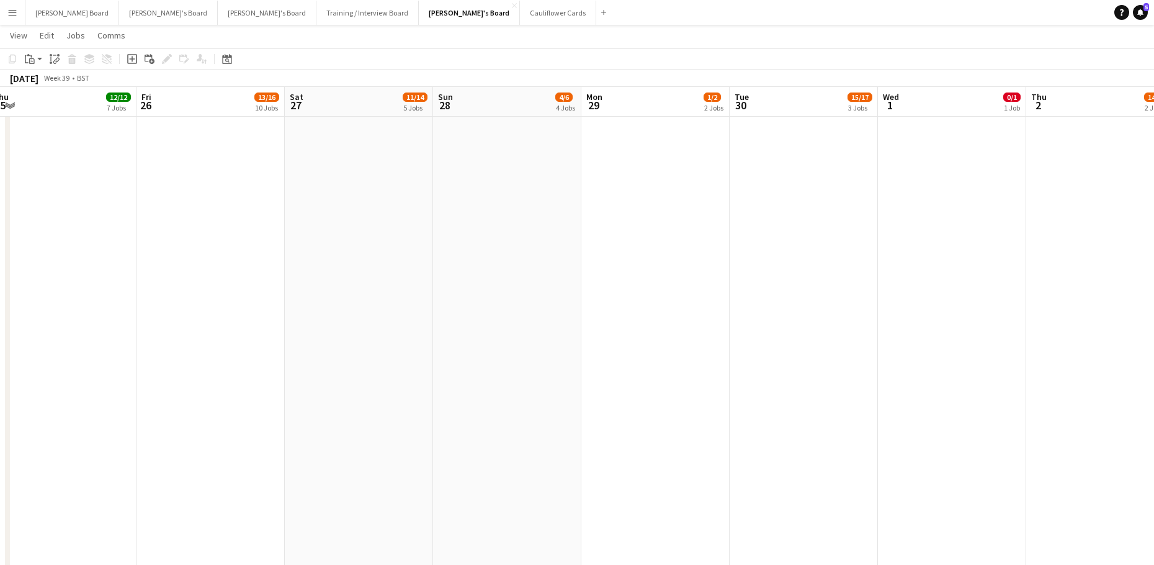
scroll to position [0, 467]
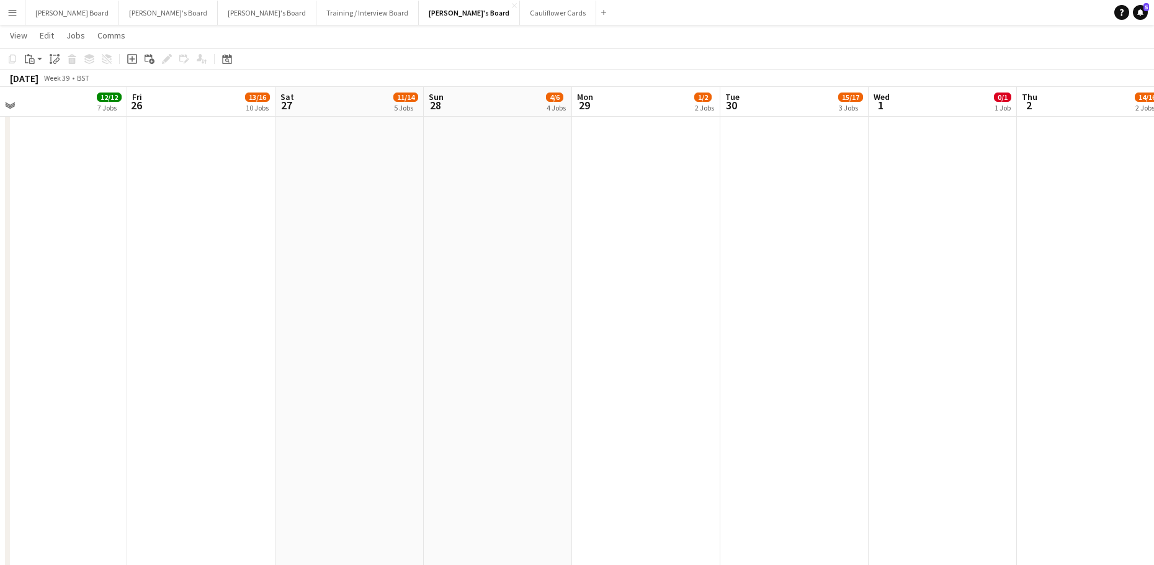
drag, startPoint x: 496, startPoint y: 290, endPoint x: 207, endPoint y: 290, distance: 288.5
click at [211, 289] on app-calendar-viewport "Mon 22 25/25 11 Jobs Tue 23 7/7 5 Jobs Wed 24 16/16 8 Jobs Thu 25 12/12 7 Jobs …" at bounding box center [577, 308] width 1154 height 3002
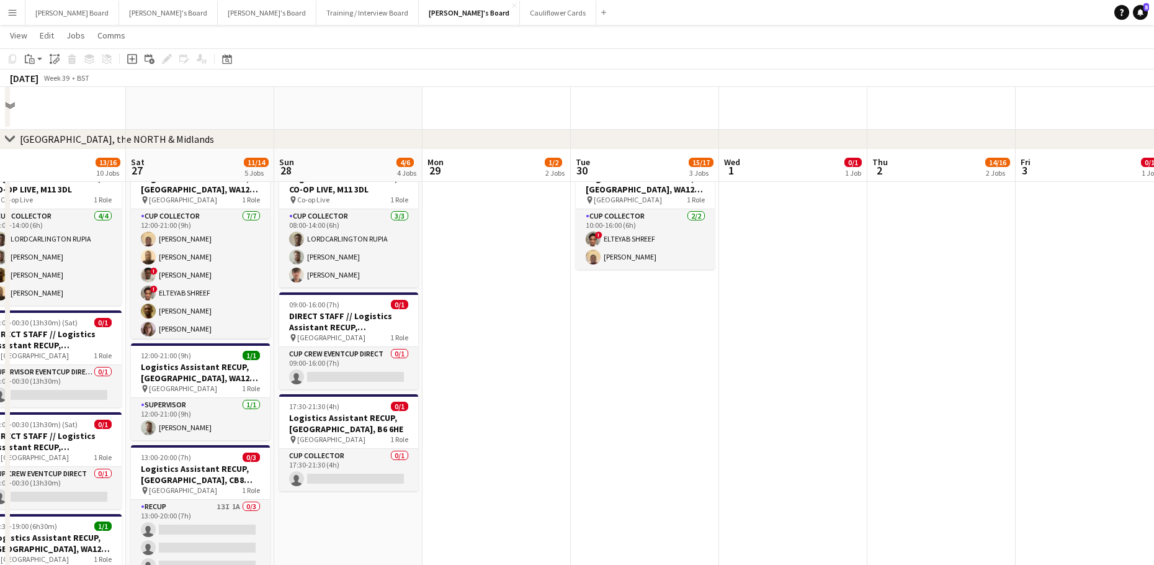
scroll to position [2068, 0]
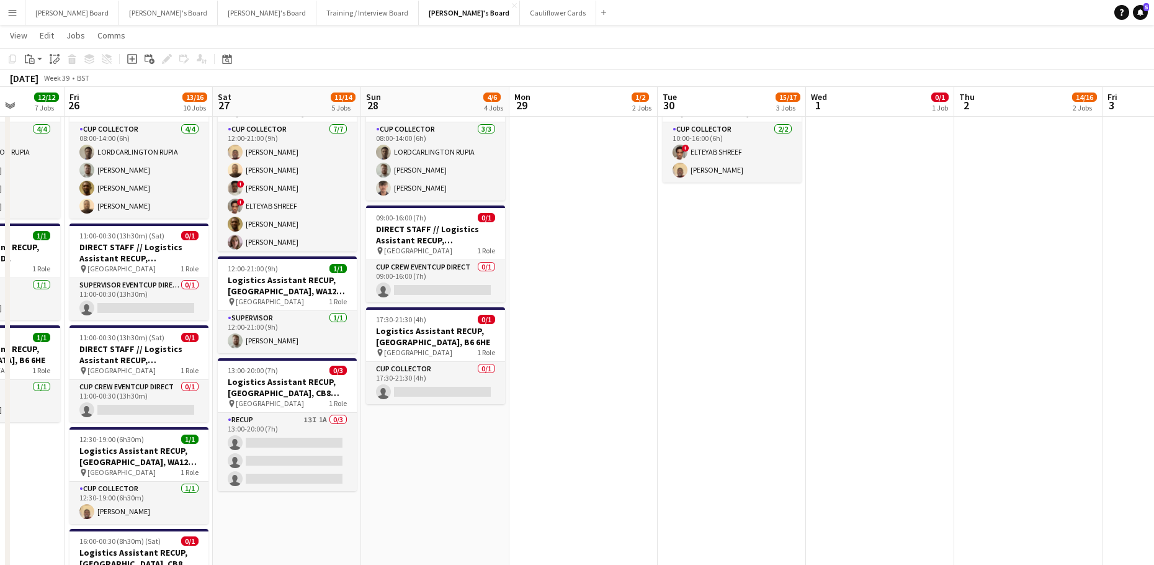
drag, startPoint x: 486, startPoint y: 405, endPoint x: 645, endPoint y: 409, distance: 159.5
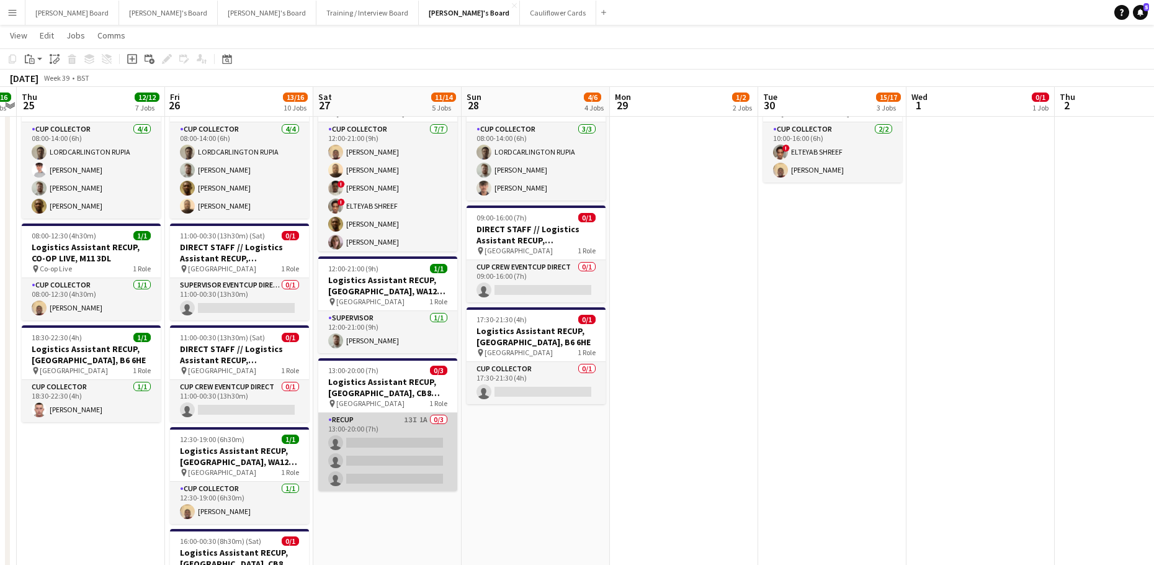
drag, startPoint x: 352, startPoint y: 426, endPoint x: 356, endPoint y: 433, distance: 7.8
click at [352, 427] on app-card-role "RECUP 13I 1A 0/3 13:00-20:00 (7h) single-neutral-actions single-neutral-actions…" at bounding box center [387, 452] width 139 height 78
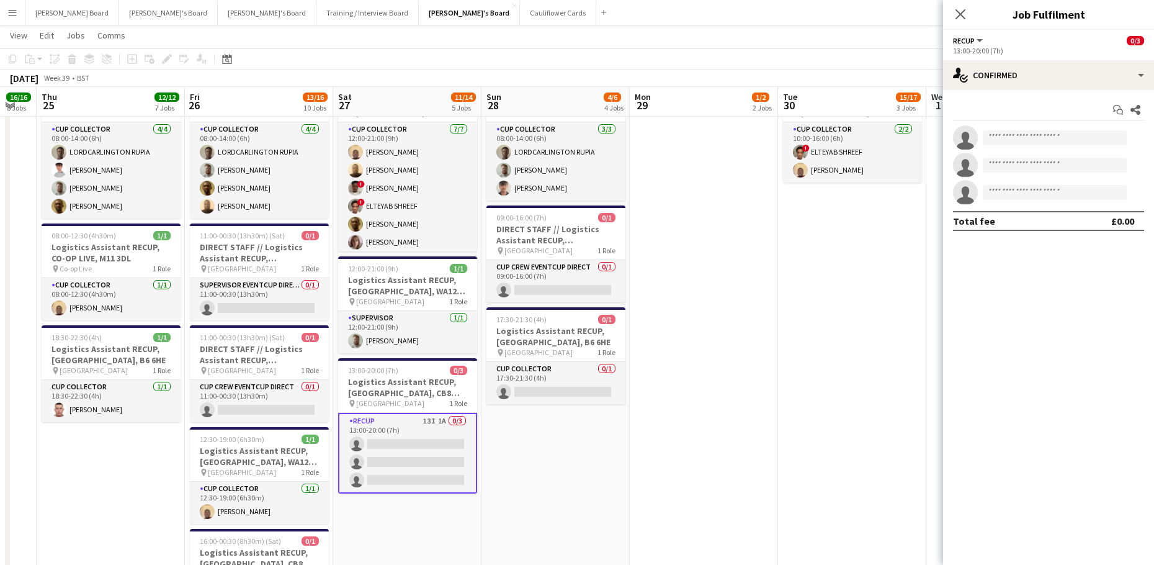
drag, startPoint x: 617, startPoint y: 462, endPoint x: 629, endPoint y: 414, distance: 48.6
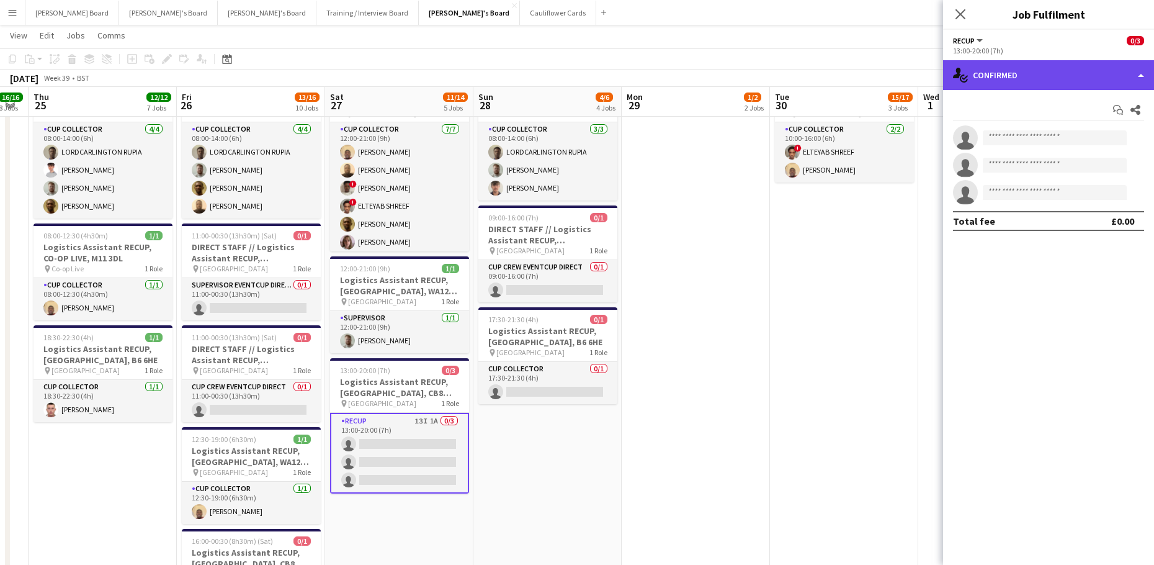
click at [1047, 78] on div "single-neutral-actions-check-2 Confirmed" at bounding box center [1048, 75] width 211 height 30
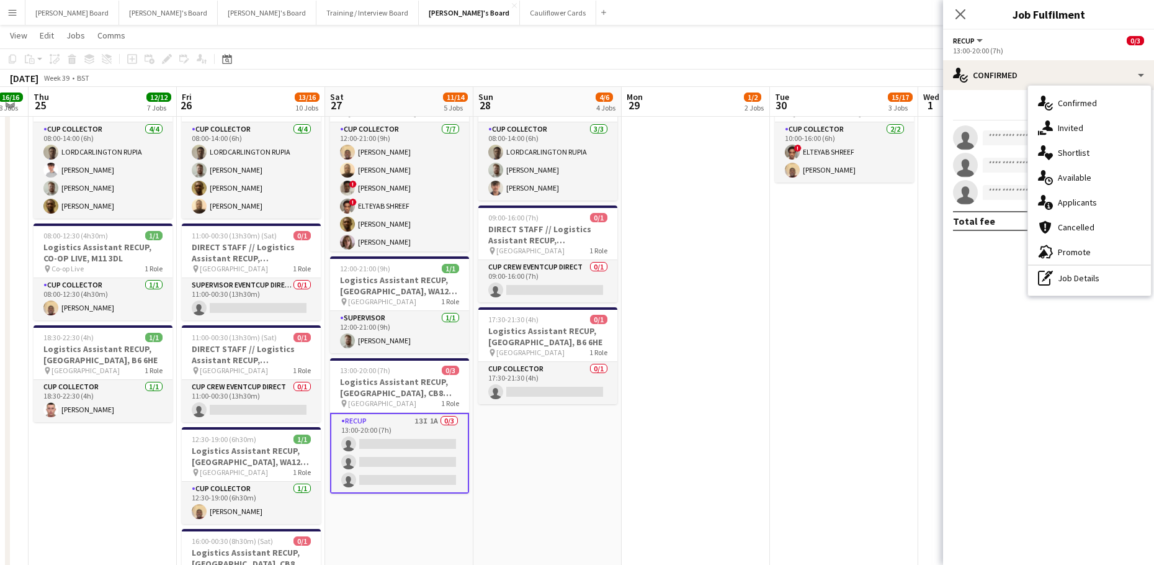
click at [817, 271] on app-date-cell "10:00-16:00 (6h) 2/2 Logistics Assistant RECUP, HAYDOCK PARK, WA12 0HQ pin Hayd…" at bounding box center [844, 359] width 148 height 593
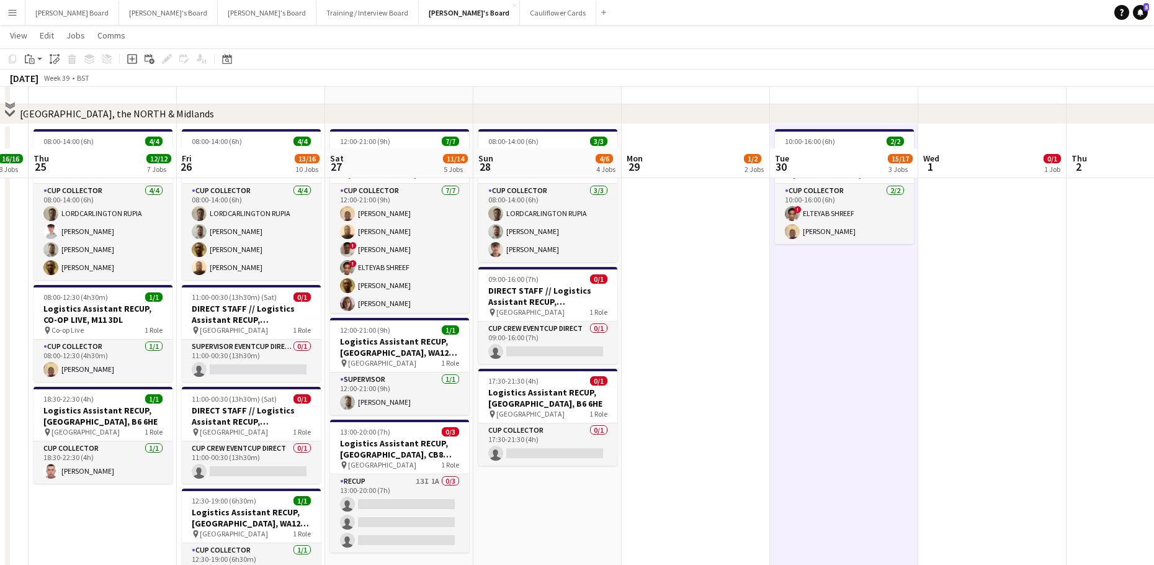
scroll to position [1986, 0]
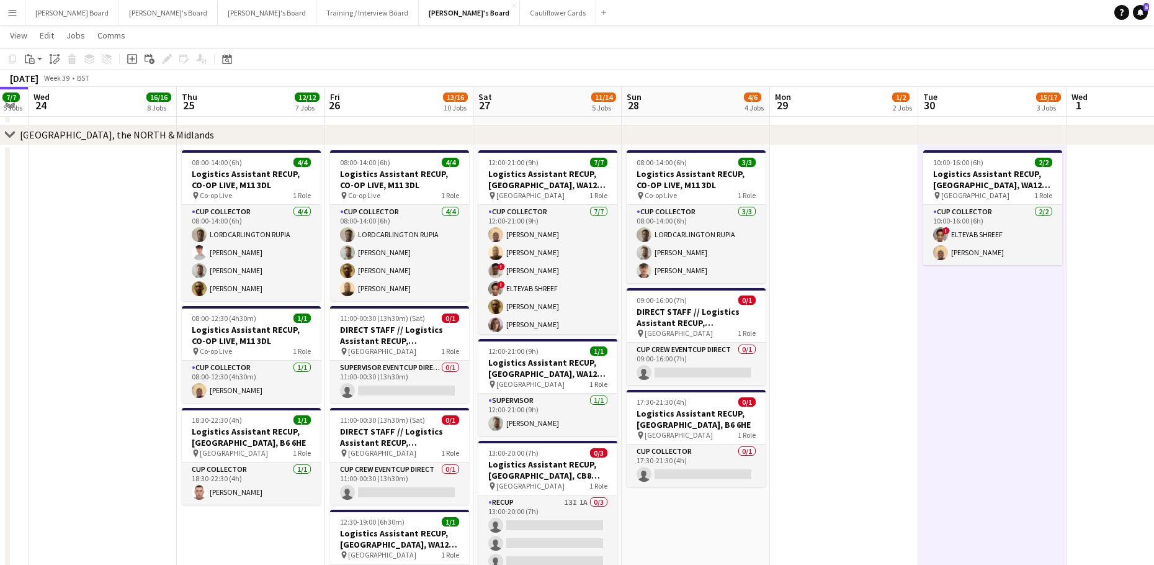
drag, startPoint x: 456, startPoint y: 424, endPoint x: 650, endPoint y: 463, distance: 198.1
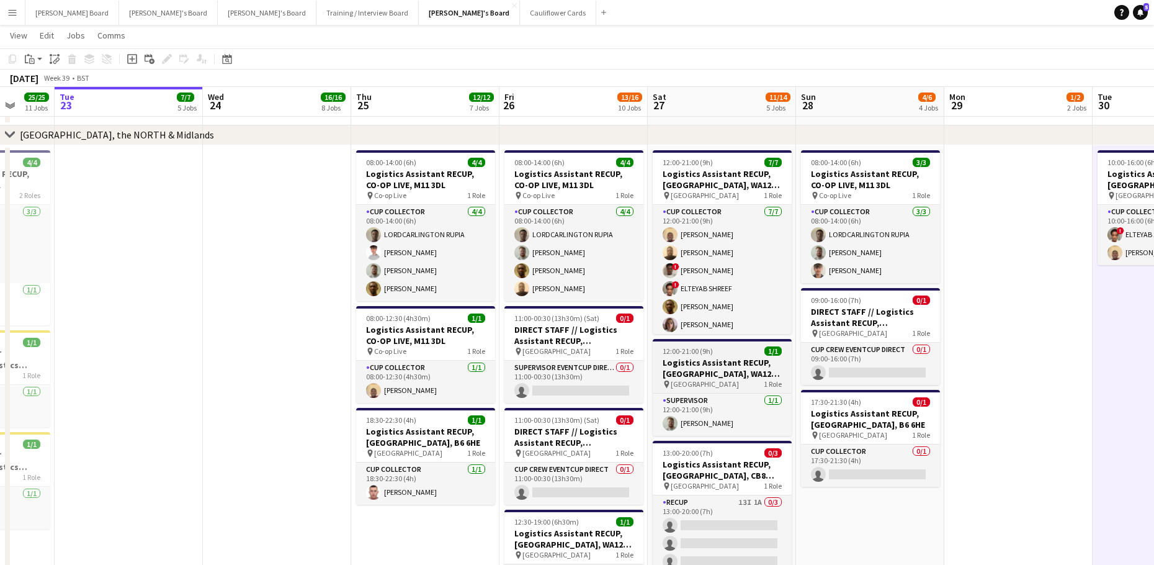
scroll to position [0, 390]
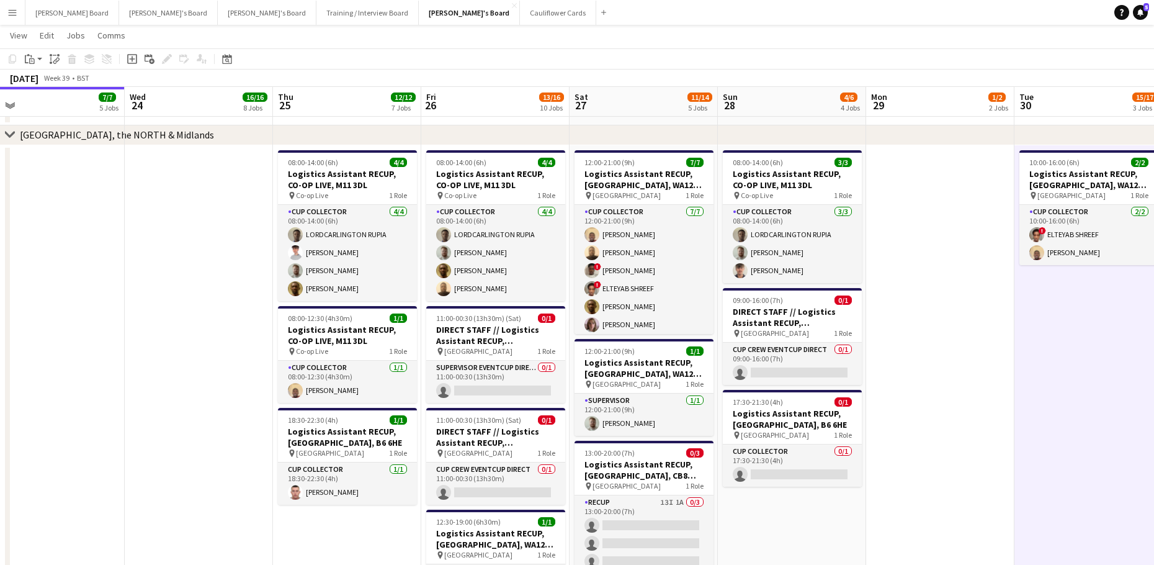
drag, startPoint x: 114, startPoint y: 353, endPoint x: 382, endPoint y: 387, distance: 270.2
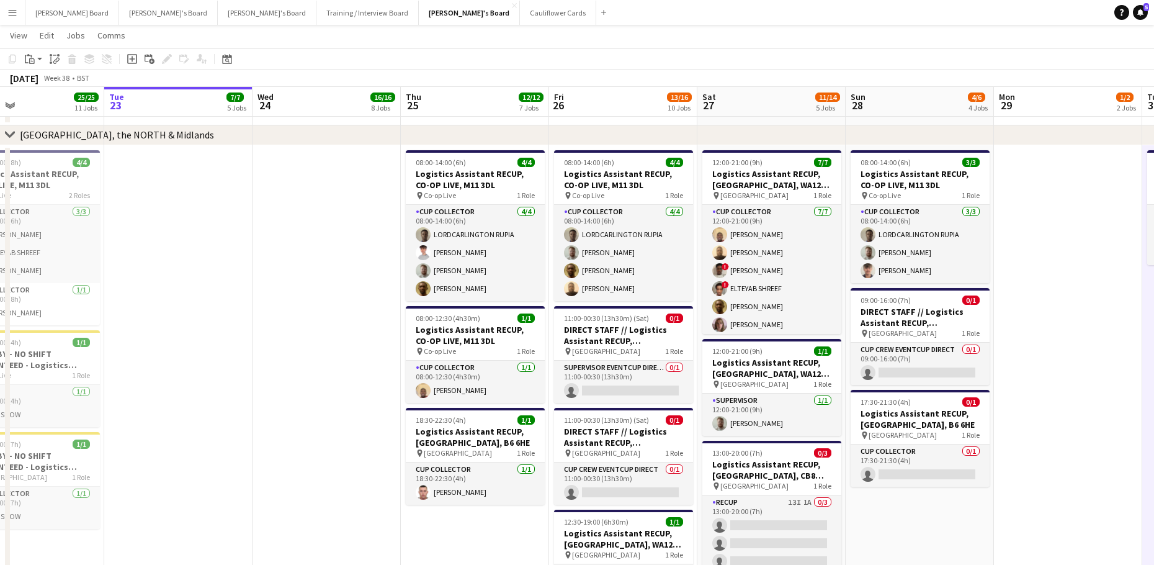
drag, startPoint x: 308, startPoint y: 367, endPoint x: 421, endPoint y: 358, distance: 113.3
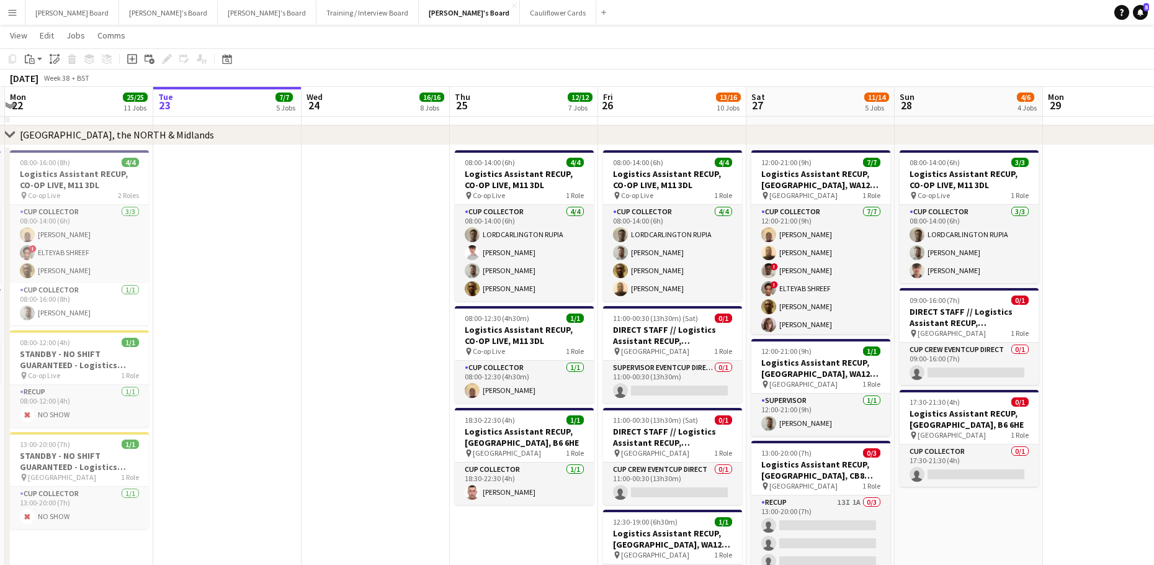
scroll to position [0, 517]
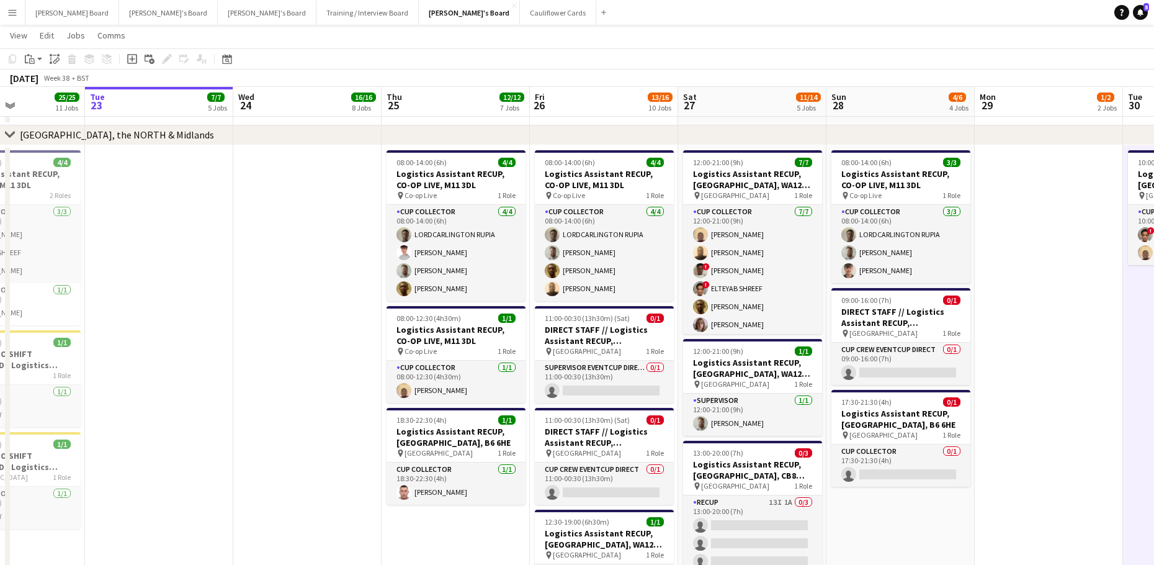
drag, startPoint x: 377, startPoint y: 409, endPoint x: 297, endPoint y: 389, distance: 82.5
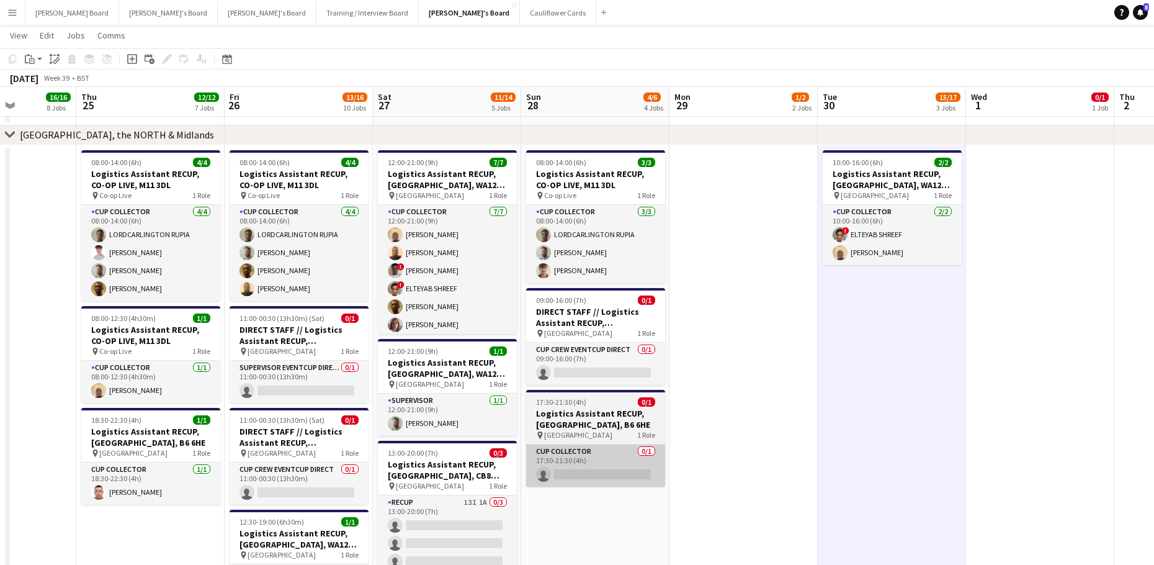
drag, startPoint x: 590, startPoint y: 463, endPoint x: 586, endPoint y: 456, distance: 8.1
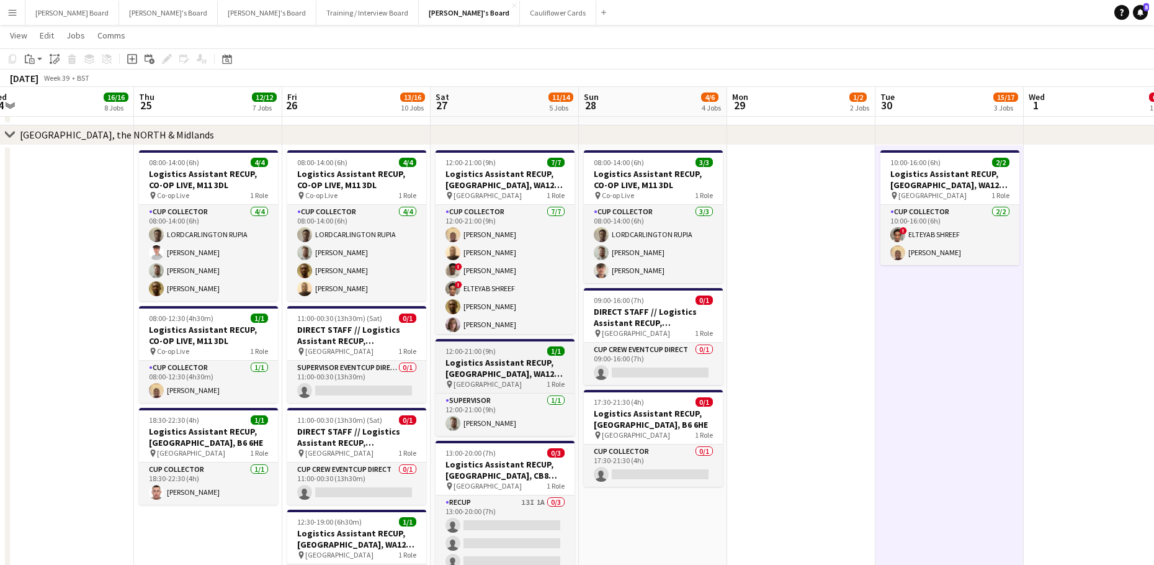
drag, startPoint x: 400, startPoint y: 402, endPoint x: 511, endPoint y: 388, distance: 112.6
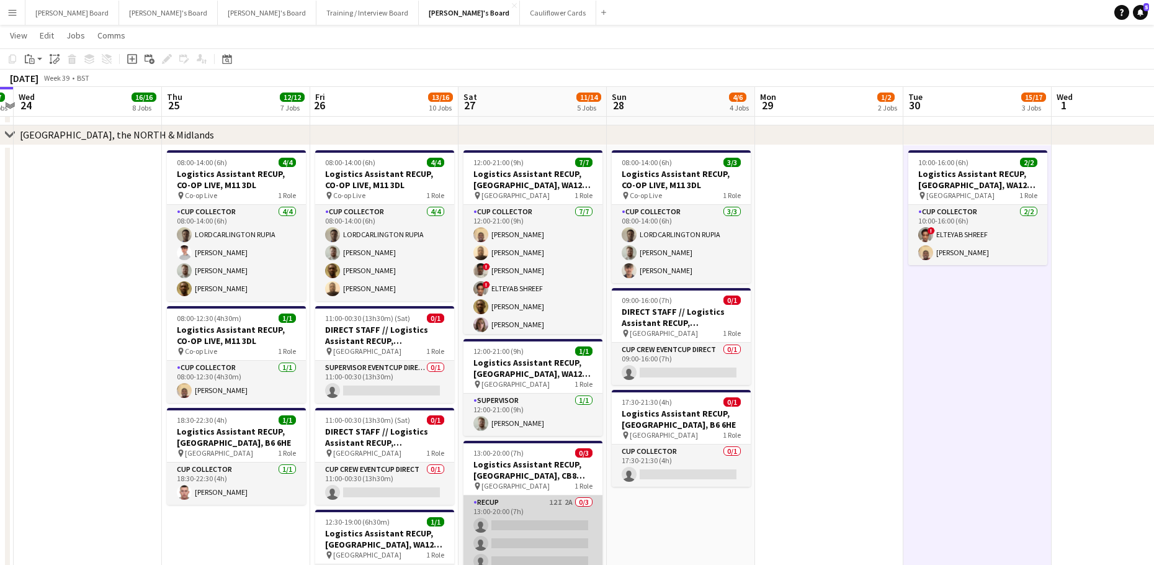
drag, startPoint x: 529, startPoint y: 549, endPoint x: 524, endPoint y: 541, distance: 9.5
click at [530, 548] on app-card-role "RECUP 12I 2A 0/3 13:00-20:00 (7h) single-neutral-actions single-neutral-actions…" at bounding box center [532, 534] width 139 height 78
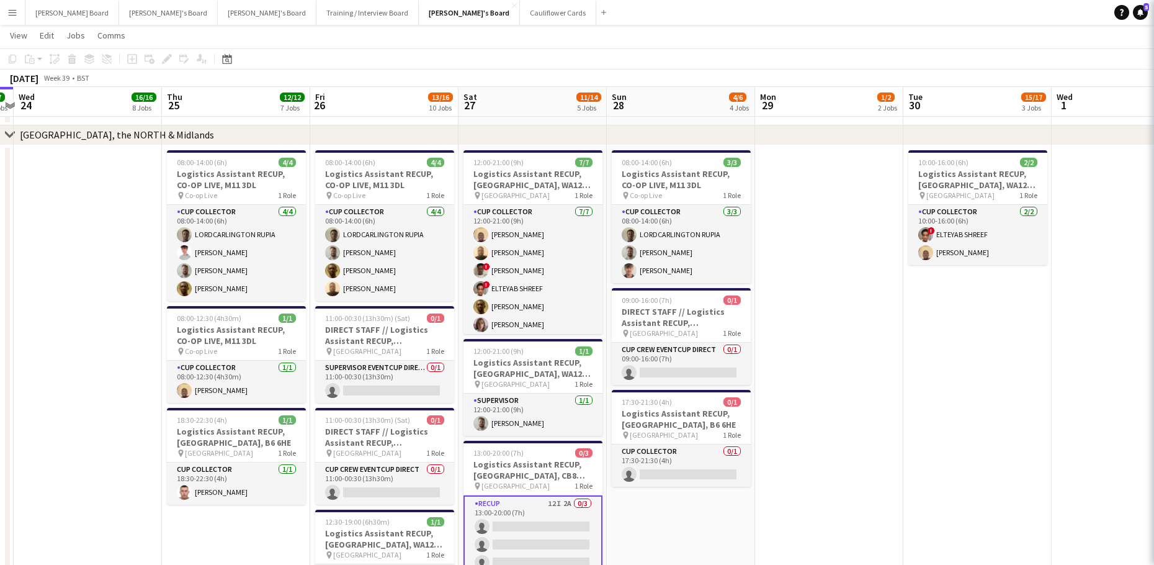
scroll to position [0, 282]
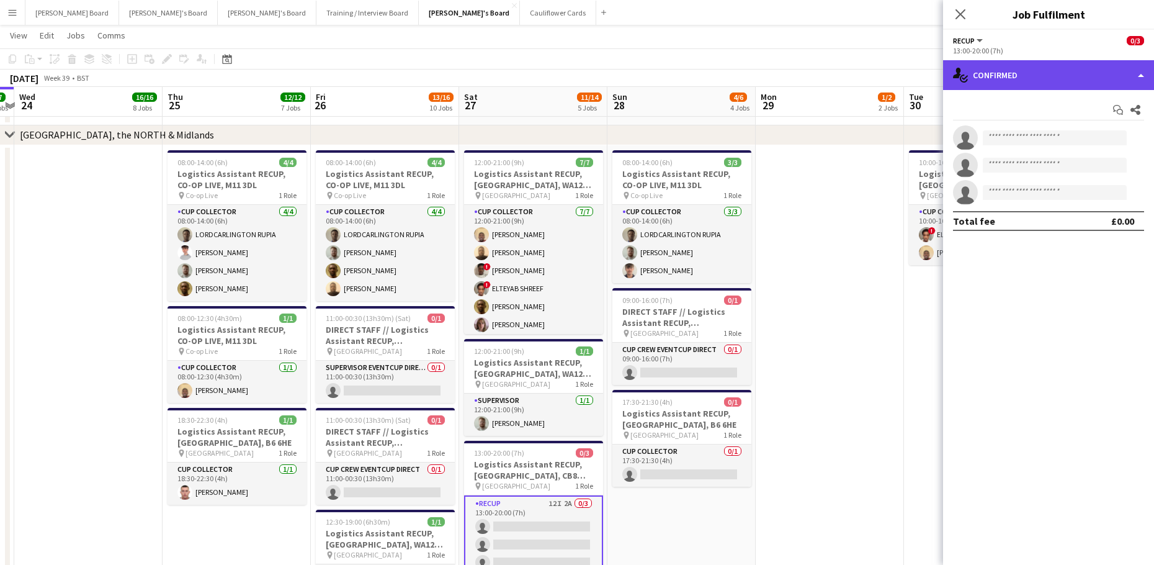
click at [1076, 70] on div "single-neutral-actions-check-2 Confirmed" at bounding box center [1048, 75] width 211 height 30
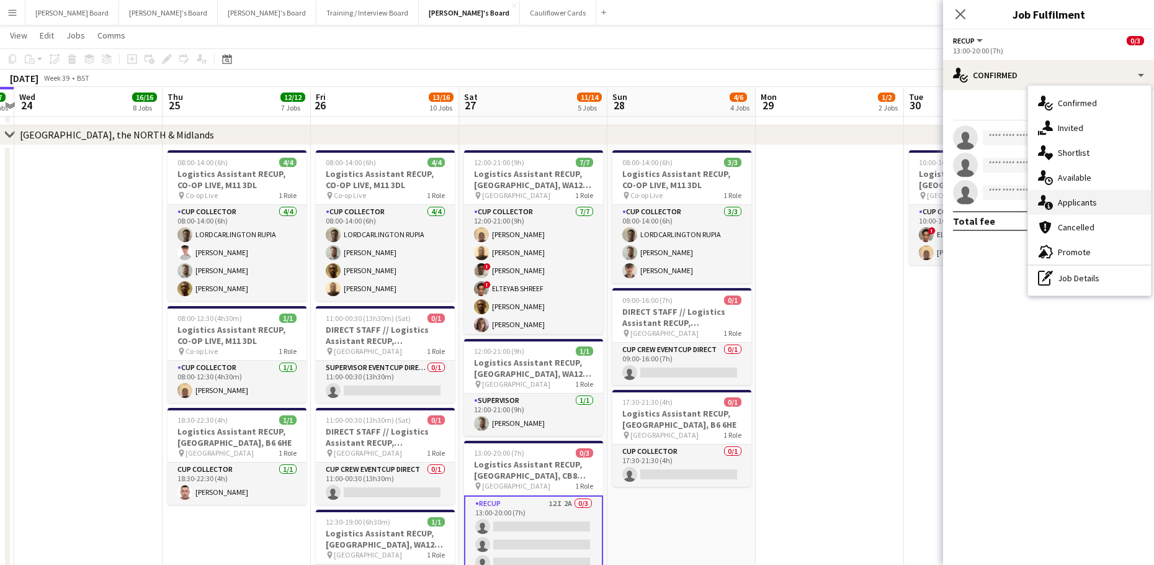
click at [1104, 205] on div "single-neutral-actions-information Applicants" at bounding box center [1089, 202] width 123 height 25
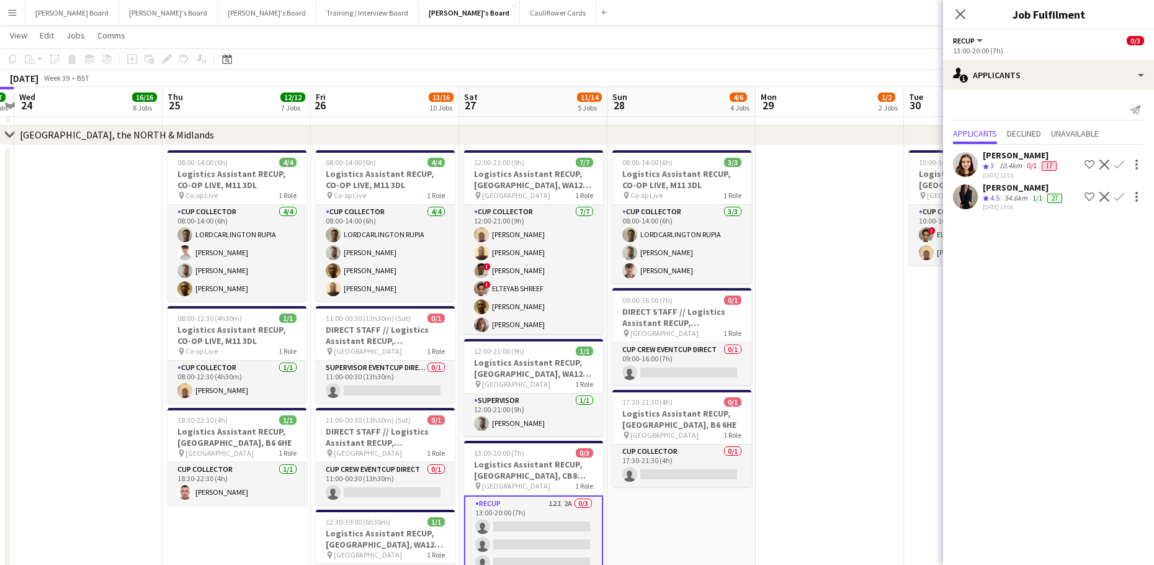
click at [1008, 196] on div "54.6km" at bounding box center [1016, 198] width 28 height 11
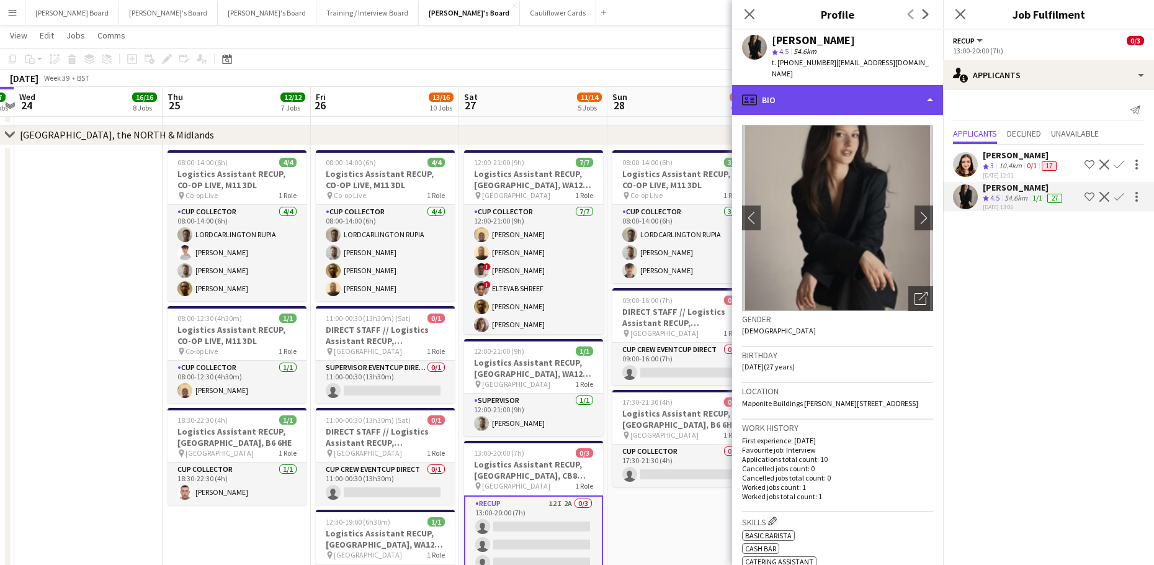
click at [859, 97] on div "profile Bio" at bounding box center [837, 100] width 211 height 30
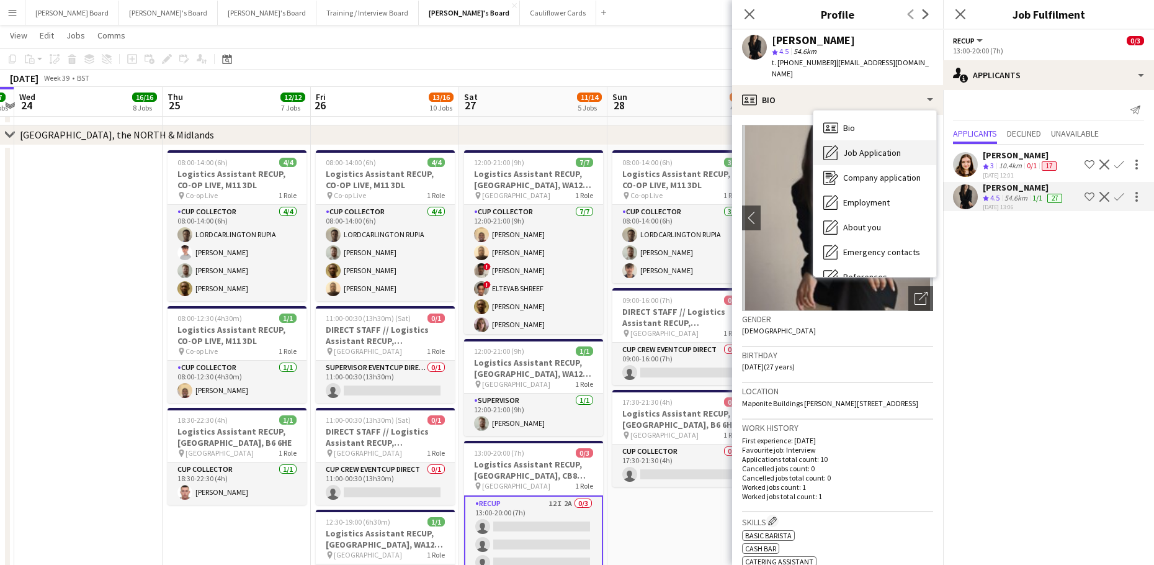
click at [867, 147] on span "Job Application" at bounding box center [872, 152] width 58 height 11
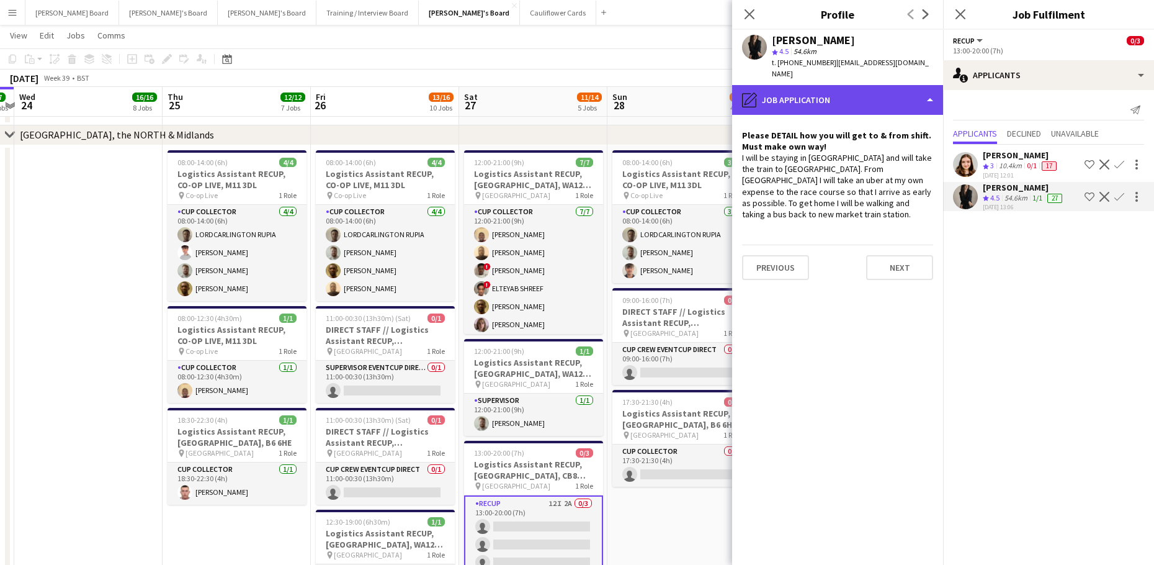
click at [856, 88] on div "pencil4 Job Application" at bounding box center [837, 100] width 211 height 30
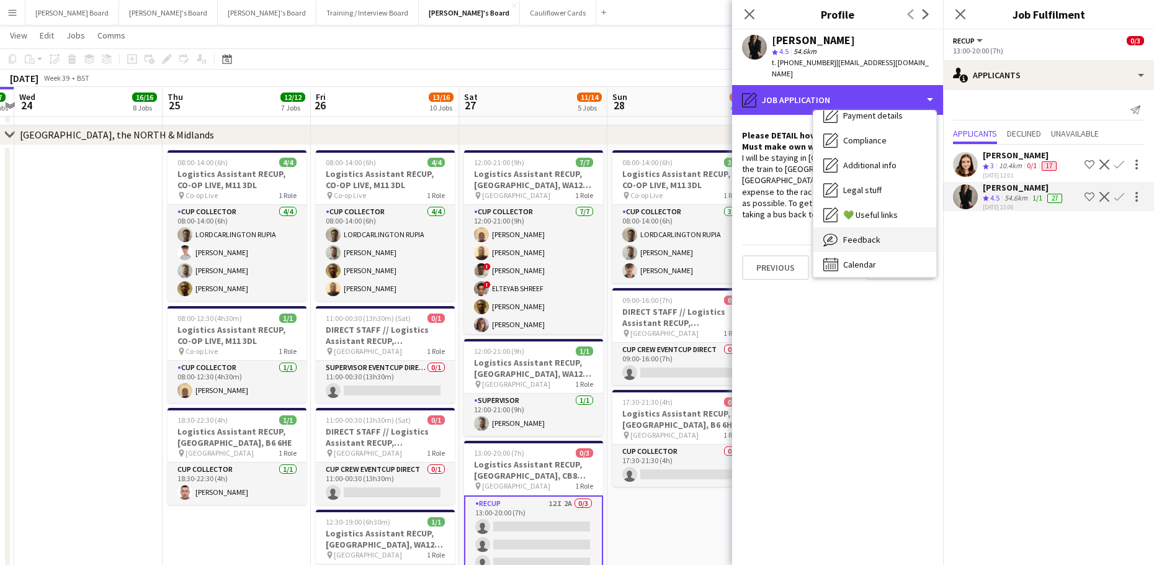
scroll to position [191, 0]
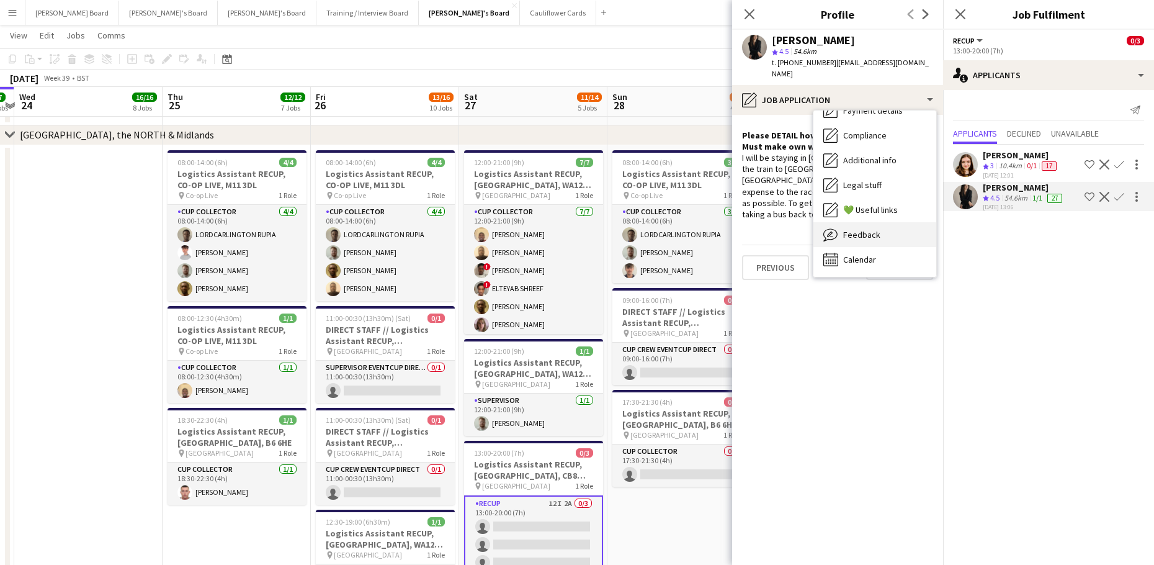
click at [885, 222] on div "Feedback Feedback" at bounding box center [874, 234] width 123 height 25
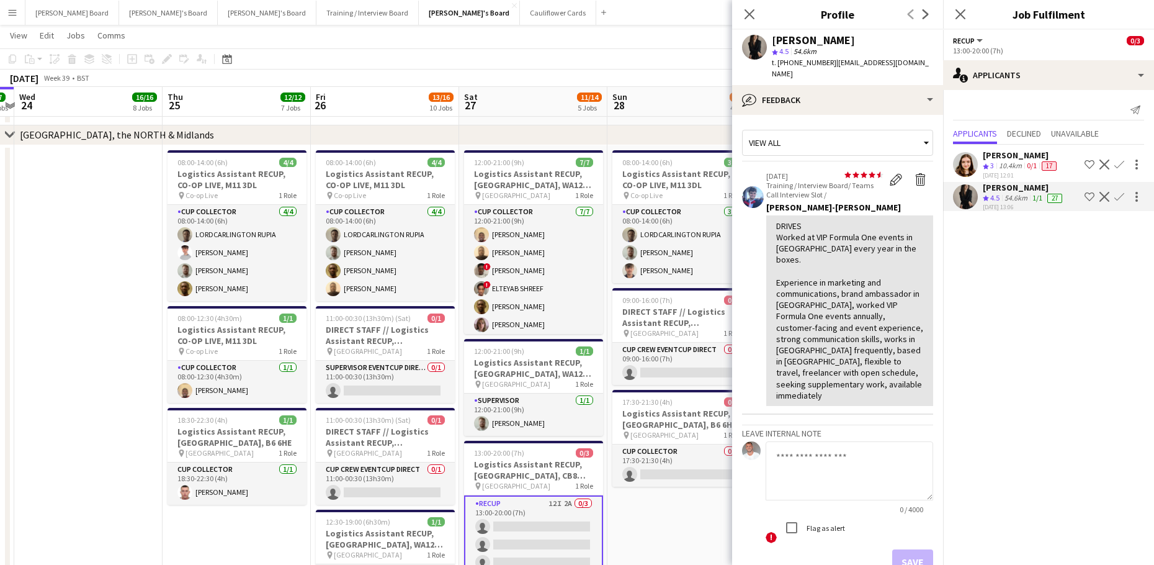
click at [716, 517] on app-date-cell "08:00-14:00 (6h) 3/3 Logistics Assistant RECUP, CO-OP LIVE, M11 3DL pin Co-op L…" at bounding box center [681, 441] width 148 height 593
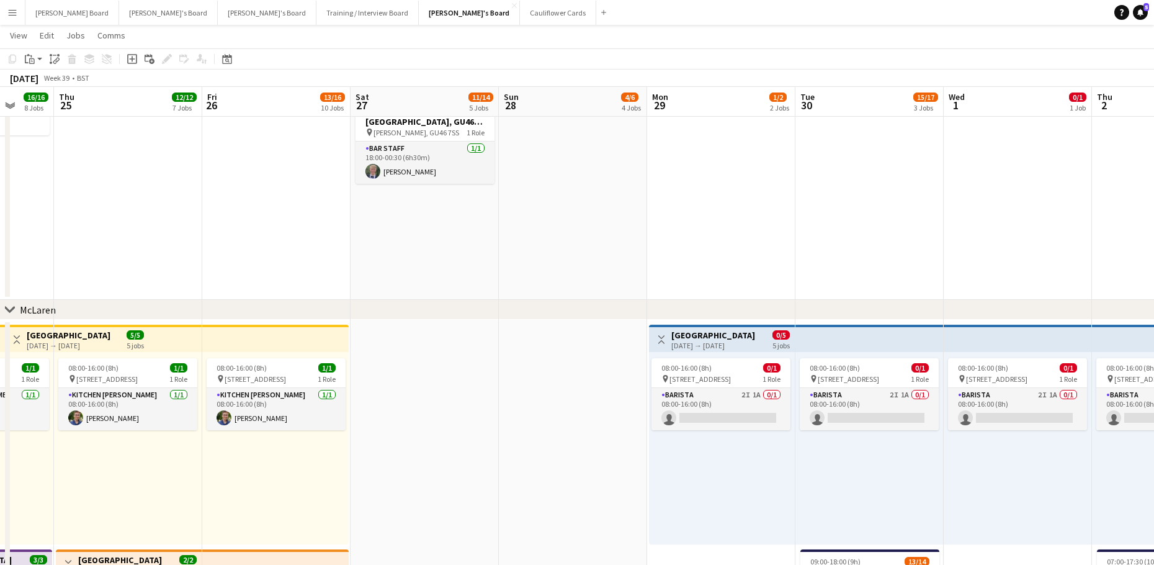
scroll to position [0, 506]
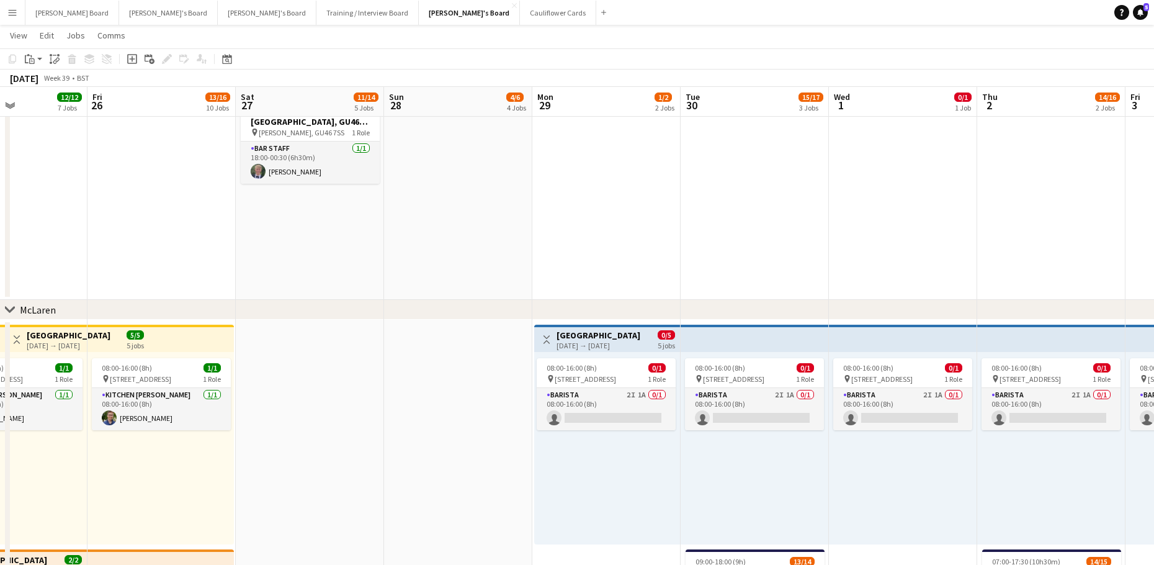
drag, startPoint x: 874, startPoint y: 282, endPoint x: 615, endPoint y: 305, distance: 259.8
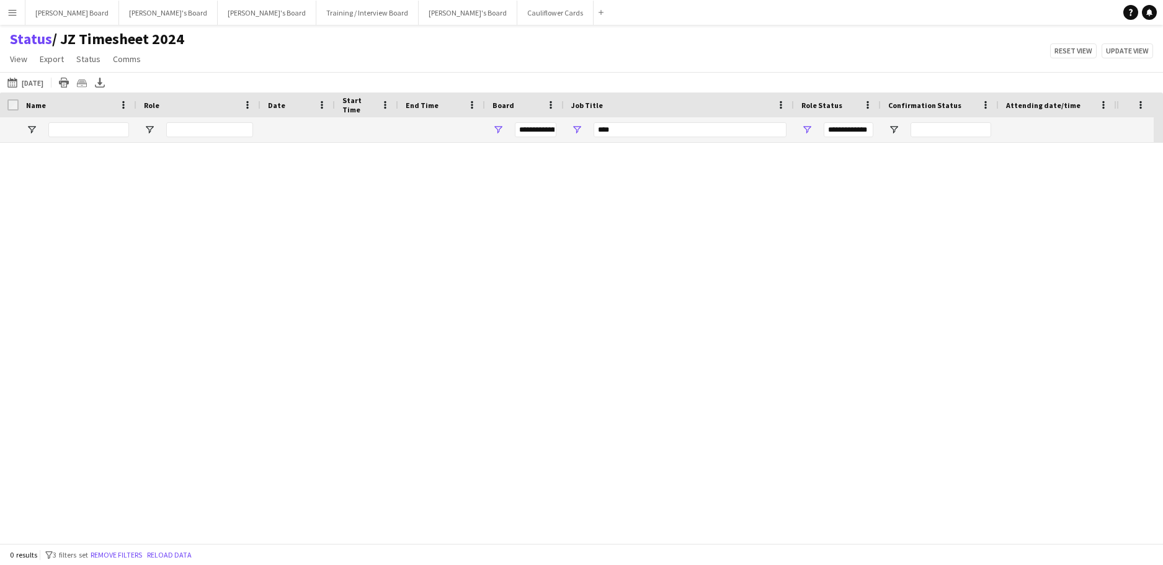
type input "***"
click at [607, 346] on link "Remove filters" at bounding box center [605, 349] width 51 height 9
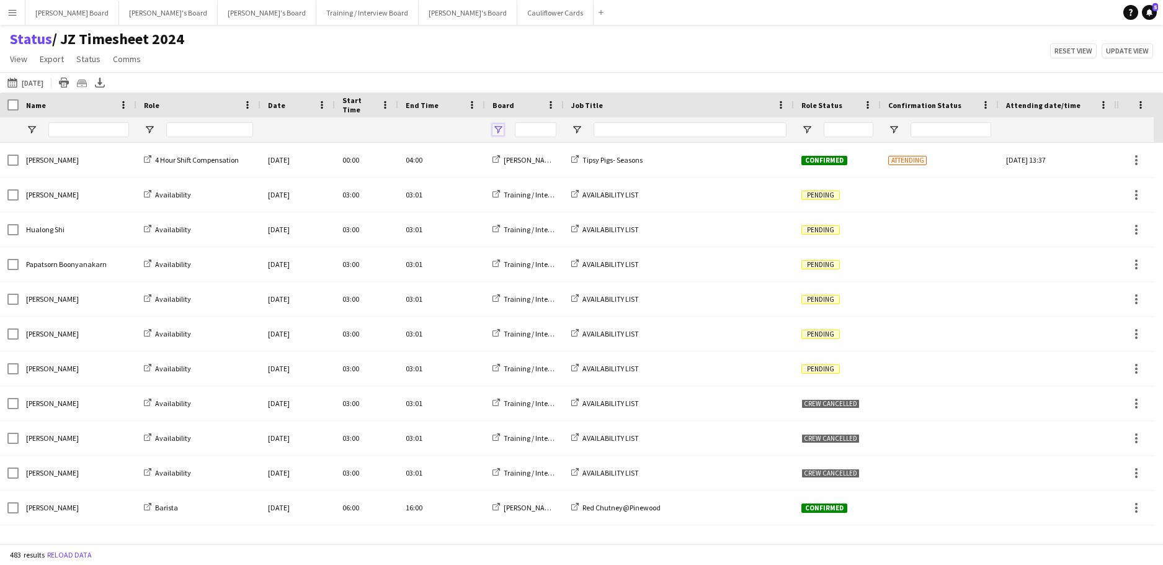
click at [503, 131] on span "Open Filter Menu" at bounding box center [498, 129] width 11 height 11
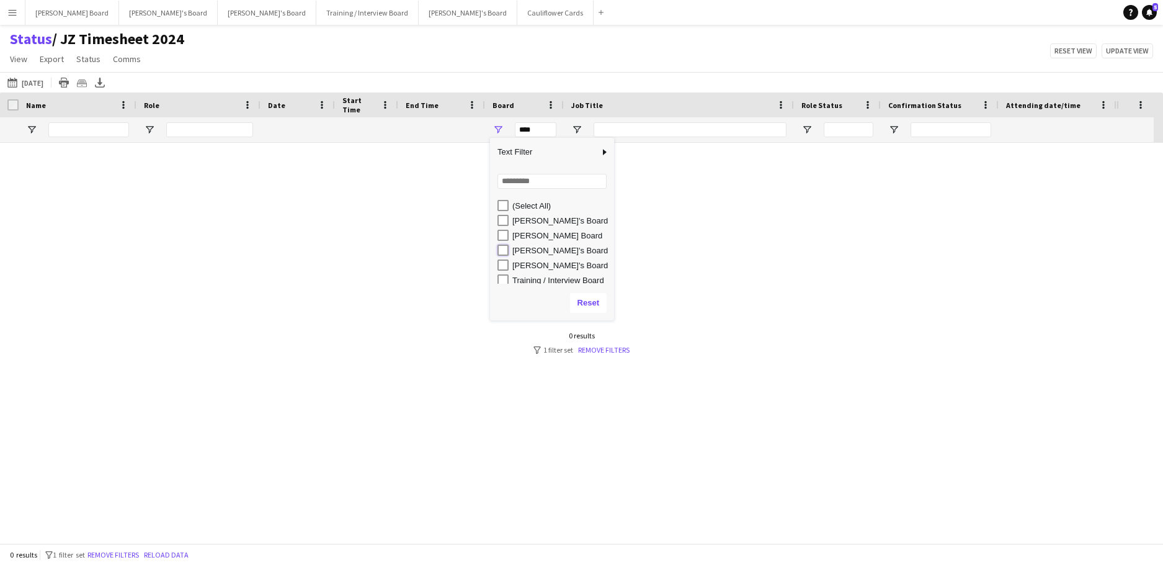
type input "**********"
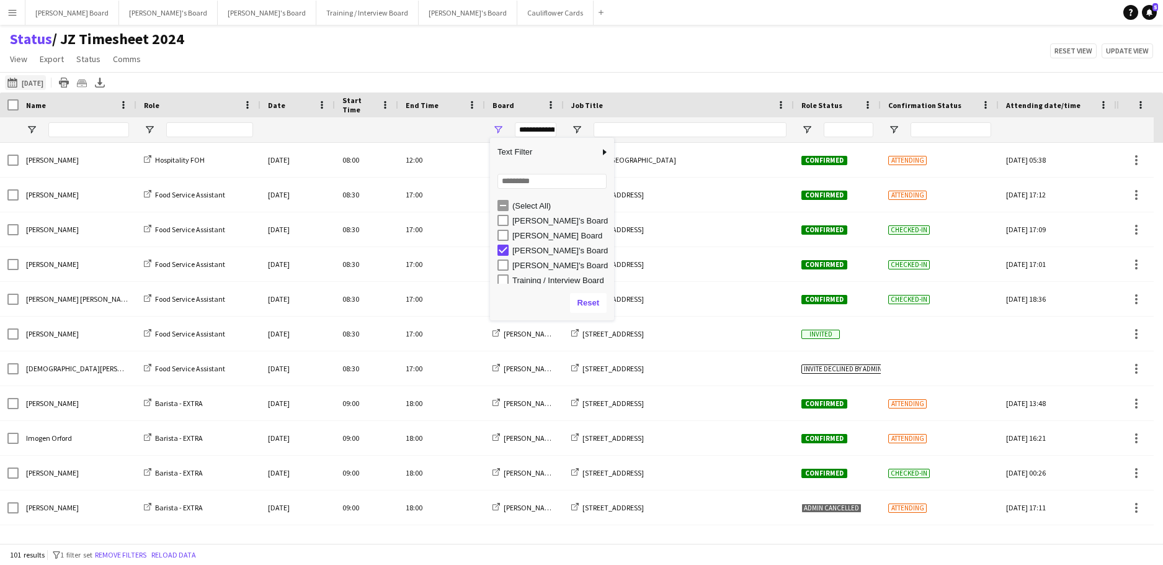
click at [43, 86] on button "[DATE] to [DATE] [DATE]" at bounding box center [25, 82] width 41 height 15
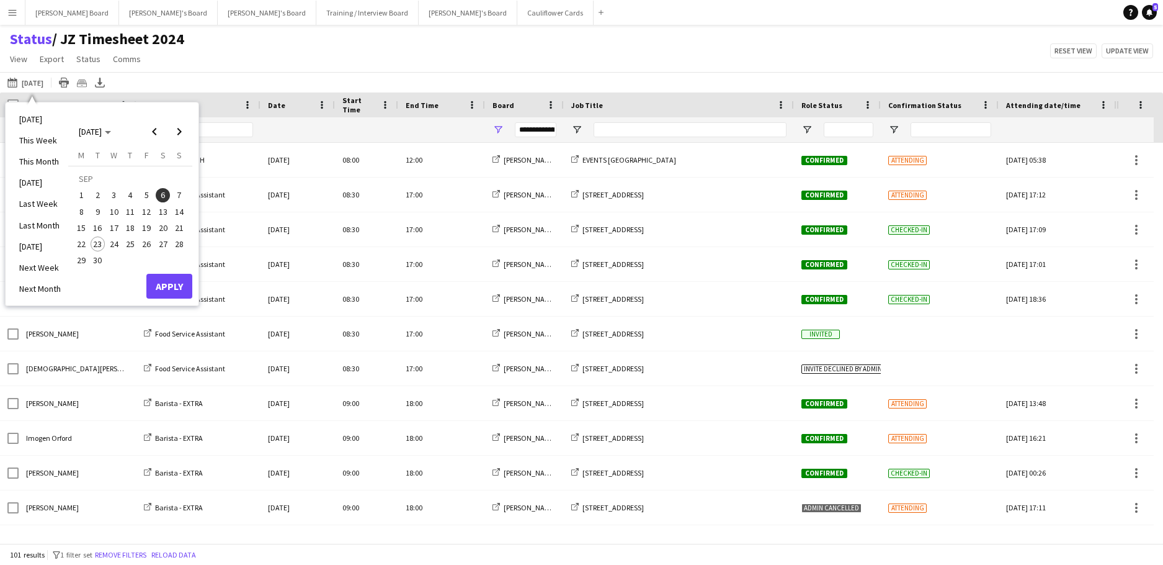
click at [79, 240] on span "22" at bounding box center [81, 243] width 15 height 15
click at [101, 259] on span "30" at bounding box center [98, 260] width 15 height 15
click at [166, 287] on button "Apply" at bounding box center [169, 286] width 46 height 25
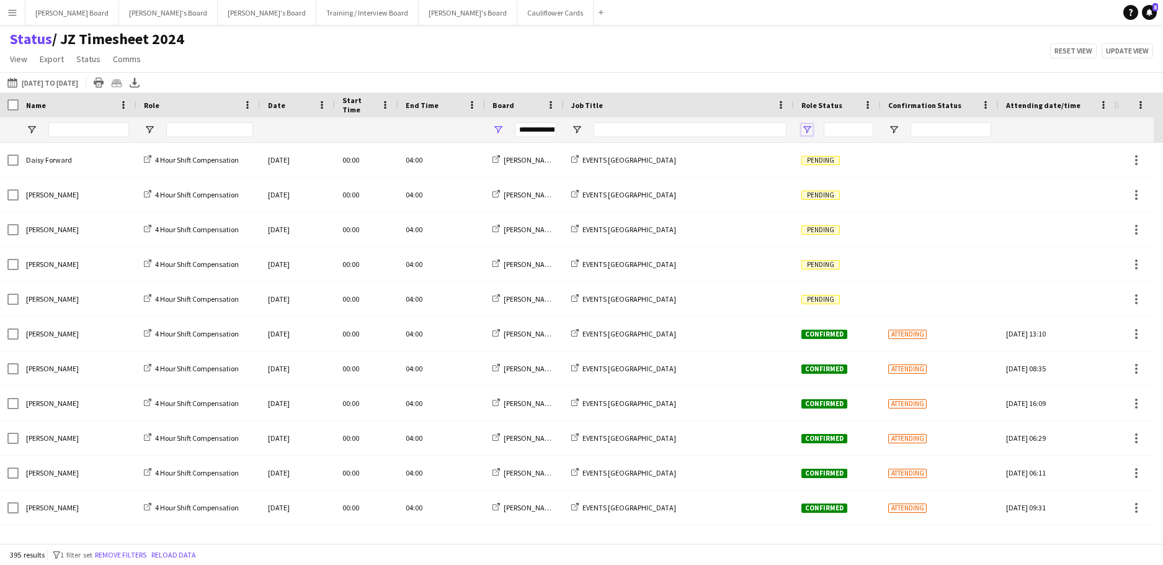
click at [804, 128] on span "Open Filter Menu" at bounding box center [807, 129] width 11 height 11
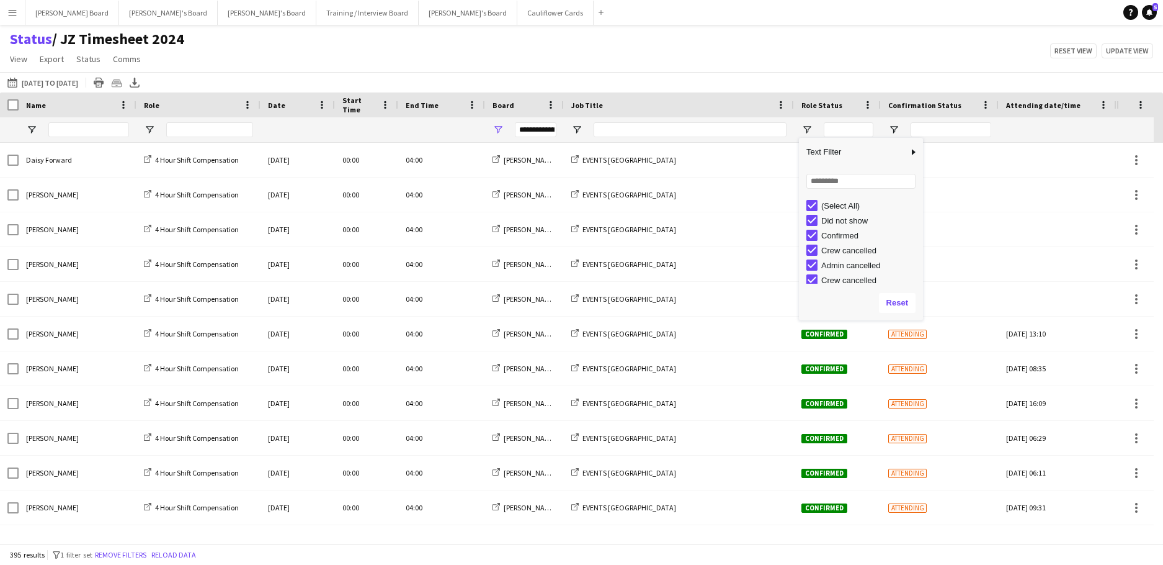
click at [810, 200] on div "(Select All)" at bounding box center [865, 205] width 117 height 15
type input "***"
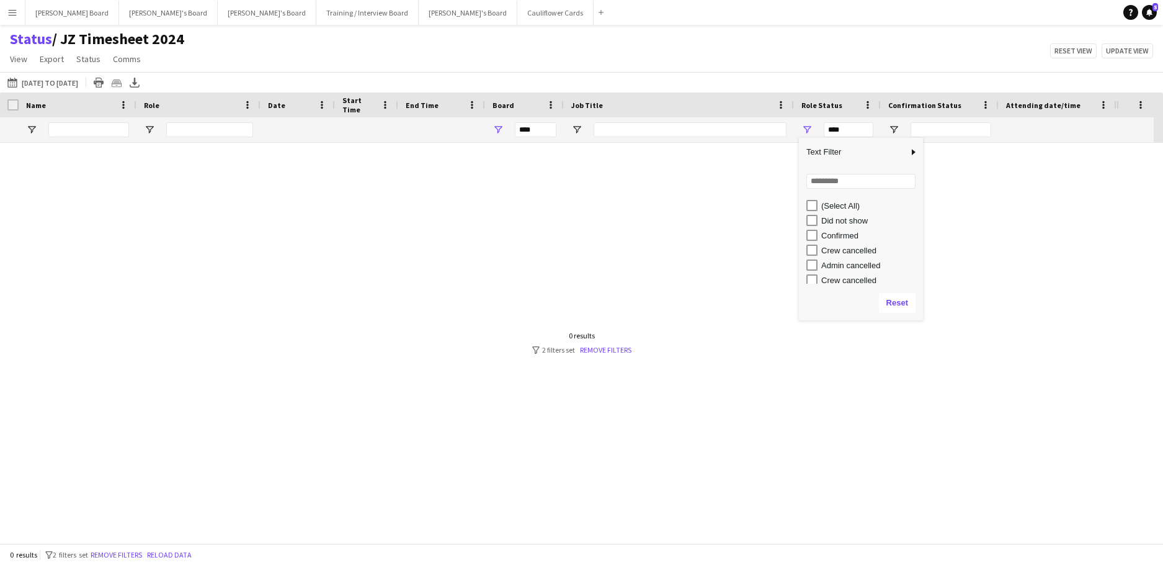
click at [812, 229] on div "Confirmed" at bounding box center [865, 235] width 117 height 15
type input "**********"
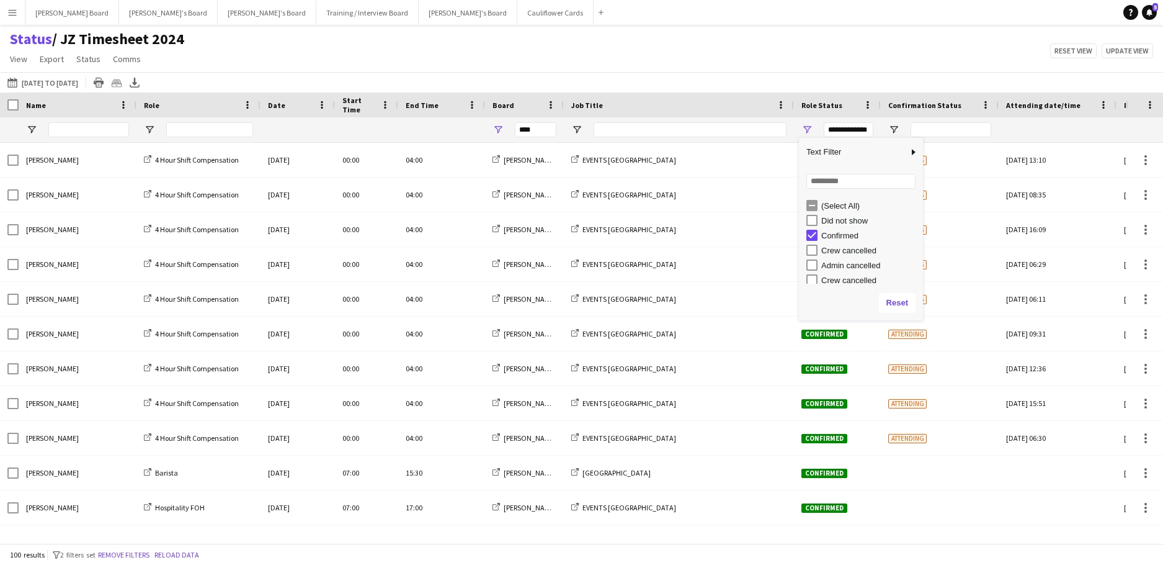
type input "**********"
click at [580, 128] on span "Open Filter Menu" at bounding box center [576, 129] width 11 height 11
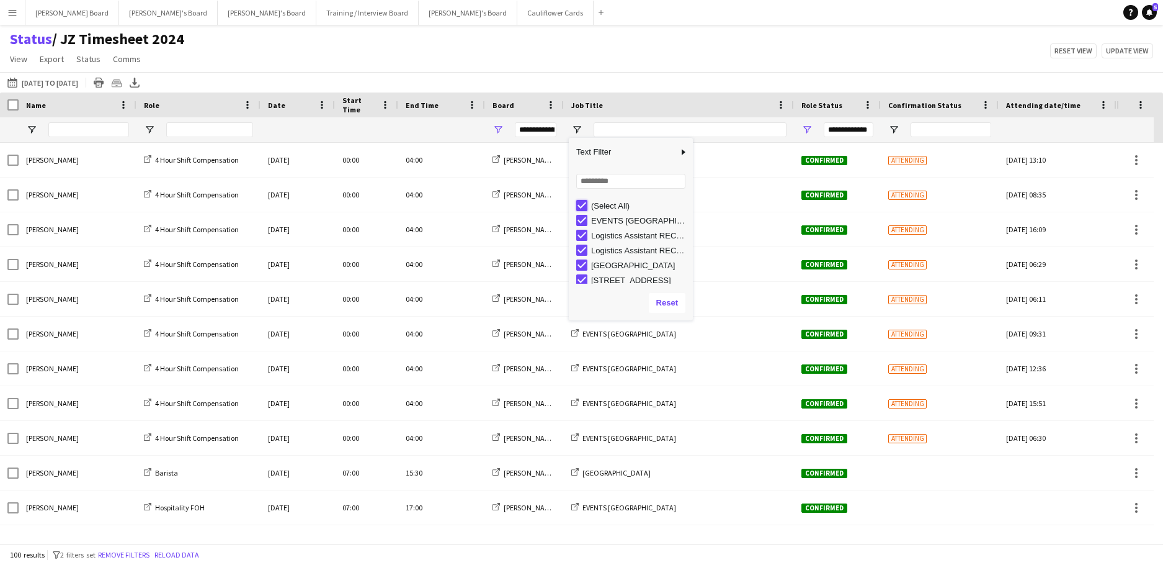
type input "***"
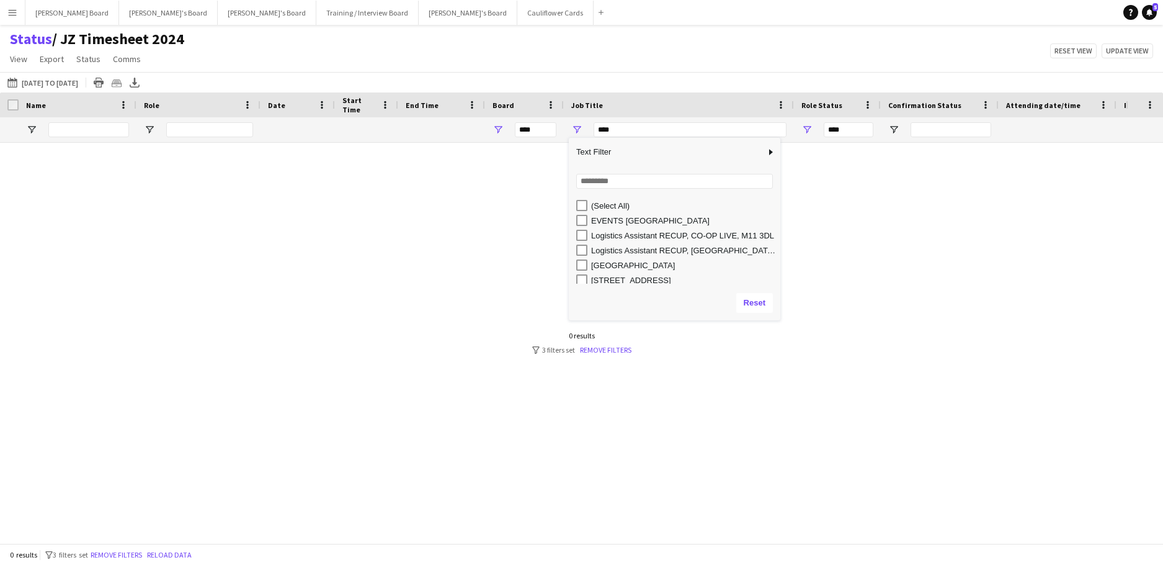
drag, startPoint x: 692, startPoint y: 189, endPoint x: 794, endPoint y: 206, distance: 103.1
click at [781, 206] on div "Column Filter" at bounding box center [778, 229] width 3 height 176
click at [683, 249] on div "Logistics Assistant RECUP, [GEOGRAPHIC_DATA], WA12 0HQ" at bounding box center [691, 250] width 200 height 9
type input "**********"
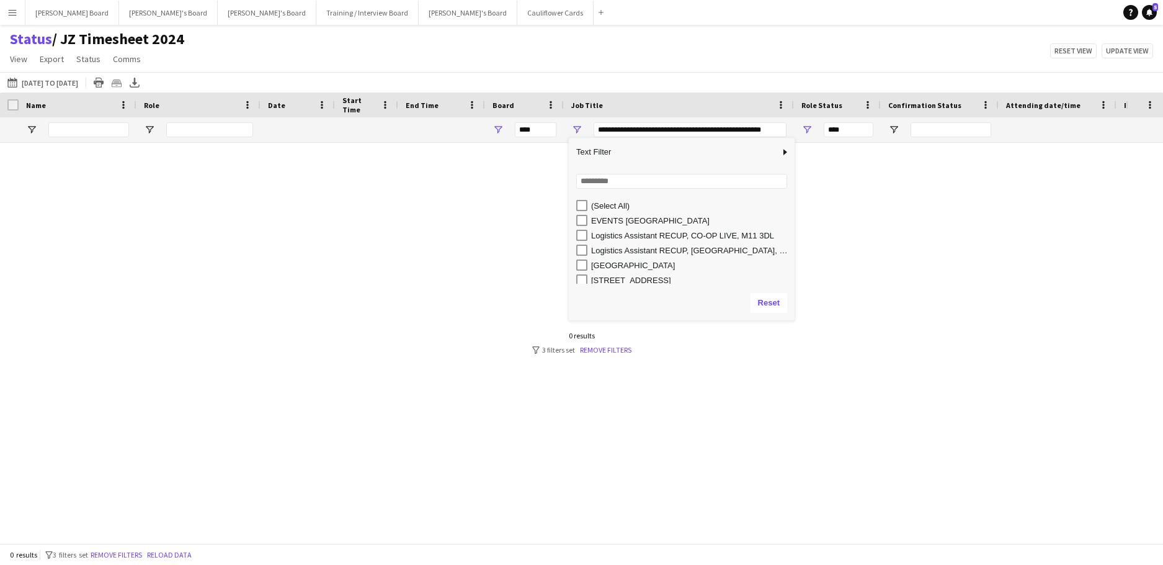
type input "**********"
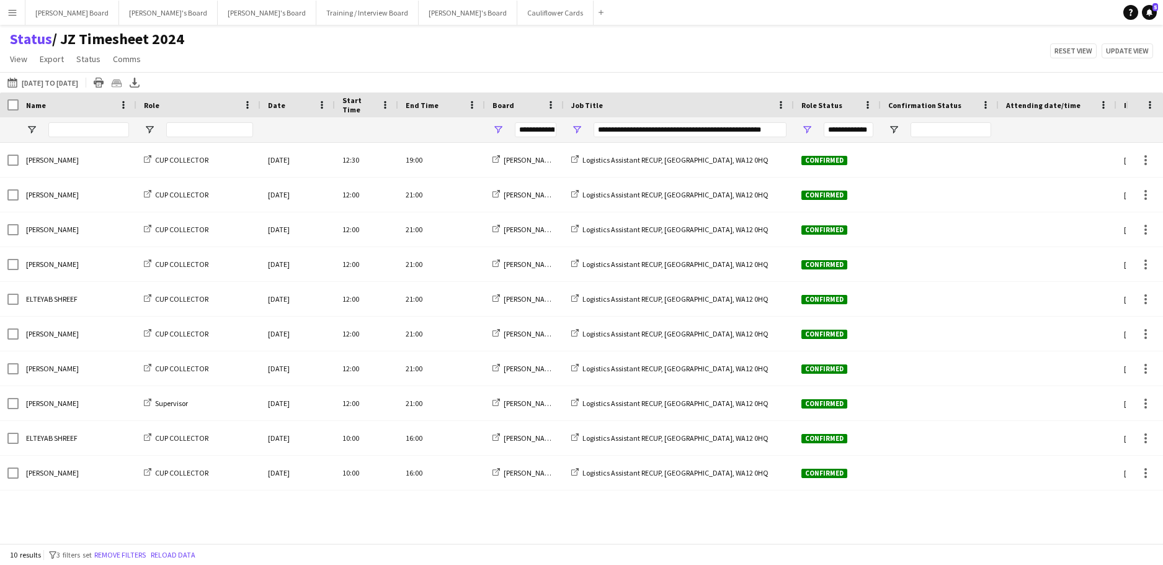
click at [703, 37] on div "Status / JZ Timesheet 2024 View Views Default view Airshow Accreditation Airsho…" at bounding box center [581, 51] width 1163 height 42
click at [575, 130] on span "Open Filter Menu" at bounding box center [576, 129] width 11 height 11
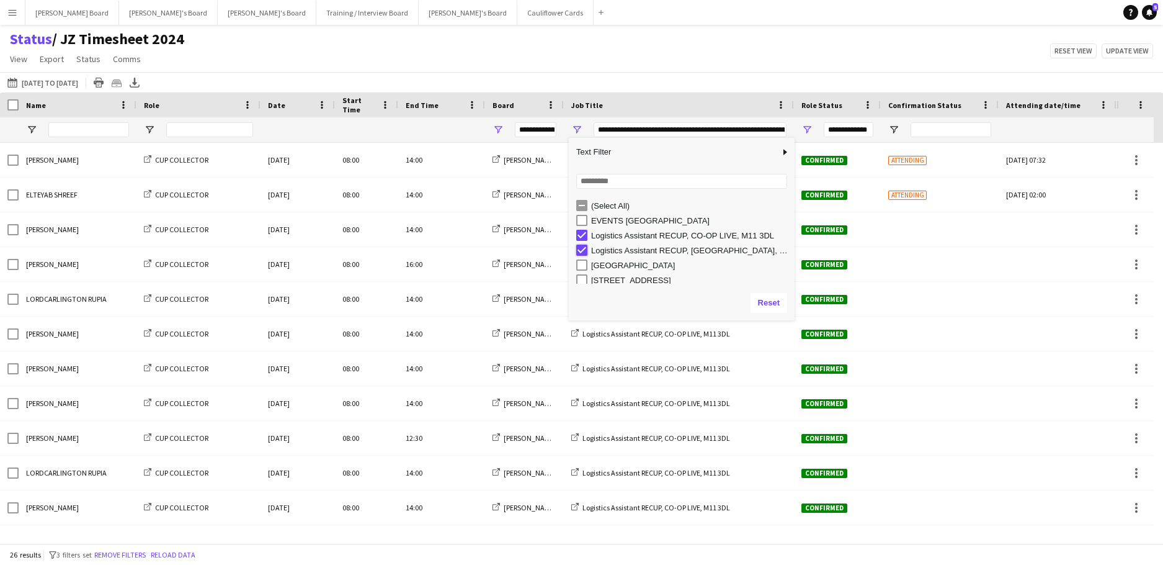
type input "**********"
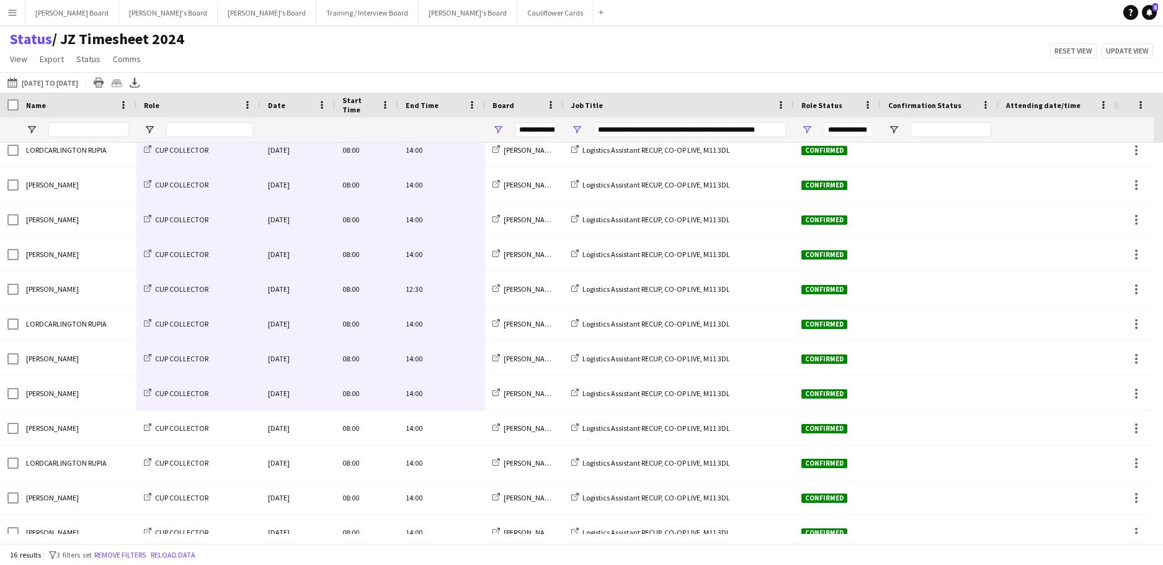
scroll to position [165, 0]
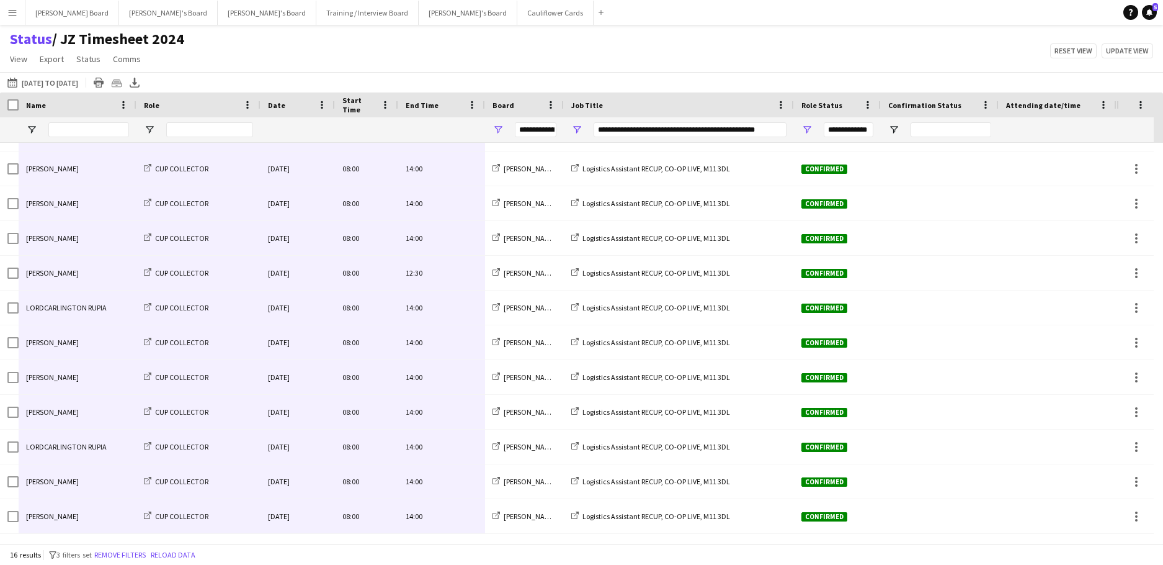
drag, startPoint x: 447, startPoint y: 157, endPoint x: 56, endPoint y: 509, distance: 525.9
click at [56, 509] on div "[PERSON_NAME] CUP COLLECTOR [DATE] 08:00 14:00 [PERSON_NAME]'s Board Logistics …" at bounding box center [670, 256] width 1340 height 556
click at [579, 129] on span "Open Filter Menu" at bounding box center [576, 129] width 11 height 11
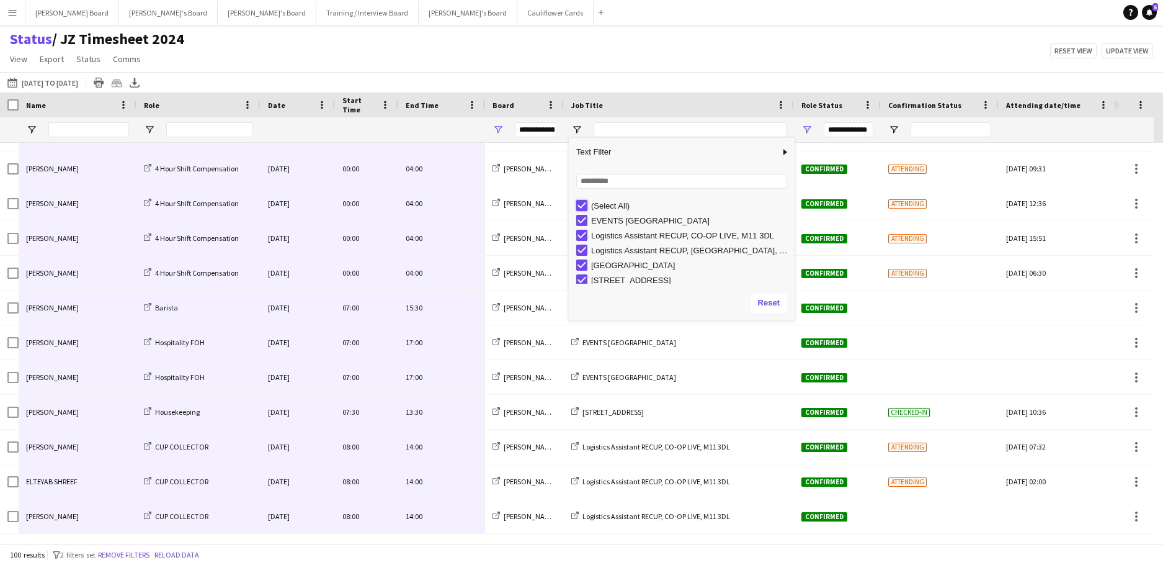
type input "***"
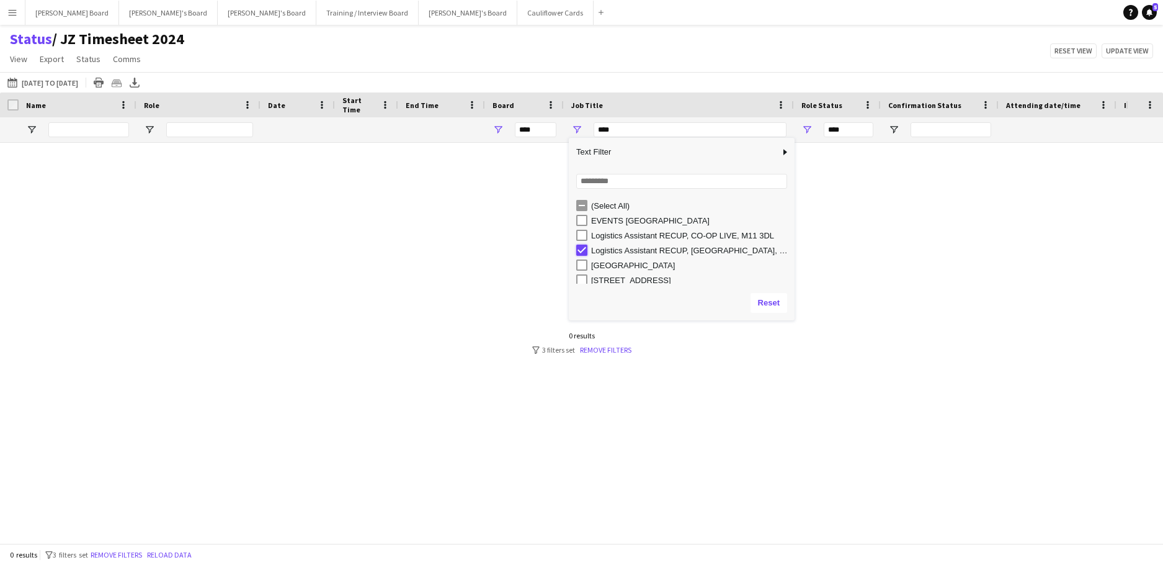
type input "**********"
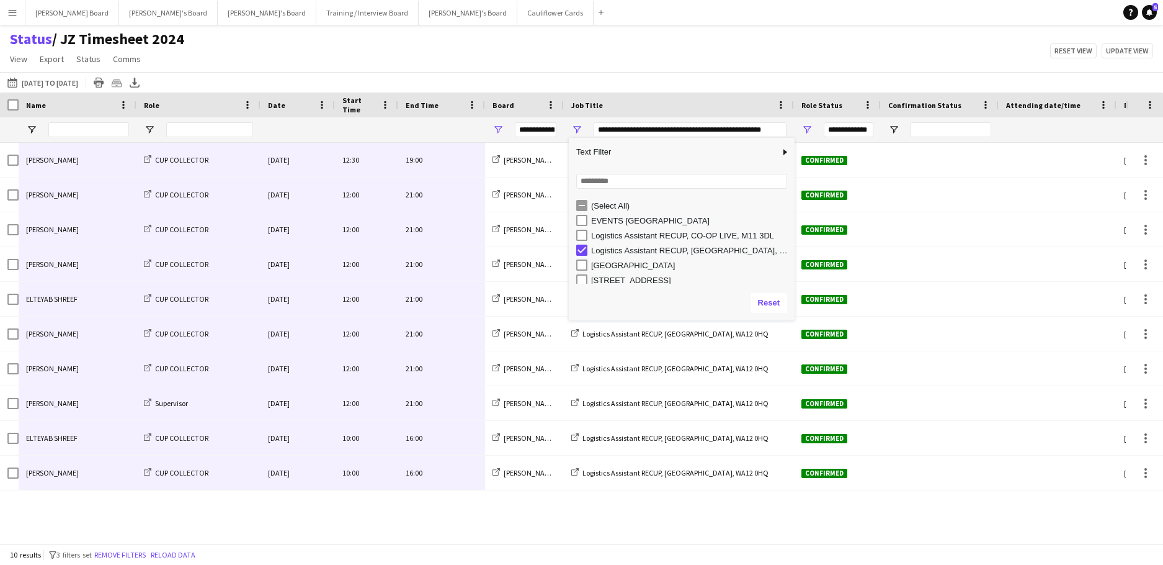
click at [412, 516] on div "[PERSON_NAME] CUP COLLECTOR [DATE] 12:30 19:00 [PERSON_NAME]'s Board Logistics …" at bounding box center [563, 338] width 1126 height 391
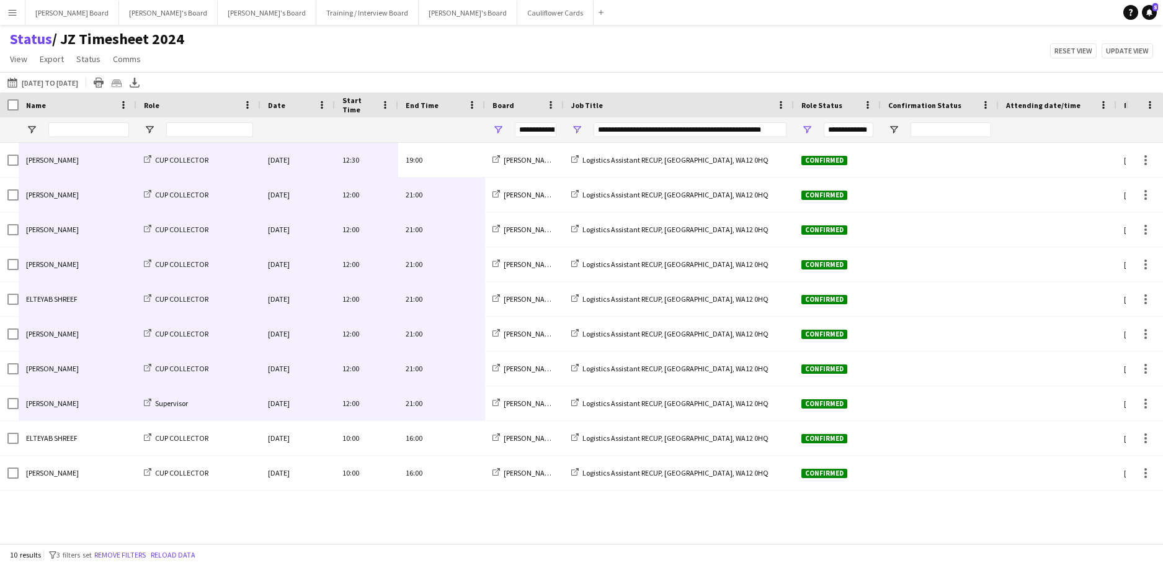
drag, startPoint x: 450, startPoint y: 161, endPoint x: 110, endPoint y: 408, distance: 420.2
click at [110, 408] on div "[PERSON_NAME] CUP COLLECTOR [DATE] 12:30 19:00 [PERSON_NAME]'s Board Logistics …" at bounding box center [670, 316] width 1340 height 347
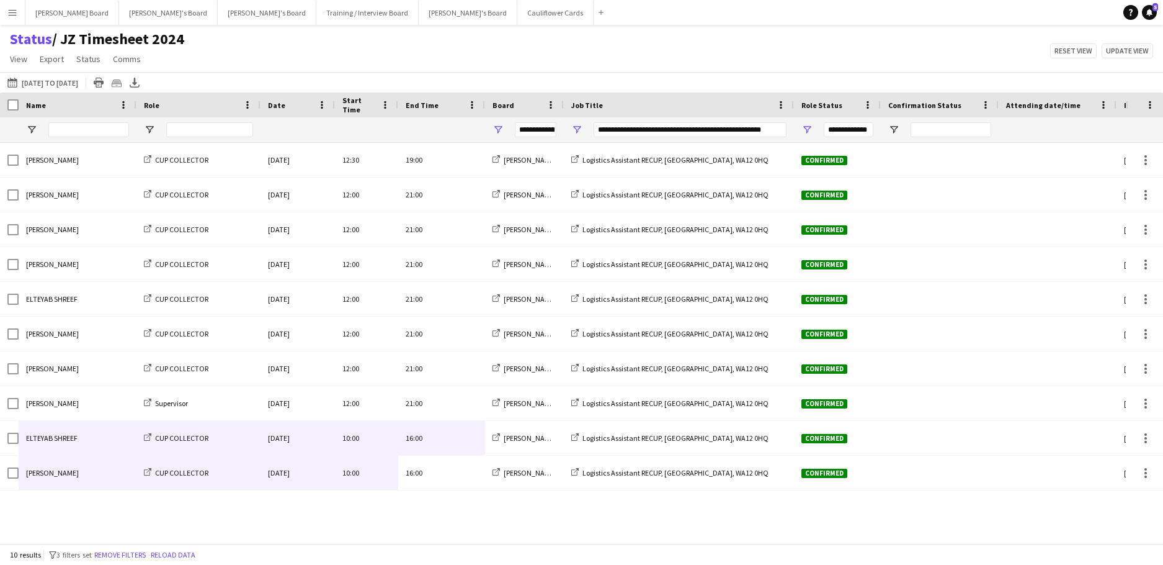
drag, startPoint x: 458, startPoint y: 475, endPoint x: 114, endPoint y: 448, distance: 345.4
click at [114, 448] on div "[PERSON_NAME] CUP COLLECTOR [DATE] 12:30 19:00 [PERSON_NAME]'s Board Logistics …" at bounding box center [670, 316] width 1340 height 347
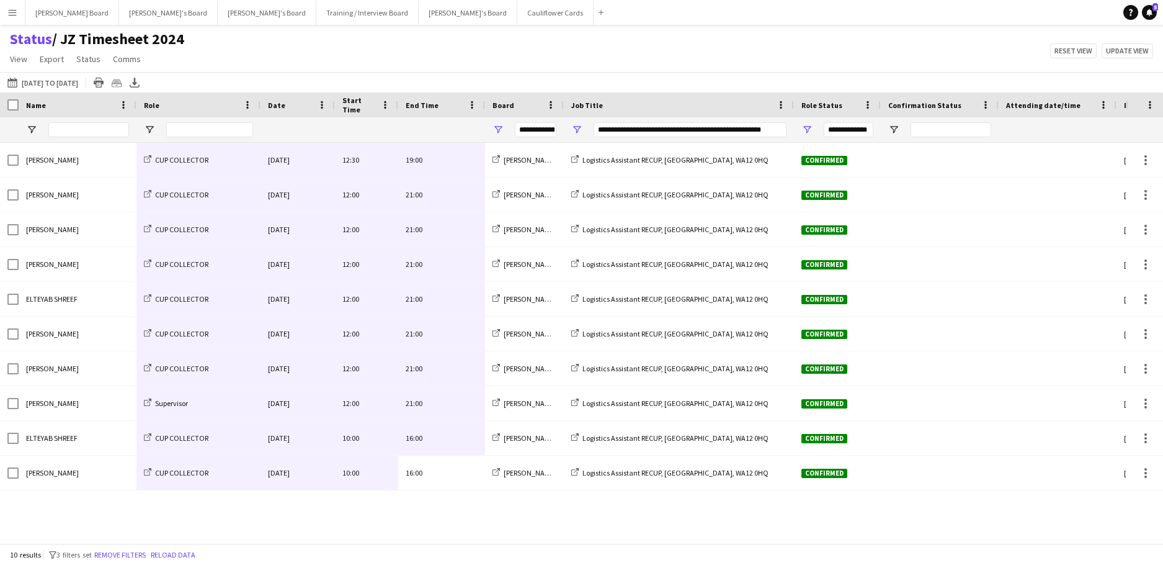
drag, startPoint x: 455, startPoint y: 481, endPoint x: 163, endPoint y: 151, distance: 440.9
click at [163, 151] on div "[PERSON_NAME] CUP COLLECTOR [DATE] 12:30 19:00 [PERSON_NAME]'s Board Logistics …" at bounding box center [670, 316] width 1340 height 347
click at [421, 522] on div "[PERSON_NAME] CUP COLLECTOR [DATE] 12:30 19:00 [PERSON_NAME]'s Board Logistics …" at bounding box center [563, 338] width 1126 height 391
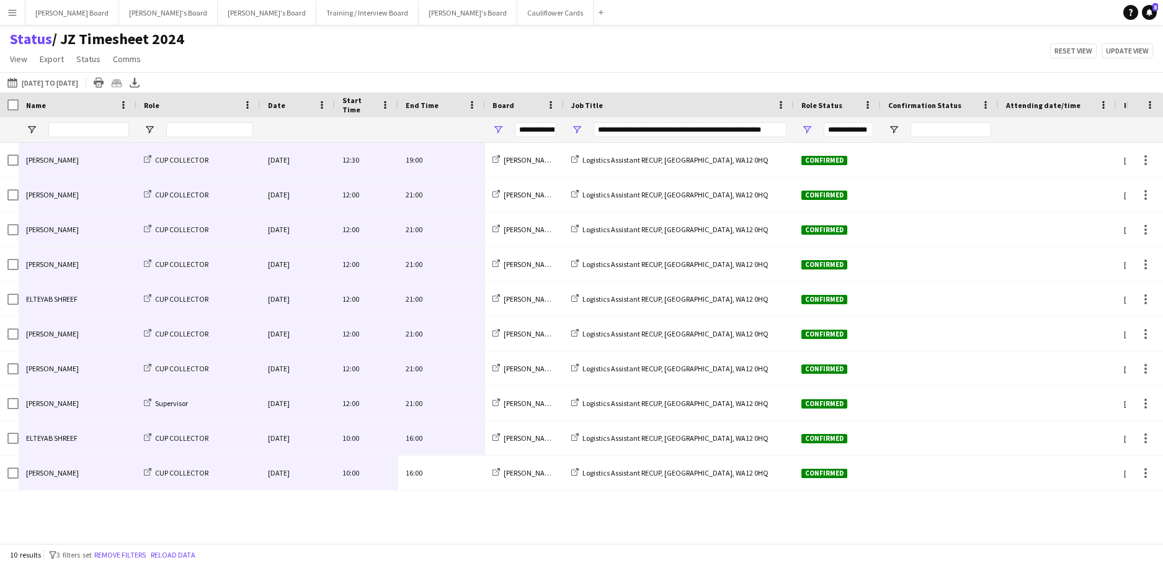
drag, startPoint x: 423, startPoint y: 470, endPoint x: 114, endPoint y: 168, distance: 431.3
click at [114, 168] on div "[PERSON_NAME] CUP COLLECTOR [DATE] 12:30 19:00 [PERSON_NAME]'s Board Logistics …" at bounding box center [670, 316] width 1340 height 347
click at [184, 552] on button "Reload data" at bounding box center [173, 555] width 50 height 14
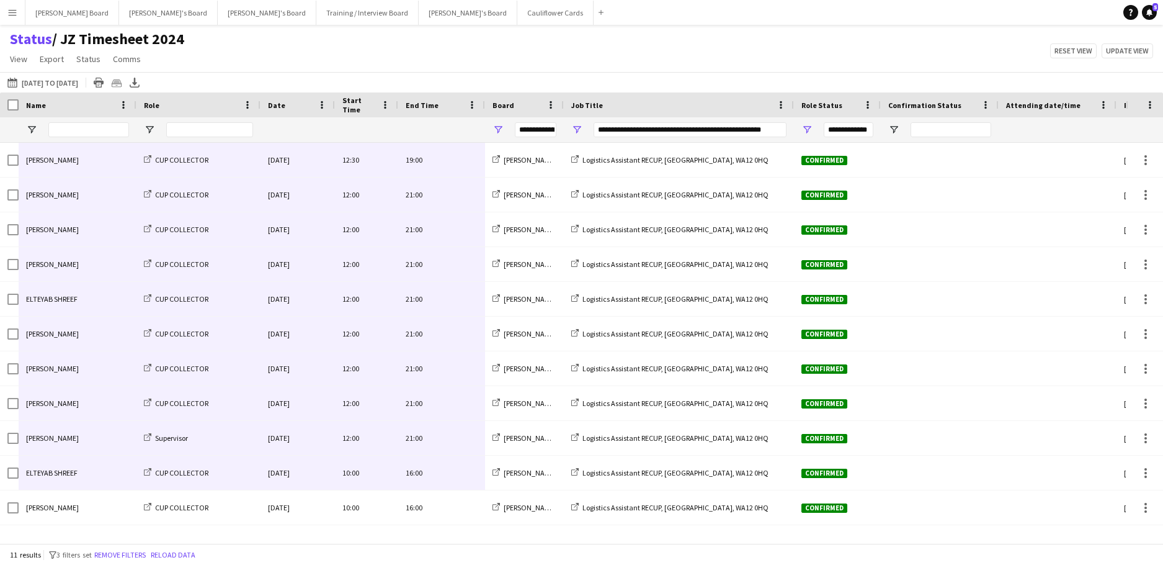
click at [448, 48] on div "Status / JZ Timesheet 2024 View Views Default view Airshow Accreditation Airsho…" at bounding box center [581, 51] width 1163 height 42
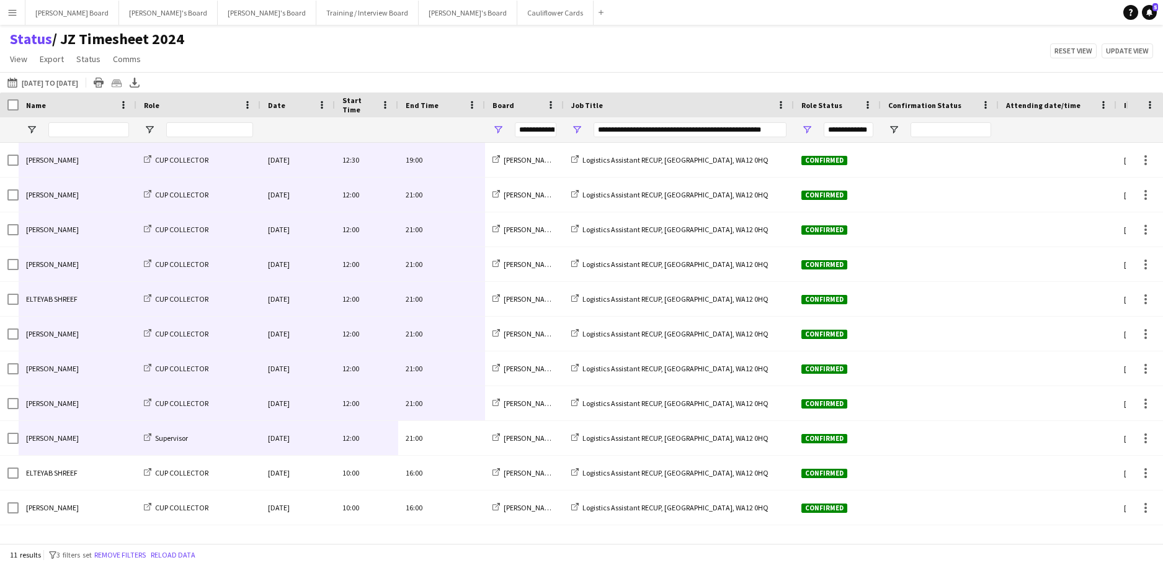
drag, startPoint x: 463, startPoint y: 447, endPoint x: 96, endPoint y: 157, distance: 468.2
click at [96, 157] on div "[PERSON_NAME] CUP COLLECTOR [DATE] 12:30 19:00 [PERSON_NAME]'s Board Logistics …" at bounding box center [670, 334] width 1340 height 382
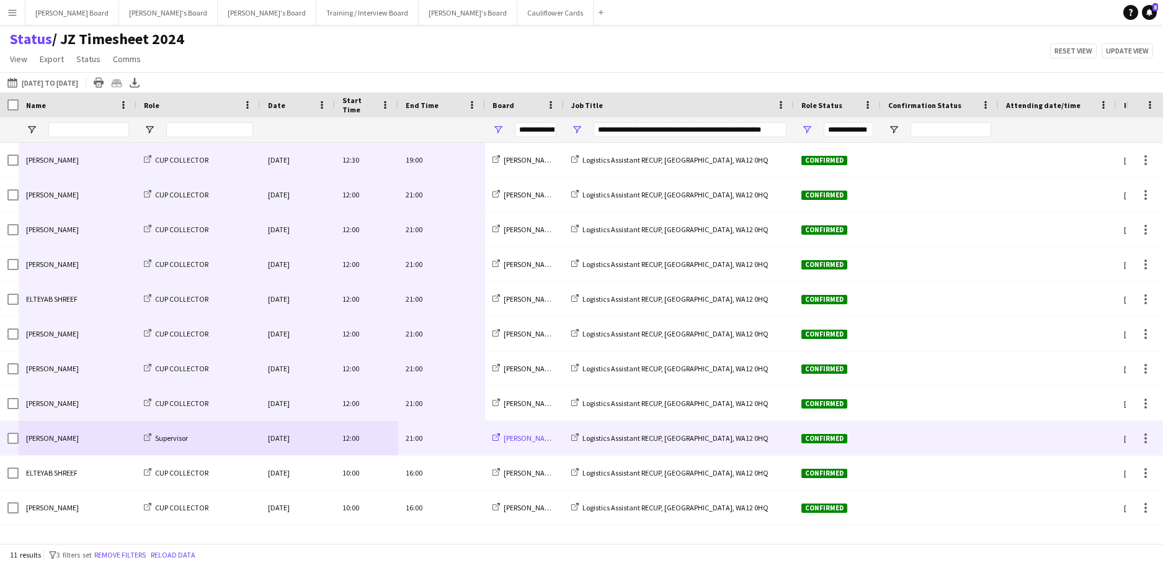
click at [514, 436] on span "[PERSON_NAME]'s Board" at bounding box center [543, 437] width 78 height 9
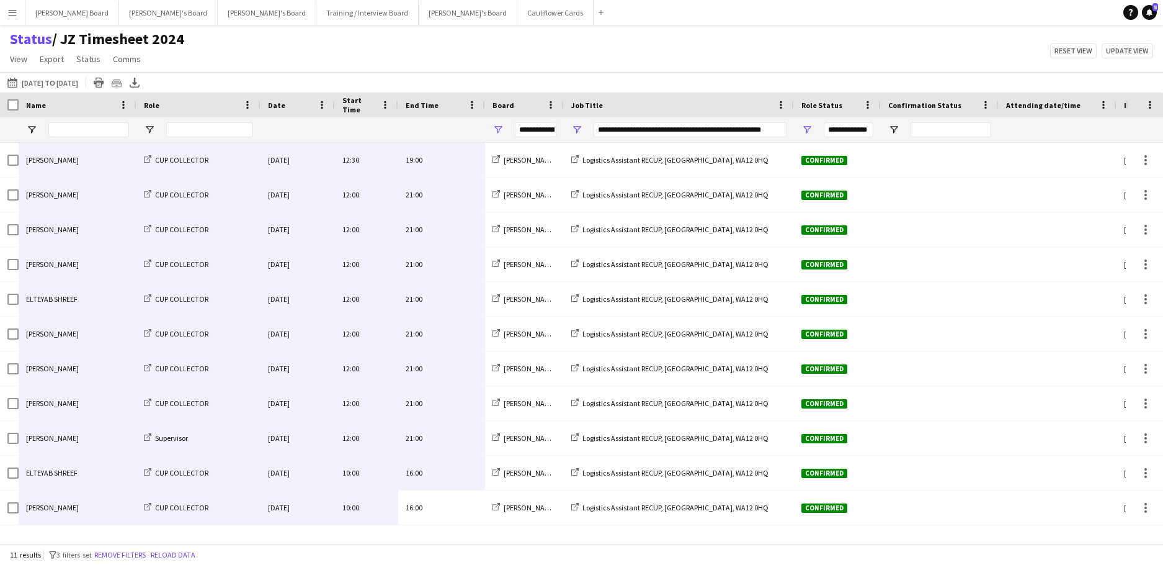
drag, startPoint x: 454, startPoint y: 516, endPoint x: 68, endPoint y: 166, distance: 521.4
click at [69, 167] on div "[PERSON_NAME] CUP COLLECTOR [DATE] 12:30 19:00 [PERSON_NAME]'s Board Logistics …" at bounding box center [670, 334] width 1340 height 382
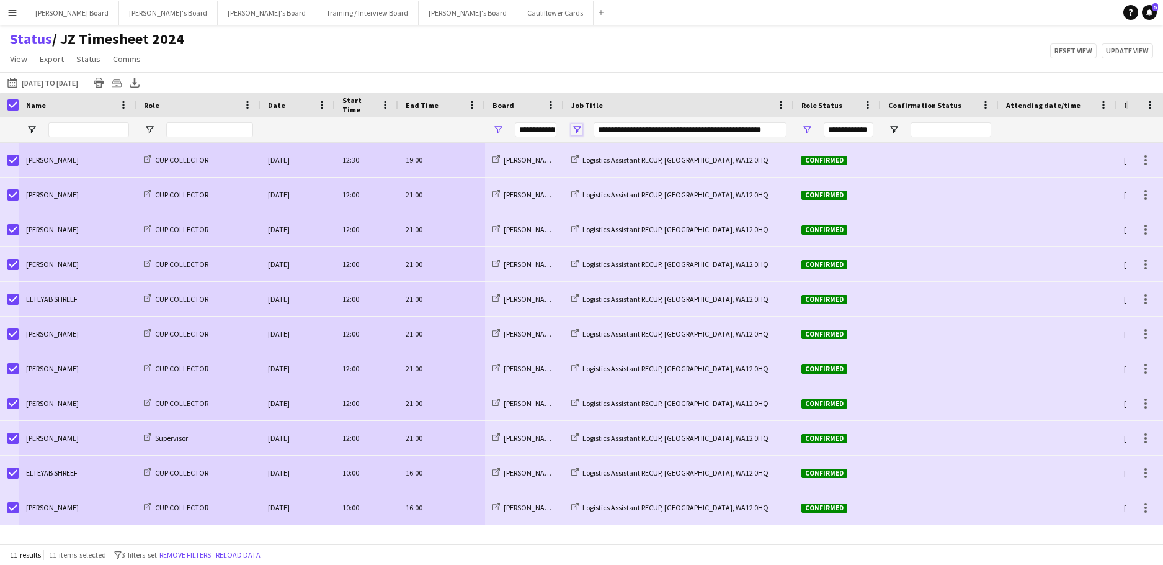
click at [577, 128] on span "Open Filter Menu" at bounding box center [576, 129] width 11 height 11
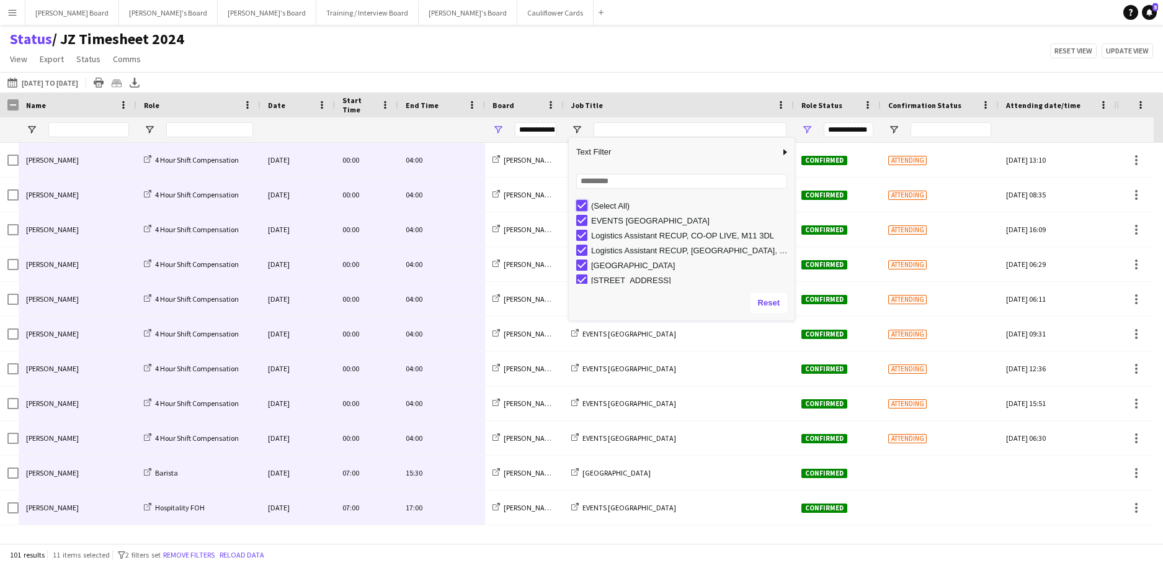
type input "***"
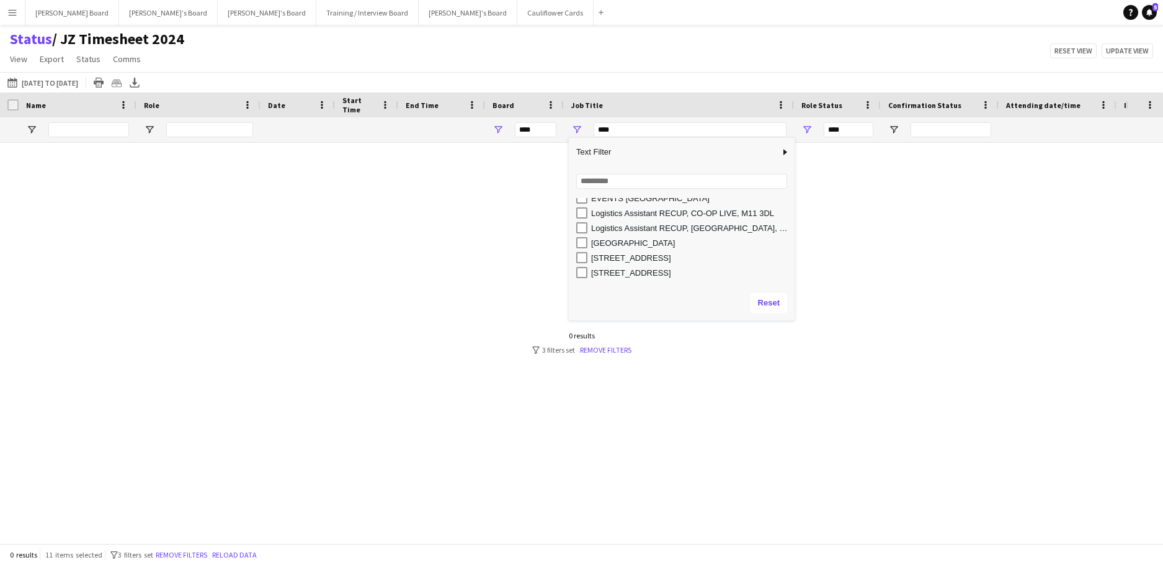
scroll to position [34, 0]
click at [620, 273] on div "Rivervale Barn & Catering - [GEOGRAPHIC_DATA], GU46 7SS" at bounding box center [691, 276] width 200 height 9
type input "**********"
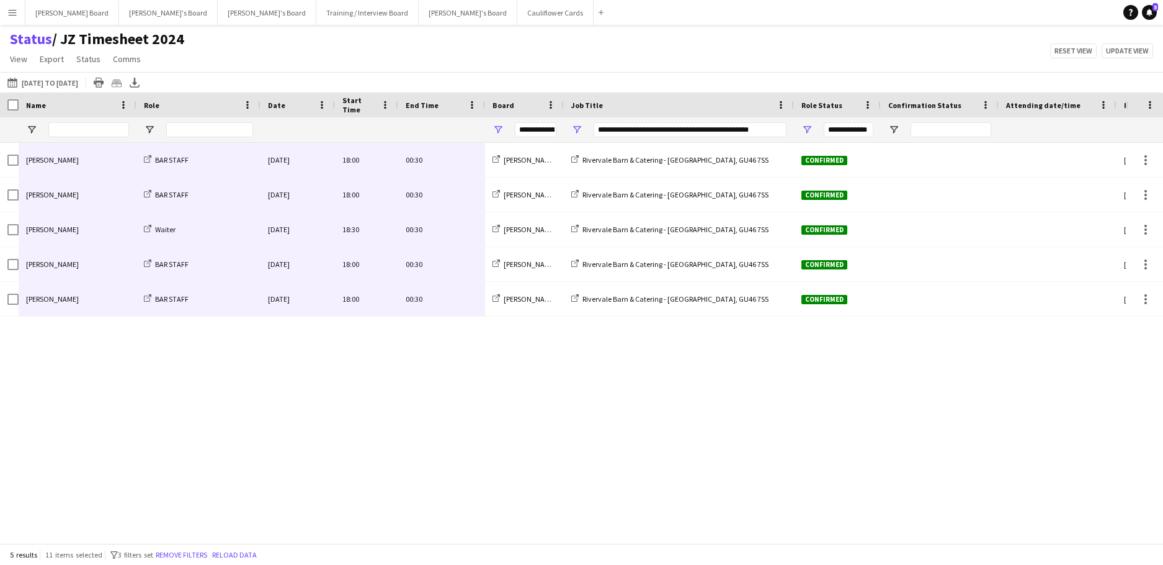
click at [428, 413] on div "[PERSON_NAME] BAR STAFF [DATE] 18:00 00:30 [PERSON_NAME]'s Board Rivervale Barn…" at bounding box center [563, 338] width 1126 height 391
drag, startPoint x: 459, startPoint y: 303, endPoint x: 92, endPoint y: 158, distance: 395.2
click at [92, 158] on div "[PERSON_NAME] BAR STAFF [DATE] 18:00 00:30 [PERSON_NAME]'s Board Rivervale Barn…" at bounding box center [670, 230] width 1340 height 174
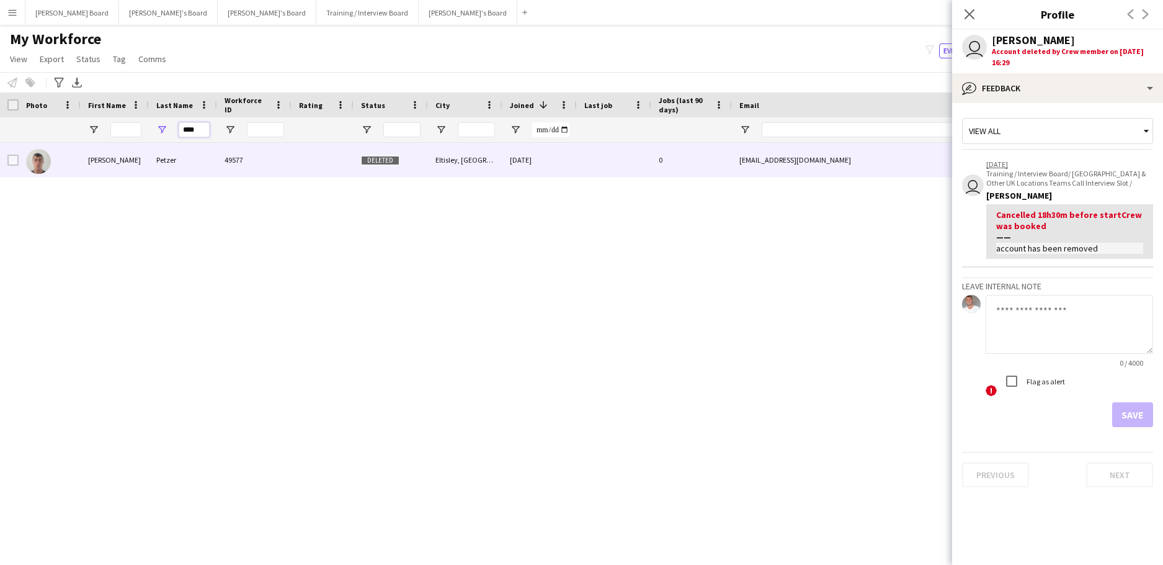
click at [202, 133] on input "****" at bounding box center [194, 129] width 31 height 15
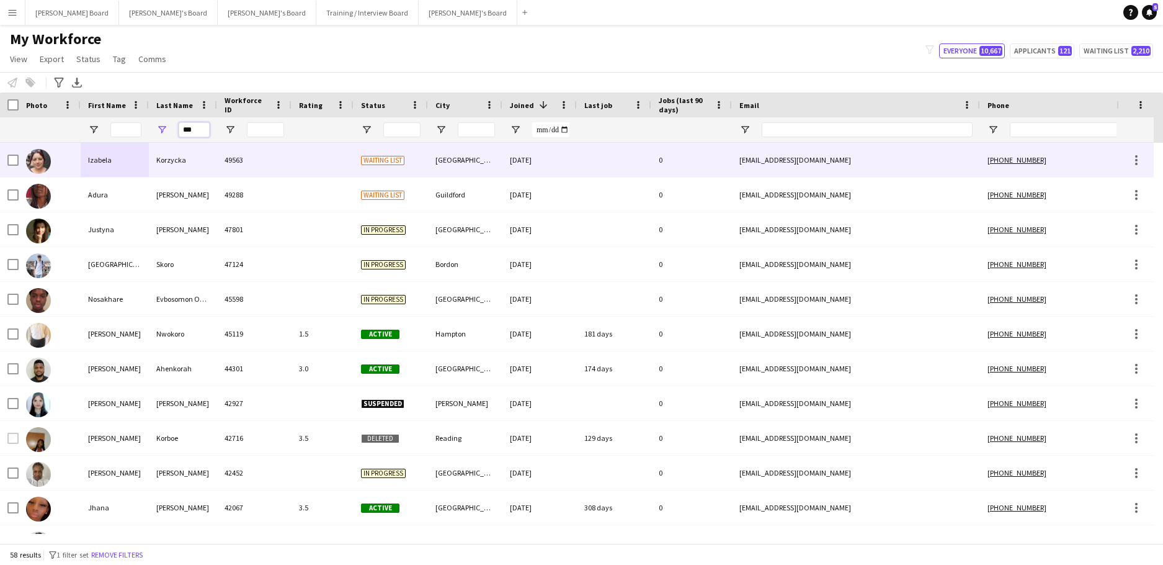
type input "***"
drag, startPoint x: 246, startPoint y: 164, endPoint x: 249, endPoint y: 172, distance: 9.0
click at [247, 164] on div "49563" at bounding box center [254, 160] width 74 height 34
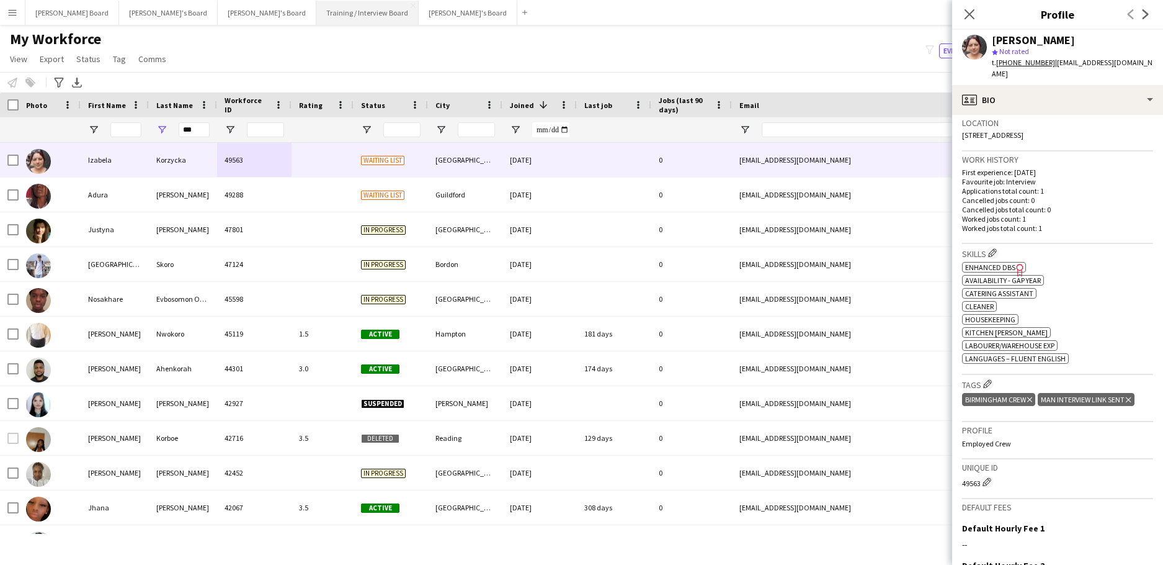
scroll to position [268, 0]
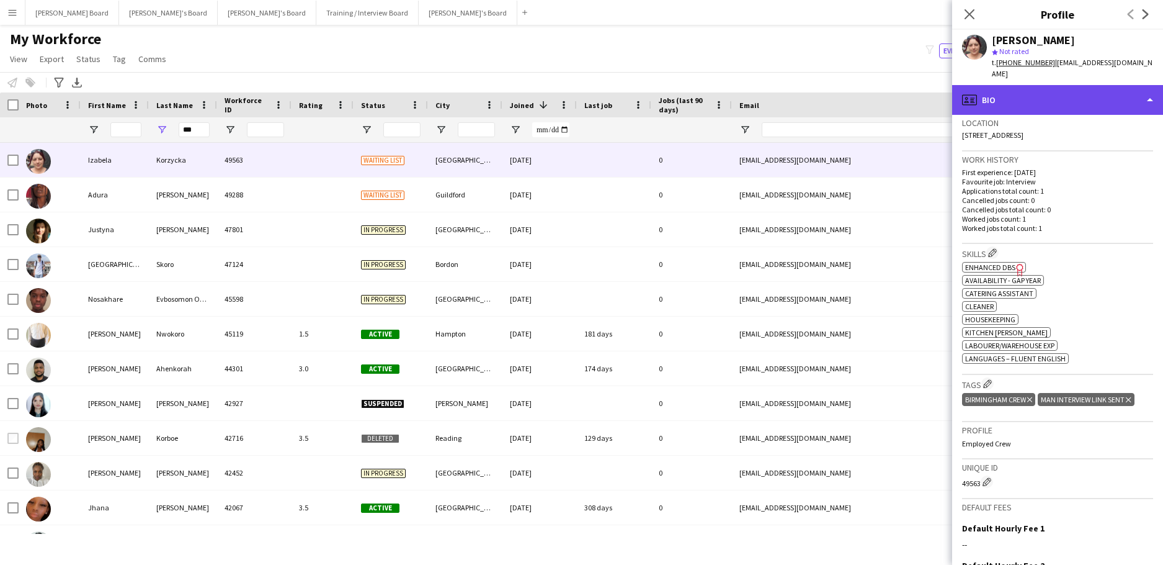
click at [1025, 96] on div "profile Bio" at bounding box center [1057, 100] width 211 height 30
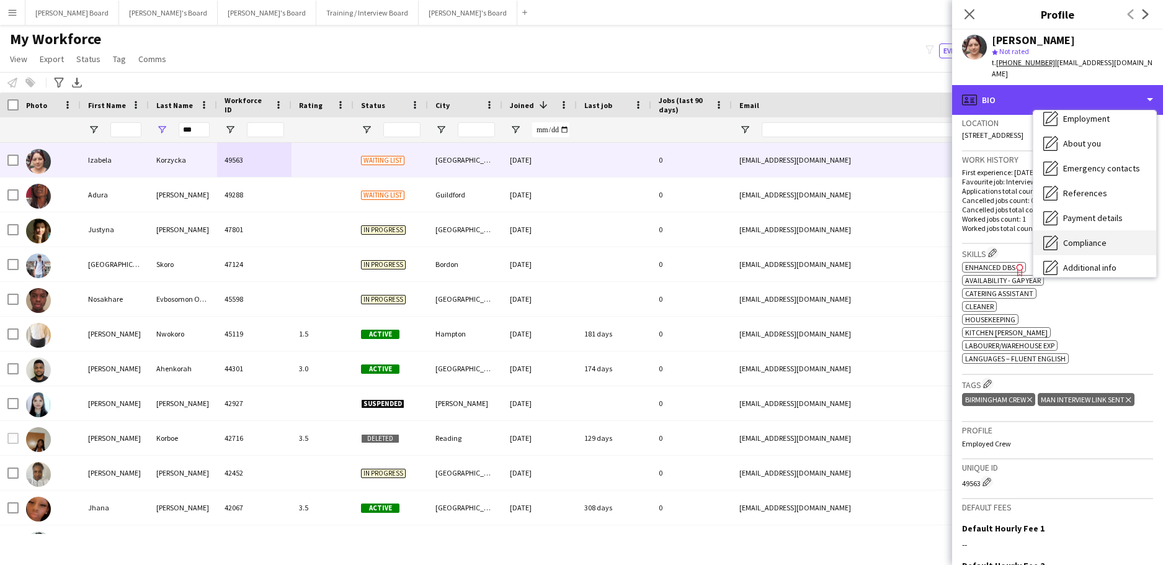
scroll to position [83, 0]
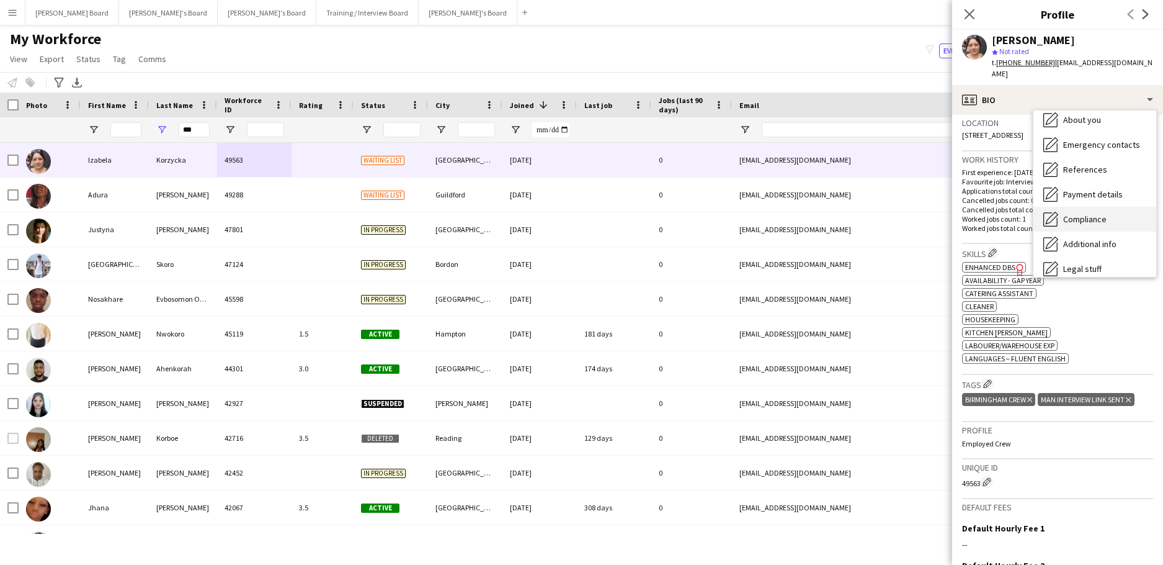
click at [1099, 213] on span "Compliance" at bounding box center [1084, 218] width 43 height 11
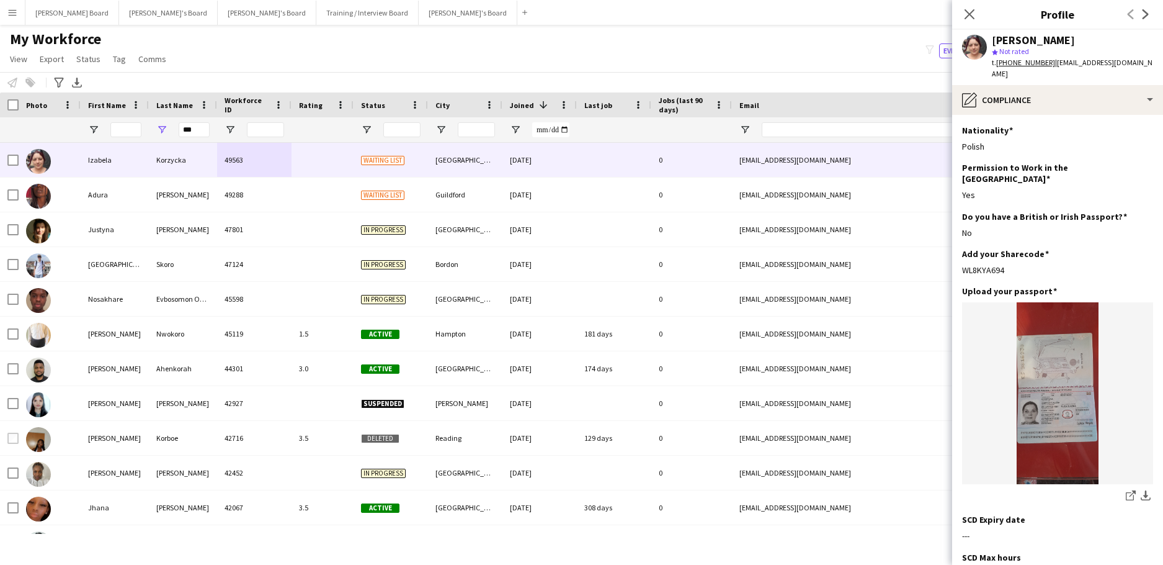
drag, startPoint x: 1006, startPoint y: 248, endPoint x: 961, endPoint y: 254, distance: 45.6
click at [961, 254] on app-section-data-types "Nationality Edit this field Polish Permission to Work in the UK Edit this field…" at bounding box center [1057, 340] width 211 height 450
copy div "WL8KYA694"
click at [1144, 248] on app-icon "Edit this field" at bounding box center [1149, 253] width 10 height 10
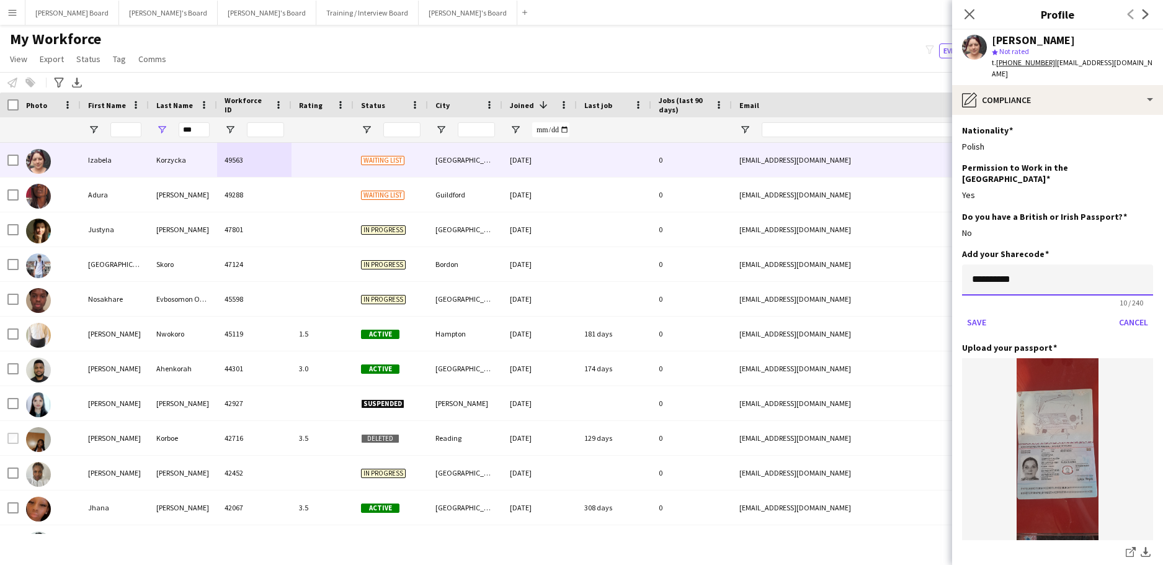
click at [1034, 264] on input "*********" at bounding box center [1057, 279] width 191 height 31
drag, startPoint x: 962, startPoint y: 254, endPoint x: 851, endPoint y: 251, distance: 111.1
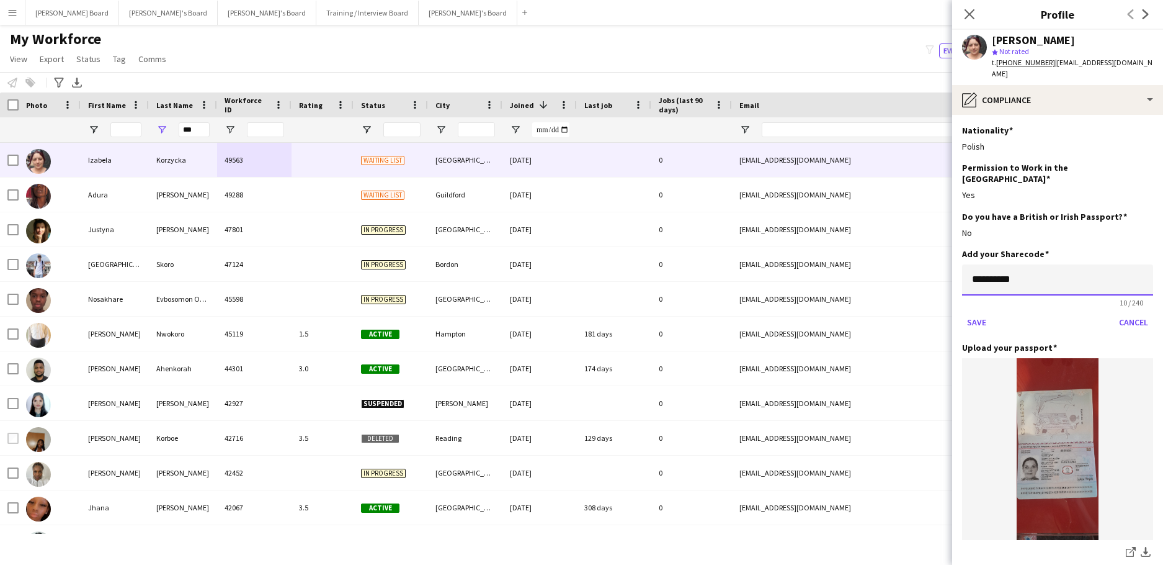
click at [851, 251] on body "Menu Boards Boards Boards All jobs Status Workforce Workforce My Workforce Recr…" at bounding box center [581, 282] width 1163 height 565
click at [1050, 264] on input "*********" at bounding box center [1057, 279] width 191 height 31
drag, startPoint x: 1050, startPoint y: 256, endPoint x: 981, endPoint y: 256, distance: 69.5
click at [981, 264] on input "*********" at bounding box center [1057, 279] width 191 height 31
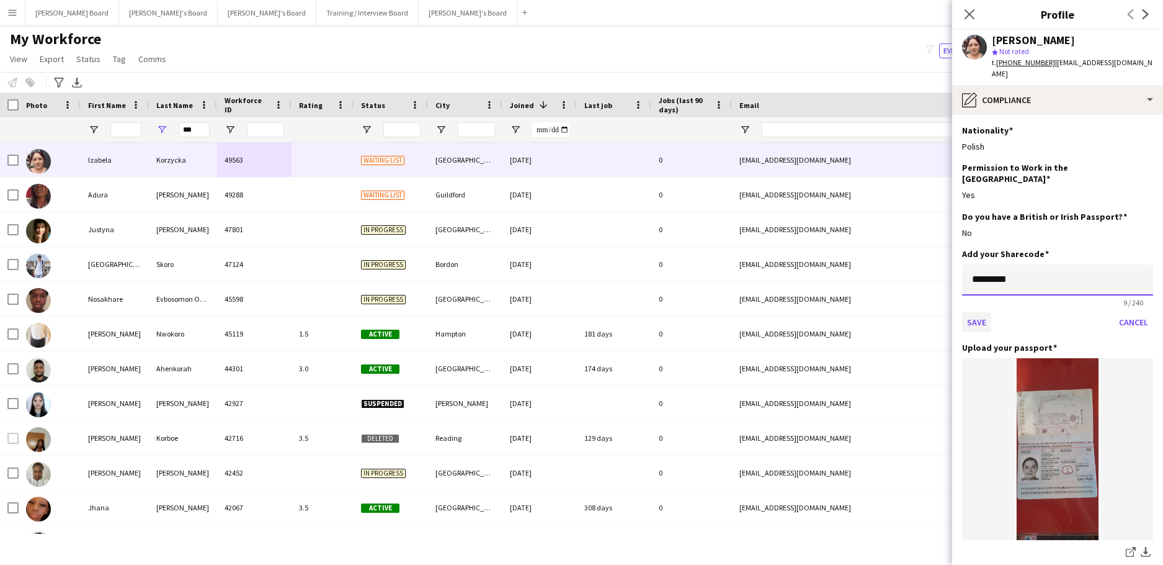
type input "*********"
drag, startPoint x: 990, startPoint y: 290, endPoint x: 978, endPoint y: 295, distance: 12.0
click at [982, 312] on button "Save" at bounding box center [976, 322] width 29 height 20
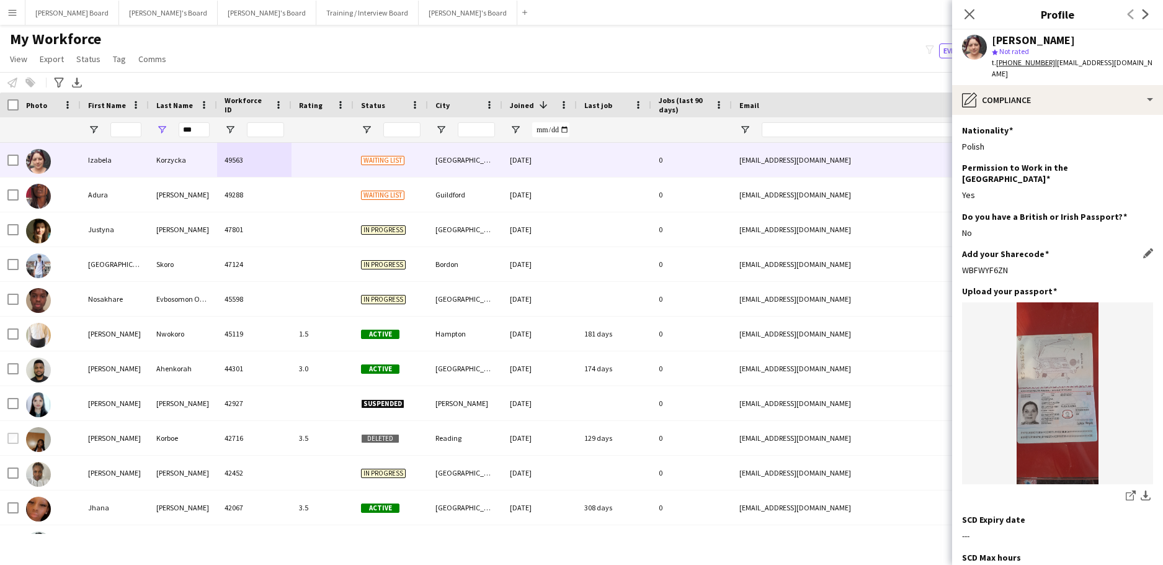
drag, startPoint x: 1024, startPoint y: 249, endPoint x: 964, endPoint y: 256, distance: 59.9
click at [964, 256] on div "Add your Sharecode Edit this field WBFWYF6ZN" at bounding box center [1057, 266] width 191 height 37
copy div "WBFWYF6ZN"
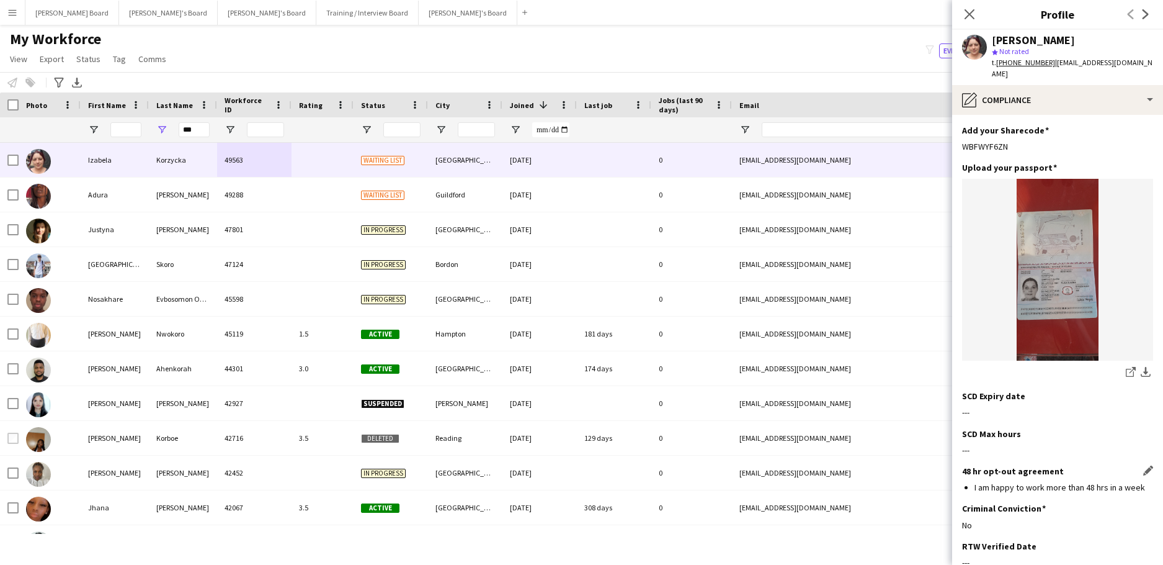
scroll to position [259, 0]
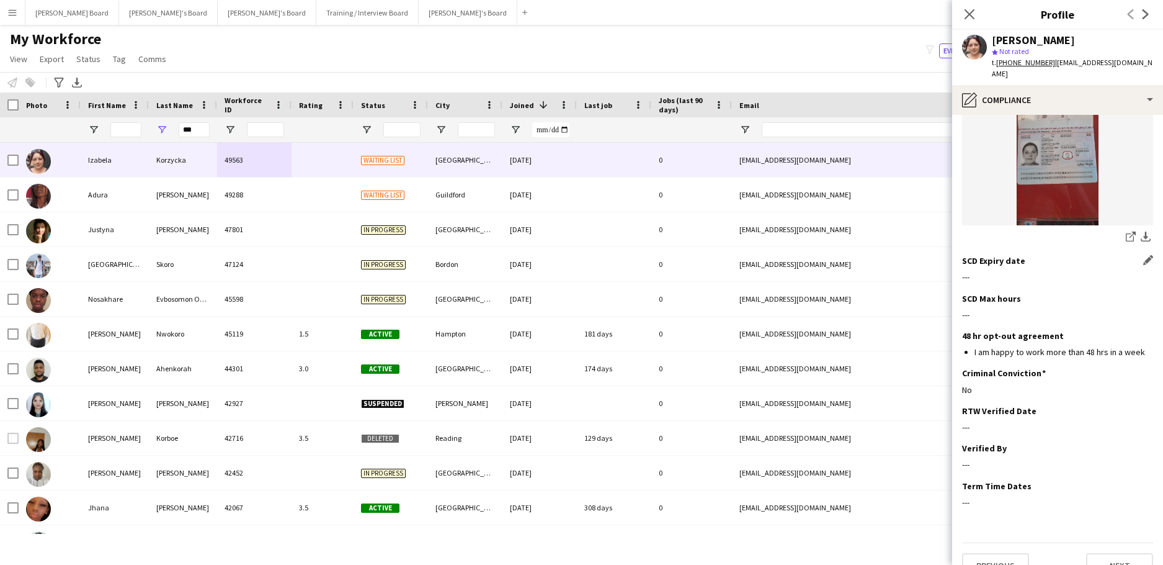
click at [1132, 255] on div "SCD Expiry date Edit this field" at bounding box center [1057, 260] width 191 height 11
click at [1144, 255] on app-icon "Edit this field" at bounding box center [1149, 260] width 10 height 10
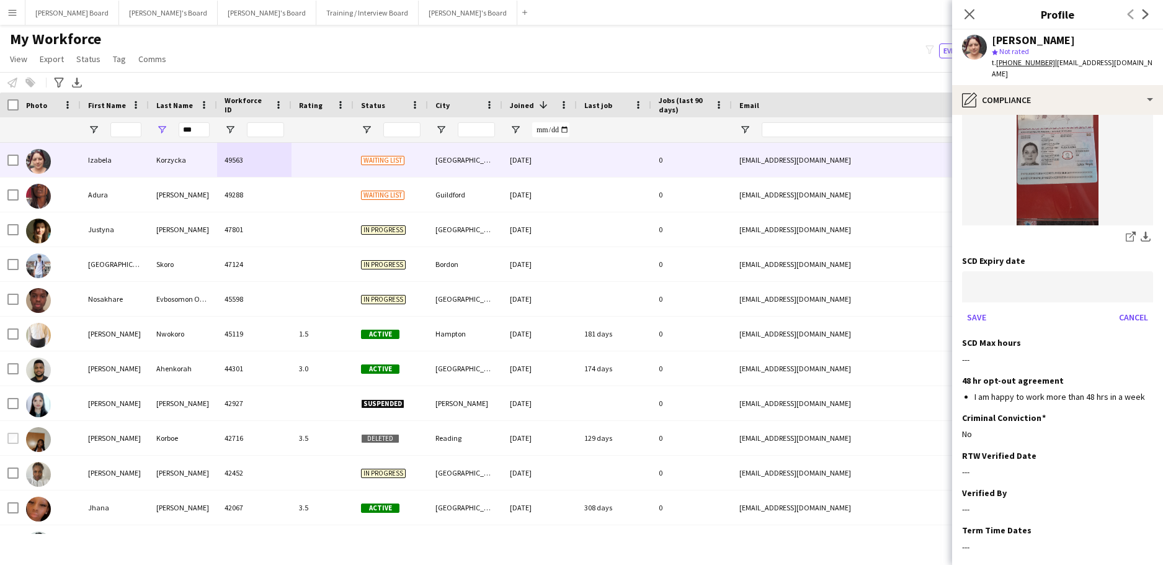
click at [992, 271] on body "Menu Boards Boards Boards All jobs Status Workforce Workforce My Workforce Recr…" at bounding box center [581, 282] width 1163 height 565
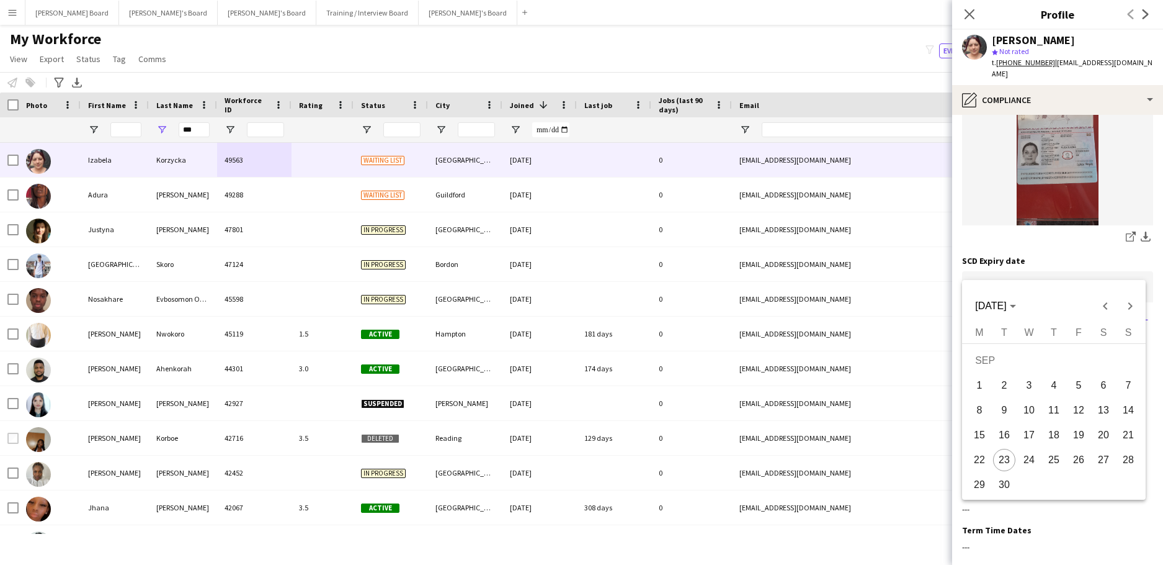
click at [1027, 262] on div at bounding box center [581, 282] width 1163 height 565
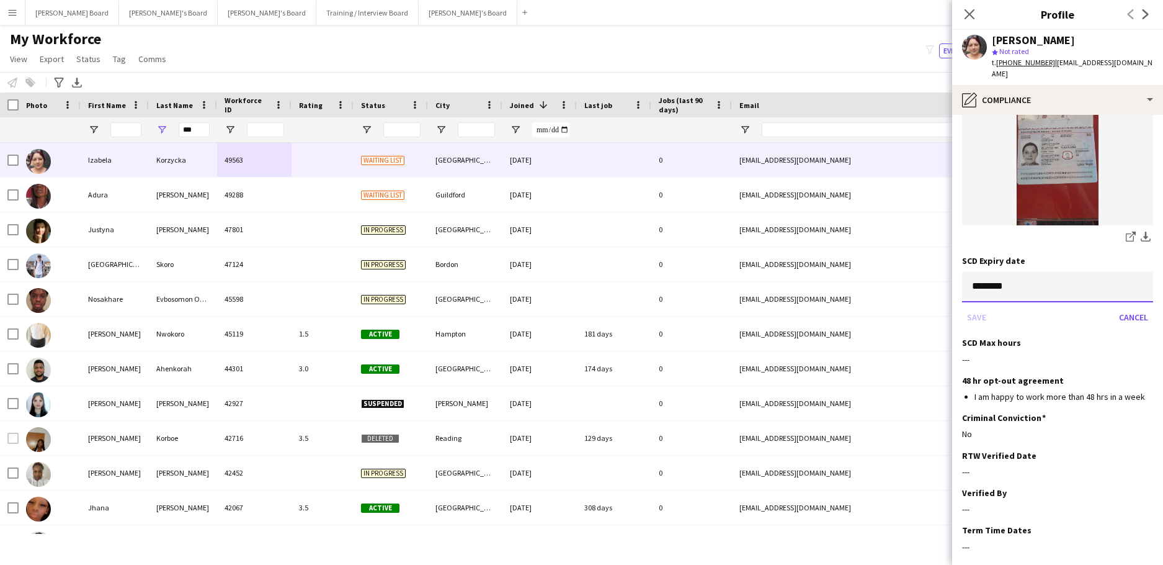
type input "********"
click at [965, 307] on div "Save Cancel" at bounding box center [1057, 317] width 191 height 20
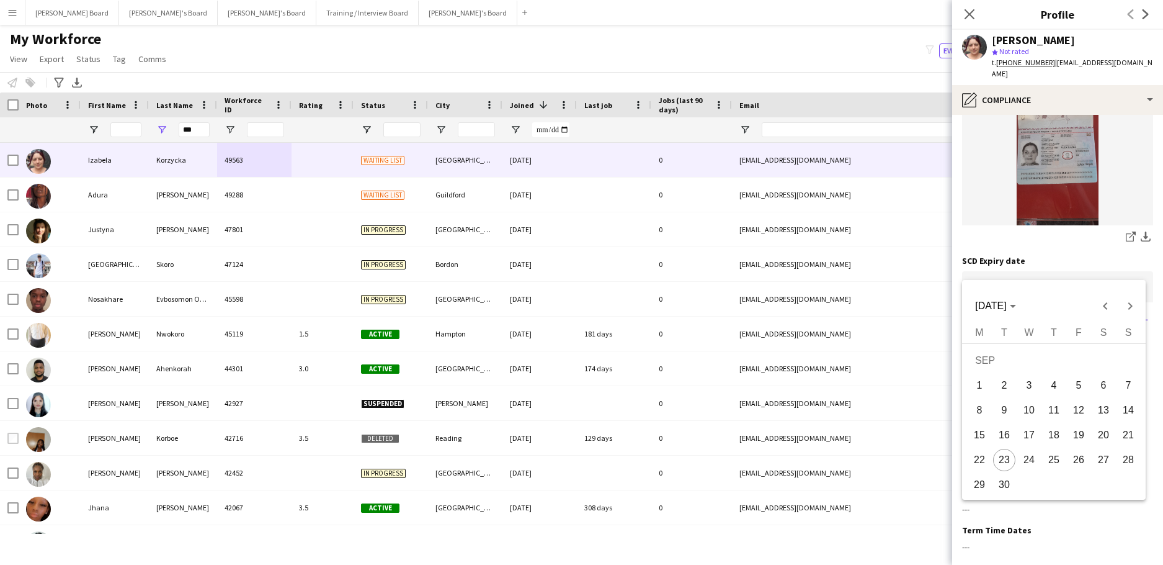
drag, startPoint x: 1047, startPoint y: 275, endPoint x: 998, endPoint y: 265, distance: 50.6
click at [1047, 275] on body "Menu Boards Boards Boards All jobs Status Workforce Workforce My Workforce Recr…" at bounding box center [581, 282] width 1163 height 565
click at [989, 266] on div at bounding box center [581, 282] width 1163 height 565
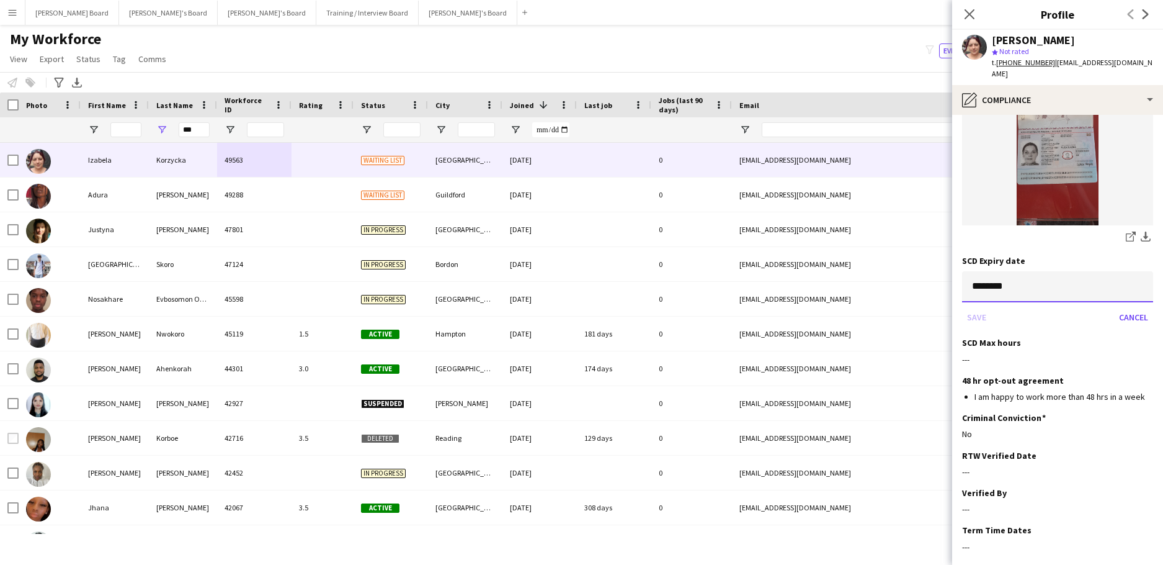
click at [982, 271] on input "********" at bounding box center [1057, 286] width 191 height 31
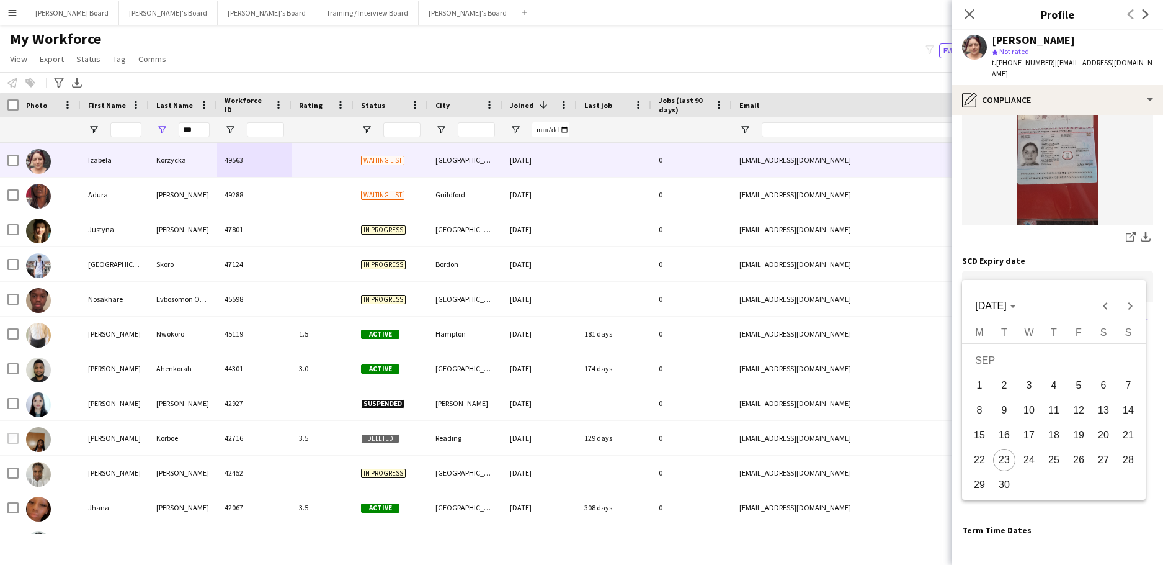
click at [985, 267] on div at bounding box center [581, 282] width 1163 height 565
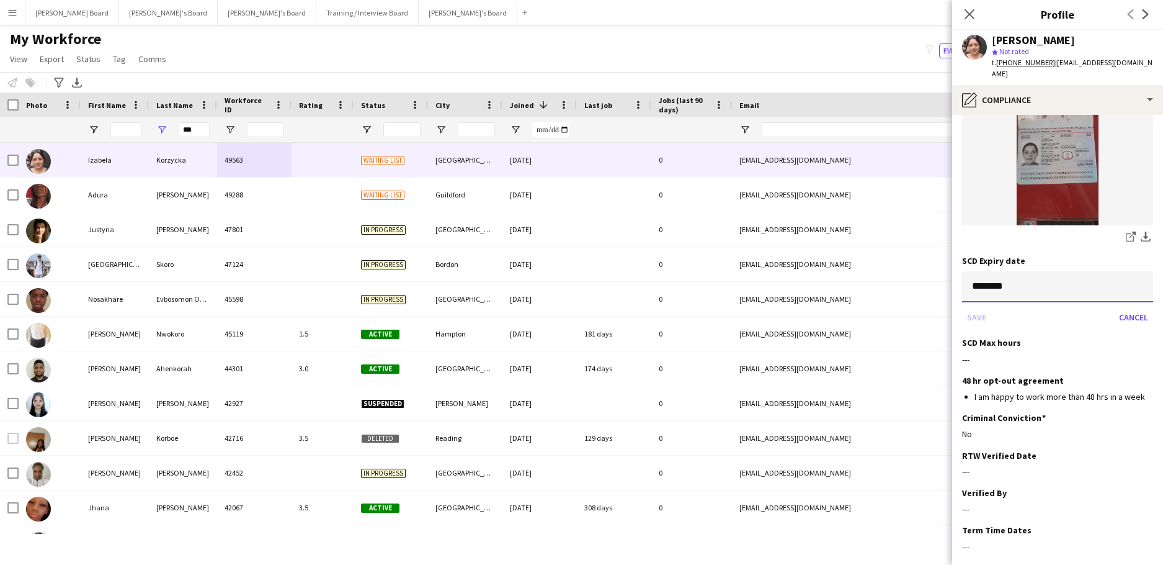
click at [982, 271] on input "********" at bounding box center [1057, 286] width 191 height 31
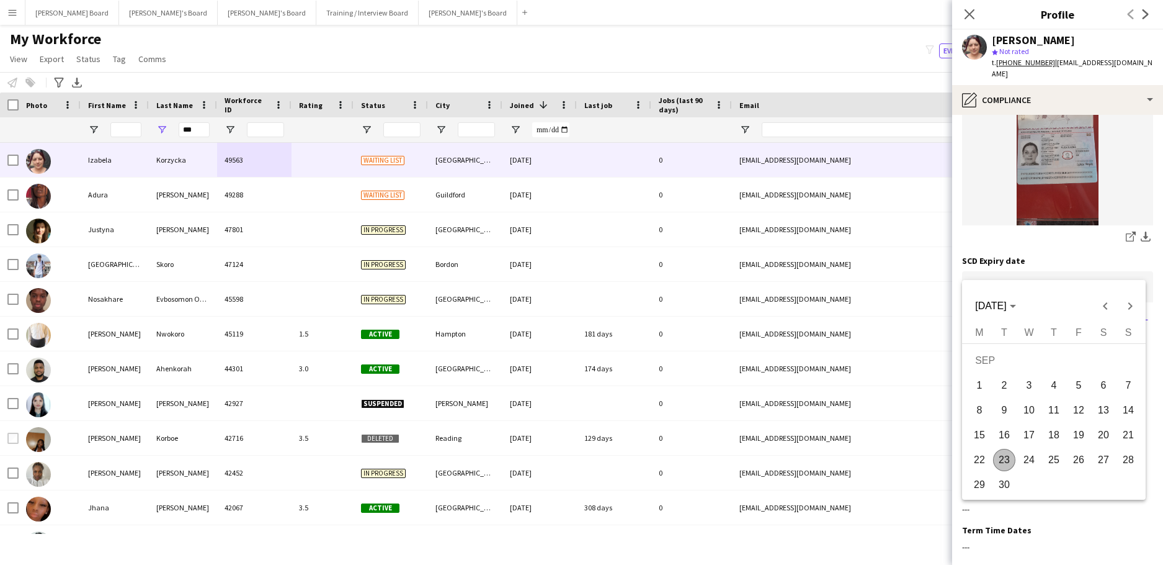
click at [982, 263] on div at bounding box center [581, 282] width 1163 height 565
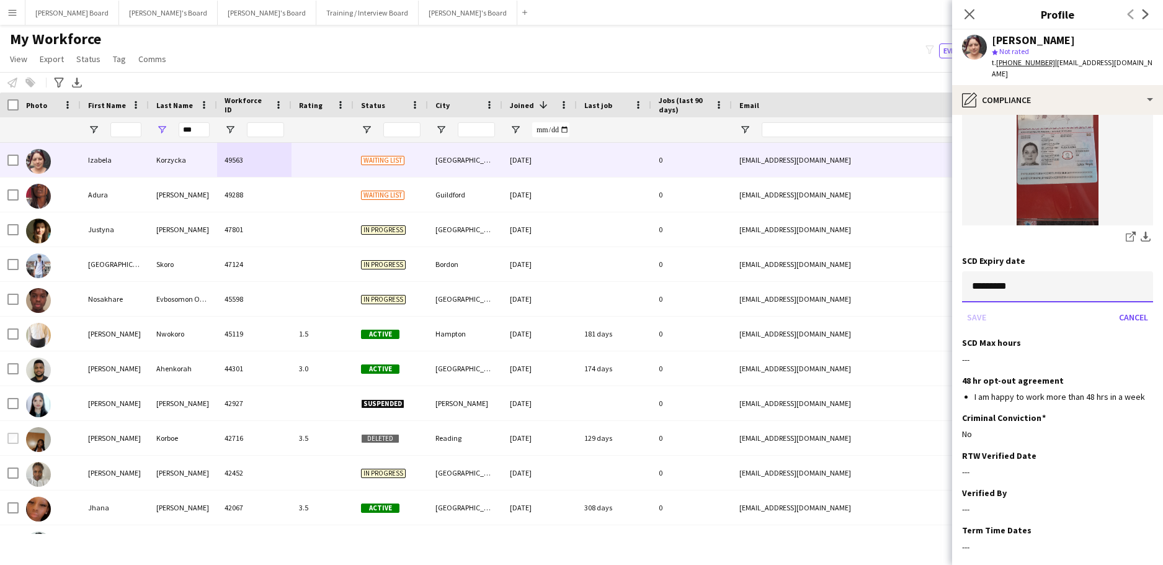
click at [996, 271] on input "*********" at bounding box center [1057, 286] width 191 height 31
type input "*********"
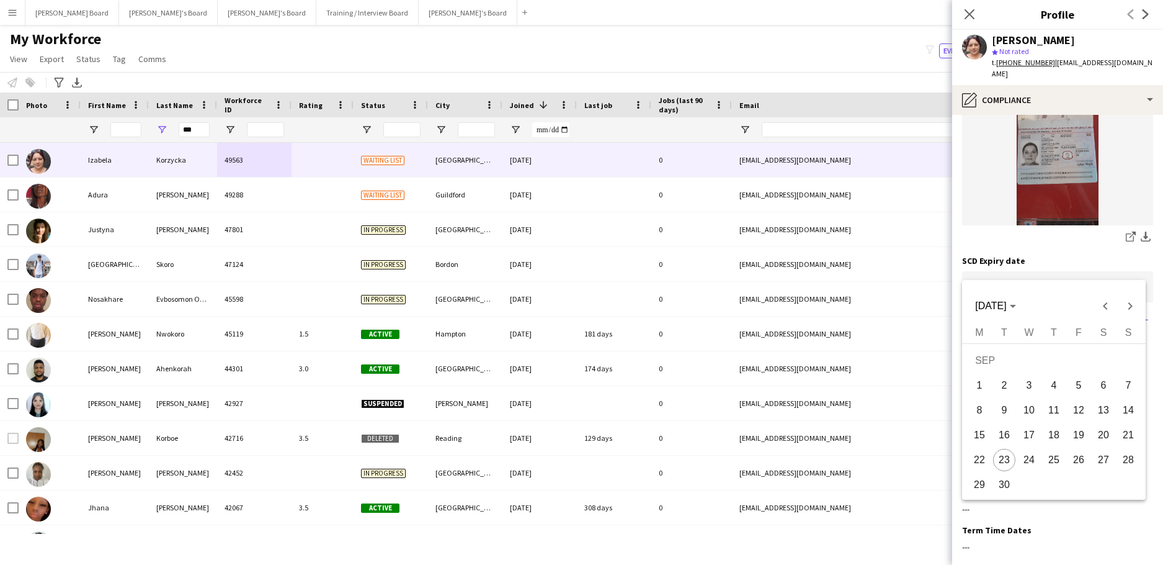
click at [997, 266] on div at bounding box center [581, 282] width 1163 height 565
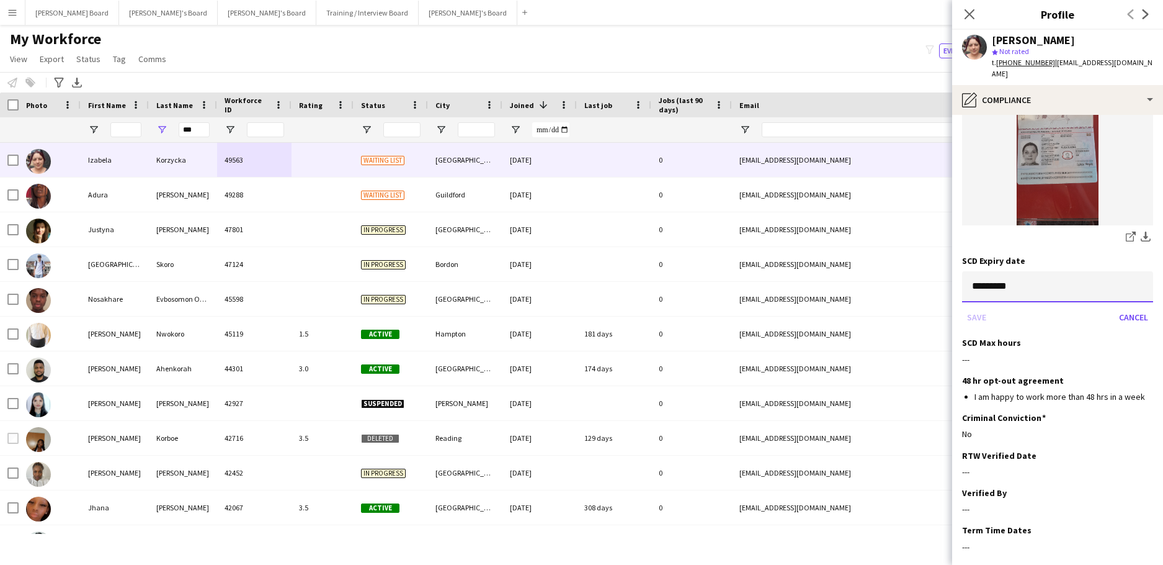
click at [995, 271] on input "*********" at bounding box center [1057, 286] width 191 height 31
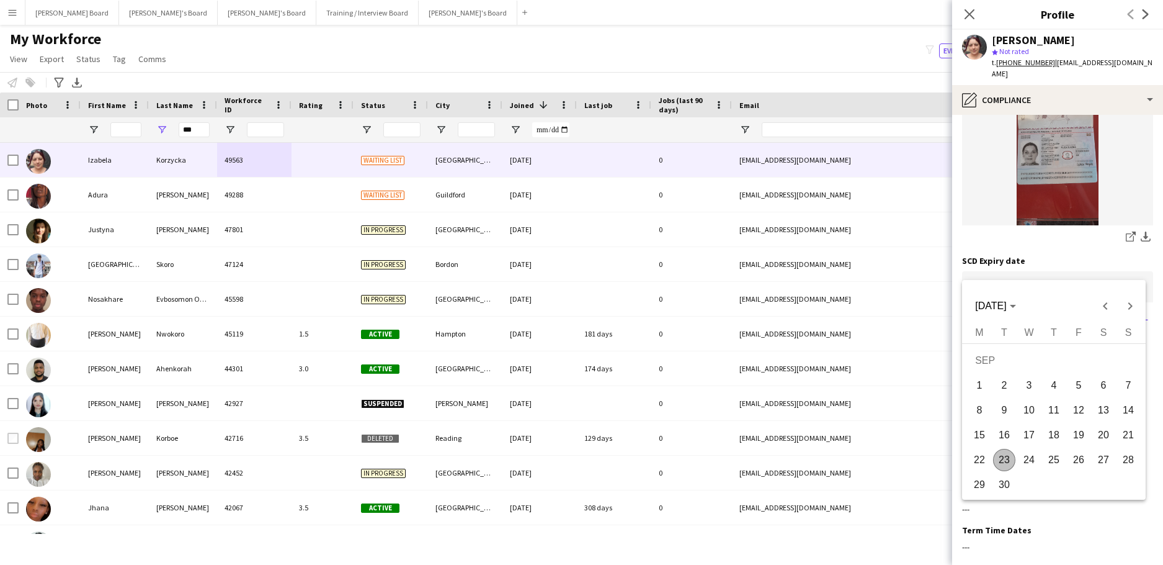
click at [996, 264] on div at bounding box center [581, 282] width 1163 height 565
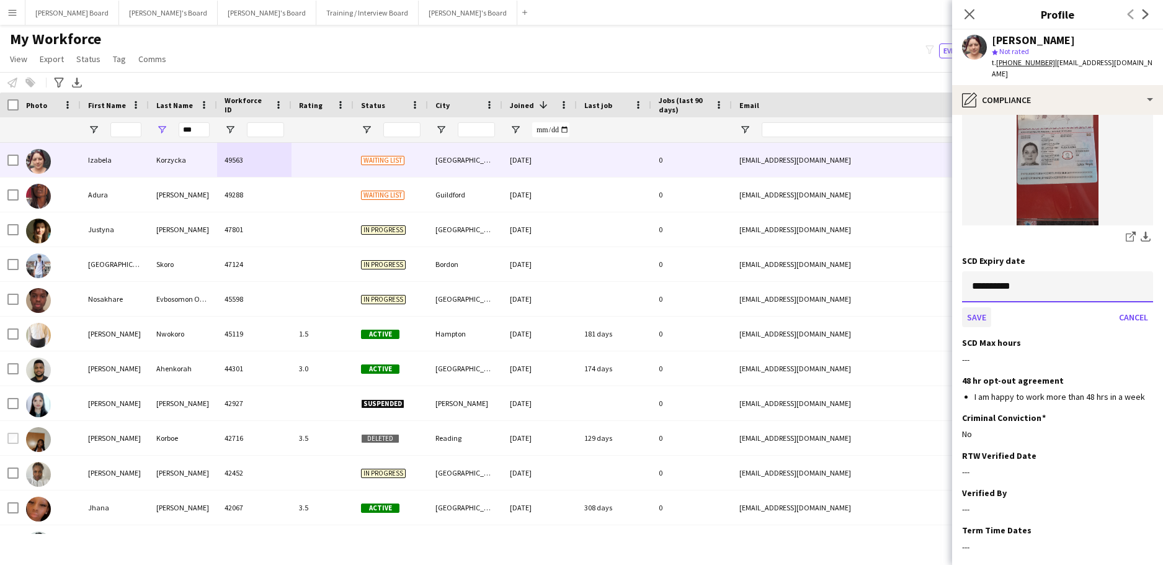
type input "**********"
click at [983, 307] on button "Save" at bounding box center [976, 317] width 29 height 20
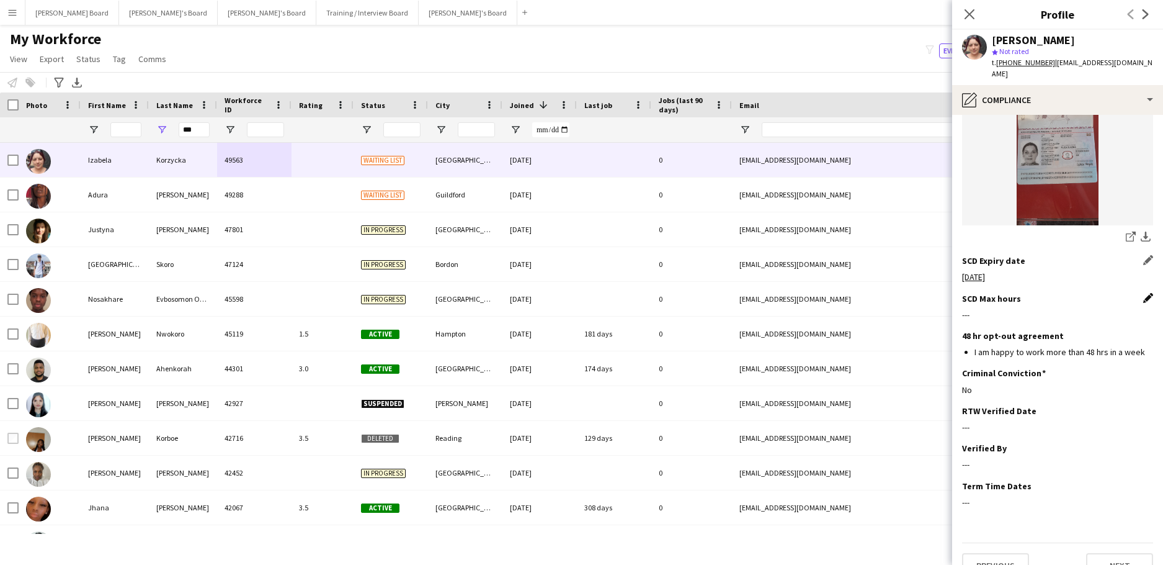
click at [1144, 293] on app-icon "Edit this field" at bounding box center [1149, 298] width 10 height 10
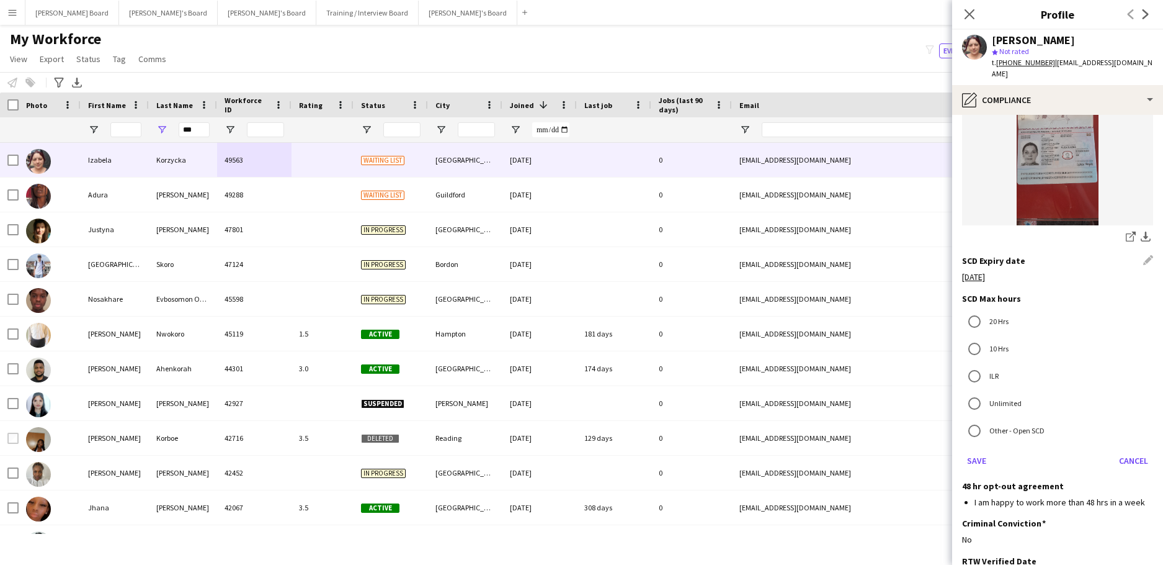
click at [995, 366] on label "ILR" at bounding box center [993, 375] width 12 height 19
drag, startPoint x: 980, startPoint y: 436, endPoint x: 1013, endPoint y: 421, distance: 36.4
click at [980, 450] on button "Save" at bounding box center [976, 460] width 29 height 20
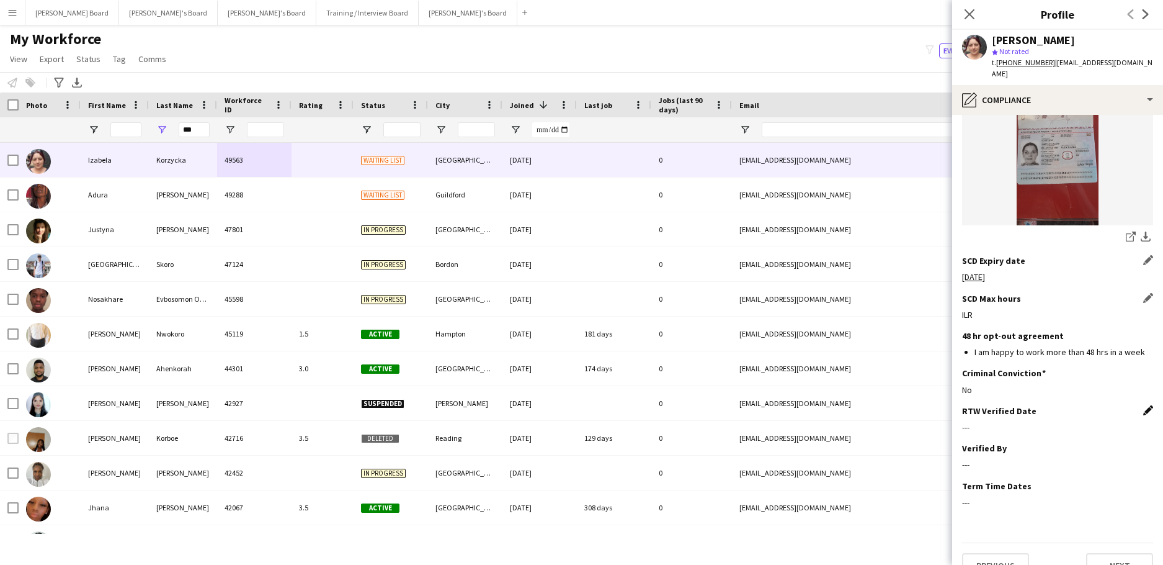
click at [1144, 405] on app-icon "Edit this field" at bounding box center [1149, 410] width 10 height 10
click at [1016, 425] on body "Menu Boards Boards Boards All jobs Status Workforce Workforce My Workforce Recr…" at bounding box center [581, 282] width 1163 height 565
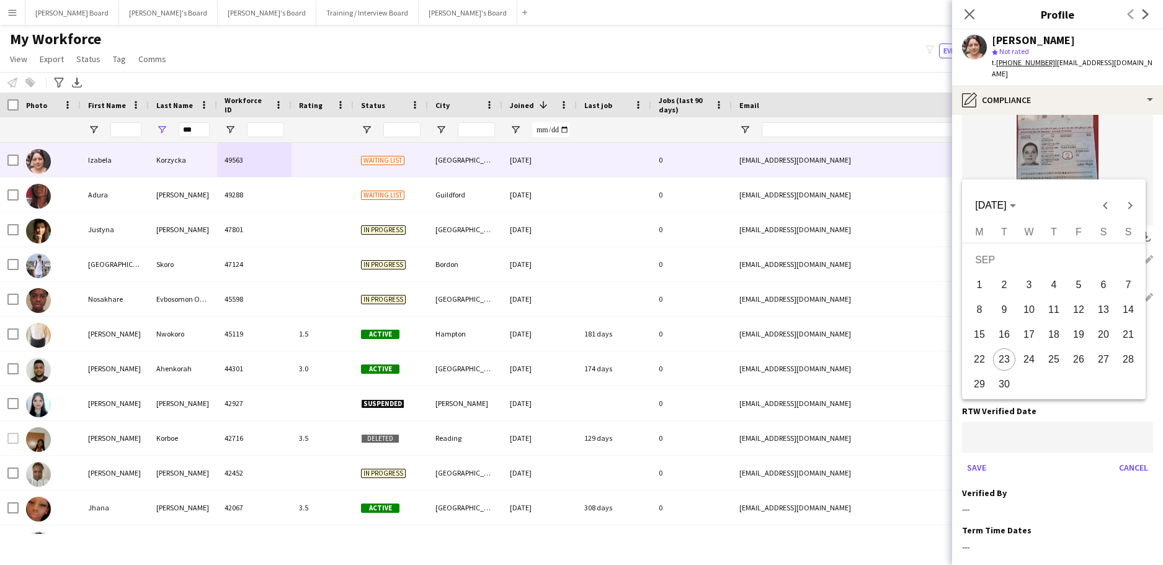
click at [1008, 362] on span "23" at bounding box center [1004, 359] width 22 height 22
type input "**********"
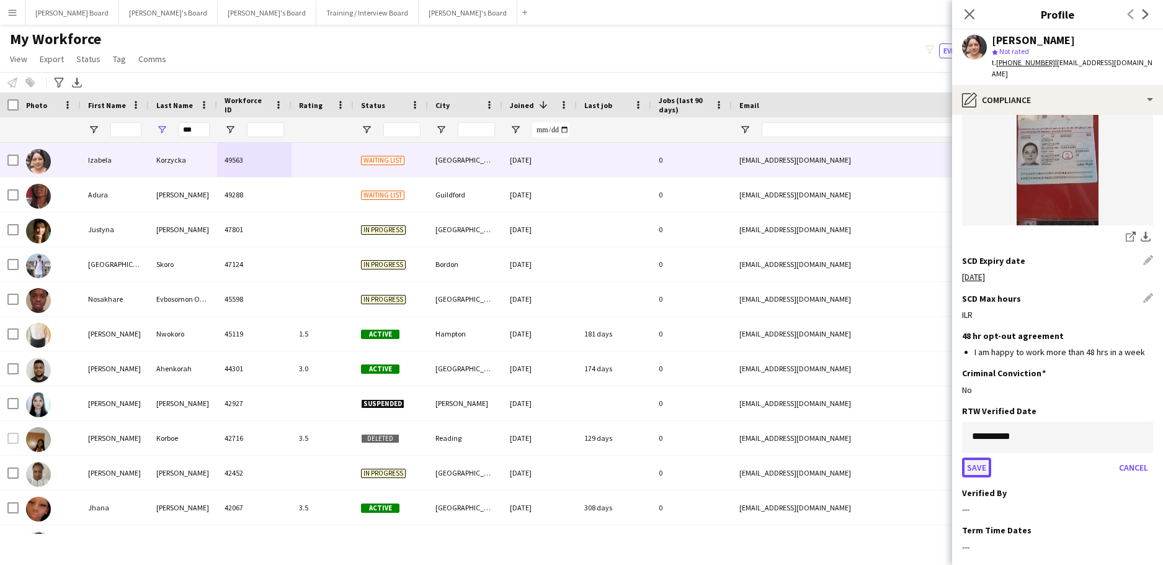
click at [983, 457] on button "Save" at bounding box center [976, 467] width 29 height 20
click at [1144, 442] on app-icon "Edit this field" at bounding box center [1149, 447] width 10 height 10
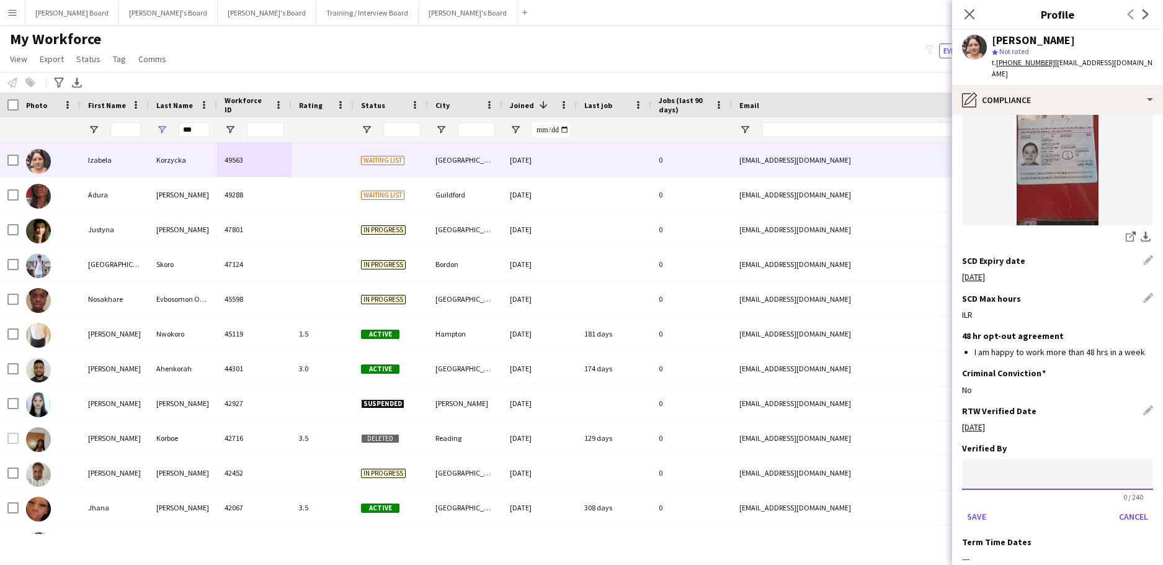
click at [1053, 459] on input at bounding box center [1057, 474] width 191 height 31
type input "**"
click at [978, 506] on button "Save" at bounding box center [976, 516] width 29 height 20
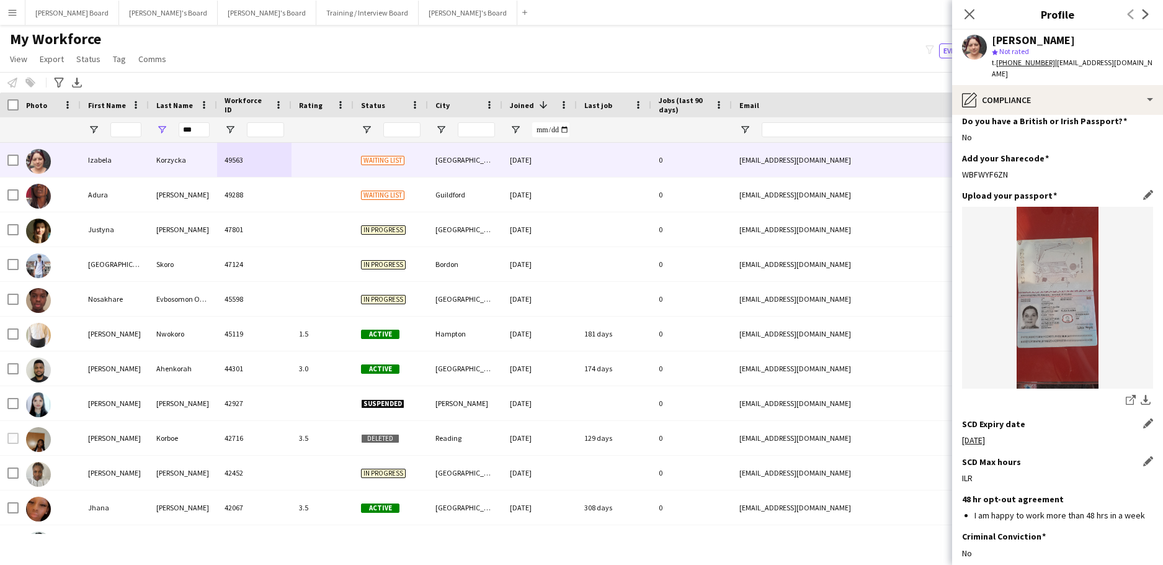
scroll to position [93, 0]
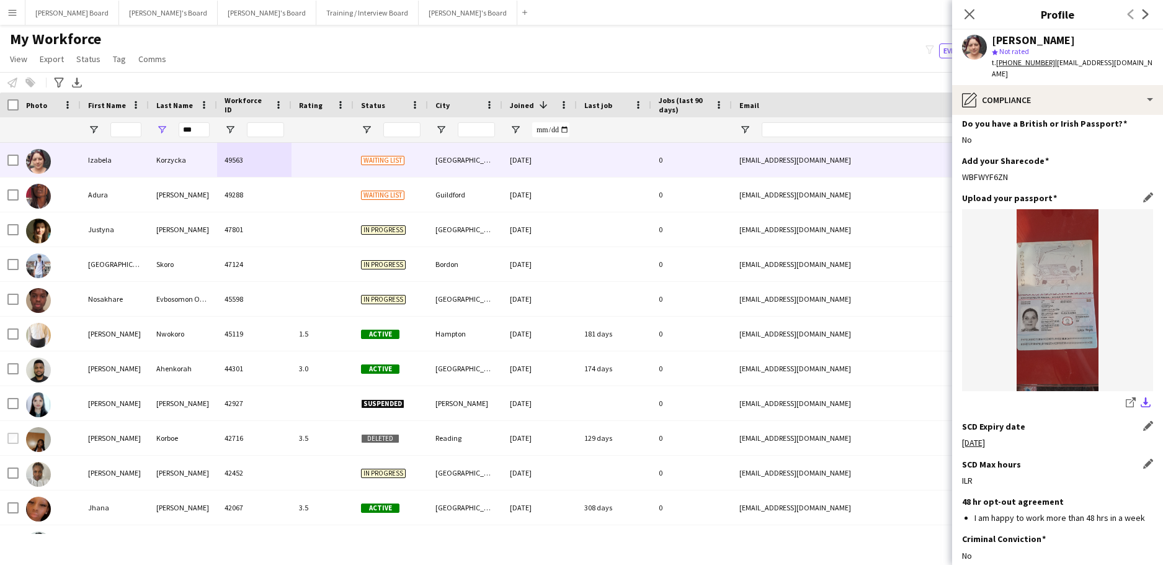
click at [1141, 397] on app-icon "download-bottom" at bounding box center [1146, 403] width 10 height 12
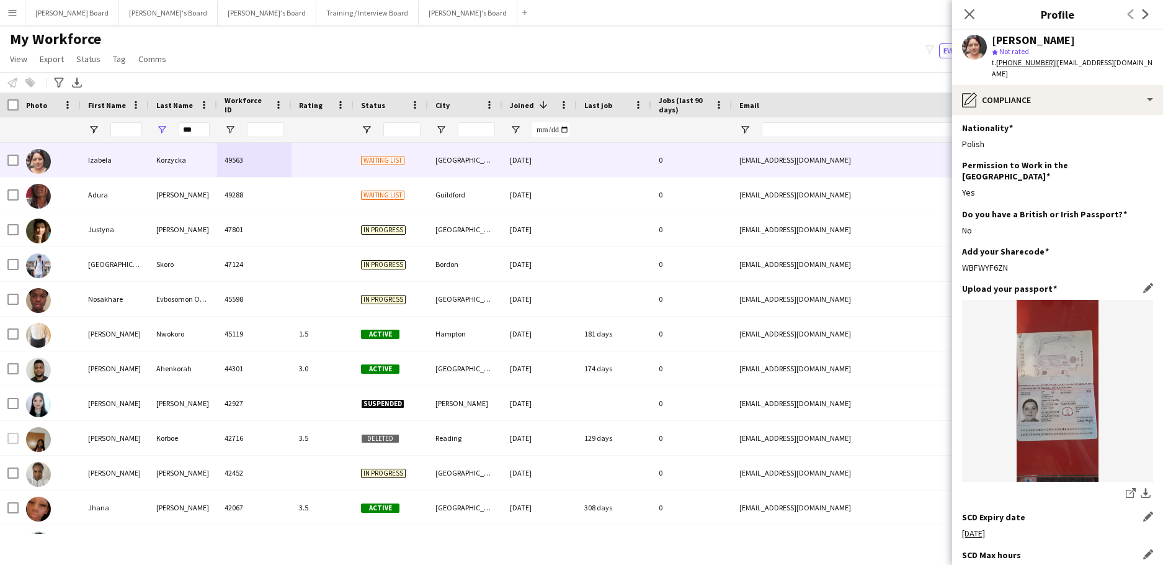
scroll to position [0, 0]
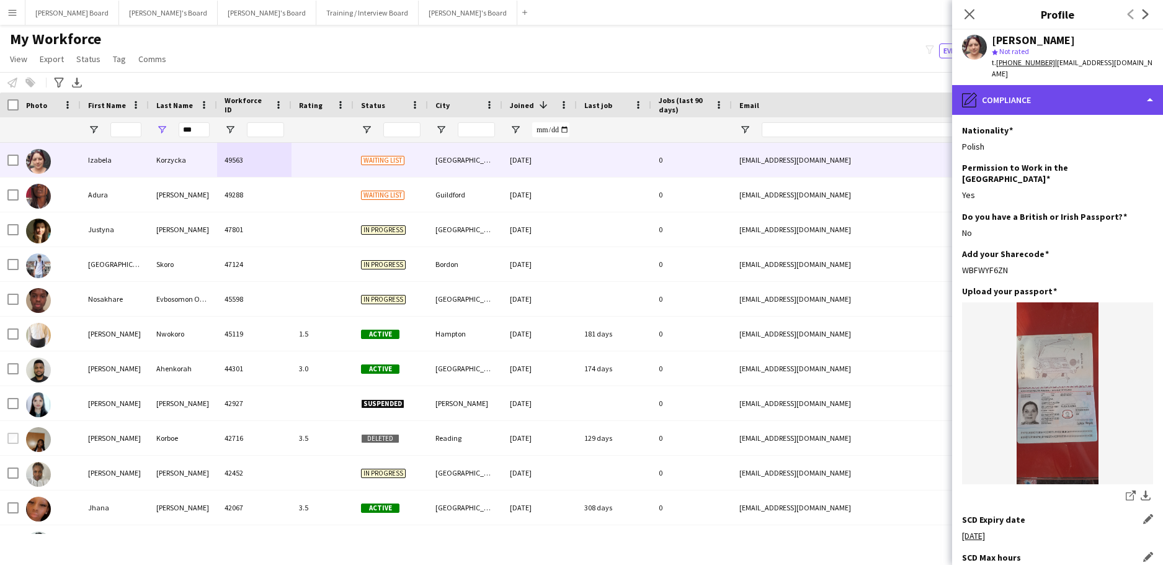
click at [1004, 85] on div "pencil4 Compliance" at bounding box center [1057, 100] width 211 height 30
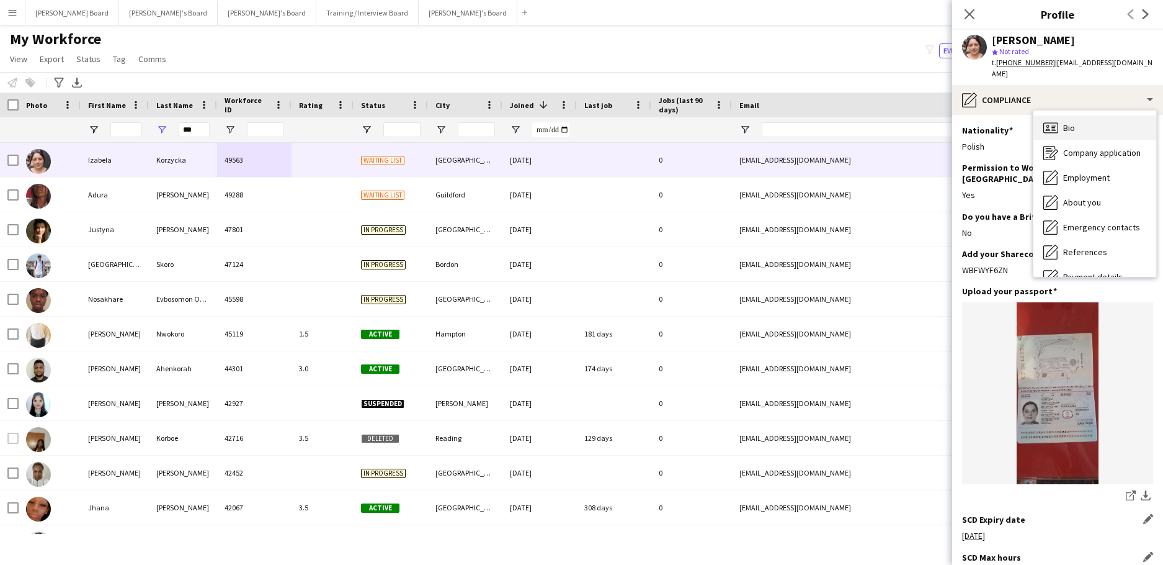
click at [1070, 122] on div "Bio Bio" at bounding box center [1095, 127] width 123 height 25
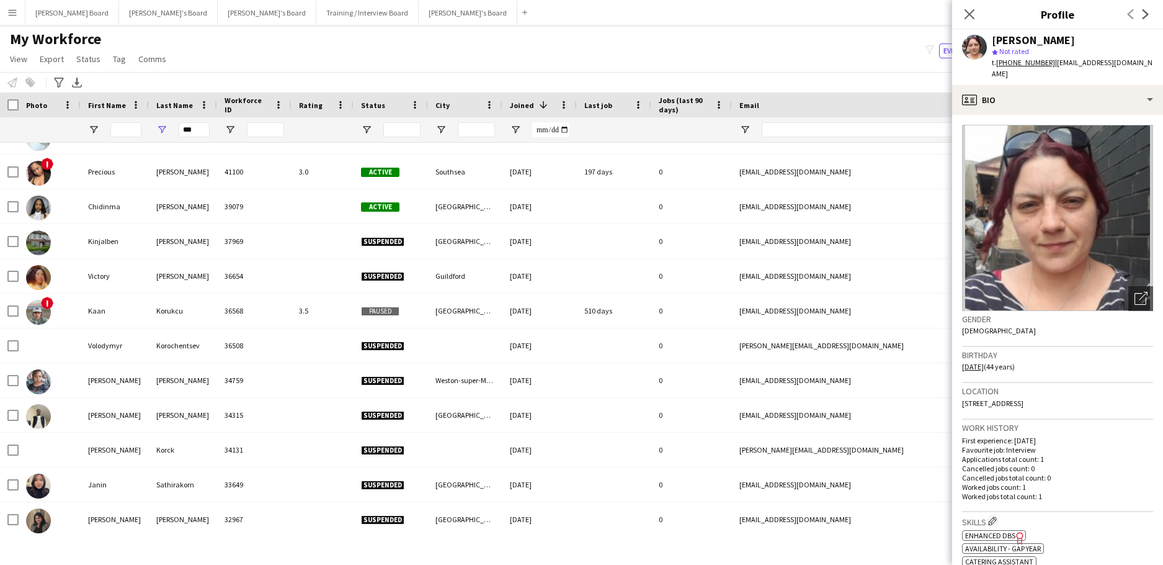
scroll to position [414, 0]
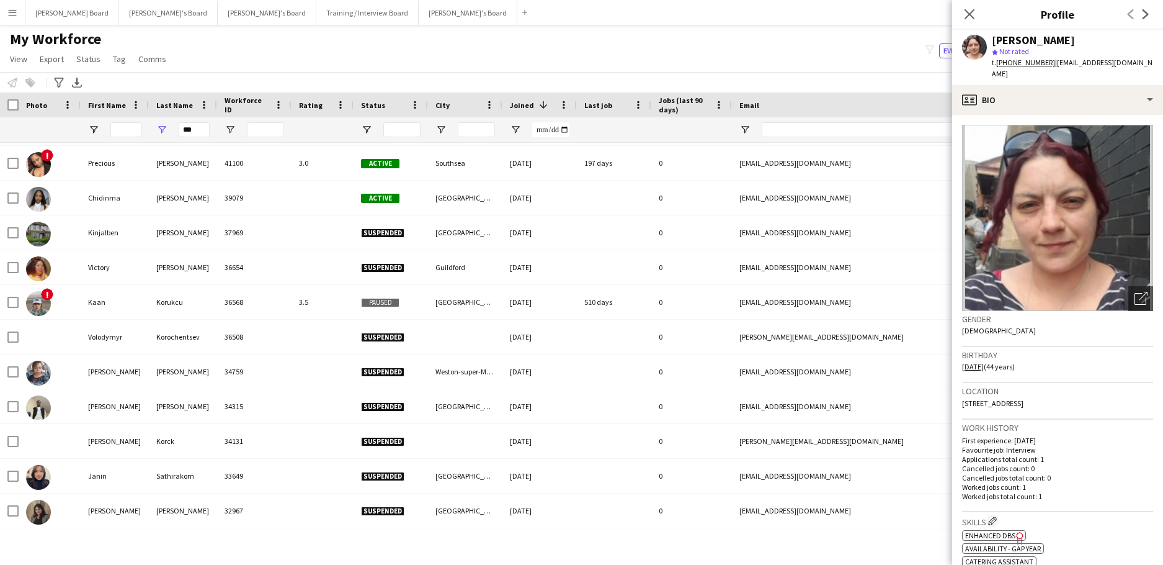
click at [1005, 530] on app-spec-pill "ok-circled2 background Layer 1 cross-circle-red background Layer 1 Enhanced DBS…" at bounding box center [994, 535] width 64 height 11
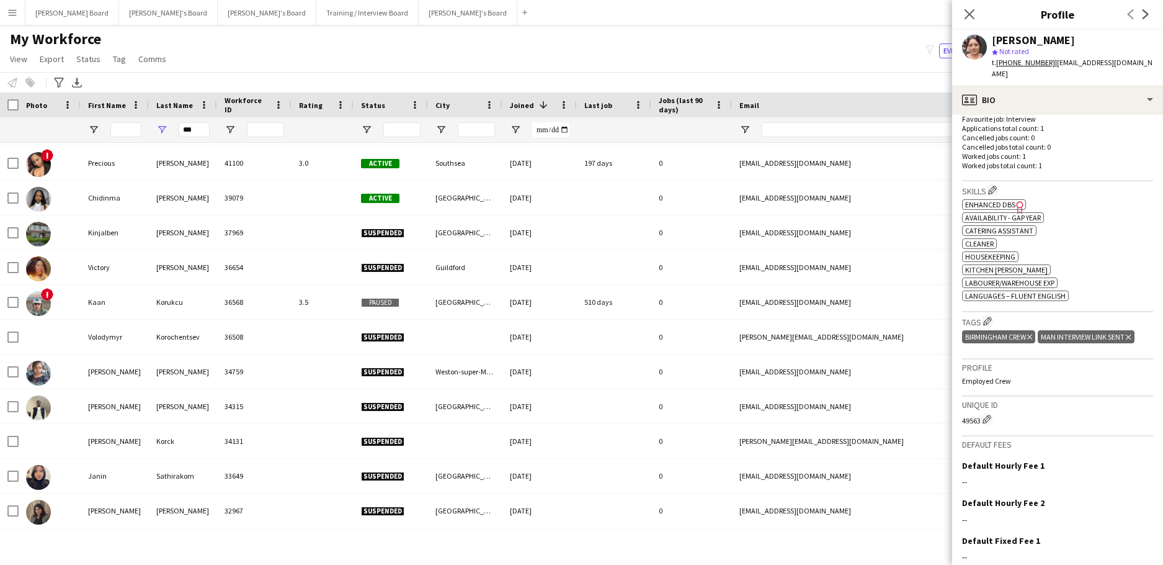
scroll to position [410, 0]
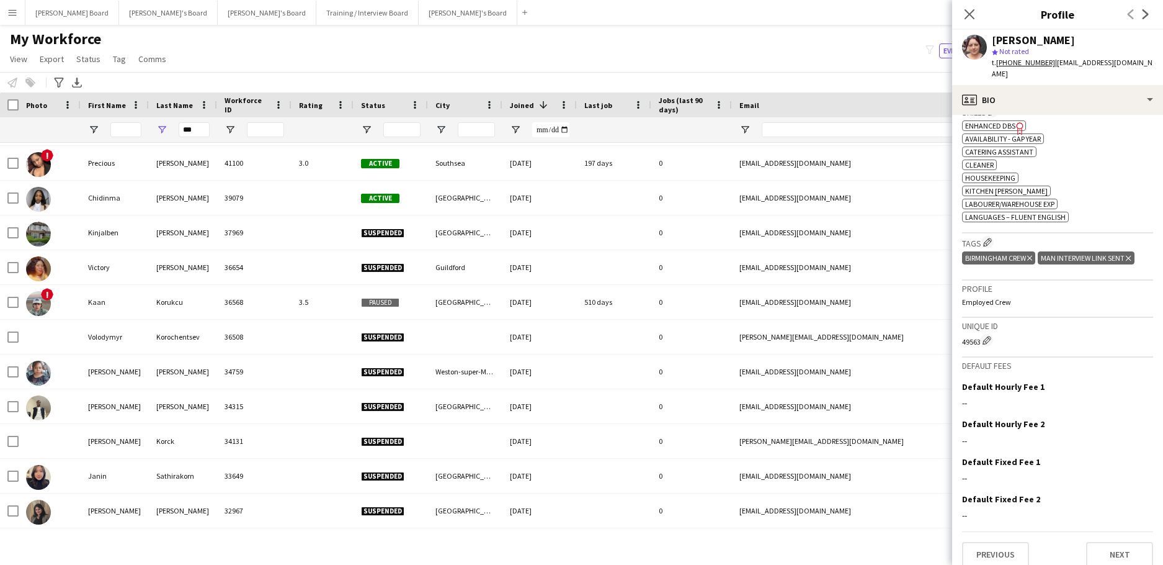
click at [1131, 254] on icon "Delete tag" at bounding box center [1128, 257] width 5 height 7
click at [989, 238] on app-icon "Edit crew company tags" at bounding box center [987, 242] width 9 height 9
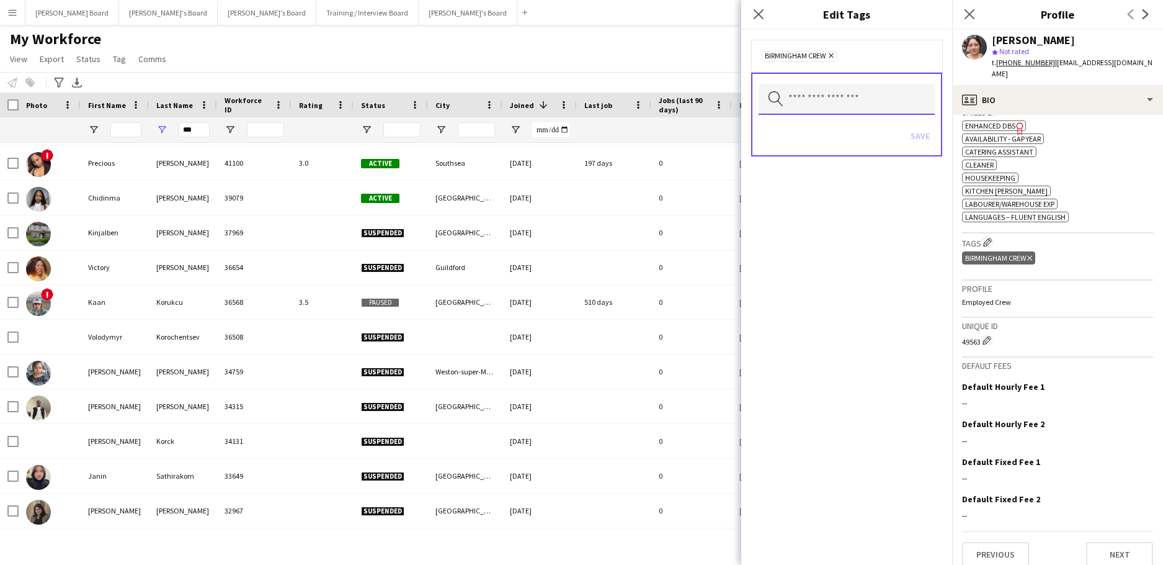
click at [848, 103] on input "text" at bounding box center [847, 99] width 176 height 31
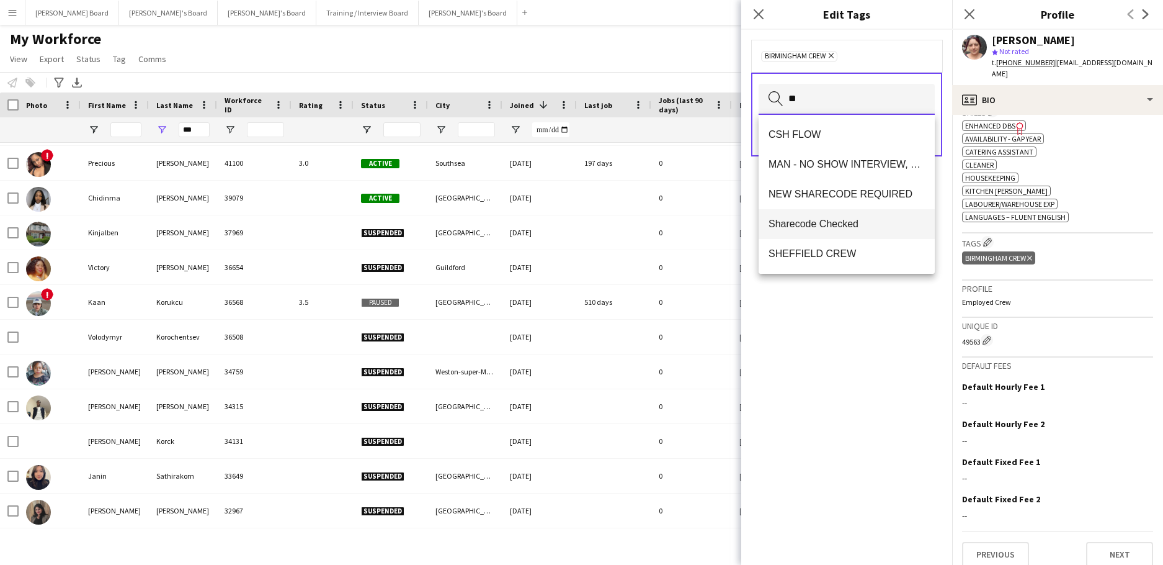
type input "**"
click at [836, 223] on span "Sharecode Checked" at bounding box center [847, 224] width 156 height 12
type input "**"
click at [835, 196] on span "RTW Verified" at bounding box center [847, 194] width 156 height 12
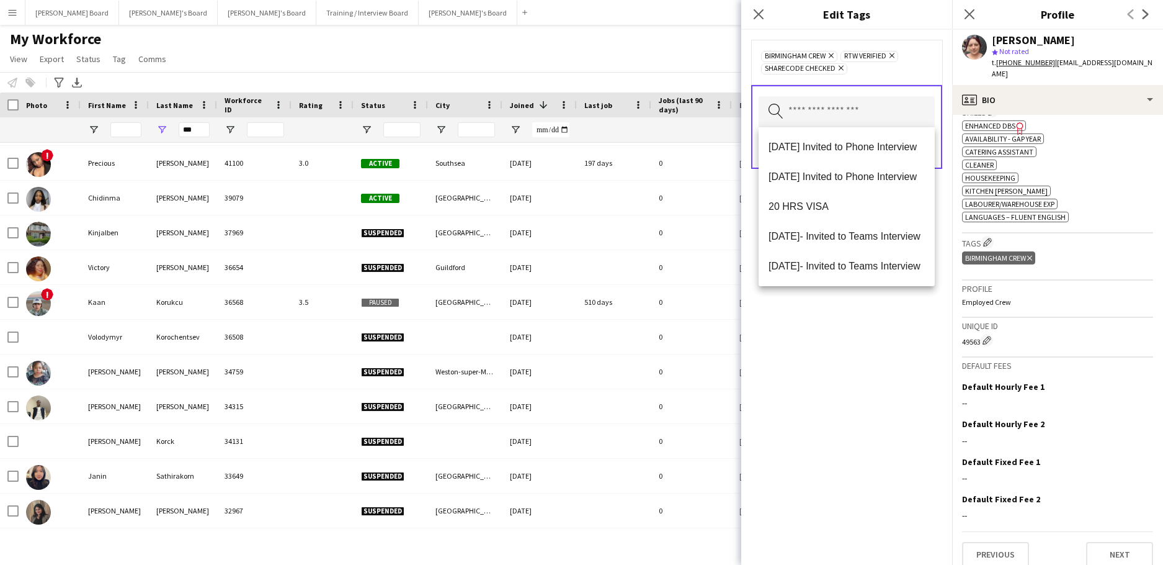
click at [887, 305] on div "BIRMINGHAM CREW Remove RTW Verified Remove Sharecode Checked Remove Search by t…" at bounding box center [846, 297] width 211 height 535
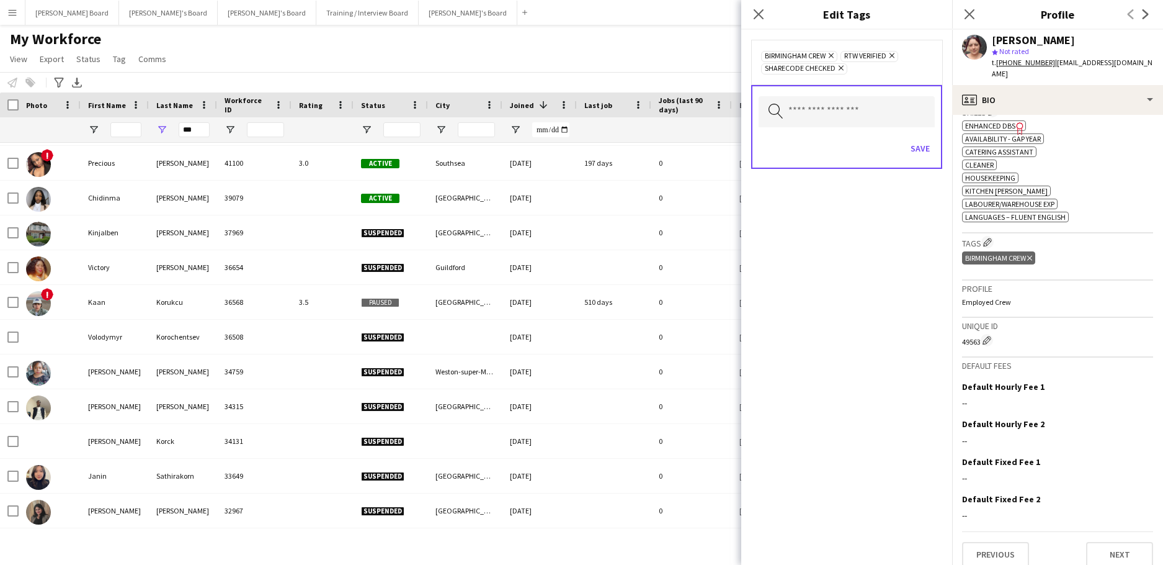
click at [915, 159] on div "Save" at bounding box center [847, 149] width 176 height 35
click at [920, 151] on button "Save" at bounding box center [920, 148] width 29 height 20
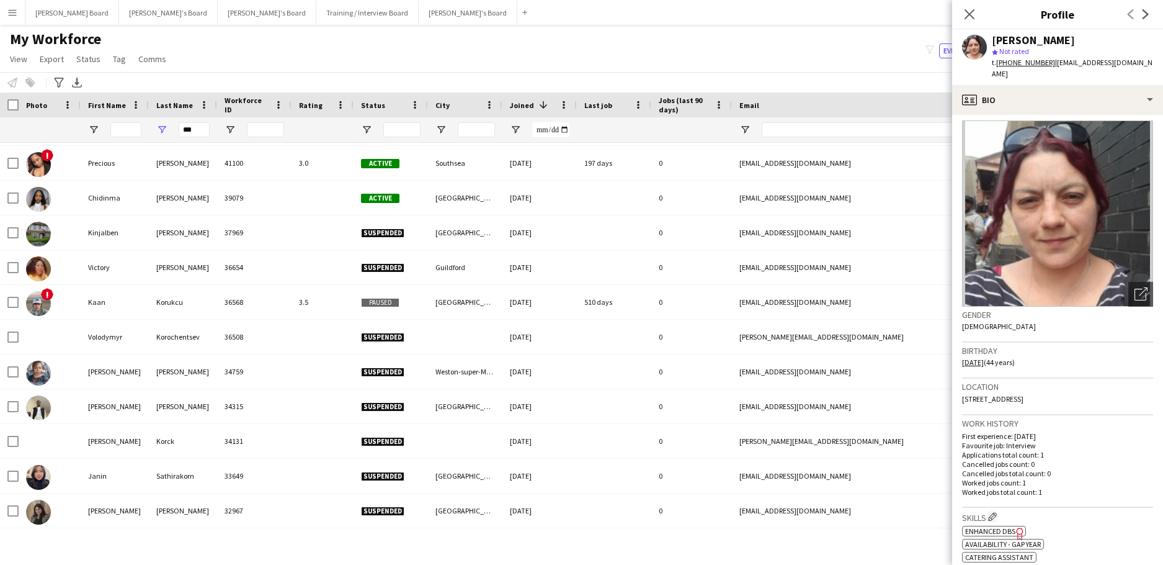
scroll to position [0, 0]
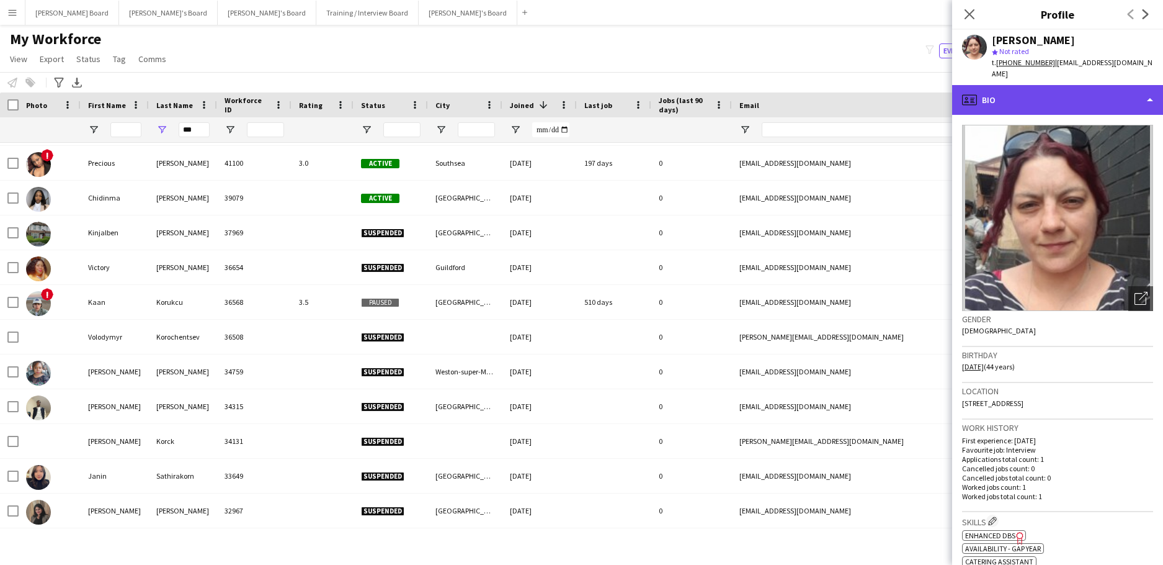
click at [1016, 90] on div "profile Bio" at bounding box center [1057, 100] width 211 height 30
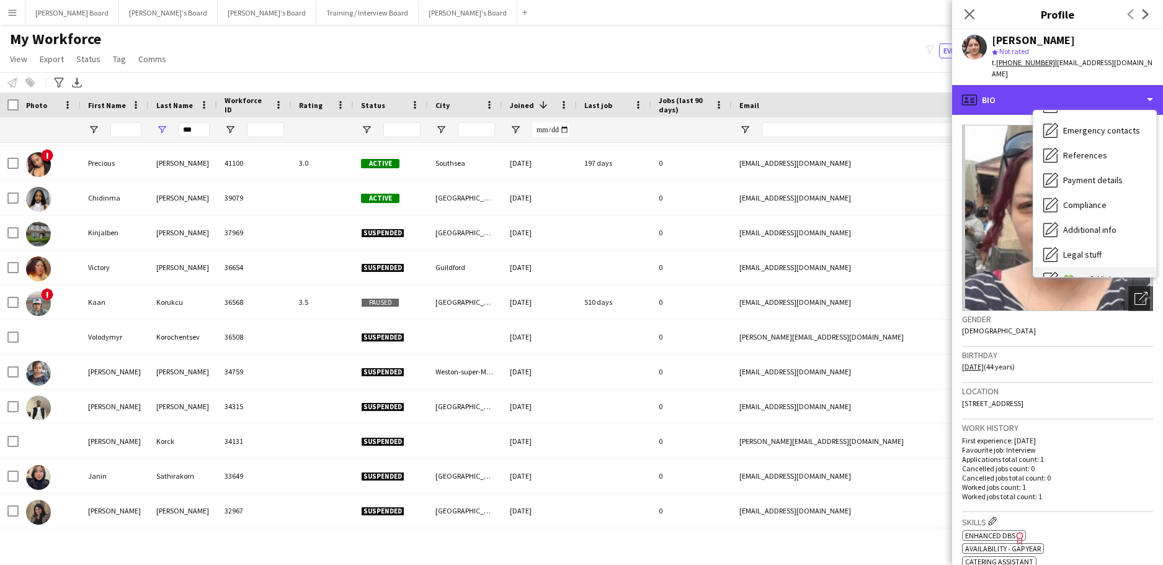
scroll to position [166, 0]
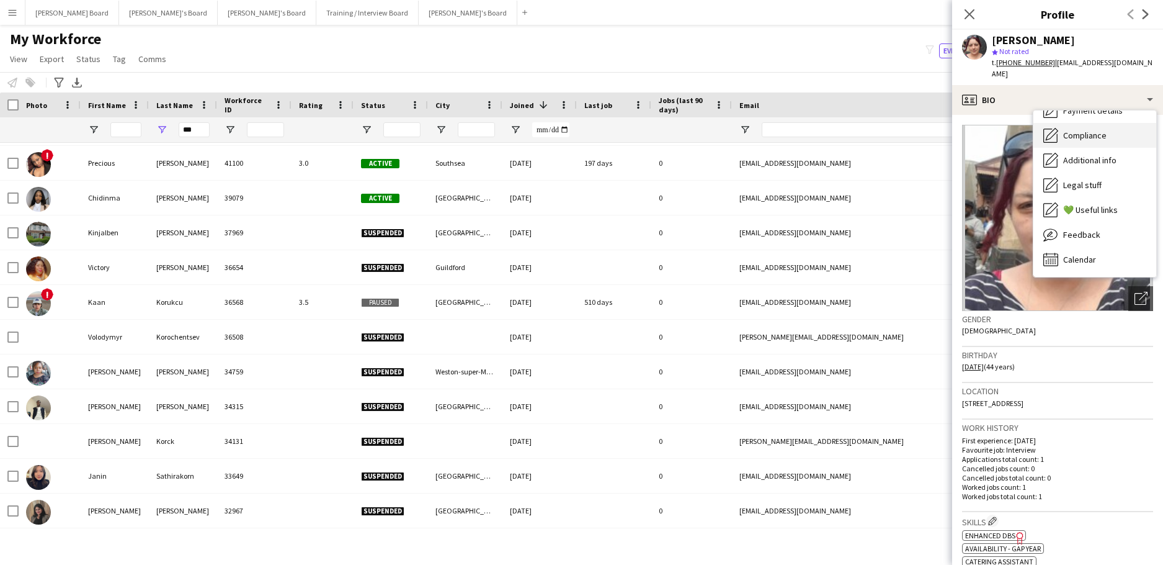
click at [1107, 123] on div "Compliance Compliance" at bounding box center [1095, 135] width 123 height 25
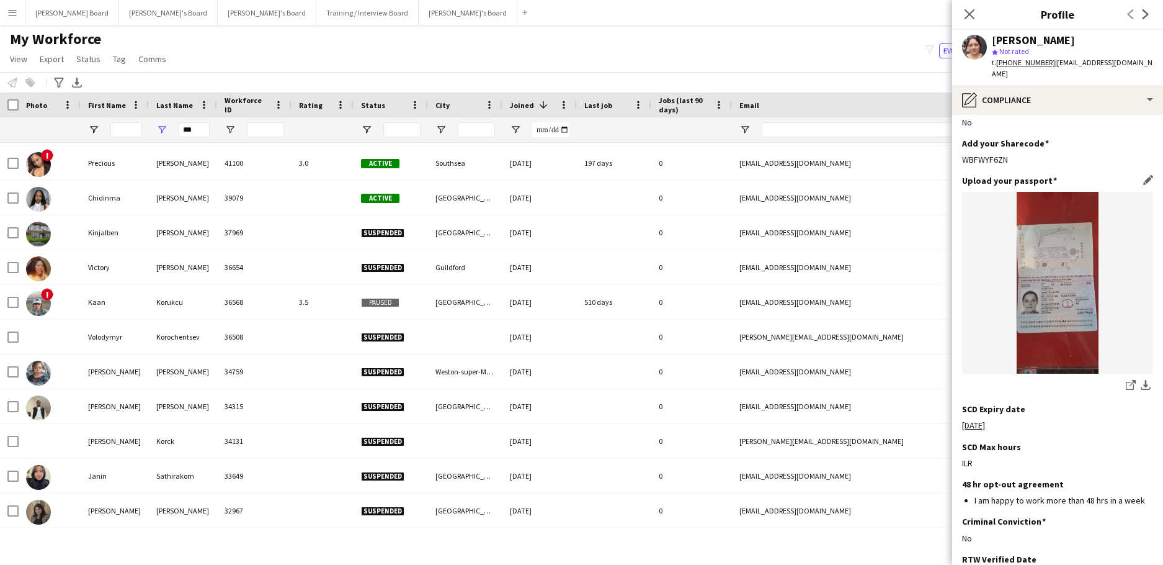
scroll to position [0, 0]
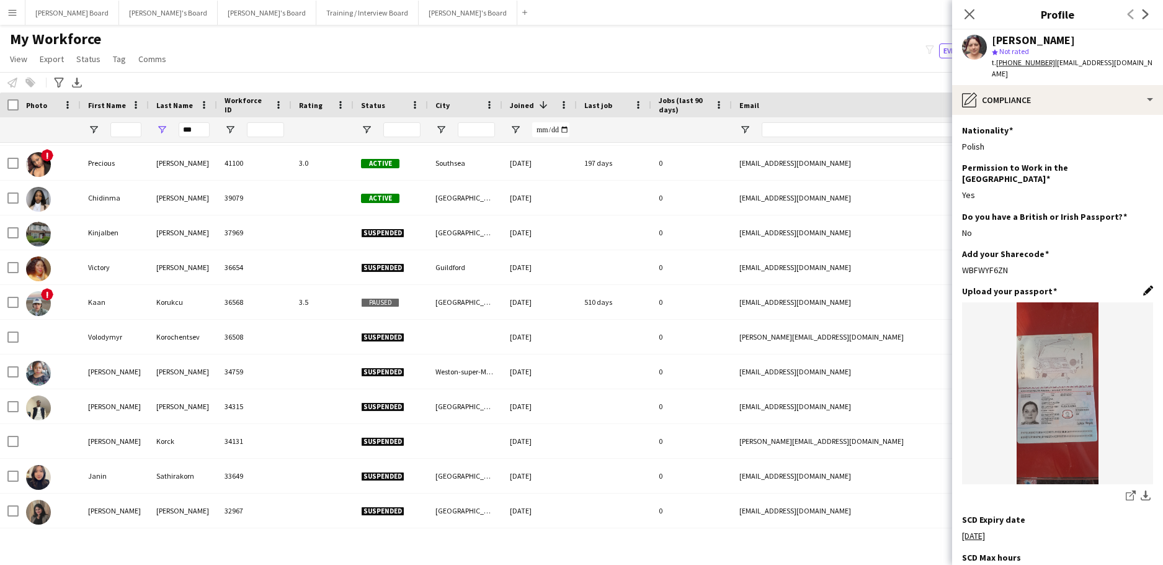
click at [1144, 285] on app-icon "Edit this field" at bounding box center [1149, 290] width 10 height 10
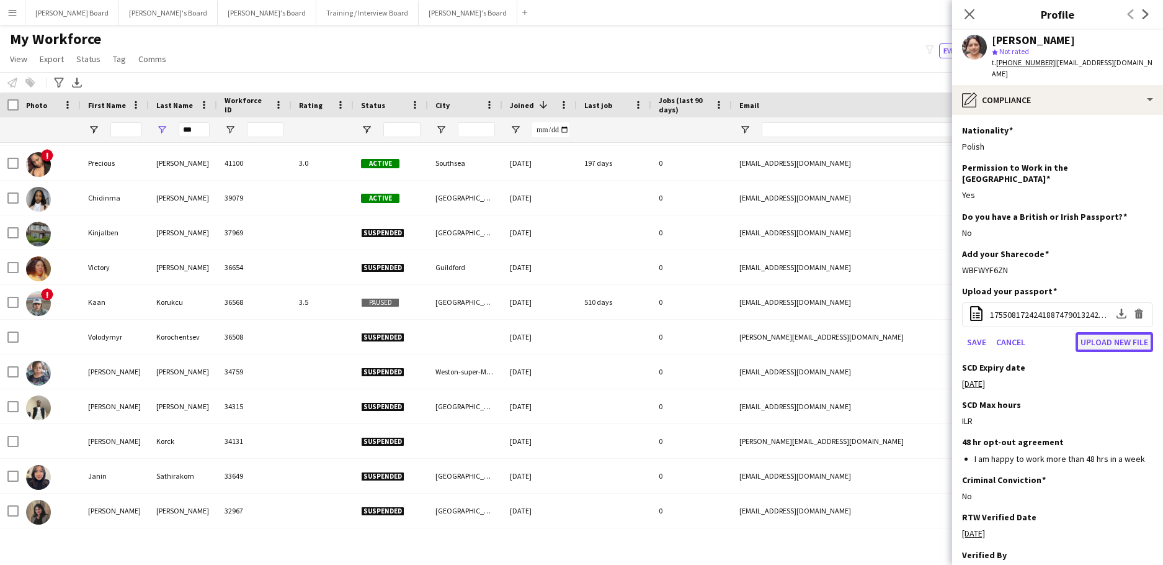
click at [1100, 332] on button "Upload new file" at bounding box center [1115, 342] width 78 height 20
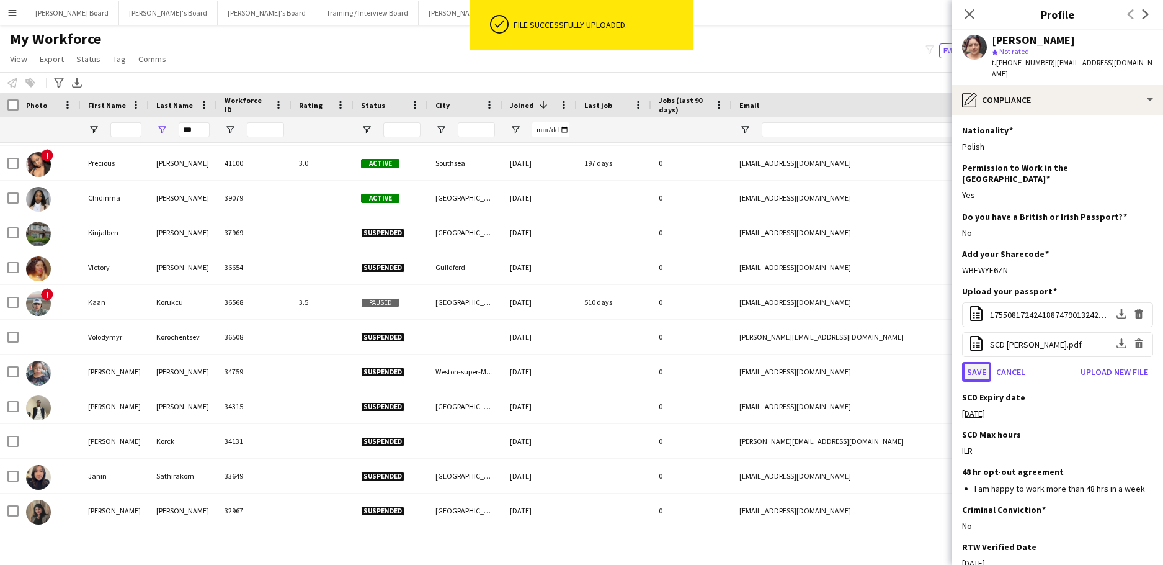
click at [975, 362] on button "Save" at bounding box center [976, 372] width 29 height 20
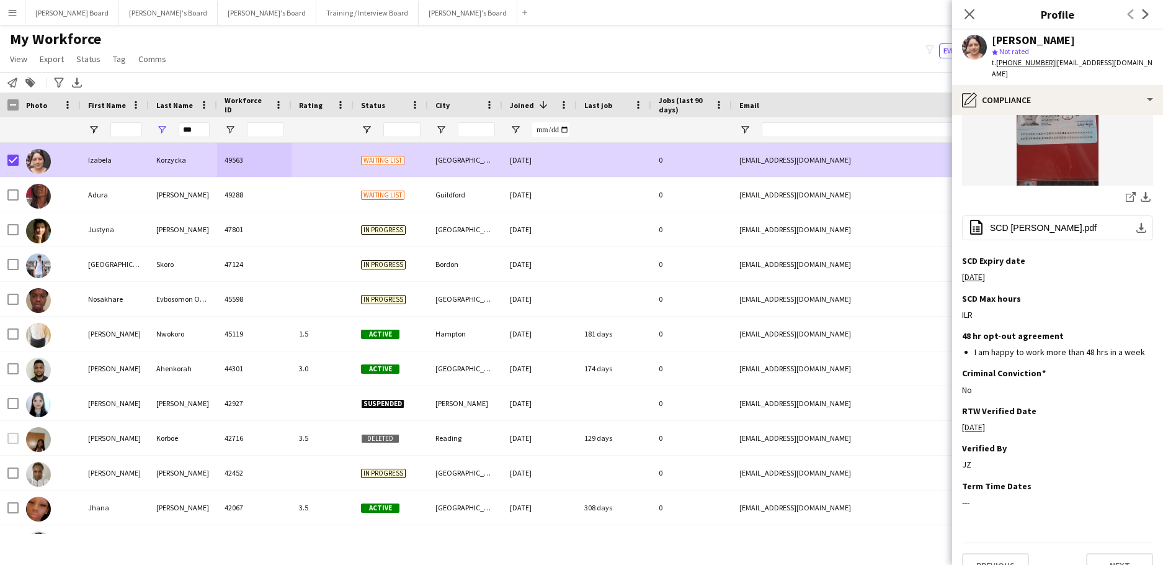
click at [421, 41] on div "My Workforce View Views Default view Compliance RTW Checks MANCHESTER Search UN…" at bounding box center [581, 51] width 1163 height 42
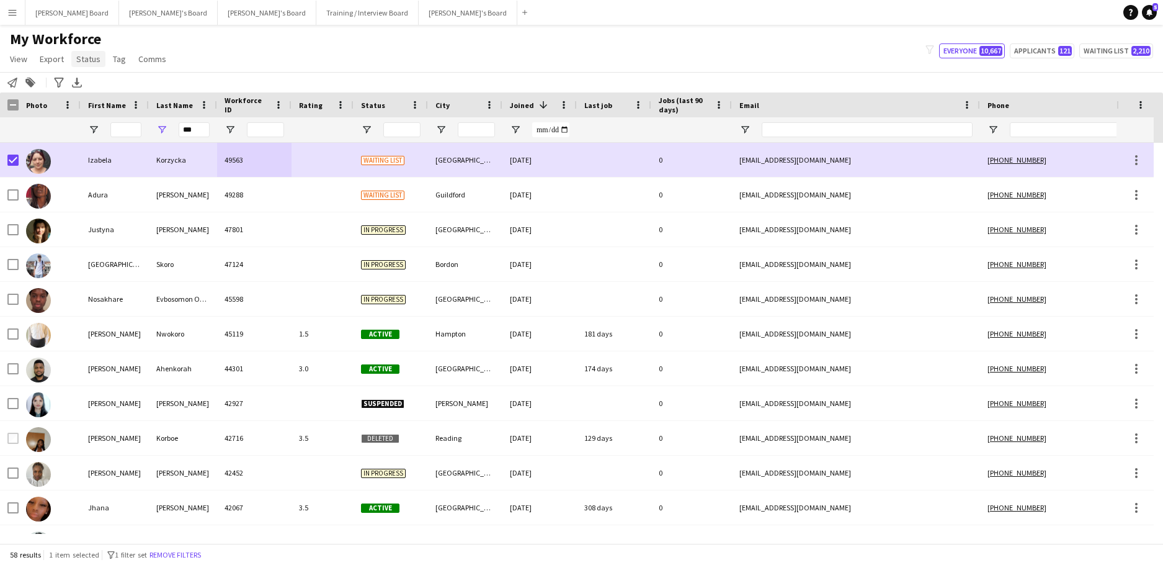
click at [84, 57] on span "Status" at bounding box center [88, 58] width 24 height 11
click at [82, 81] on span "Edit" at bounding box center [88, 85] width 14 height 11
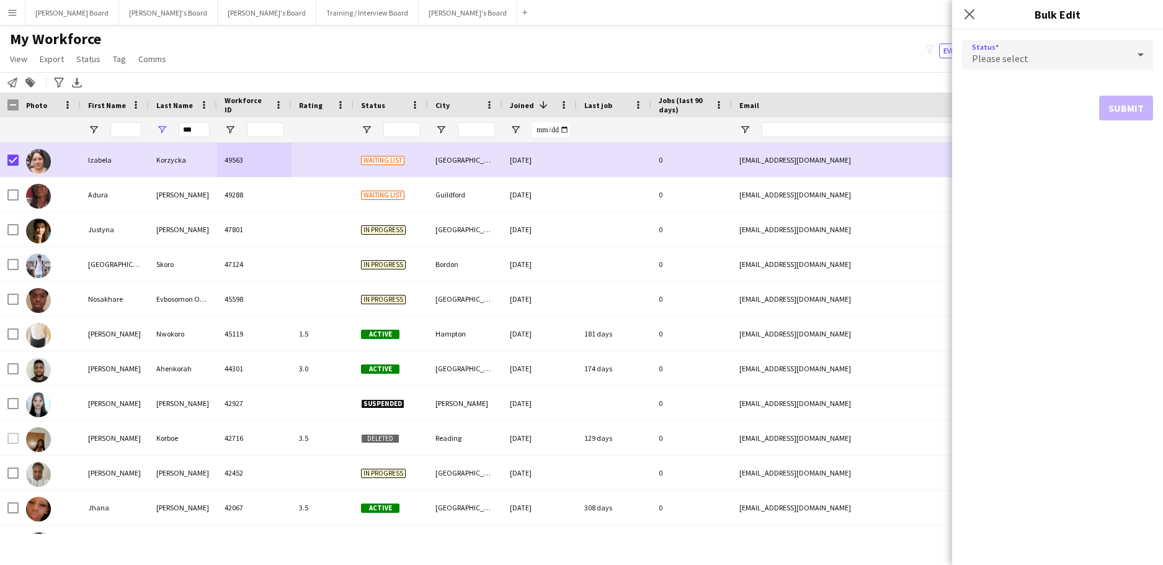
click at [1003, 49] on div "Please select" at bounding box center [1045, 55] width 166 height 30
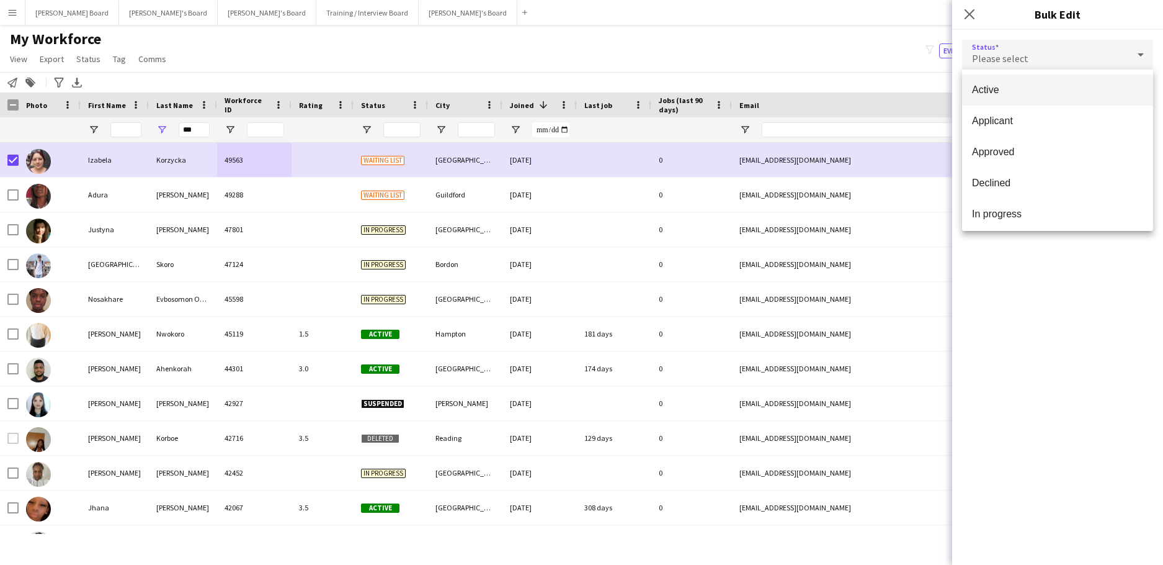
click at [1014, 92] on span "Active" at bounding box center [1057, 90] width 171 height 12
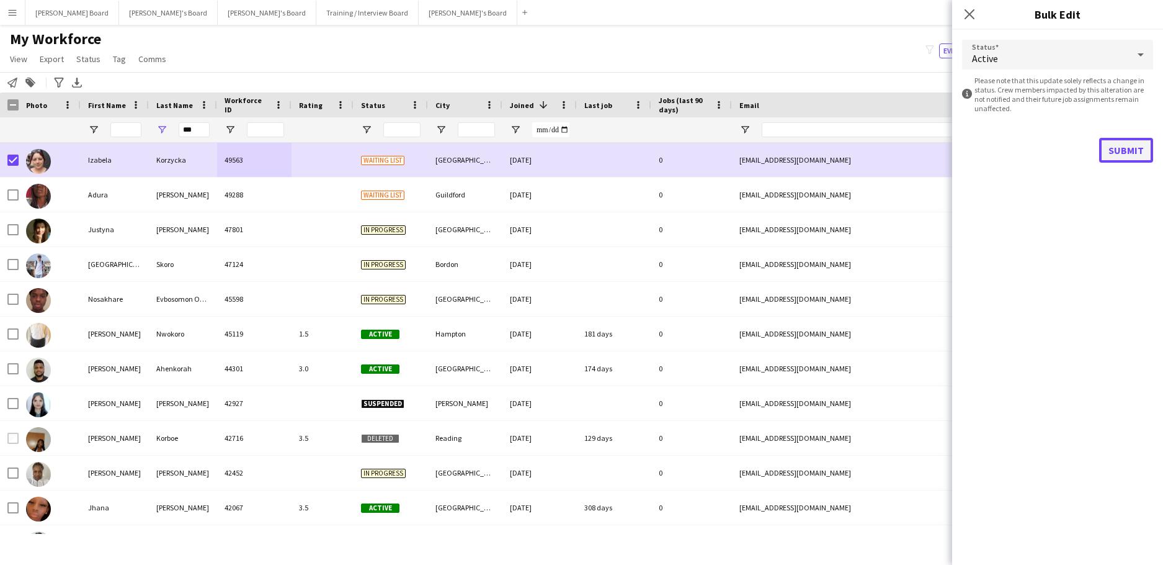
click at [1114, 154] on button "Submit" at bounding box center [1126, 150] width 54 height 25
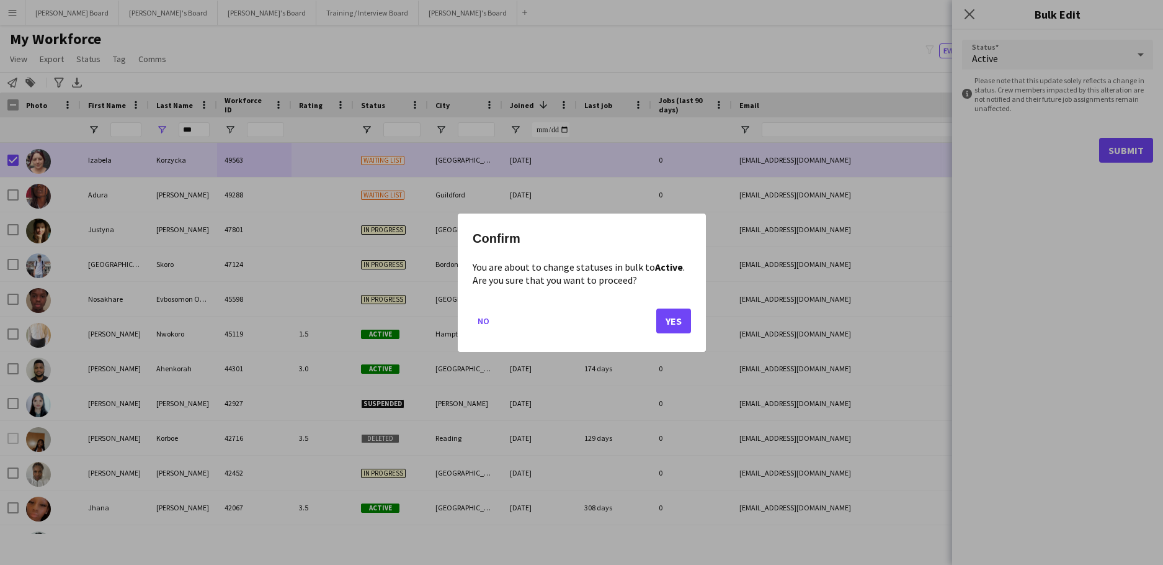
click at [645, 315] on mat-dialog-actions "No Yes" at bounding box center [582, 324] width 218 height 53
click at [671, 318] on button "Yes" at bounding box center [673, 320] width 35 height 25
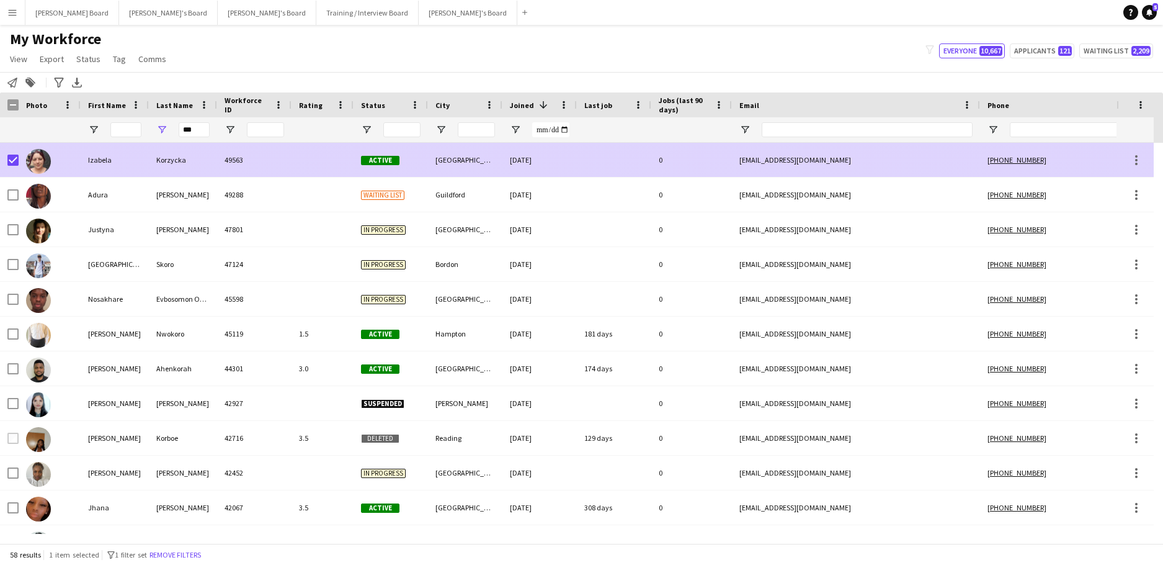
drag, startPoint x: 357, startPoint y: 168, endPoint x: 376, endPoint y: 171, distance: 19.5
click at [356, 168] on div "Active" at bounding box center [391, 160] width 74 height 34
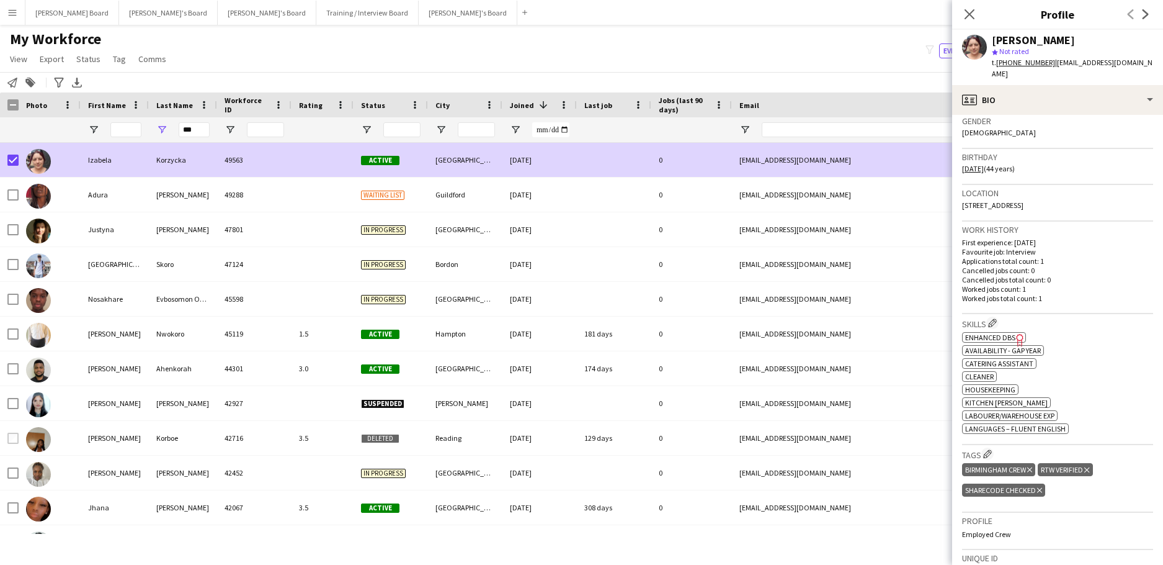
scroll to position [248, 0]
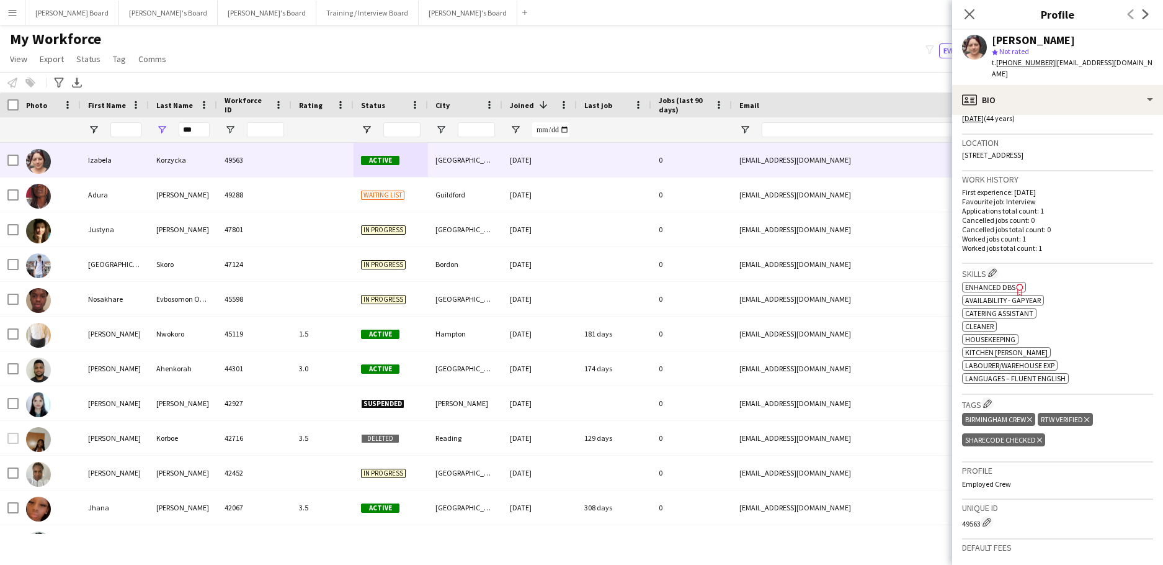
click at [329, 56] on div "My Workforce View Views Default view Compliance RTW Checks MANCHESTER Search UN…" at bounding box center [581, 51] width 1163 height 42
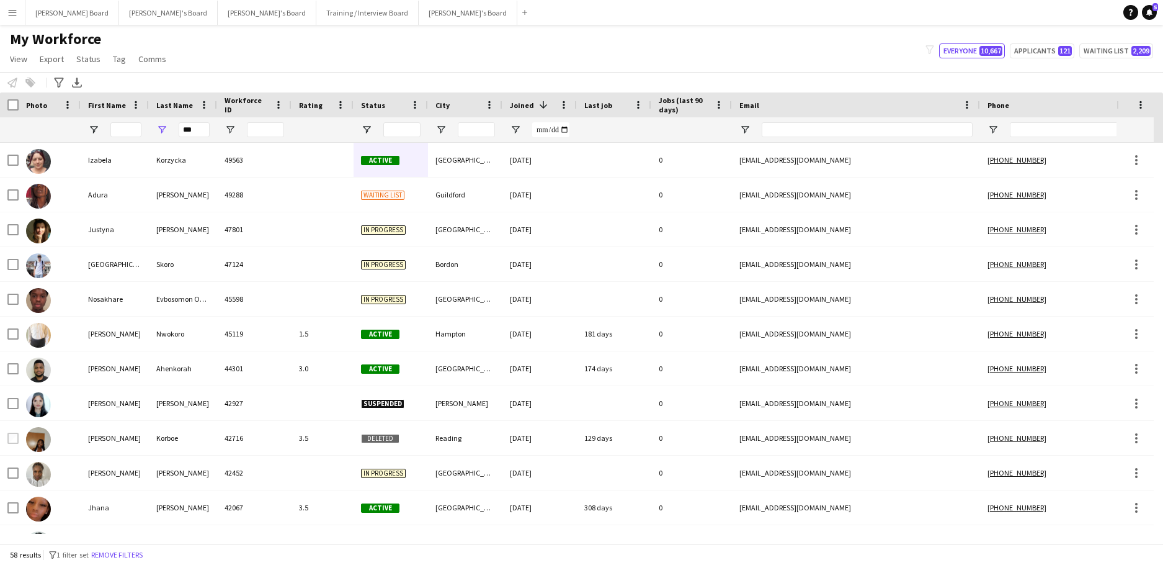
click at [7, 15] on button "Menu" at bounding box center [12, 12] width 25 height 25
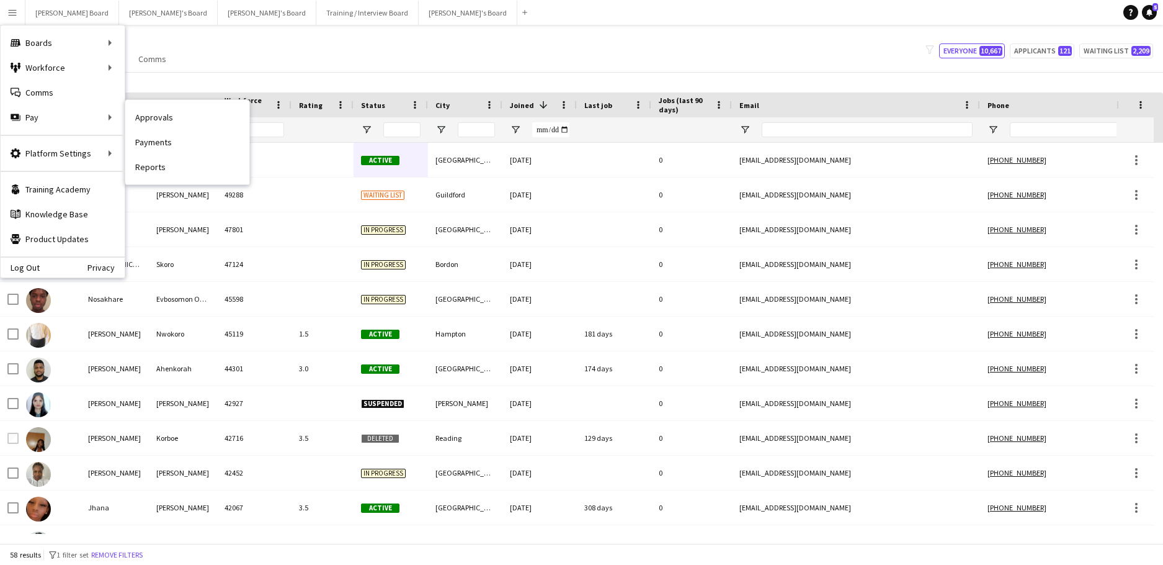
click at [177, 129] on link "Approvals" at bounding box center [187, 117] width 124 height 25
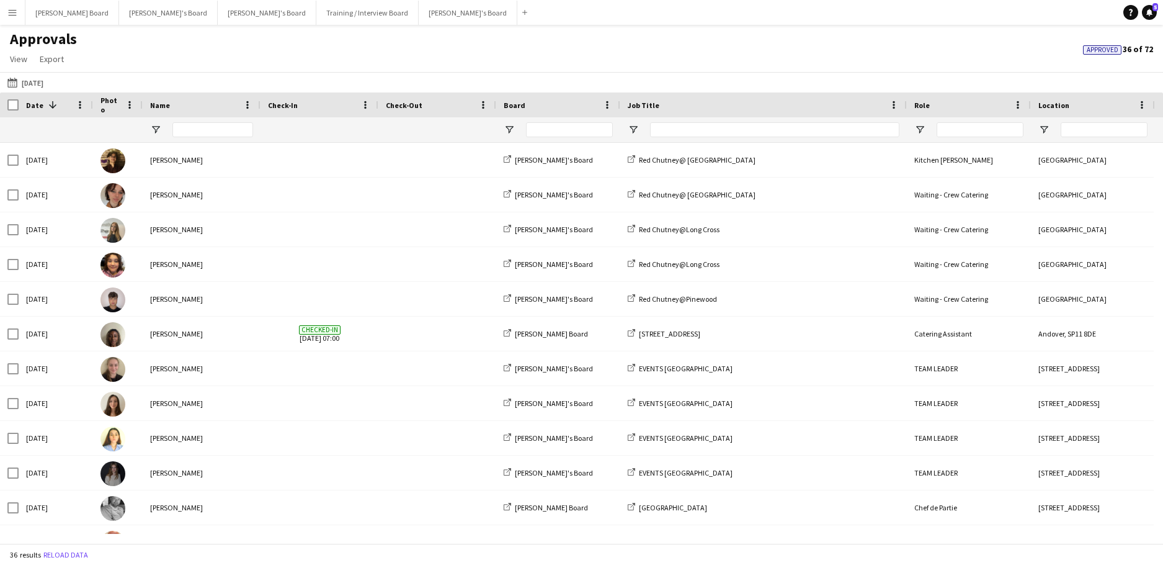
click at [38, 68] on app-page-menu "View Customise view Customise filters Reset Filters Reset View Reset All Export…" at bounding box center [43, 60] width 87 height 24
click at [38, 81] on button "10-06-2025 10-06-2025" at bounding box center [25, 82] width 41 height 15
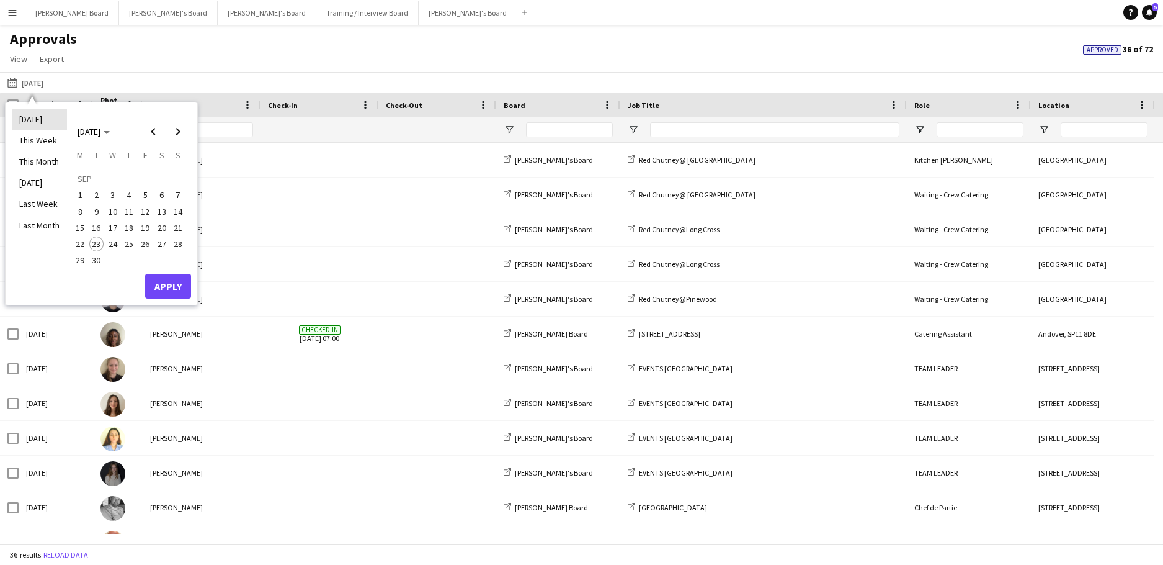
click at [42, 120] on li "[DATE]" at bounding box center [39, 119] width 55 height 21
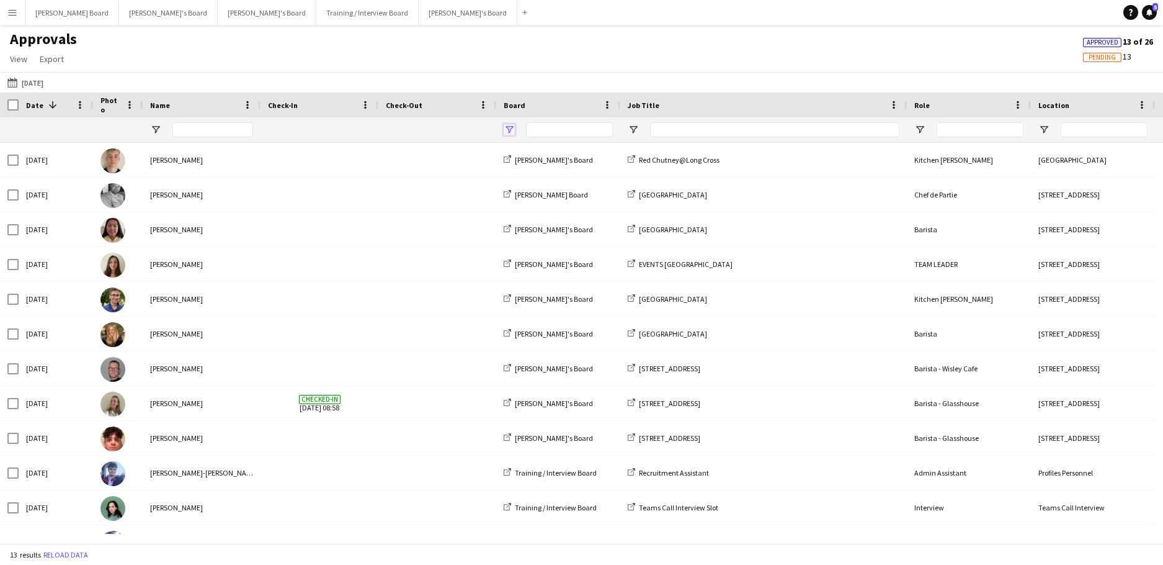
click at [512, 127] on span "Open Filter Menu" at bounding box center [509, 129] width 11 height 11
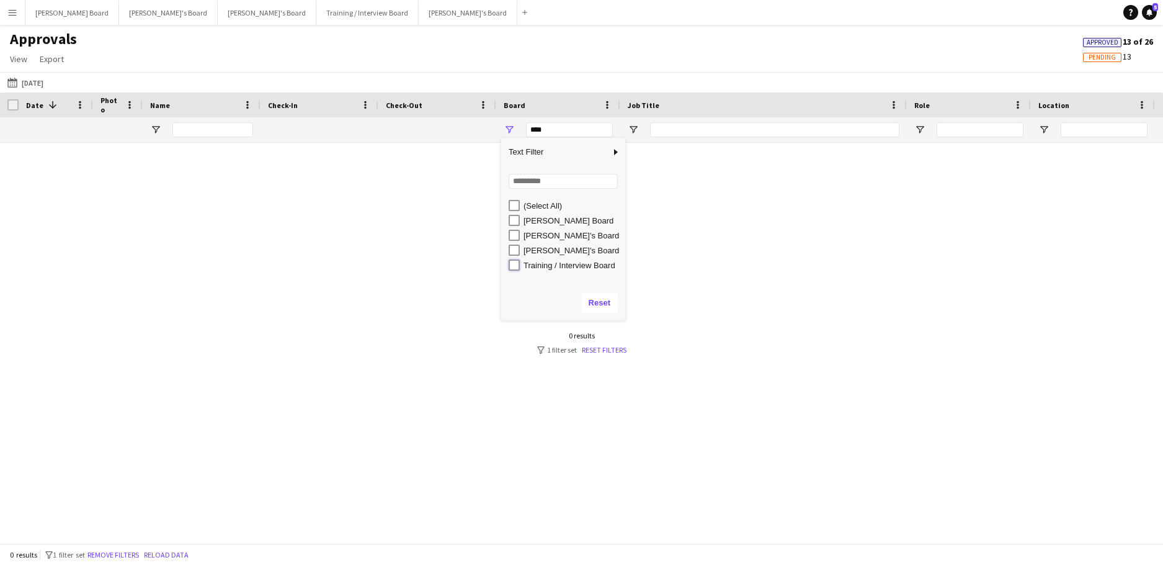
type input "**********"
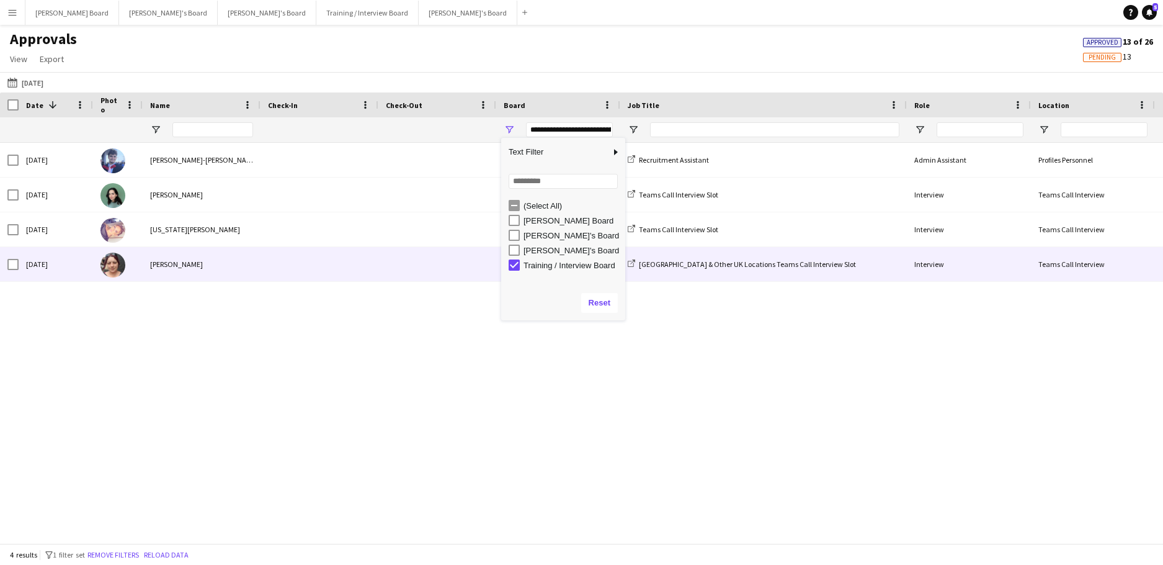
click at [225, 262] on div "[PERSON_NAME]" at bounding box center [202, 264] width 118 height 34
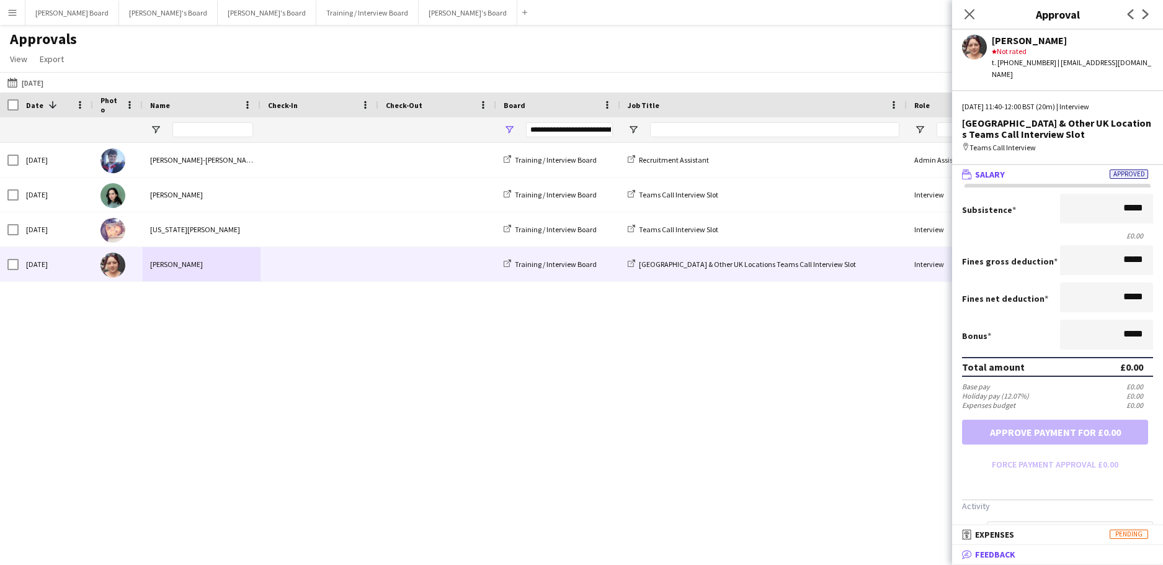
click at [990, 560] on span "Feedback" at bounding box center [995, 553] width 40 height 11
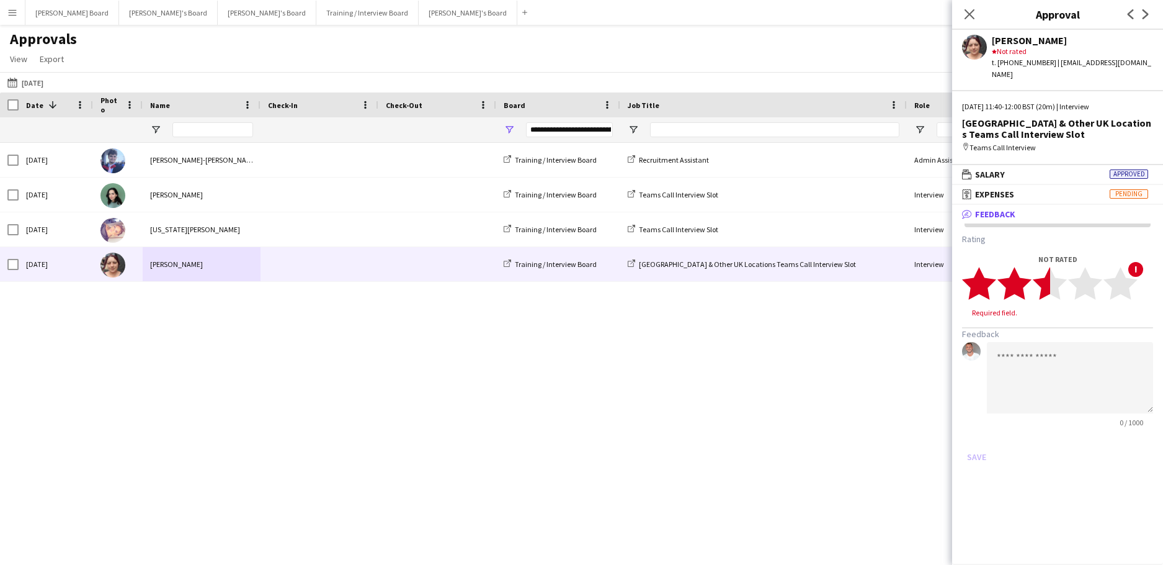
click at [1045, 272] on polygon at bounding box center [1050, 283] width 34 height 32
click at [1018, 356] on textarea at bounding box center [1070, 365] width 166 height 71
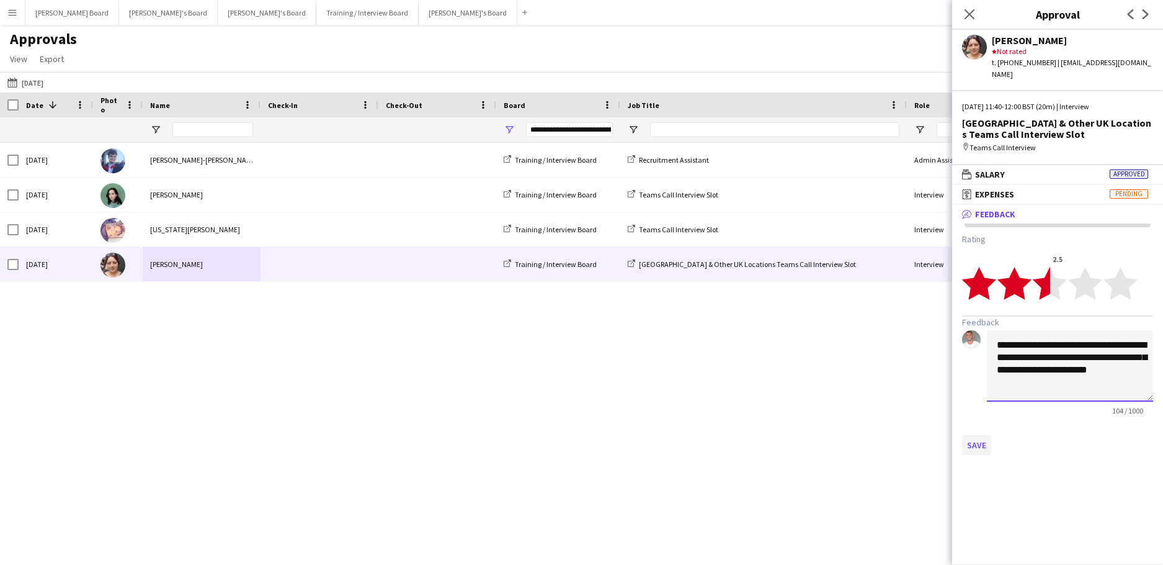
type textarea "**********"
click at [969, 435] on button "Save" at bounding box center [976, 445] width 29 height 20
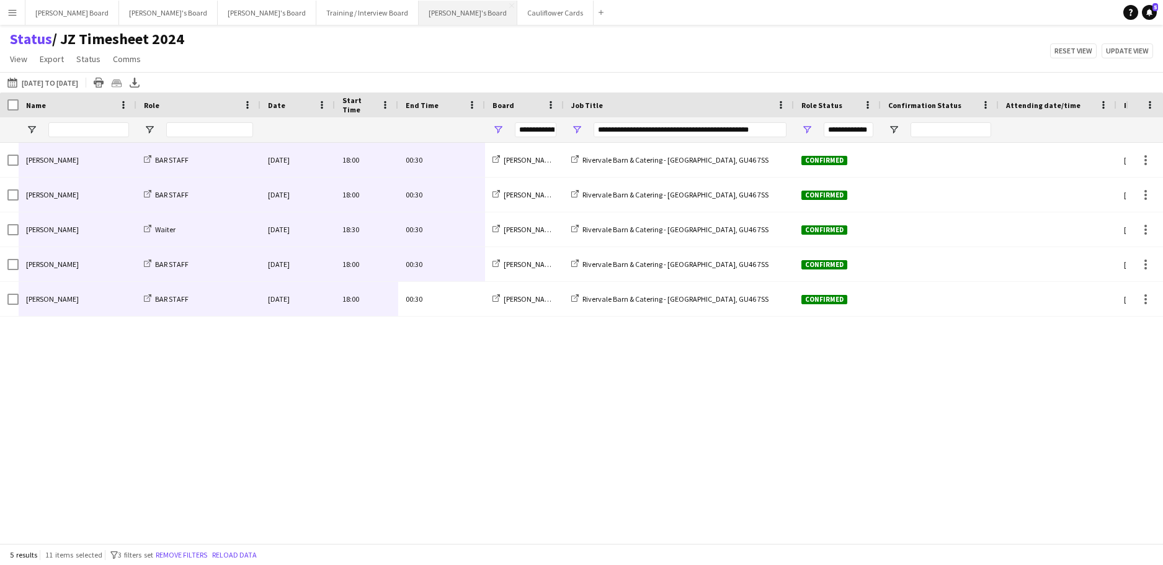
click at [419, 19] on button "[PERSON_NAME]'s Board Close" at bounding box center [468, 13] width 99 height 24
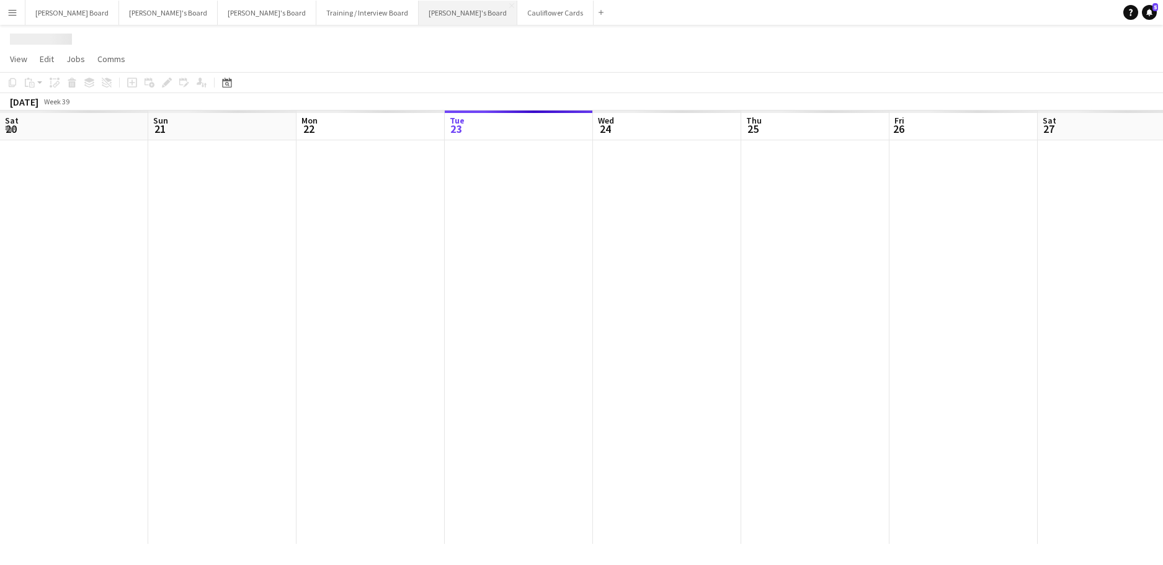
scroll to position [0, 297]
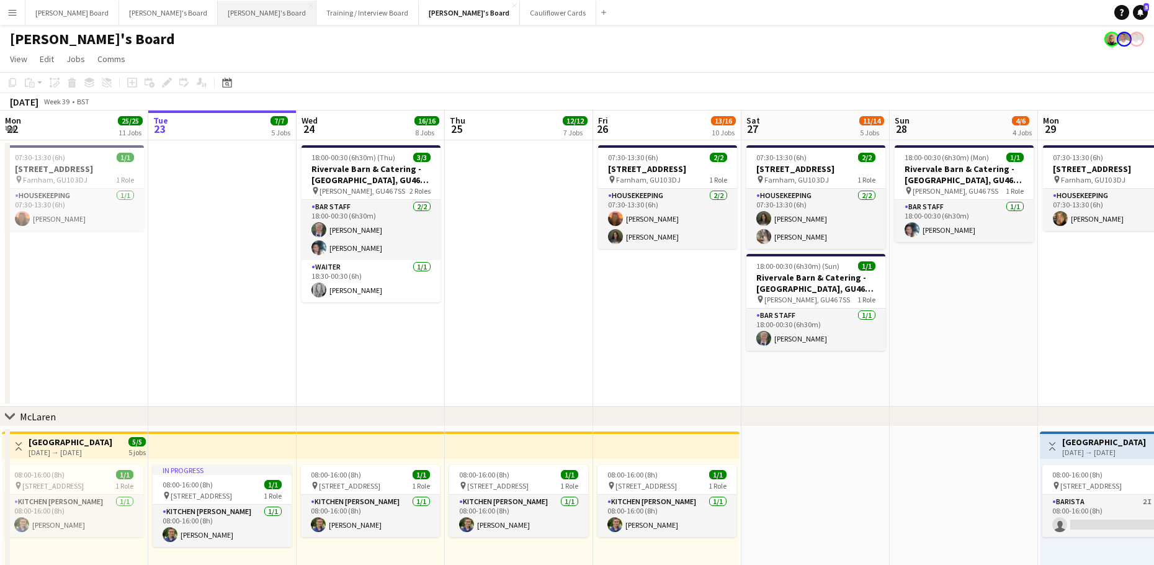
click at [218, 12] on button "[PERSON_NAME]'s Board Close" at bounding box center [267, 13] width 99 height 24
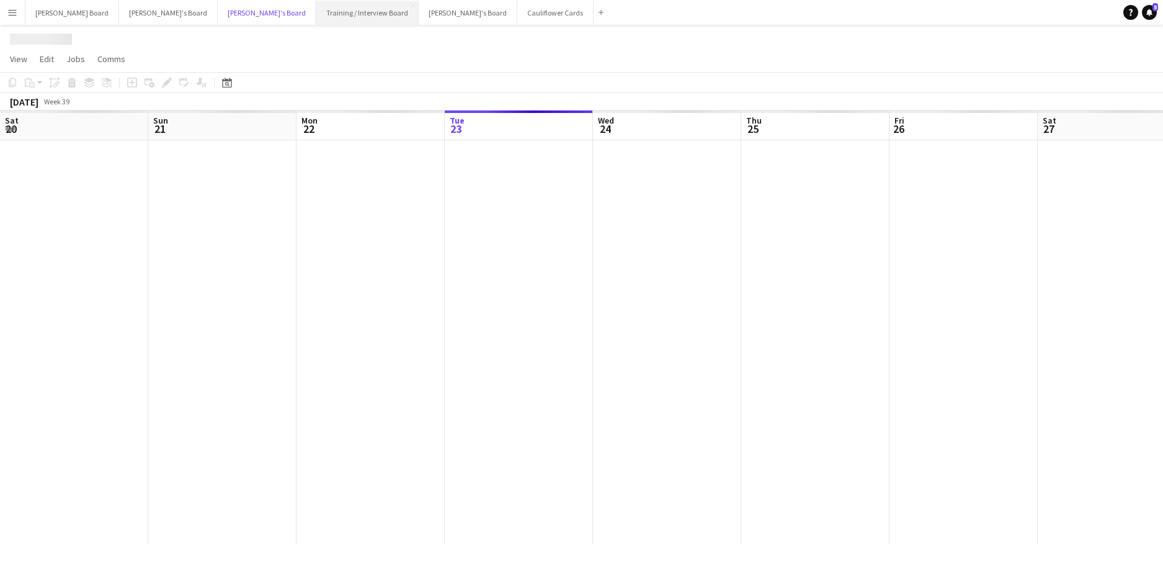
scroll to position [0, 297]
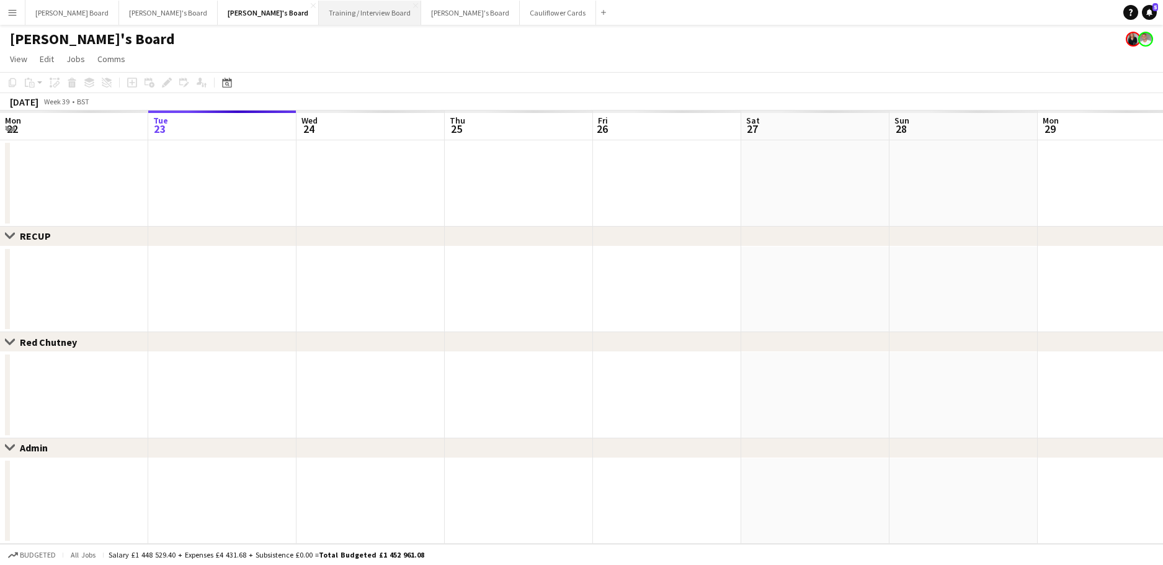
click at [319, 8] on button "Training / Interview Board Close" at bounding box center [370, 13] width 102 height 24
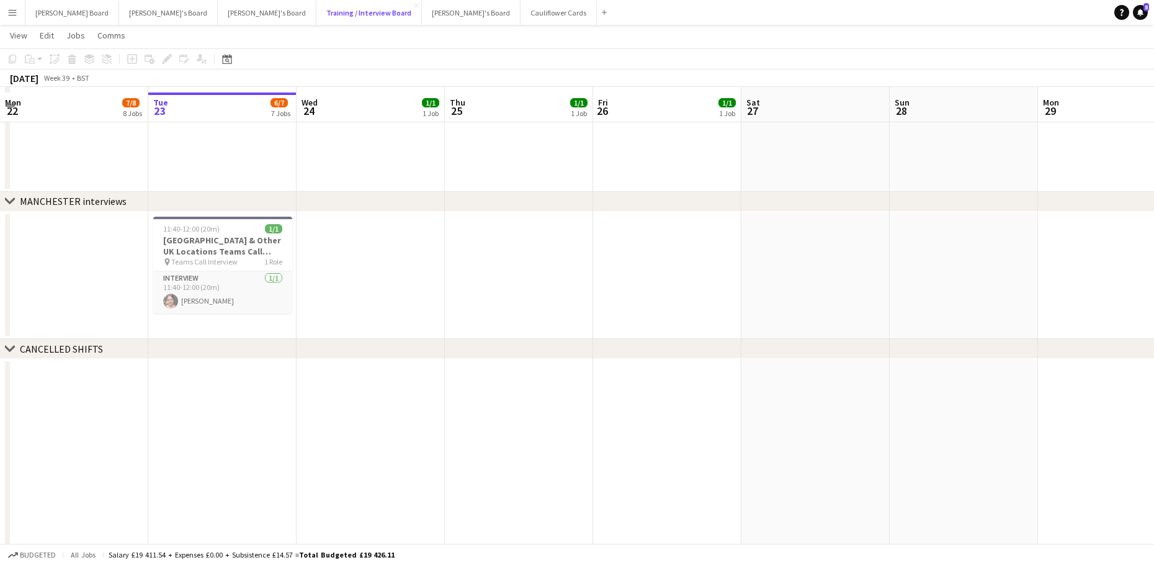
scroll to position [1820, 0]
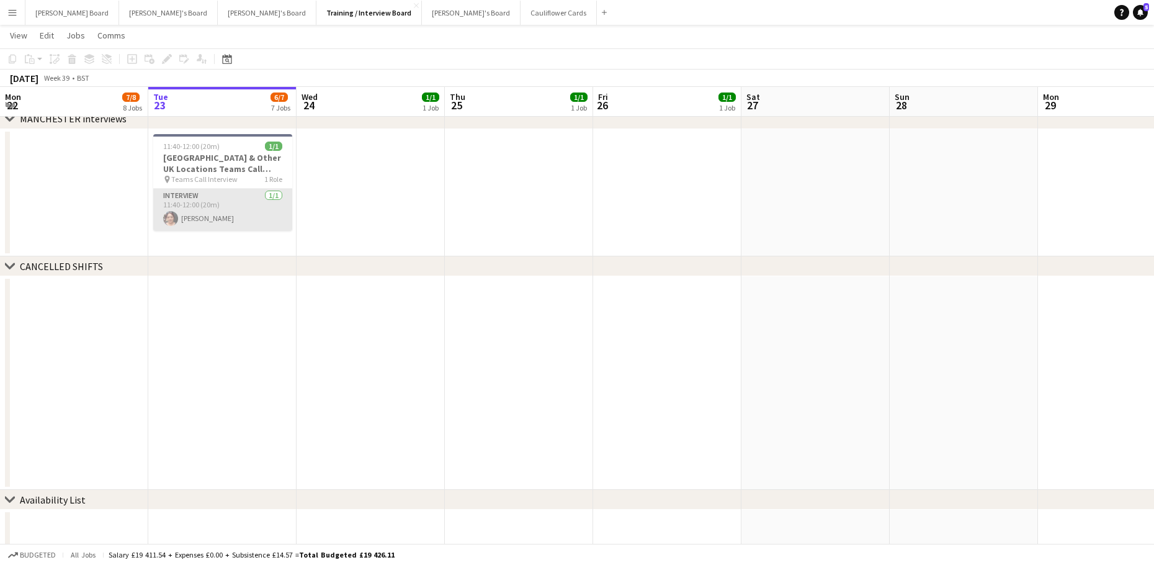
click at [240, 225] on app-card-role "Interview [DATE] 11:40-12:00 (20m) [PERSON_NAME]" at bounding box center [222, 210] width 139 height 42
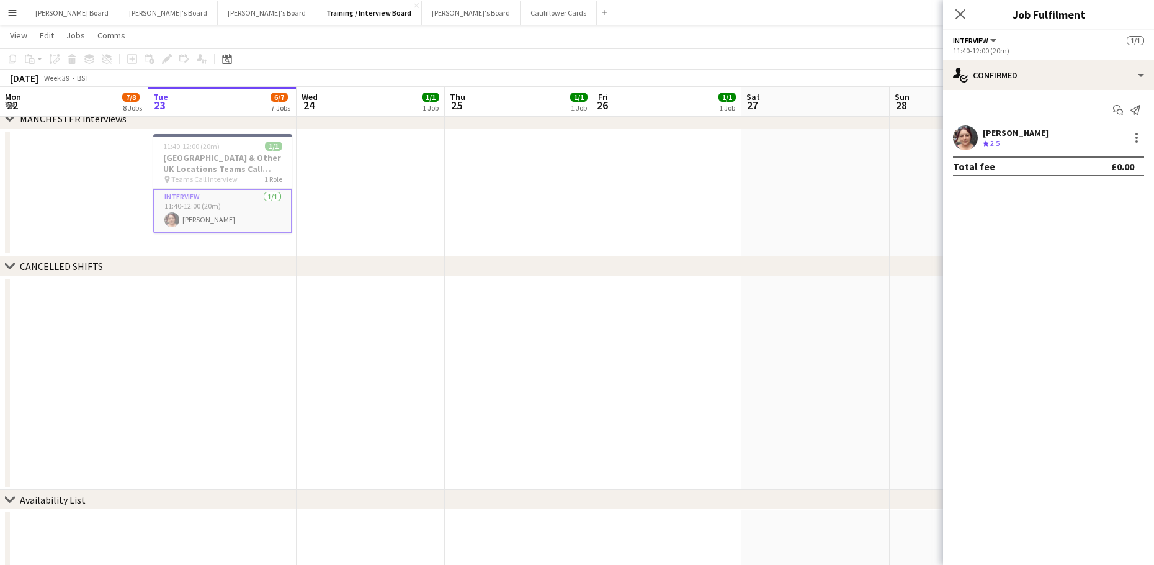
click at [1033, 140] on div "Crew rating 2.5" at bounding box center [1016, 143] width 66 height 11
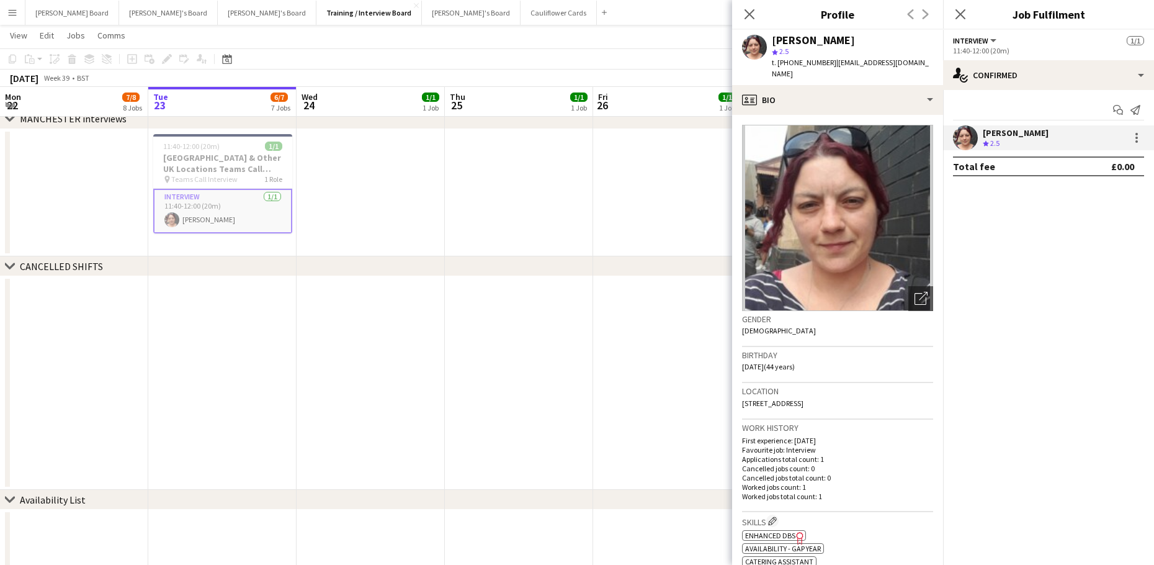
click at [651, 436] on app-date-cell at bounding box center [667, 382] width 148 height 213
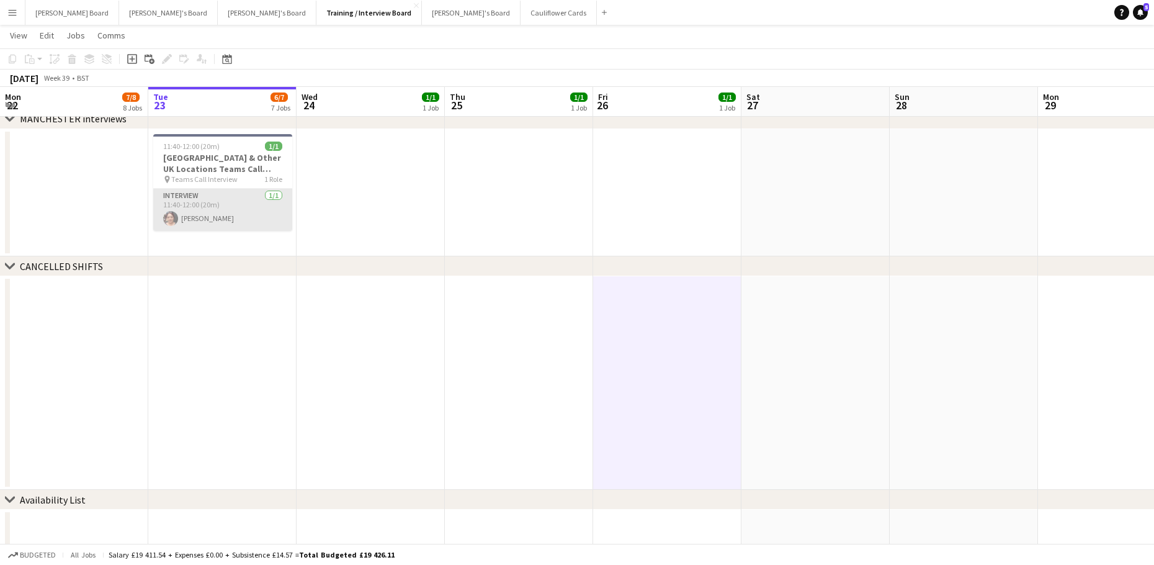
click at [208, 213] on app-card-role "Interview [DATE] 11:40-12:00 (20m) [PERSON_NAME]" at bounding box center [222, 210] width 139 height 42
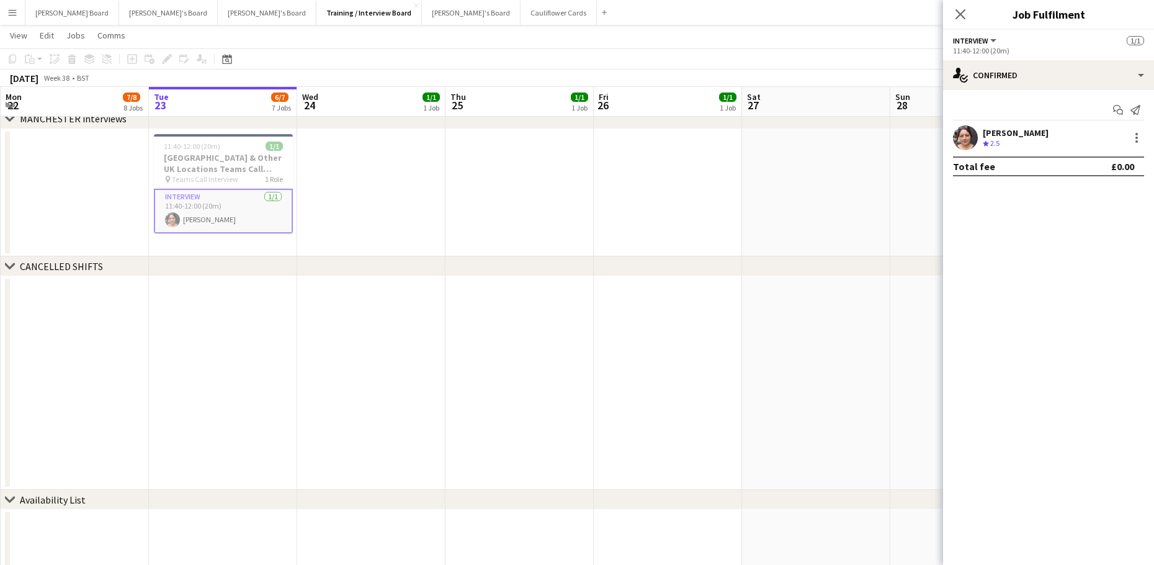
click at [991, 141] on span "2.5" at bounding box center [994, 142] width 9 height 9
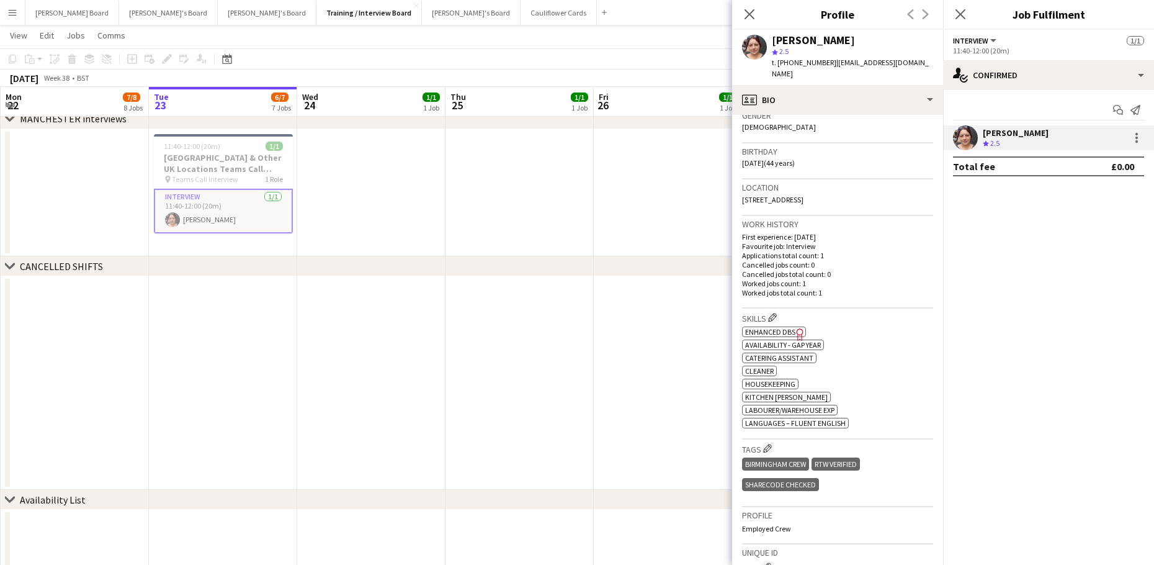
scroll to position [248, 0]
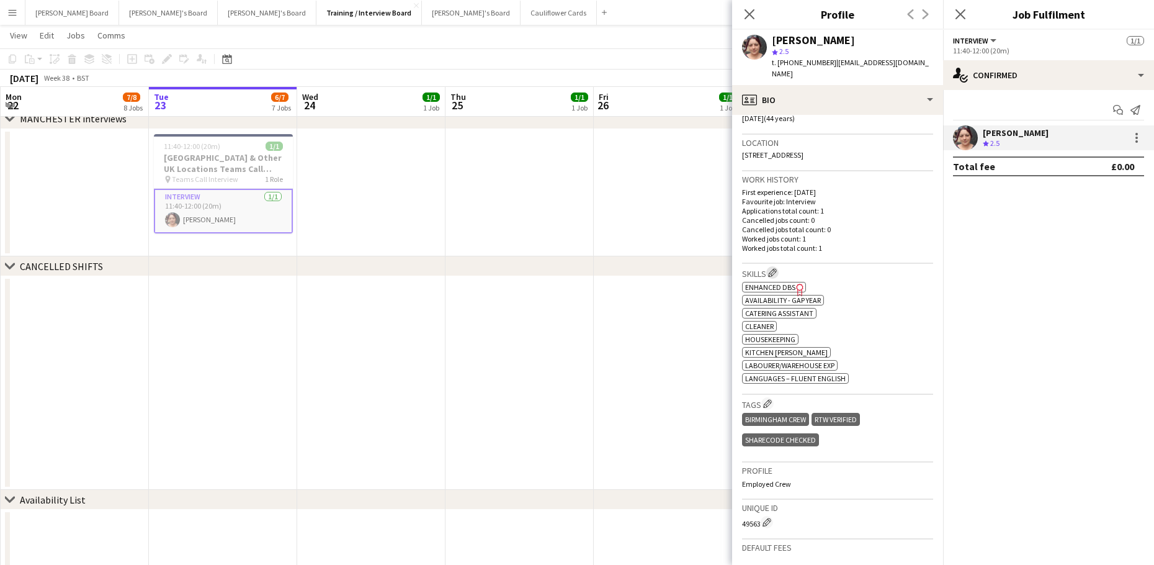
click at [771, 268] on app-icon "Edit crew company skills" at bounding box center [772, 272] width 9 height 9
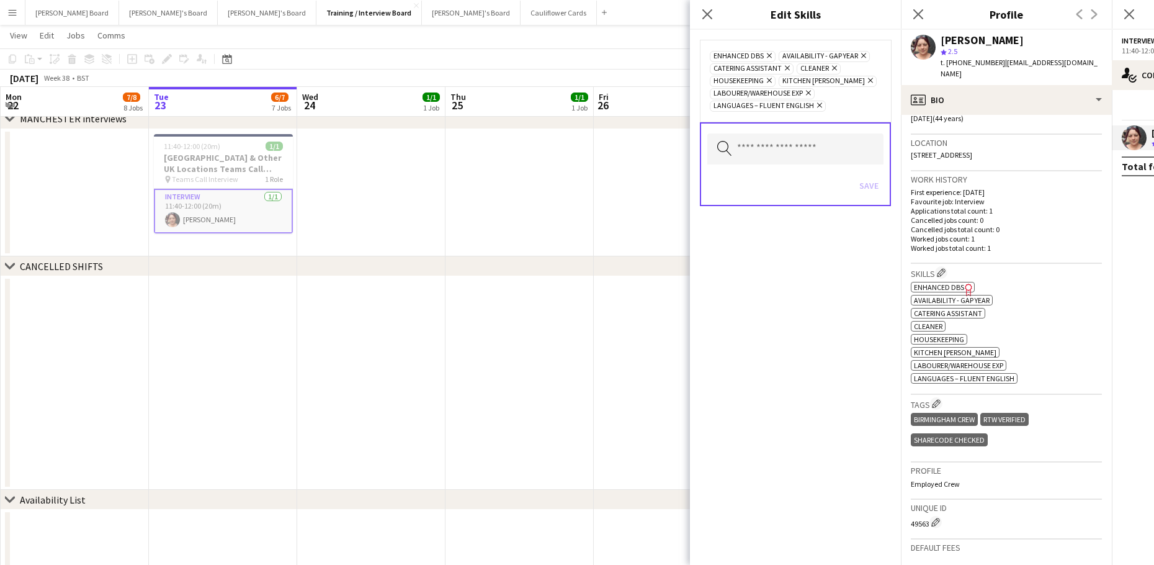
click at [862, 55] on icon "Remove" at bounding box center [862, 55] width 8 height 8
click at [869, 187] on button "Save" at bounding box center [868, 186] width 29 height 20
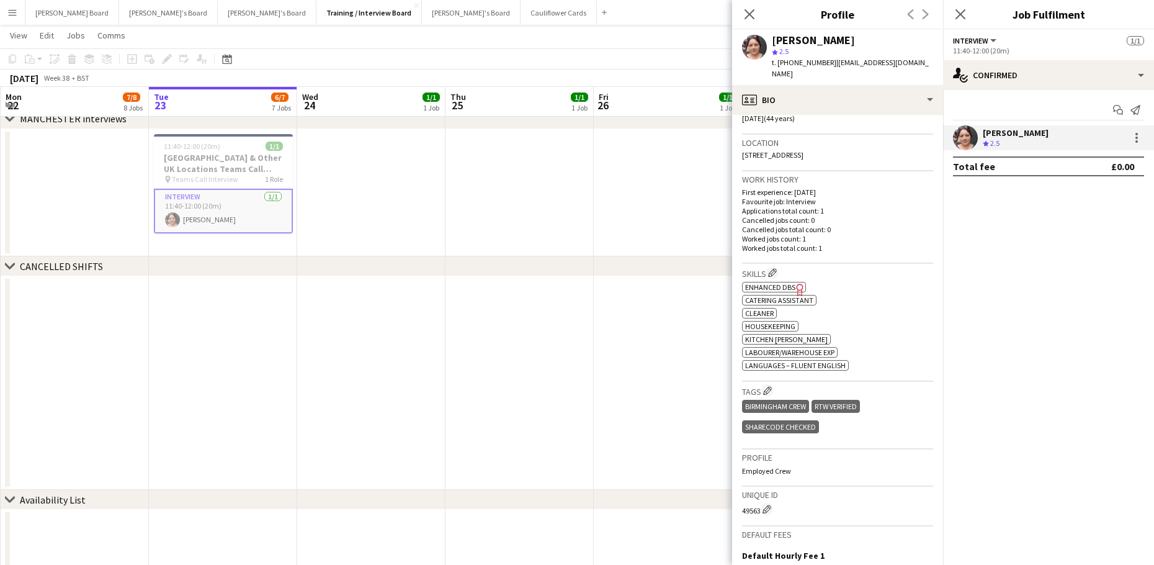
click at [581, 283] on app-date-cell at bounding box center [519, 382] width 148 height 213
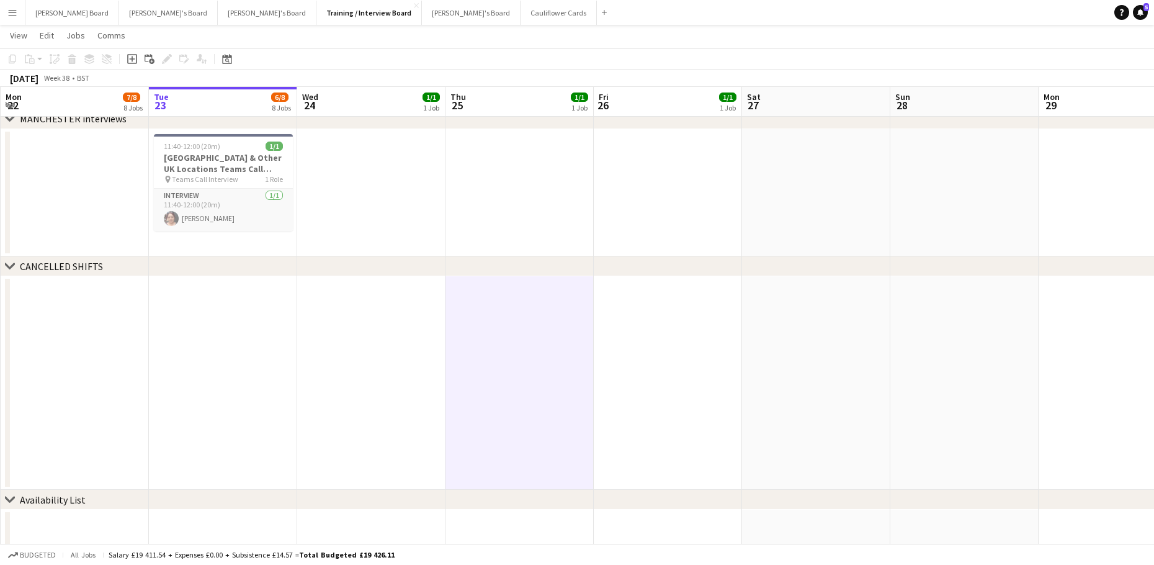
click at [329, 272] on div "chevron-right CANCELLED SHIFTS" at bounding box center [577, 266] width 1154 height 20
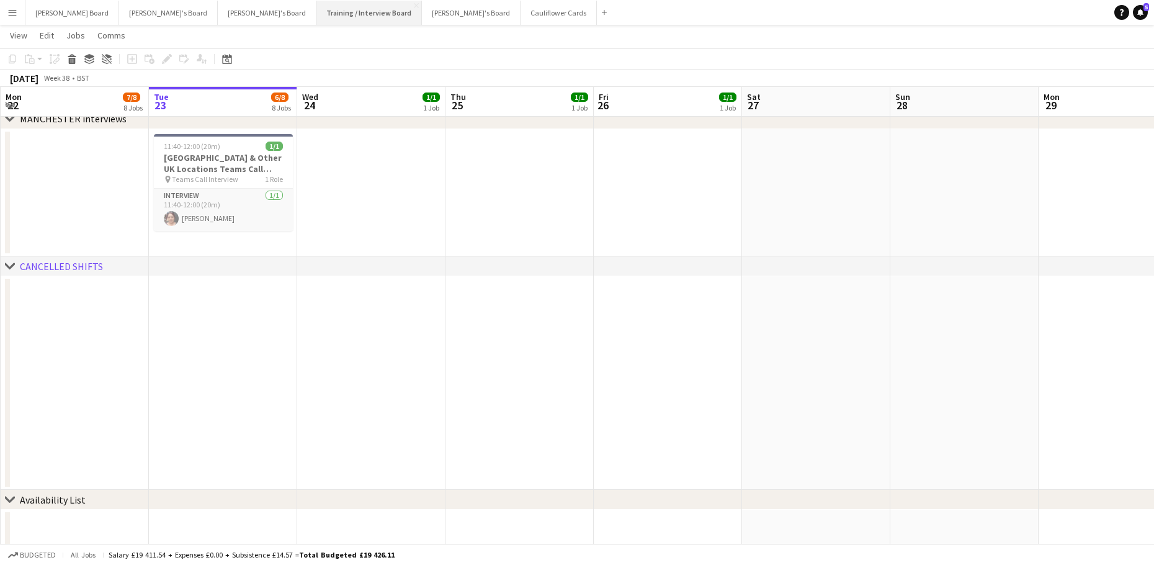
click at [316, 22] on button "Training / Interview Board Close" at bounding box center [368, 13] width 105 height 24
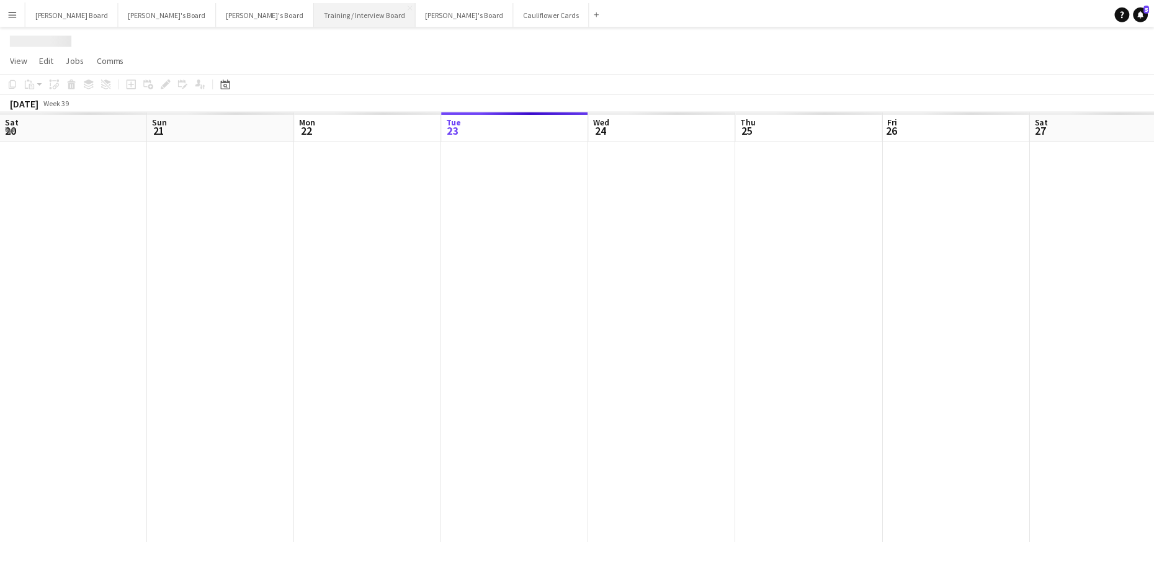
scroll to position [0, 297]
